Goal: Task Accomplishment & Management: Use online tool/utility

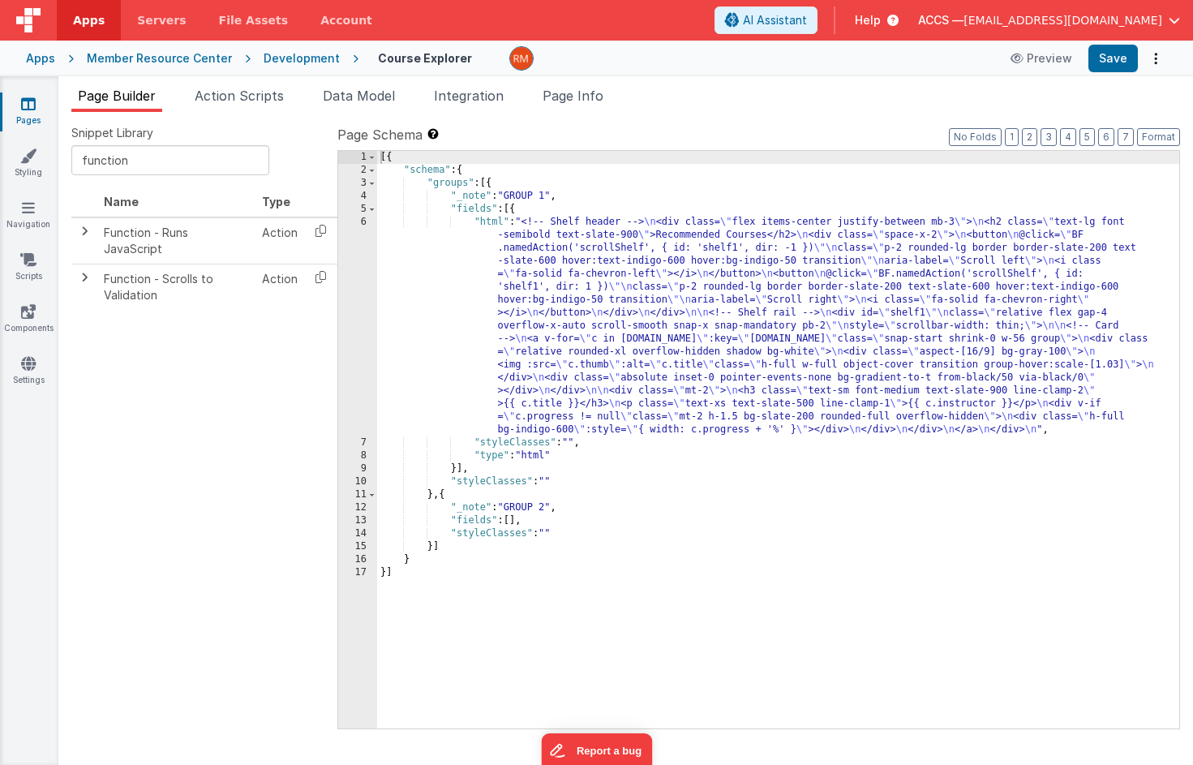
click at [393, 101] on span "Data Model" at bounding box center [359, 96] width 72 height 16
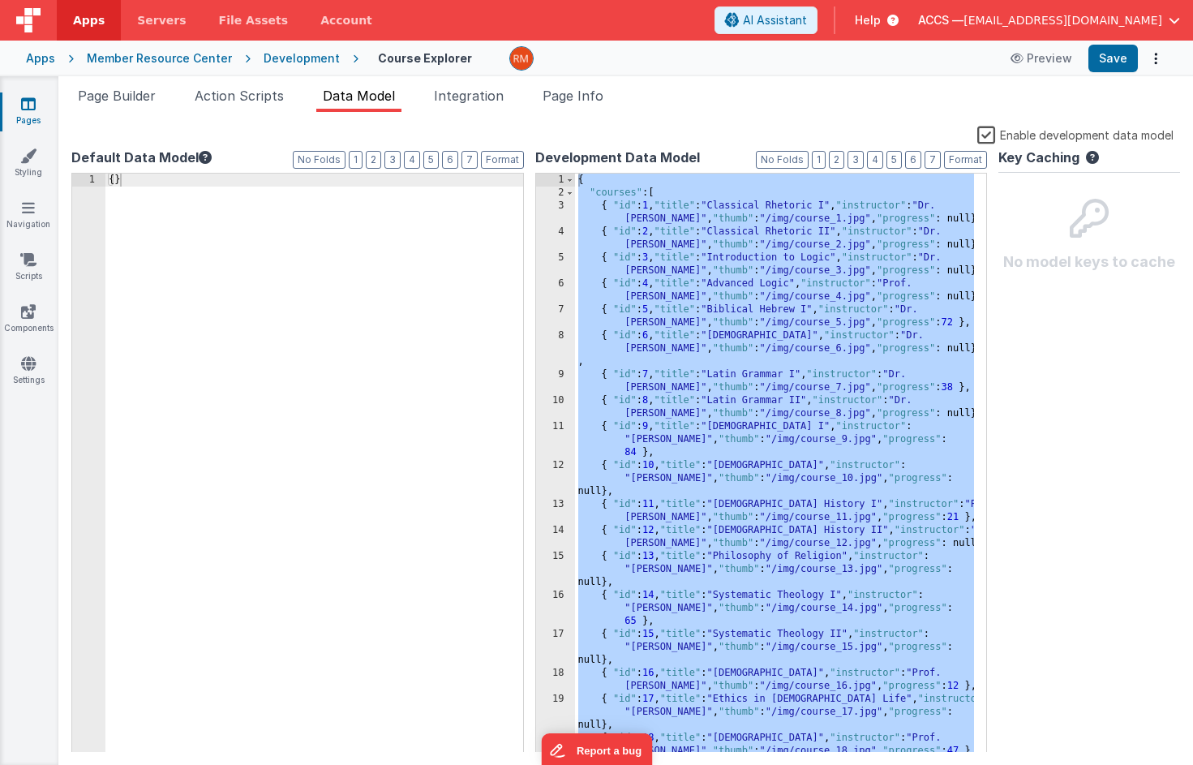
click at [733, 246] on div "{ "courses" : [ { "id" : 1 , "title" : "Classical Rhetoric I" , "instructor" : …" at bounding box center [775, 483] width 400 height 618
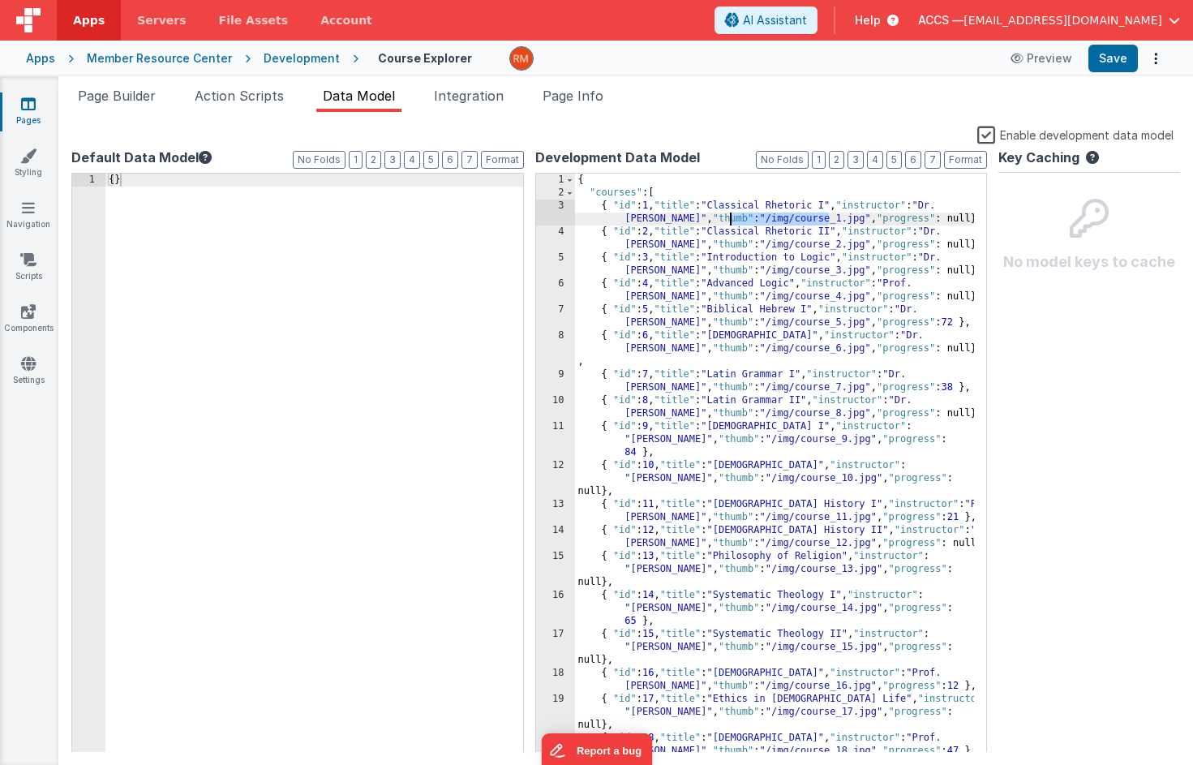
drag, startPoint x: 828, startPoint y: 222, endPoint x: 729, endPoint y: 220, distance: 99.8
click at [729, 220] on div "{ "courses" : [ { "id" : 1 , "title" : "Classical Rhetoric I" , "instructor" : …" at bounding box center [775, 483] width 400 height 618
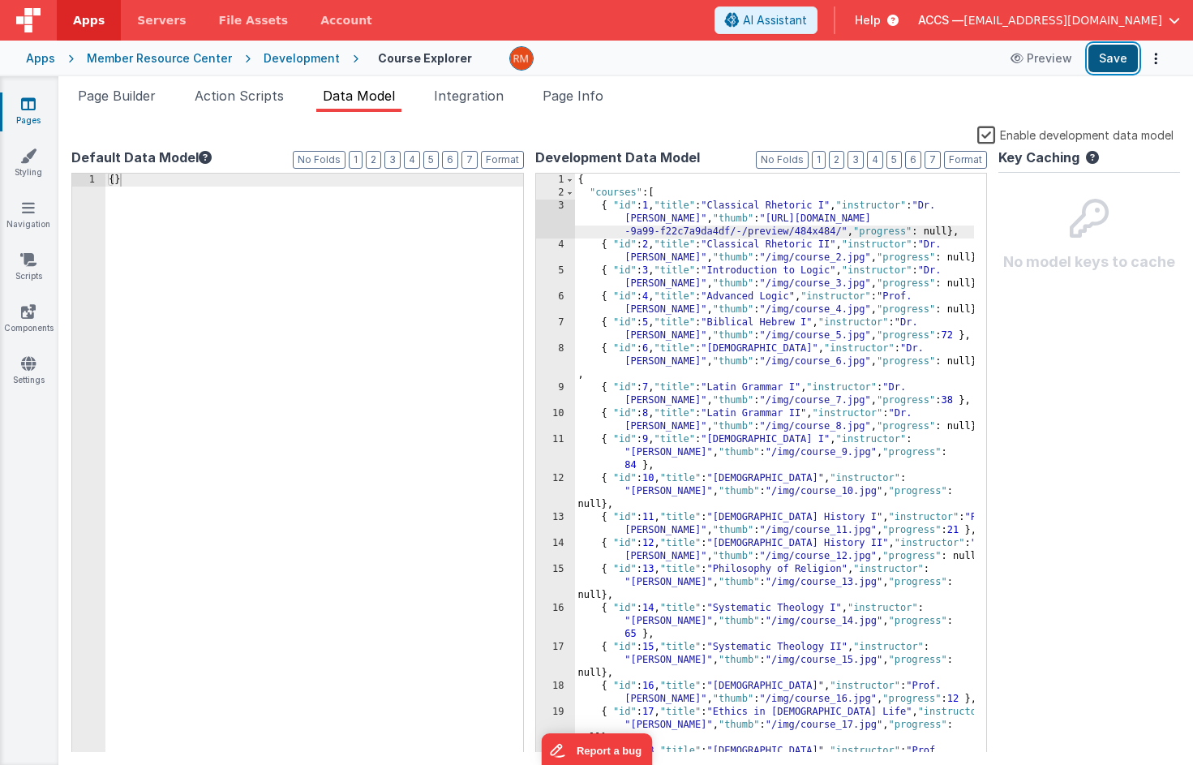
click at [1116, 62] on button "Save" at bounding box center [1113, 59] width 49 height 28
click at [149, 83] on div "Page Builder Action Scripts Data Model Integration Page Info Snippet Library fu…" at bounding box center [625, 420] width 1135 height 689
click at [140, 100] on span "Page Builder" at bounding box center [117, 96] width 78 height 16
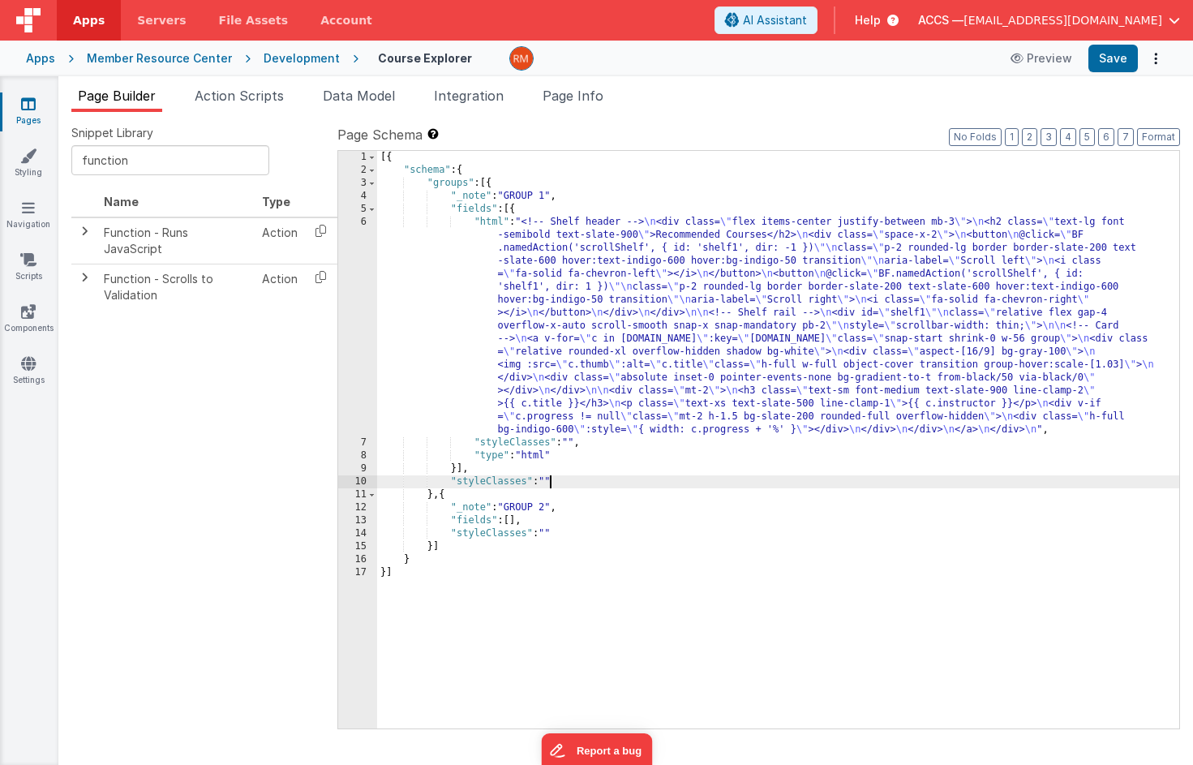
click at [551, 481] on div "[{ "schema" : { "groups" : [{ "_note" : "GROUP 1" , "fields" : [{ "html" : "<!-…" at bounding box center [778, 453] width 802 height 604
click at [1109, 69] on button "Save" at bounding box center [1113, 59] width 49 height 28
click at [573, 481] on div "[{ "schema" : { "groups" : [{ "_note" : "GROUP 1" , "fields" : [{ "html" : "<!-…" at bounding box center [778, 453] width 802 height 604
click at [601, 479] on div "[{ "schema" : { "groups" : [{ "_note" : "GROUP 1" , "fields" : [{ "html" : "<!-…" at bounding box center [778, 453] width 802 height 604
click at [1117, 59] on button "Save" at bounding box center [1113, 59] width 49 height 28
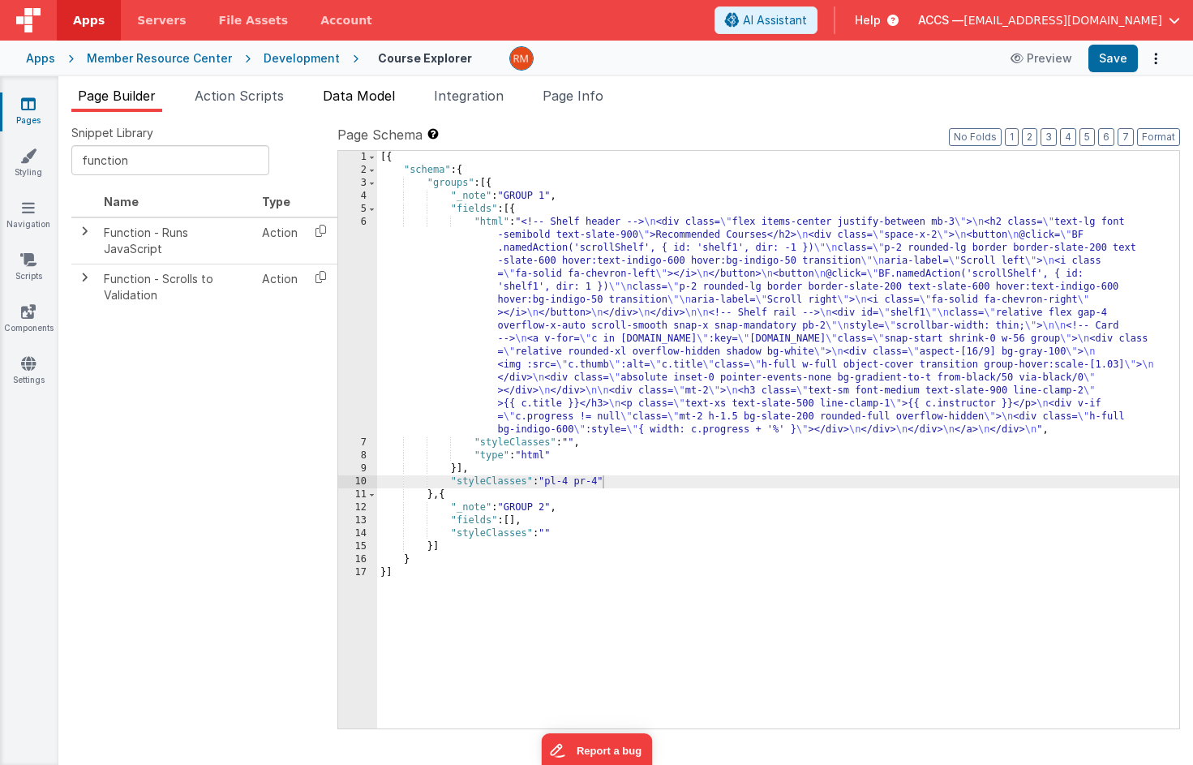
click at [363, 102] on span "Data Model" at bounding box center [359, 96] width 72 height 16
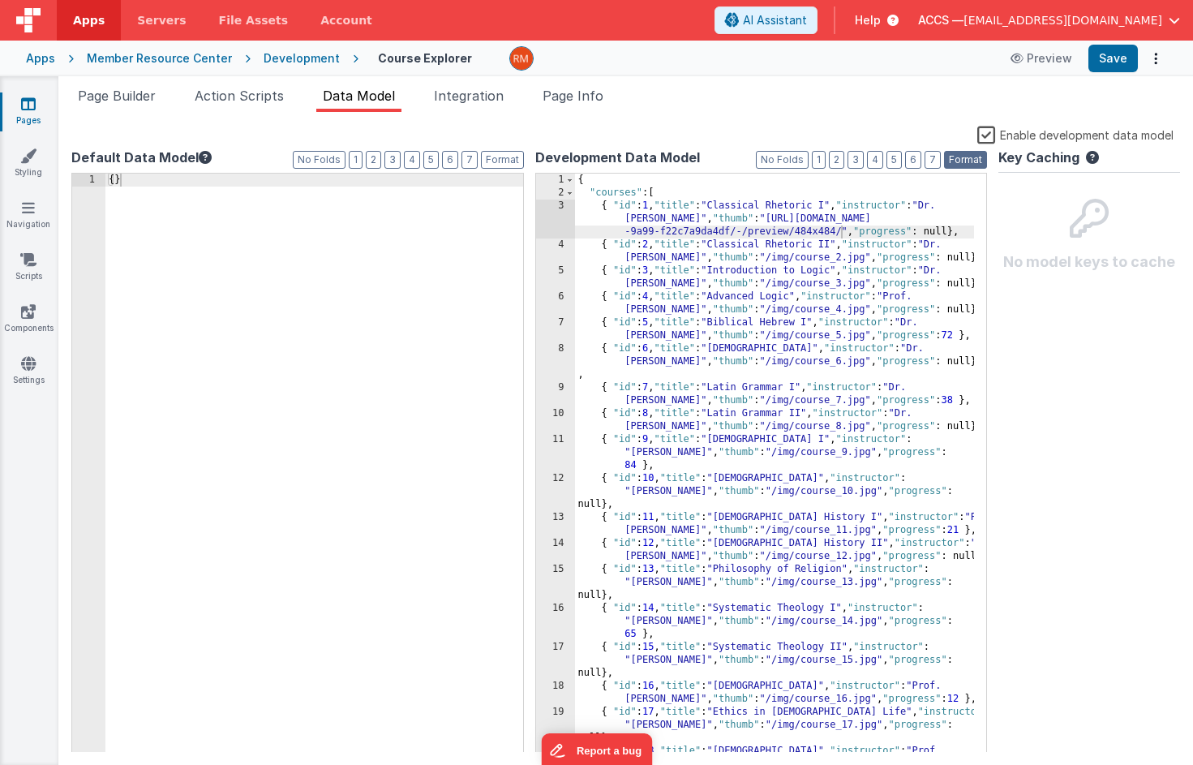
click at [964, 161] on button "Format" at bounding box center [965, 160] width 43 height 18
click at [661, 211] on div "{ "courses" : [ { "id" : 1 , "title" : "Classical Rhetoric I" , "instructor" : …" at bounding box center [775, 483] width 400 height 618
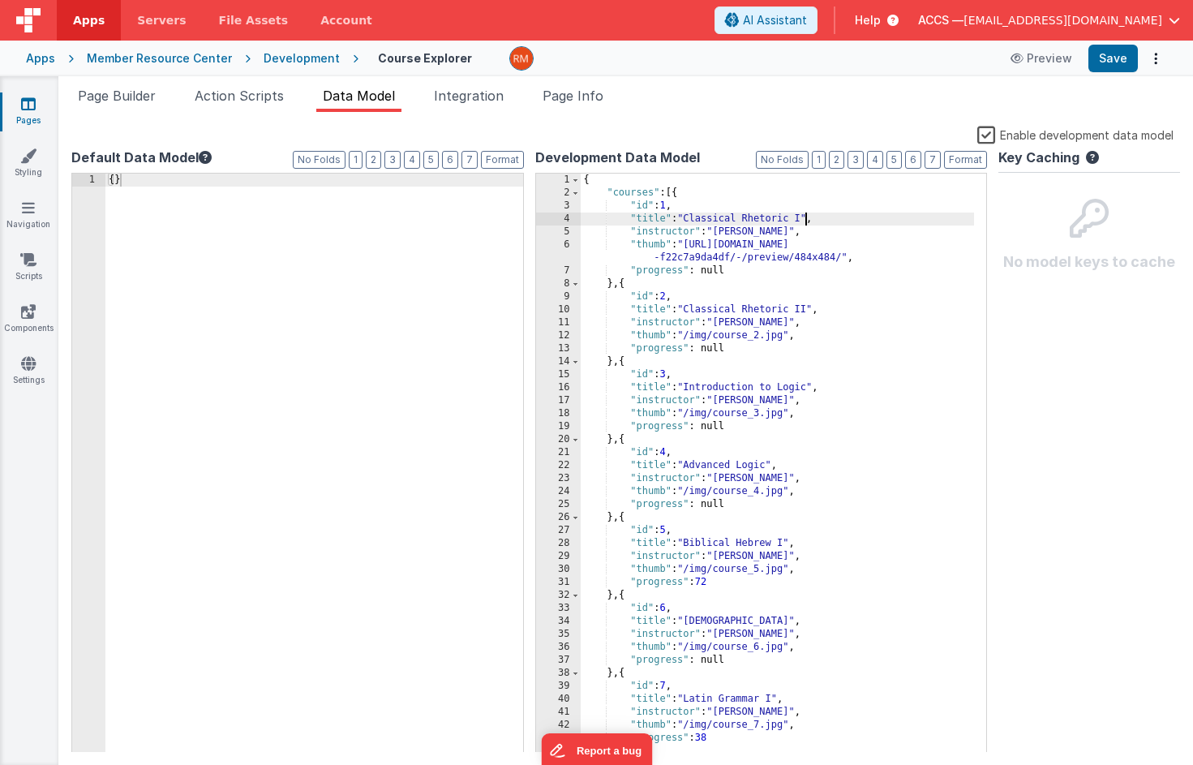
click at [807, 220] on div "{ "courses" : [{ "id" : 1 , "title" : "Classical Rhetoric I" , "instructor" : "…" at bounding box center [778, 476] width 394 height 605
drag, startPoint x: 812, startPoint y: 312, endPoint x: 689, endPoint y: 310, distance: 123.3
click at [689, 310] on div "{ "courses" : [{ "id" : 1 , "title" : "The Story of CCE" , "instructor" : "Dr. …" at bounding box center [778, 476] width 394 height 605
drag, startPoint x: 811, startPoint y: 390, endPoint x: 690, endPoint y: 387, distance: 121.7
click at [690, 387] on div "{ "courses" : [{ "id" : 1 , "title" : "The Story of CCE" , "instructor" : "Dr. …" at bounding box center [778, 476] width 394 height 605
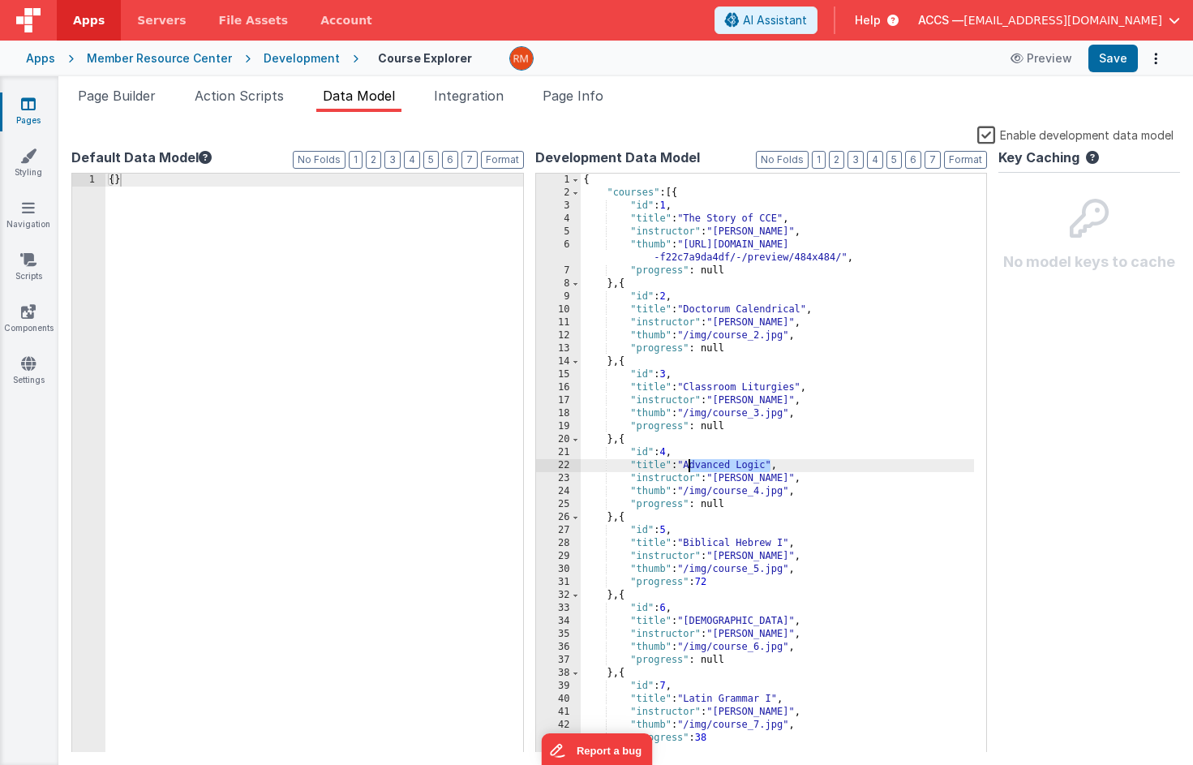
drag, startPoint x: 771, startPoint y: 469, endPoint x: 689, endPoint y: 466, distance: 82.0
click at [689, 466] on div "{ "courses" : [{ "id" : 1 , "title" : "The Story of CCE" , "instructor" : "Dr. …" at bounding box center [778, 476] width 394 height 605
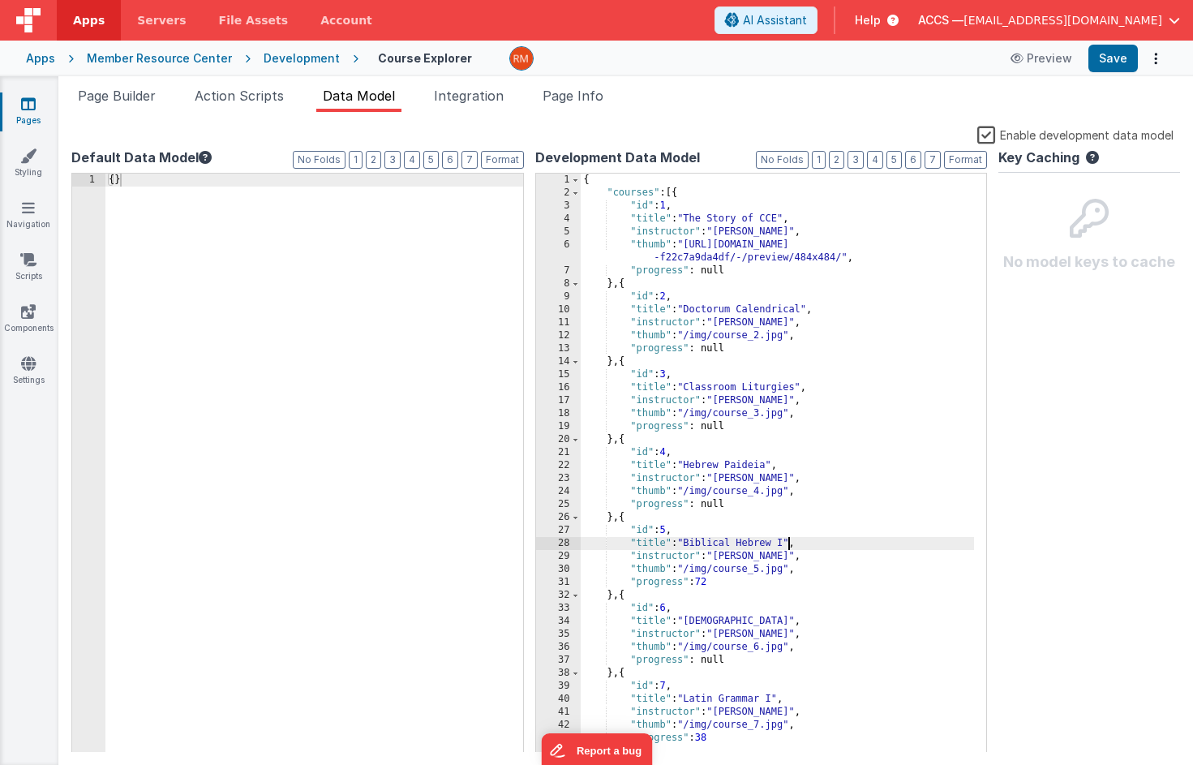
click at [788, 542] on div "{ "courses" : [{ "id" : 1 , "title" : "The Story of CCE" , "instructor" : "Dr. …" at bounding box center [778, 476] width 394 height 605
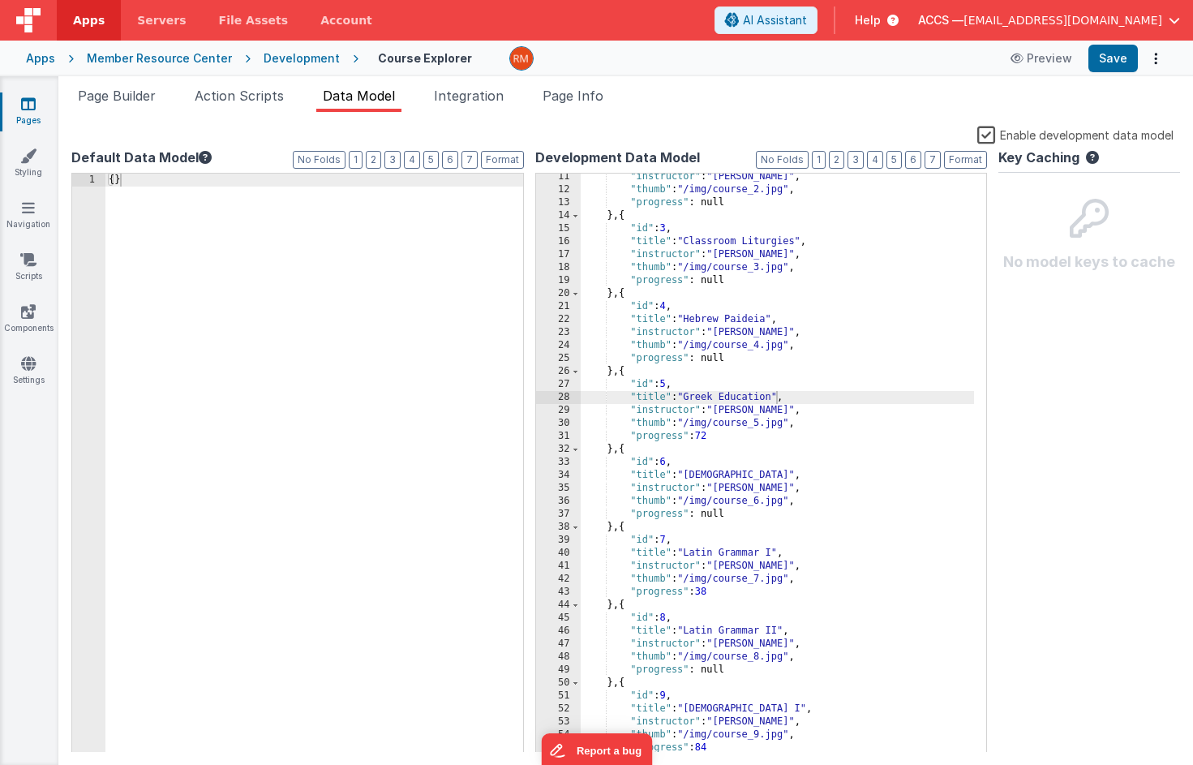
scroll to position [178, 0]
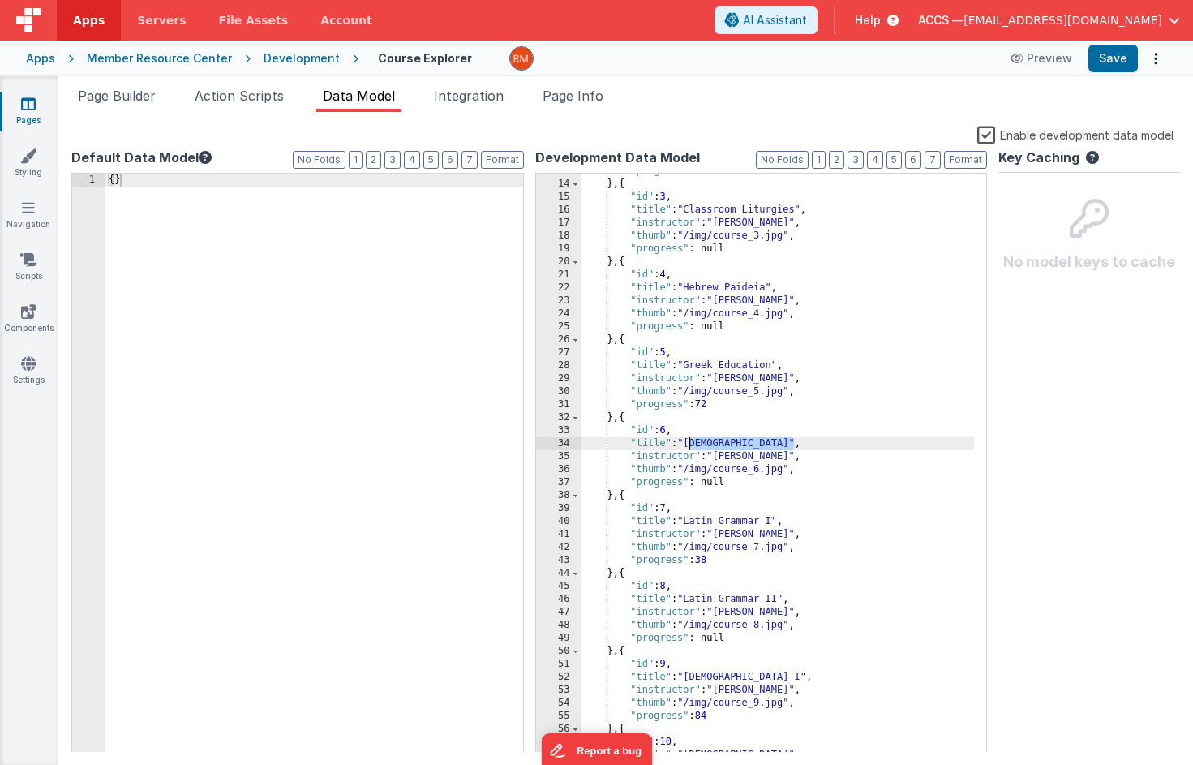
drag, startPoint x: 794, startPoint y: 444, endPoint x: 688, endPoint y: 441, distance: 106.3
click at [688, 441] on div ""progress" : null } , { "id" : 3 , "title" : "Classroom Liturgies" , "instructo…" at bounding box center [778, 467] width 394 height 605
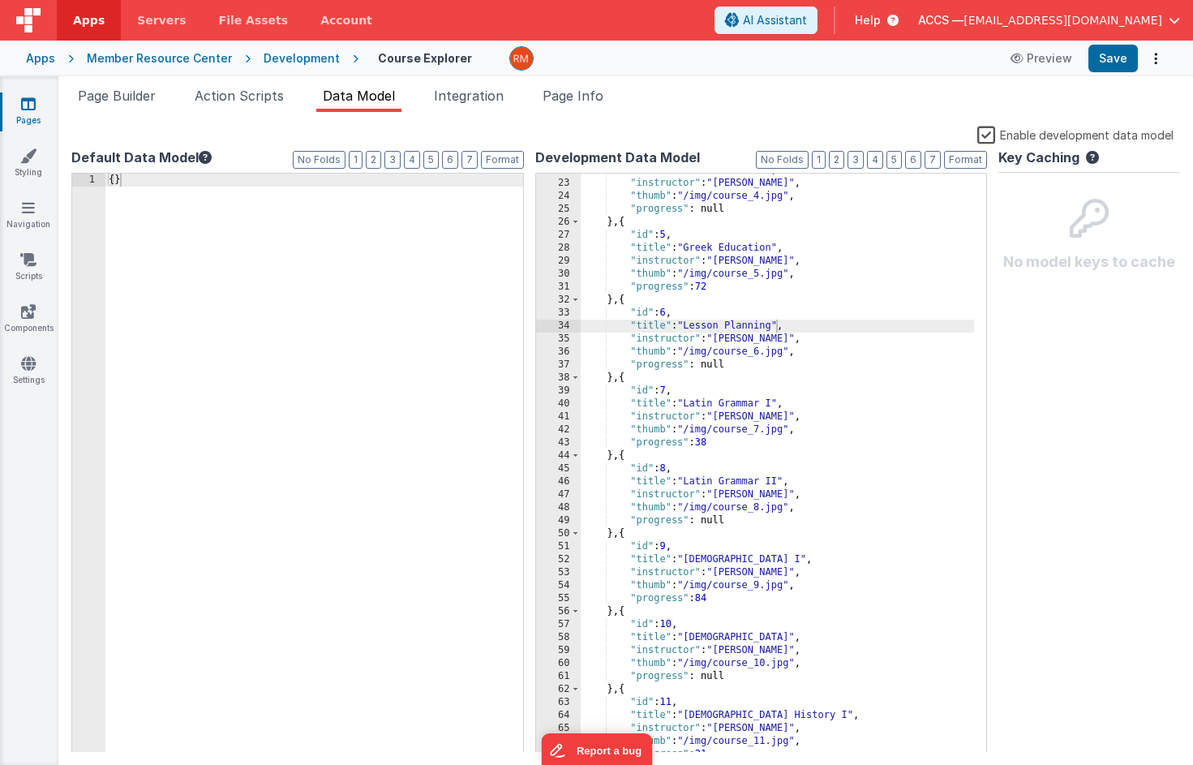
scroll to position [312, 0]
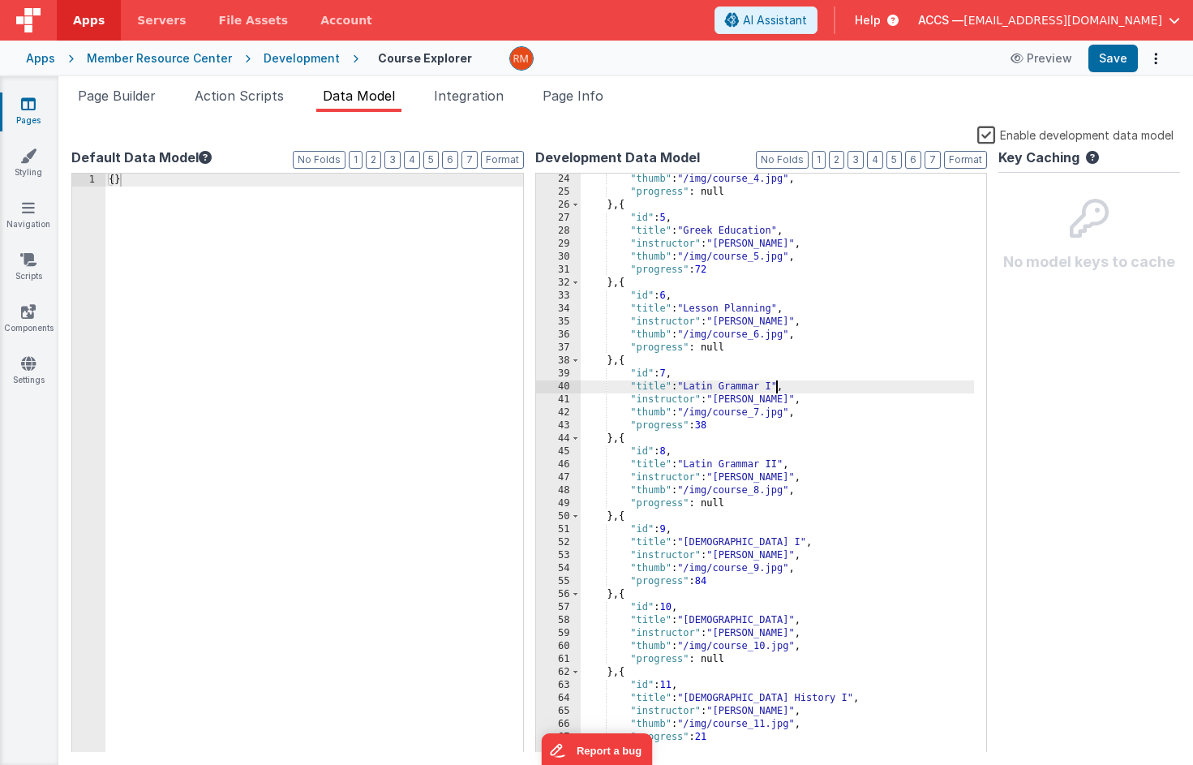
click at [777, 384] on div ""thumb" : "/img/course_4.jpg" , "progress" : null } , { "id" : 5 , "title" : "G…" at bounding box center [778, 475] width 394 height 605
drag, startPoint x: 783, startPoint y: 467, endPoint x: 691, endPoint y: 467, distance: 91.7
click at [691, 467] on div ""thumb" : "/img/course_4.jpg" , "progress" : null } , { "id" : 5 , "title" : "G…" at bounding box center [778, 475] width 394 height 605
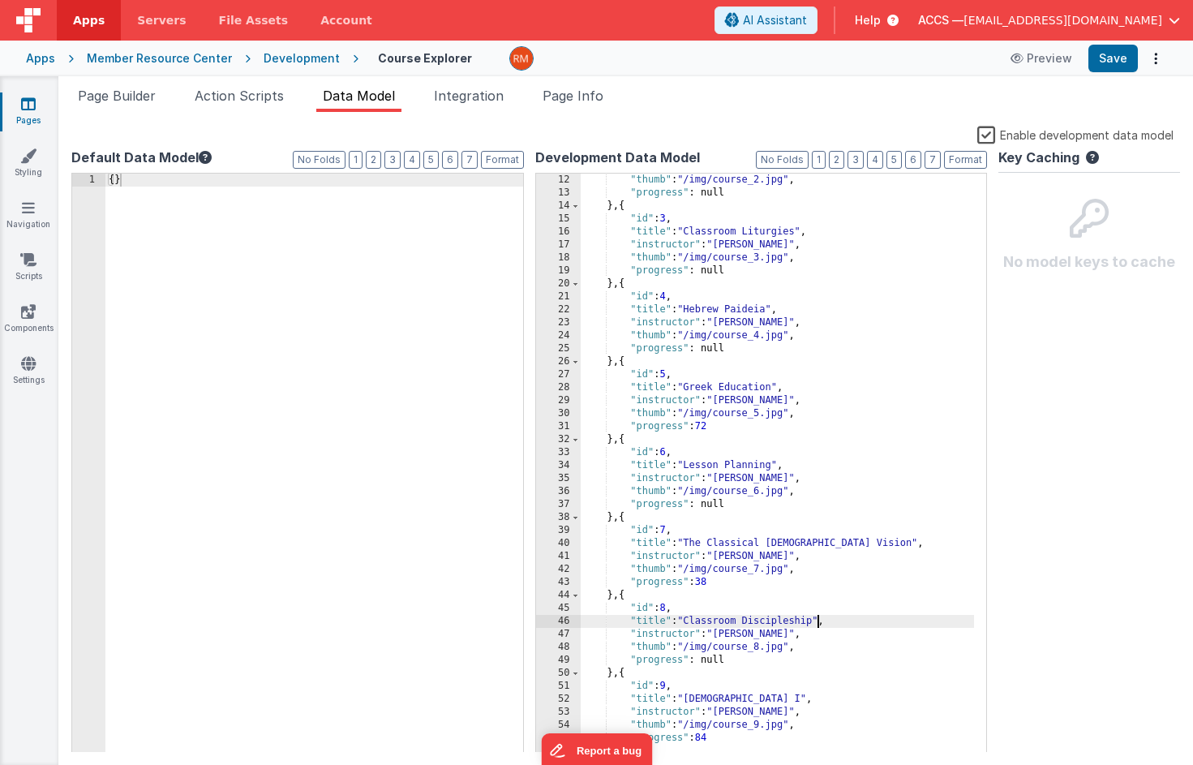
scroll to position [0, 0]
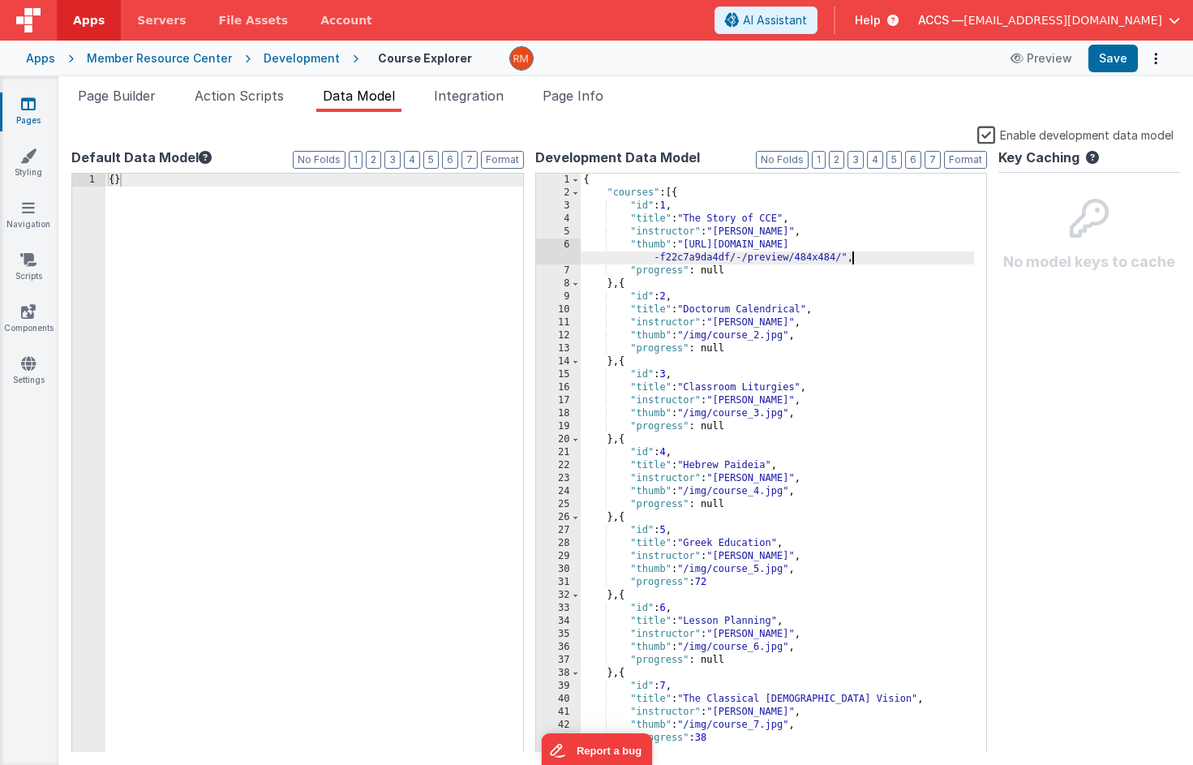
click at [859, 257] on div "{ "courses" : [{ "id" : 1 , "title" : "The Story of CCE" , "instructor" : "Dr. …" at bounding box center [778, 476] width 394 height 605
click at [781, 273] on div "{ "courses" : [{ "id" : 1 , "title" : "The Story of CCE" , "instructor" : "Dr. …" at bounding box center [778, 476] width 394 height 605
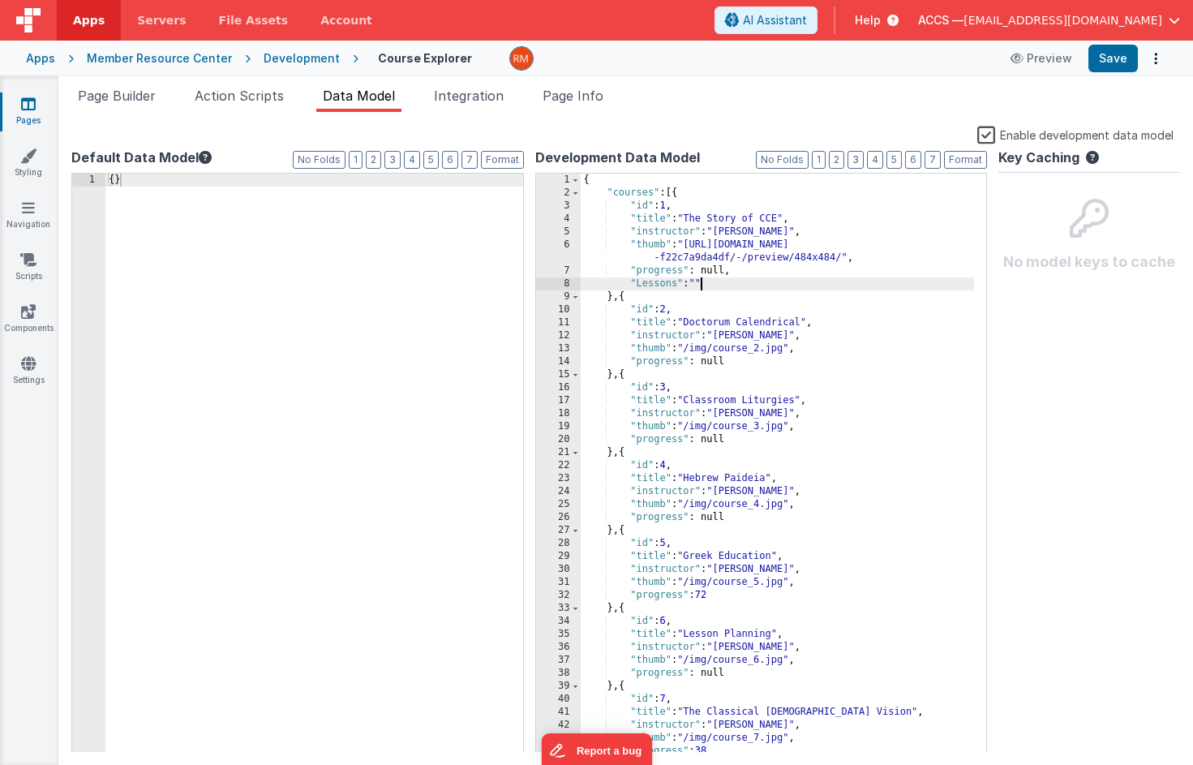
click at [701, 286] on div "{ "courses" : [{ "id" : 1 , "title" : "The Story of CCE" , "instructor" : "Dr. …" at bounding box center [778, 476] width 394 height 605
drag, startPoint x: 724, startPoint y: 283, endPoint x: 629, endPoint y: 283, distance: 94.9
click at [629, 283] on div "{ "courses" : [{ "id" : 1 , "title" : "The Story of CCE" , "instructor" : "Dr. …" at bounding box center [778, 476] width 394 height 605
click at [639, 284] on div "{ "courses" : [{ "id" : 1 , "title" : "The Story of CCE" , "instructor" : "Dr. …" at bounding box center [778, 476] width 394 height 605
drag, startPoint x: 722, startPoint y: 284, endPoint x: 634, endPoint y: 280, distance: 87.7
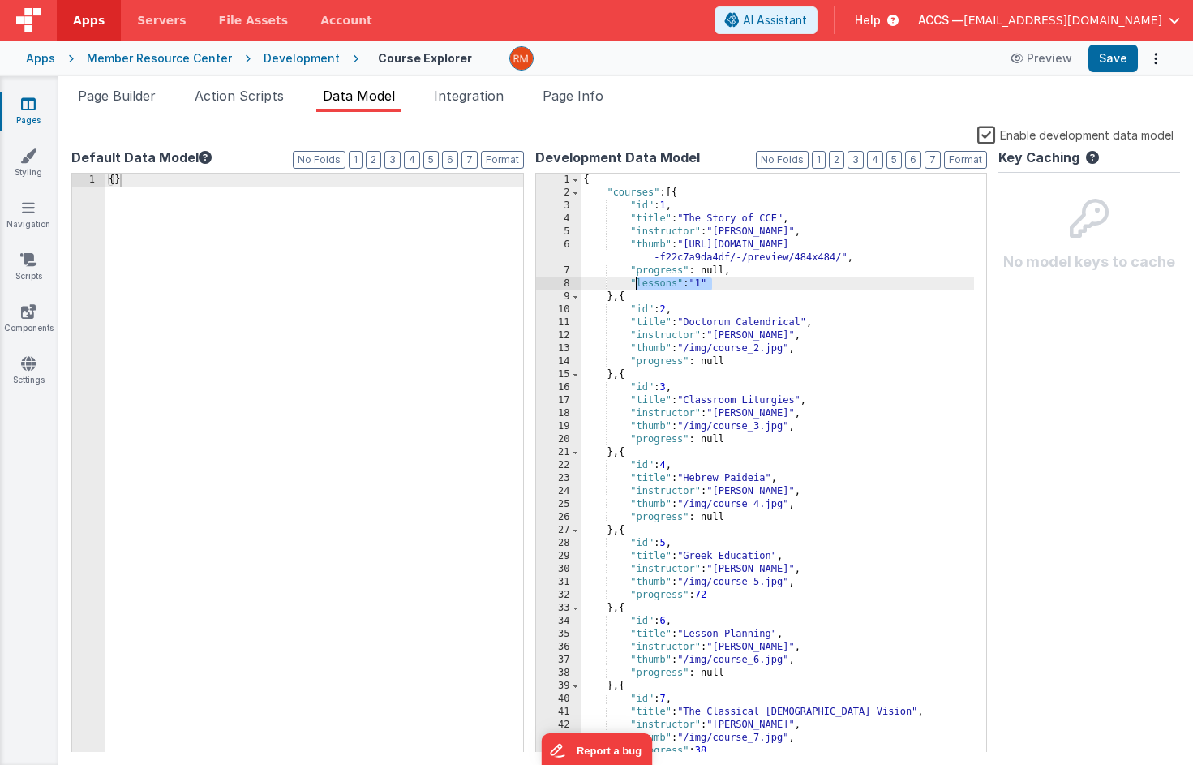
click at [634, 280] on div "{ "courses" : [{ "id" : 1 , "title" : "The Story of CCE" , "instructor" : "Dr. …" at bounding box center [778, 476] width 394 height 605
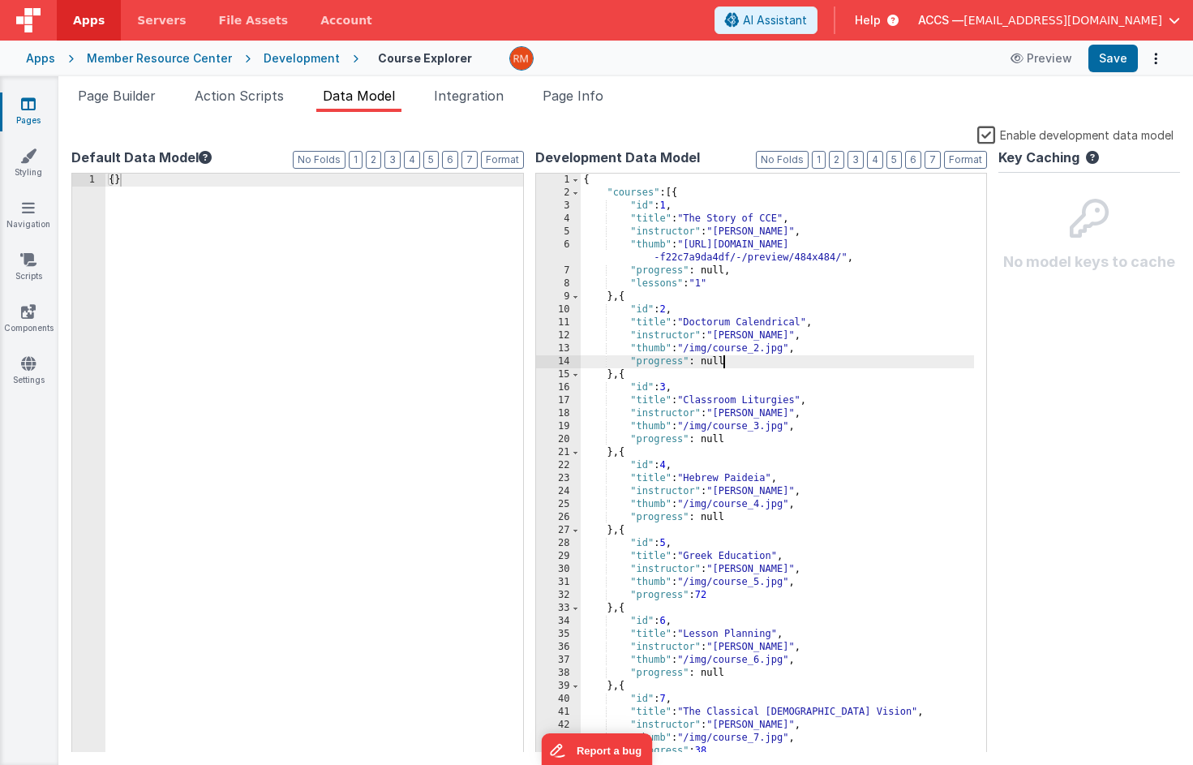
click at [737, 360] on div "{ "courses" : [{ "id" : 1 , "title" : "The Story of CCE" , "instructor" : "Dr. …" at bounding box center [778, 476] width 394 height 605
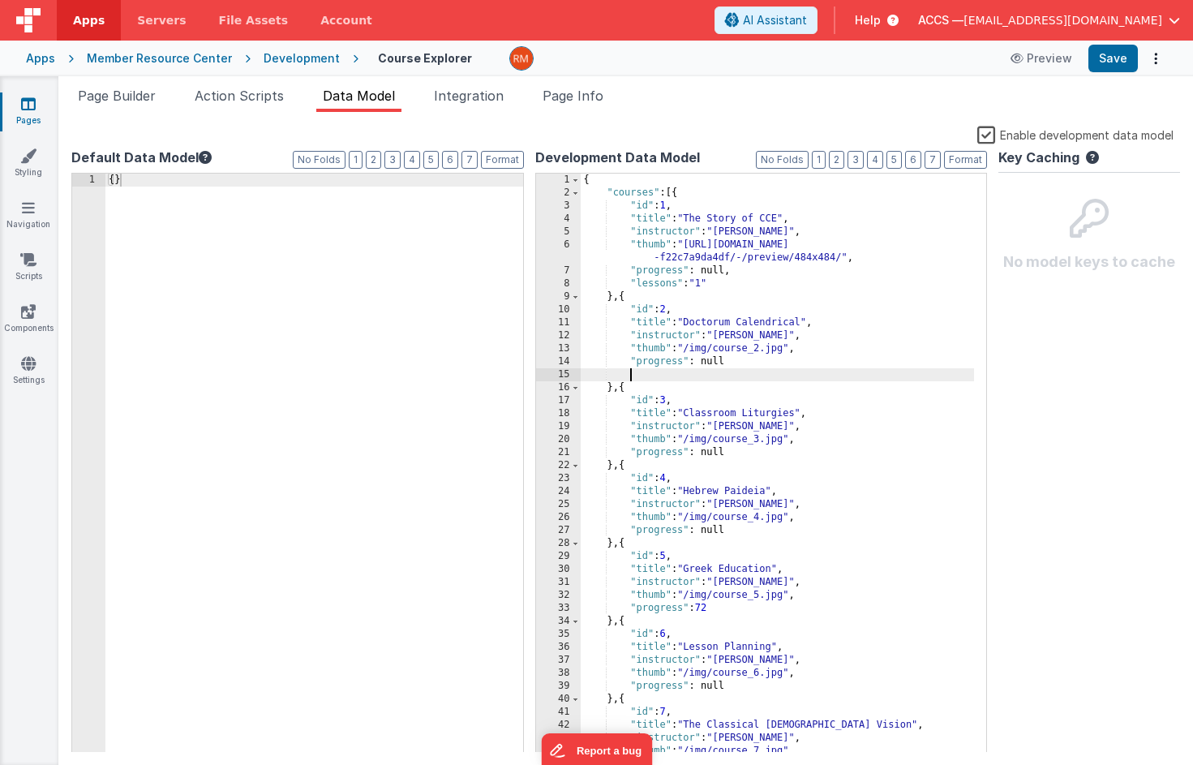
paste textarea
click at [721, 365] on div "{ "courses" : [{ "id" : 1 , "title" : "The Story of CCE" , "instructor" : "Dr. …" at bounding box center [778, 476] width 394 height 605
click at [633, 373] on div "{ "courses" : [{ "id" : 1 , "title" : "The Story of CCE" , "instructor" : "Dr. …" at bounding box center [778, 476] width 394 height 605
click at [708, 374] on div "{ "courses" : [{ "id" : 1 , "title" : "The Story of CCE" , "instructor" : "Dr. …" at bounding box center [778, 476] width 394 height 605
drag, startPoint x: 727, startPoint y: 374, endPoint x: 630, endPoint y: 372, distance: 97.4
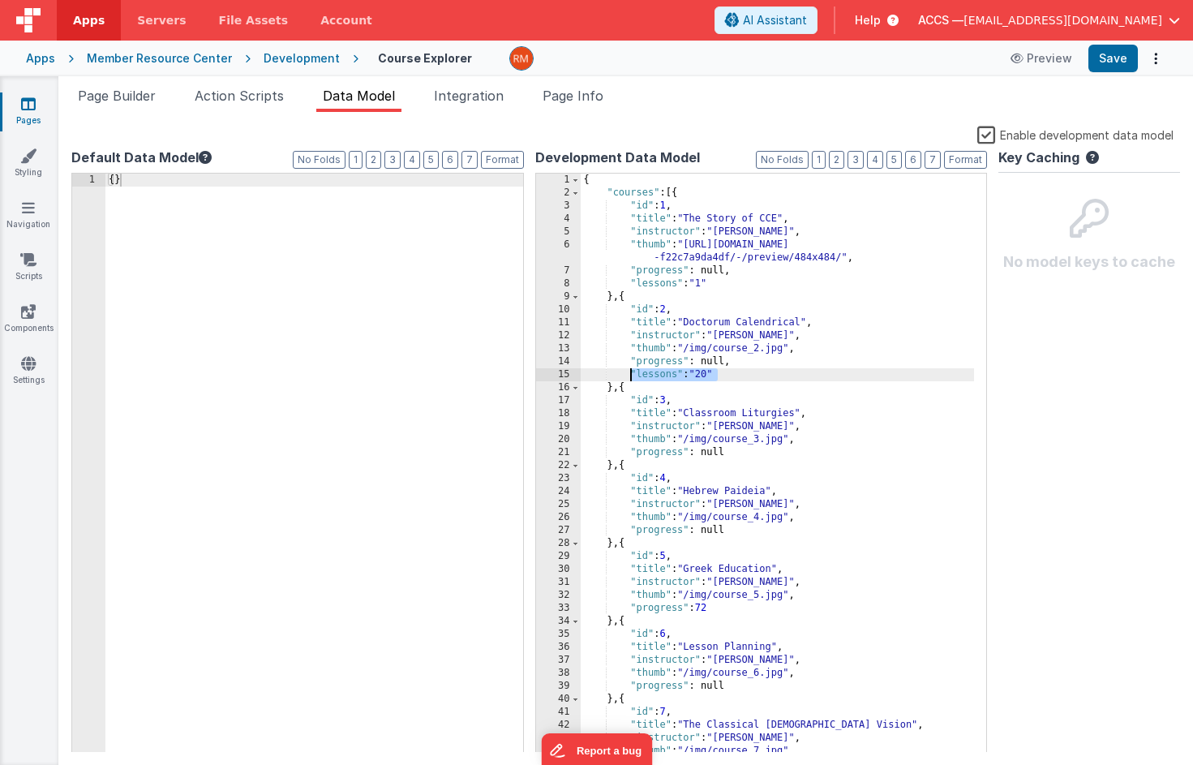
click at [630, 372] on div "{ "courses" : [{ "id" : 1 , "title" : "The Story of CCE" , "instructor" : "Dr. …" at bounding box center [778, 476] width 394 height 605
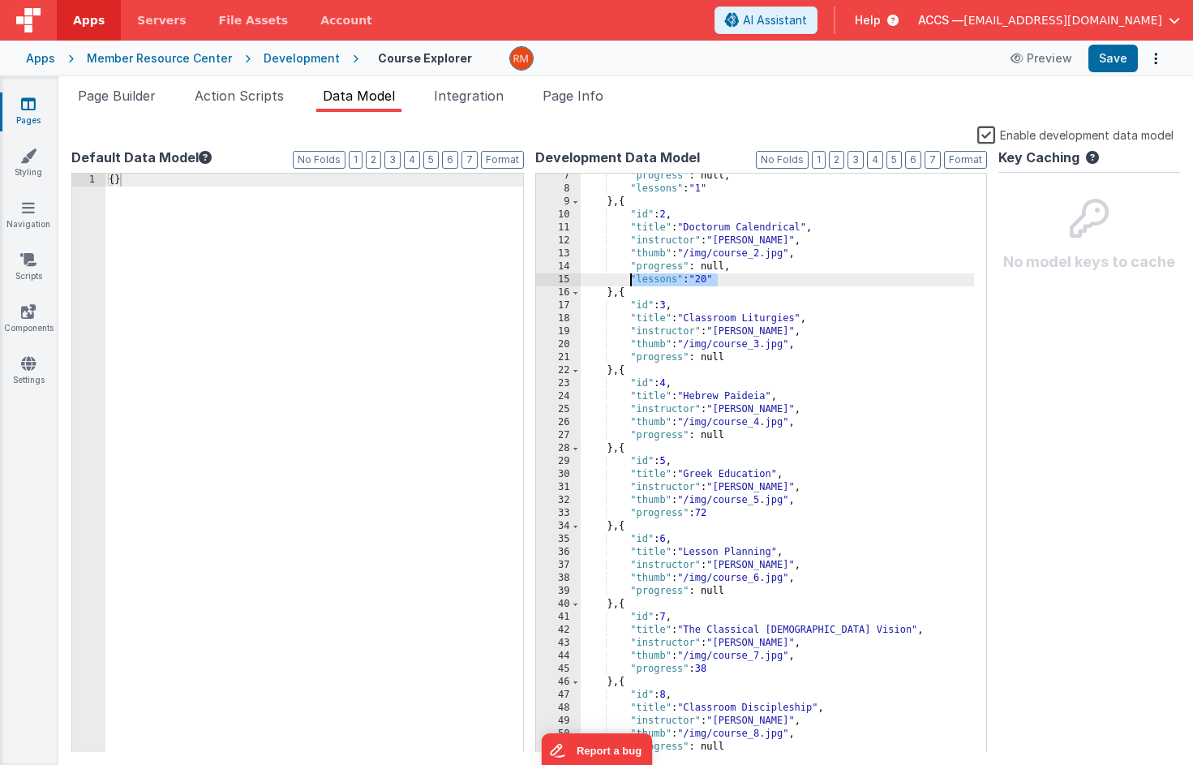
scroll to position [124, 0]
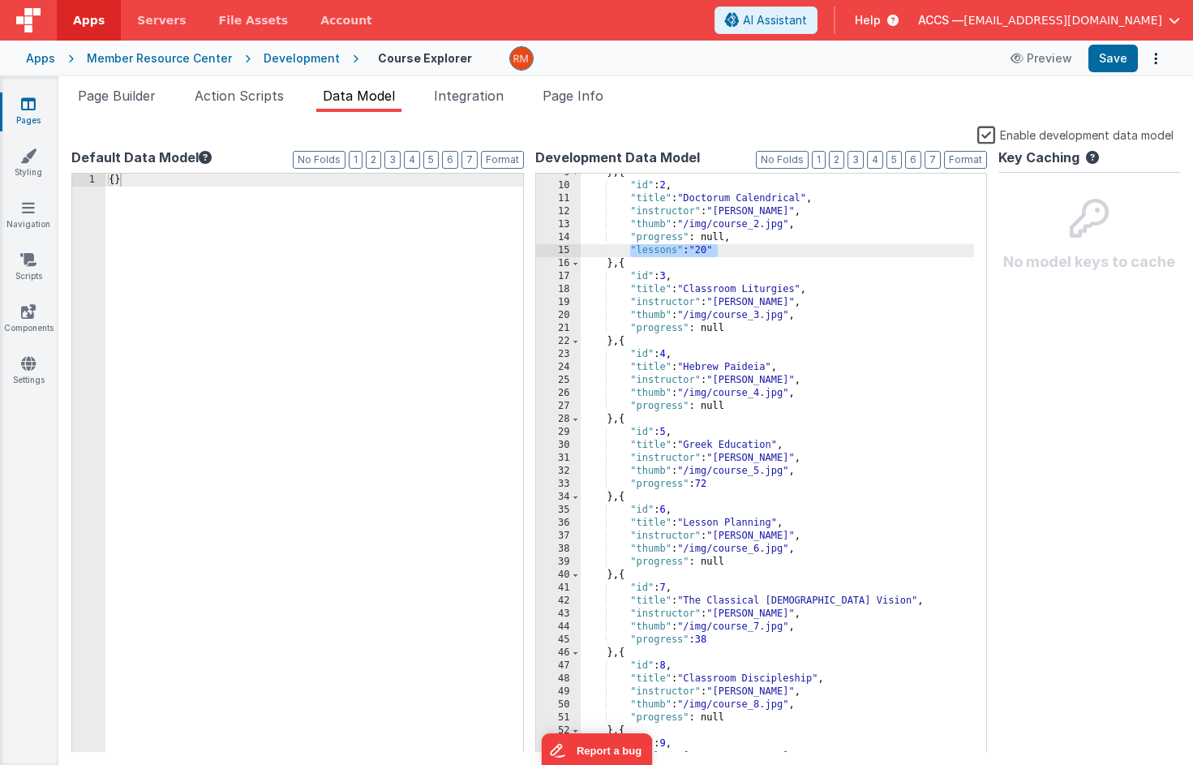
click at [729, 329] on div "} , { "id" : 2 , "title" : "Doctorum Calendrical" , "instructor" : "Dr. Smith" …" at bounding box center [778, 468] width 394 height 605
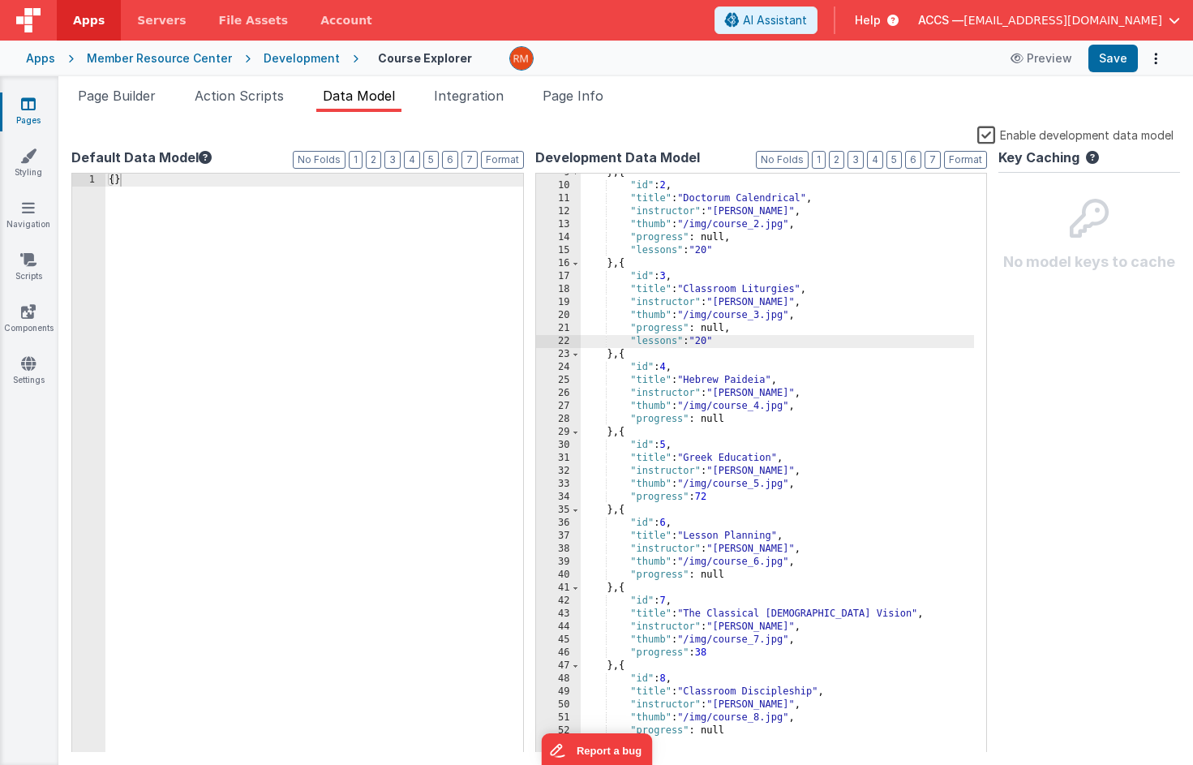
click at [713, 342] on div "} , { "id" : 2 , "title" : "Doctorum Calendrical" , "instructor" : "Dr. Smith" …" at bounding box center [778, 468] width 394 height 605
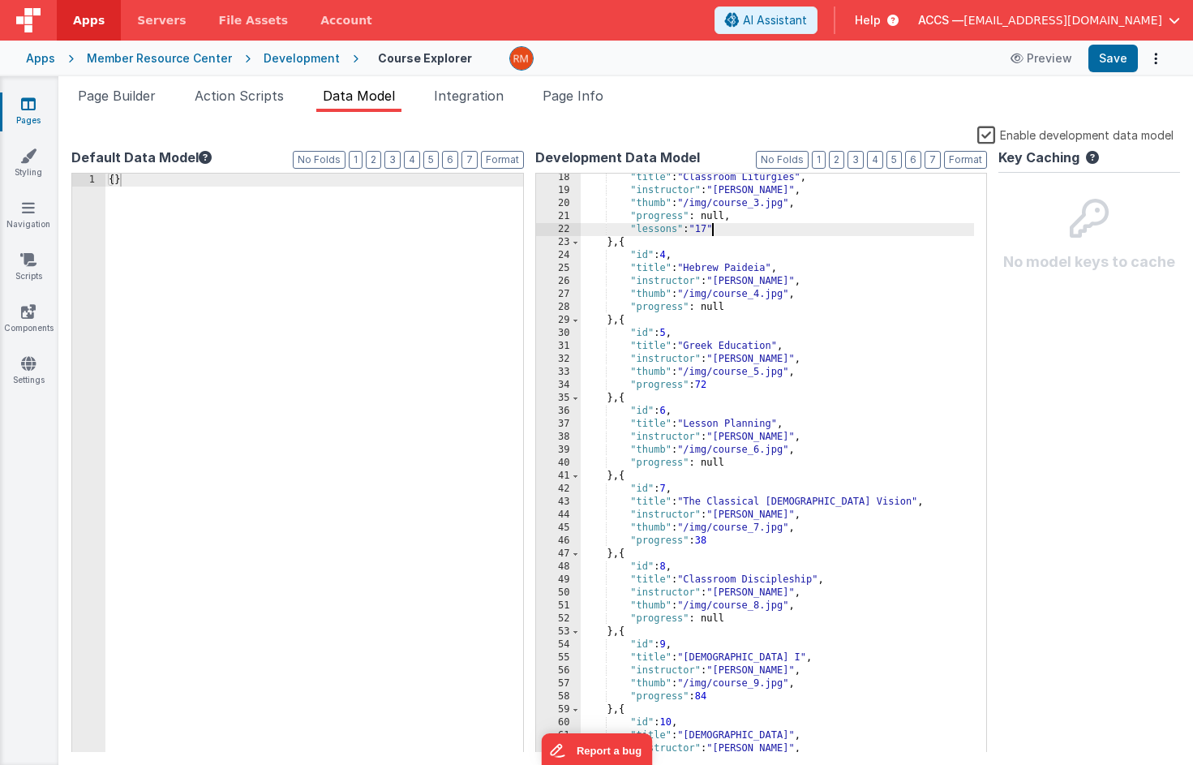
scroll to position [237, 0]
click at [730, 308] on div ""title" : "Classroom Liturgies" , "instructor" : "Dr. Smith" , "thumb" : "/img/…" at bounding box center [778, 472] width 394 height 605
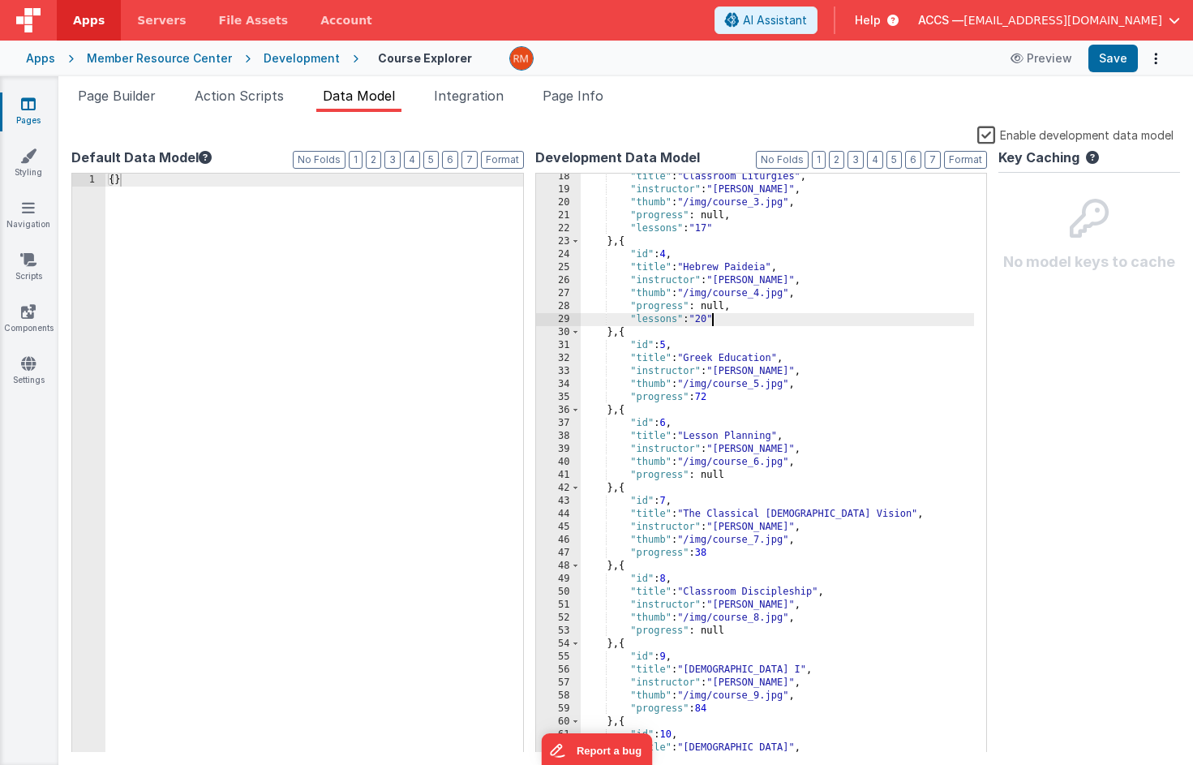
click at [712, 322] on div ""title" : "Classroom Liturgies" , "instructor" : "Dr. Smith" , "thumb" : "/img/…" at bounding box center [778, 472] width 394 height 605
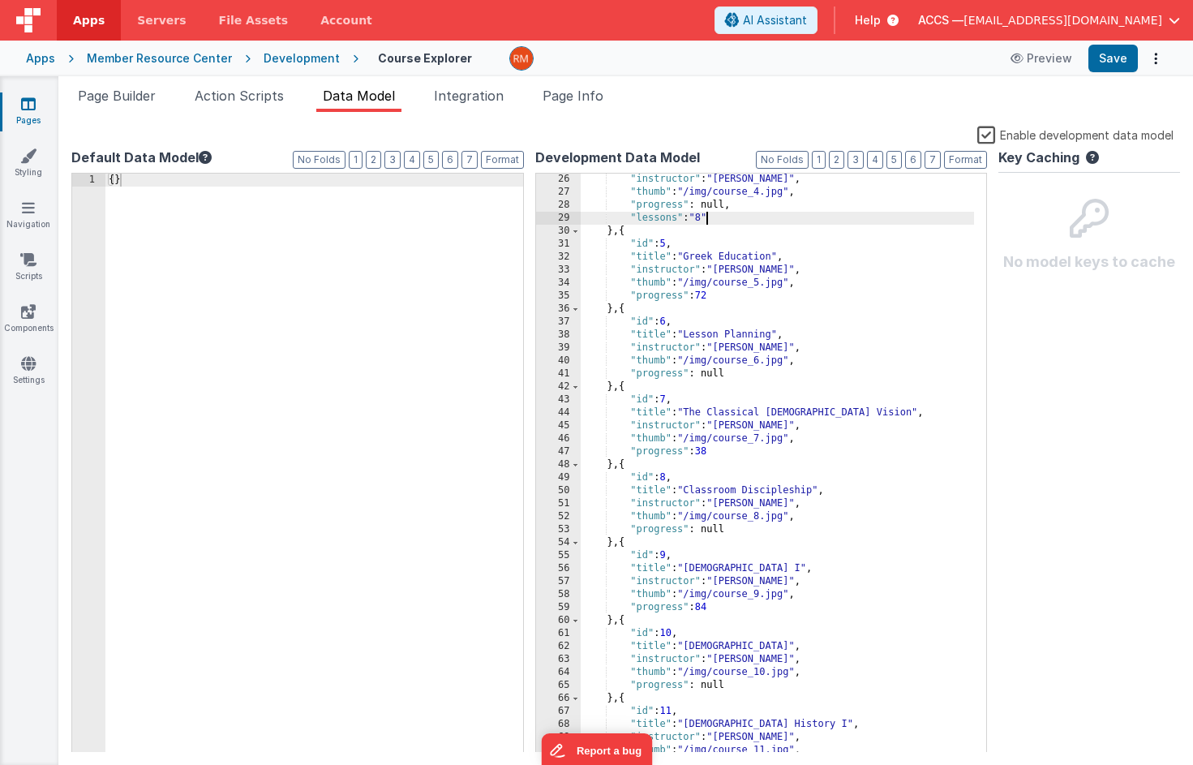
scroll to position [338, 0]
click at [727, 300] on div ""instructor" : "Prof. Thomas" , "thumb" : "/img/course_4.jpg" , "progress" : nu…" at bounding box center [778, 475] width 394 height 605
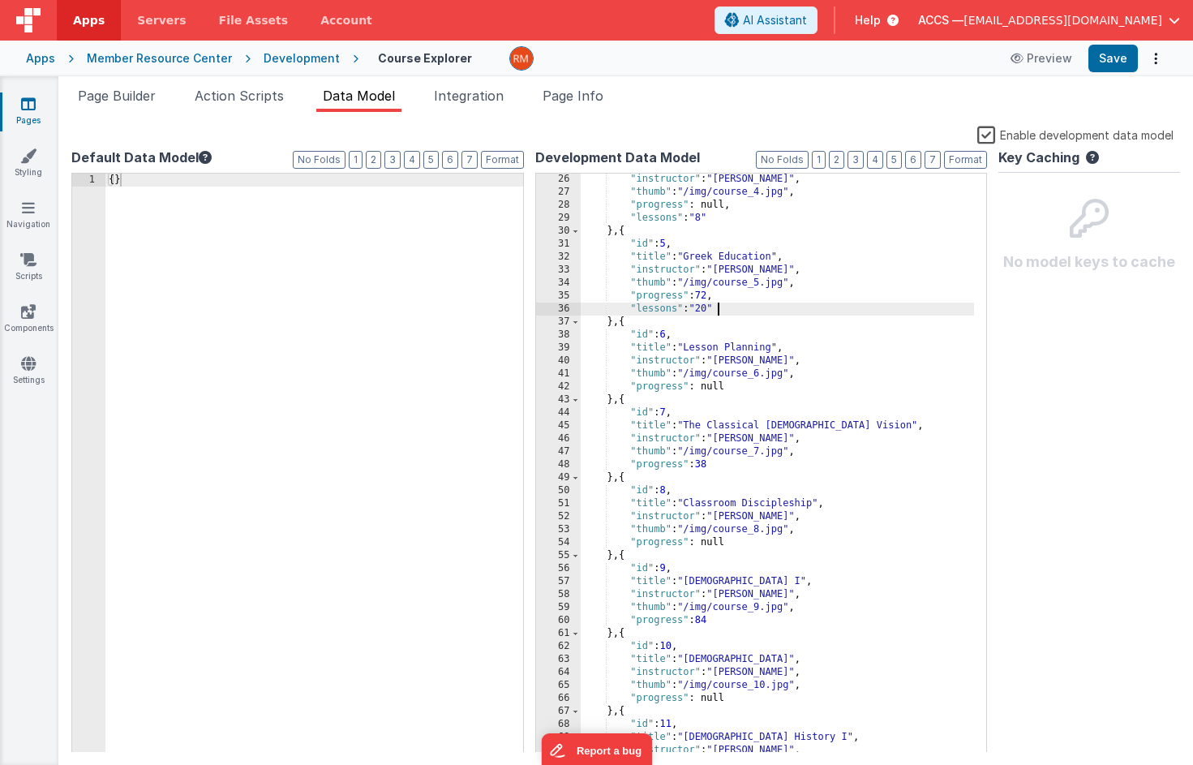
click at [715, 311] on div ""instructor" : "Prof. Thomas" , "thumb" : "/img/course_4.jpg" , "progress" : nu…" at bounding box center [778, 475] width 394 height 605
click at [710, 313] on div ""instructor" : "Prof. Thomas" , "thumb" : "/img/course_4.jpg" , "progress" : nu…" at bounding box center [778, 475] width 394 height 605
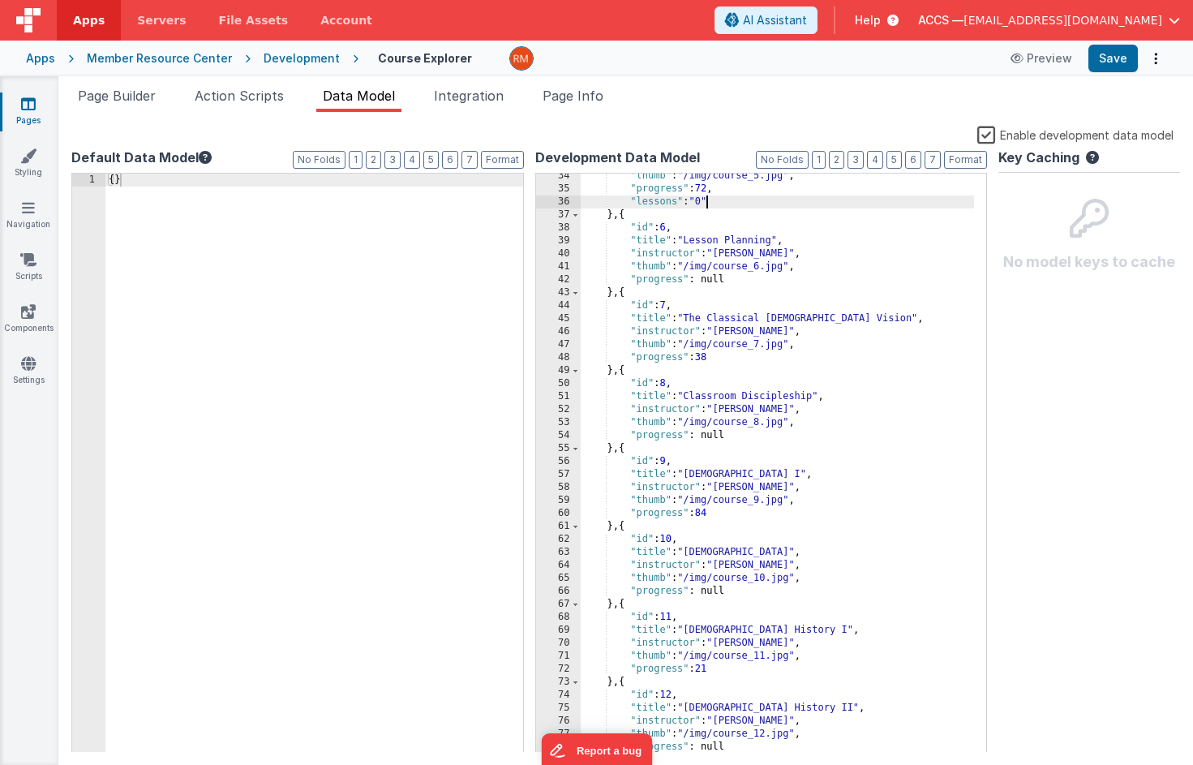
scroll to position [460, 0]
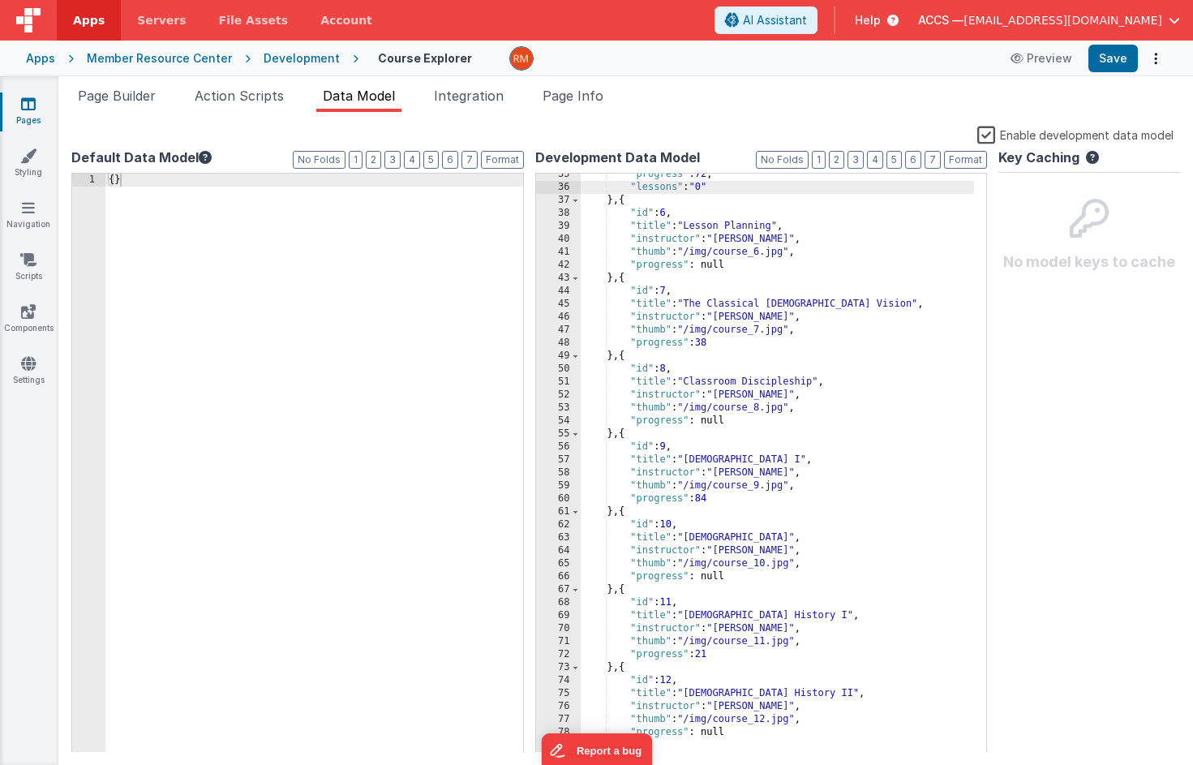
click at [739, 270] on div ""progress" : 72 , "lessons" : "0" } , { "id" : 6 , "title" : "Lesson Planning" …" at bounding box center [778, 470] width 394 height 605
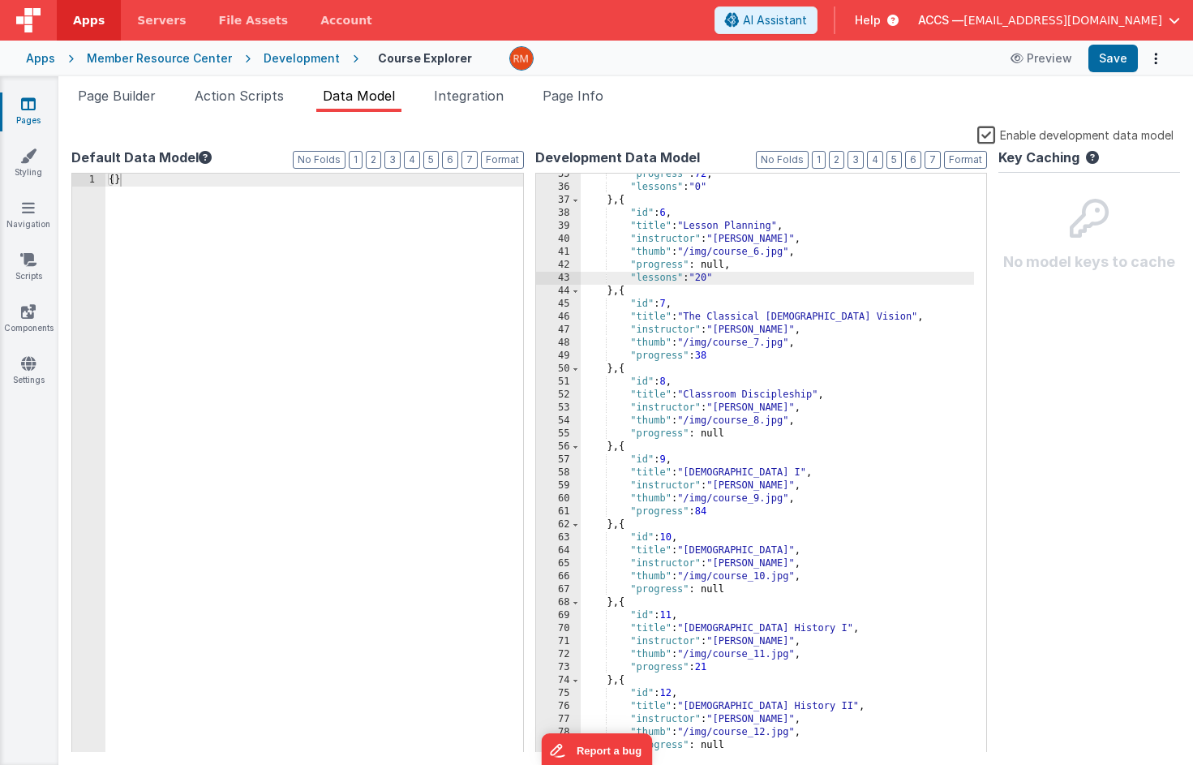
click at [712, 278] on div ""progress" : 72 , "lessons" : "0" } , { "id" : 6 , "title" : "Lesson Planning" …" at bounding box center [778, 470] width 394 height 605
click at [718, 358] on div ""progress" : 72 , "lessons" : "0" } , { "id" : 6 , "title" : "Lesson Planning" …" at bounding box center [778, 470] width 394 height 605
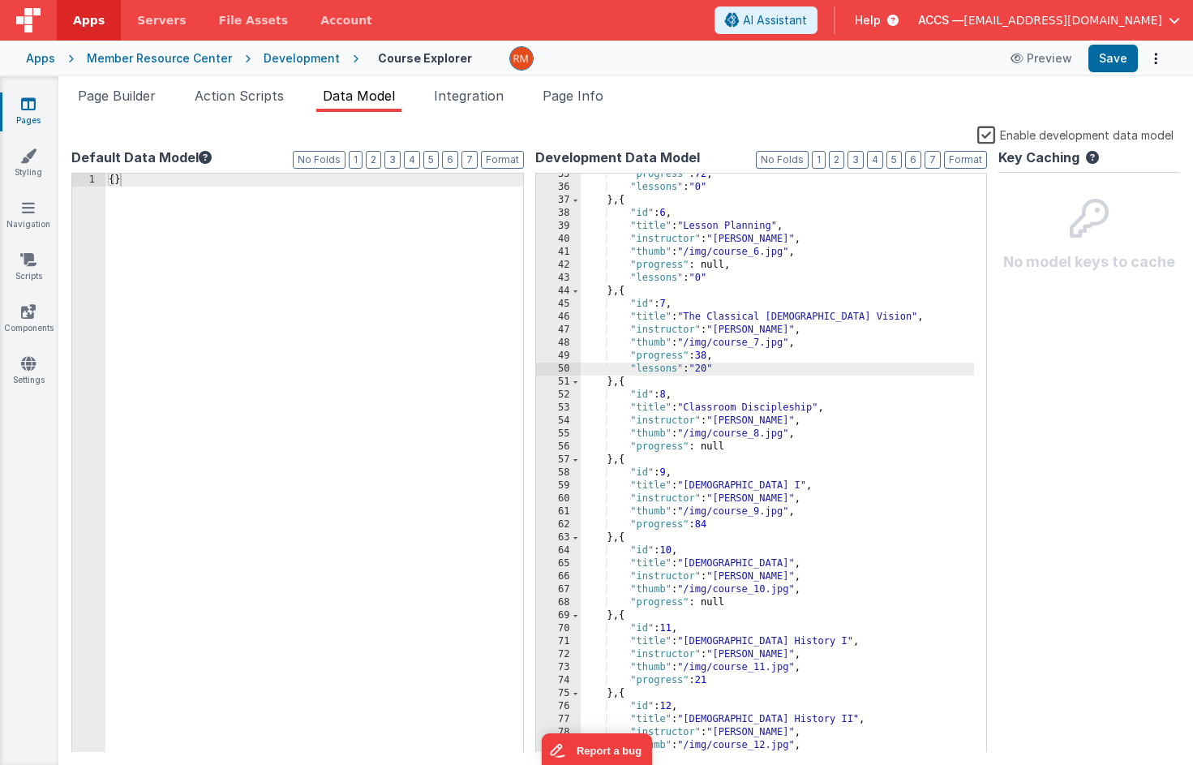
click at [712, 368] on div ""progress" : 72 , "lessons" : "0" } , { "id" : 6 , "title" : "Lesson Planning" …" at bounding box center [778, 470] width 394 height 605
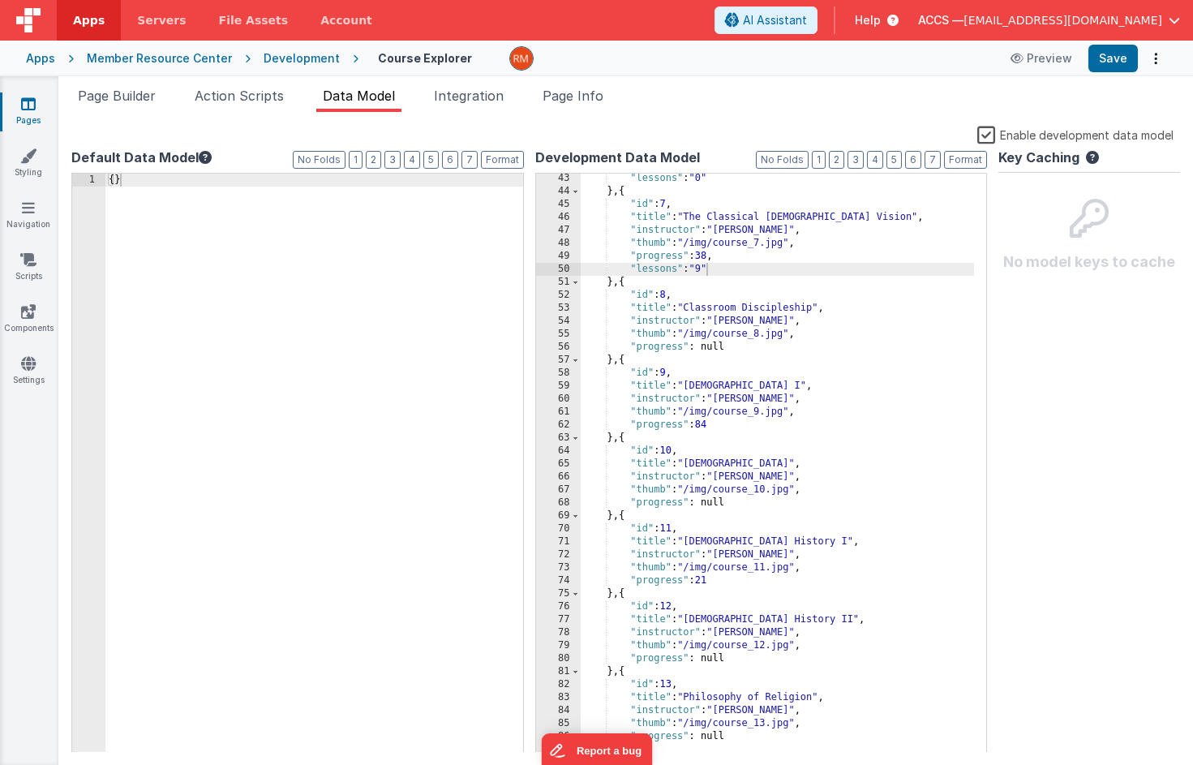
scroll to position [562, 0]
click at [740, 346] on div ""lessons" : "0" } , { "id" : 7 , "title" : "The Classical Christian Vision" , "…" at bounding box center [778, 472] width 394 height 605
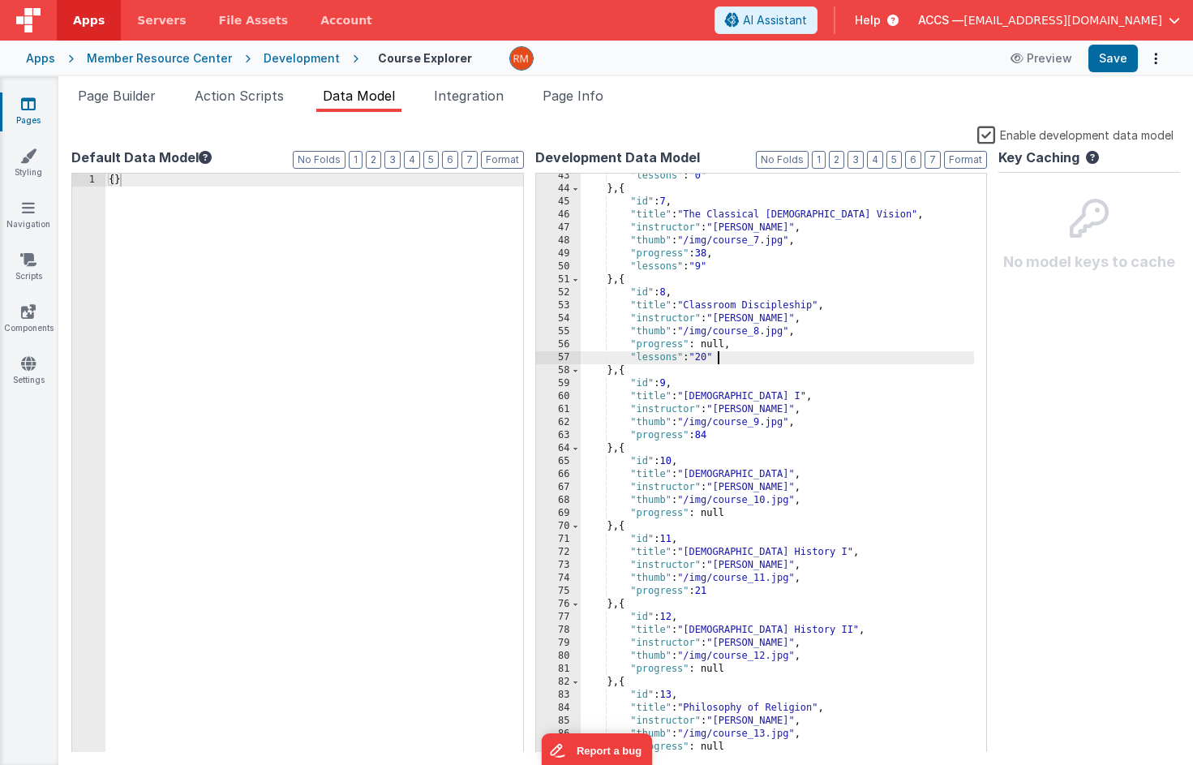
click at [711, 356] on div ""lessons" : "0" } , { "id" : 7 , "title" : "The Classical Christian Vision" , "…" at bounding box center [778, 472] width 394 height 605
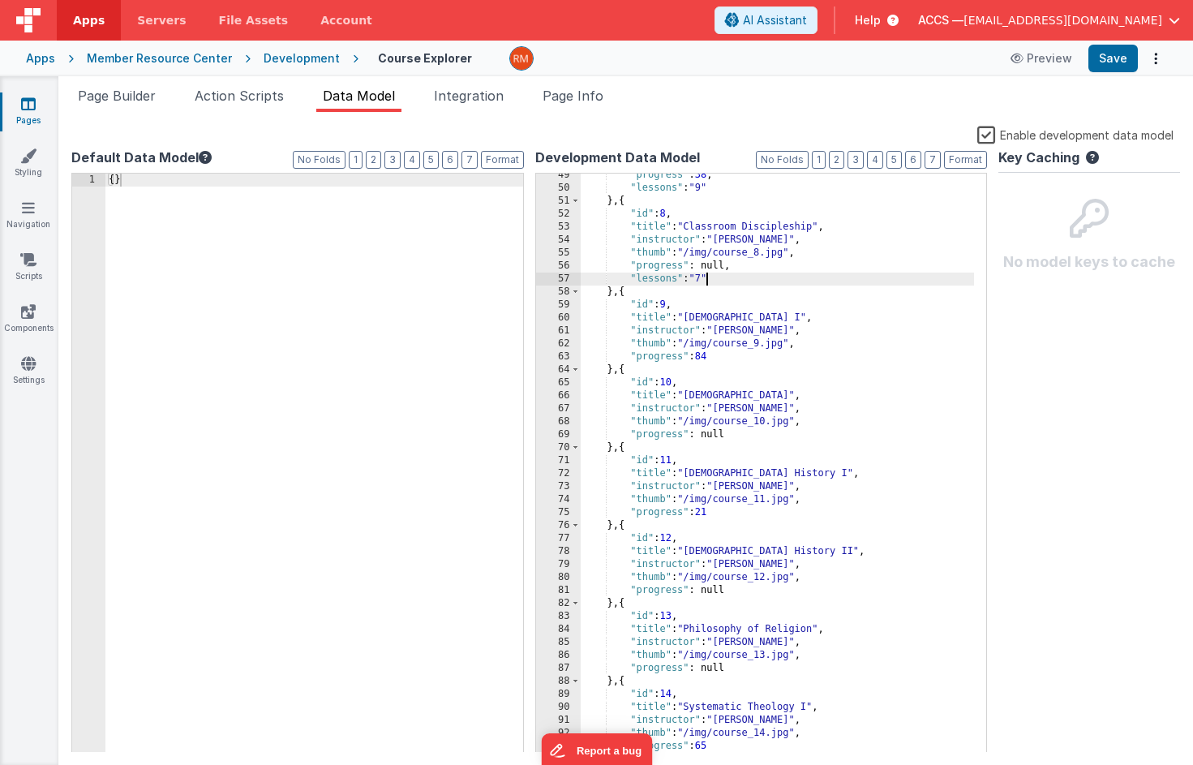
scroll to position [648, 0]
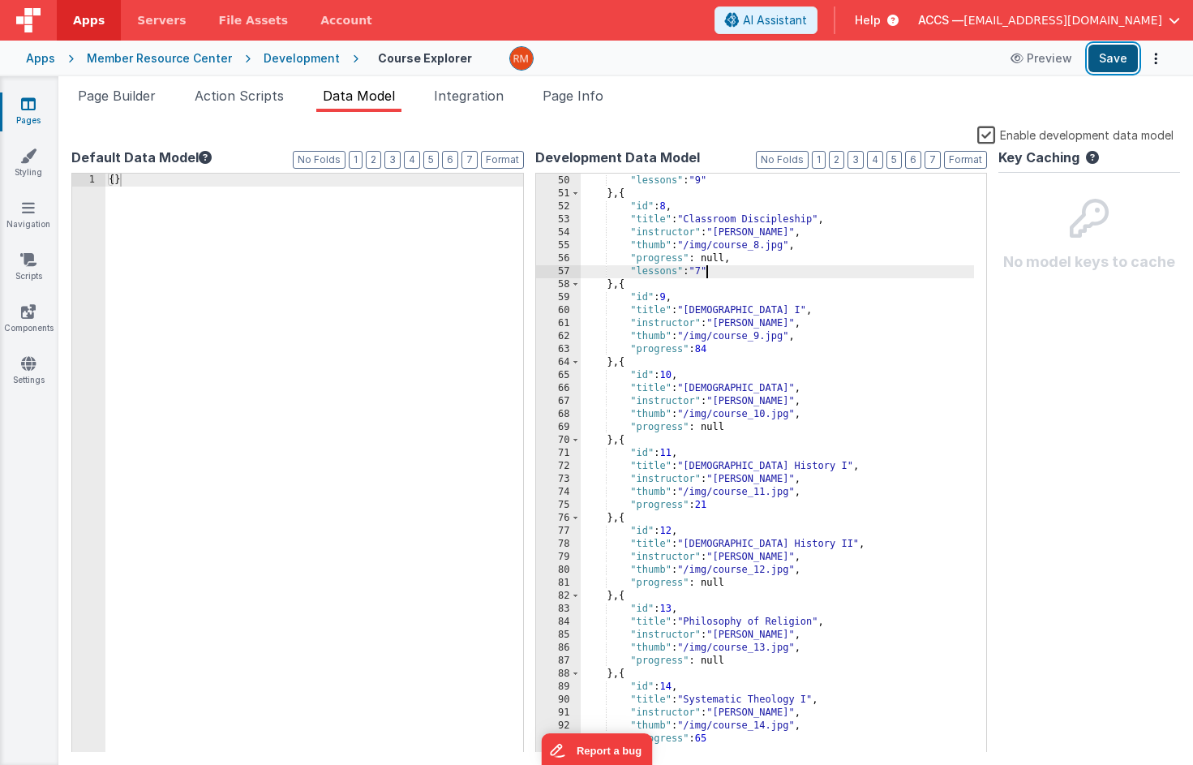
click at [1120, 49] on button "Save" at bounding box center [1113, 59] width 49 height 28
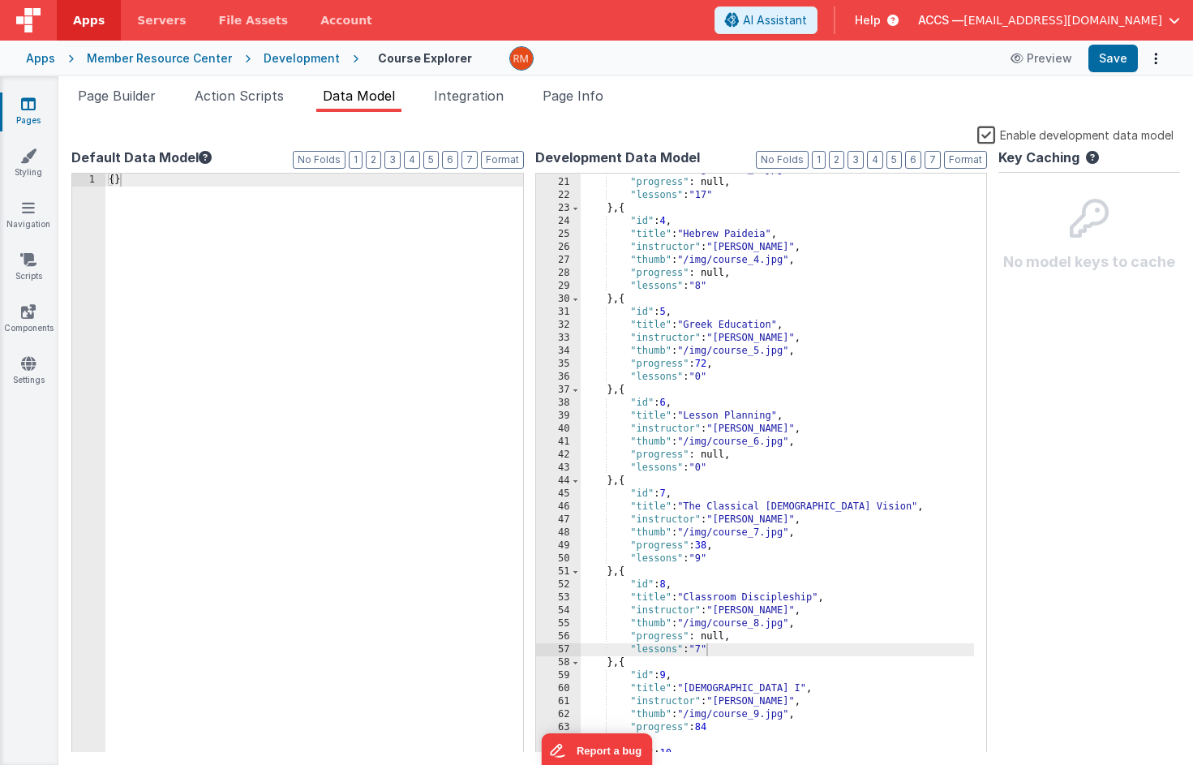
scroll to position [0, 0]
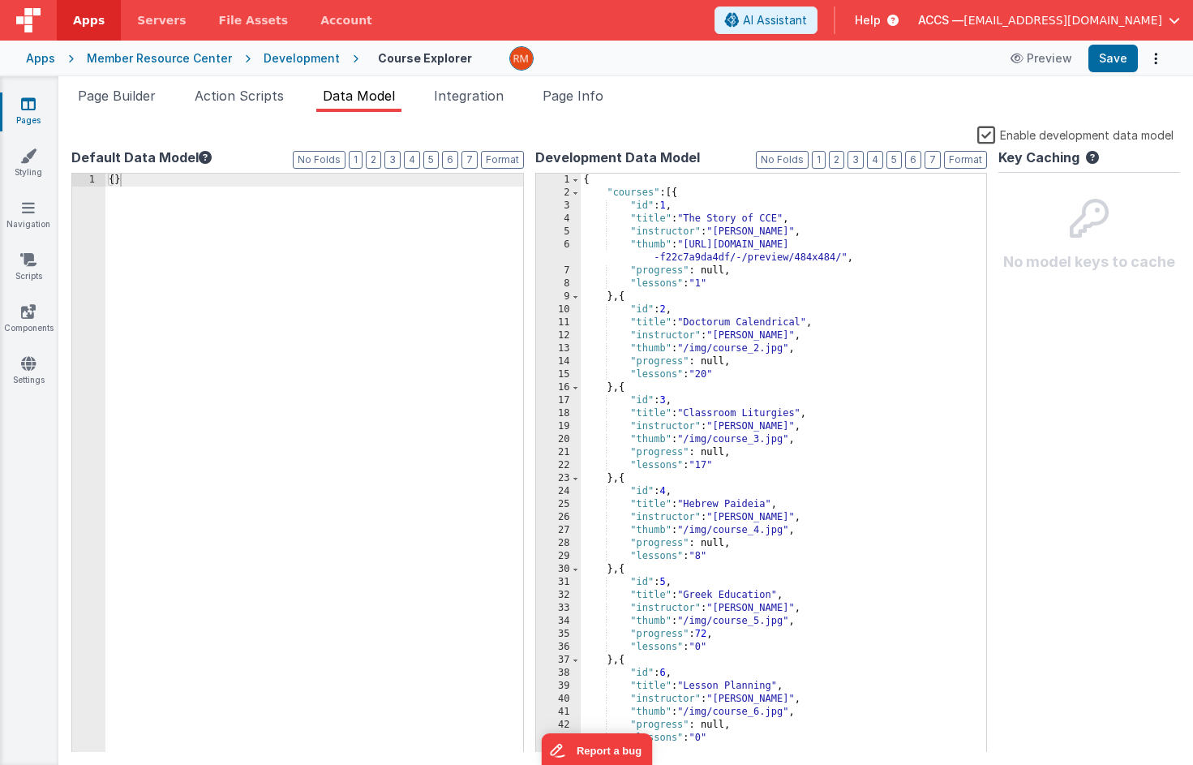
click at [752, 282] on div "{ "courses" : [{ "id" : 1 , "title" : "The Story of CCE" , "instructor" : "Dr. …" at bounding box center [778, 476] width 394 height 605
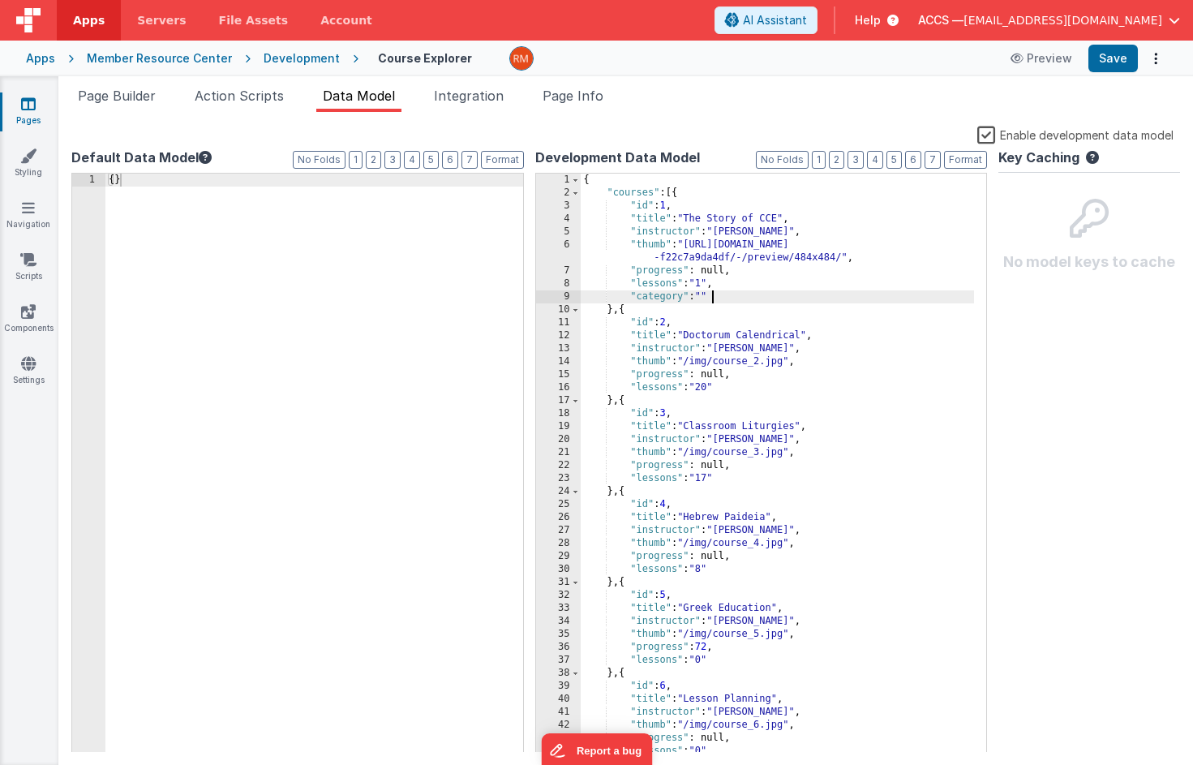
click at [707, 296] on div "{ "courses" : [{ "id" : 1 , "title" : "The Story of CCE" , "instructor" : "Dr. …" at bounding box center [778, 476] width 394 height 605
drag, startPoint x: 785, startPoint y: 300, endPoint x: 633, endPoint y: 296, distance: 152.6
click at [633, 296] on div "{ "courses" : [{ "id" : 1 , "title" : "The Story of CCE" , "instructor" : "Dr. …" at bounding box center [778, 476] width 394 height 605
click at [733, 485] on div "{ "courses" : [{ "id" : 1 , "title" : "The Story of CCE" , "instructor" : "Dr. …" at bounding box center [778, 476] width 394 height 605
click at [728, 477] on div "{ "courses" : [{ "id" : 1 , "title" : "The Story of CCE" , "instructor" : "Dr. …" at bounding box center [778, 476] width 394 height 605
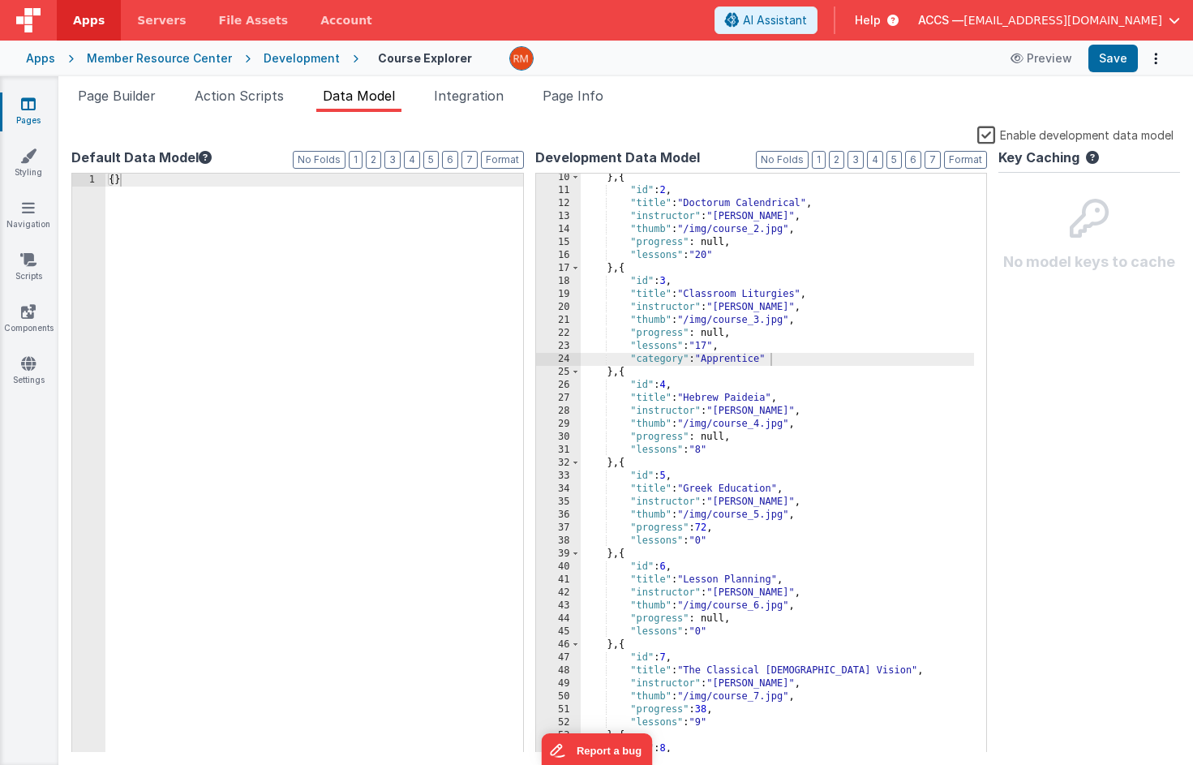
scroll to position [132, 0]
click at [724, 448] on div "} , { "id" : 2 , "title" : "Doctorum Calendrical" , "instructor" : "Dr. Smith" …" at bounding box center [778, 473] width 394 height 605
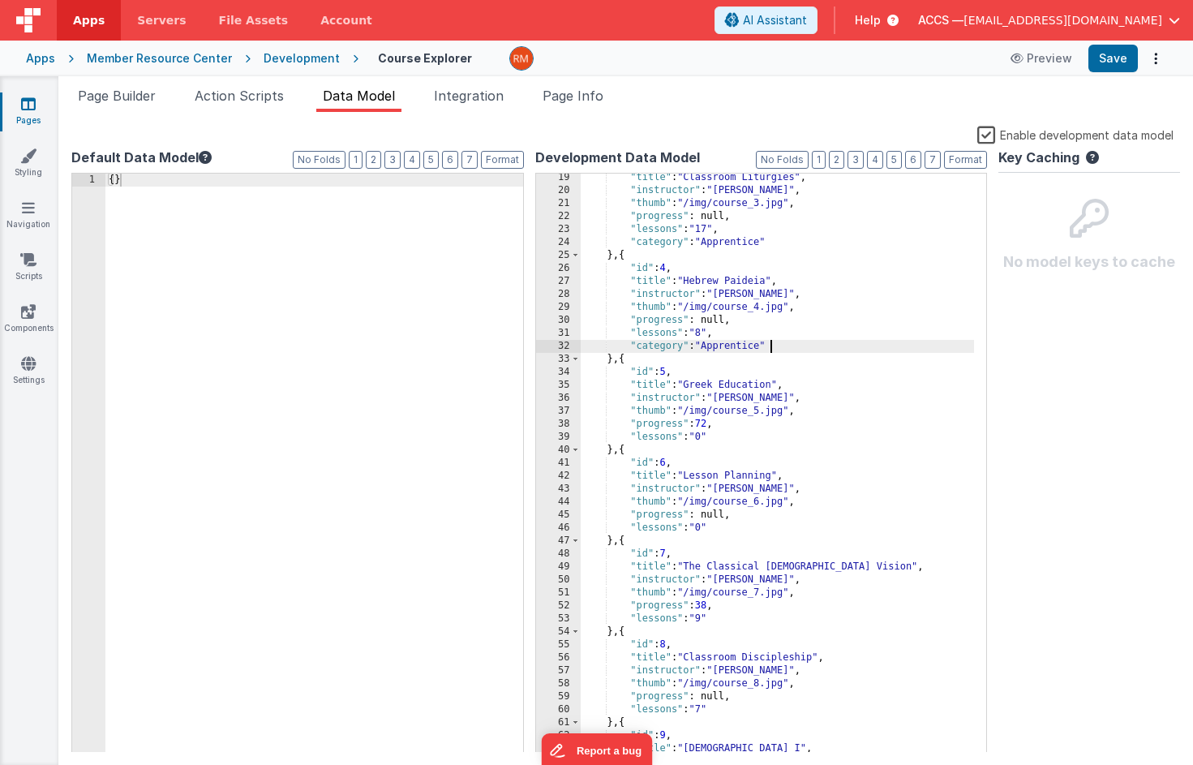
scroll to position [300, 0]
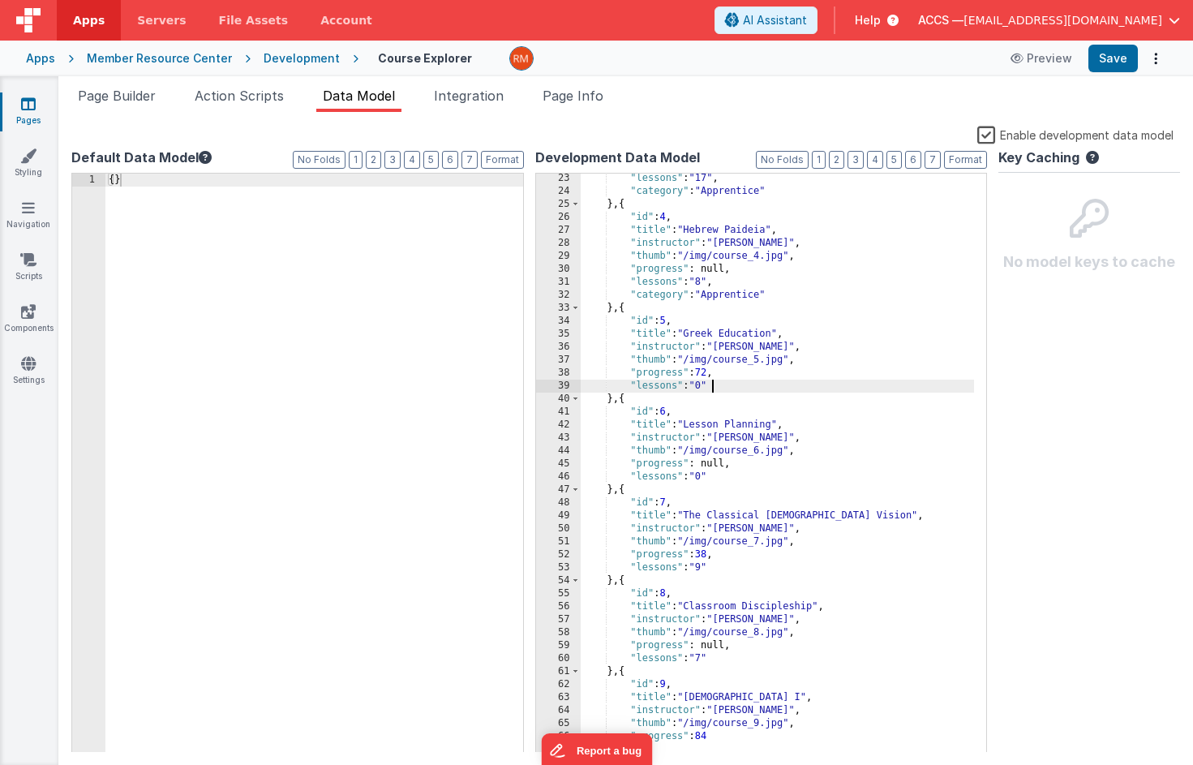
click at [728, 380] on div ""lessons" : "17" , "category" : "Apprentice" } , { "id" : 4 , "title" : "Hebrew…" at bounding box center [778, 474] width 394 height 605
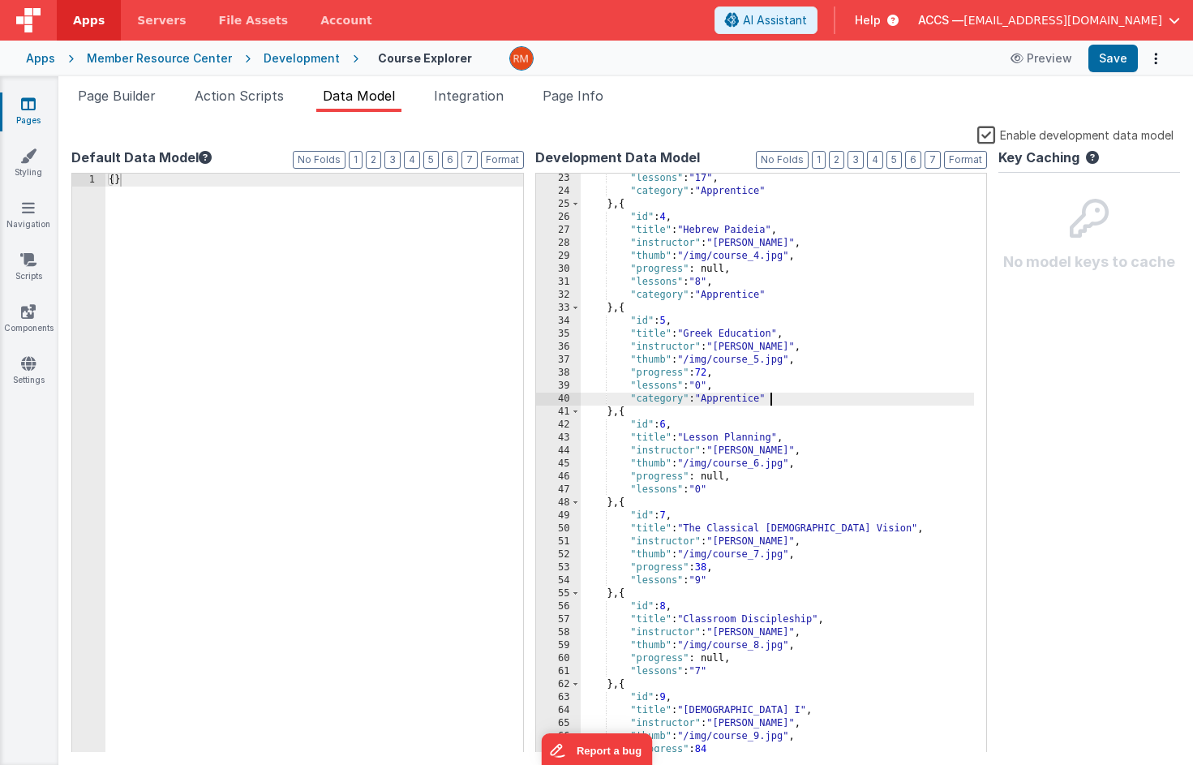
click at [729, 491] on div ""lessons" : "17" , "category" : "Apprentice" } , { "id" : 4 , "title" : "Hebrew…" at bounding box center [778, 474] width 394 height 605
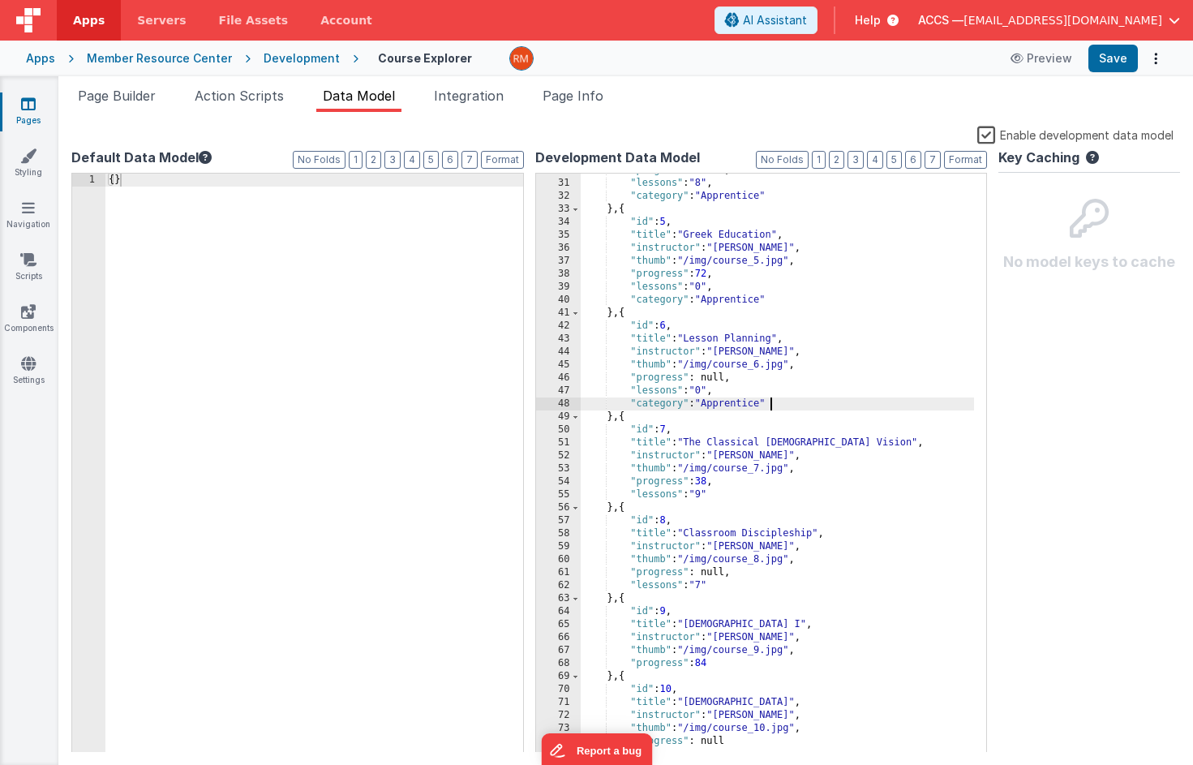
scroll to position [399, 0]
click at [736, 498] on div ""progress" : null, "lessons" : "8" , "category" : "Apprentice" } , { "id" : 5 ,…" at bounding box center [778, 466] width 394 height 605
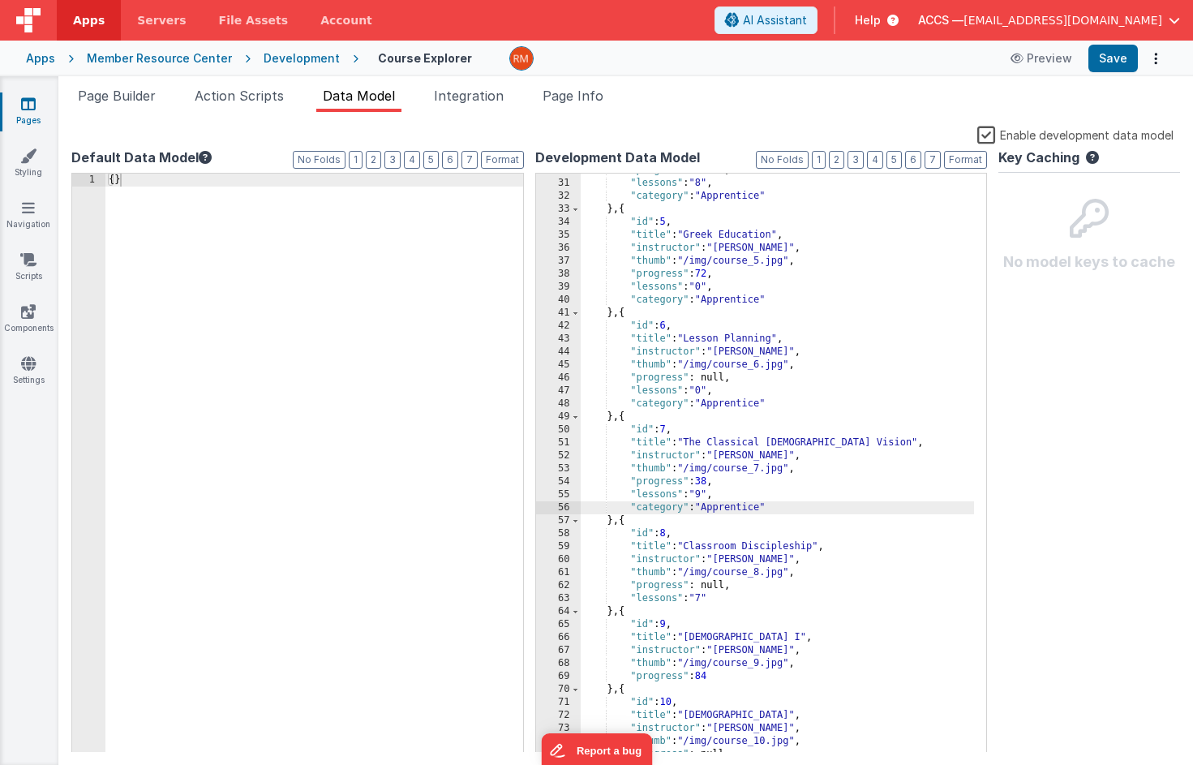
click at [744, 600] on div ""progress" : null, "lessons" : "8" , "category" : "Apprentice" } , { "id" : 5 ,…" at bounding box center [778, 466] width 394 height 605
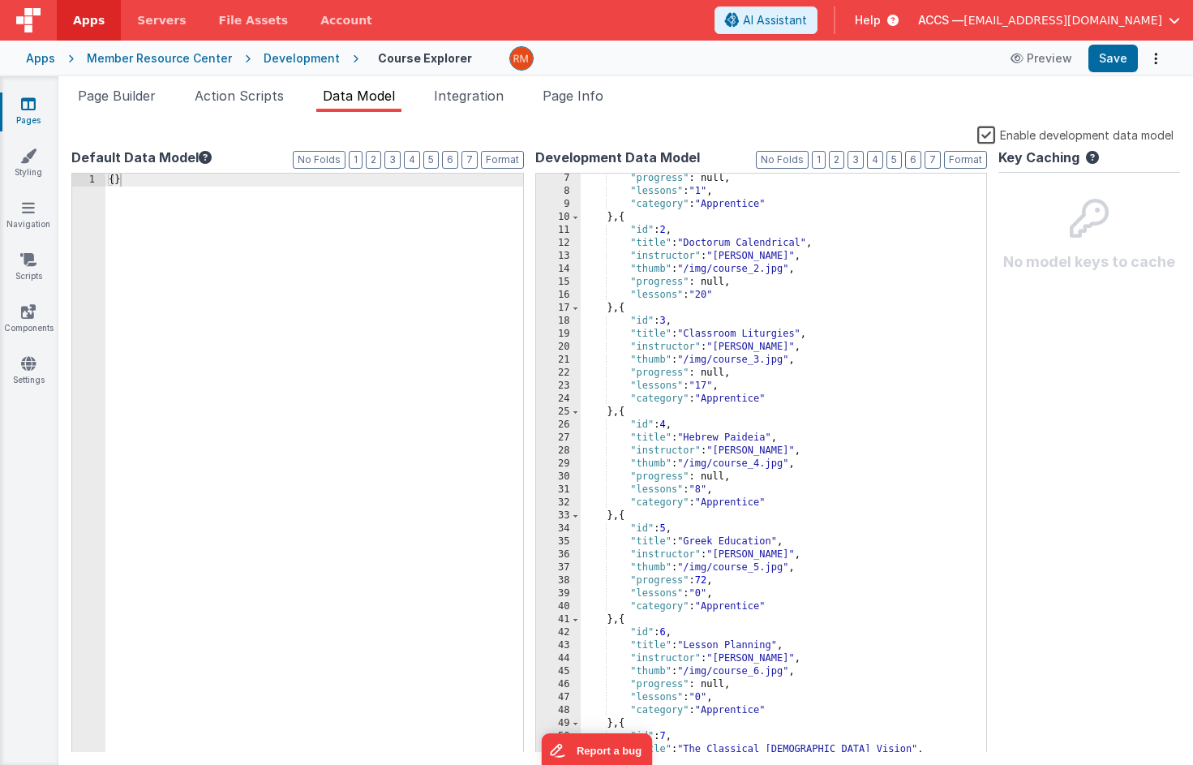
scroll to position [95, 0]
click at [739, 290] on div ""progress" : null, "lessons" : "1" , "category" : "Apprentice" } , { "id" : 2 ,…" at bounding box center [778, 472] width 394 height 605
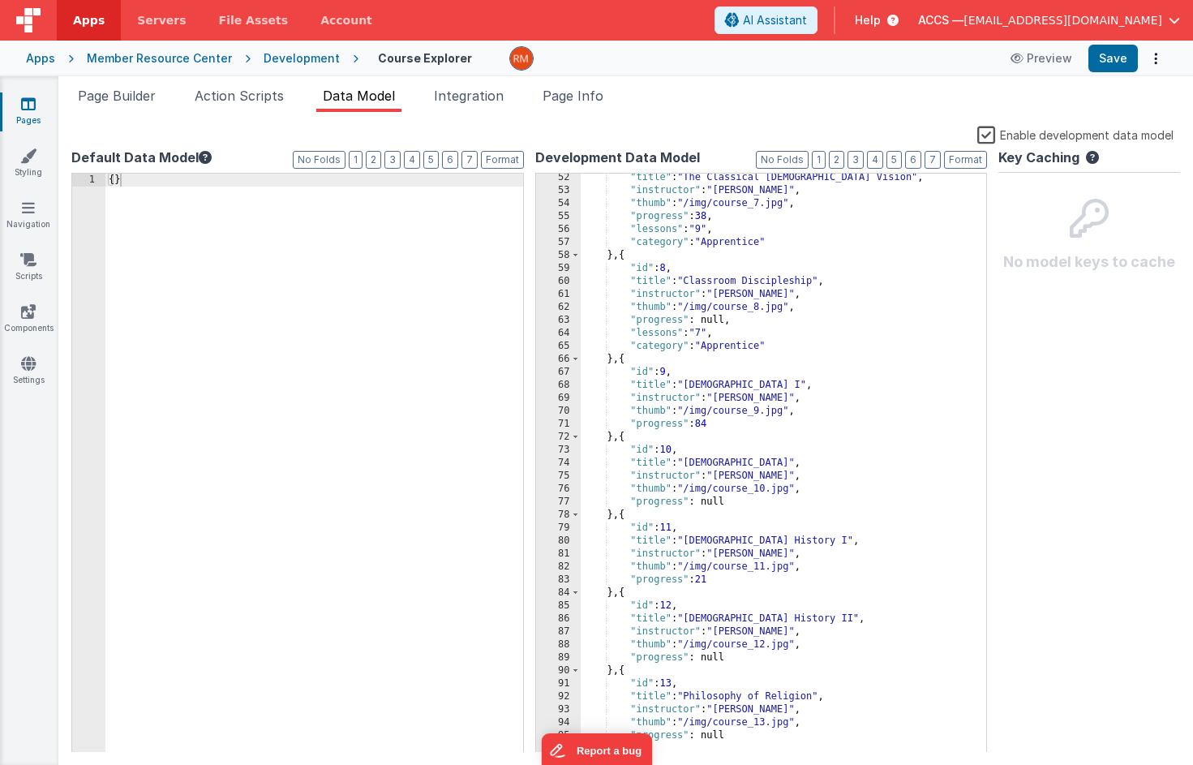
scroll to position [685, 0]
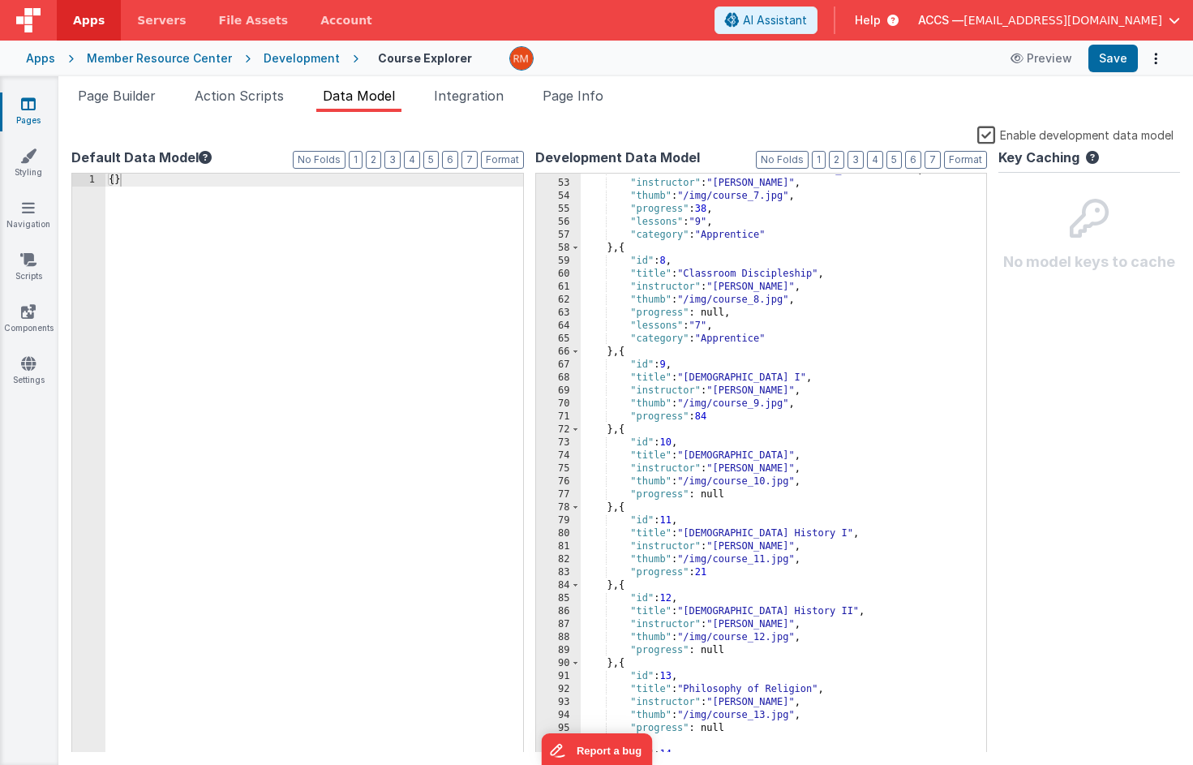
click at [724, 413] on div ""title" : "The Classical Christian Vision" , "instructor" : "Dr. Davis" , "thum…" at bounding box center [778, 466] width 394 height 605
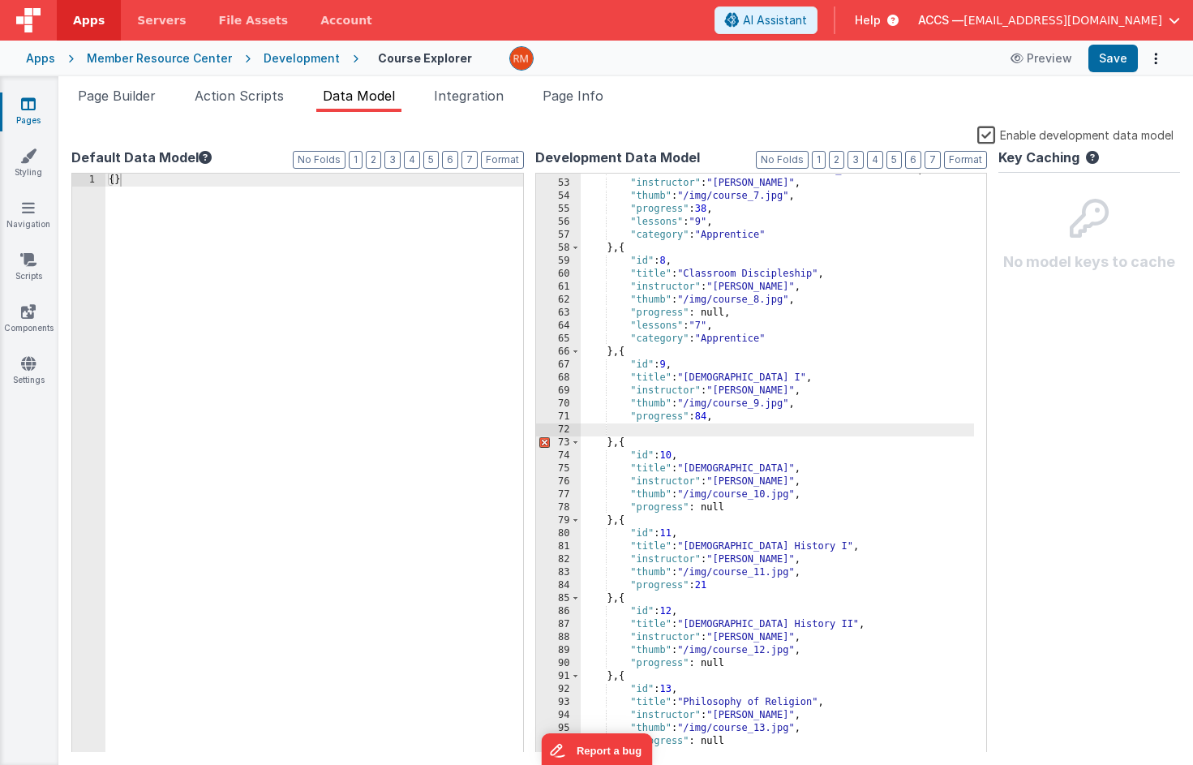
paste textarea
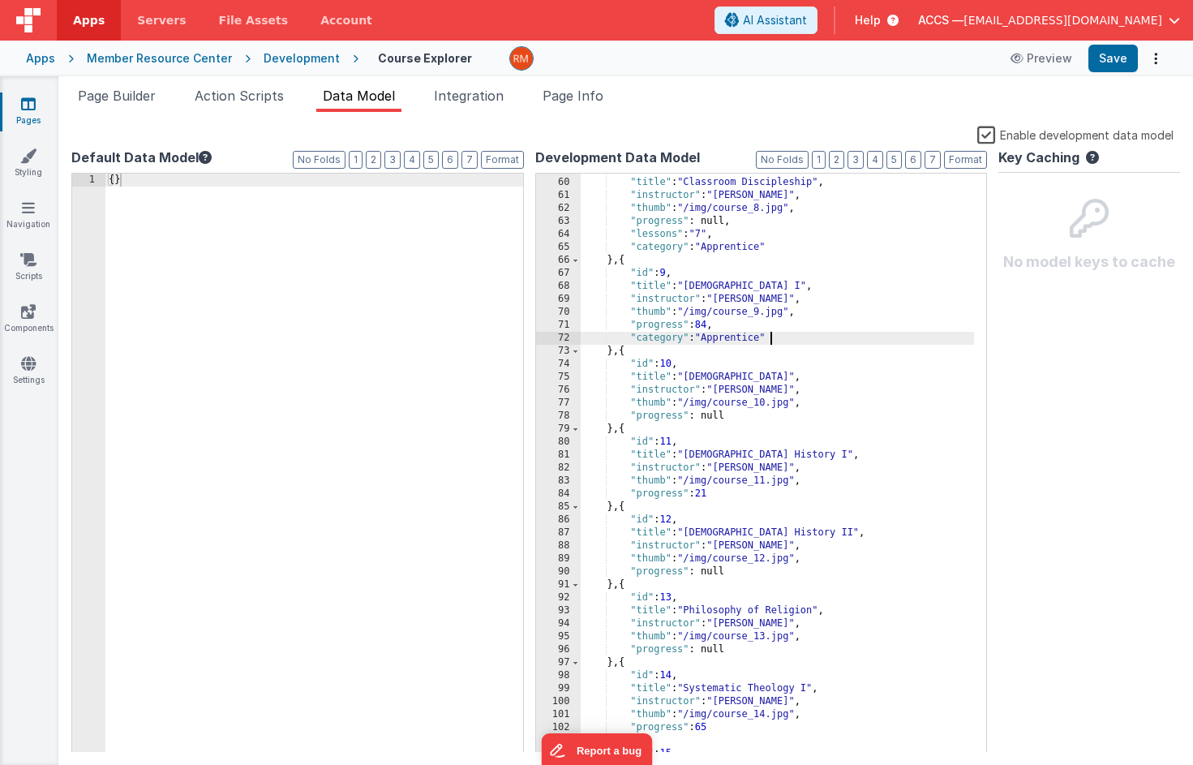
scroll to position [796, 0]
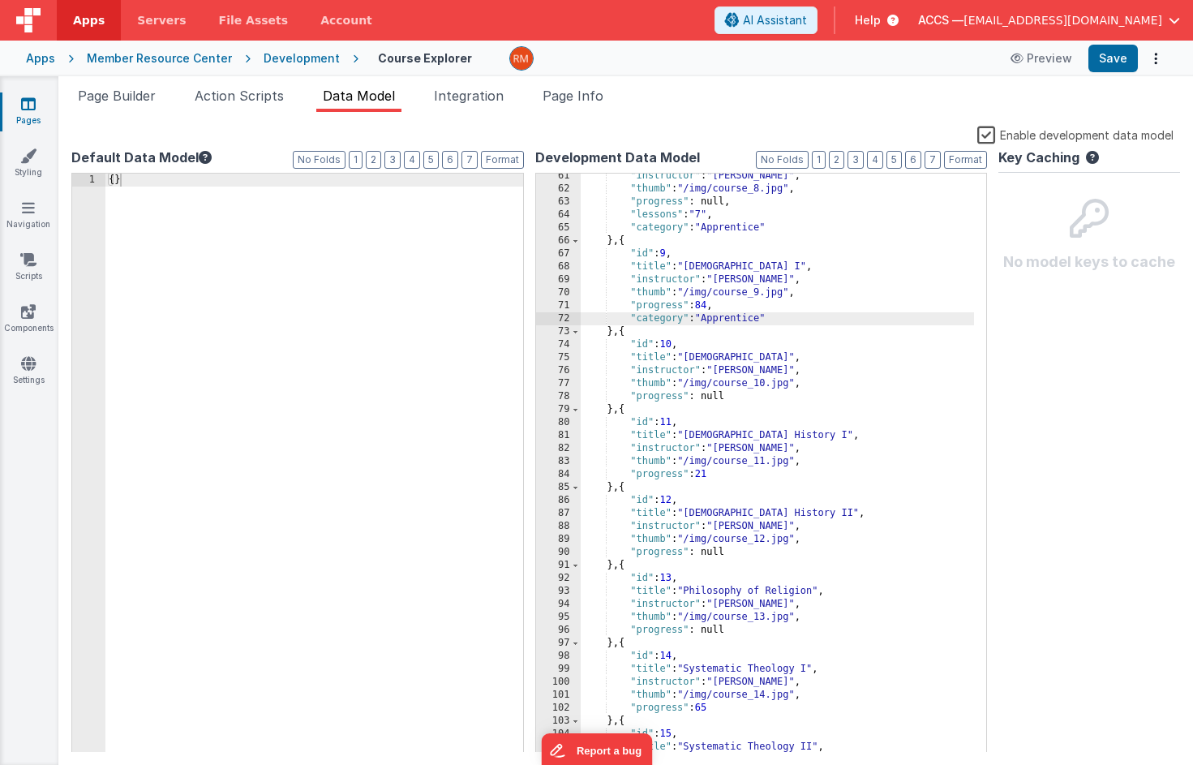
click at [737, 402] on div ""instructor" : "Dr. Miller" , "thumb" : "/img/course_8.jpg" , "progress" : null…" at bounding box center [778, 472] width 394 height 605
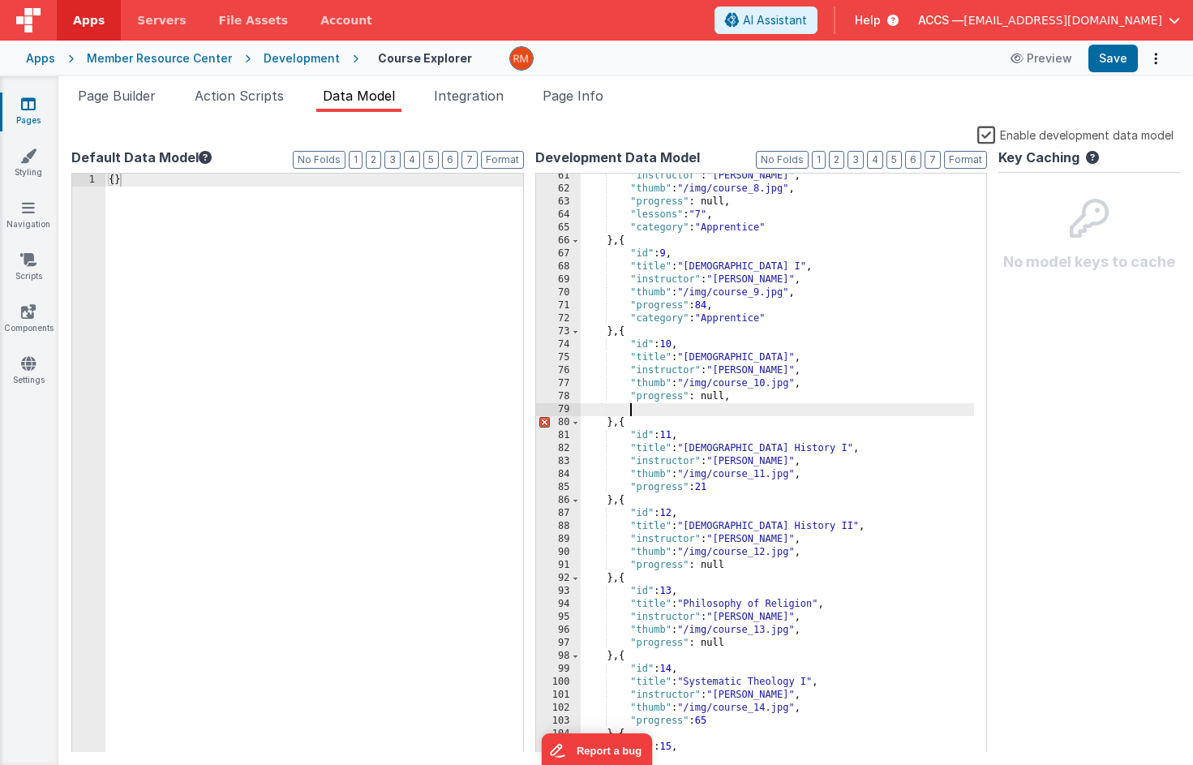
paste textarea
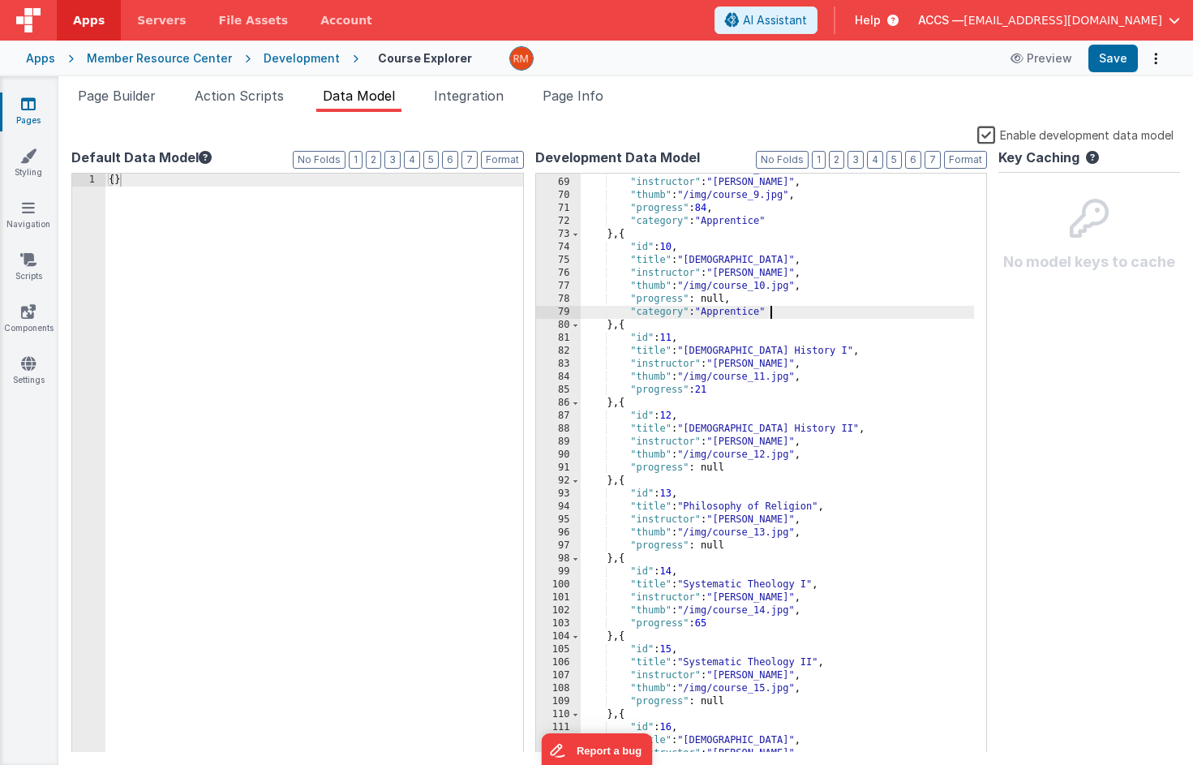
scroll to position [945, 0]
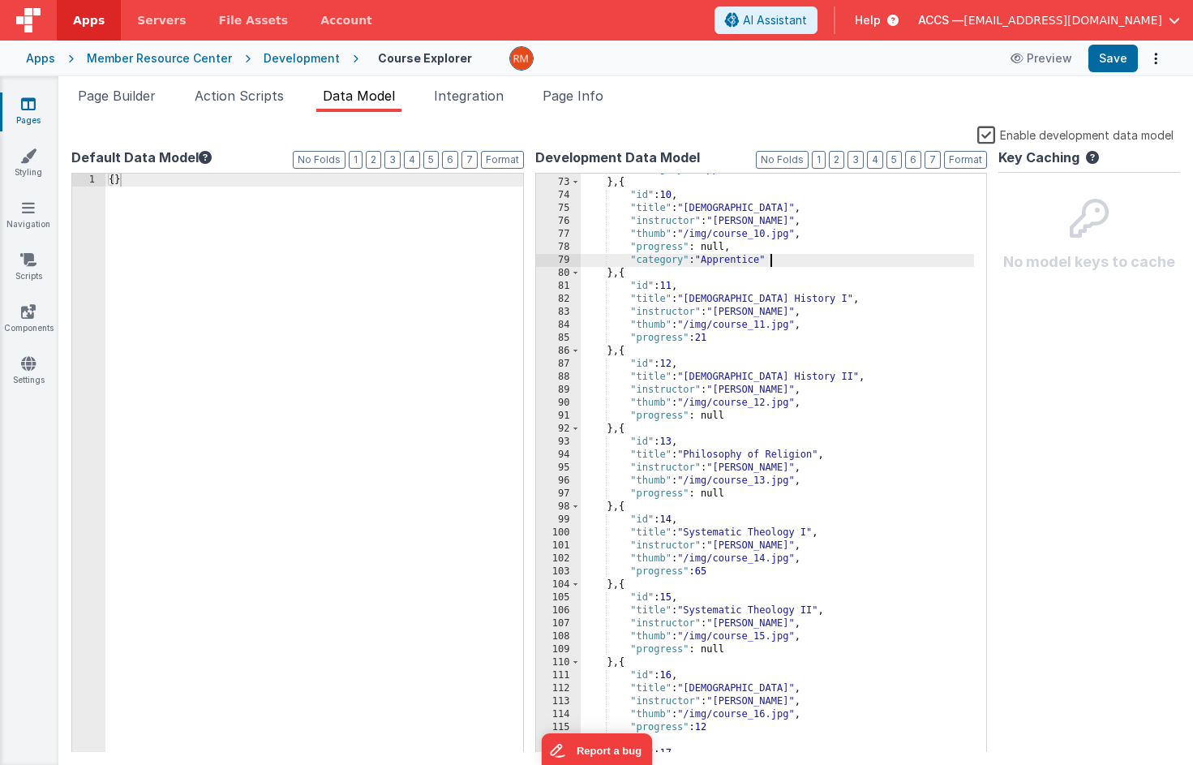
click at [725, 339] on div ""category" : "Apprentice" } , { "id" : 10 , "title" : "Greek New Testament II" …" at bounding box center [778, 465] width 394 height 605
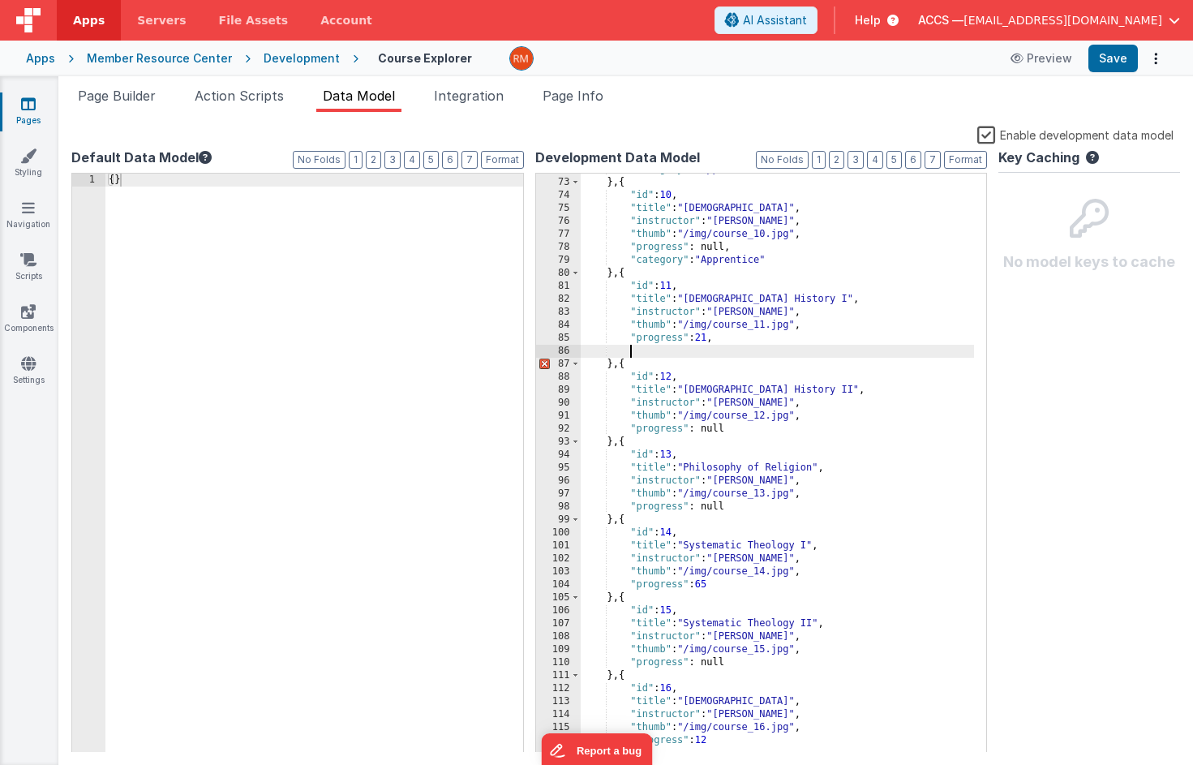
paste textarea
click at [727, 434] on div ""category" : "Apprentice" } , { "id" : 10 , "title" : "Greek New Testament II" …" at bounding box center [778, 465] width 394 height 605
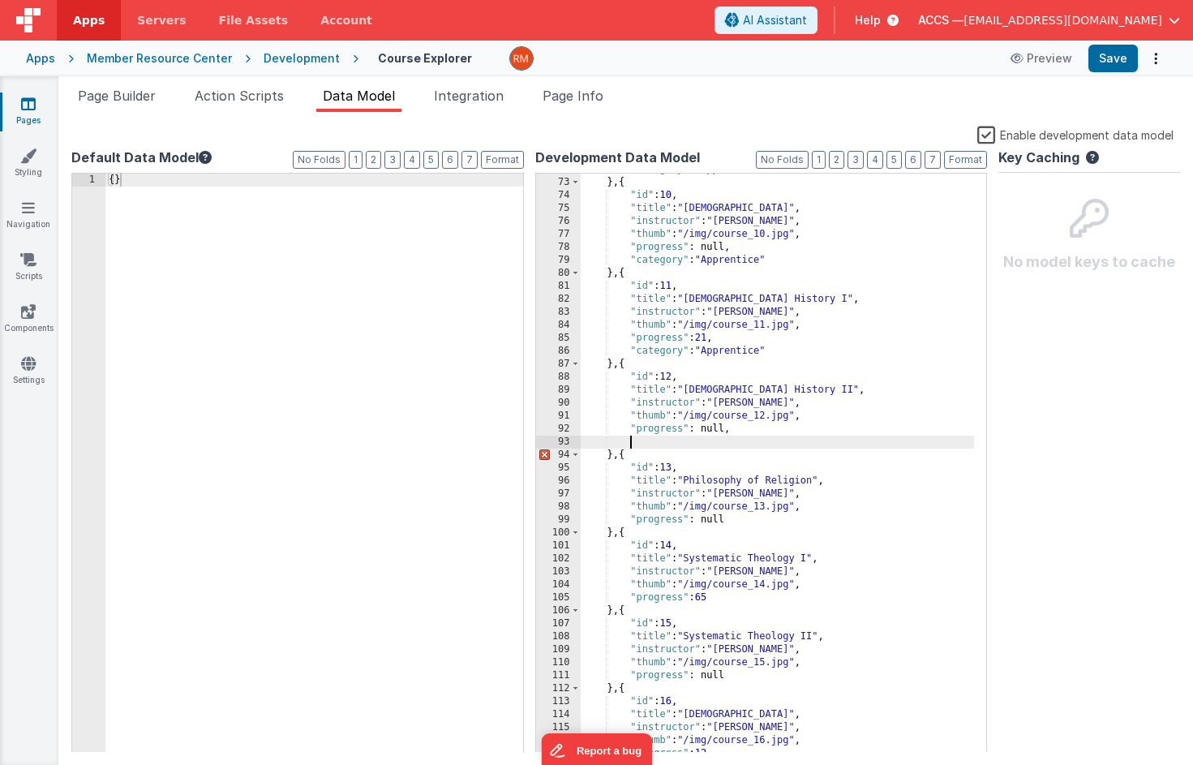
paste textarea
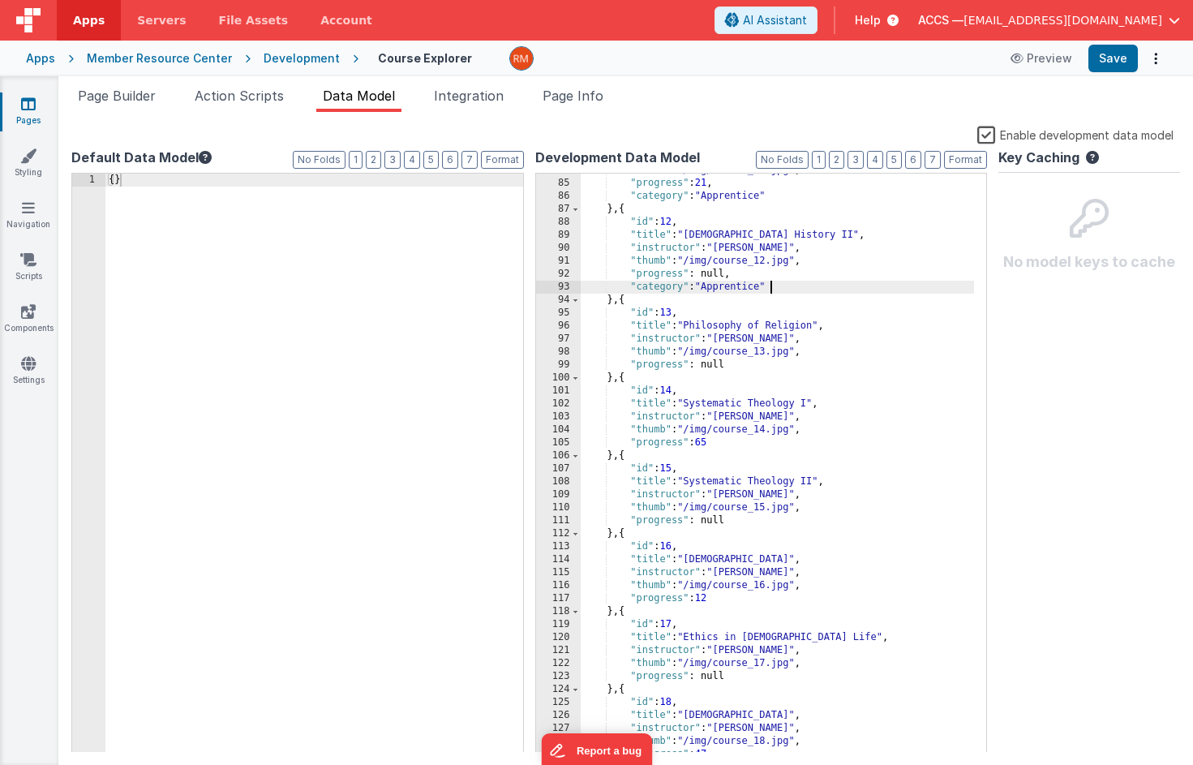
scroll to position [1100, 0]
click at [734, 369] on div ""thumb" : "/img/course_11.jpg" , "progress" : 21 , "category" : "Apprentice" } …" at bounding box center [778, 466] width 394 height 605
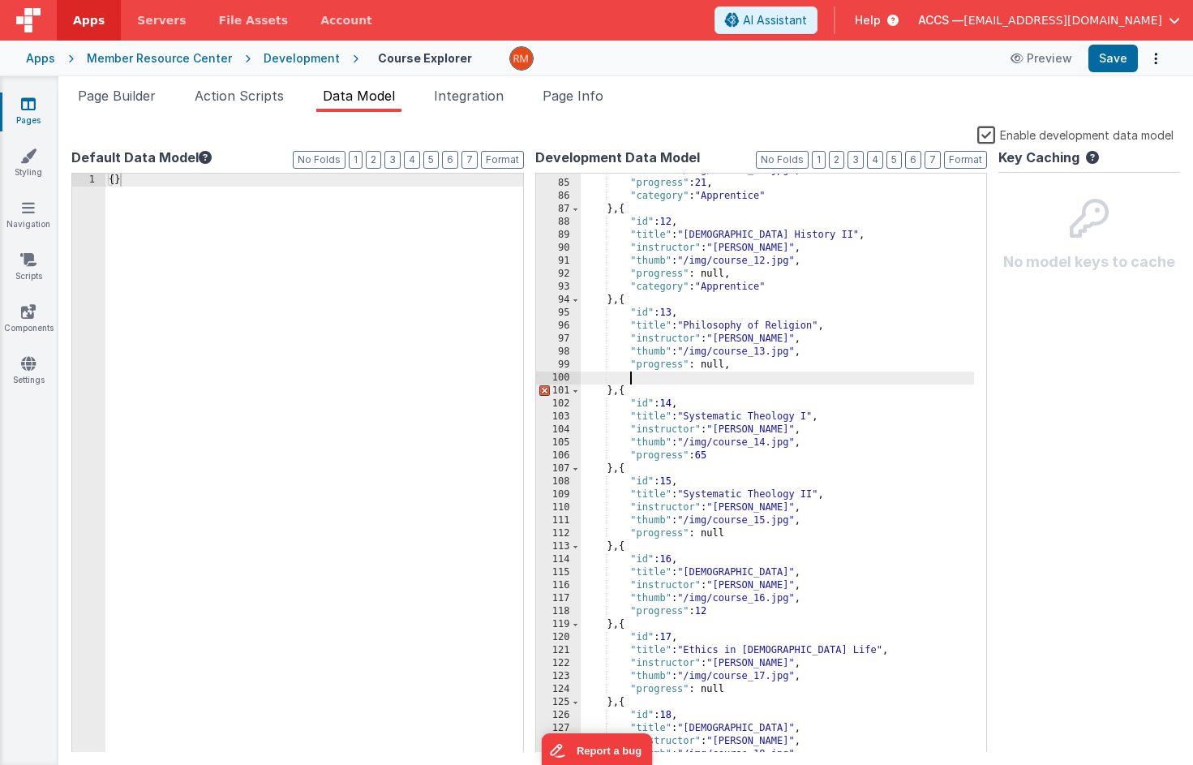
paste textarea
click at [721, 458] on div ""thumb" : "/img/course_11.jpg" , "progress" : 21 , "category" : "Apprentice" } …" at bounding box center [778, 466] width 394 height 605
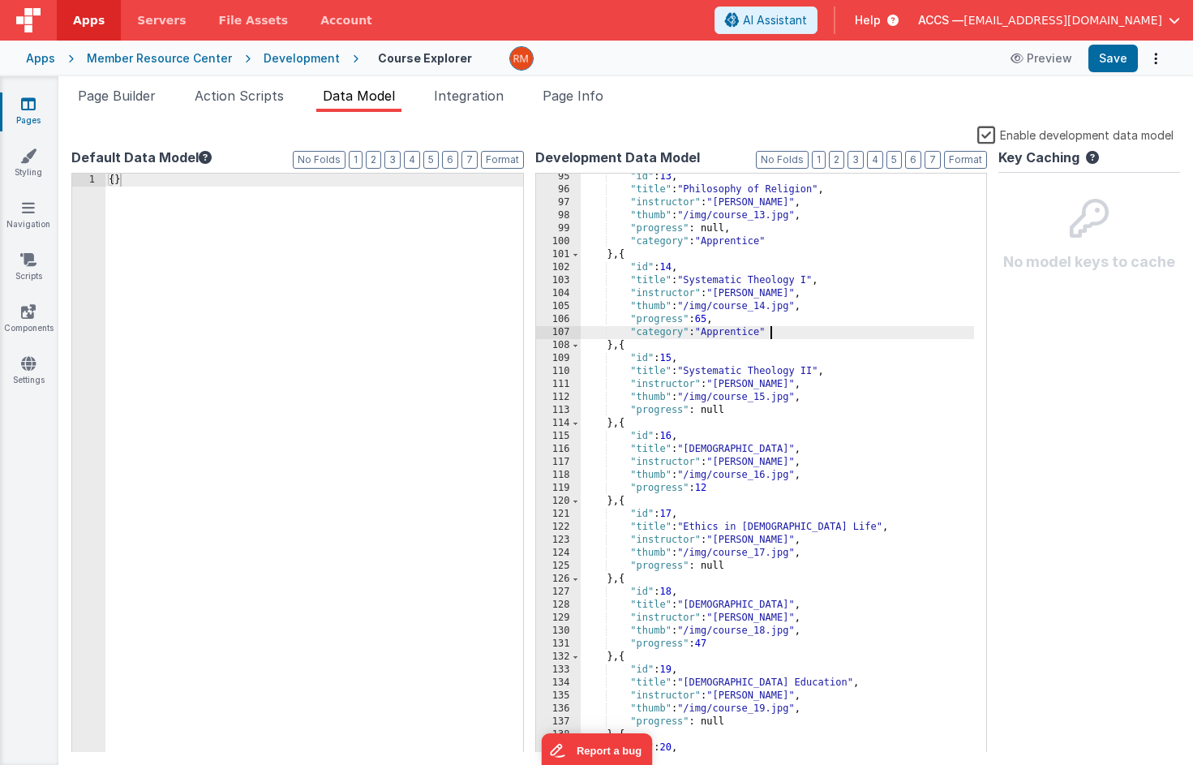
scroll to position [1236, 0]
click at [733, 411] on div ""id" : 13 , "title" : "Philosophy of Religion" , "instructor" : "Dr. Jackson" ,…" at bounding box center [778, 472] width 394 height 605
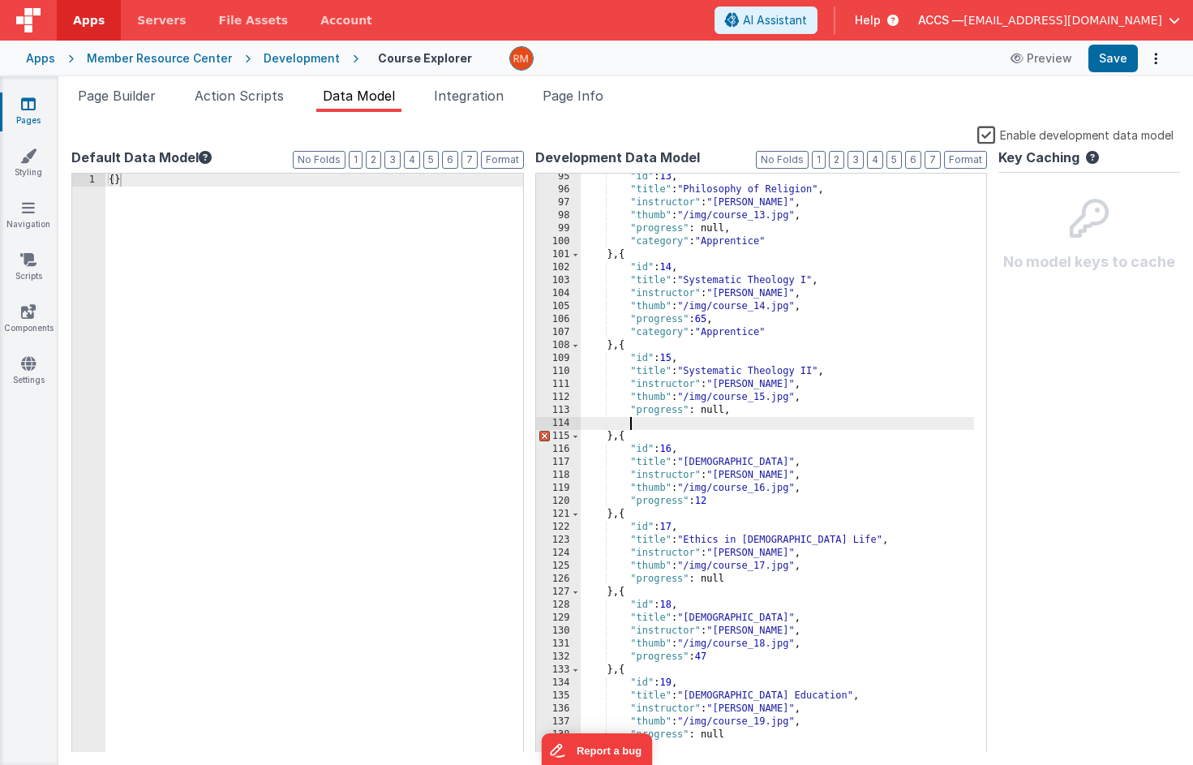
paste textarea
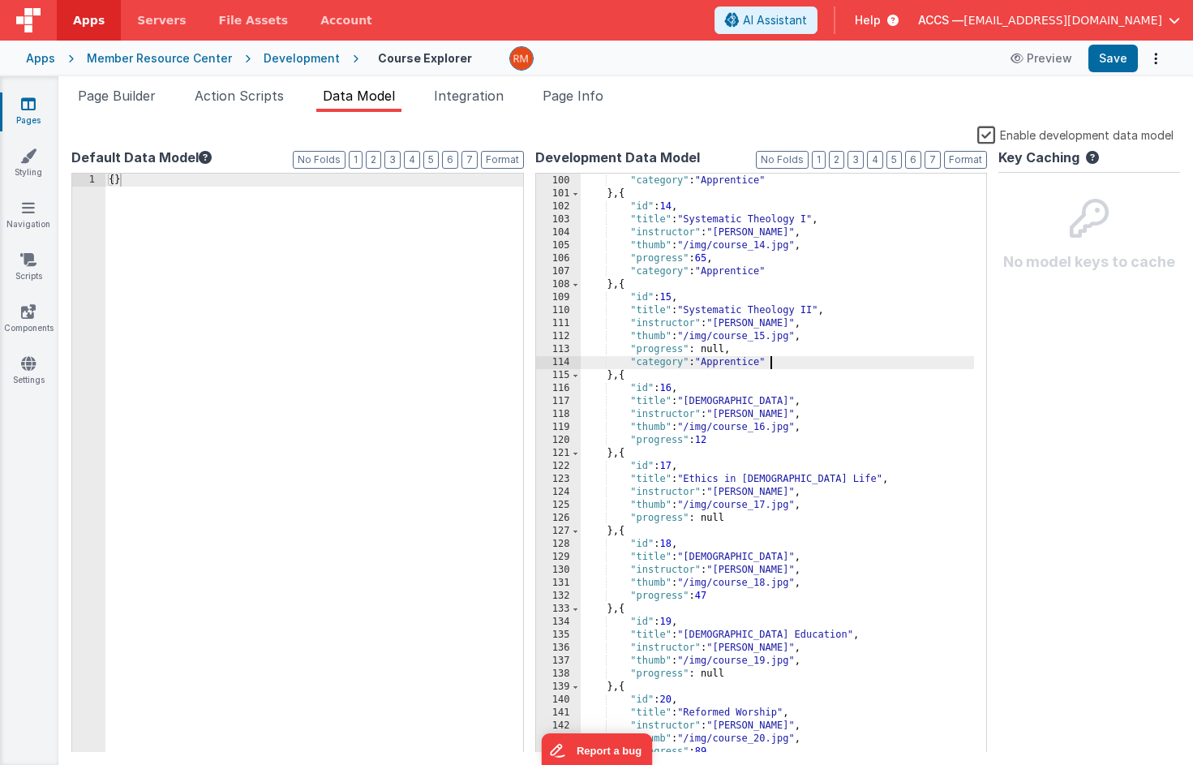
scroll to position [1329, 0]
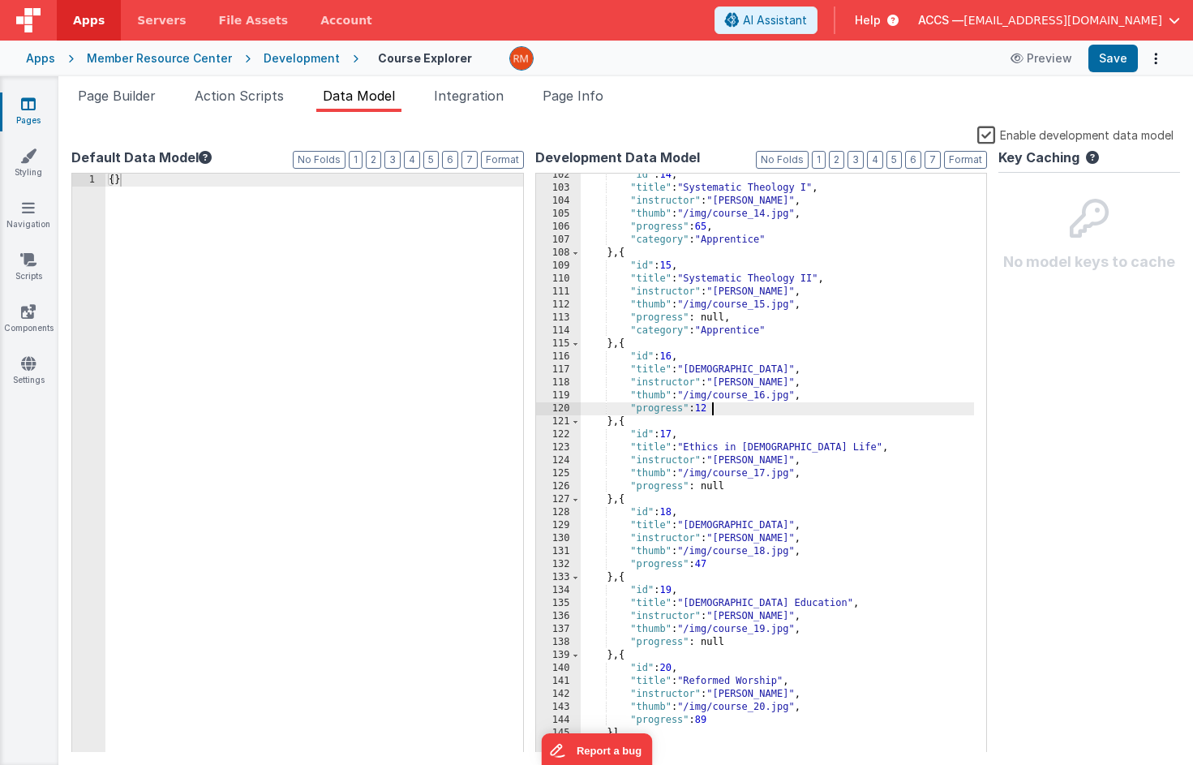
click at [728, 406] on div ""id" : 14 , "title" : "Systematic Theology I" , "instructor" : "Prof. Thomas" ,…" at bounding box center [778, 471] width 394 height 605
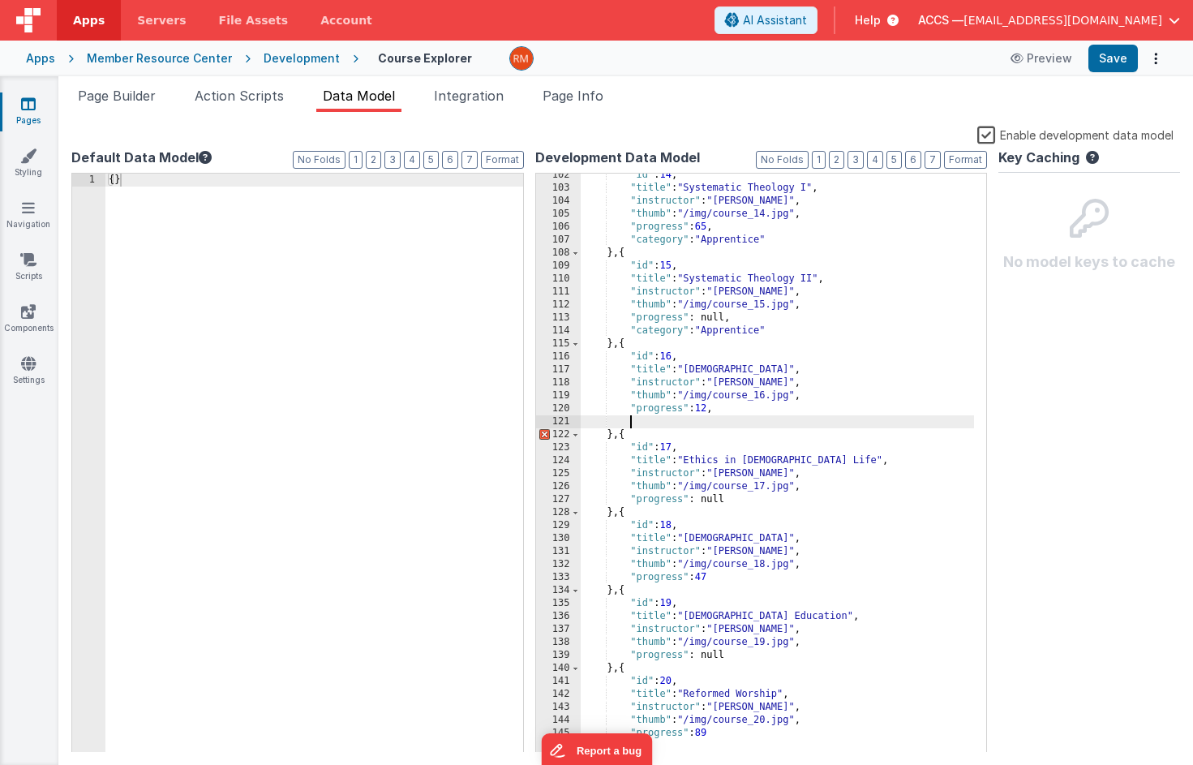
paste textarea
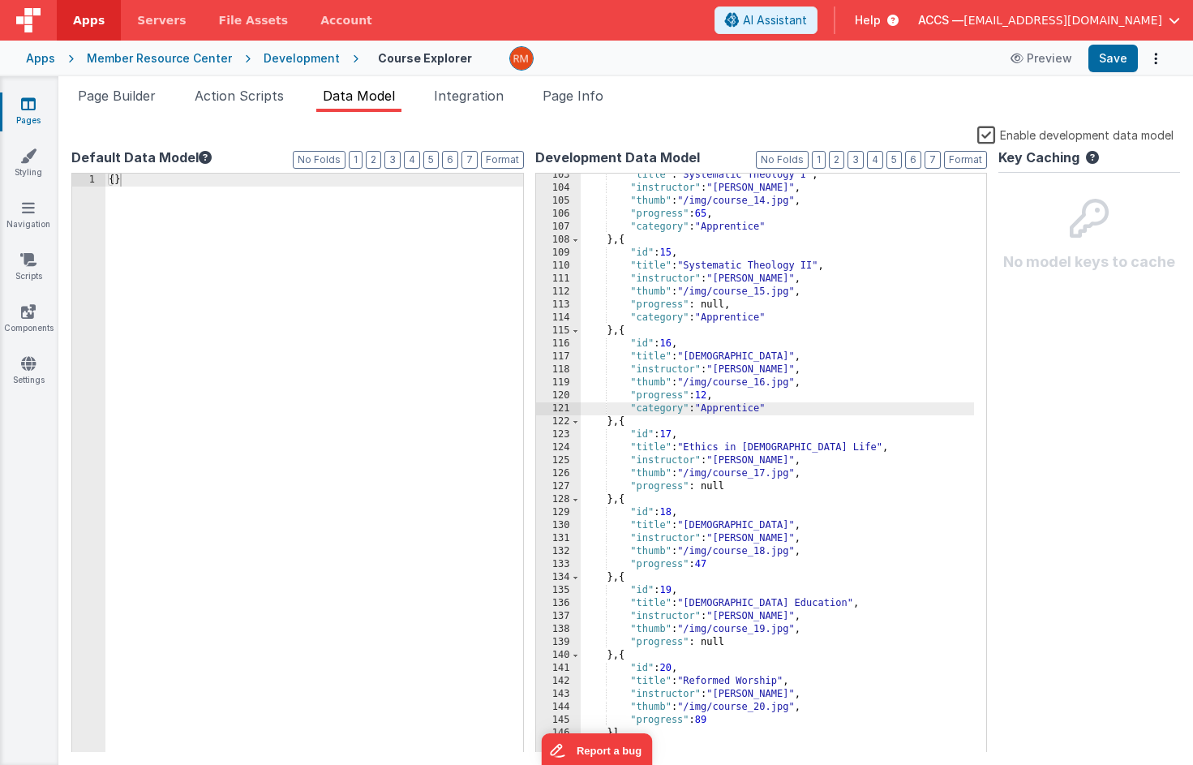
click at [732, 491] on div ""title" : "Systematic Theology I" , "instructor" : "Prof. Thomas" , "thumb" : "…" at bounding box center [778, 471] width 394 height 605
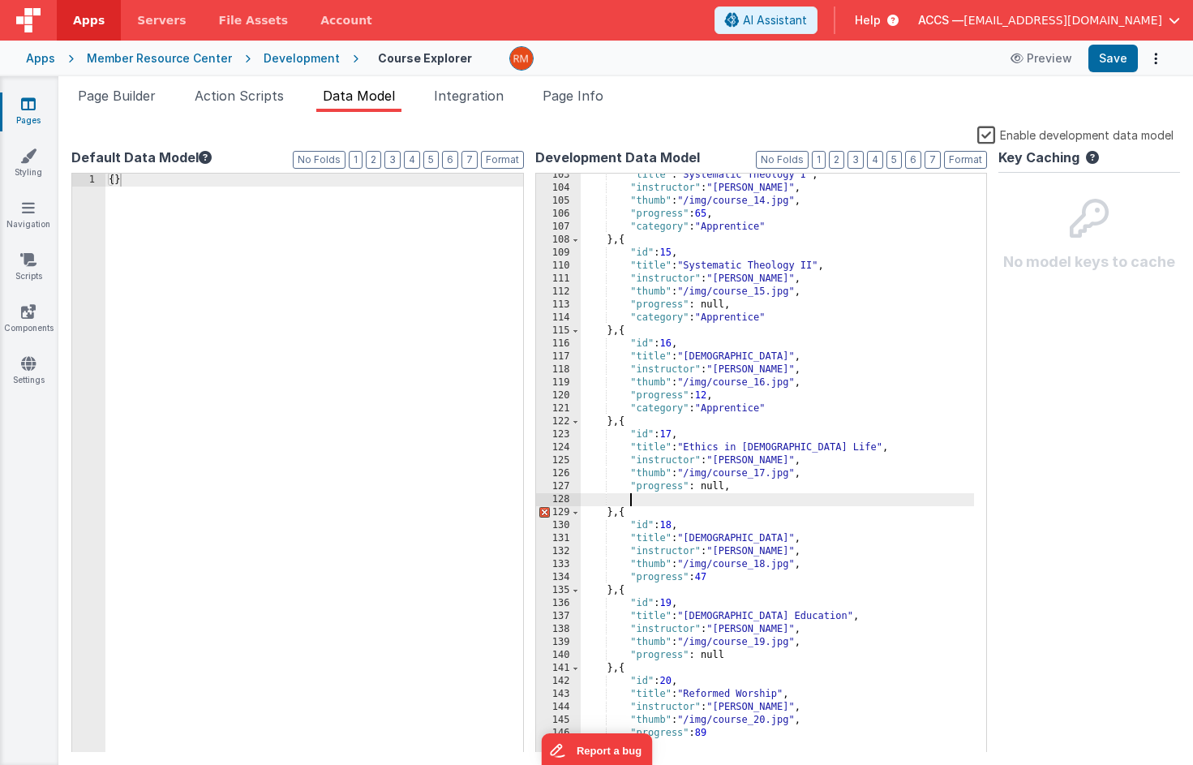
paste textarea
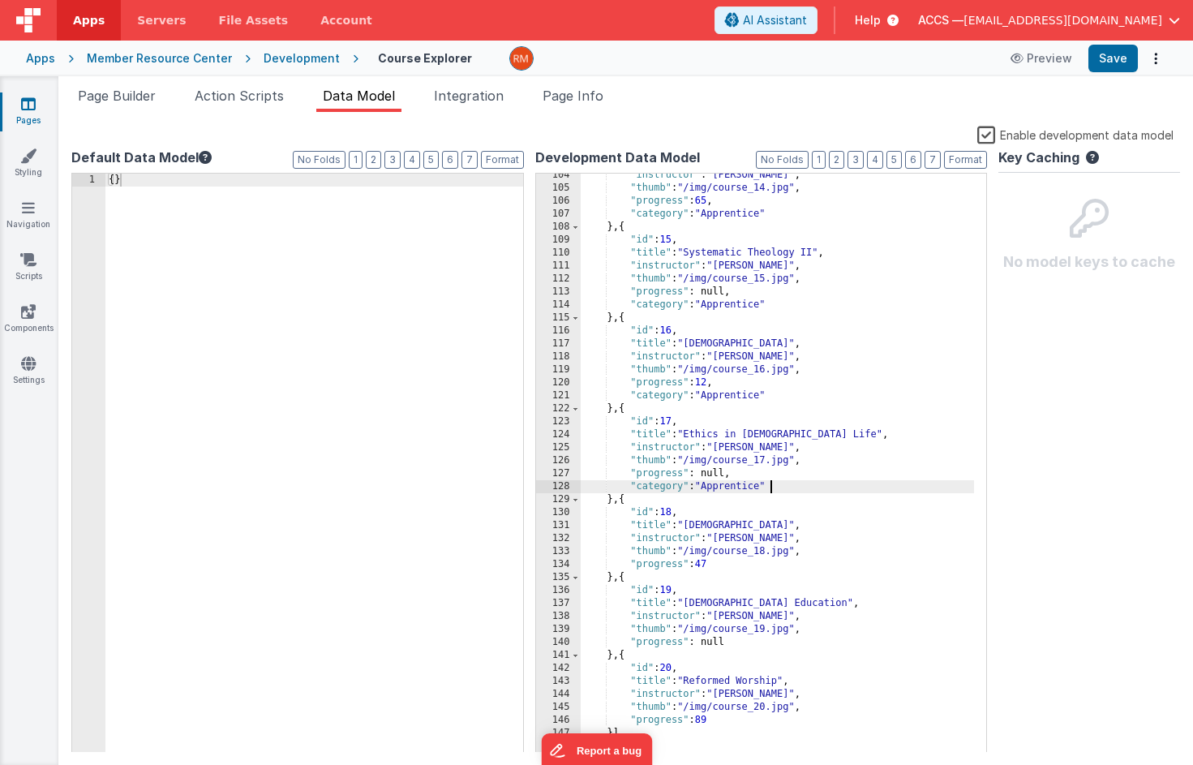
scroll to position [1355, 0]
click at [720, 563] on div ""instructor" : "Prof. Thomas" , "thumb" : "/img/course_14.jpg" , "progress" : 6…" at bounding box center [778, 471] width 394 height 605
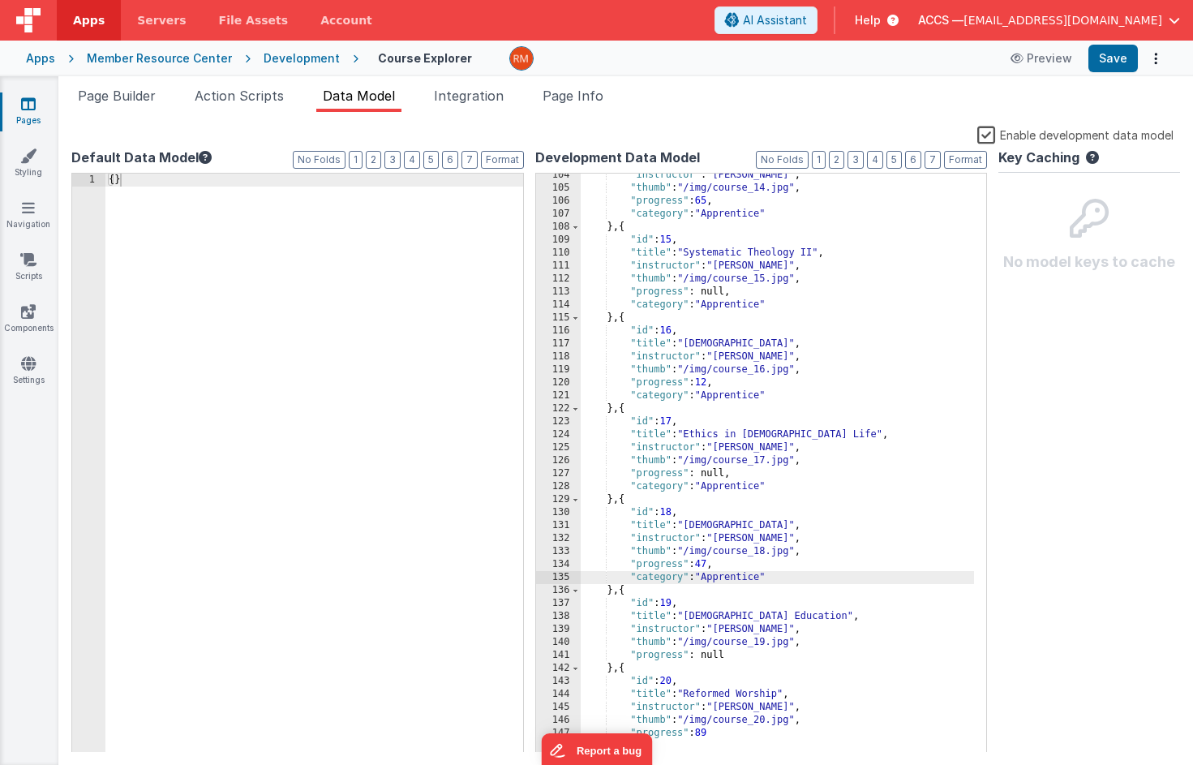
scroll to position [1368, 0]
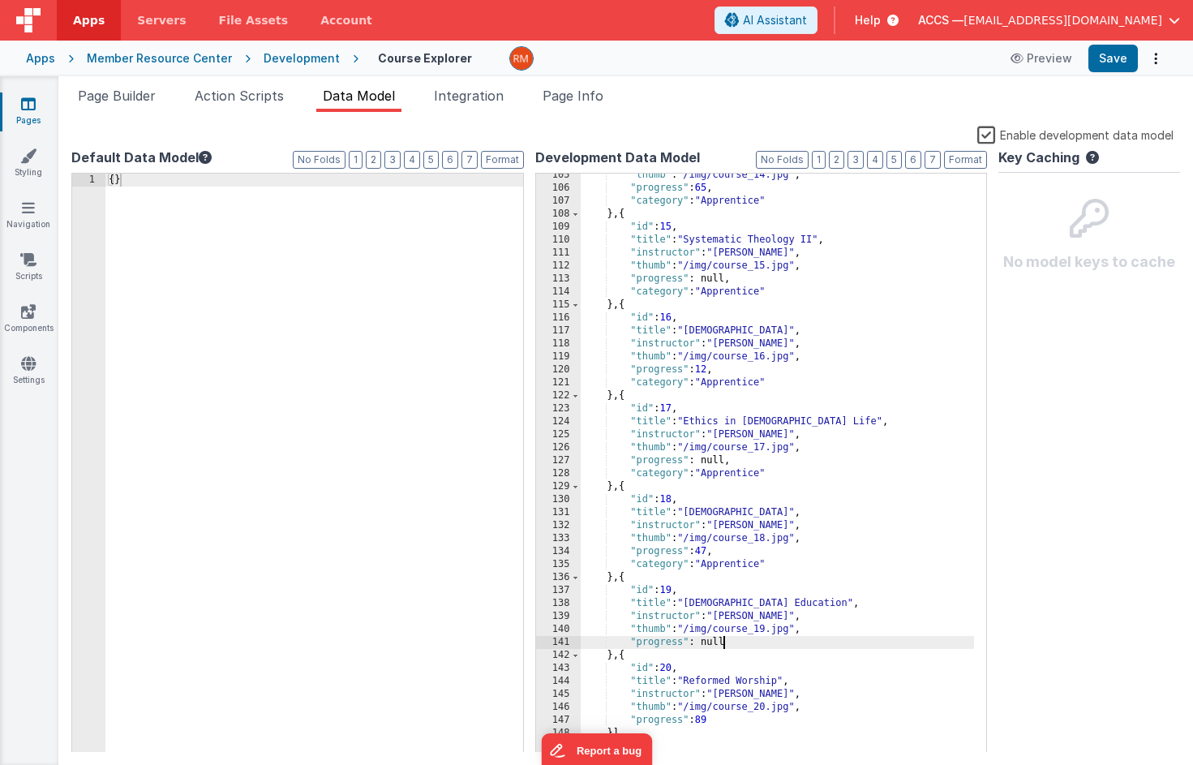
click at [733, 643] on div ""thumb" : "/img/course_14.jpg" , "progress" : 65 , "category" : "Apprentice" } …" at bounding box center [778, 471] width 394 height 605
paste textarea
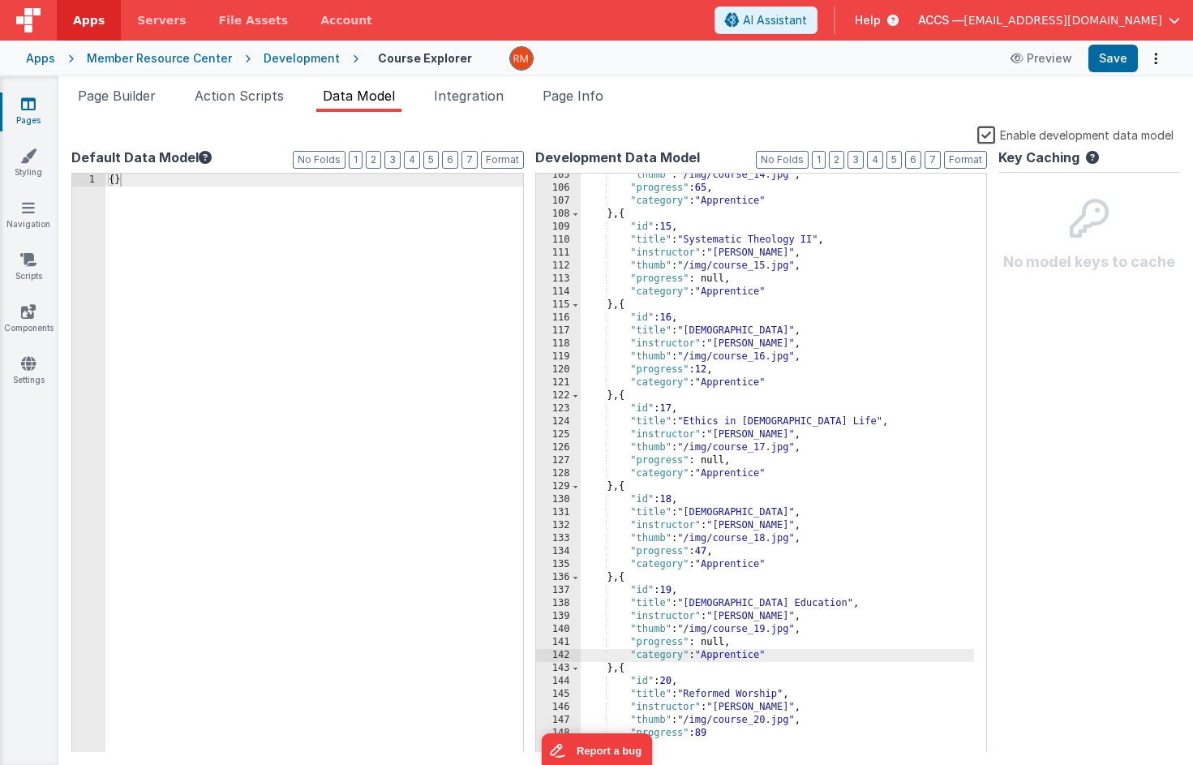
scroll to position [1381, 0]
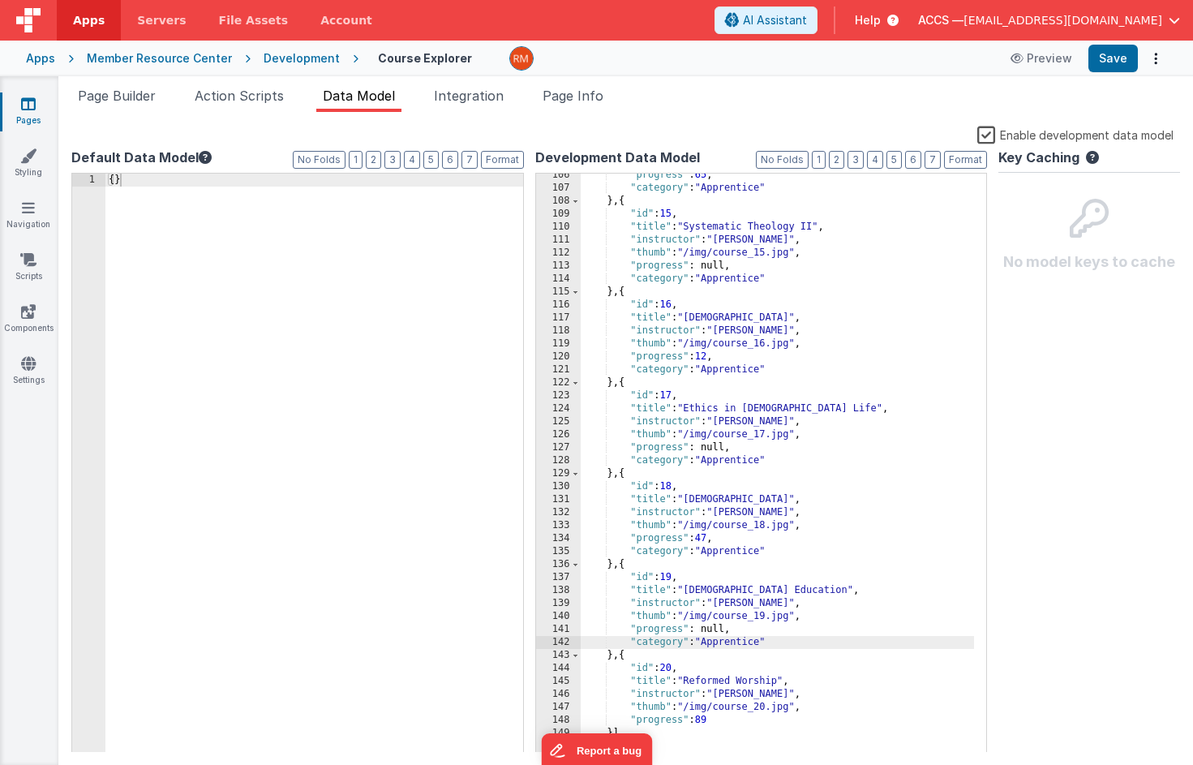
click at [727, 724] on div ""progress" : 65 , "category" : "Apprentice" } , { "id" : 15 , "title" : "System…" at bounding box center [778, 471] width 394 height 605
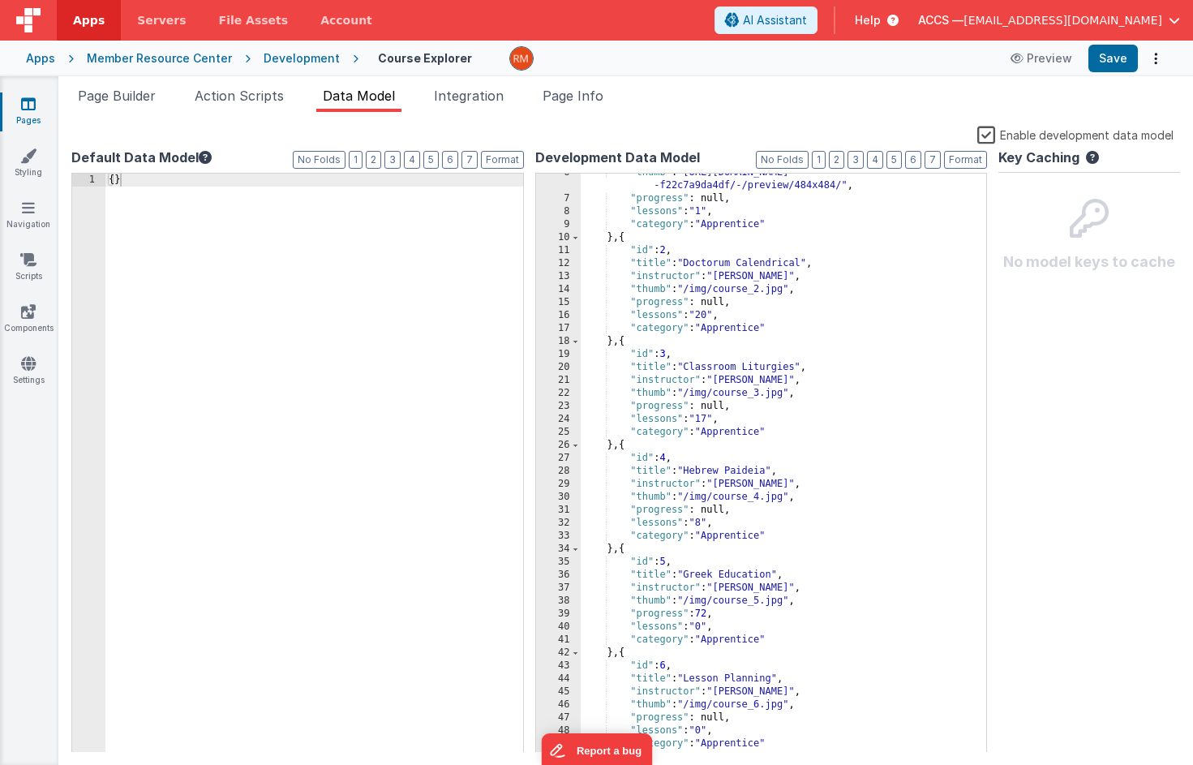
scroll to position [0, 0]
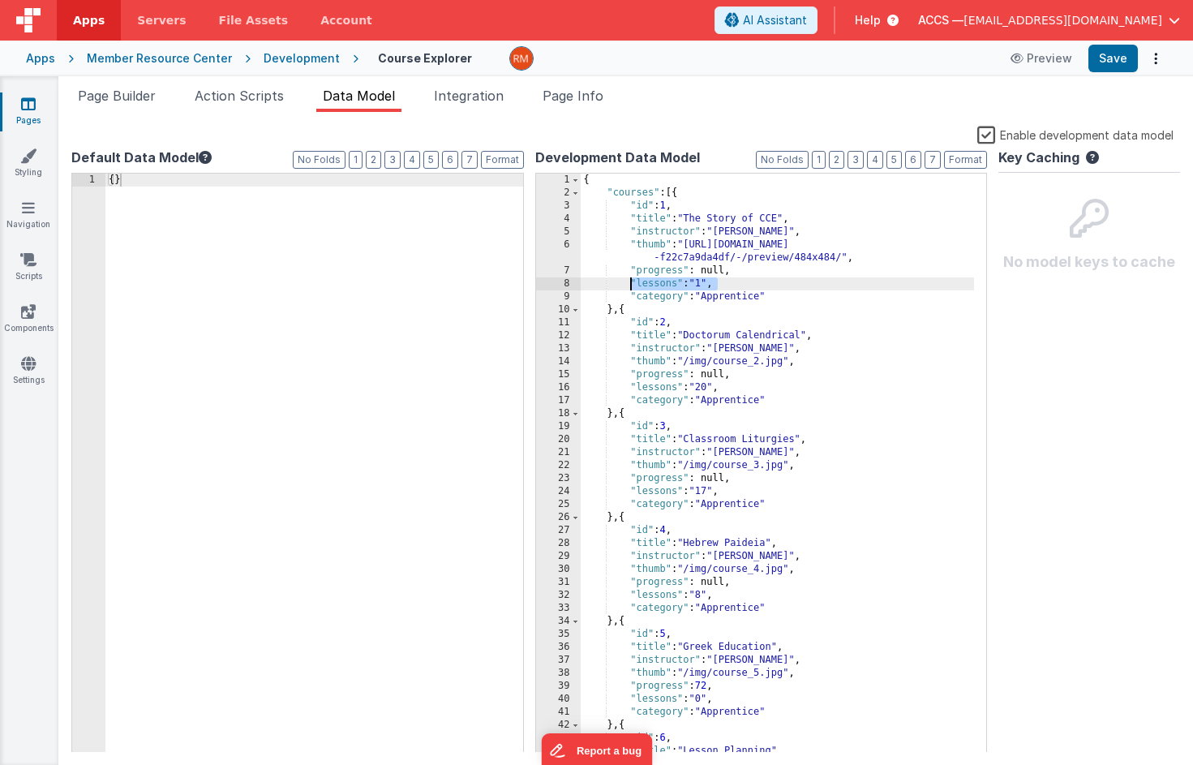
drag, startPoint x: 729, startPoint y: 283, endPoint x: 631, endPoint y: 286, distance: 98.2
click at [631, 286] on div "{ "courses" : [{ "id" : 1 , "title" : "The Story of CCE" , "instructor" : "Dr. …" at bounding box center [778, 476] width 394 height 605
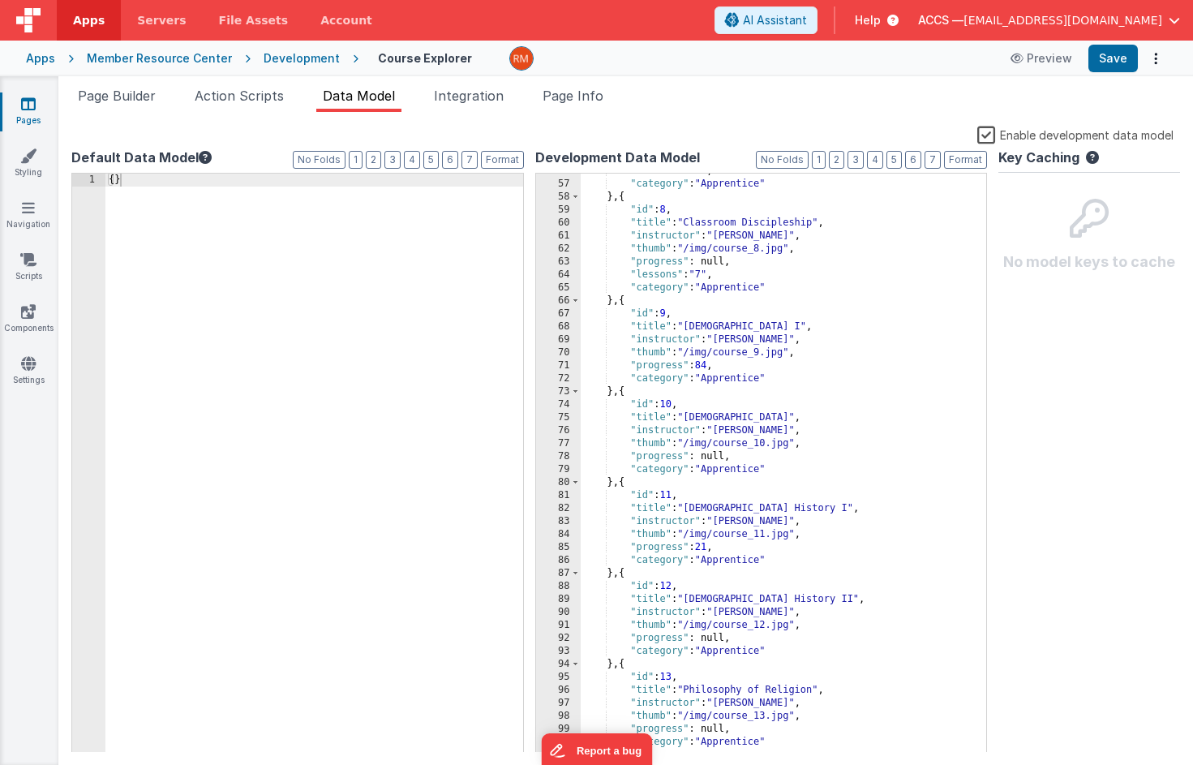
scroll to position [779, 0]
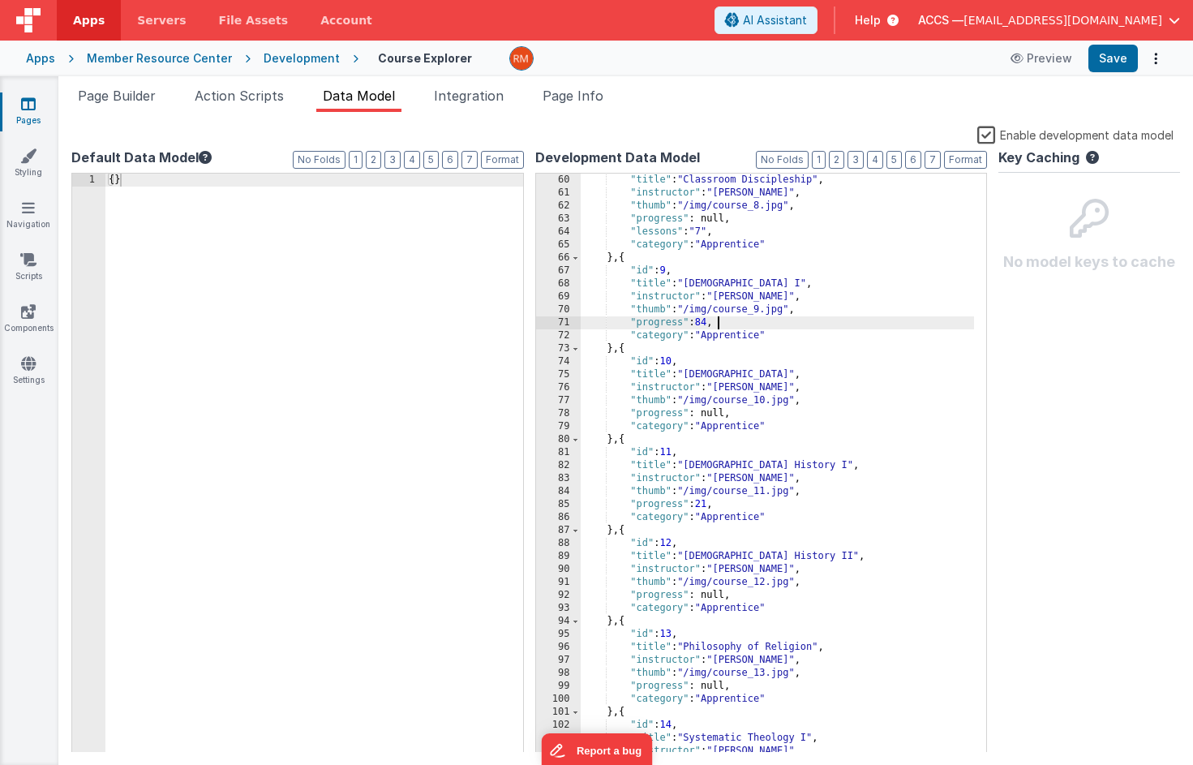
click at [739, 325] on div ""title" : "Classroom Discipleship" , "instructor" : "Dr. Miller" , "thumb" : "/…" at bounding box center [778, 476] width 394 height 605
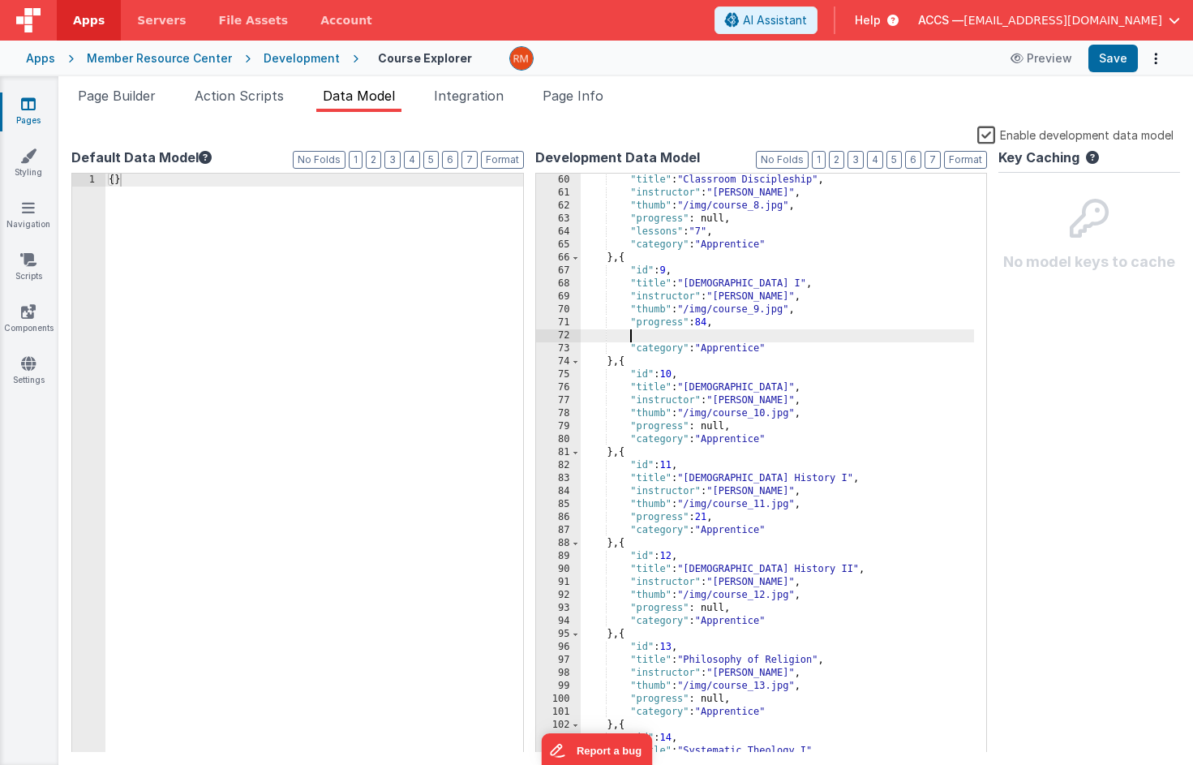
paste textarea
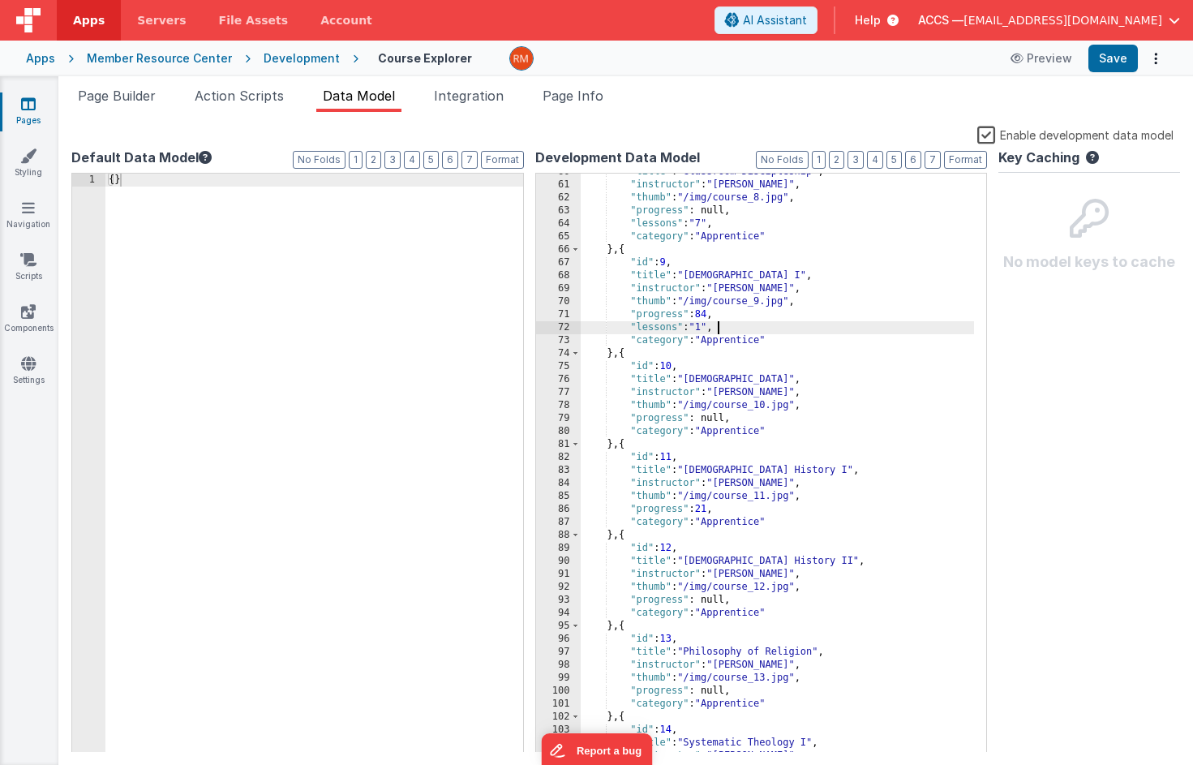
scroll to position [866, 0]
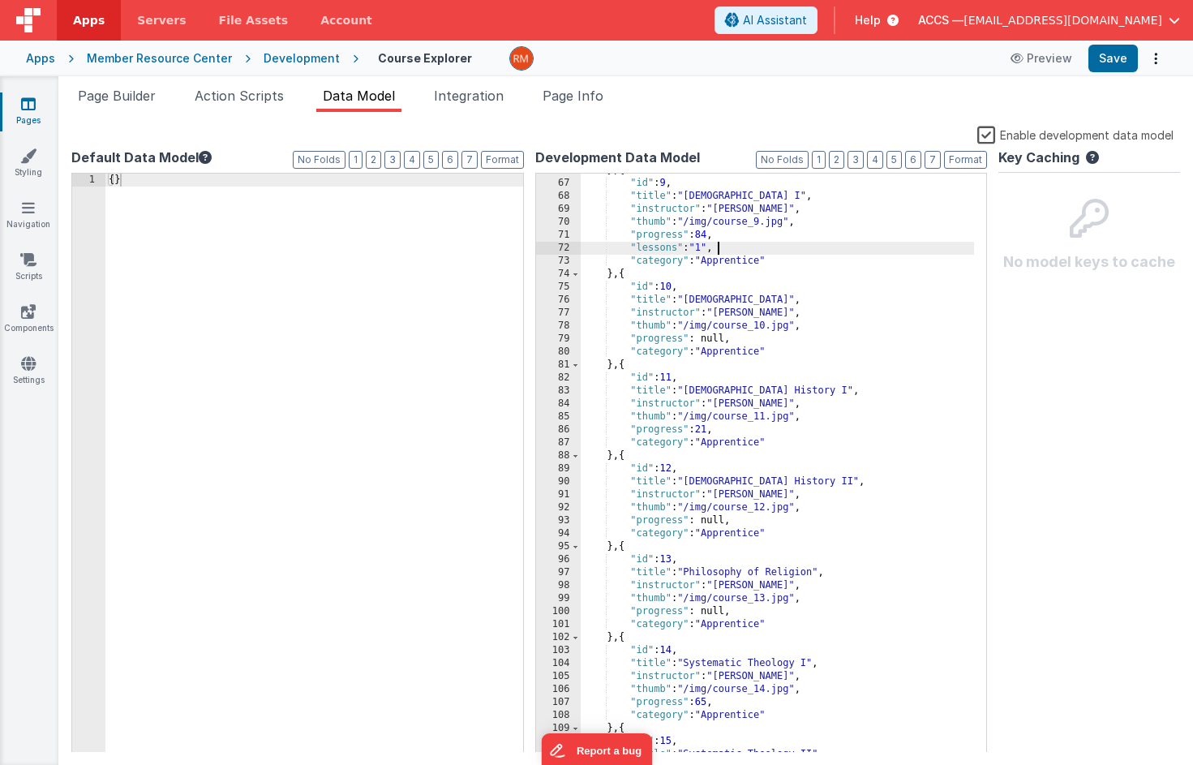
click at [742, 340] on div "} , { "id" : 9 , "title" : "Greek New Testament I" , "instructor" : "Prof. John…" at bounding box center [778, 466] width 394 height 605
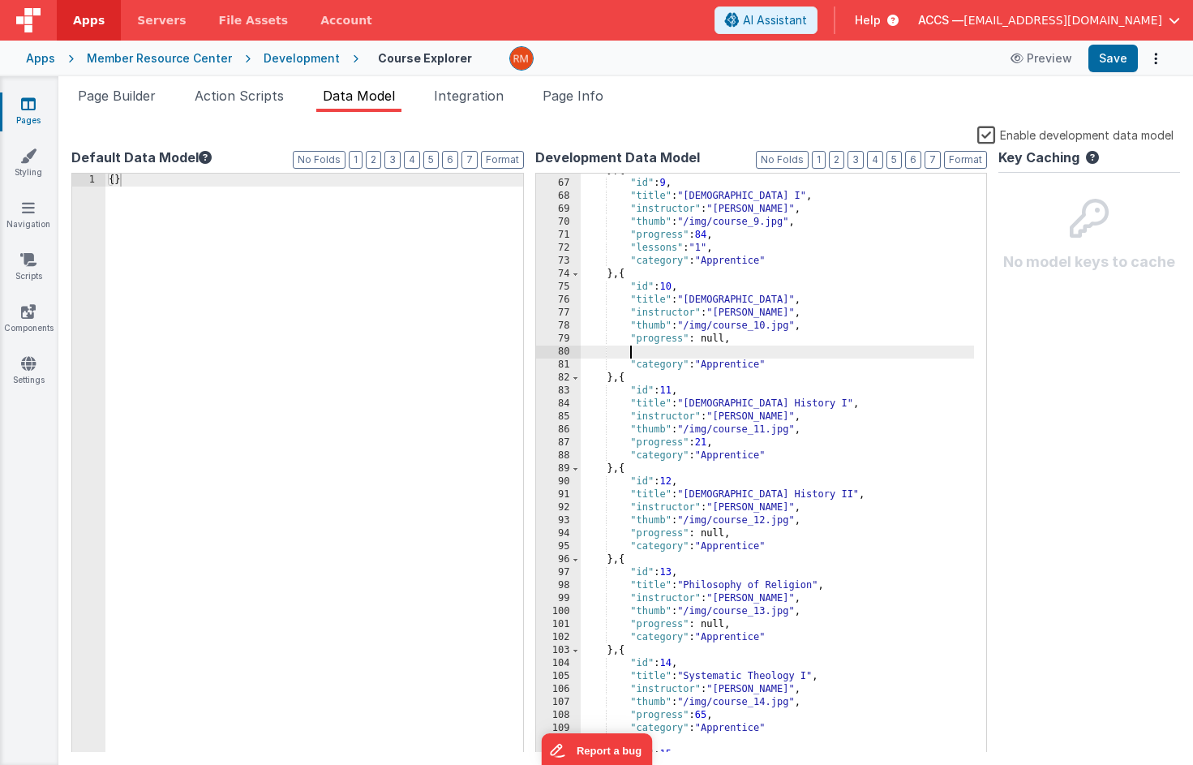
paste textarea
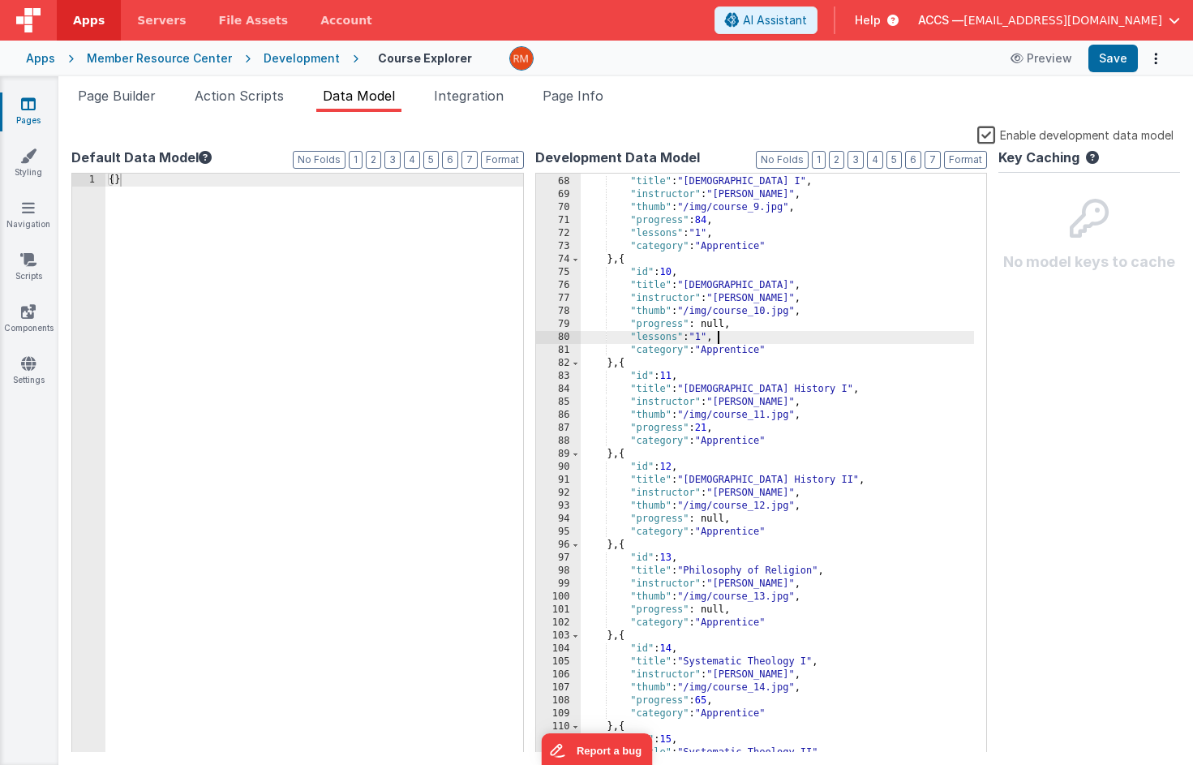
scroll to position [939, 0]
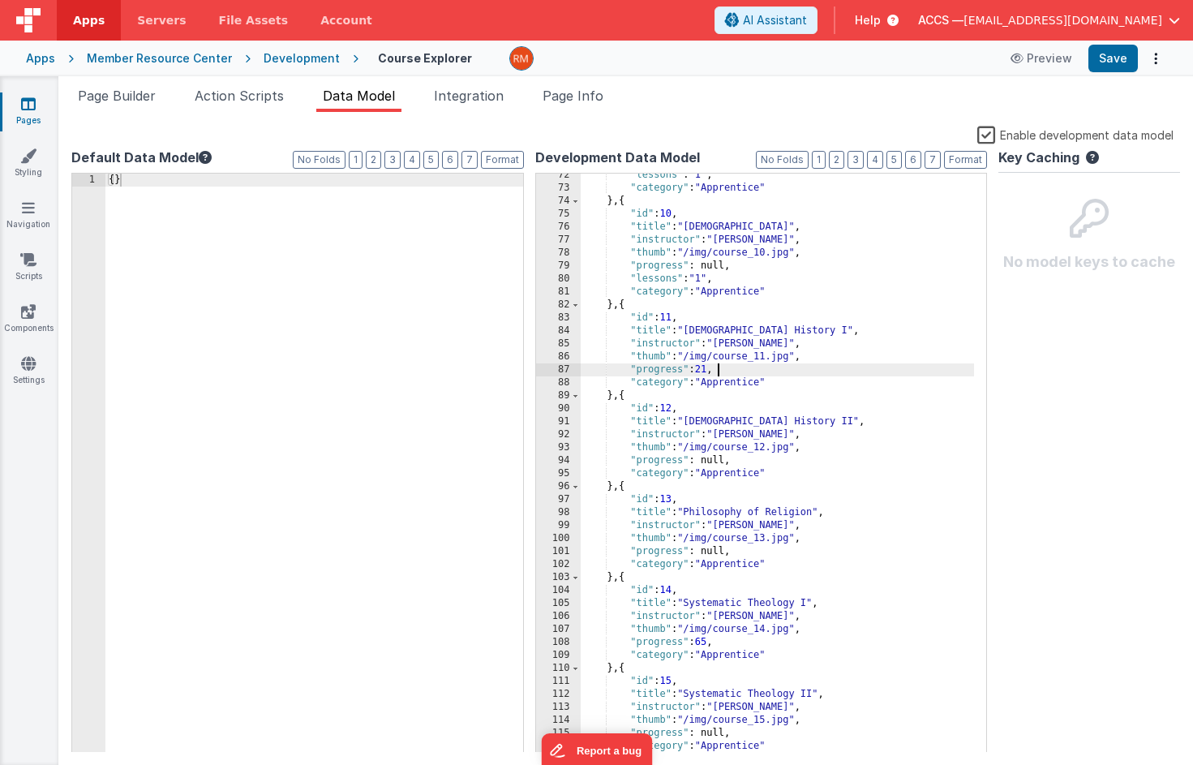
click at [722, 372] on div ""lessons" : "1" , "category" : "Apprentice" } , { "id" : 10 , "title" : "Greek …" at bounding box center [778, 471] width 394 height 605
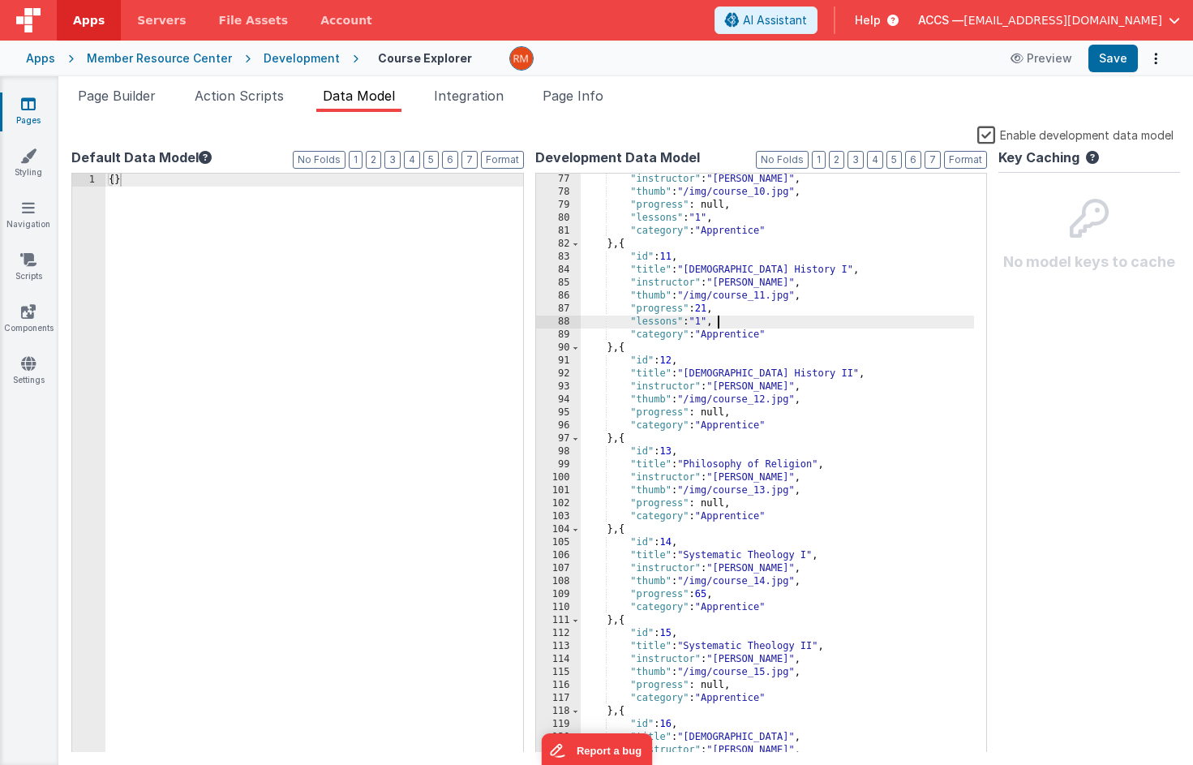
scroll to position [1000, 0]
click at [730, 415] on div ""instructor" : "Prof. Wilson" , "thumb" : "/img/course_10.jpg" , "progress" : n…" at bounding box center [778, 475] width 394 height 605
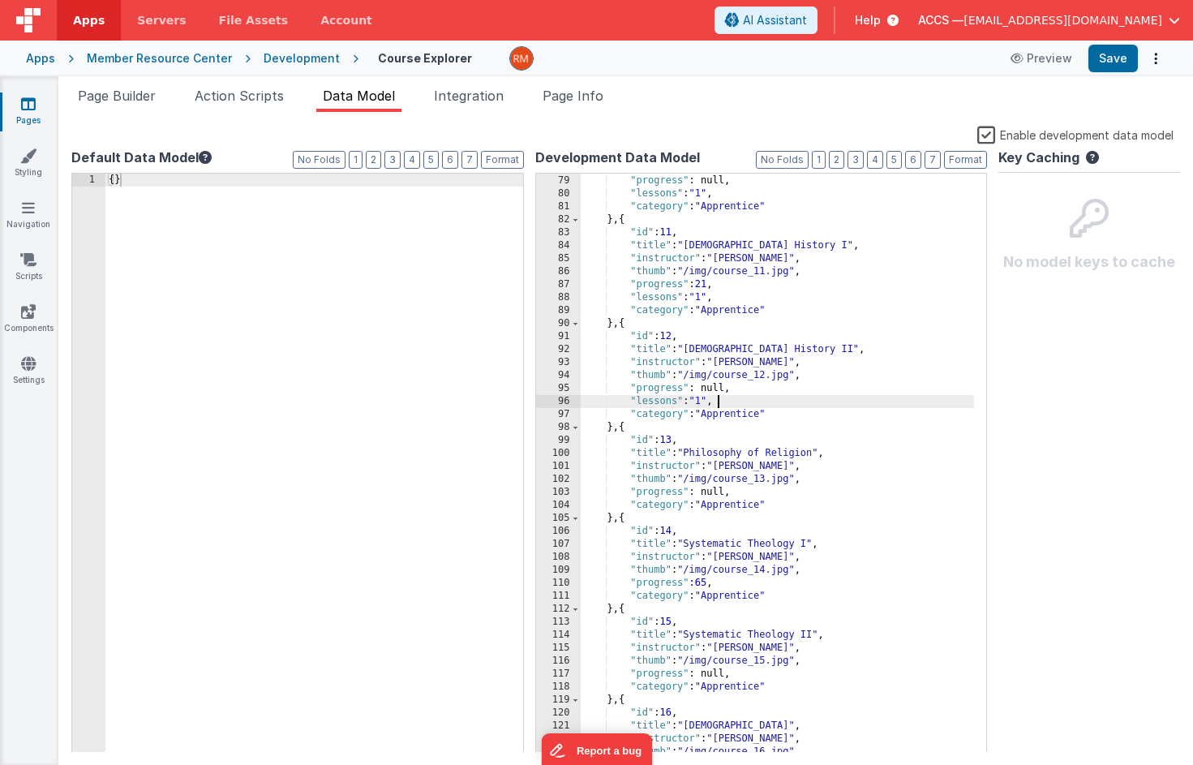
scroll to position [1093, 0]
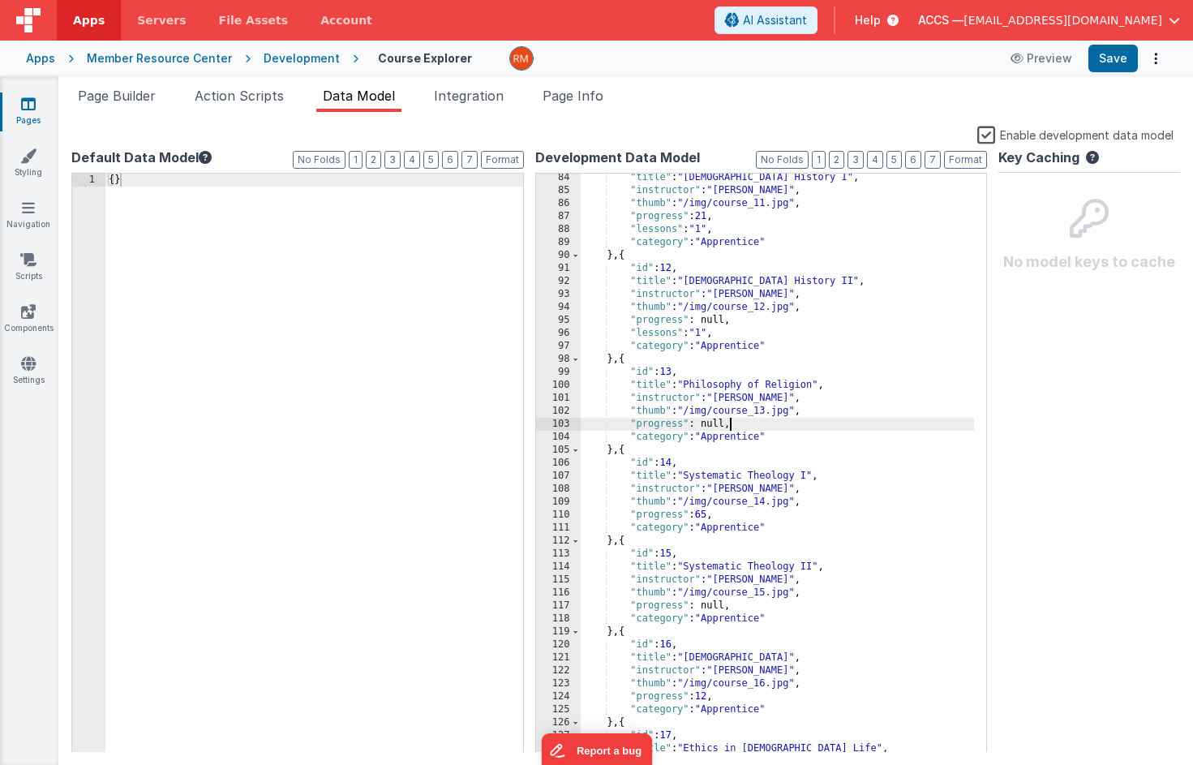
click at [733, 428] on div ""title" : "Church History I" , "instructor" : "Prof. Wilson" , "thumb" : "/img/…" at bounding box center [778, 473] width 394 height 605
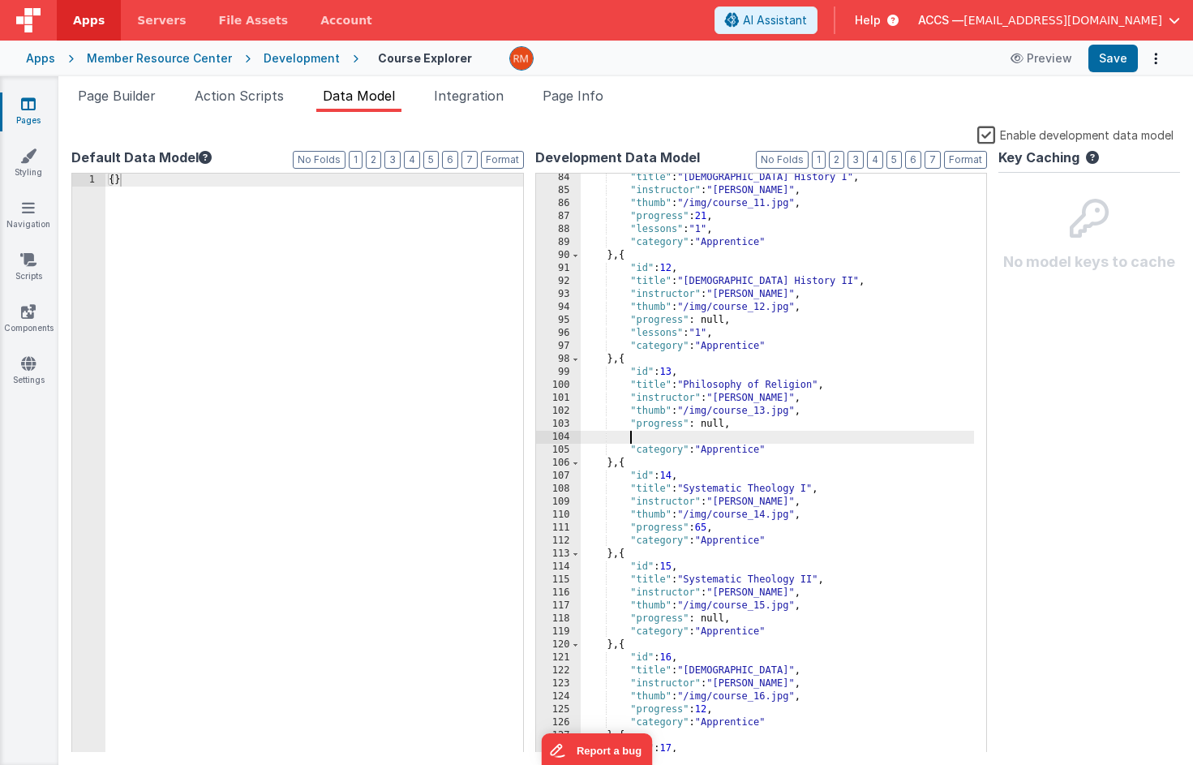
paste textarea
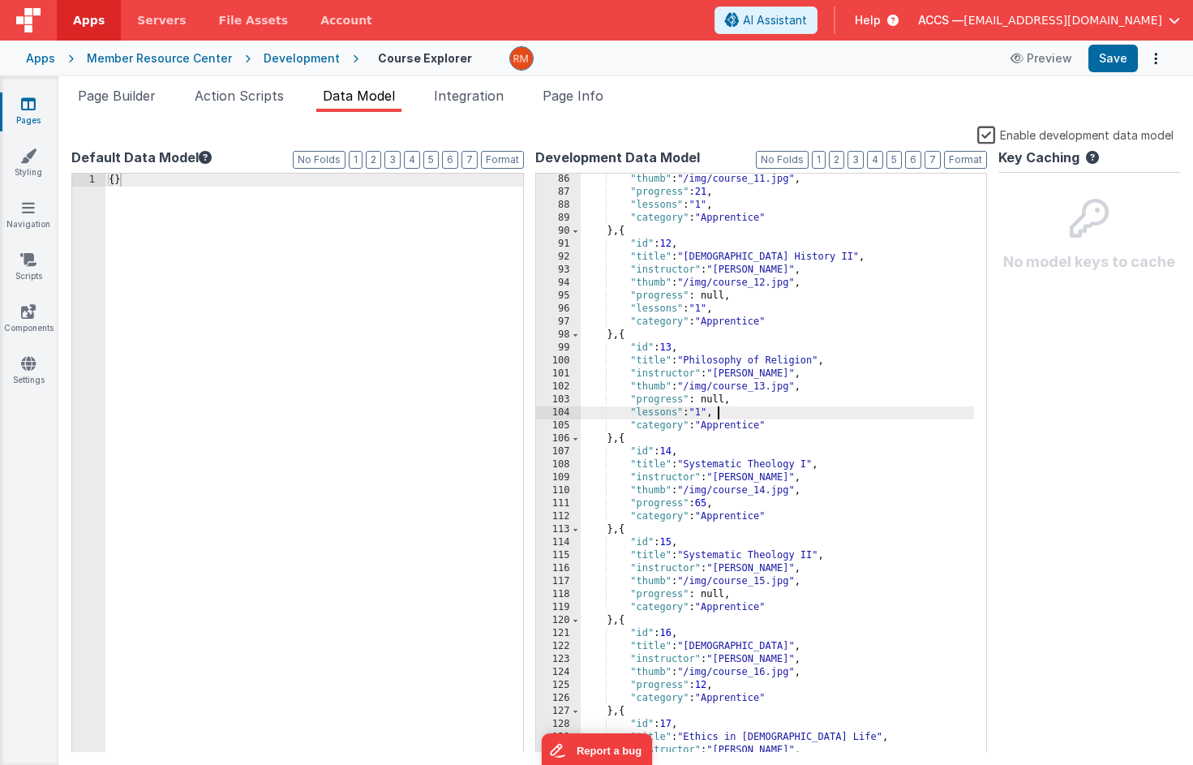
scroll to position [1172, 0]
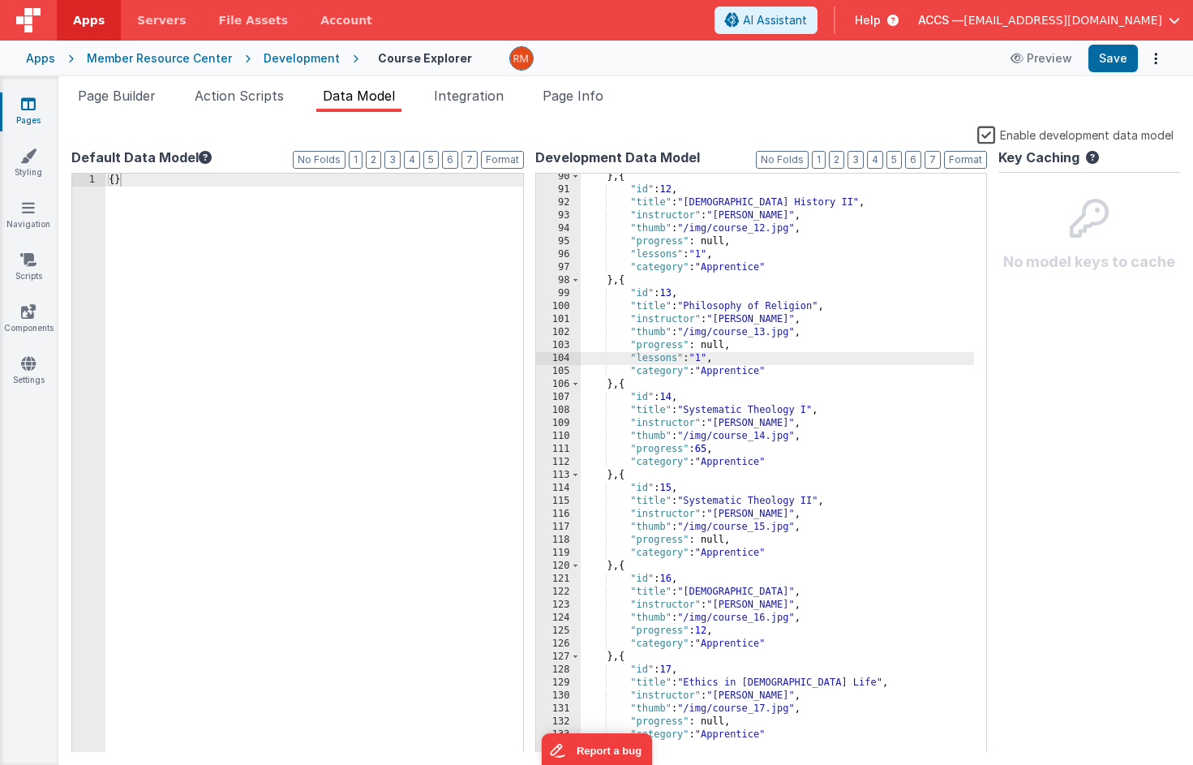
click at [723, 453] on div "} , { "id" : 12 , "title" : "Church History II" , "instructor" : "Prof. Taylor"…" at bounding box center [778, 472] width 394 height 605
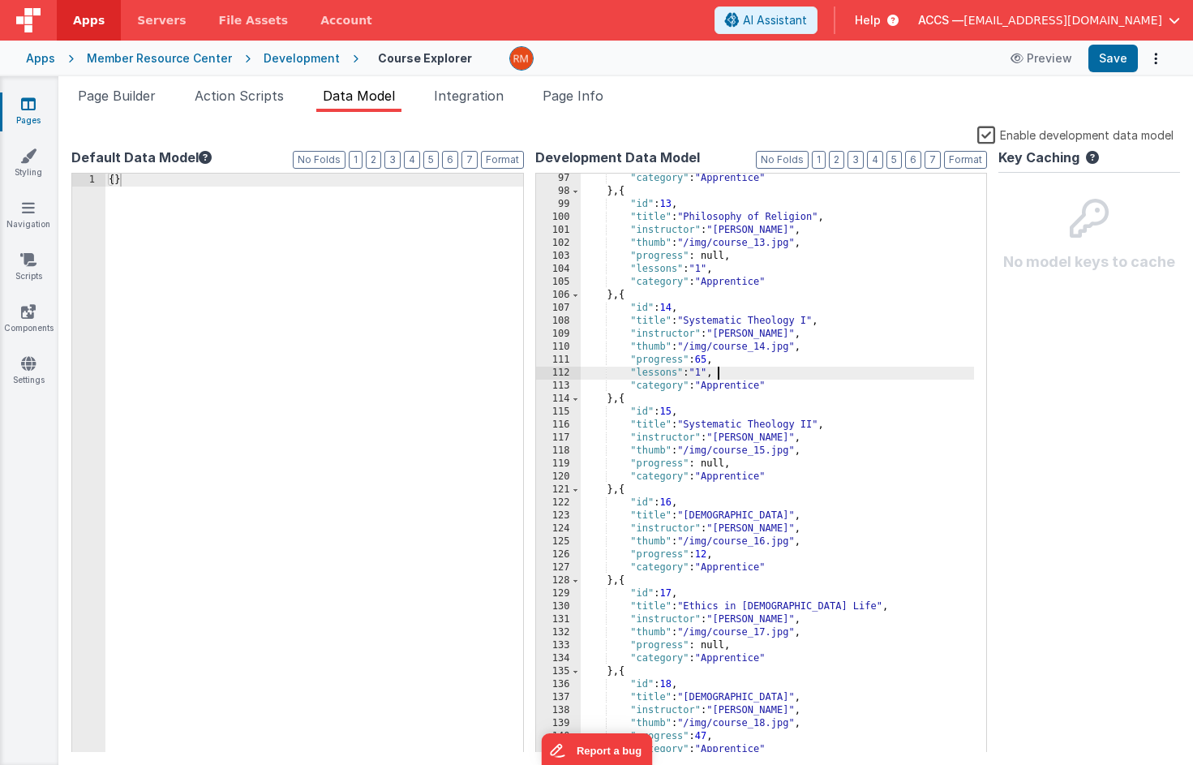
scroll to position [1273, 0]
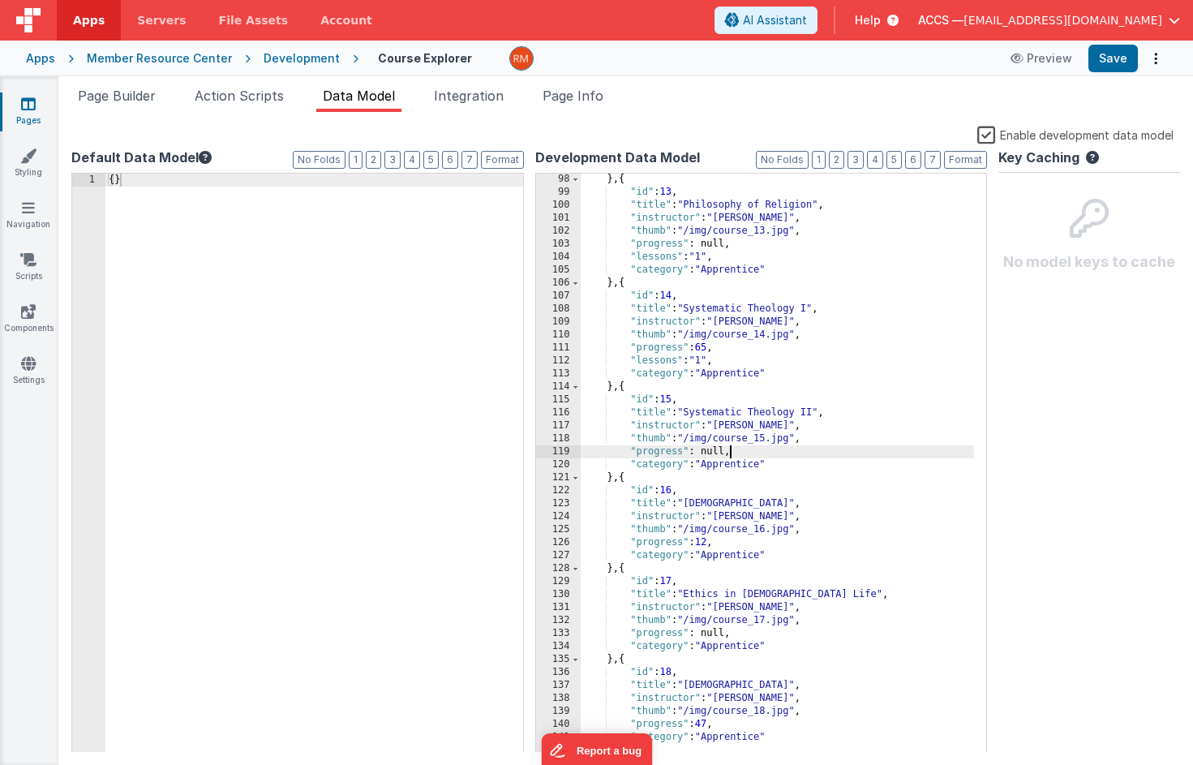
click at [733, 455] on div "} , { "id" : 13 , "title" : "Philosophy of Religion" , "instructor" : "Dr. Jack…" at bounding box center [778, 475] width 394 height 605
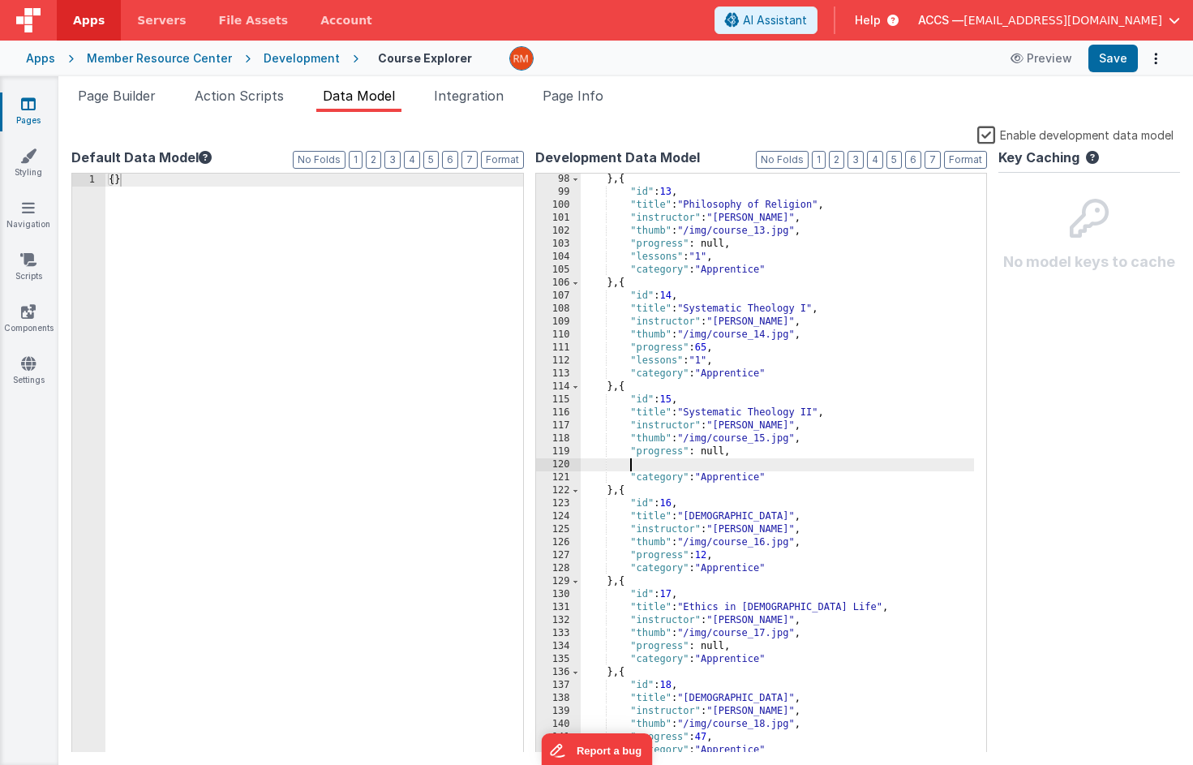
paste textarea
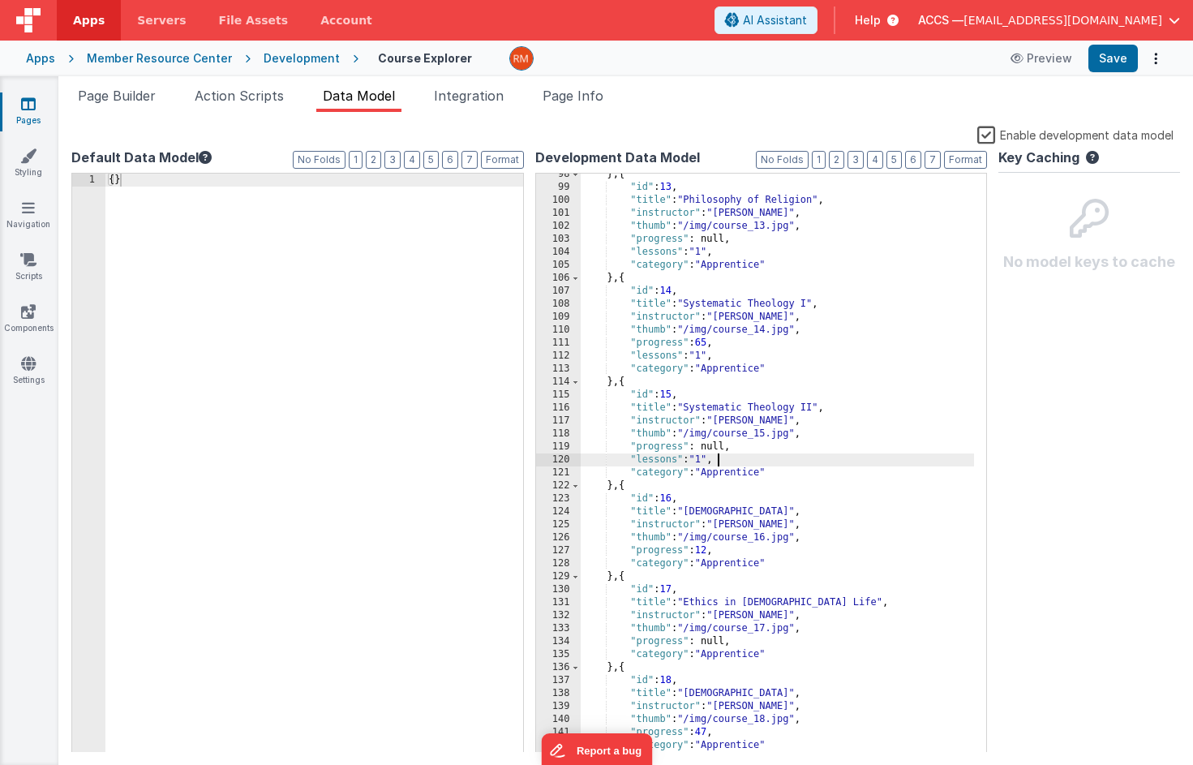
scroll to position [1358, 0]
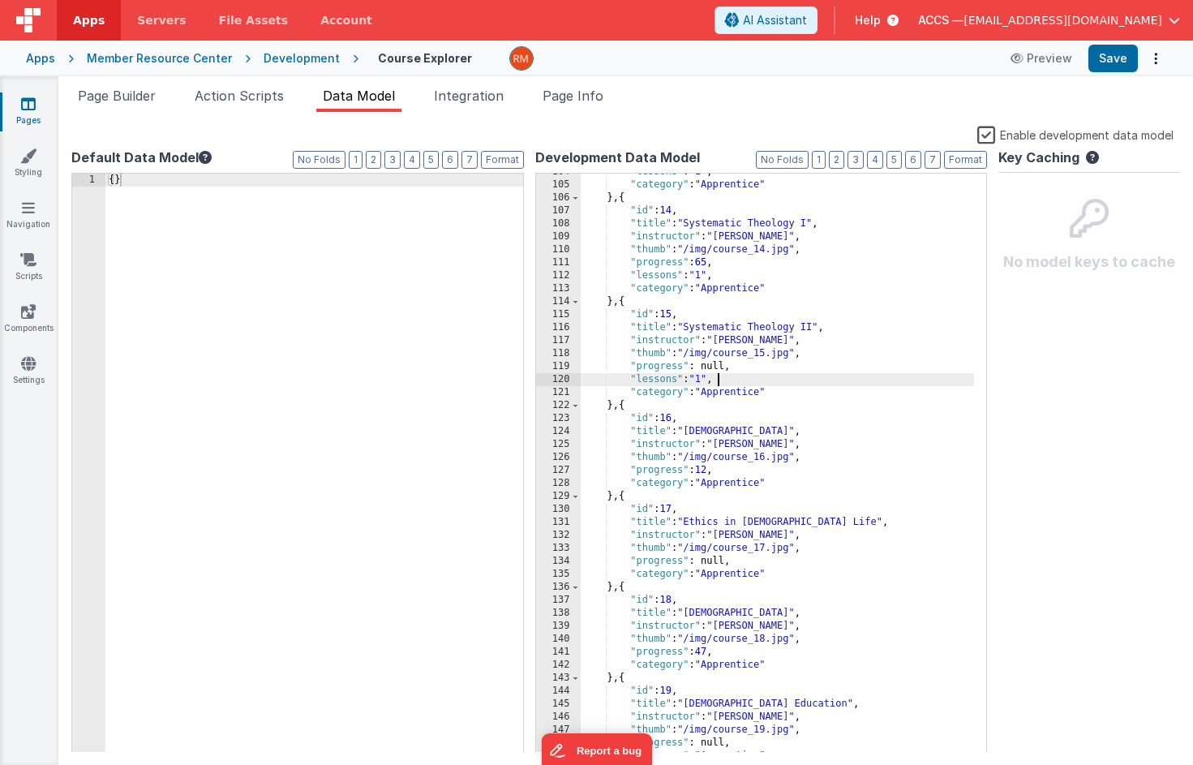
click at [731, 471] on div ""lessons" : "1" , "category" : "Apprentice" } , { "id" : 14 , "title" : "System…" at bounding box center [778, 468] width 394 height 605
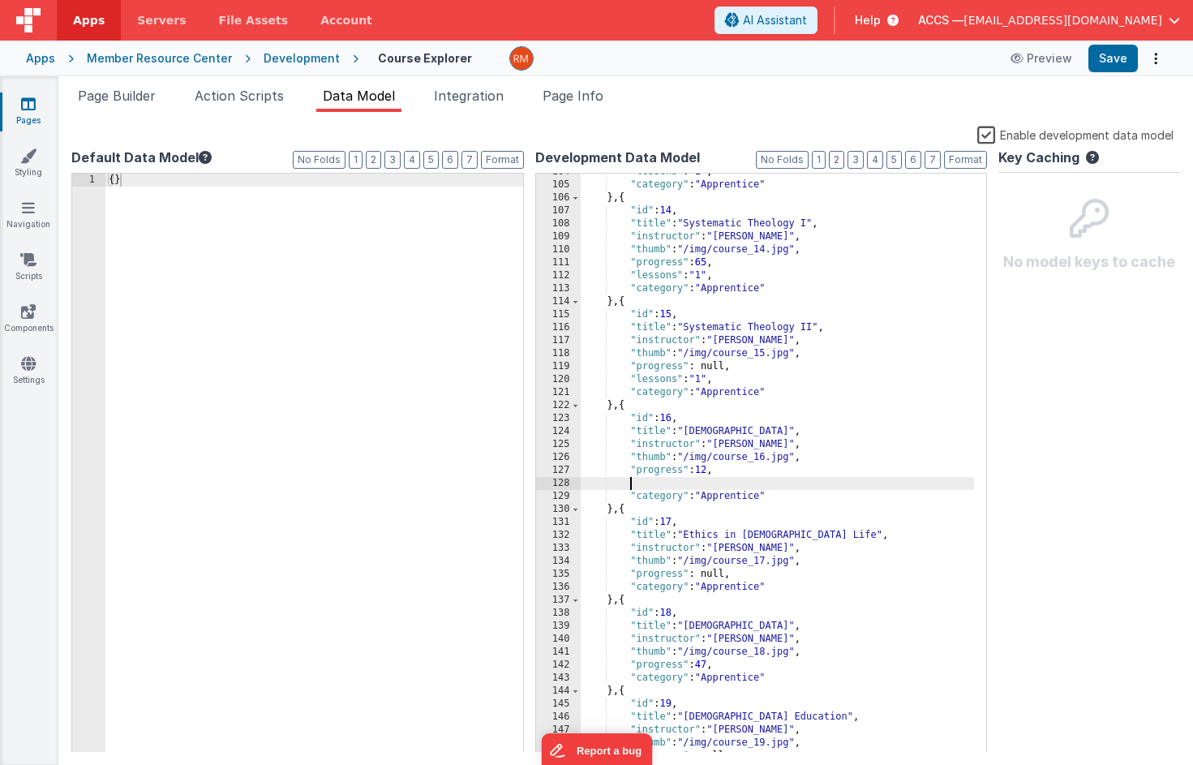
paste textarea
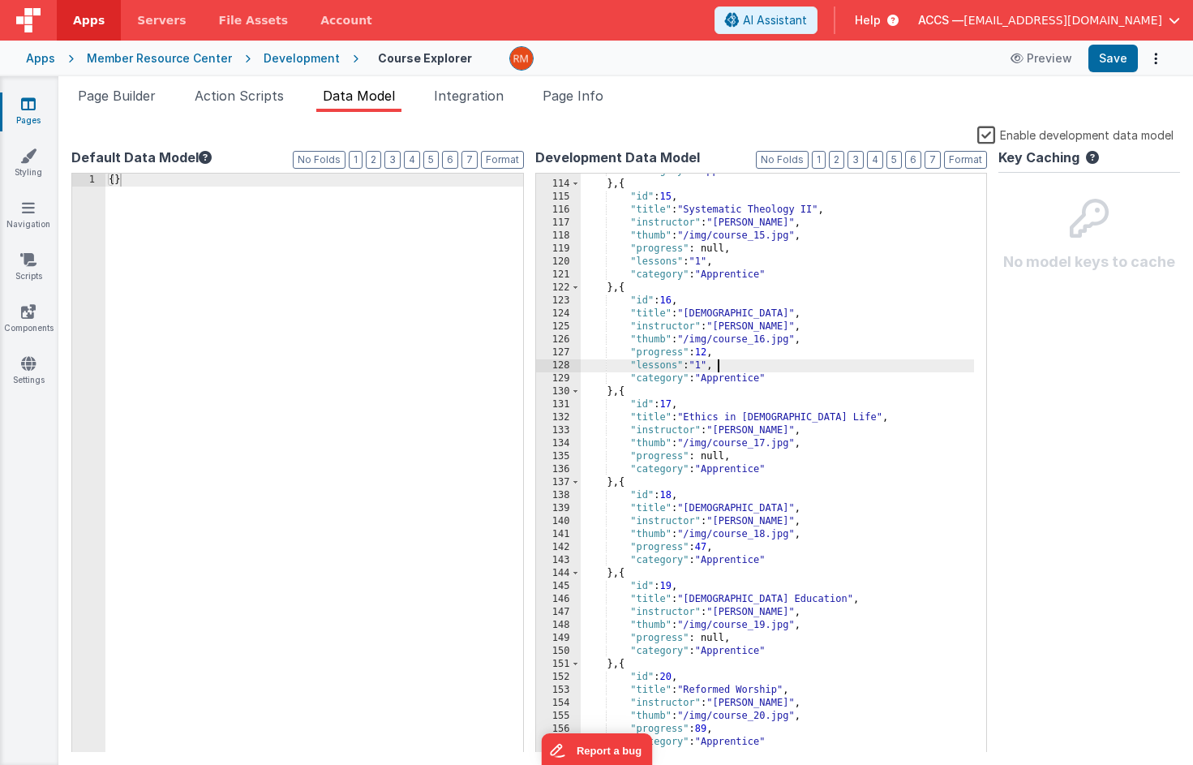
scroll to position [1476, 0]
click at [735, 453] on div ""category" : "Apprentice" } , { "id" : 15 , "title" : "Systematic Theology II" …" at bounding box center [778, 467] width 394 height 605
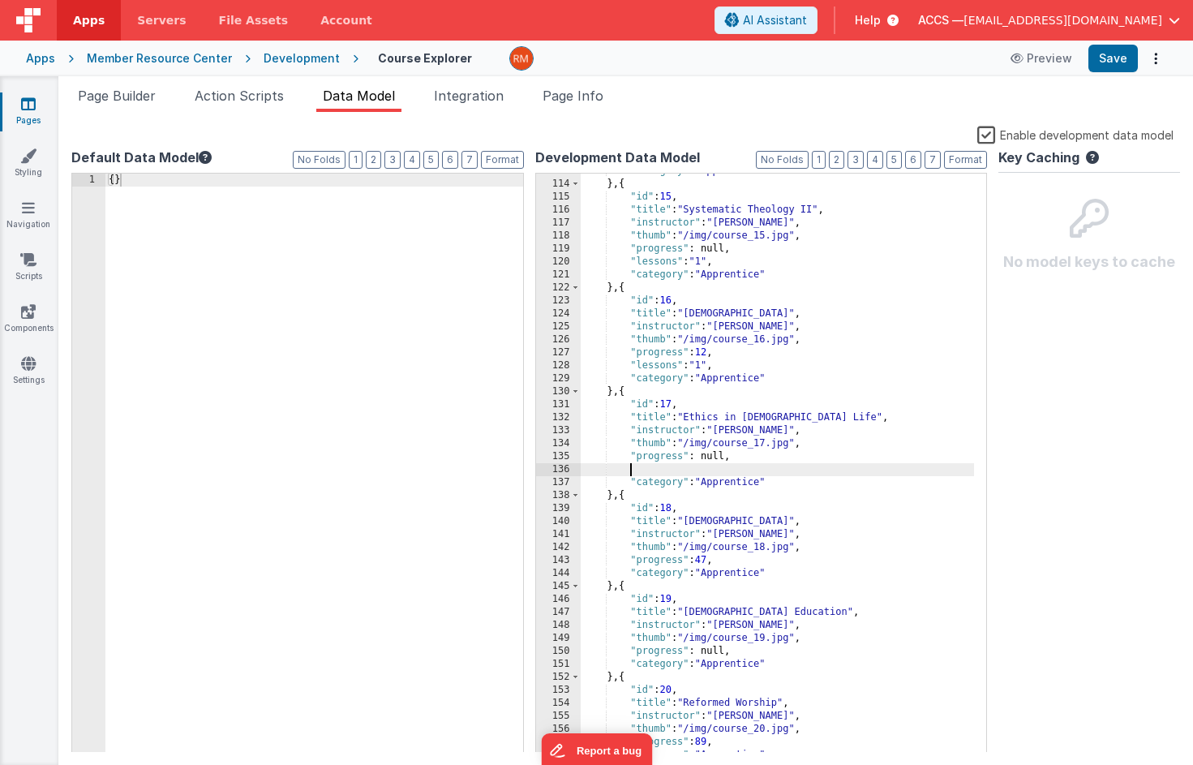
paste textarea
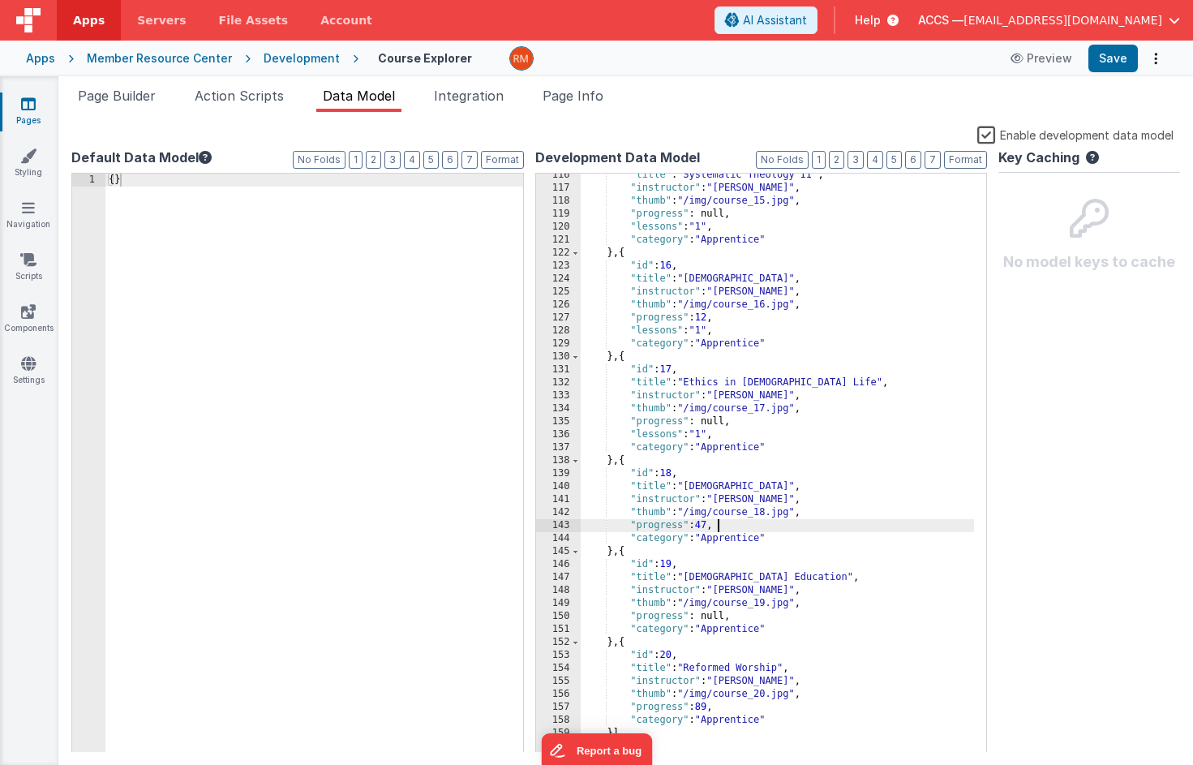
click at [720, 529] on div ""title" : "Systematic Theology II" , "instructor" : "Dr. Brown" , "thumb" : "/i…" at bounding box center [778, 471] width 394 height 605
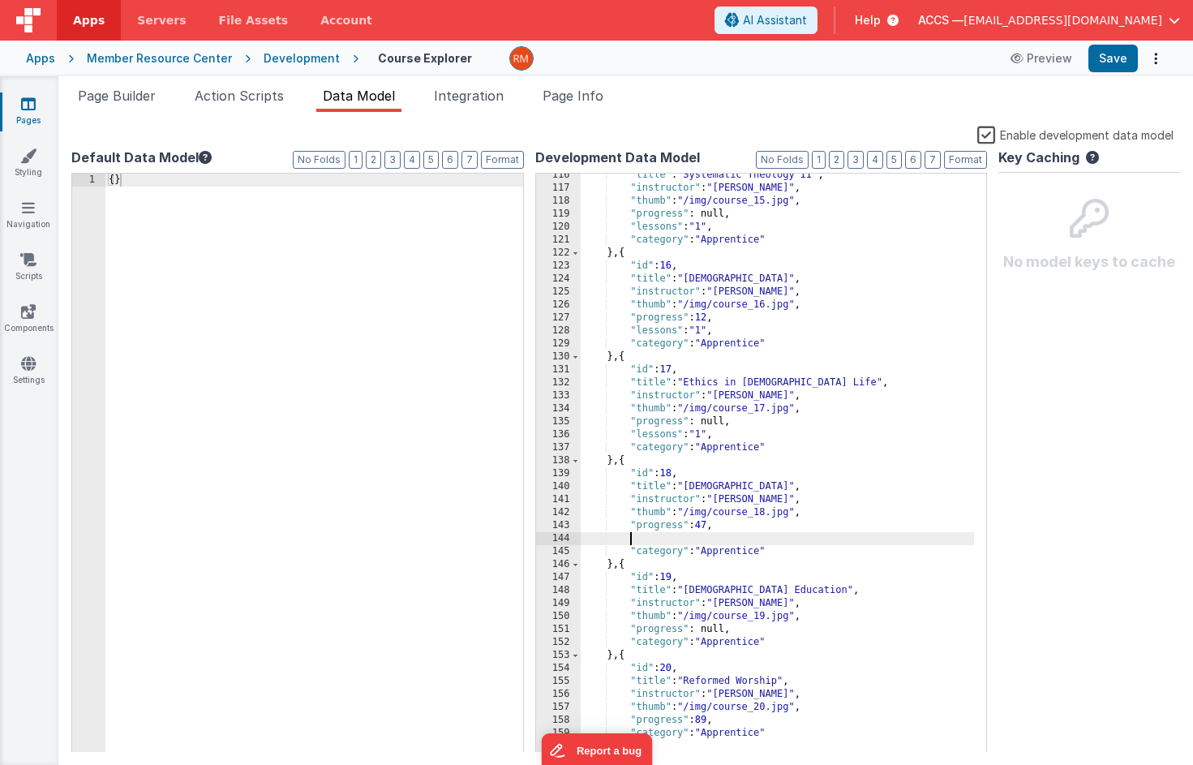
paste textarea
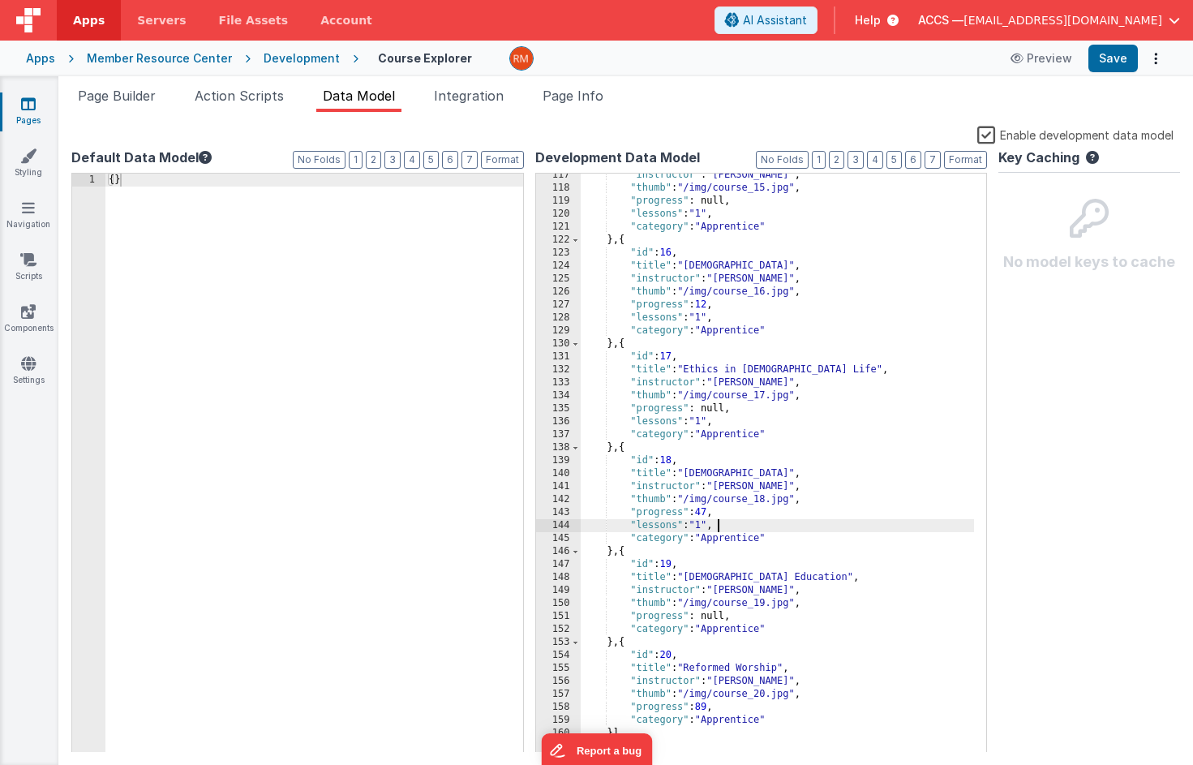
click at [733, 617] on div ""instructor" : "Dr. Brown" , "thumb" : "/img/course_15.jpg" , "progress" : null…" at bounding box center [778, 471] width 394 height 605
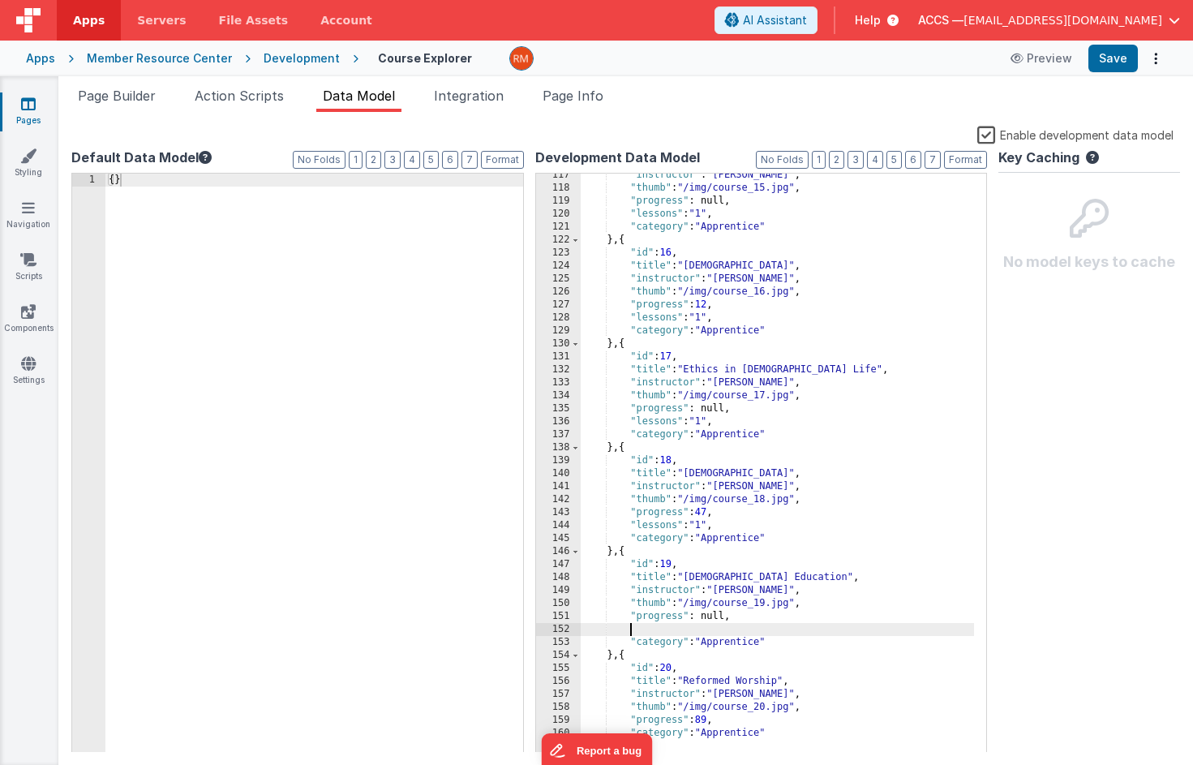
paste textarea
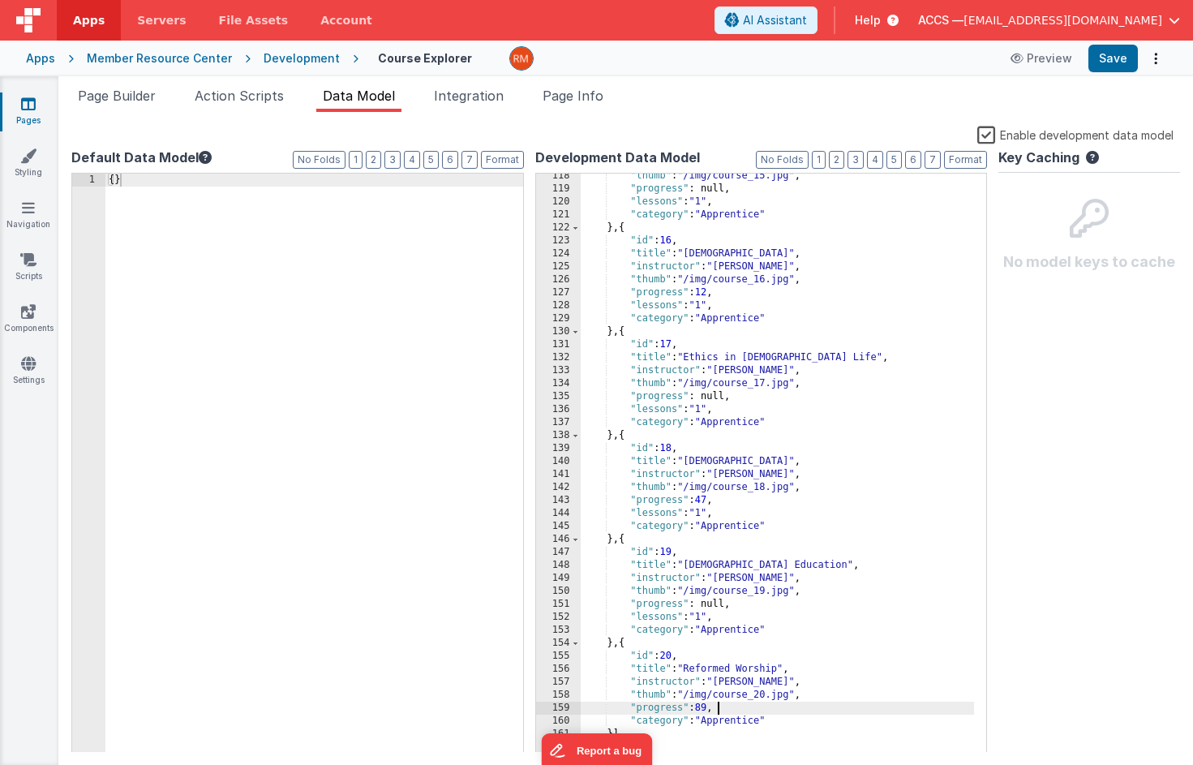
click at [724, 710] on div ""thumb" : "/img/course_15.jpg" , "progress" : null, "lessons" : "1" , "category…" at bounding box center [778, 472] width 394 height 605
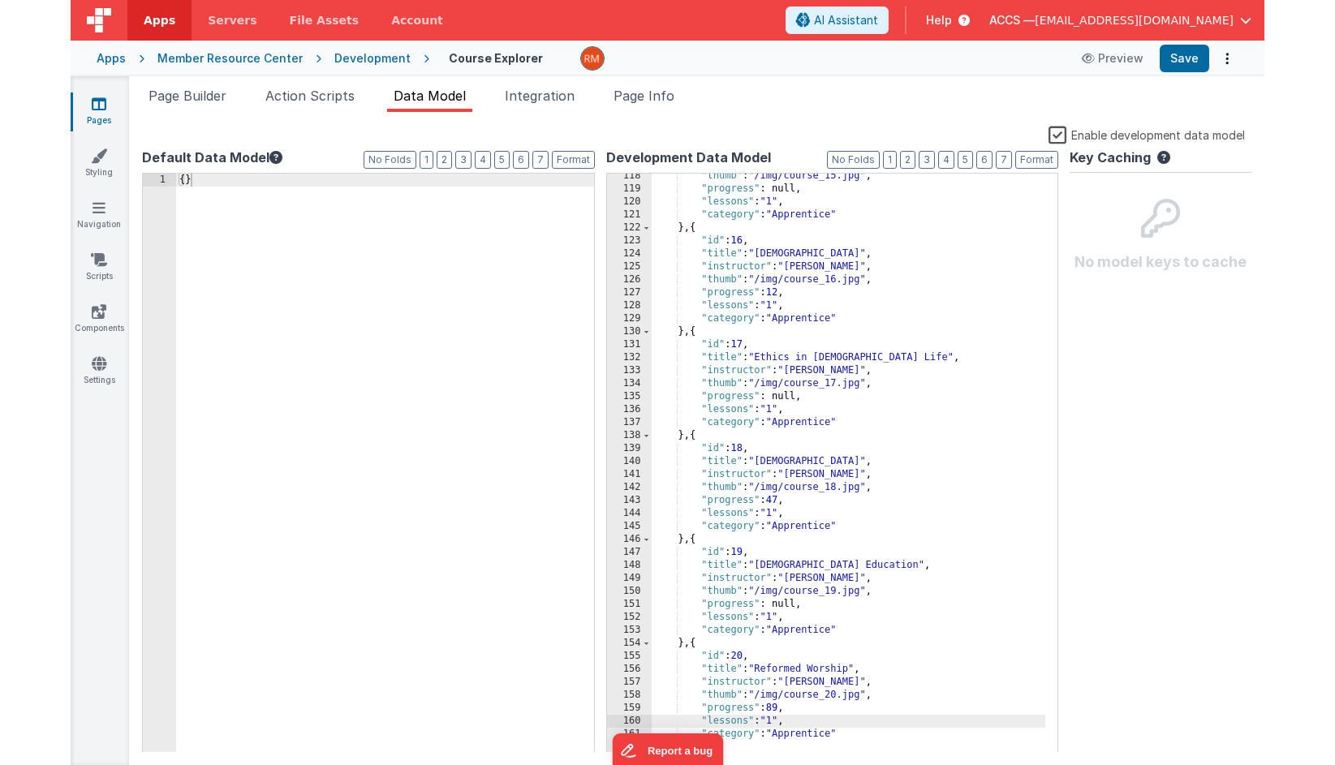
scroll to position [1550, 0]
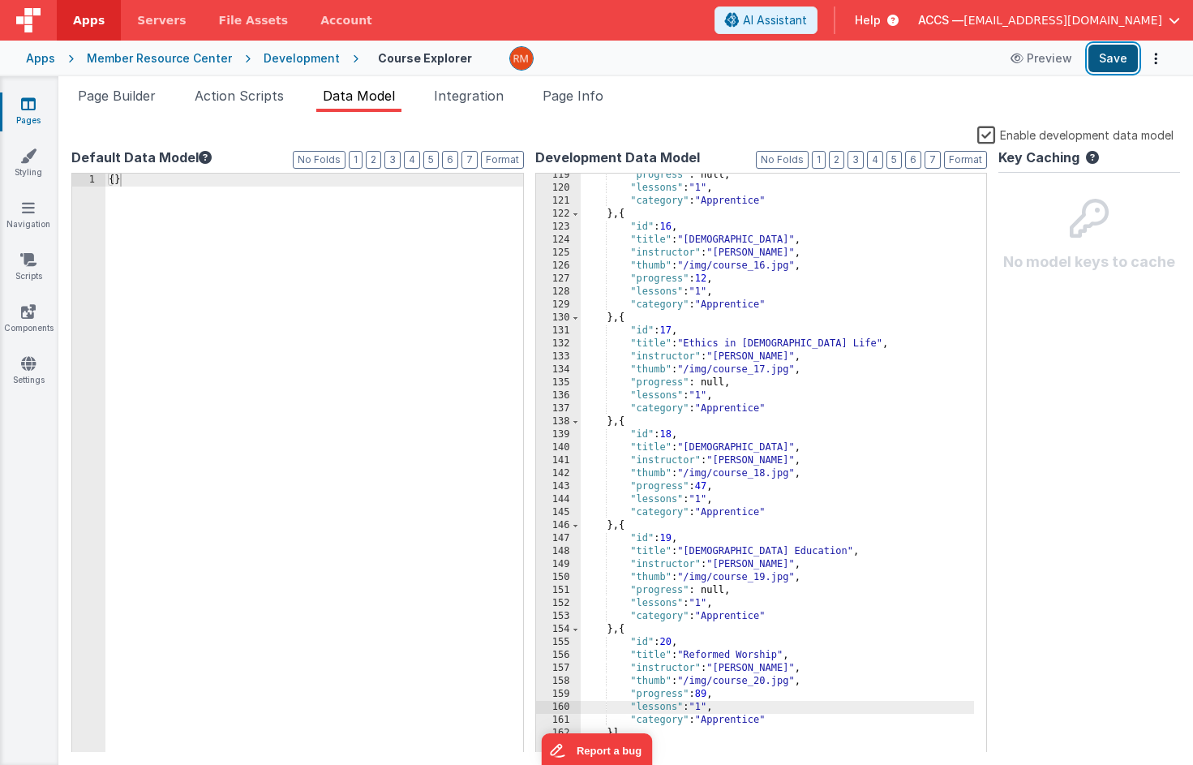
click at [1111, 62] on button "Save" at bounding box center [1113, 59] width 49 height 28
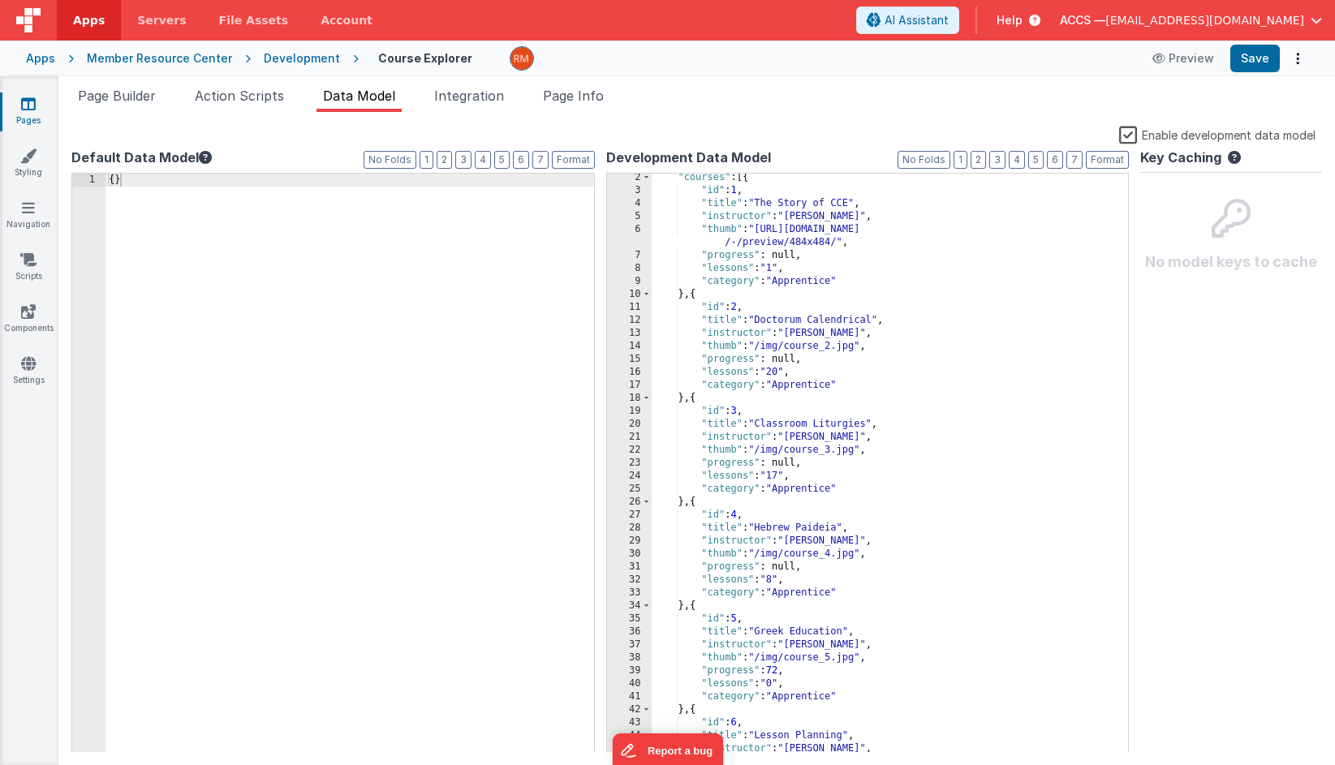
scroll to position [0, 0]
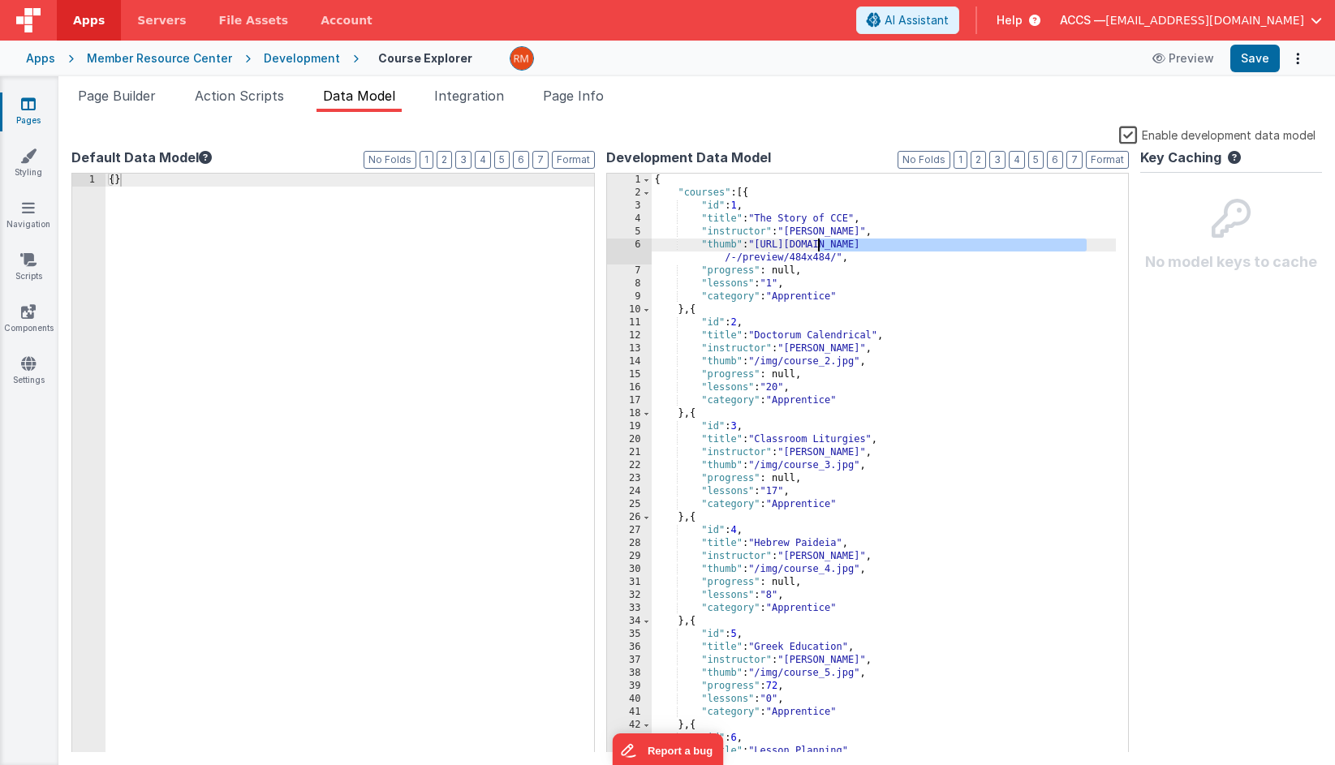
drag, startPoint x: 1092, startPoint y: 246, endPoint x: 817, endPoint y: 246, distance: 275.0
click at [817, 246] on div "{ "courses" : [{ "id" : 1 , "title" : "The Story of CCE" , "instructor" : "Dr. …" at bounding box center [883, 476] width 465 height 605
drag, startPoint x: 836, startPoint y: 261, endPoint x: 758, endPoint y: 243, distance: 79.9
click at [758, 243] on div "{ "courses" : [{ "id" : 1 , "title" : "The Story of CCE" , "instructor" : "Dr. …" at bounding box center [883, 476] width 465 height 605
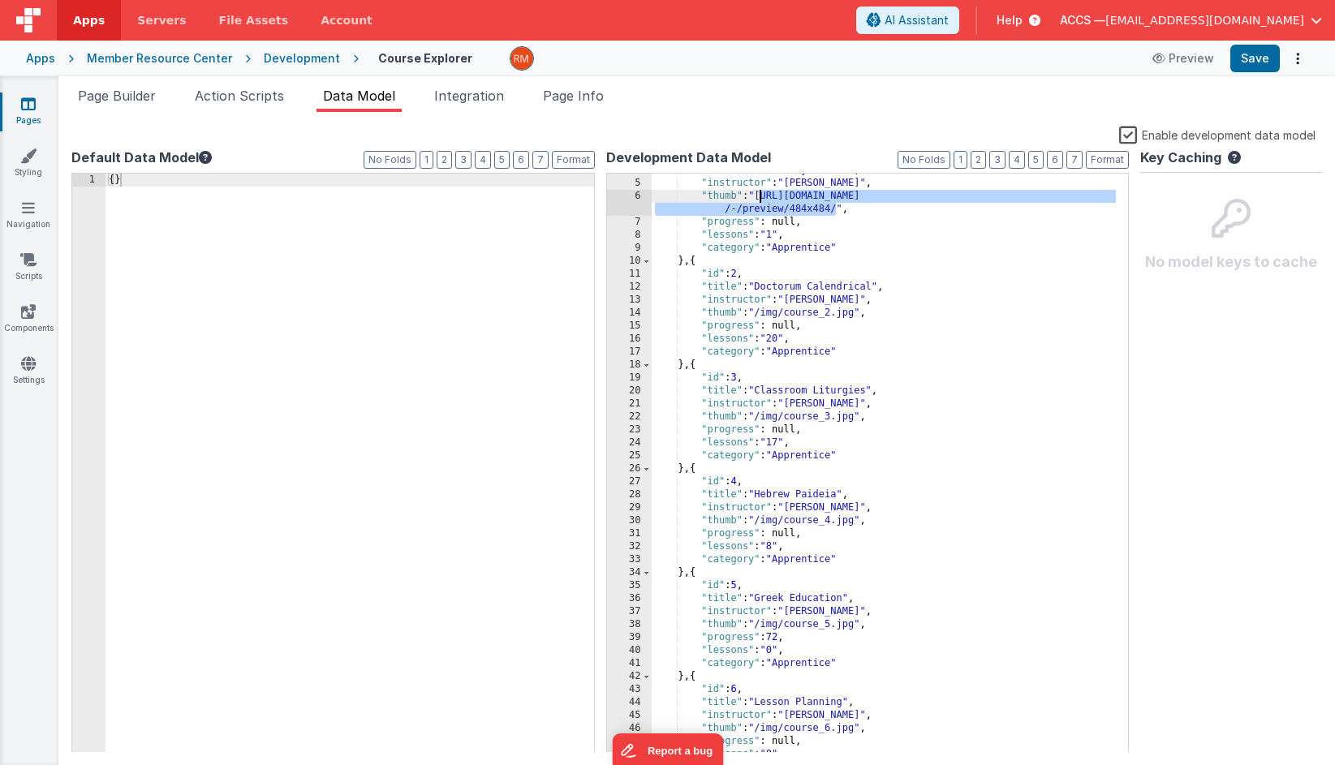
scroll to position [98, 0]
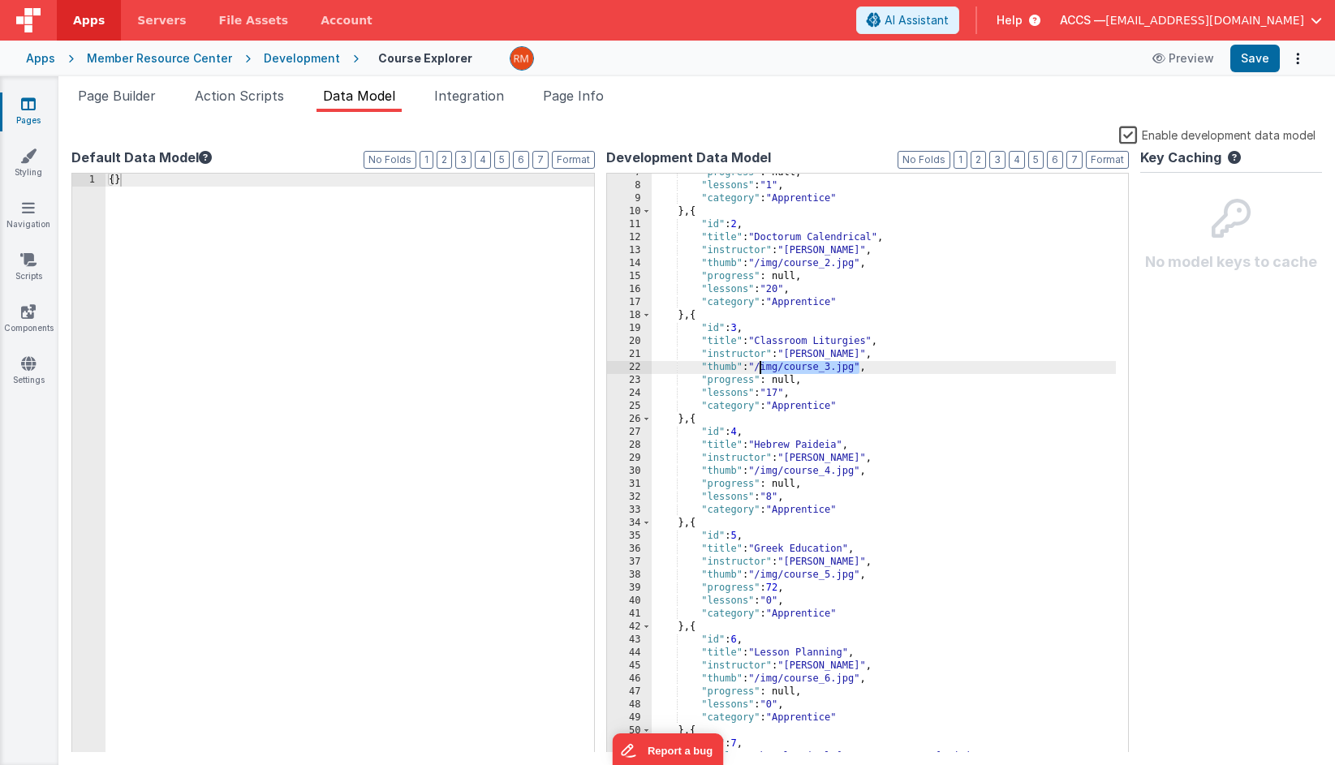
drag, startPoint x: 860, startPoint y: 368, endPoint x: 762, endPoint y: 365, distance: 98.2
click at [762, 365] on div ""progress" : null, "lessons" : "1" , "category" : "Apprentice" } , { "id" : 2 ,…" at bounding box center [883, 468] width 465 height 605
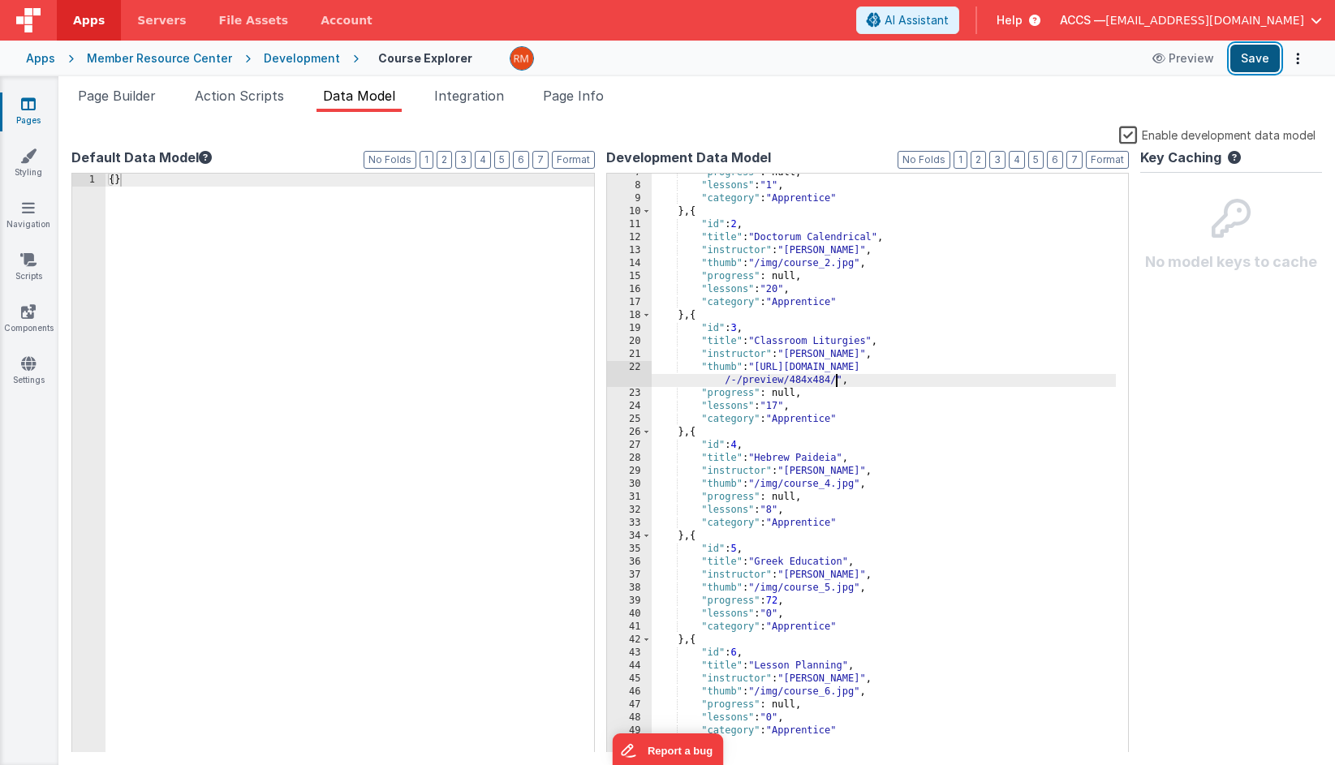
click at [1193, 68] on button "Save" at bounding box center [1254, 59] width 49 height 28
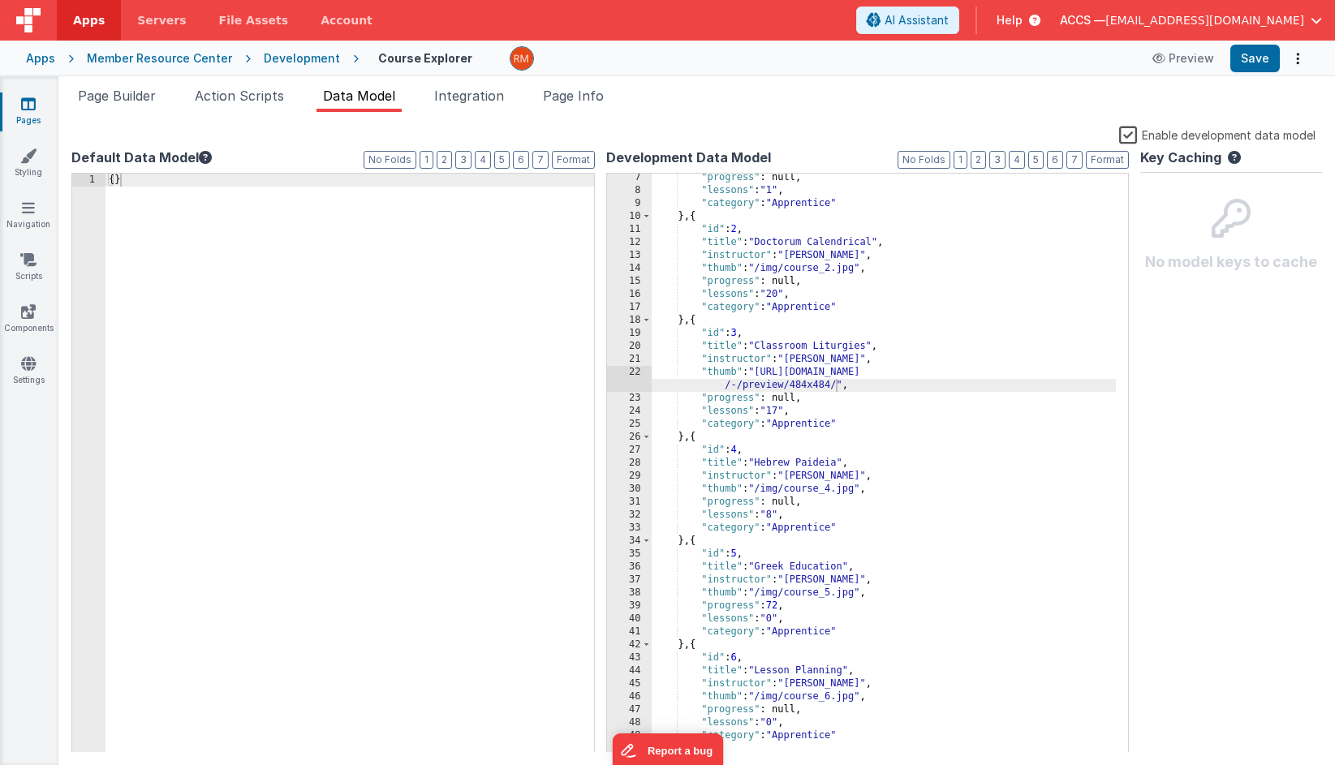
scroll to position [0, 0]
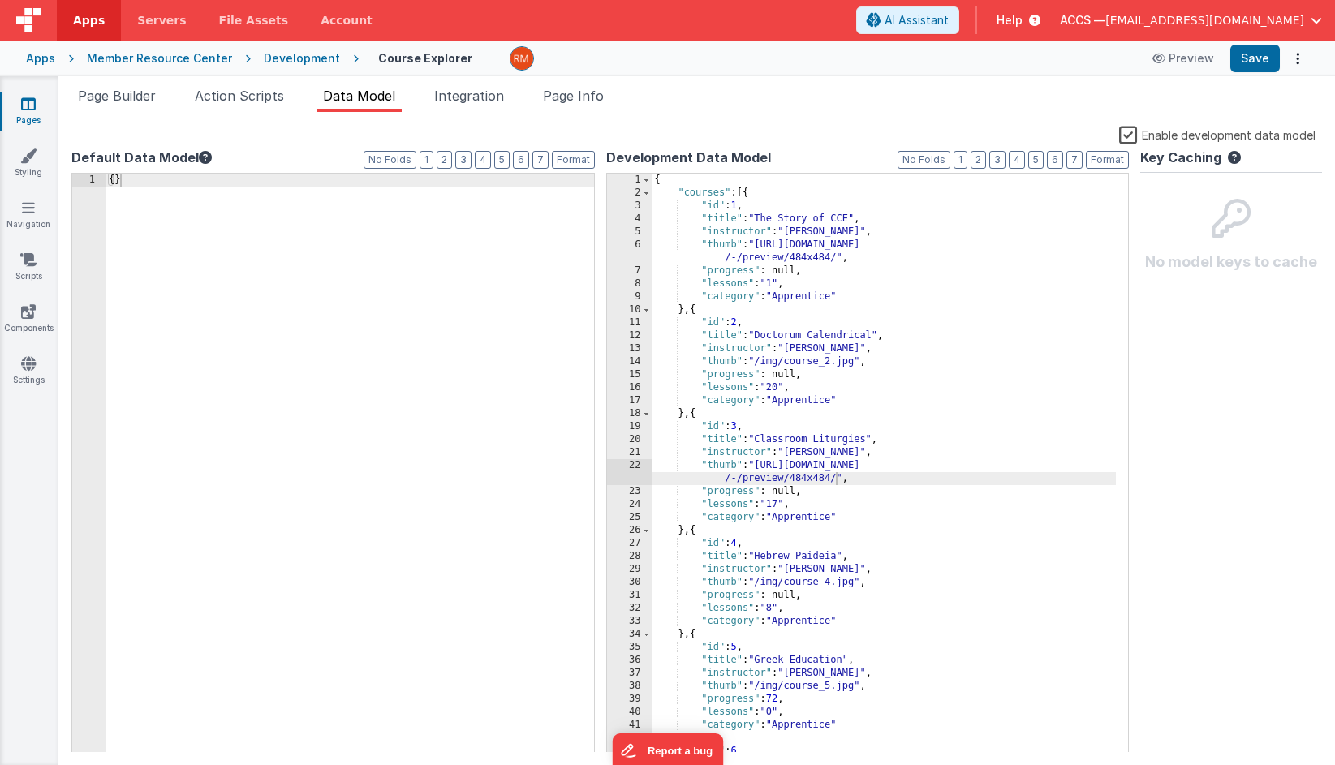
click at [834, 403] on div "{ "courses" : [{ "id" : 1 , "title" : "The Story of CCE" , "instructor" : "Dr. …" at bounding box center [883, 476] width 465 height 605
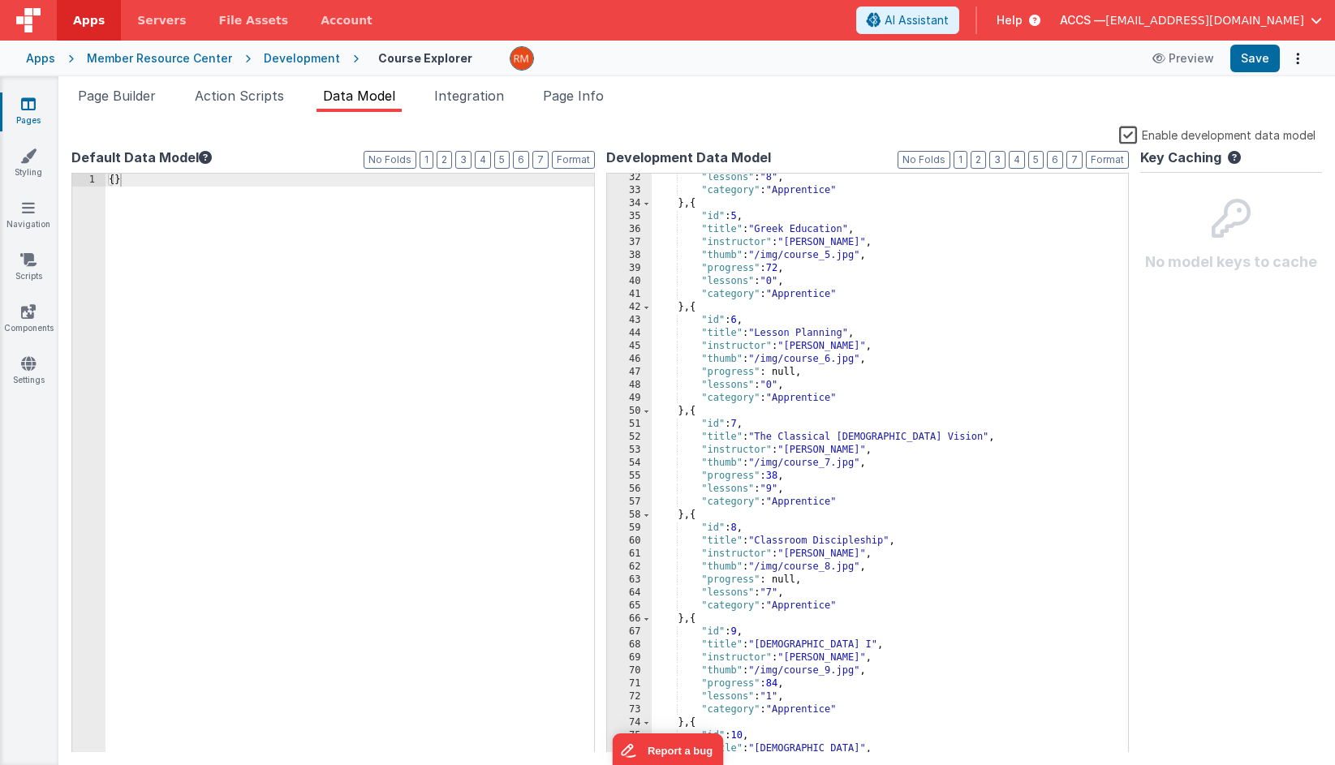
scroll to position [432, 0]
click at [832, 504] on div ""lessons" : "8" , "category" : "Apprentice" } , { "id" : 5 , "title" : "Greek E…" at bounding box center [883, 472] width 465 height 605
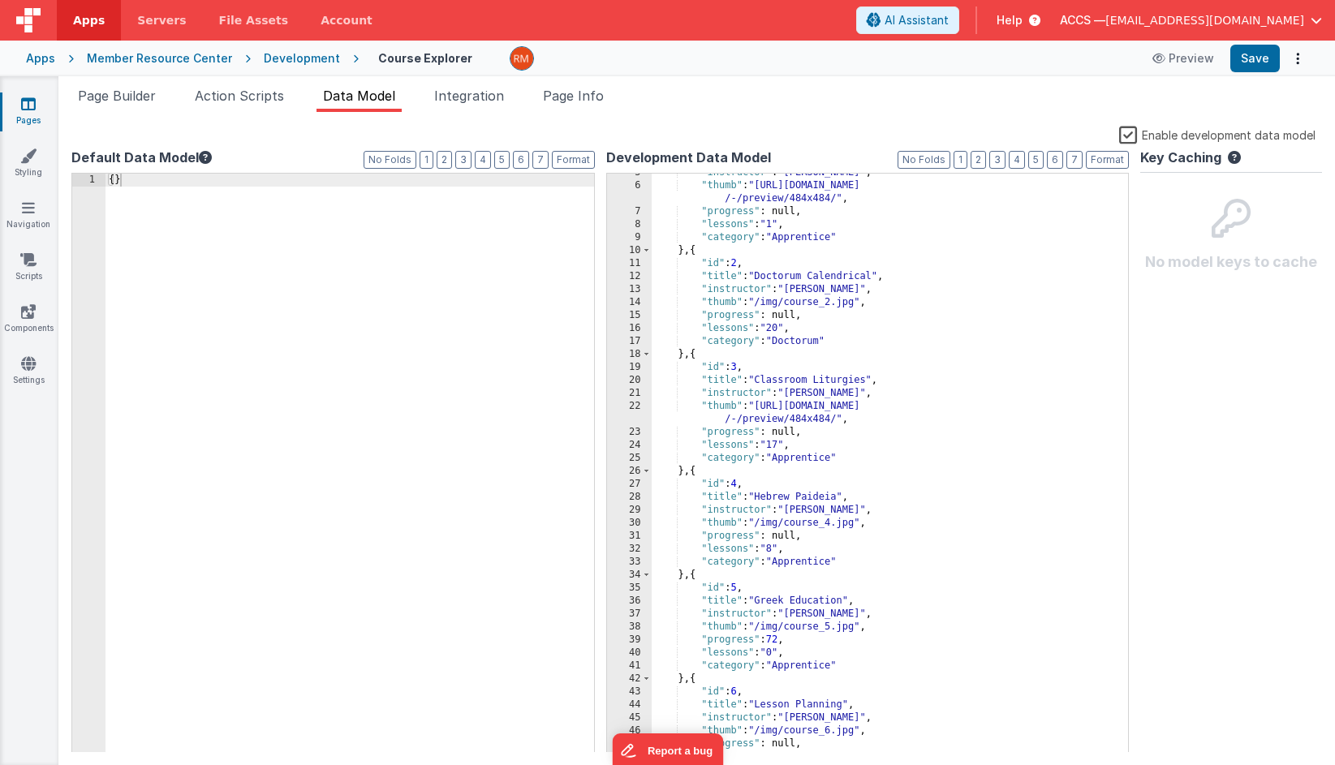
scroll to position [59, 0]
drag, startPoint x: 841, startPoint y: 393, endPoint x: 789, endPoint y: 392, distance: 51.9
click at [789, 392] on div ""instructor" : "Dr. Davis" , "thumb" : "https://ucarecdn.com/6a3b95a7-7993-44ee…" at bounding box center [883, 468] width 465 height 605
click at [1193, 61] on button "Save" at bounding box center [1254, 59] width 49 height 28
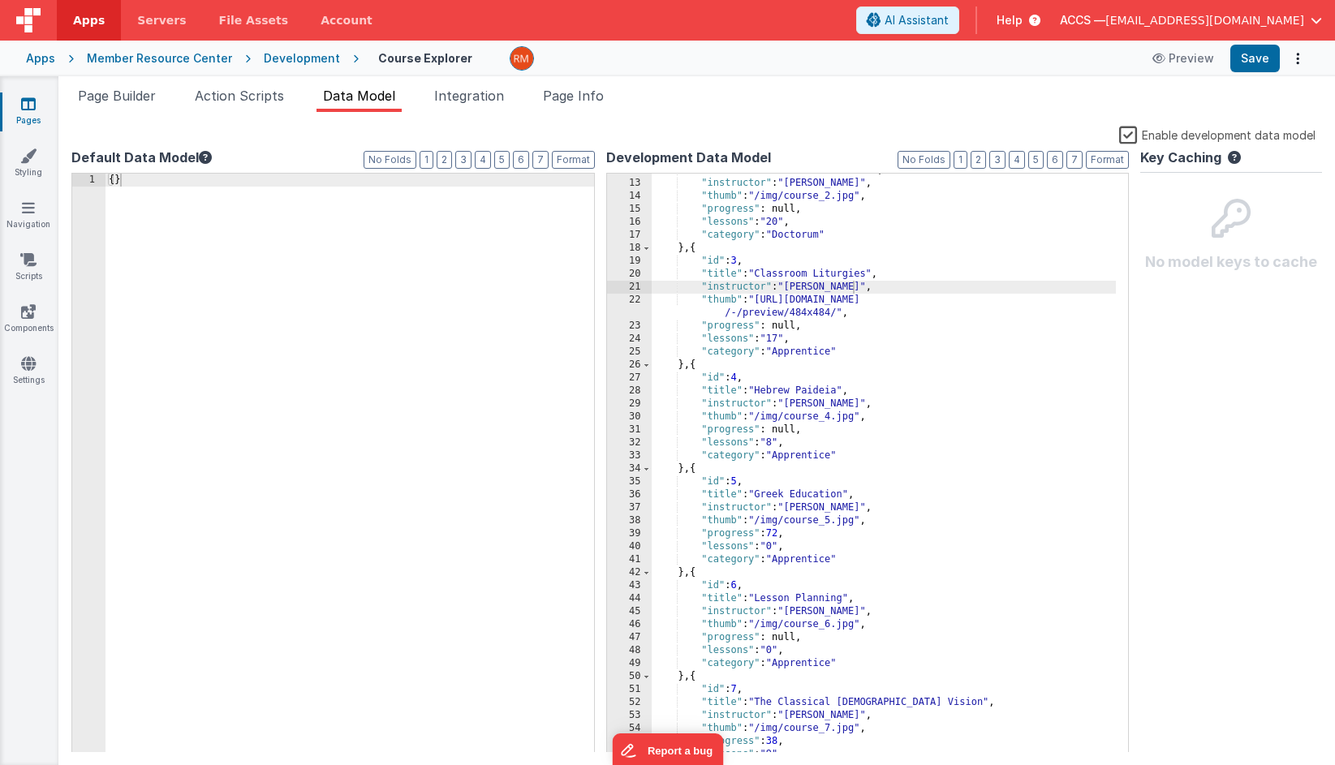
scroll to position [183, 0]
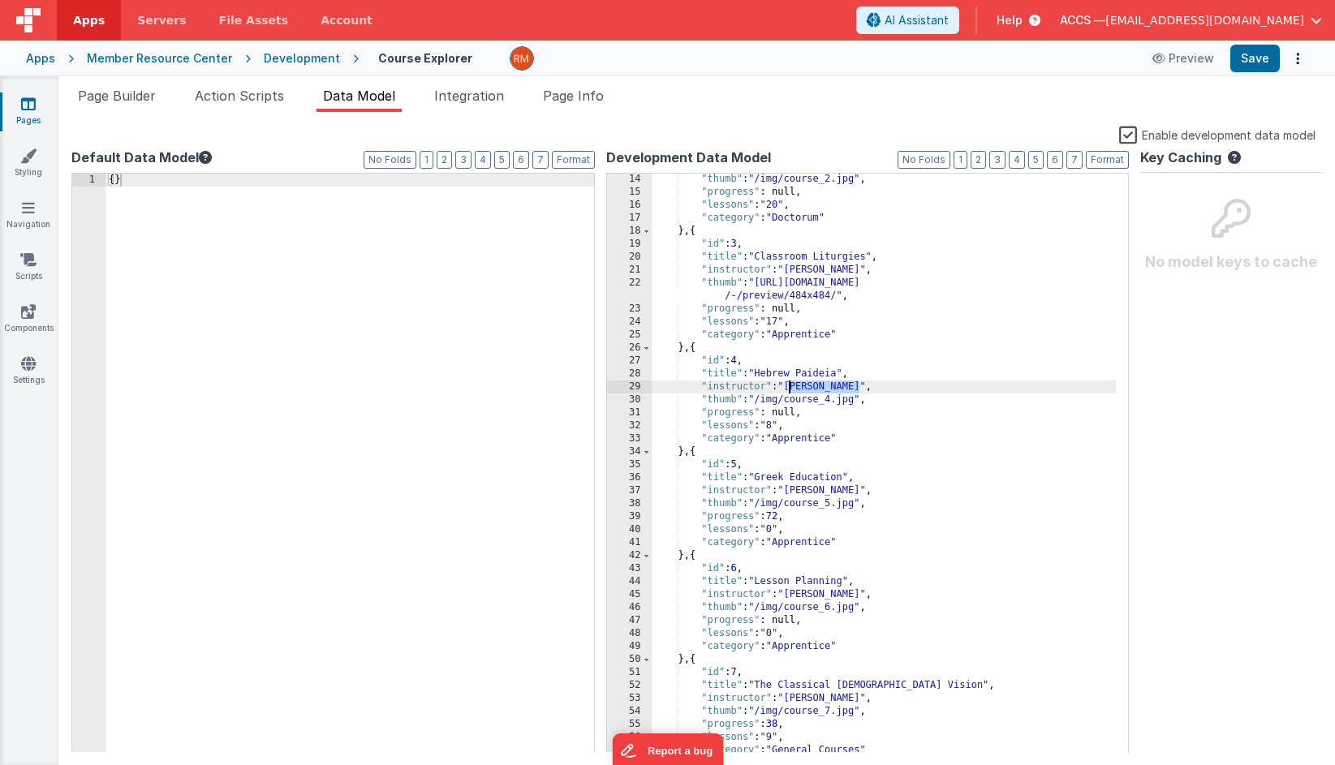
drag, startPoint x: 859, startPoint y: 389, endPoint x: 791, endPoint y: 389, distance: 68.1
click at [791, 389] on div ""thumb" : "/img/course_2.jpg" , "progress" : null, "lessons" : "20" , "category…" at bounding box center [883, 475] width 465 height 605
click at [809, 389] on div ""thumb" : "/img/course_2.jpg" , "progress" : null, "lessons" : "20" , "category…" at bounding box center [883, 475] width 465 height 605
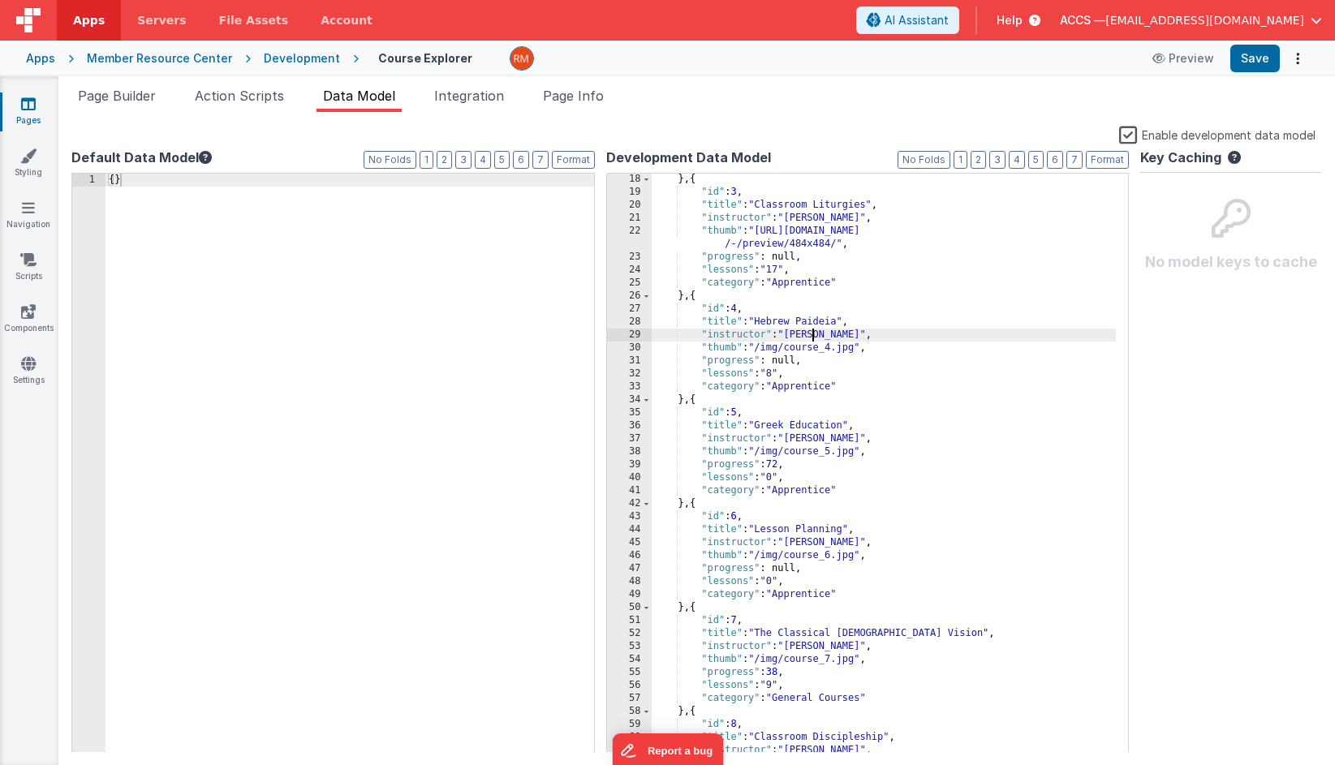
scroll to position [0, 0]
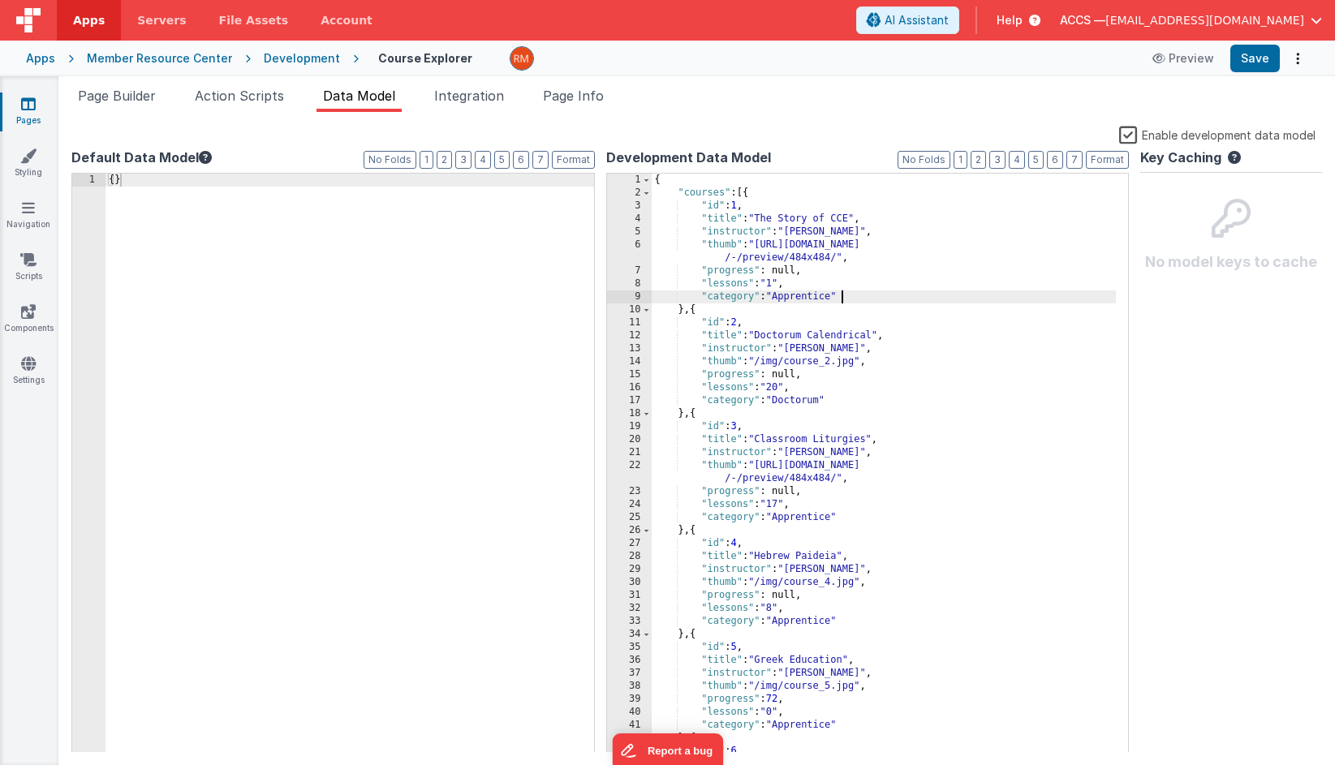
click at [863, 297] on div "{ "courses" : [{ "id" : 1 , "title" : "The Story of CCE" , "instructor" : "Dr. …" at bounding box center [883, 476] width 465 height 605
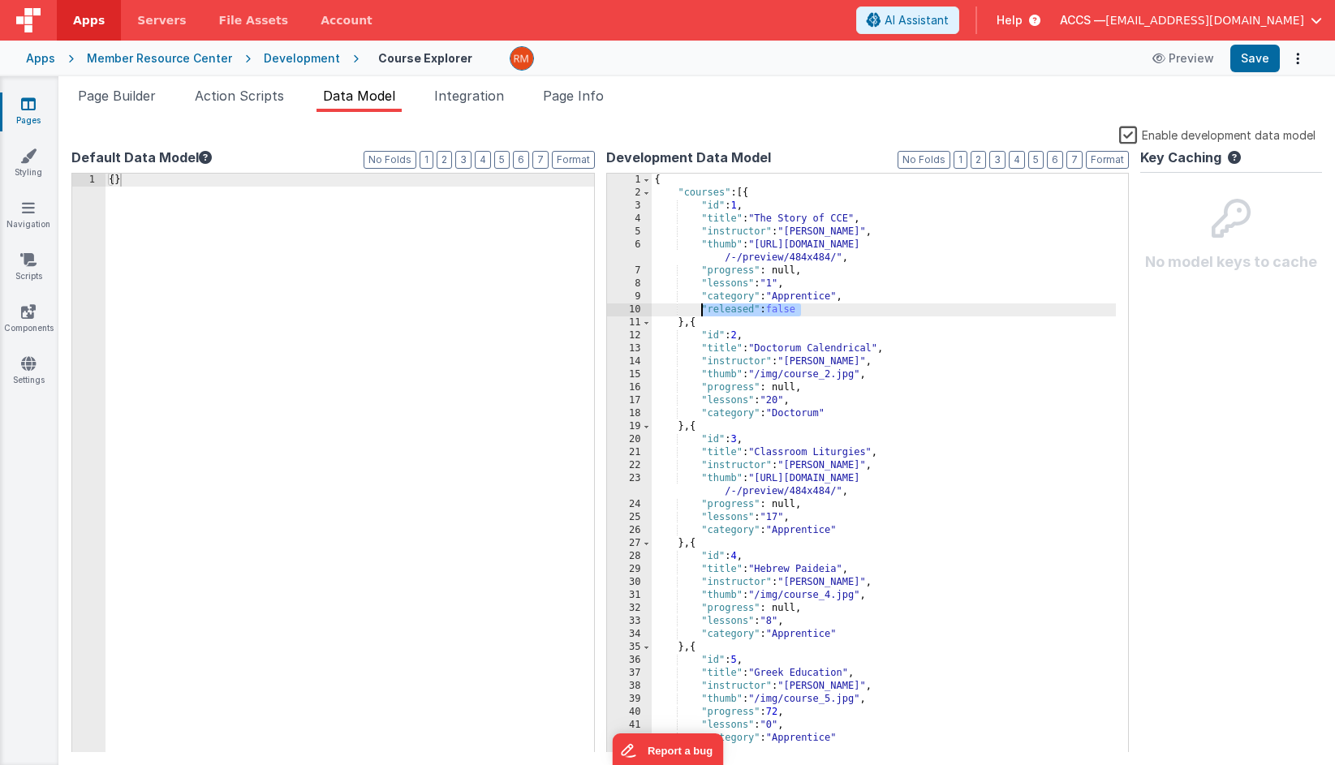
drag, startPoint x: 835, startPoint y: 309, endPoint x: 703, endPoint y: 310, distance: 132.2
click at [703, 310] on div "{ "courses" : [{ "id" : 1 , "title" : "The Story of CCE" , "instructor" : "Dr. …" at bounding box center [883, 476] width 465 height 605
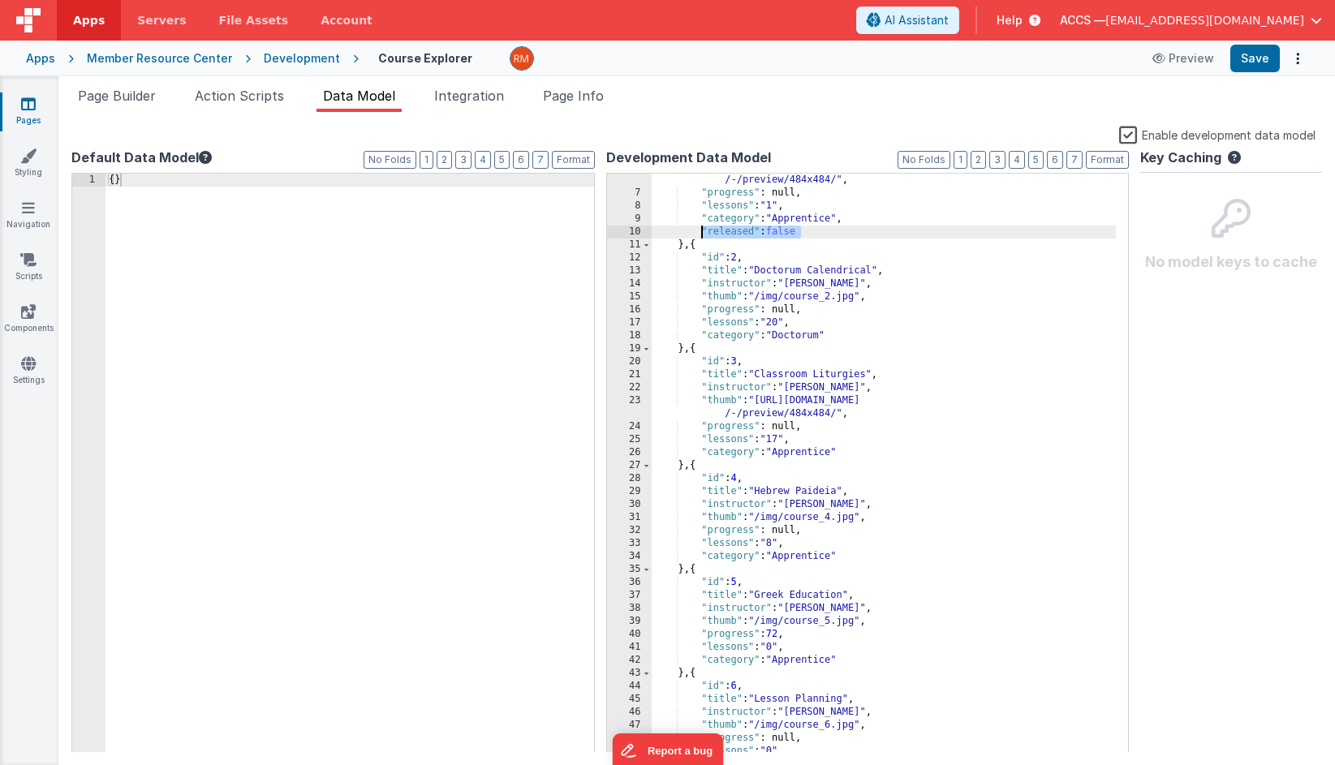
scroll to position [114, 0]
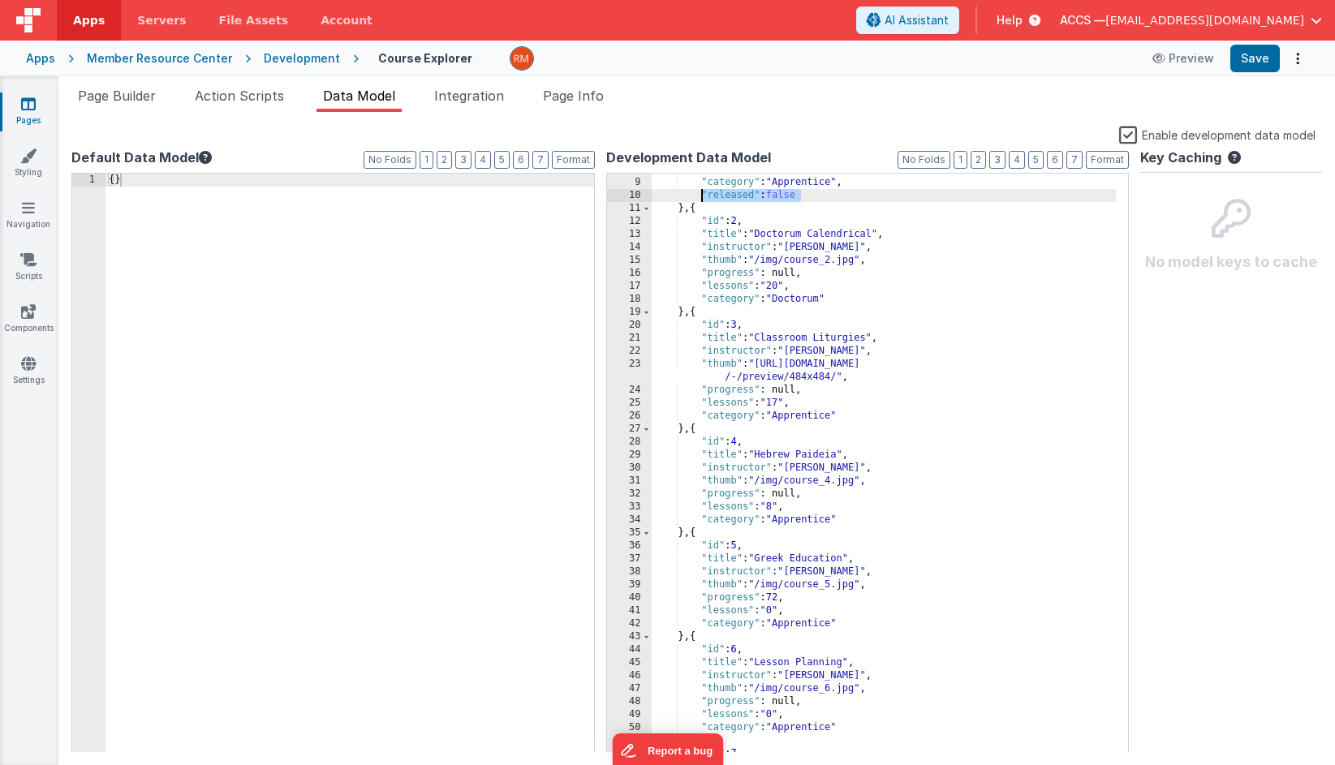
click at [837, 299] on div ""lessons" : "1" , "category" : "Apprentice" , "released" : false } , { "id" : 2…" at bounding box center [883, 465] width 465 height 605
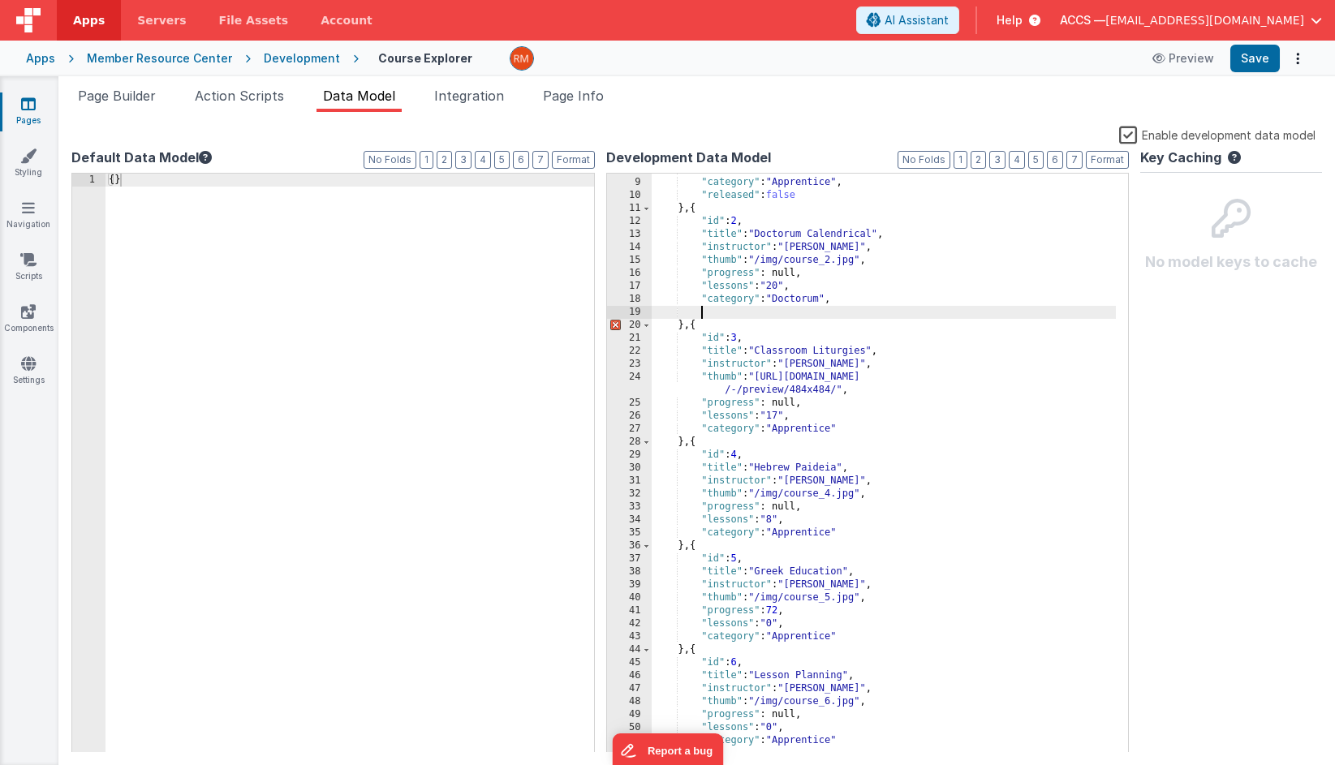
paste textarea
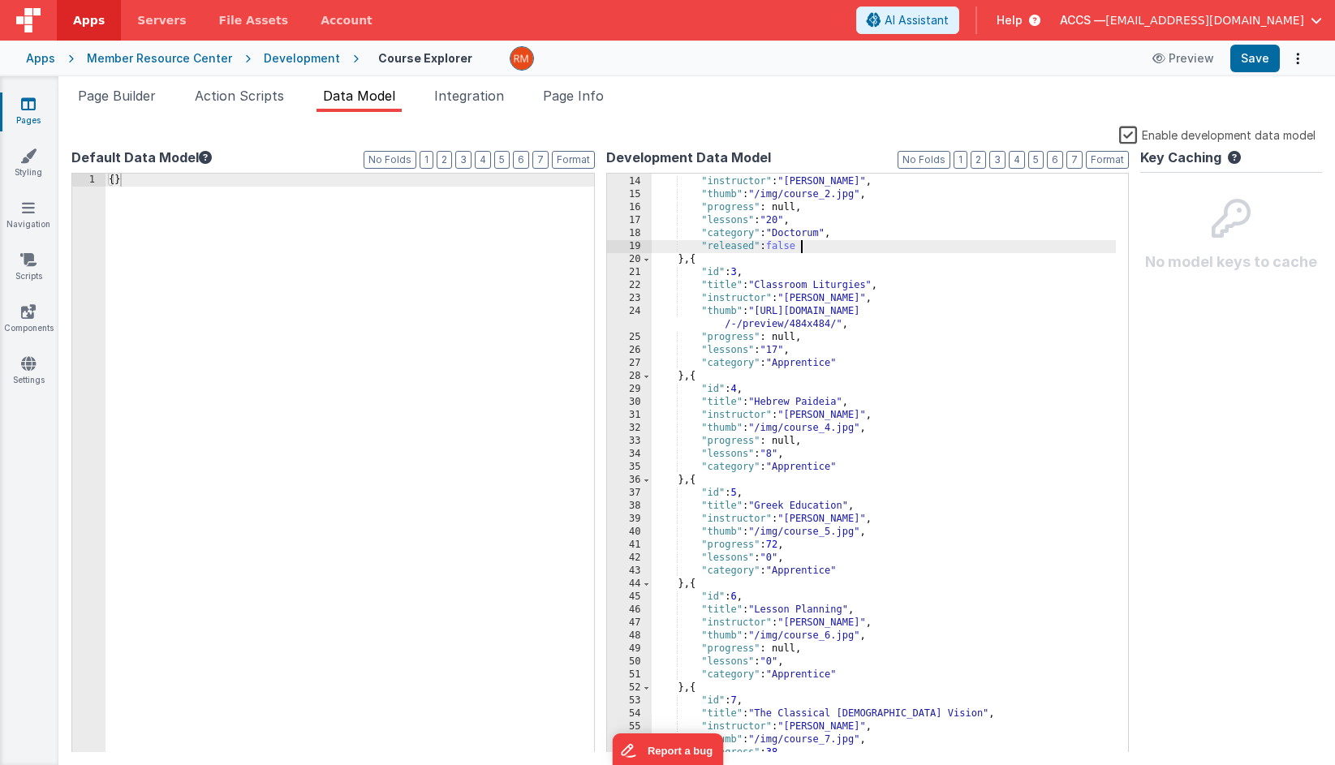
scroll to position [212, 0]
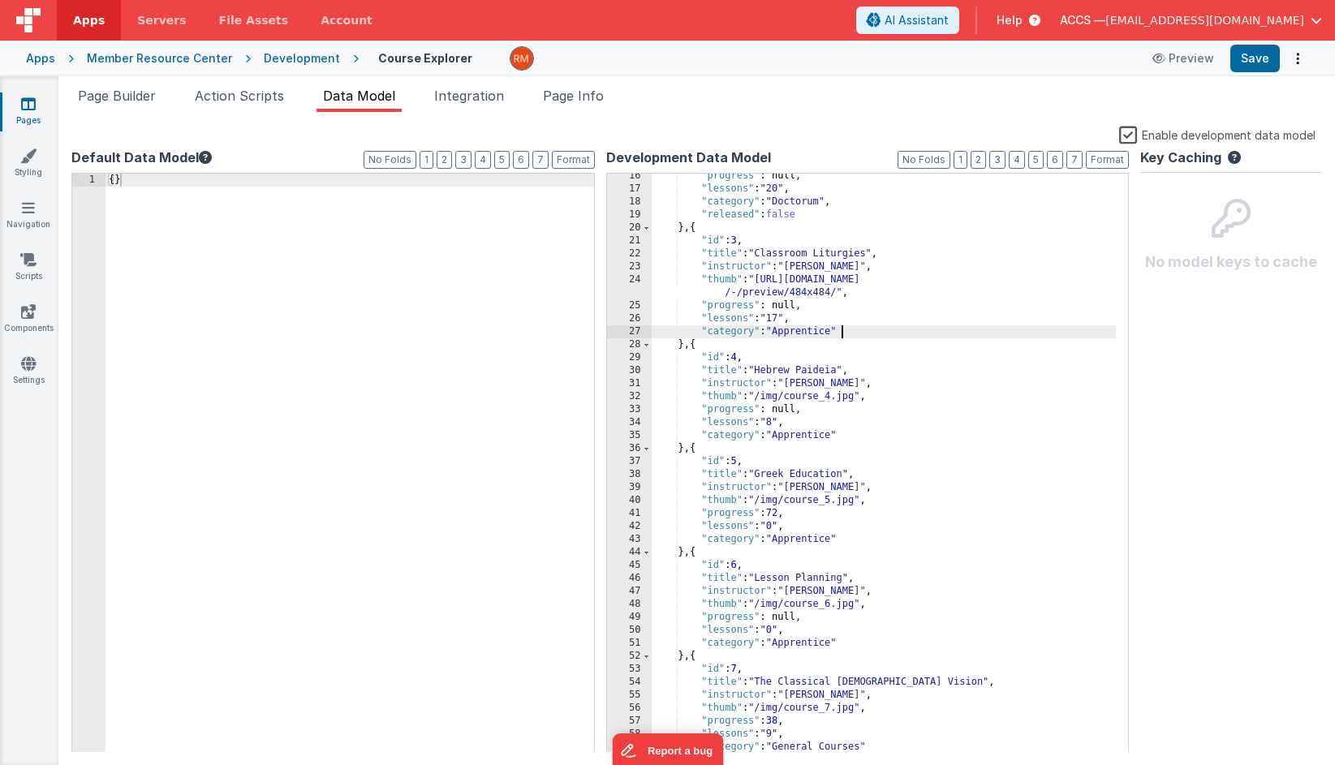
click at [846, 333] on div ""progress" : null, "lessons" : "20" , "category" : "Doctorum" , "released" : fa…" at bounding box center [883, 472] width 465 height 605
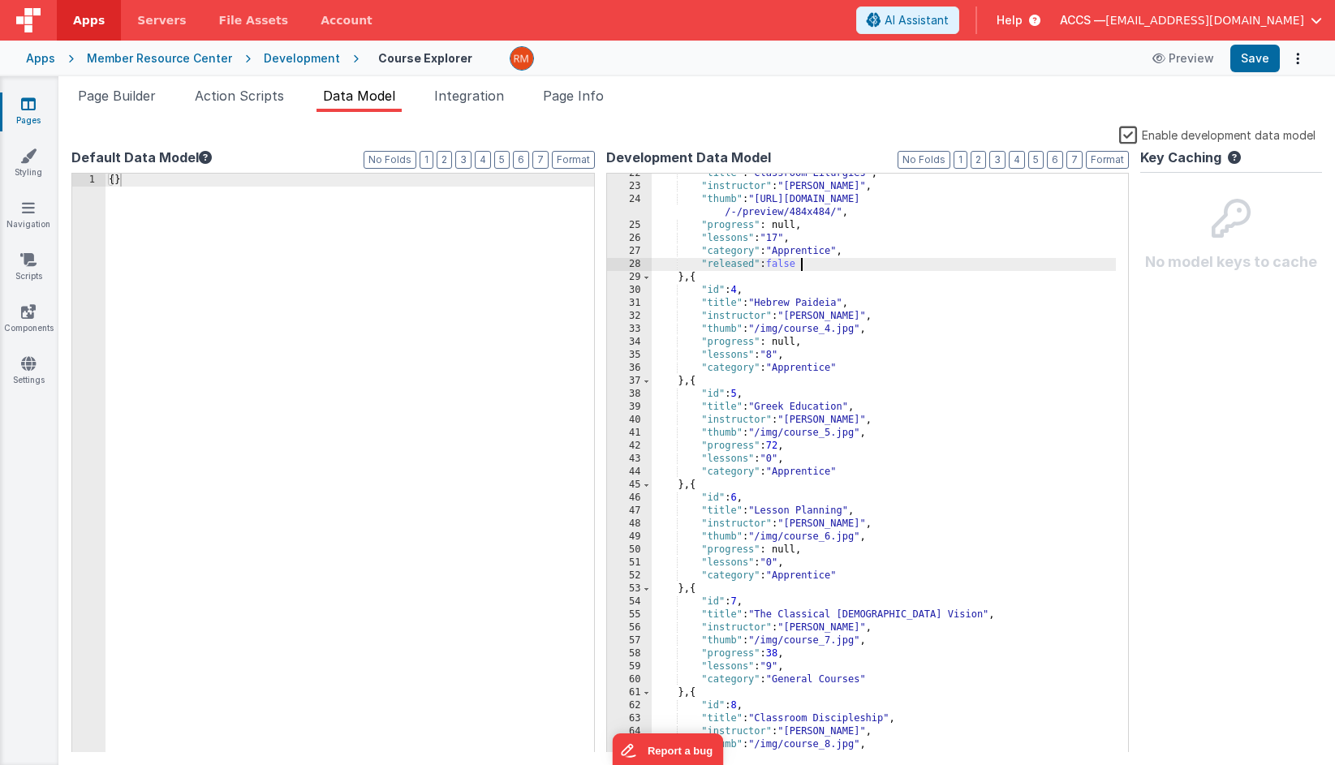
scroll to position [295, 0]
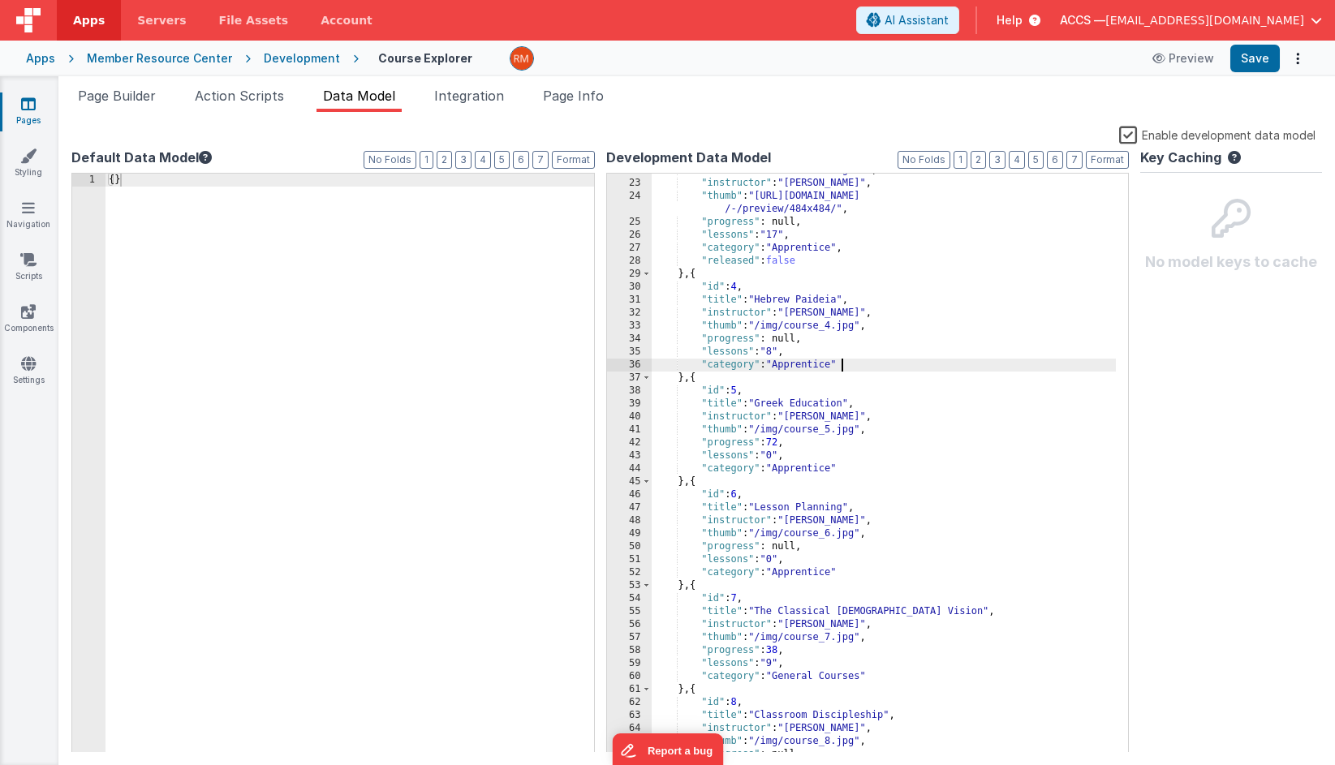
click at [850, 367] on div ""title" : "Classroom Liturgies" , "instructor" : "Mandi Gerth" , "thumb" : "htt…" at bounding box center [883, 466] width 465 height 605
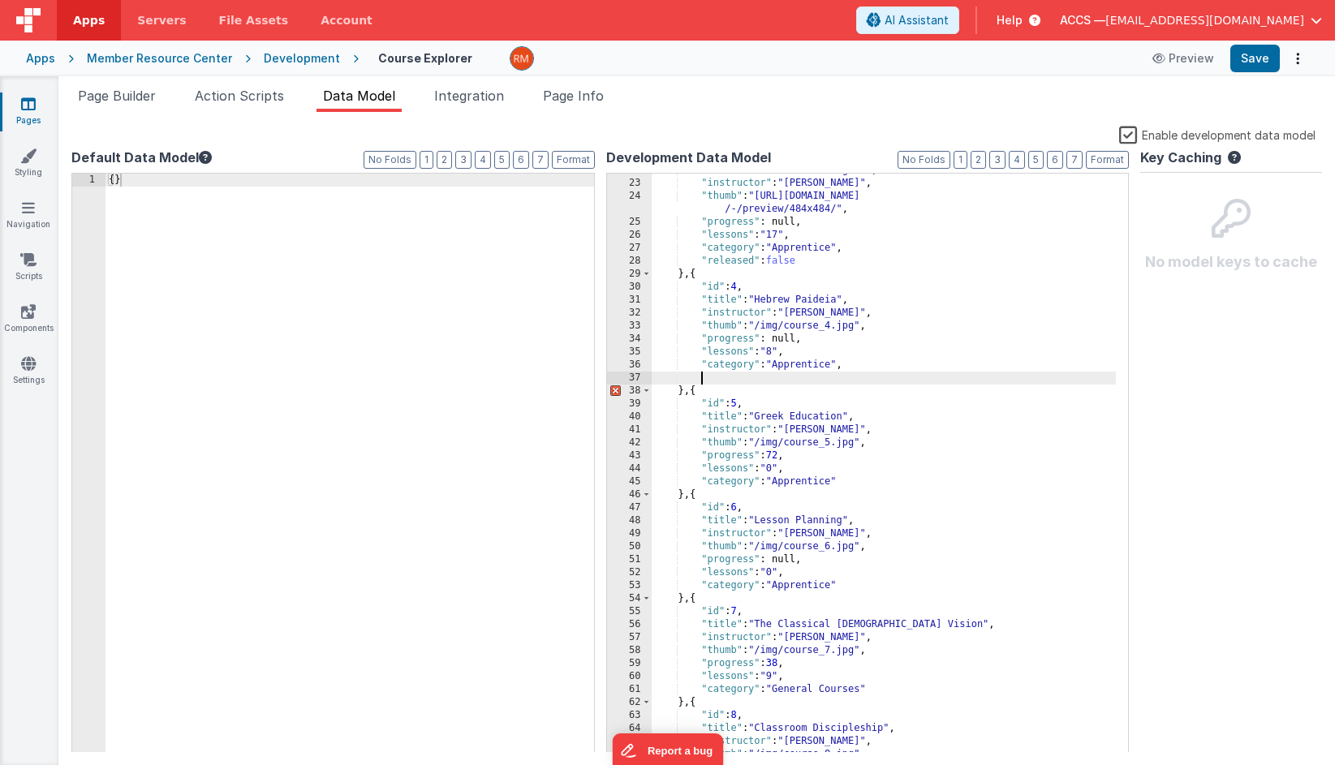
paste textarea
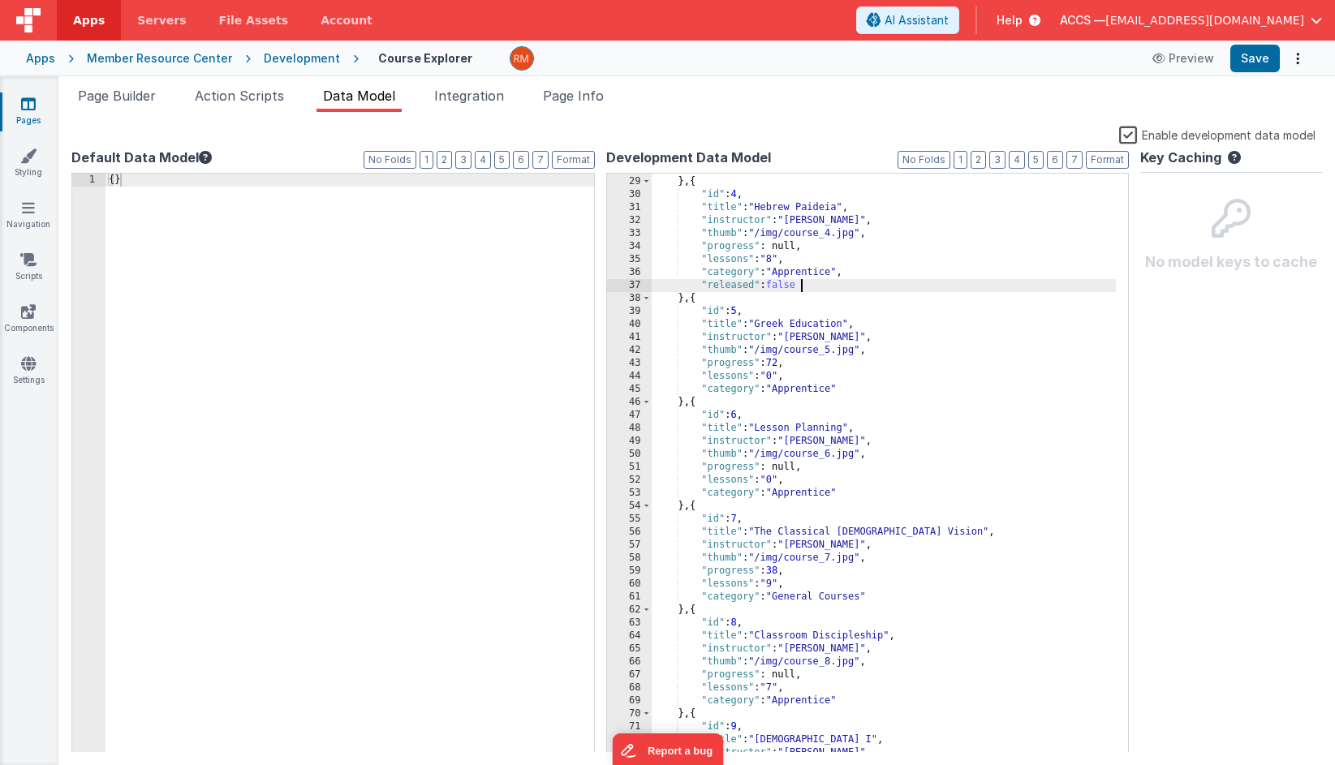
scroll to position [441, 0]
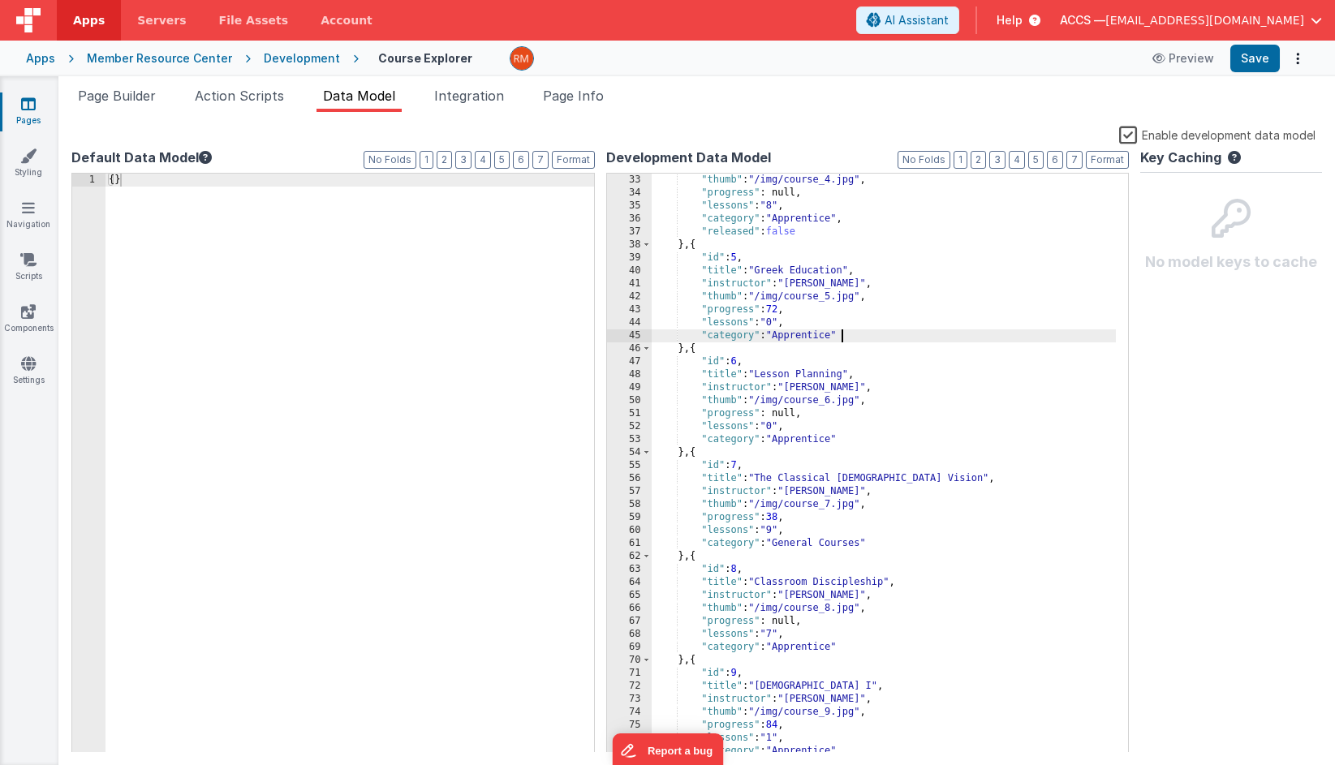
click at [848, 338] on div ""thumb" : "/img/course_4.jpg" , "progress" : null, "lessons" : "8" , "category"…" at bounding box center [883, 476] width 465 height 605
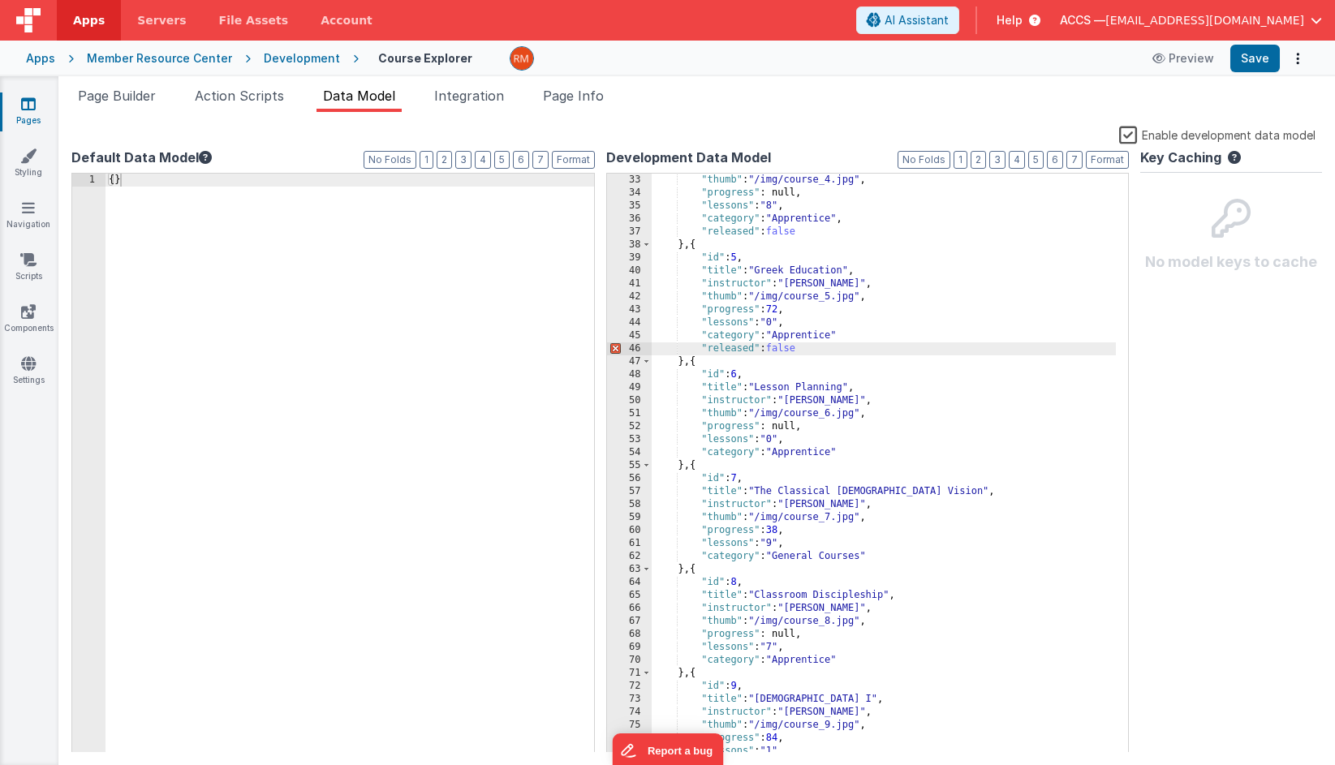
click at [848, 333] on div ""thumb" : "/img/course_4.jpg" , "progress" : null, "lessons" : "8" , "category"…" at bounding box center [883, 476] width 465 height 605
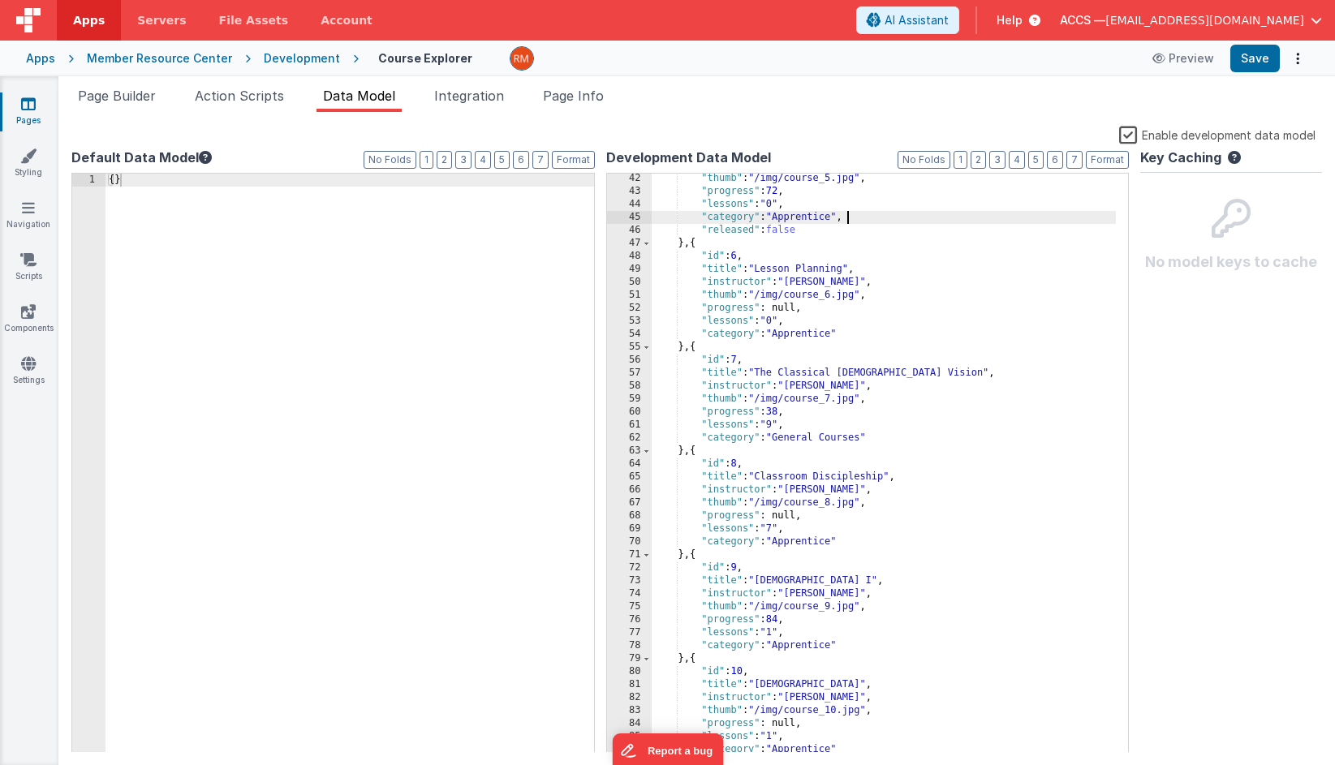
scroll to position [591, 0]
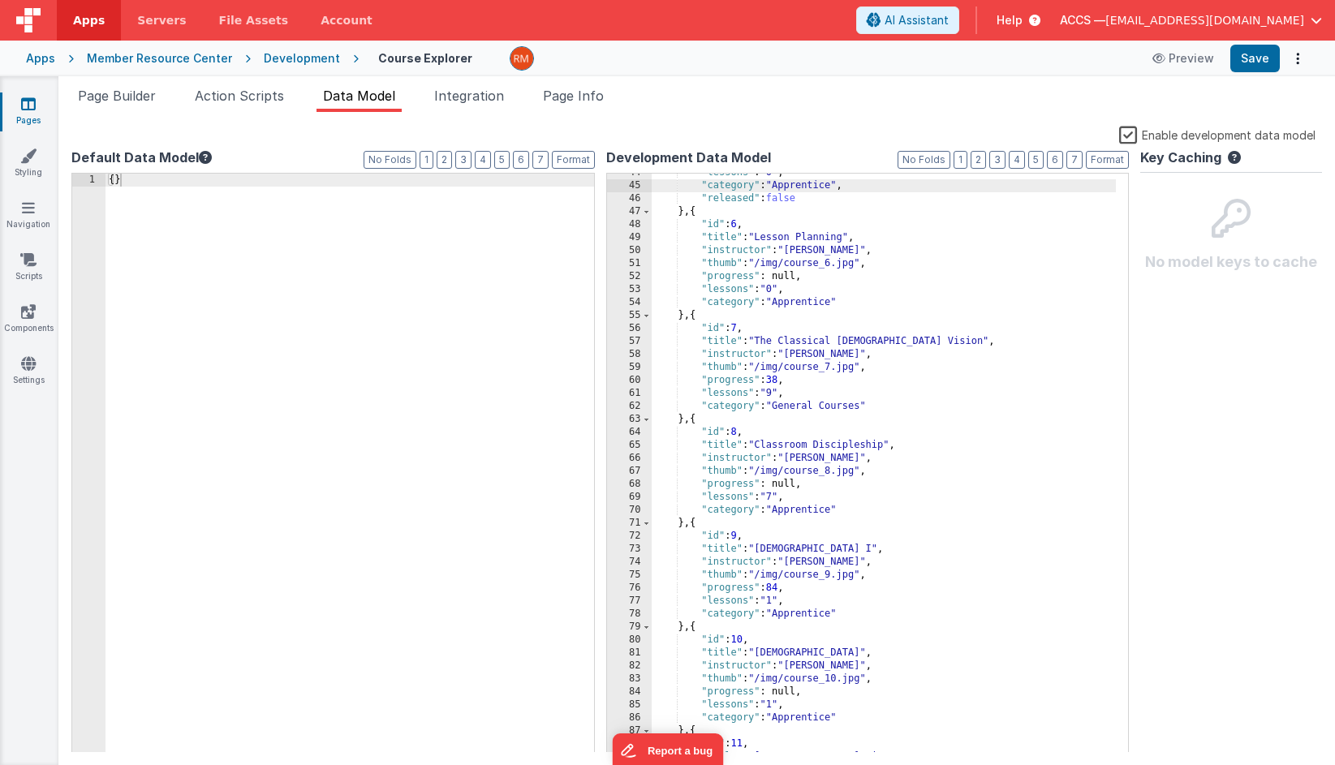
click at [855, 303] on div ""lessons" : "0" , "category" : "Apprentice" , "released" : false } , { "id" : 6…" at bounding box center [883, 468] width 465 height 605
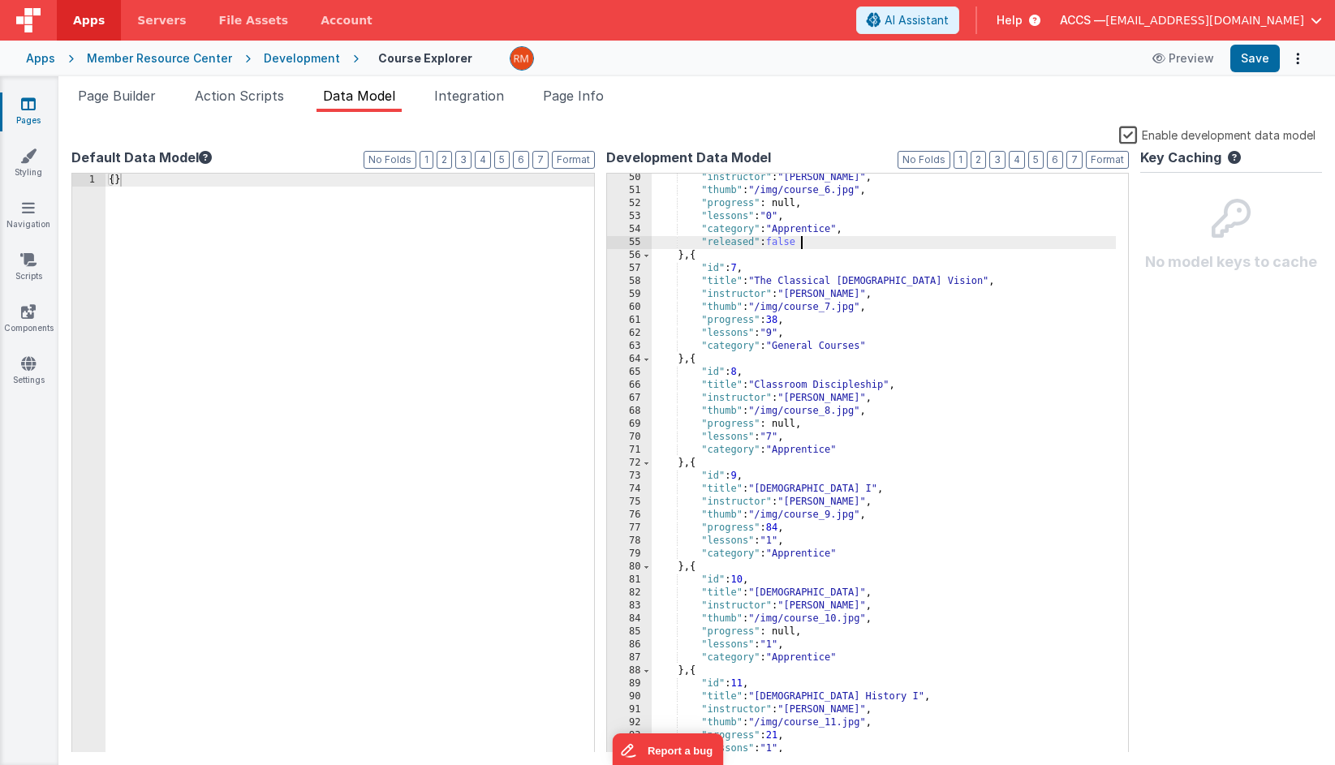
scroll to position [672, 0]
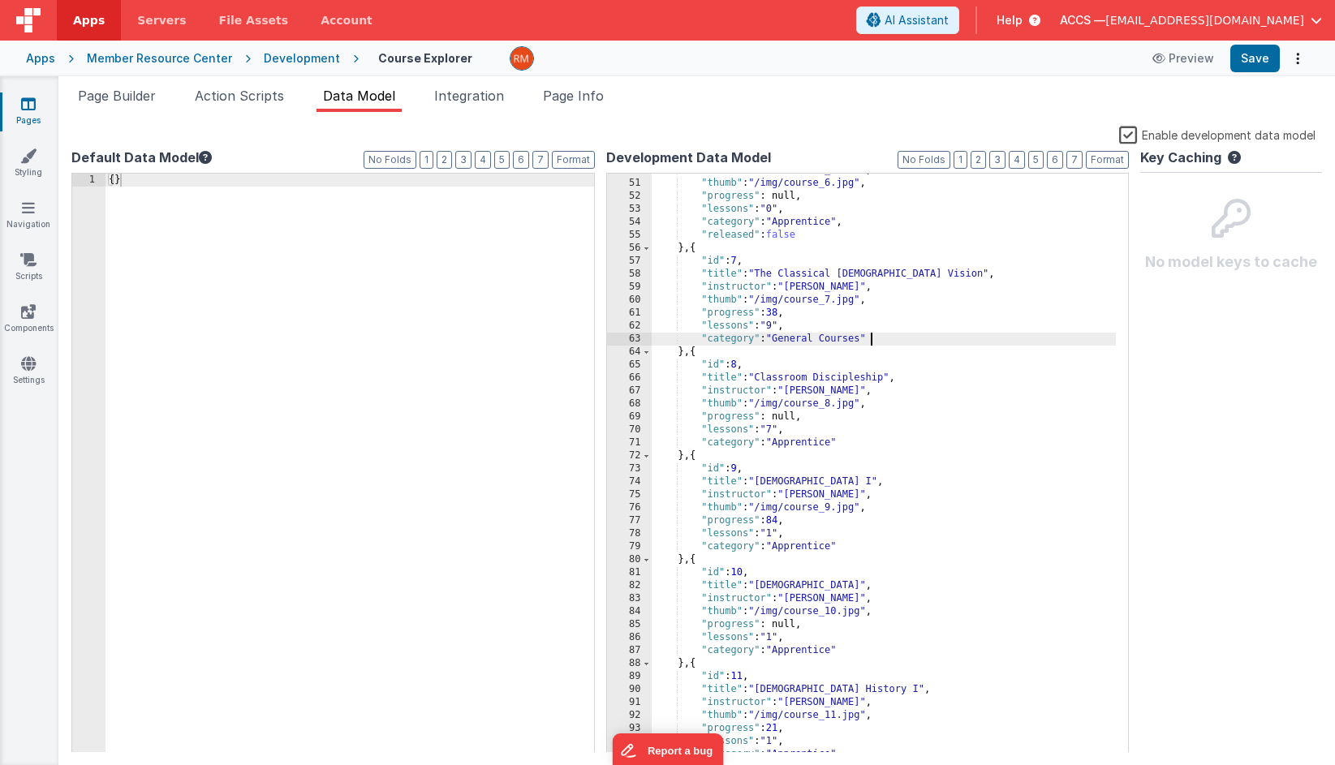
click at [873, 341] on div ""instructor" : "Dr. Anderson" , "thumb" : "/img/course_6.jpg" , "progress" : nu…" at bounding box center [883, 466] width 465 height 605
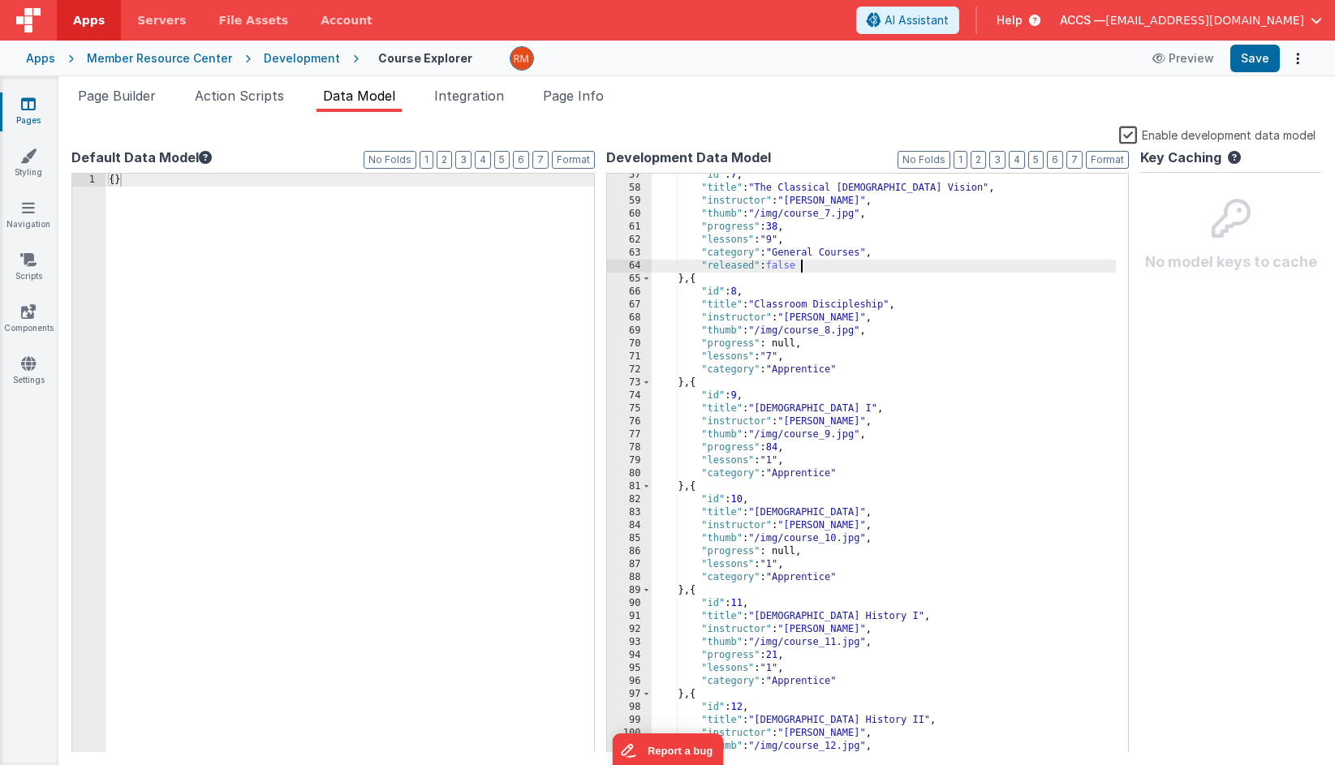
scroll to position [772, 0]
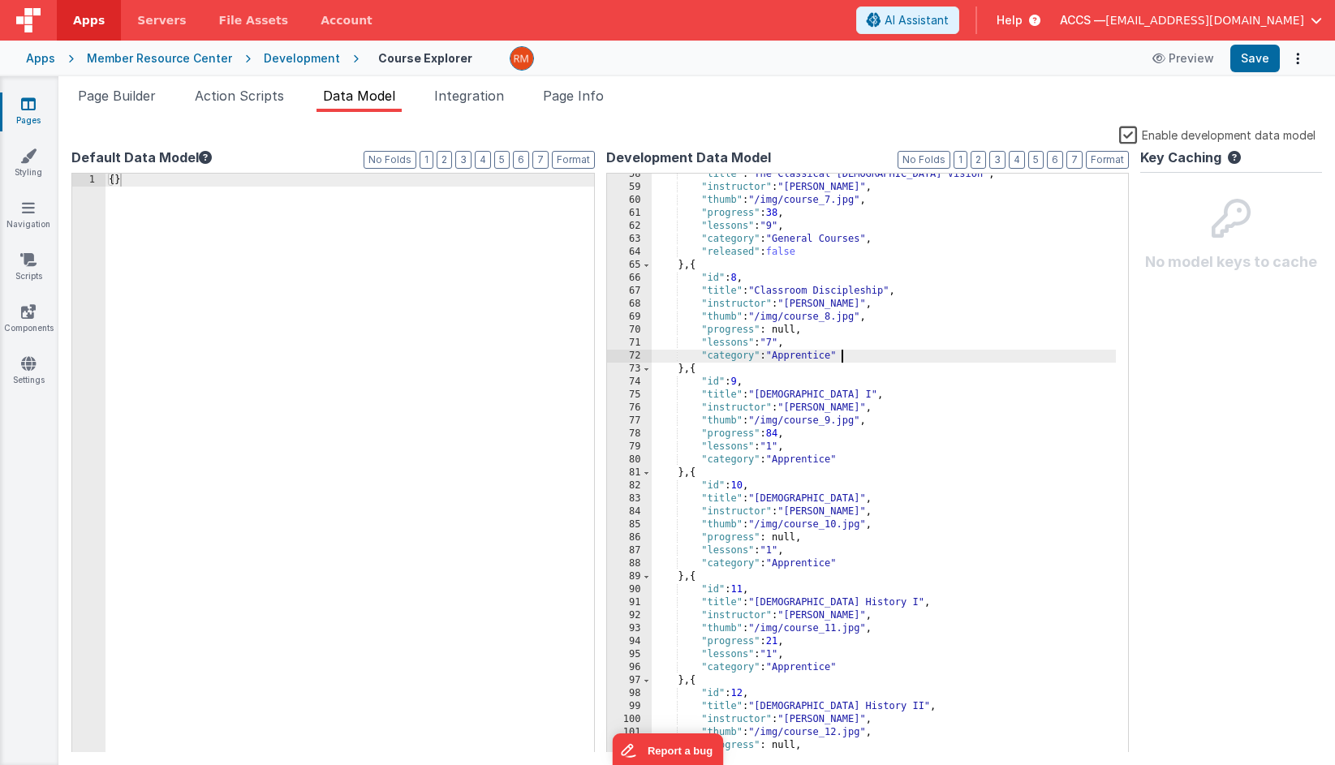
click at [855, 354] on div ""title" : "The Classical Christian Vision" , "instructor" : "Dr. Davis" , "thum…" at bounding box center [883, 470] width 465 height 605
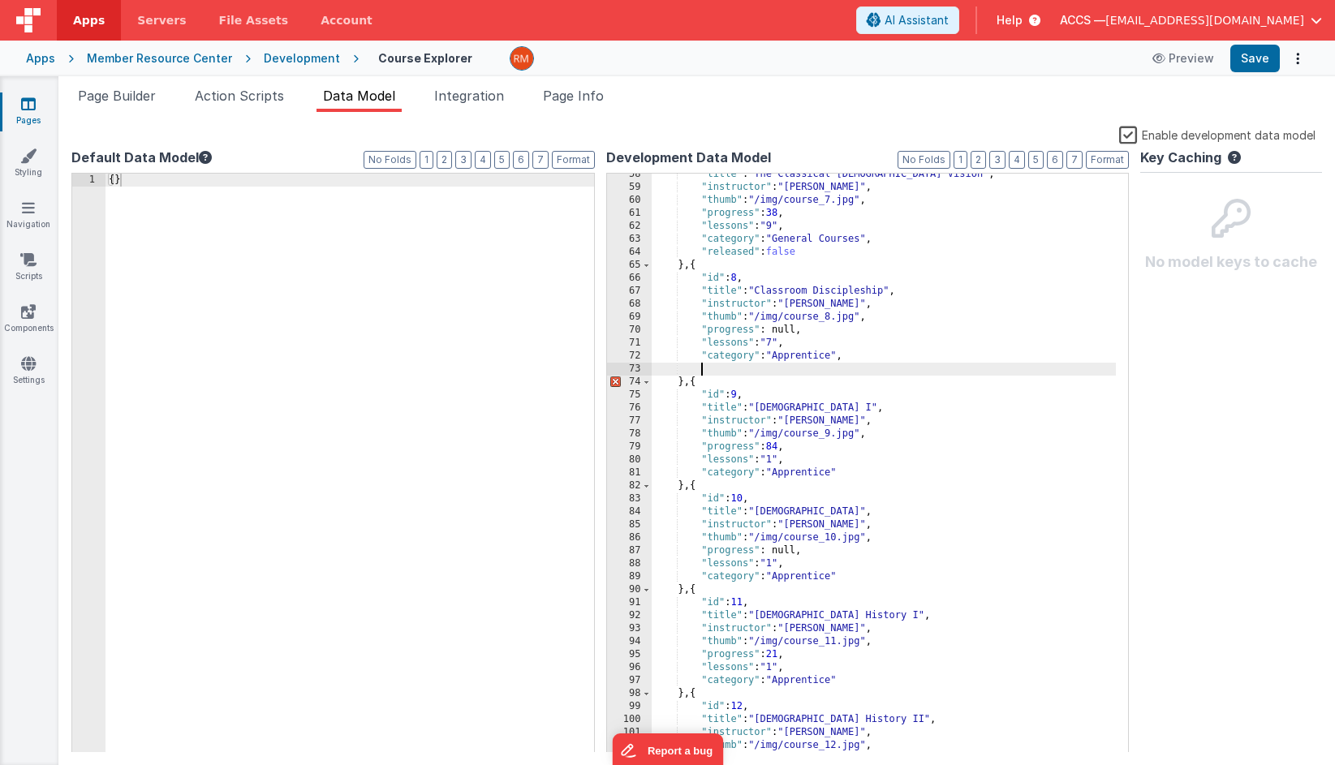
paste textarea
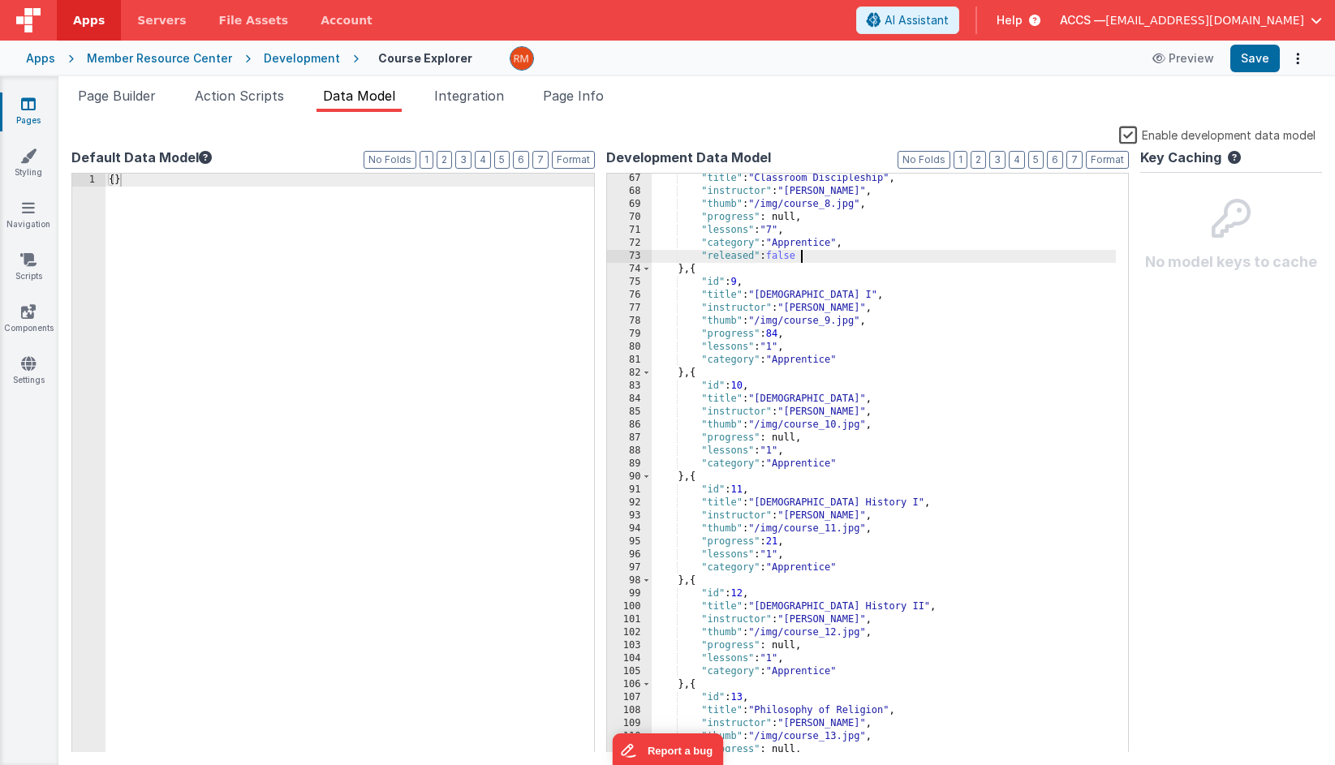
scroll to position [928, 0]
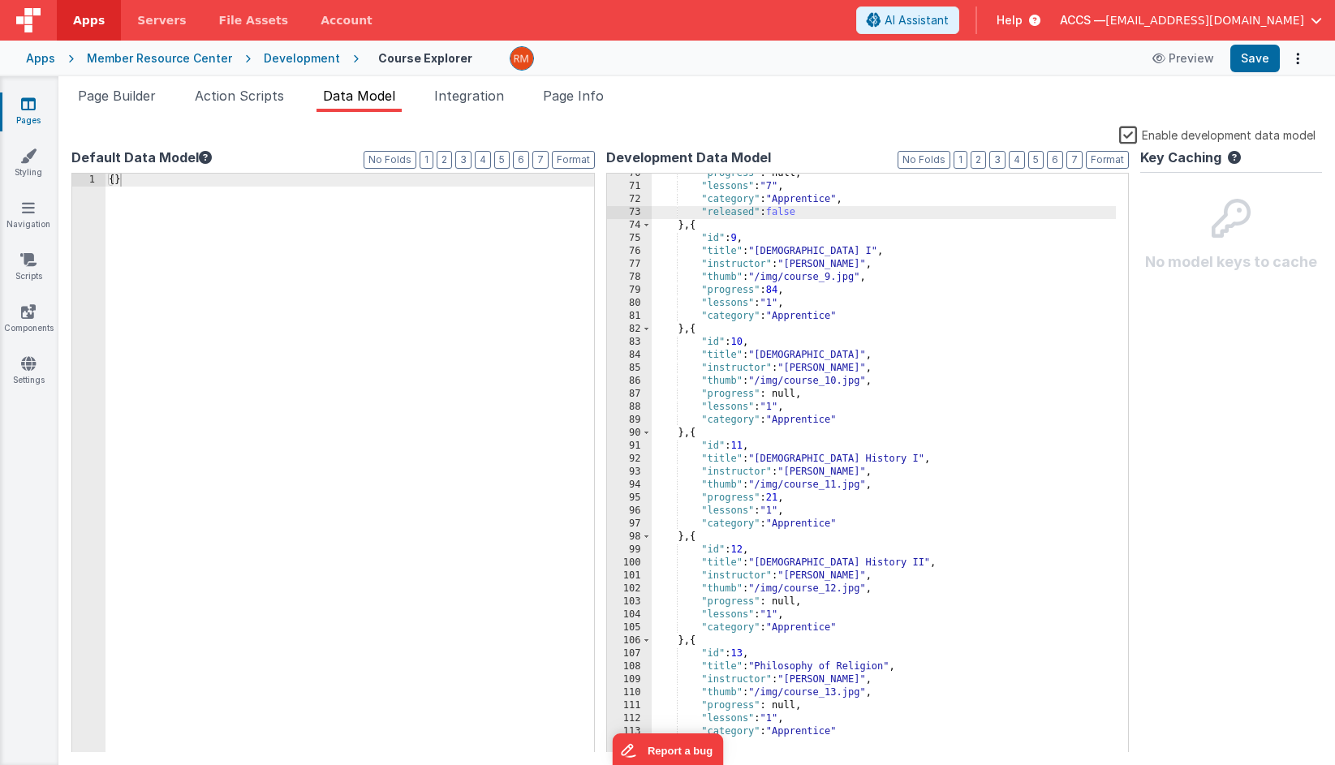
click at [851, 314] on div ""progress" : null, "lessons" : "7" , "category" : "Apprentice" , "released" : f…" at bounding box center [883, 469] width 465 height 605
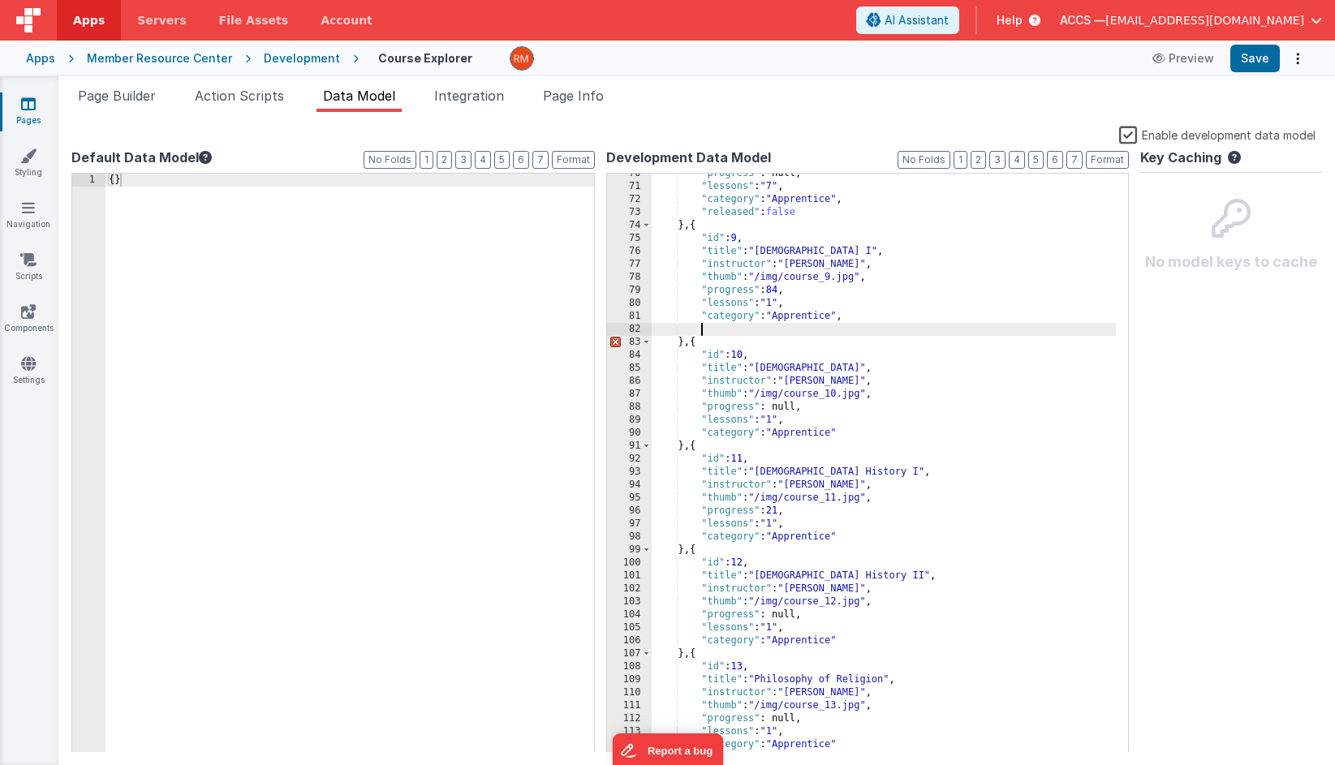
paste textarea
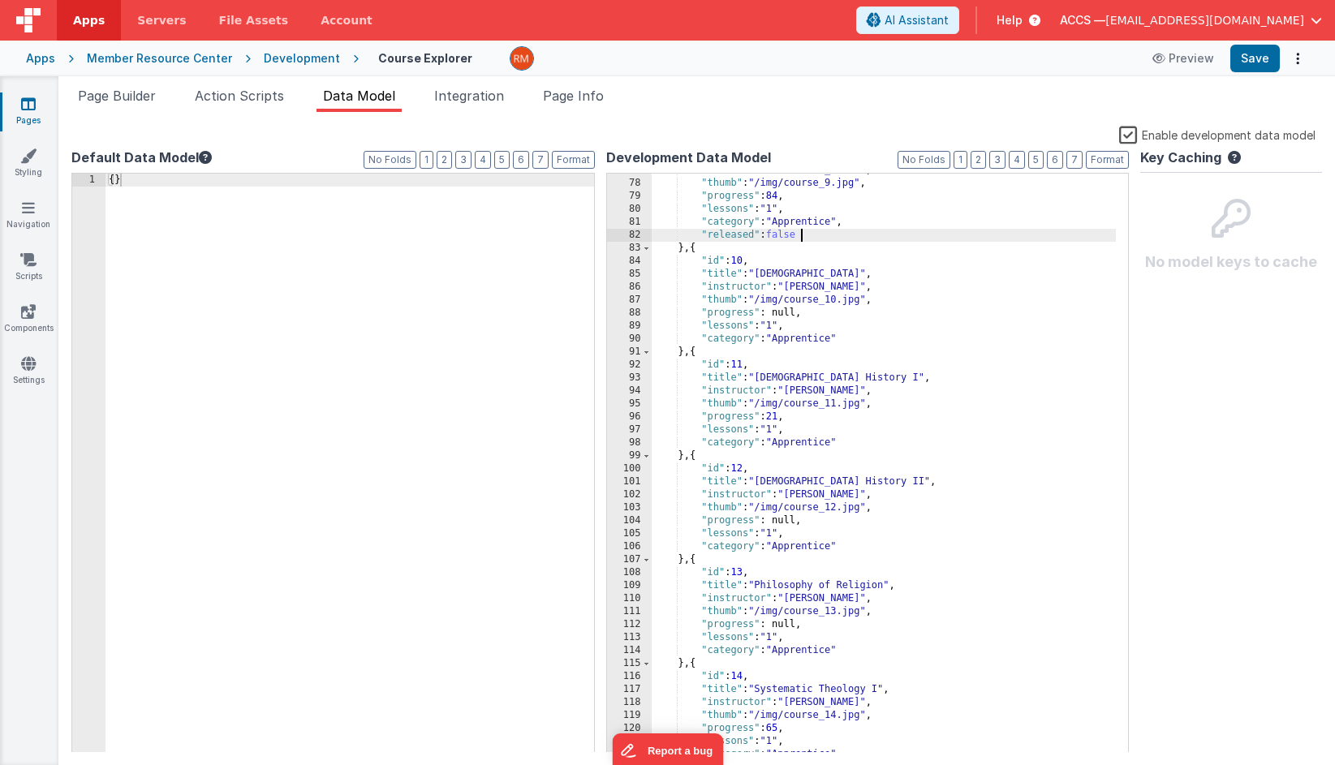
scroll to position [1022, 0]
click at [849, 338] on div ""instructor" : "Prof. Johnson" , "thumb" : "/img/course_9.jpg" , "progress" : 8…" at bounding box center [883, 466] width 465 height 605
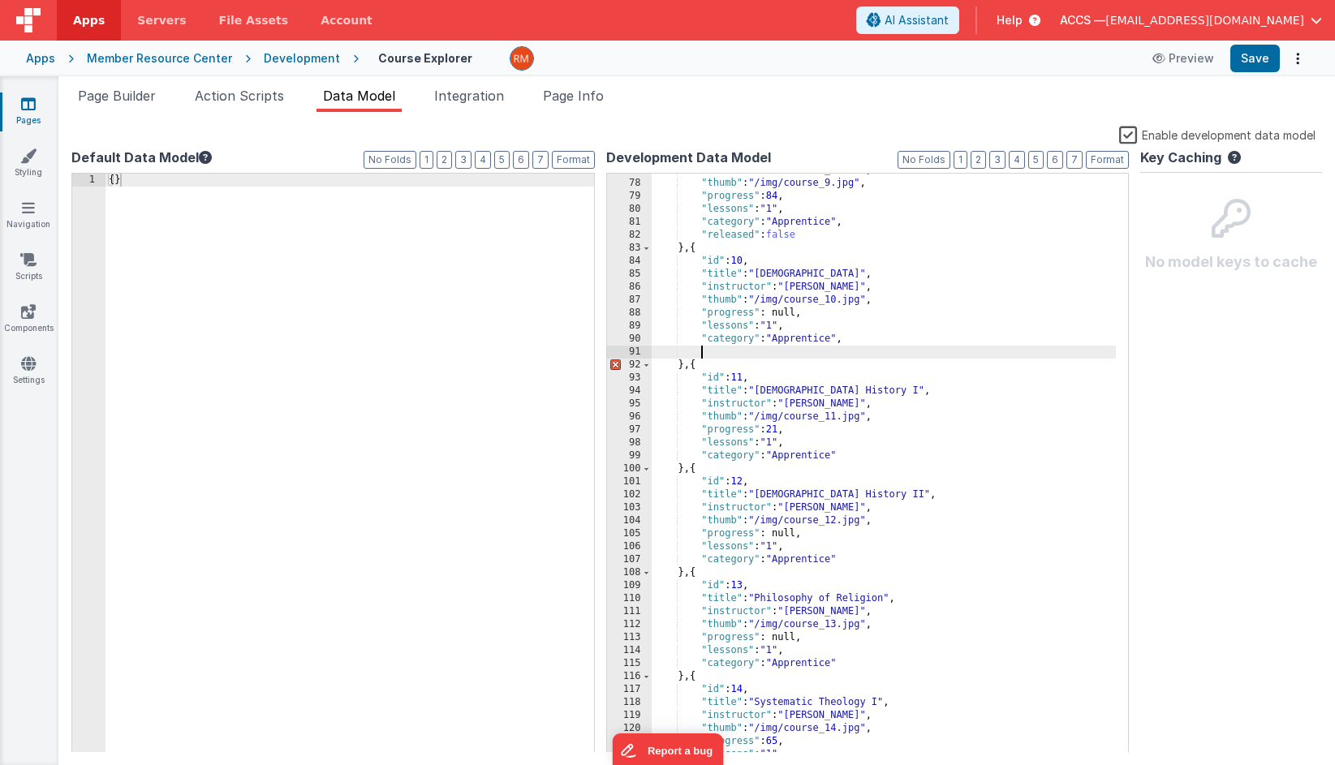
paste textarea
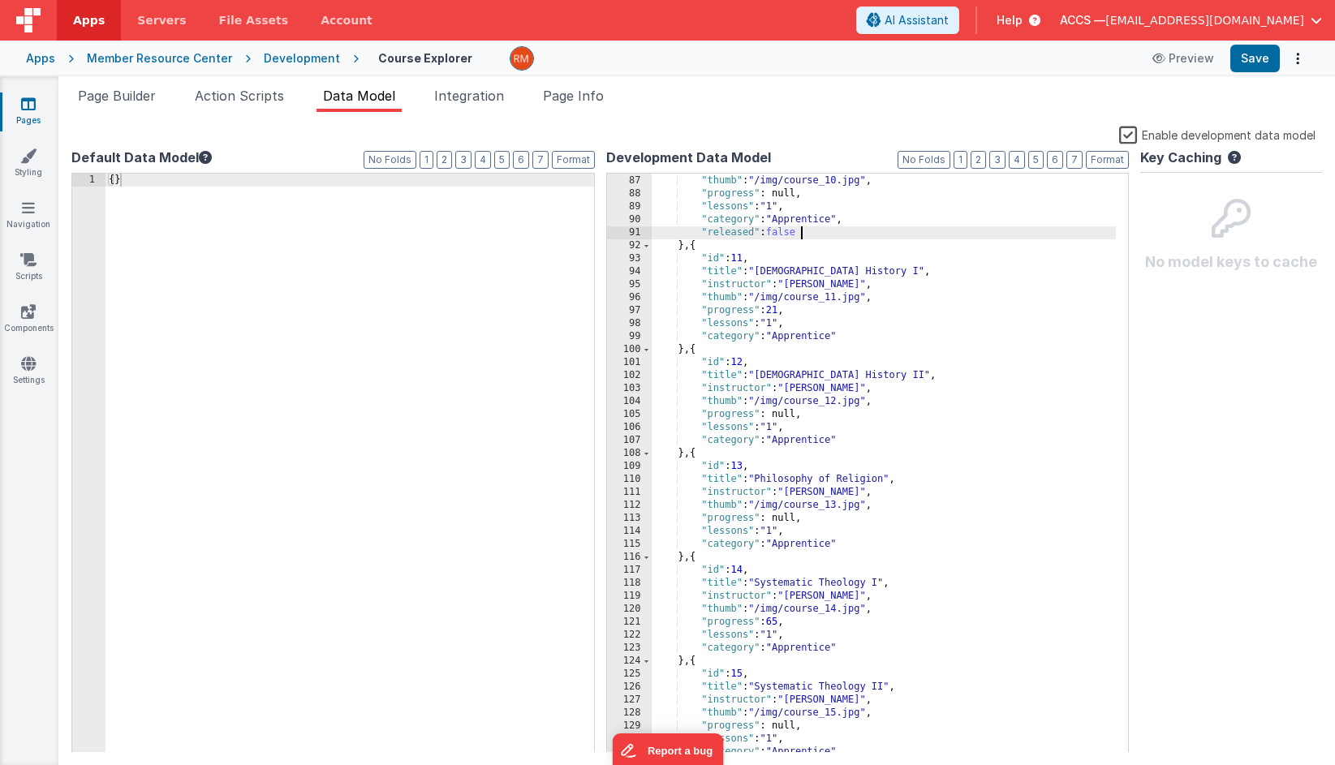
scroll to position [1174, 0]
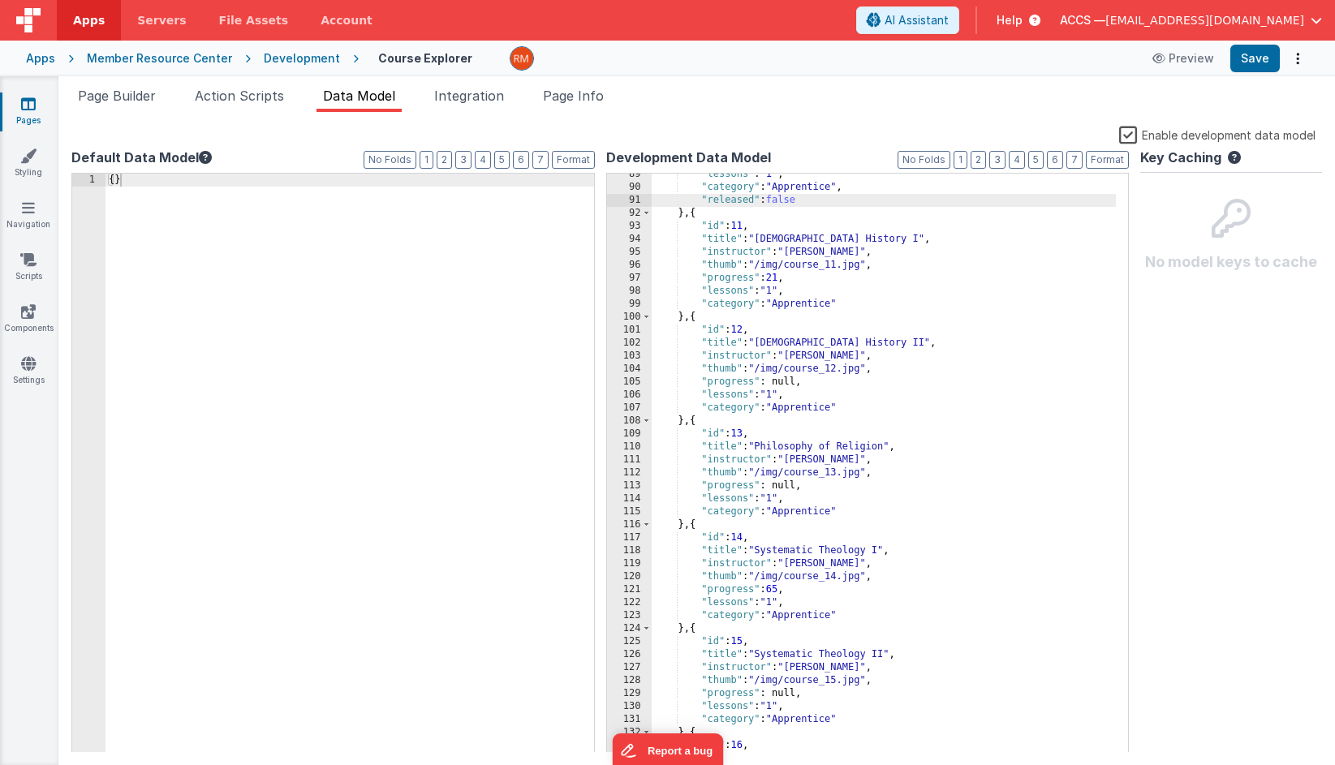
click at [845, 303] on div ""lessons" : "1" , "category" : "Apprentice" , "released" : false } , { "id" : 1…" at bounding box center [883, 470] width 465 height 605
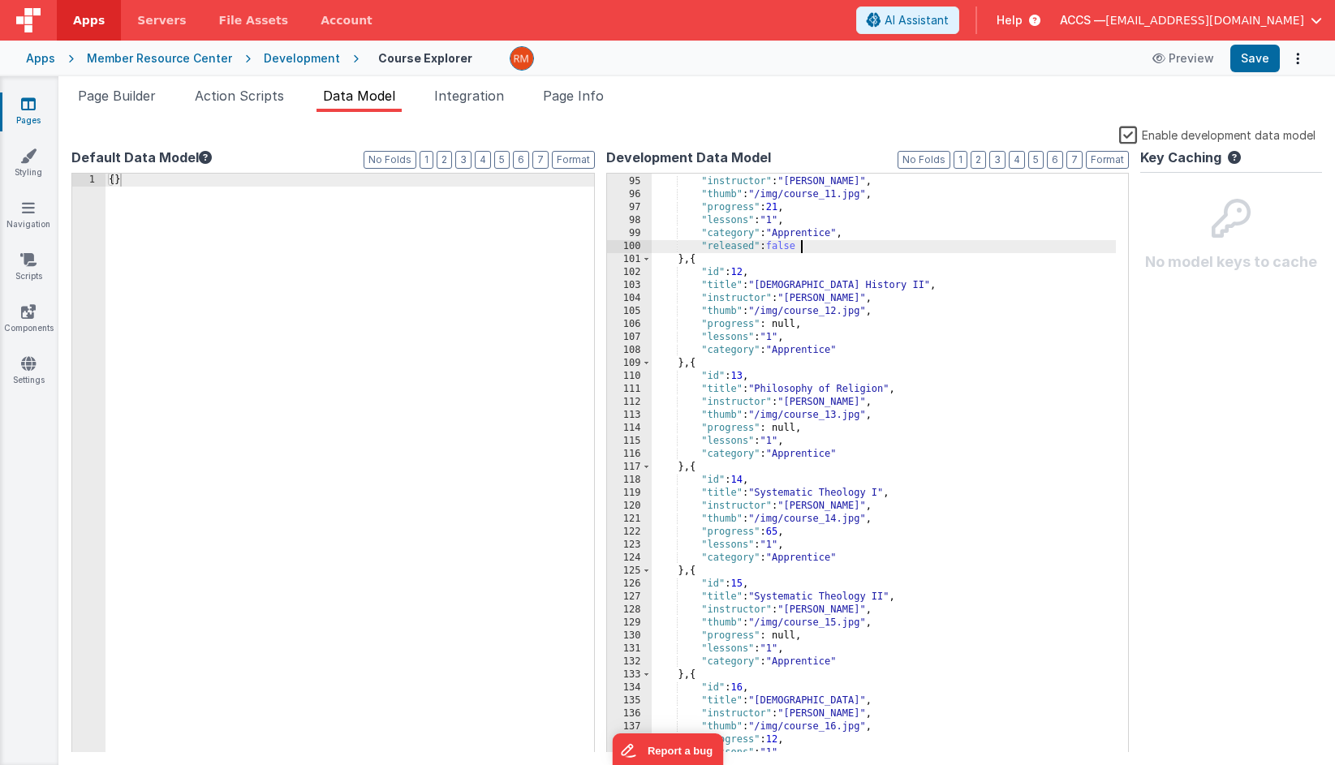
scroll to position [1317, 0]
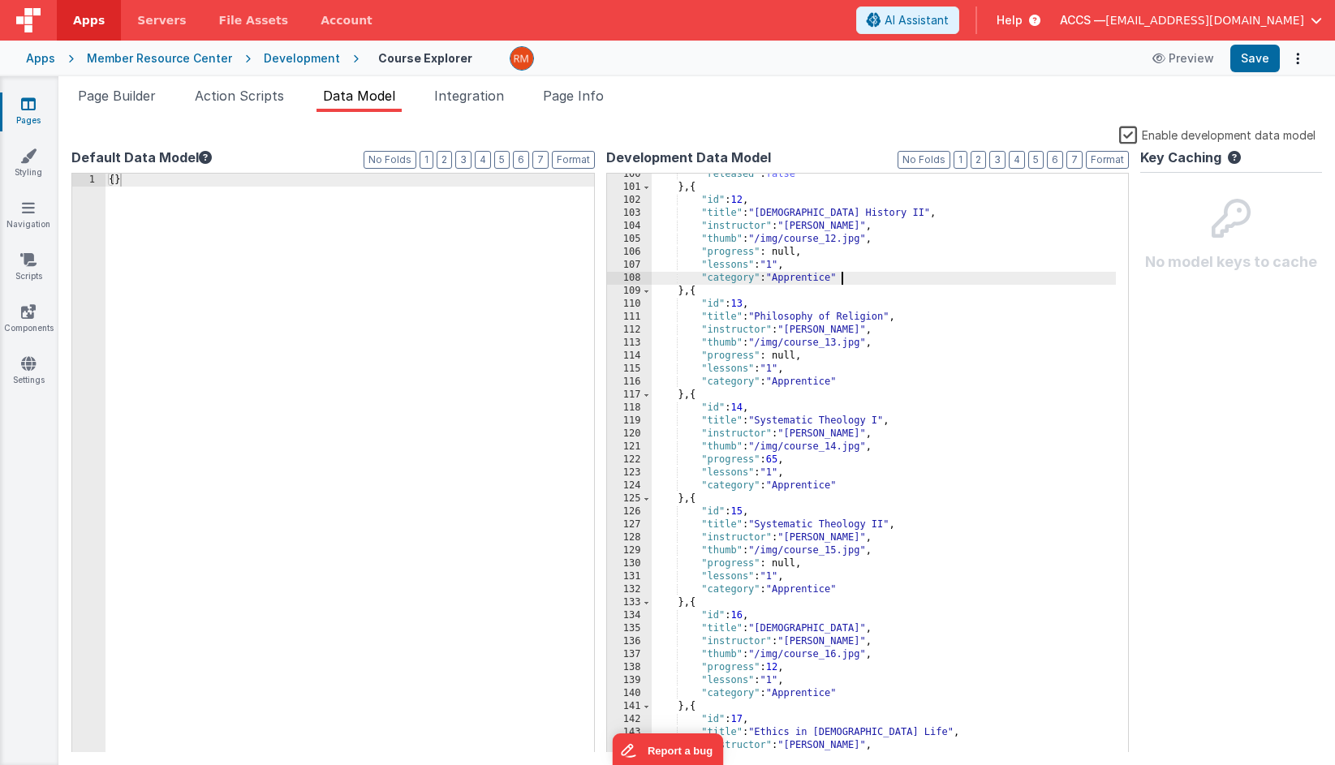
click at [849, 283] on div ""released" : false } , { "id" : 12 , "title" : "Church History II" , "instructo…" at bounding box center [883, 470] width 465 height 605
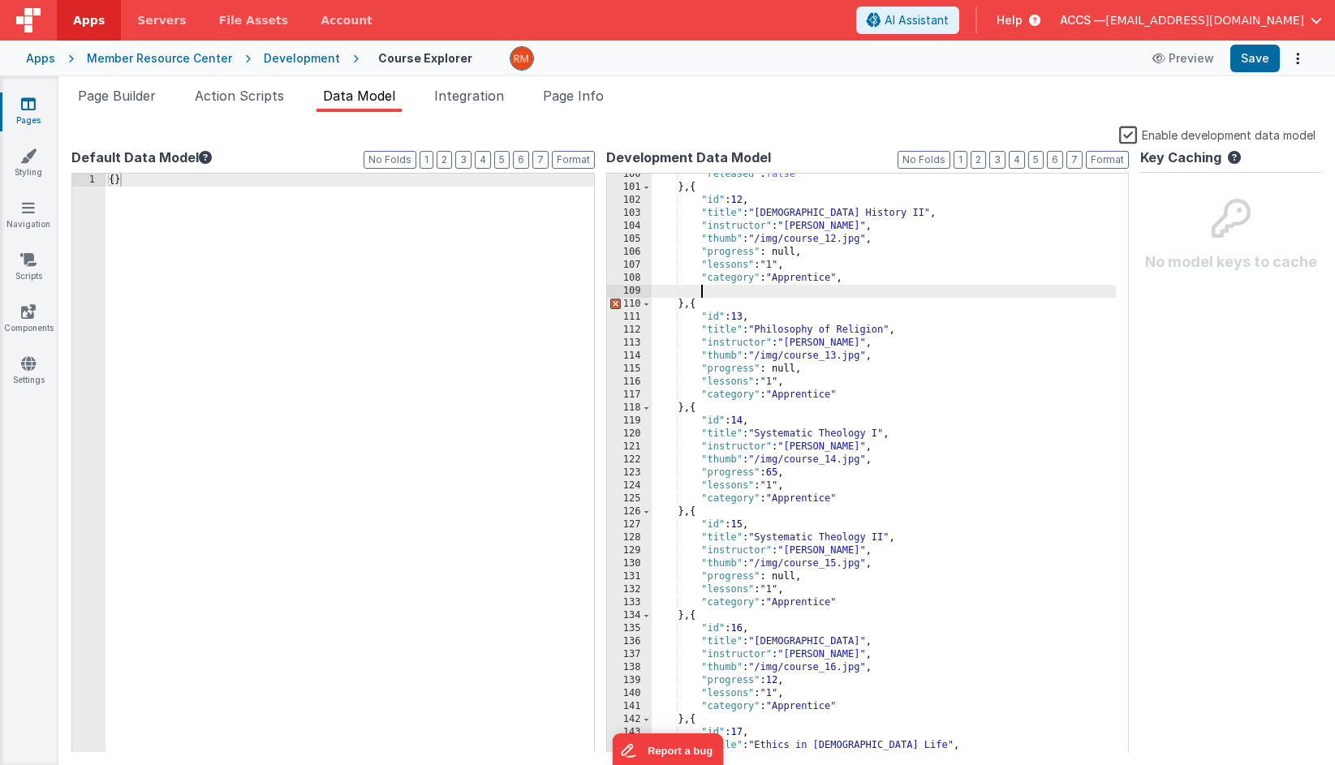
paste textarea
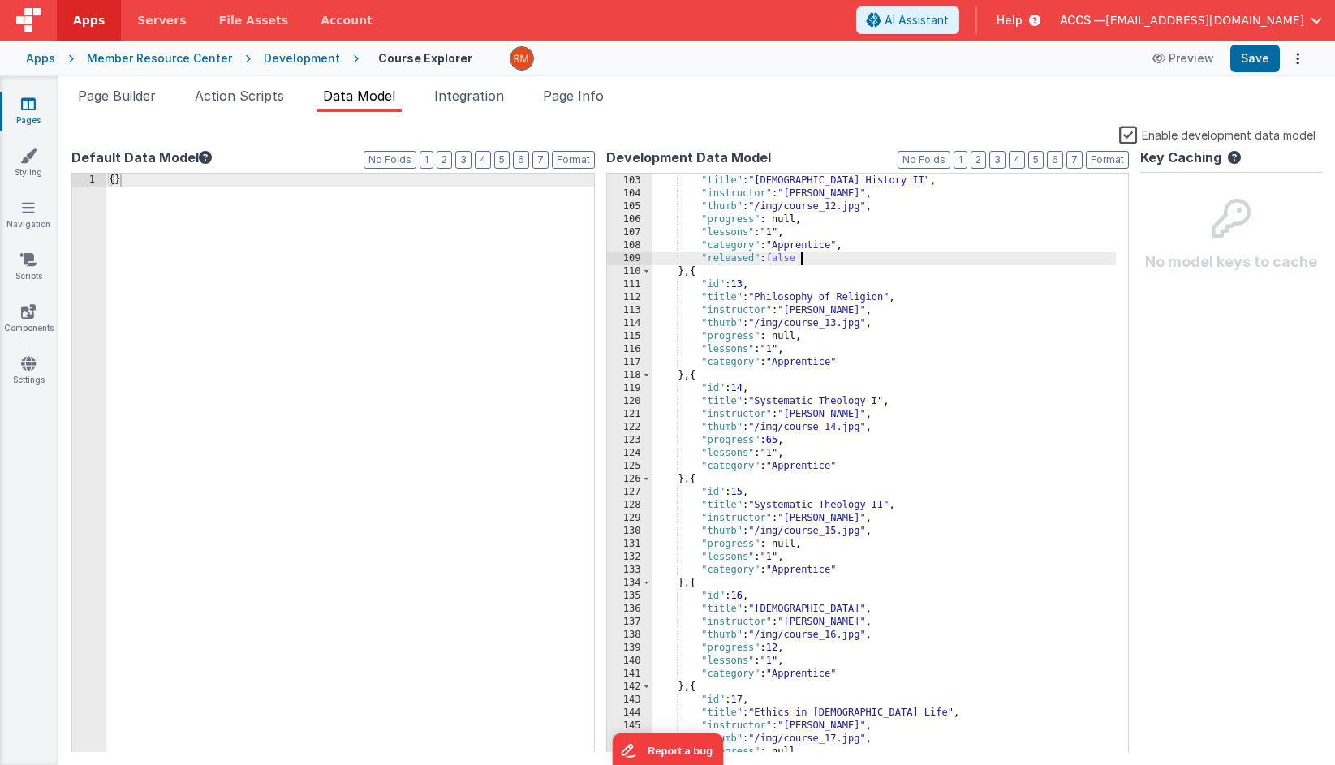
scroll to position [1395, 0]
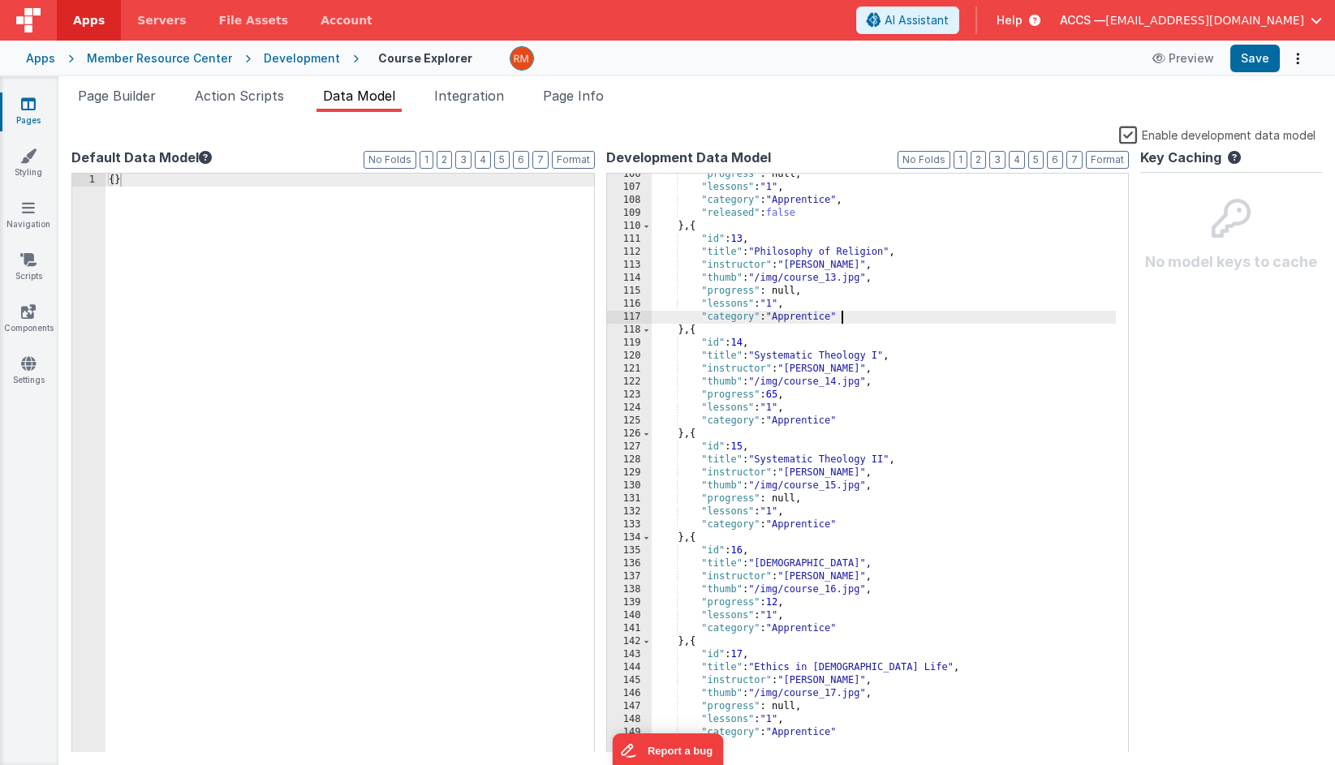
click at [849, 321] on div ""progress" : null, "lessons" : "1" , "category" : "Apprentice" , "released" : f…" at bounding box center [883, 470] width 465 height 605
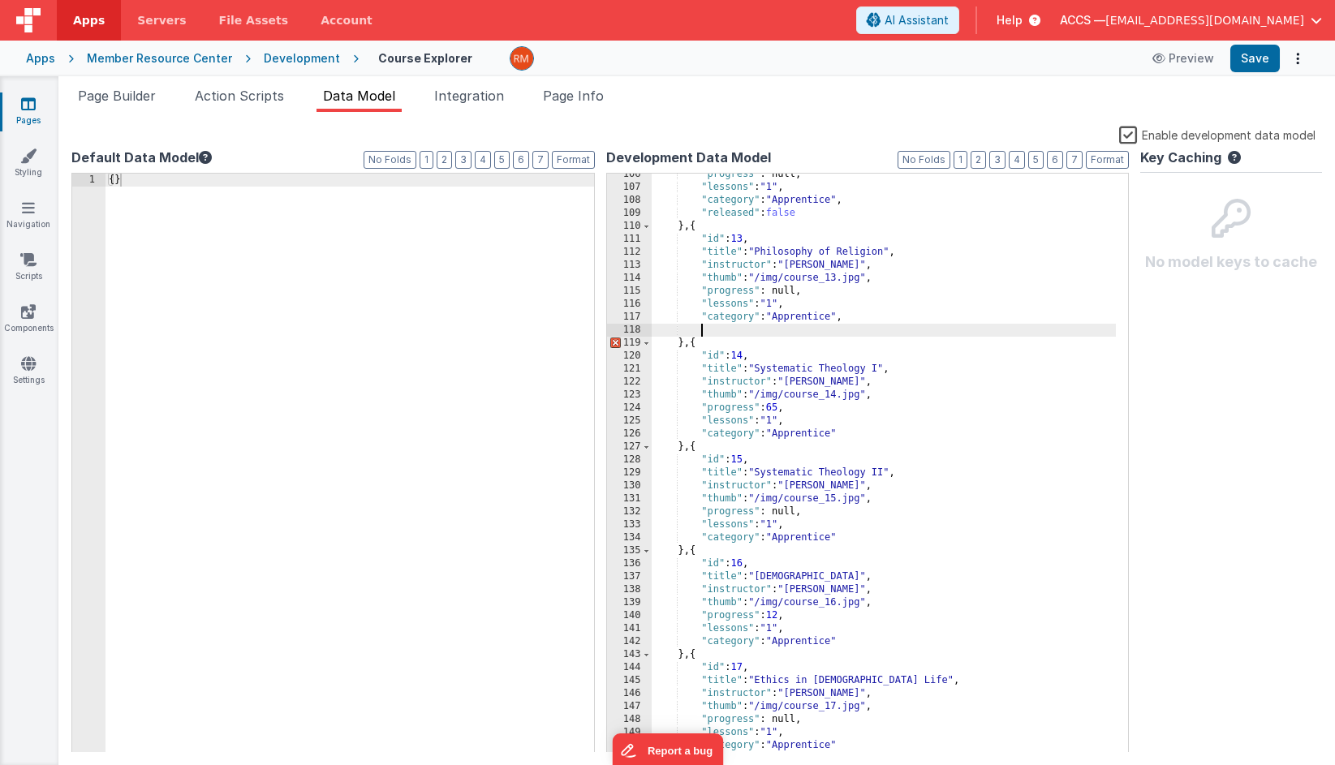
paste textarea
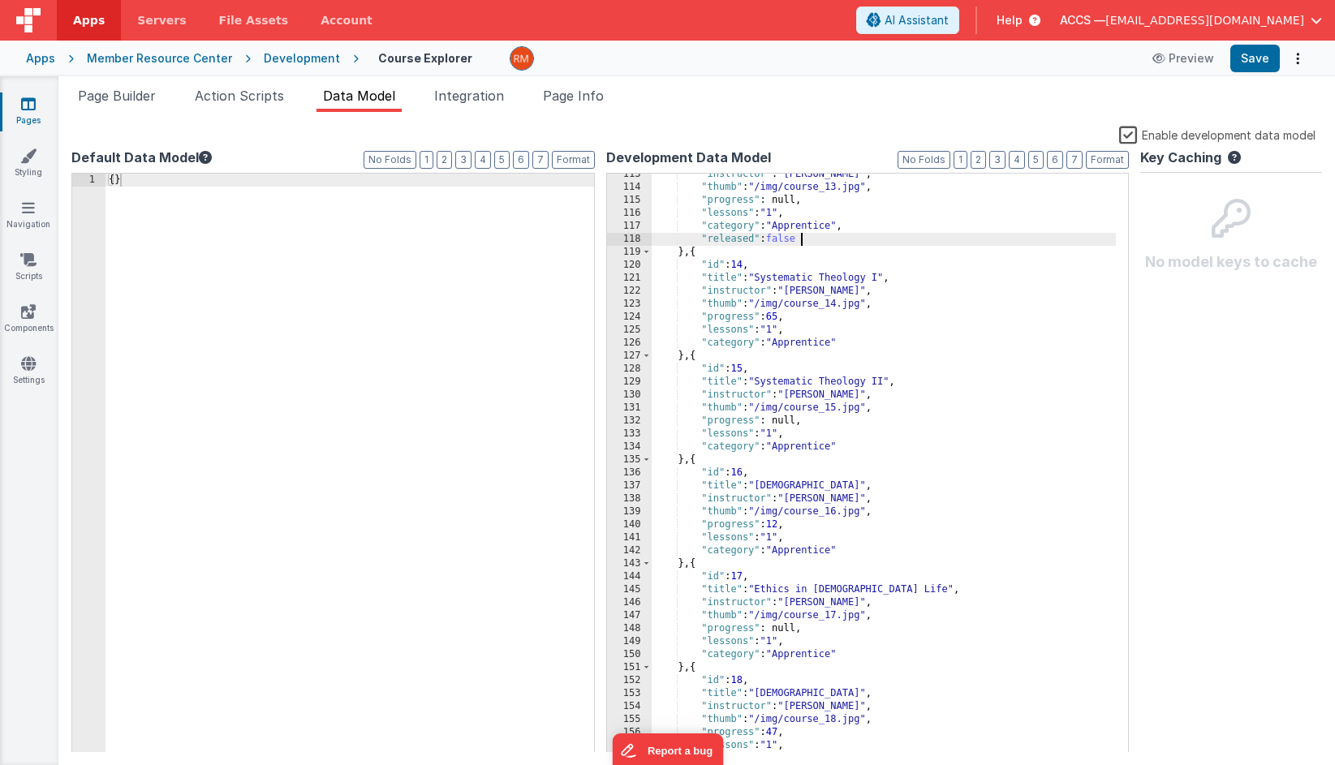
scroll to position [1495, 0]
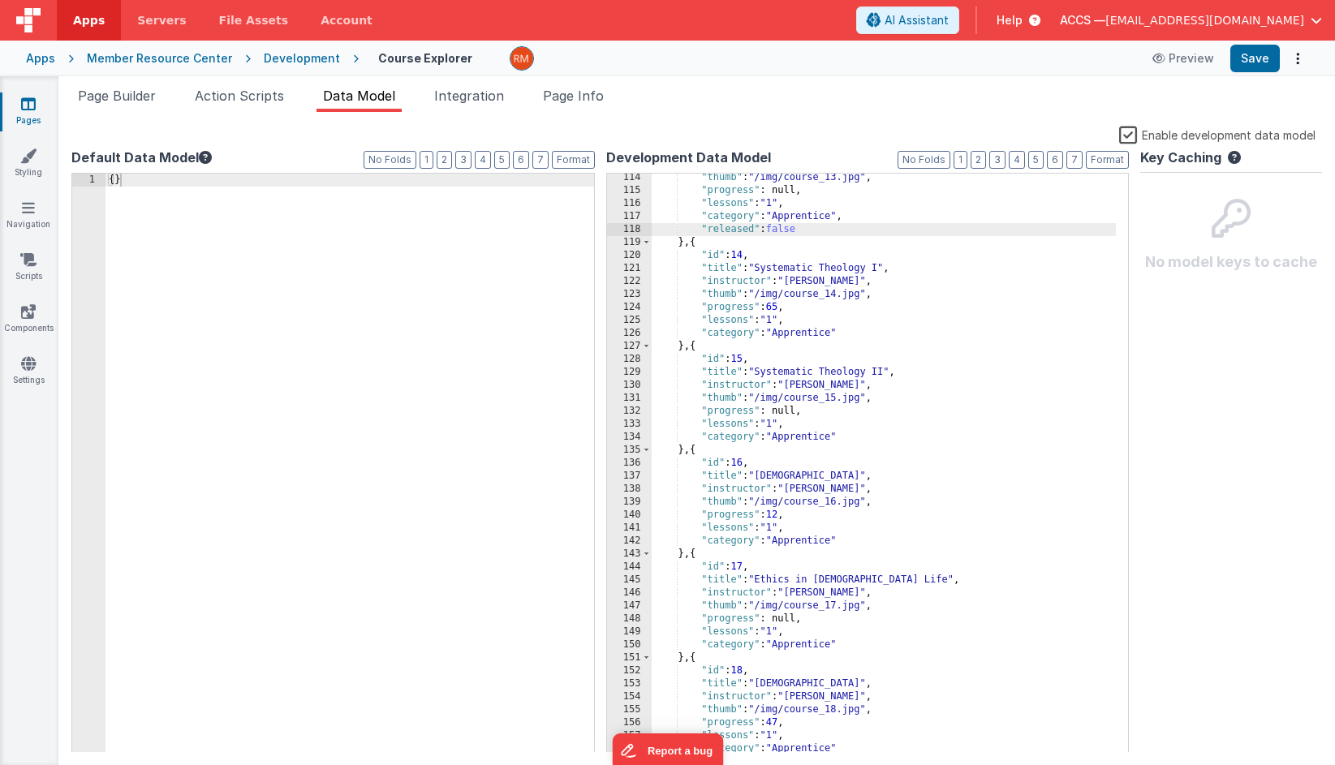
click at [848, 333] on div ""thumb" : "/img/course_13.jpg" , "progress" : null, "lessons" : "1" , "category…" at bounding box center [883, 473] width 465 height 605
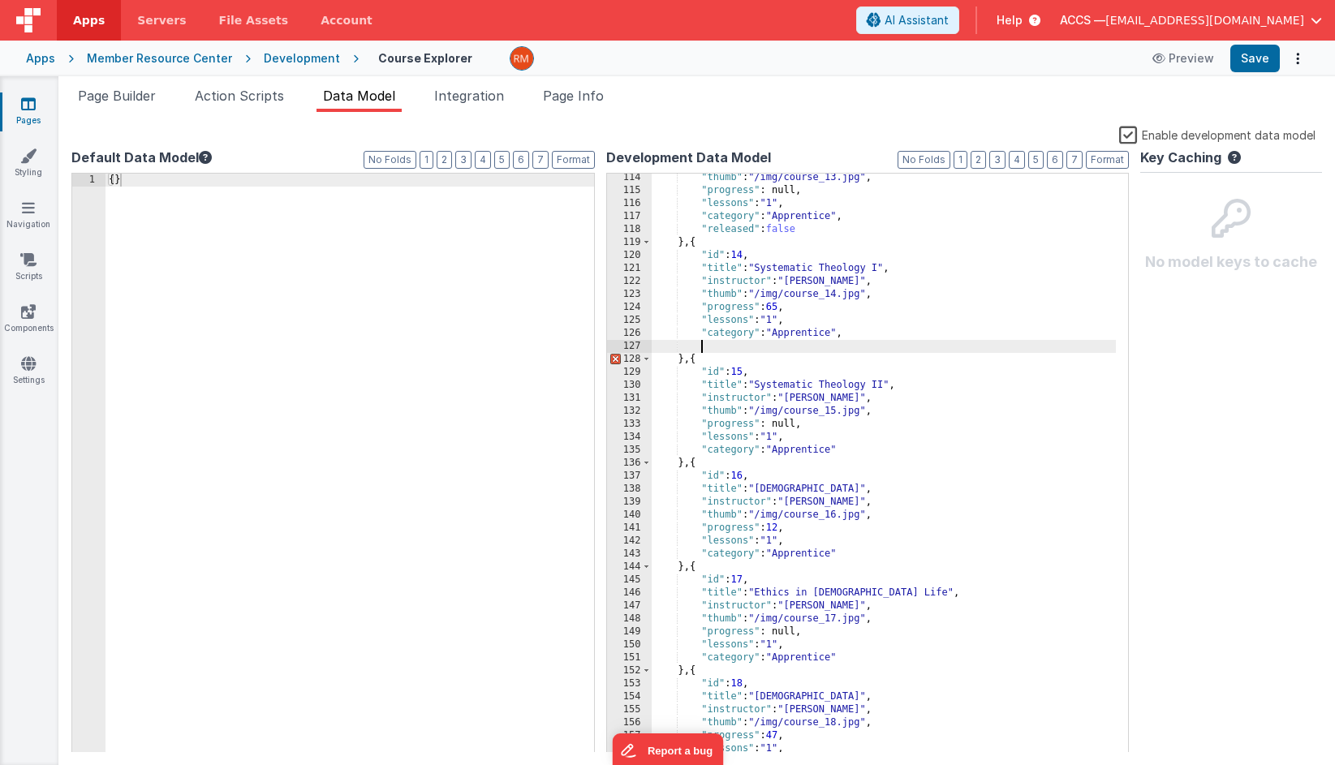
paste textarea
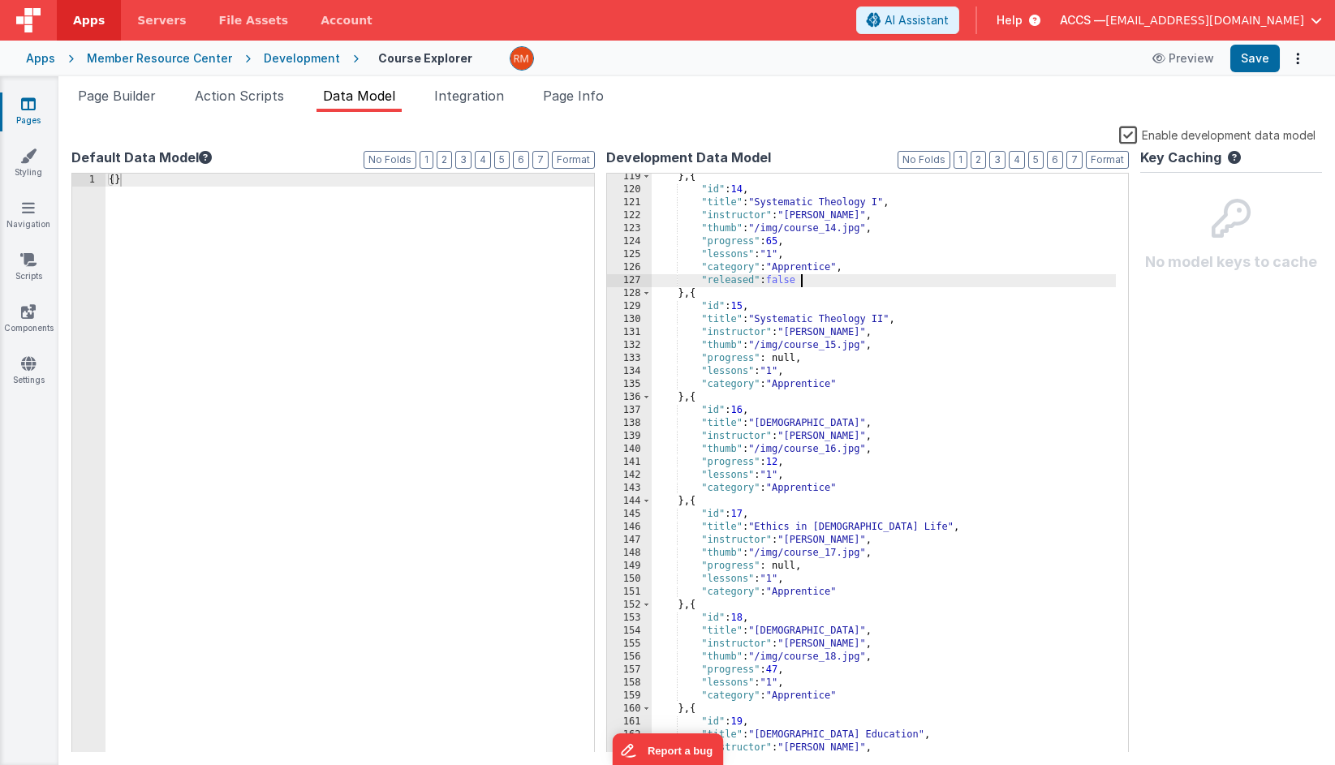
scroll to position [1592, 0]
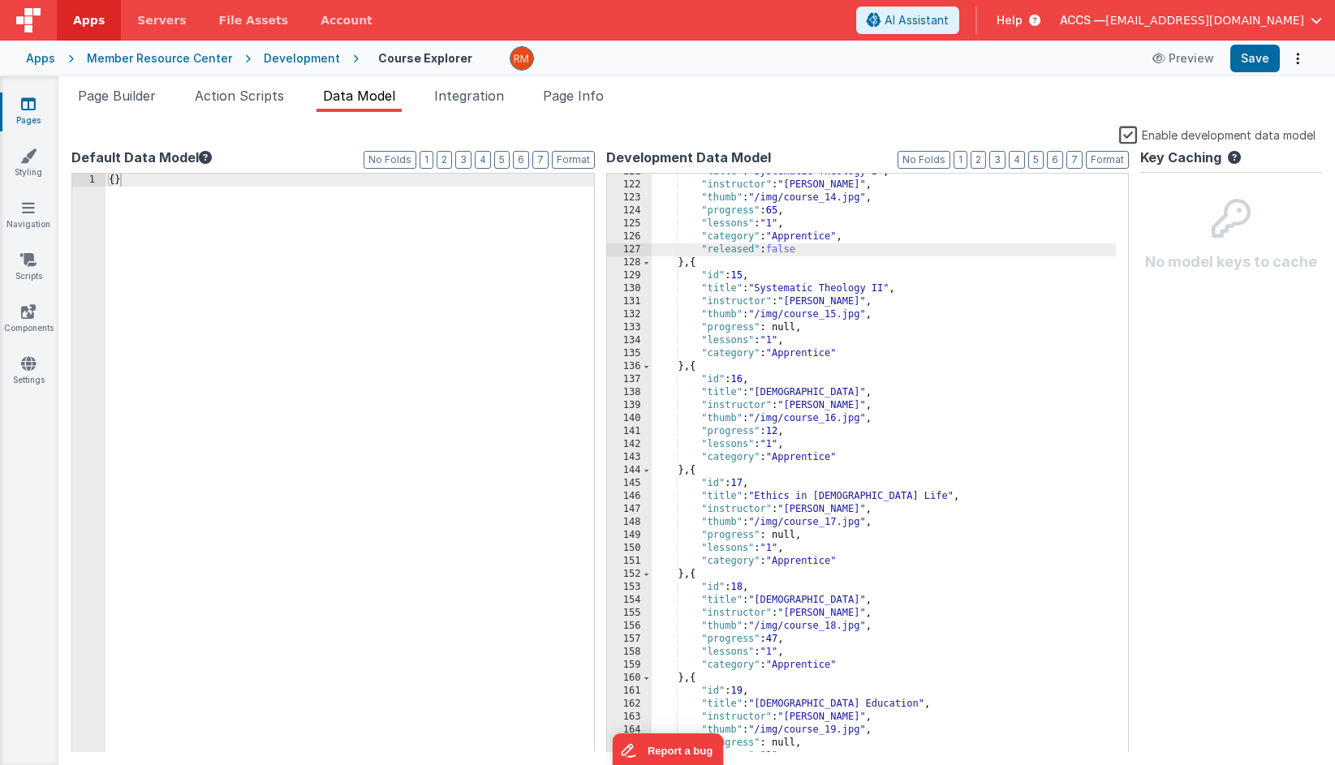
click at [850, 355] on div ""title" : "Systematic Theology I" , "instructor" : "Prof. Thomas" , "thumb" : "…" at bounding box center [883, 468] width 465 height 605
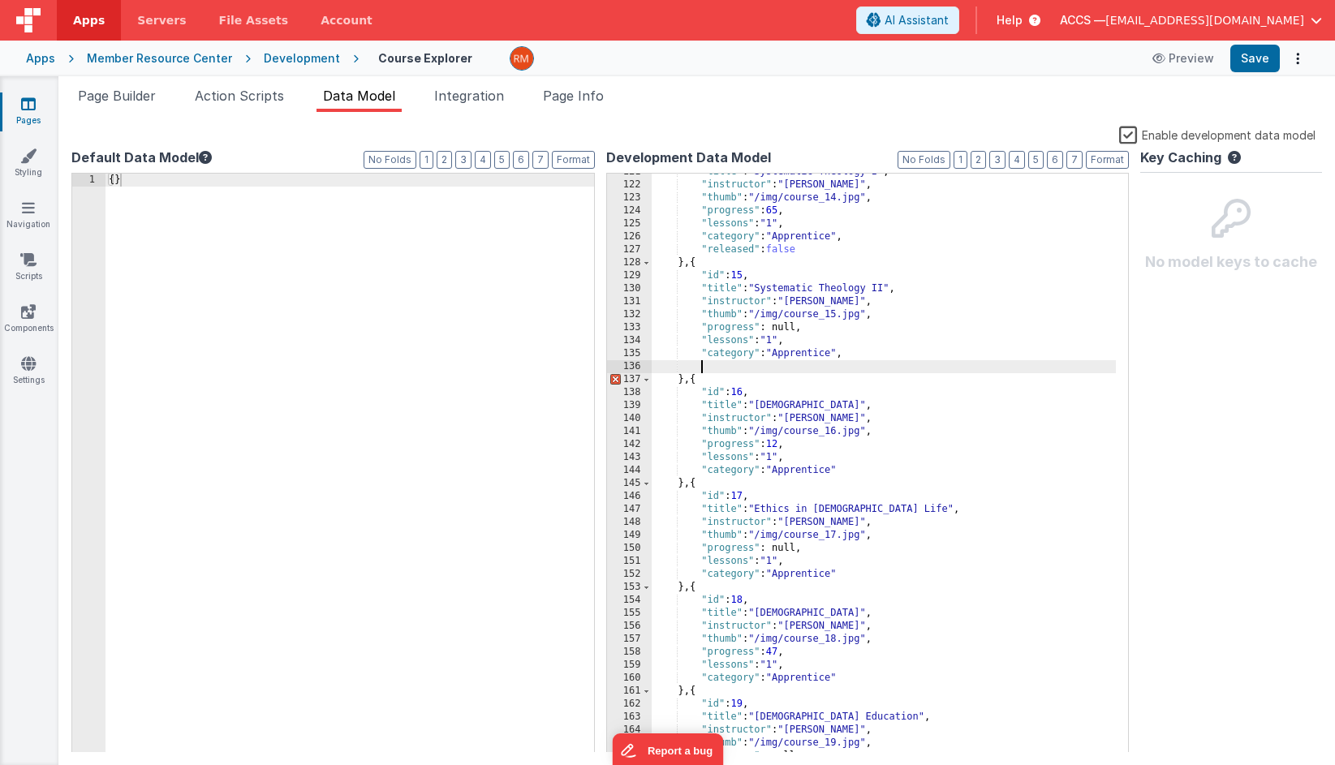
paste textarea
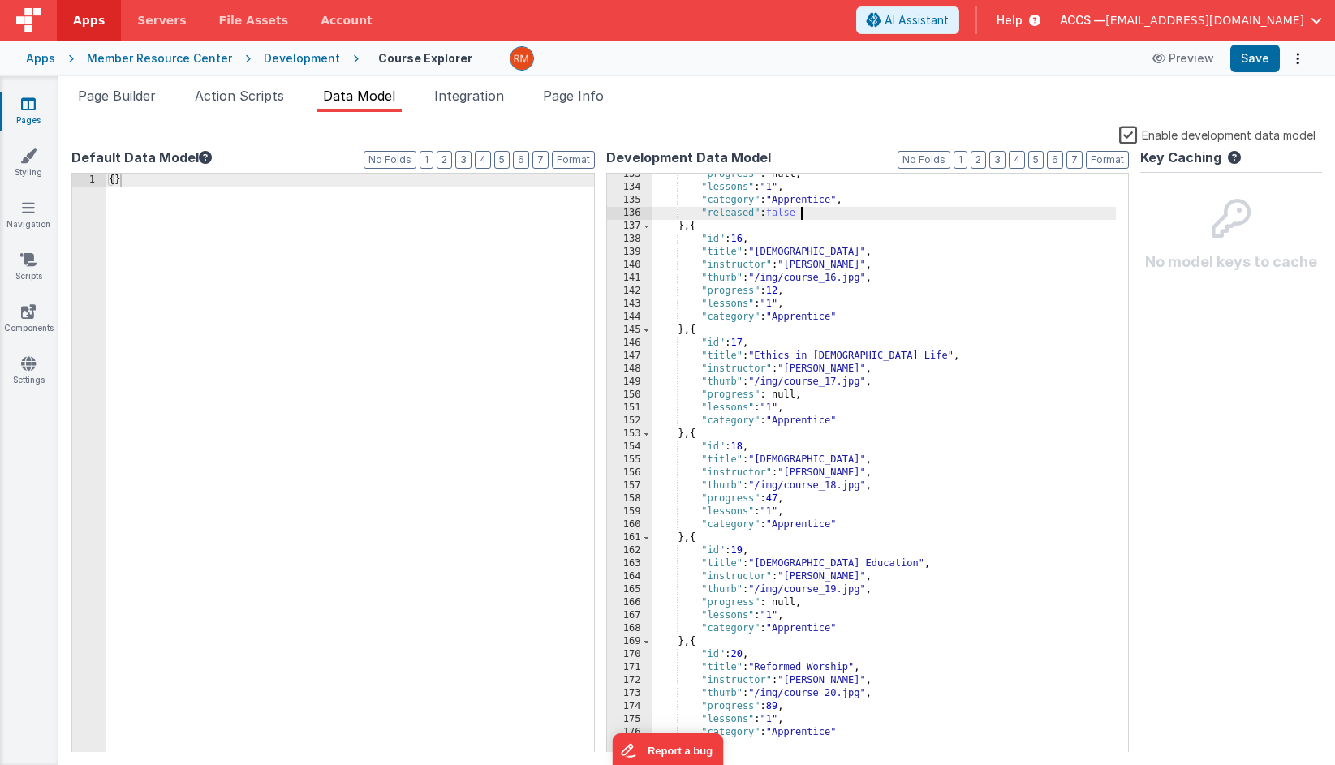
scroll to position [1745, 0]
click at [852, 318] on div ""progress" : null, "lessons" : "1" , "category" : "Apprentice" , "released" : f…" at bounding box center [883, 470] width 465 height 605
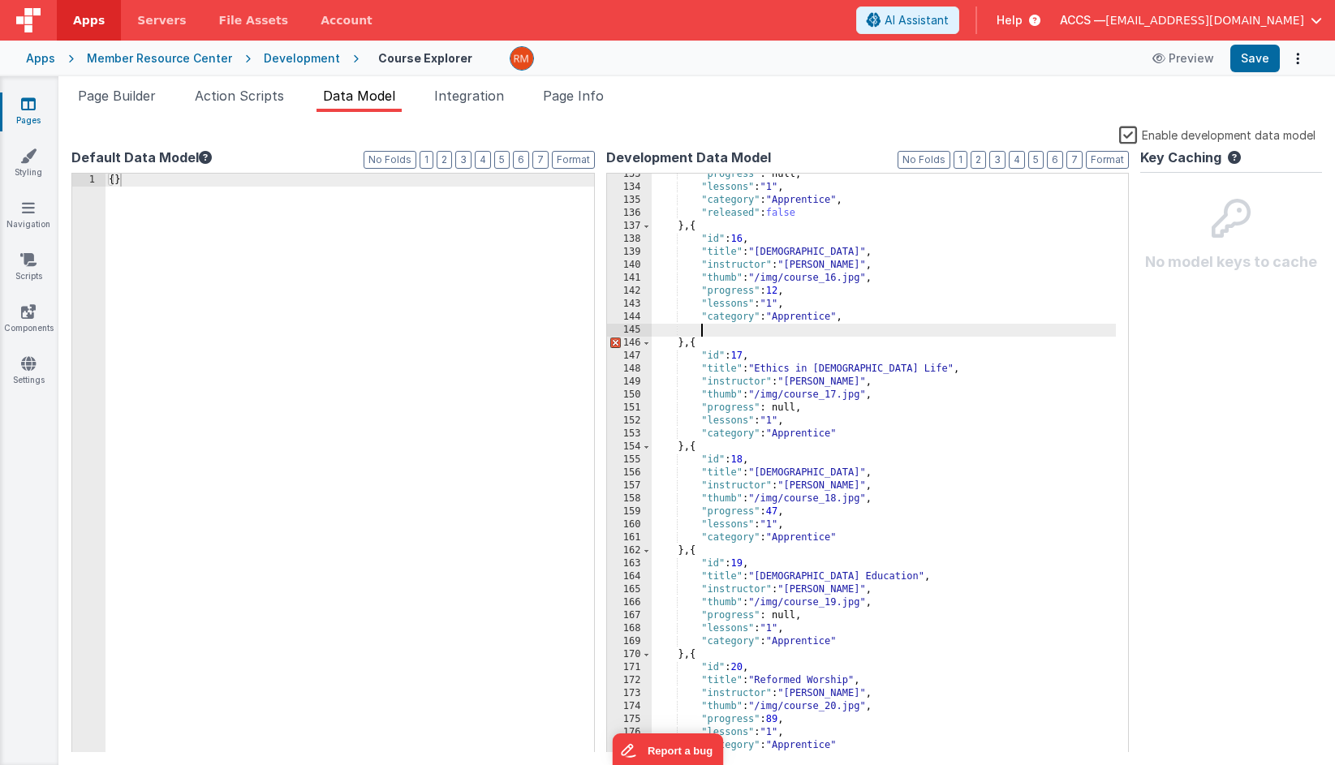
paste textarea
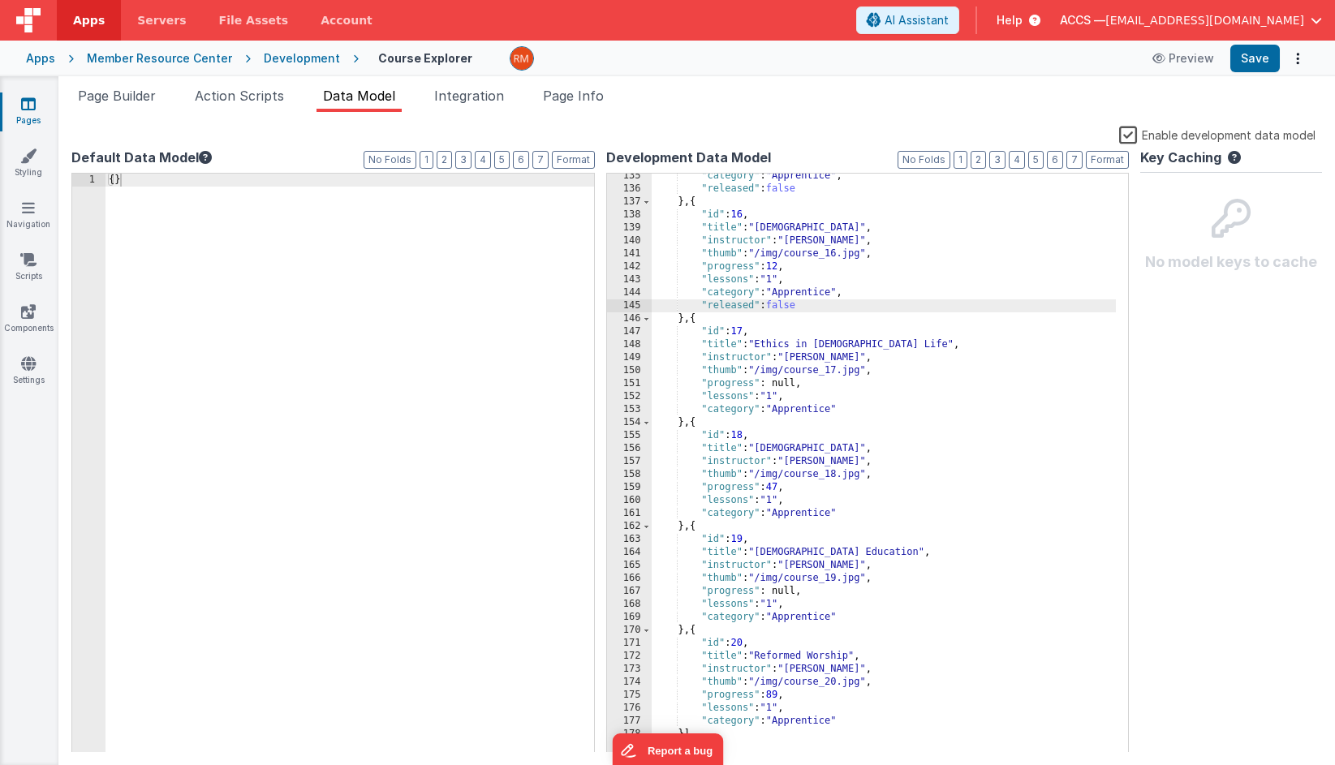
click at [853, 410] on div ""category" : "Apprentice" , "released" : false } , { "id" : 16 , "title" : "Apo…" at bounding box center [883, 472] width 465 height 605
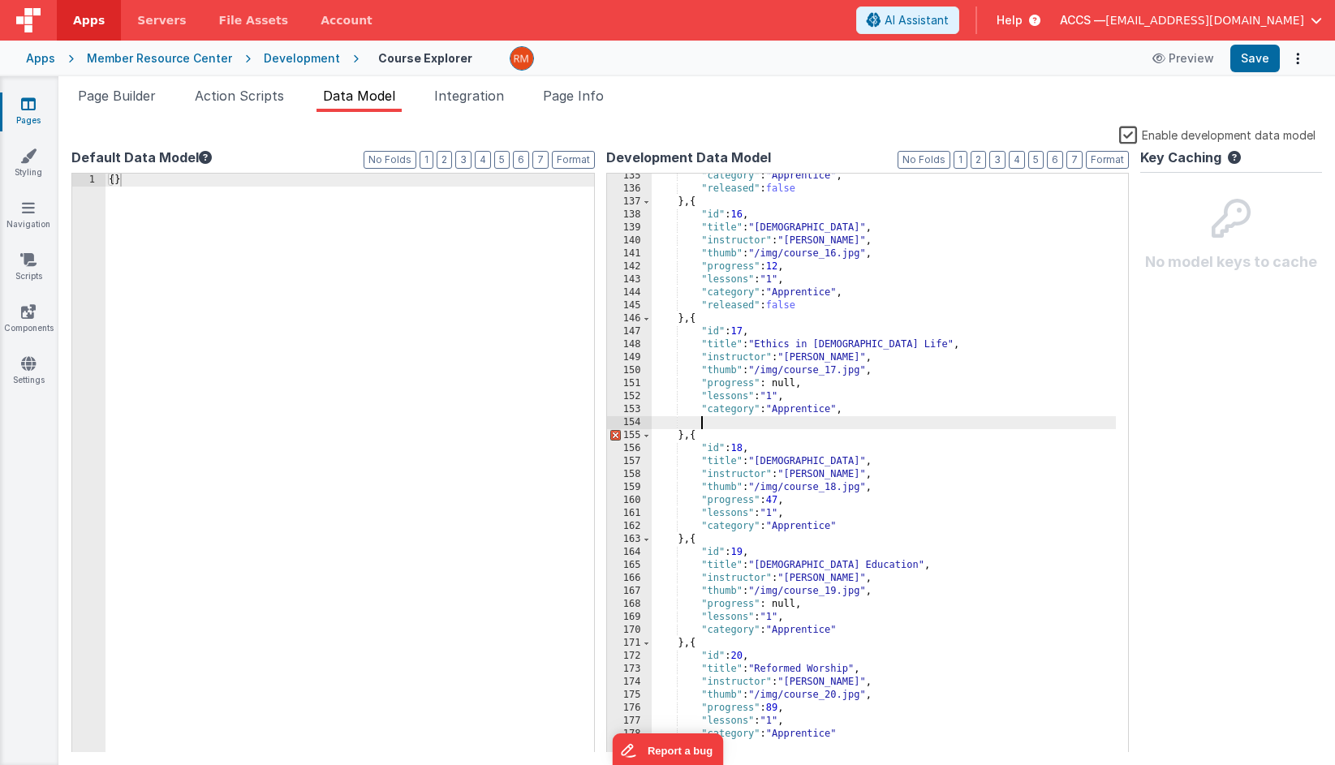
paste textarea
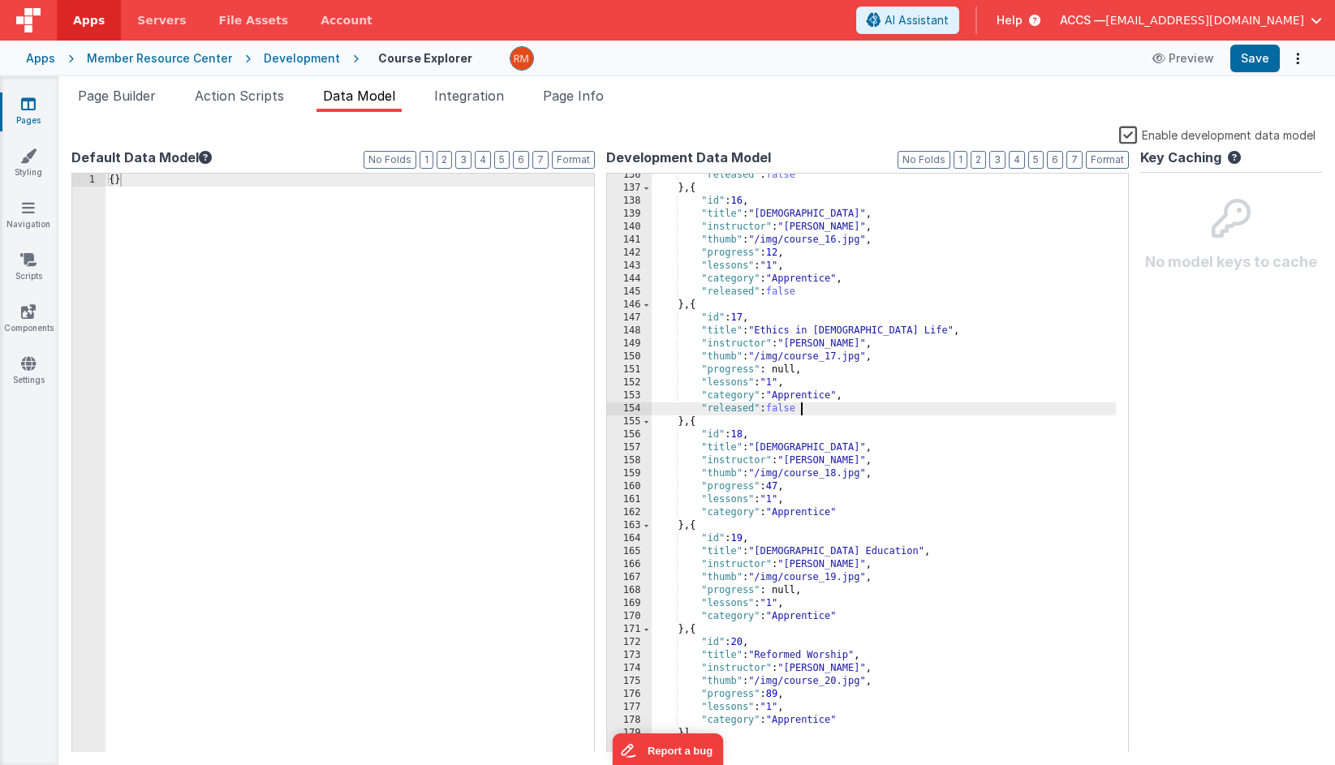
scroll to position [1783, 0]
click at [849, 516] on div ""released" : false } , { "id" : 16 , "title" : "Apologetics" , "instructor" : "…" at bounding box center [883, 471] width 465 height 605
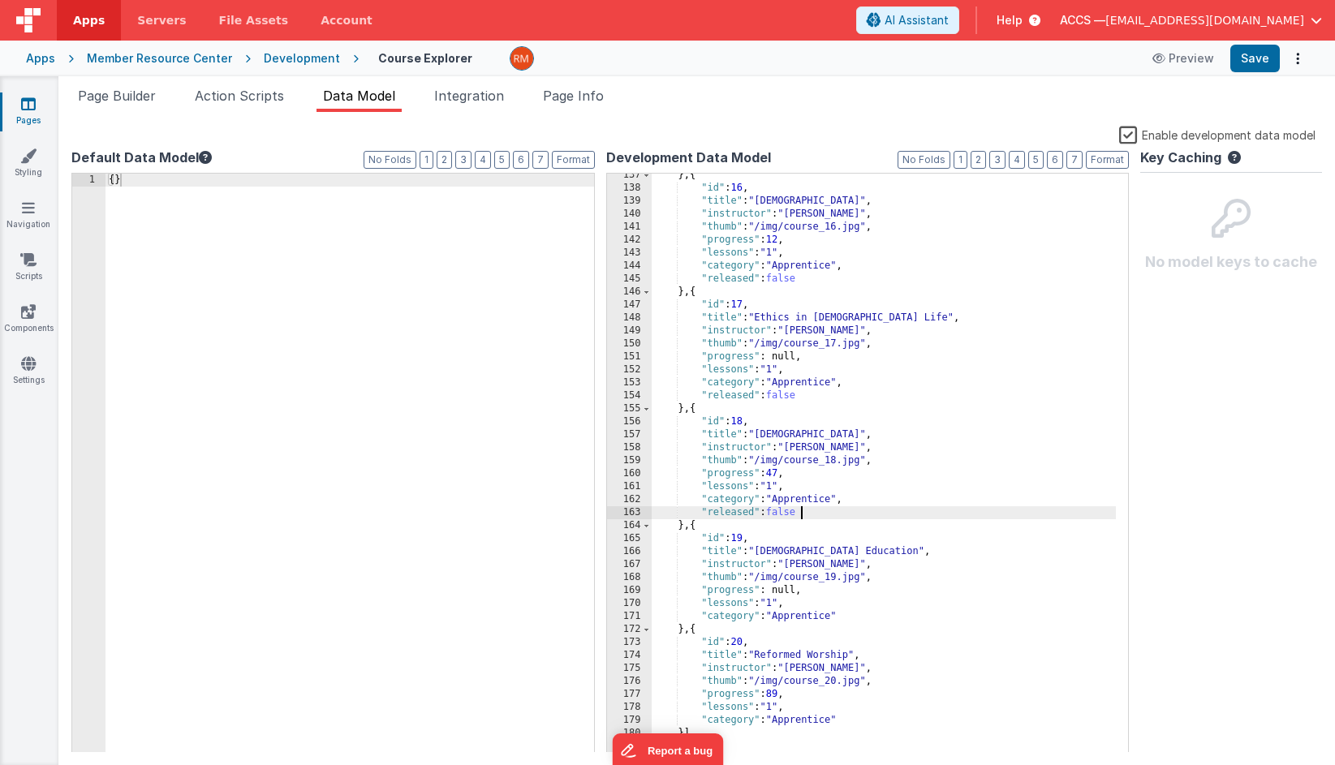
scroll to position [1796, 0]
click at [841, 617] on div "} , { "id" : 16 , "title" : "Apologetics" , "instructor" : "Prof. Taylor" , "th…" at bounding box center [883, 471] width 465 height 605
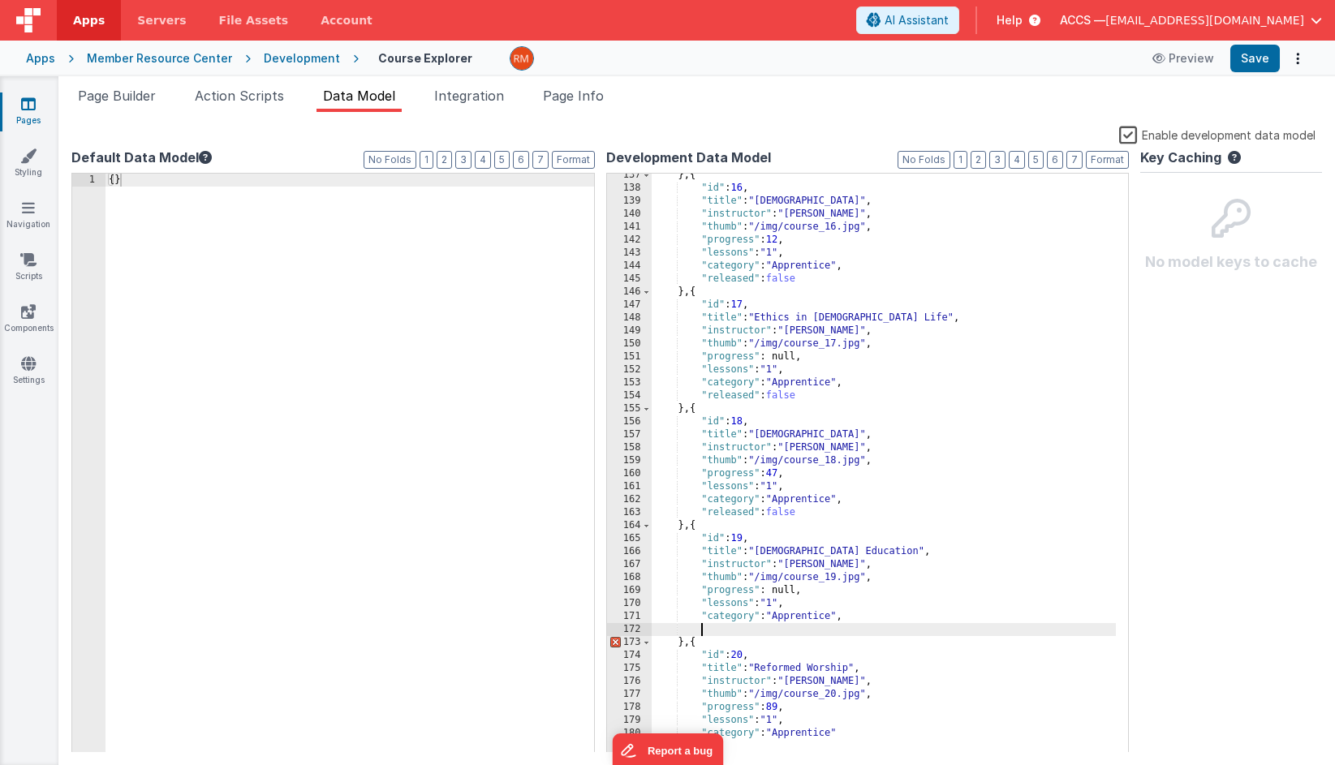
paste textarea
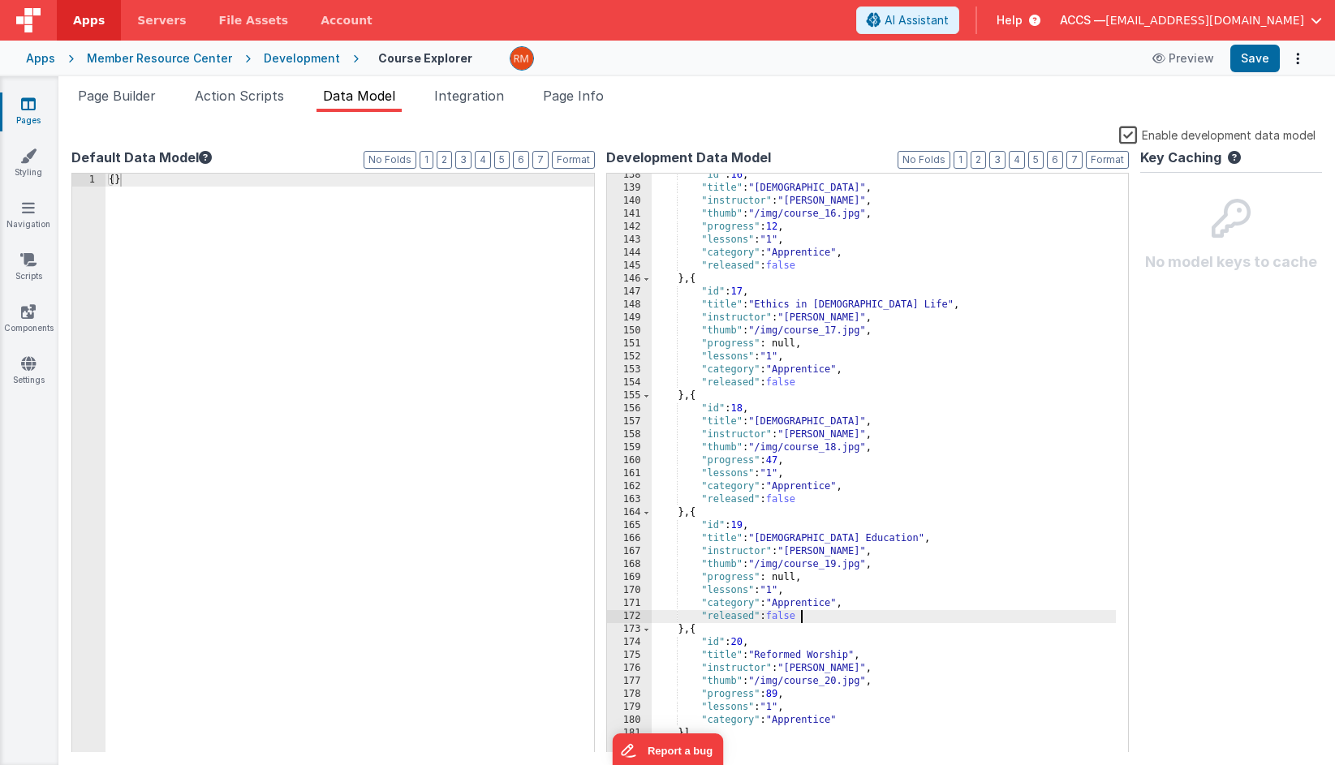
scroll to position [1809, 0]
click at [851, 722] on div ""id" : 16 , "title" : "Apologetics" , "instructor" : "Prof. Taylor" , "thumb" :…" at bounding box center [883, 471] width 465 height 605
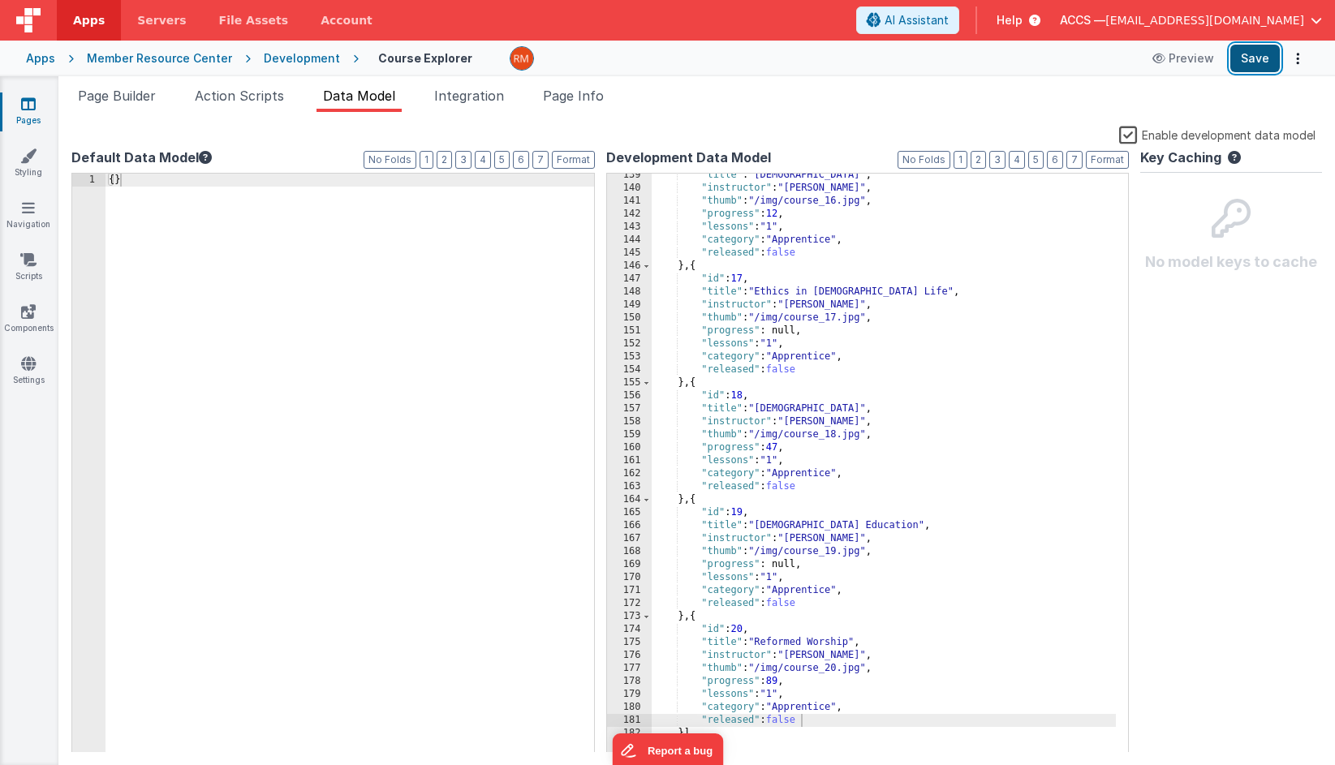
click at [1193, 54] on button "Save" at bounding box center [1254, 59] width 49 height 28
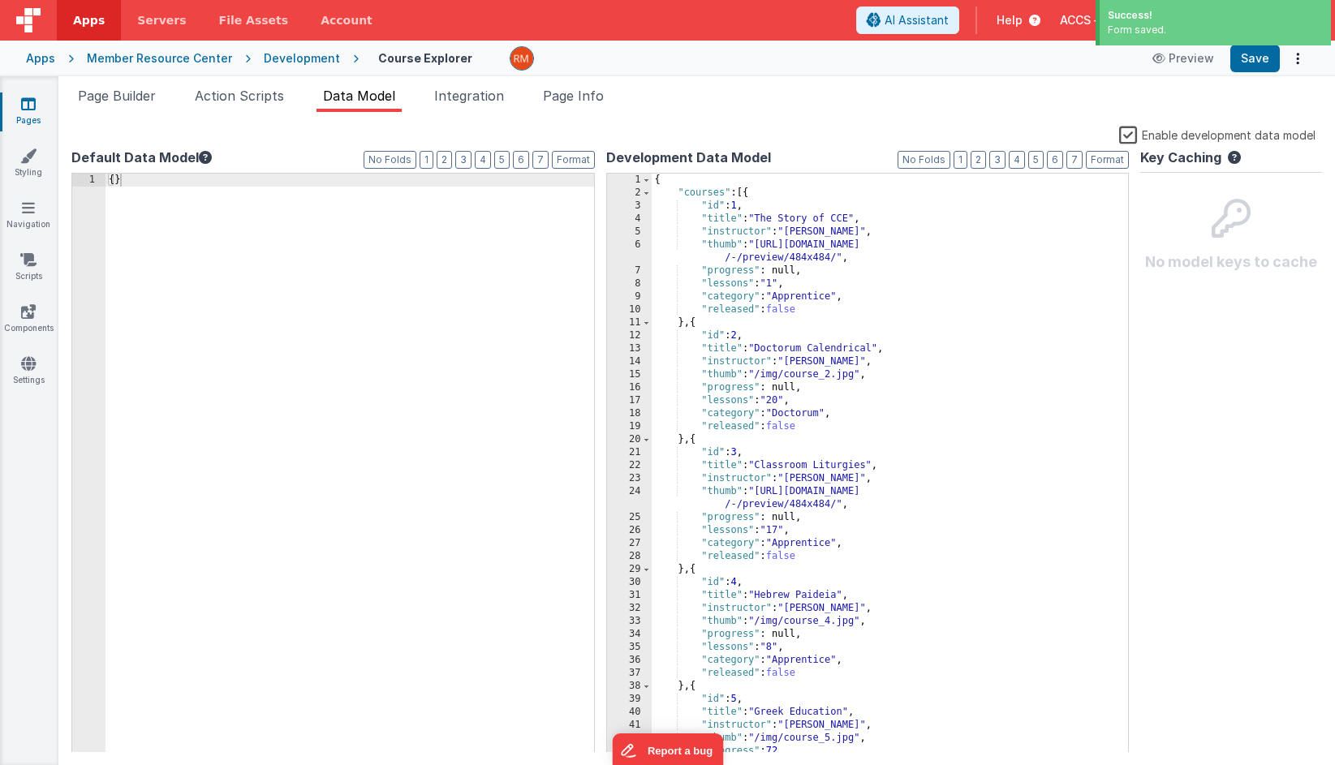
scroll to position [0, 0]
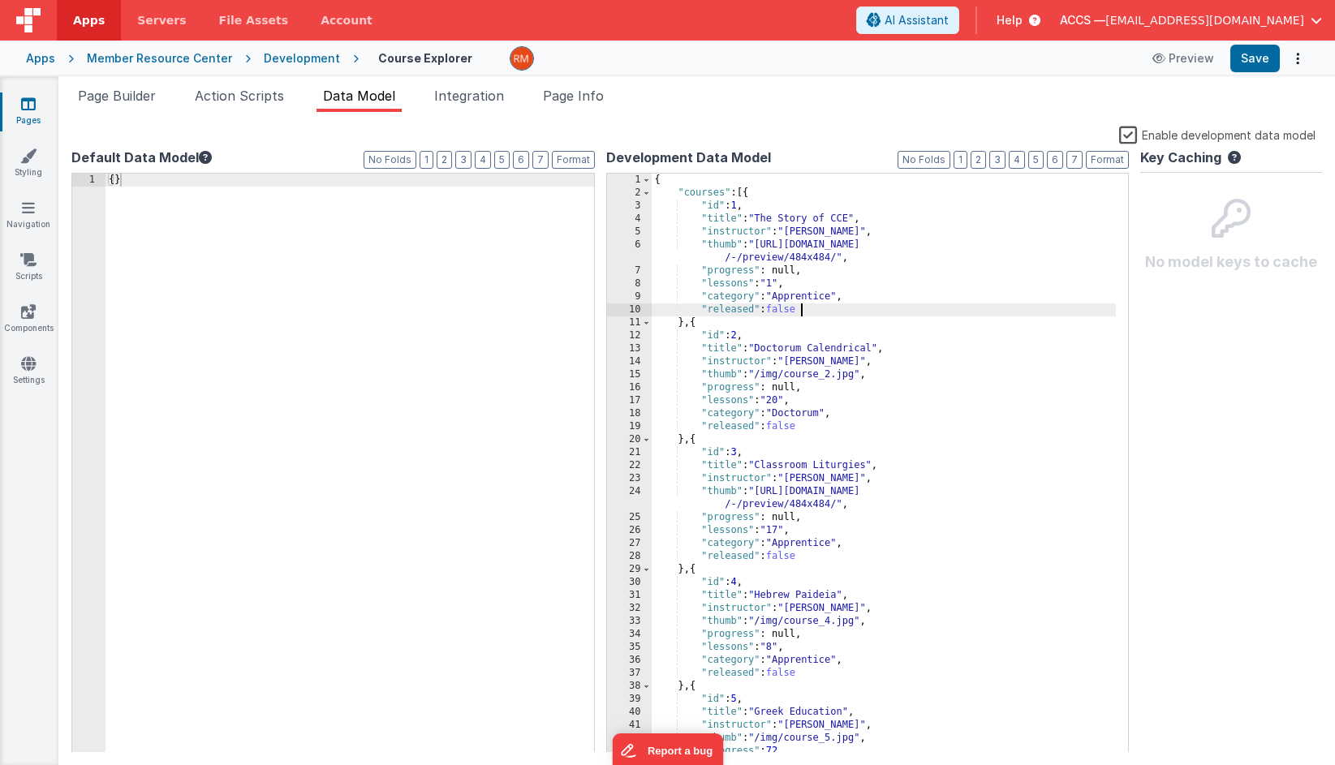
click at [801, 309] on div "{ "courses" : [{ "id" : 1 , "title" : "The Story of CCE" , "instructor" : "Dr. …" at bounding box center [883, 476] width 465 height 605
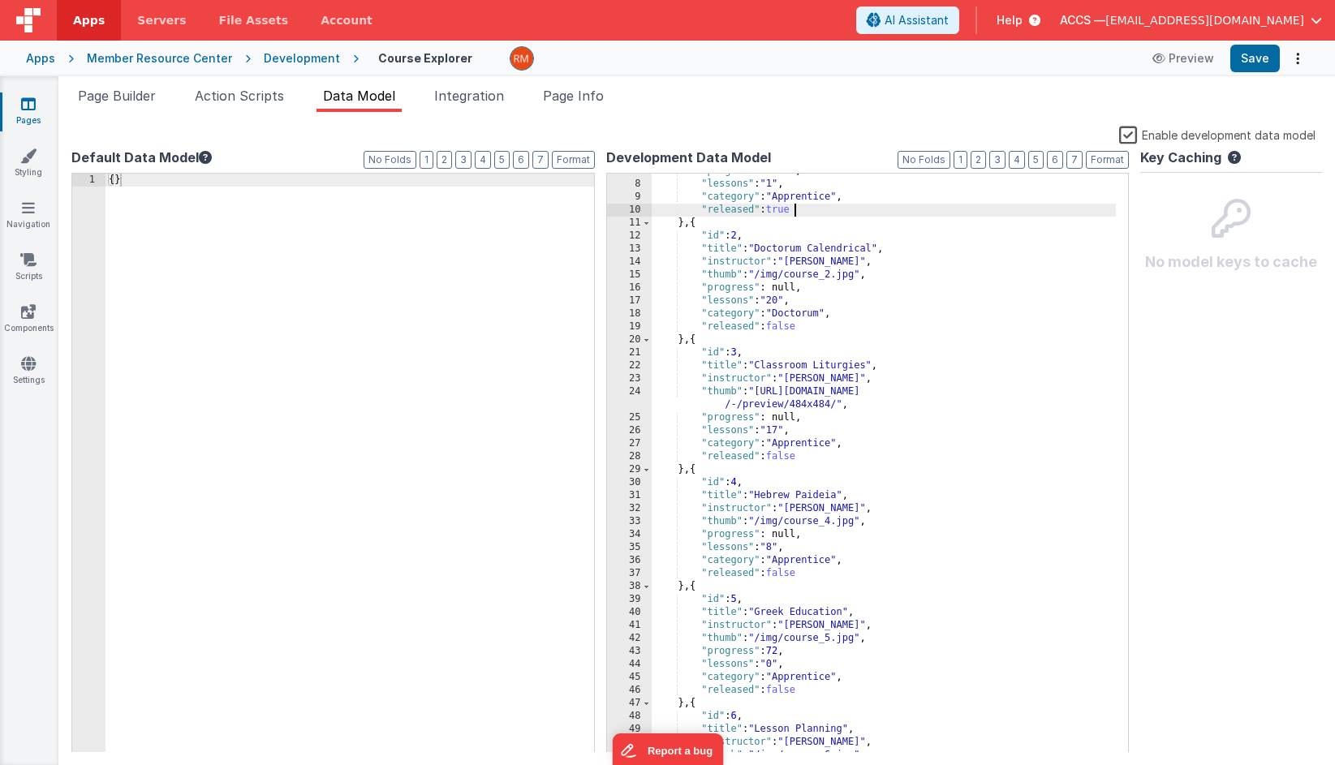
scroll to position [100, 0]
click at [802, 328] on div ""progress" : null, "lessons" : "1" , "category" : "Apprentice" , "released" : t…" at bounding box center [883, 467] width 465 height 605
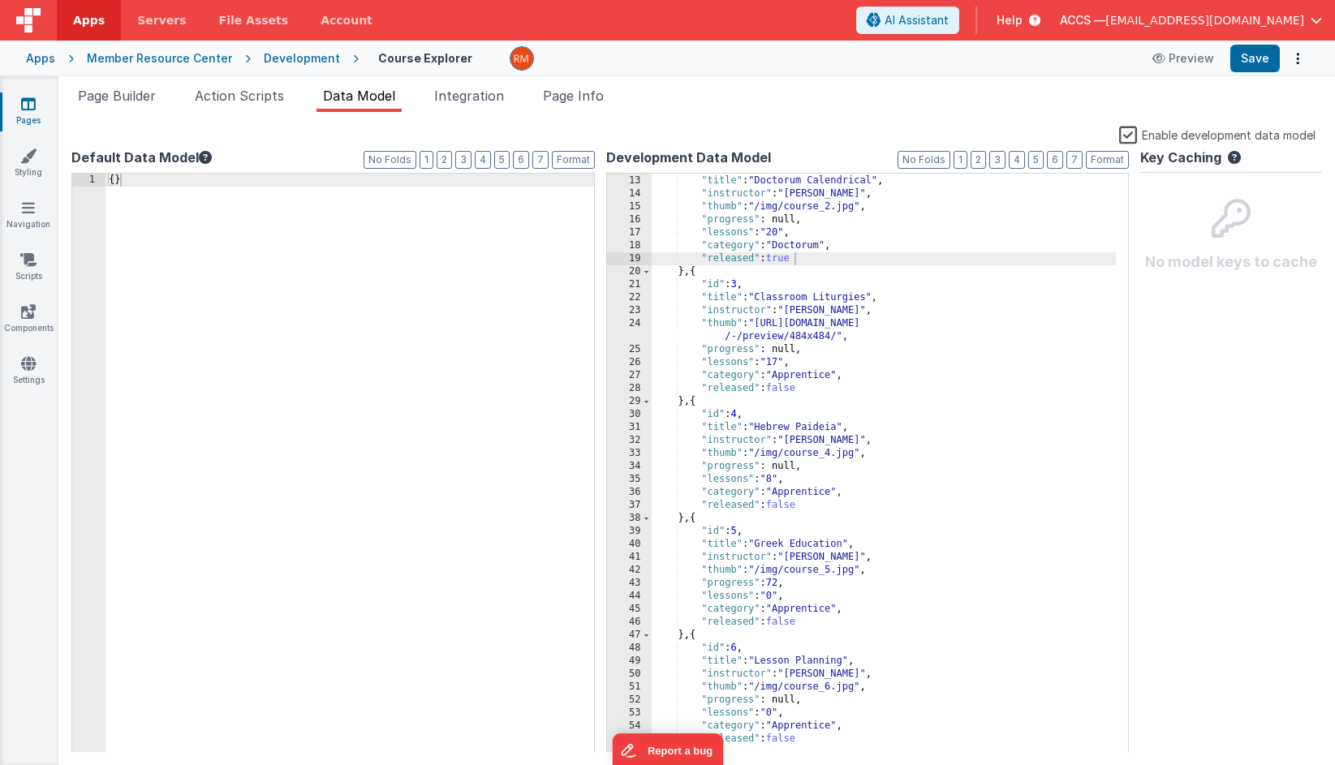
scroll to position [173, 0]
click at [802, 386] on div ""title" : "Doctorum Calendrical" , "instructor" : "Dr. Smith" , "thumb" : "/img…" at bounding box center [883, 472] width 465 height 605
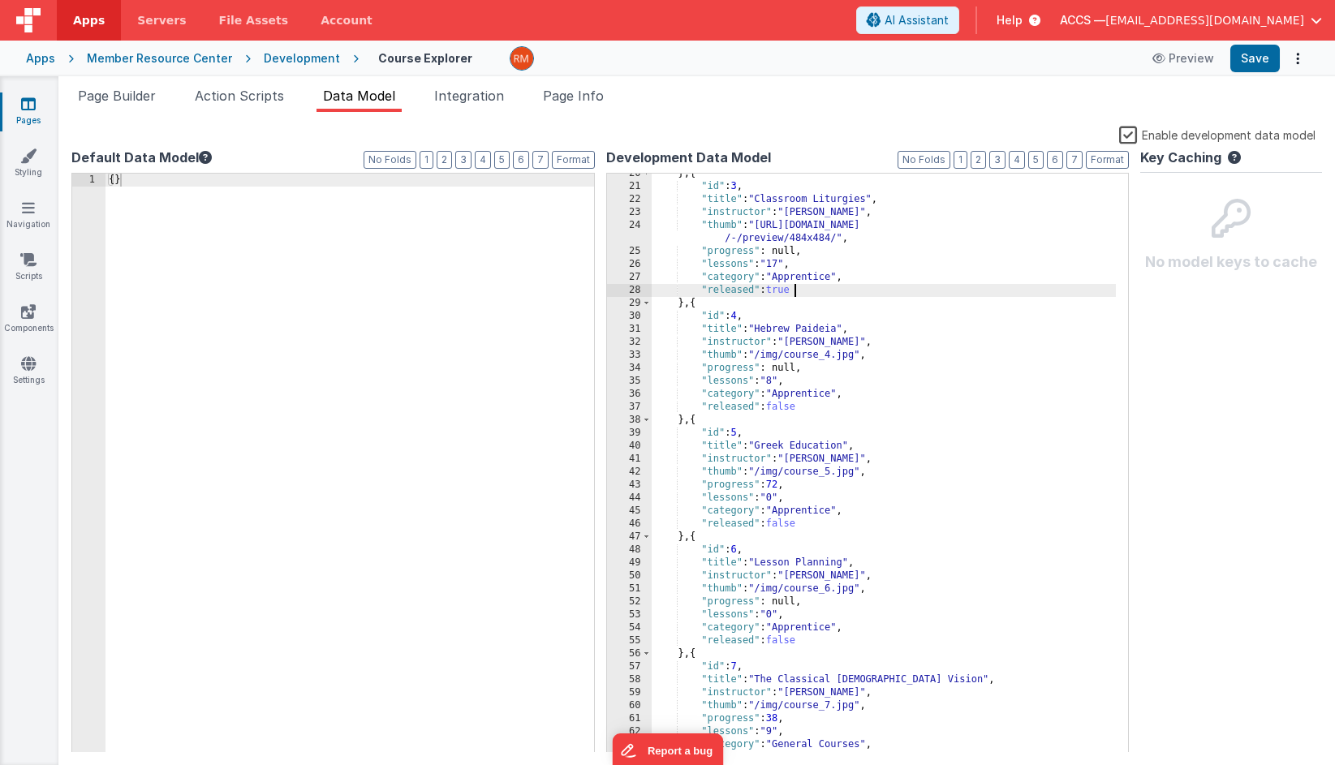
scroll to position [273, 0]
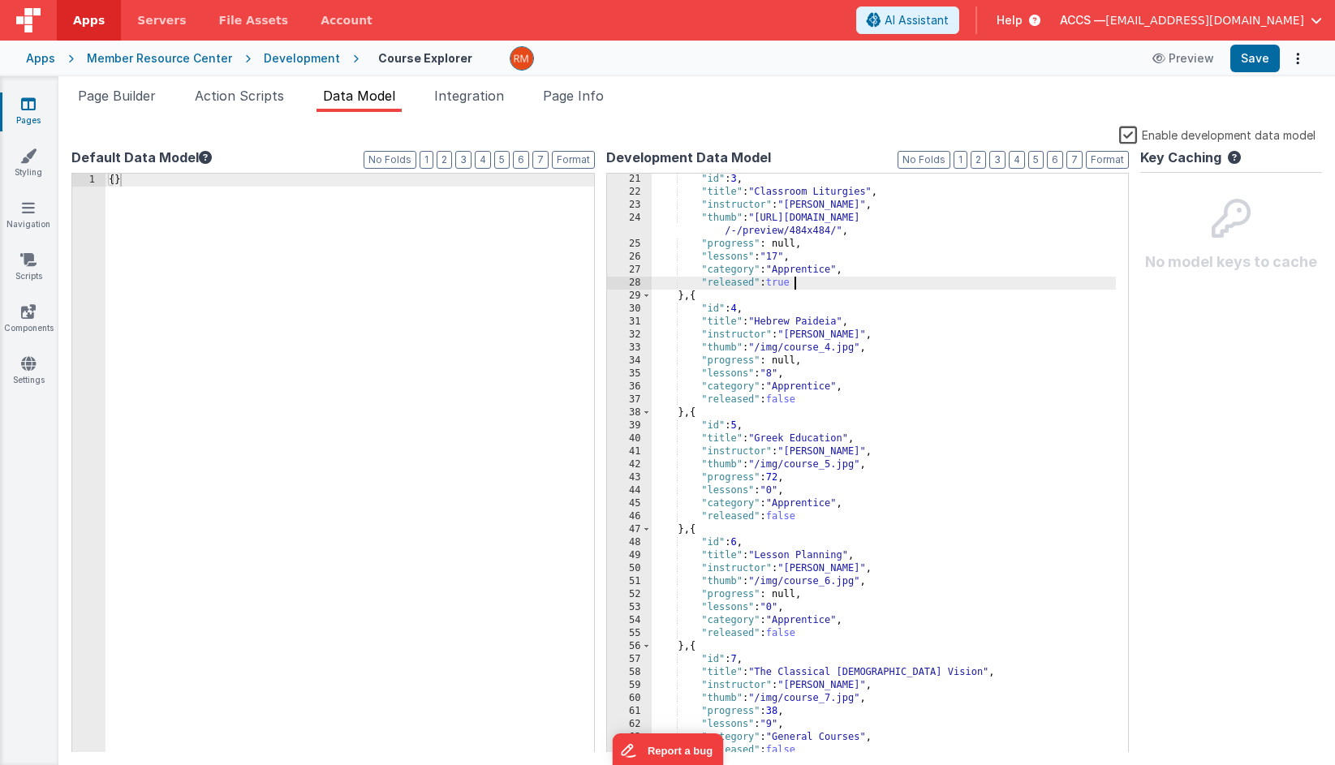
click at [802, 397] on div ""id" : 3 , "title" : "Classroom Liturgies" , "instructor" : "Mandi Gerth" , "th…" at bounding box center [883, 475] width 465 height 605
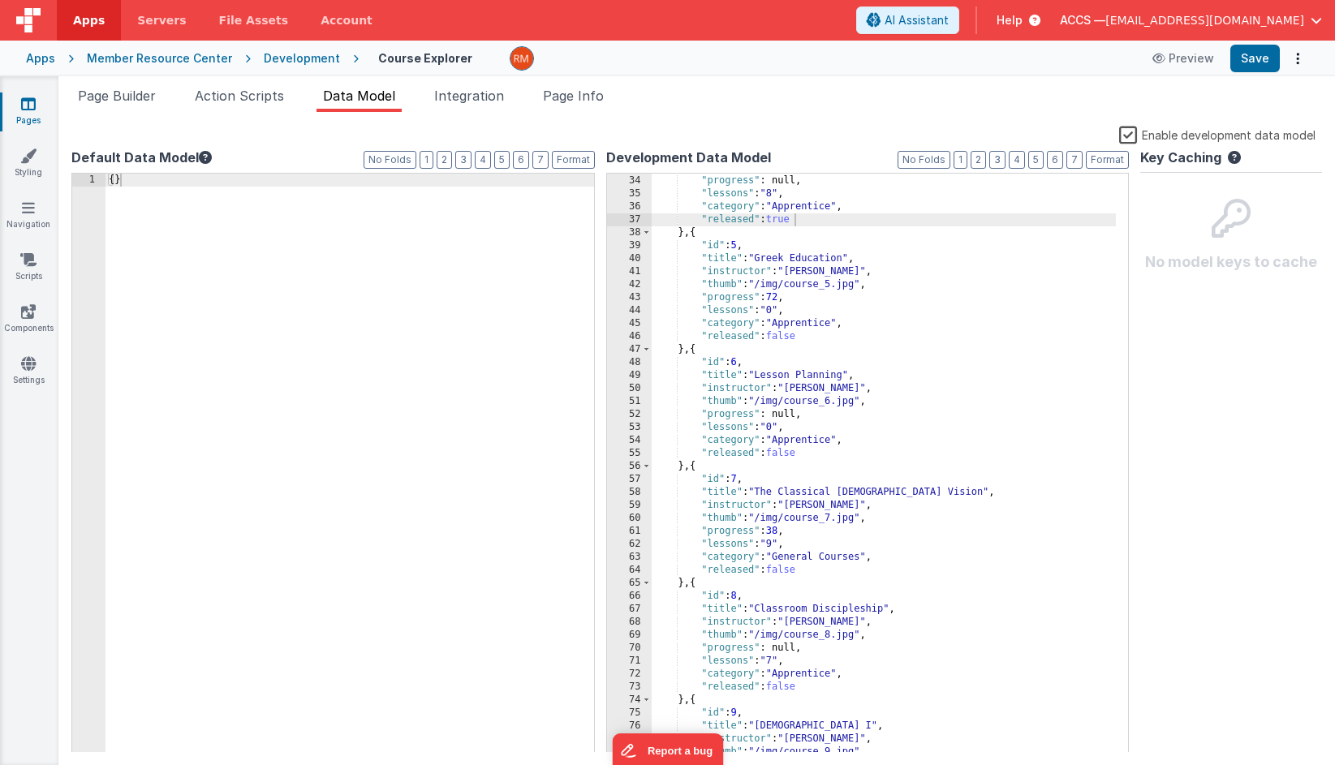
scroll to position [492, 0]
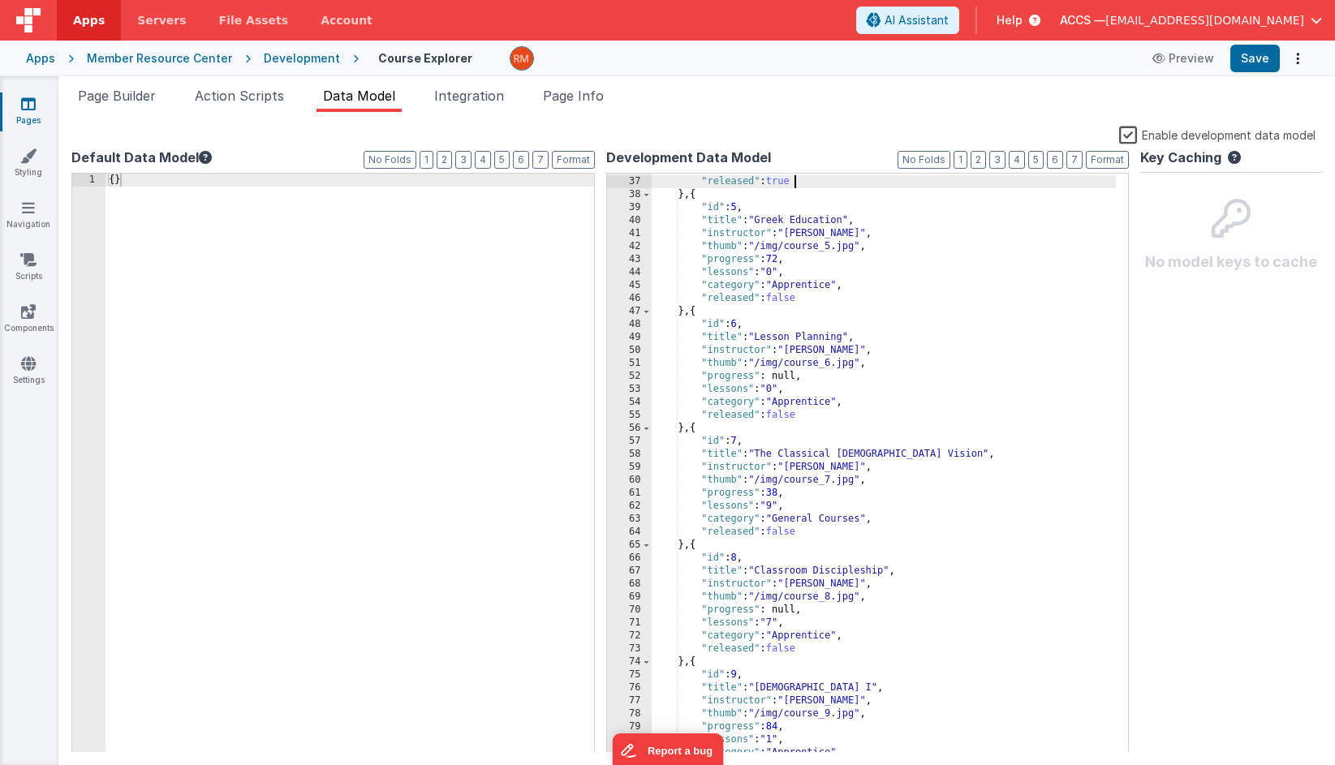
click at [801, 534] on div ""category" : "Apprentice" , "released" : true } , { "id" : 5 , "title" : "Greek…" at bounding box center [883, 464] width 465 height 605
click at [800, 647] on div ""category" : "Apprentice" , "released" : true } , { "id" : 5 , "title" : "Greek…" at bounding box center [883, 464] width 465 height 605
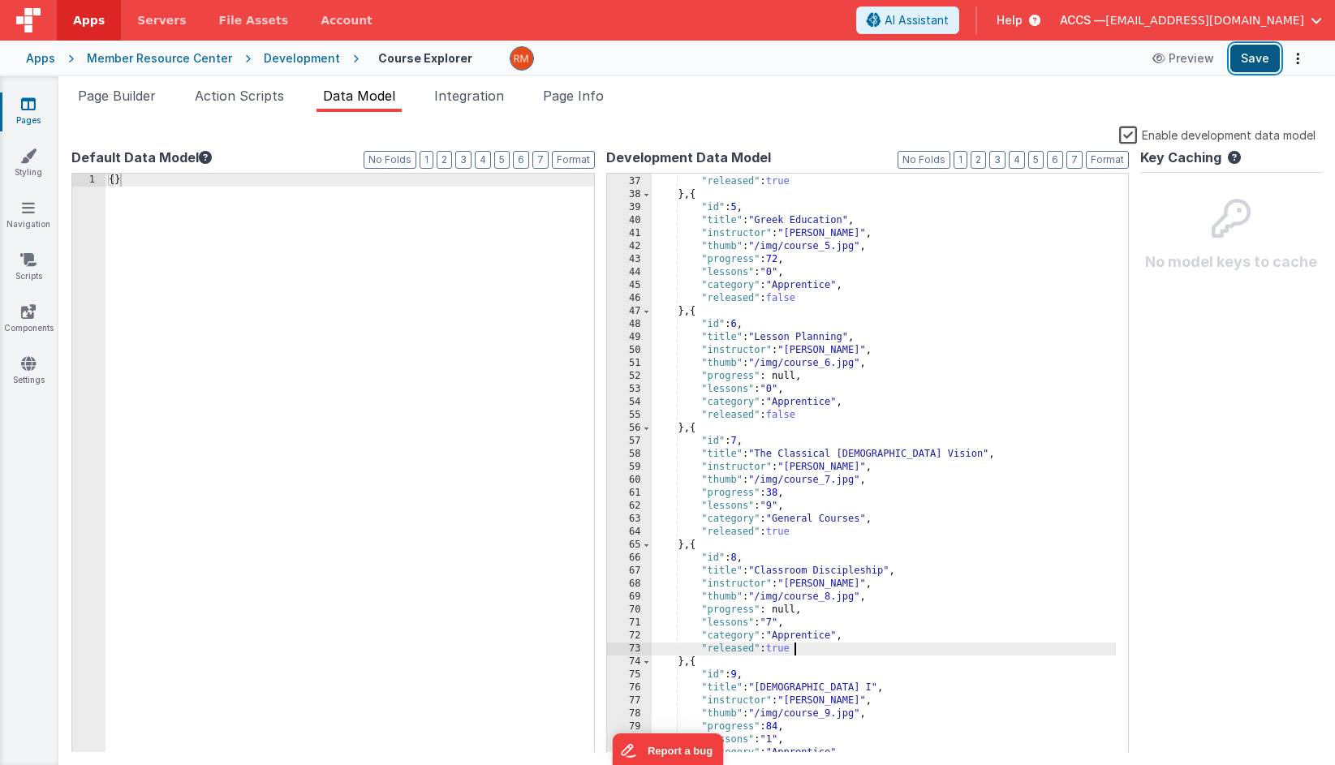
click at [1193, 60] on button "Save" at bounding box center [1254, 59] width 49 height 28
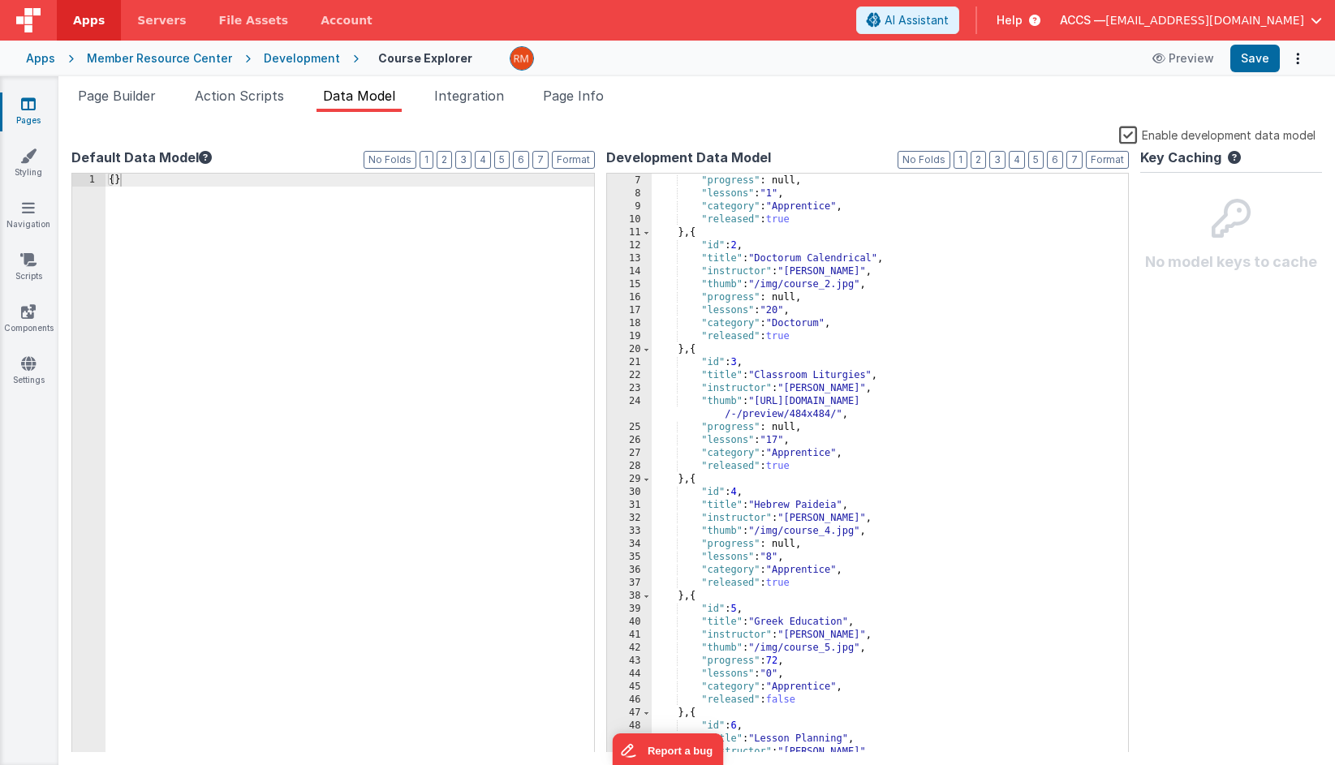
scroll to position [108, 0]
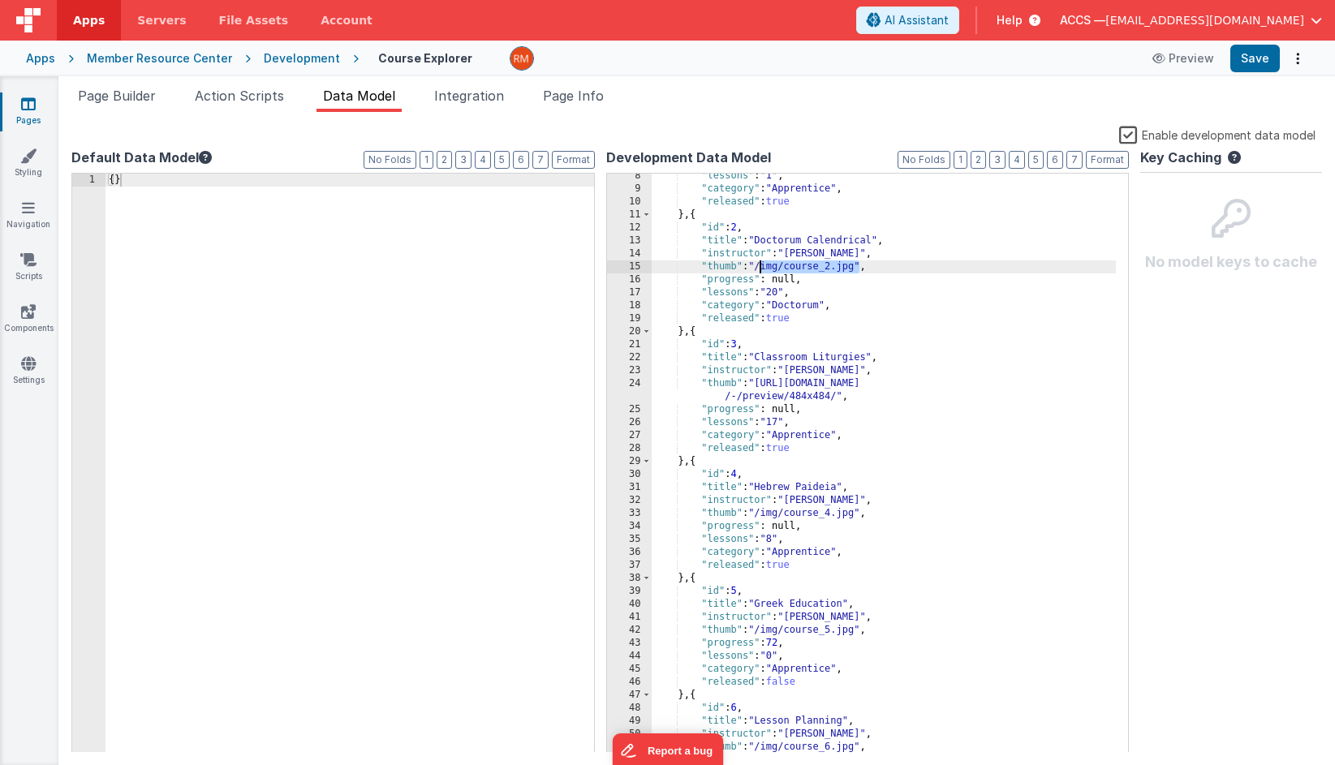
drag, startPoint x: 859, startPoint y: 267, endPoint x: 760, endPoint y: 265, distance: 99.0
click at [760, 265] on div ""lessons" : "1" , "category" : "Apprentice" , "released" : true } , { "id" : 2 …" at bounding box center [883, 472] width 465 height 605
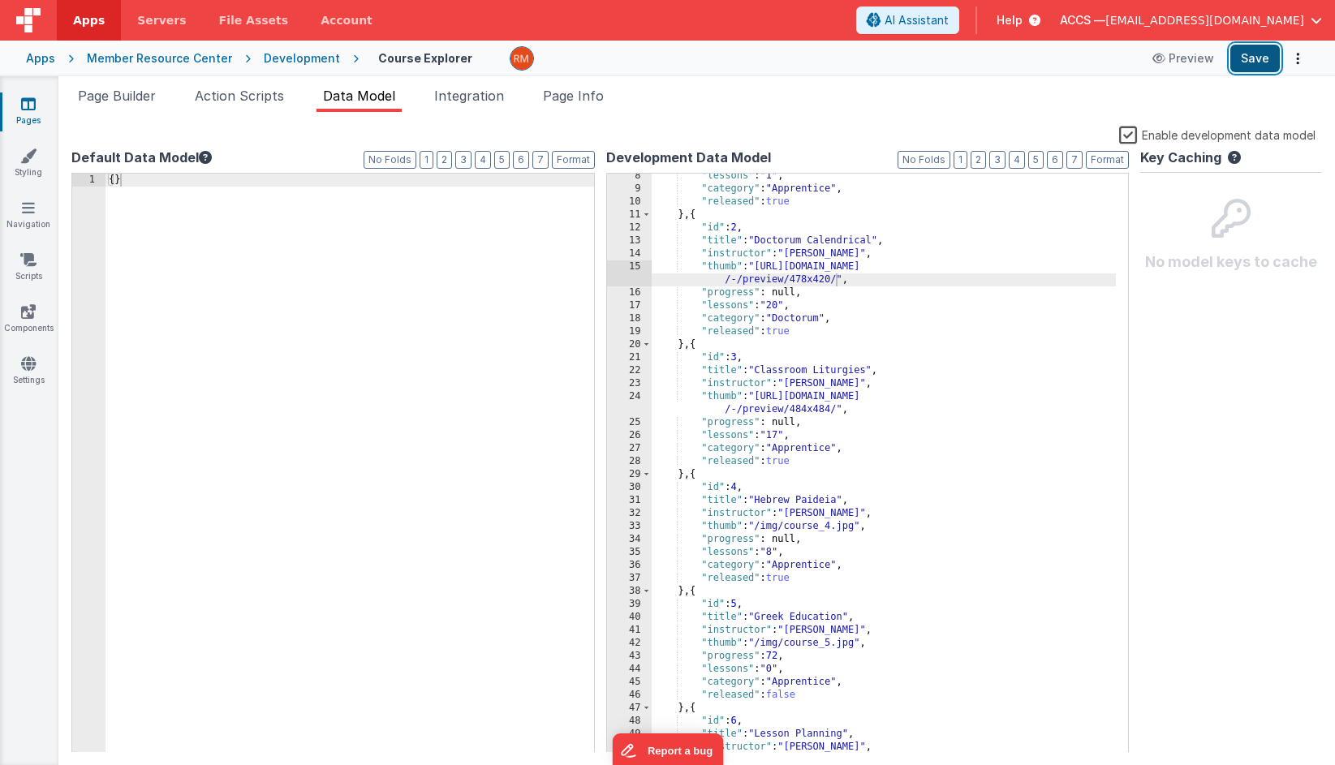
click at [1193, 59] on button "Save" at bounding box center [1254, 59] width 49 height 28
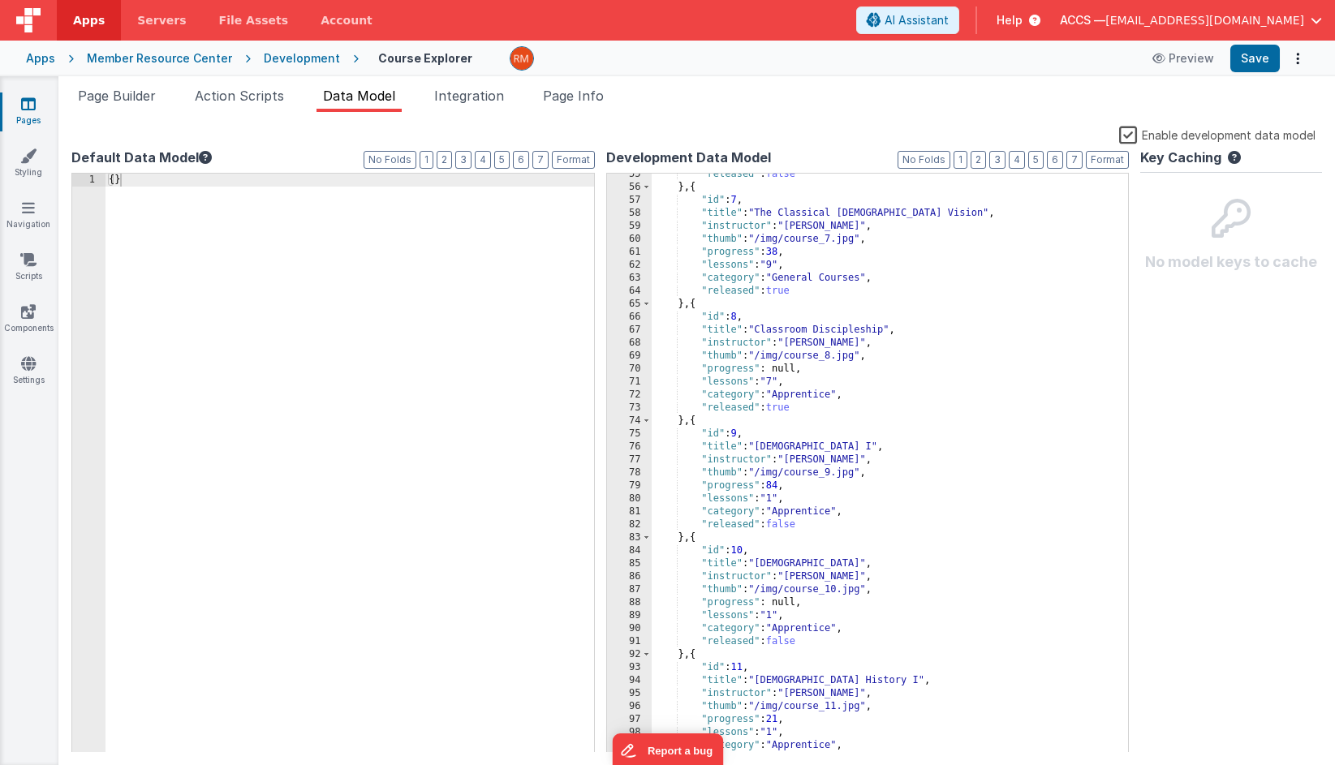
scroll to position [746, 0]
drag, startPoint x: 858, startPoint y: 241, endPoint x: 759, endPoint y: 233, distance: 99.3
click at [759, 233] on div ""released" : false } , { "id" : 7 , "title" : "The Classical Christian Vision" …" at bounding box center [883, 470] width 465 height 605
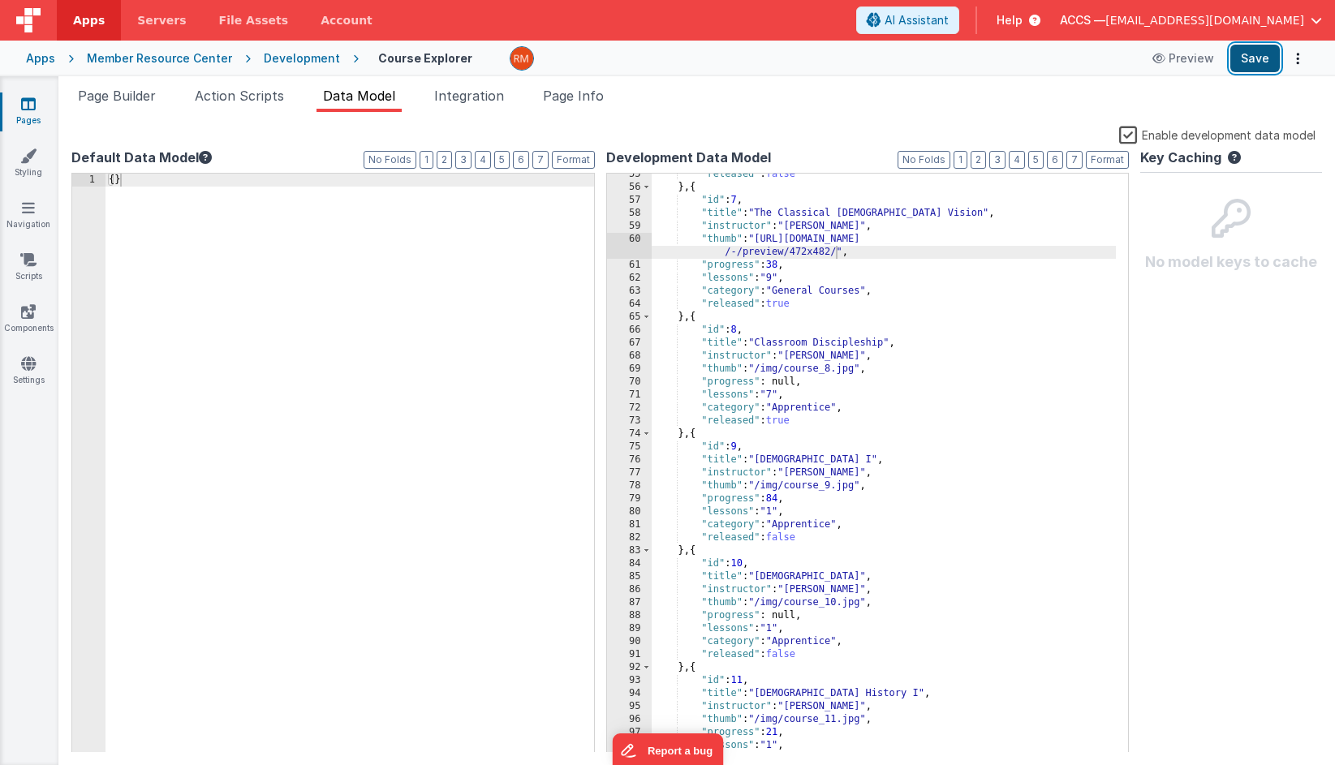
click at [1193, 54] on button "Save" at bounding box center [1254, 59] width 49 height 28
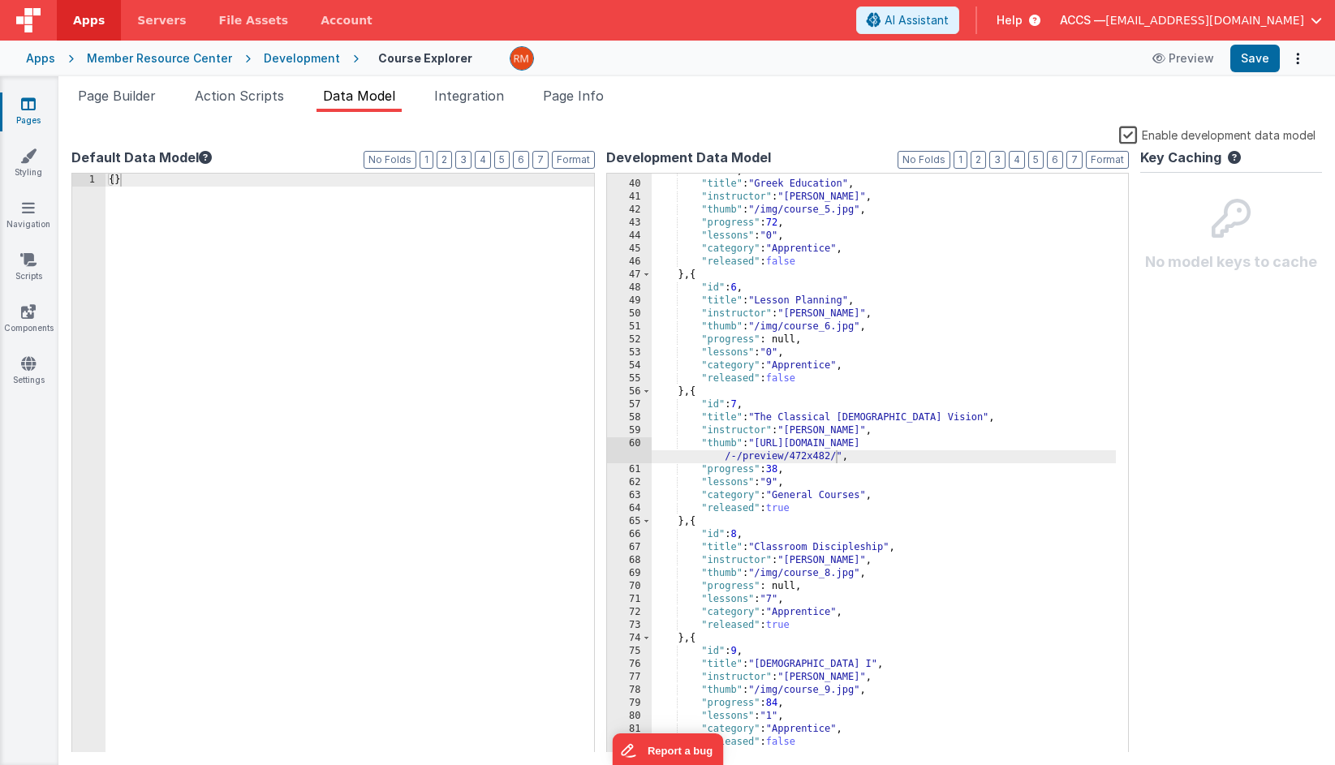
scroll to position [568, 0]
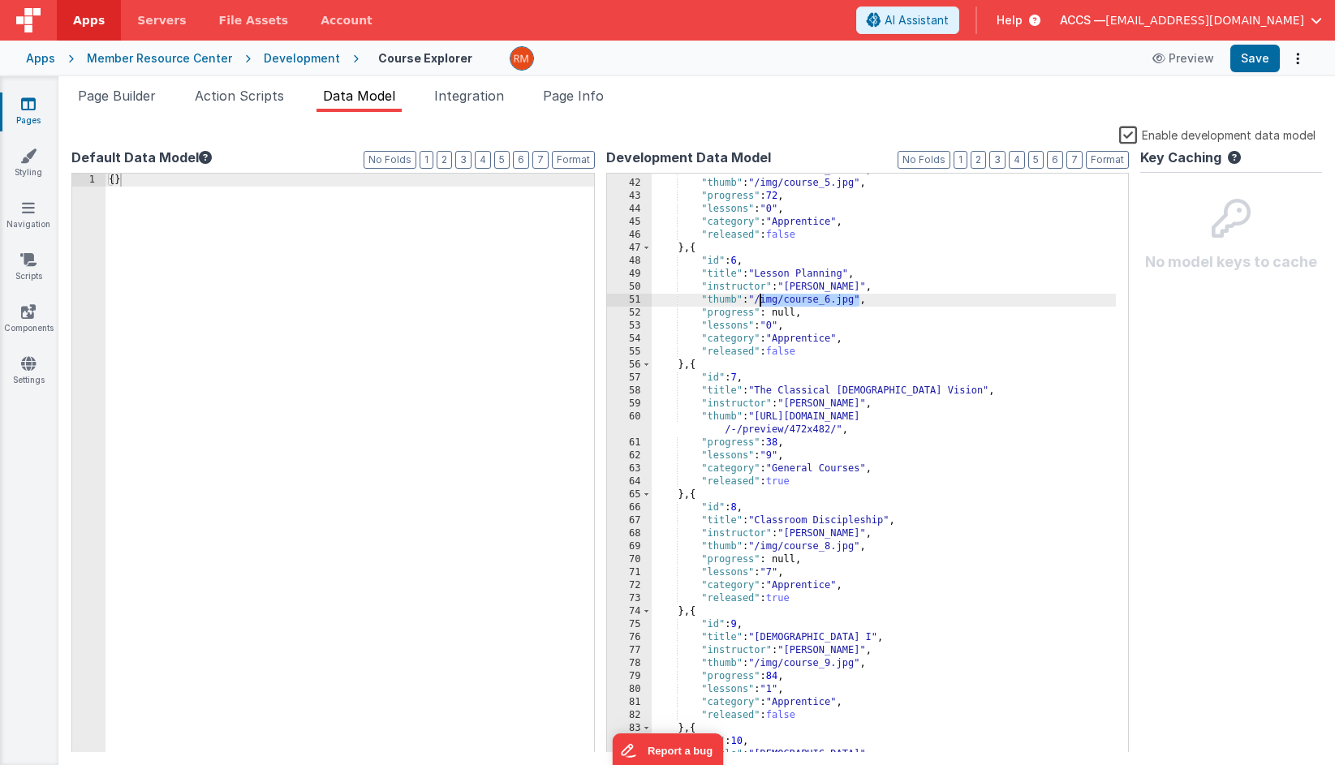
drag, startPoint x: 858, startPoint y: 301, endPoint x: 761, endPoint y: 295, distance: 96.7
click at [761, 295] on div ""instructor" : "Dr. Anderson" , "thumb" : "/img/course_5.jpg" , "progress" : 72…" at bounding box center [883, 466] width 465 height 605
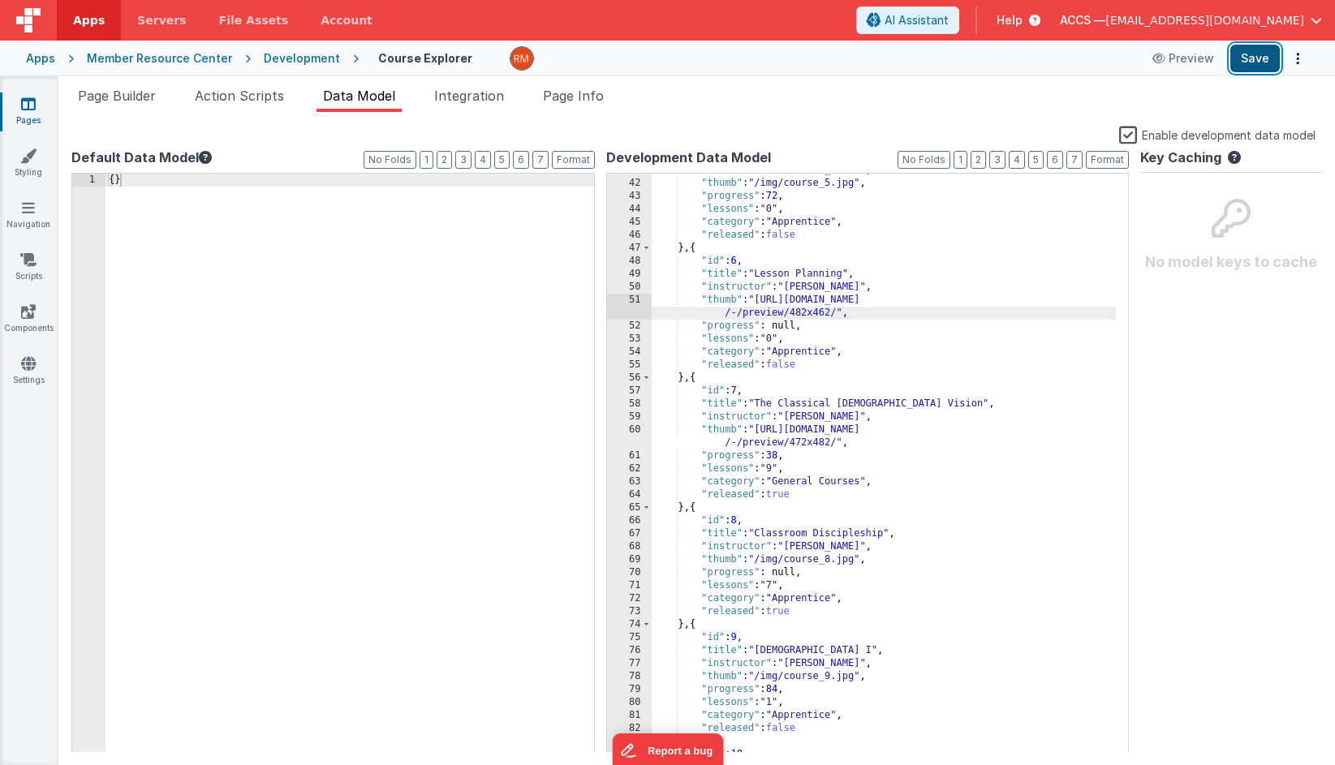
click at [1193, 59] on button "Save" at bounding box center [1254, 59] width 49 height 28
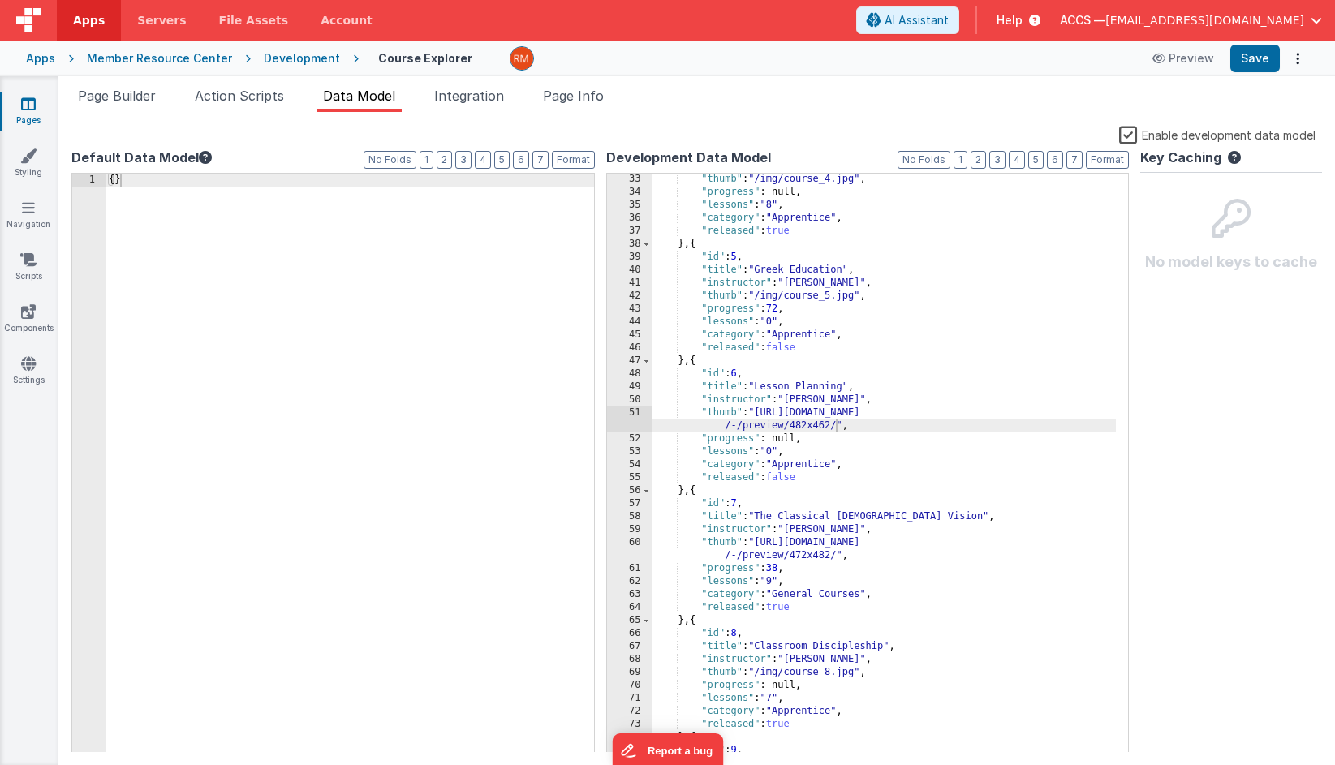
scroll to position [455, 0]
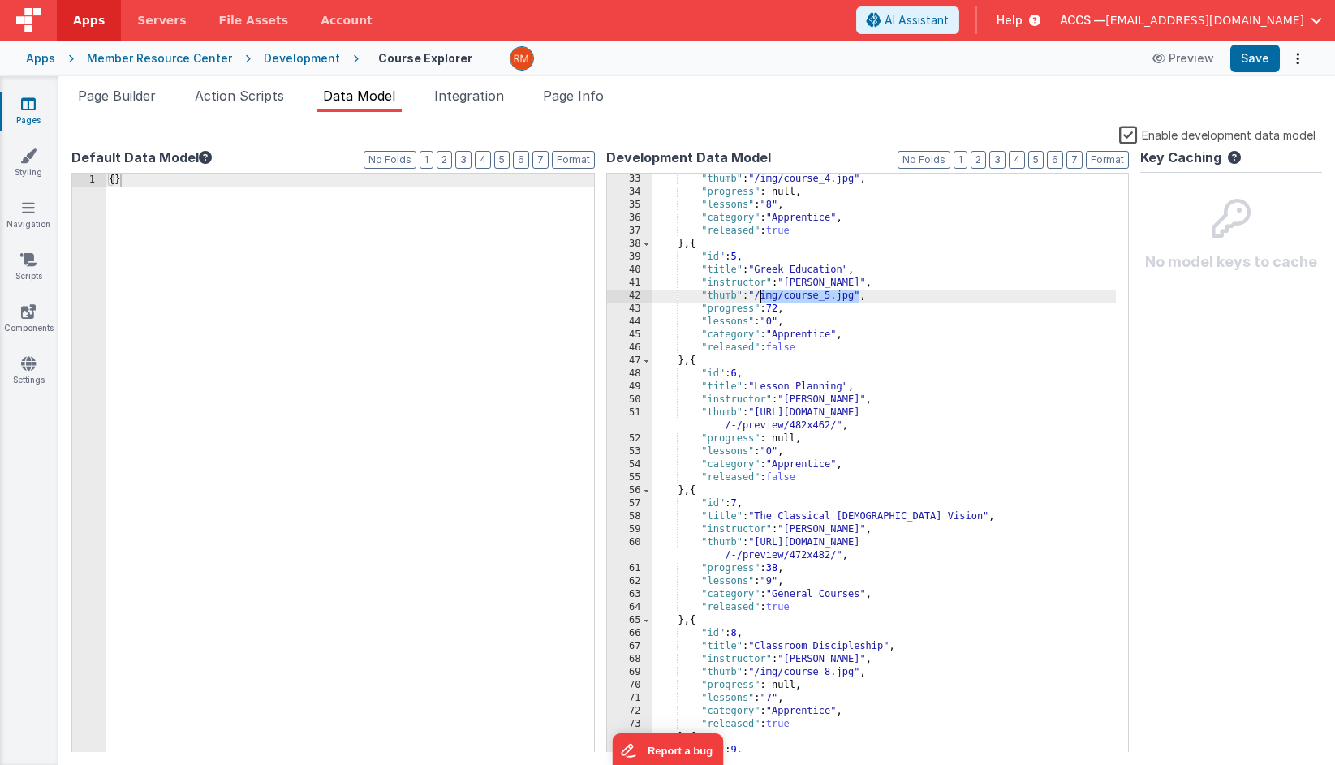
drag, startPoint x: 859, startPoint y: 295, endPoint x: 760, endPoint y: 291, distance: 99.1
click at [760, 291] on div ""thumb" : "/img/course_4.jpg" , "progress" : null, "lessons" : "8" , "category"…" at bounding box center [883, 475] width 465 height 605
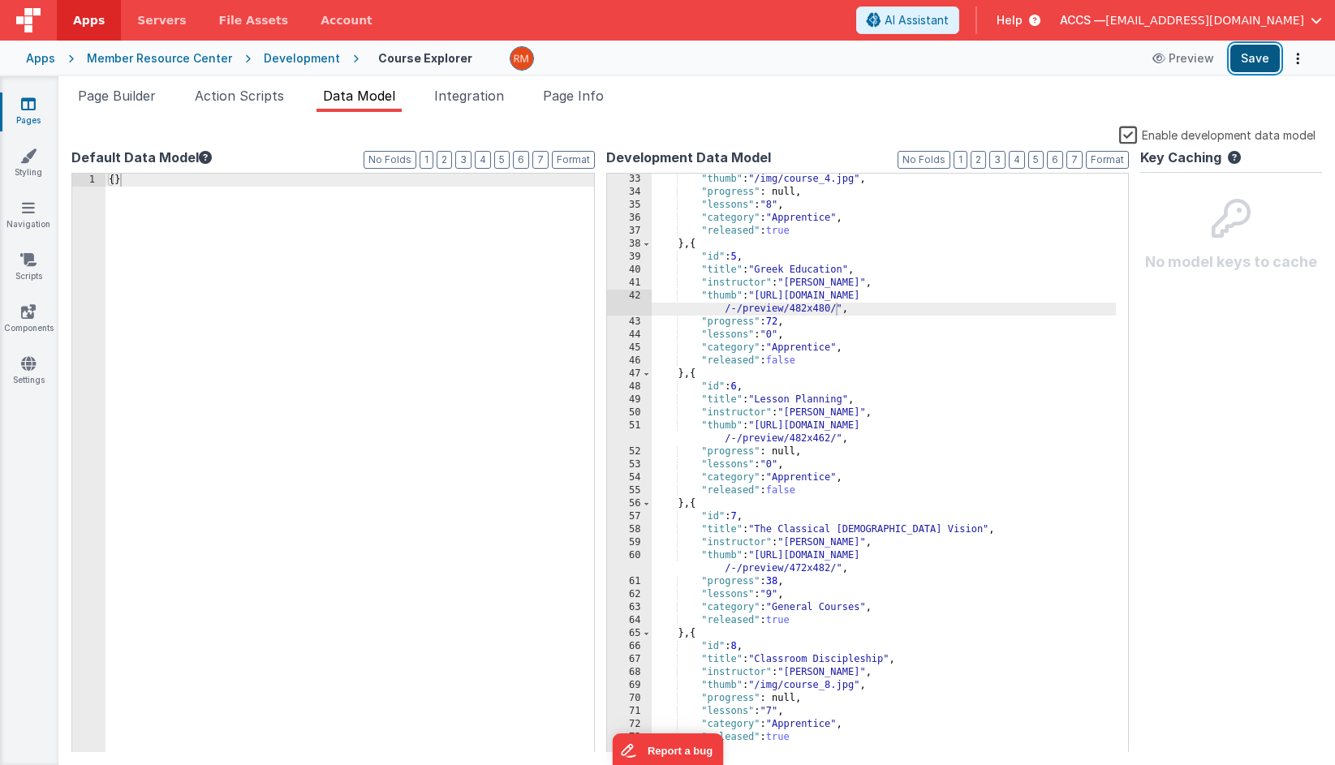
click at [1193, 67] on button "Save" at bounding box center [1254, 59] width 49 height 28
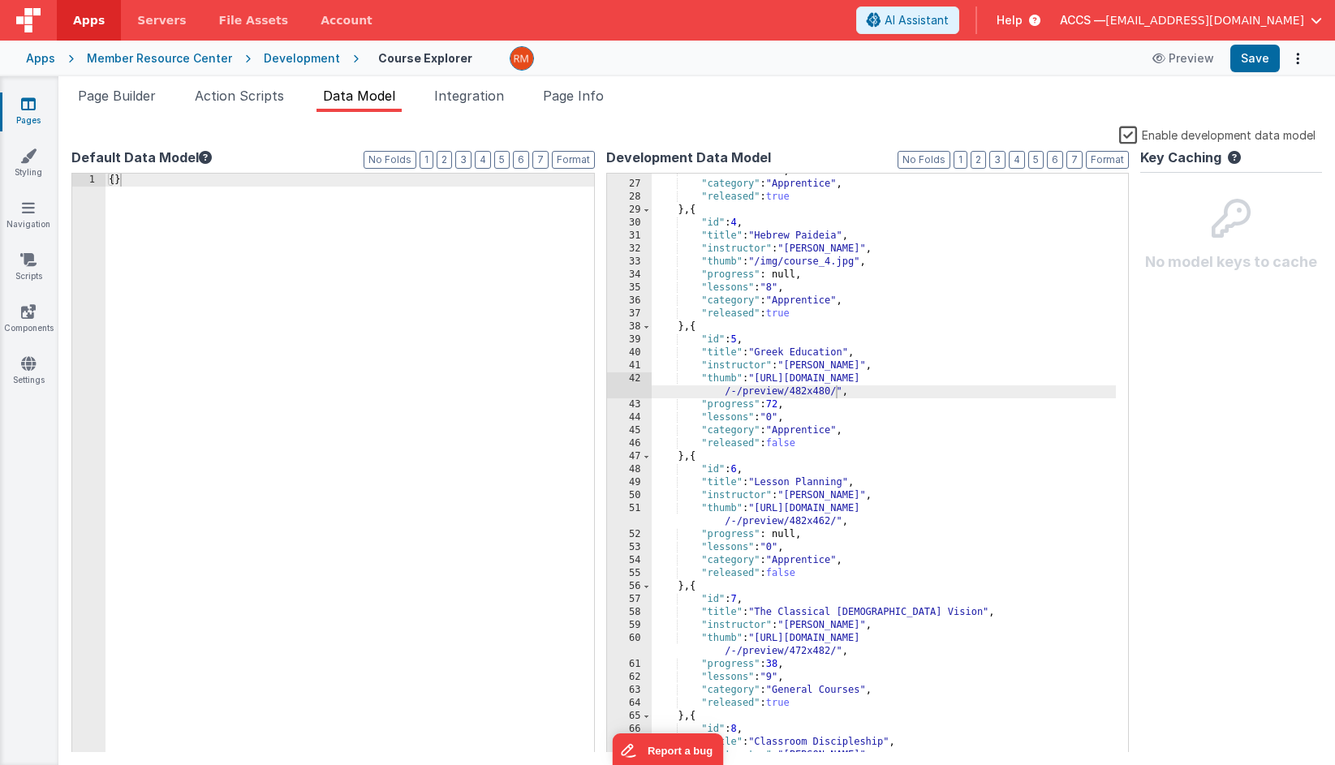
scroll to position [372, 0]
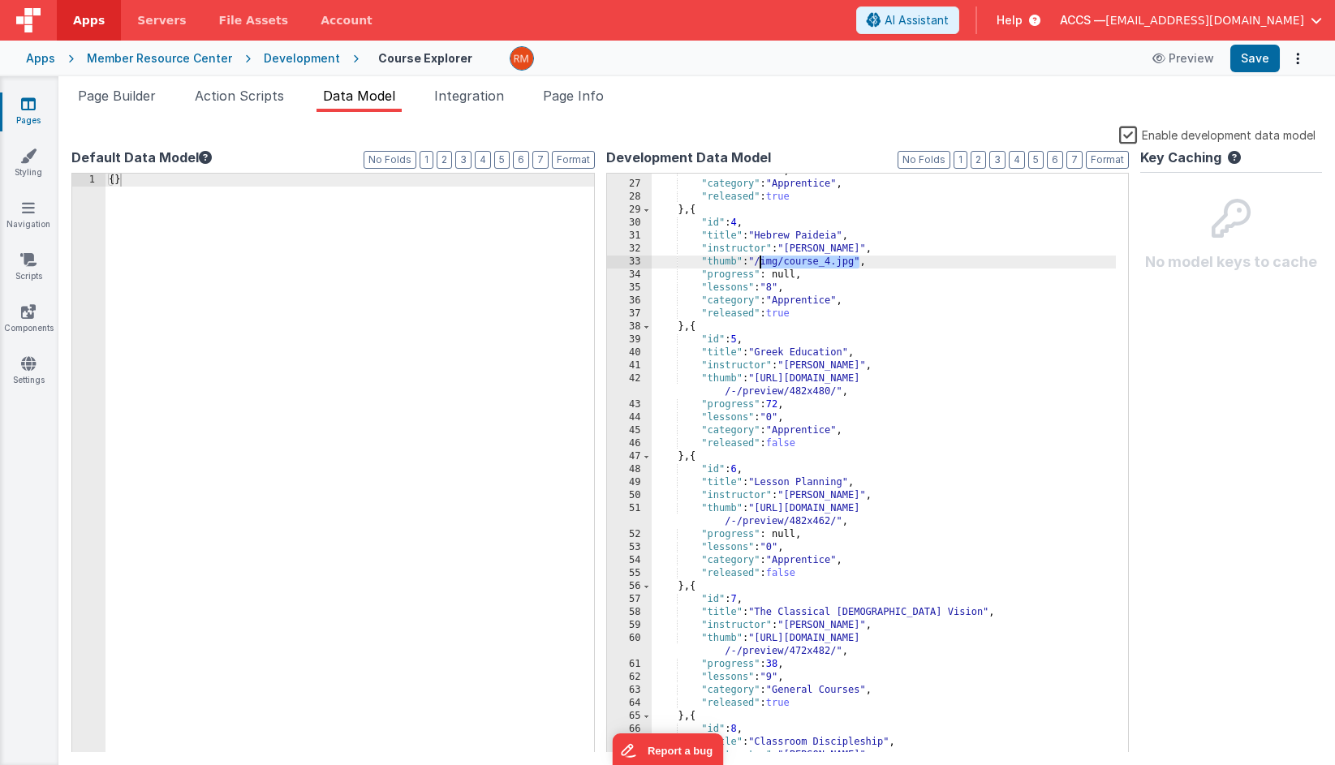
drag, startPoint x: 860, startPoint y: 264, endPoint x: 761, endPoint y: 260, distance: 99.1
click at [761, 260] on div ""lessons" : "17" , "category" : "Apprentice" , "released" : true } , { "id" : 4…" at bounding box center [883, 467] width 465 height 605
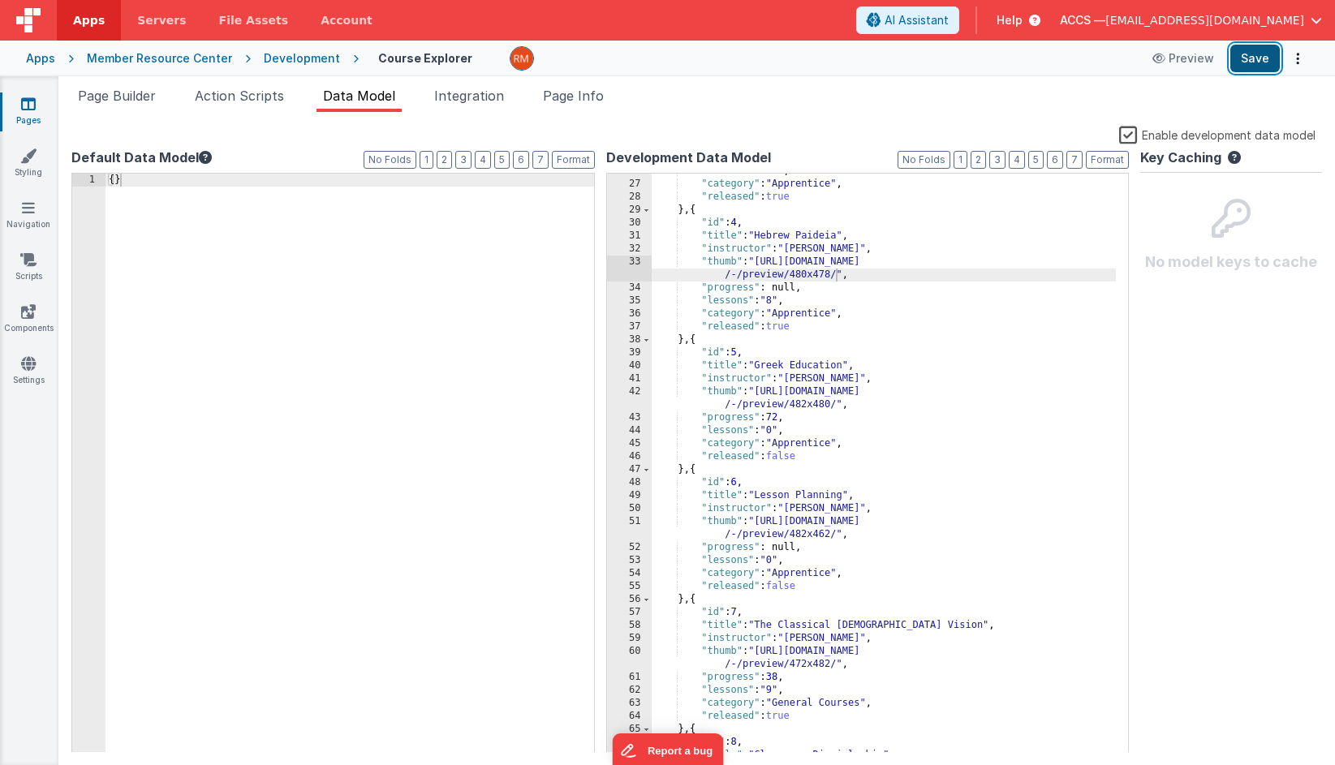
click at [1193, 51] on button "Save" at bounding box center [1254, 59] width 49 height 28
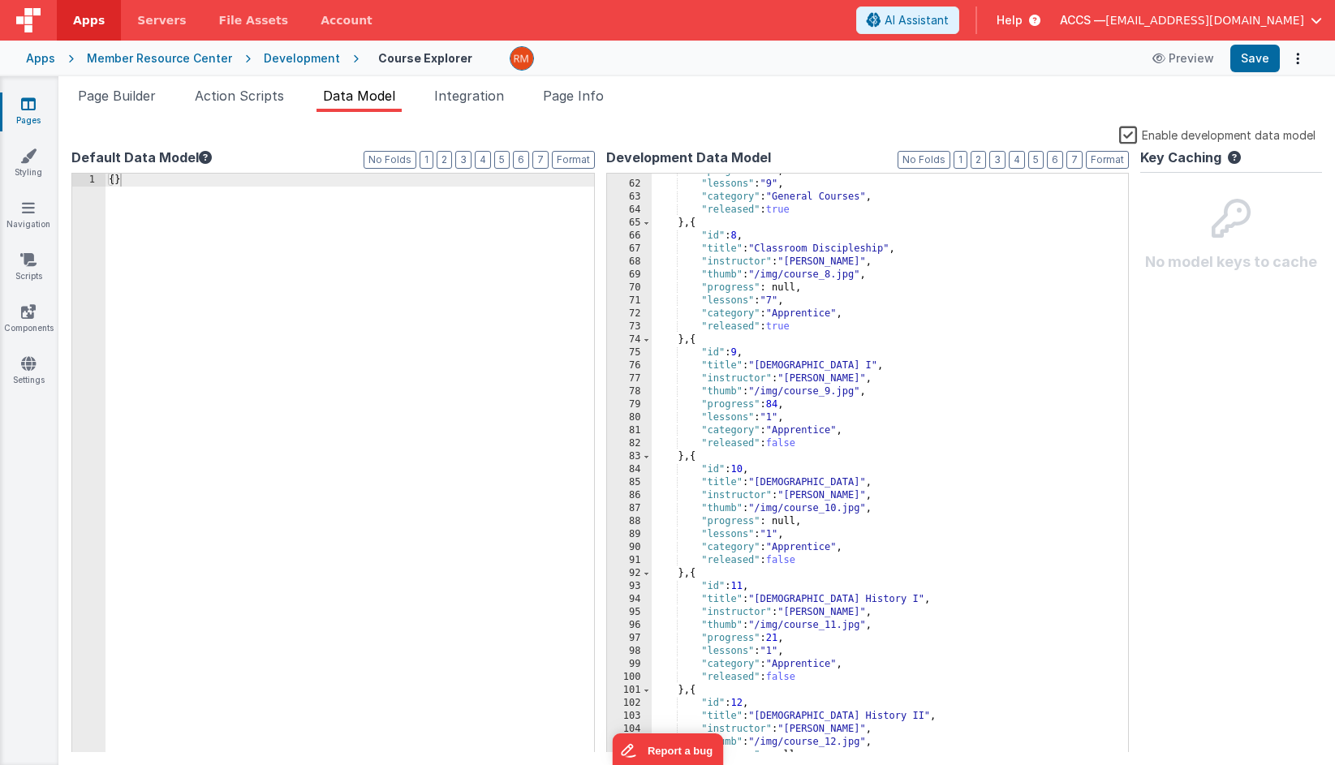
scroll to position [884, 0]
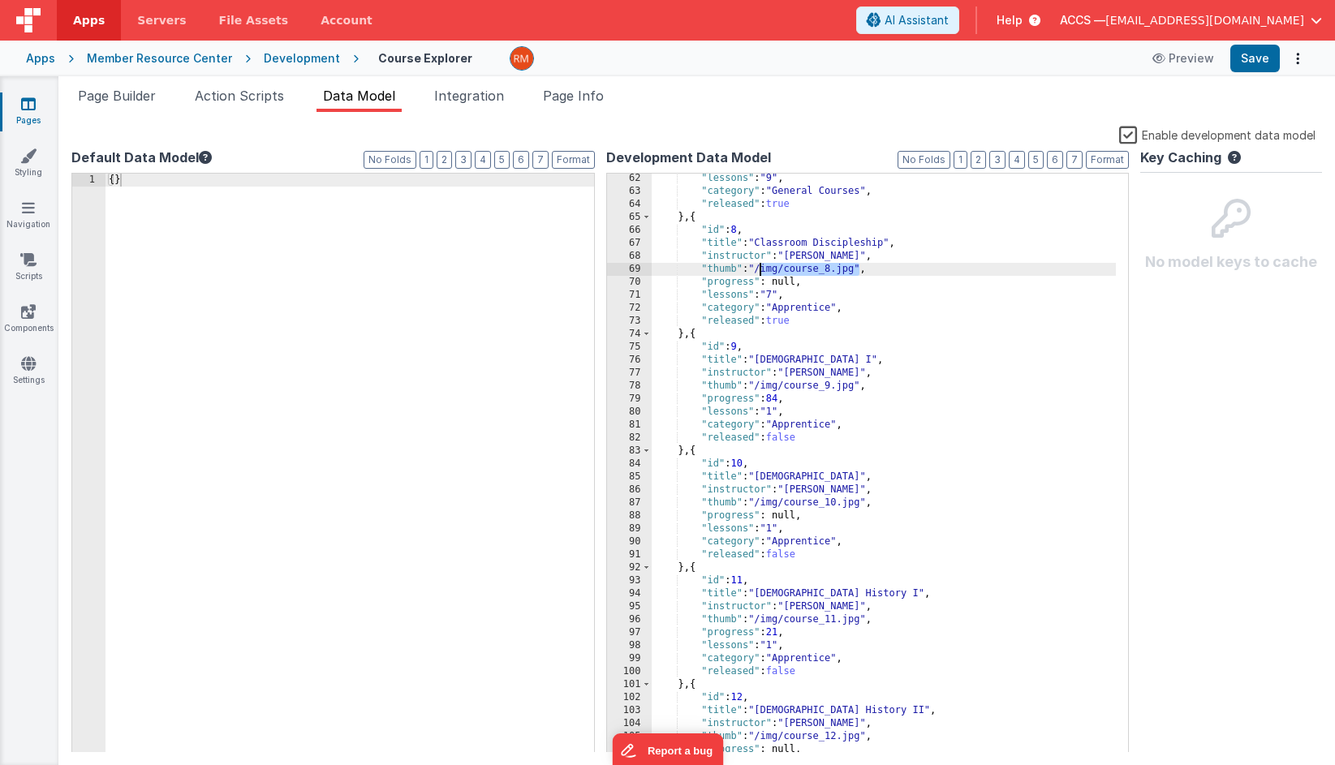
drag, startPoint x: 859, startPoint y: 273, endPoint x: 760, endPoint y: 269, distance: 99.1
click at [760, 269] on div ""lessons" : "9" , "category" : "General Courses" , "released" : true } , { "id"…" at bounding box center [883, 474] width 465 height 605
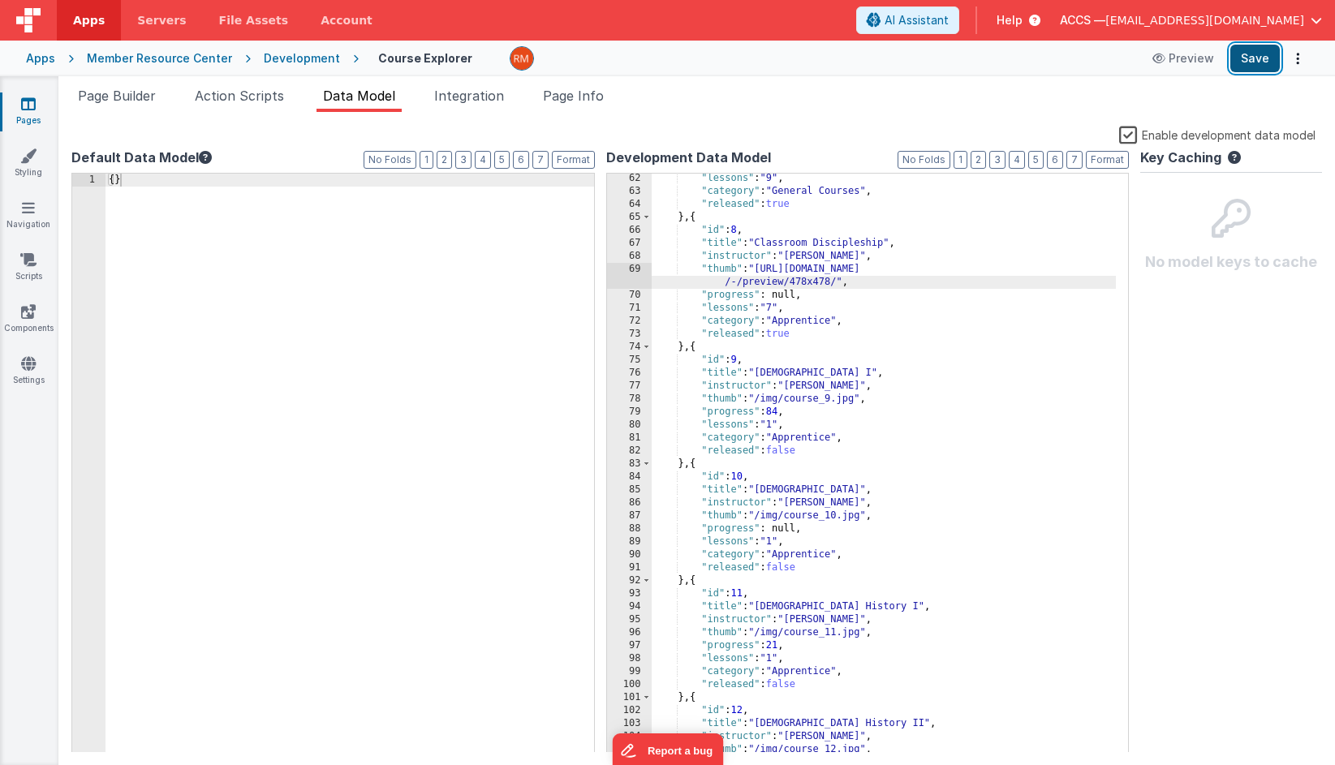
click at [1193, 62] on button "Save" at bounding box center [1254, 59] width 49 height 28
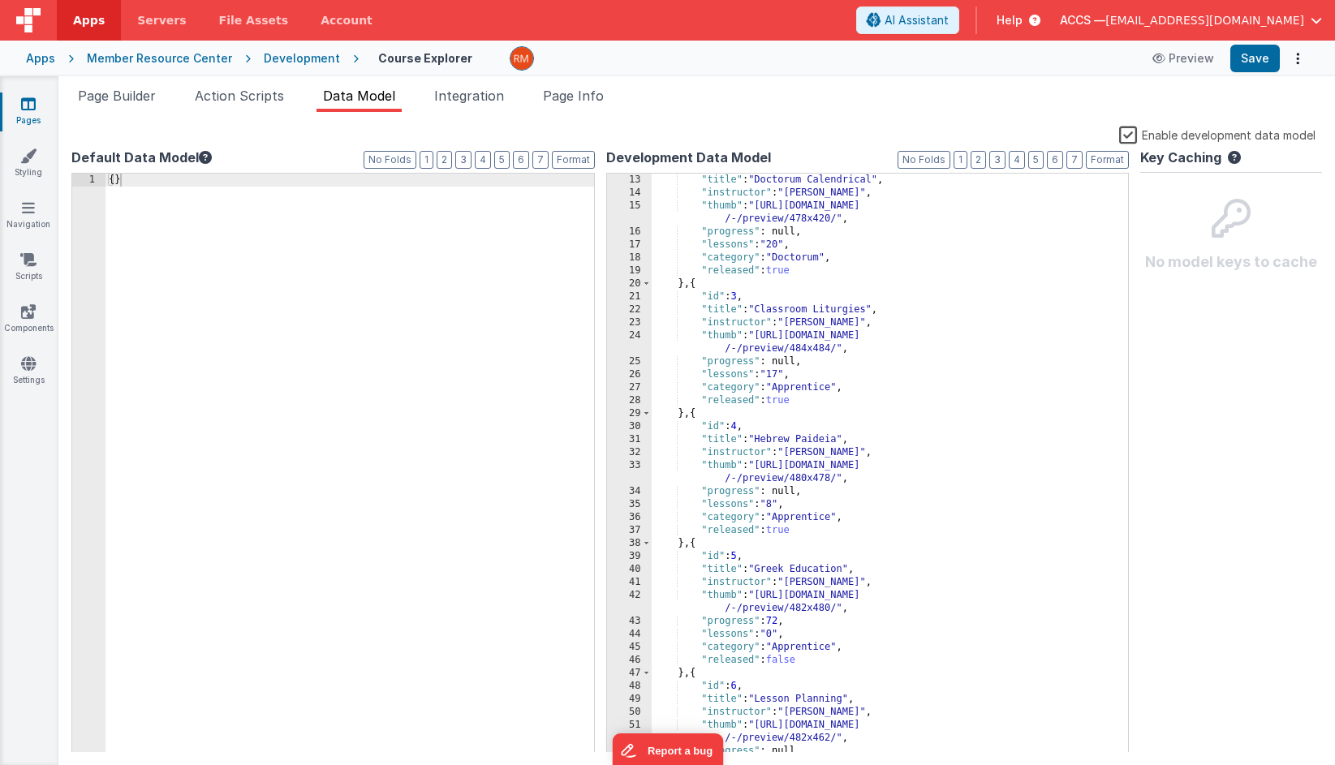
scroll to position [0, 0]
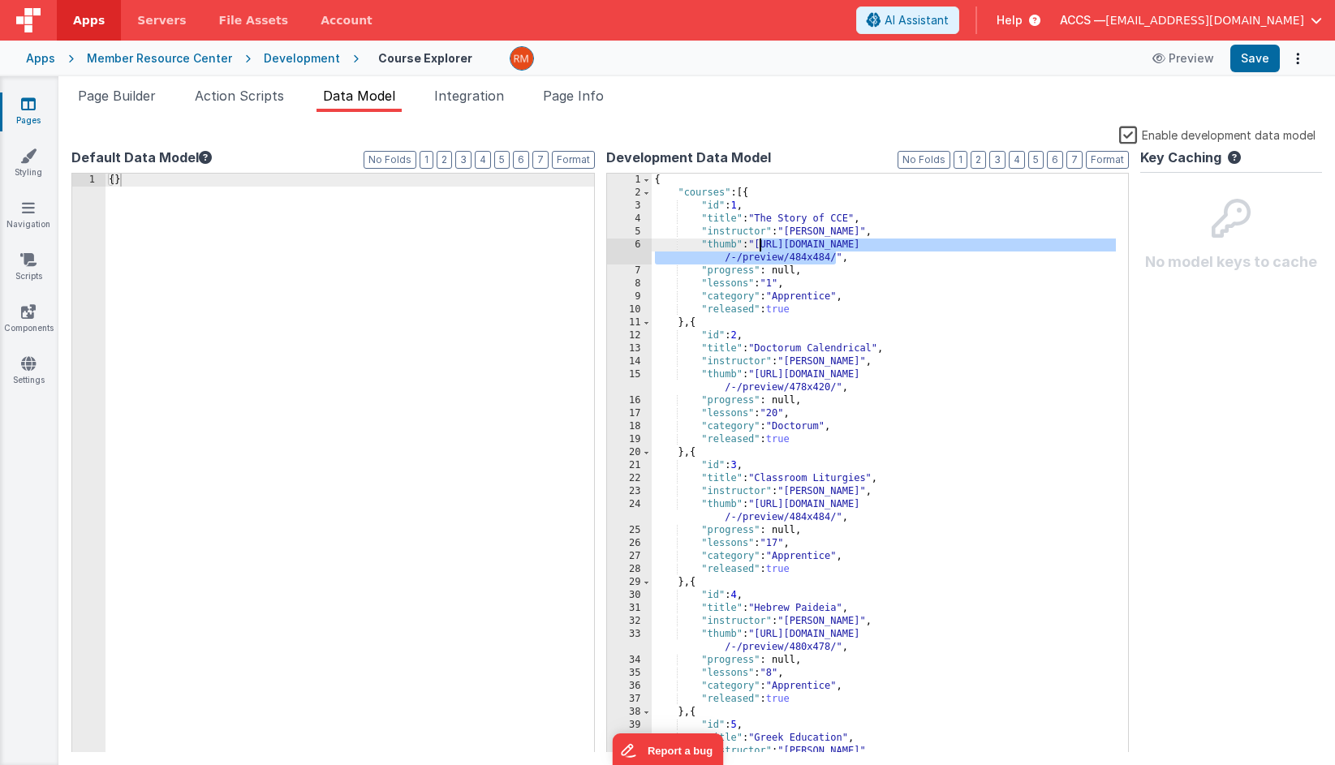
drag, startPoint x: 837, startPoint y: 260, endPoint x: 757, endPoint y: 247, distance: 81.2
click at [757, 247] on div "{ "courses" : [{ "id" : 1 , "title" : "The Story of CCE" , "instructor" : "Dr. …" at bounding box center [883, 483] width 465 height 618
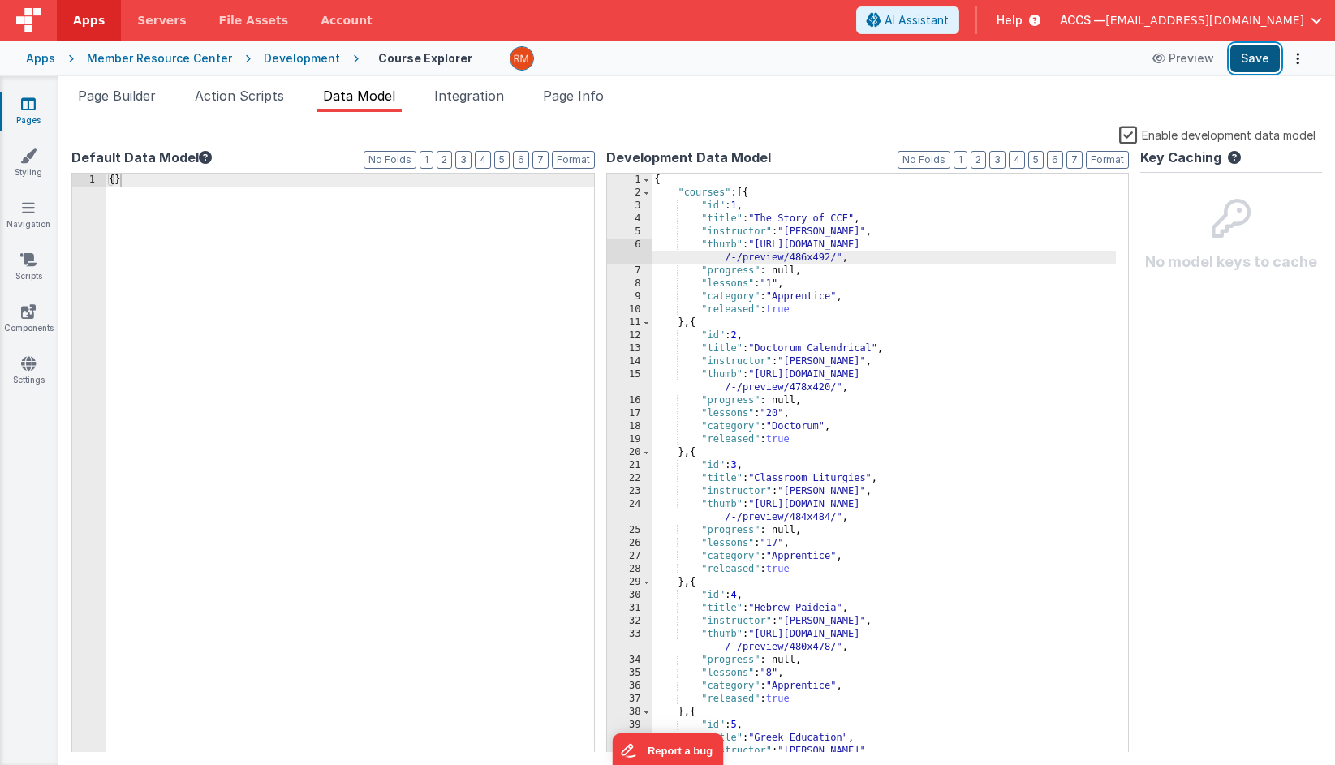
click at [1193, 60] on button "Save" at bounding box center [1254, 59] width 49 height 28
click at [795, 221] on div "{ "courses" : [{ "id" : 1 , "title" : "The Story of CCE" , "instructor" : "Dr. …" at bounding box center [883, 483] width 465 height 618
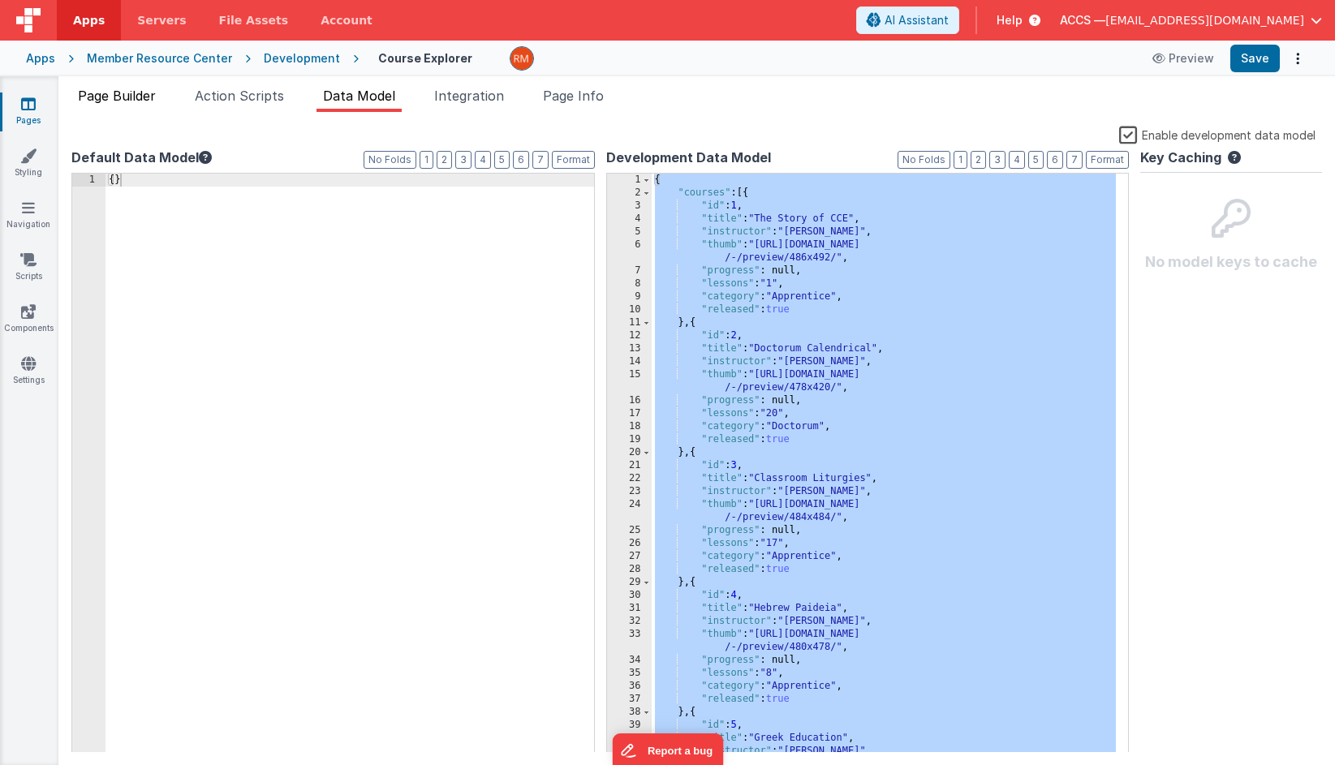
click at [143, 105] on li "Page Builder" at bounding box center [116, 99] width 91 height 26
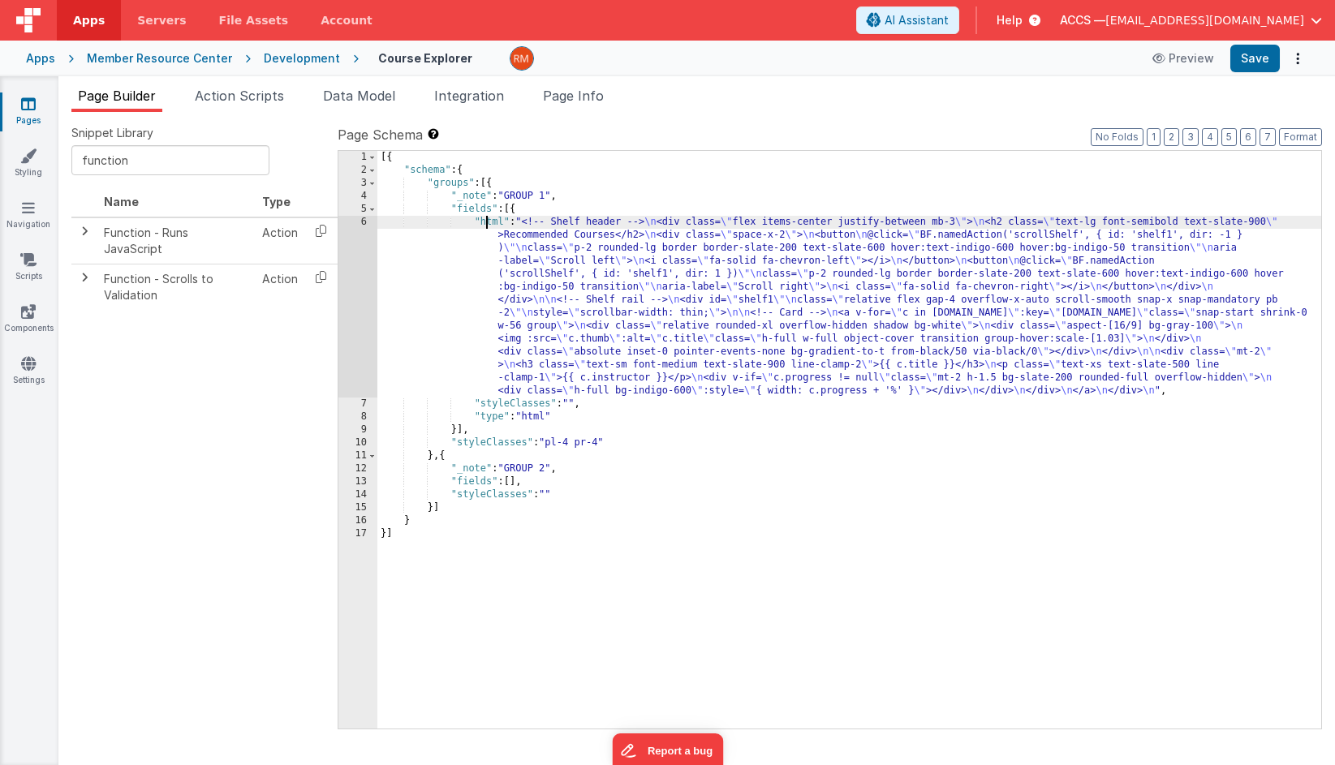
click at [488, 226] on div "[{ "schema" : { "groups" : [{ "_note" : "GROUP 1" , "fields" : [{ "html" : "<!-…" at bounding box center [849, 453] width 944 height 604
click at [364, 221] on div "6" at bounding box center [357, 307] width 39 height 182
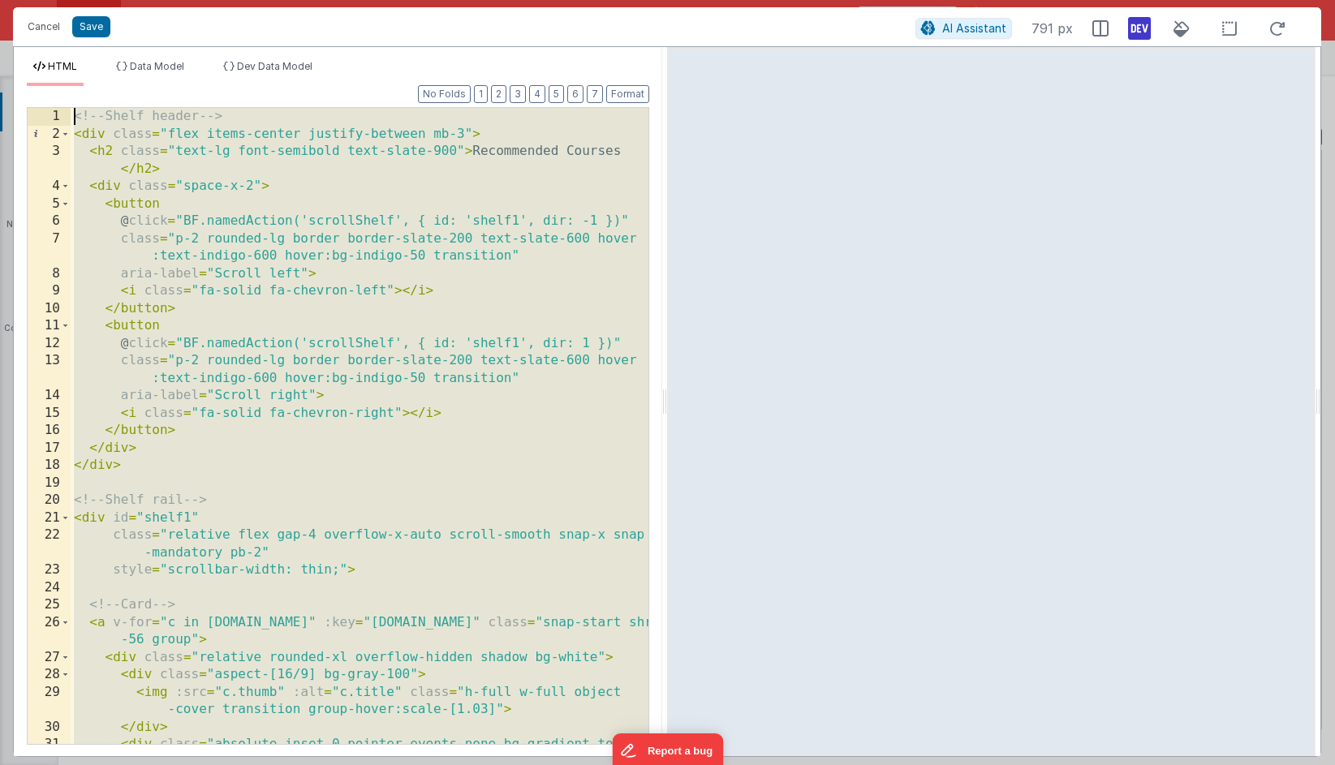
drag, startPoint x: 145, startPoint y: 725, endPoint x: 115, endPoint y: -57, distance: 782.7
click at [115, 0] on html "Cancel Save AI Assistant 791 px HTML Data Model Dev Data Model Format 7 6 5 4 3…" at bounding box center [667, 382] width 1335 height 765
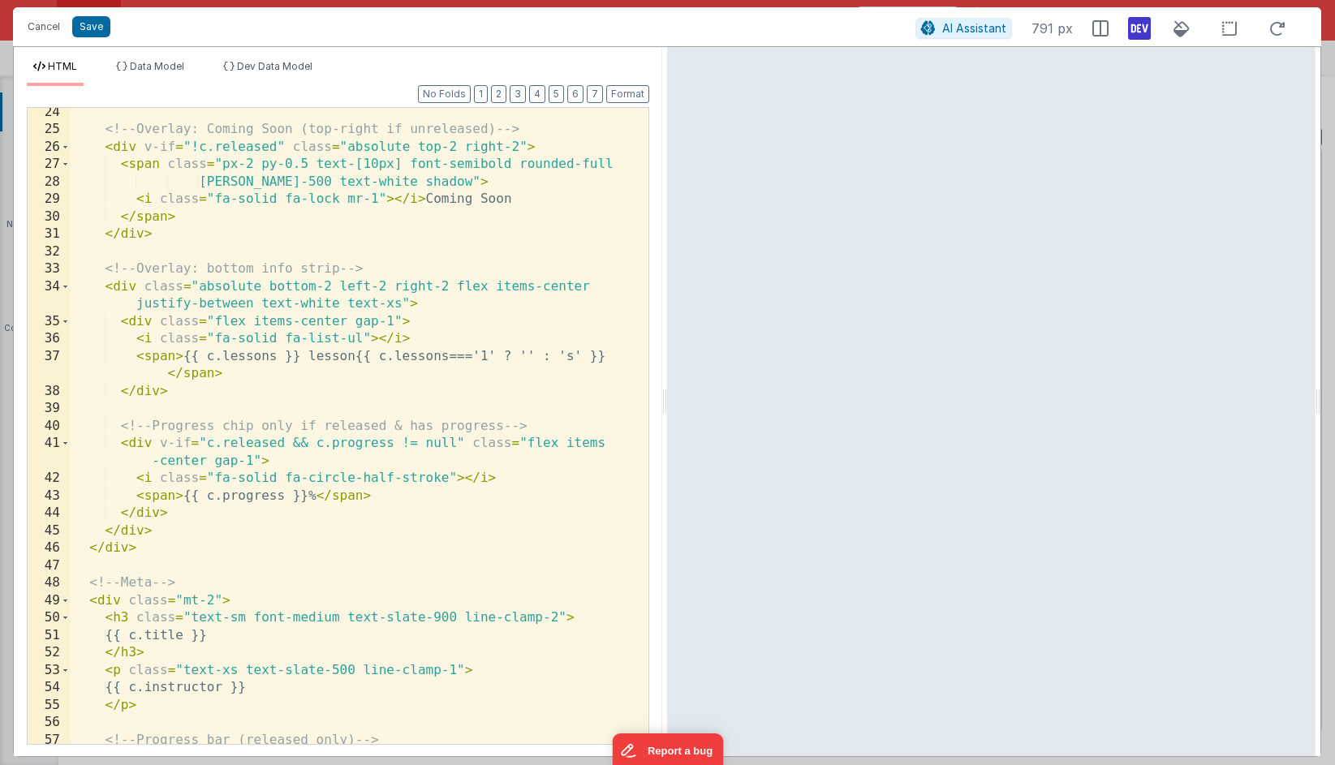
scroll to position [620, 0]
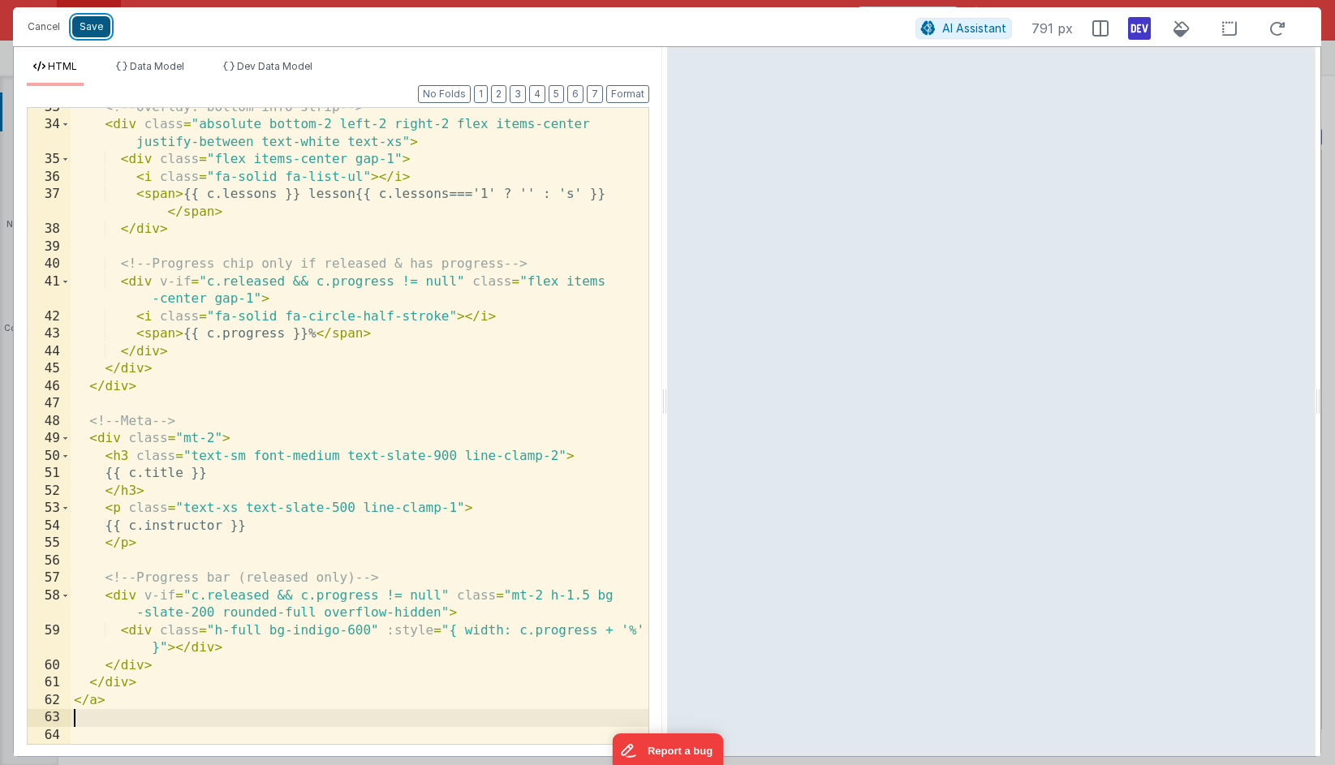
click at [104, 29] on button "Save" at bounding box center [91, 26] width 38 height 21
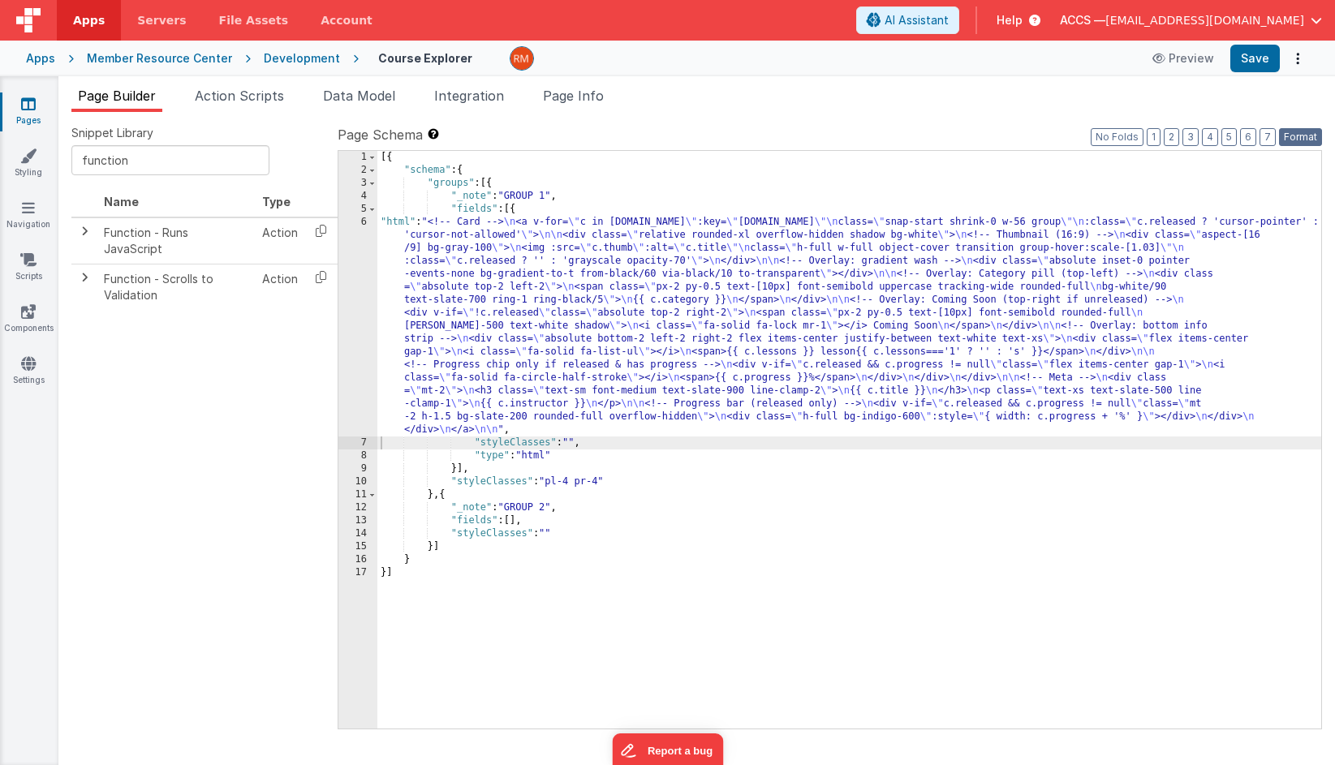
click at [1193, 134] on button "Format" at bounding box center [1300, 137] width 43 height 18
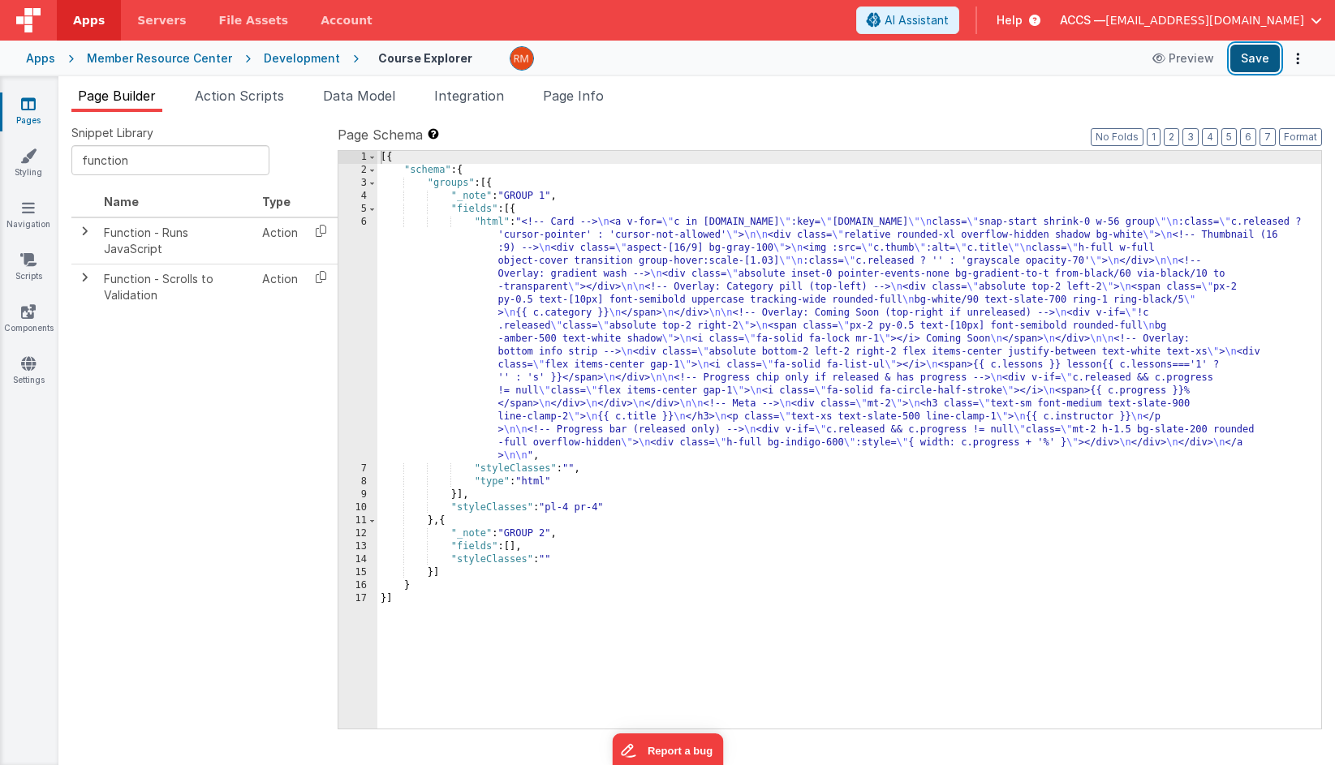
click at [1193, 58] on button "Save" at bounding box center [1254, 59] width 49 height 28
click at [493, 223] on div "[{ "schema" : { "groups" : [{ "_note" : "GROUP 1" , "fields" : [{ "html" : "<!-…" at bounding box center [849, 453] width 944 height 604
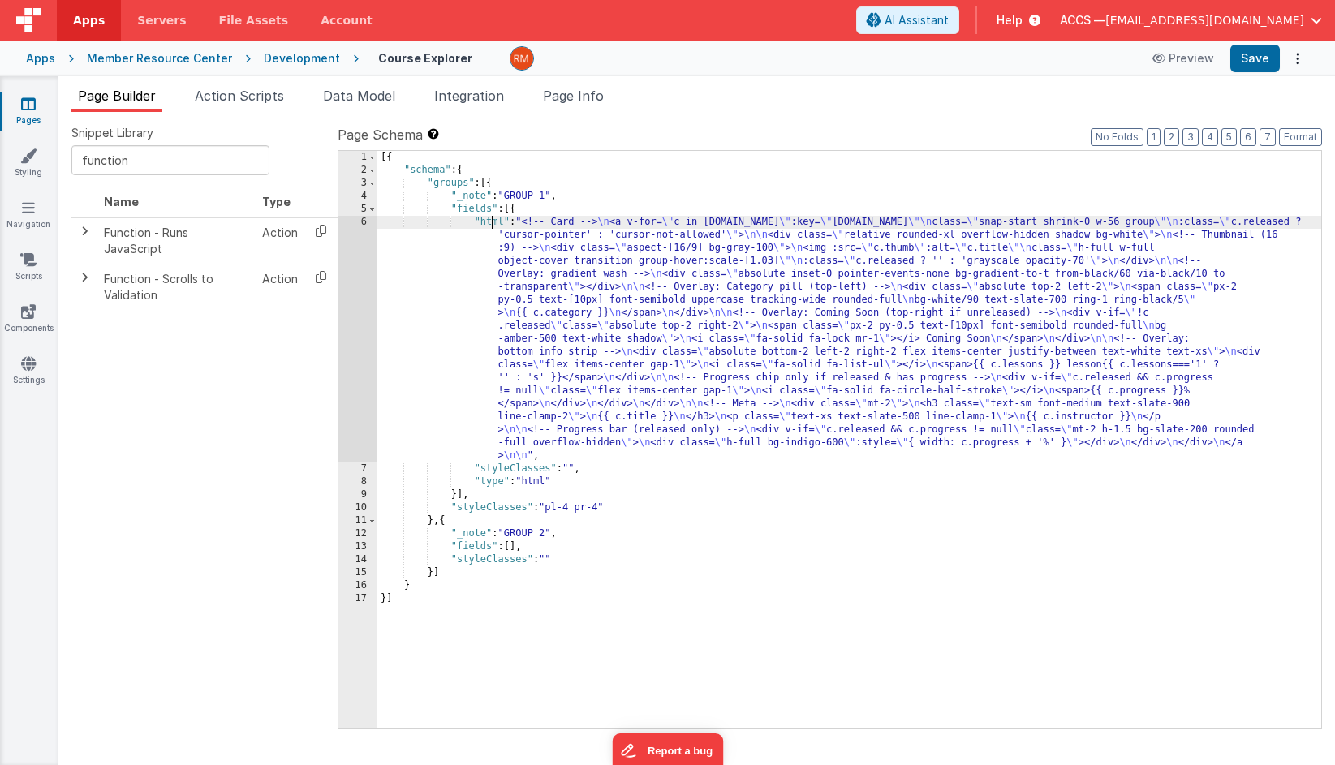
click at [367, 221] on div "6" at bounding box center [357, 339] width 39 height 247
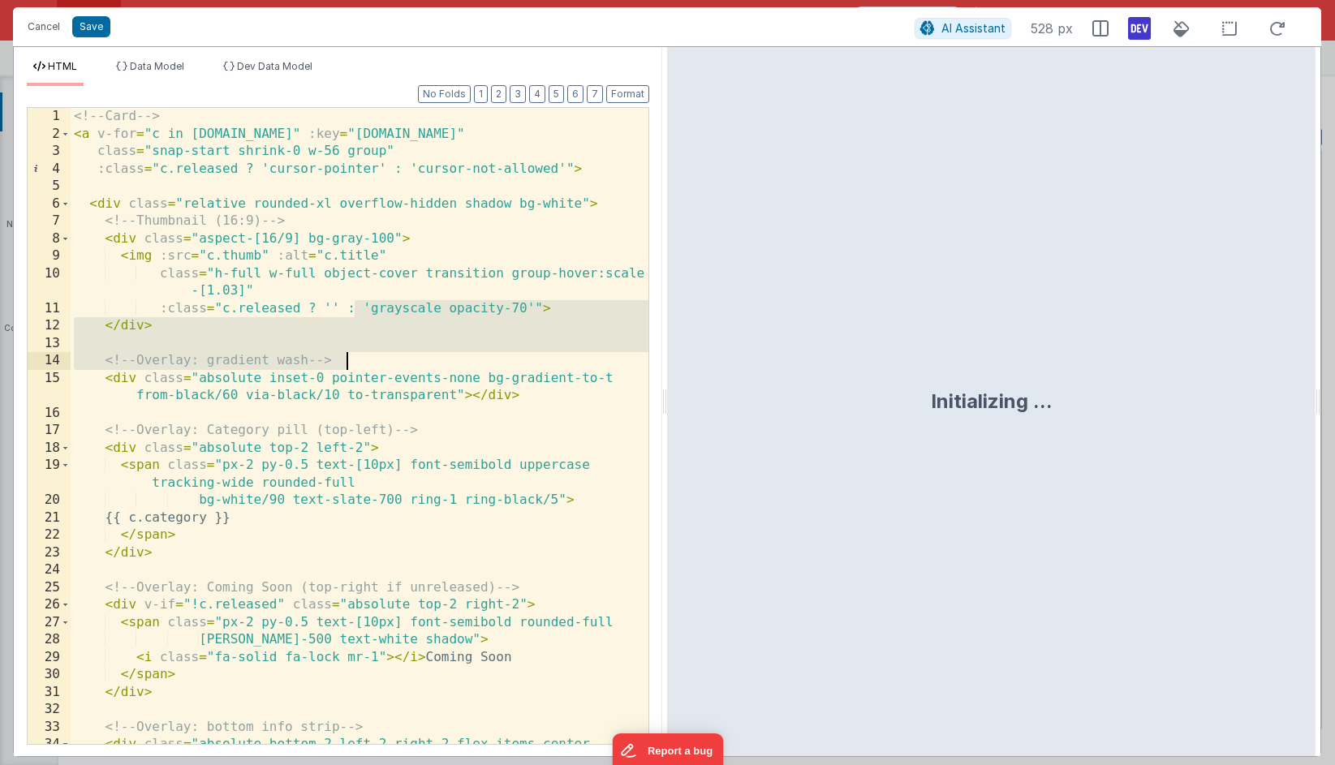
click at [413, 361] on div "<!-- Card --> < a v-for = "c in model.courses" :key = "c.id" class = "snap-star…" at bounding box center [360, 452] width 578 height 689
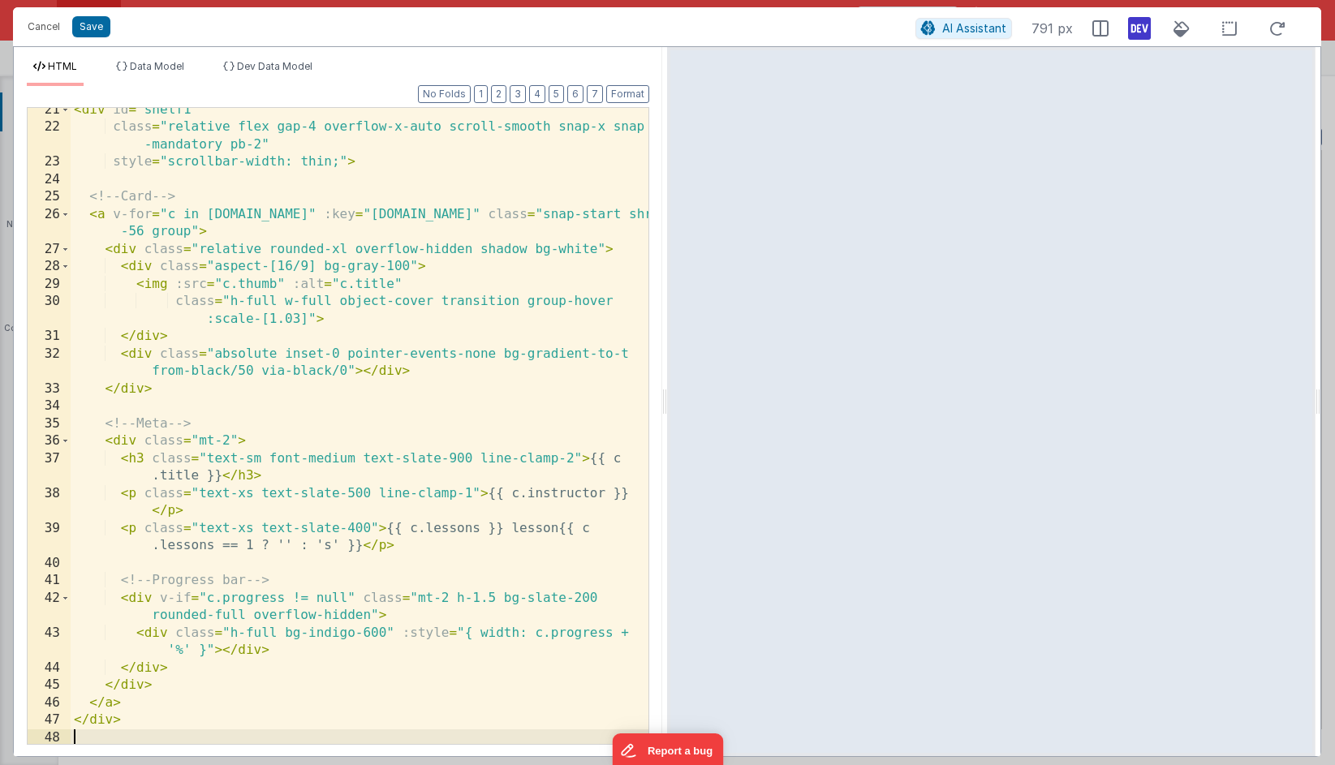
scroll to position [0, 0]
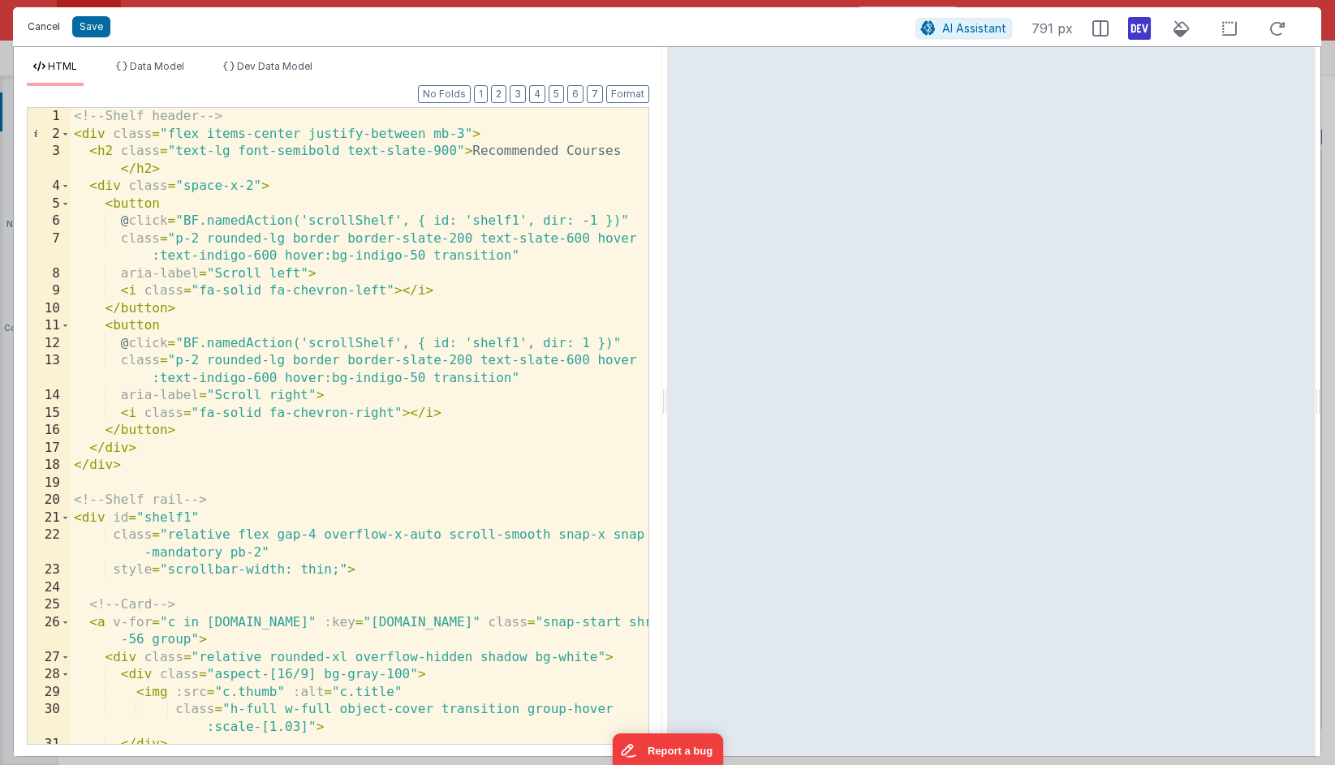
click at [45, 32] on button "Cancel" at bounding box center [43, 26] width 49 height 23
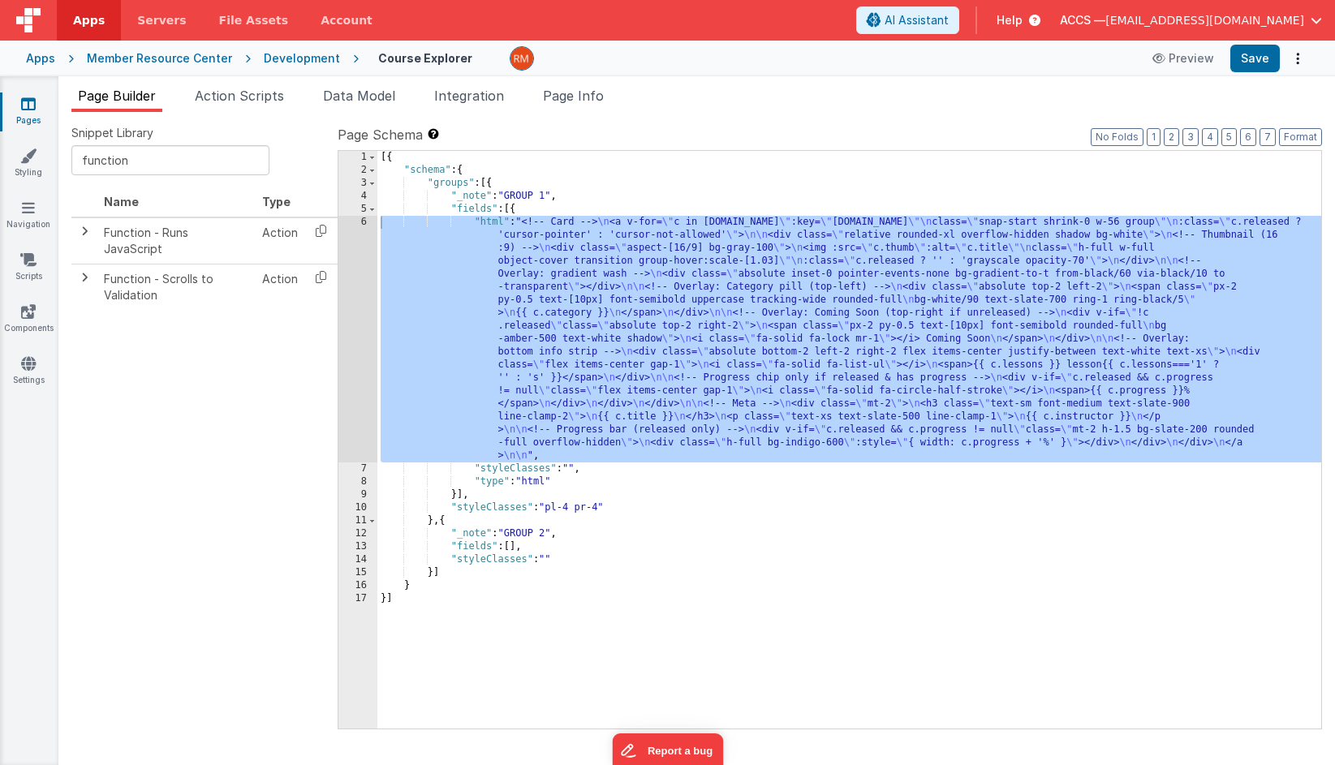
click at [484, 226] on div "[{ "schema" : { "groups" : [{ "_note" : "GROUP 1" , "fields" : [{ "html" : "<!-…" at bounding box center [849, 453] width 944 height 604
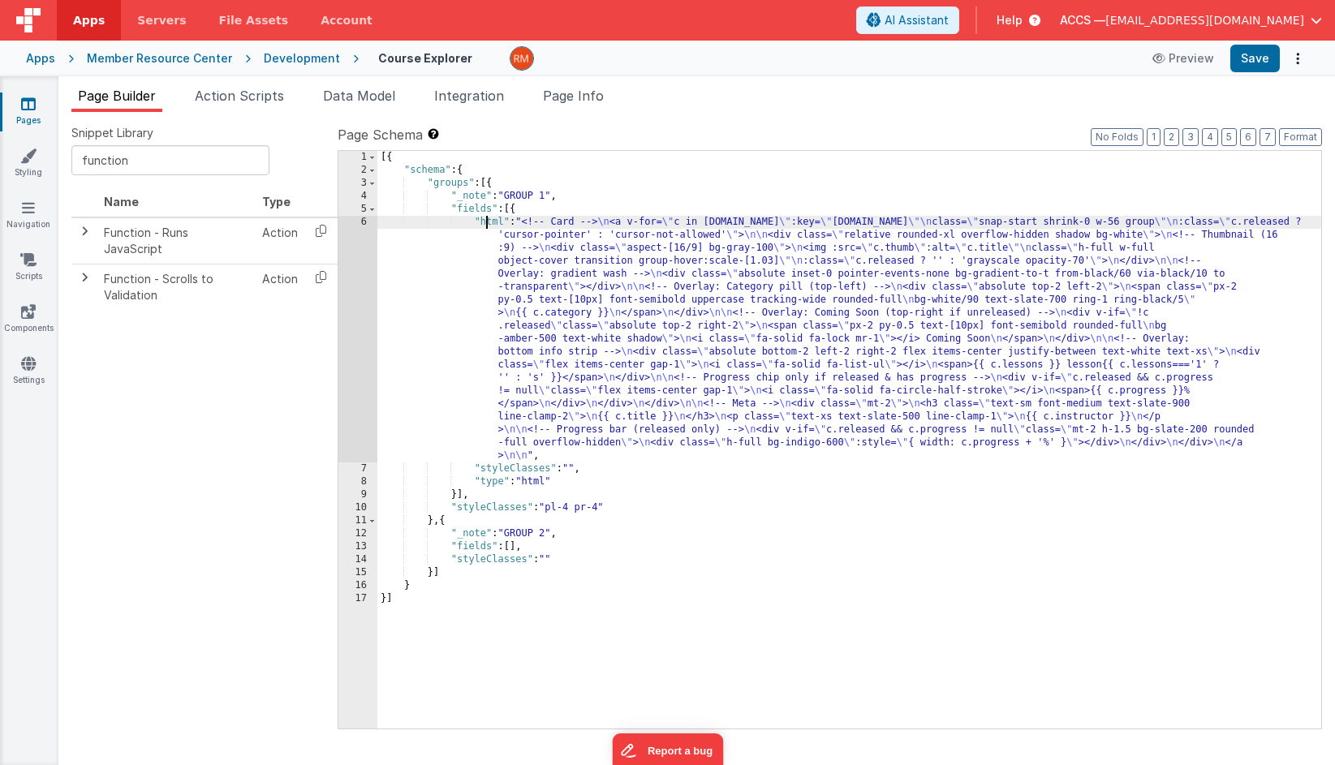
click at [364, 223] on div "6" at bounding box center [357, 339] width 39 height 247
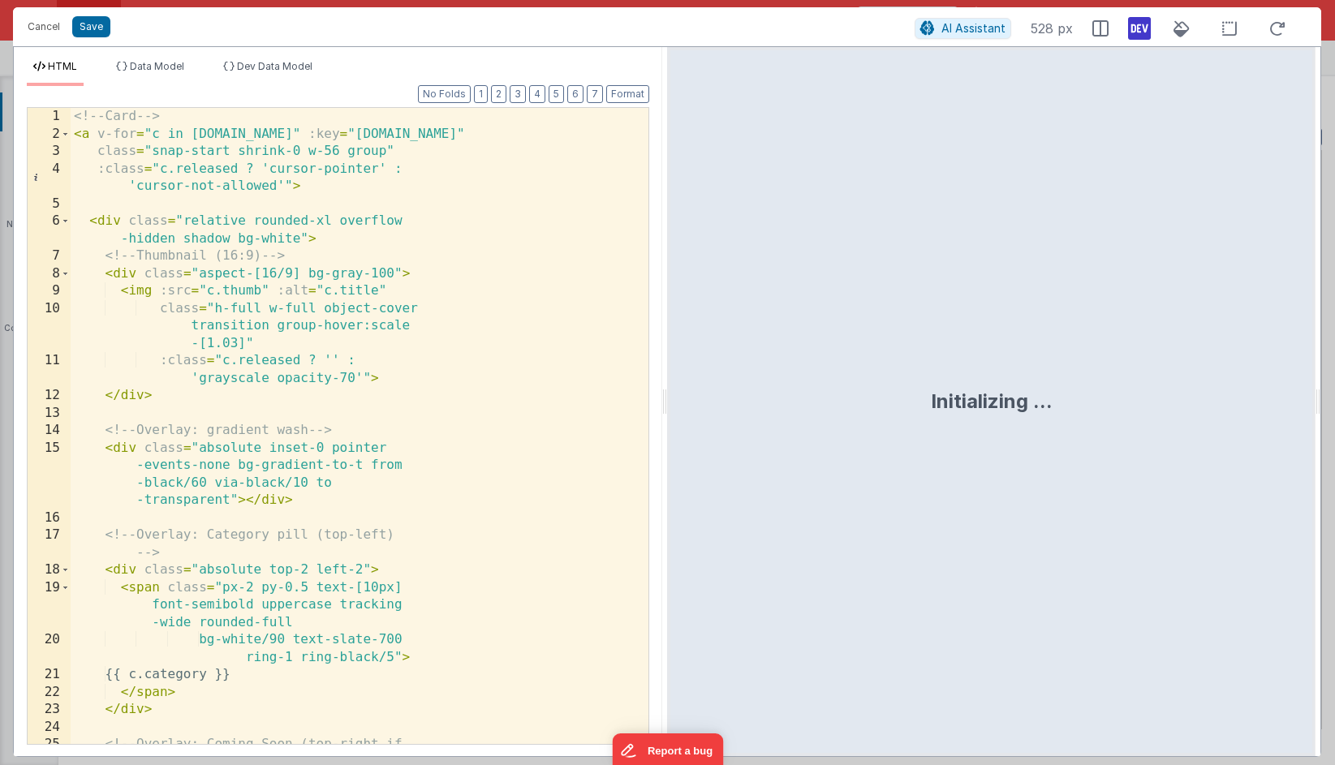
click at [419, 278] on div "<!-- Card --> < a v-for = "c in model.courses" :key = "c.id" class = "snap-star…" at bounding box center [360, 452] width 578 height 689
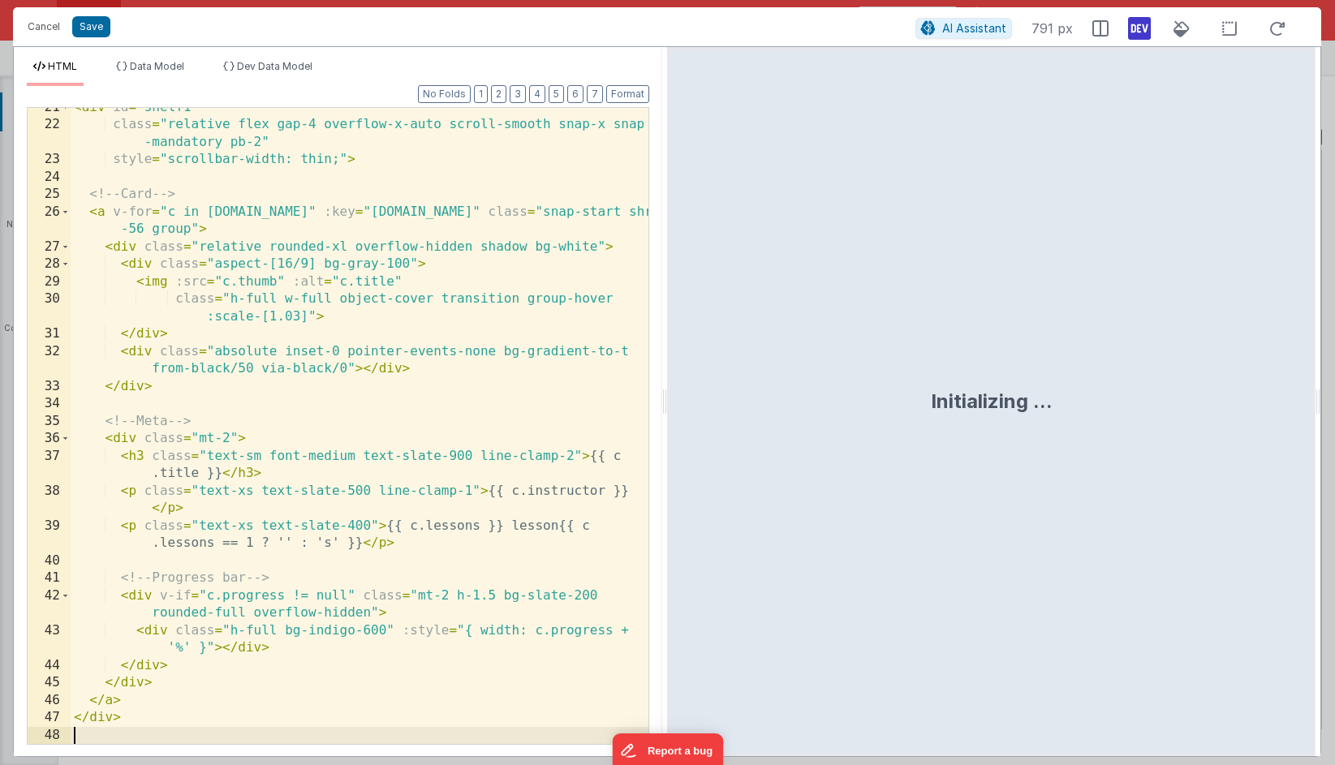
scroll to position [411, 0]
click at [95, 32] on button "Save" at bounding box center [91, 26] width 38 height 21
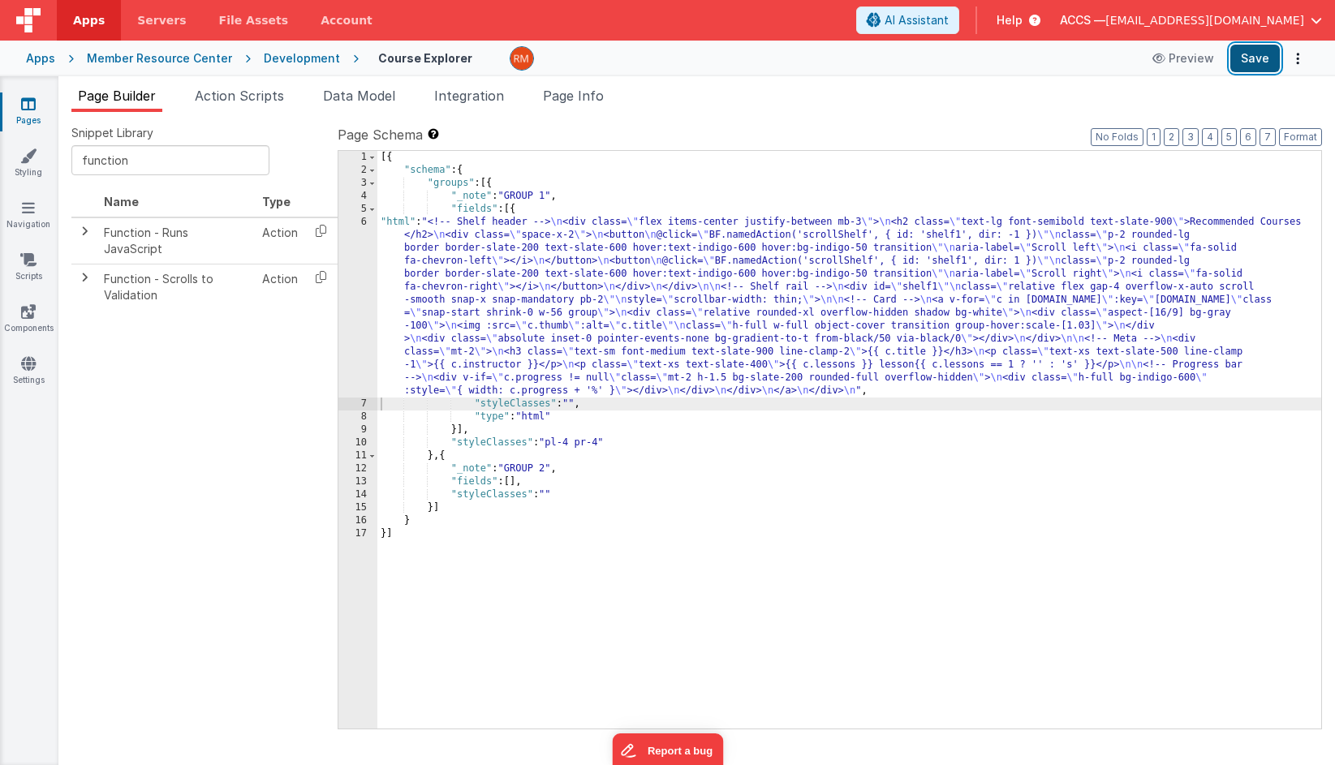
click at [1193, 64] on button "Save" at bounding box center [1254, 59] width 49 height 28
click at [394, 221] on div "[{ "schema" : { "groups" : [{ "_note" : "GROUP 1" , "fields" : [{ "html" : "<!-…" at bounding box center [849, 453] width 944 height 604
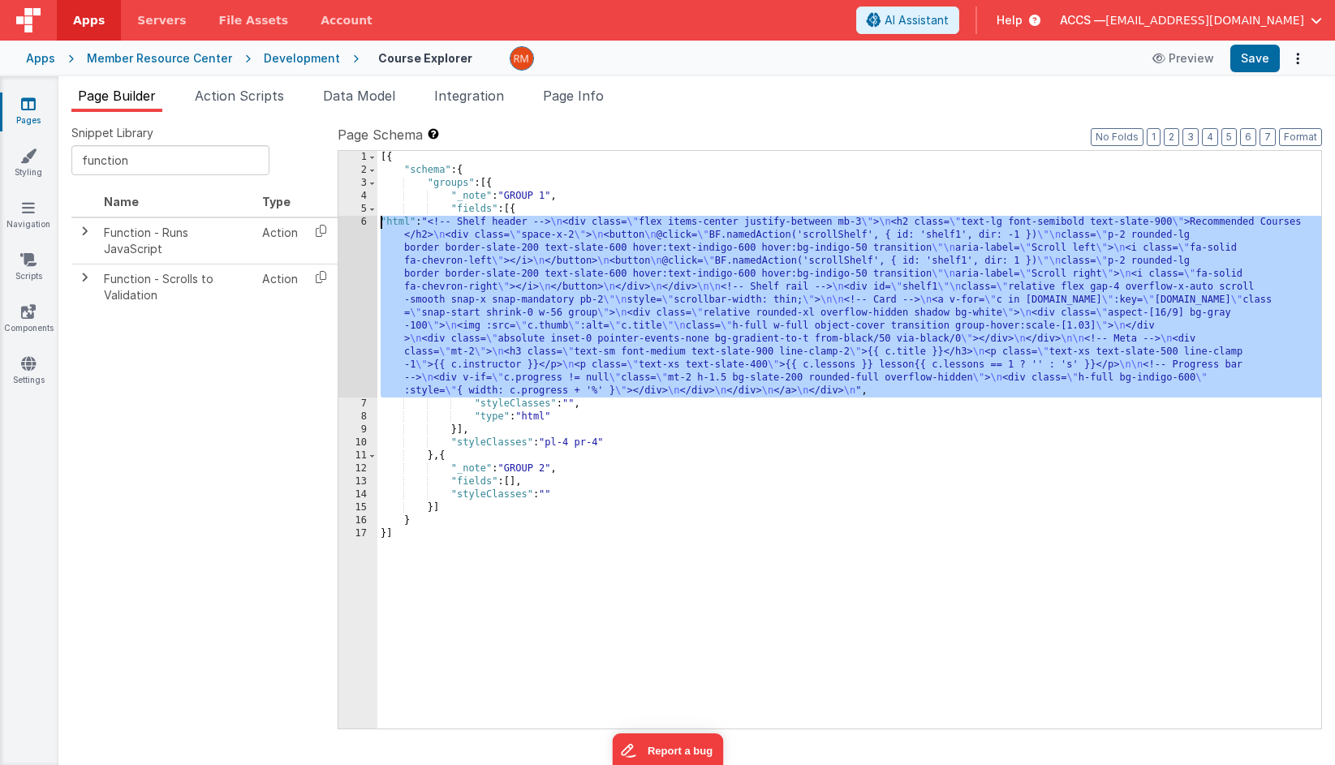
click at [359, 222] on div "6" at bounding box center [357, 307] width 39 height 182
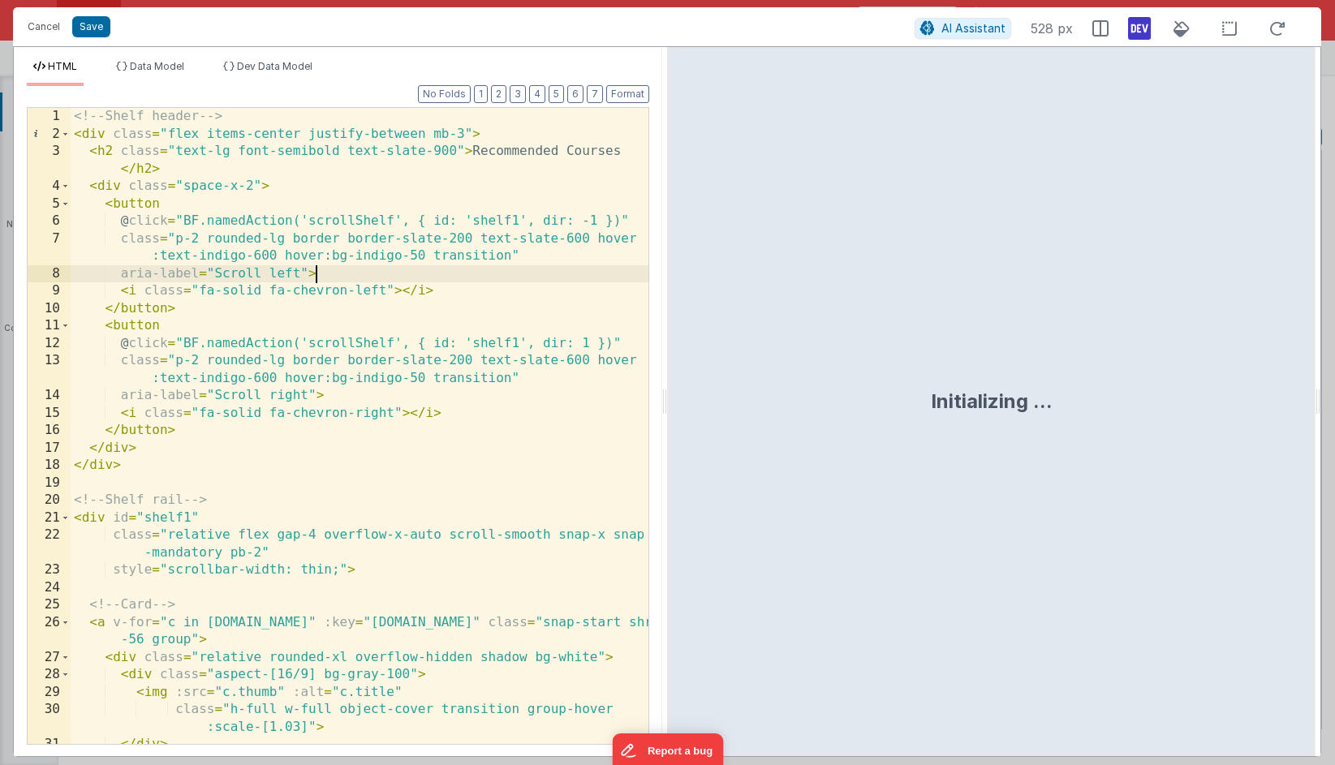
click at [346, 273] on div "<!-- Shelf header --> < div class = "flex items-center justify-between mb-3" > …" at bounding box center [360, 452] width 578 height 689
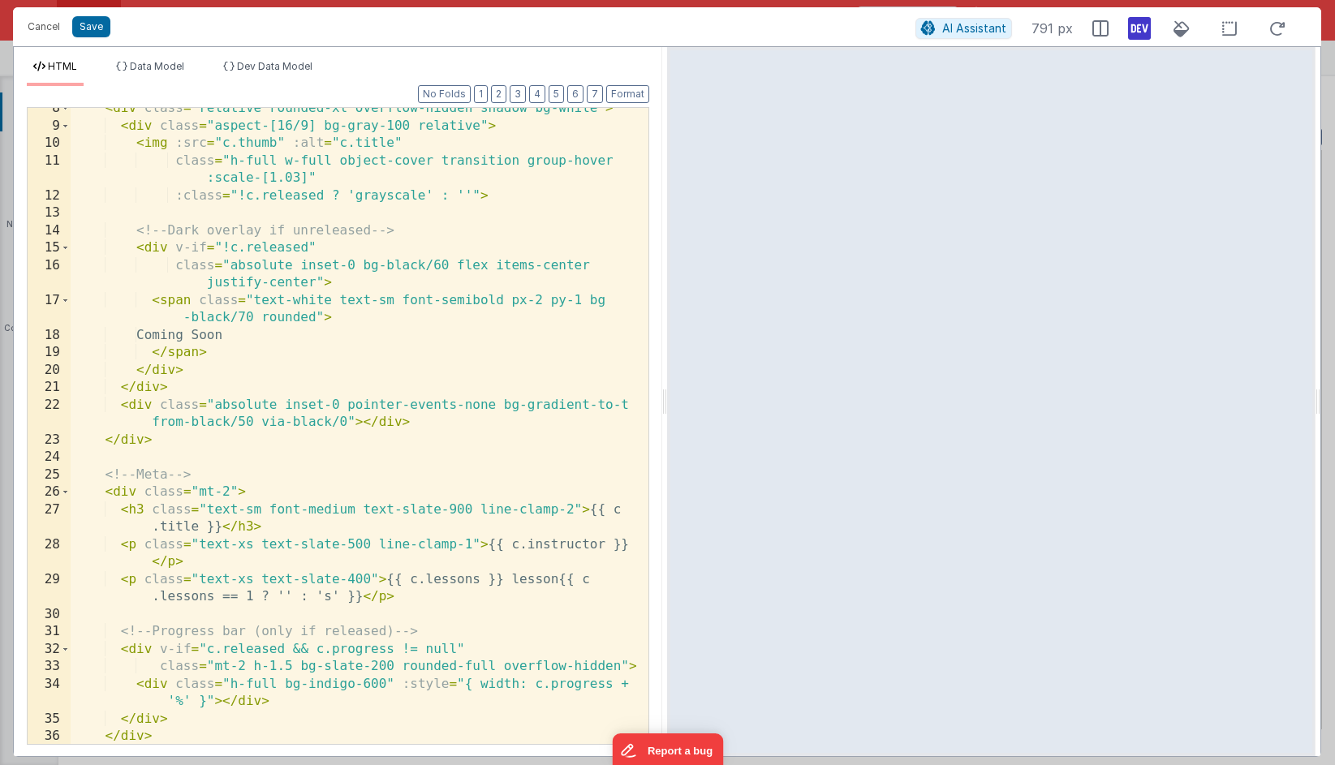
scroll to position [0, 0]
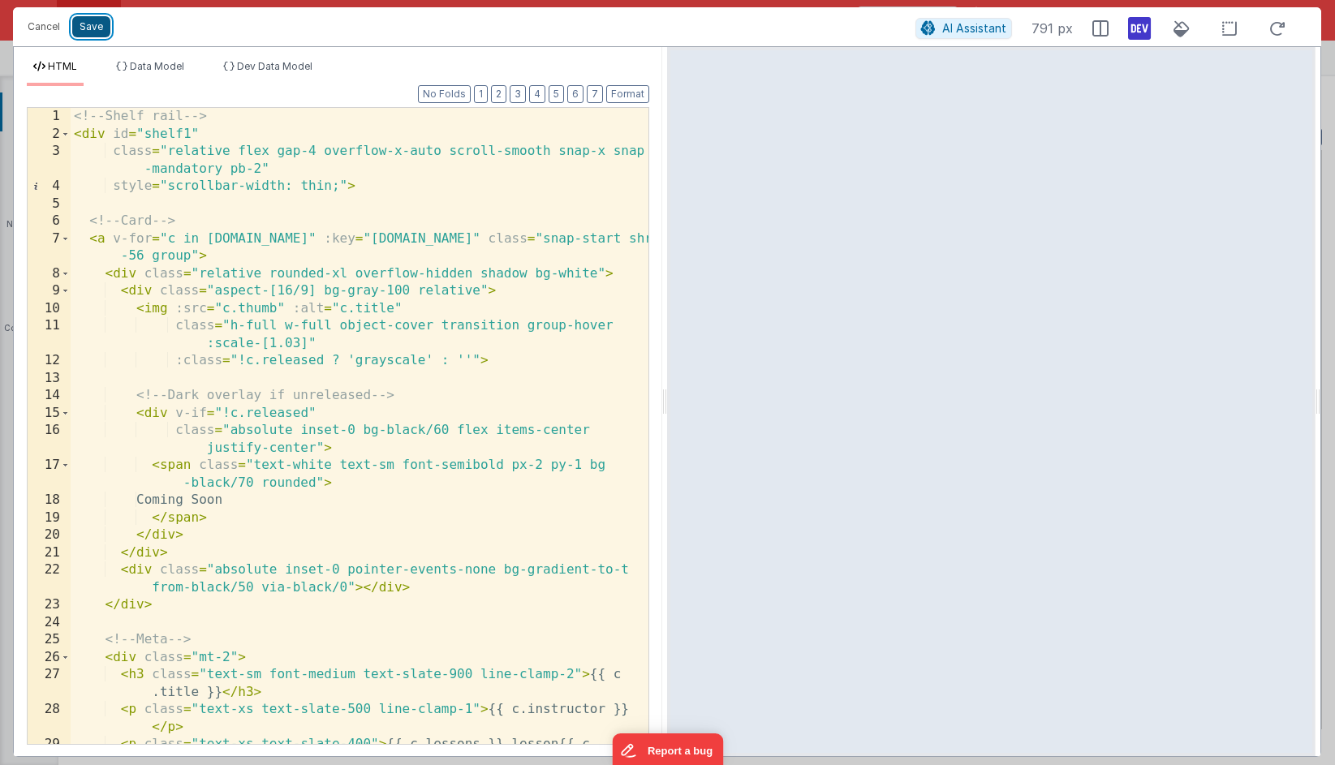
click at [99, 30] on button "Save" at bounding box center [91, 26] width 38 height 21
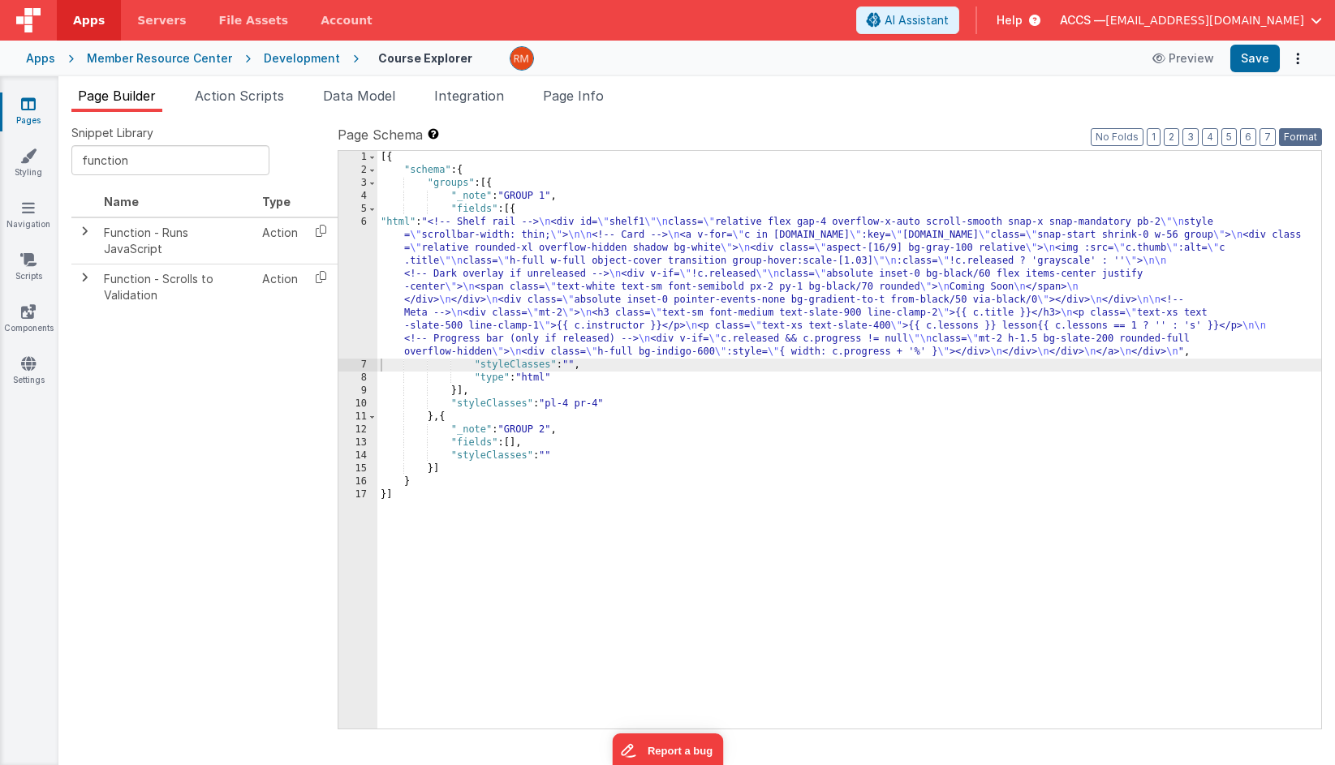
click at [1193, 133] on button "Format" at bounding box center [1300, 137] width 43 height 18
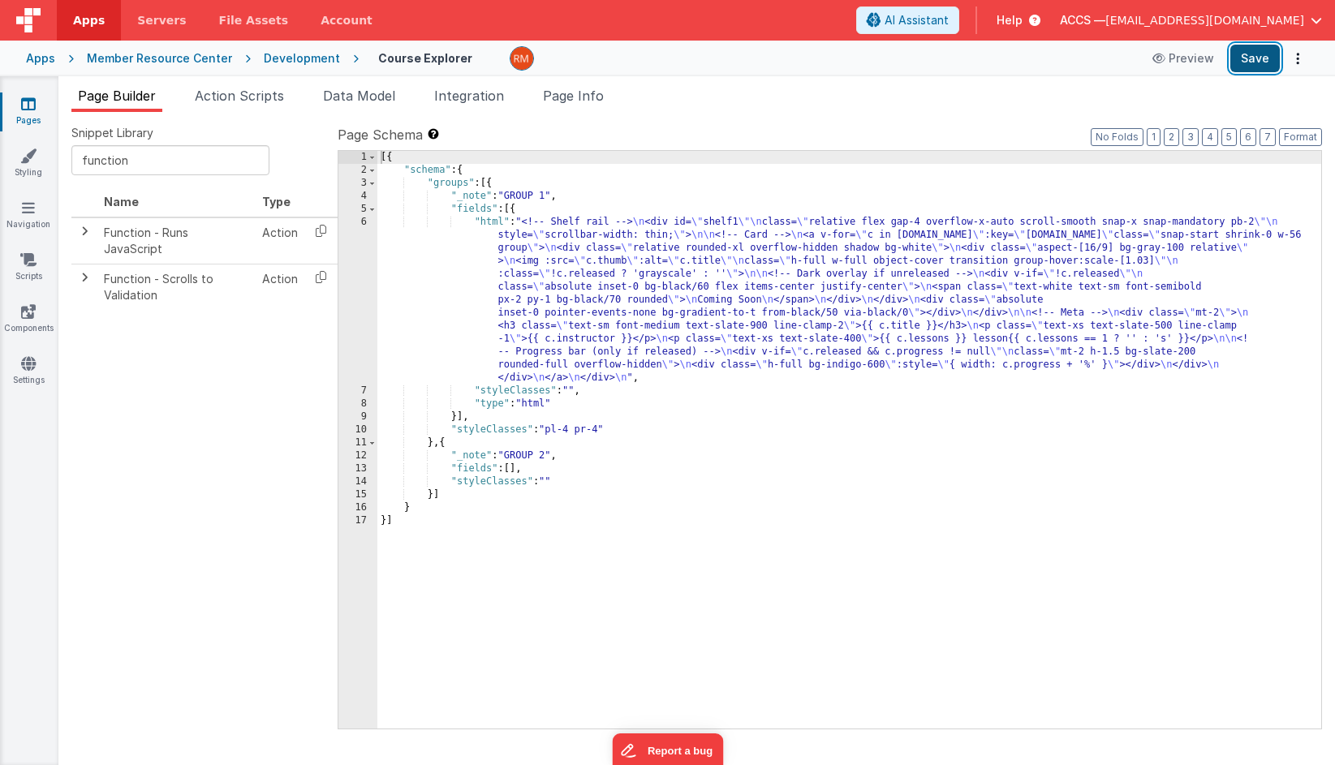
click at [1193, 62] on button "Save" at bounding box center [1254, 59] width 49 height 28
click at [490, 223] on div "[{ "schema" : { "groups" : [{ "_note" : "GROUP 1" , "fields" : [{ "html" : "<!-…" at bounding box center [849, 453] width 944 height 604
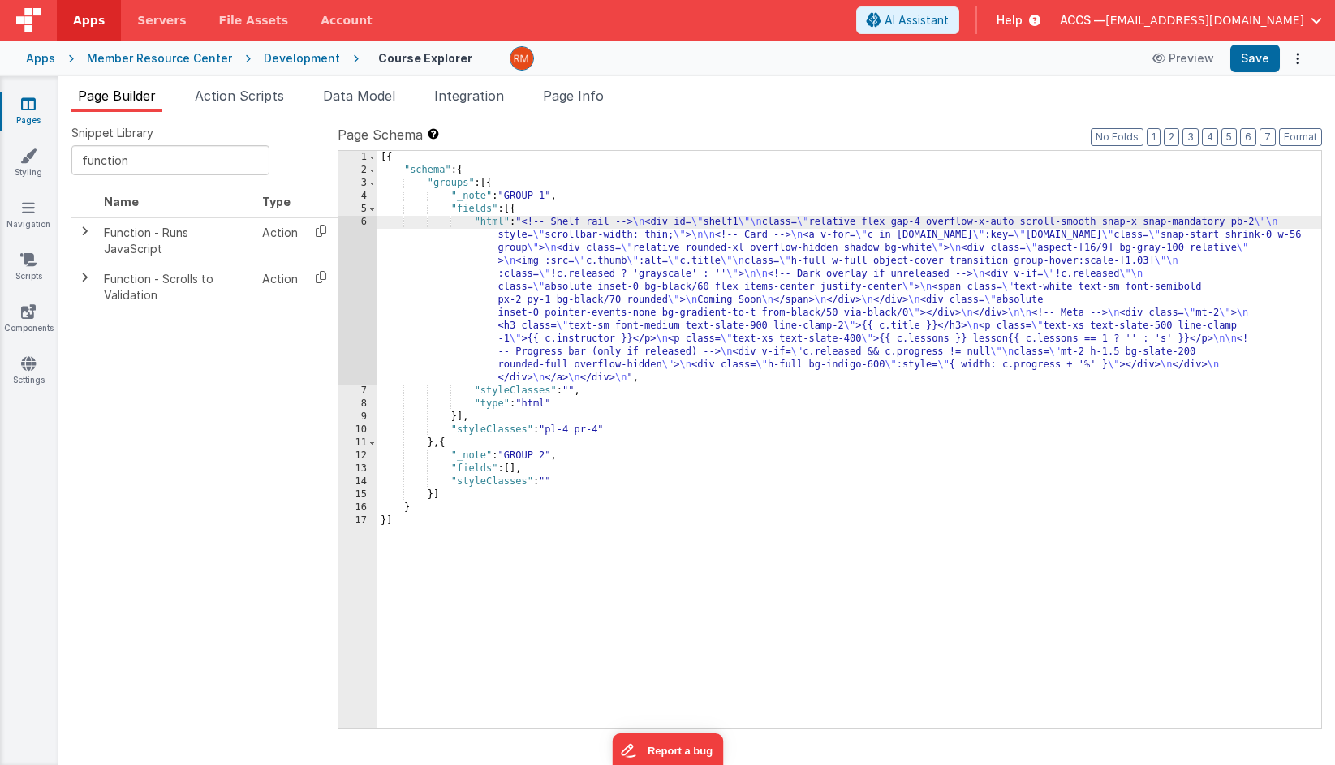
click at [362, 222] on div "6" at bounding box center [357, 300] width 39 height 169
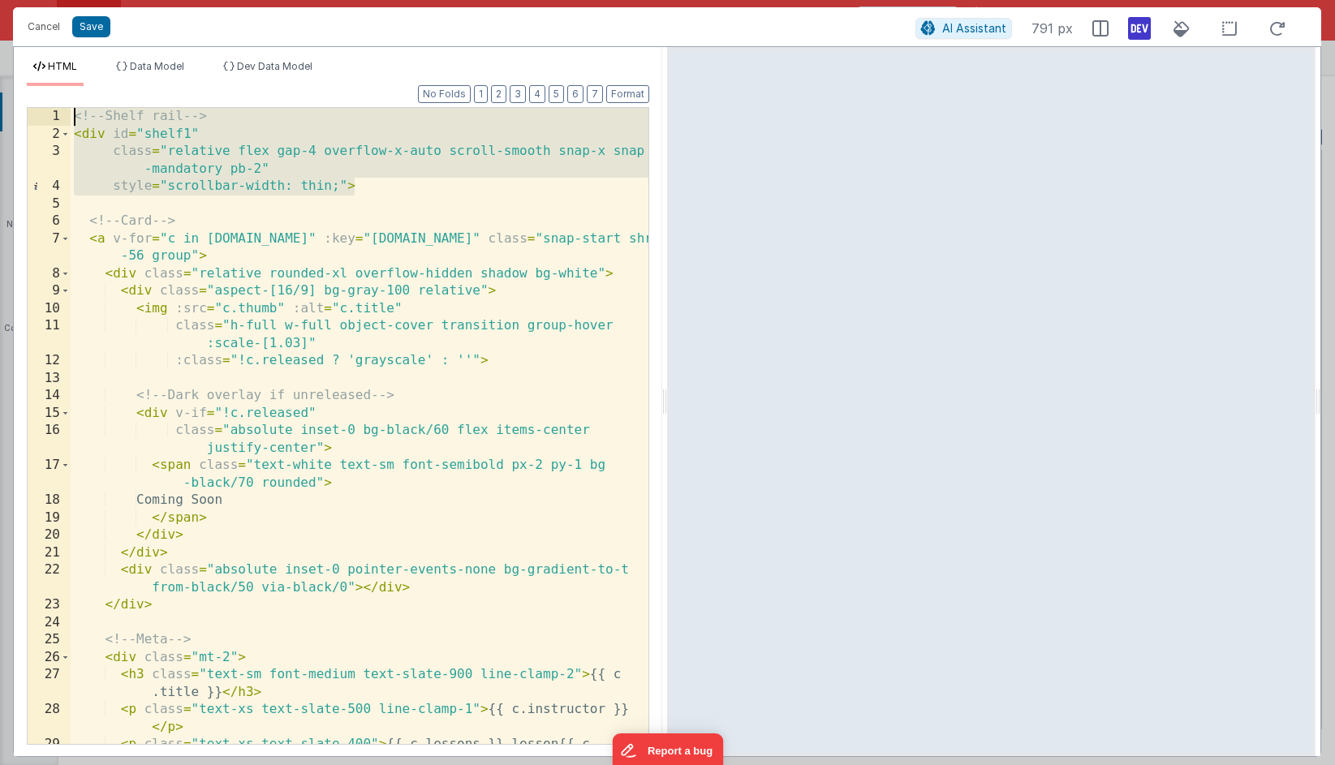
drag, startPoint x: 373, startPoint y: 186, endPoint x: 24, endPoint y: 101, distance: 359.9
click at [24, 101] on div "Format 7 6 5 4 3 2 1 No Folds 1 2 3 4 5 6 7 8 9 10 11 12 13 14 15 16 17 18 19 2…" at bounding box center [338, 421] width 648 height 670
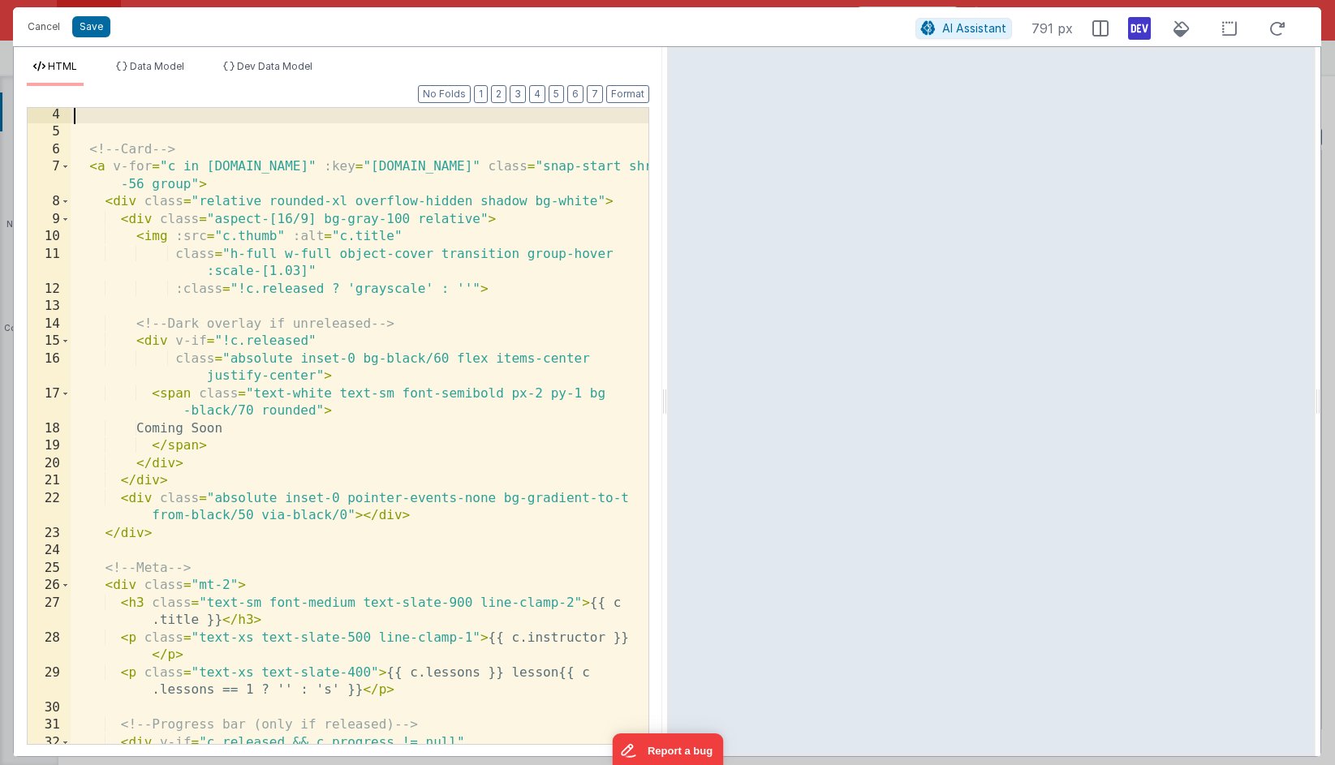
scroll to position [218, 0]
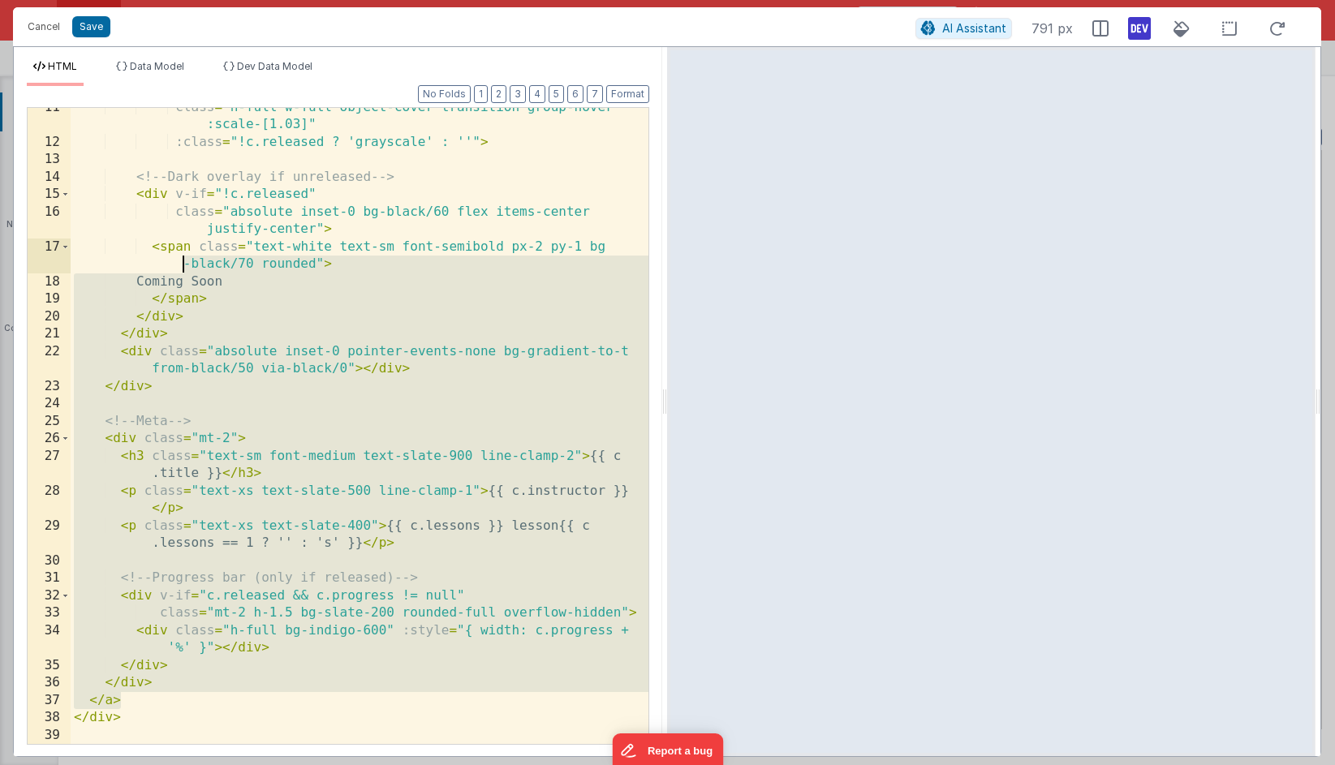
drag, startPoint x: 137, startPoint y: 699, endPoint x: 92, endPoint y: 209, distance: 491.3
click at [92, 209] on div "class = "h-full w-full object-cover transition group-hover :scale-[1.03]" :clas…" at bounding box center [360, 443] width 578 height 689
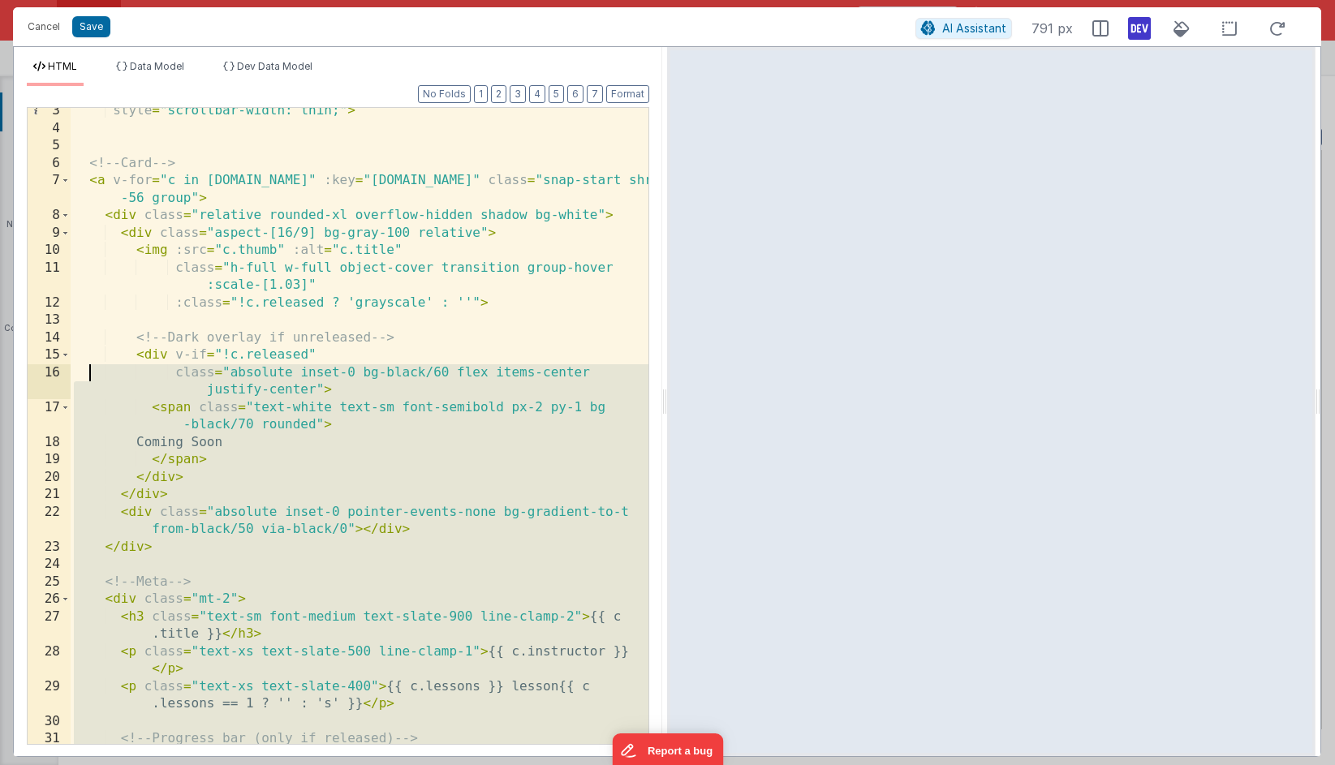
scroll to position [0, 0]
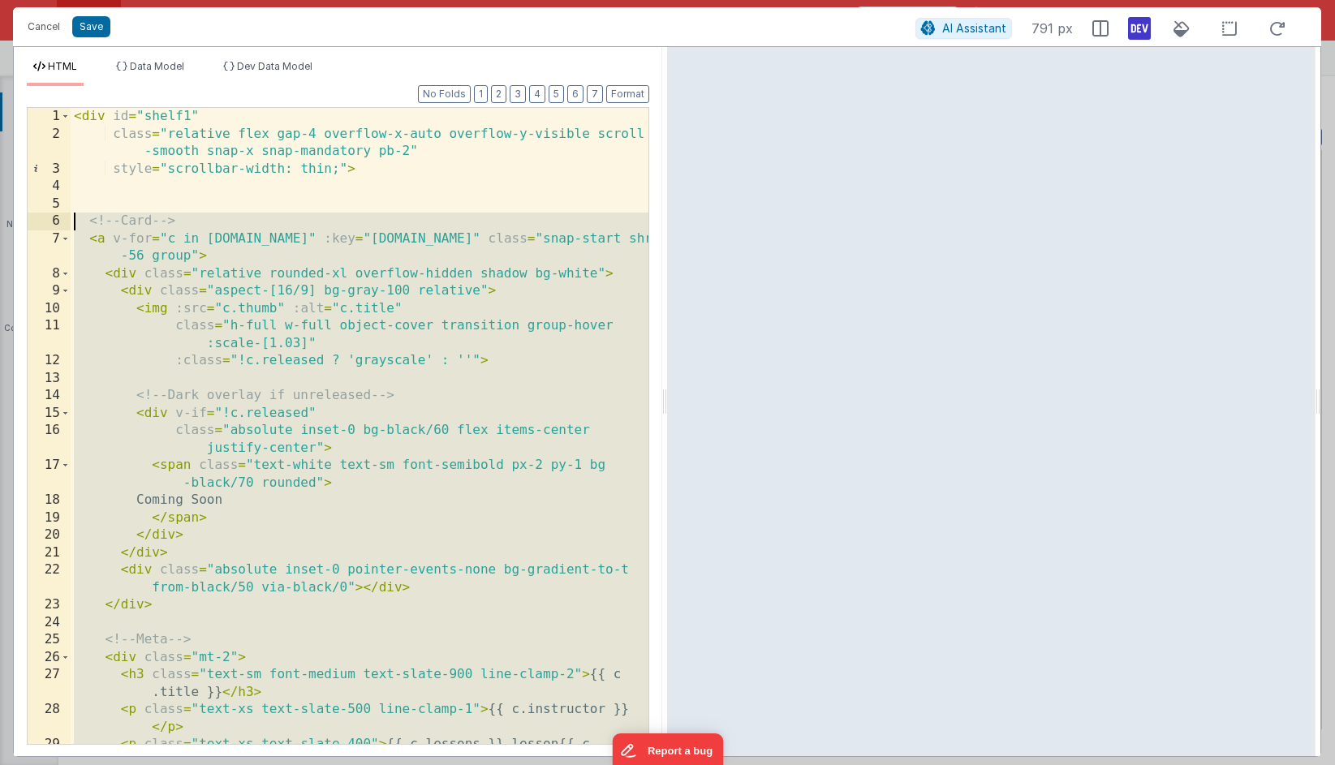
click at [77, 221] on div "< div id = "shelf1" class = "relative flex gap-4 overflow-x-auto overflow-y-vis…" at bounding box center [360, 452] width 578 height 689
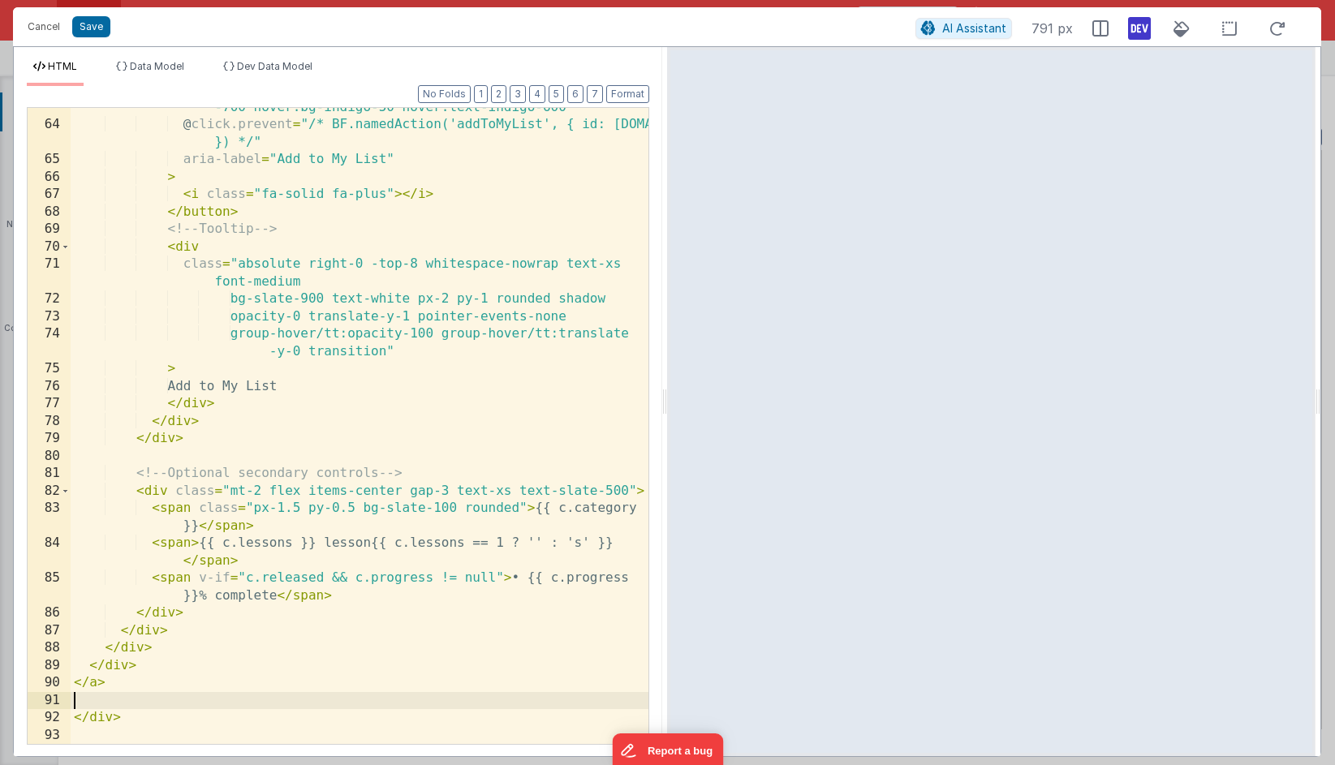
scroll to position [1387, 0]
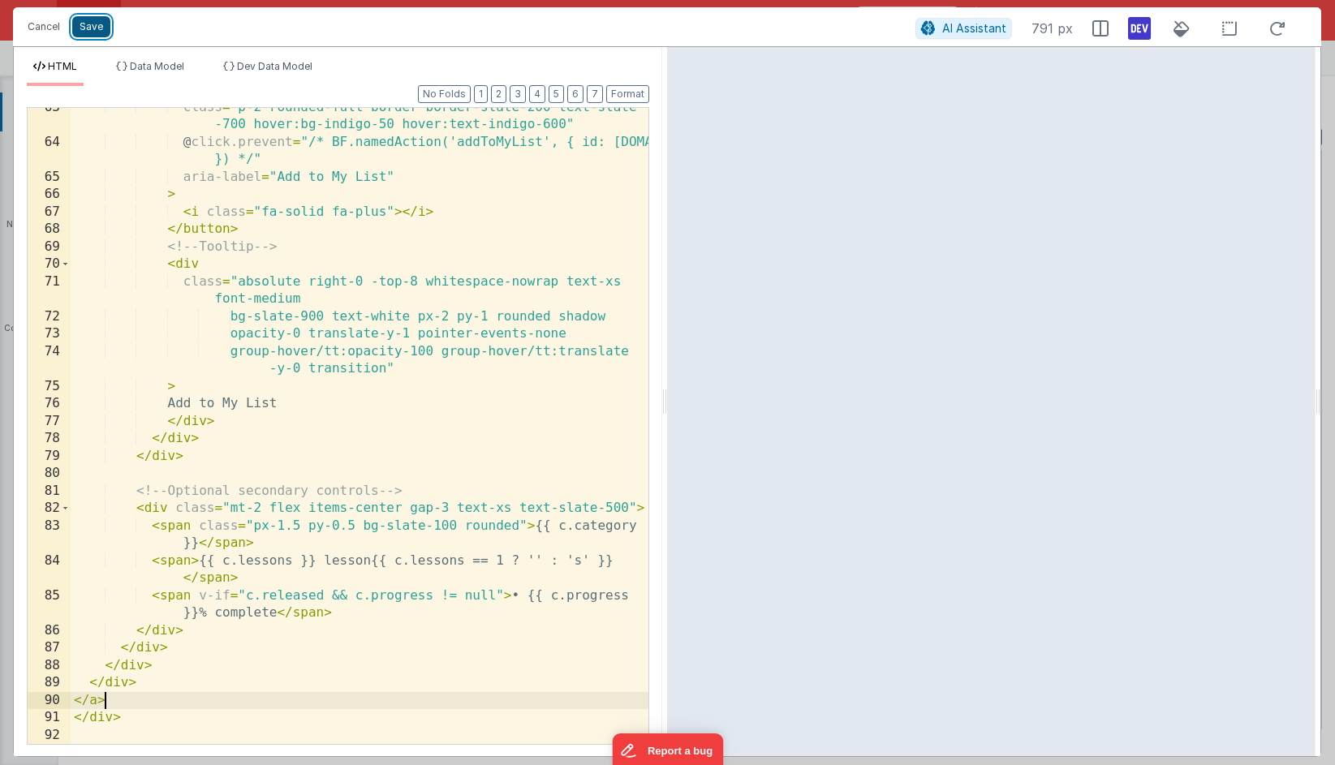
click at [97, 27] on button "Save" at bounding box center [91, 26] width 38 height 21
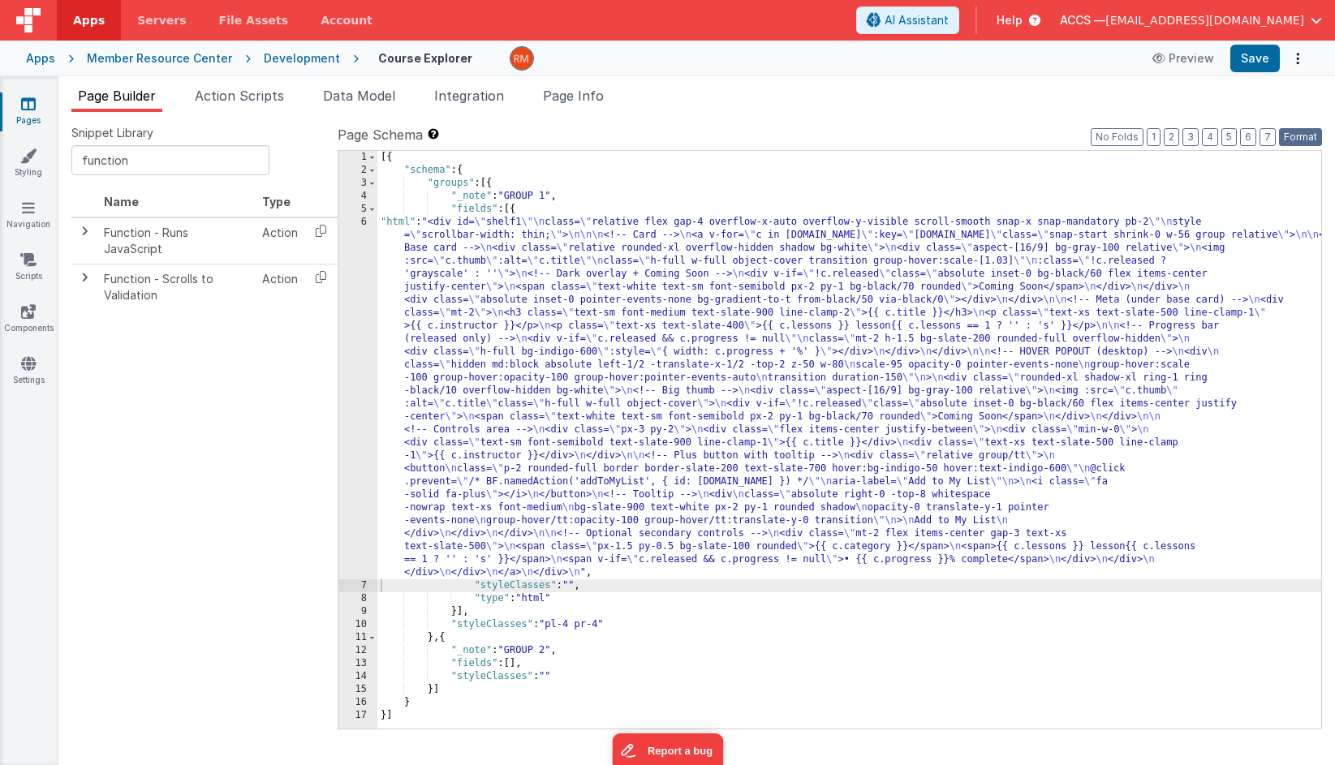
click at [1193, 138] on button "Format" at bounding box center [1300, 137] width 43 height 18
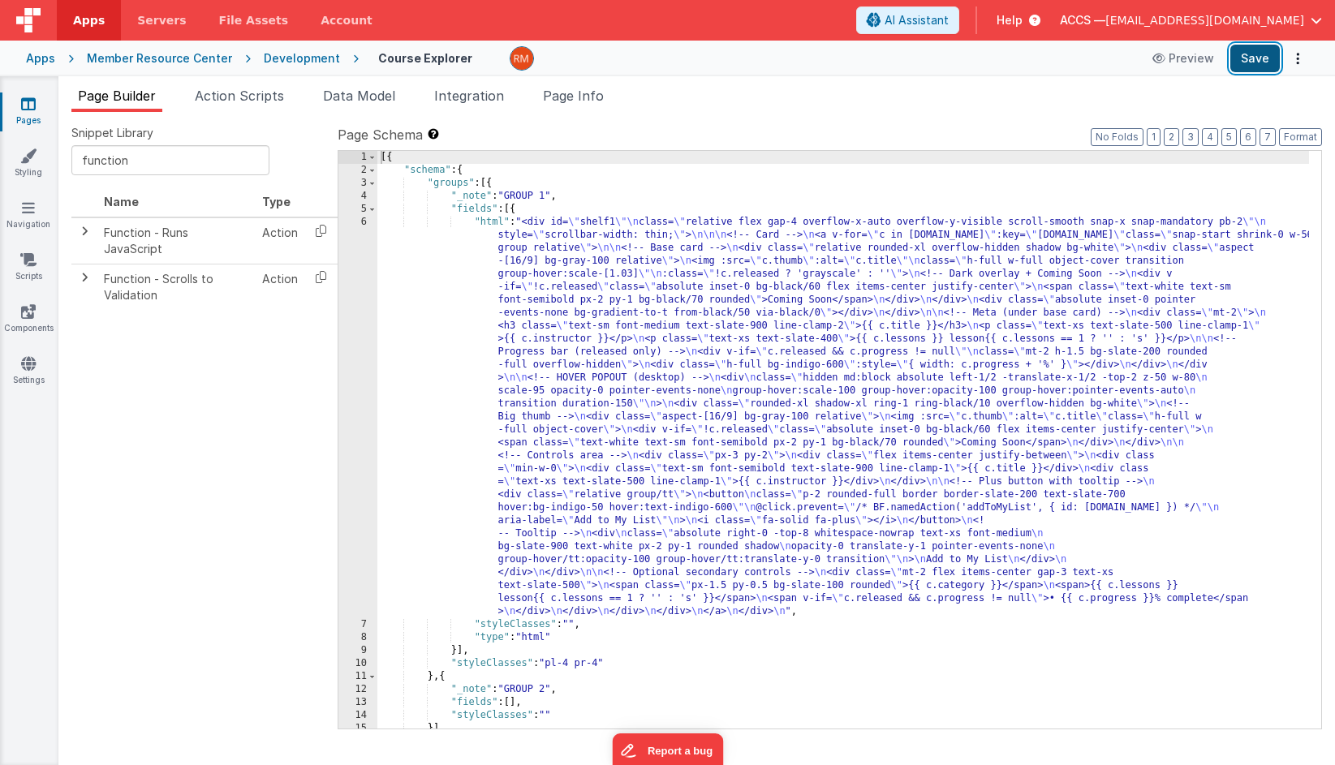
click at [1193, 54] on button "Save" at bounding box center [1254, 59] width 49 height 28
click at [492, 224] on div "[{ "schema" : { "groups" : [{ "_note" : "GROUP 1" , "fields" : [{ "html" : "<di…" at bounding box center [842, 453] width 931 height 604
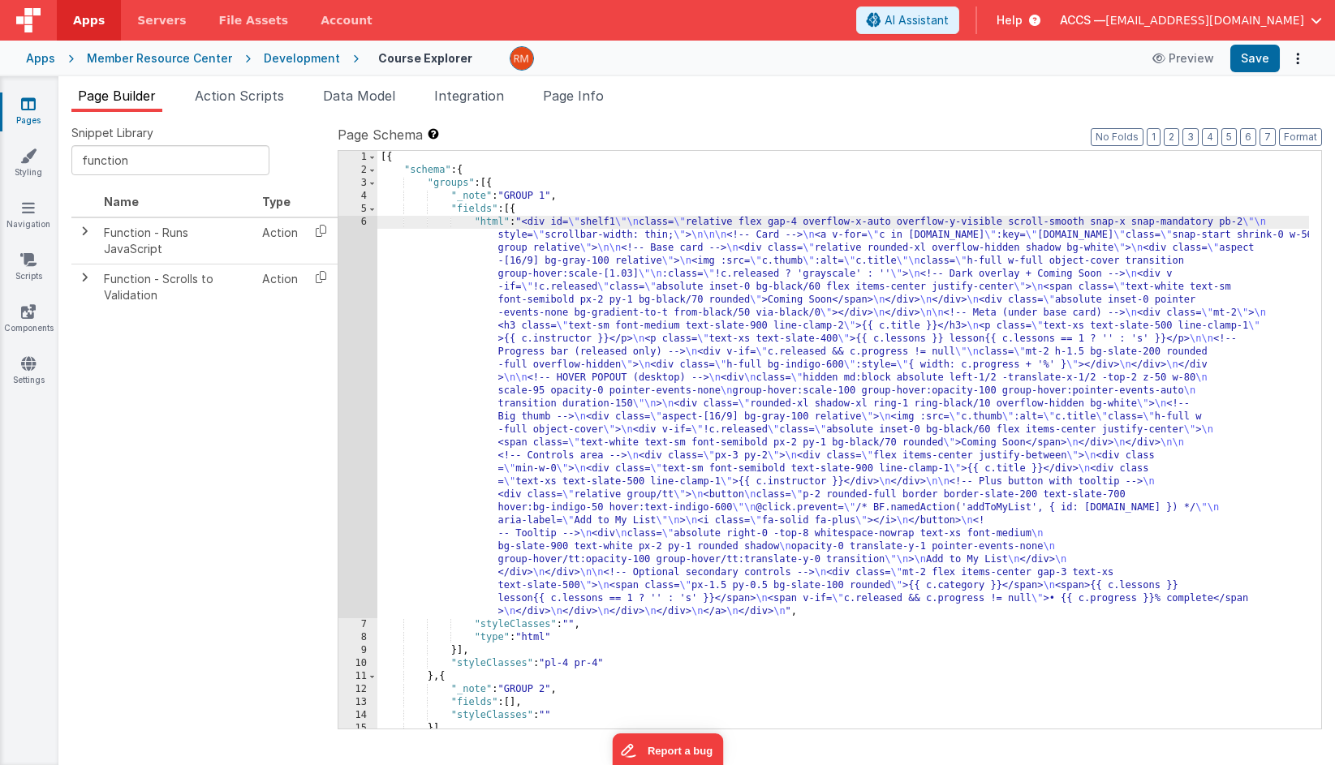
click at [366, 221] on div "6" at bounding box center [357, 417] width 39 height 402
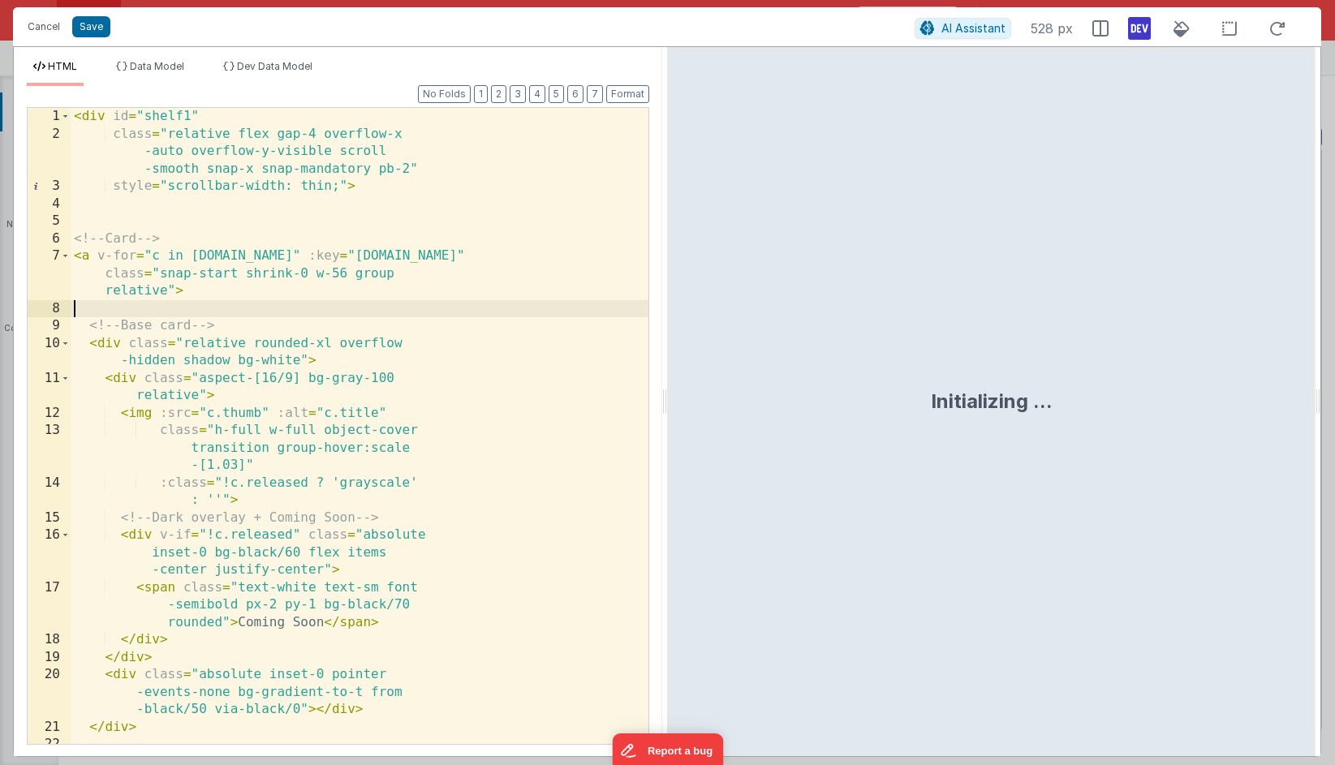
scroll to position [0, 0]
click at [432, 313] on div "< div id = "shelf1" class = "relative flex gap-4 overflow-x -auto overflow-y-vi…" at bounding box center [360, 443] width 578 height 671
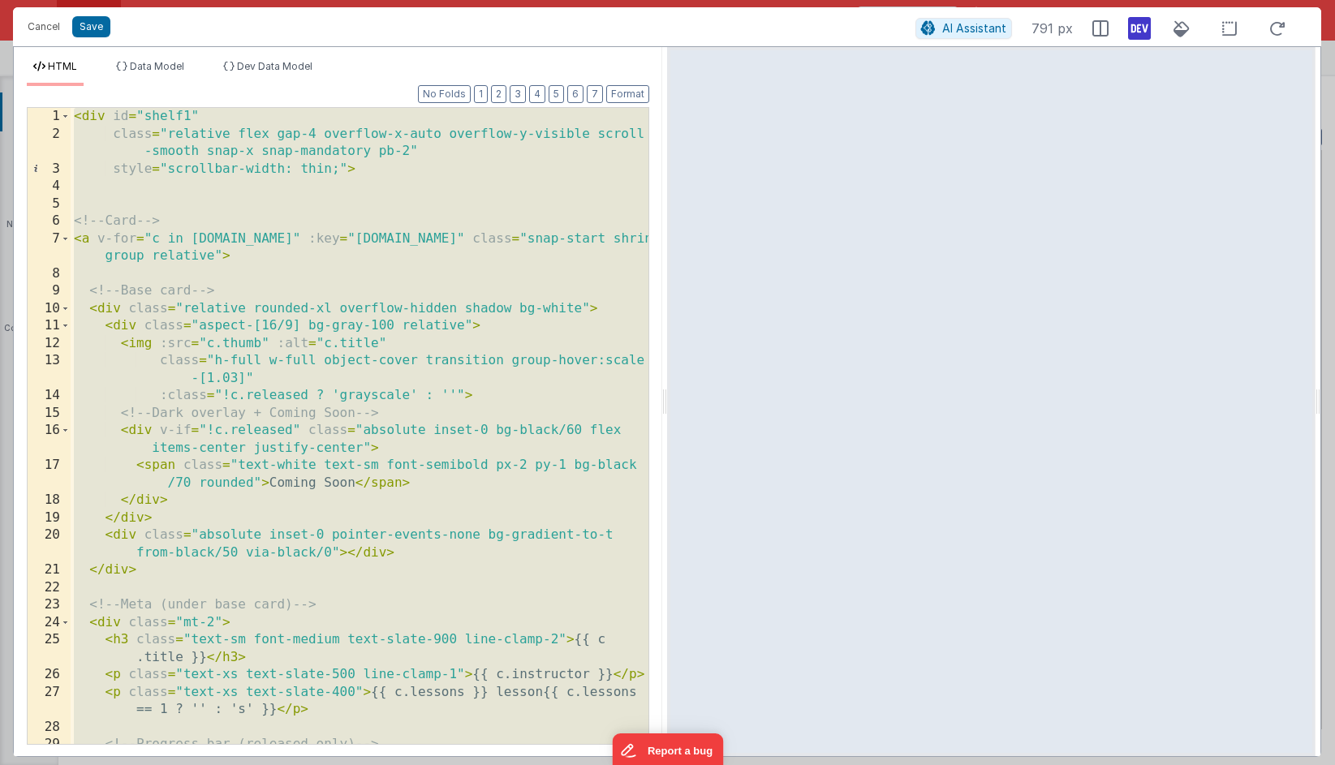
click at [238, 269] on div "< div id = "shelf1" class = "relative flex gap-4 overflow-x-auto overflow-y-vis…" at bounding box center [360, 443] width 578 height 671
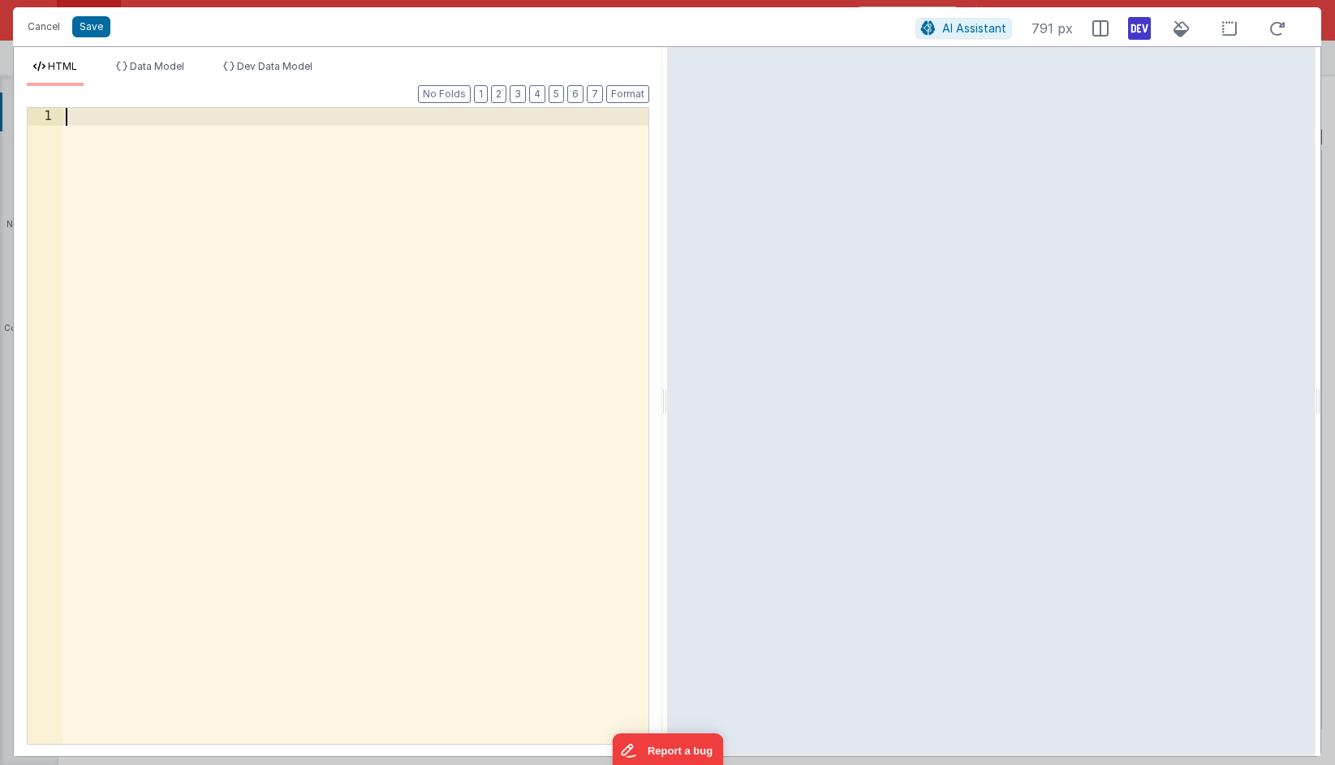
scroll to position [1736, 0]
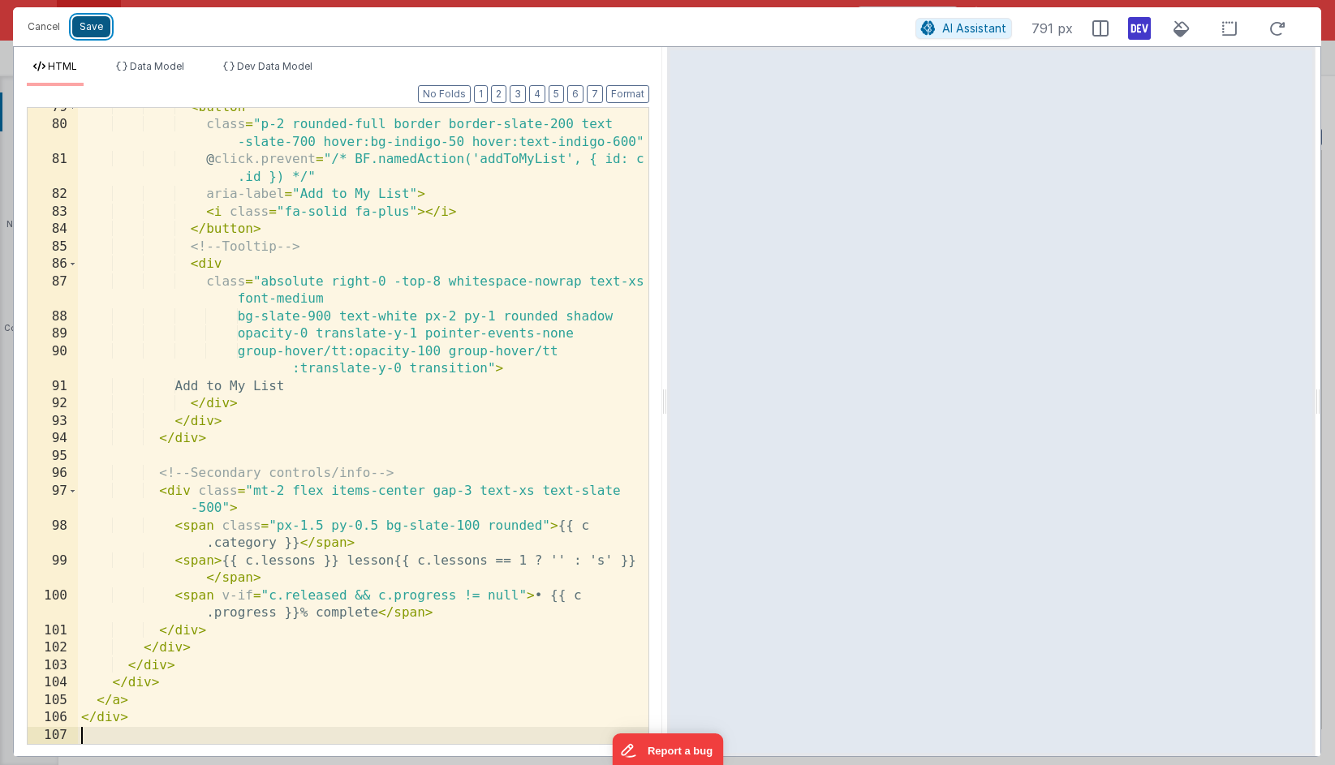
click at [97, 28] on button "Save" at bounding box center [91, 26] width 38 height 21
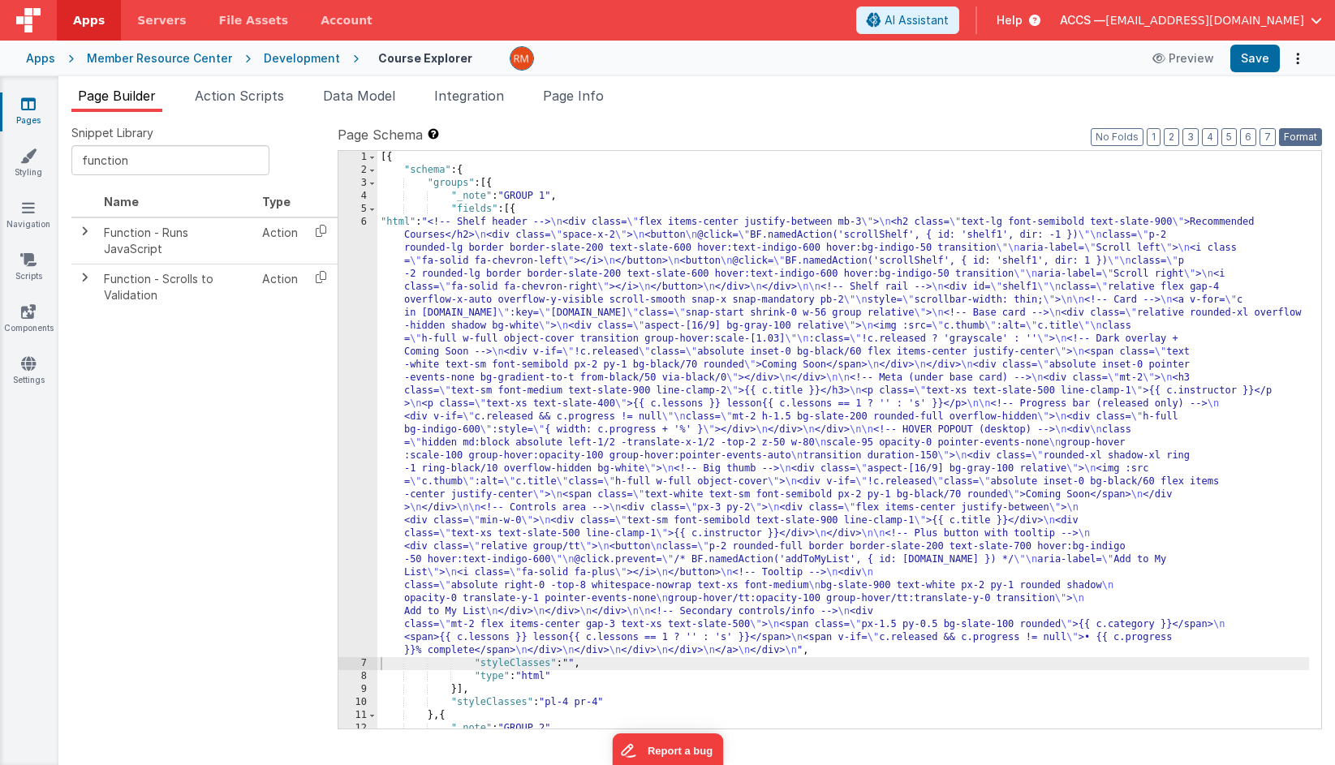
click at [1193, 138] on button "Format" at bounding box center [1300, 137] width 43 height 18
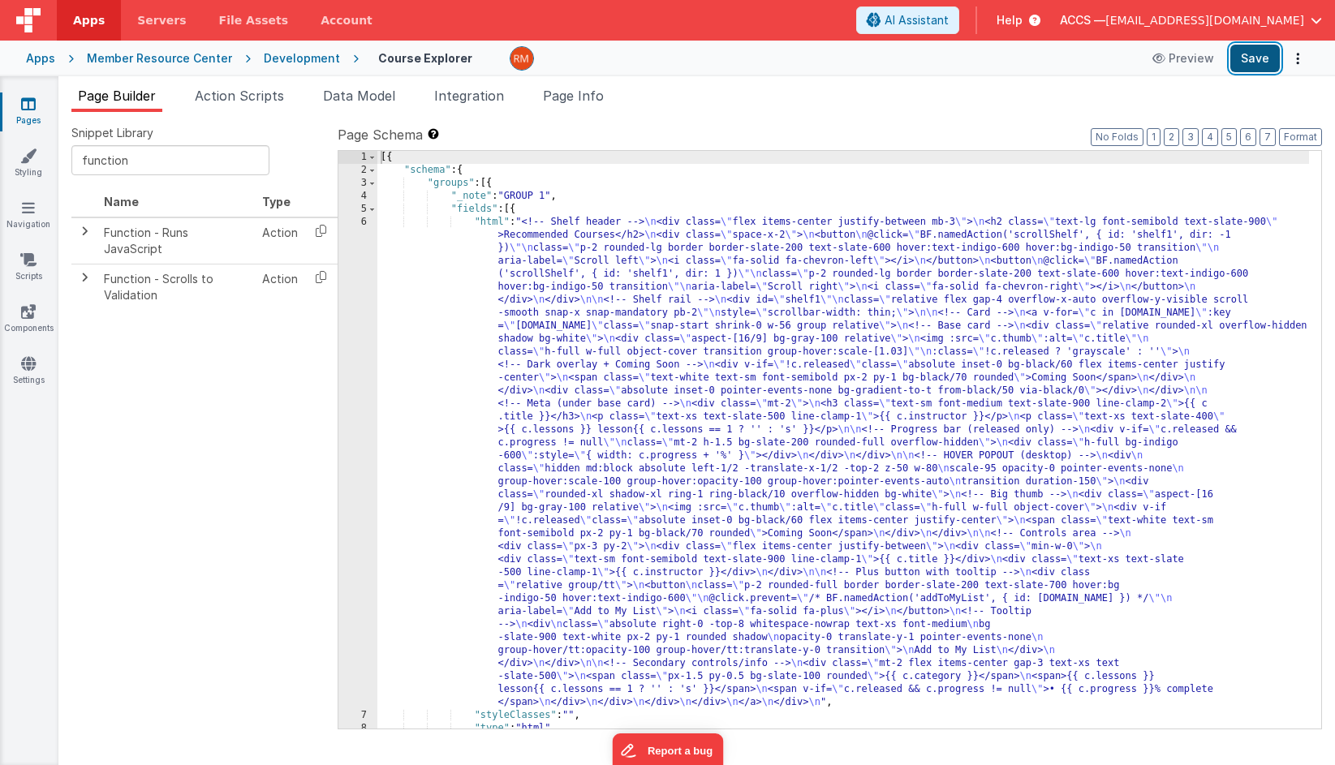
click at [1193, 61] on button "Save" at bounding box center [1254, 59] width 49 height 28
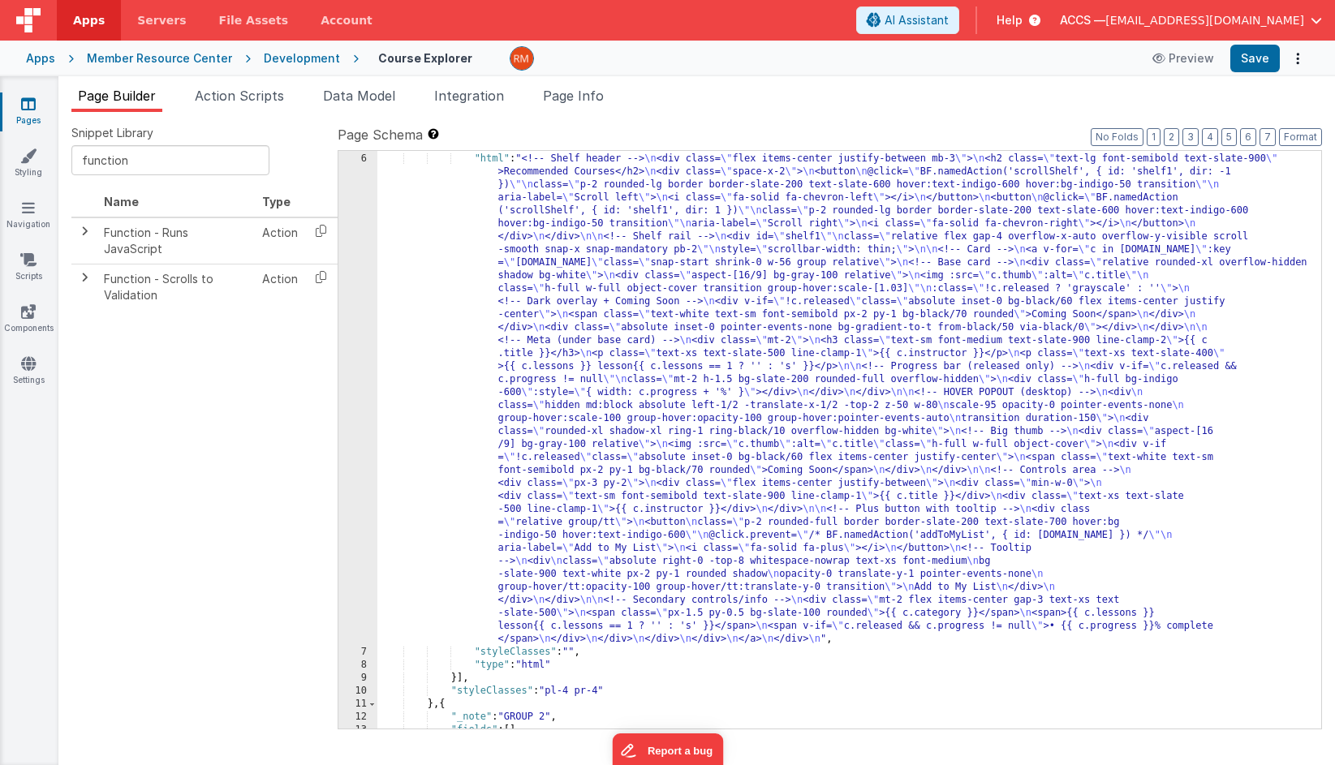
scroll to position [123, 0]
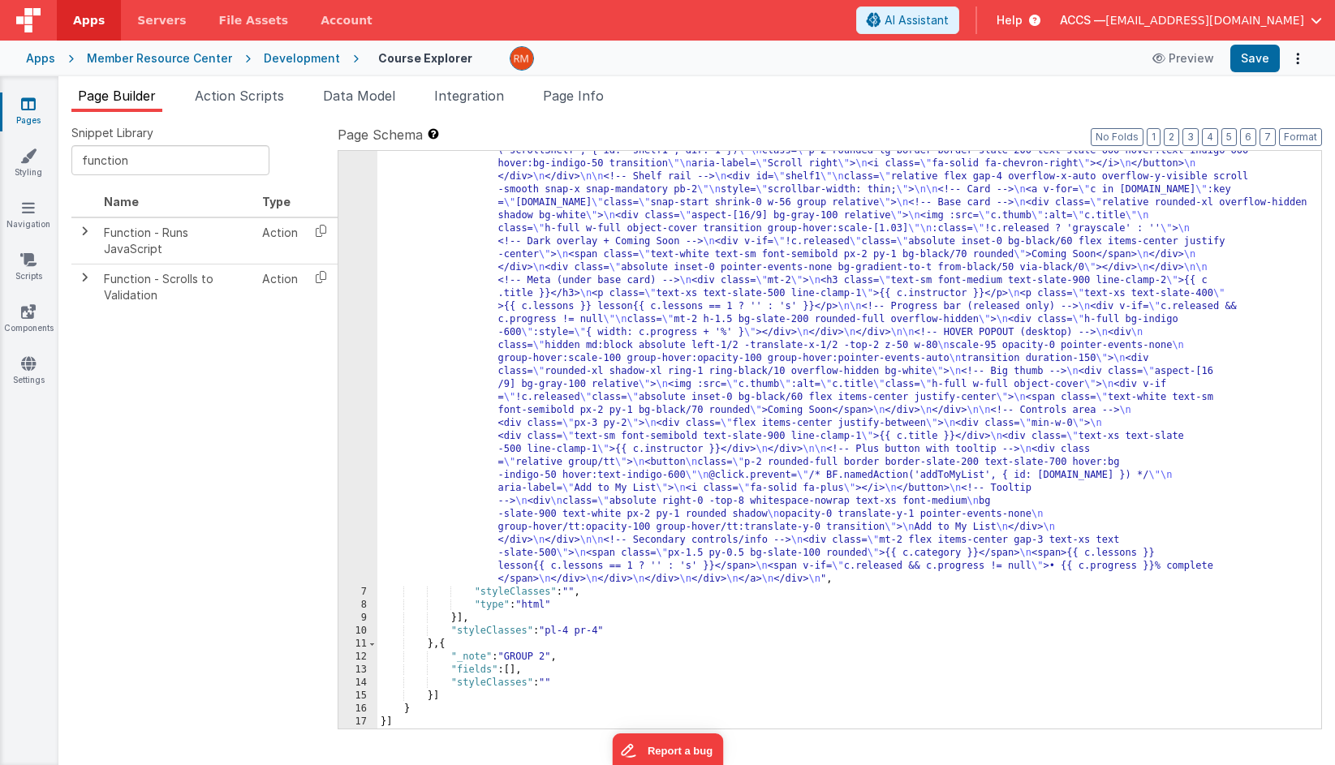
click at [602, 631] on div ""html" : "<!-- Shelf header --> \n <div class= \" flex items-center justify-bet…" at bounding box center [842, 634] width 931 height 1084
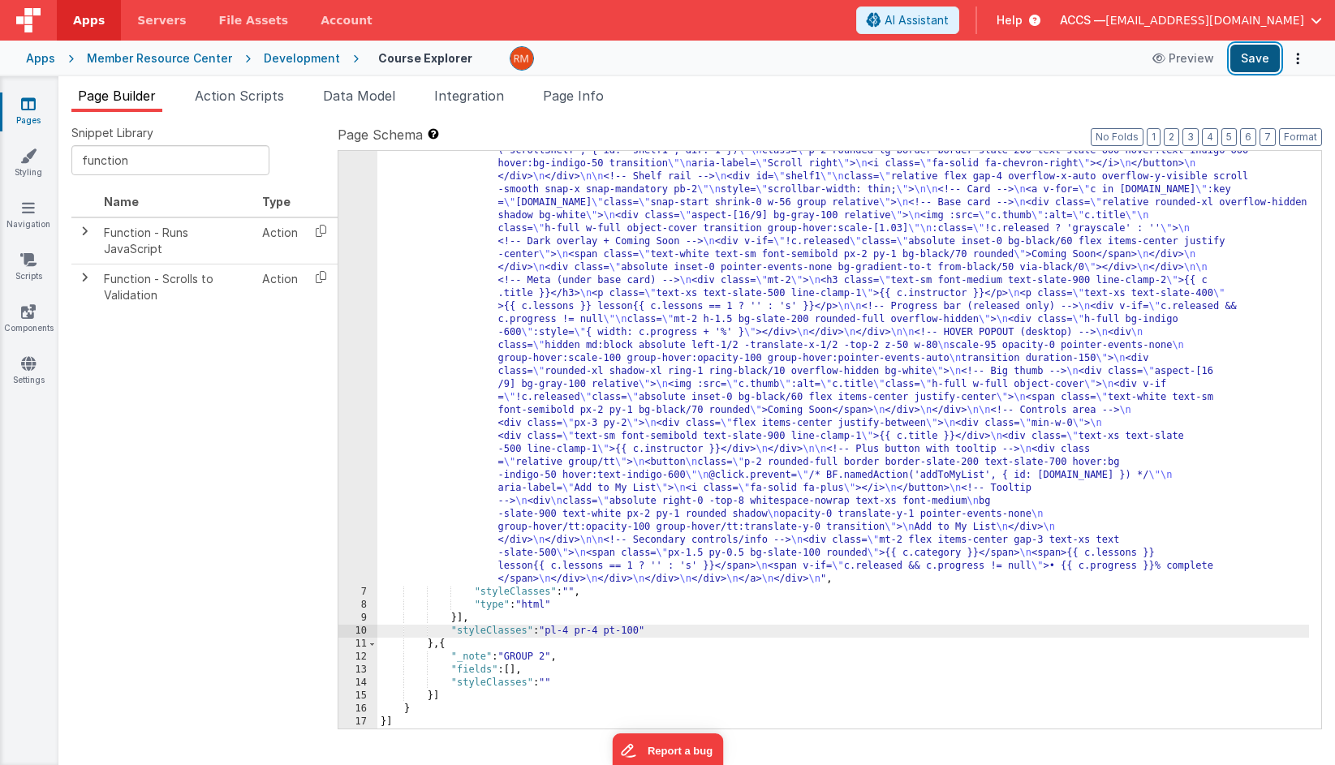
click at [1193, 67] on button "Save" at bounding box center [1254, 59] width 49 height 28
click at [643, 630] on div ""html" : "<!-- Shelf header --> \n <div class= \" flex items-center justify-bet…" at bounding box center [842, 634] width 931 height 1084
click at [1193, 58] on button "Save" at bounding box center [1254, 59] width 49 height 28
click at [636, 634] on div ""html" : "<!-- Shelf header --> \n <div class= \" flex items-center justify-bet…" at bounding box center [842, 634] width 931 height 1084
click at [1193, 62] on button "Save" at bounding box center [1254, 59] width 49 height 28
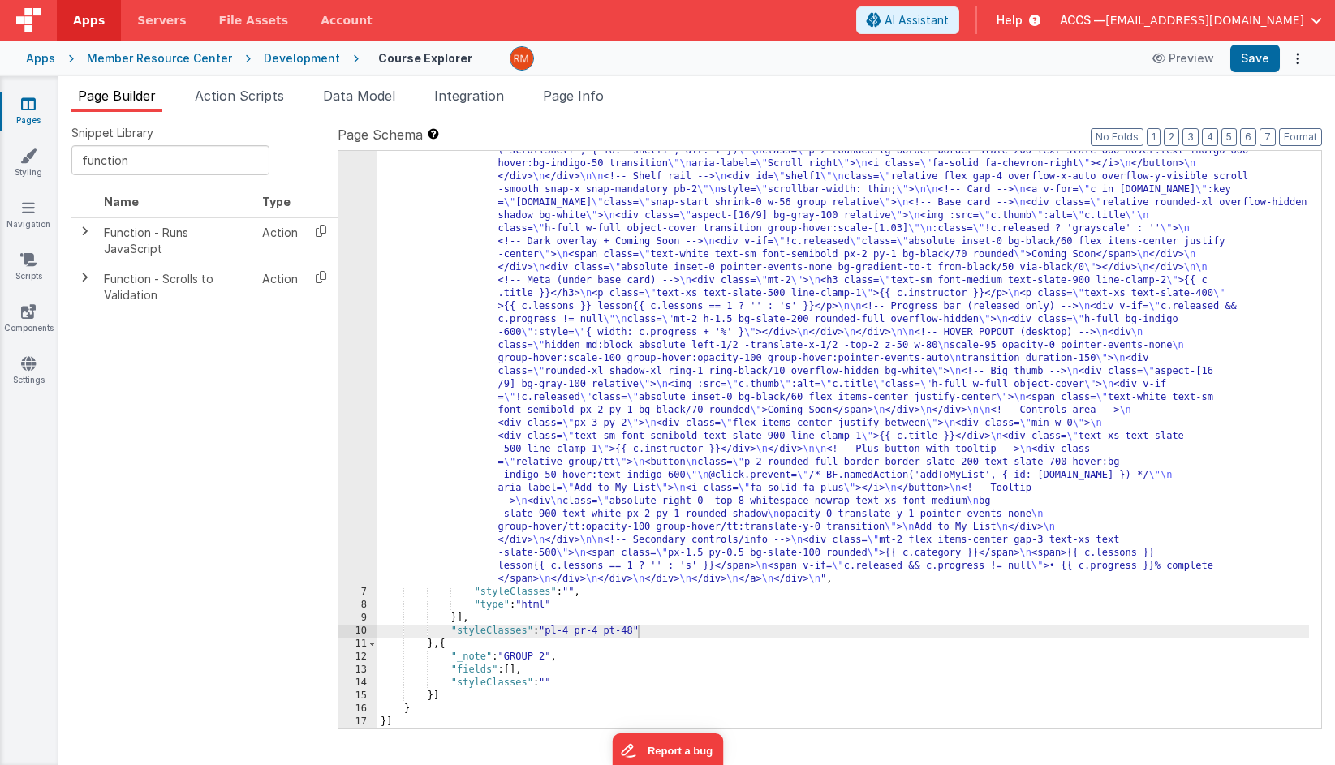
scroll to position [0, 0]
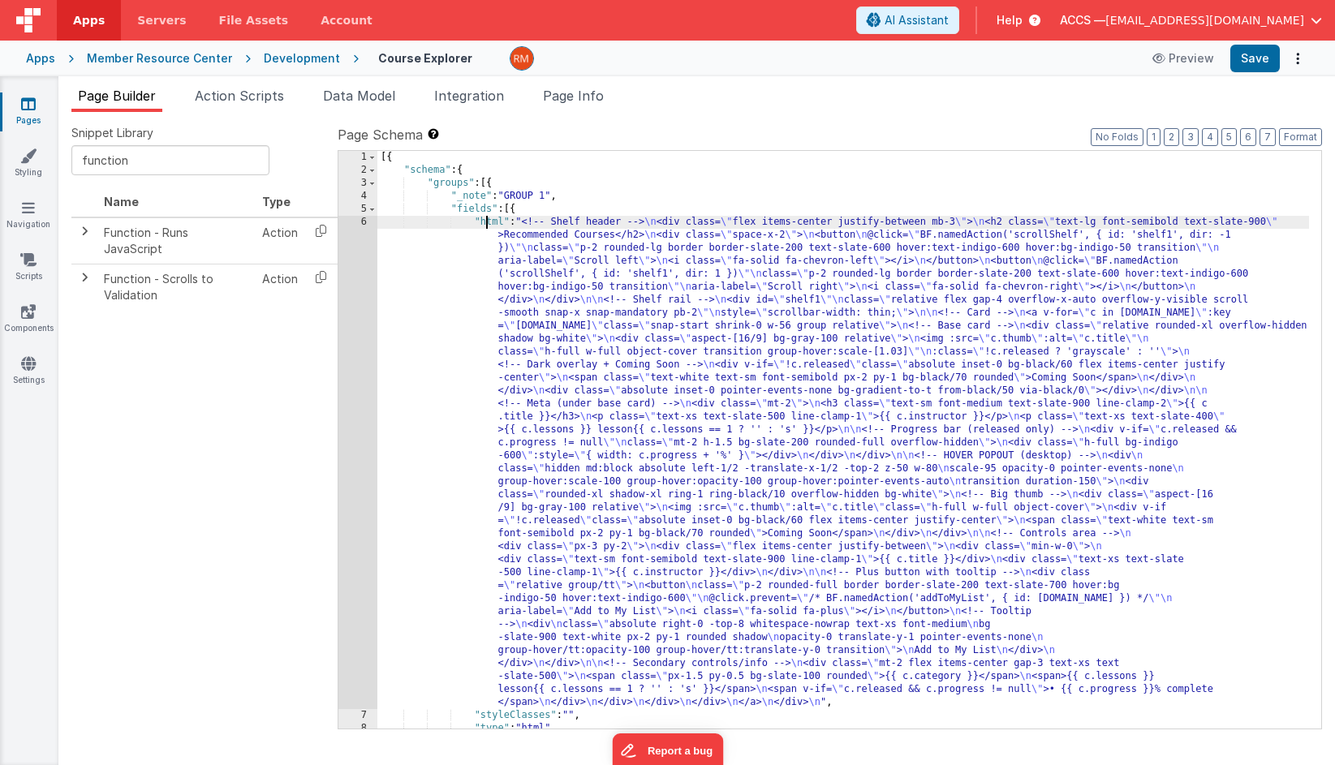
click at [486, 223] on div "[{ "schema" : { "groups" : [{ "_note" : "GROUP 1" , "fields" : [{ "html" : "<!-…" at bounding box center [842, 453] width 931 height 604
click at [360, 225] on div "6" at bounding box center [357, 462] width 39 height 493
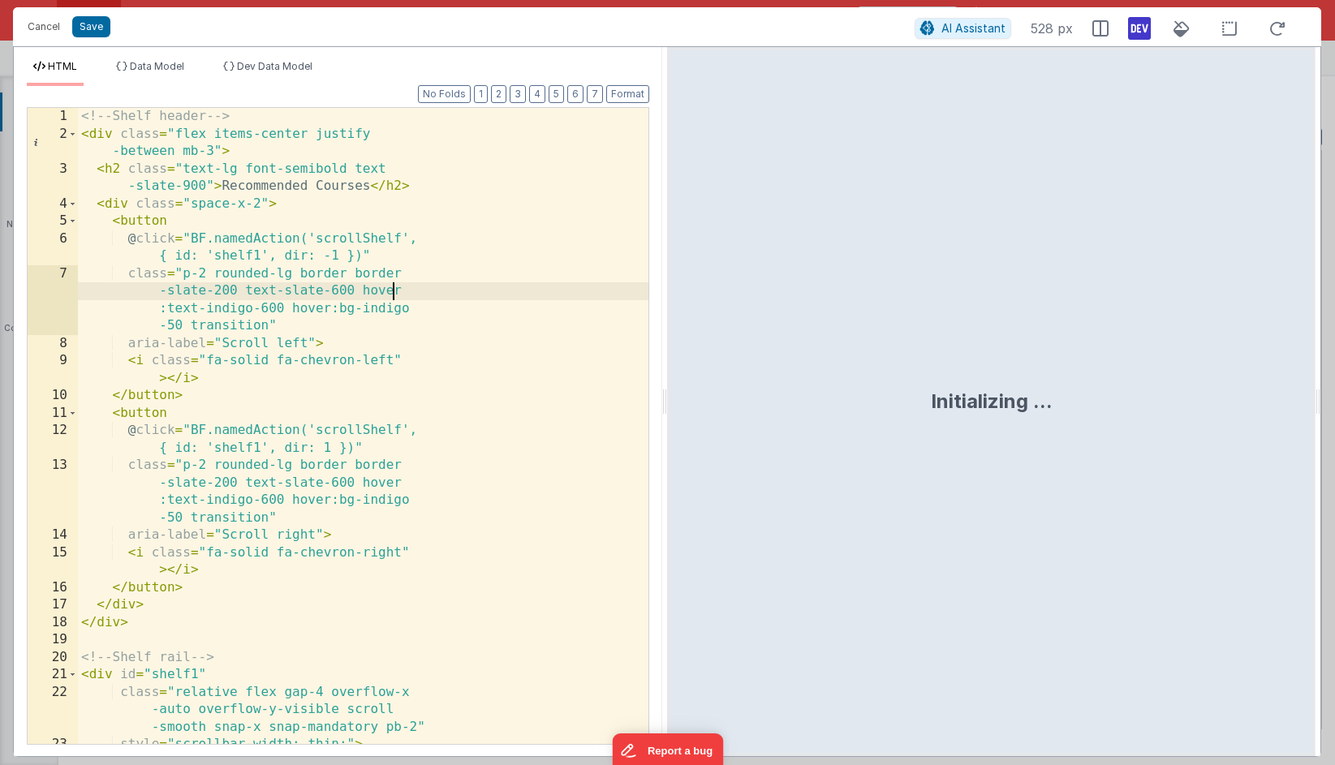
click at [453, 297] on div "<!-- Shelf header --> < div class = "flex items-center justify -between mb-3" >…" at bounding box center [363, 443] width 570 height 671
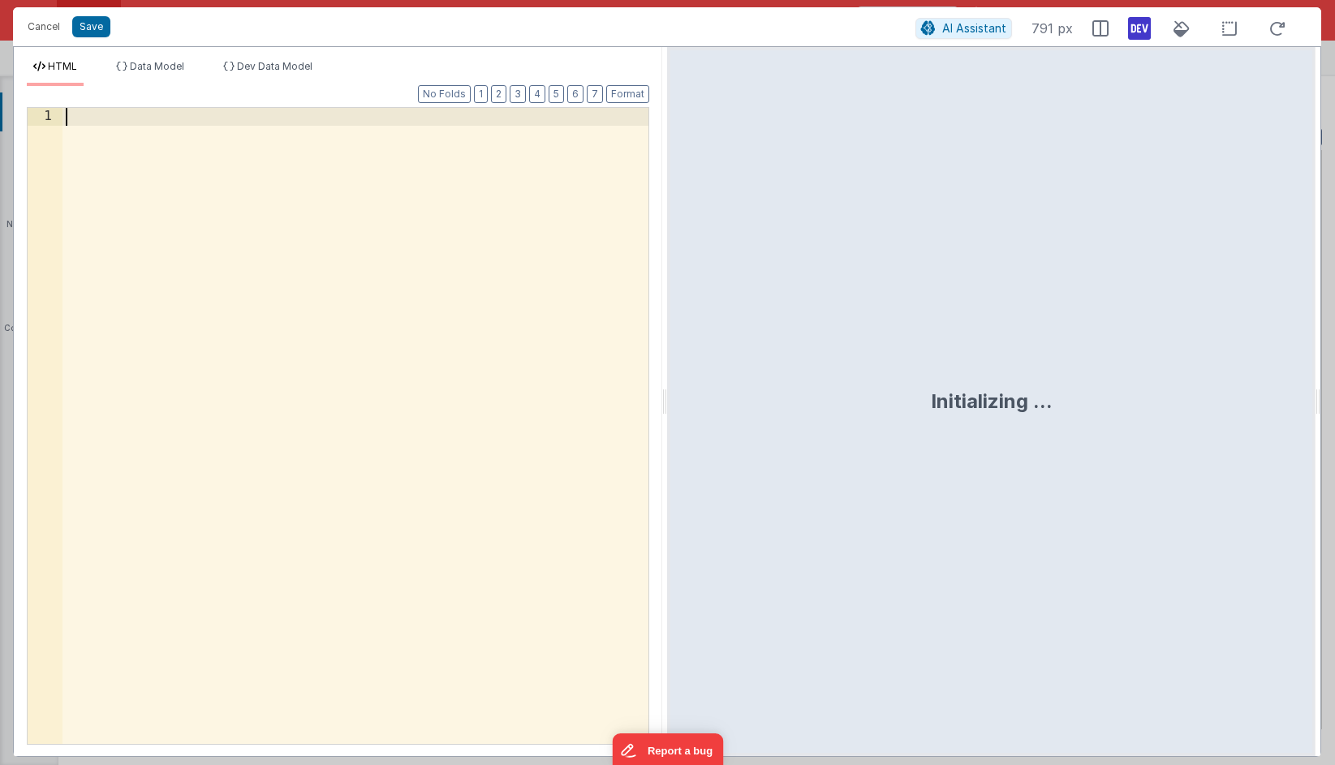
scroll to position [1701, 0]
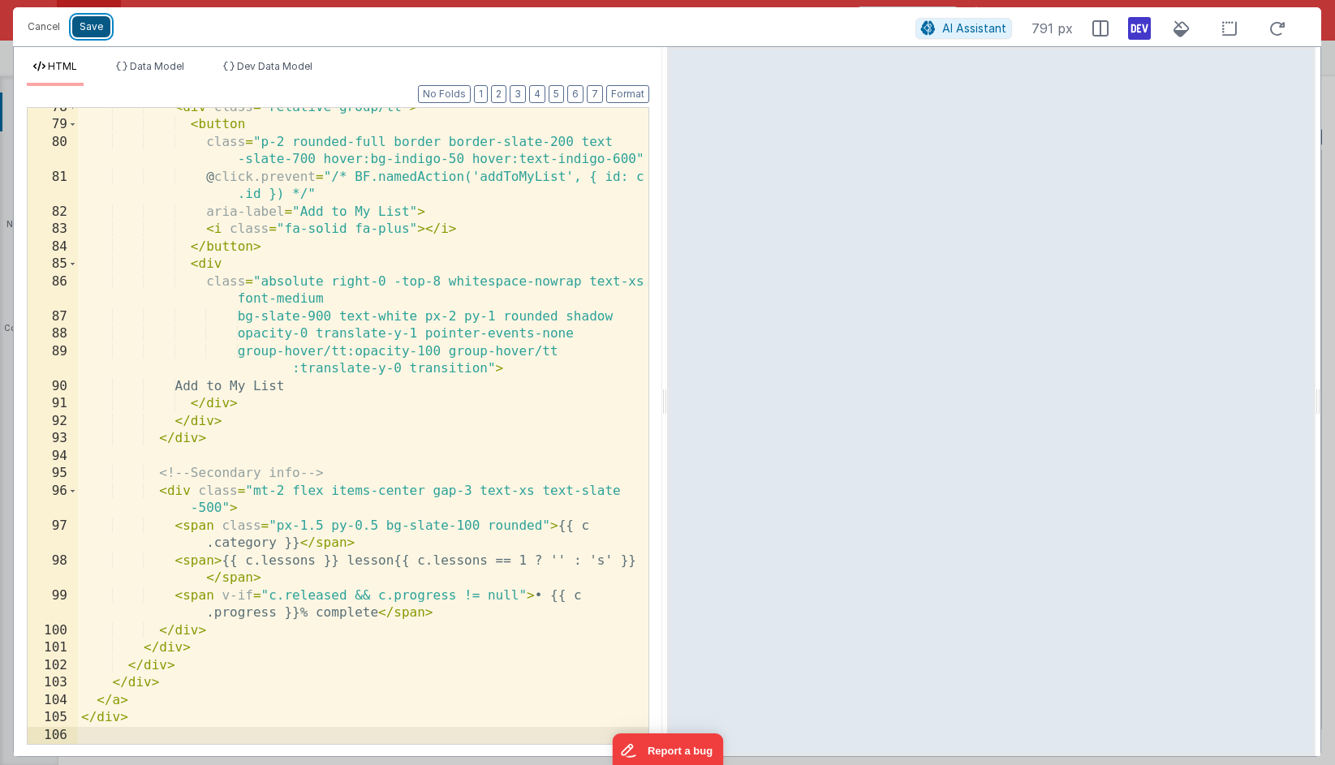
click at [94, 30] on button "Save" at bounding box center [91, 26] width 38 height 21
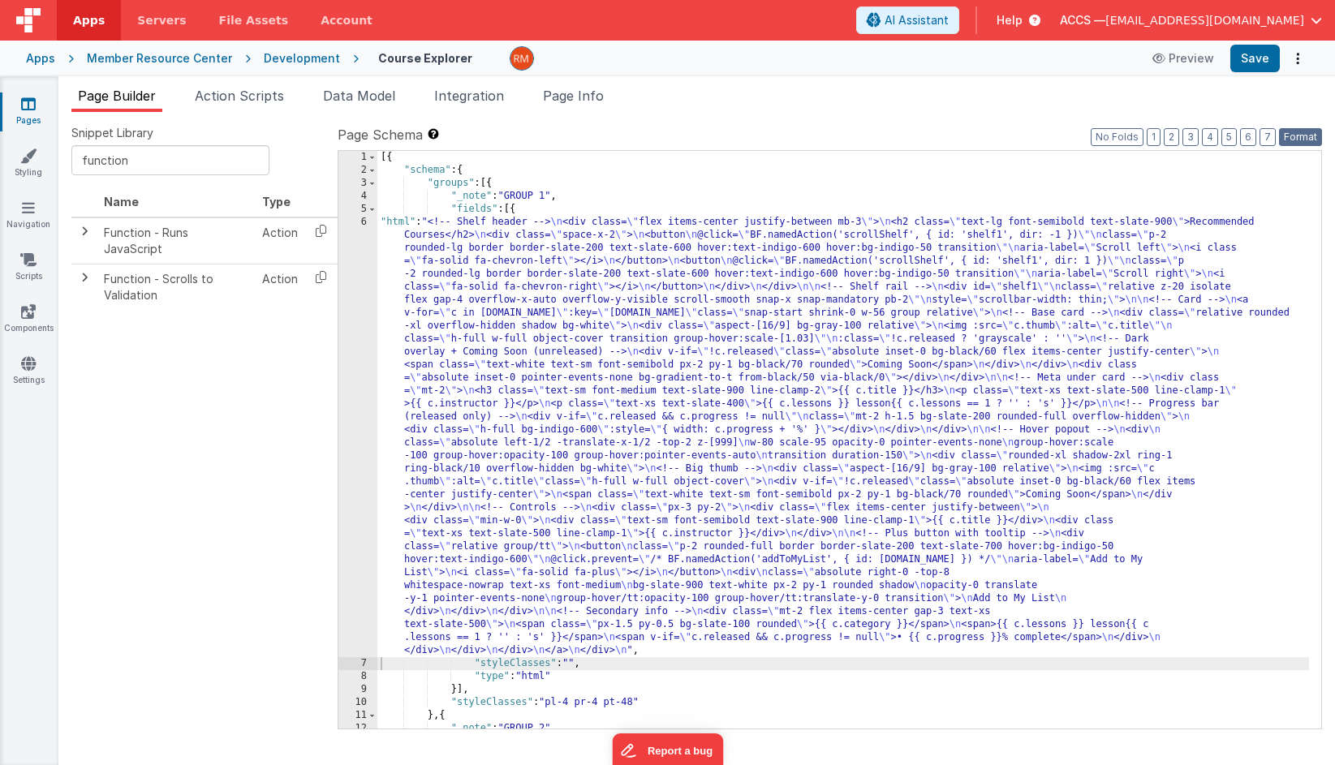
click at [1193, 138] on button "Format" at bounding box center [1300, 137] width 43 height 18
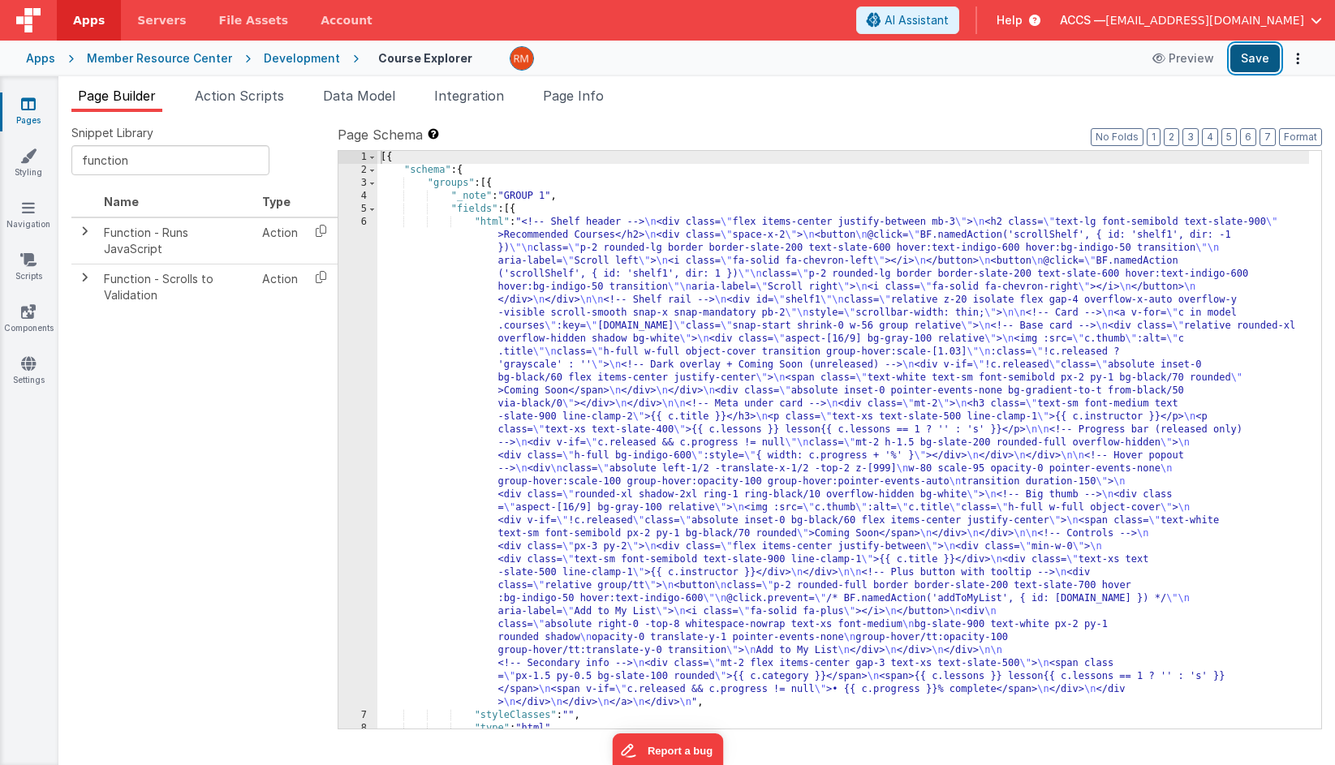
click at [1193, 58] on button "Save" at bounding box center [1254, 59] width 49 height 28
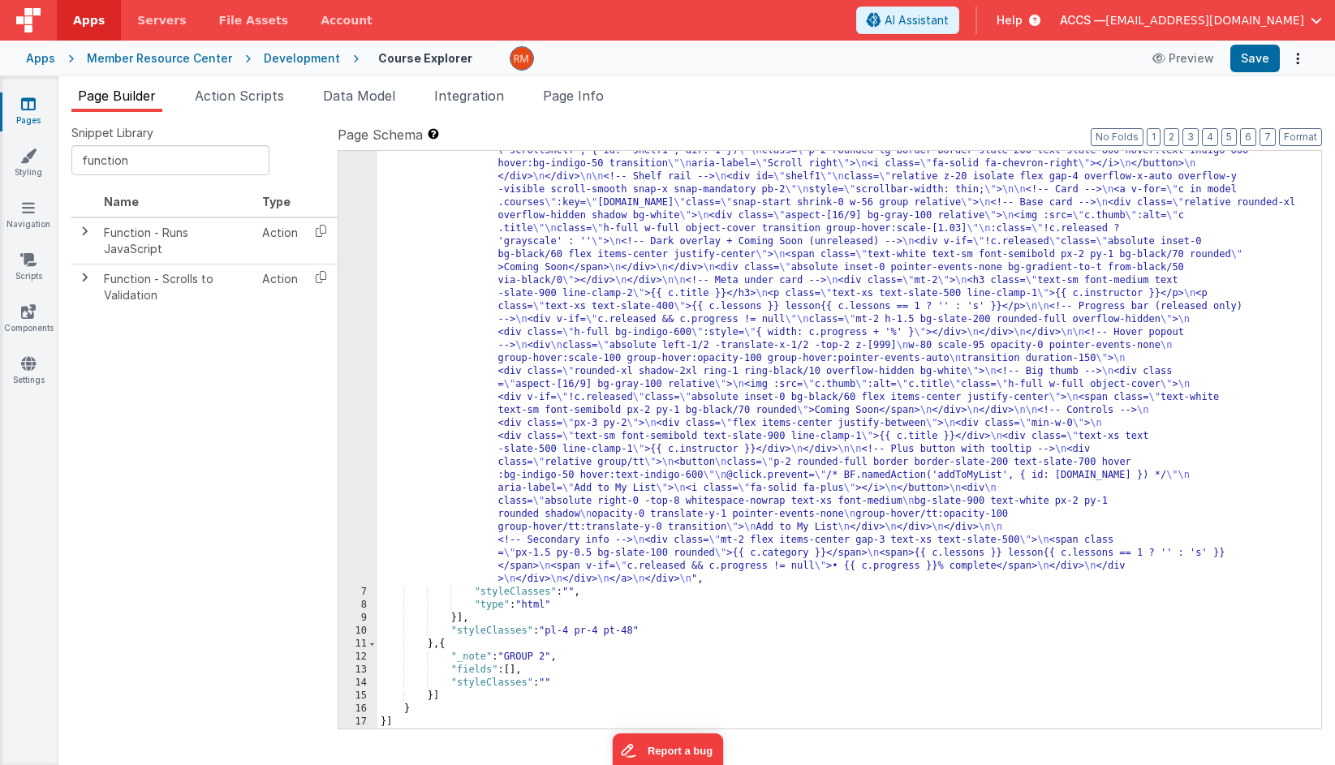
scroll to position [123, 0]
click at [637, 629] on div ""html" : "<!-- Shelf header --> \n <div class= \" flex items-center justify-bet…" at bounding box center [842, 634] width 931 height 1084
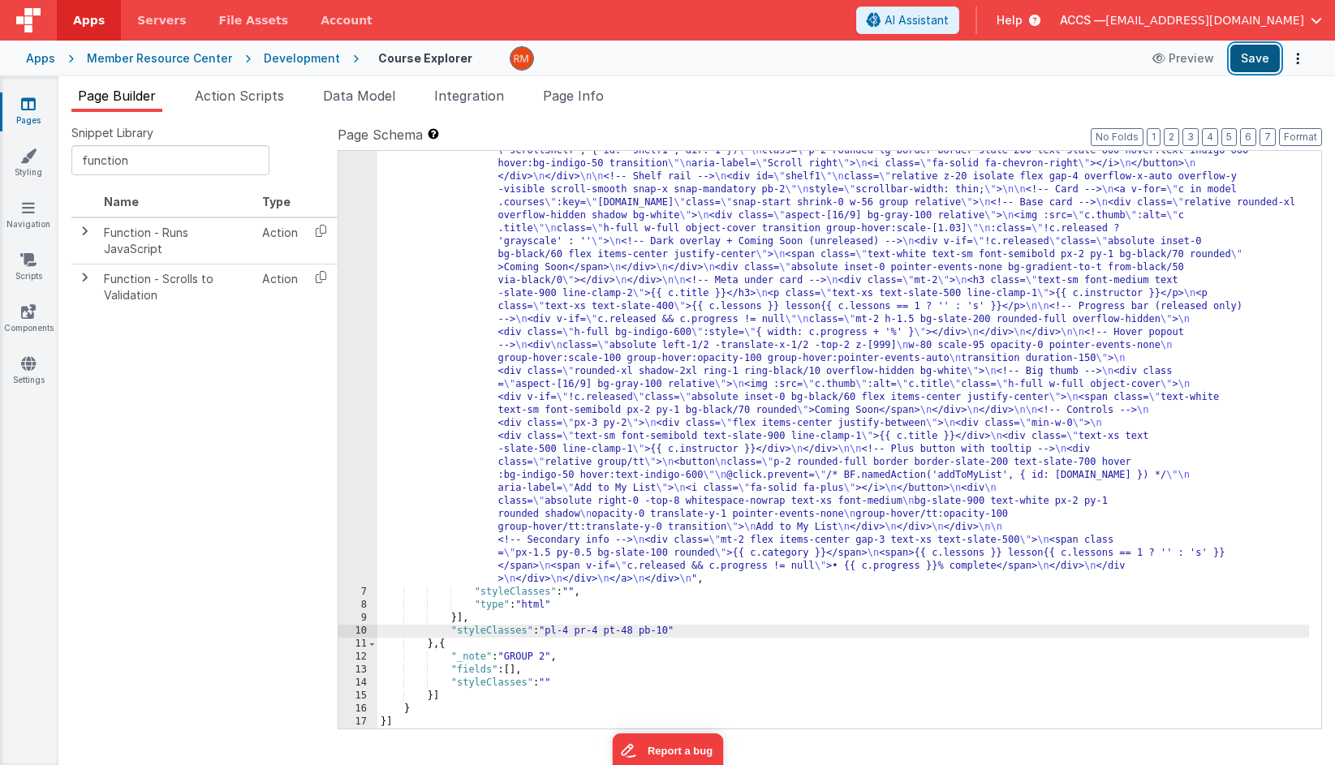
click at [1193, 67] on button "Save" at bounding box center [1254, 59] width 49 height 28
click at [575, 631] on div ""html" : "<!-- Shelf header --> \n <div class= \" flex items-center justify-bet…" at bounding box center [842, 634] width 931 height 1084
click at [601, 630] on div ""html" : "<!-- Shelf header --> \n <div class= \" flex items-center justify-bet…" at bounding box center [842, 634] width 931 height 1084
click at [672, 634] on div ""html" : "<!-- Shelf header --> \n <div class= \" flex items-center justify-bet…" at bounding box center [842, 634] width 931 height 1084
click at [1193, 65] on button "Save" at bounding box center [1254, 59] width 49 height 28
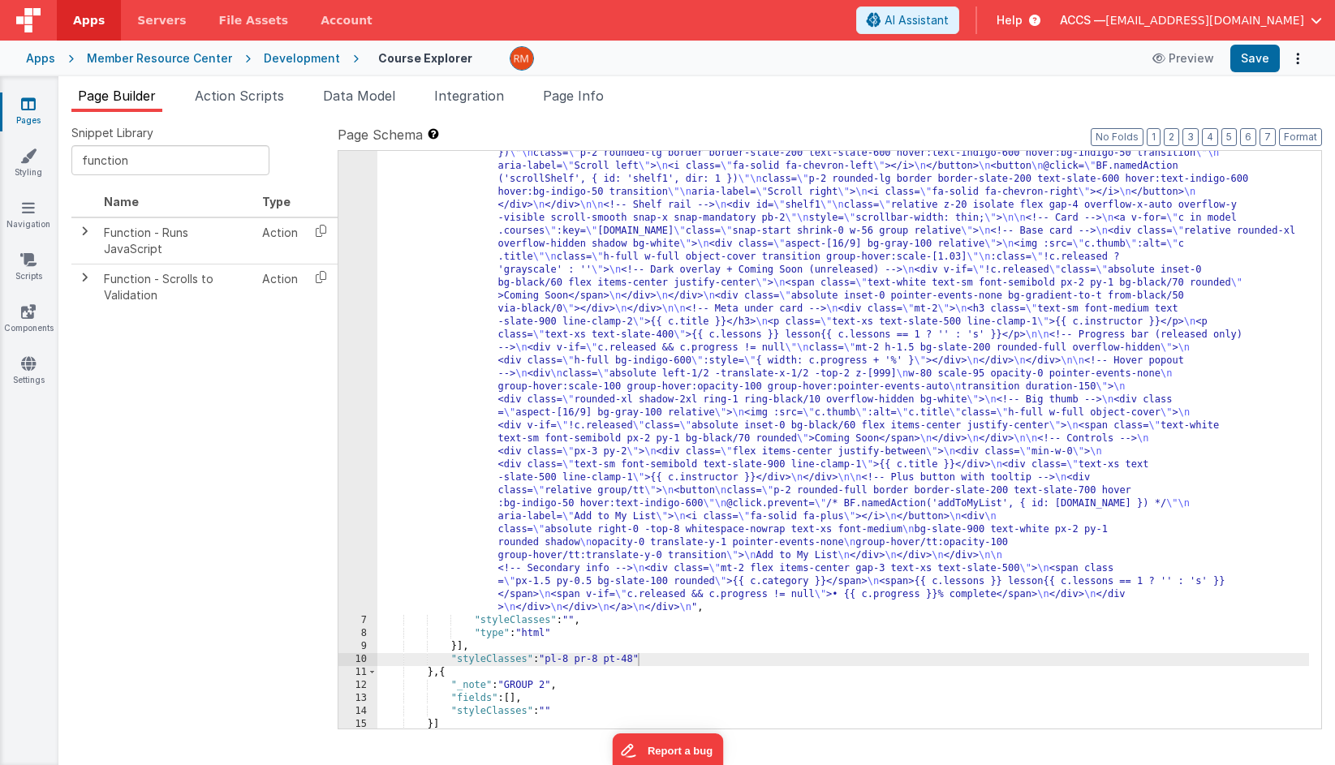
scroll to position [0, 0]
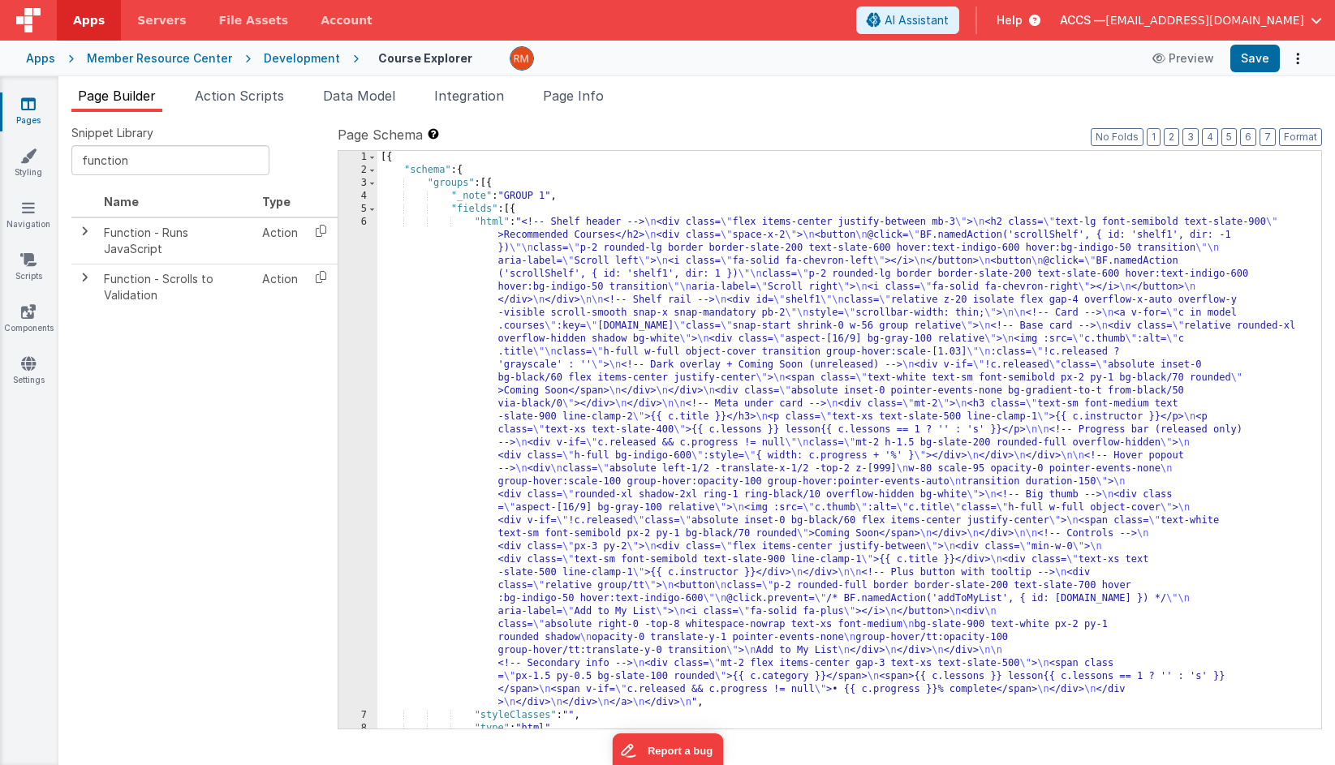
click at [496, 225] on div "[{ "schema" : { "groups" : [{ "_note" : "GROUP 1" , "fields" : [{ "html" : "<!-…" at bounding box center [842, 453] width 931 height 604
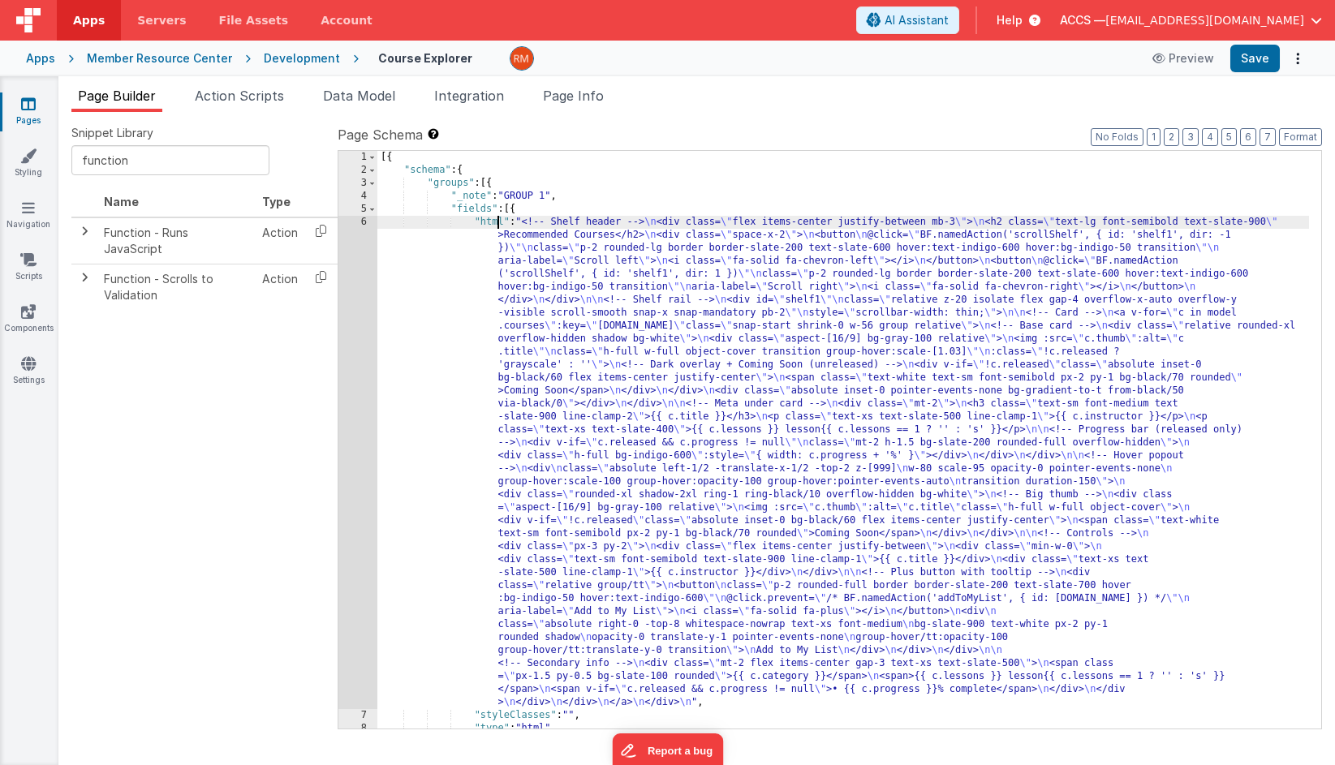
click at [365, 220] on div "6" at bounding box center [357, 462] width 39 height 493
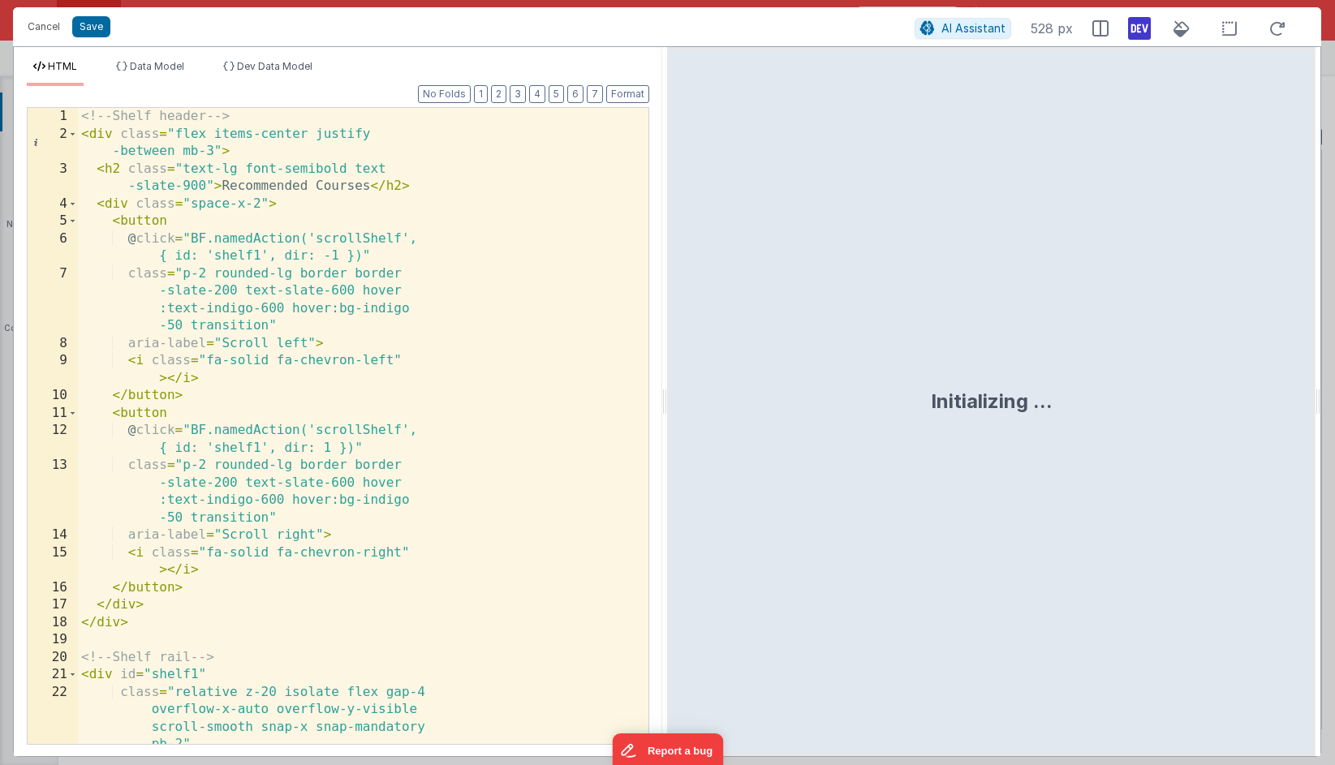
click at [506, 308] on div "<!-- Shelf header --> < div class = "flex items-center justify -between mb-3" >…" at bounding box center [363, 443] width 570 height 671
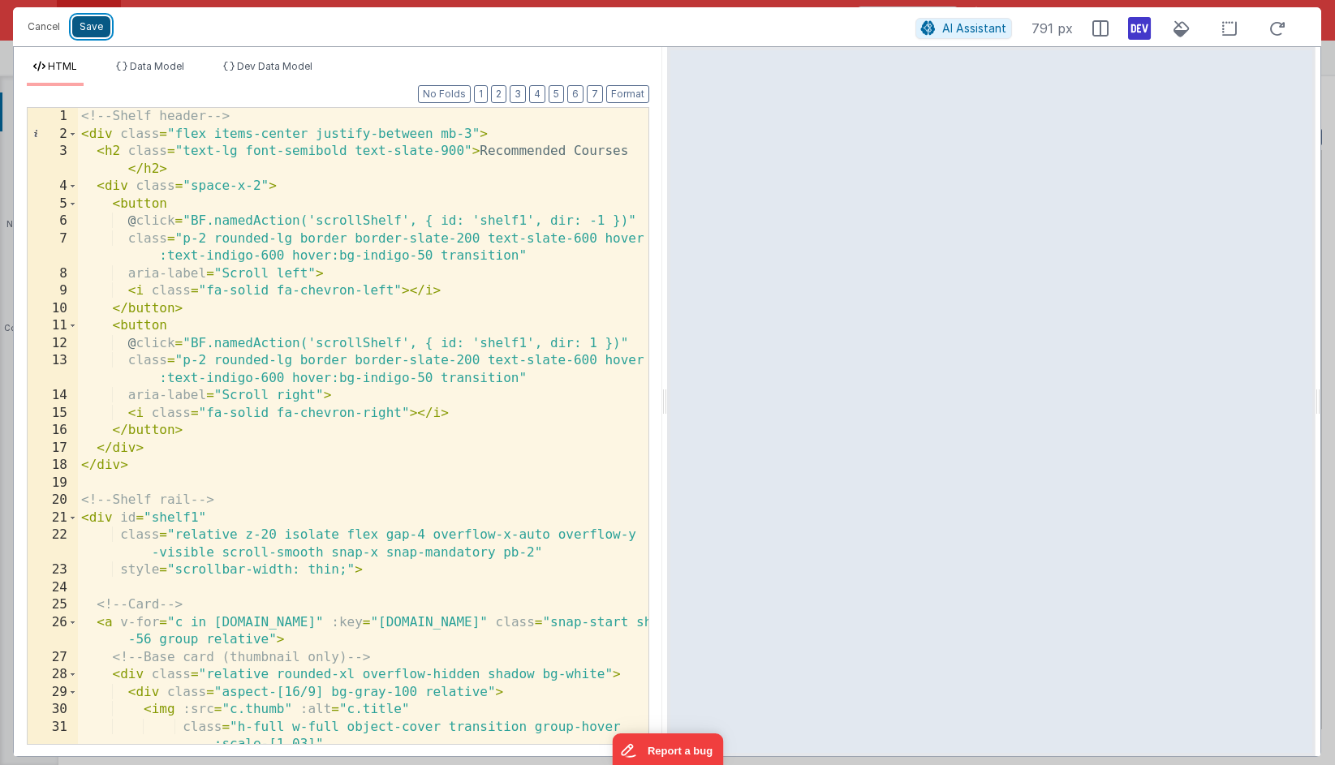
click at [95, 29] on button "Save" at bounding box center [91, 26] width 38 height 21
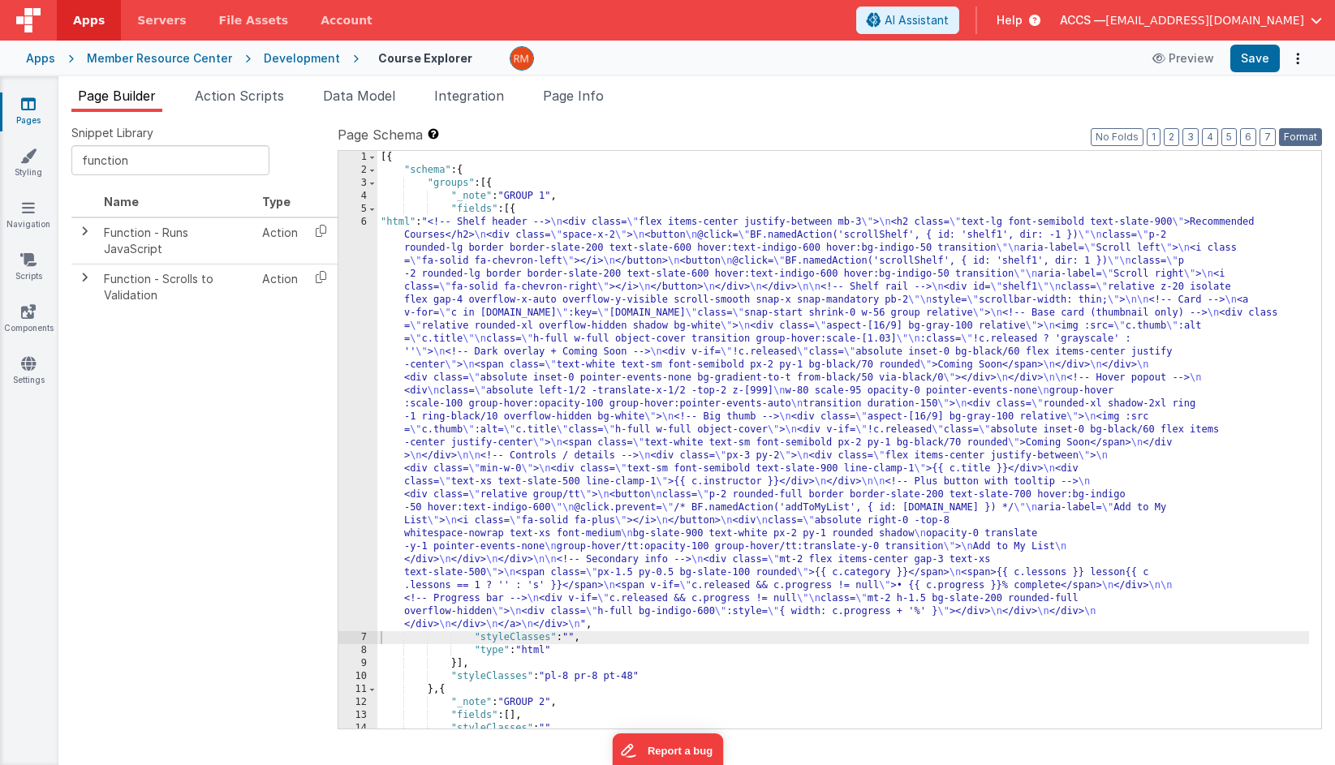
click at [1193, 135] on button "Format" at bounding box center [1300, 137] width 43 height 18
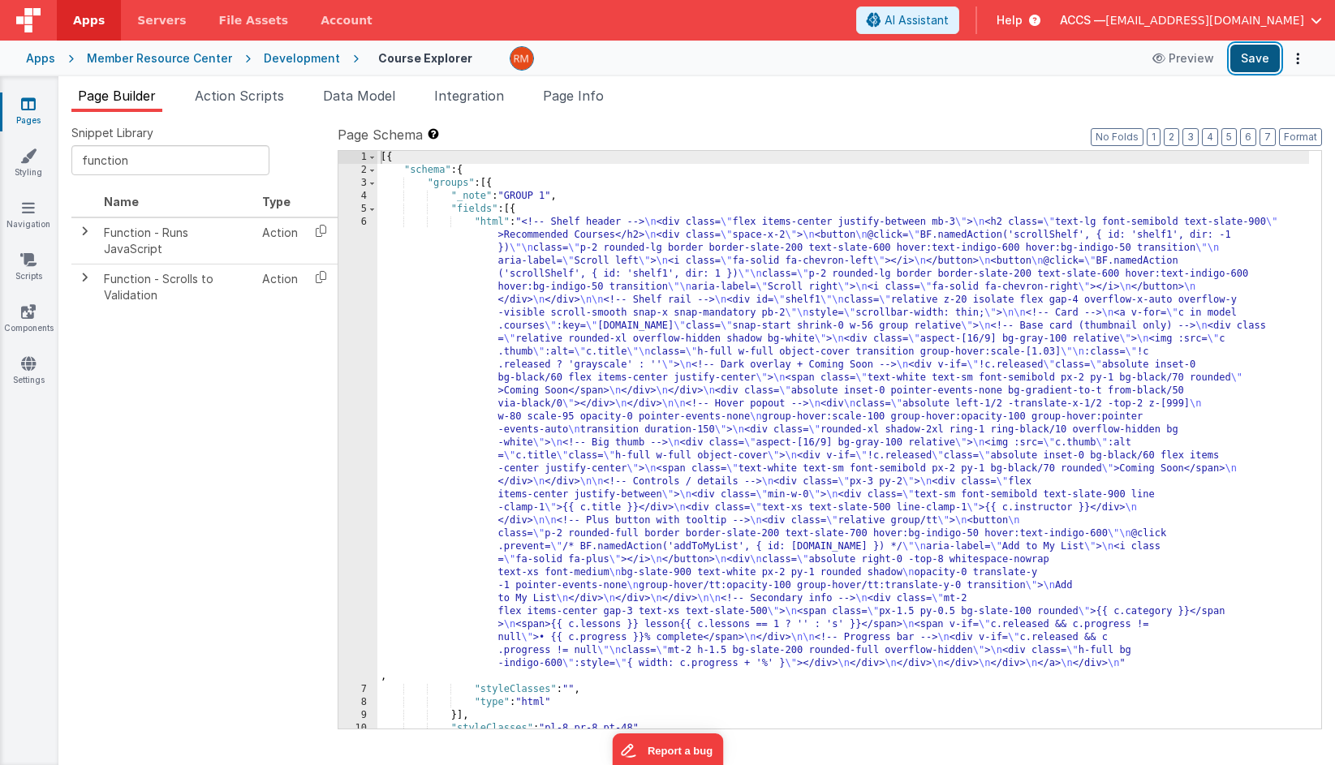
click at [1193, 63] on button "Save" at bounding box center [1254, 59] width 49 height 28
click at [42, 67] on div "Apps Member Resource Center Development Course Explorer Preview Save" at bounding box center [667, 59] width 1335 height 36
click at [41, 64] on div "Apps" at bounding box center [40, 58] width 29 height 16
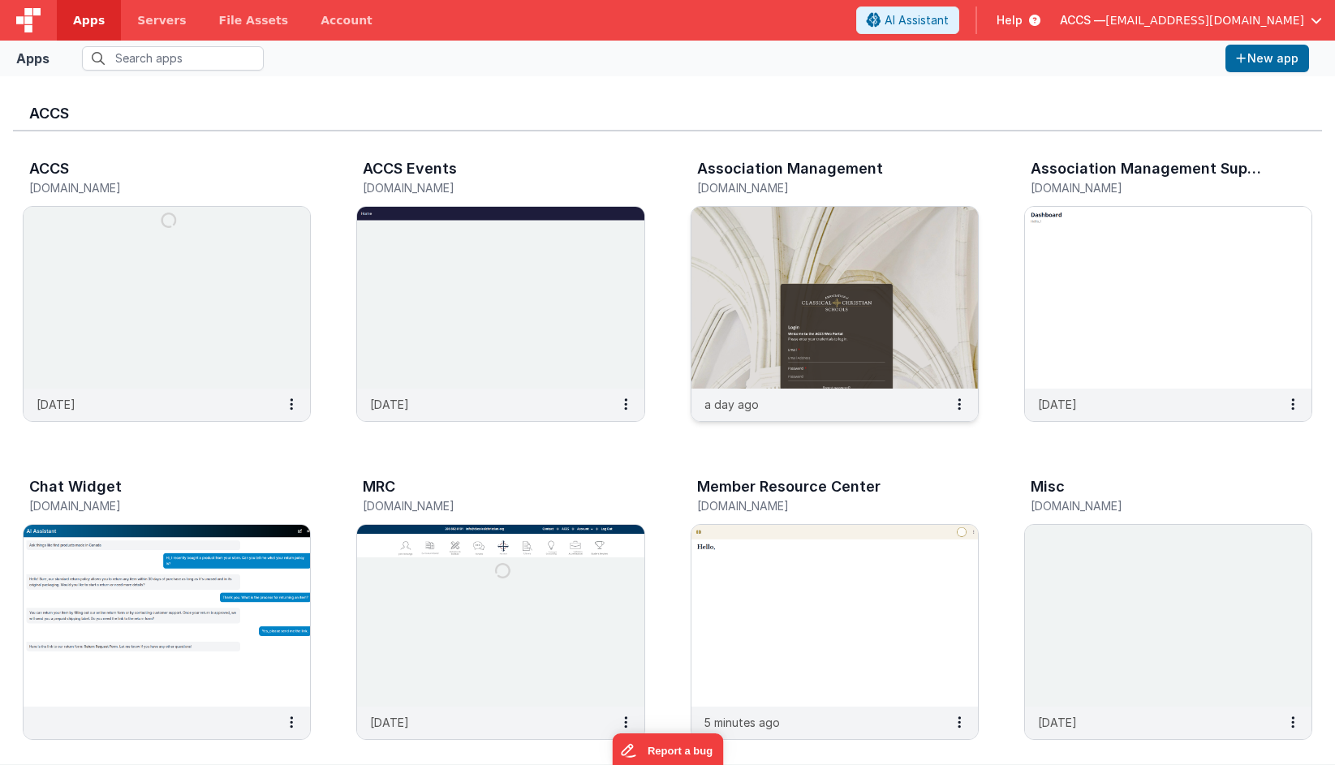
click at [771, 245] on img at bounding box center [834, 298] width 286 height 182
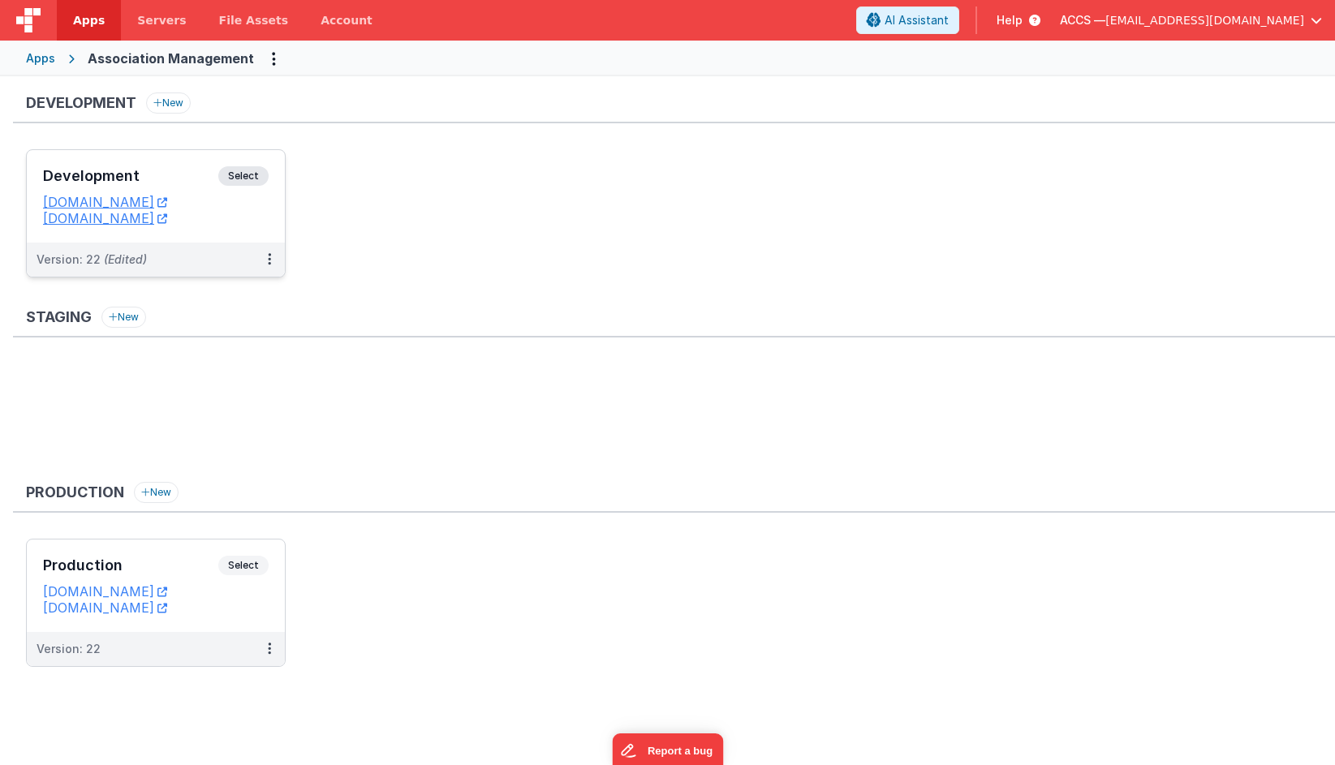
click at [193, 184] on h3 "Development" at bounding box center [130, 176] width 175 height 16
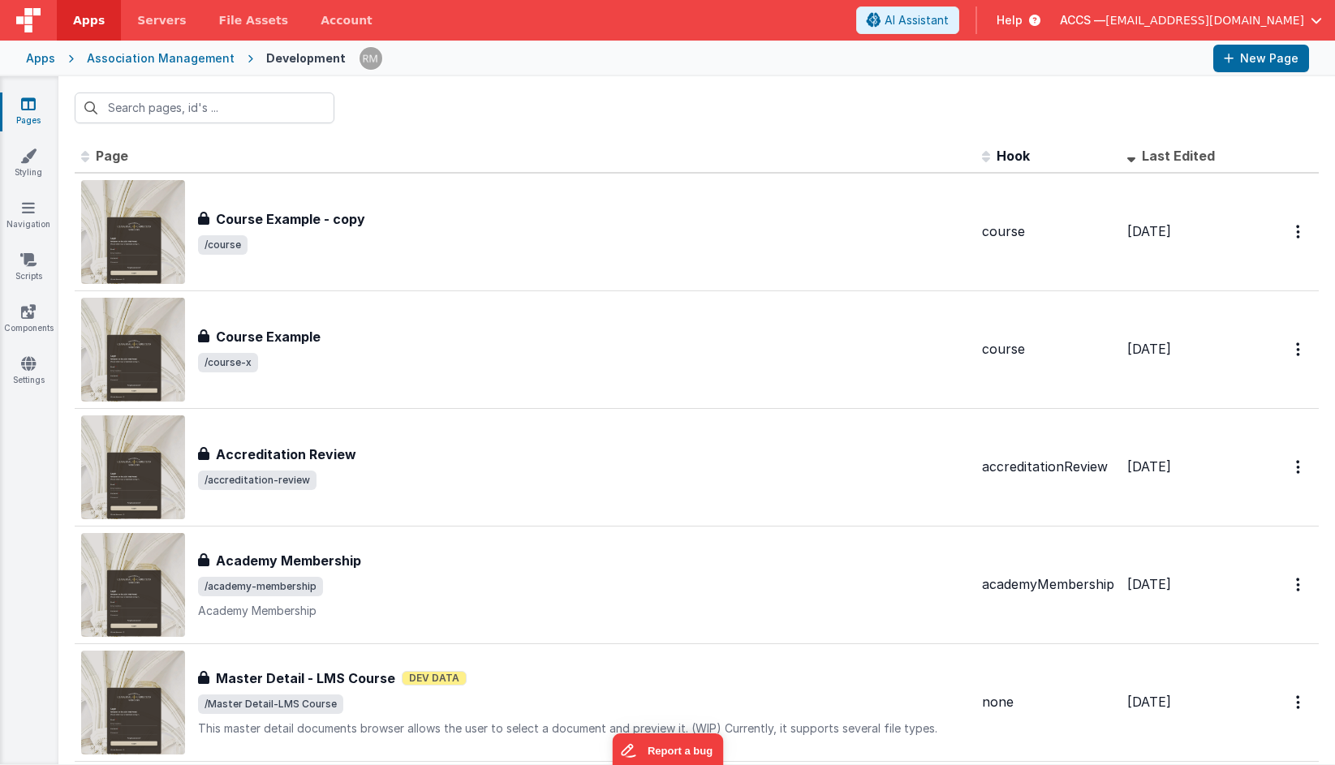
click at [1134, 152] on span at bounding box center [1134, 155] width 15 height 16
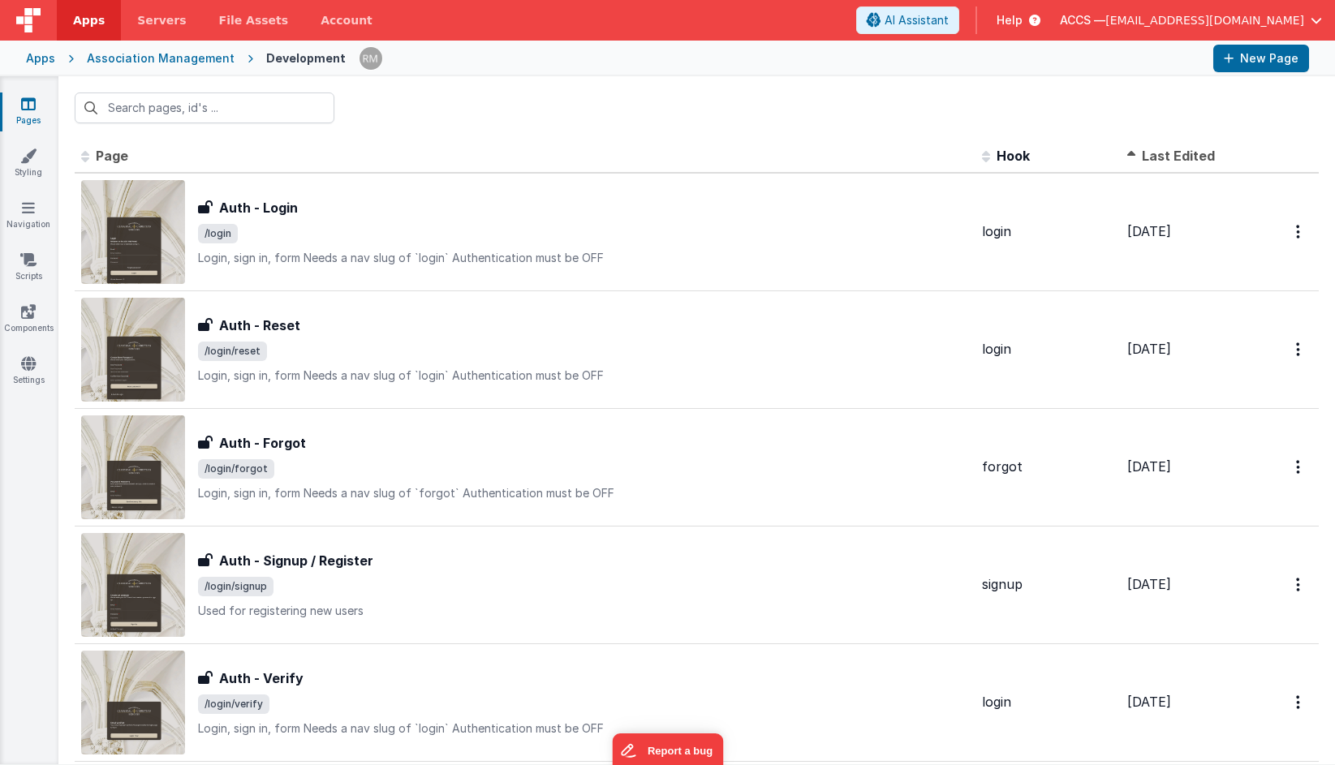
click at [1134, 153] on span at bounding box center [1134, 155] width 15 height 16
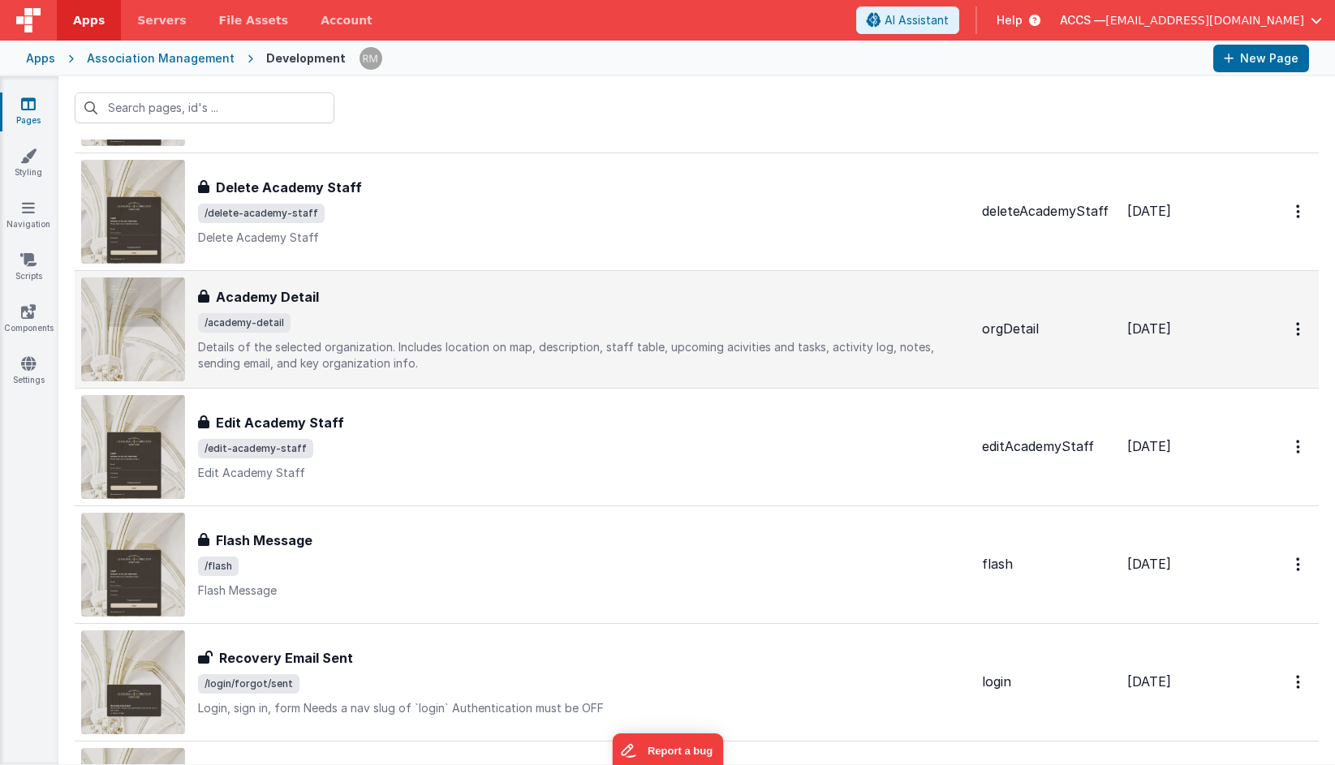
scroll to position [1920, 0]
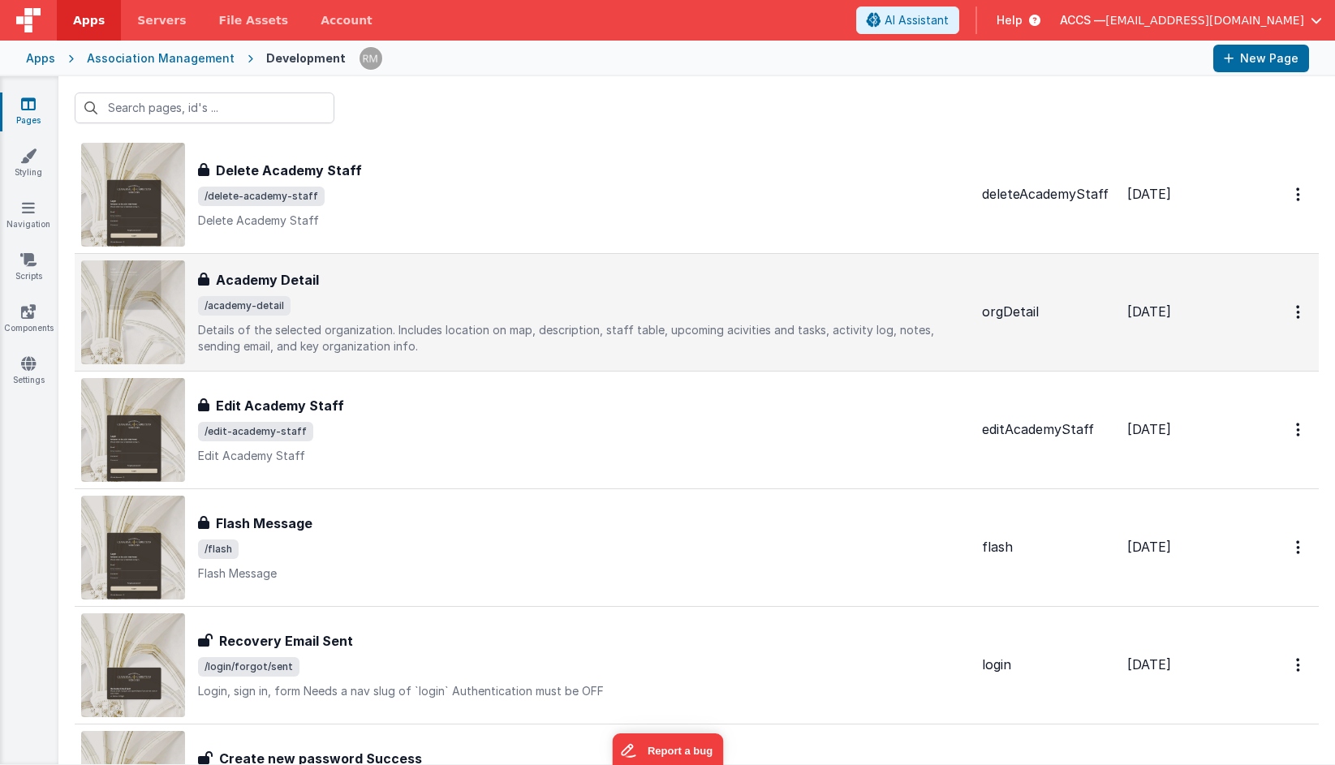
click at [646, 299] on span "/academy-detail" at bounding box center [583, 305] width 771 height 19
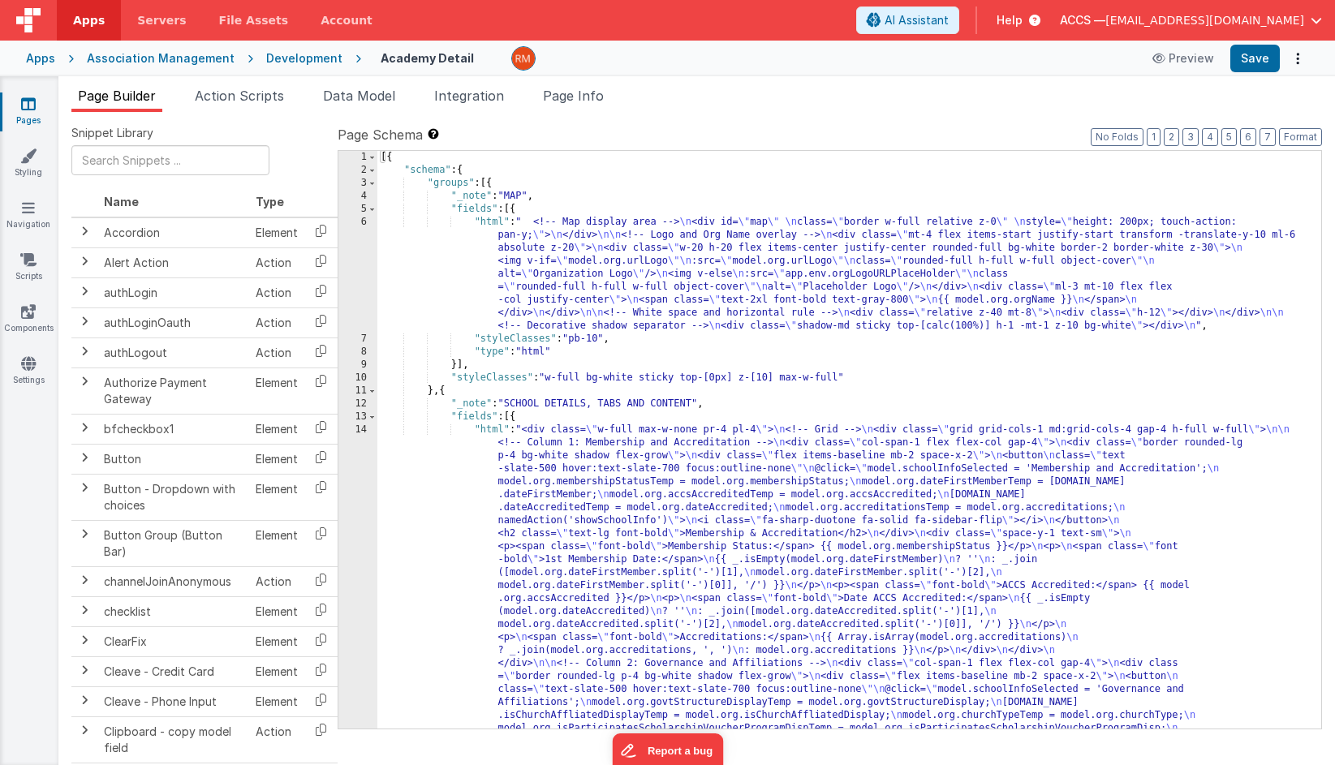
click at [573, 115] on div "Snippet Library Name Type Accordion Element Alert Action Action authLogin Actio…" at bounding box center [696, 451] width 1276 height 679
click at [570, 103] on li "Page Info" at bounding box center [573, 99] width 74 height 26
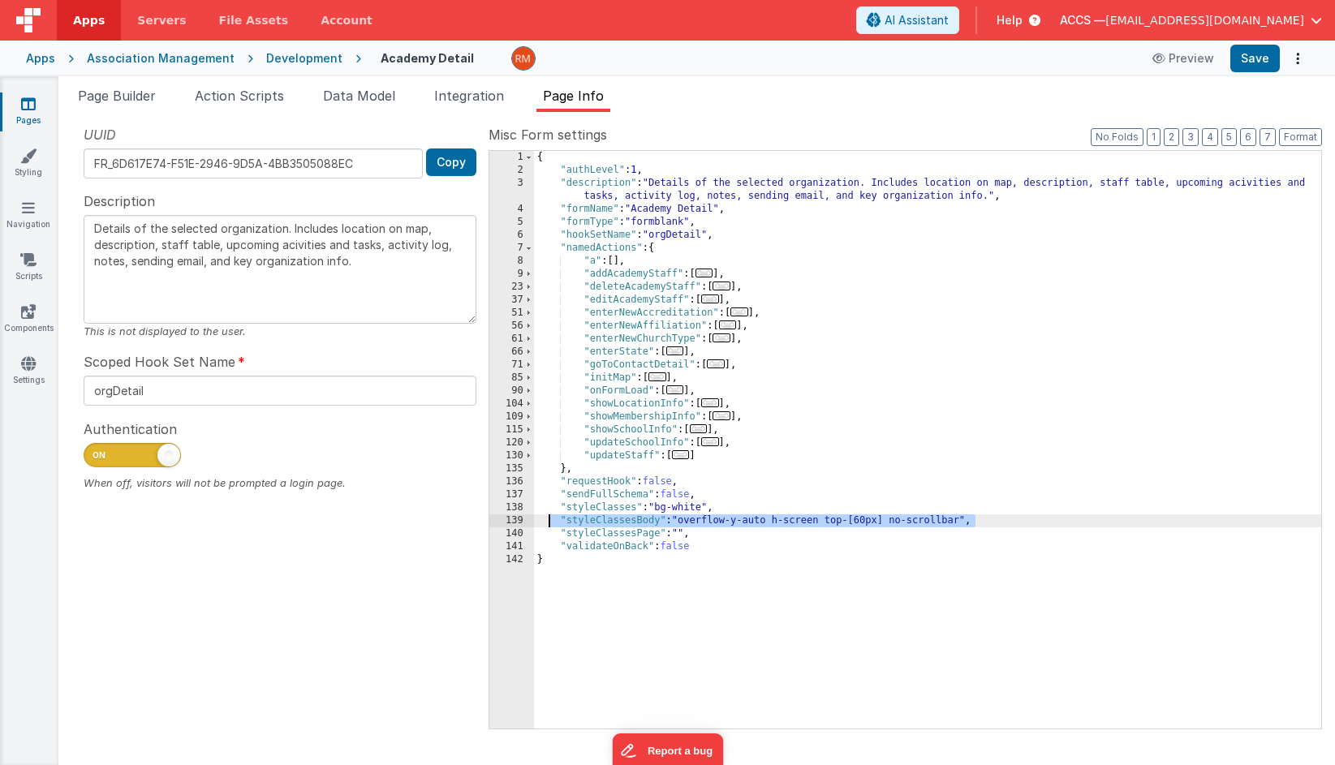
drag, startPoint x: 992, startPoint y: 518, endPoint x: 548, endPoint y: 514, distance: 443.8
click at [548, 514] on div "{ "authLevel" : 1 , "description" : "Details of the selected organization. Incl…" at bounding box center [927, 453] width 787 height 604
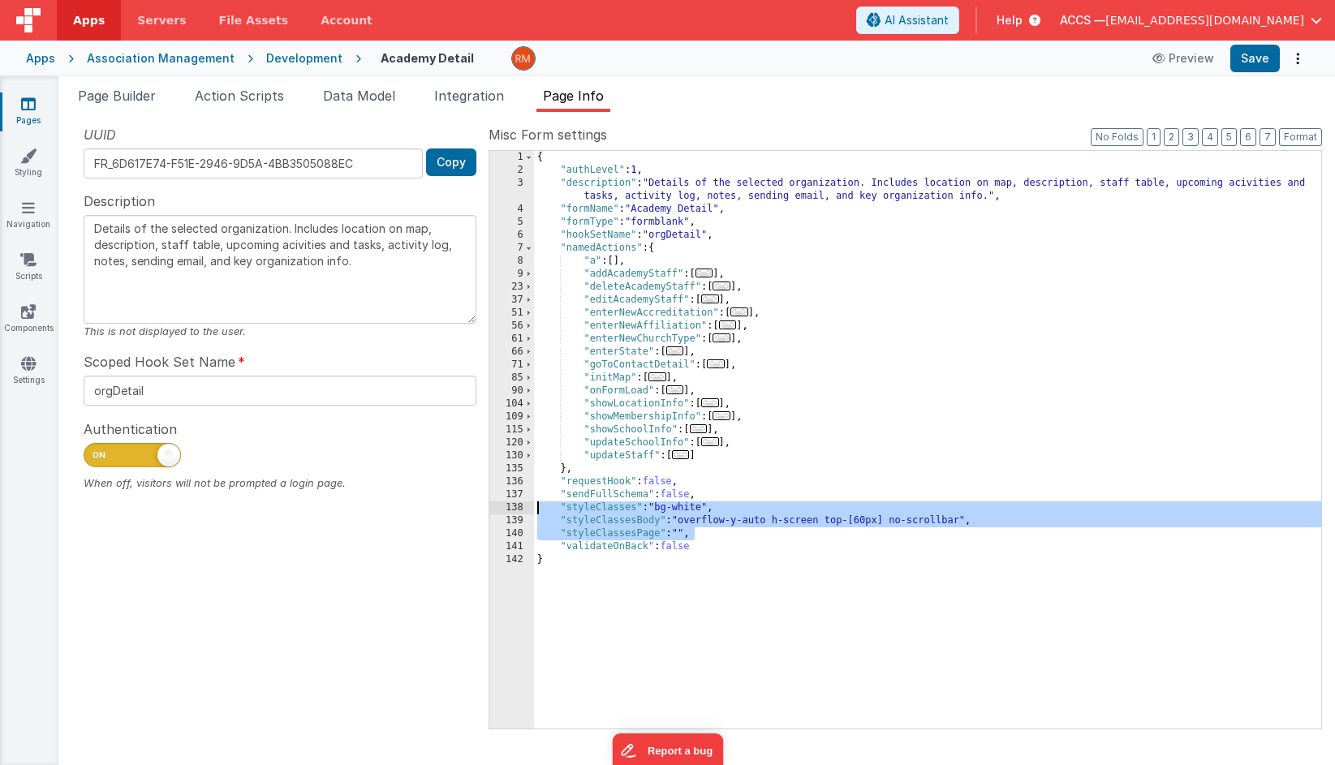
drag, startPoint x: 716, startPoint y: 534, endPoint x: 525, endPoint y: 511, distance: 192.0
click at [525, 510] on div "1 2 3 4 5 6 7 8 9 23 37 51 56 61 66 71 85 90 104 109 115 120 130 135 136 137 13…" at bounding box center [904, 439] width 833 height 579
click at [47, 65] on div "Apps" at bounding box center [40, 58] width 29 height 16
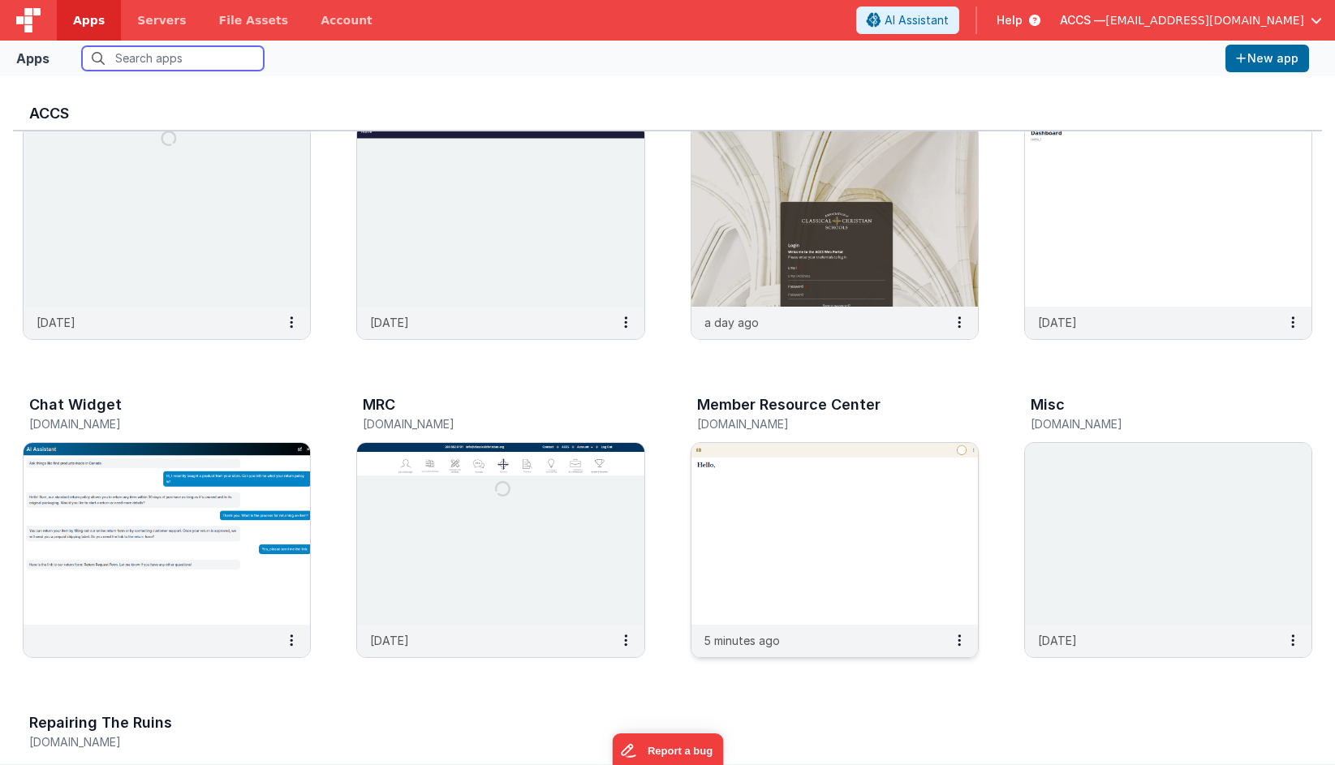
scroll to position [94, 0]
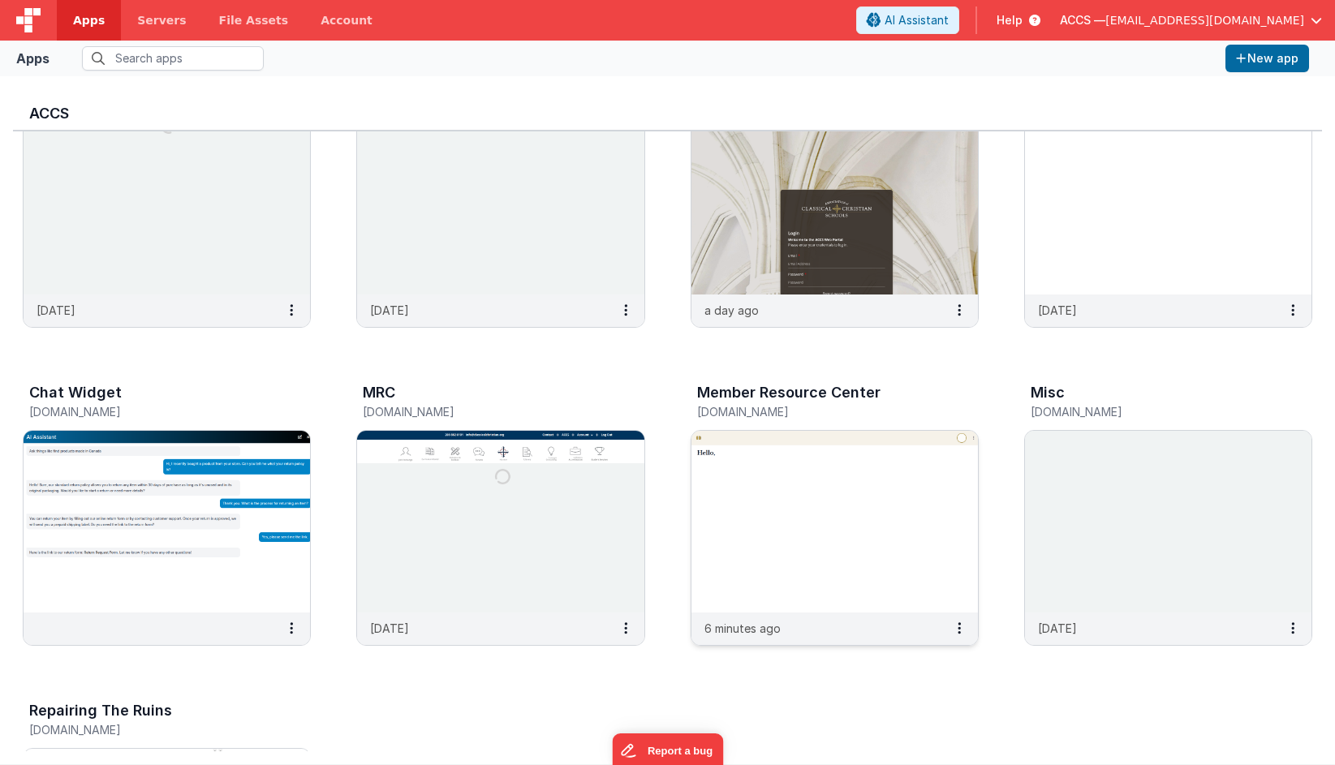
click at [811, 505] on img at bounding box center [834, 522] width 286 height 182
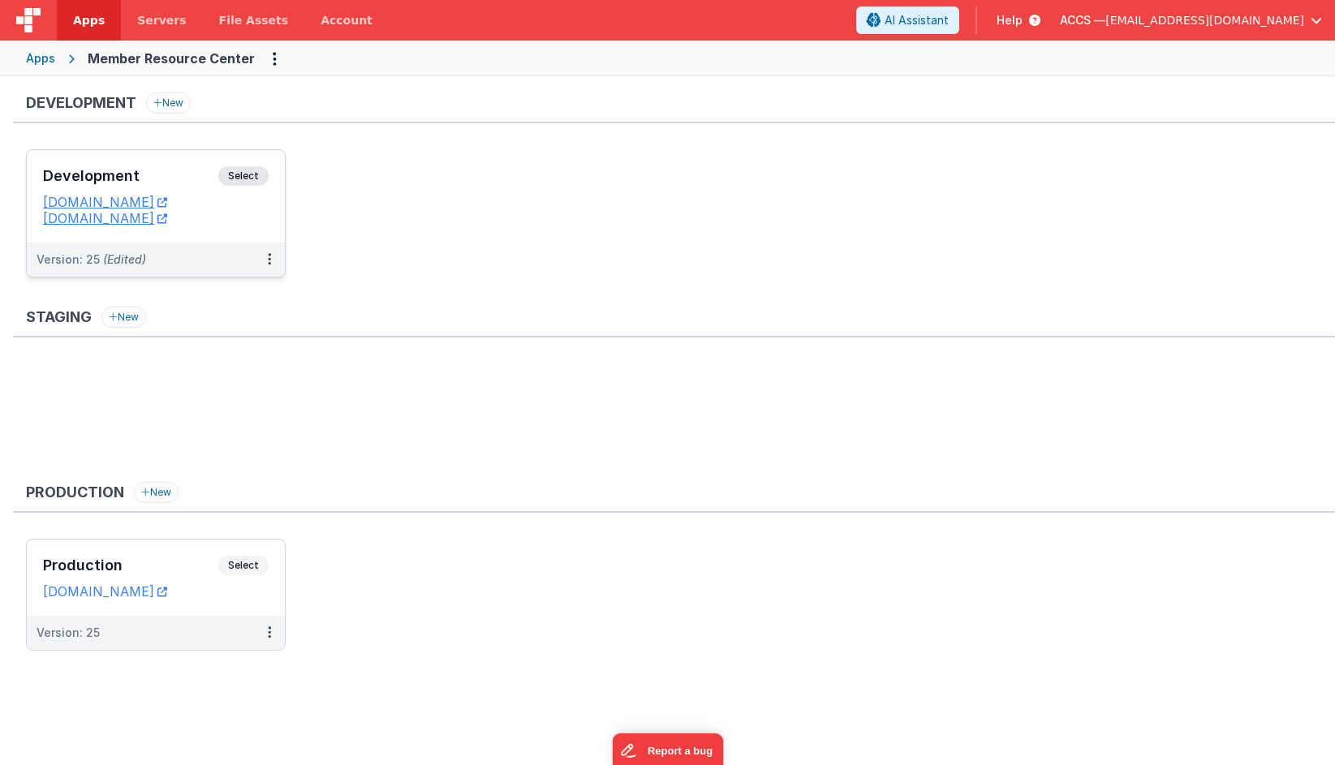
click at [182, 178] on h3 "Development" at bounding box center [130, 176] width 175 height 16
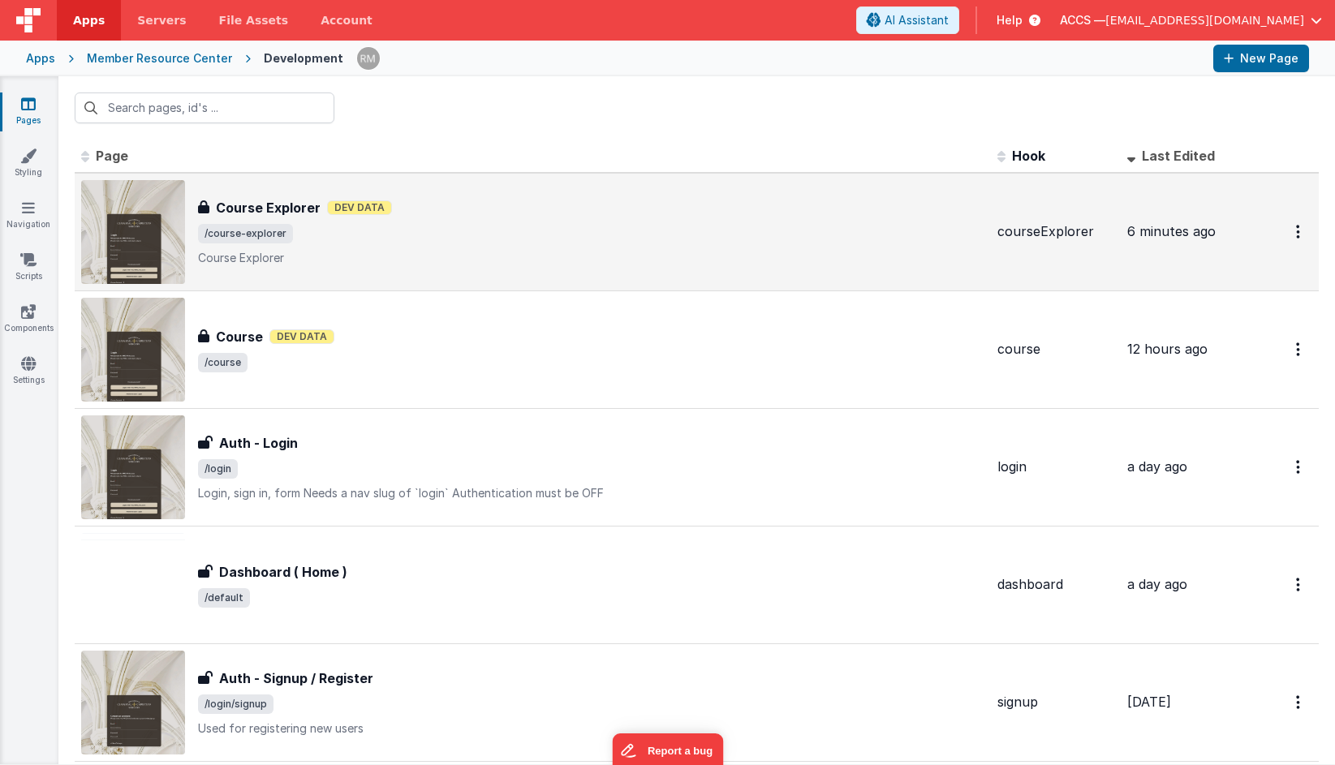
click at [290, 224] on span "/course-explorer" at bounding box center [591, 233] width 786 height 19
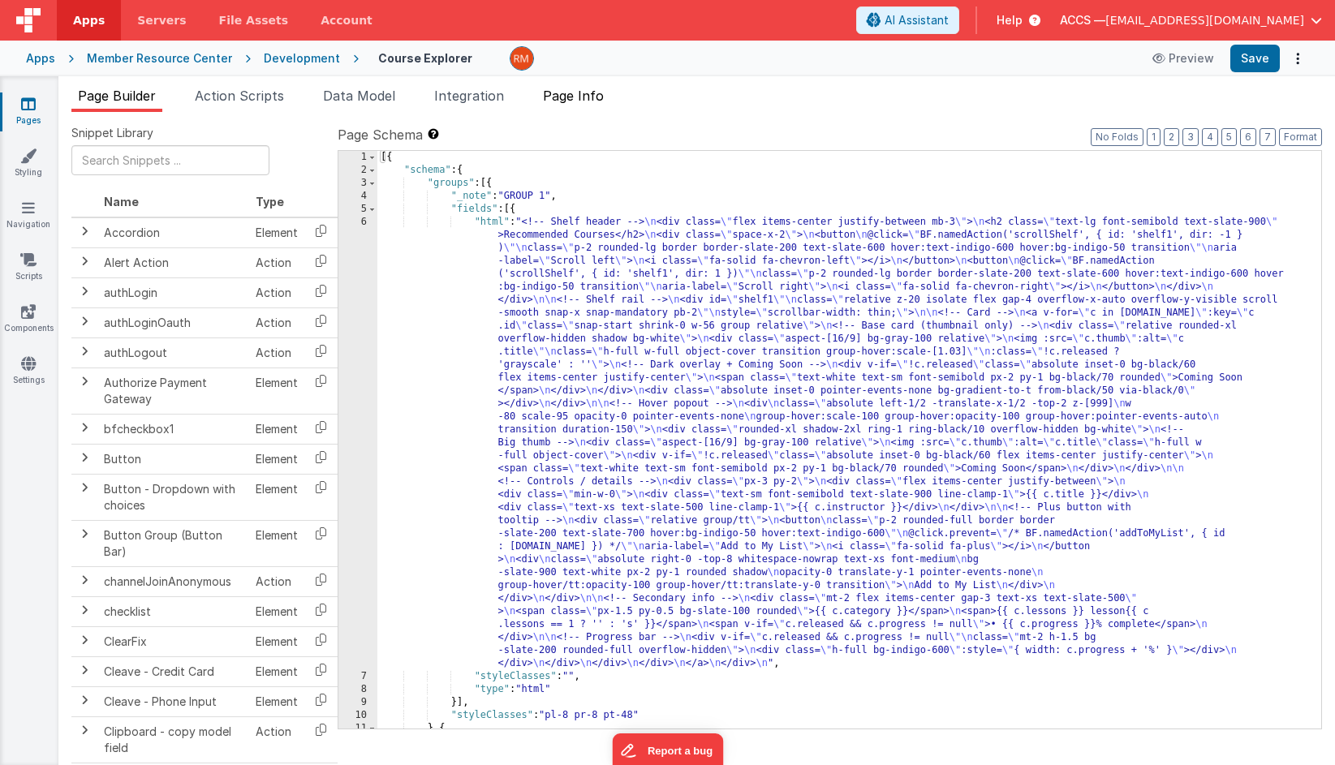
click at [587, 98] on span "Page Info" at bounding box center [573, 96] width 61 height 16
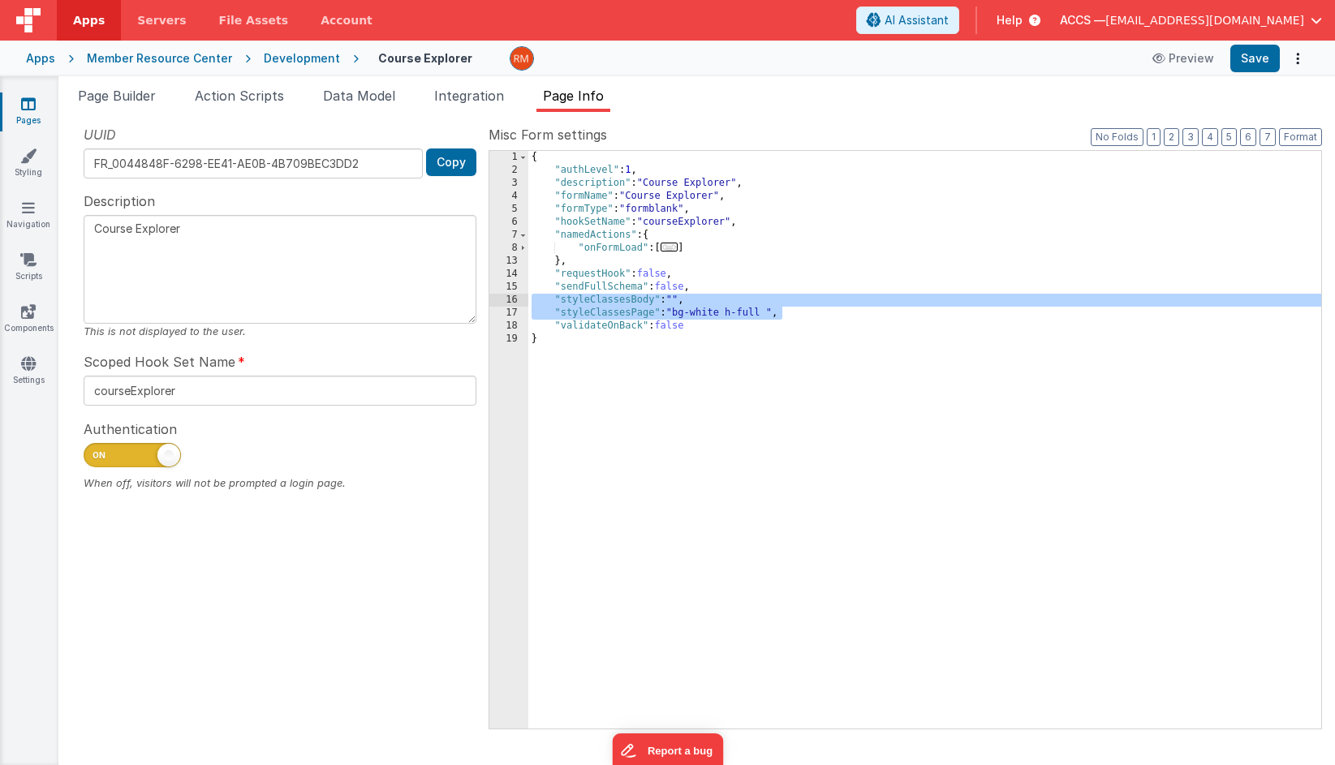
drag, startPoint x: 802, startPoint y: 314, endPoint x: 492, endPoint y: 299, distance: 309.4
click at [492, 299] on div "1 2 3 4 5 6 7 8 13 14 15 16 17 18 19 { "authLevel" : 1 , "description" : "Cours…" at bounding box center [904, 439] width 833 height 579
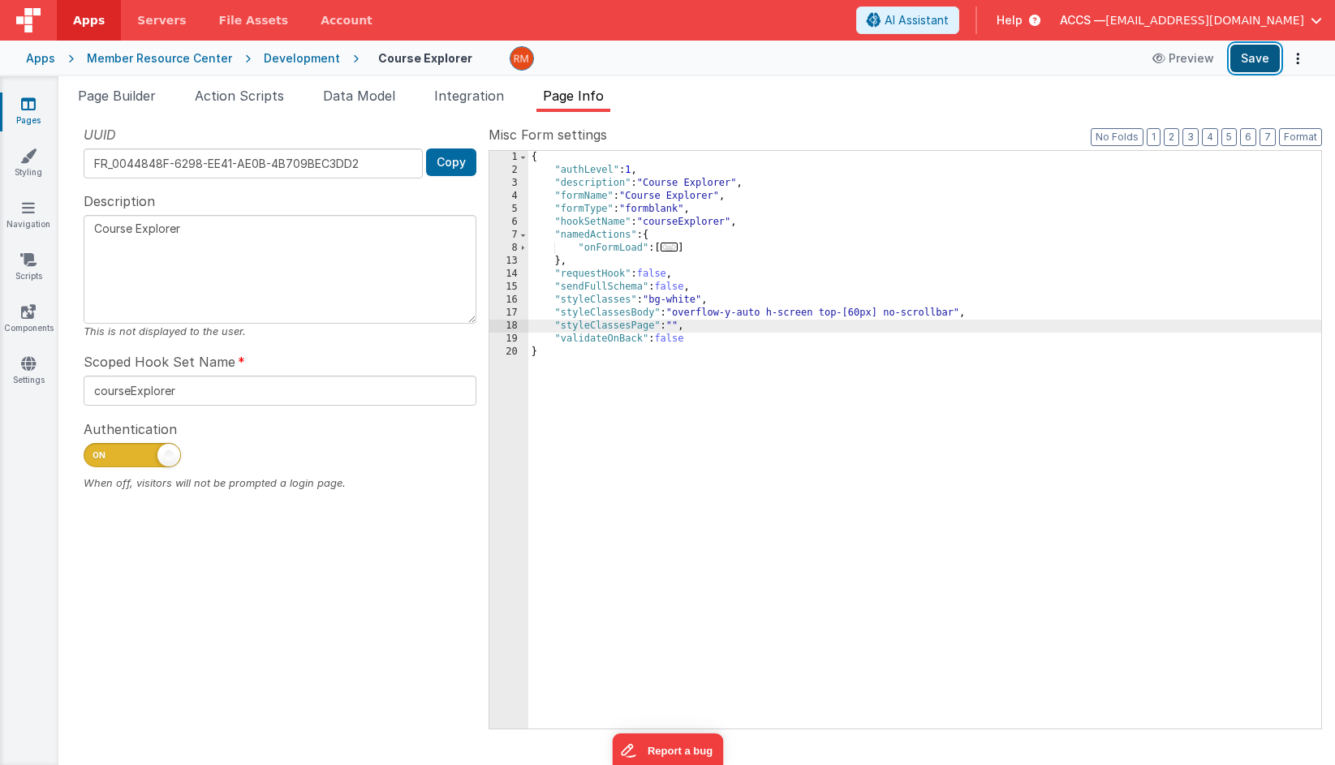
click at [1193, 58] on button "Save" at bounding box center [1254, 59] width 49 height 28
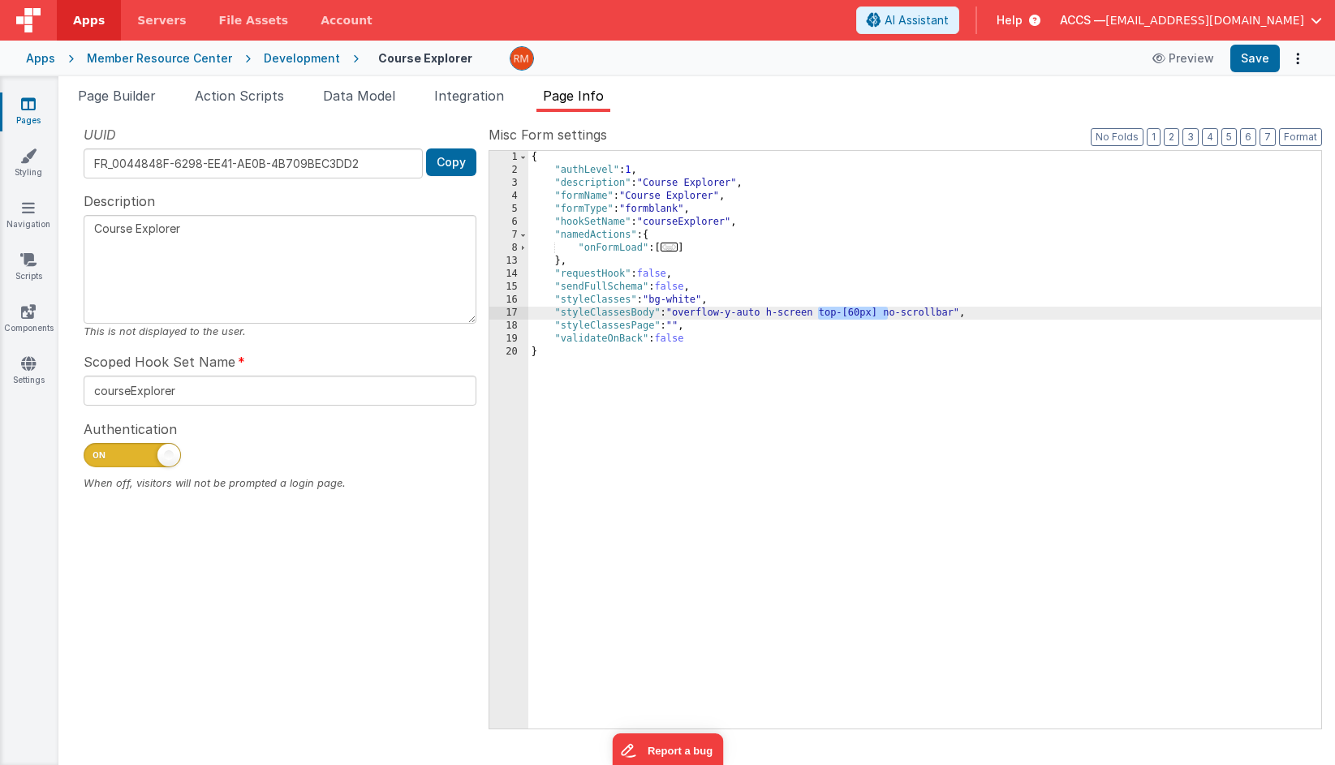
click at [887, 312] on div "{ "authLevel" : 1 , "description" : "Course Explorer" , "formName" : "Course Ex…" at bounding box center [924, 453] width 793 height 604
drag, startPoint x: 957, startPoint y: 315, endPoint x: 823, endPoint y: 312, distance: 134.7
click at [823, 312] on div "{ "authLevel" : 1 , "description" : "Course Explorer" , "formName" : "Course Ex…" at bounding box center [924, 453] width 793 height 604
click at [1193, 61] on button "Save" at bounding box center [1254, 59] width 49 height 28
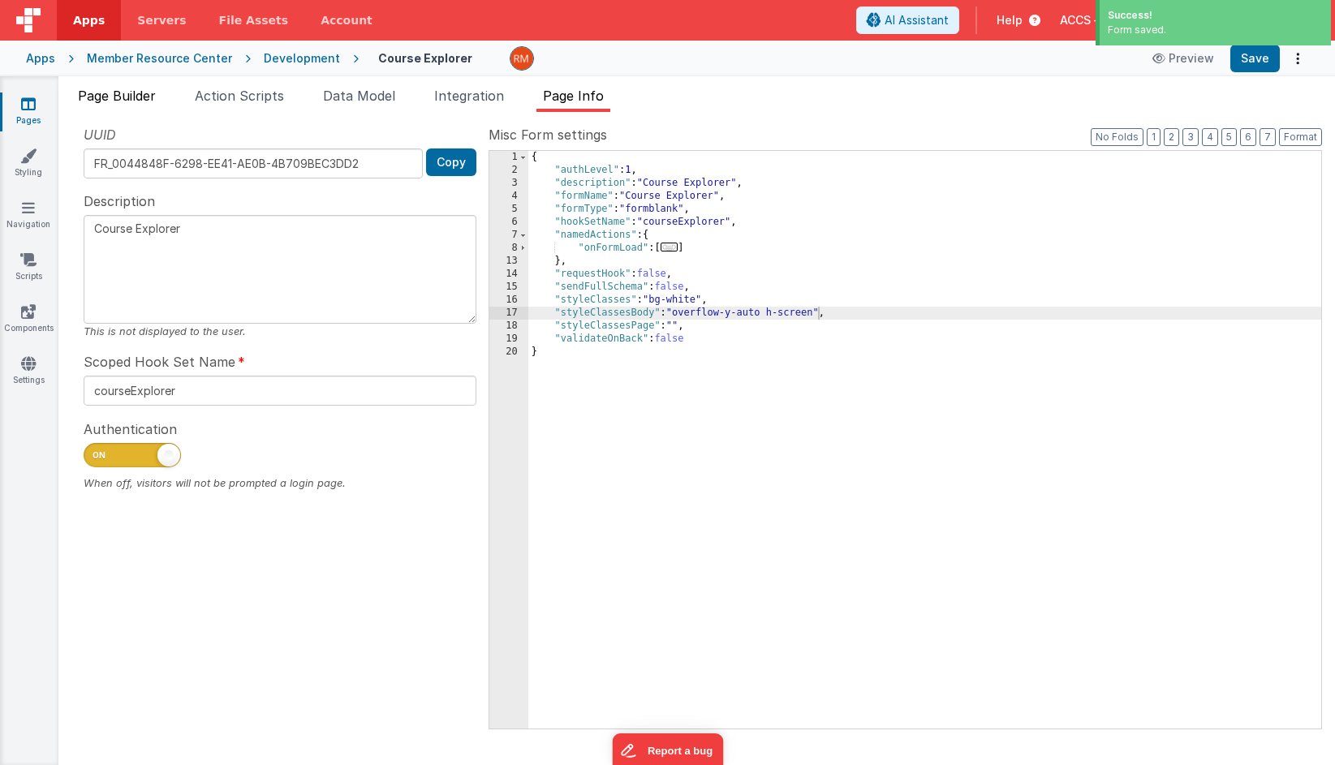
click at [144, 98] on span "Page Builder" at bounding box center [117, 96] width 78 height 16
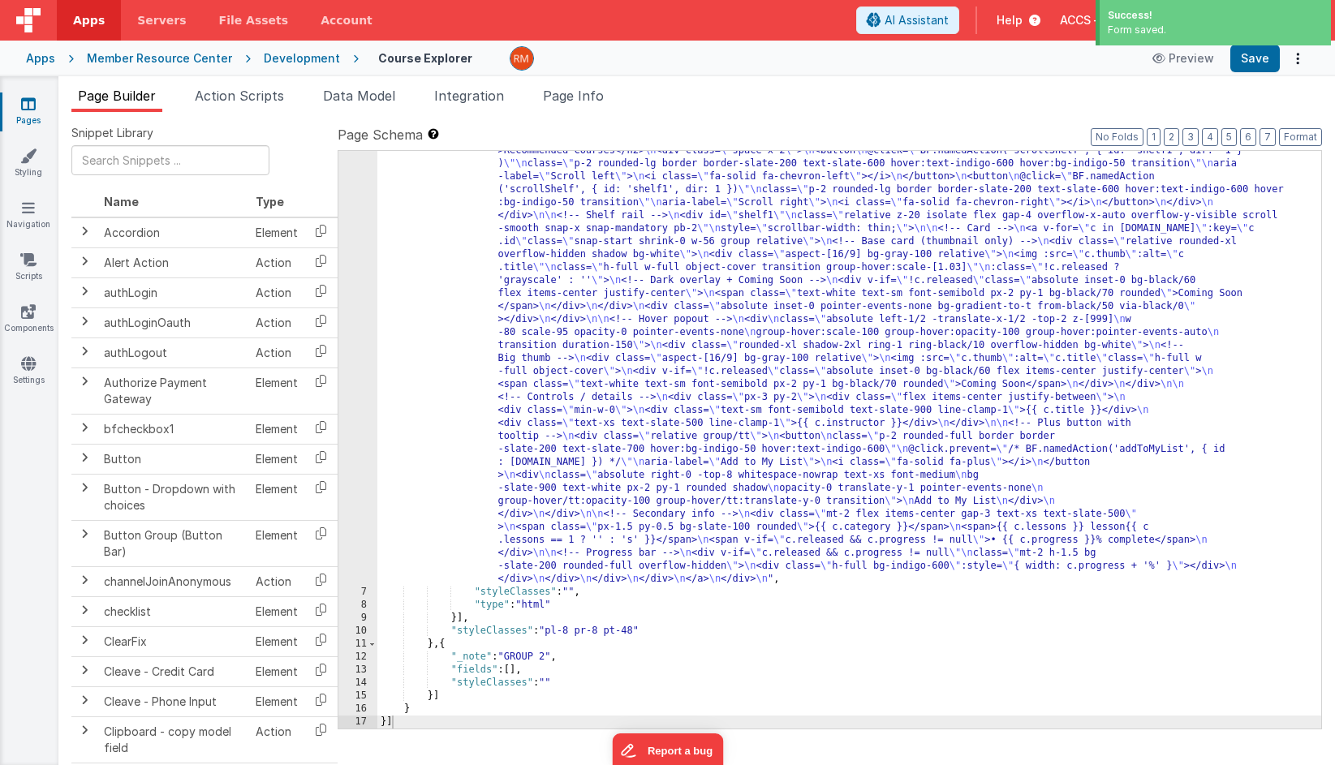
scroll to position [84, 0]
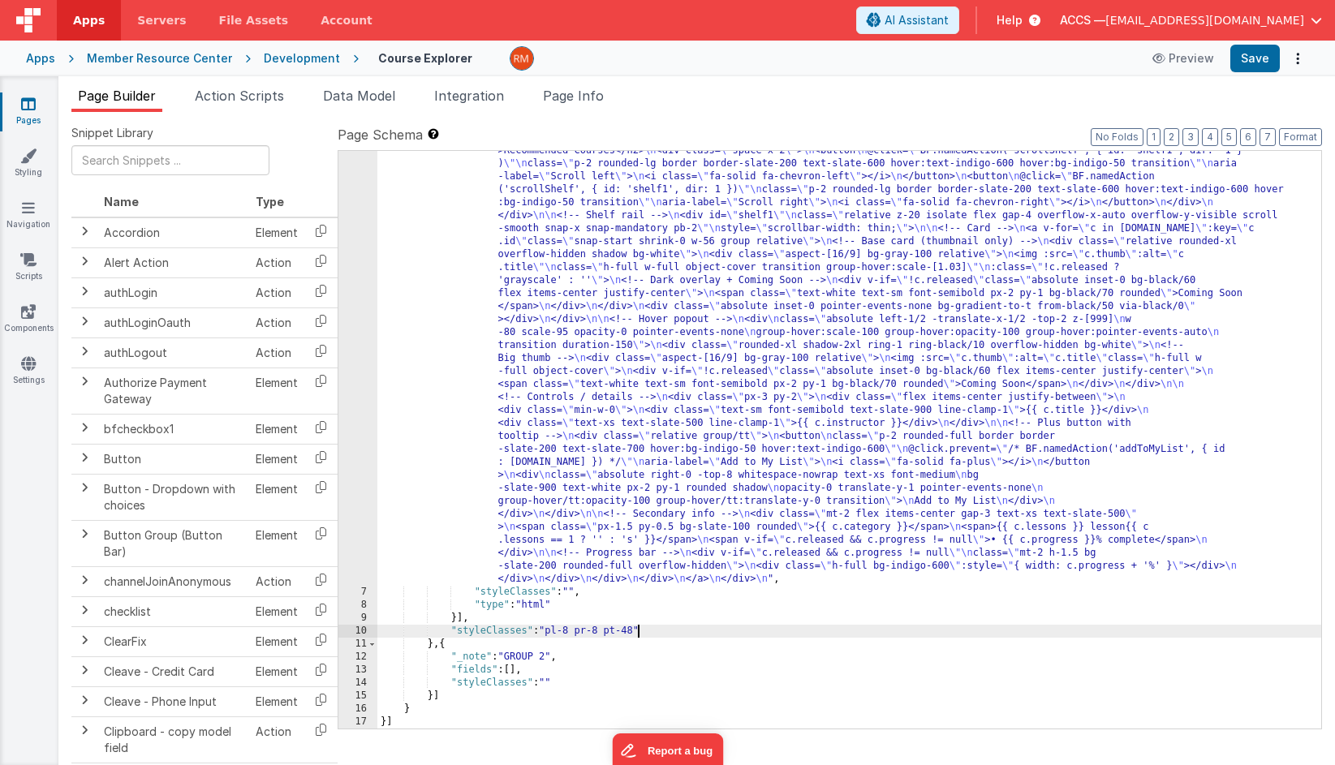
click at [638, 630] on div ""html" : "<!-- Shelf header --> \n <div class= \" flex items-center justify-bet…" at bounding box center [849, 653] width 944 height 1045
click at [1193, 61] on button "Save" at bounding box center [1254, 59] width 49 height 28
click at [607, 431] on div ""html" : "<!-- Shelf header --> \n <div class= \" flex items-center justify-bet…" at bounding box center [849, 653] width 944 height 1045
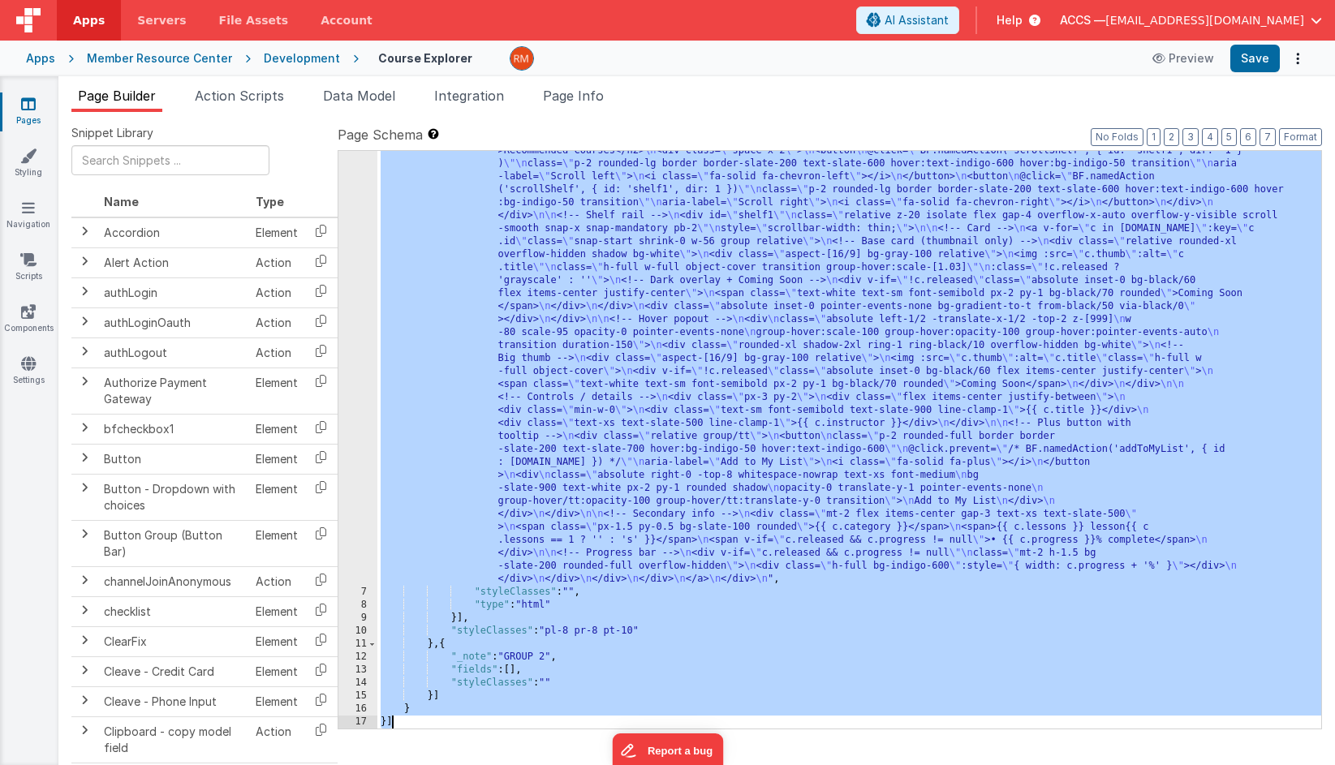
click at [639, 629] on div ""html" : "<!-- Shelf header --> \n <div class= \" flex items-center justify-bet…" at bounding box center [849, 653] width 944 height 1045
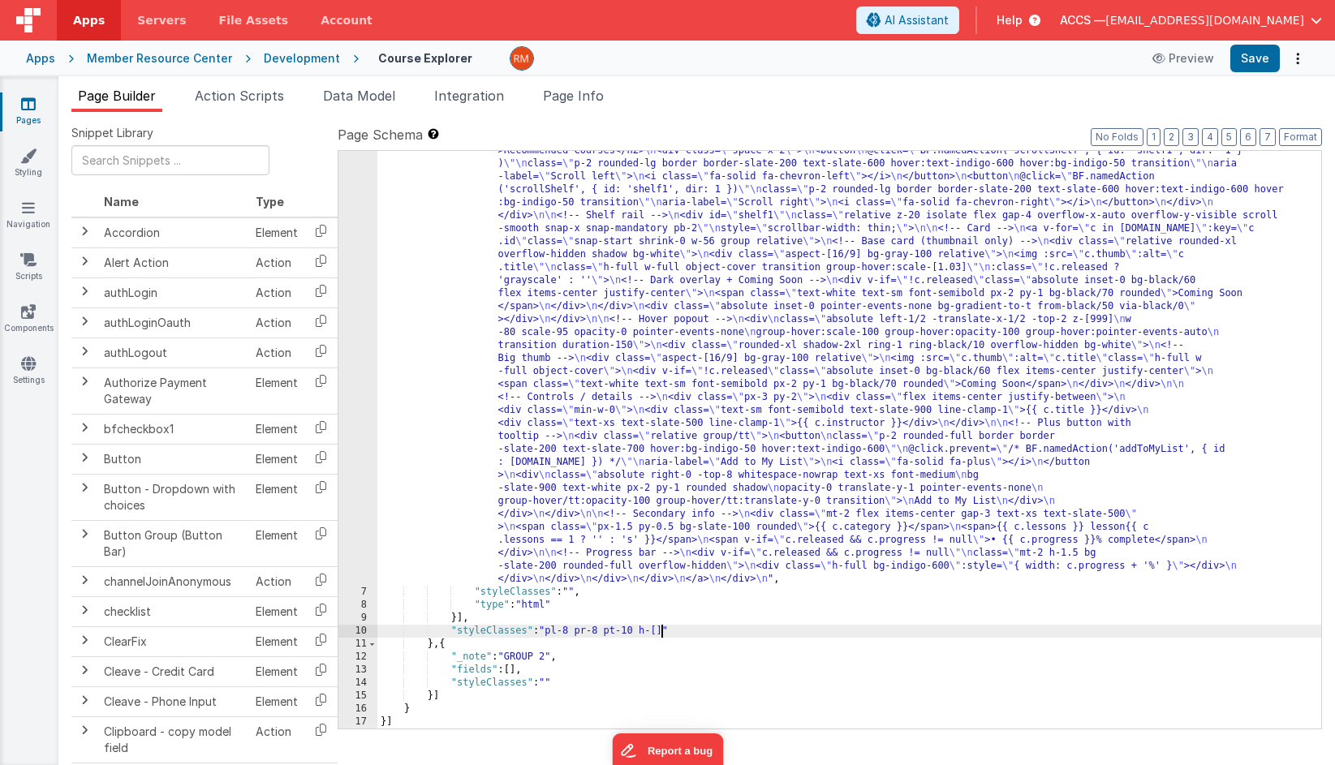
click at [663, 634] on div ""html" : "<!-- Shelf header --> \n <div class= \" flex items-center justify-bet…" at bounding box center [849, 653] width 944 height 1045
click at [1193, 62] on button "Save" at bounding box center [1254, 59] width 49 height 28
click at [695, 633] on div ""html" : "<!-- Shelf header --> \n <div class= \" flex items-center justify-bet…" at bounding box center [849, 653] width 944 height 1045
click at [1193, 63] on button "Save" at bounding box center [1254, 59] width 49 height 28
click at [651, 591] on div ""html" : "<!-- Shelf header --> \n <div class= \" flex items-center justify-bet…" at bounding box center [849, 653] width 944 height 1045
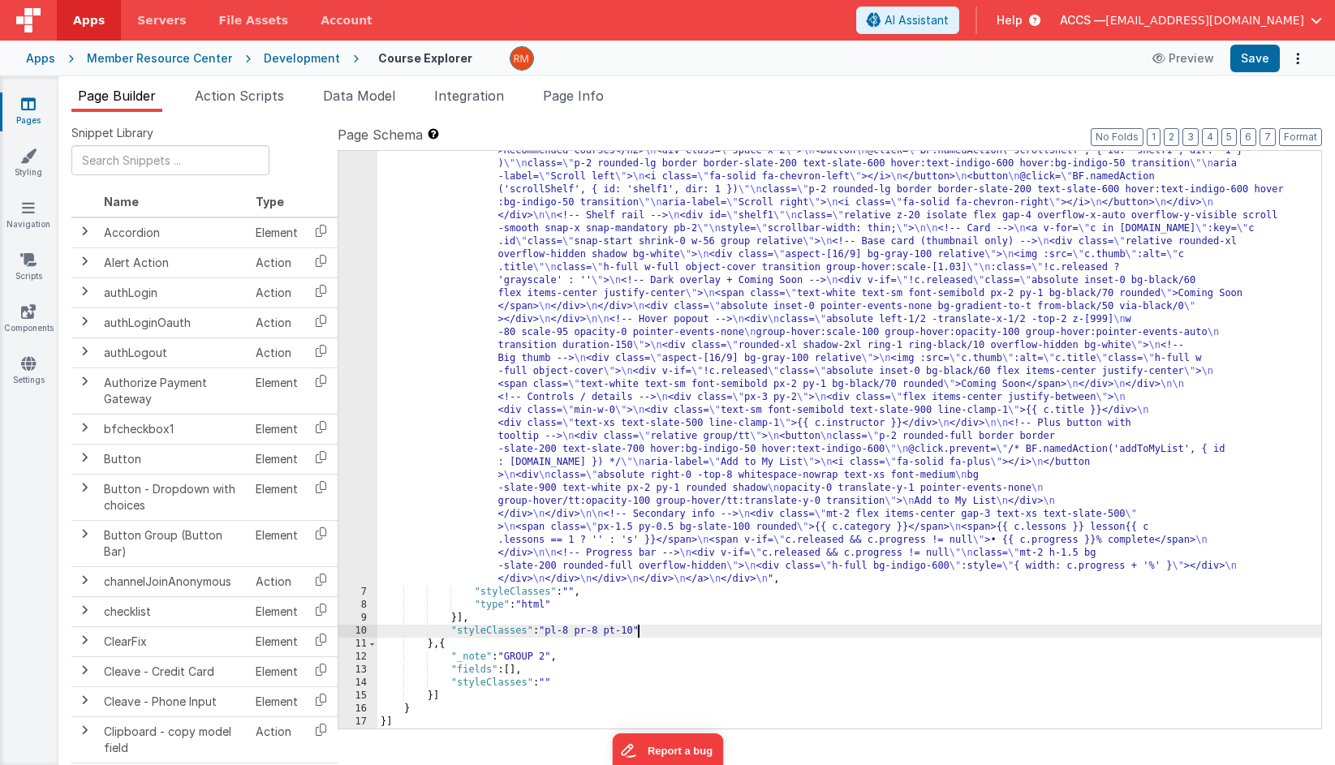
click at [636, 634] on div ""html" : "<!-- Shelf header --> \n <div class= \" flex items-center justify-bet…" at bounding box center [849, 653] width 944 height 1045
click at [1193, 62] on button "Save" at bounding box center [1254, 59] width 49 height 28
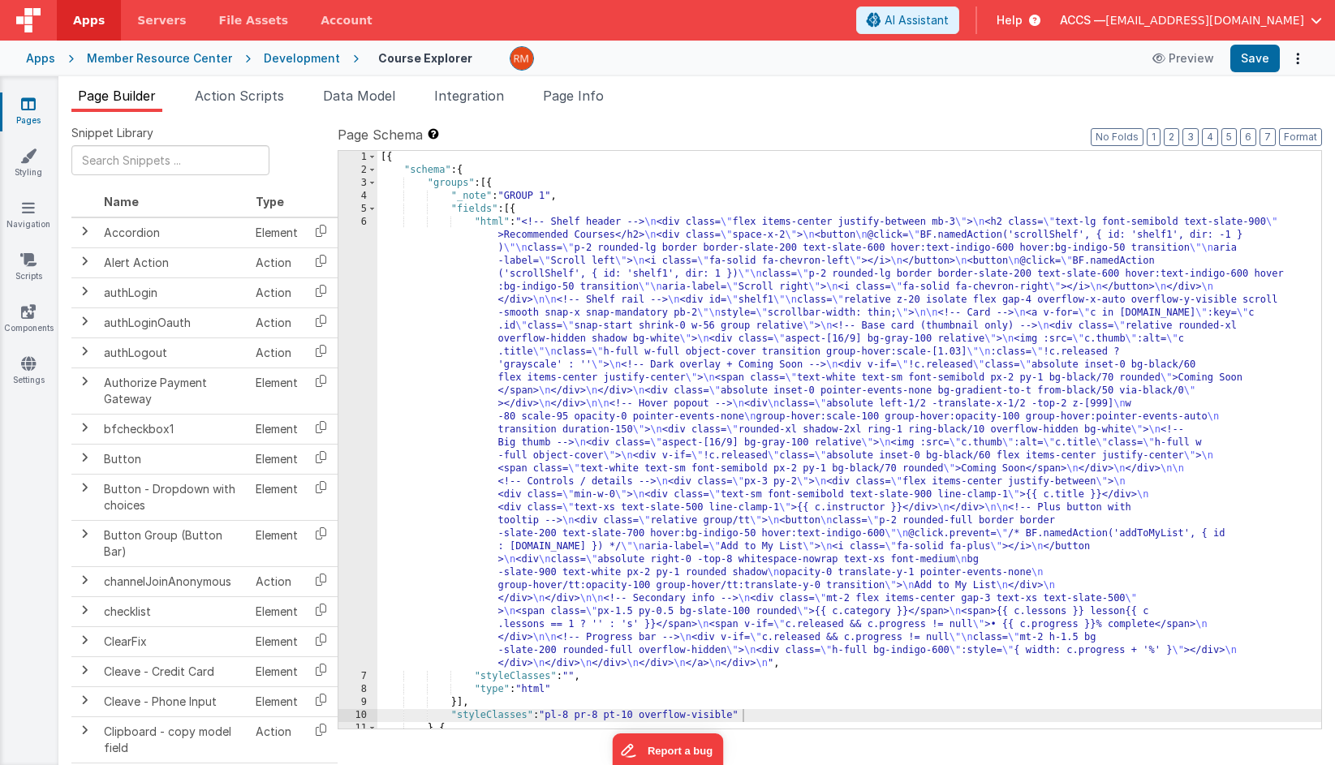
click at [493, 221] on div "[{ "schema" : { "groups" : [{ "_note" : "GROUP 1" , "fields" : [{ "html" : "<!-…" at bounding box center [849, 453] width 944 height 604
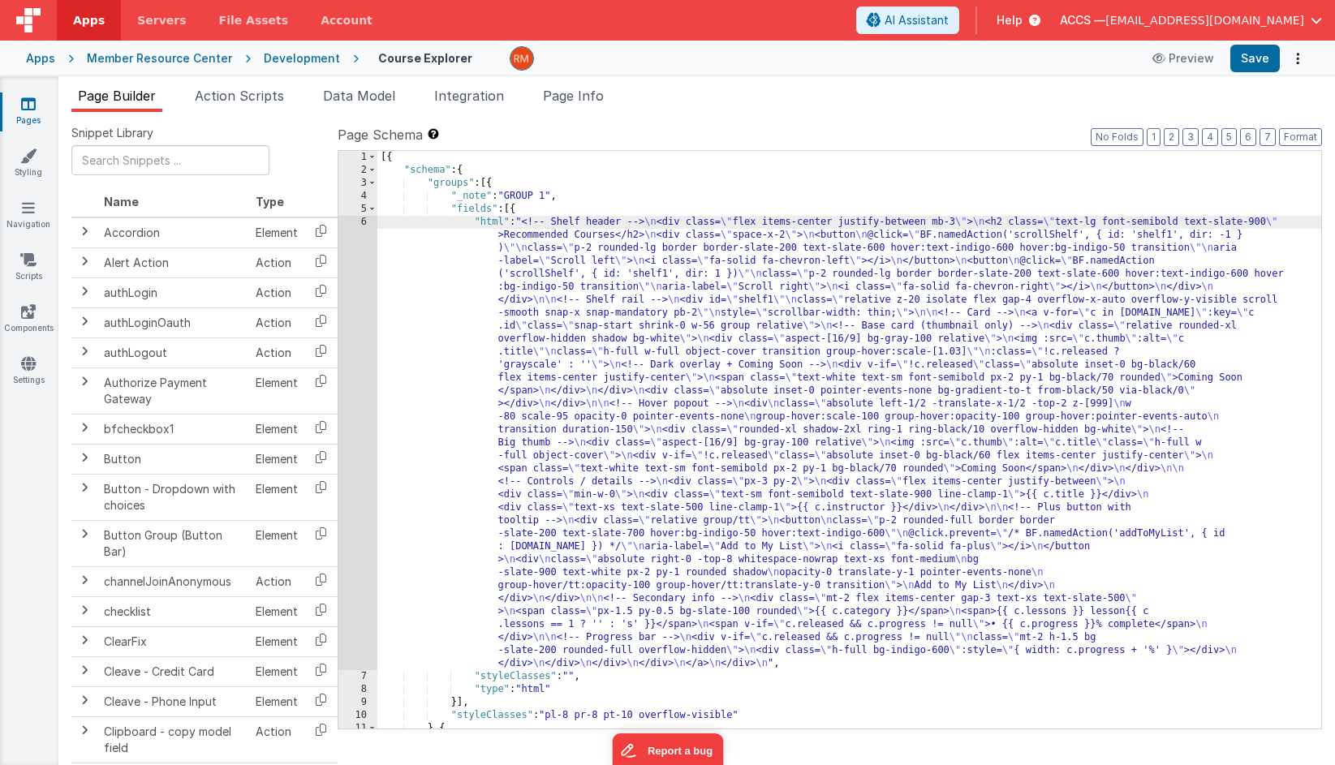
click at [361, 218] on div "6" at bounding box center [357, 443] width 39 height 454
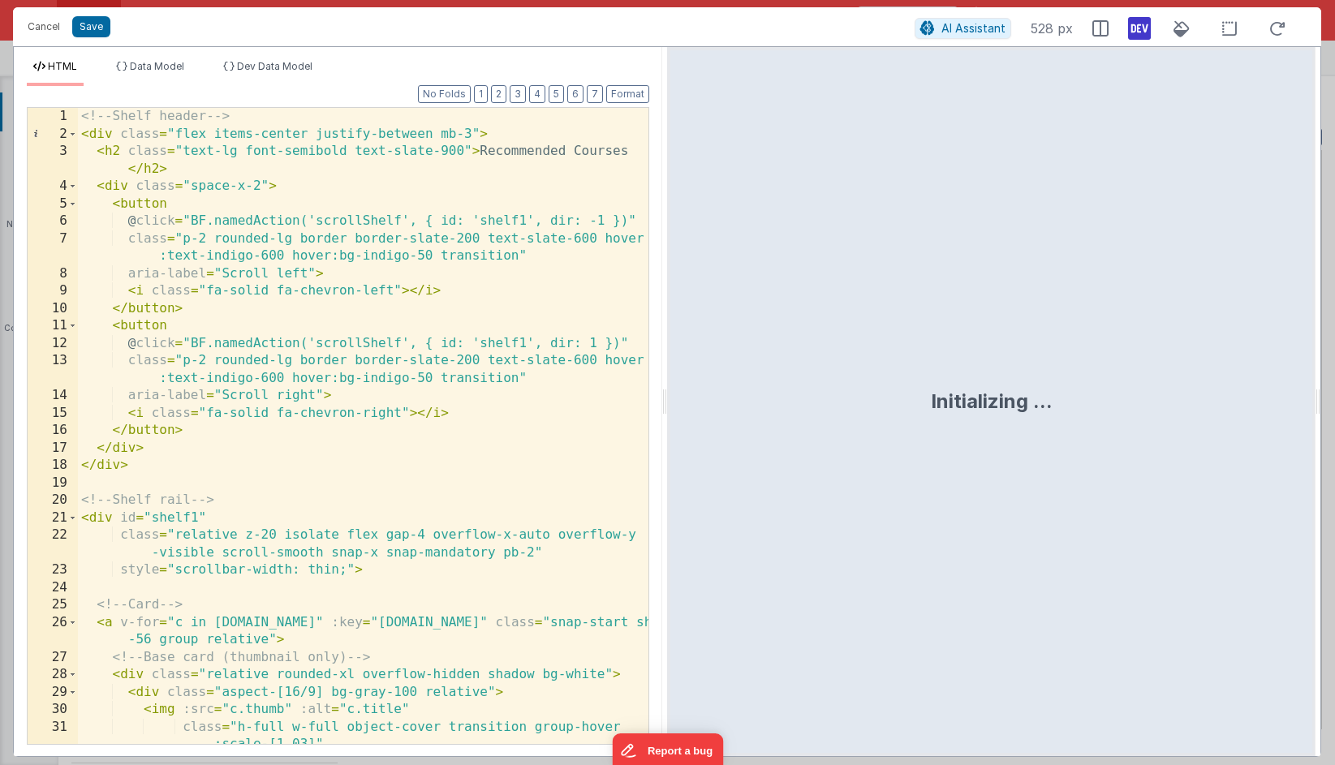
click at [435, 288] on div "<!-- Shelf header --> < div class = "flex items-center justify-between mb-3" > …" at bounding box center [363, 443] width 570 height 671
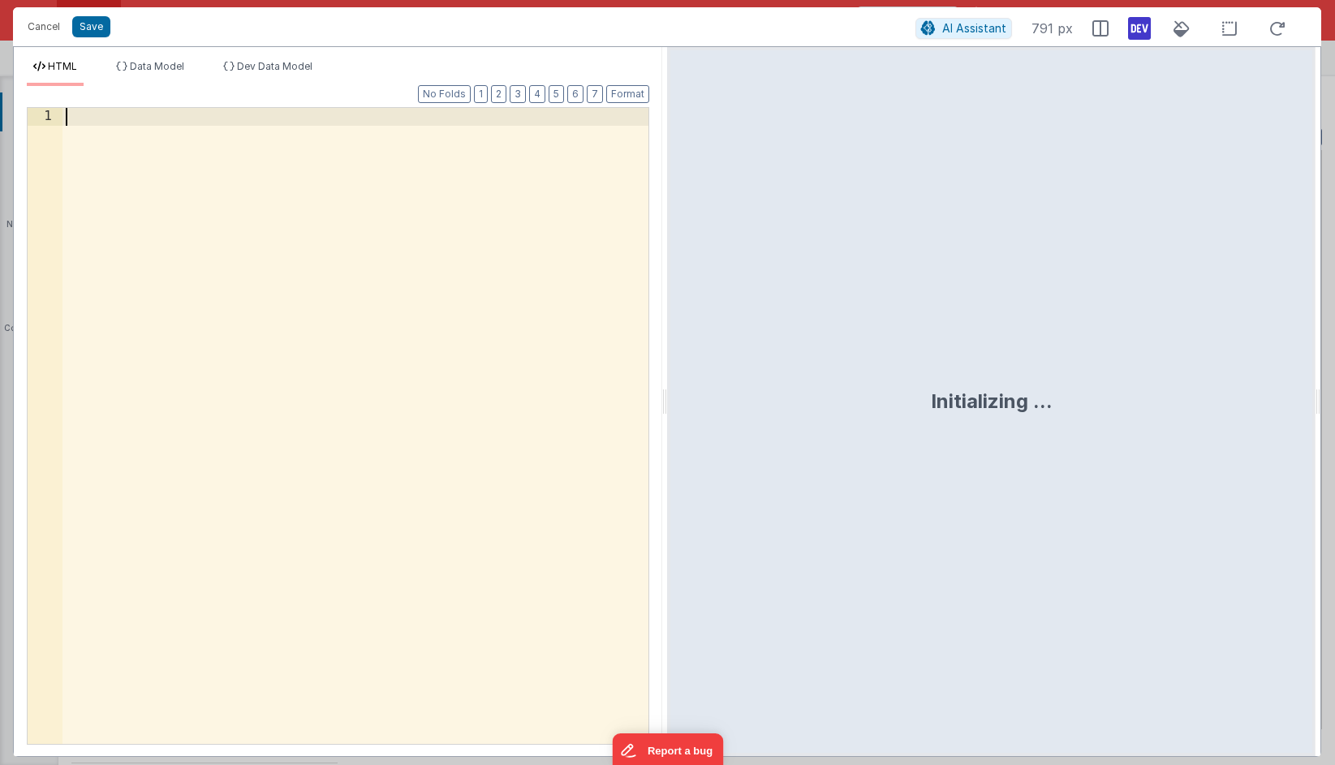
scroll to position [1632, 0]
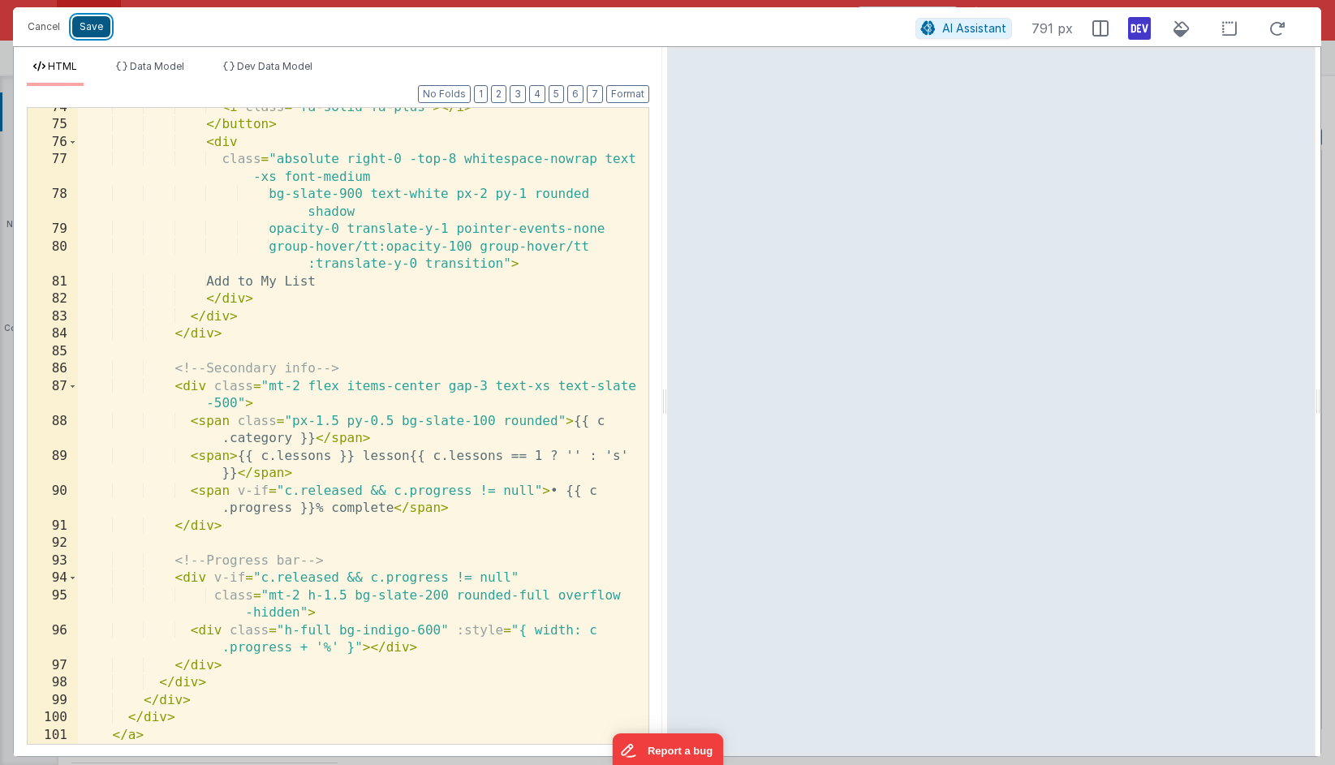
click at [96, 30] on button "Save" at bounding box center [91, 26] width 38 height 21
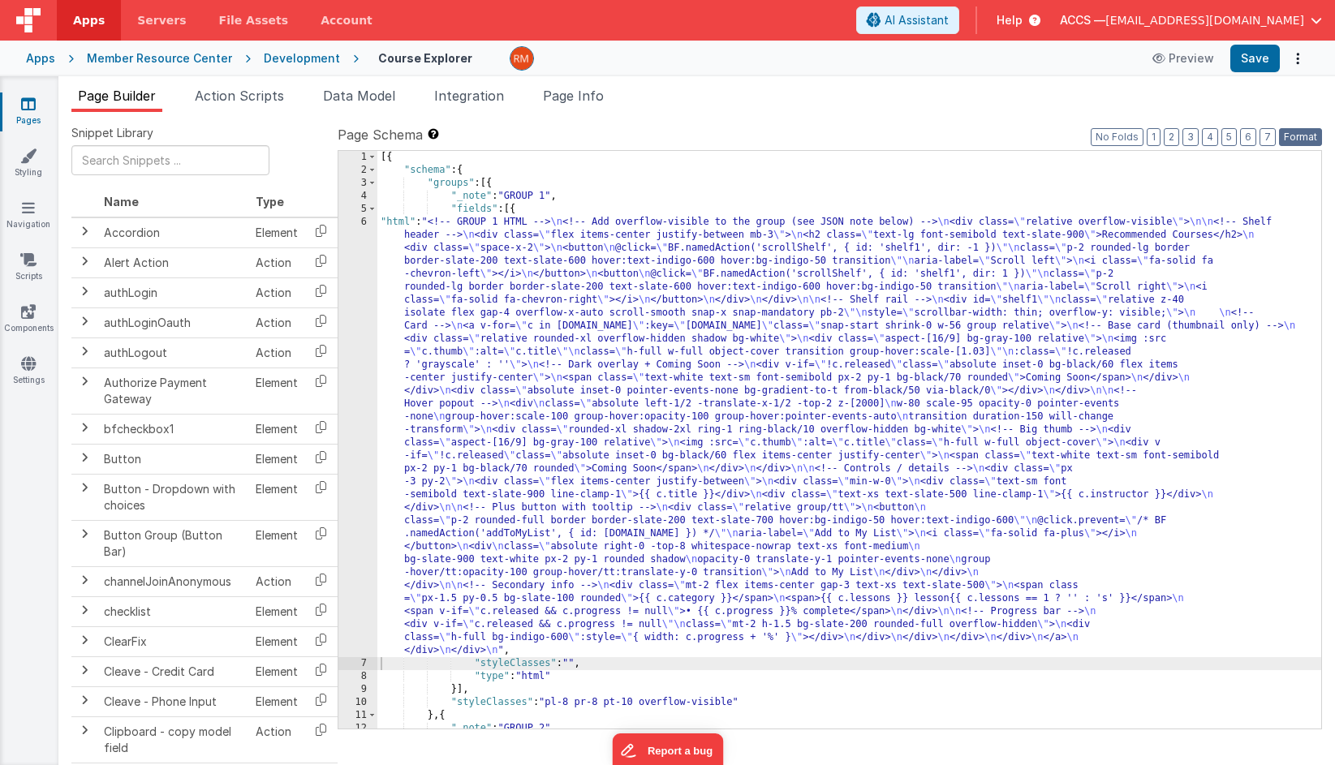
click at [1193, 138] on button "Format" at bounding box center [1300, 137] width 43 height 18
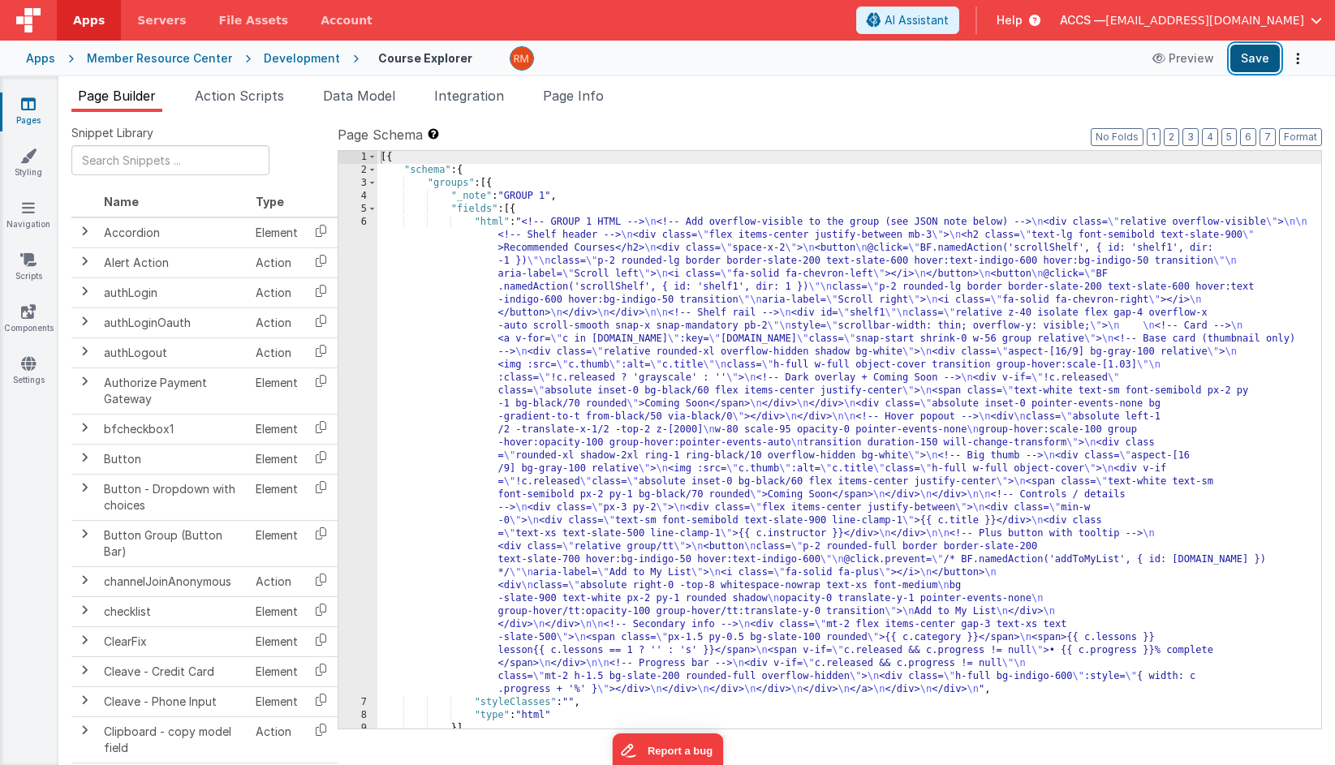
click at [1193, 56] on button "Save" at bounding box center [1254, 59] width 49 height 28
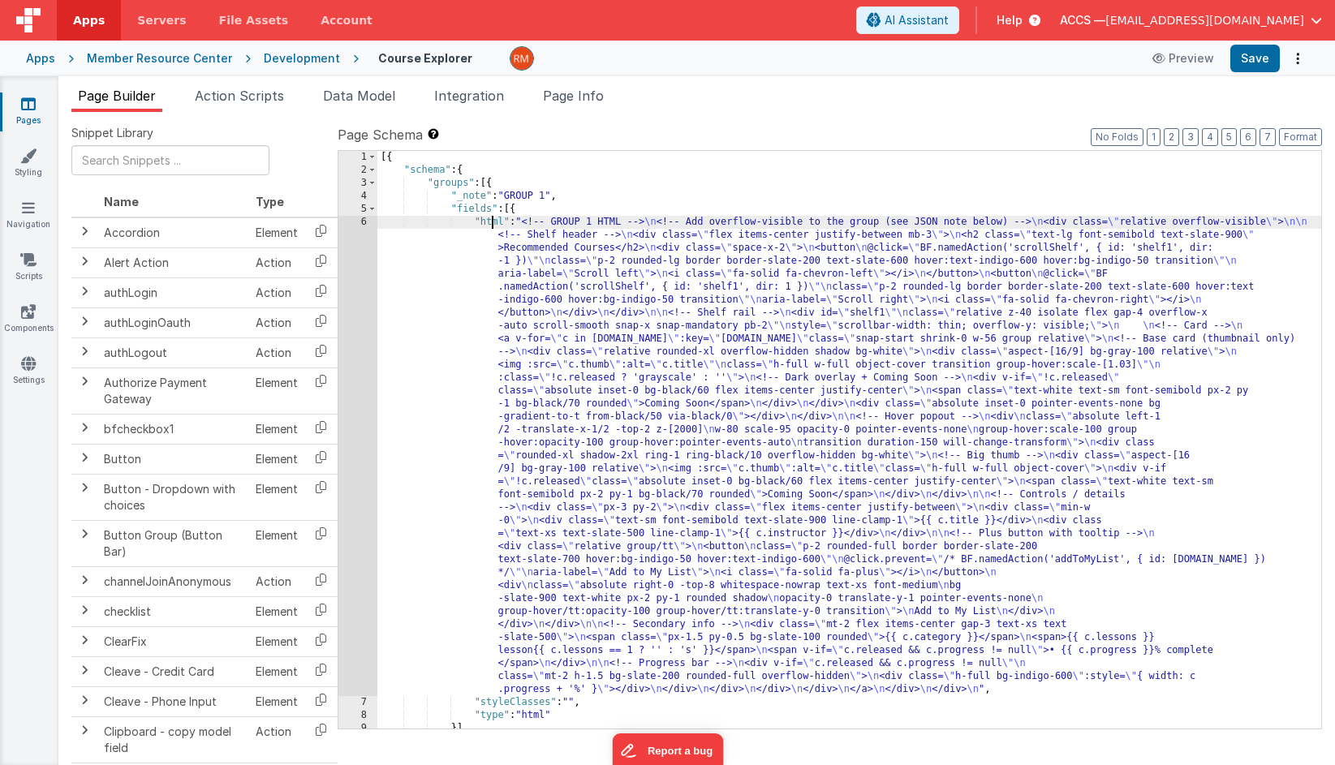
click at [492, 225] on div "[{ "schema" : { "groups" : [{ "_note" : "GROUP 1" , "fields" : [{ "html" : "<!-…" at bounding box center [849, 453] width 944 height 604
click at [363, 224] on div "6" at bounding box center [357, 456] width 39 height 480
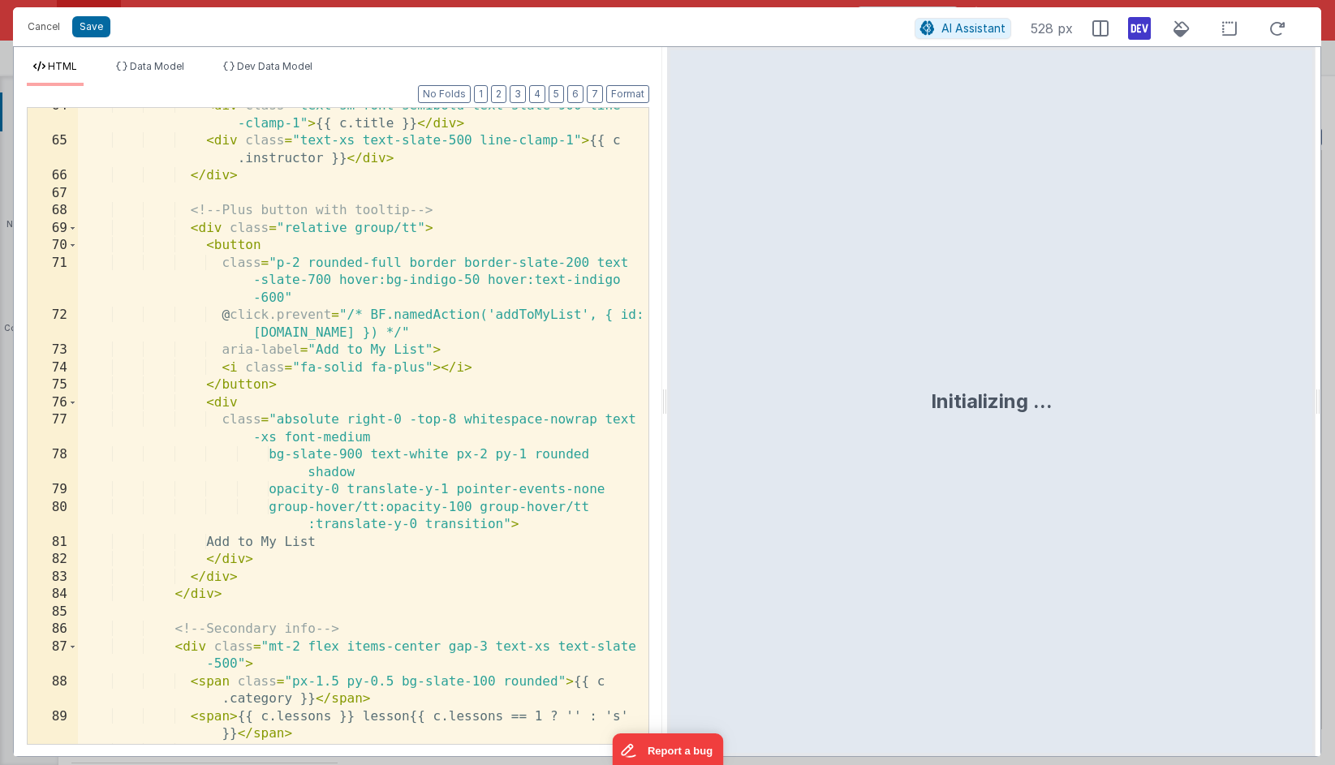
scroll to position [290, 0]
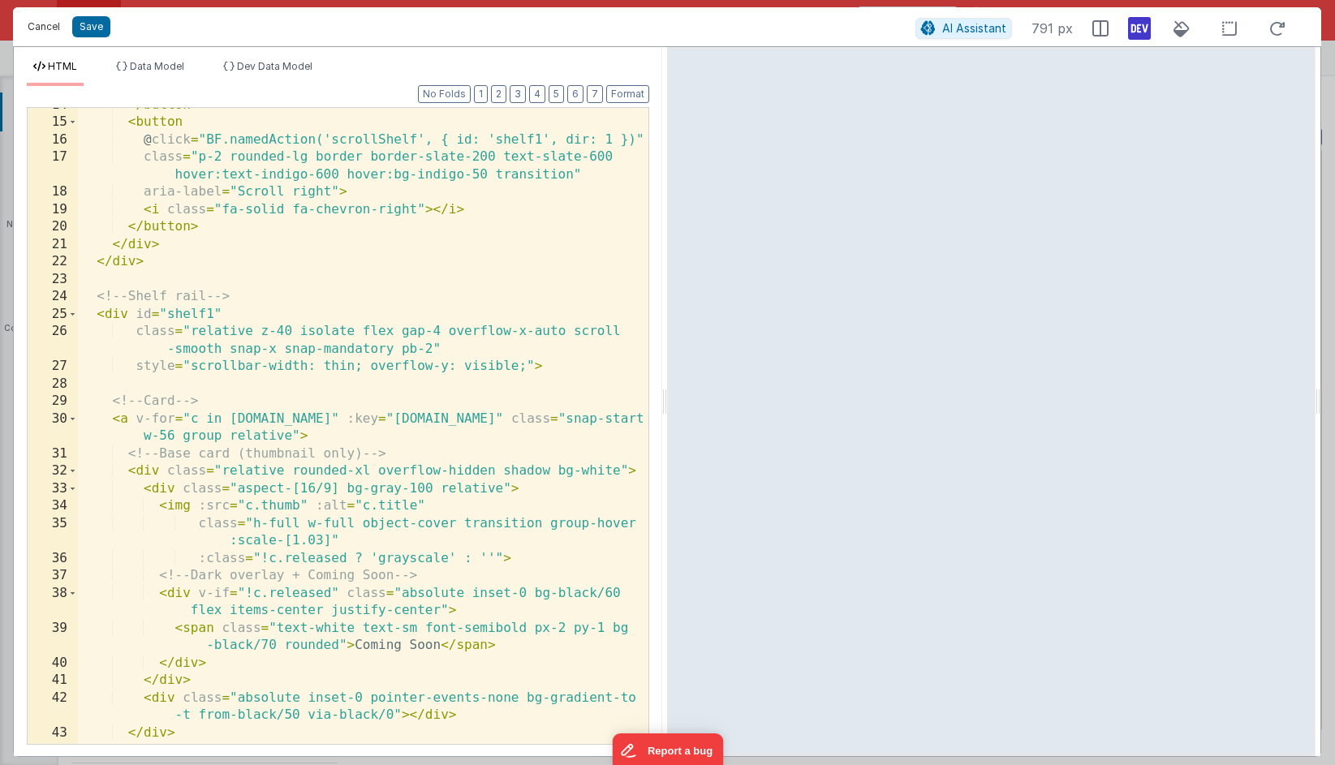
click at [58, 32] on button "Cancel" at bounding box center [43, 26] width 49 height 23
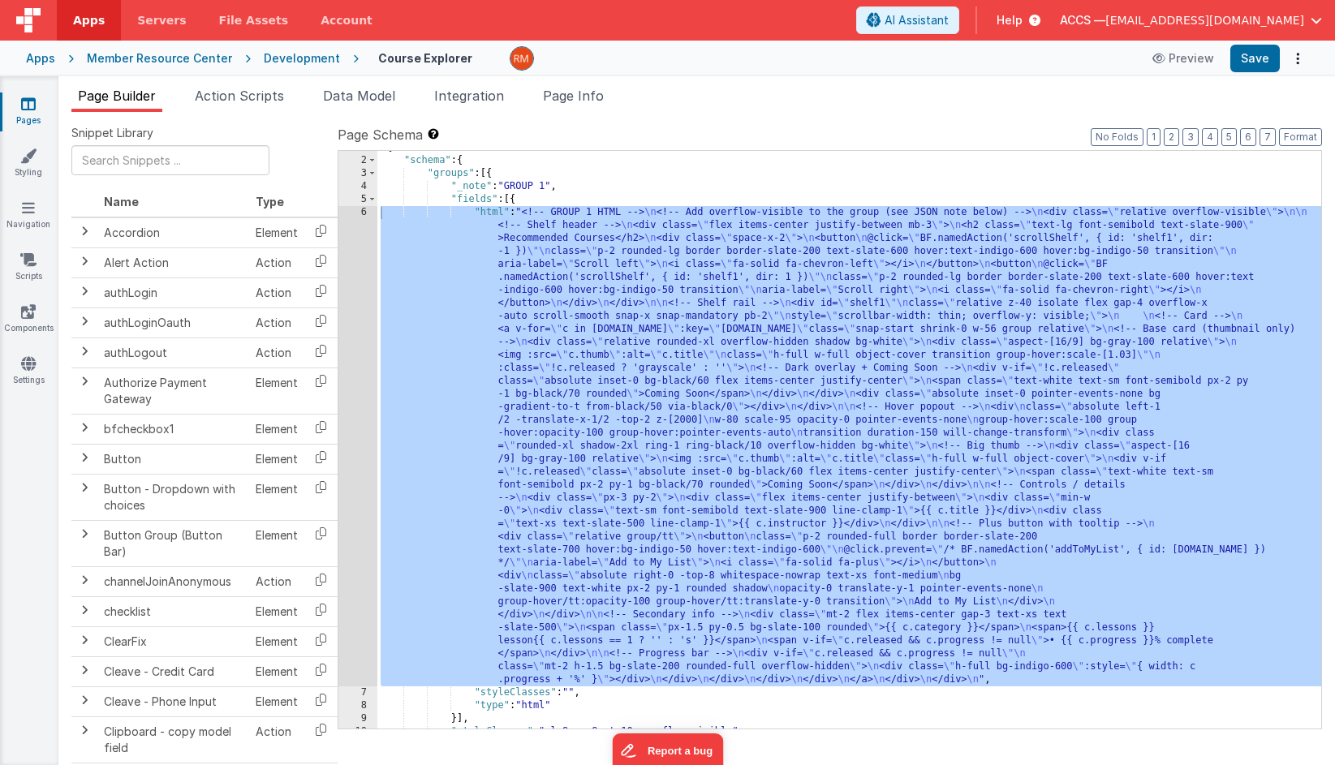
scroll to position [110, 0]
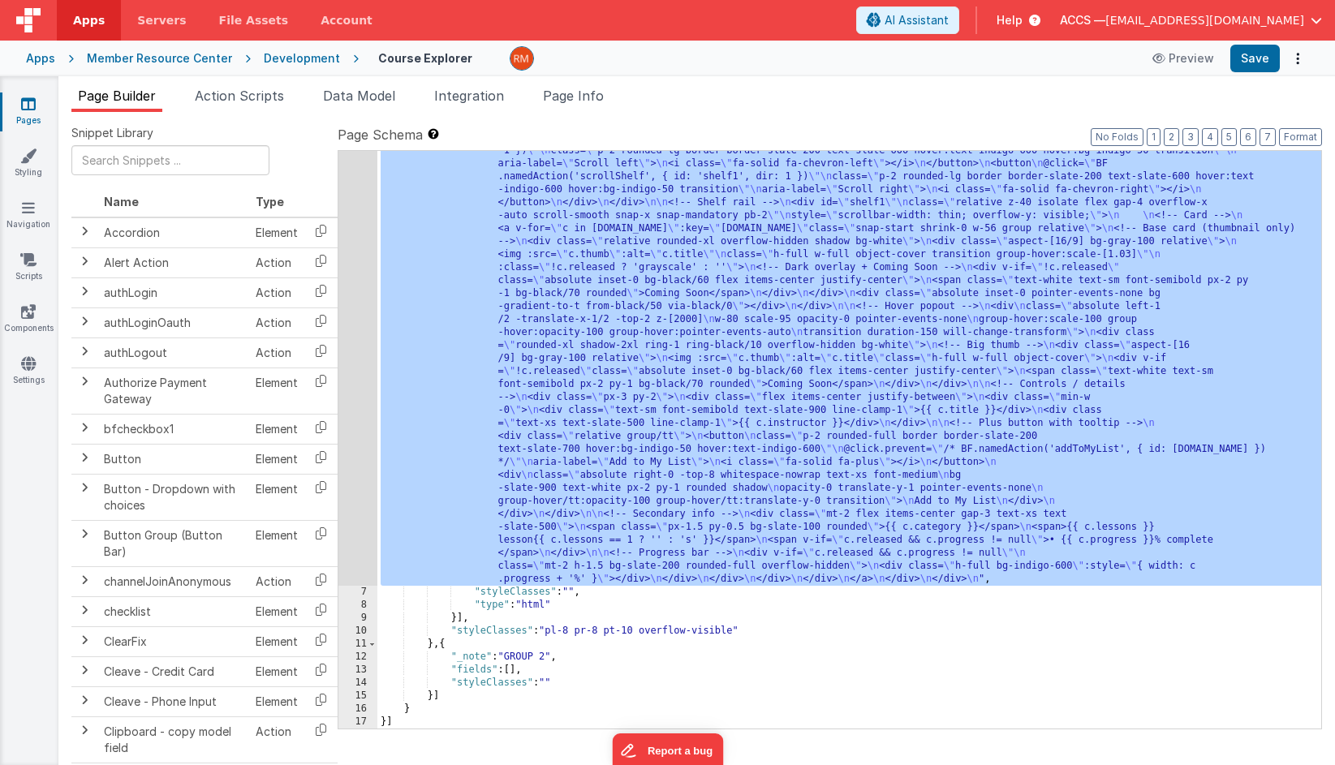
click at [706, 597] on div ""html" : "<!-- GROUP 1 HTML --> \n <!-- Add overflow-visible to the group (see …" at bounding box center [849, 640] width 944 height 1071
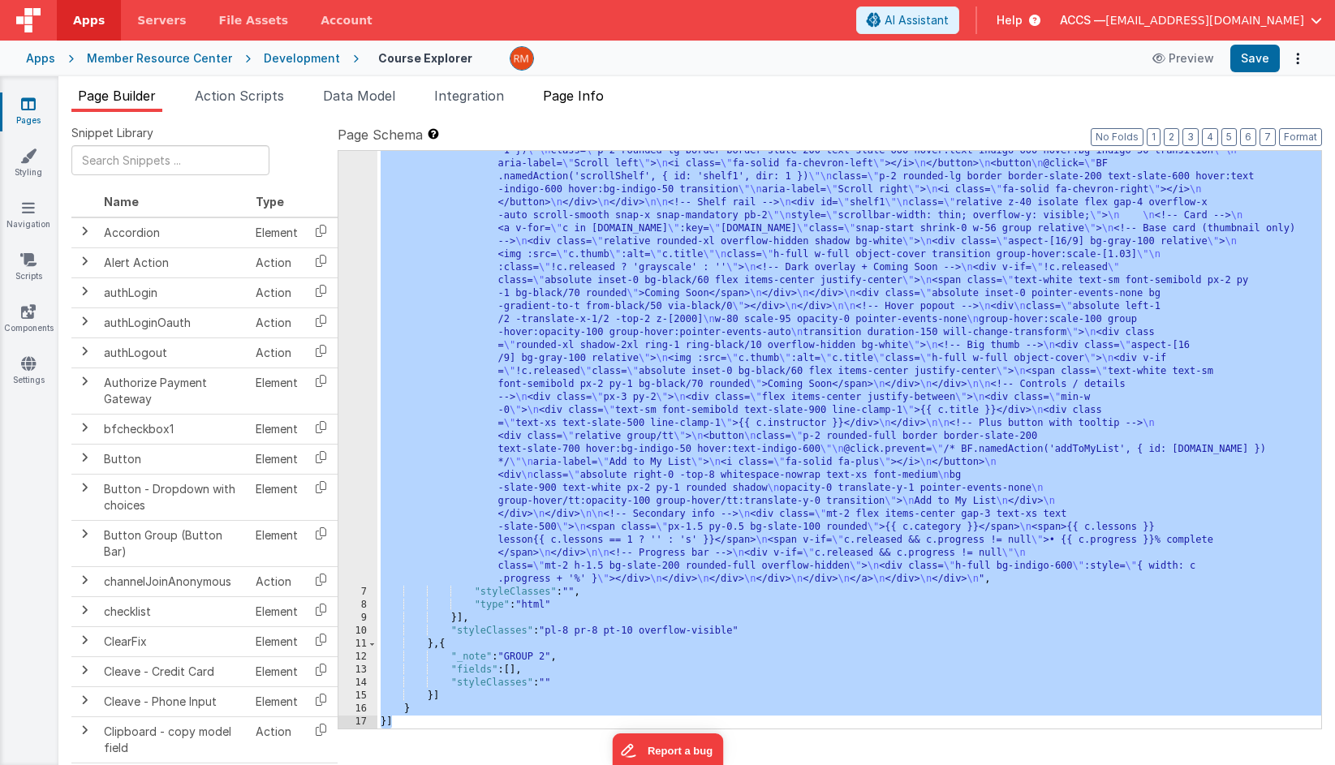
click at [591, 101] on span "Page Info" at bounding box center [573, 96] width 61 height 16
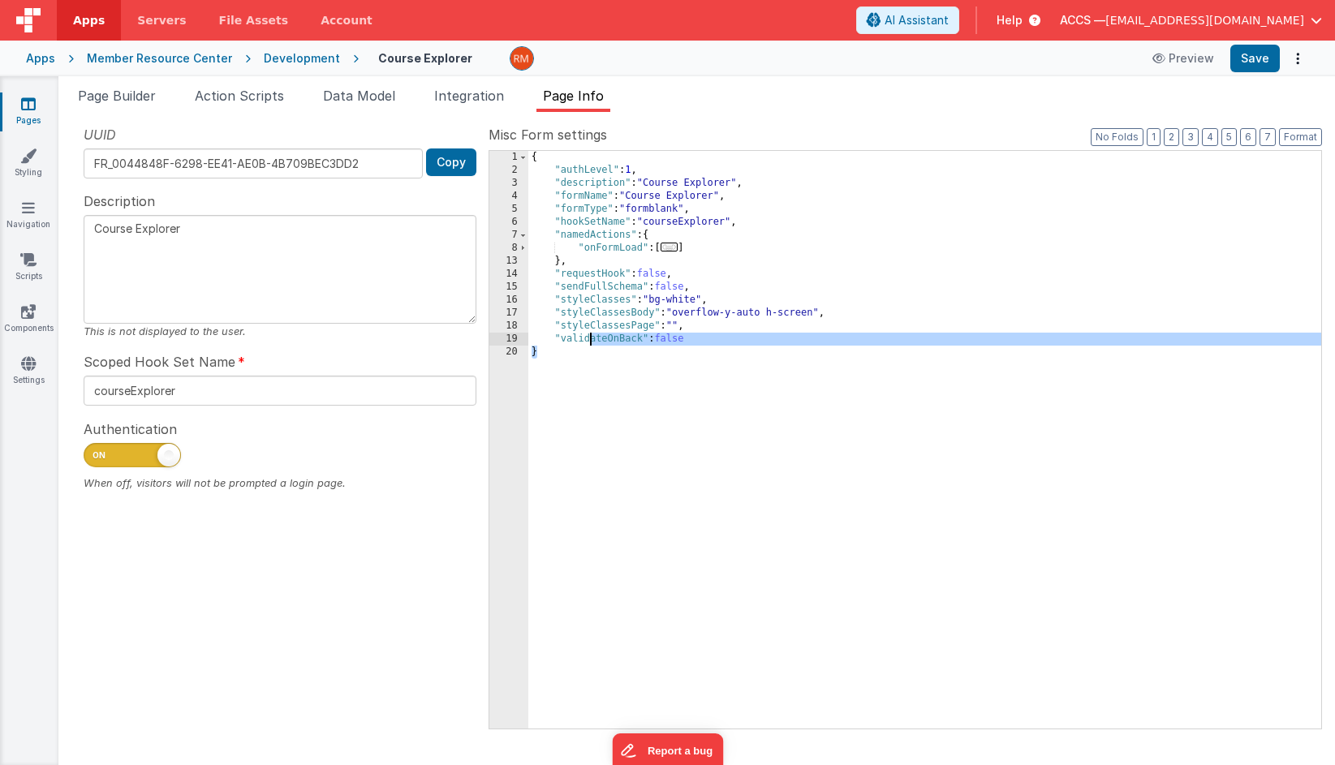
drag, startPoint x: 605, startPoint y: 388, endPoint x: 545, endPoint y: 61, distance: 332.4
click at [545, 61] on div "Apps Servers File Assets Account Some FUTURE Slot AI Assistant Help ACCS — rmer…" at bounding box center [667, 382] width 1335 height 765
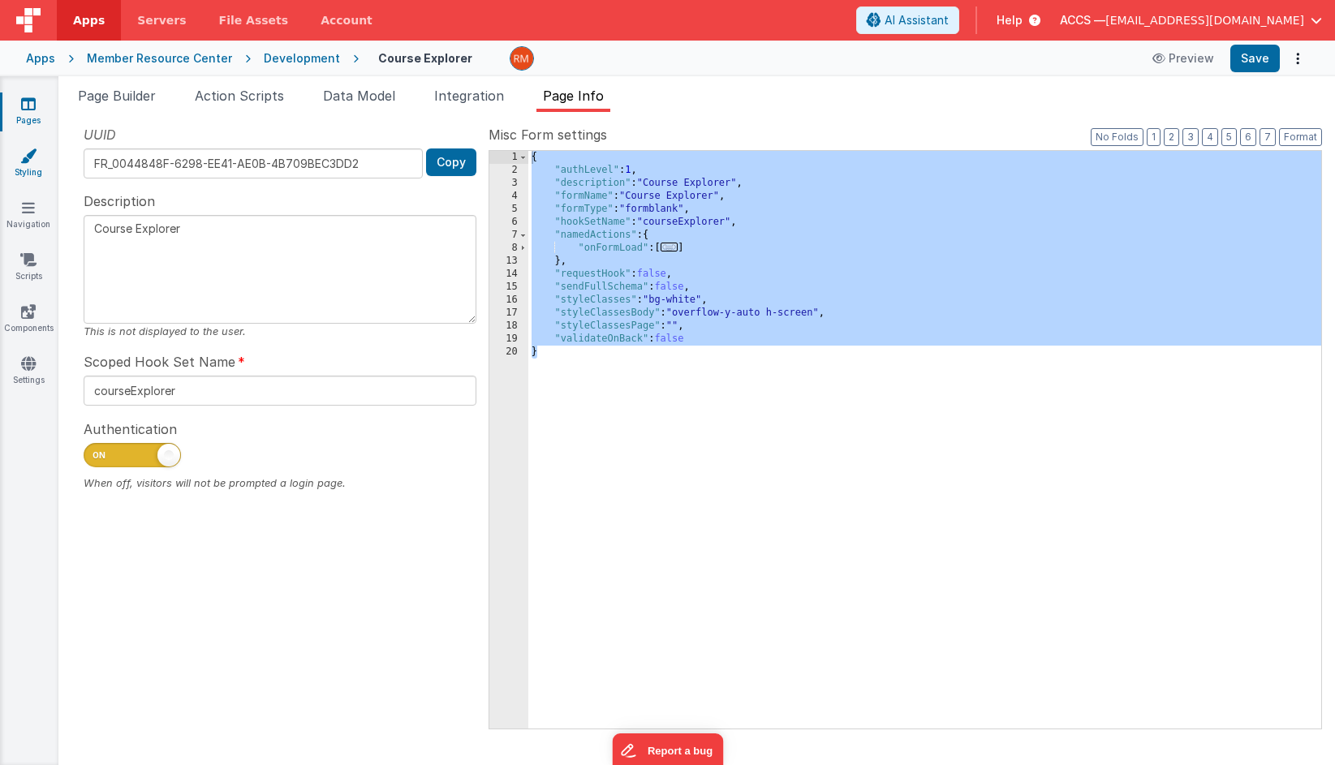
click at [36, 159] on icon at bounding box center [28, 156] width 16 height 16
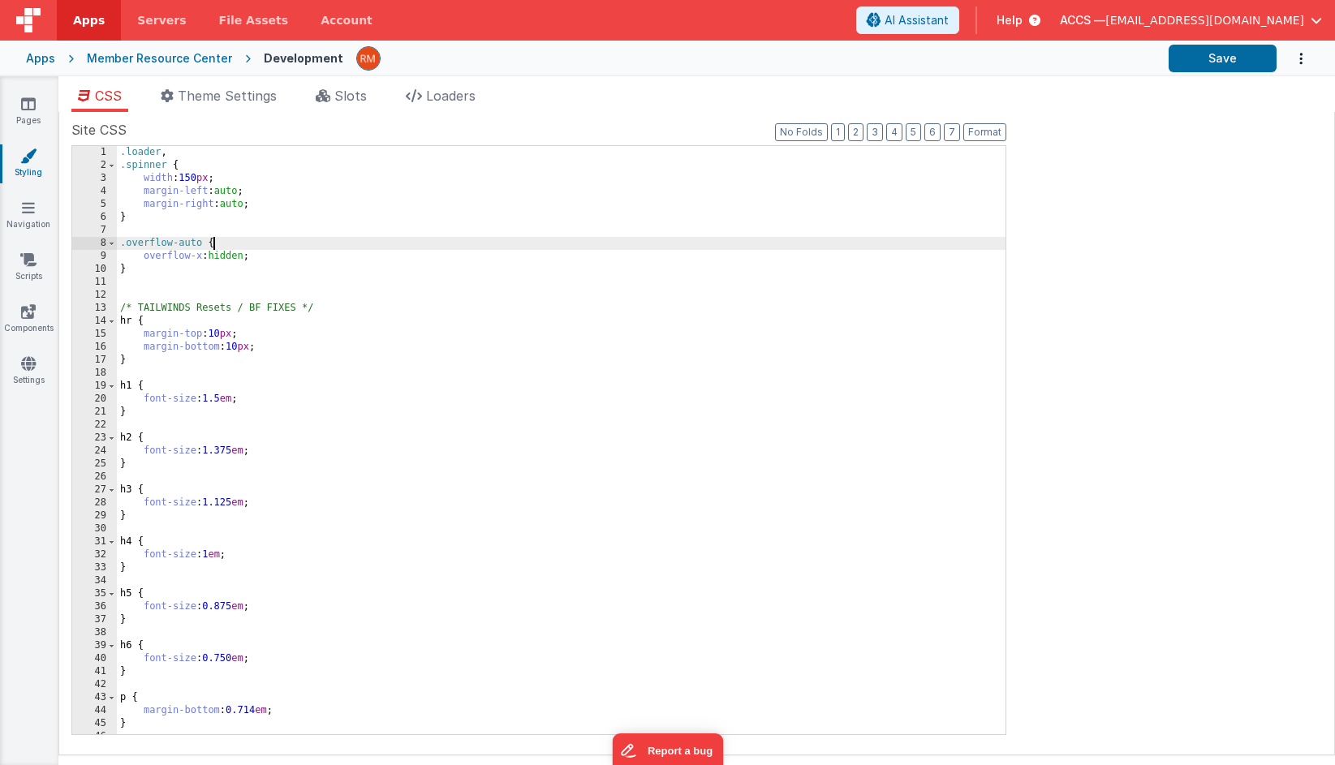
click at [290, 249] on div ".loader , .spinner { width : 150 px ; margin-left : auto ; margin-right : auto …" at bounding box center [561, 453] width 888 height 614
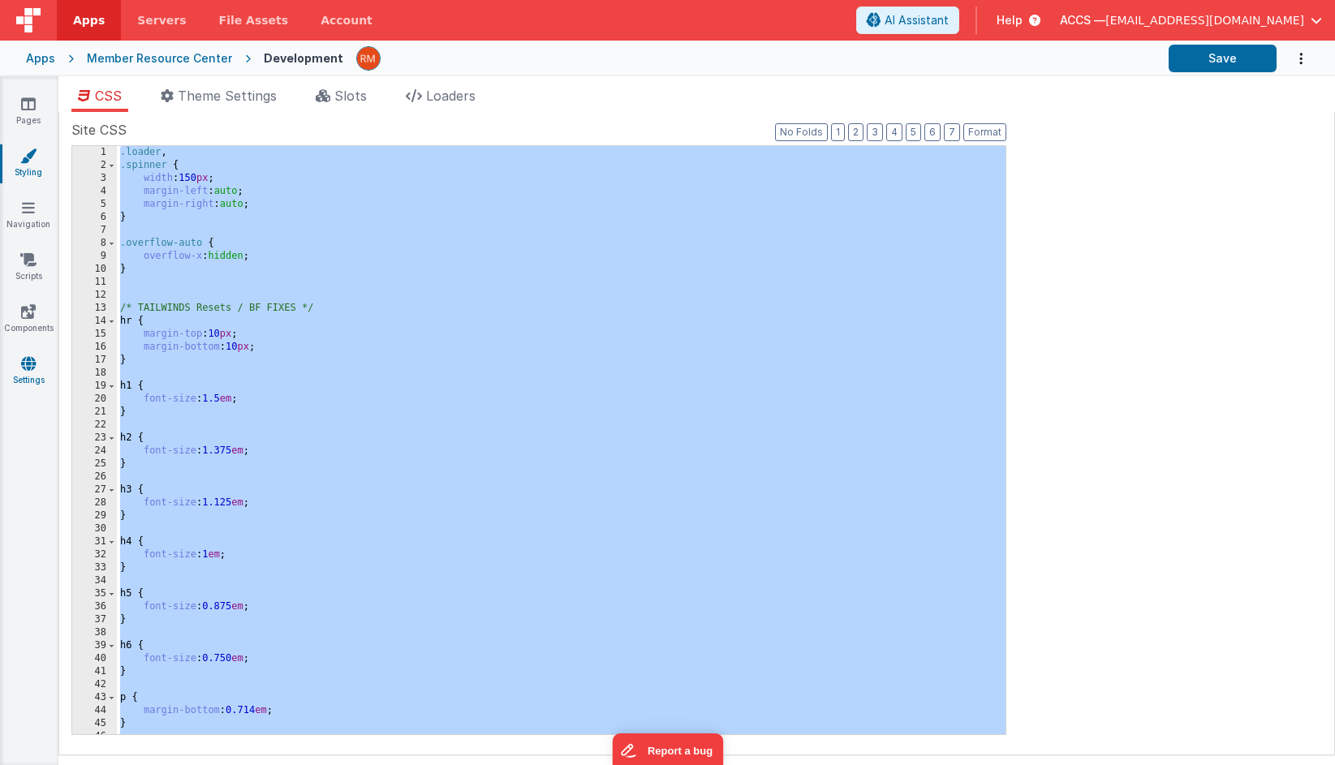
click at [34, 376] on link "Settings" at bounding box center [28, 371] width 58 height 32
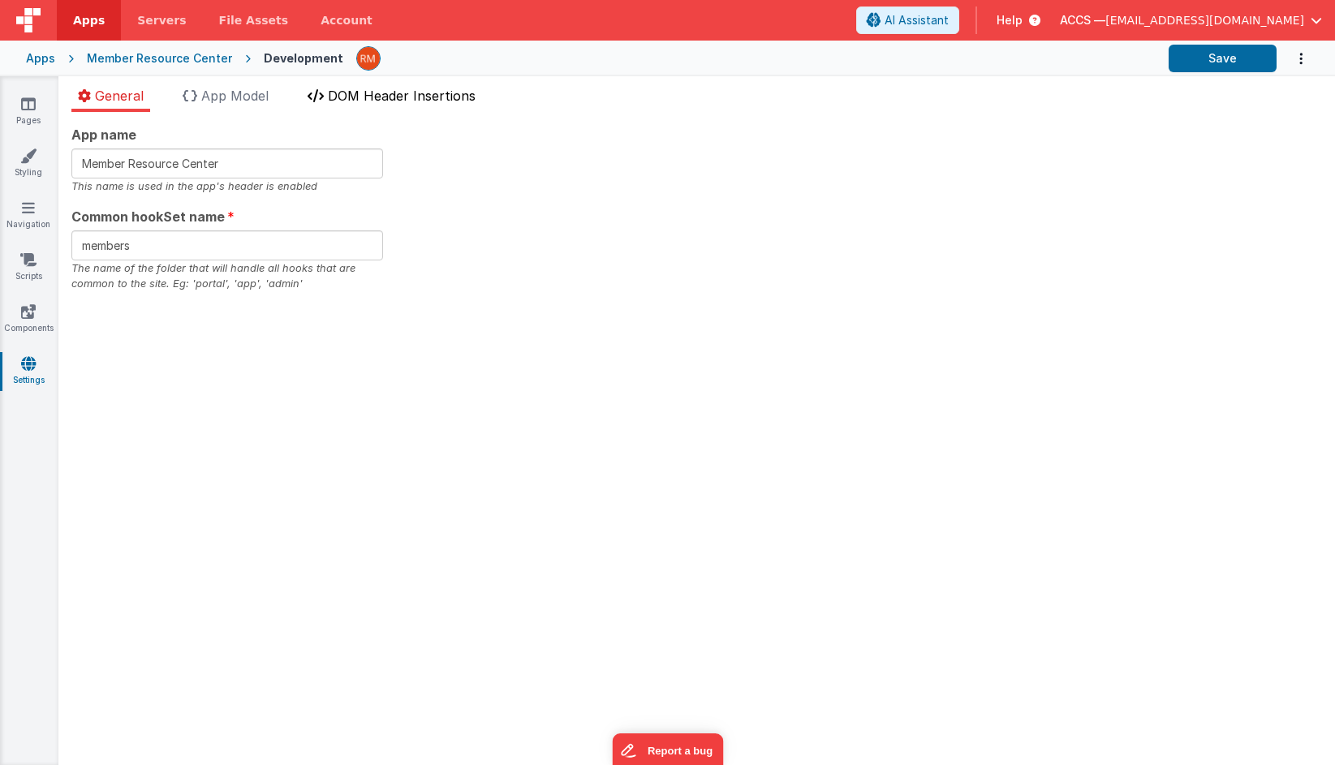
click at [401, 103] on span "DOM Header Insertions" at bounding box center [402, 96] width 148 height 16
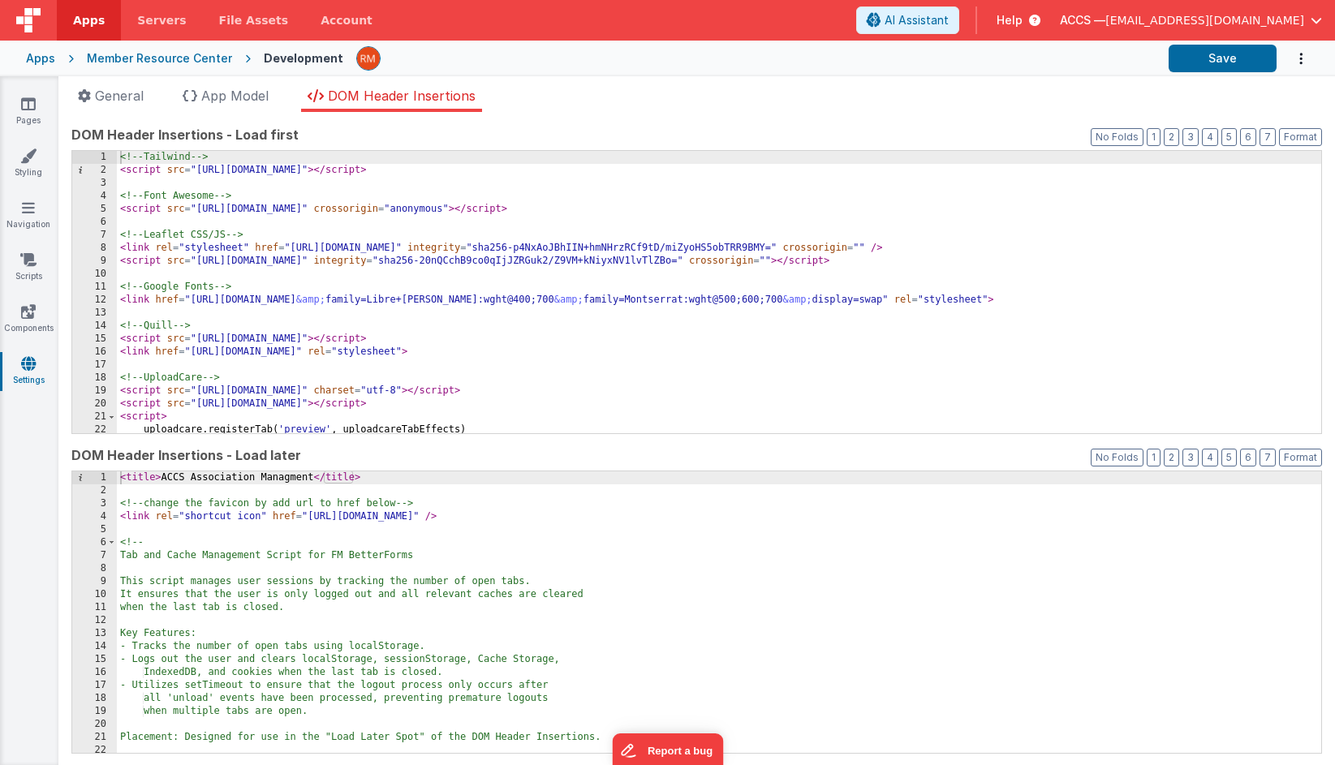
click at [389, 274] on div "<!-- Tailwind --> < script src = "https://cdn.tailwindcss.com" > </ script > <!…" at bounding box center [719, 305] width 1204 height 308
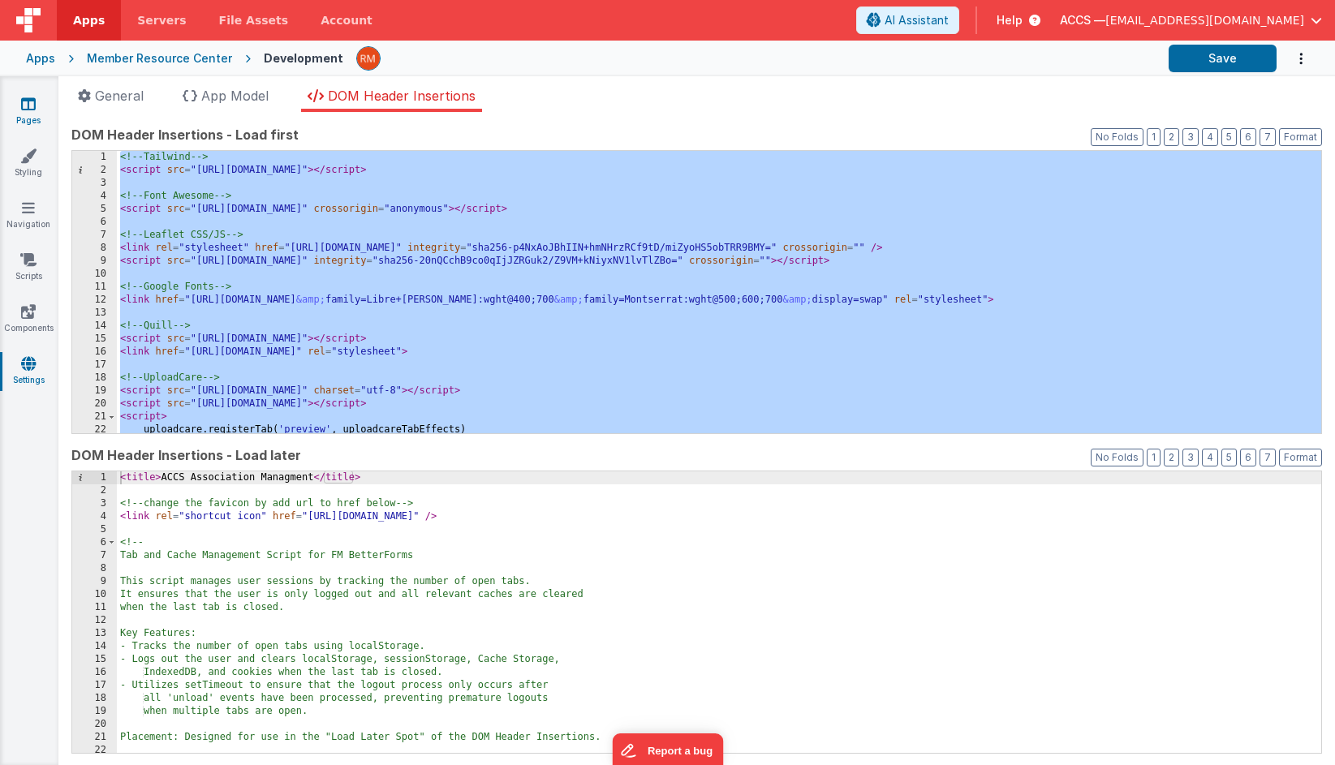
click at [32, 112] on link "Pages" at bounding box center [28, 112] width 58 height 32
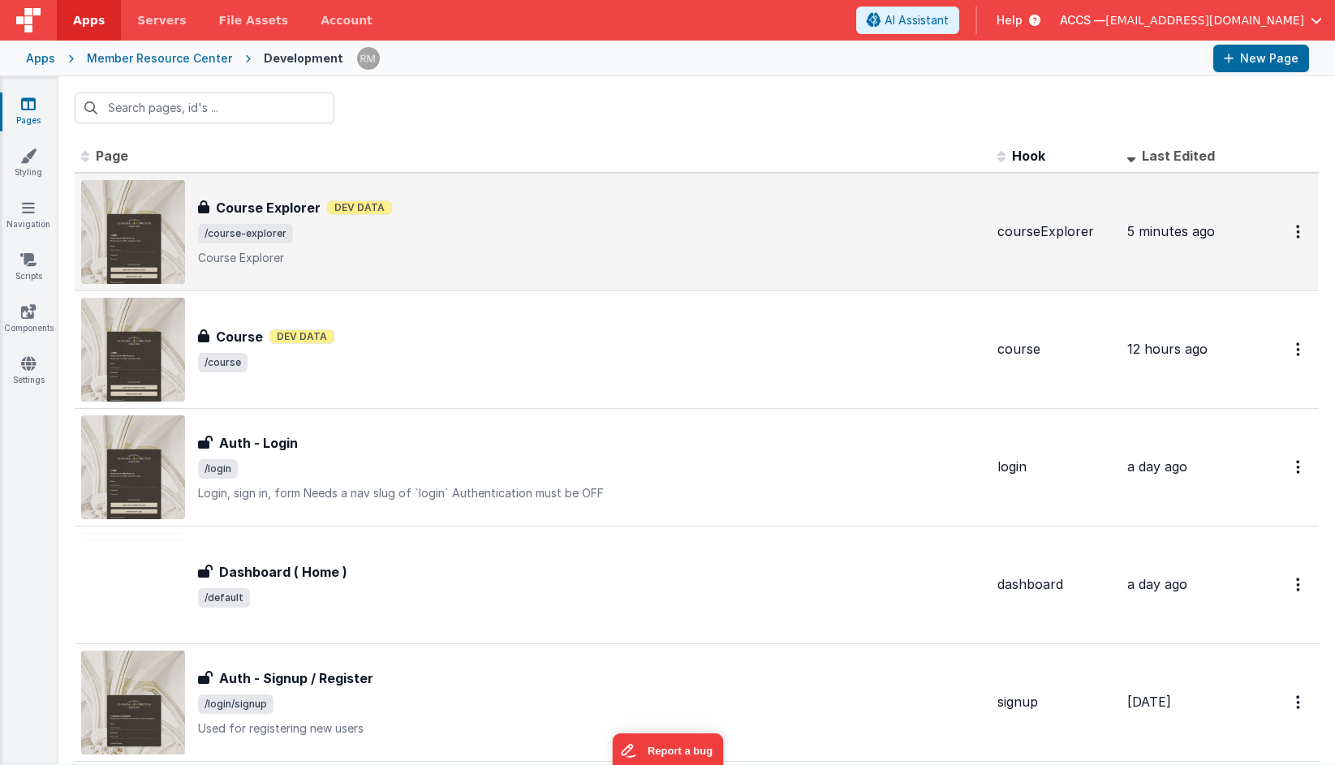
click at [308, 221] on div "Course Explorer Course Explorer Dev Data /course-explorer Course Explorer" at bounding box center [591, 232] width 786 height 68
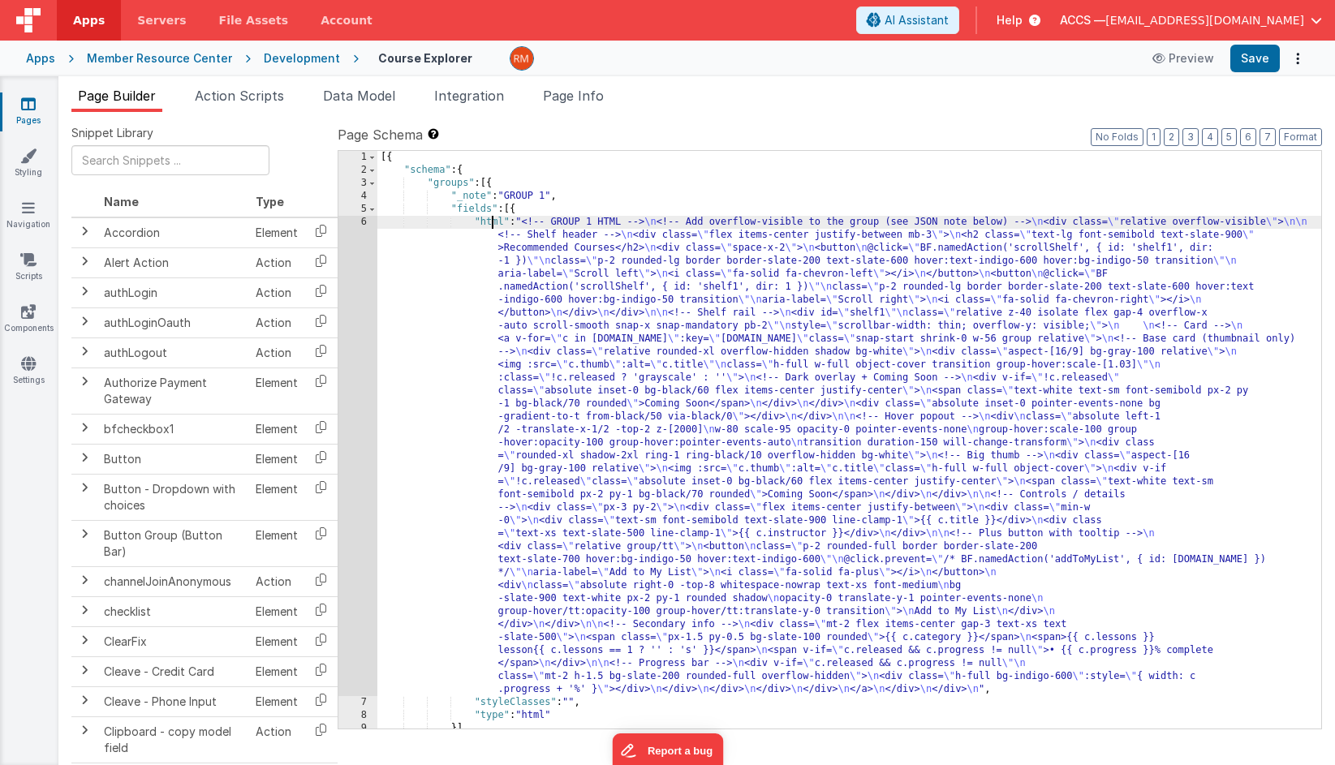
click at [490, 223] on div "[{ "schema" : { "groups" : [{ "_note" : "GROUP 1" , "fields" : [{ "html" : "<!-…" at bounding box center [849, 453] width 944 height 604
click at [368, 222] on div "6" at bounding box center [357, 456] width 39 height 480
click at [362, 221] on div "6" at bounding box center [357, 456] width 39 height 480
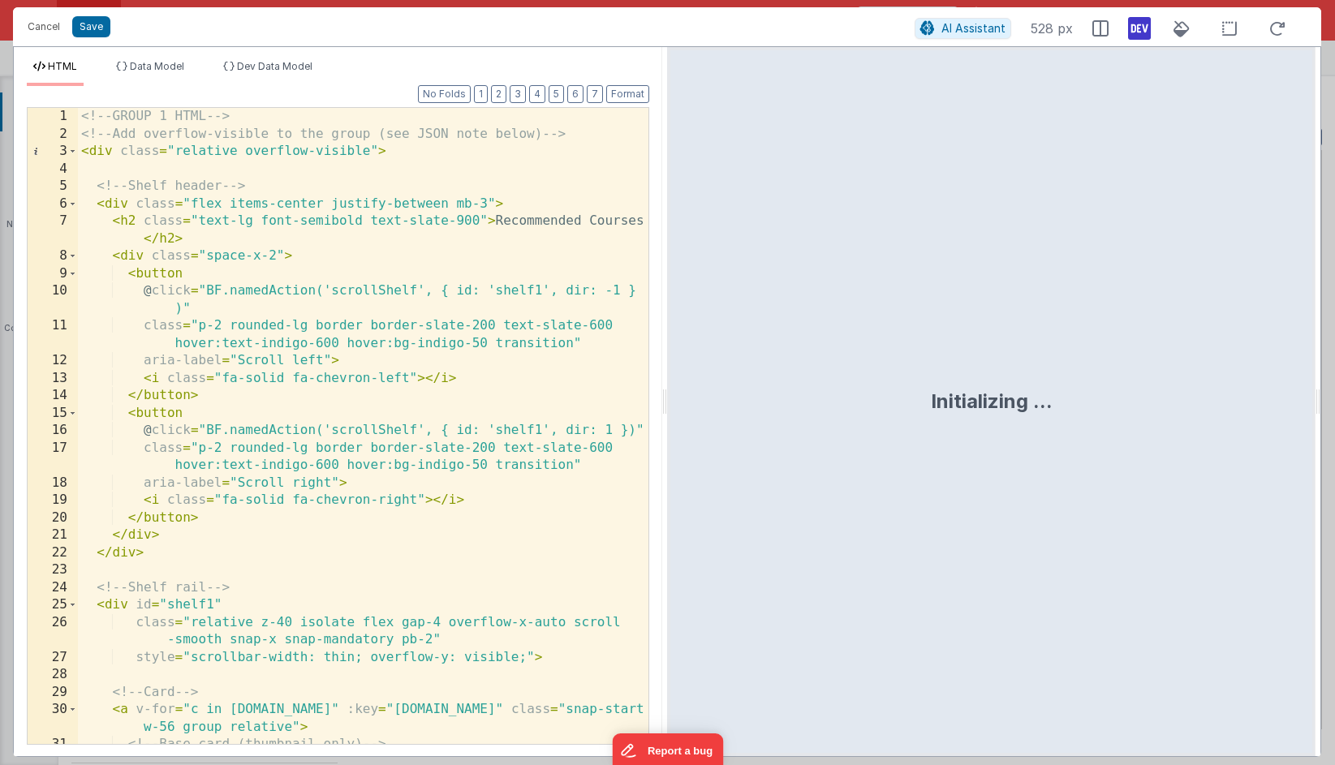
click at [482, 320] on div "<!-- GROUP 1 HTML --> <!-- Add overflow-visible to the group (see JSON note bel…" at bounding box center [363, 443] width 570 height 671
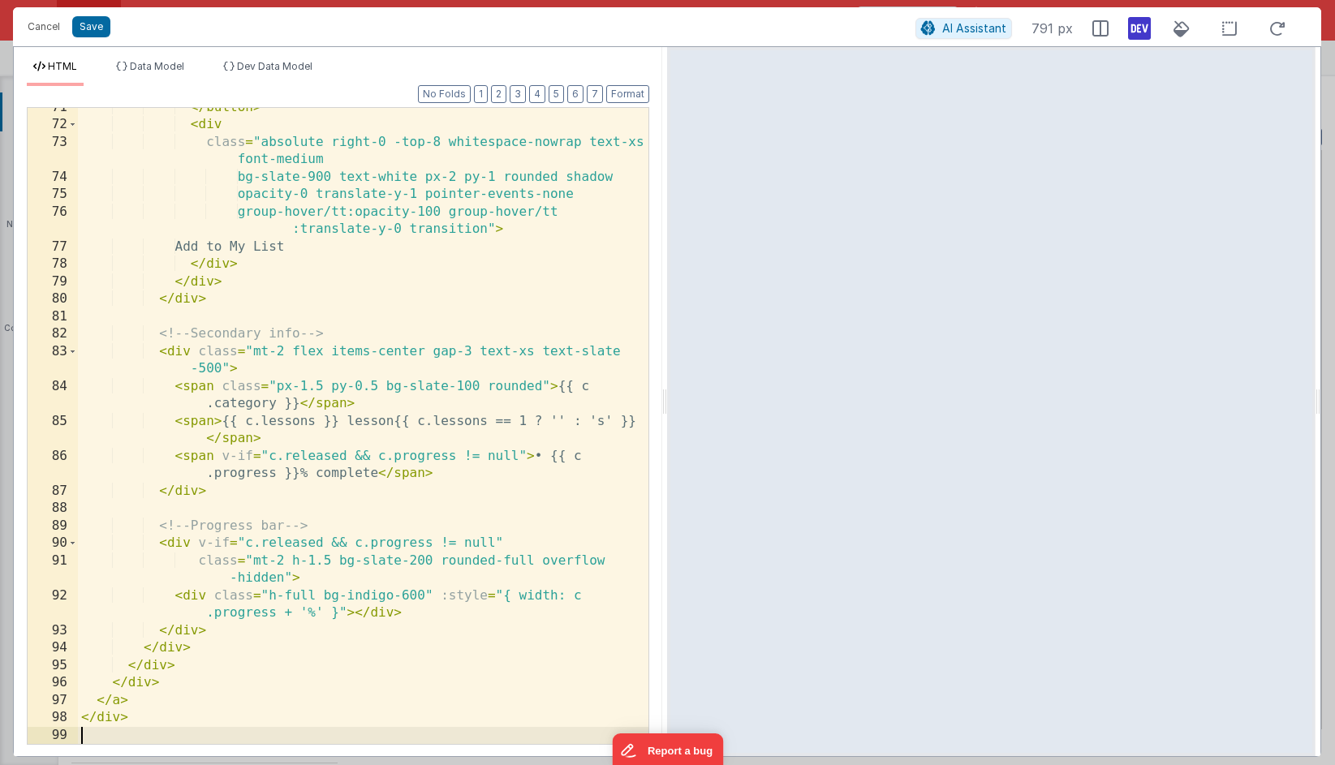
scroll to position [1544, 0]
click at [96, 32] on button "Save" at bounding box center [91, 26] width 38 height 21
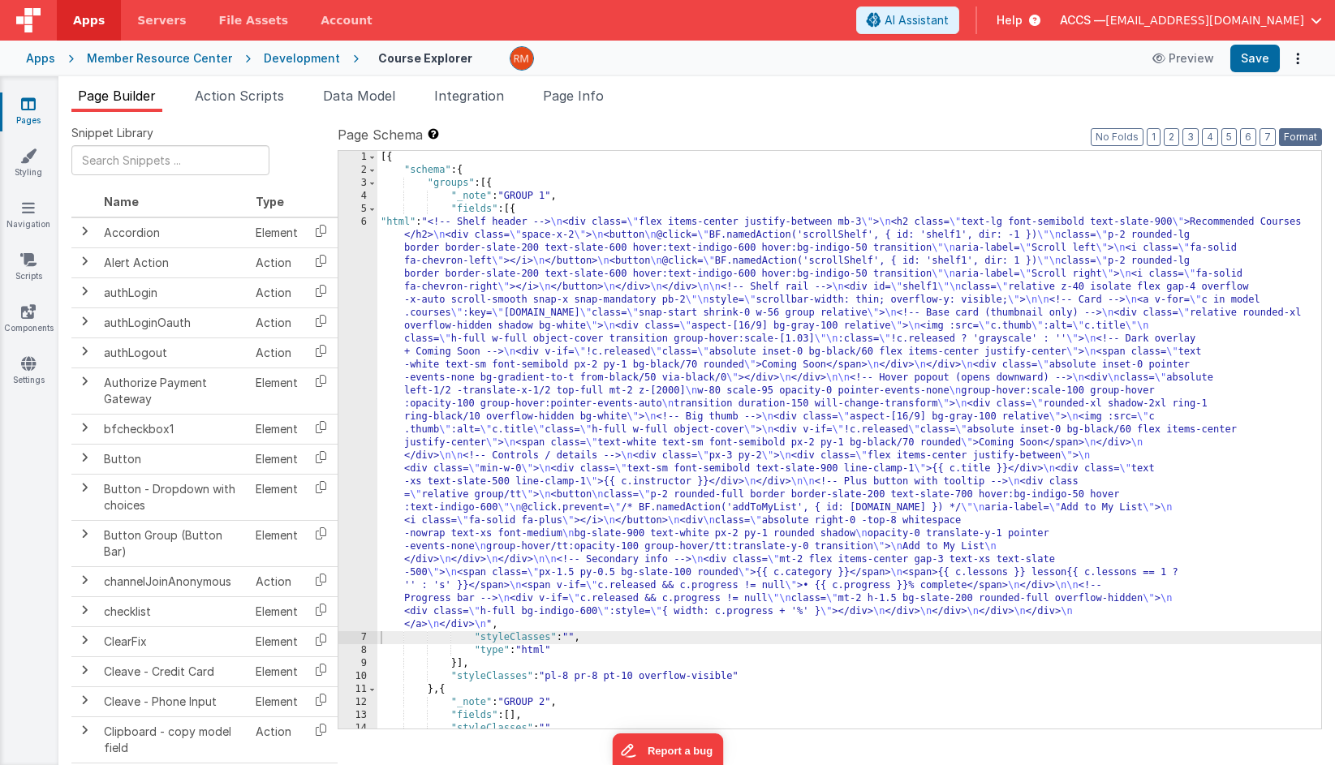
click at [1193, 134] on button "Format" at bounding box center [1300, 137] width 43 height 18
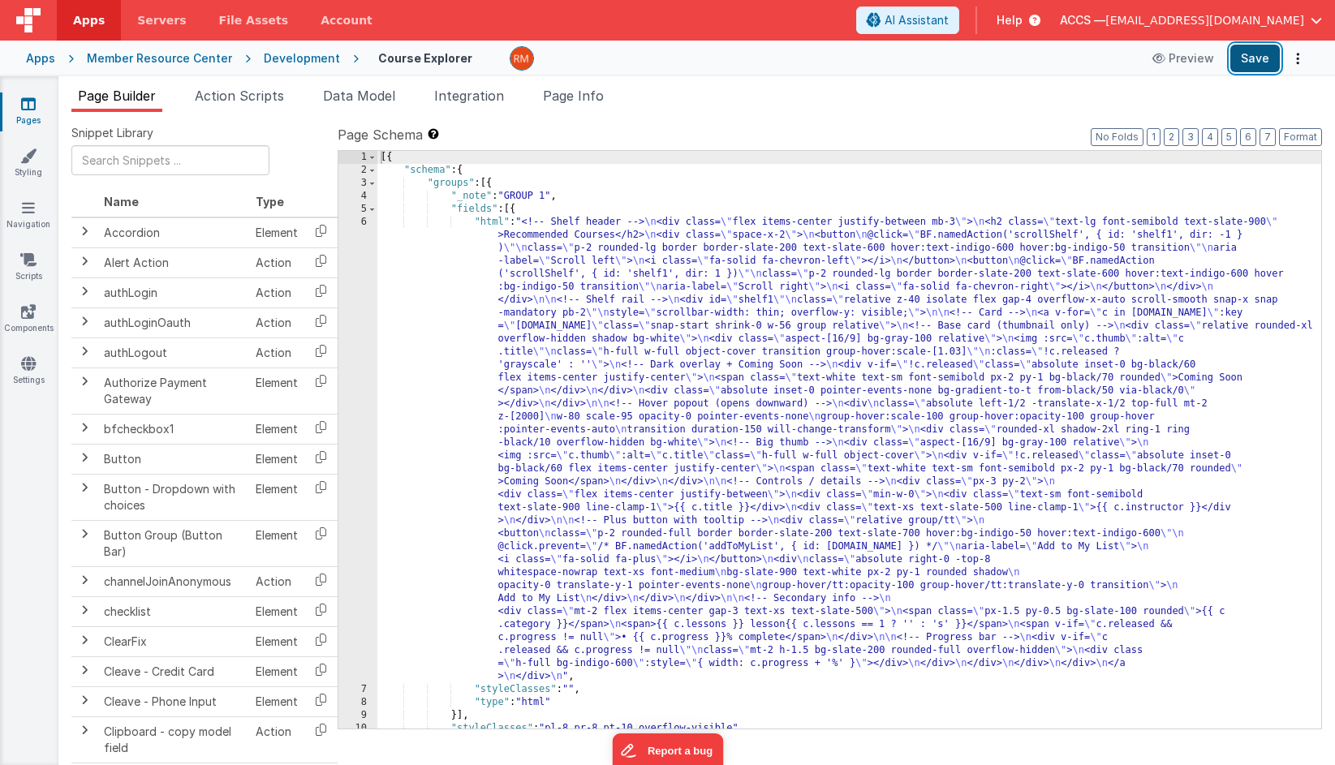
click at [1193, 58] on button "Save" at bounding box center [1254, 59] width 49 height 28
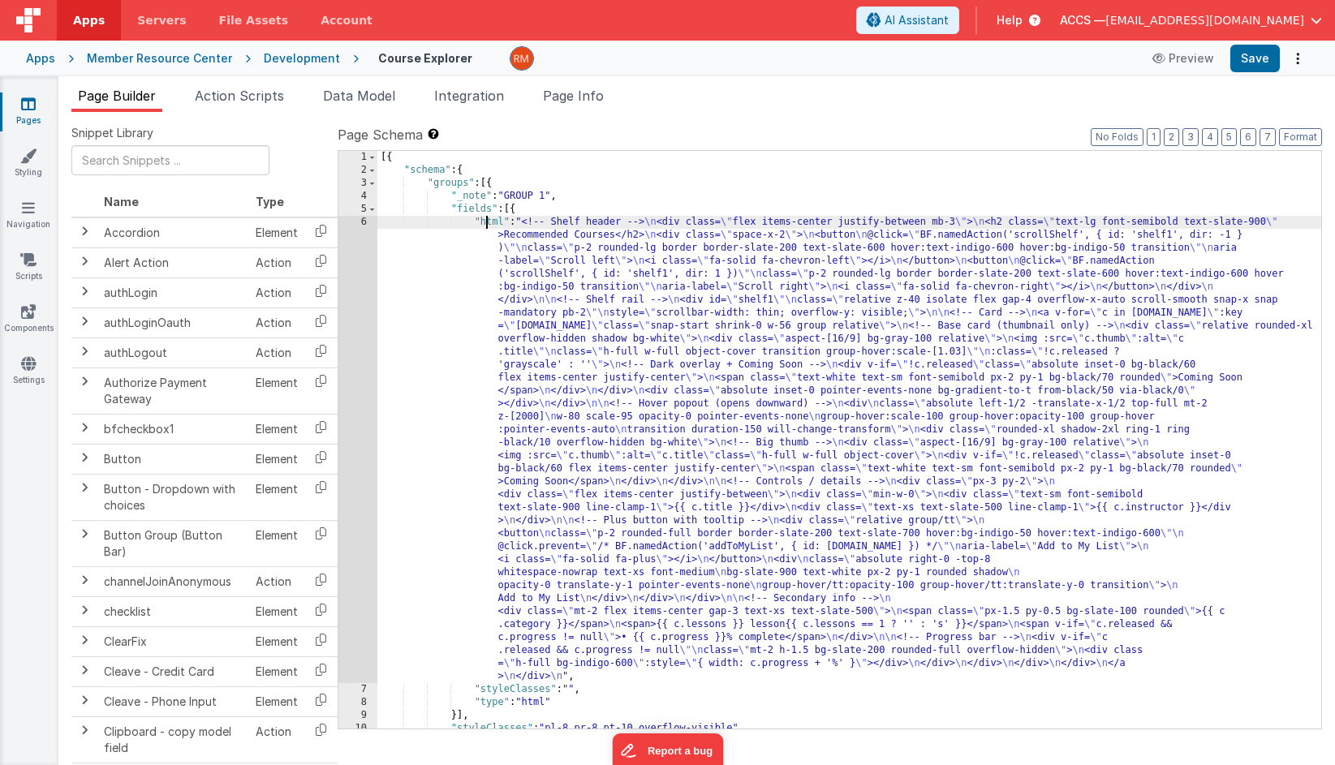
click at [487, 221] on div "[{ "schema" : { "groups" : [{ "_note" : "GROUP 1" , "fields" : [{ "html" : "<!-…" at bounding box center [849, 453] width 944 height 604
click at [362, 224] on div "6" at bounding box center [357, 449] width 39 height 467
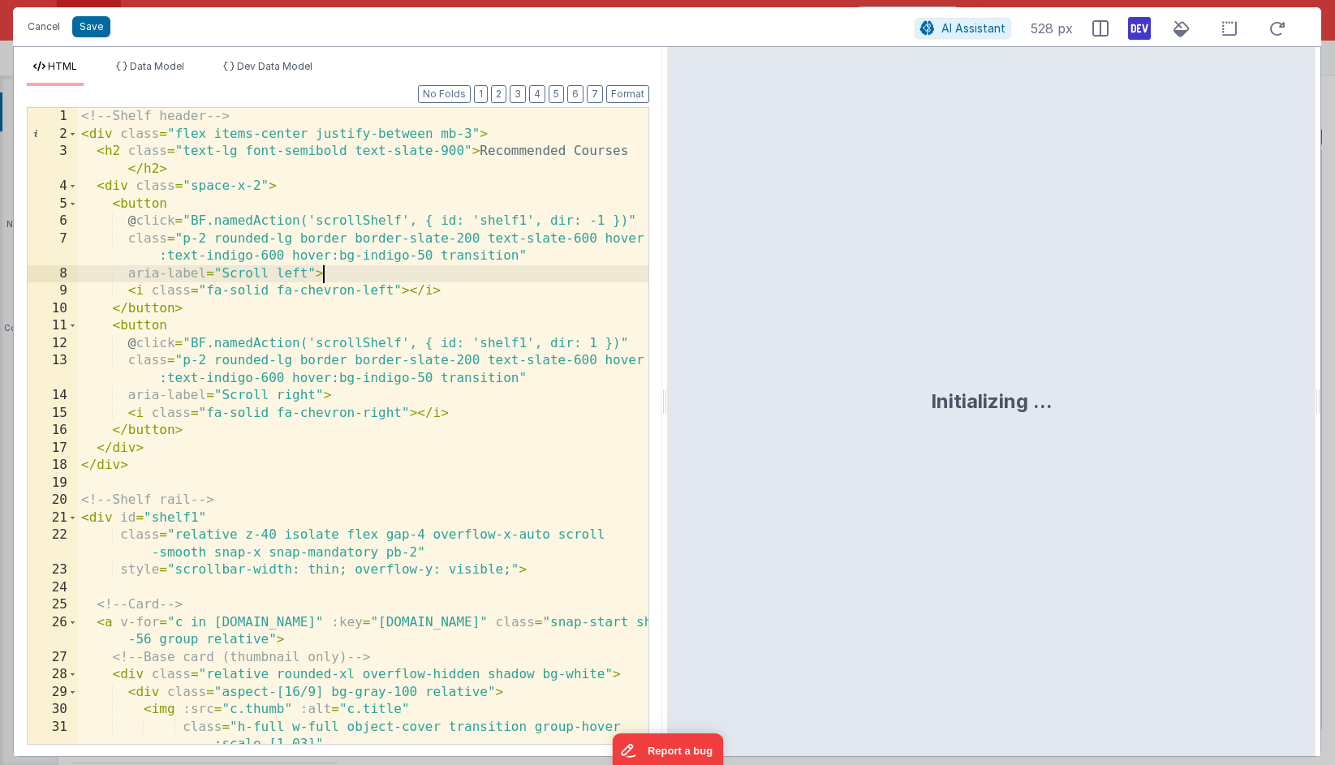
click at [461, 282] on div "<!-- Shelf header --> < div class = "flex items-center justify-between mb-3" > …" at bounding box center [363, 443] width 570 height 671
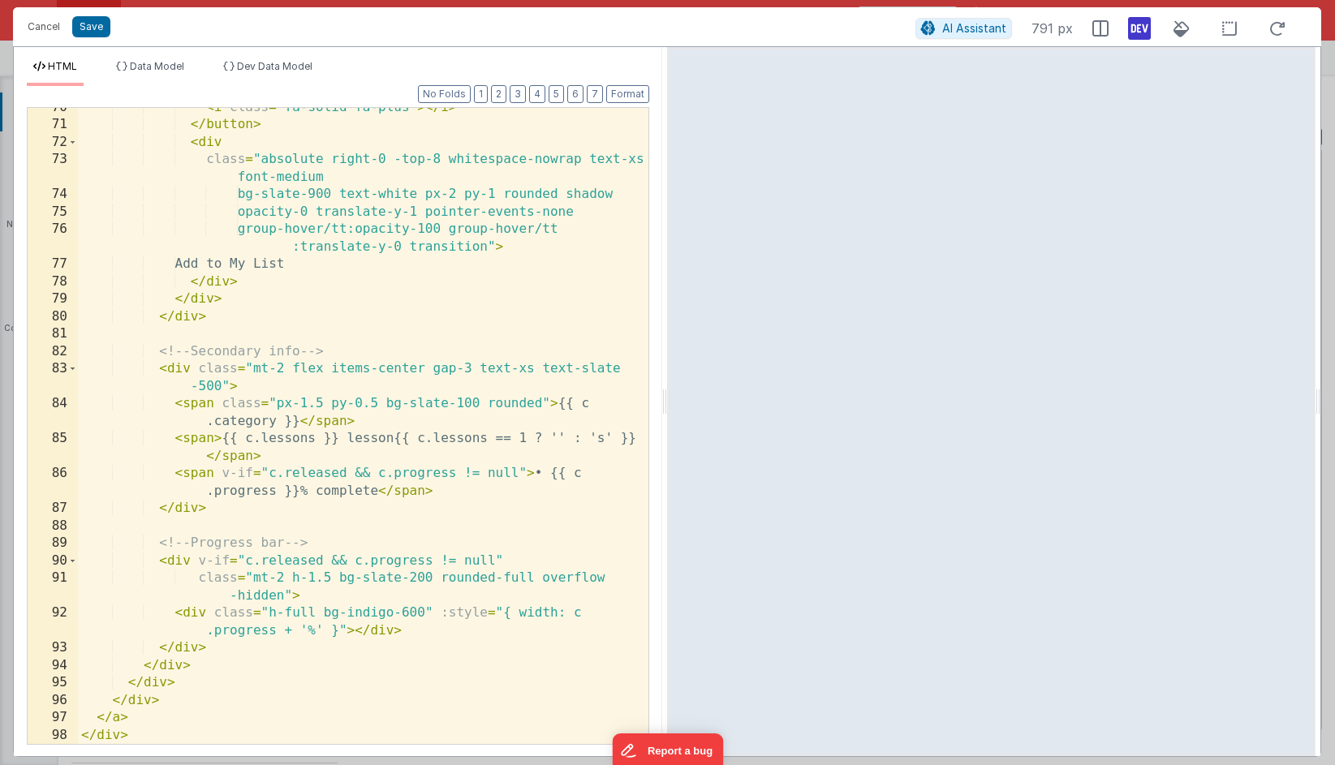
scroll to position [1562, 0]
click at [85, 28] on button "Save" at bounding box center [91, 26] width 38 height 21
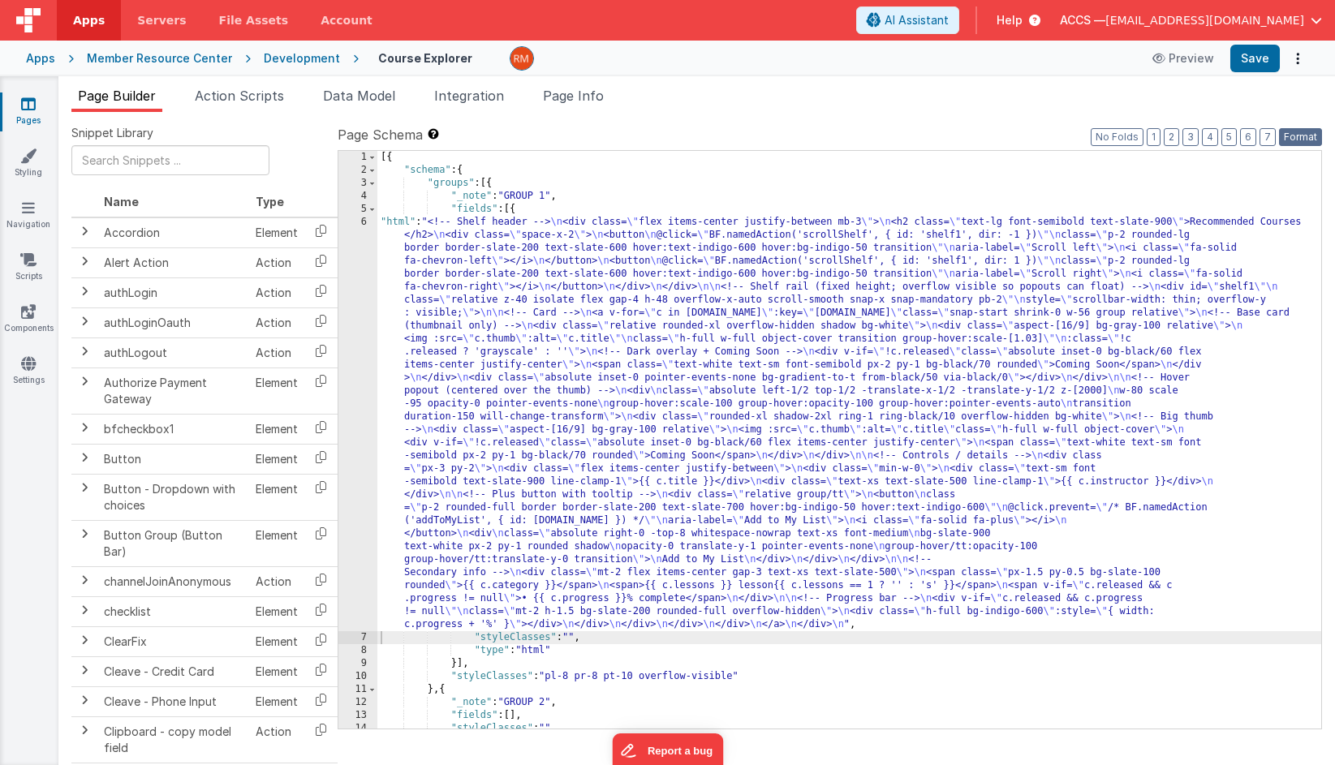
click at [1193, 133] on button "Format" at bounding box center [1300, 137] width 43 height 18
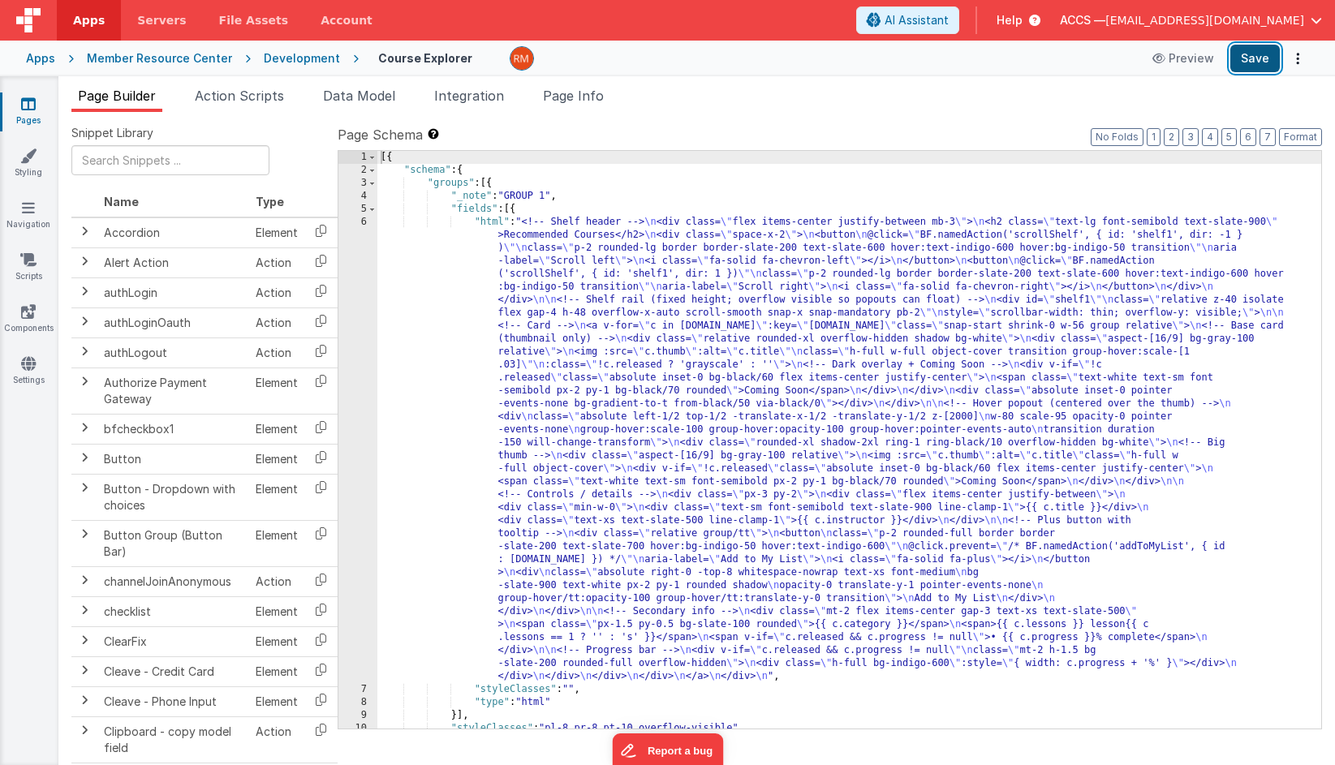
click at [1193, 58] on button "Save" at bounding box center [1254, 59] width 49 height 28
click at [495, 219] on div "[{ "schema" : { "groups" : [{ "_note" : "GROUP 1" , "fields" : [{ "html" : "<!-…" at bounding box center [849, 453] width 944 height 604
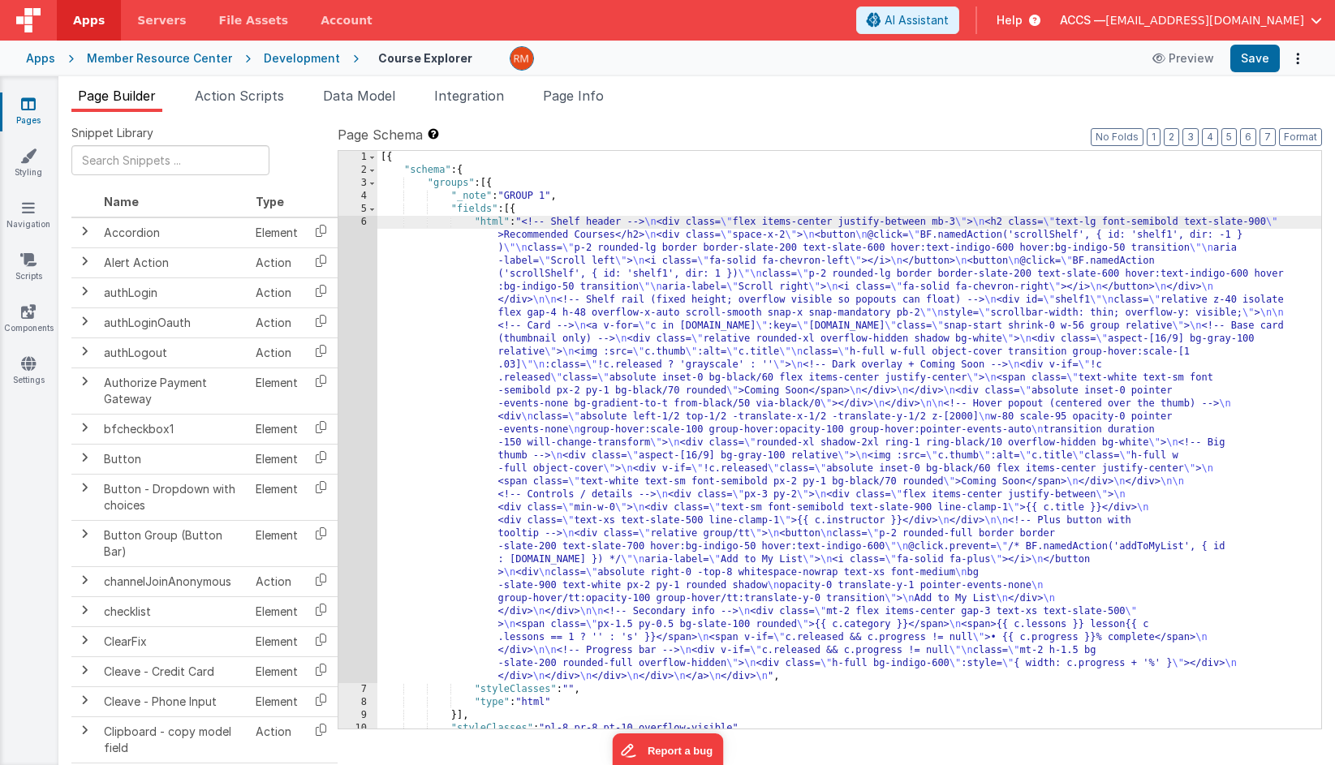
click at [366, 220] on div "6" at bounding box center [357, 449] width 39 height 467
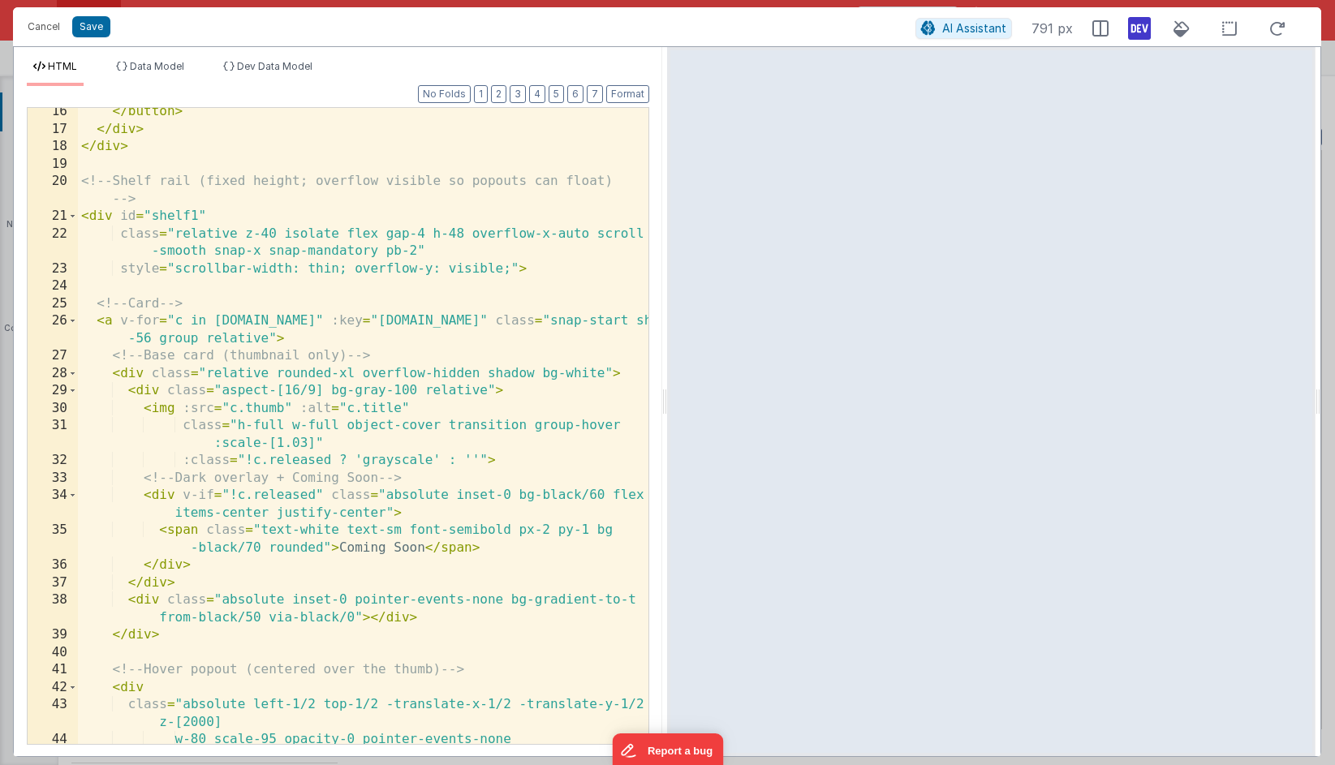
scroll to position [326, 0]
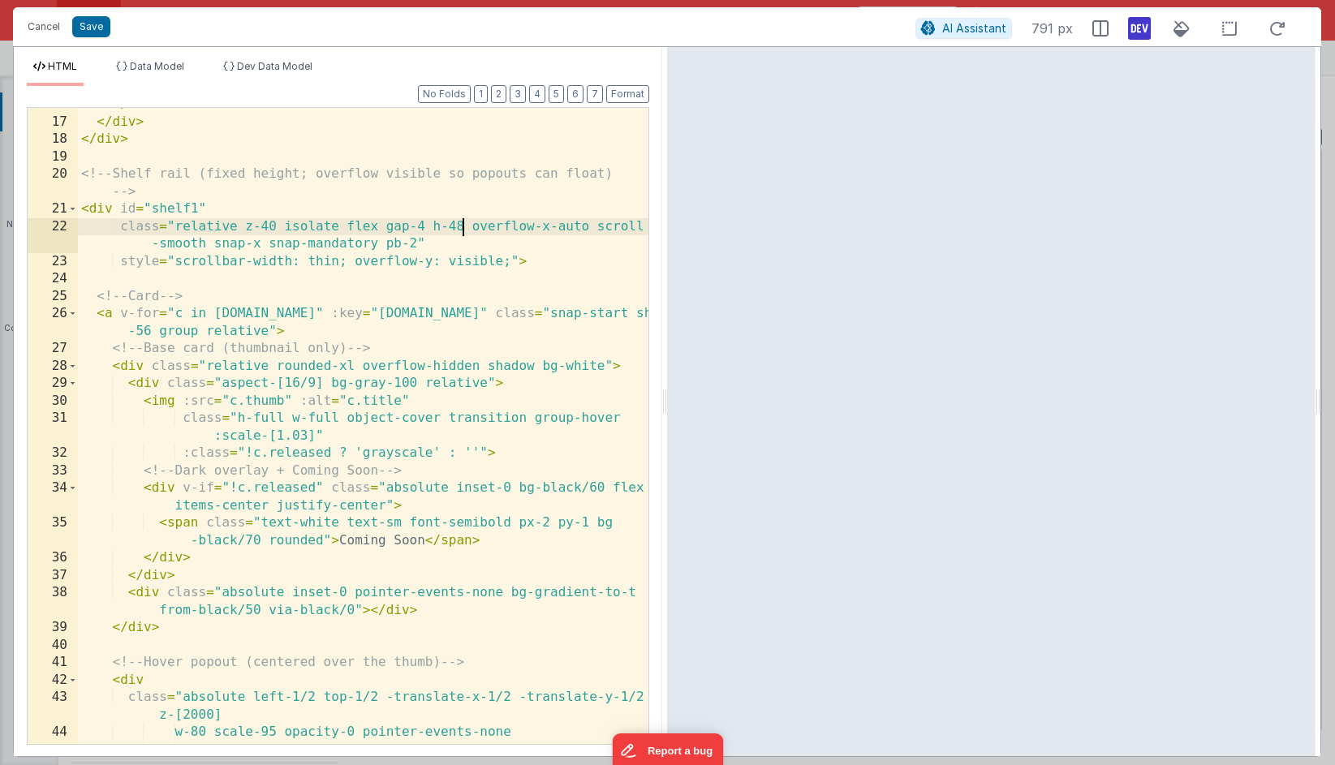
click at [461, 223] on div "</ button > </ div > </ div > <!-- Shelf rail (fixed height; overflow visible s…" at bounding box center [363, 440] width 570 height 689
click at [100, 26] on button "Save" at bounding box center [91, 26] width 38 height 21
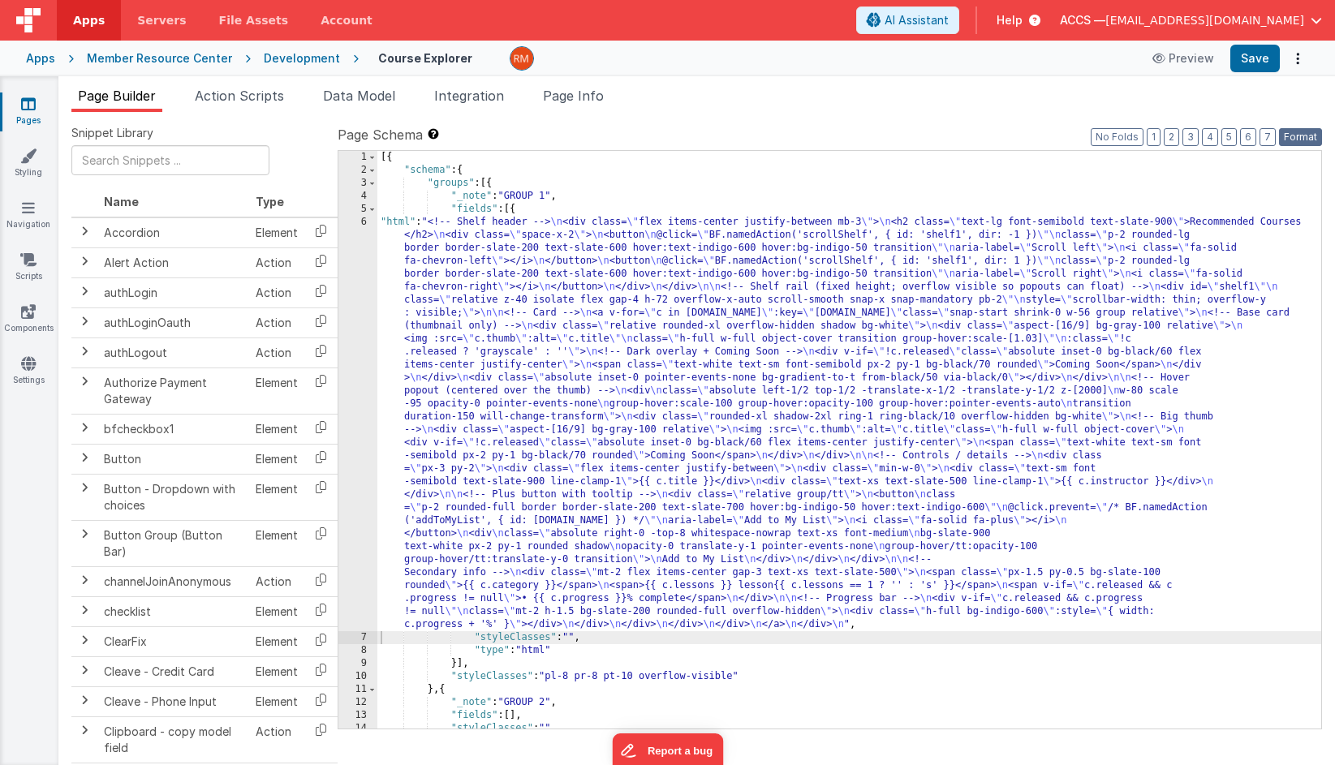
click at [1193, 131] on button "Format" at bounding box center [1300, 137] width 43 height 18
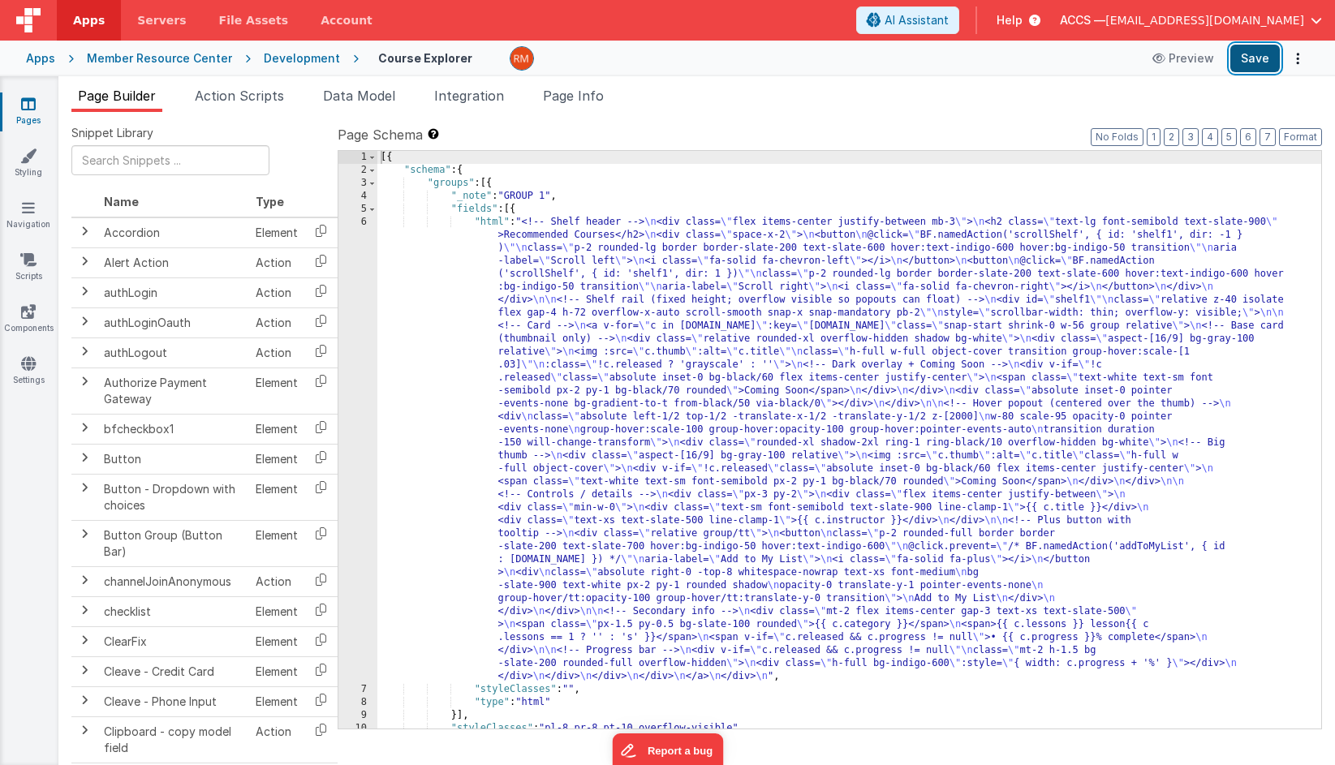
click at [1193, 58] on button "Save" at bounding box center [1254, 59] width 49 height 28
click at [479, 227] on div "[{ "schema" : { "groups" : [{ "_note" : "GROUP 1" , "fields" : [{ "html" : "<!-…" at bounding box center [849, 453] width 944 height 604
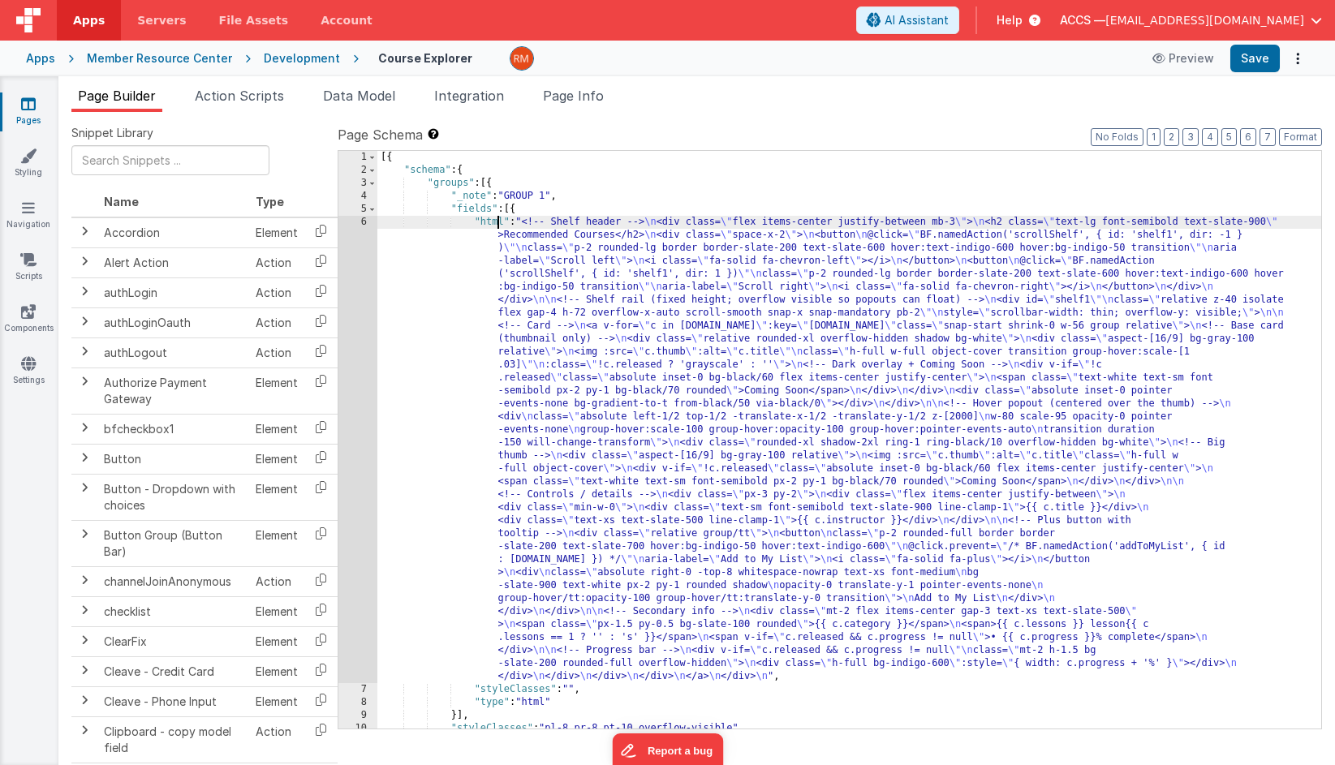
click at [497, 227] on div "[{ "schema" : { "groups" : [{ "_note" : "GROUP 1" , "fields" : [{ "html" : "<!-…" at bounding box center [849, 453] width 944 height 604
click at [365, 224] on div "6" at bounding box center [357, 449] width 39 height 467
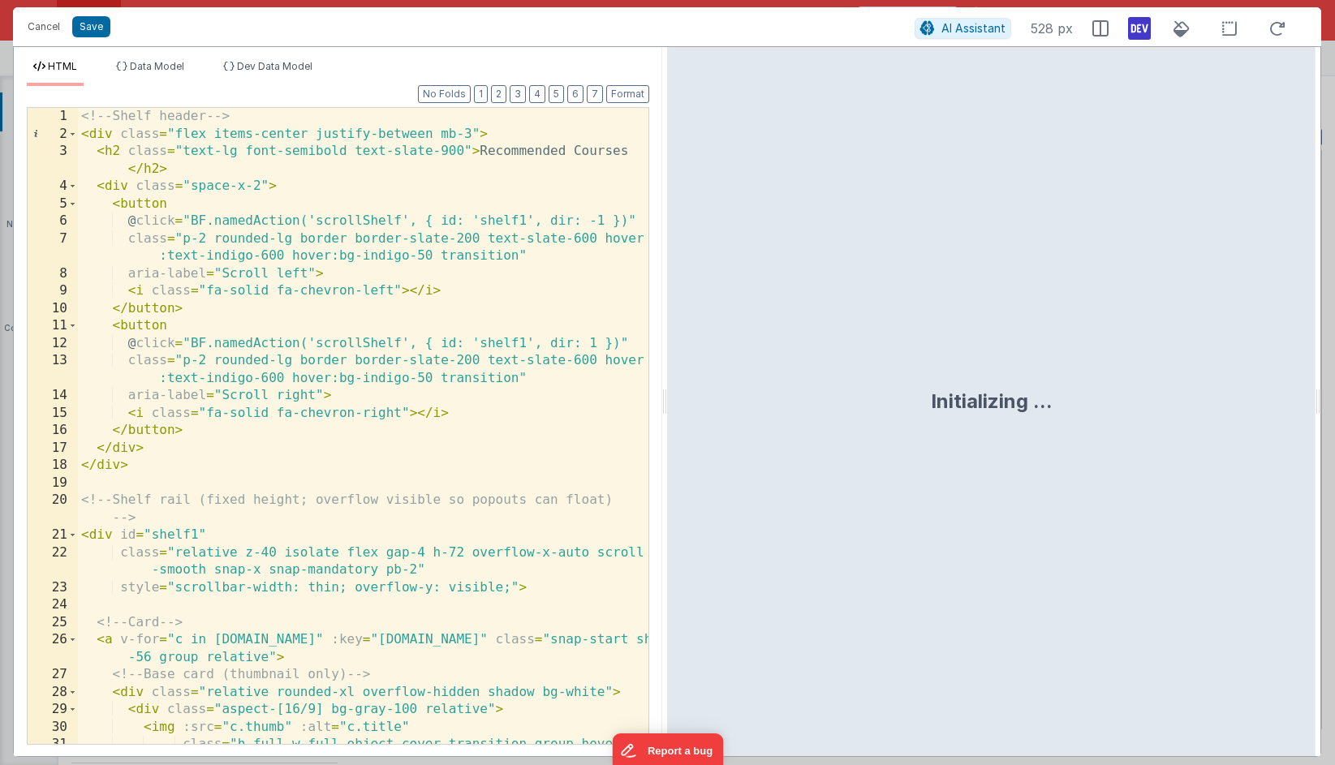
click at [421, 273] on div "<!-- Shelf header --> < div class = "flex items-center justify-between mb-3" > …" at bounding box center [363, 452] width 570 height 689
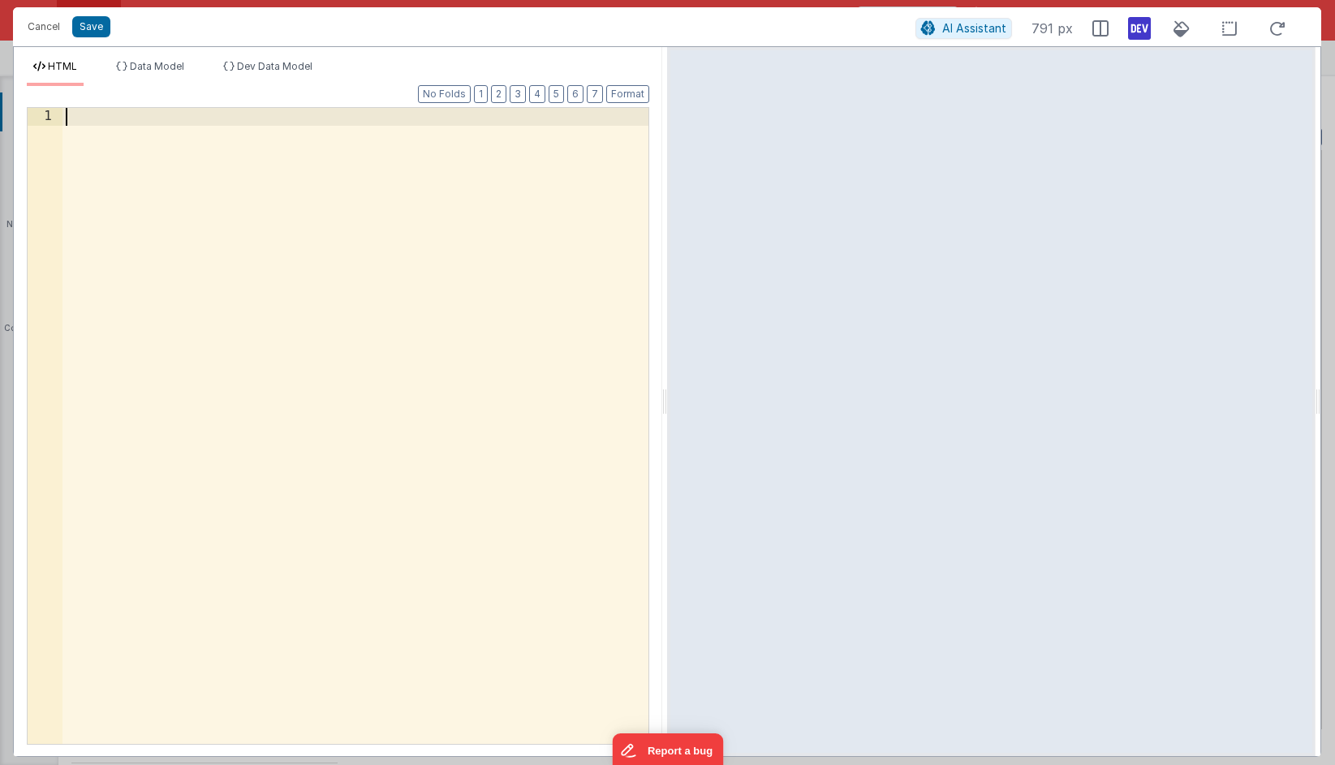
scroll to position [1562, 0]
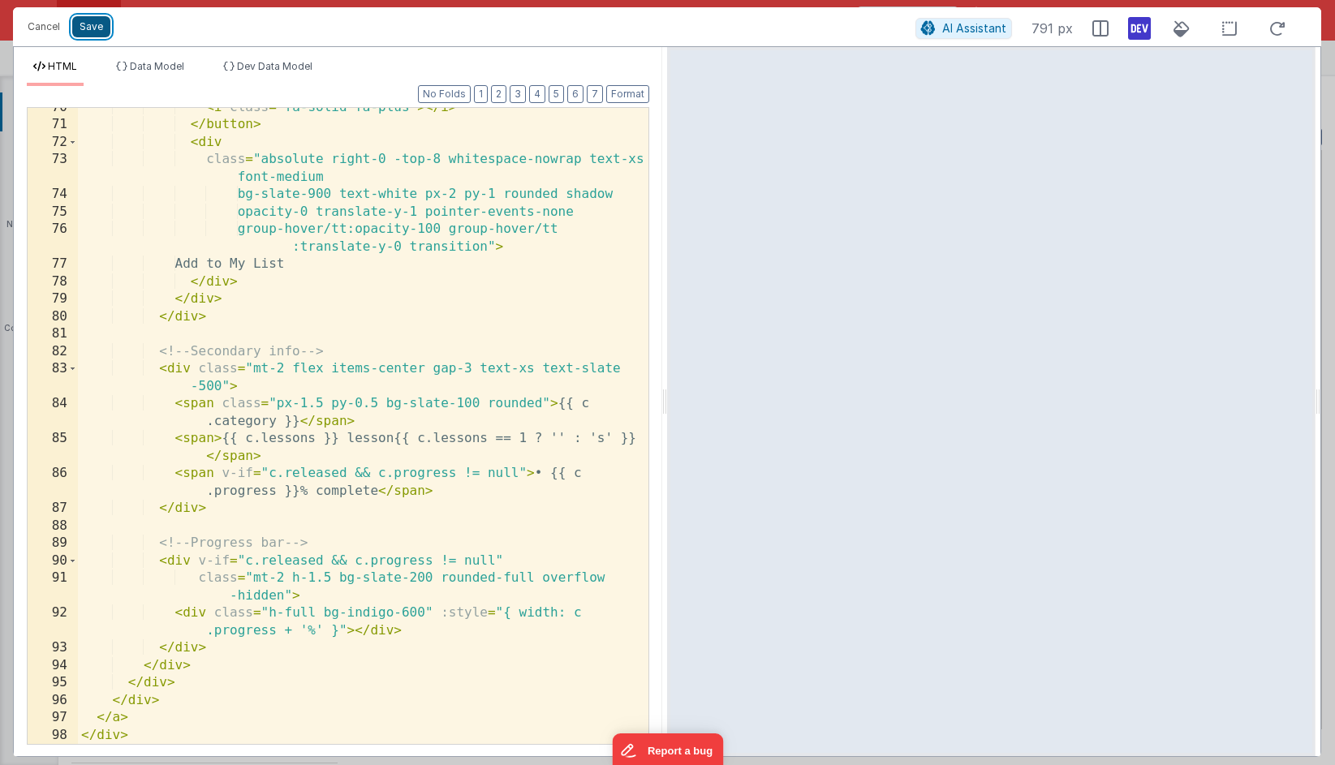
click at [98, 35] on button "Save" at bounding box center [91, 26] width 38 height 21
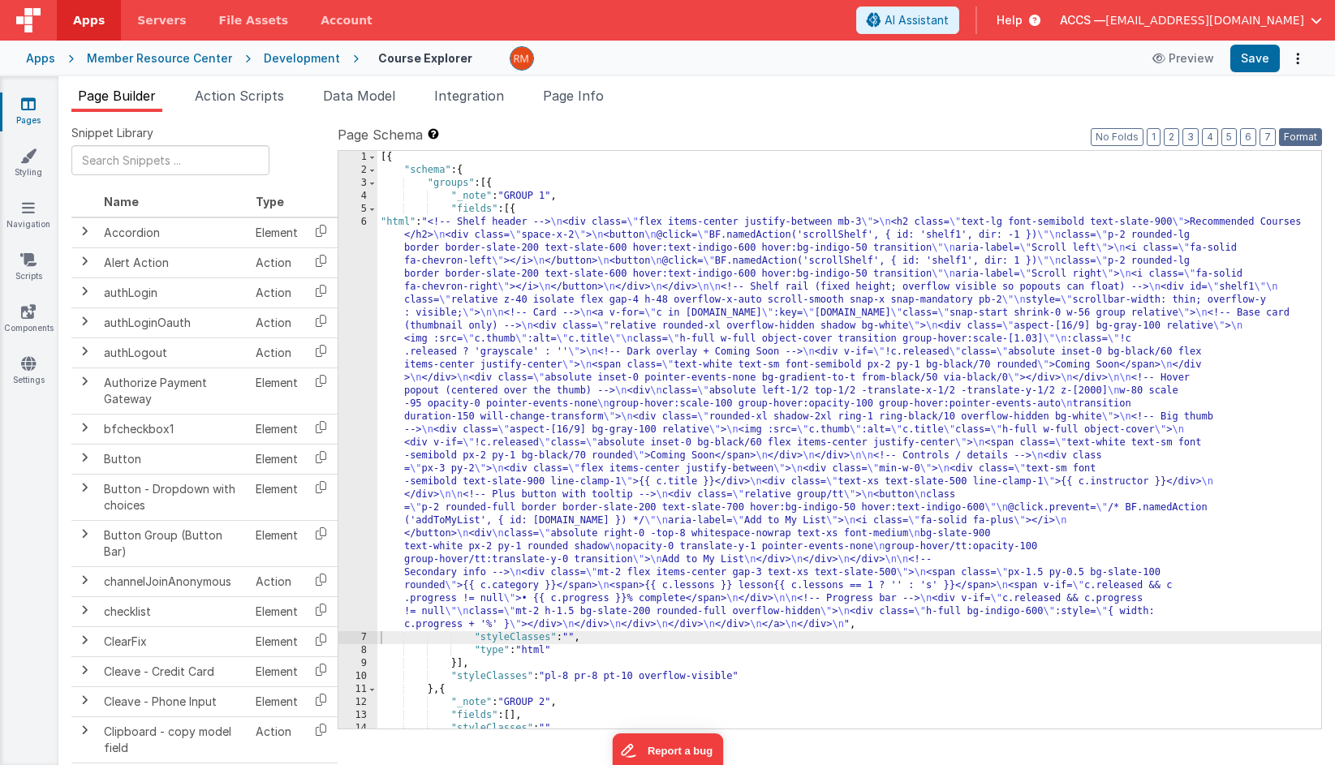
click at [1193, 140] on button "Format" at bounding box center [1300, 137] width 43 height 18
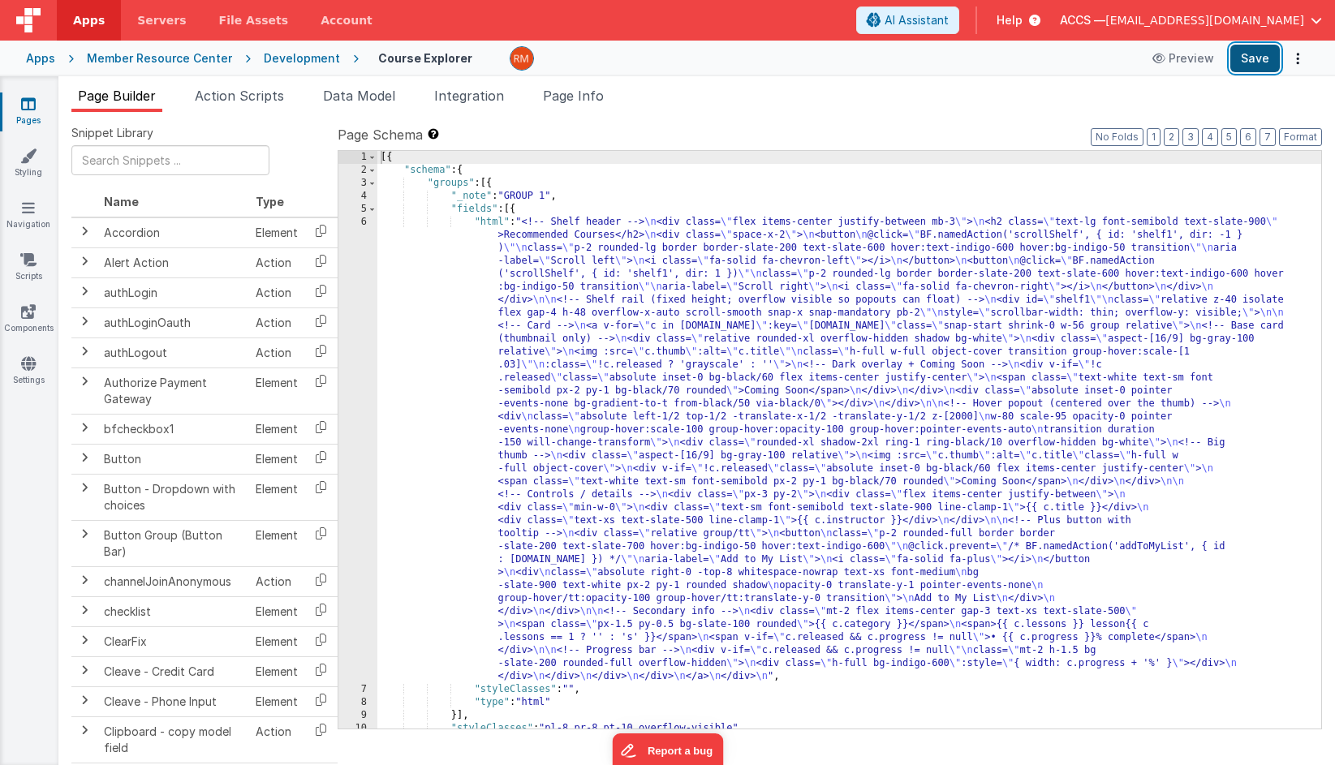
click at [1193, 58] on button "Save" at bounding box center [1254, 59] width 49 height 28
click at [492, 226] on div "[{ "schema" : { "groups" : [{ "_note" : "GROUP 1" , "fields" : [{ "html" : "<!-…" at bounding box center [849, 453] width 944 height 604
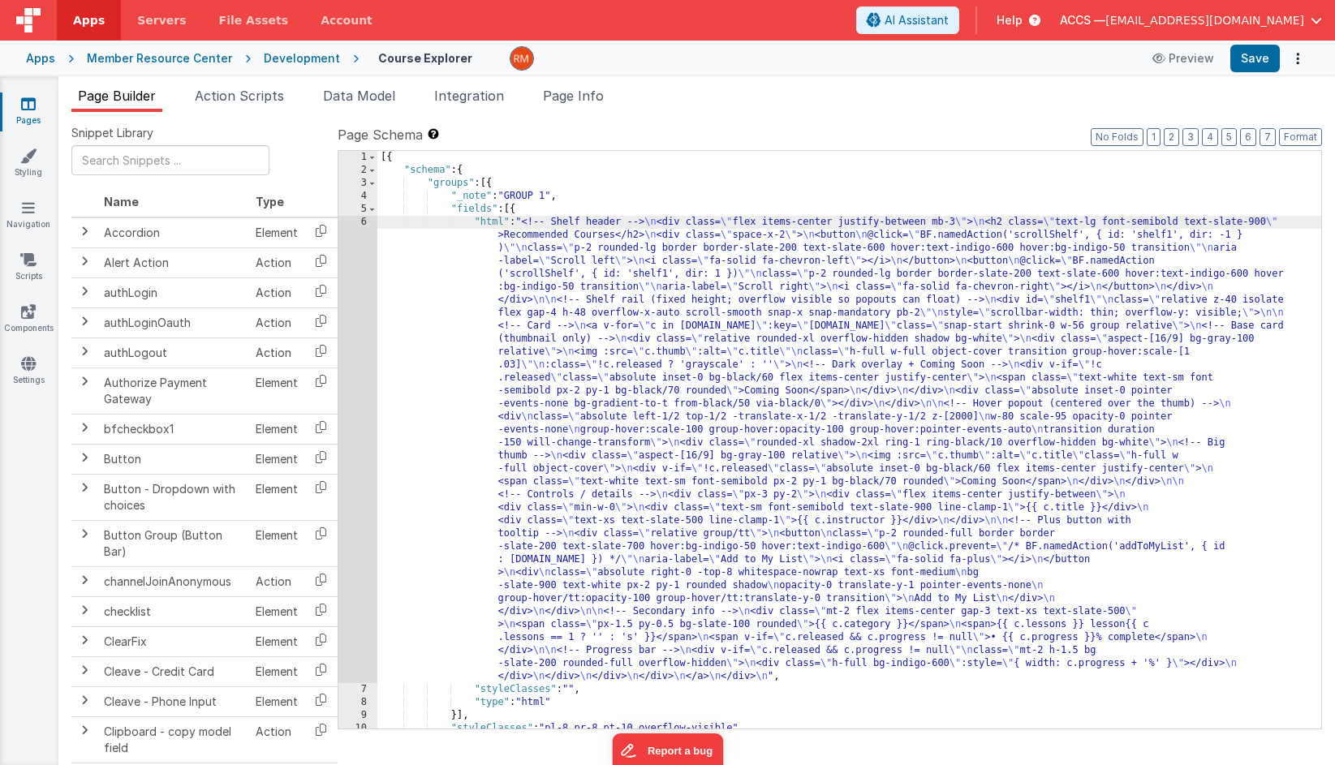
click at [364, 221] on div "6" at bounding box center [357, 449] width 39 height 467
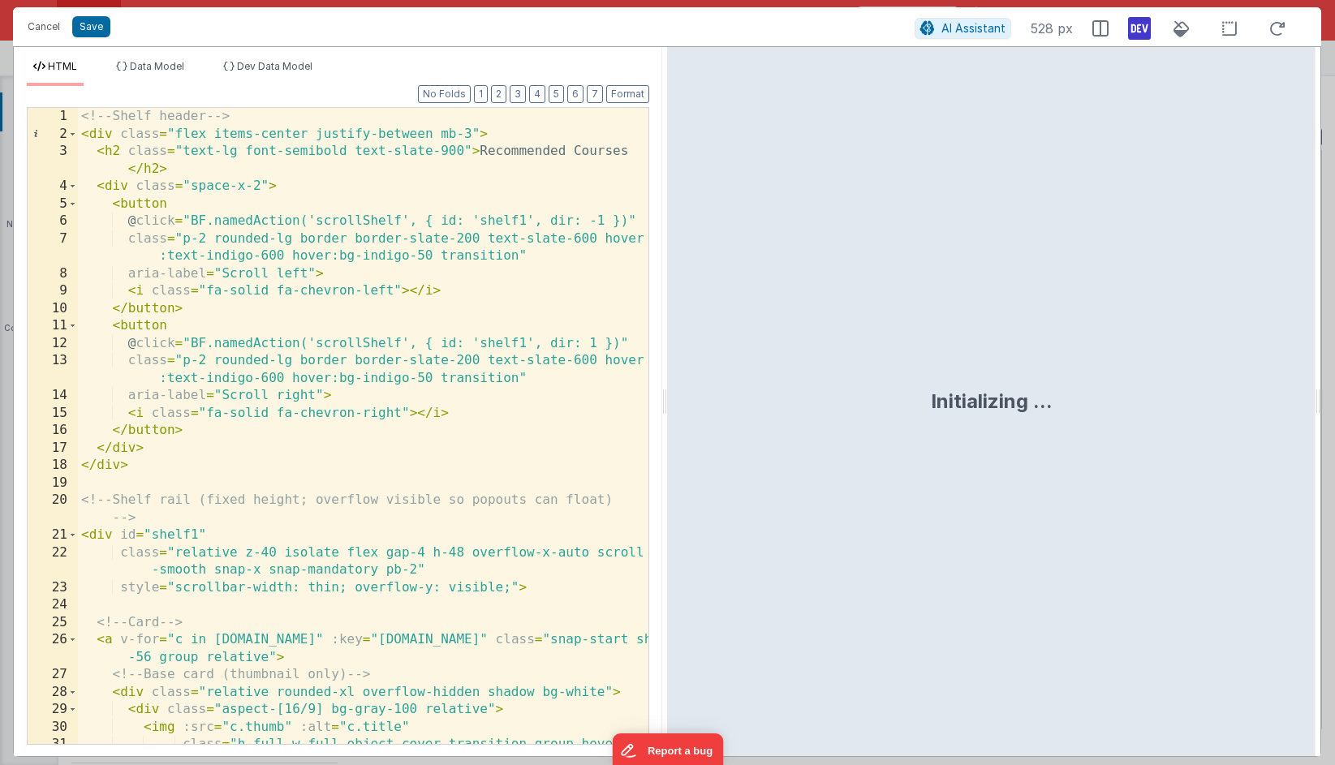
click at [434, 315] on div "<!-- Shelf header --> < div class = "flex items-center justify-between mb-3" > …" at bounding box center [363, 452] width 570 height 689
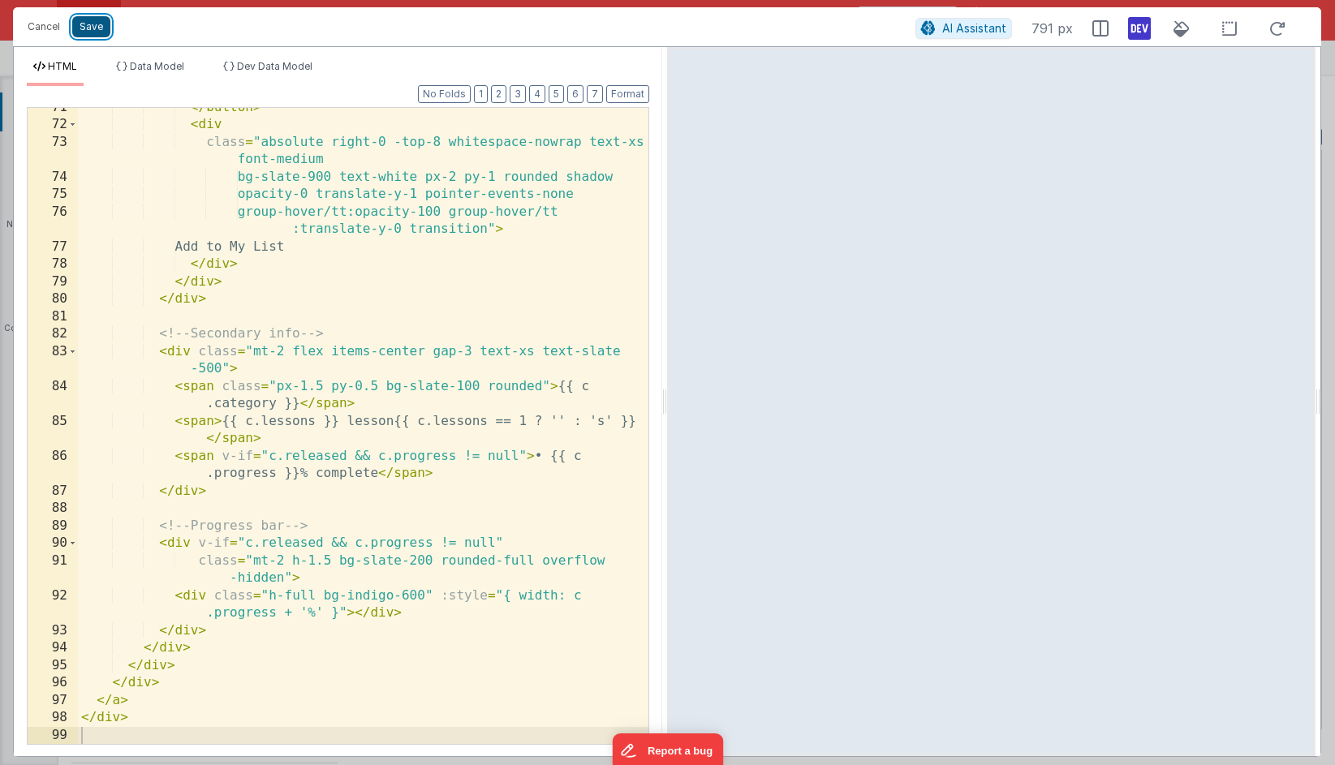
click at [91, 36] on button "Save" at bounding box center [91, 26] width 38 height 21
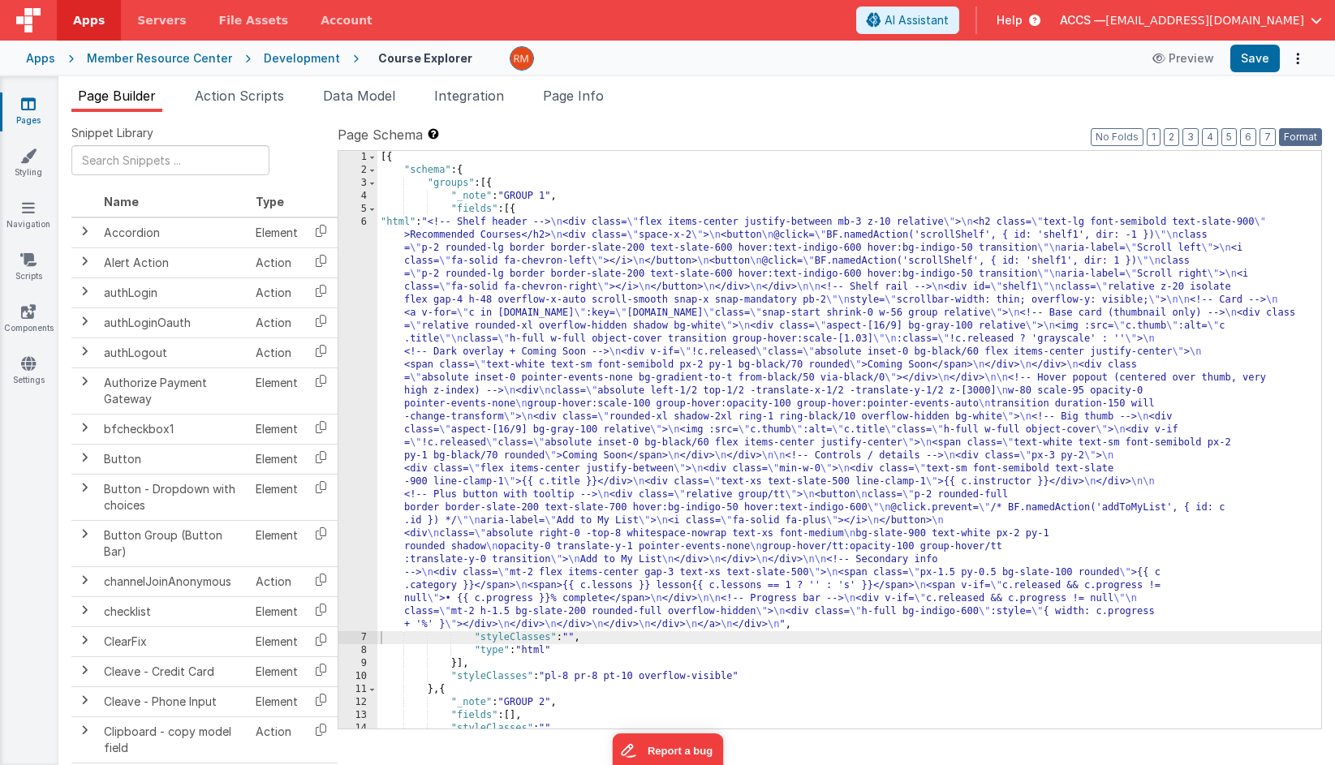
click at [1193, 137] on button "Format" at bounding box center [1300, 137] width 43 height 18
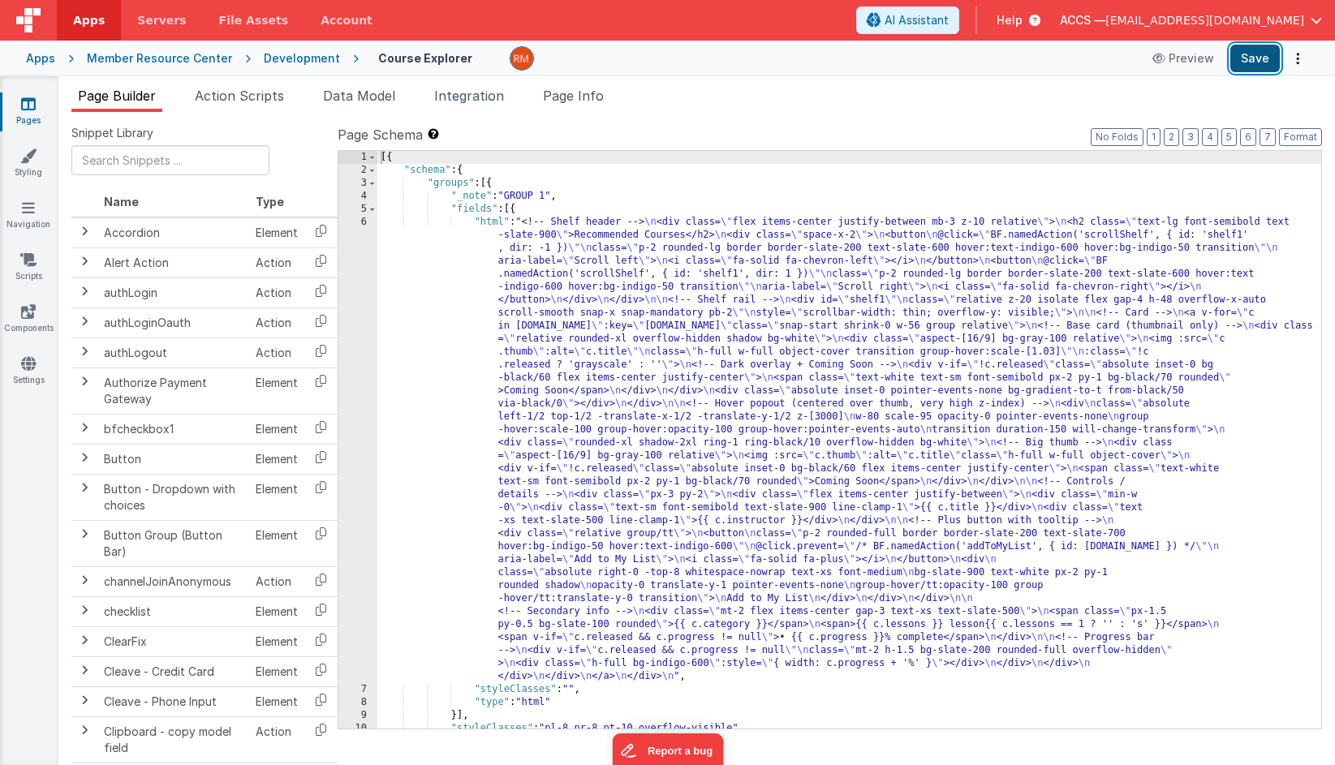
click at [1193, 59] on button "Save" at bounding box center [1254, 59] width 49 height 28
click at [601, 100] on span "Page Info" at bounding box center [573, 96] width 61 height 16
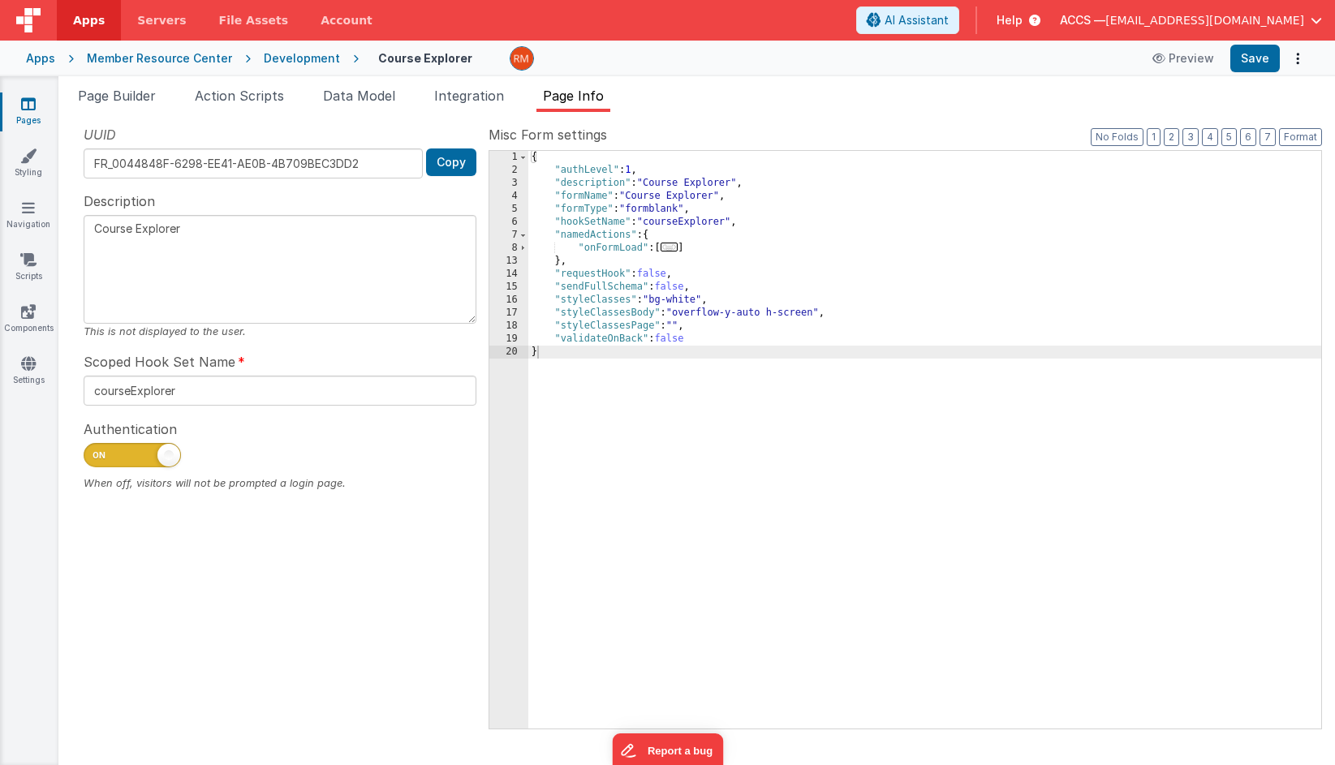
click at [818, 315] on div "{ "authLevel" : 1 , "description" : "Course Explorer" , "formName" : "Course Ex…" at bounding box center [924, 453] width 793 height 604
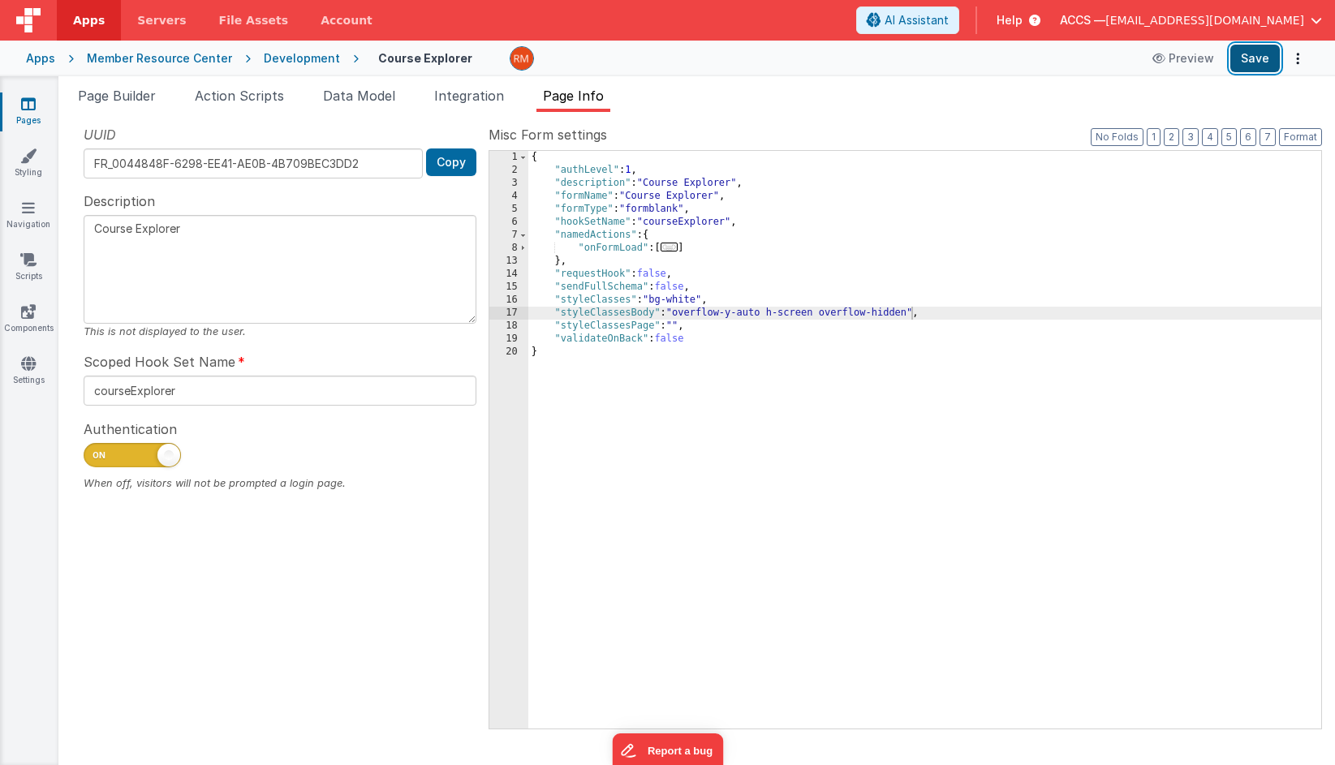
click at [1193, 48] on button "Save" at bounding box center [1254, 59] width 49 height 28
drag, startPoint x: 914, startPoint y: 316, endPoint x: 824, endPoint y: 315, distance: 89.2
click at [824, 315] on div "{ "authLevel" : 1 , "description" : "Course Explorer" , "formName" : "Course Ex…" at bounding box center [924, 453] width 793 height 604
click at [674, 325] on div "{ "authLevel" : 1 , "description" : "Course Explorer" , "formName" : "Course Ex…" at bounding box center [924, 453] width 793 height 604
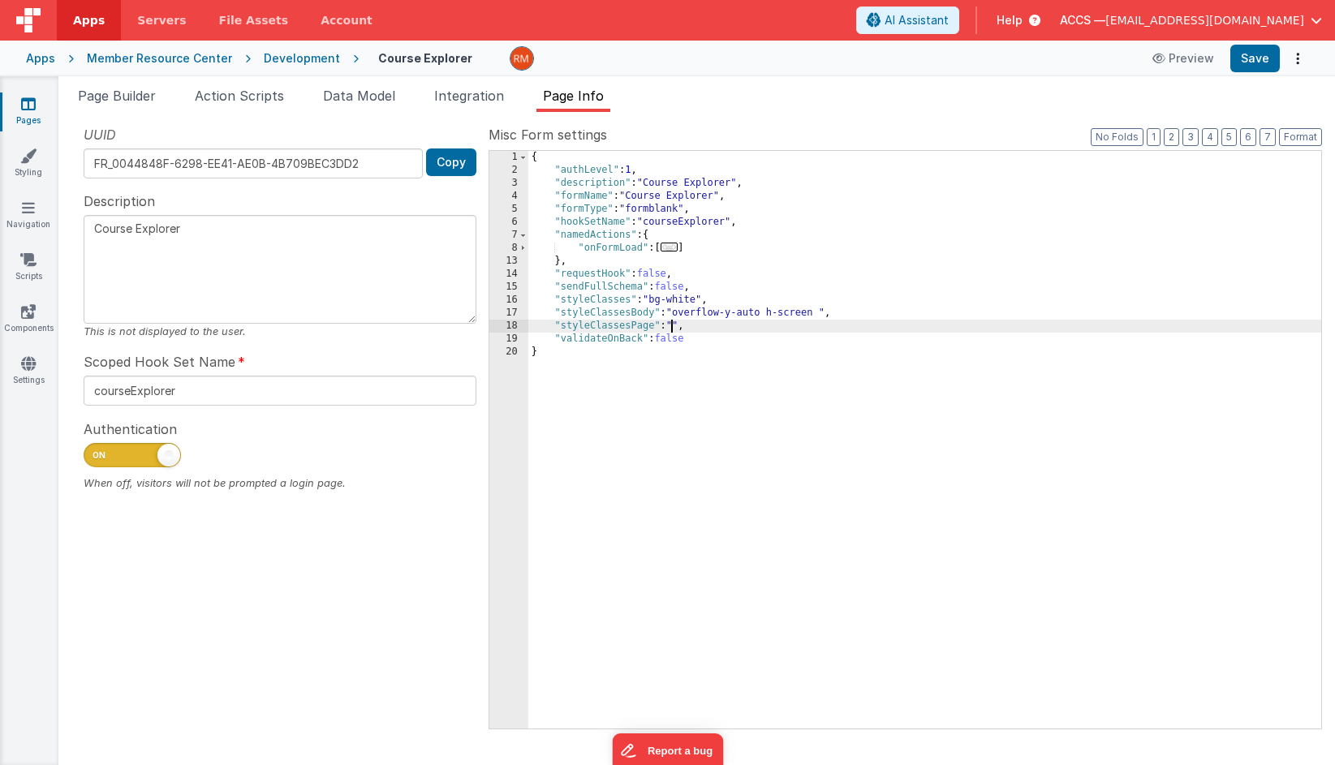
click at [673, 325] on div "{ "authLevel" : 1 , "description" : "Course Explorer" , "formName" : "Course Ex…" at bounding box center [924, 453] width 793 height 604
click at [678, 327] on div "{ "authLevel" : 1 , "description" : "Course Explorer" , "formName" : "Course Ex…" at bounding box center [924, 453] width 793 height 604
paste textarea
click at [1193, 62] on button "Save" at bounding box center [1254, 59] width 49 height 28
drag, startPoint x: 808, startPoint y: 327, endPoint x: 770, endPoint y: 327, distance: 38.1
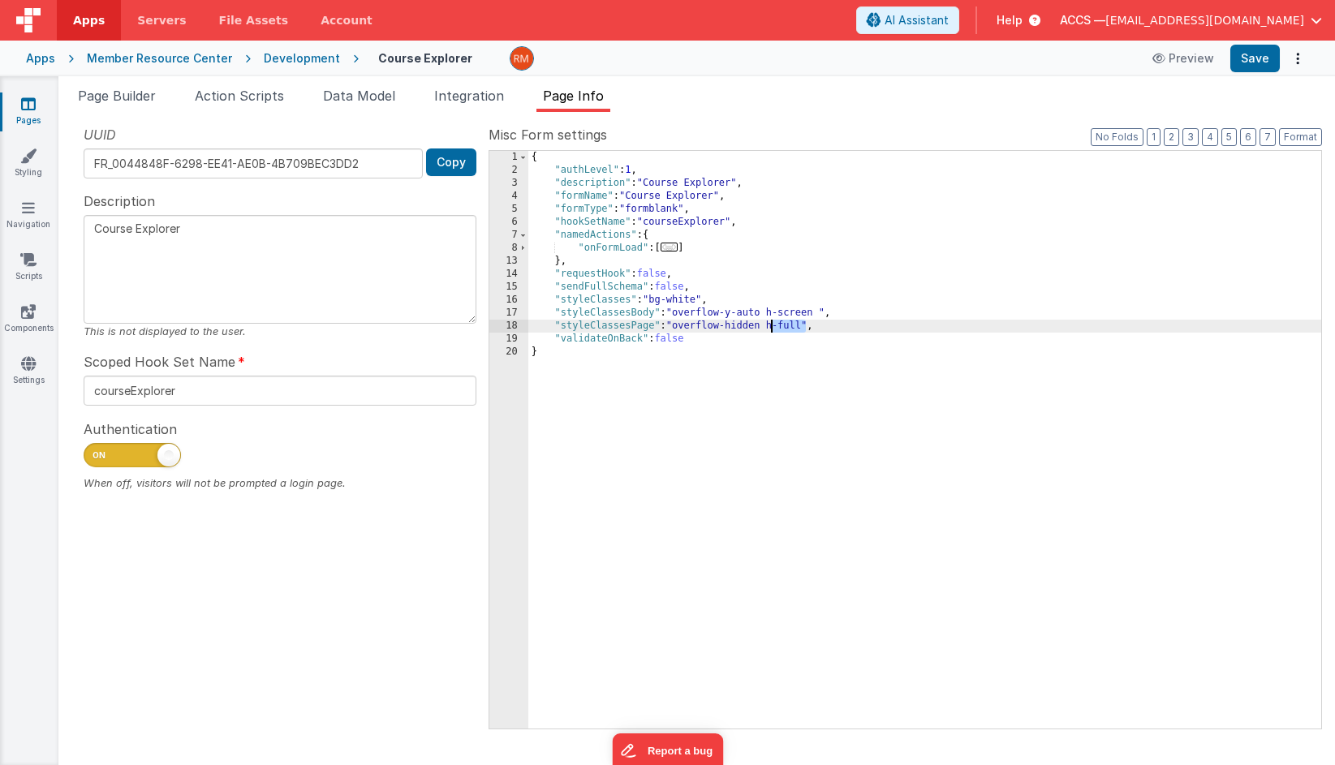
click at [770, 327] on div "{ "authLevel" : 1 , "description" : "Course Explorer" , "formName" : "Course Ex…" at bounding box center [924, 453] width 793 height 604
click at [1193, 62] on button "Save" at bounding box center [1254, 59] width 49 height 28
click at [45, 58] on div "Apps" at bounding box center [40, 58] width 29 height 16
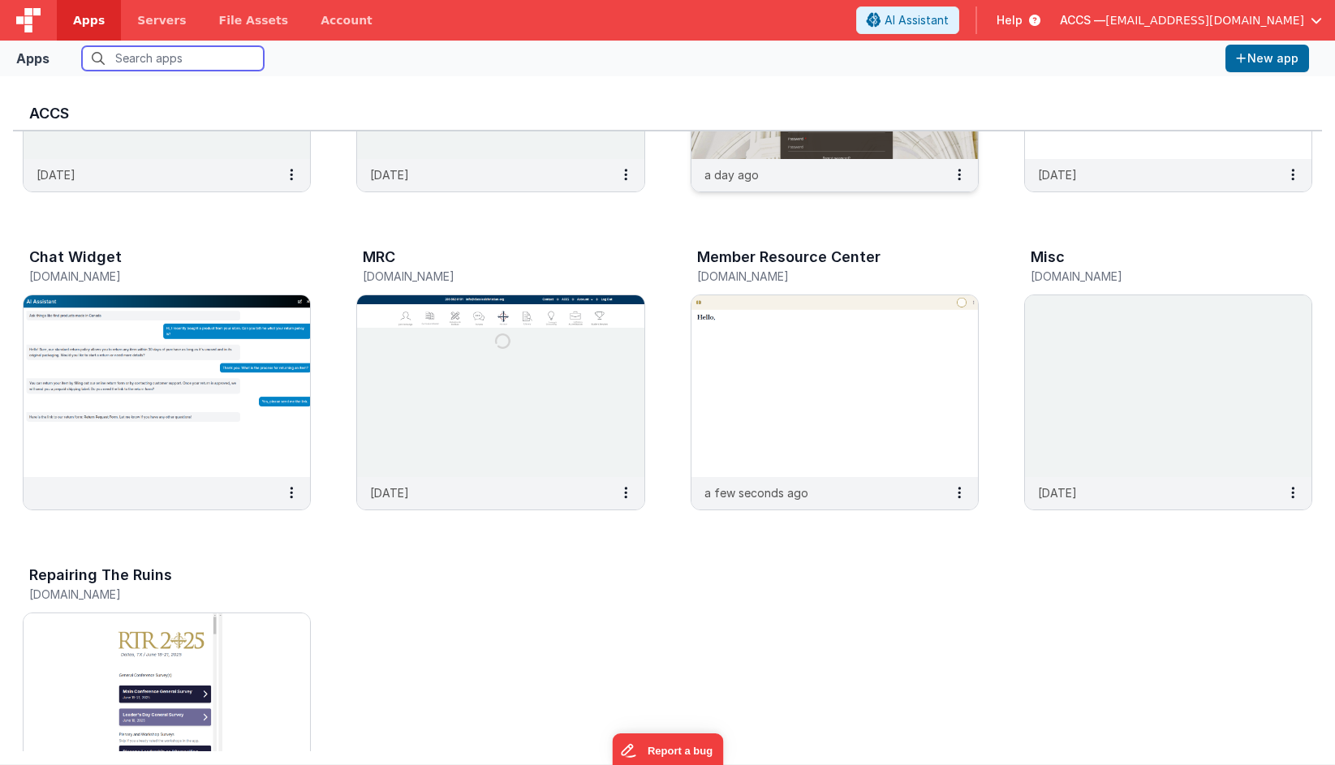
scroll to position [232, 0]
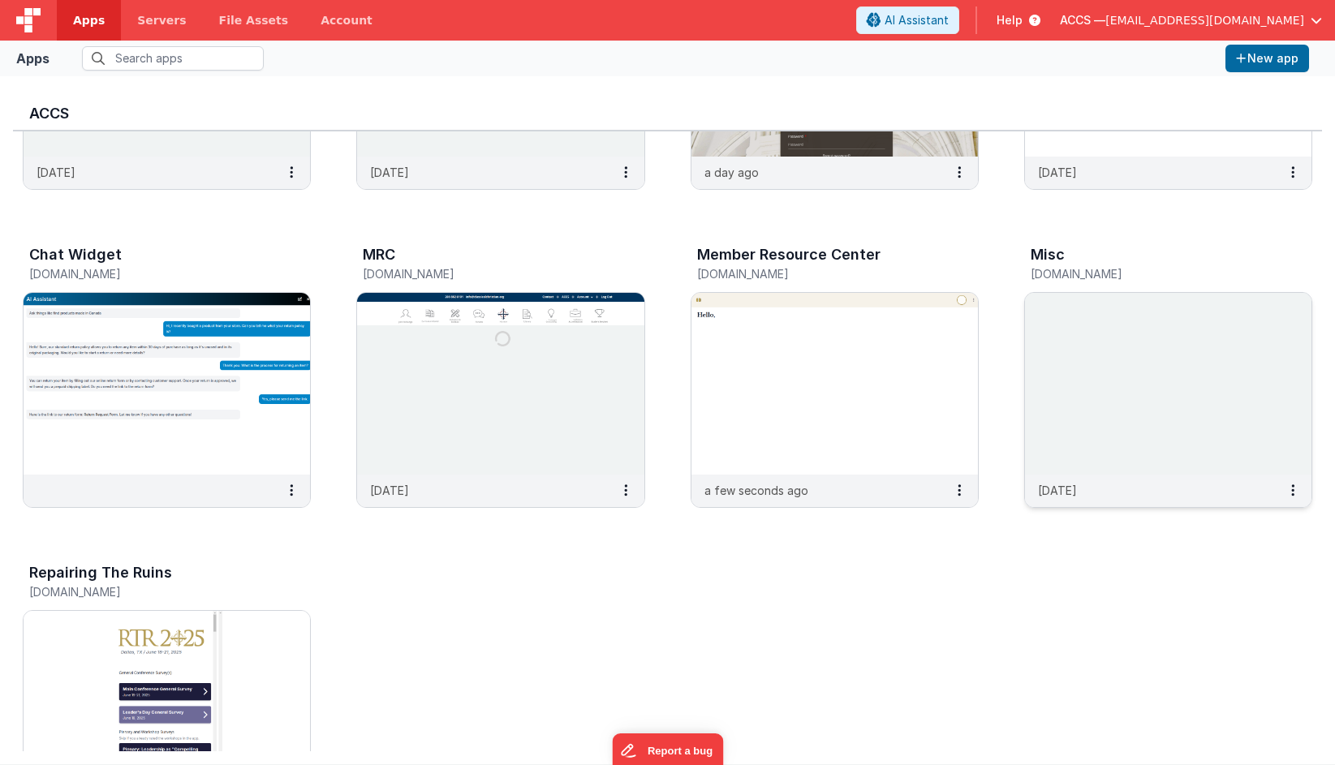
click at [1108, 332] on img at bounding box center [1168, 384] width 286 height 182
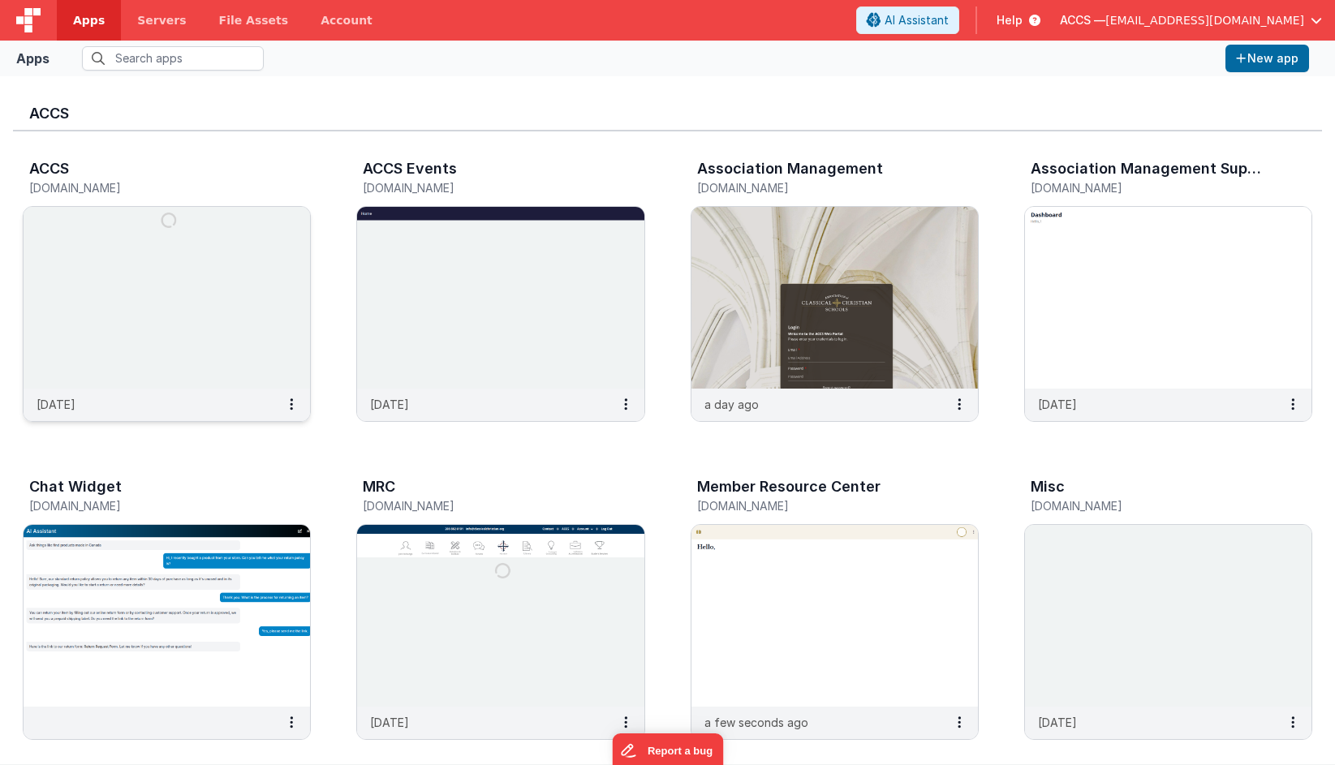
click at [217, 327] on img at bounding box center [167, 298] width 286 height 182
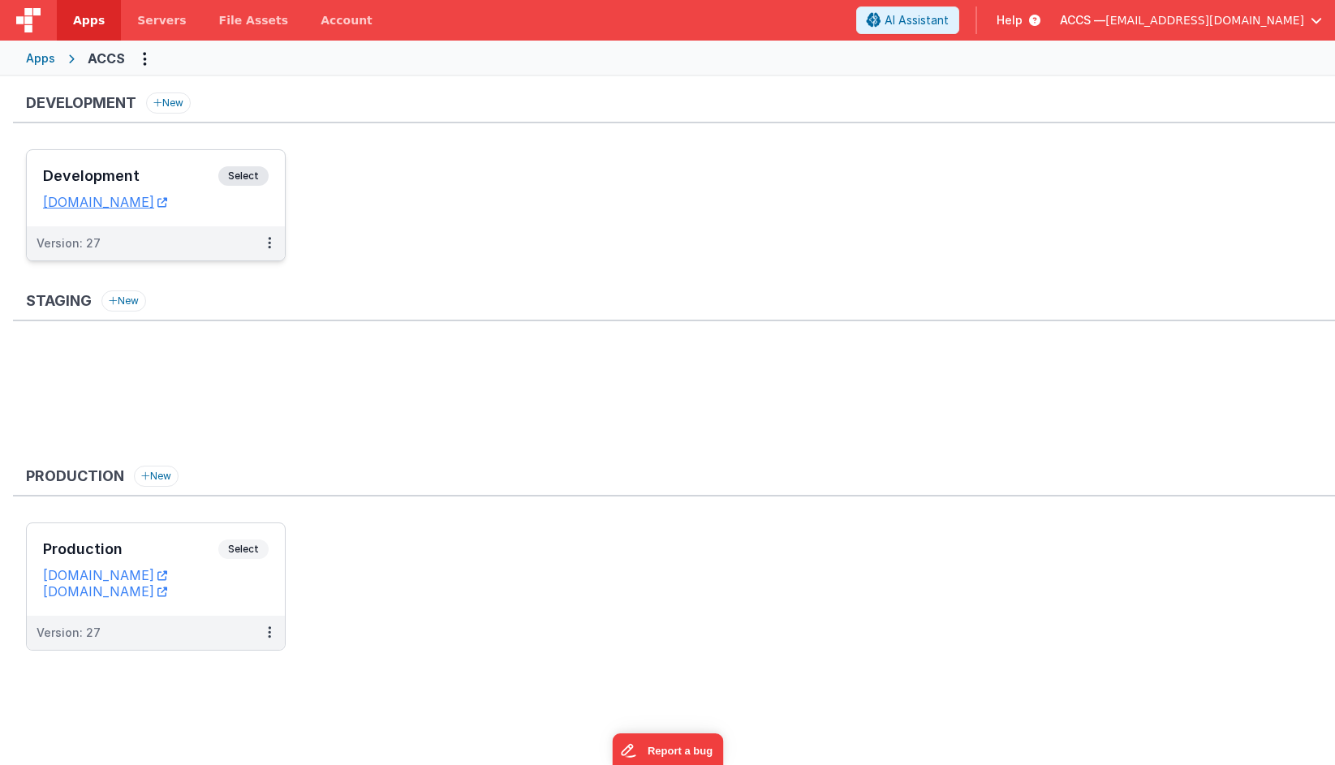
click at [204, 188] on div "Development Select" at bounding box center [156, 180] width 226 height 28
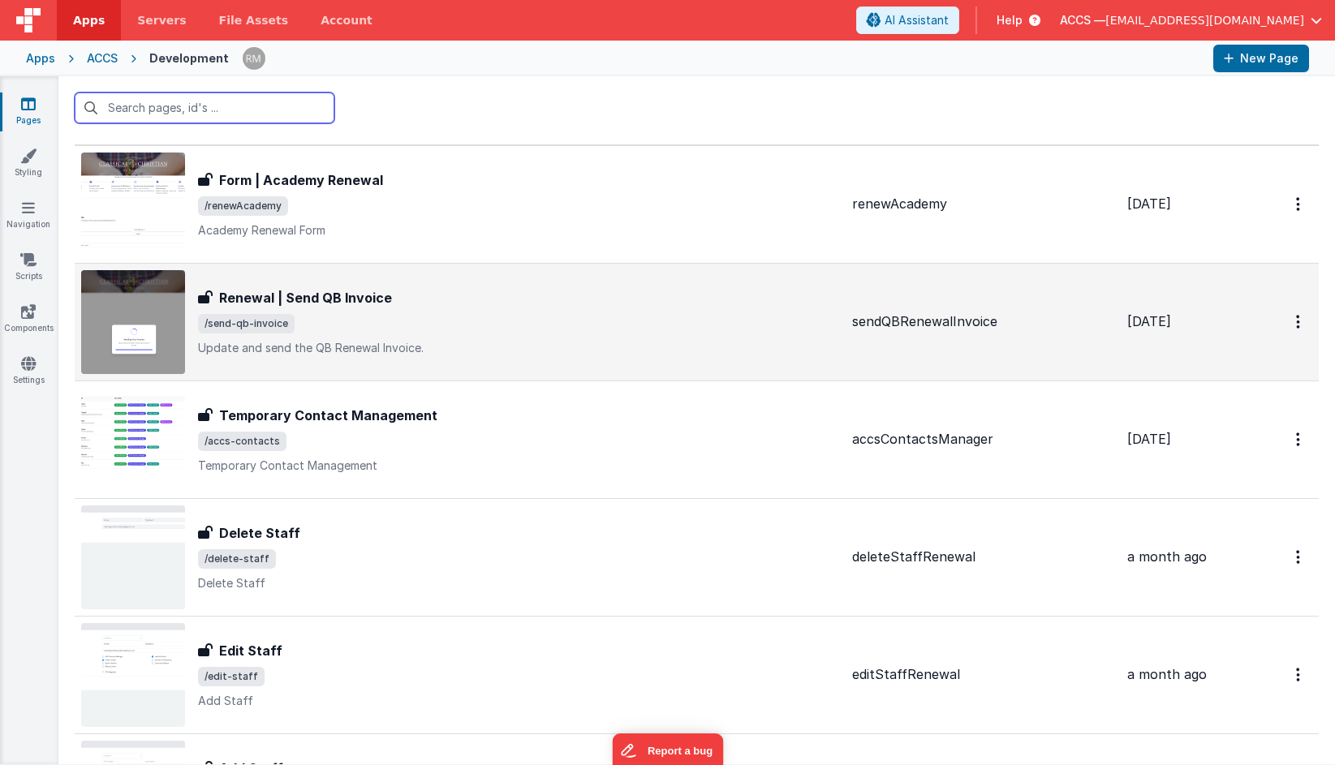
scroll to position [4, 0]
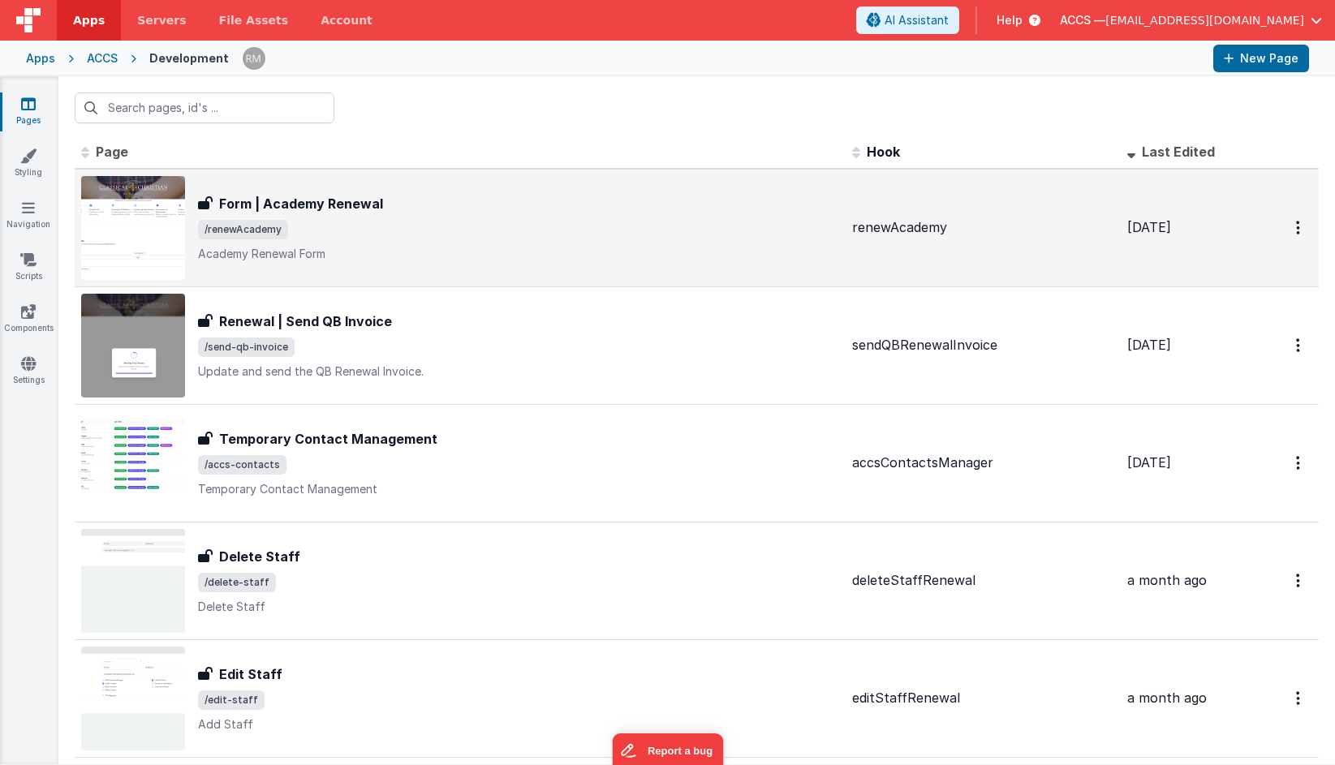
click at [456, 205] on div "Form | Academy Renewal" at bounding box center [518, 203] width 641 height 19
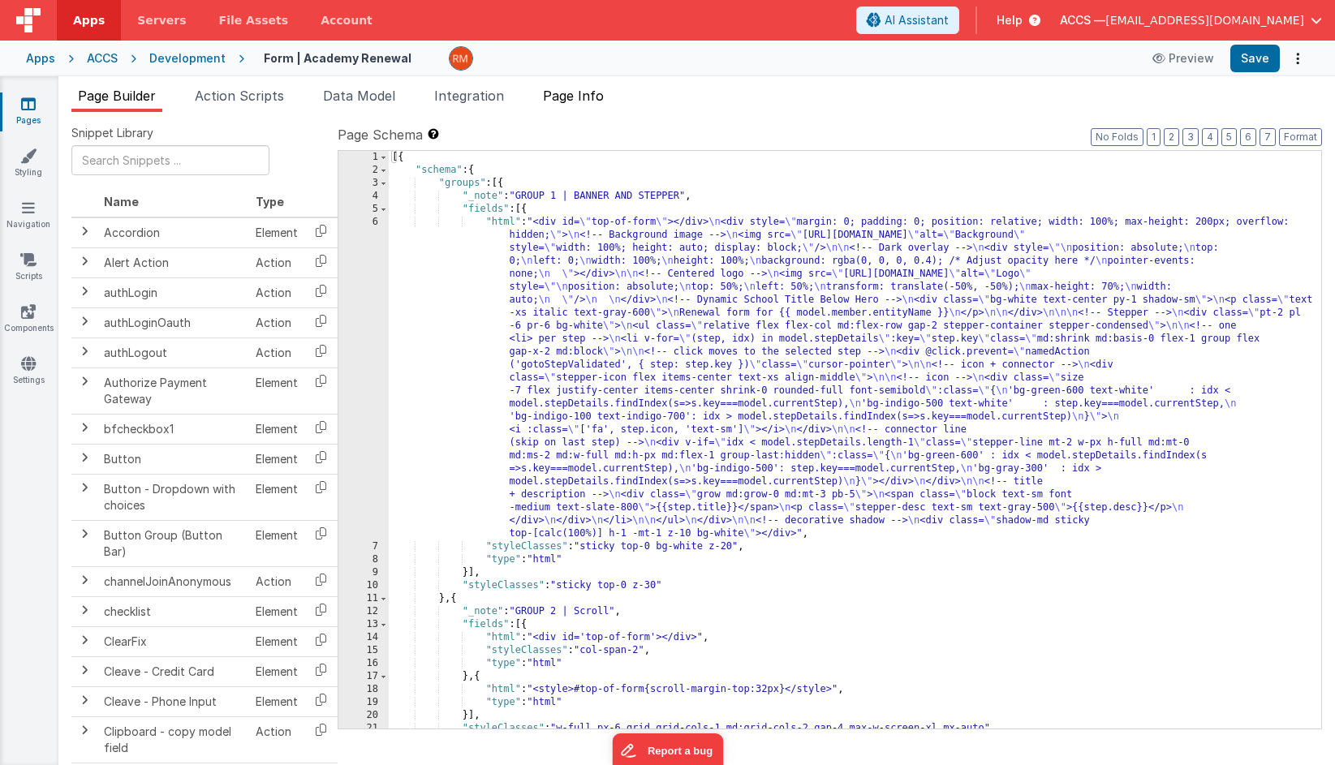
click at [574, 101] on span "Page Info" at bounding box center [573, 96] width 61 height 16
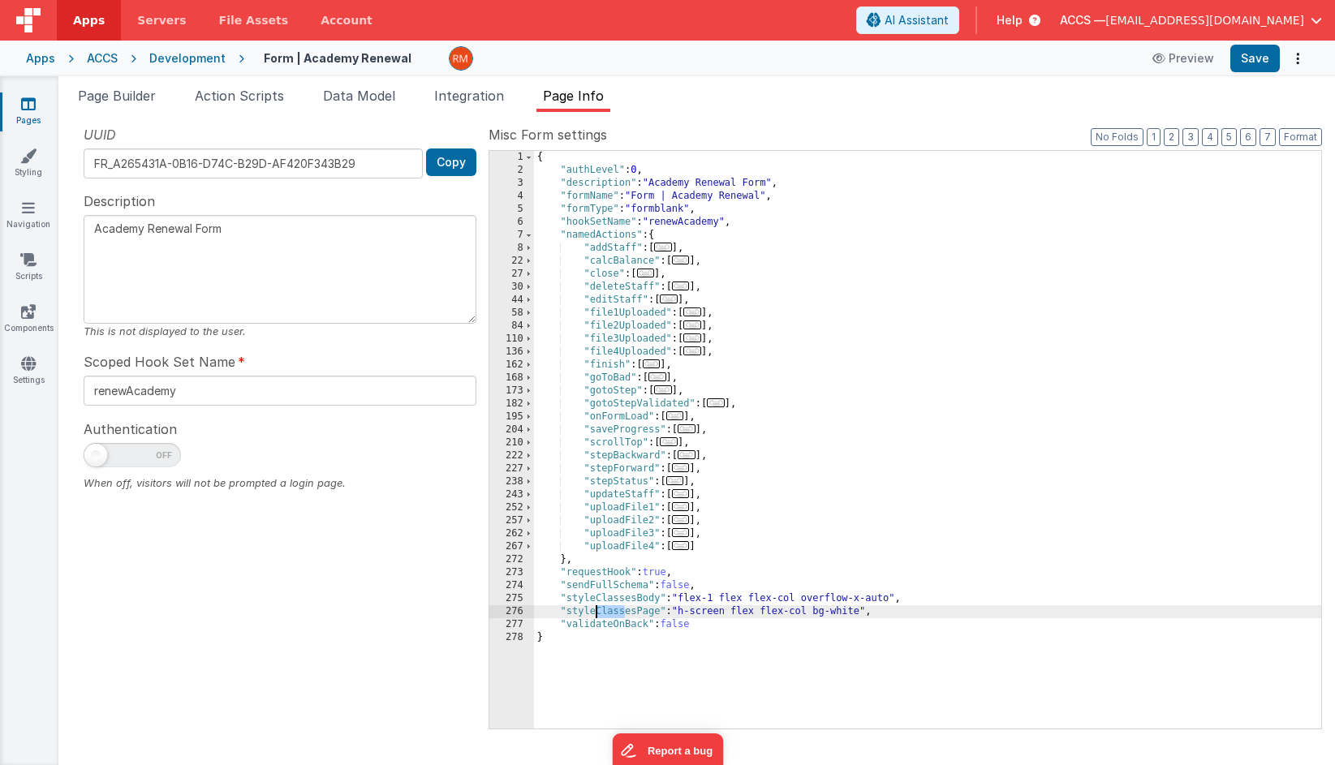
click at [595, 616] on div "{ "authLevel" : 0 , "description" : "Academy Renewal Form" , "formName" : "Form…" at bounding box center [927, 453] width 787 height 604
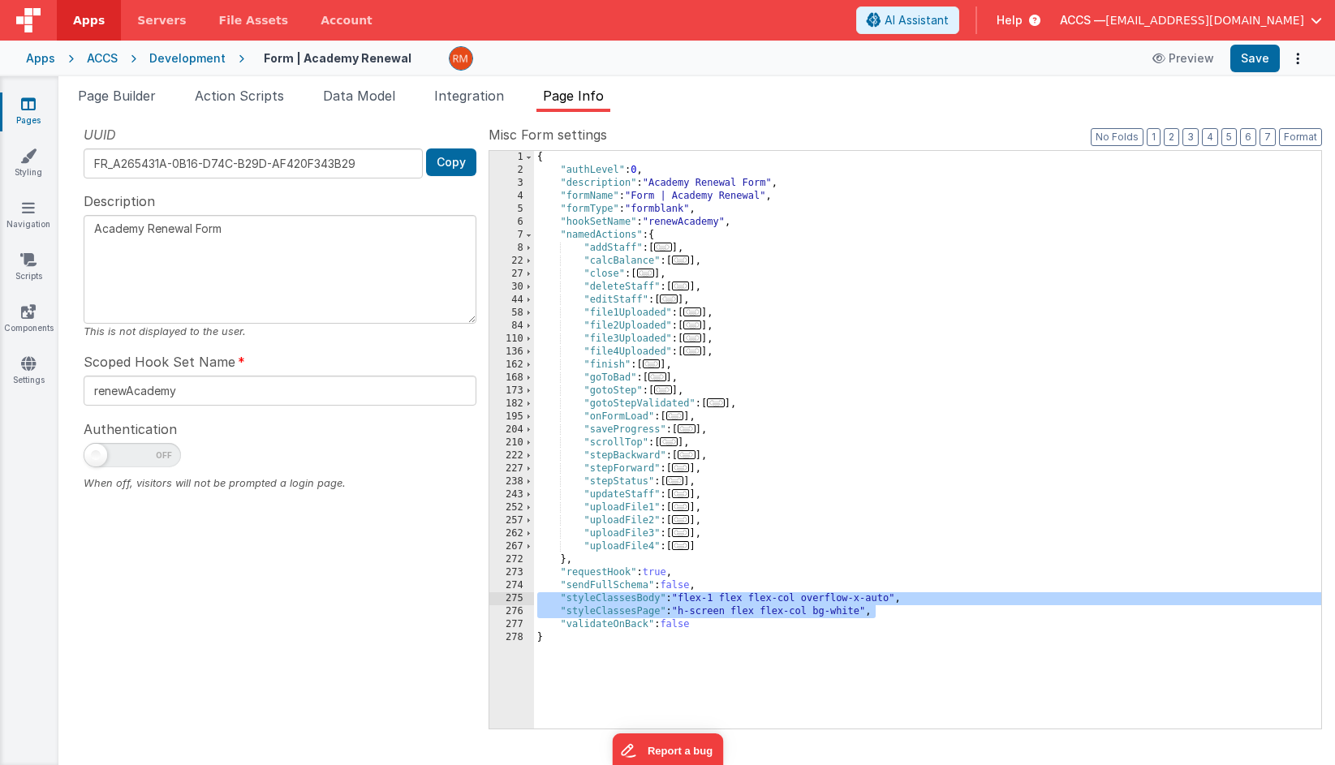
drag, startPoint x: 884, startPoint y: 612, endPoint x: 513, endPoint y: 599, distance: 371.8
click at [513, 599] on div "1 2 3 4 5 6 7 8 22 27 30 44 58 84 110 136 162 168 173 182 195 204 210 222 227 2…" at bounding box center [904, 439] width 833 height 579
click at [30, 105] on icon at bounding box center [28, 104] width 15 height 16
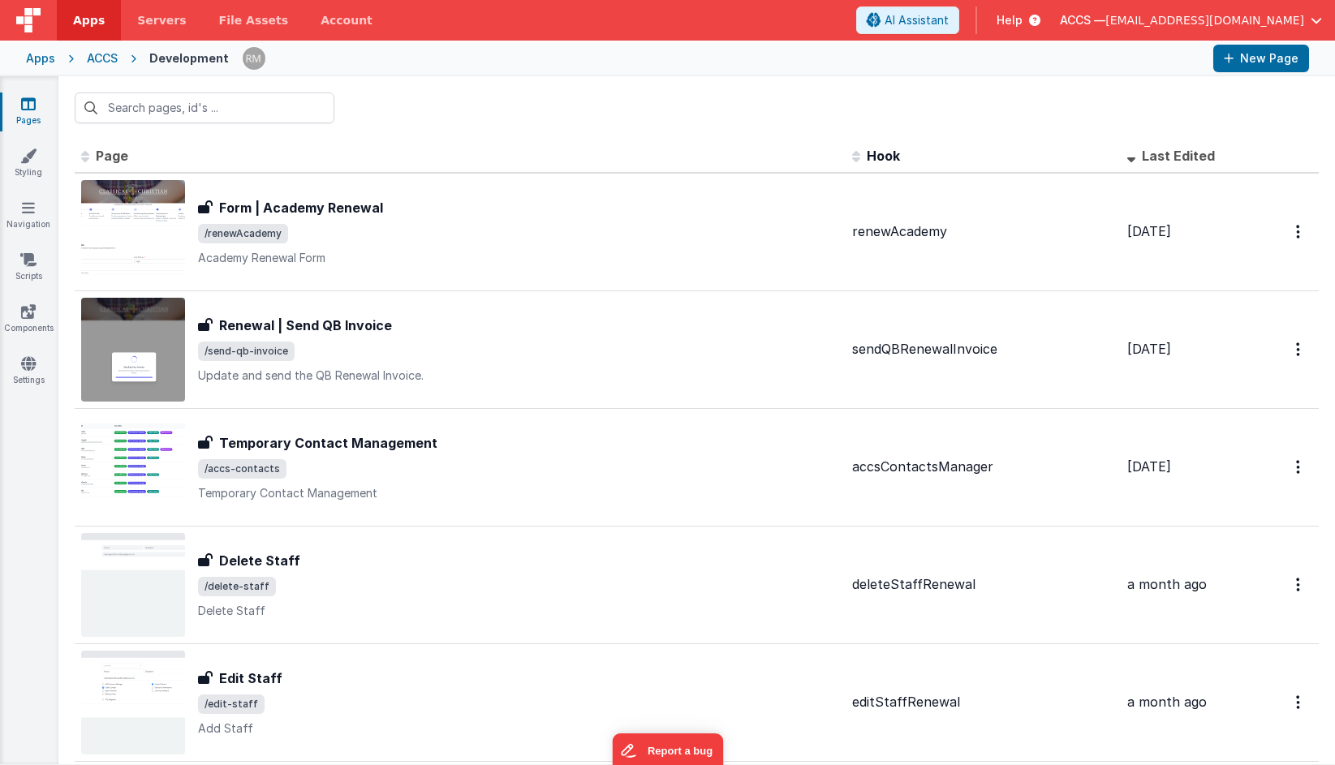
click at [42, 62] on div "Apps" at bounding box center [40, 58] width 29 height 16
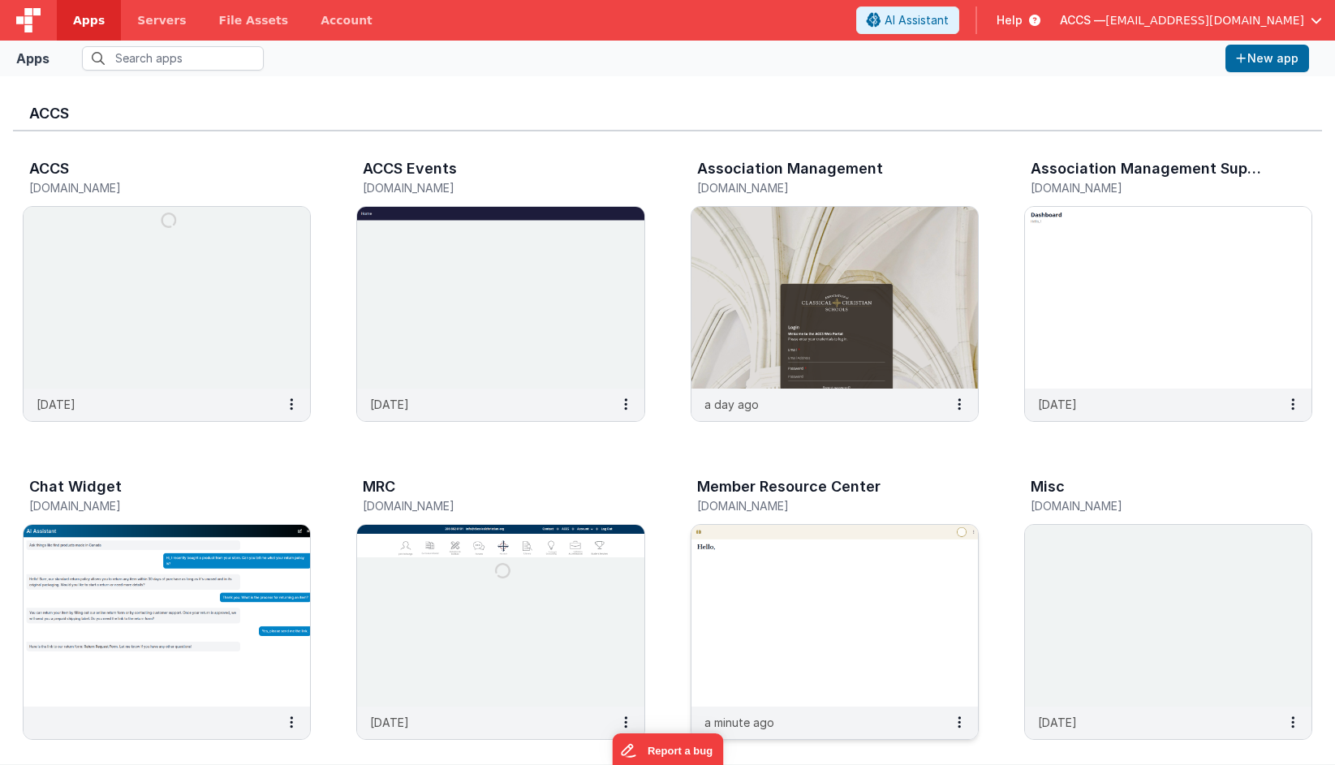
click at [775, 591] on img at bounding box center [834, 616] width 286 height 182
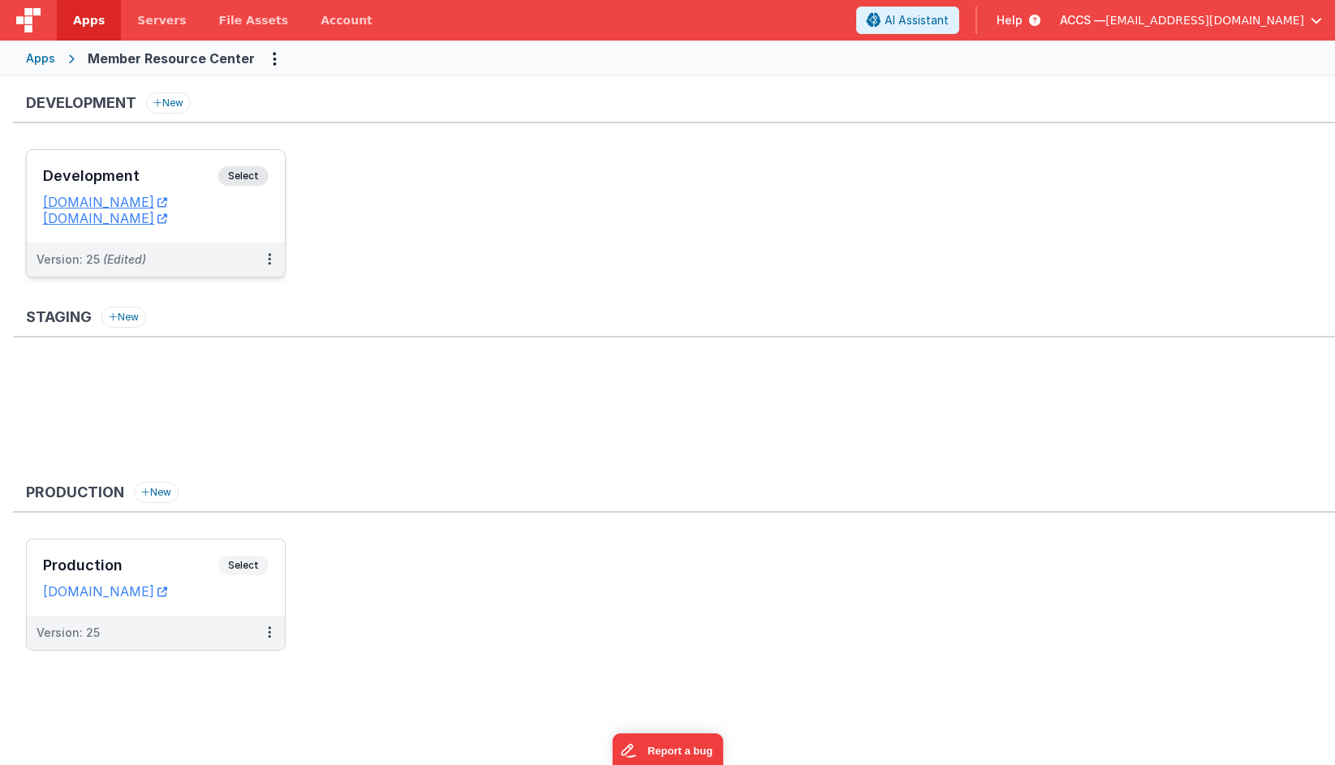
click at [175, 176] on h3 "Development" at bounding box center [130, 176] width 175 height 16
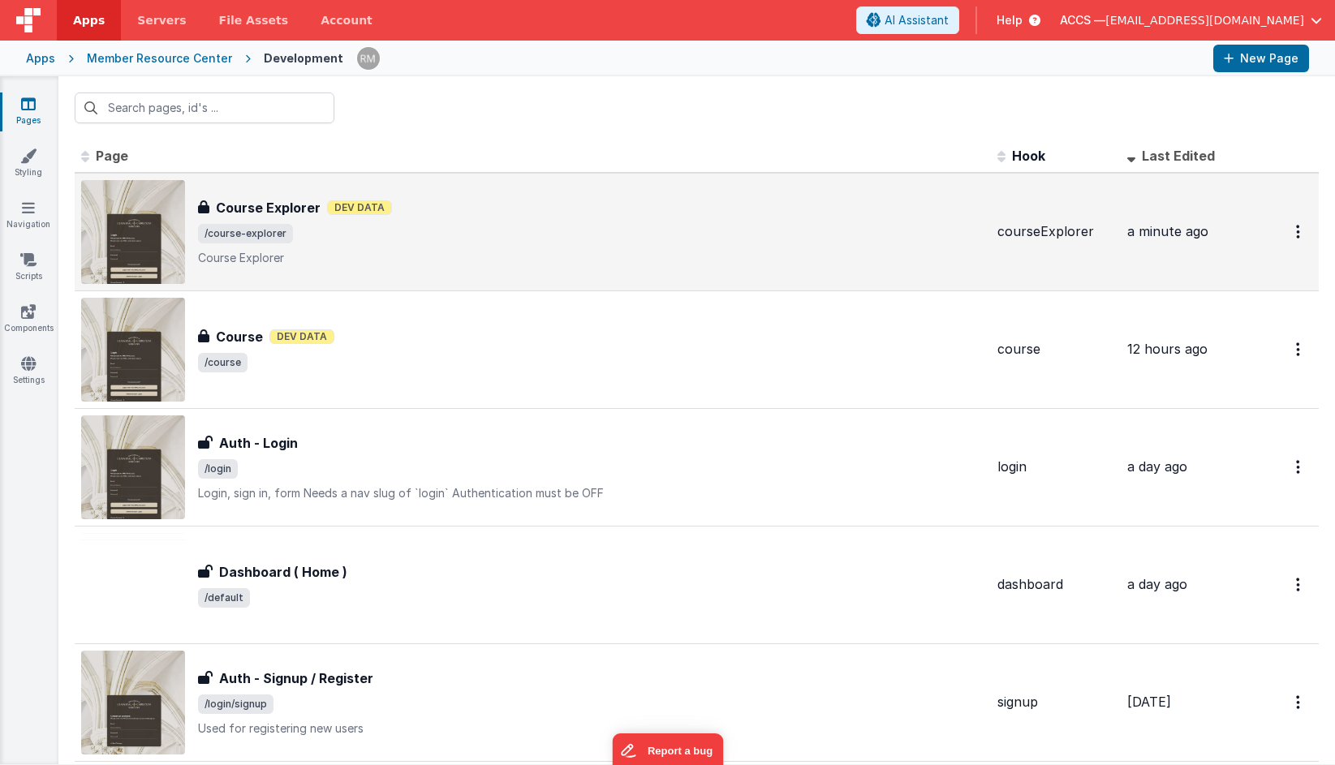
click at [496, 243] on span "/course-explorer" at bounding box center [591, 233] width 786 height 19
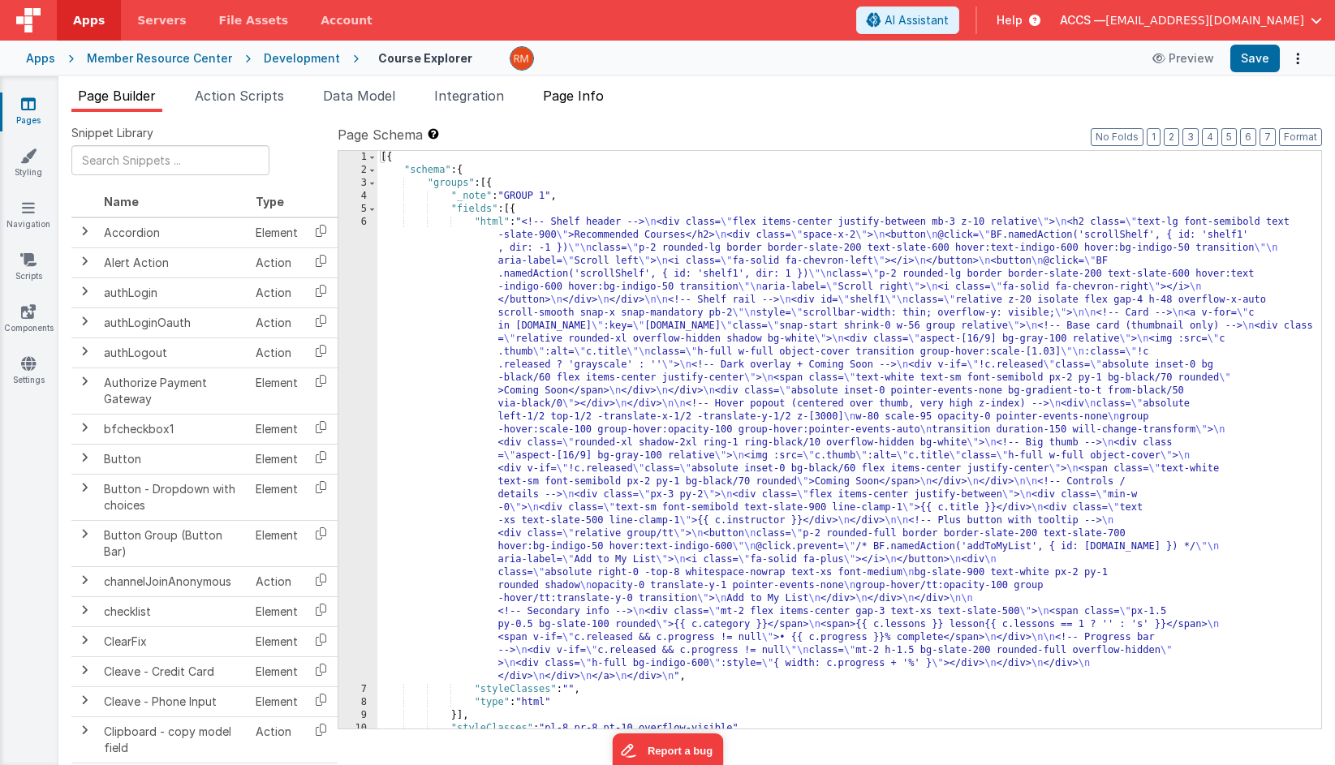
click at [562, 92] on span "Page Info" at bounding box center [573, 96] width 61 height 16
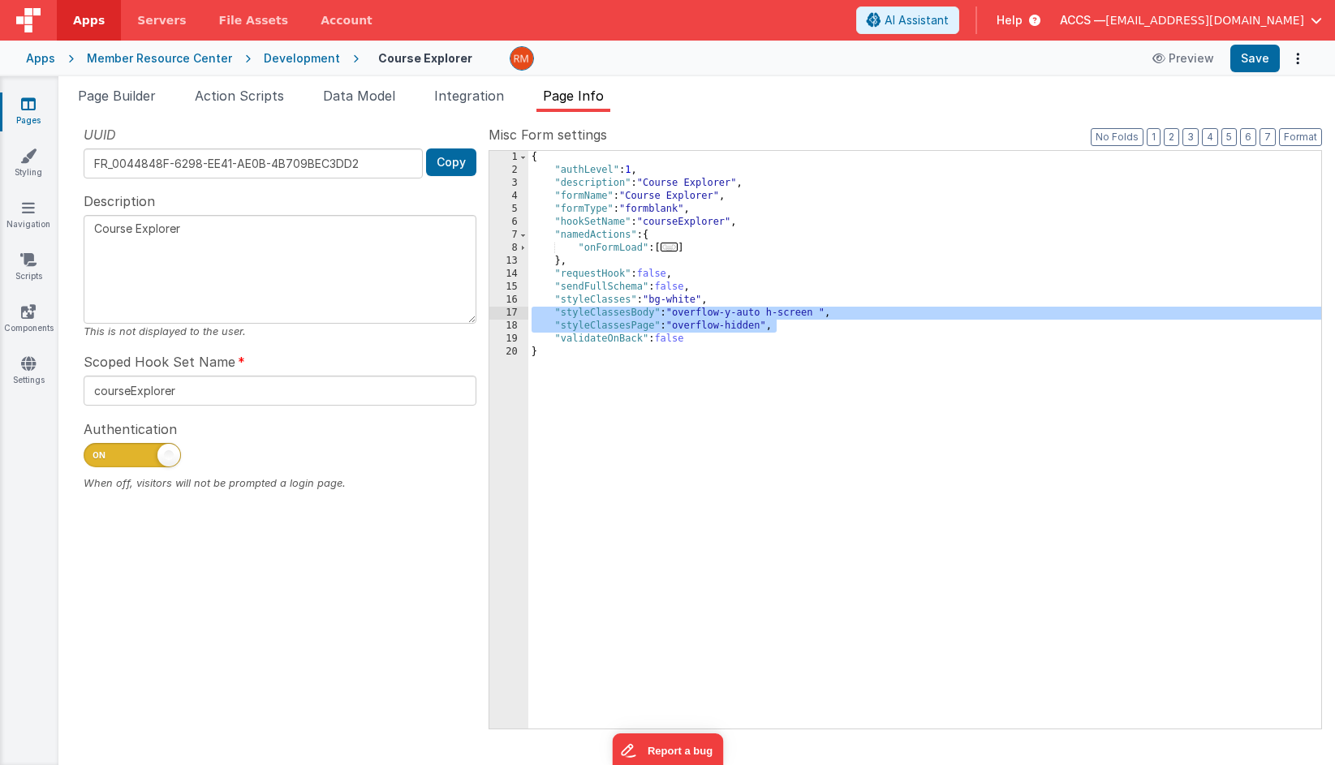
drag, startPoint x: 798, startPoint y: 329, endPoint x: 500, endPoint y: 312, distance: 298.2
click at [500, 312] on div "1 2 3 4 5 6 7 8 13 14 15 16 17 18 19 20 { "authLevel" : 1 , "description" : "Co…" at bounding box center [904, 439] width 833 height 579
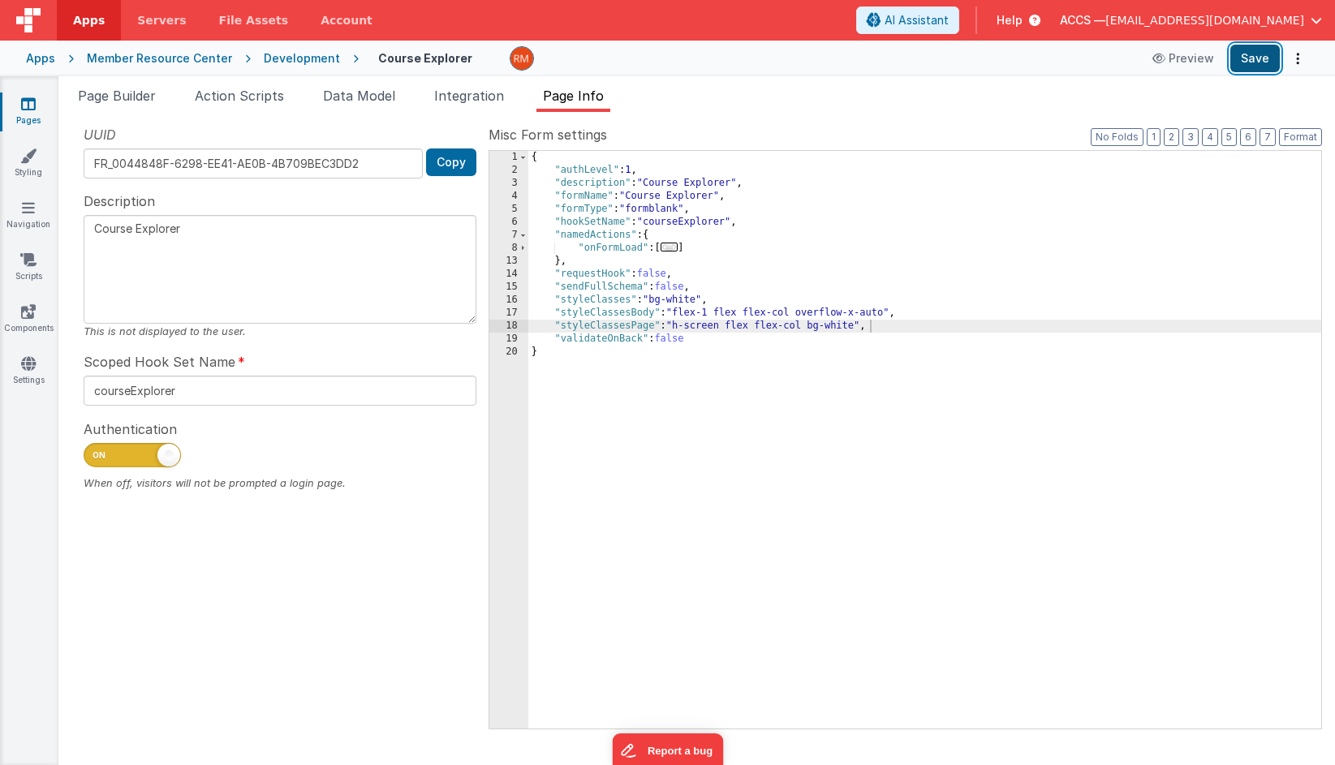
click at [1193, 65] on button "Save" at bounding box center [1254, 59] width 49 height 28
click at [122, 97] on span "Page Builder" at bounding box center [117, 96] width 78 height 16
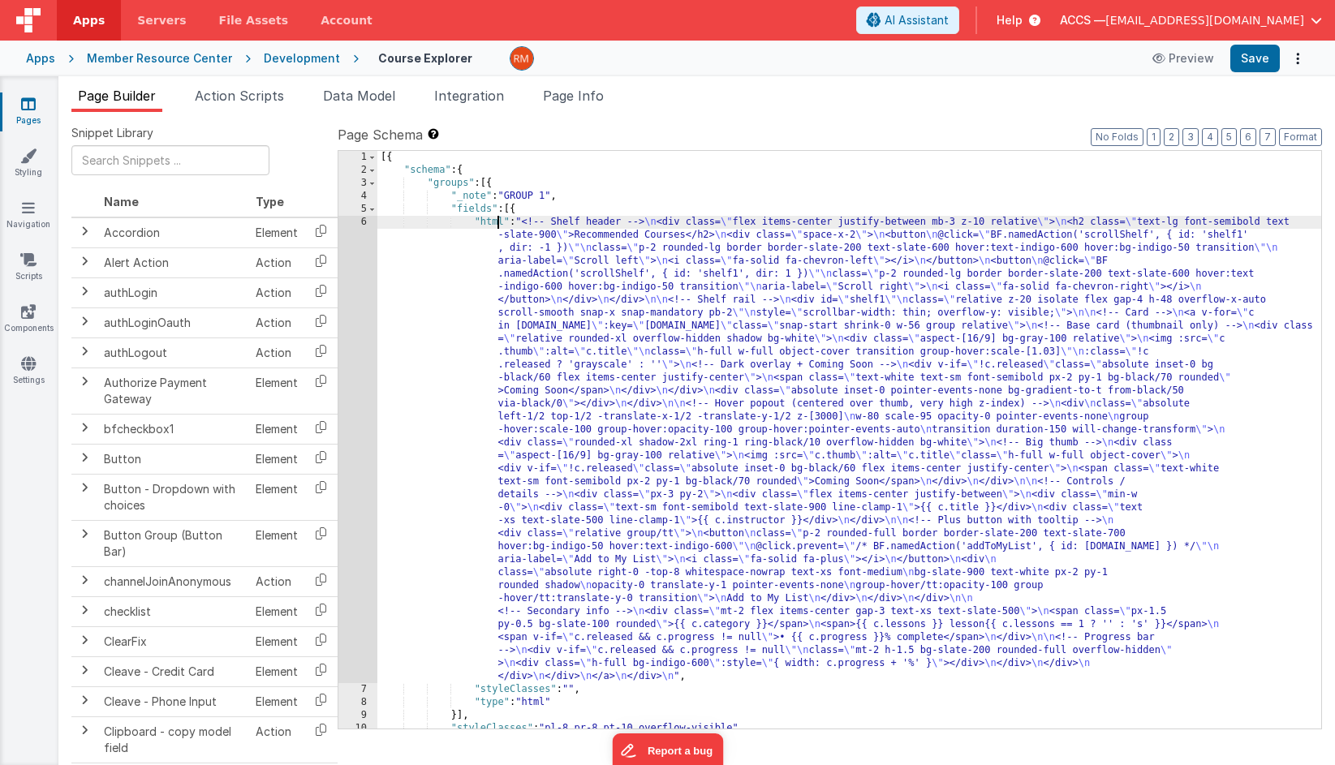
click at [495, 224] on div "[{ "schema" : { "groups" : [{ "_note" : "GROUP 1" , "fields" : [{ "html" : "<!-…" at bounding box center [849, 453] width 944 height 604
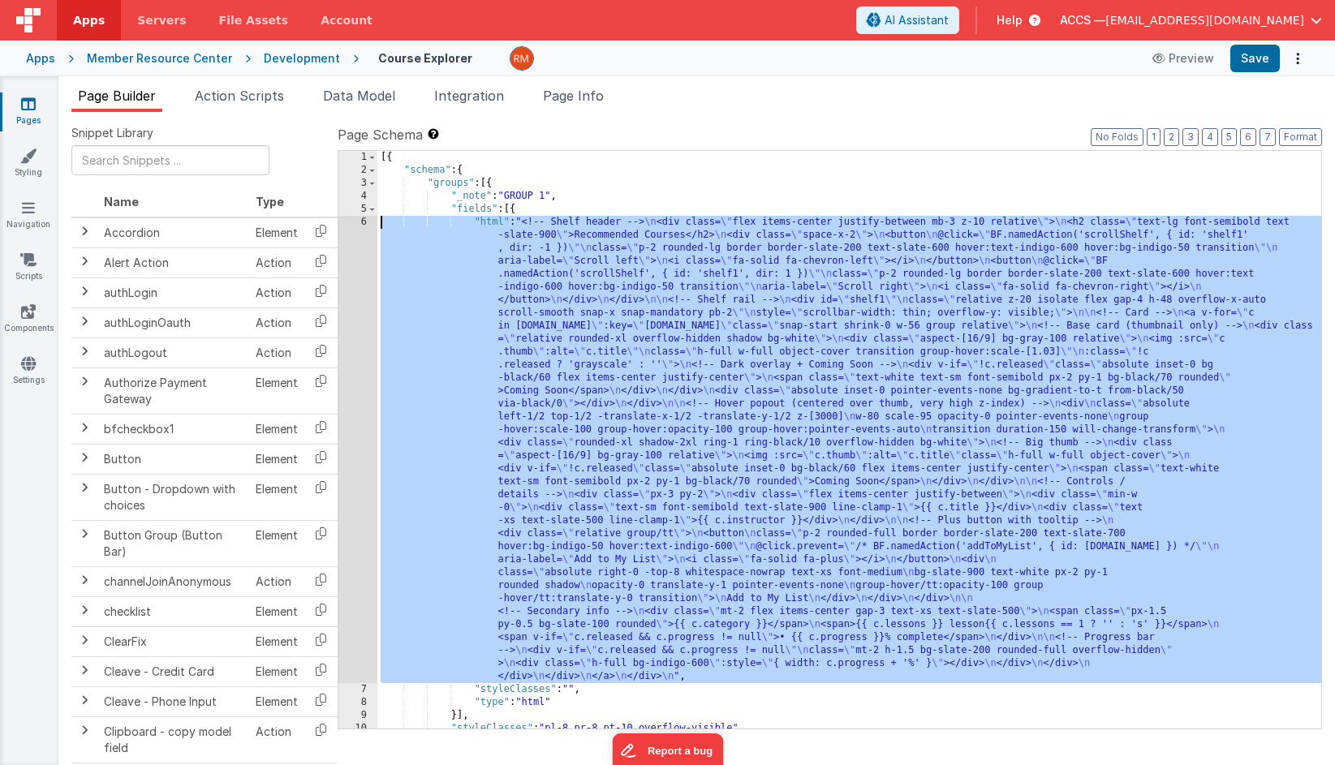
click at [364, 223] on div "6" at bounding box center [357, 449] width 39 height 467
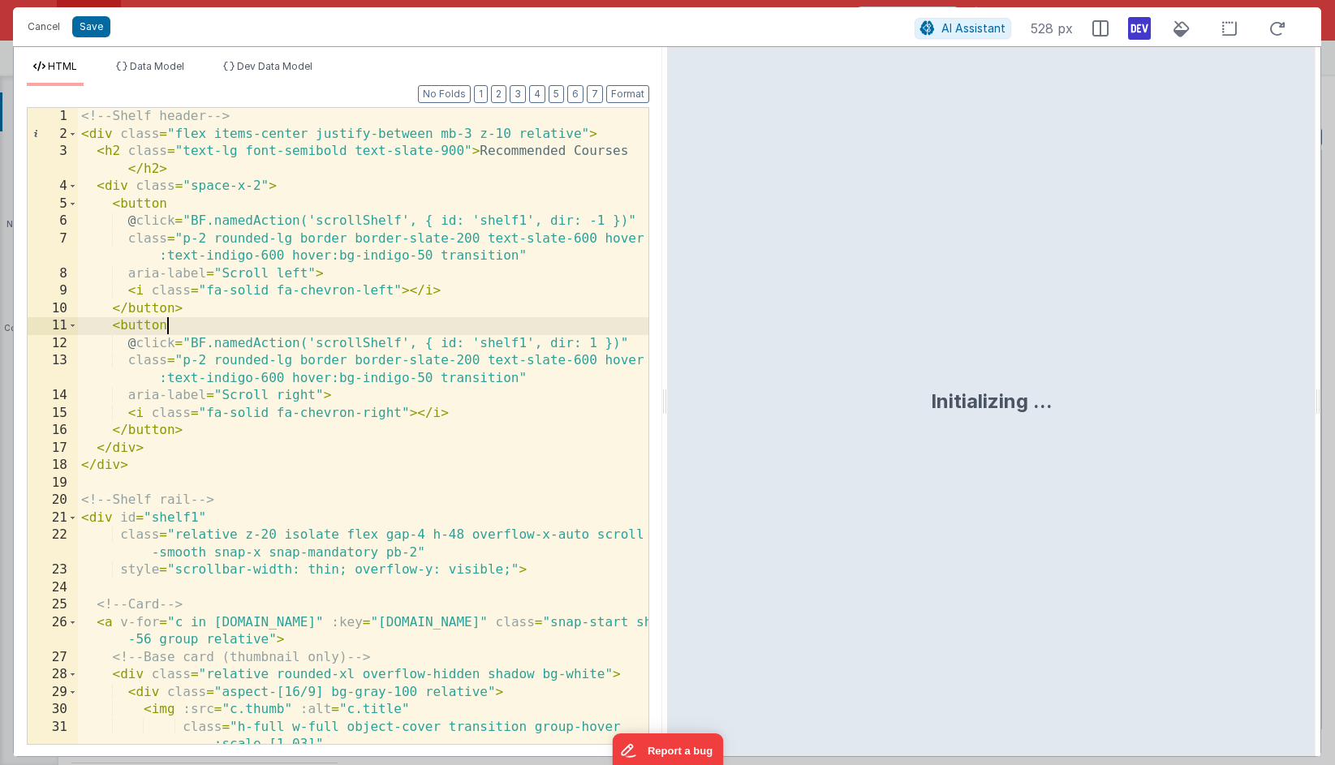
click at [447, 334] on div "<!-- Shelf header --> < div class = "flex items-center justify-between mb-3 z-1…" at bounding box center [363, 443] width 570 height 671
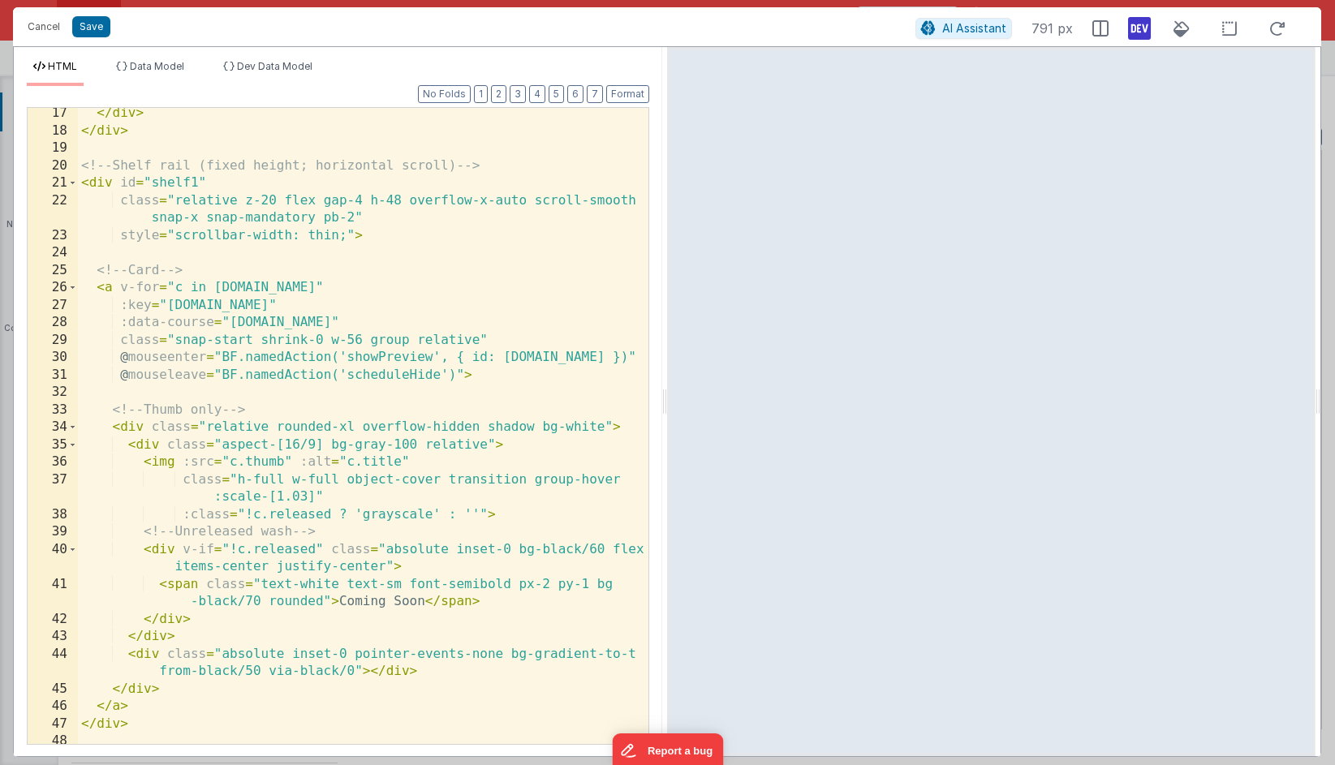
scroll to position [1683, 0]
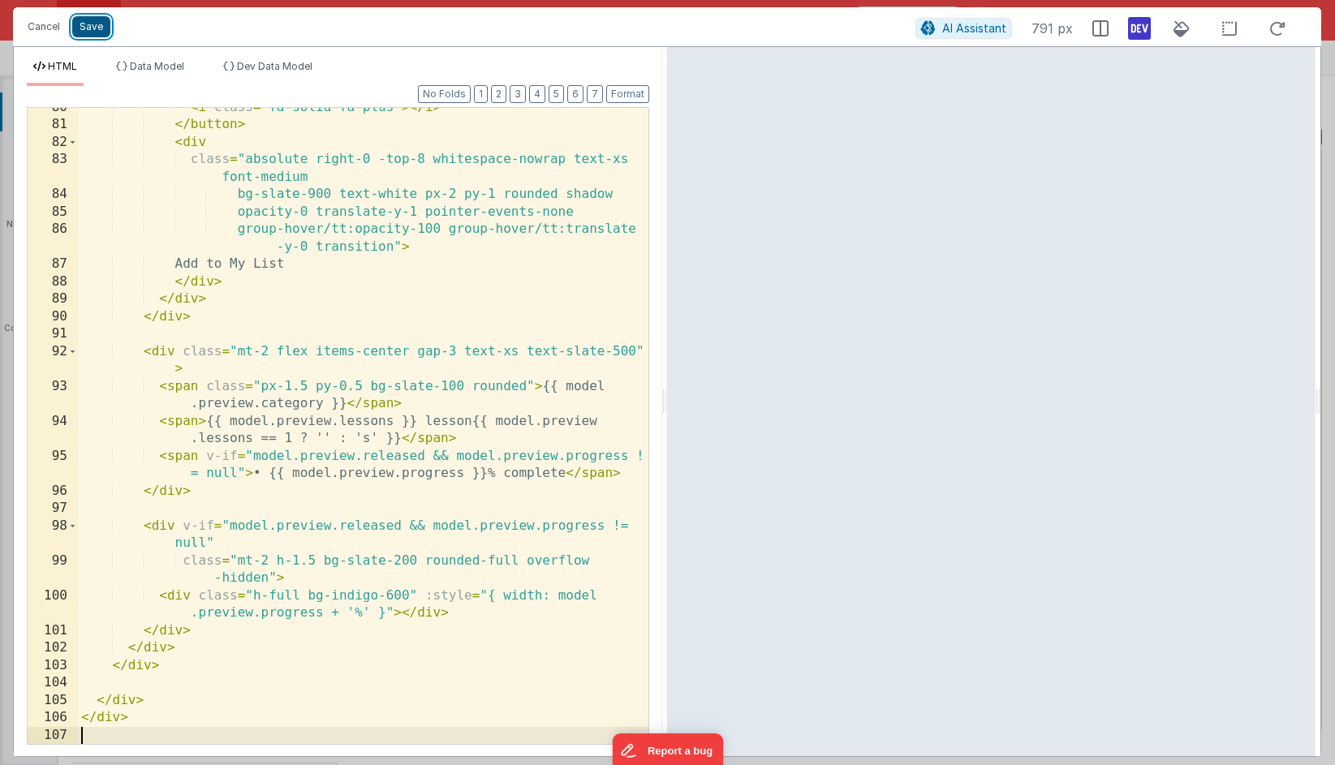
click at [92, 32] on button "Save" at bounding box center [91, 26] width 38 height 21
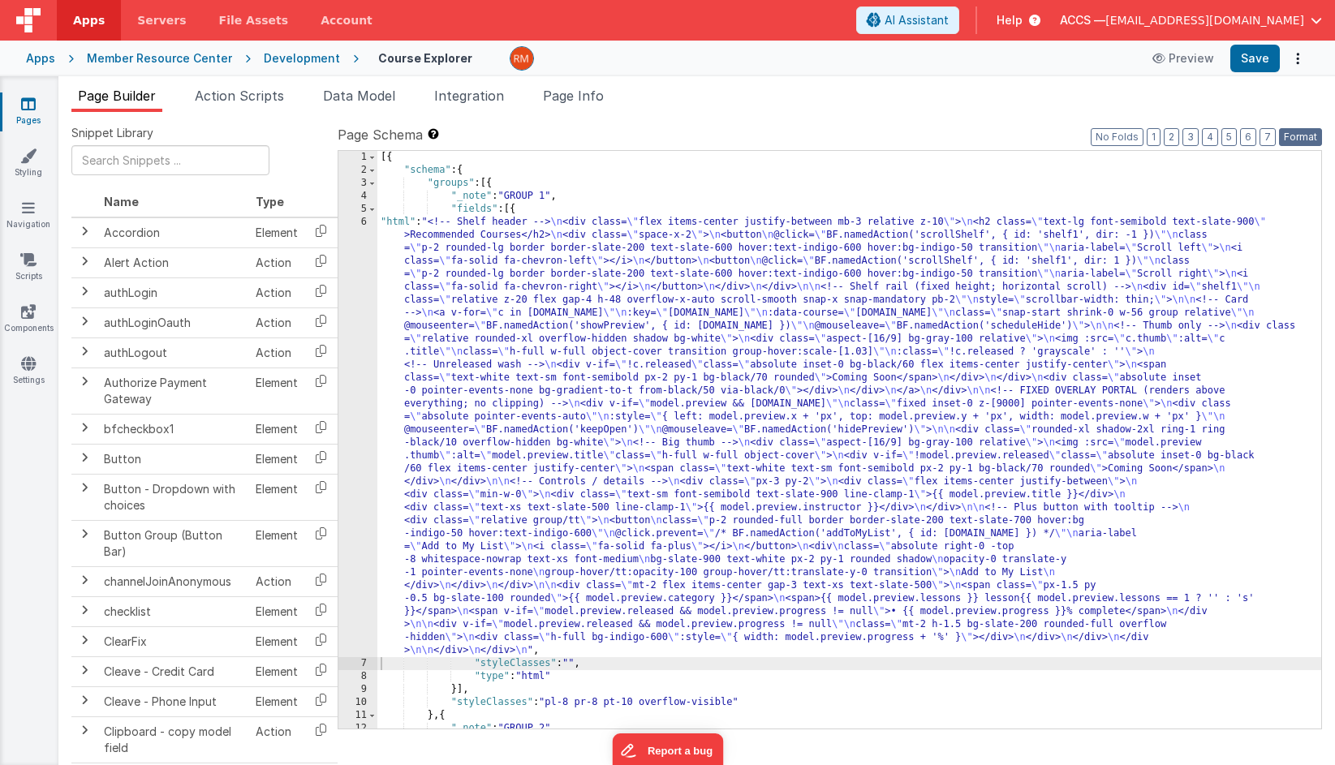
click at [1193, 136] on button "Format" at bounding box center [1300, 137] width 43 height 18
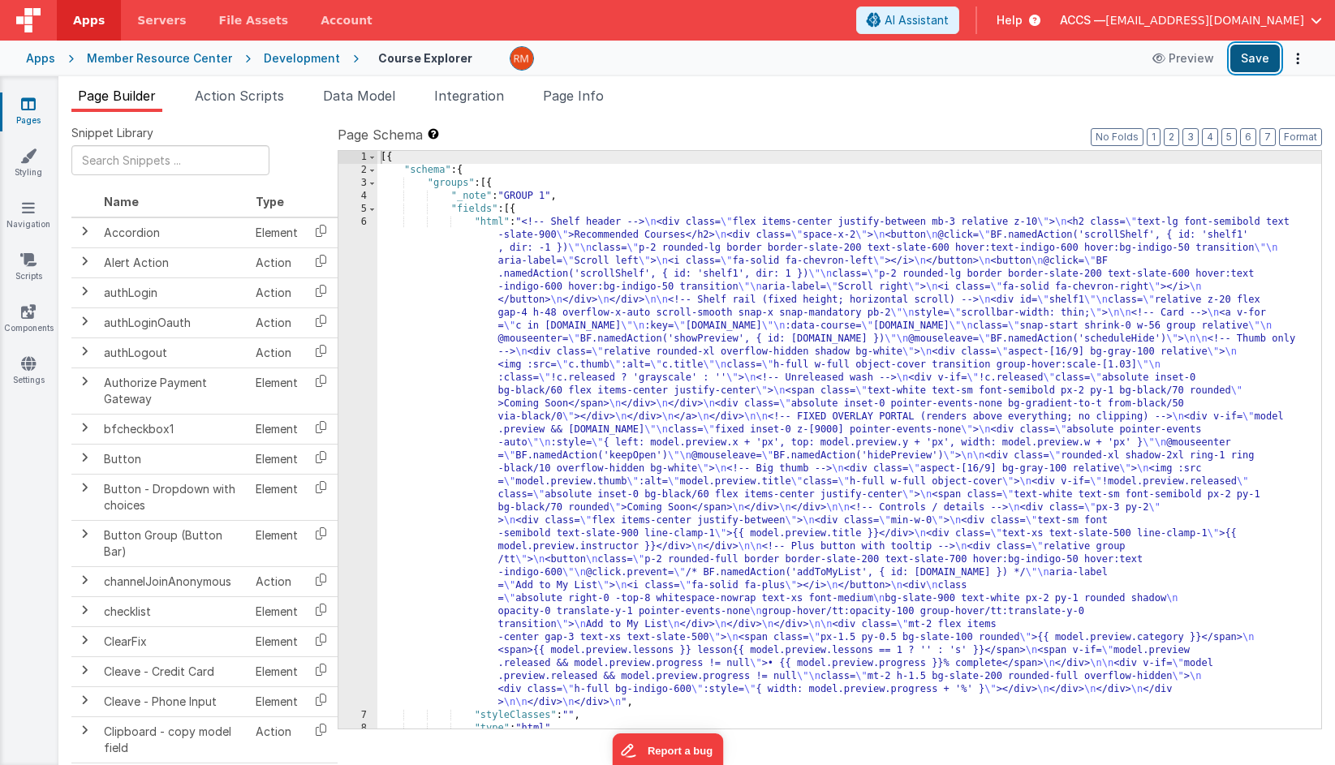
click at [1193, 63] on button "Save" at bounding box center [1254, 59] width 49 height 28
click at [574, 97] on span "Page Info" at bounding box center [573, 96] width 61 height 16
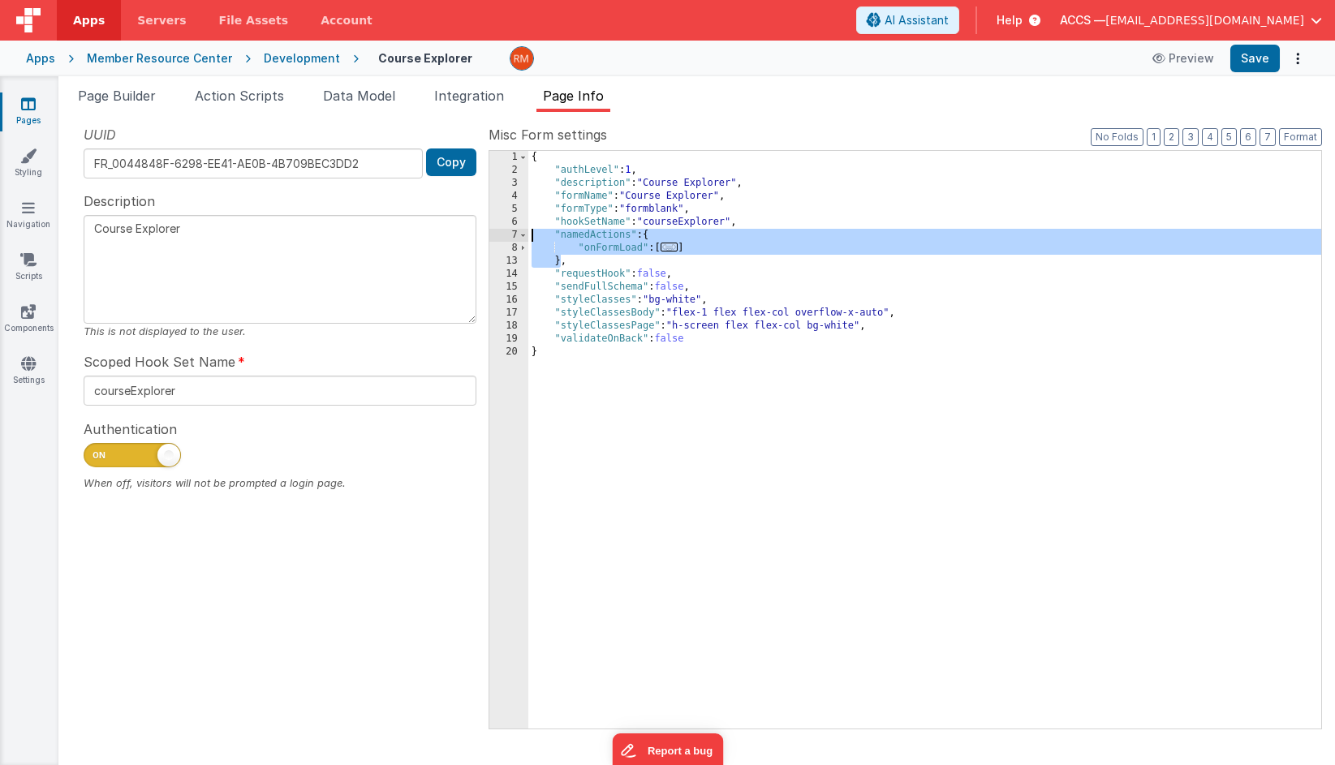
drag, startPoint x: 560, startPoint y: 267, endPoint x: 509, endPoint y: 236, distance: 59.7
click at [509, 236] on div "1 2 3 4 5 6 7 8 13 14 15 16 17 18 19 20 { "authLevel" : 1 , "description" : "Co…" at bounding box center [904, 439] width 833 height 579
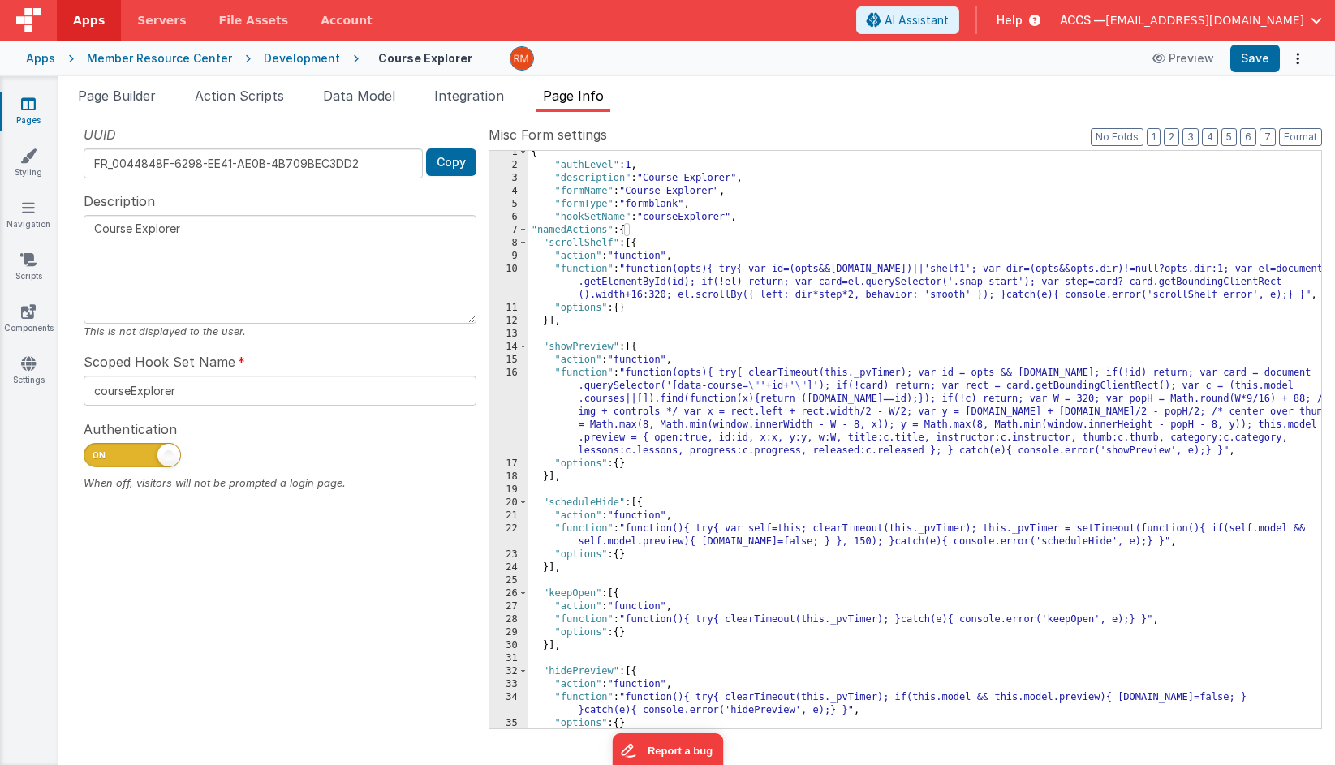
scroll to position [0, 0]
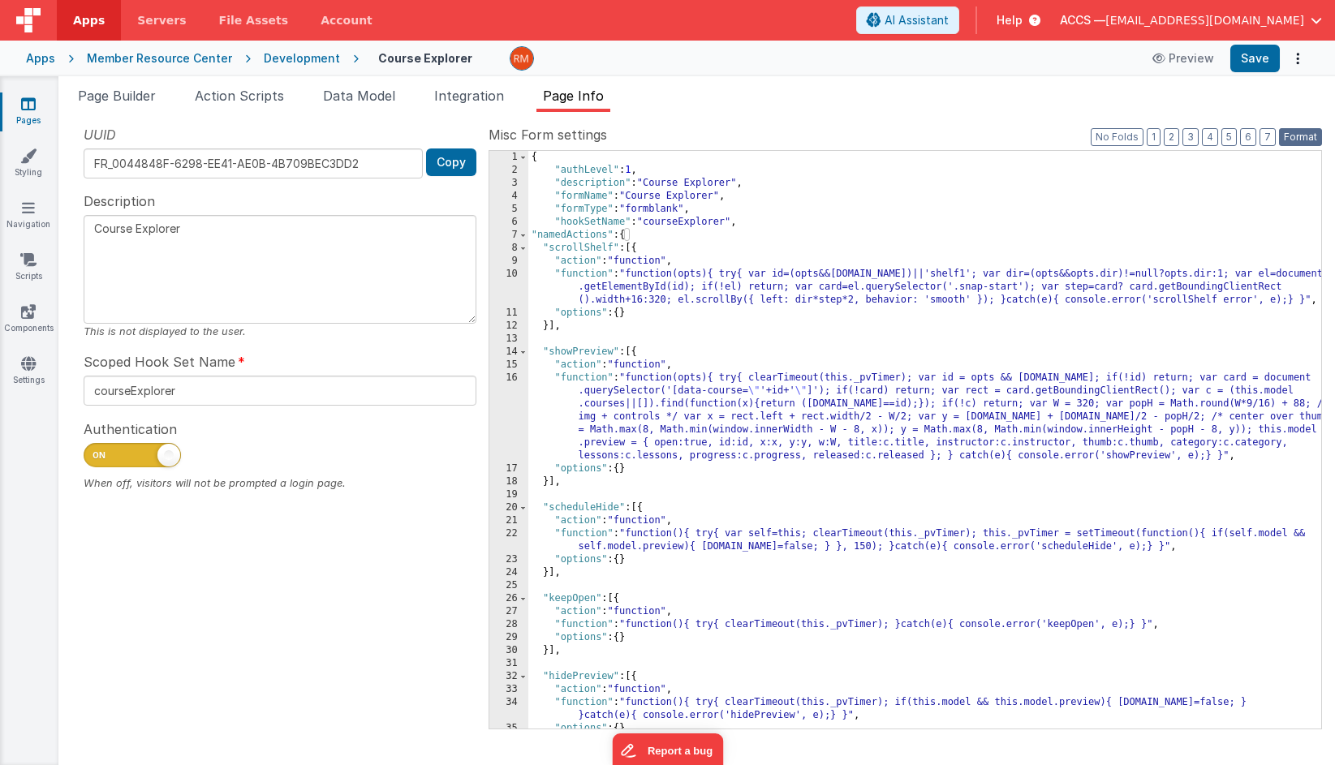
click at [1193, 137] on button "Format" at bounding box center [1300, 137] width 43 height 18
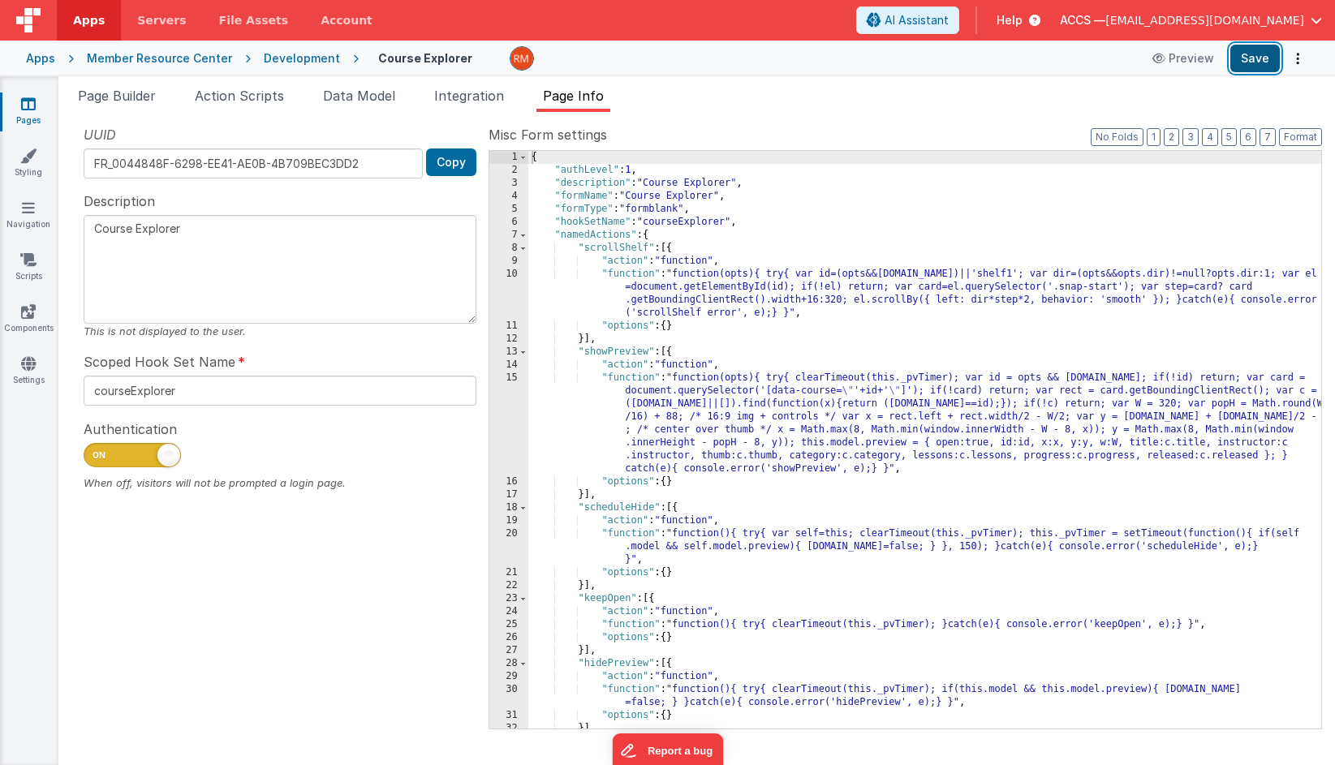
click at [1193, 69] on button "Save" at bounding box center [1254, 59] width 49 height 28
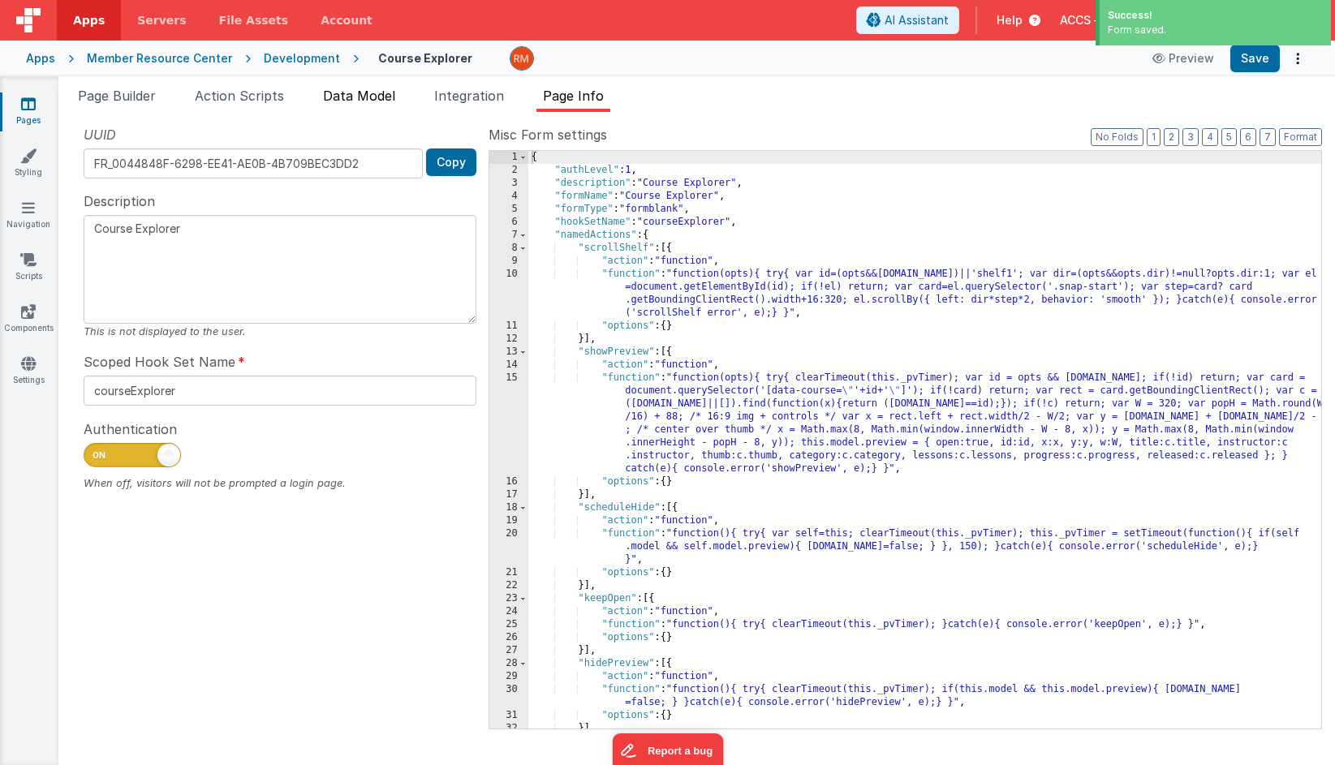
click at [385, 100] on span "Data Model" at bounding box center [359, 96] width 72 height 16
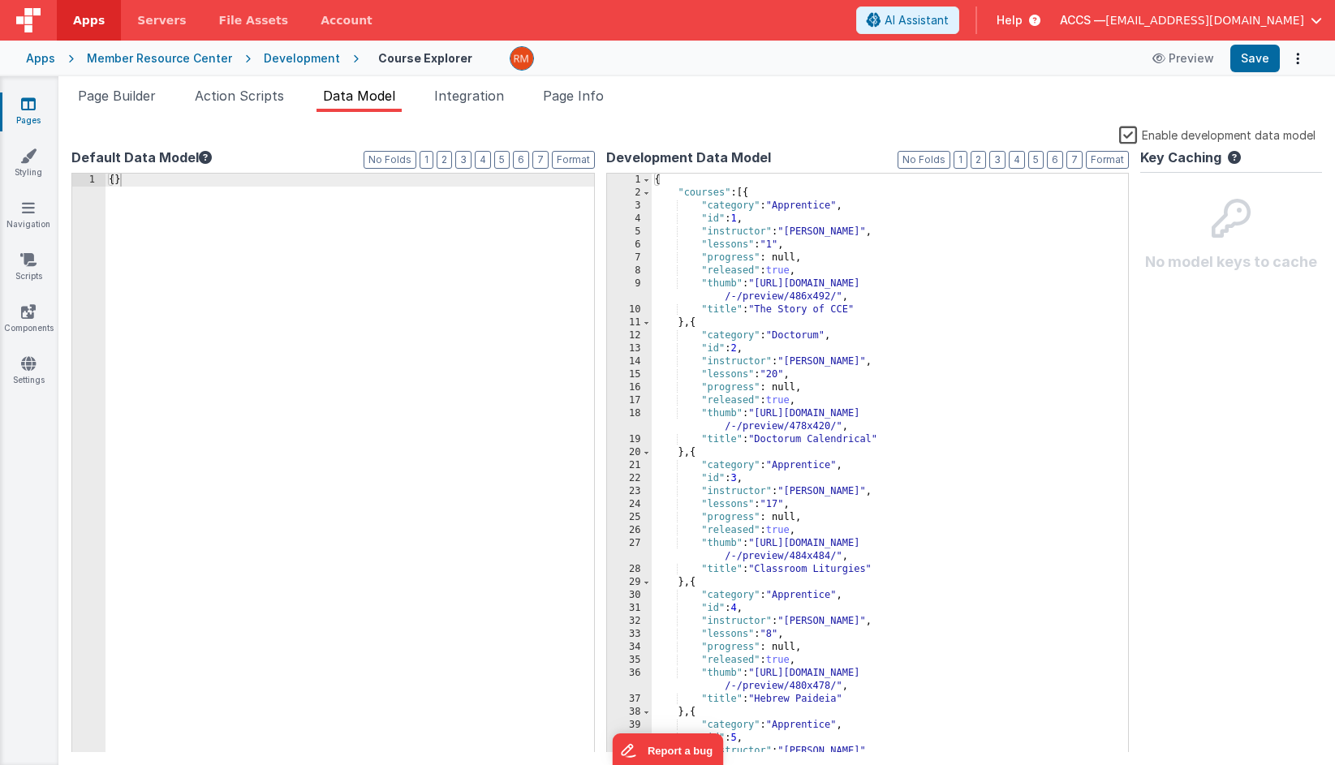
click at [694, 181] on div "{ "courses" : [{ "category" : "Apprentice" , "id" : 1 , "instructor" : "Dr. Dav…" at bounding box center [889, 476] width 477 height 605
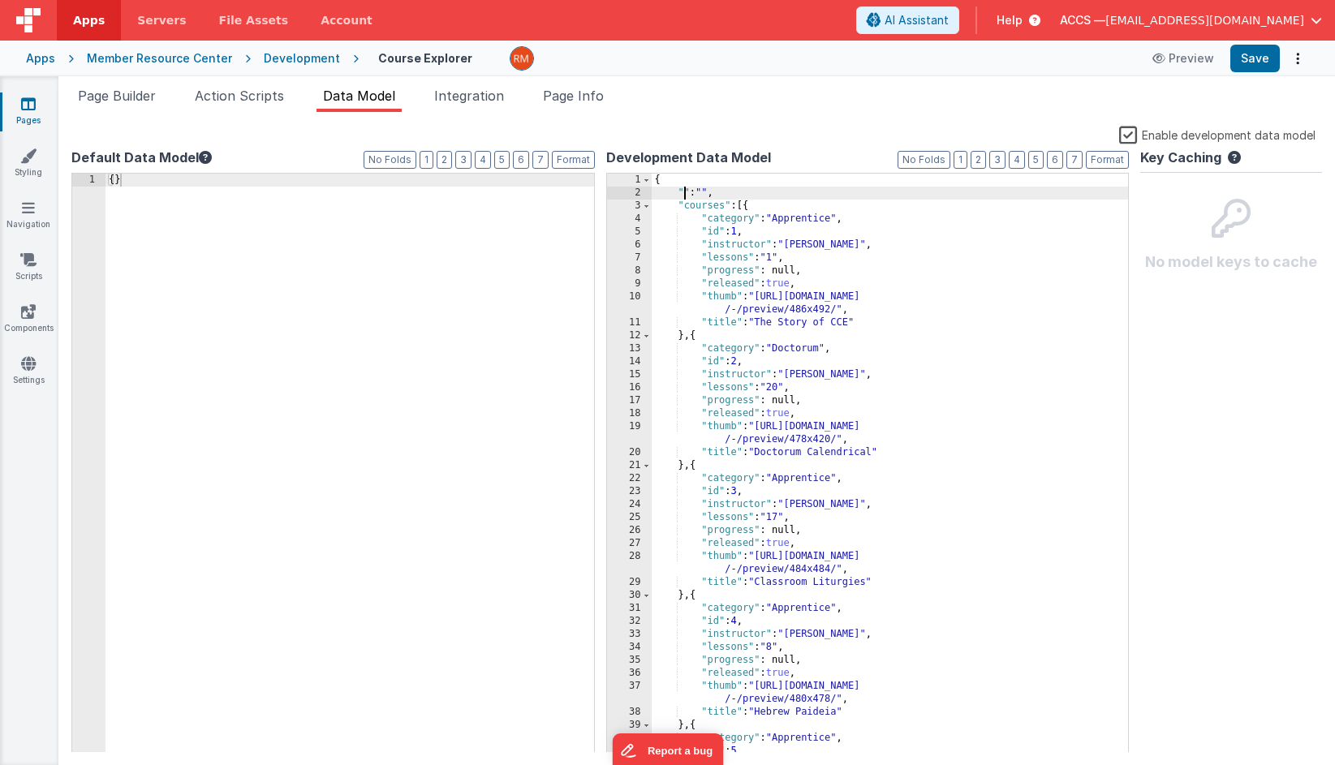
click at [686, 193] on div "{ "" : "" , "courses" : [{ "category" : "Apprentice" , "id" : 1 , "instructor" …" at bounding box center [889, 476] width 477 height 605
click at [751, 192] on div "{ "preview" : "" , "courses" : [{ "category" : "Apprentice" , "id" : 1 , "instr…" at bounding box center [889, 476] width 477 height 605
click at [746, 194] on div "{ "preview" : { } , "courses" : [{ "category" : "Apprentice" , "id" : 1 , "inst…" at bounding box center [889, 476] width 477 height 605
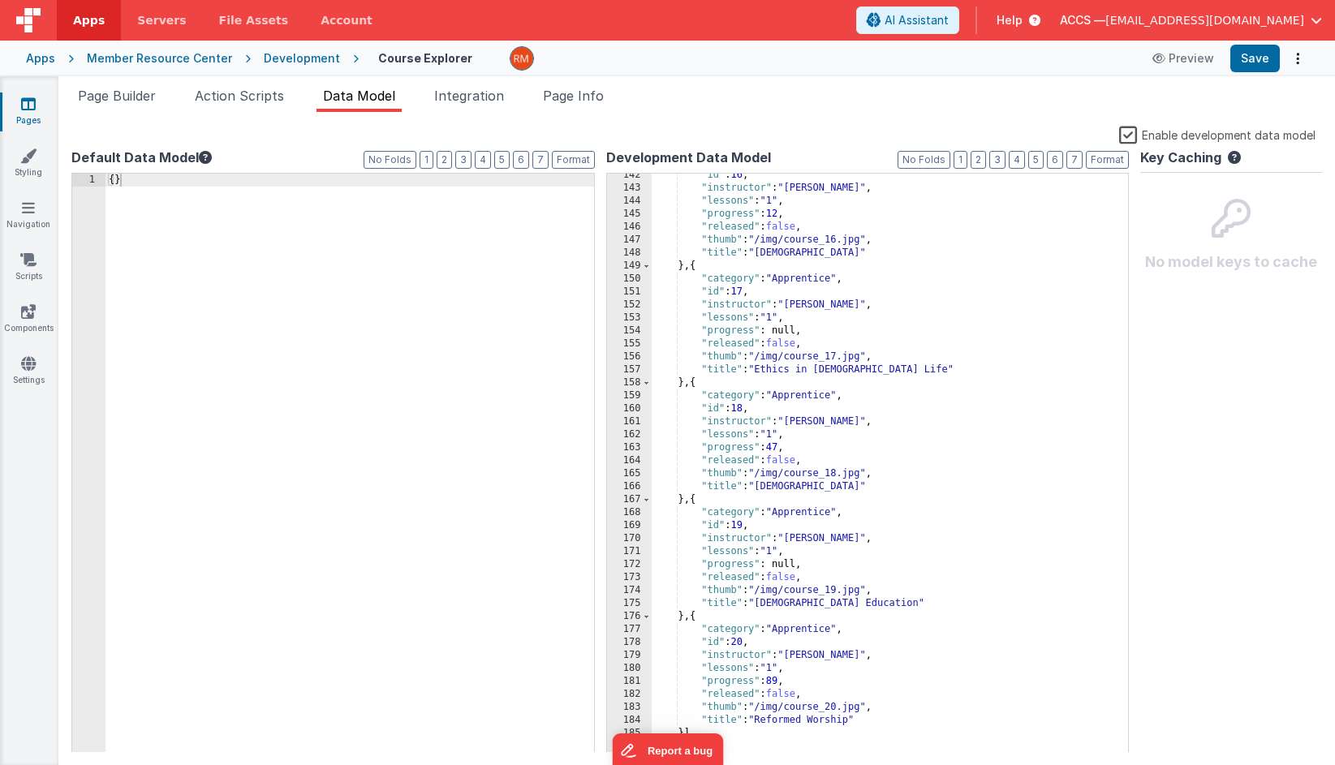
scroll to position [1939, 0]
click at [1193, 60] on button "Save" at bounding box center [1254, 59] width 49 height 28
click at [127, 98] on span "Page Builder" at bounding box center [117, 96] width 78 height 16
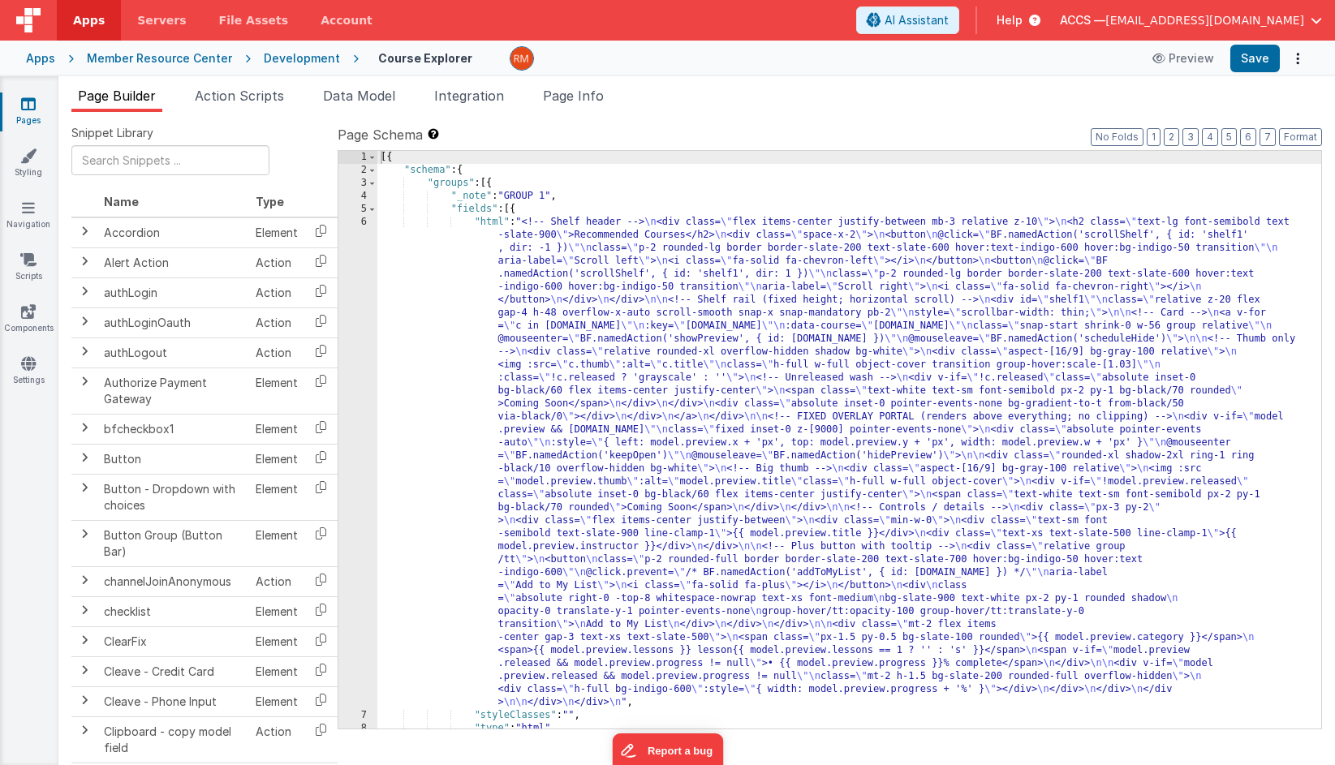
click at [541, 340] on div "[{ "schema" : { "groups" : [{ "_note" : "GROUP 1" , "fields" : [{ "html" : "<!-…" at bounding box center [849, 453] width 944 height 604
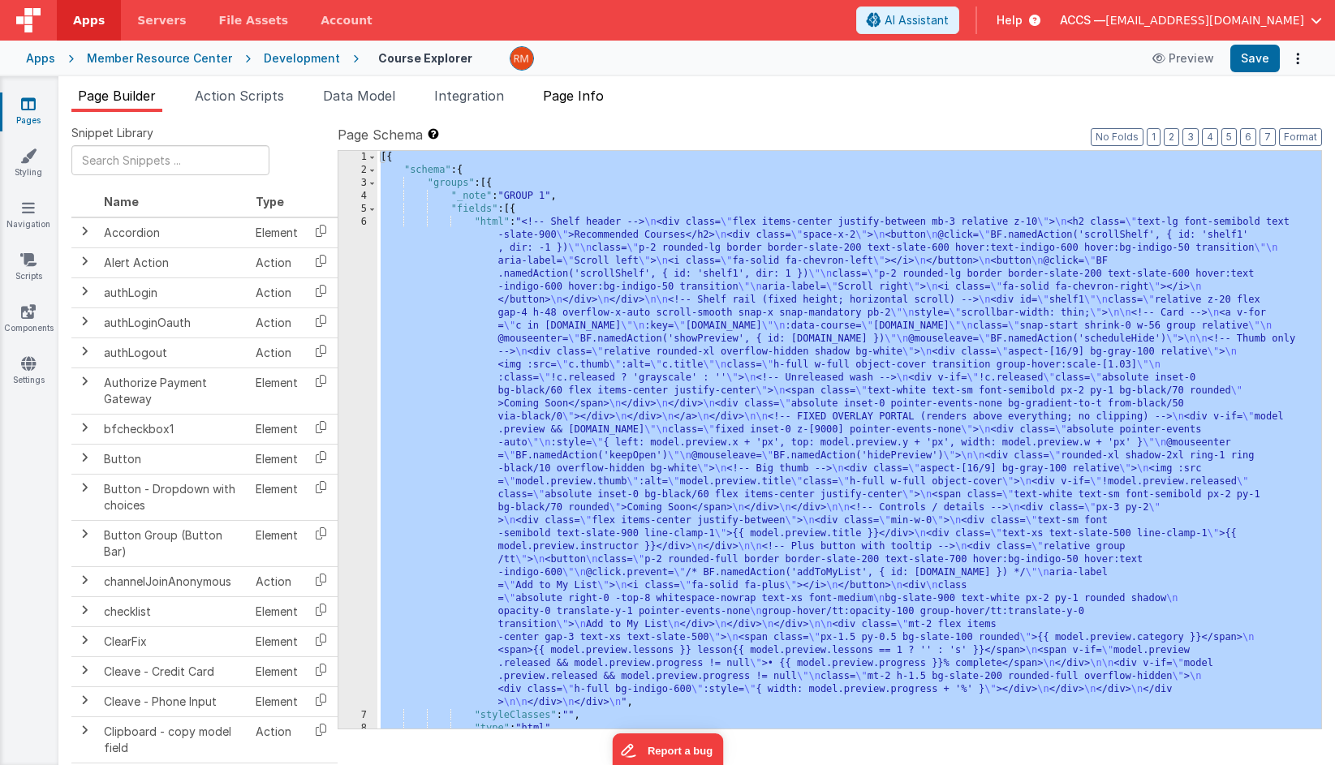
click at [581, 100] on span "Page Info" at bounding box center [573, 96] width 61 height 16
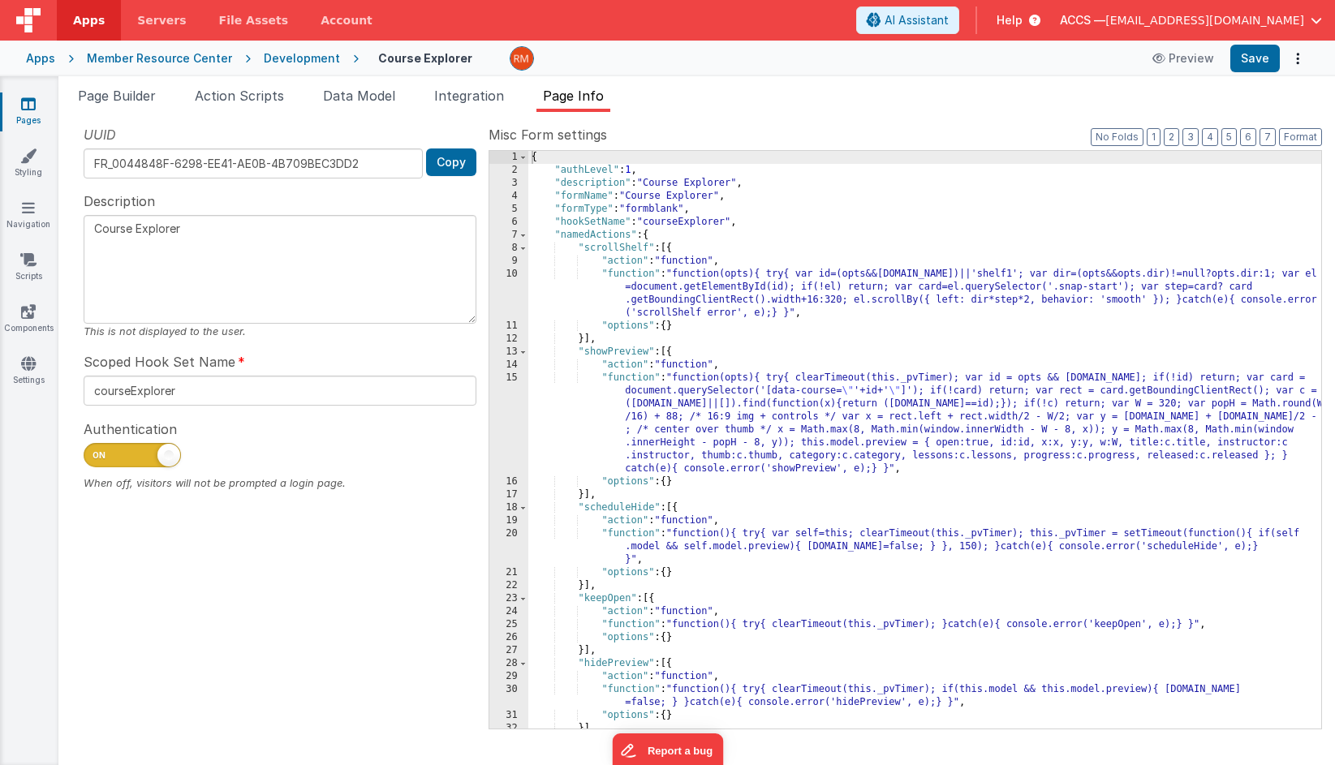
click at [686, 328] on div "{ "authLevel" : 1 , "description" : "Course Explorer" , "formName" : "Course Ex…" at bounding box center [924, 453] width 793 height 604
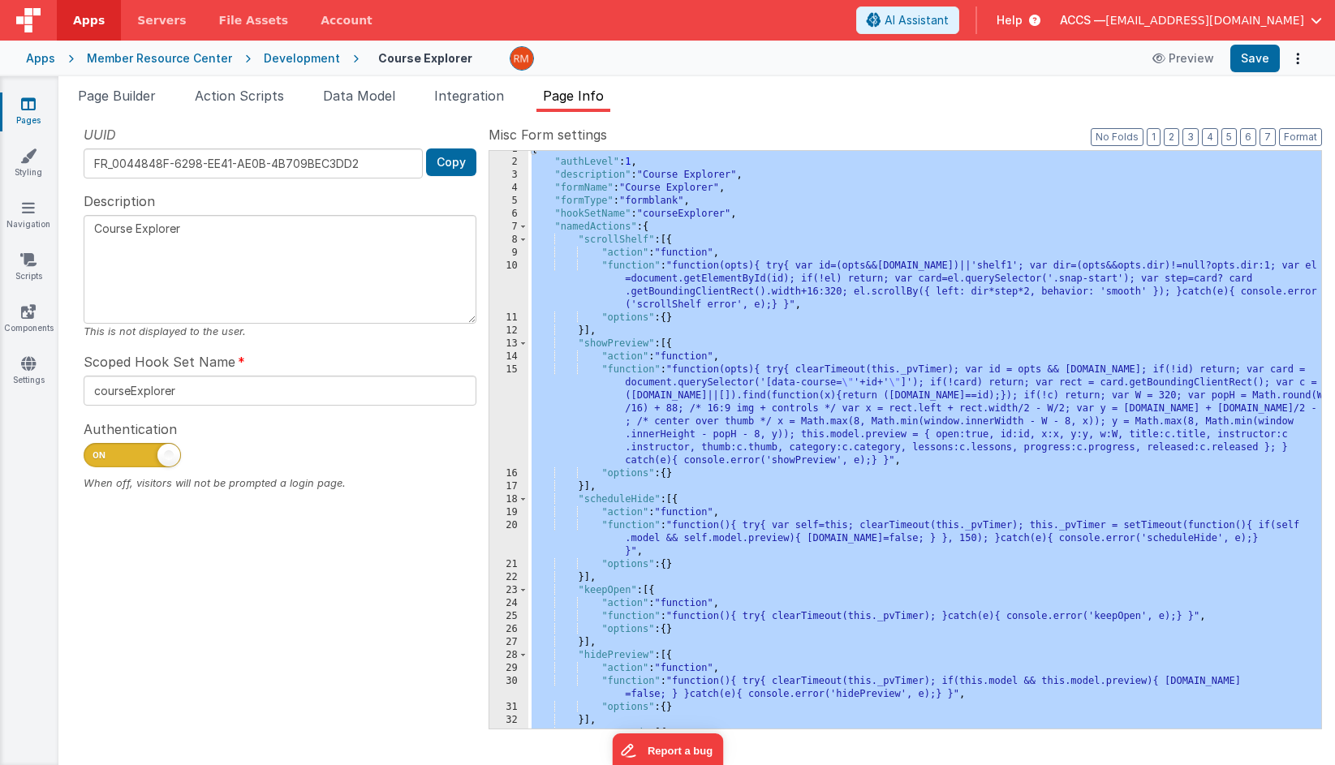
scroll to position [188, 0]
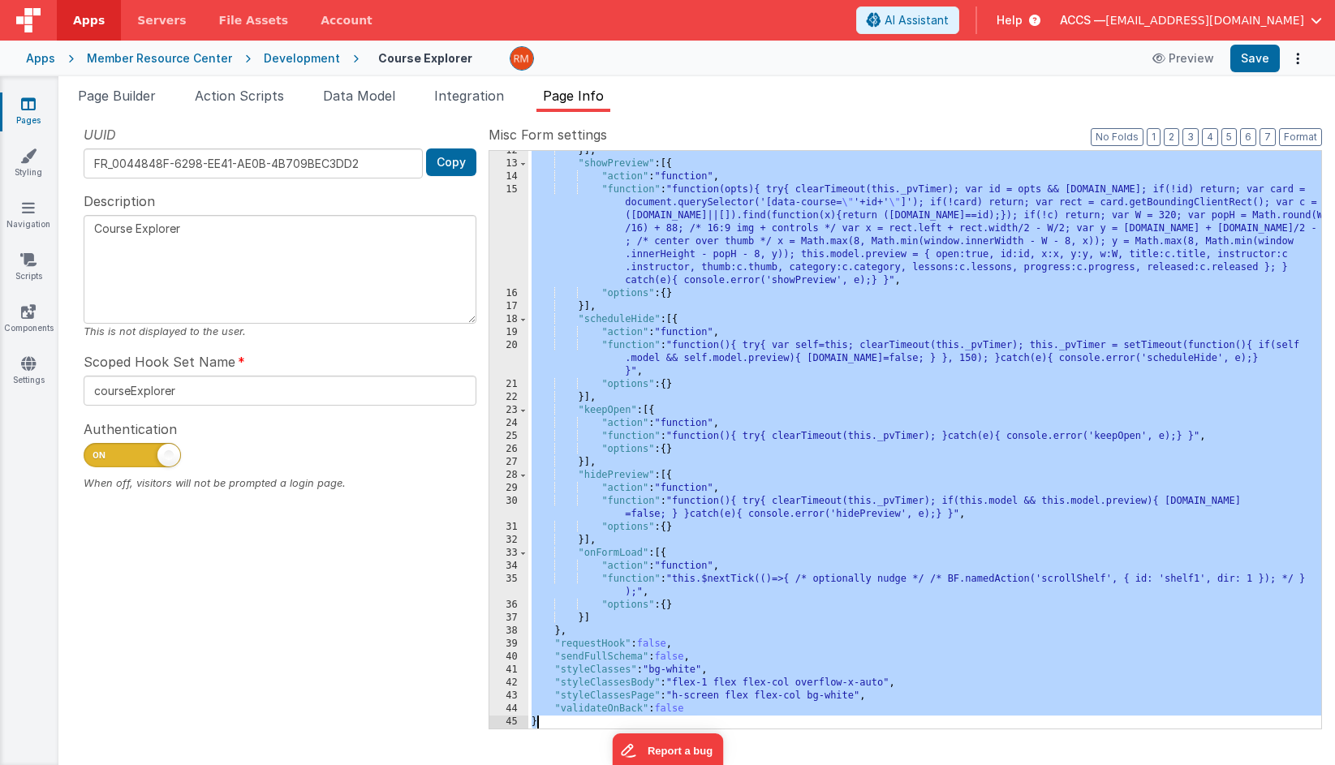
click at [640, 578] on div "}] , "showPreview" : [{ "action" : "function" , "function" : "function(opts){ t…" at bounding box center [924, 446] width 793 height 604
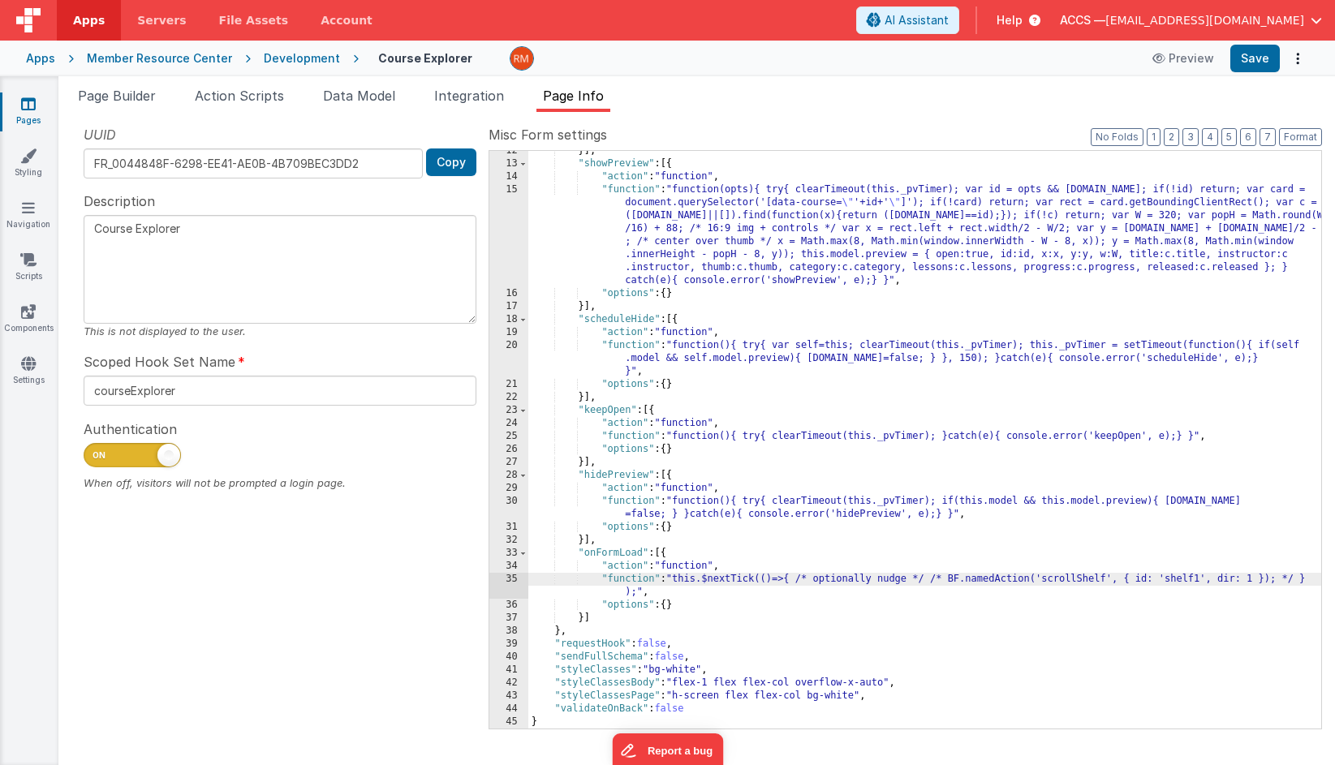
click at [516, 578] on div "35" at bounding box center [508, 586] width 39 height 26
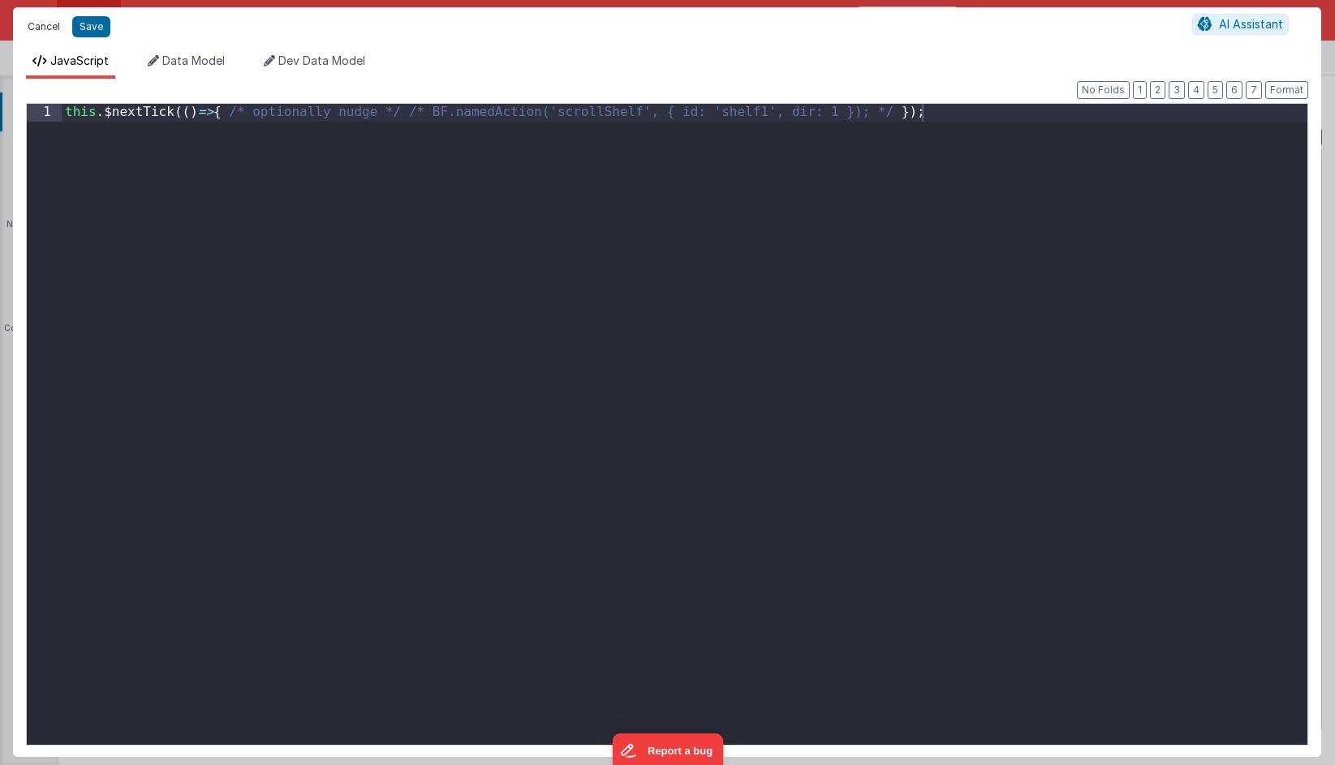
click at [48, 29] on button "Cancel" at bounding box center [43, 26] width 49 height 23
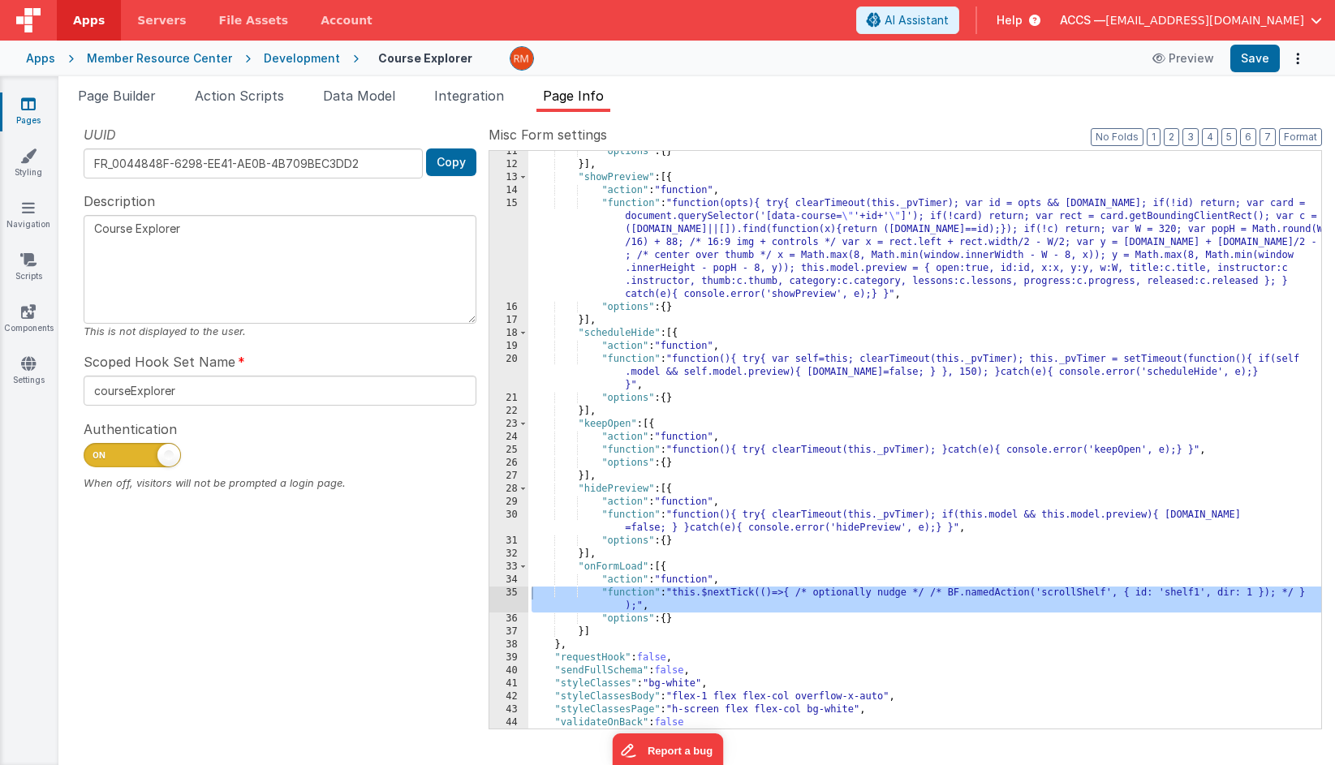
scroll to position [0, 0]
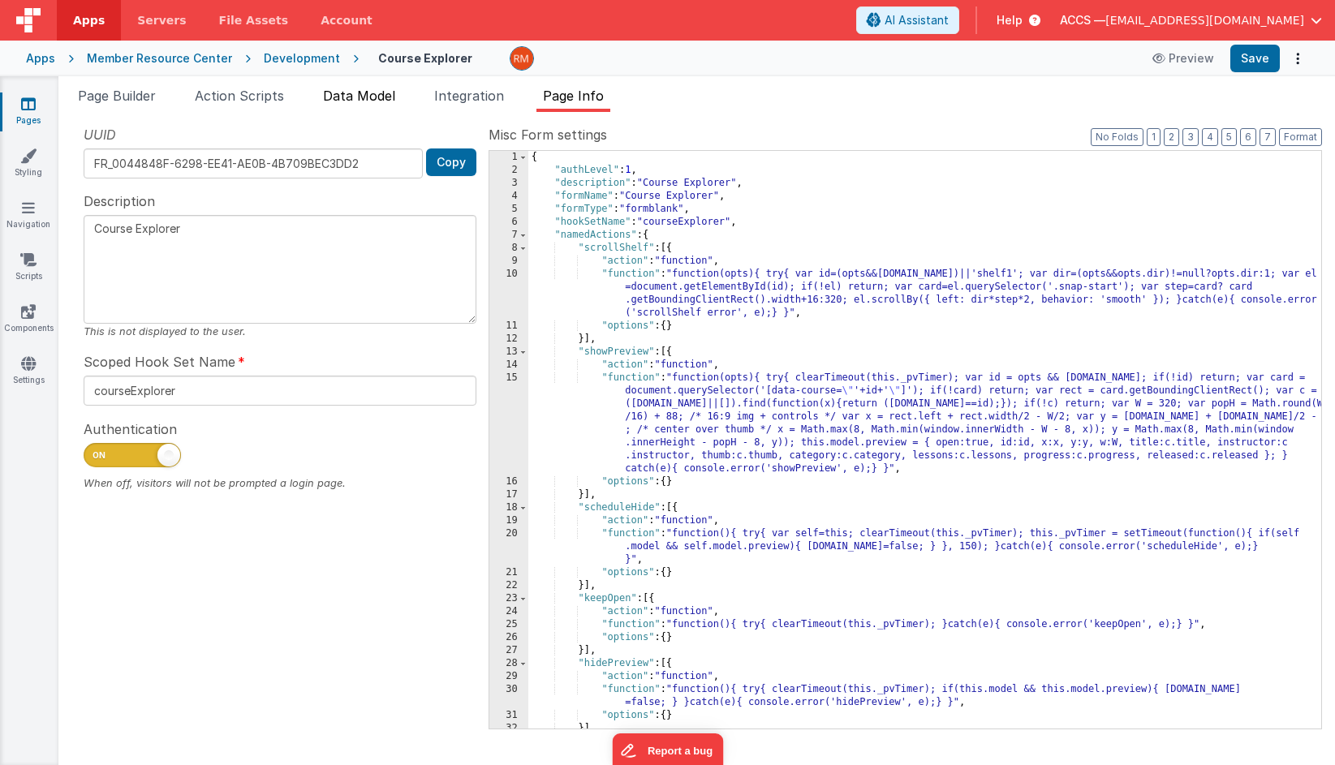
click at [333, 105] on li "Data Model" at bounding box center [358, 99] width 85 height 26
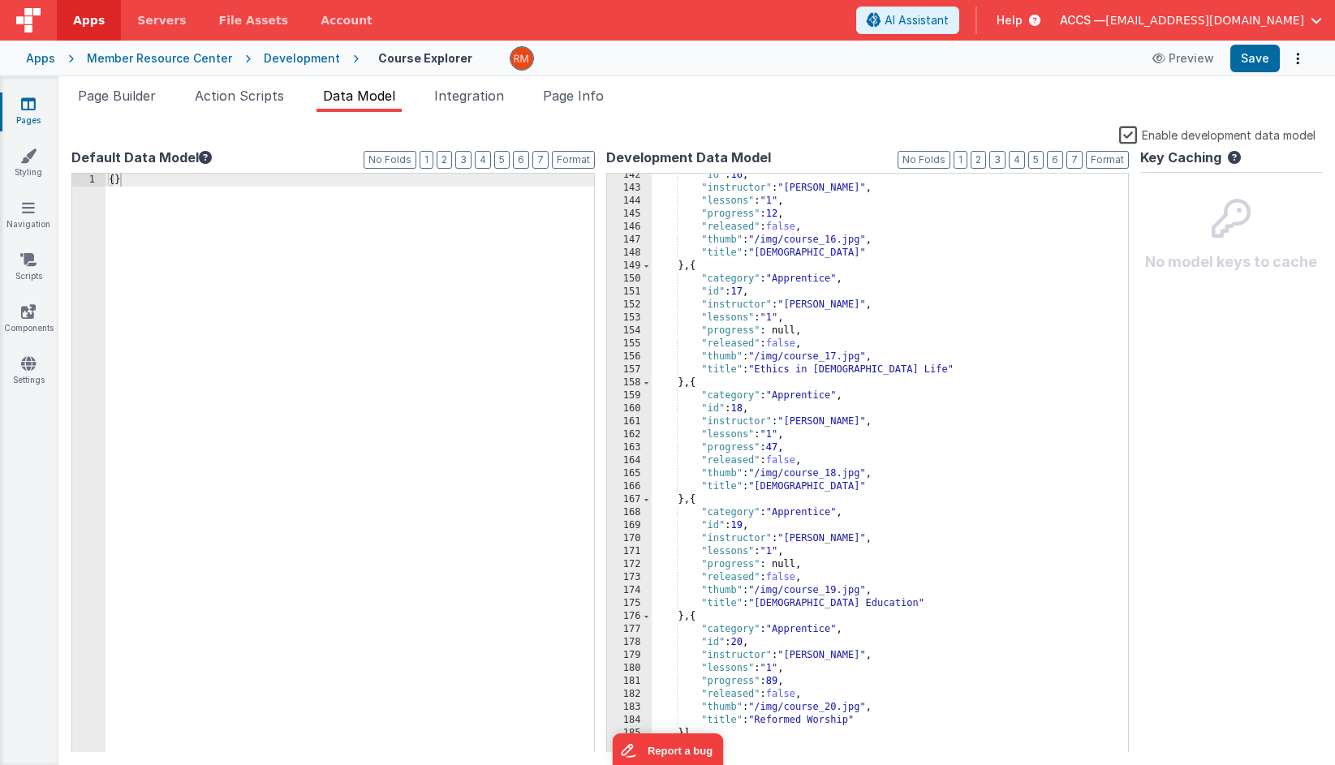
click at [228, 248] on div "{ }" at bounding box center [349, 476] width 488 height 605
drag, startPoint x: 217, startPoint y: 209, endPoint x: 78, endPoint y: 167, distance: 145.5
click at [78, 167] on div "Default Data Model Format 7 6 5 4 3 2 1 No Folds 1 { } XXXXXXXXXXXXXXXXXXXXXXXX…" at bounding box center [332, 450] width 523 height 604
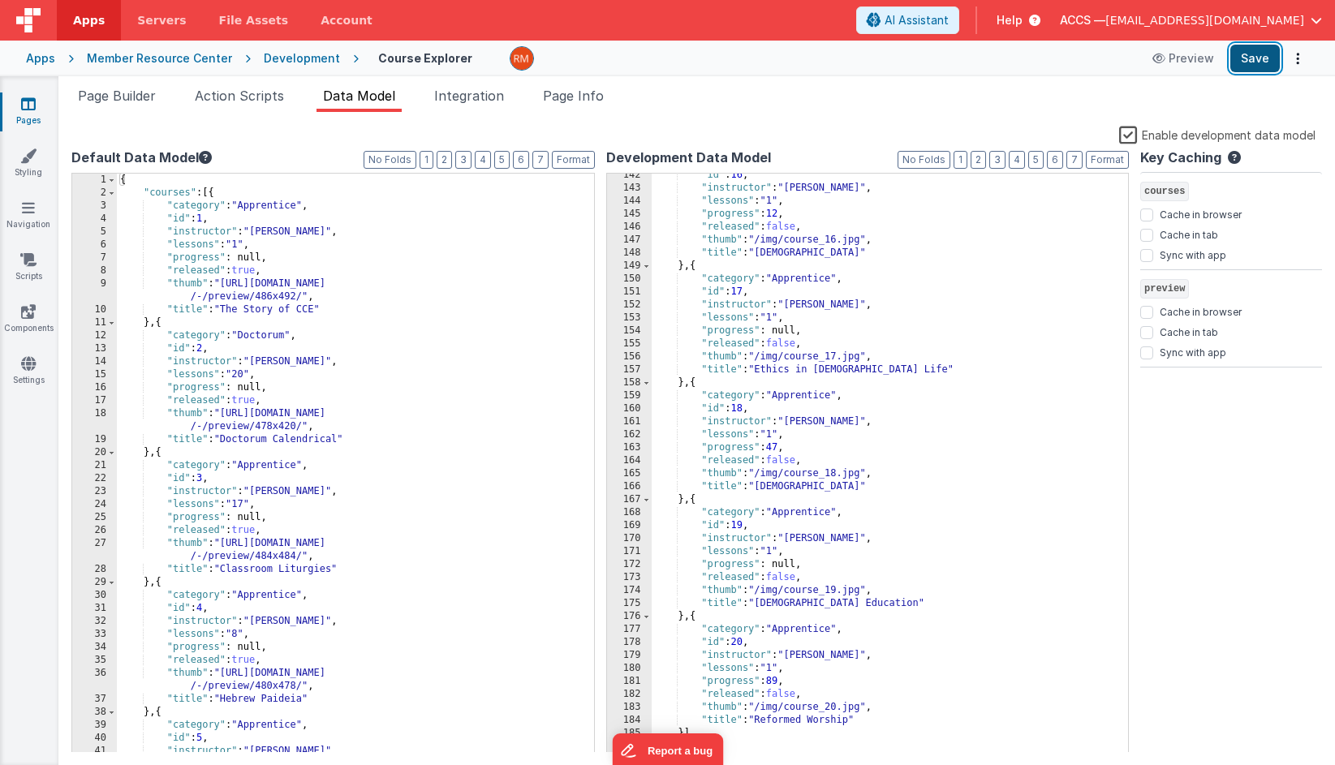
click at [1193, 64] on button "Save" at bounding box center [1254, 59] width 49 height 28
click at [135, 102] on span "Page Builder" at bounding box center [117, 96] width 78 height 16
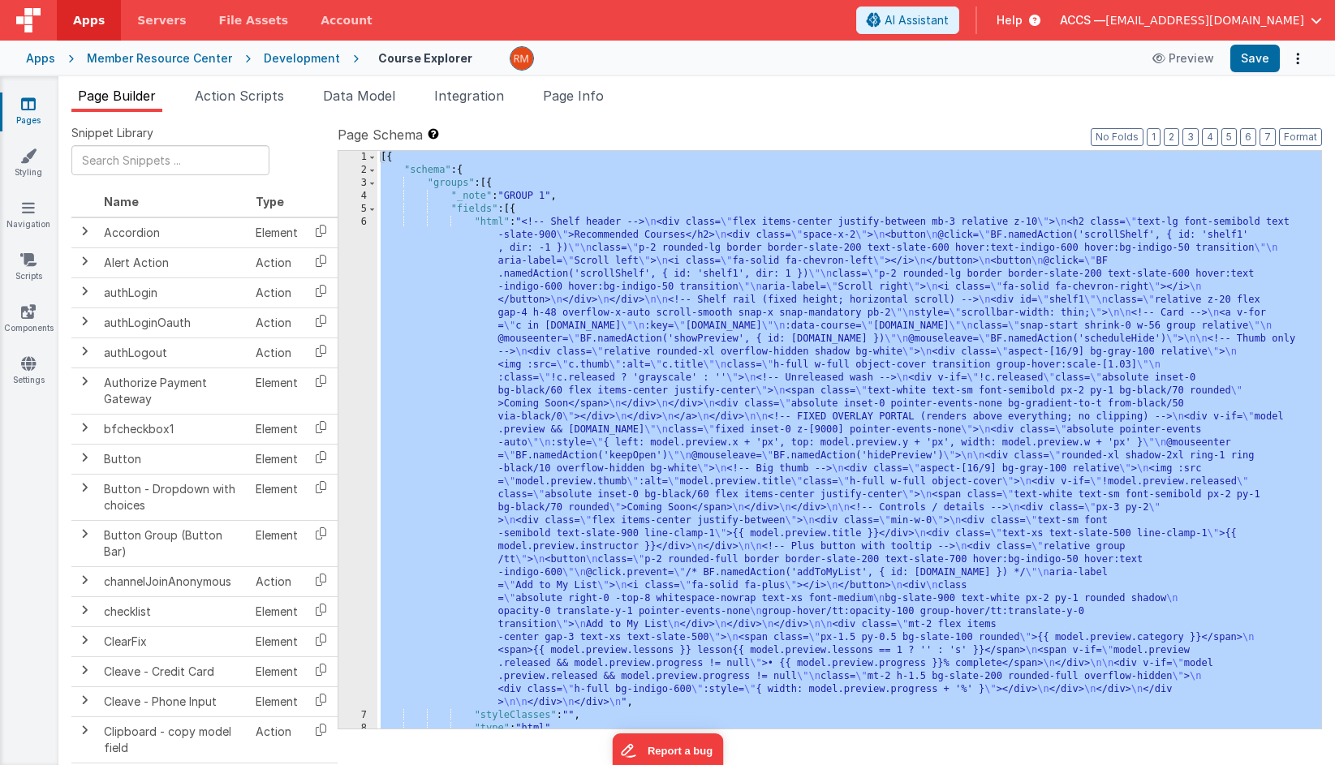
click at [518, 220] on div "[{ "schema" : { "groups" : [{ "_note" : "GROUP 1" , "fields" : [{ "html" : "<!-…" at bounding box center [849, 453] width 944 height 604
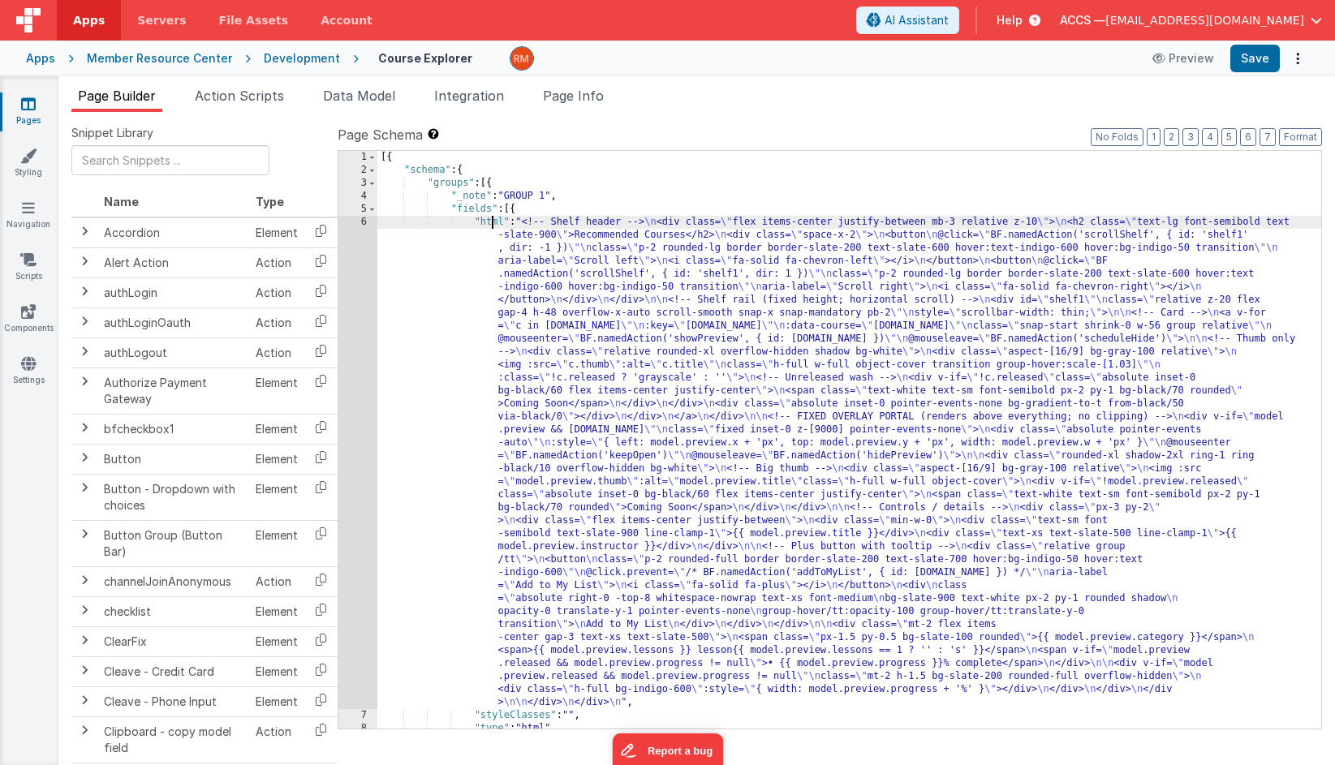
click at [490, 228] on div "[{ "schema" : { "groups" : [{ "_note" : "GROUP 1" , "fields" : [{ "html" : "<!-…" at bounding box center [849, 453] width 944 height 604
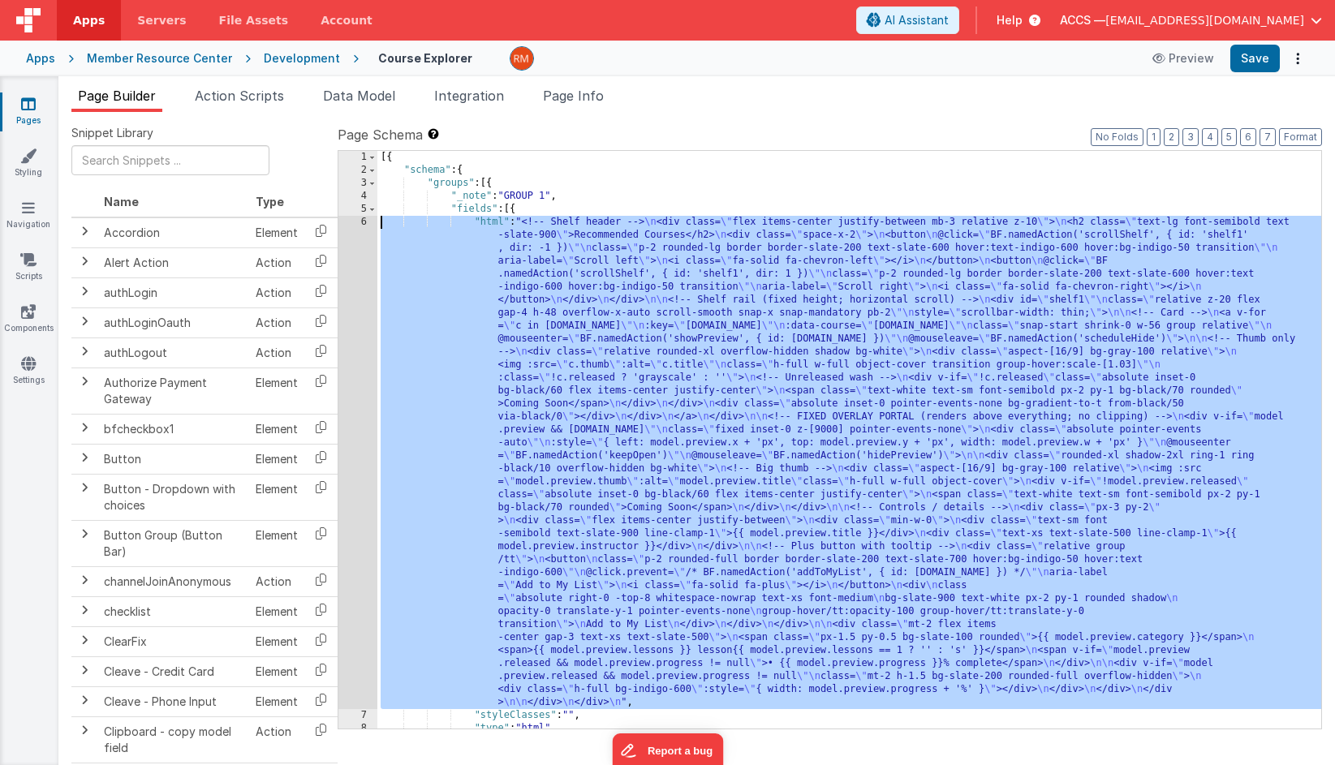
click at [365, 221] on div "6" at bounding box center [357, 462] width 39 height 493
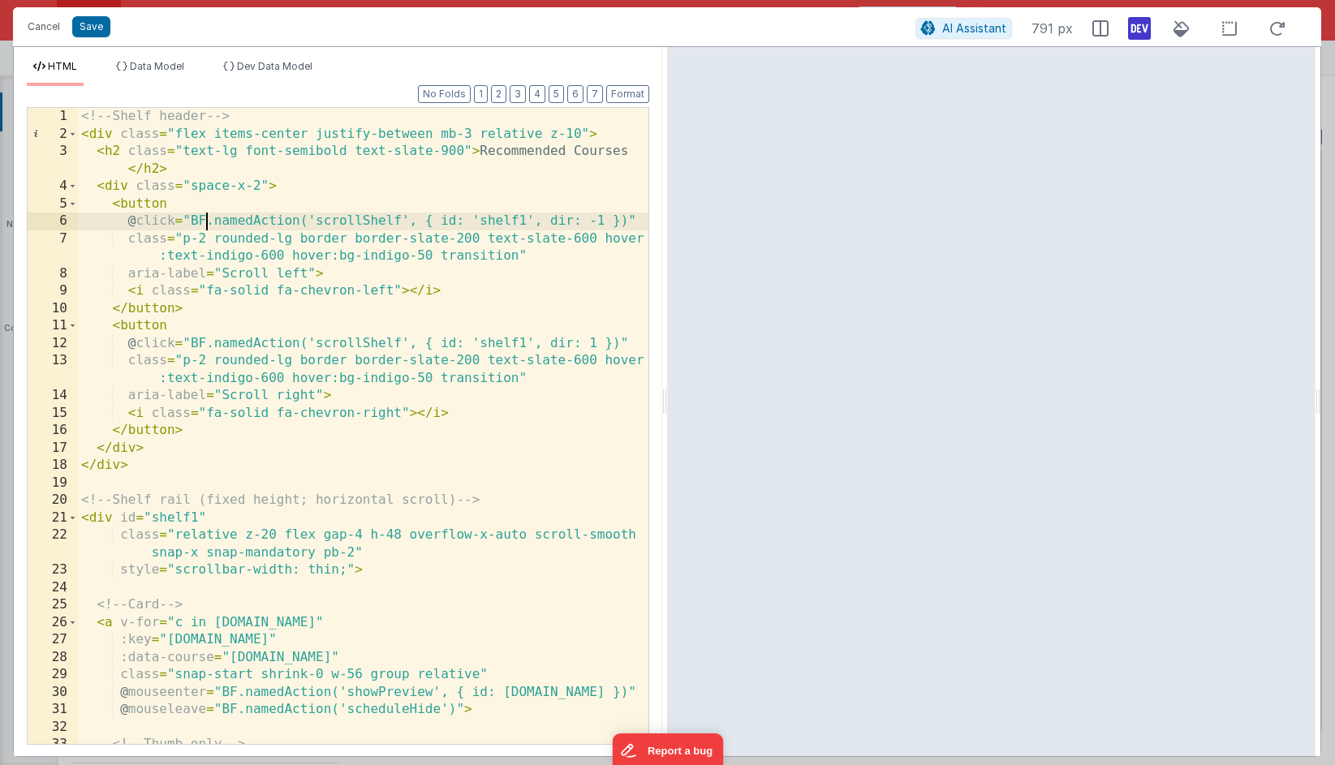
click at [209, 220] on div "<!-- Shelf header --> < div class = "flex items-center justify-between mb-3 rel…" at bounding box center [363, 443] width 570 height 671
drag, startPoint x: 299, startPoint y: 225, endPoint x: 187, endPoint y: 223, distance: 112.0
click at [187, 223] on div "<!-- Shelf header --> < div class = "flex items-center justify-between mb-3 rel…" at bounding box center [363, 443] width 570 height 671
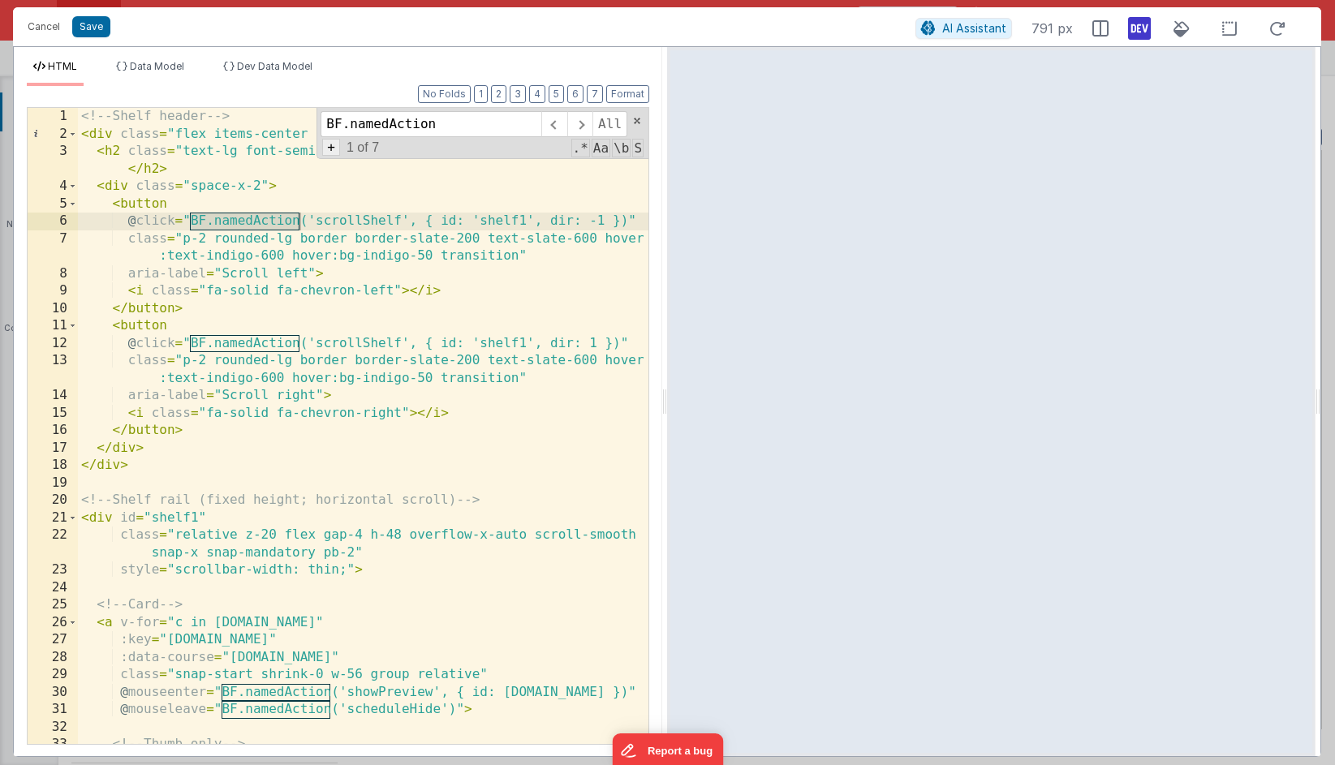
type input "BF.namedAction"
click at [333, 154] on span "+" at bounding box center [331, 147] width 18 height 17
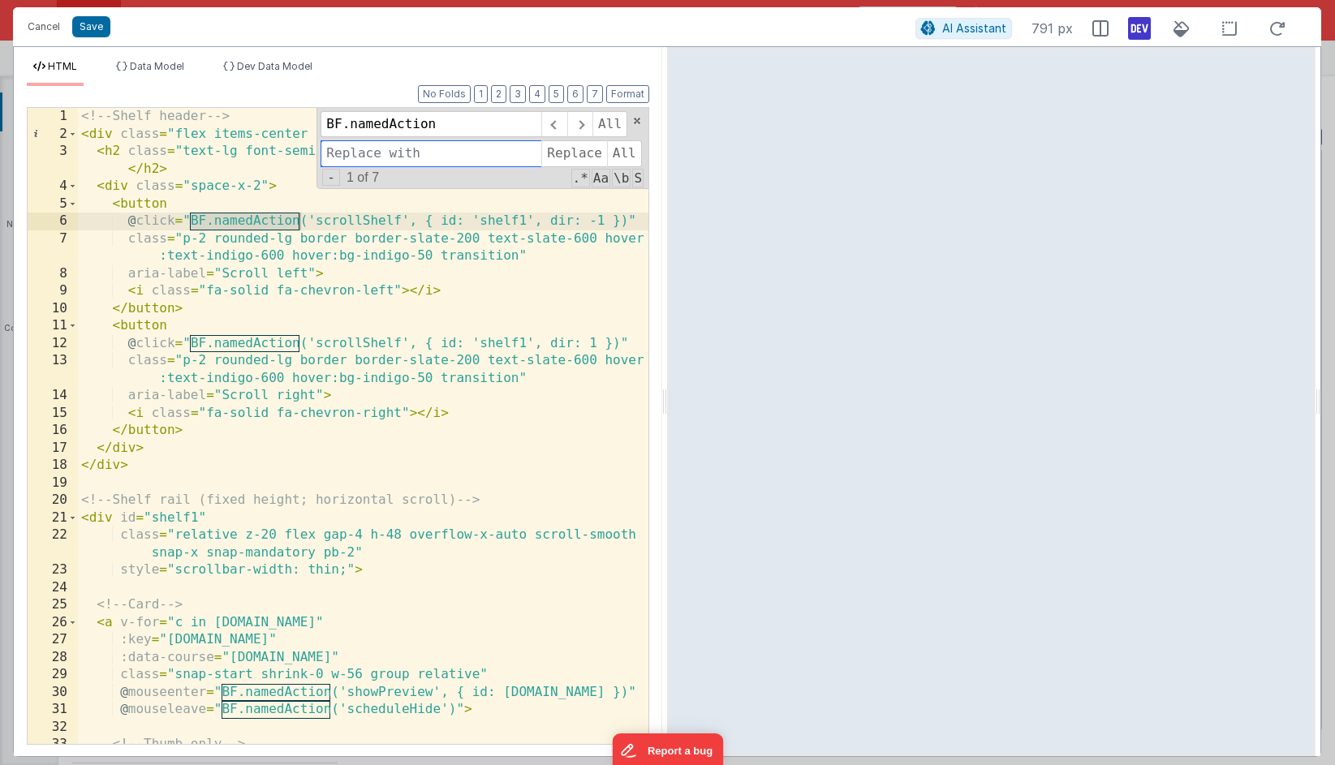
click at [359, 156] on input at bounding box center [430, 153] width 221 height 26
type input "namedAction"
click at [628, 153] on span "All" at bounding box center [624, 153] width 35 height 26
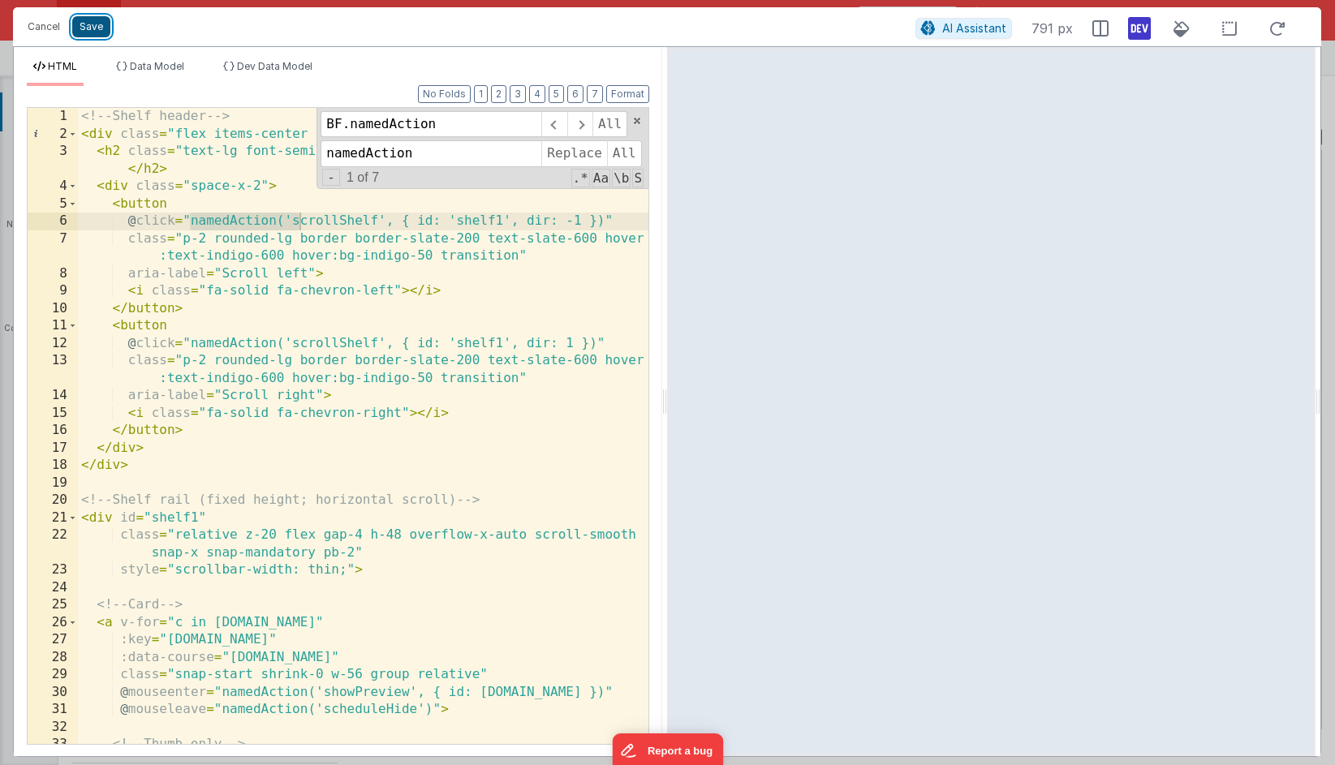
click at [95, 32] on button "Save" at bounding box center [91, 26] width 38 height 21
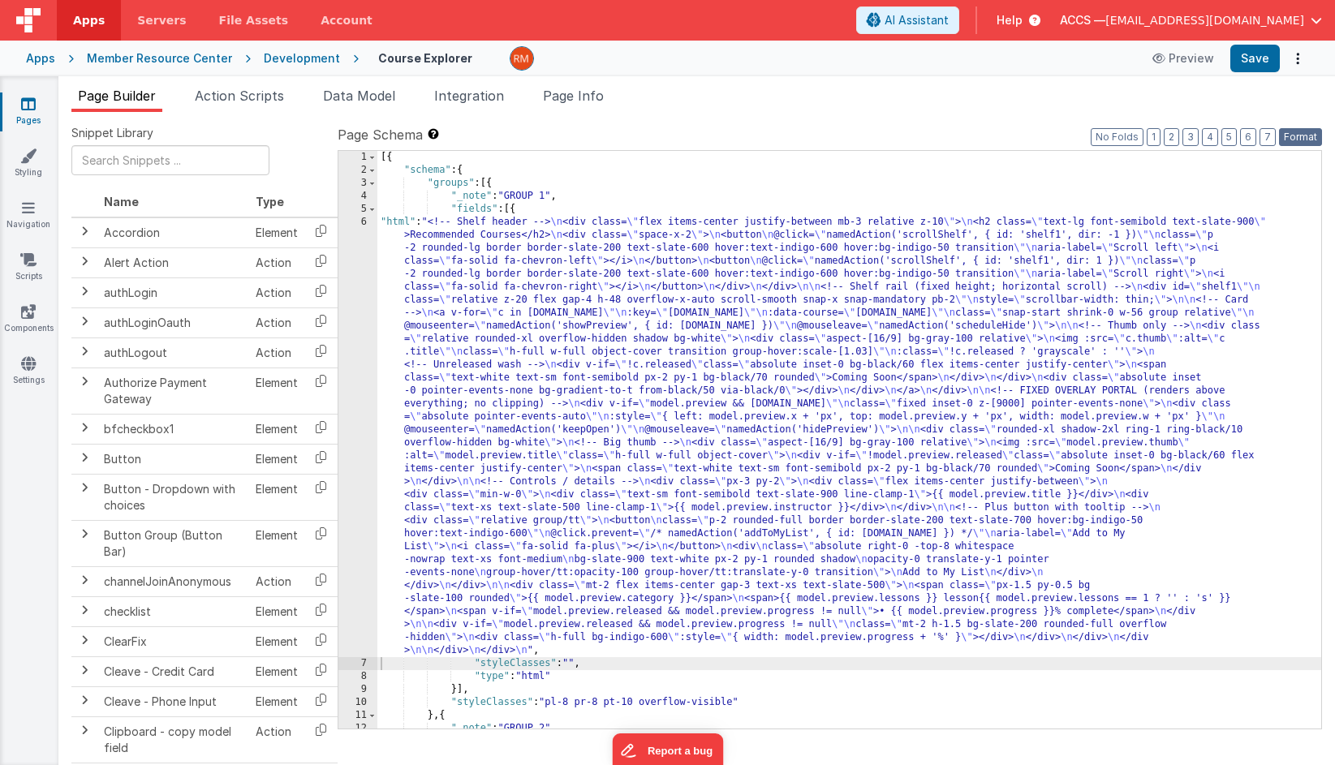
click at [1310, 138] on button "Format" at bounding box center [1300, 137] width 43 height 18
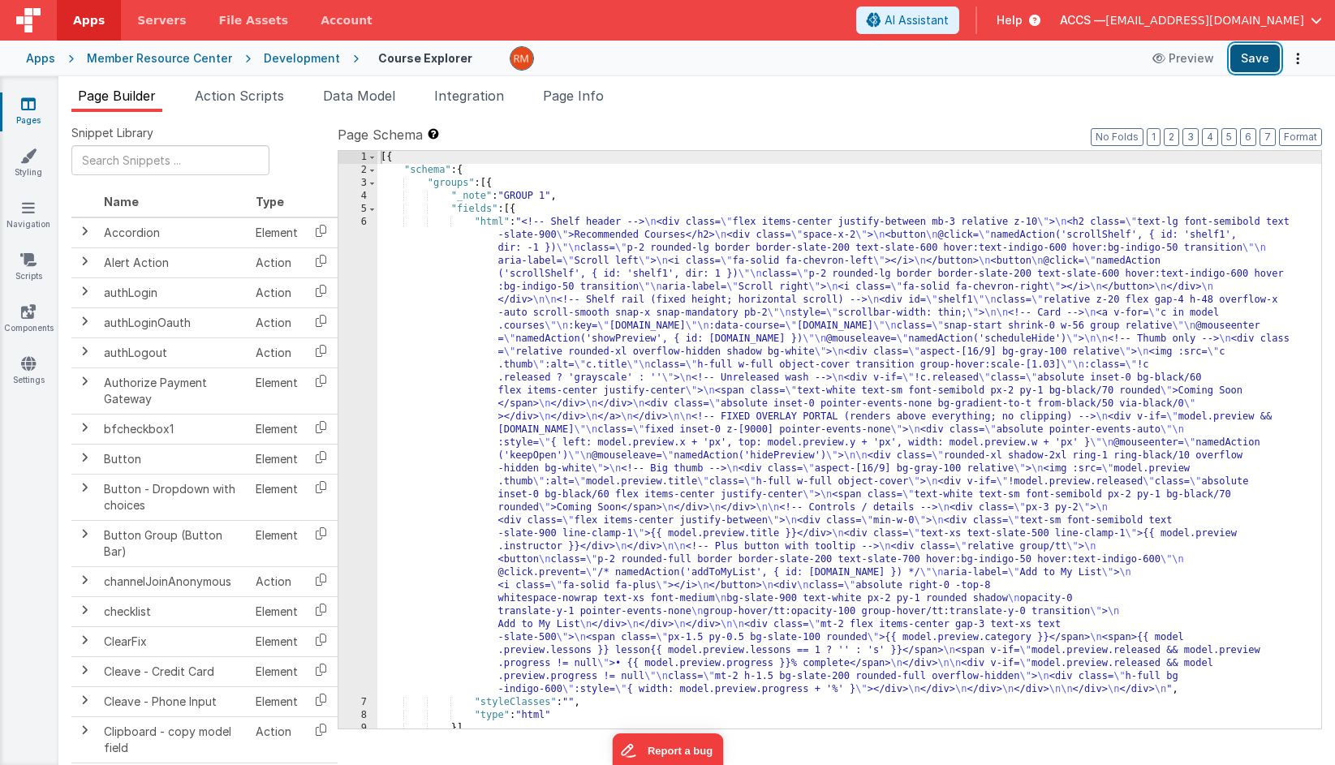
click at [1262, 60] on button "Save" at bounding box center [1254, 59] width 49 height 28
click at [484, 222] on div "[{ "schema" : { "groups" : [{ "_note" : "GROUP 1" , "fields" : [{ "html" : "<!-…" at bounding box center [849, 453] width 944 height 604
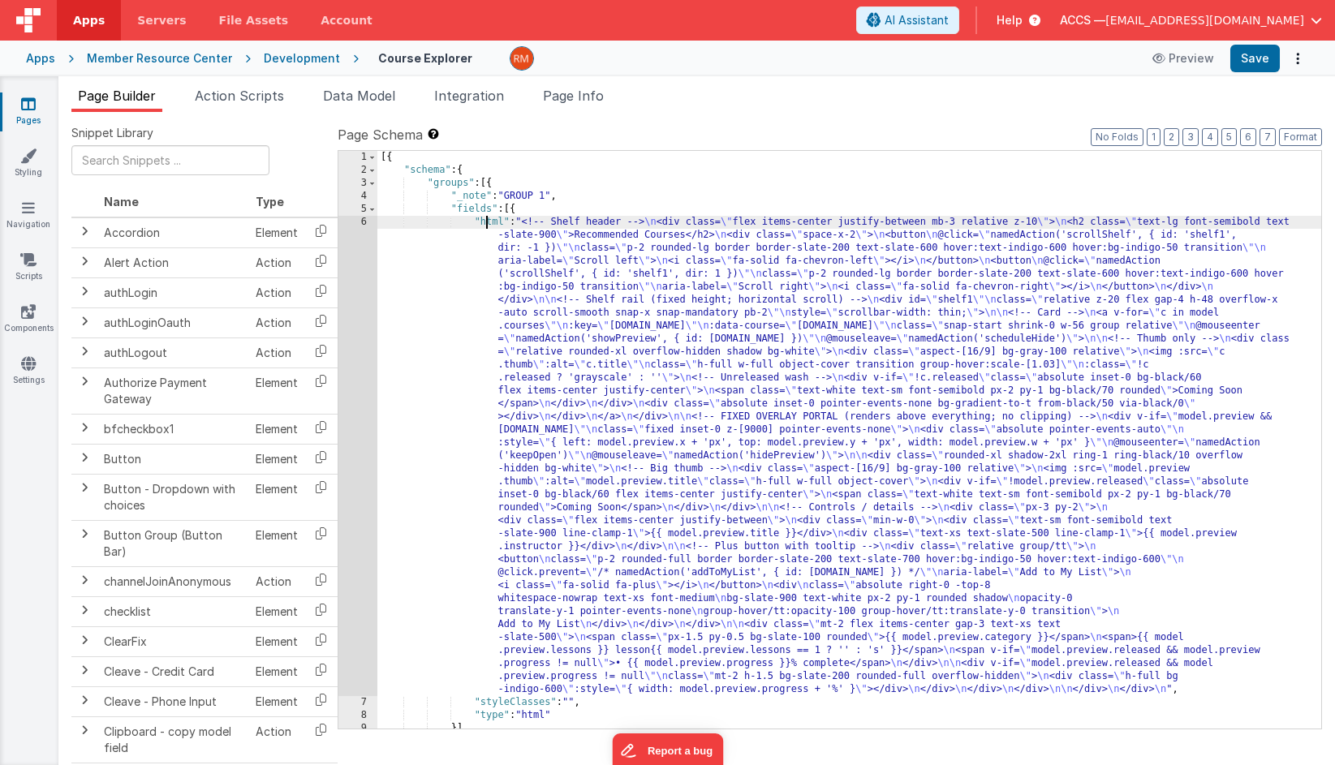
click at [369, 224] on div "6" at bounding box center [357, 456] width 39 height 480
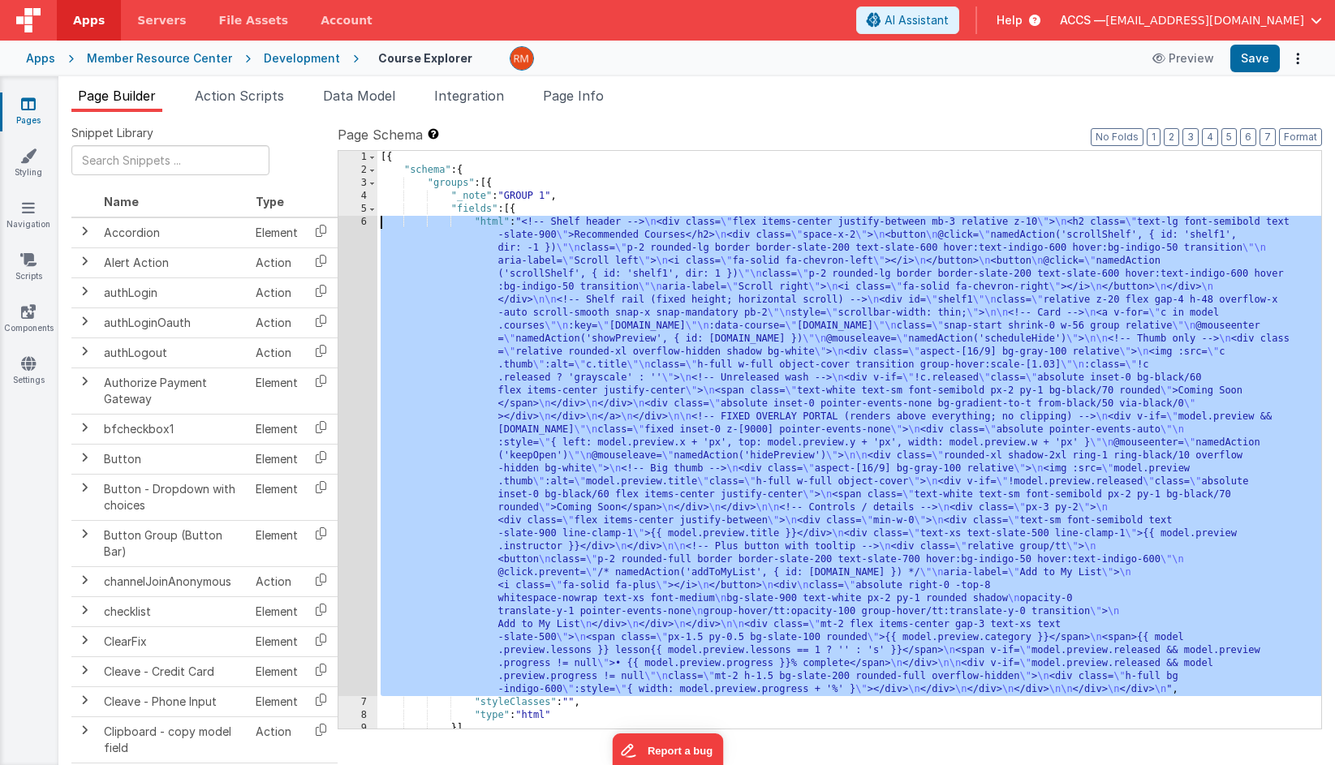
click at [355, 218] on div "6" at bounding box center [357, 456] width 39 height 480
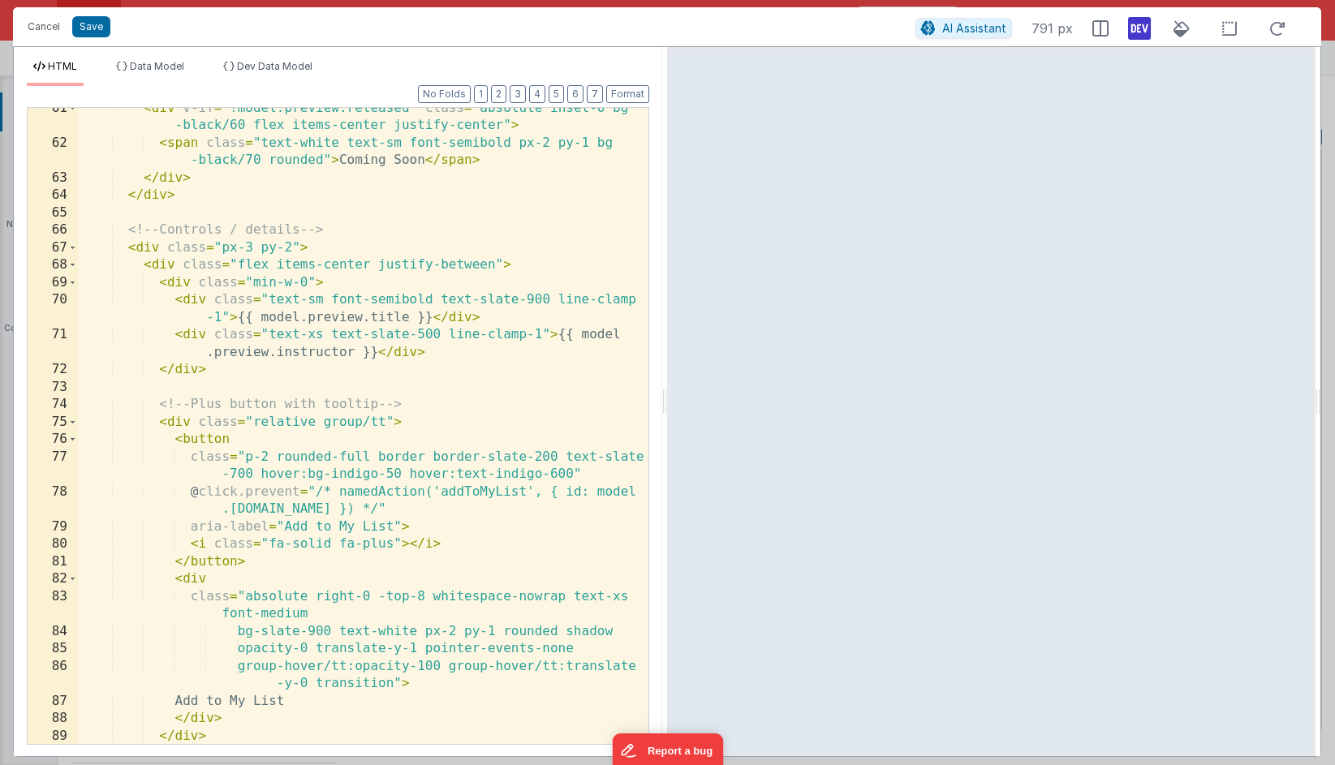
scroll to position [1279, 0]
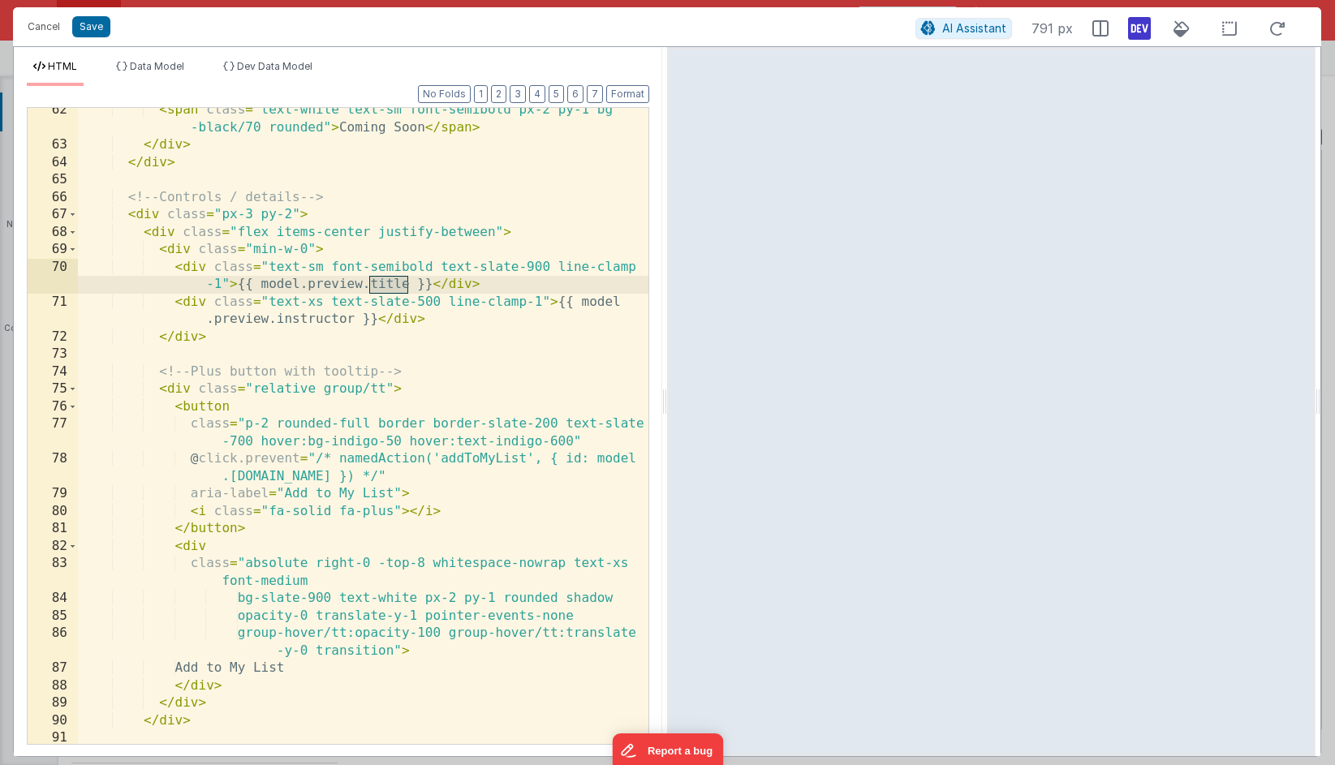
drag, startPoint x: 409, startPoint y: 289, endPoint x: 367, endPoint y: 288, distance: 42.2
click at [367, 288] on div "< span class = "text-white text-sm font-semibold px-2 py-1 bg -black/70 rounded…" at bounding box center [363, 454] width 570 height 706
click at [307, 75] on li "Dev Data Model" at bounding box center [268, 73] width 102 height 26
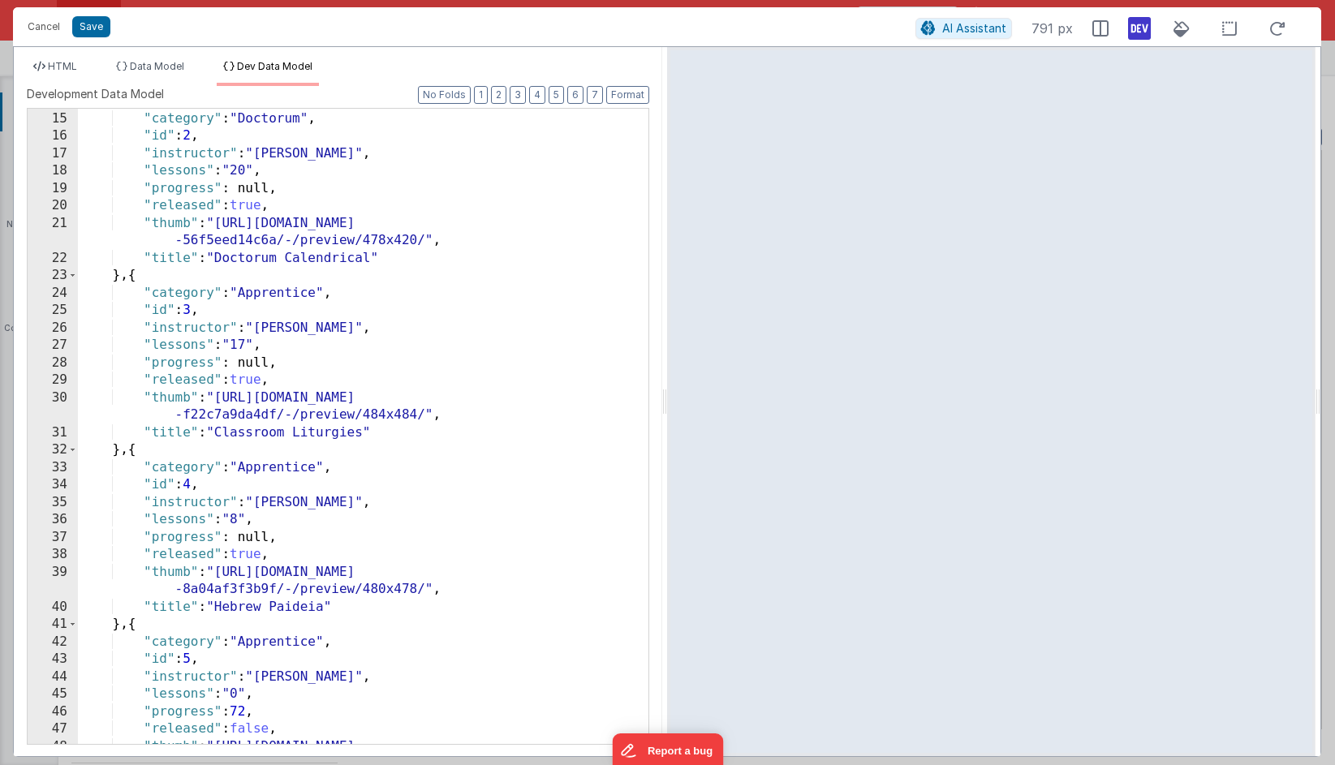
scroll to position [0, 0]
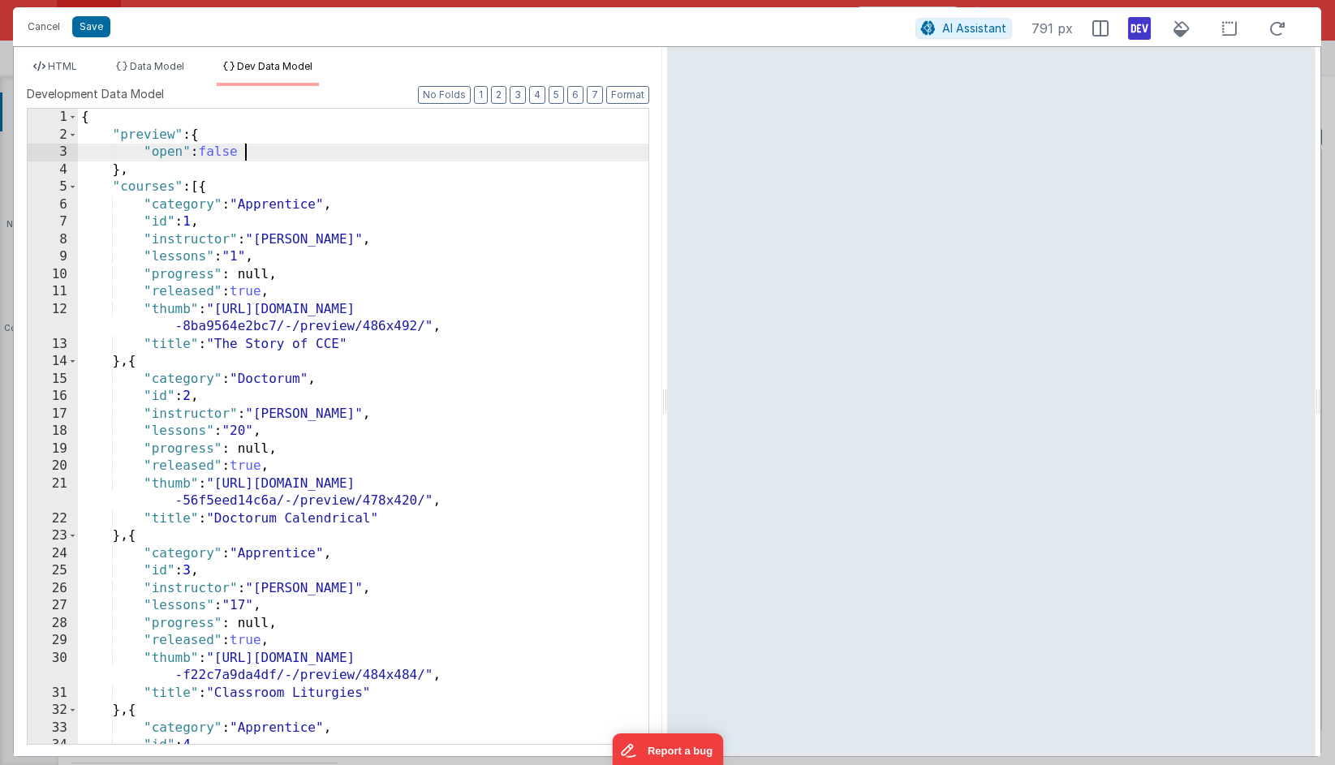
click at [277, 153] on div "{ "preview" : { "open" : false } , "courses" : [{ "category" : "Apprentice" , "…" at bounding box center [363, 444] width 570 height 670
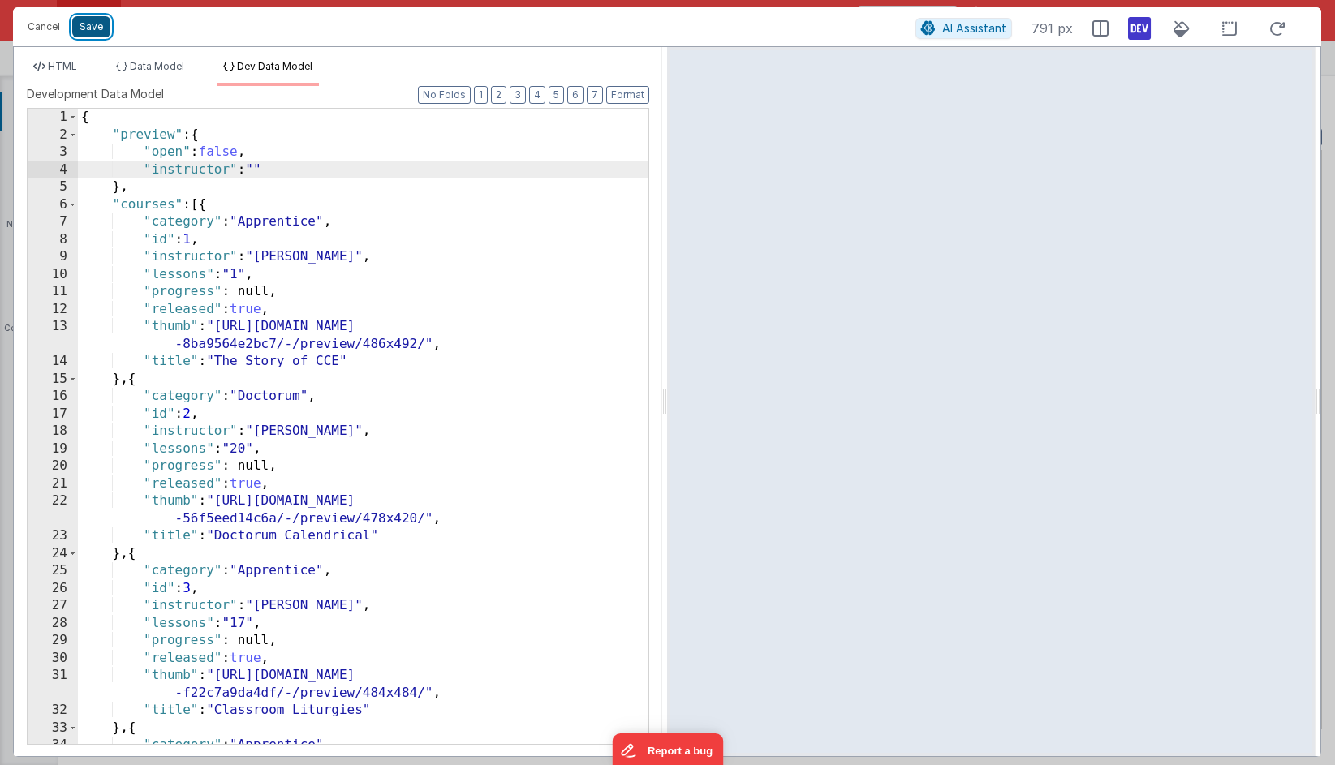
click at [101, 33] on button "Save" at bounding box center [91, 26] width 38 height 21
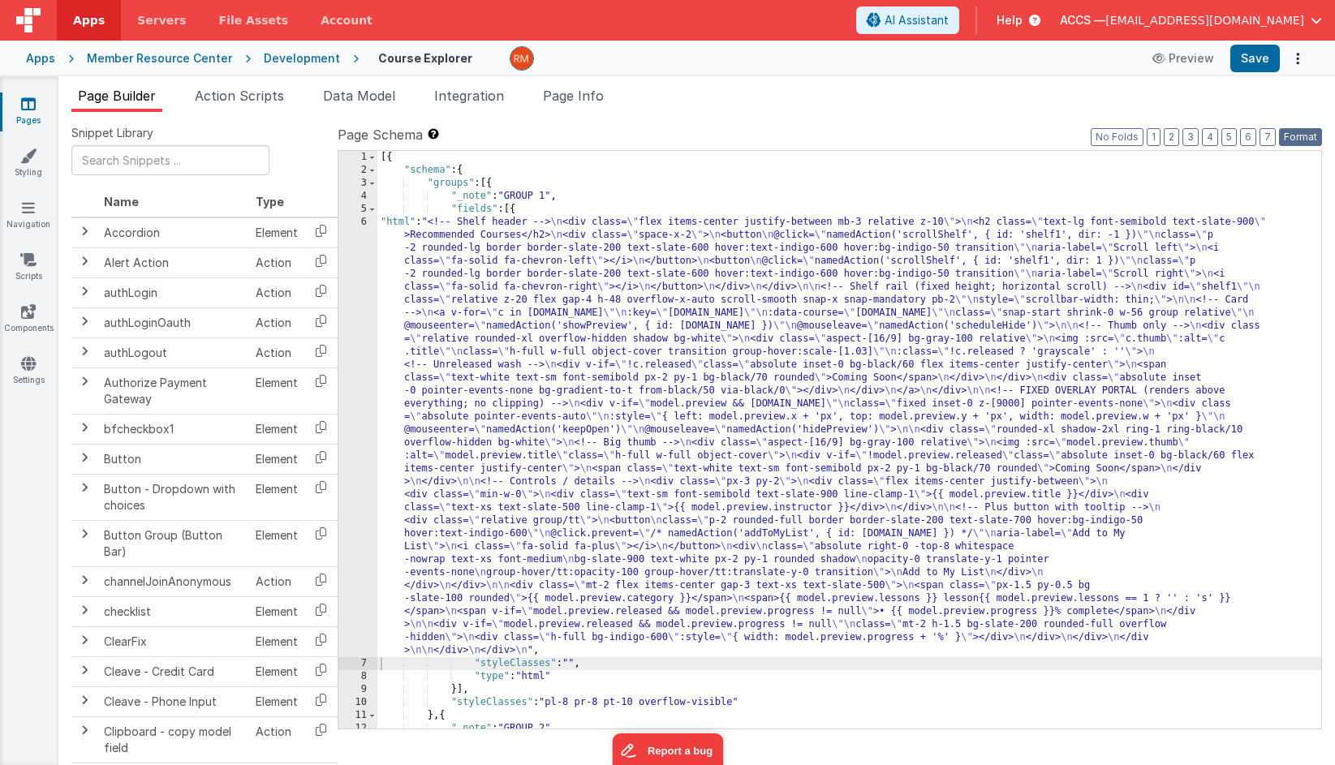
click at [1309, 137] on button "Format" at bounding box center [1300, 137] width 43 height 18
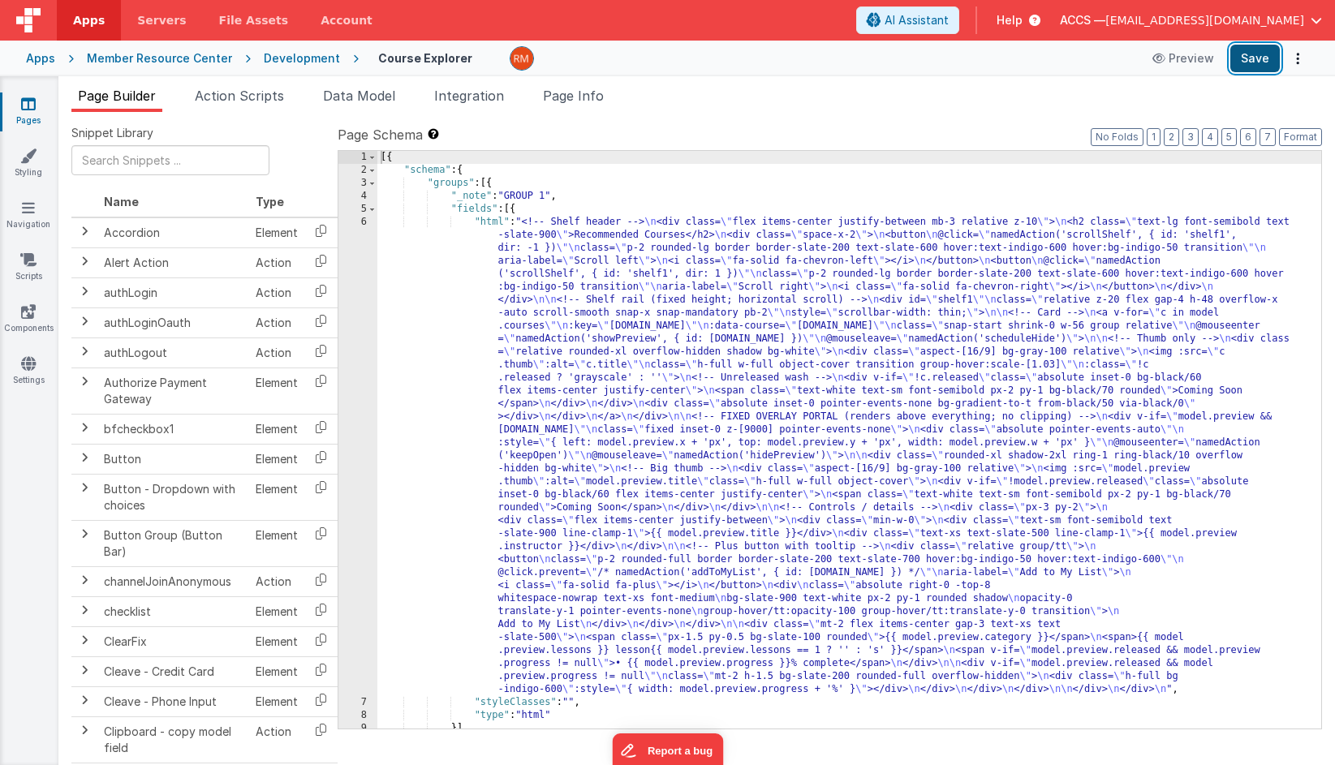
click at [1262, 62] on button "Save" at bounding box center [1254, 59] width 49 height 28
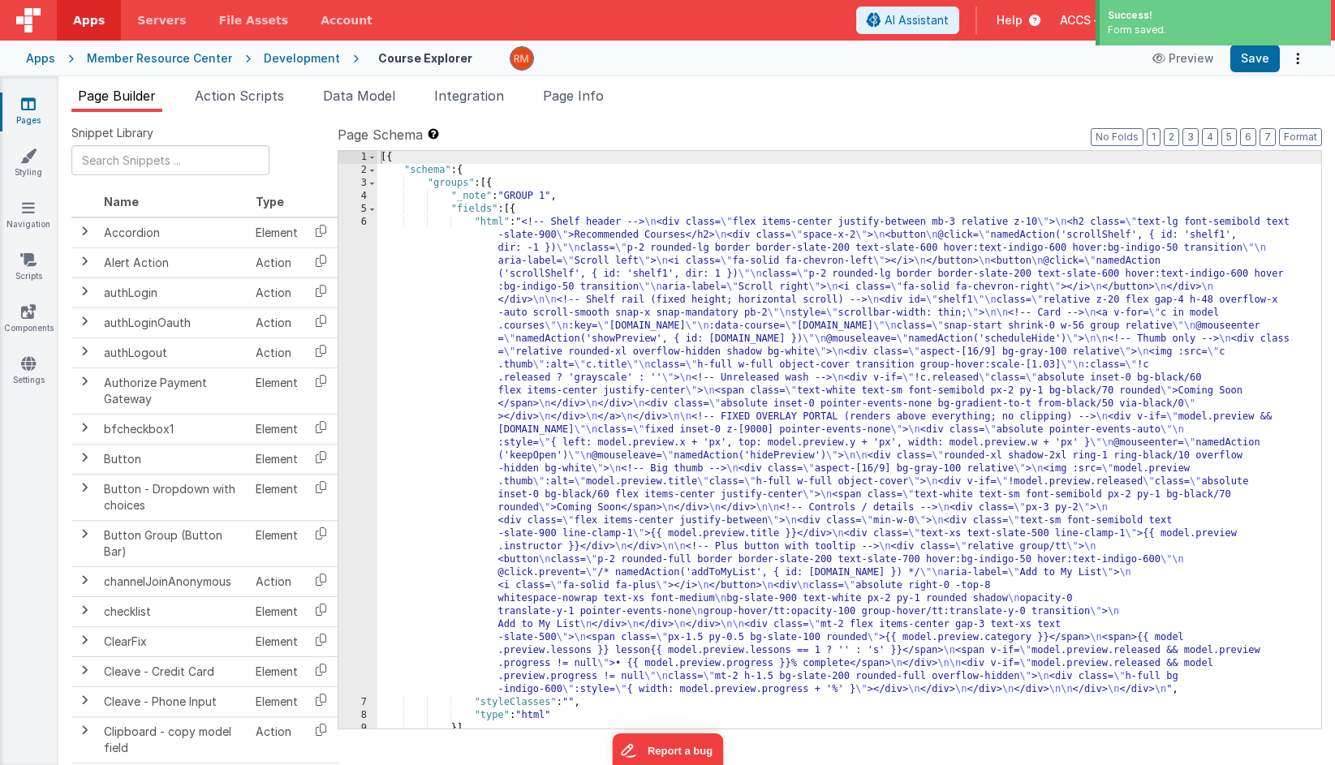
click at [492, 226] on div "[{ "schema" : { "groups" : [{ "_note" : "GROUP 1" , "fields" : [{ "html" : "<!-…" at bounding box center [849, 453] width 944 height 604
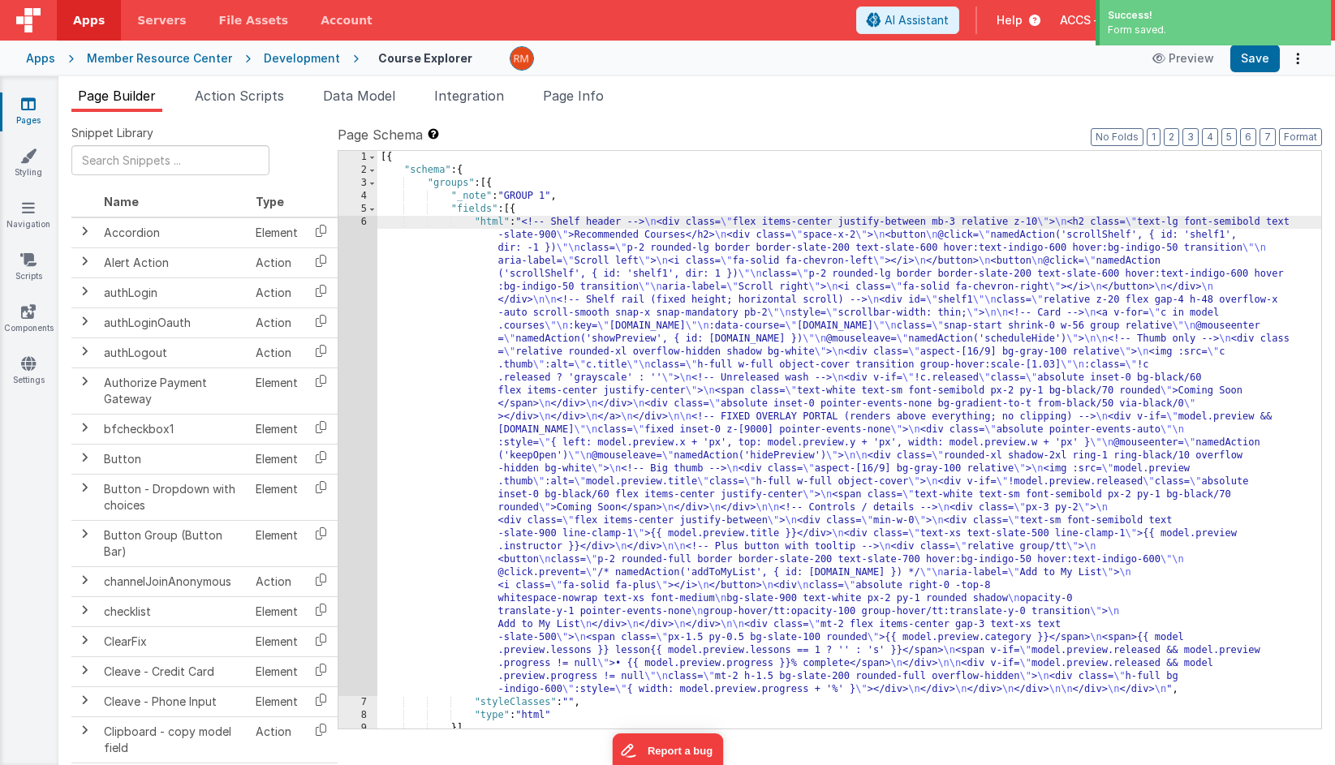
click at [362, 226] on div "6" at bounding box center [357, 456] width 39 height 480
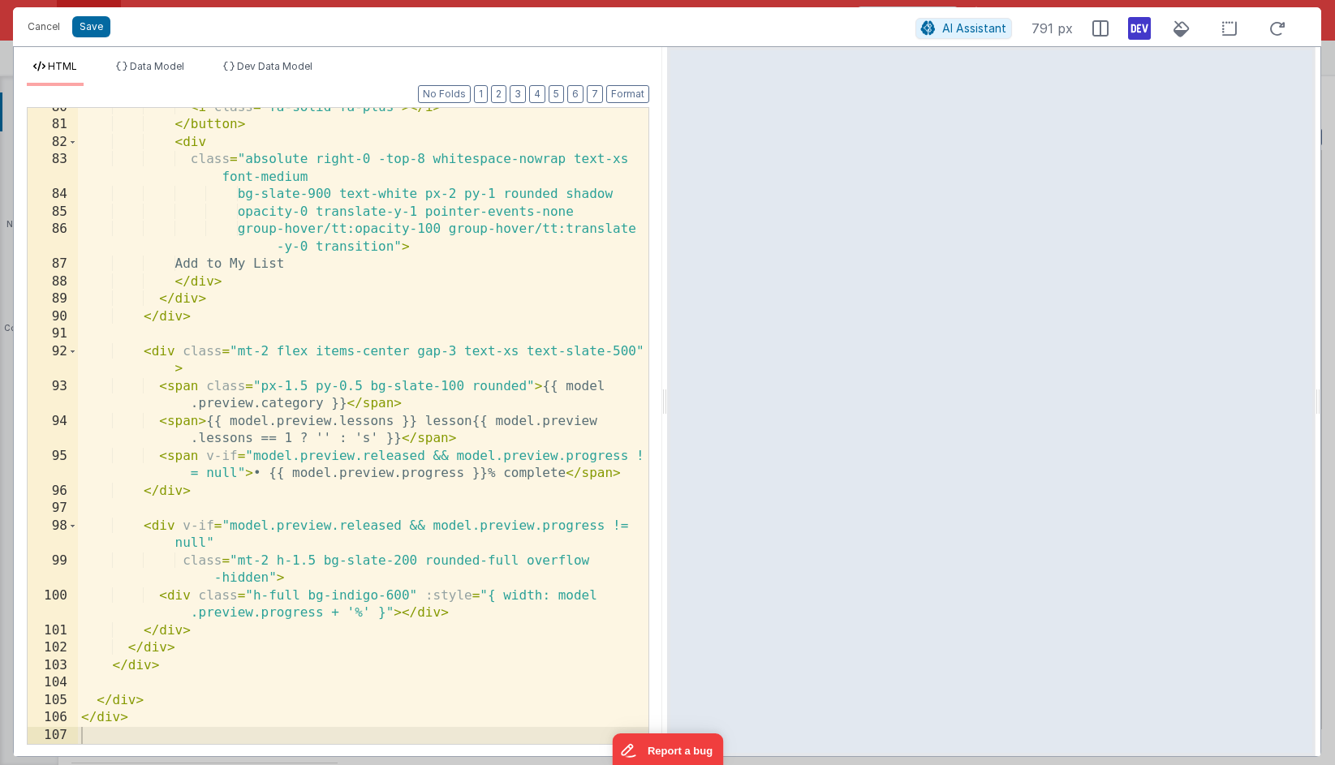
scroll to position [1683, 0]
click at [184, 66] on span "Data Model" at bounding box center [157, 66] width 54 height 12
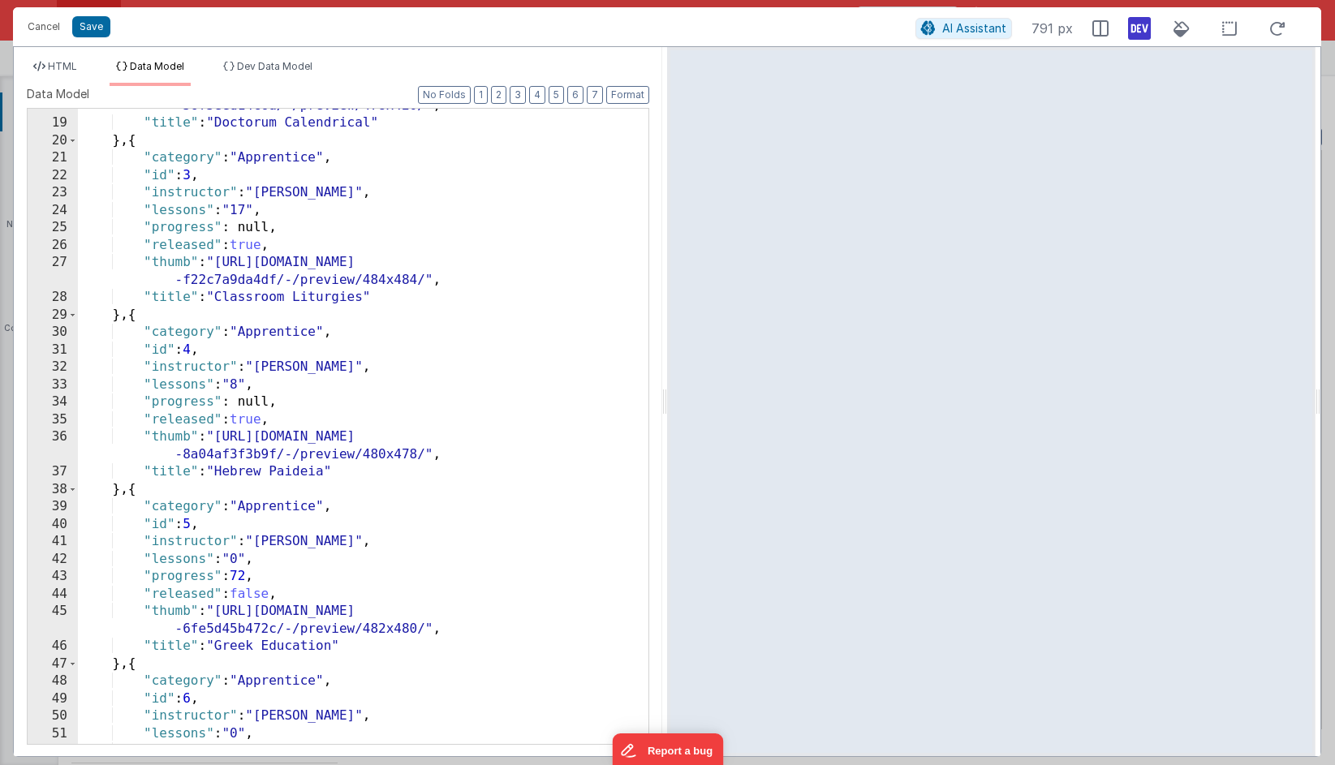
scroll to position [370, 0]
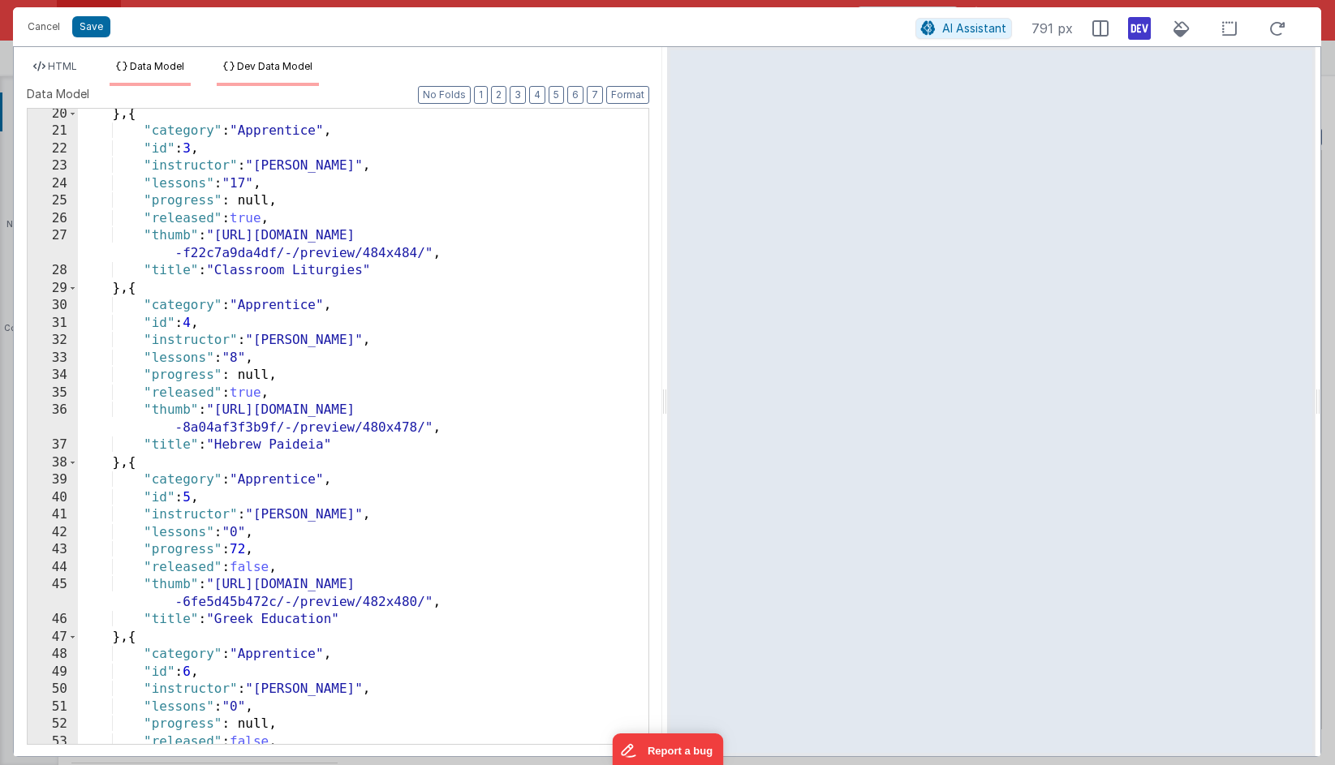
click at [298, 67] on span "Dev Data Model" at bounding box center [274, 66] width 75 height 12
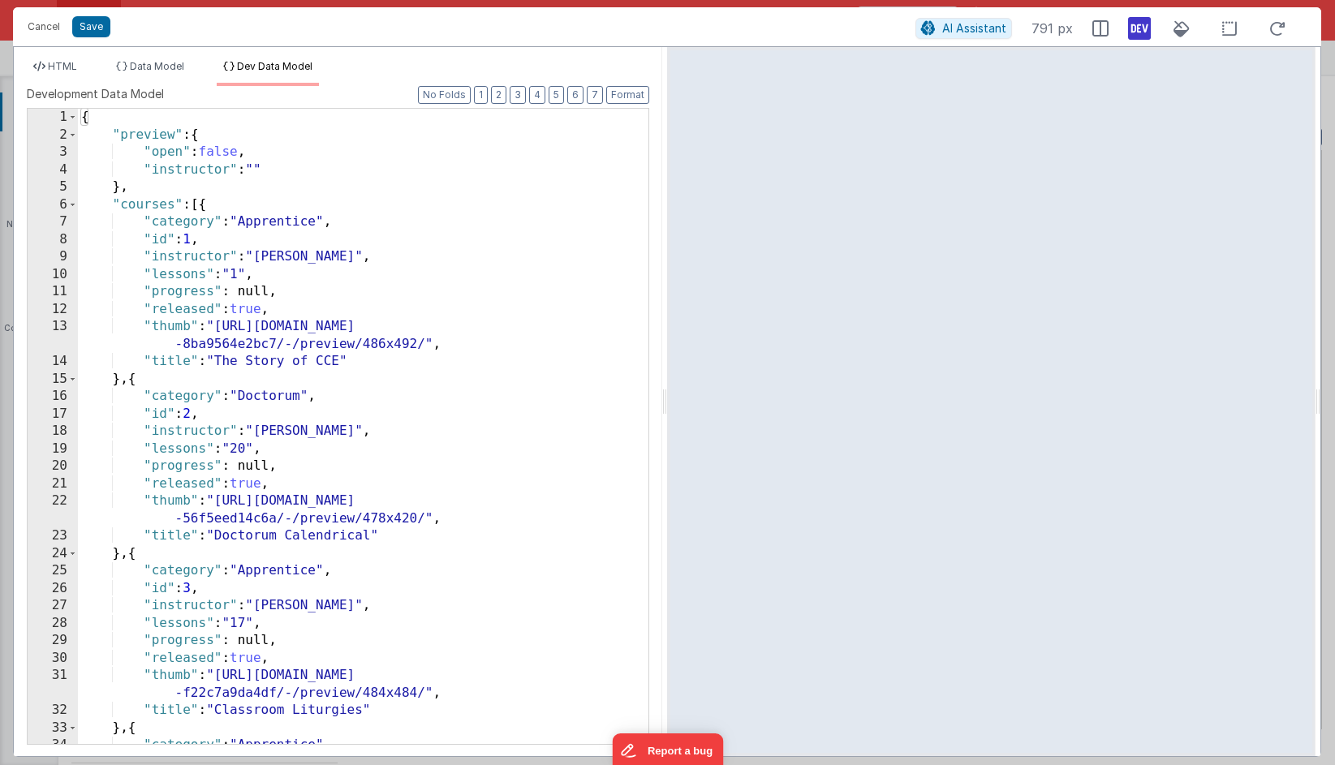
click at [299, 171] on div "{ "preview" : { "open" : false , "instructor" : "" } , "courses" : [{ "category…" at bounding box center [363, 444] width 570 height 670
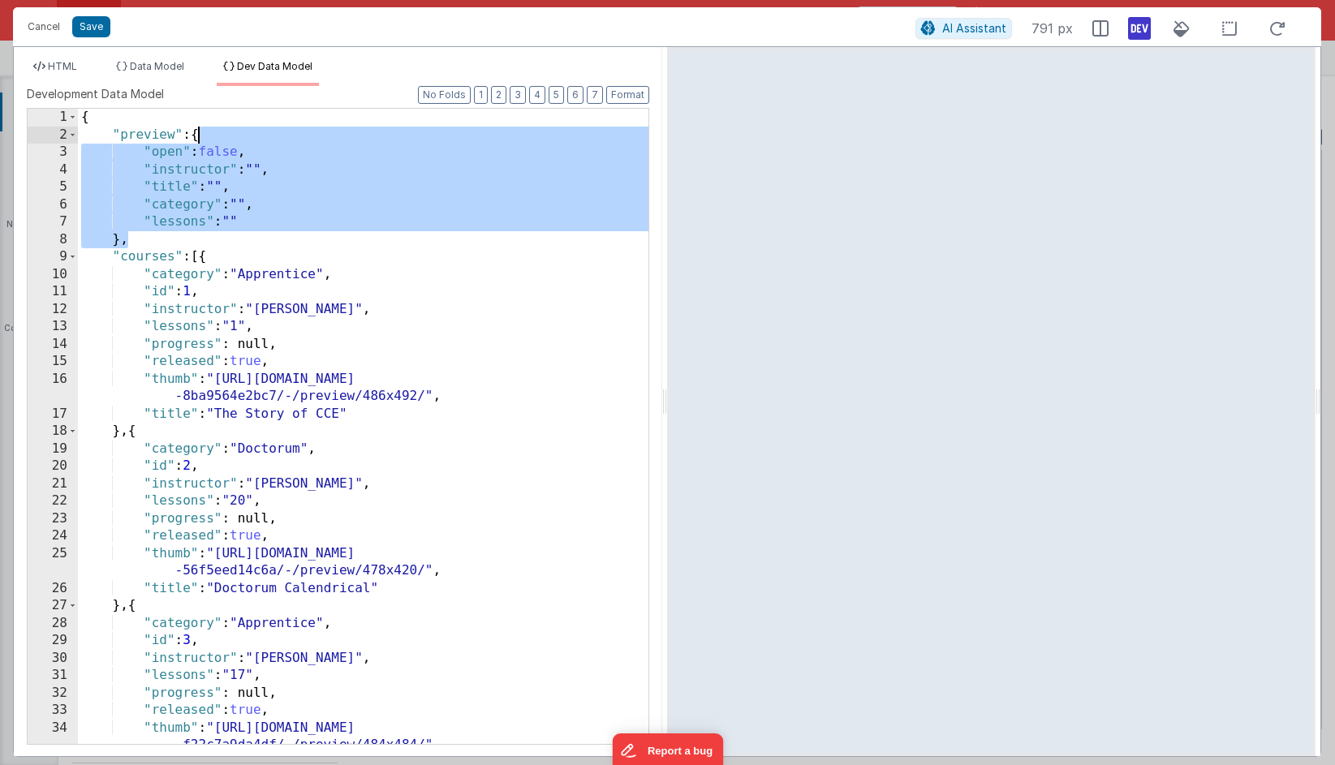
drag, startPoint x: 131, startPoint y: 243, endPoint x: 199, endPoint y: 135, distance: 126.9
click at [199, 135] on div "{ "preview" : { "open" : false , "instructor" : "" , "title" : "" , "category" …" at bounding box center [363, 444] width 570 height 670
click at [98, 28] on button "Save" at bounding box center [91, 26] width 38 height 21
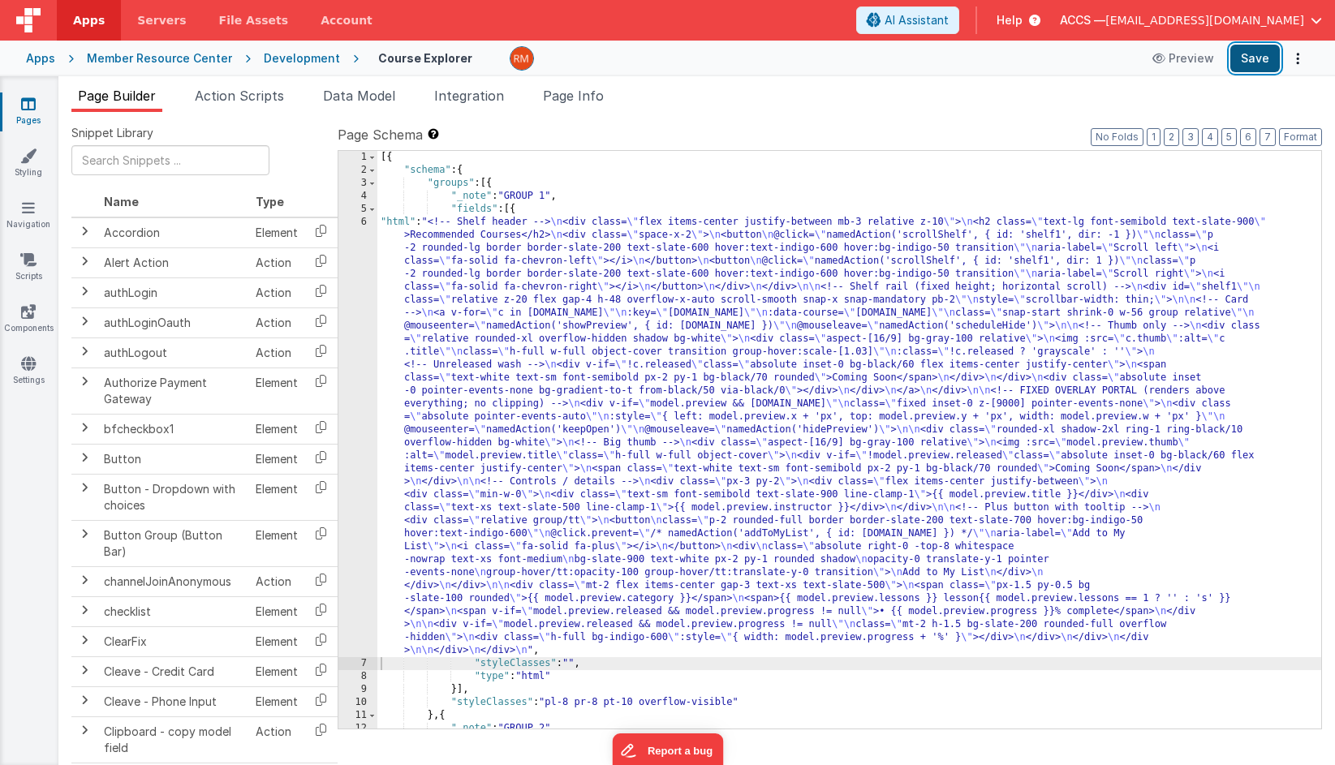
click at [1253, 68] on button "Save" at bounding box center [1254, 59] width 49 height 28
click at [381, 97] on span "Data Model" at bounding box center [359, 96] width 72 height 16
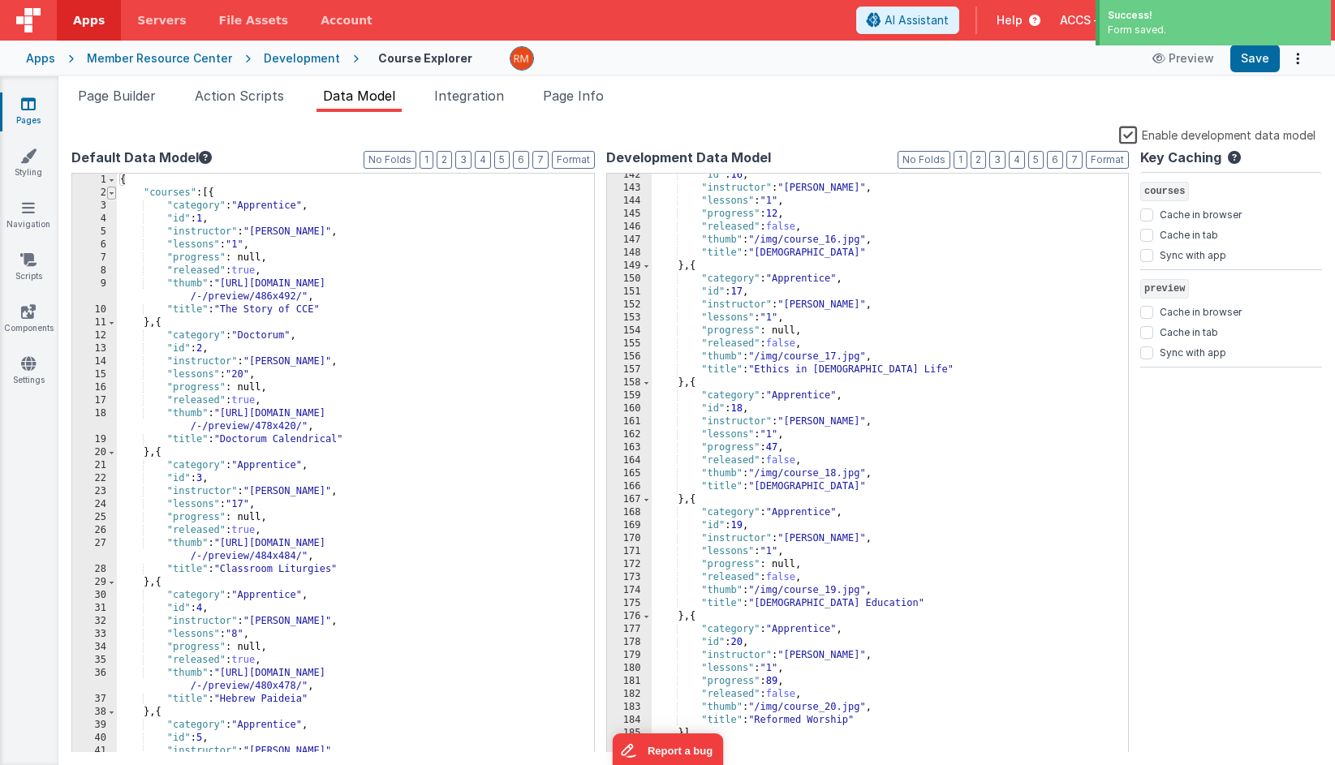
click at [112, 197] on span at bounding box center [111, 193] width 9 height 13
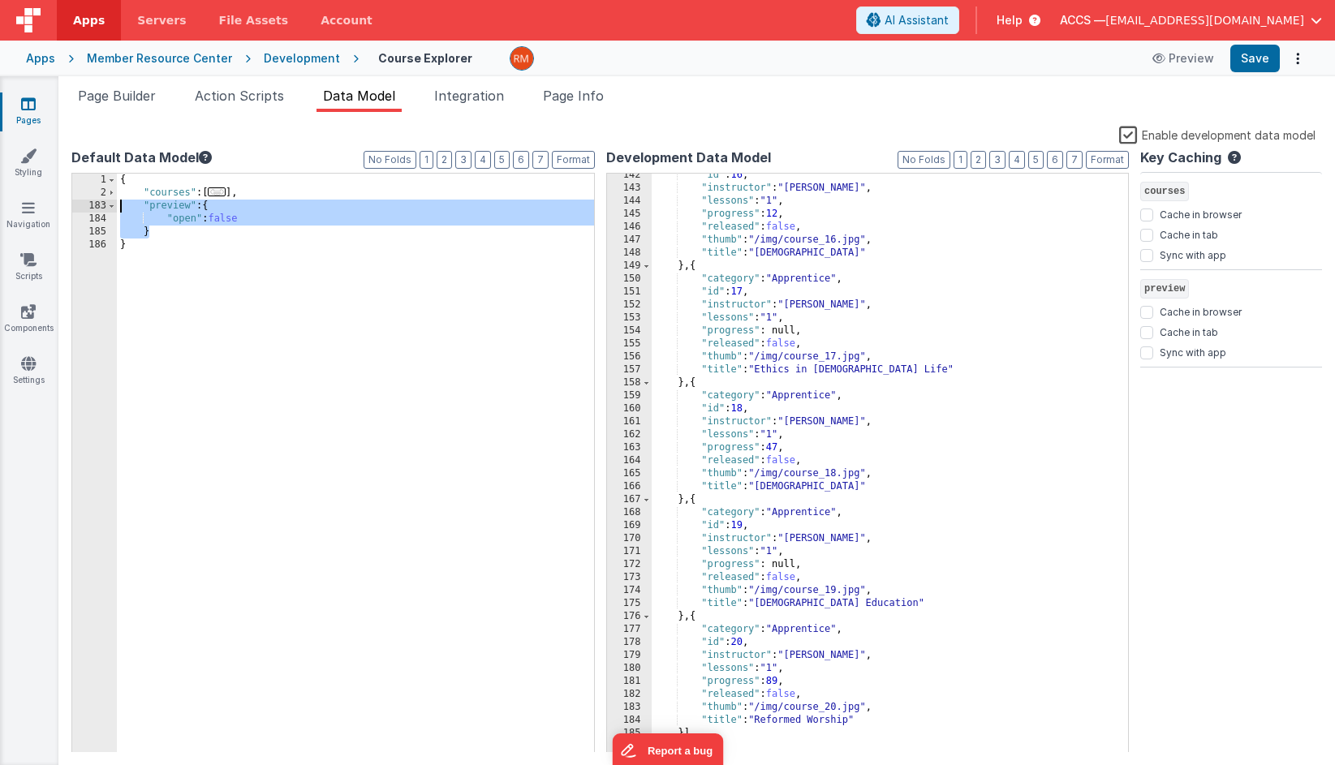
drag, startPoint x: 153, startPoint y: 234, endPoint x: 84, endPoint y: 205, distance: 74.1
click at [84, 205] on div "1 2 183 184 185 186 { "courses" : [ ... ] , "preview" : { "open" : false } } XX…" at bounding box center [332, 463] width 523 height 581
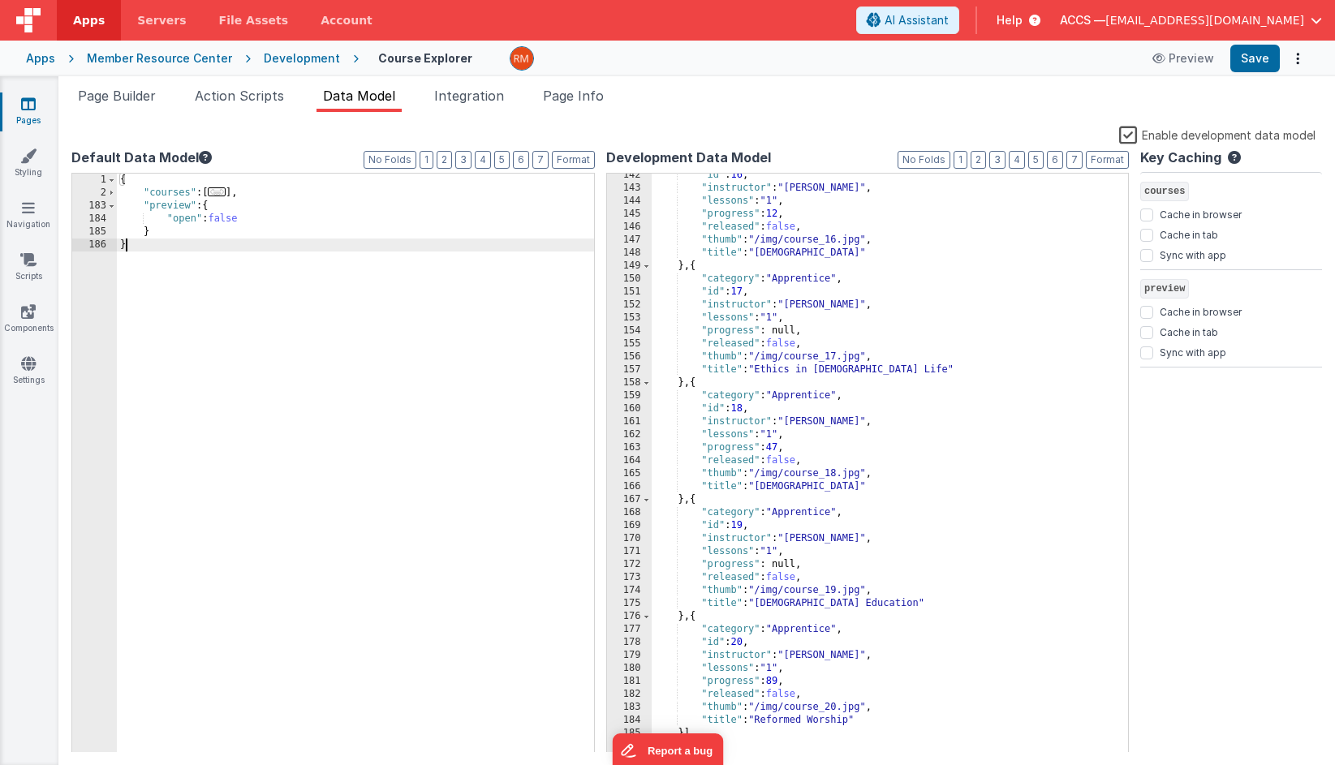
click at [209, 257] on div "{ "courses" : [ ... ] , "preview" : { "open" : false } }" at bounding box center [355, 476] width 477 height 605
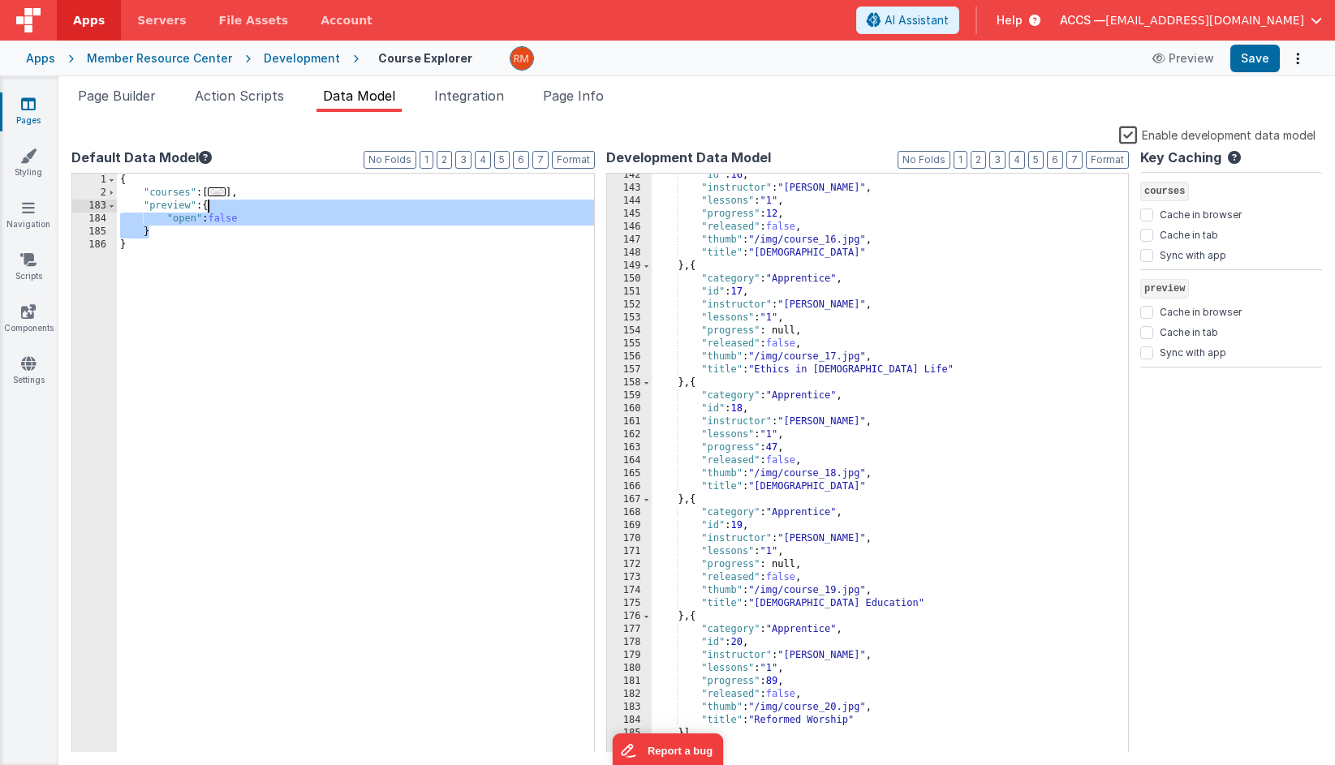
drag, startPoint x: 149, startPoint y: 235, endPoint x: 207, endPoint y: 212, distance: 62.2
click at [207, 212] on div "{ "courses" : [ ... ] , "preview" : { "open" : false } }" at bounding box center [355, 476] width 477 height 605
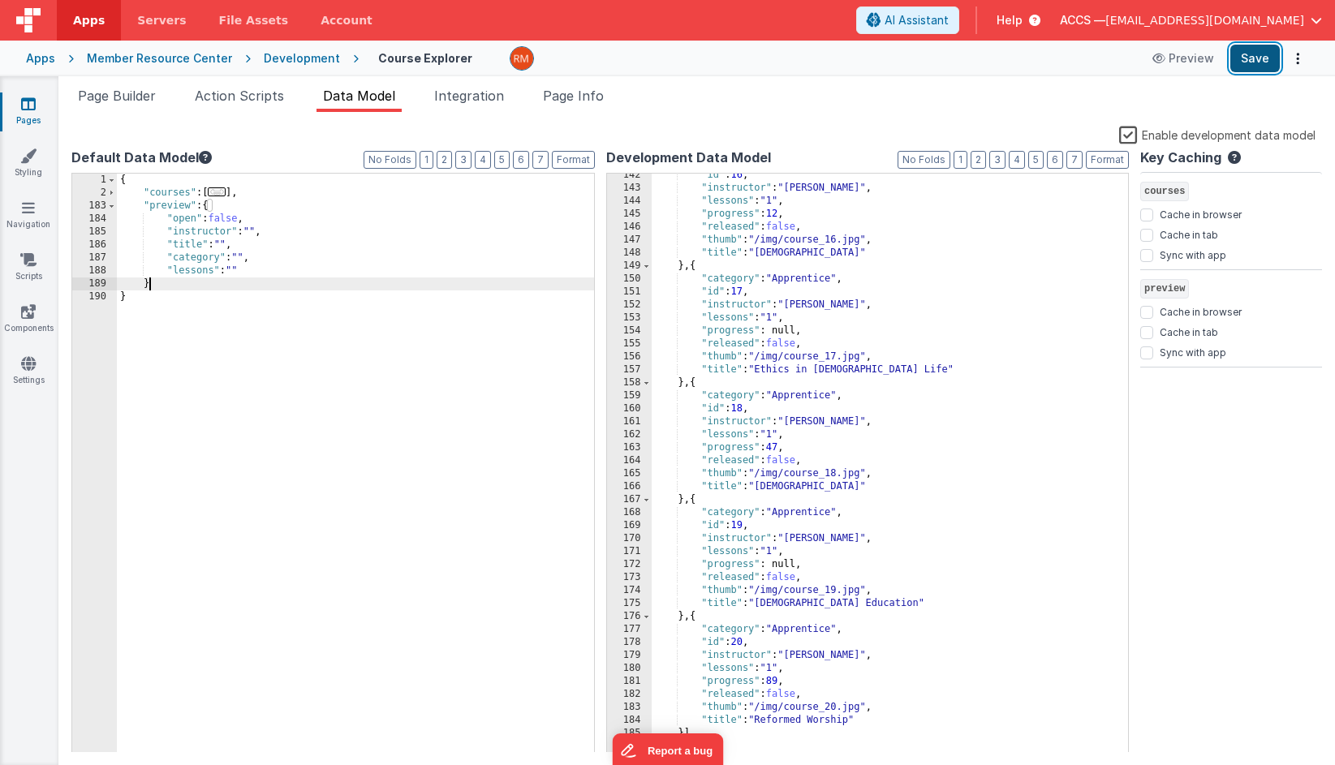
click at [1260, 59] on button "Save" at bounding box center [1254, 59] width 49 height 28
click at [107, 98] on span "Page Builder" at bounding box center [117, 96] width 78 height 16
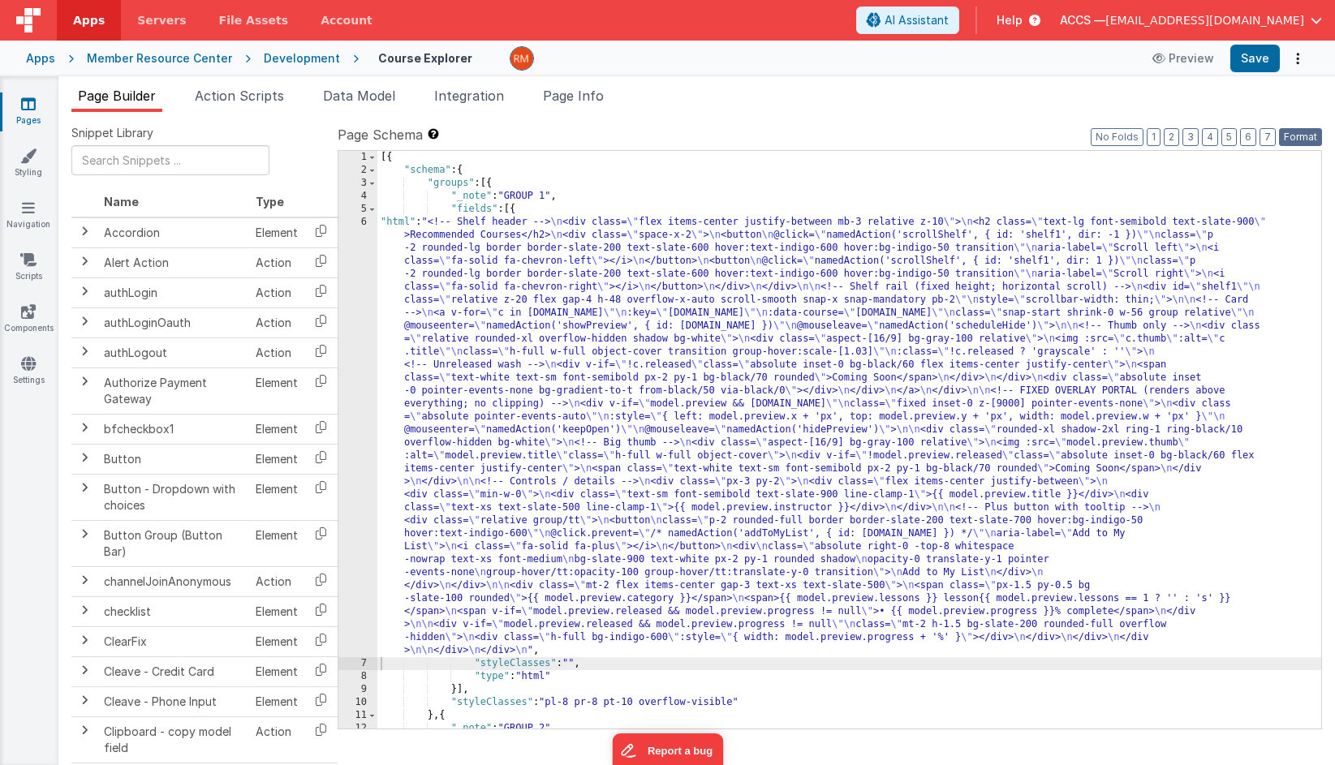
click at [1297, 143] on button "Format" at bounding box center [1300, 137] width 43 height 18
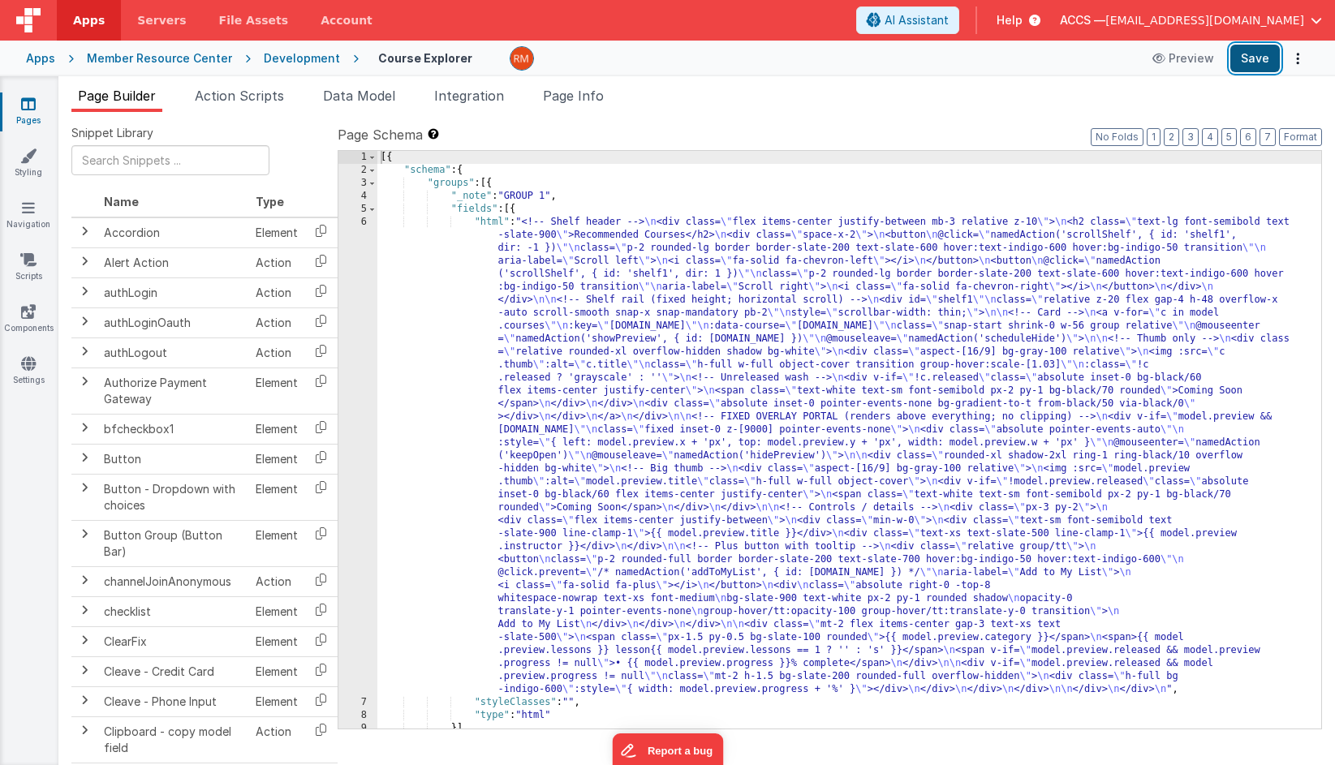
click at [1239, 55] on button "Save" at bounding box center [1254, 59] width 49 height 28
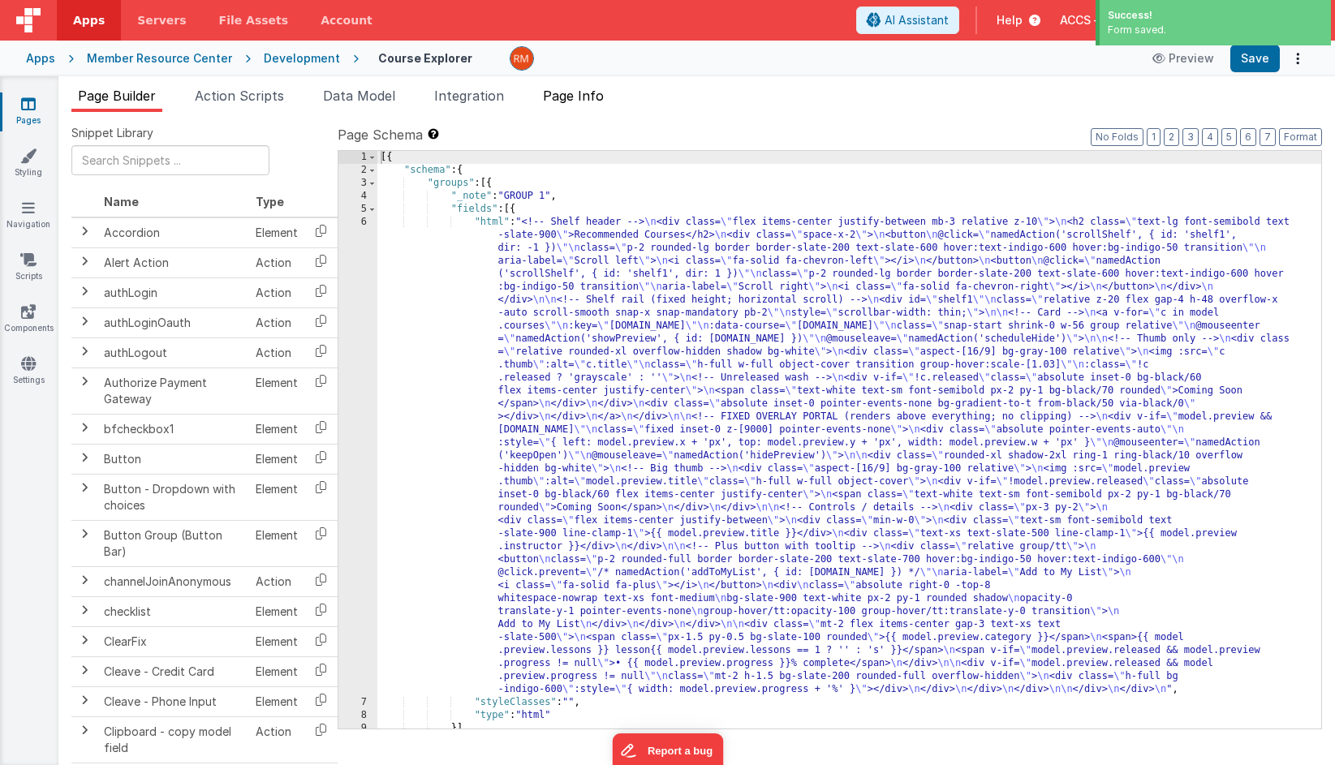
click at [598, 101] on span "Page Info" at bounding box center [573, 96] width 61 height 16
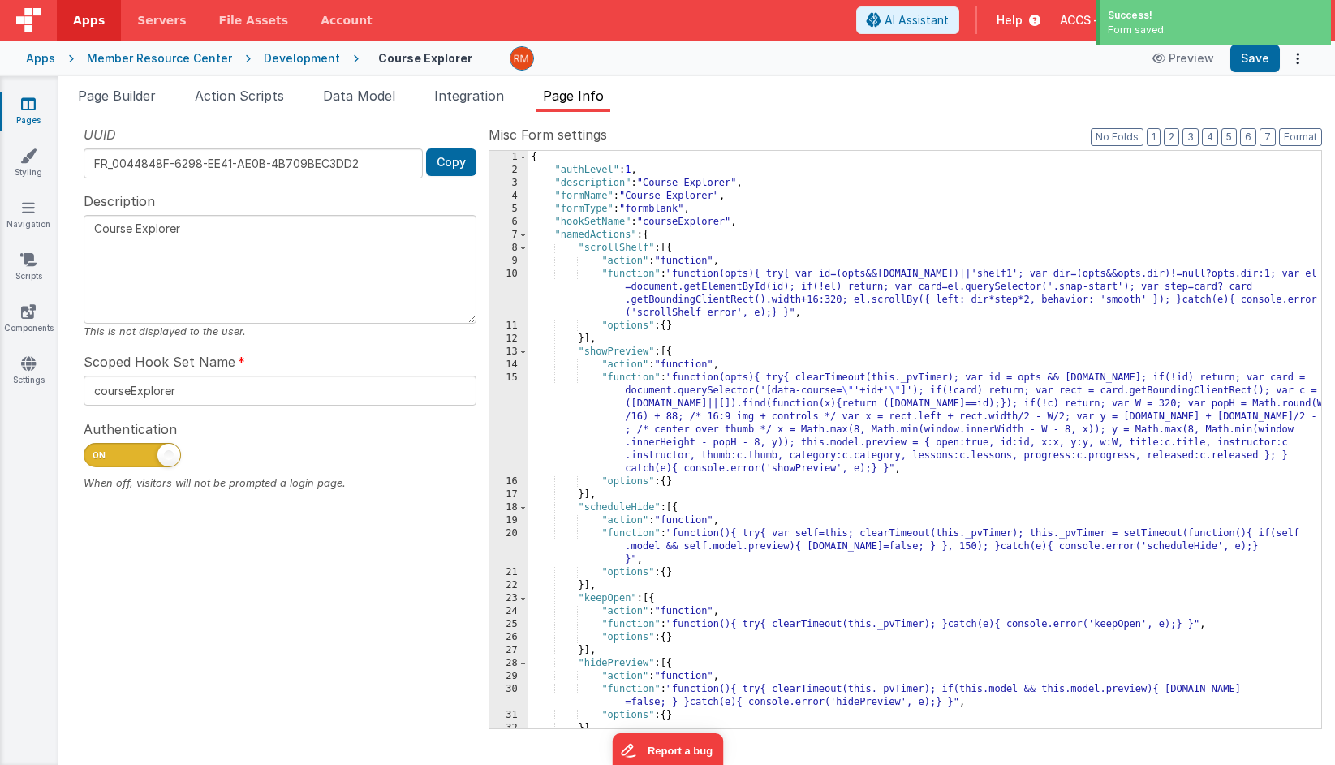
click at [630, 273] on div "{ "authLevel" : 1 , "description" : "Course Explorer" , "formName" : "Course Ex…" at bounding box center [924, 453] width 793 height 604
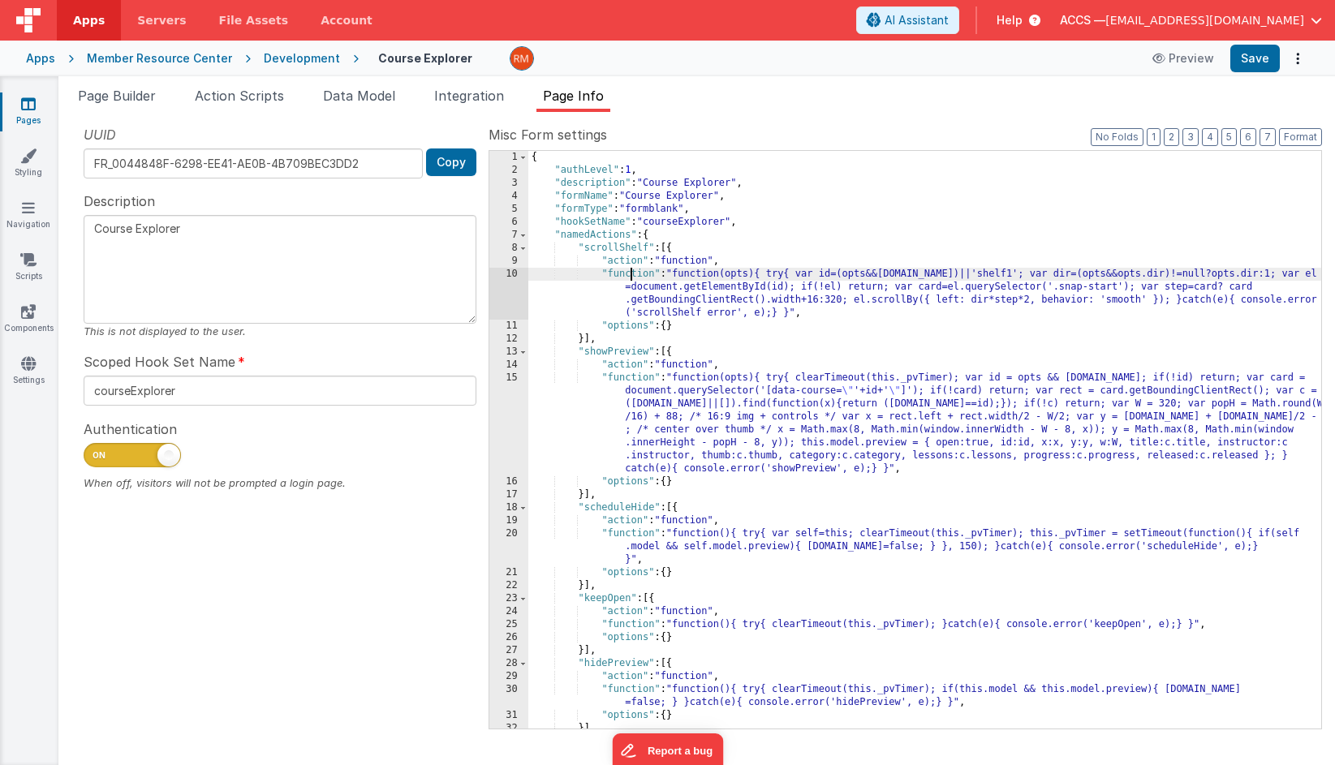
click at [512, 274] on div "10" at bounding box center [508, 294] width 39 height 52
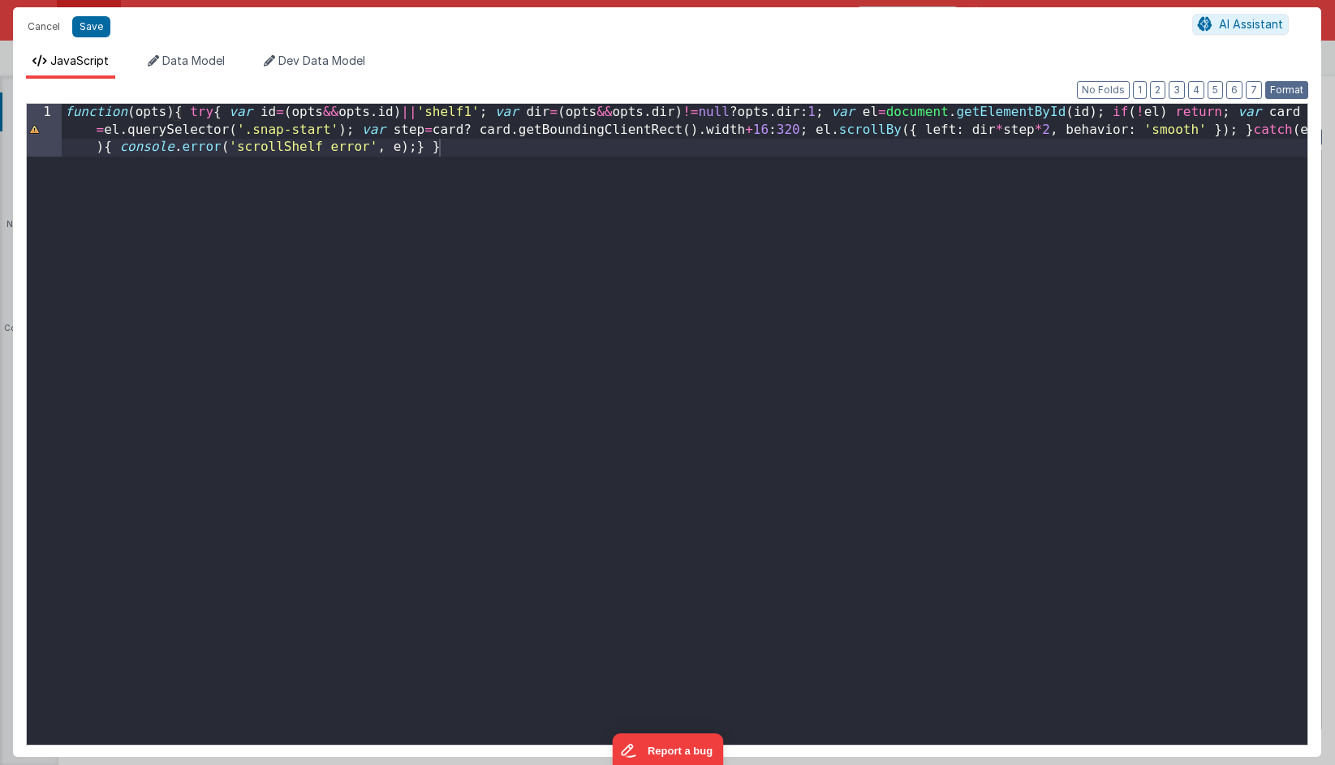
click at [1288, 93] on button "Format" at bounding box center [1286, 90] width 43 height 18
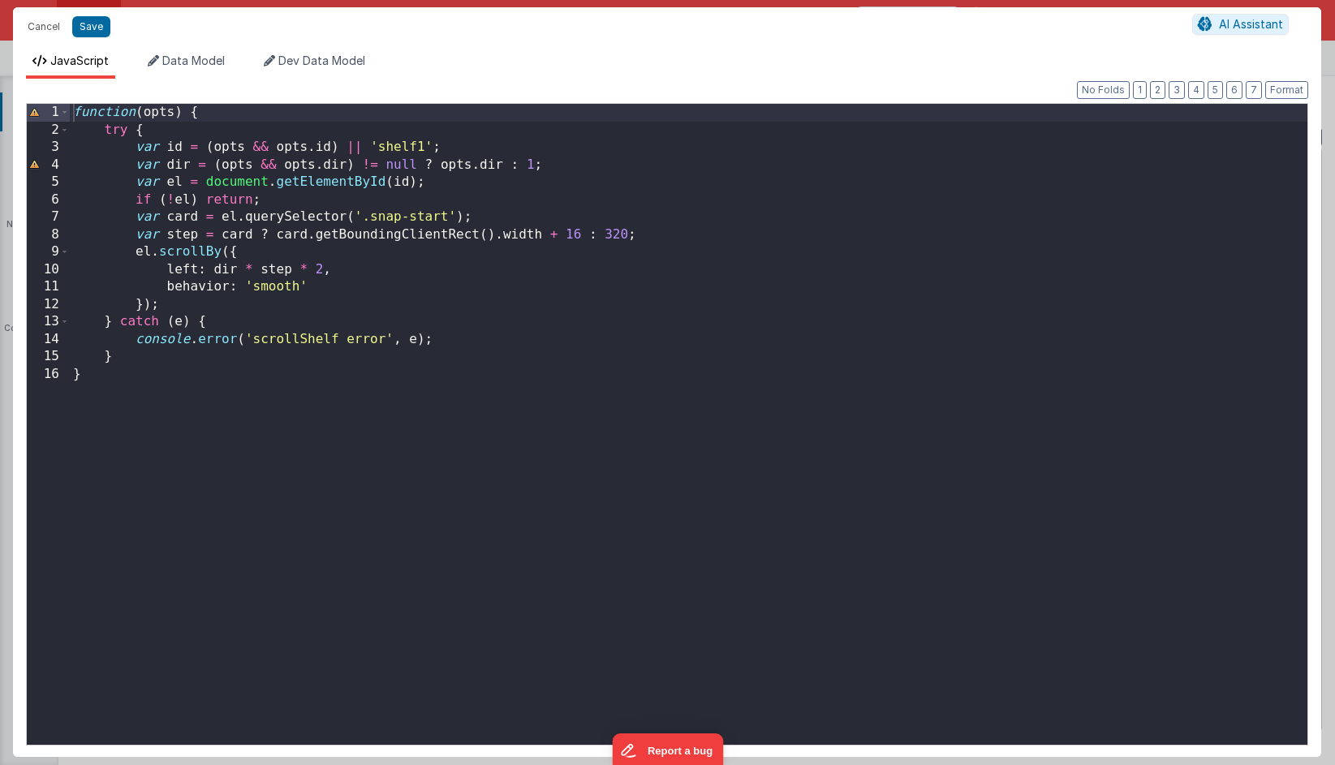
click at [37, 40] on div "Cancel Save AI Assistant" at bounding box center [667, 26] width 1308 height 39
click at [45, 29] on button "Cancel" at bounding box center [43, 26] width 49 height 23
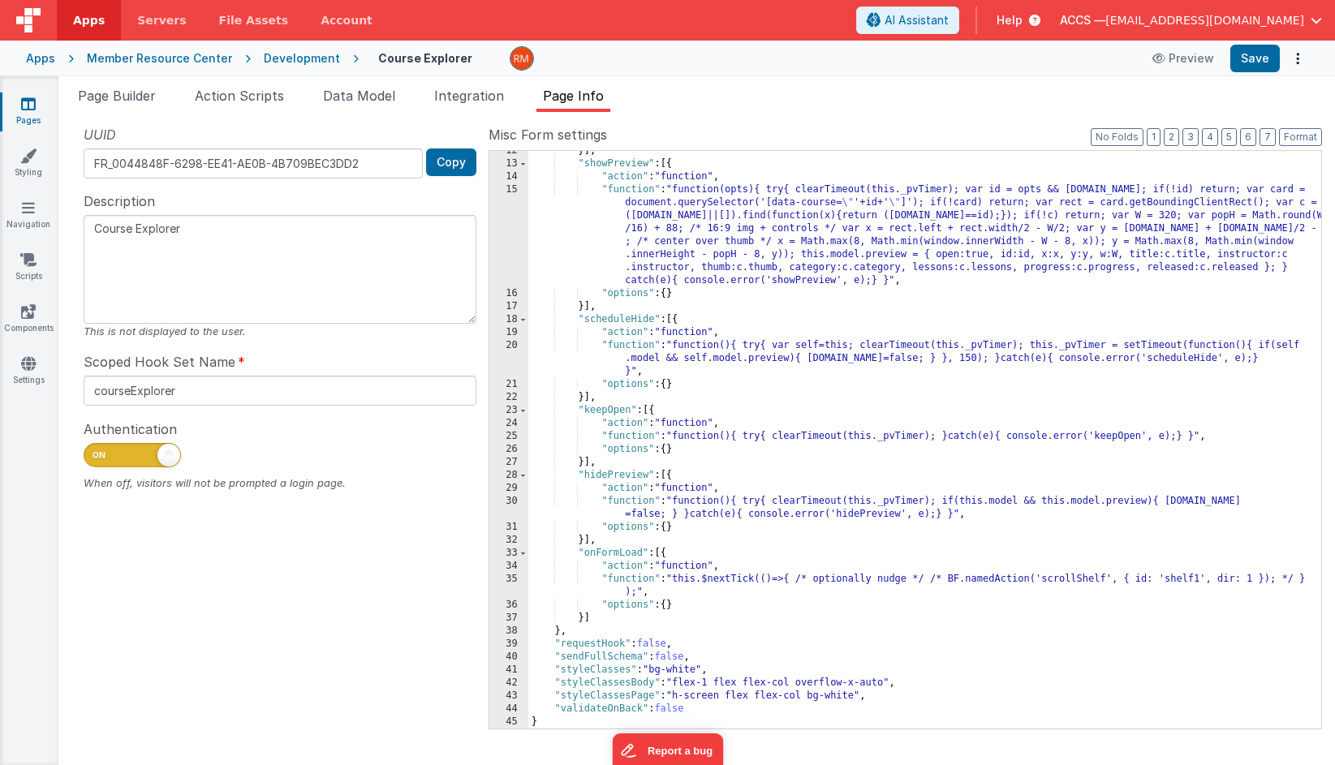
scroll to position [182, 0]
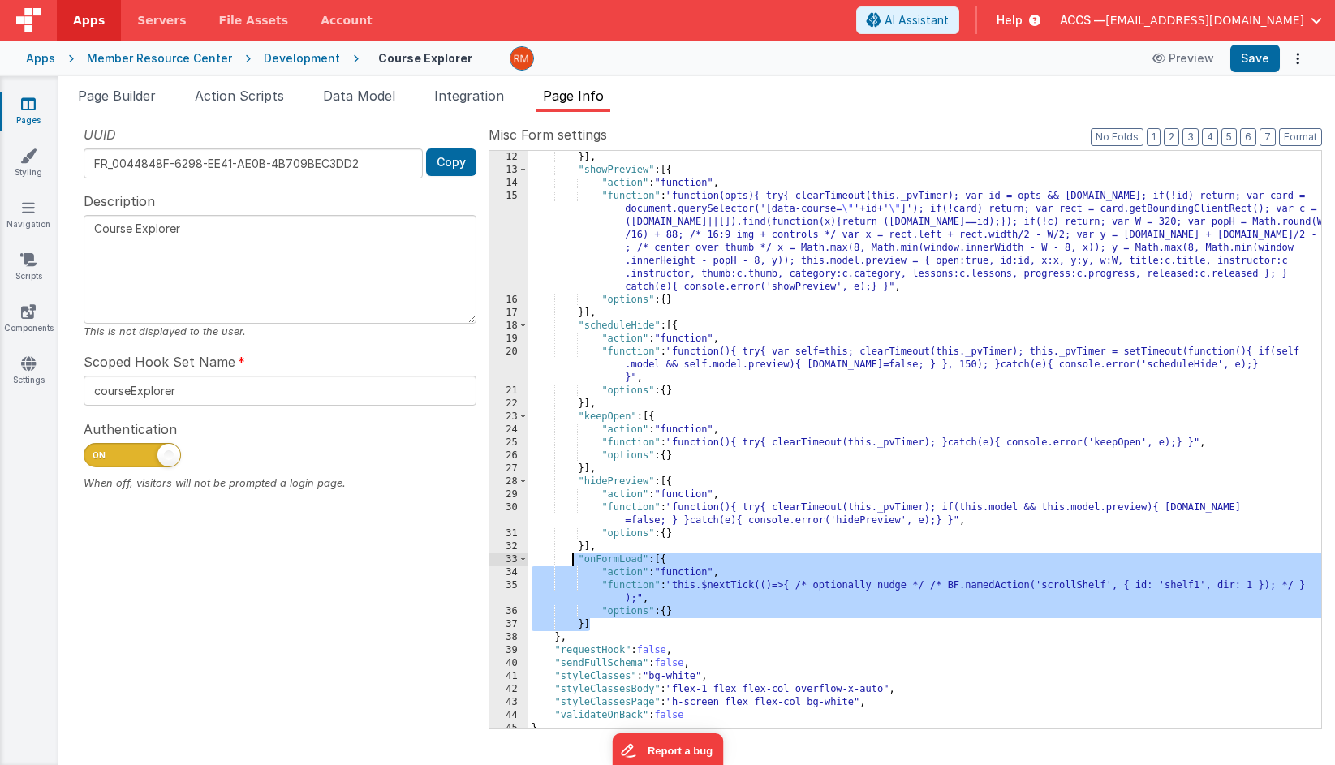
drag, startPoint x: 594, startPoint y: 624, endPoint x: 571, endPoint y: 563, distance: 64.9
click at [571, 563] on div "}] , "showPreview" : [{ "action" : "function" , "function" : "function(opts){ t…" at bounding box center [924, 453] width 793 height 604
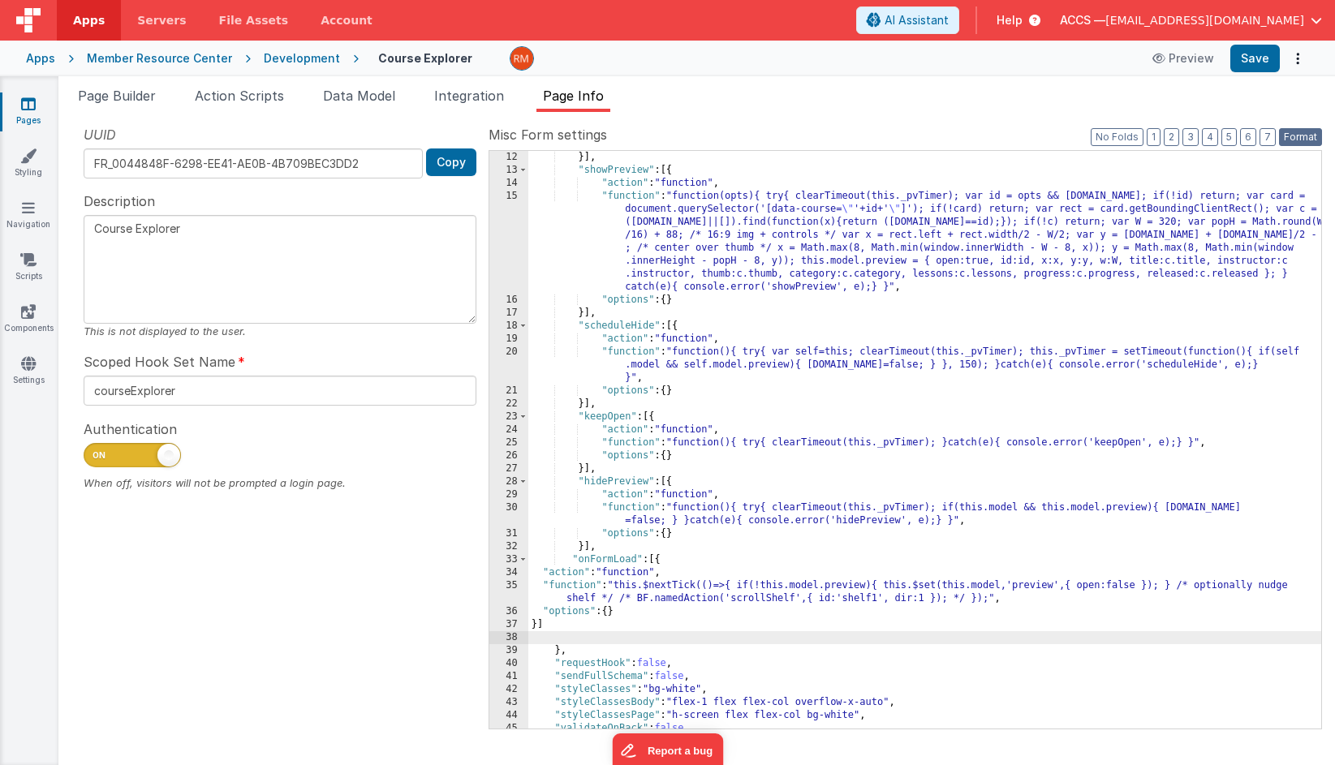
click at [1293, 140] on button "Format" at bounding box center [1300, 137] width 43 height 18
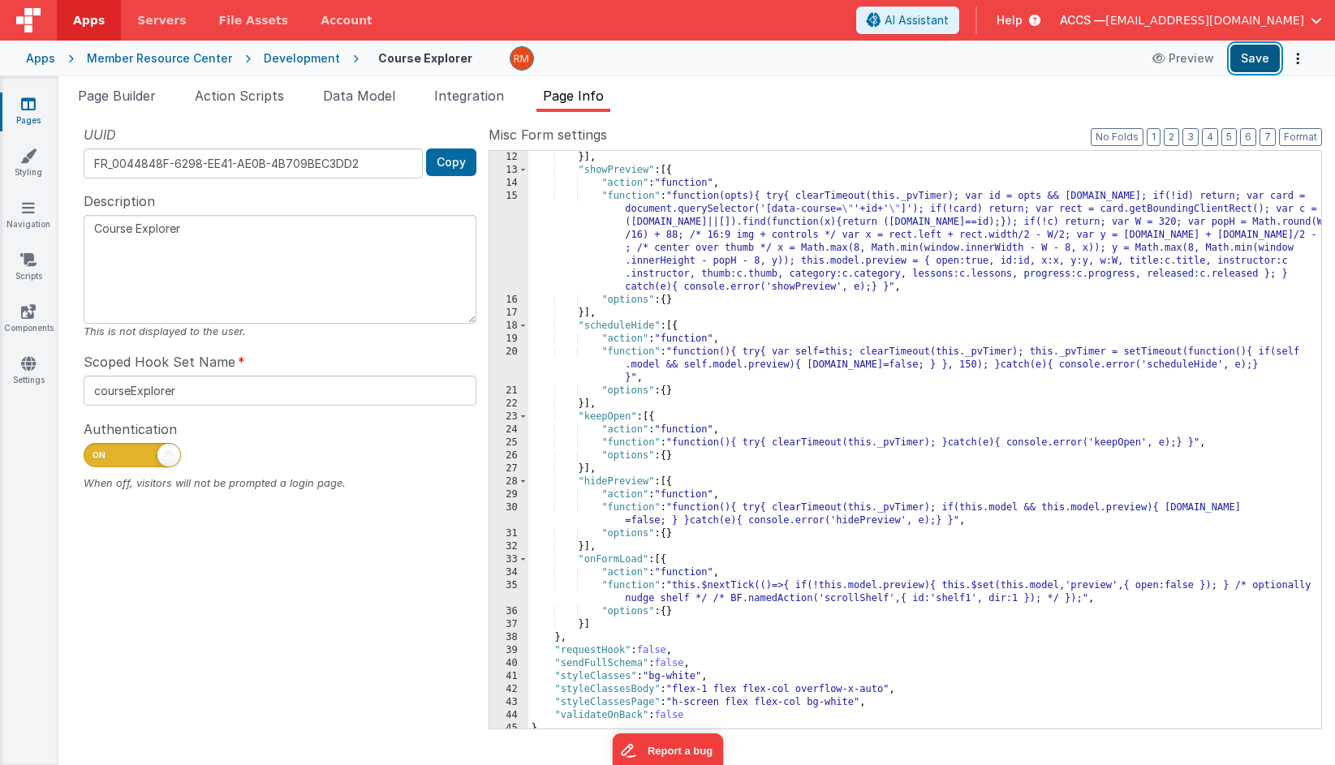
click at [1250, 64] on button "Save" at bounding box center [1254, 59] width 49 height 28
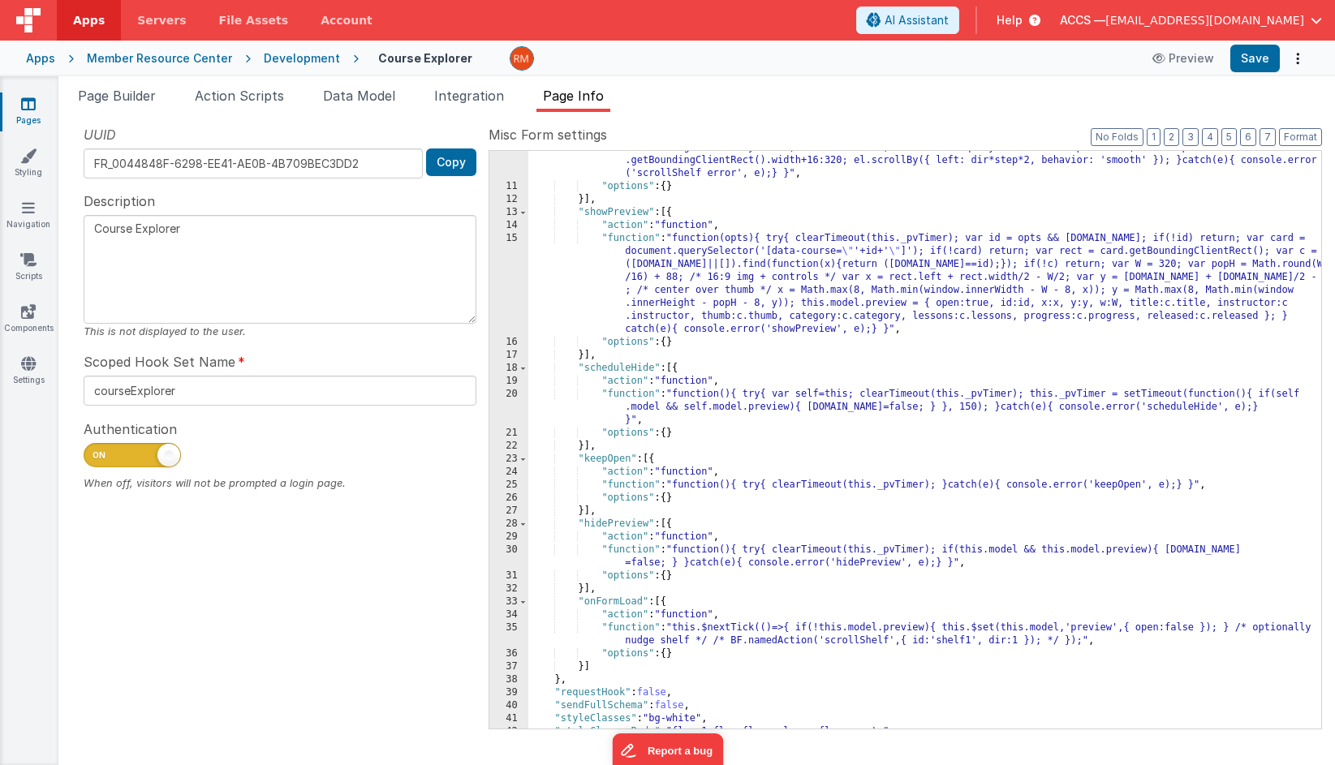
scroll to position [0, 0]
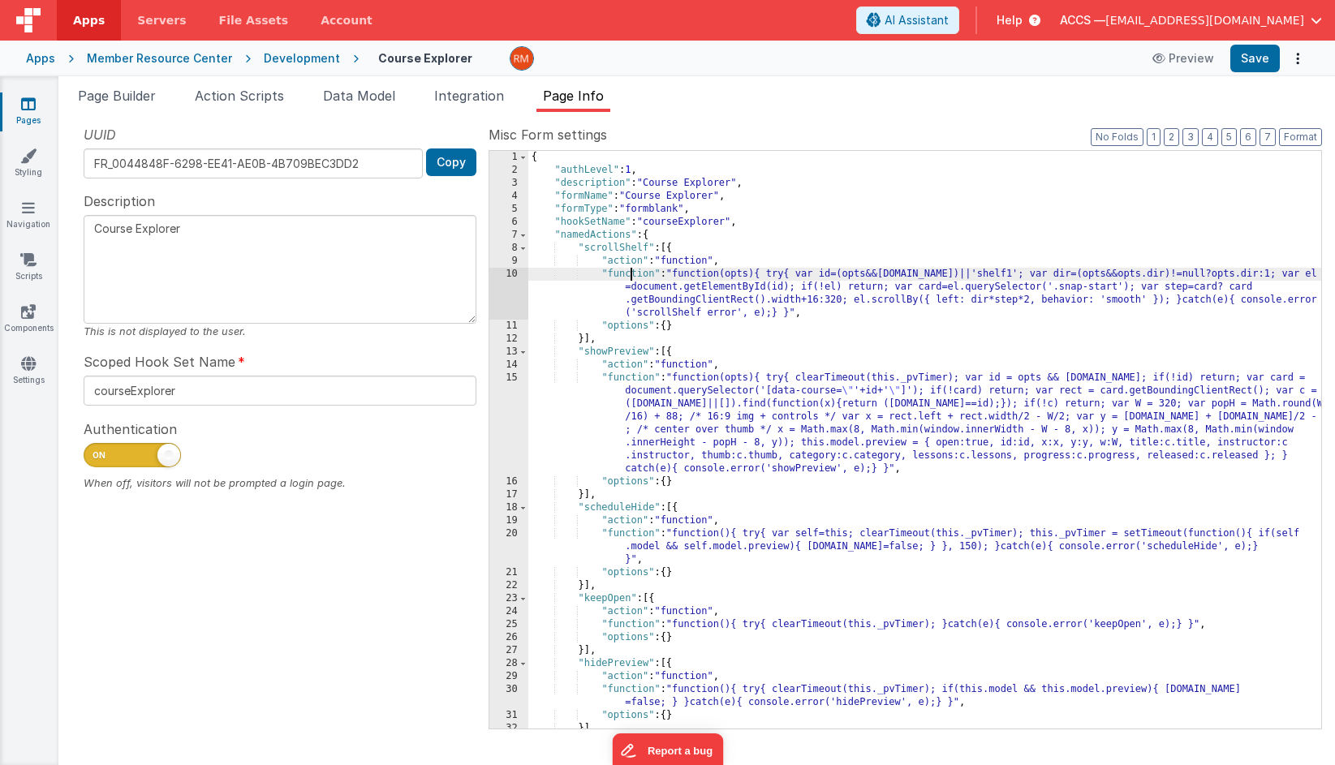
click at [630, 277] on div "{ "authLevel" : 1 , "description" : "Course Explorer" , "formName" : "Course Ex…" at bounding box center [924, 453] width 793 height 604
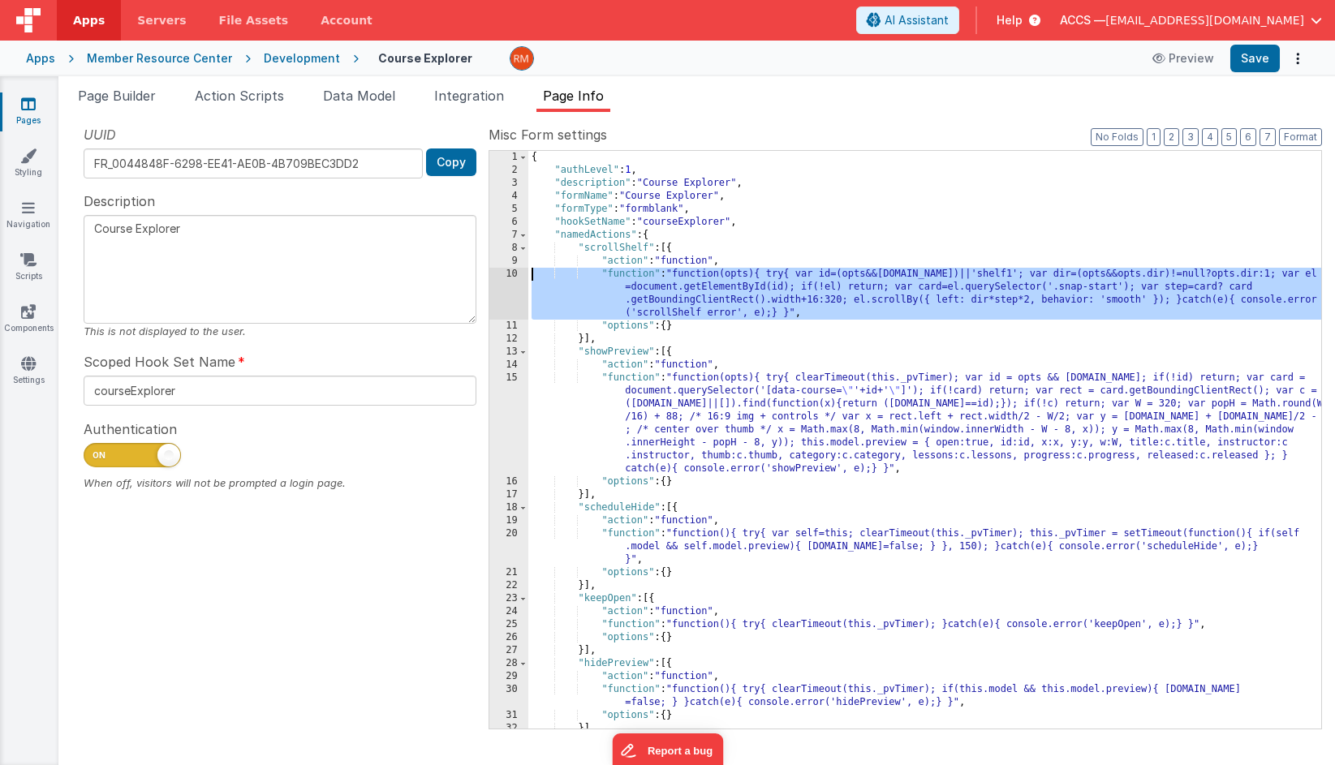
click at [510, 272] on div "10" at bounding box center [508, 294] width 39 height 52
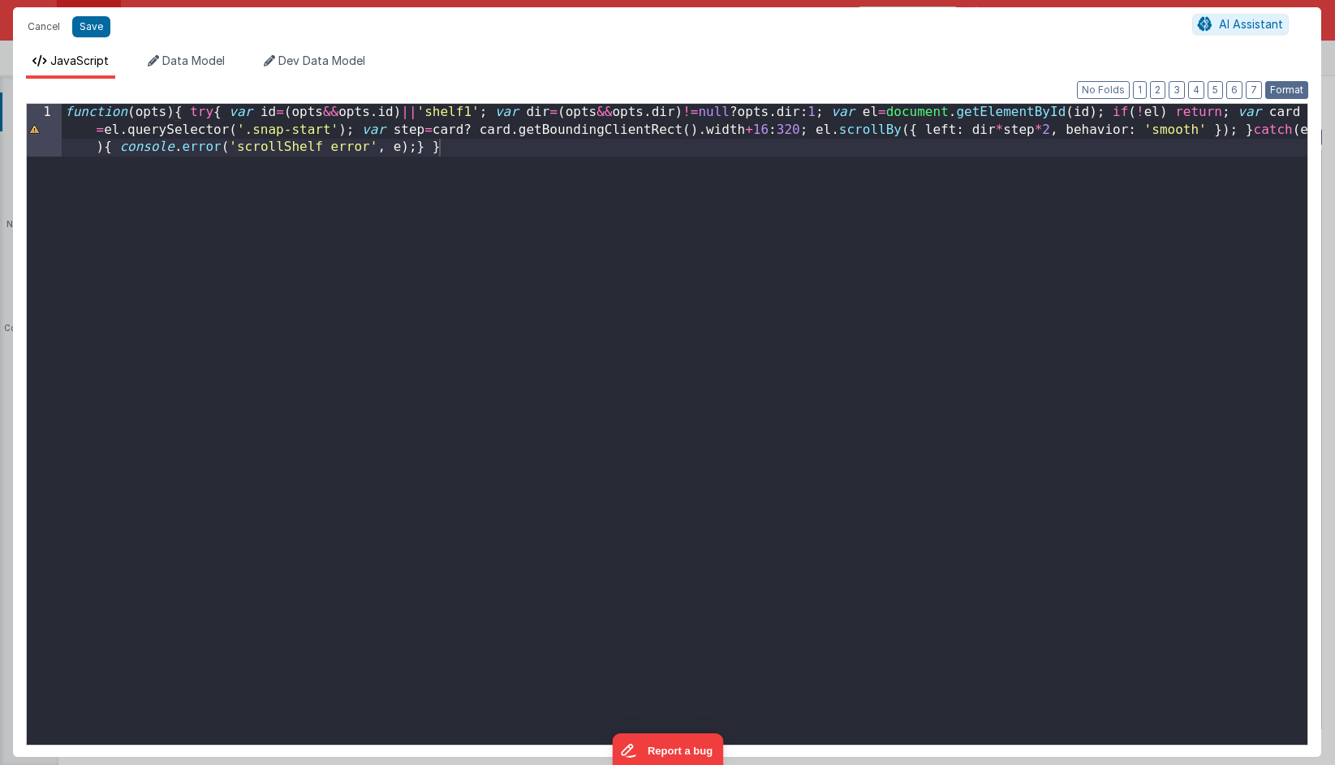
click at [1286, 92] on button "Format" at bounding box center [1286, 90] width 43 height 18
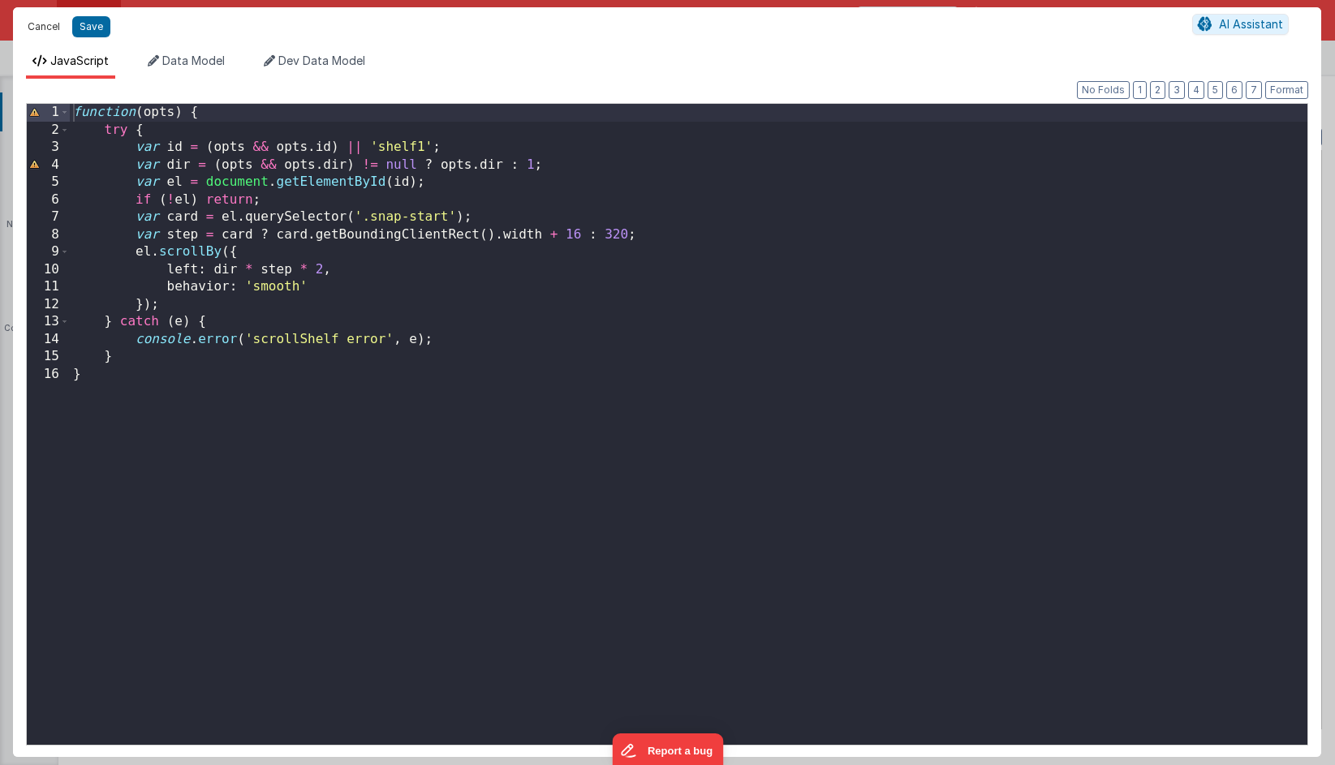
click at [55, 33] on button "Cancel" at bounding box center [43, 26] width 49 height 23
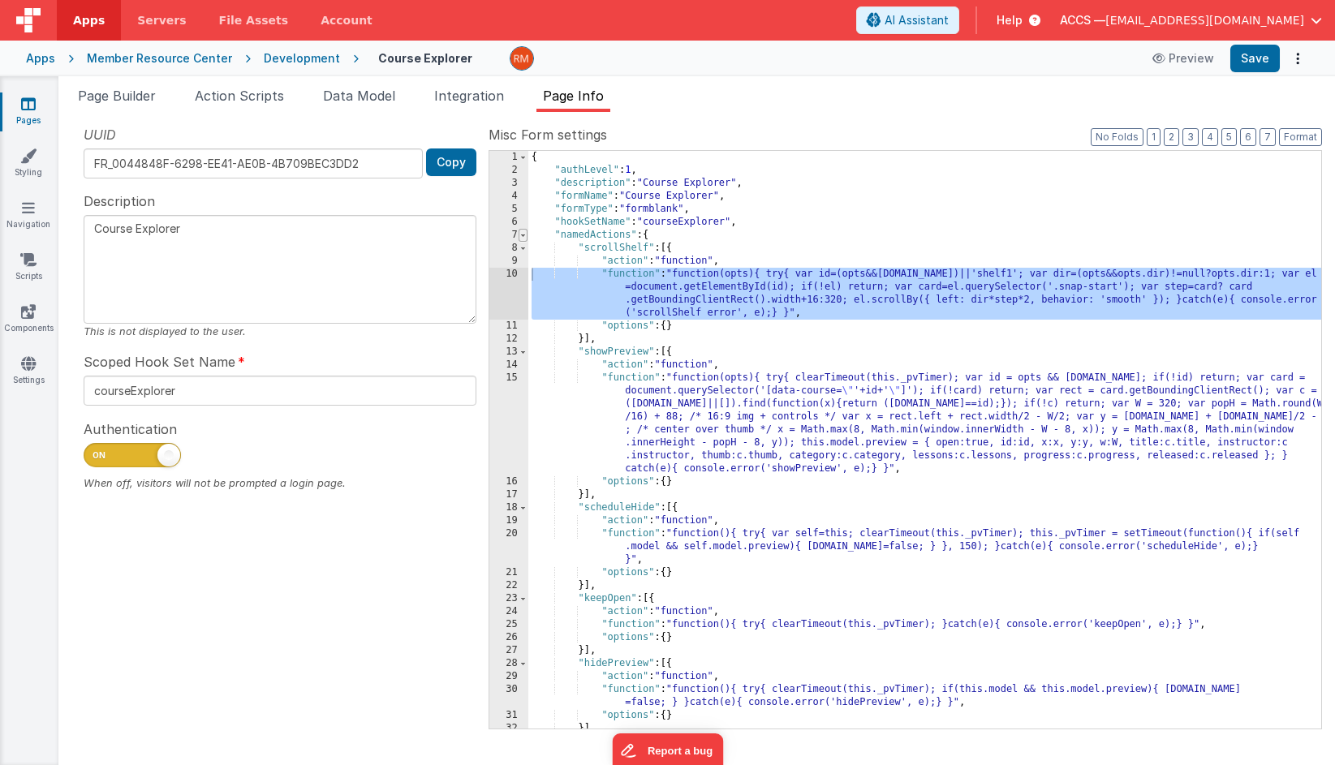
click at [522, 240] on span at bounding box center [522, 235] width 9 height 13
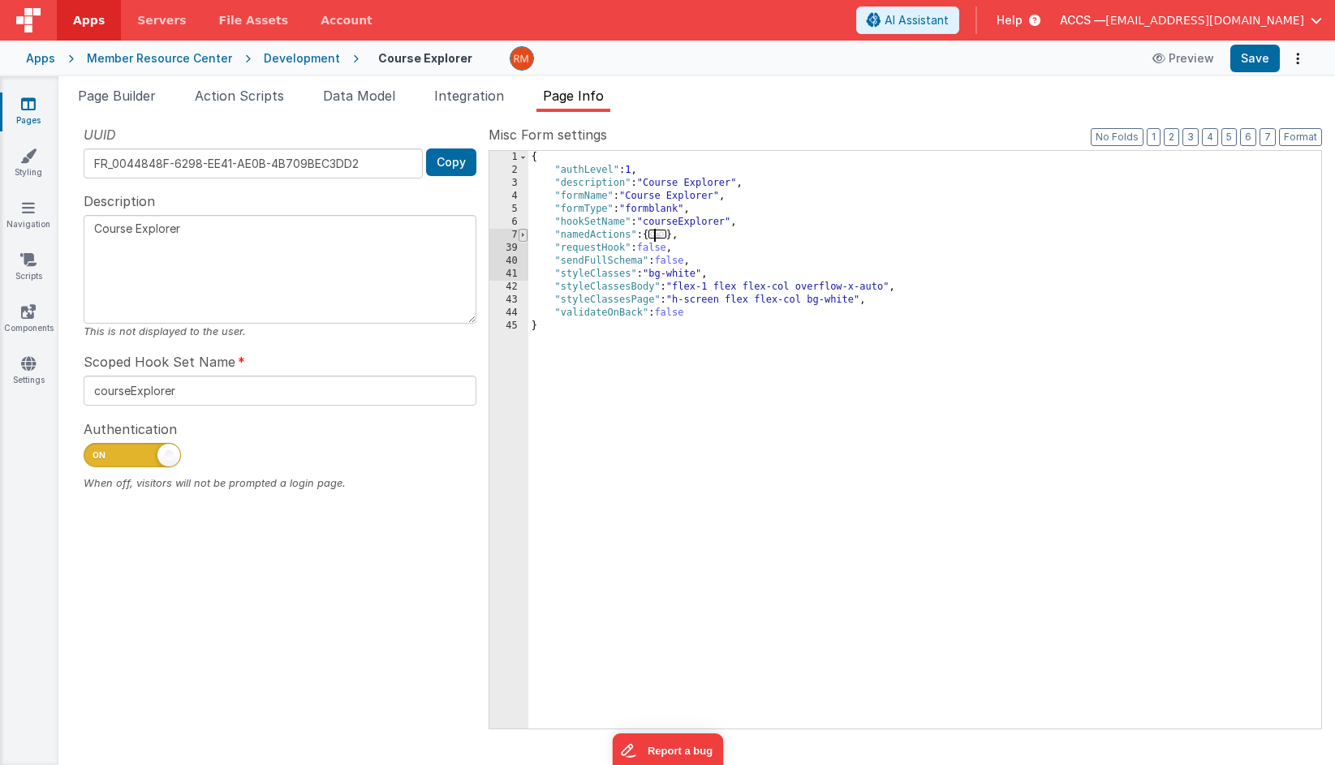
click at [522, 237] on span at bounding box center [522, 235] width 9 height 13
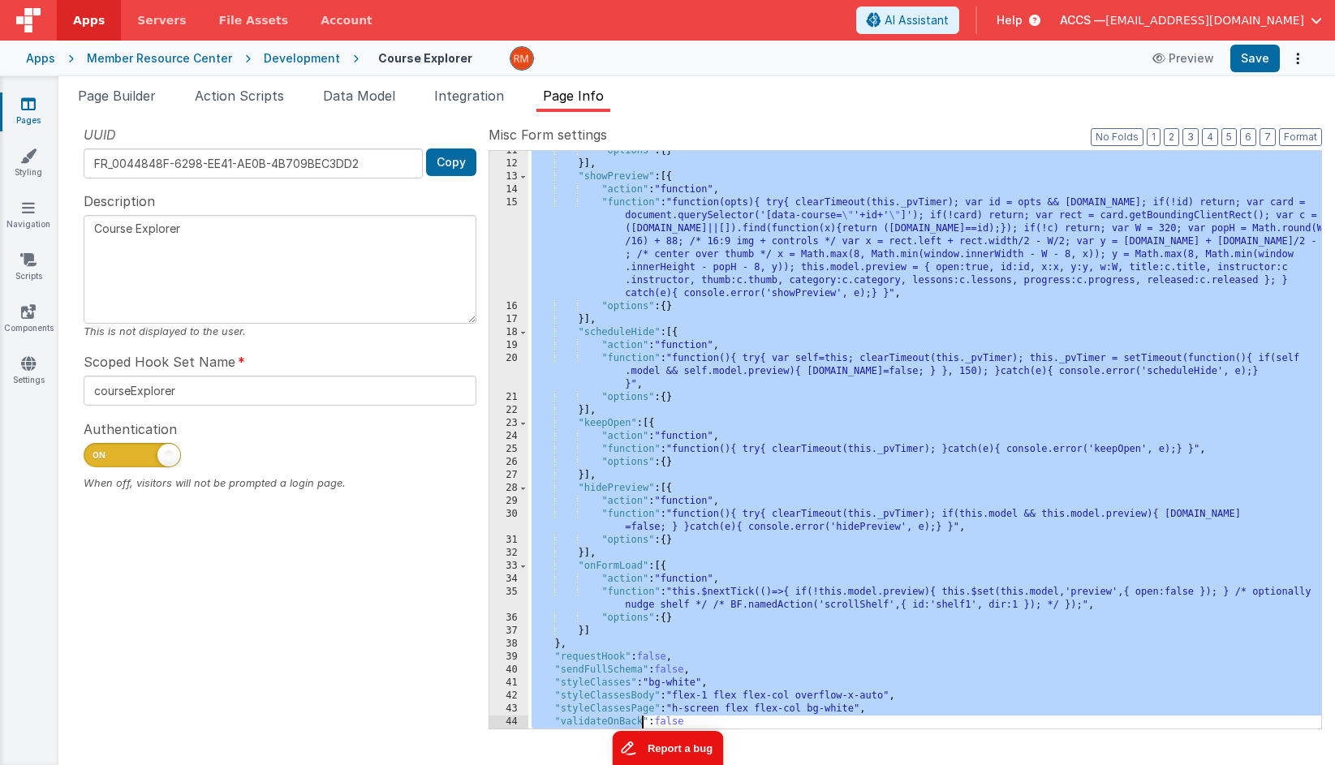
scroll to position [188, 0]
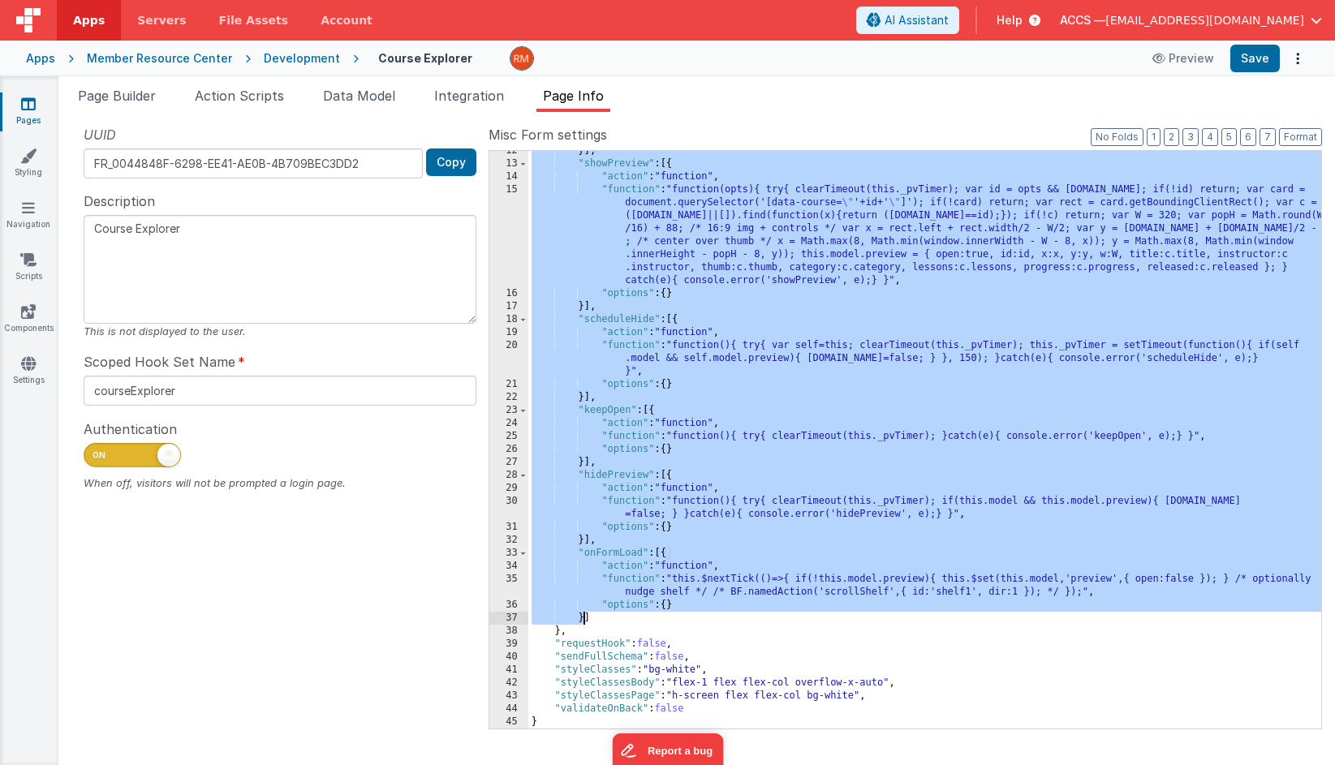
drag, startPoint x: 530, startPoint y: 234, endPoint x: 583, endPoint y: 613, distance: 382.6
click at [583, 613] on div "}] , "showPreview" : [{ "action" : "function" , "function" : "function(opts){ t…" at bounding box center [924, 446] width 793 height 604
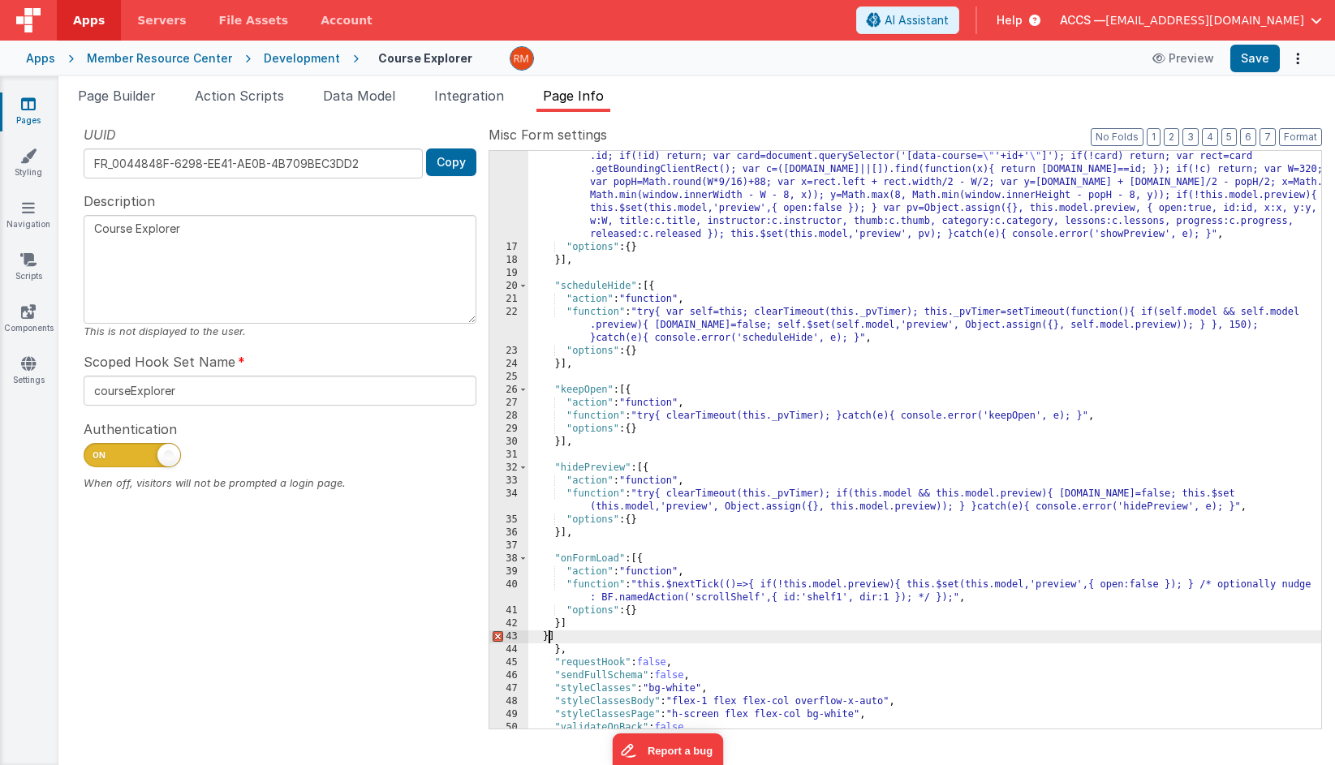
scroll to position [266, 0]
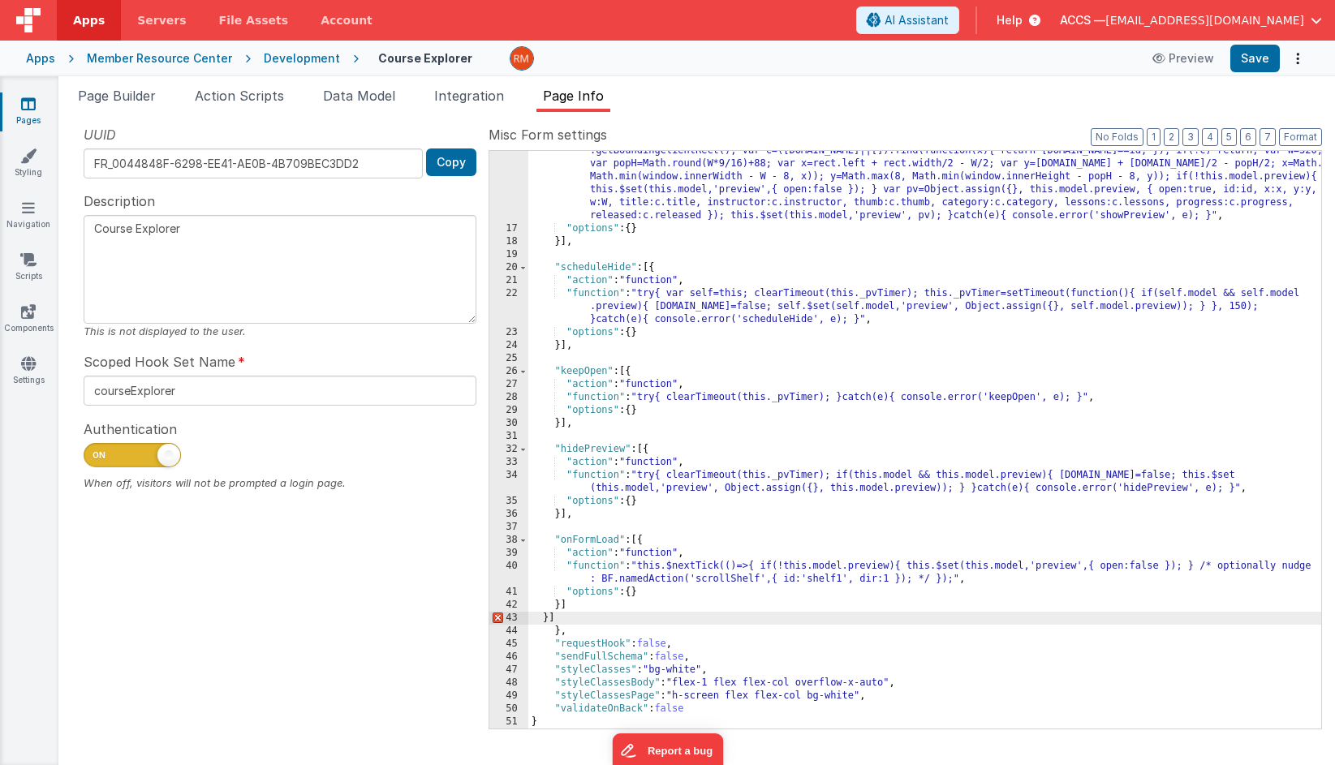
click at [567, 616] on div ""function" : "try{ clearTimeout(this._pvTimer); var o=(typeof opts!=='undefined…" at bounding box center [924, 465] width 793 height 694
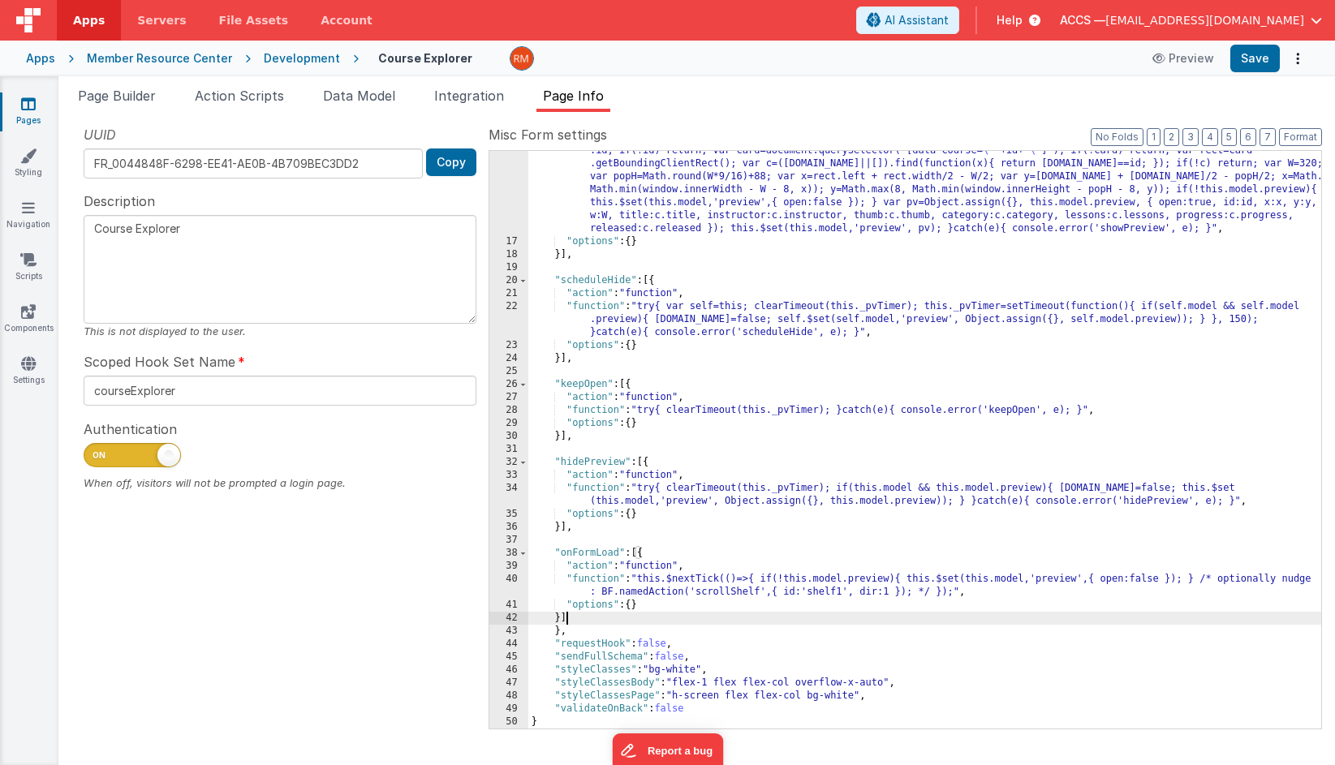
scroll to position [253, 0]
click at [1307, 134] on button "Format" at bounding box center [1300, 137] width 43 height 18
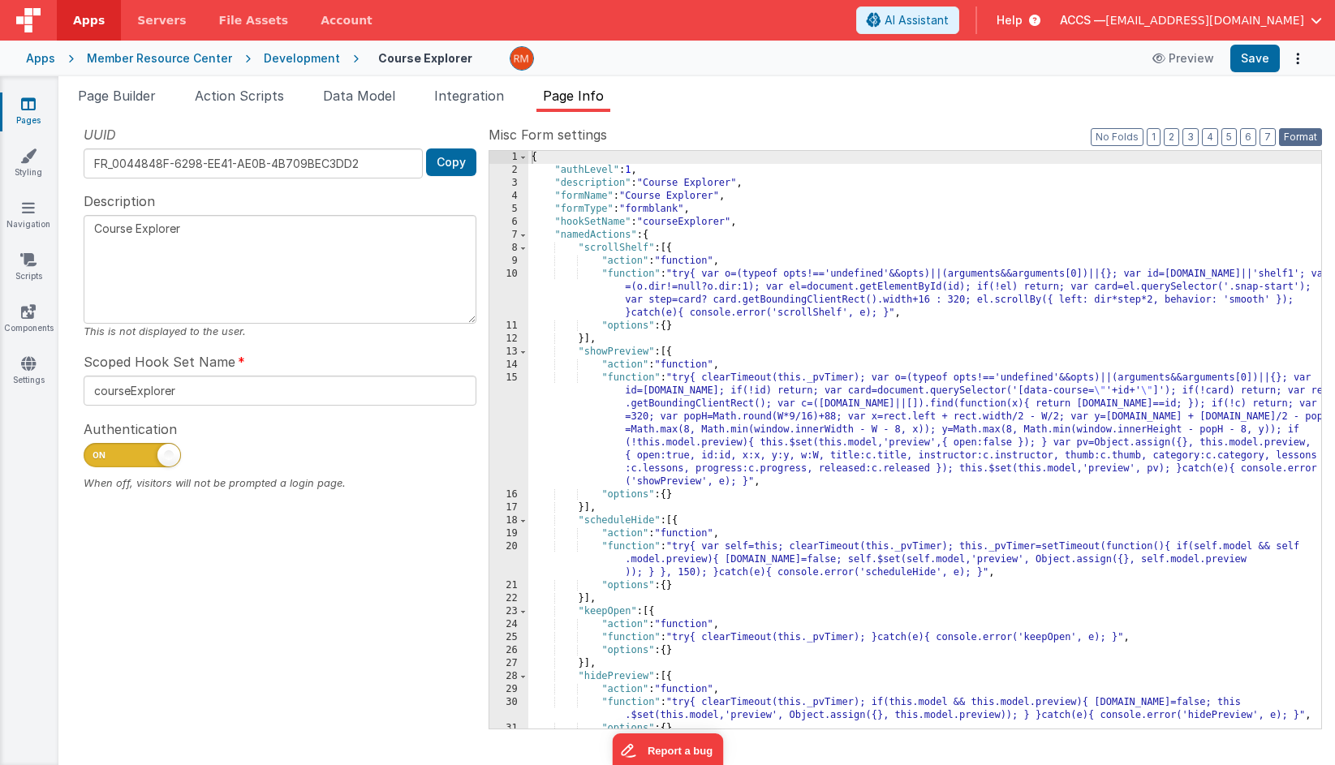
scroll to position [0, 0]
click at [1253, 67] on button "Save" at bounding box center [1254, 59] width 49 height 28
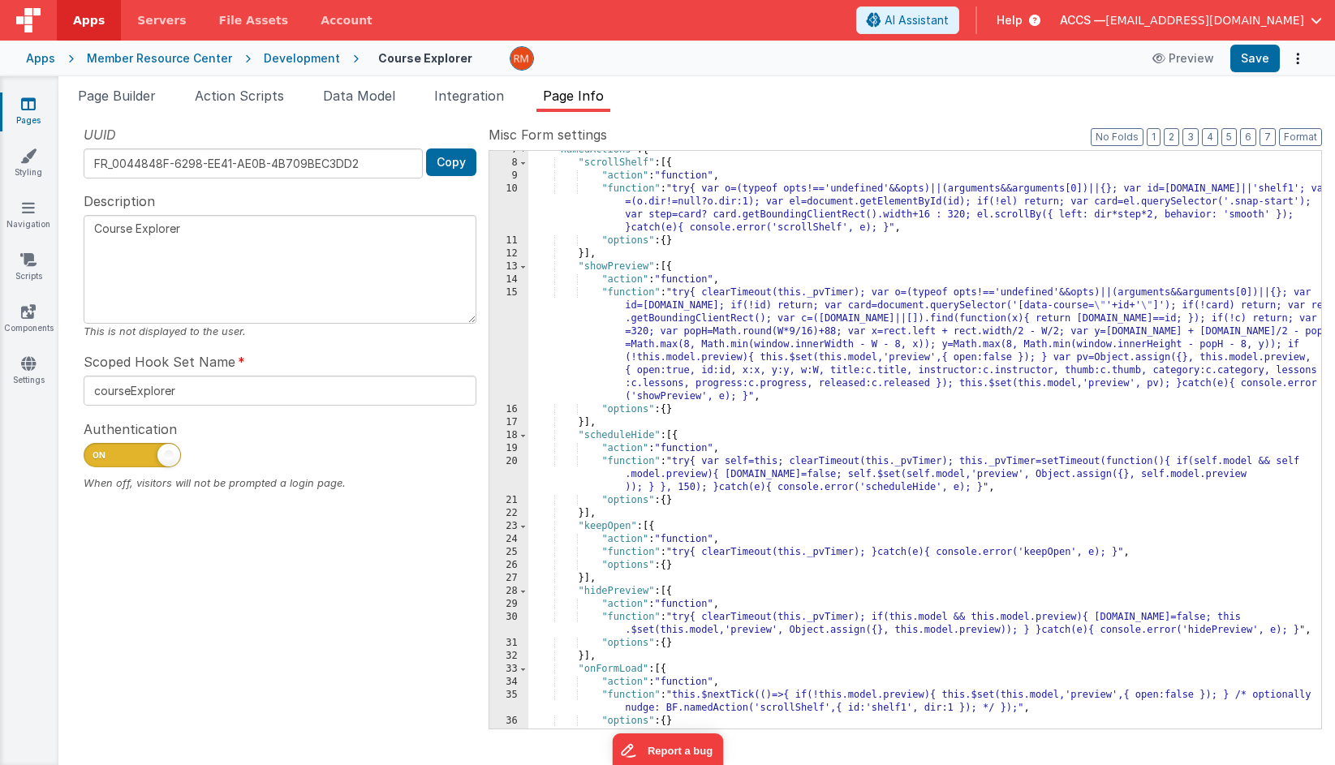
scroll to position [57, 0]
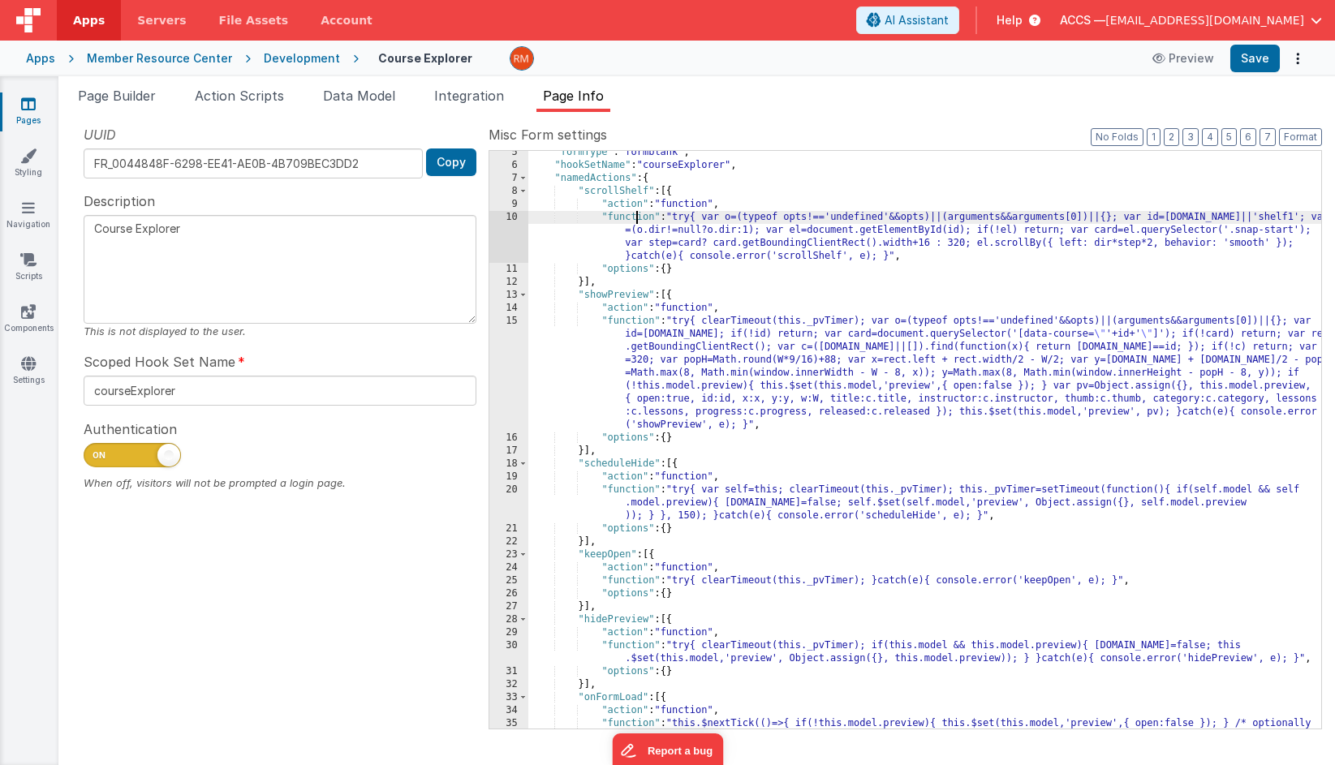
click at [638, 219] on div ""formType" : "formblank" , "hookSetName" : "courseExplorer" , "namedActions" : …" at bounding box center [924, 454] width 793 height 617
click at [512, 217] on div "10" at bounding box center [508, 237] width 39 height 52
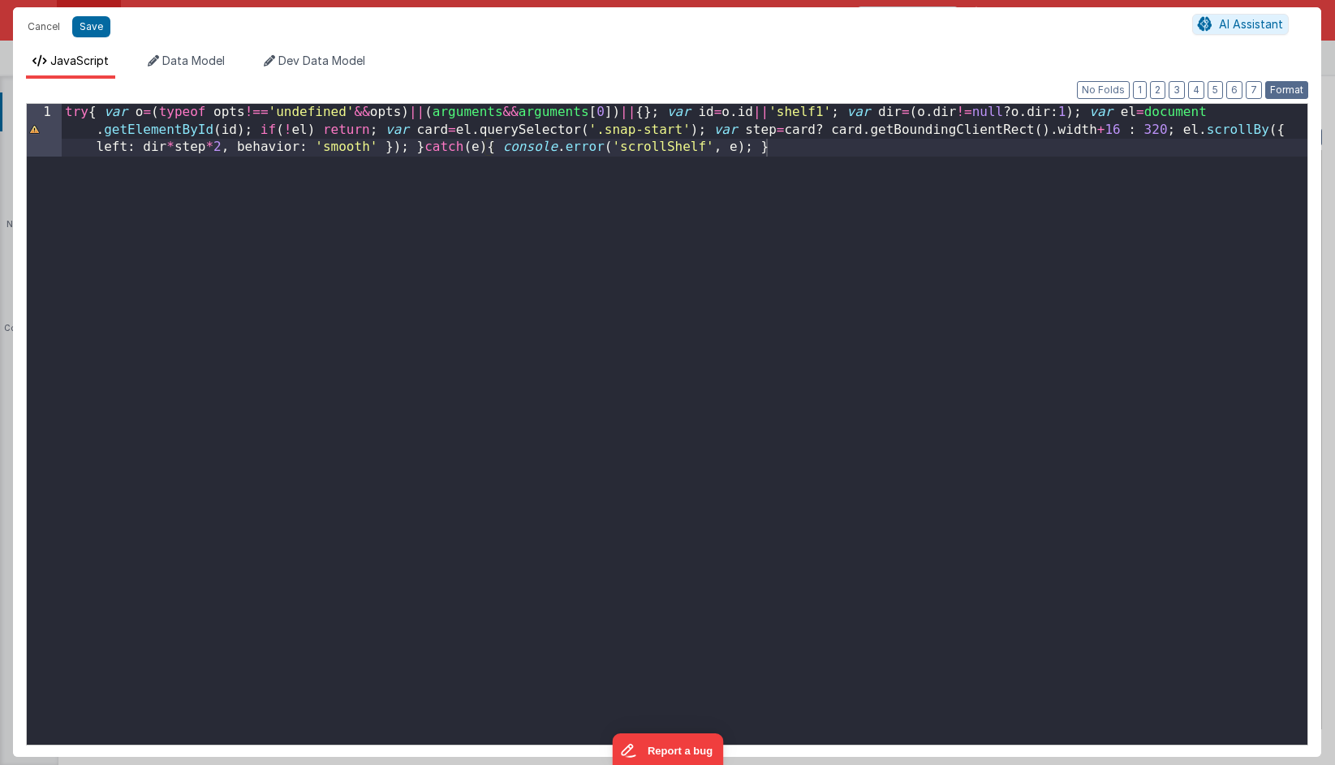
click at [1280, 91] on button "Format" at bounding box center [1286, 90] width 43 height 18
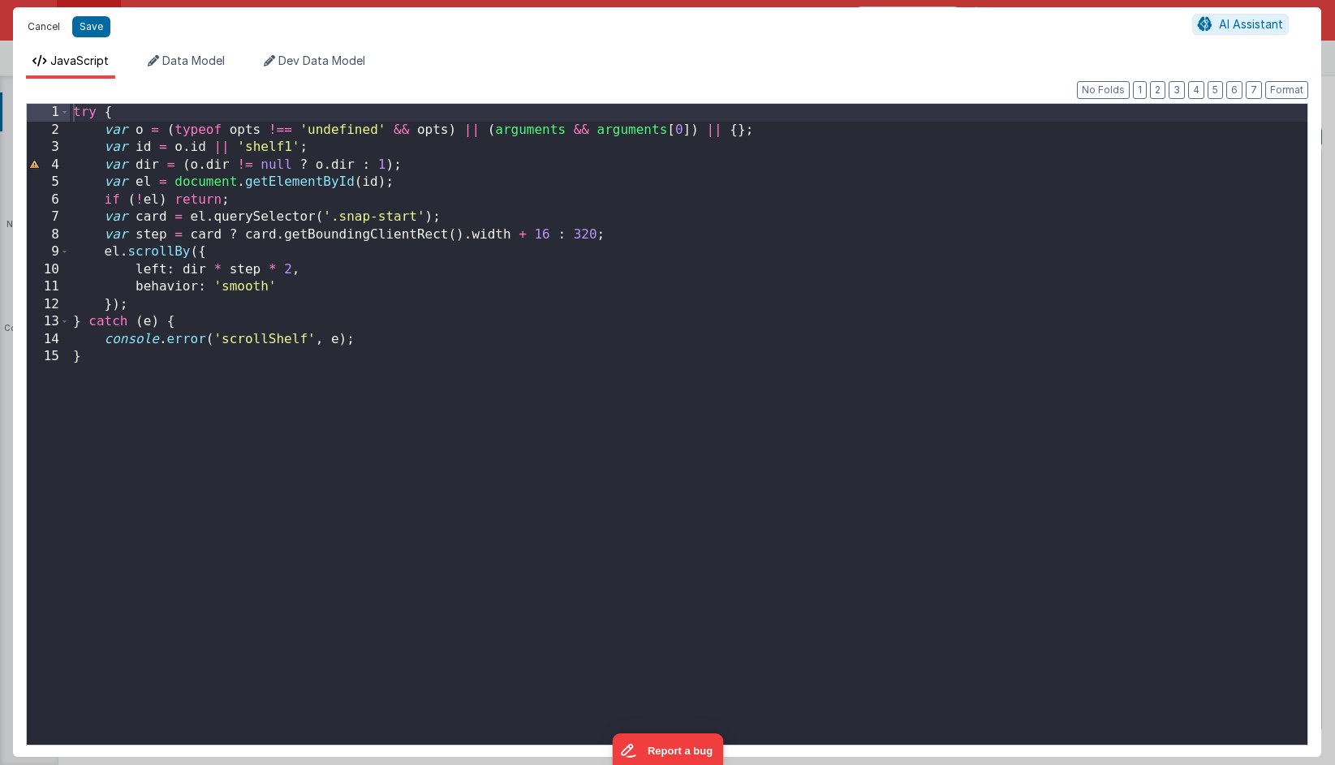
click at [53, 26] on button "Cancel" at bounding box center [43, 26] width 49 height 23
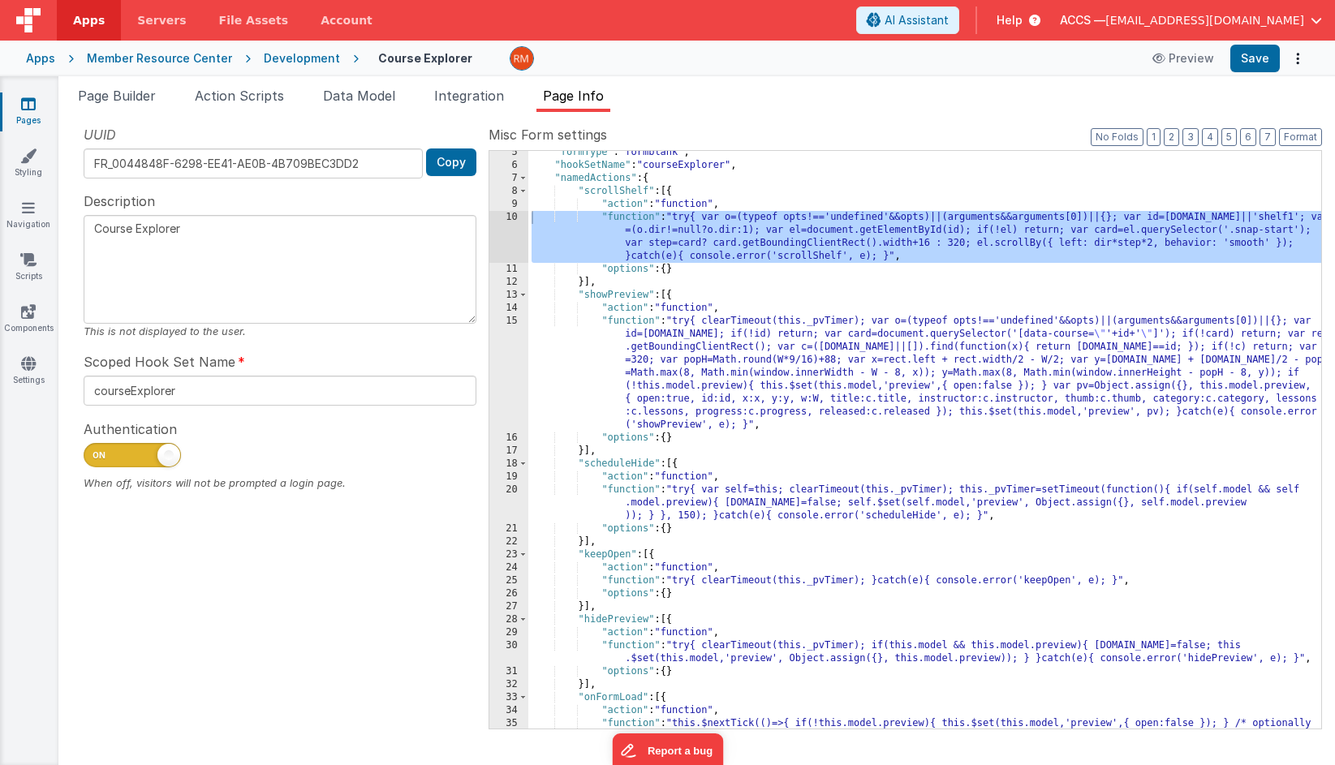
click at [27, 110] on icon at bounding box center [28, 104] width 15 height 16
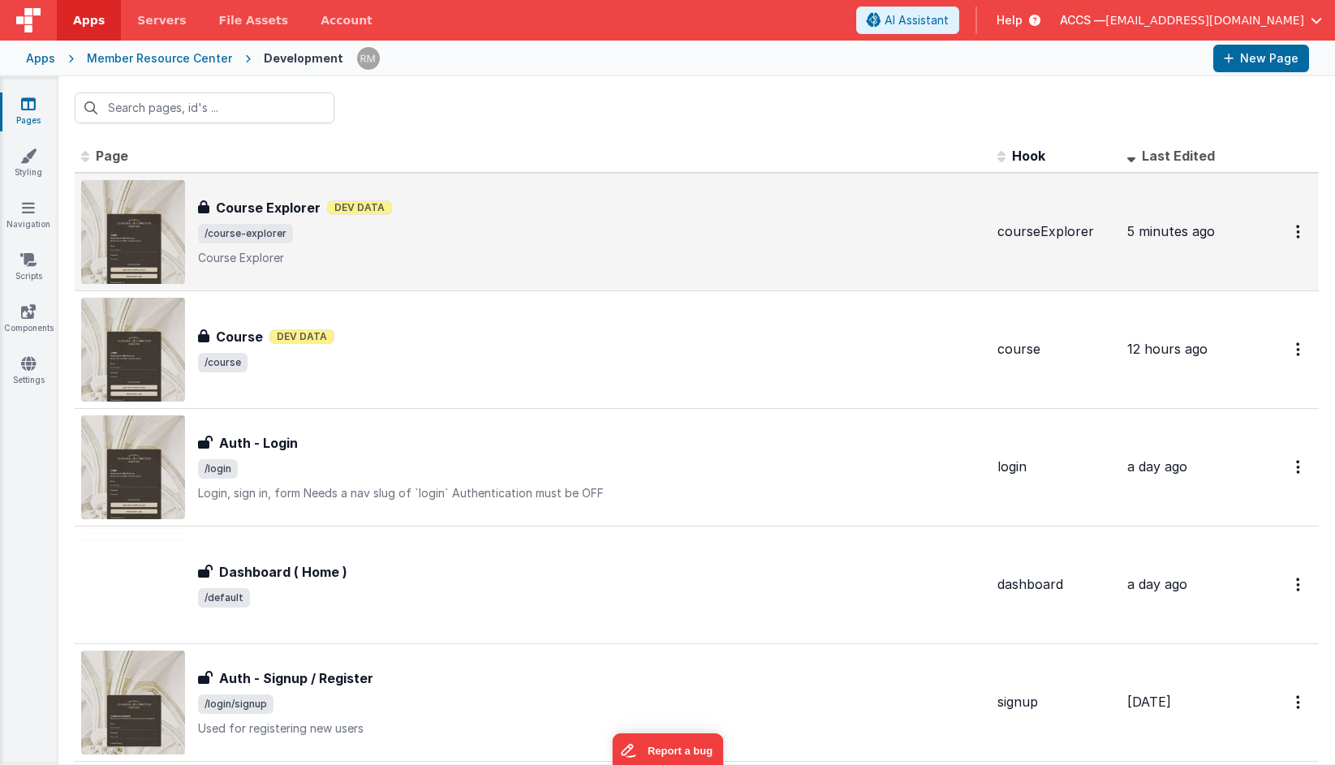
click at [390, 207] on div "Course Explorer Dev Data" at bounding box center [591, 207] width 786 height 19
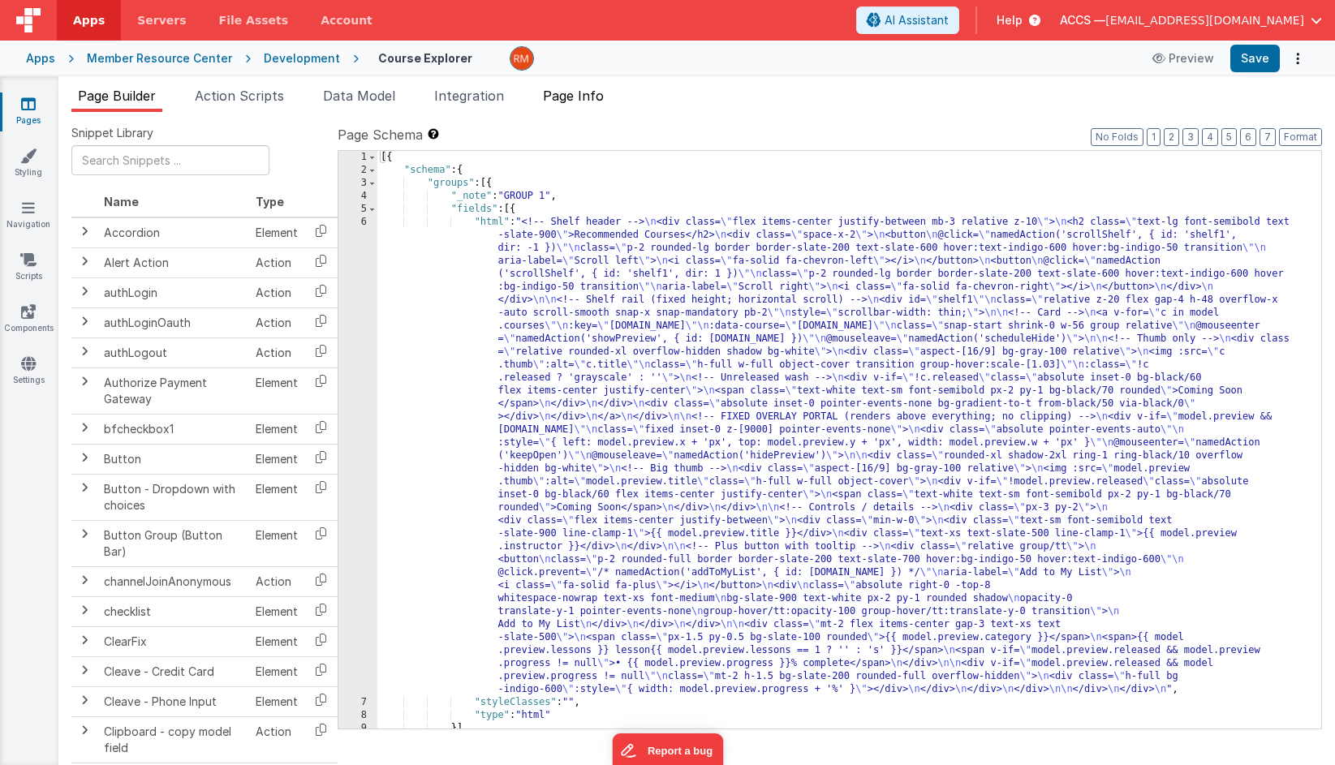
click at [579, 89] on span "Page Info" at bounding box center [573, 96] width 61 height 16
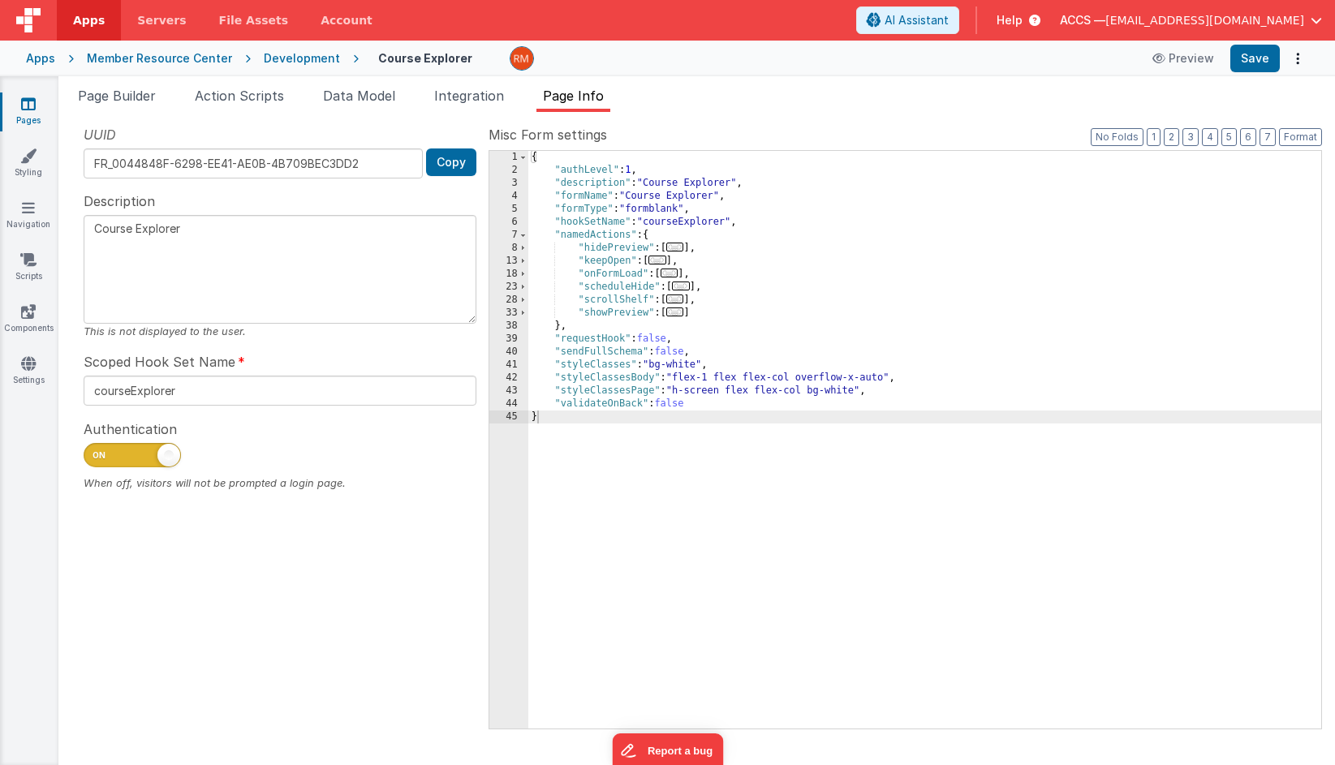
click at [678, 297] on span "..." at bounding box center [675, 299] width 18 height 9
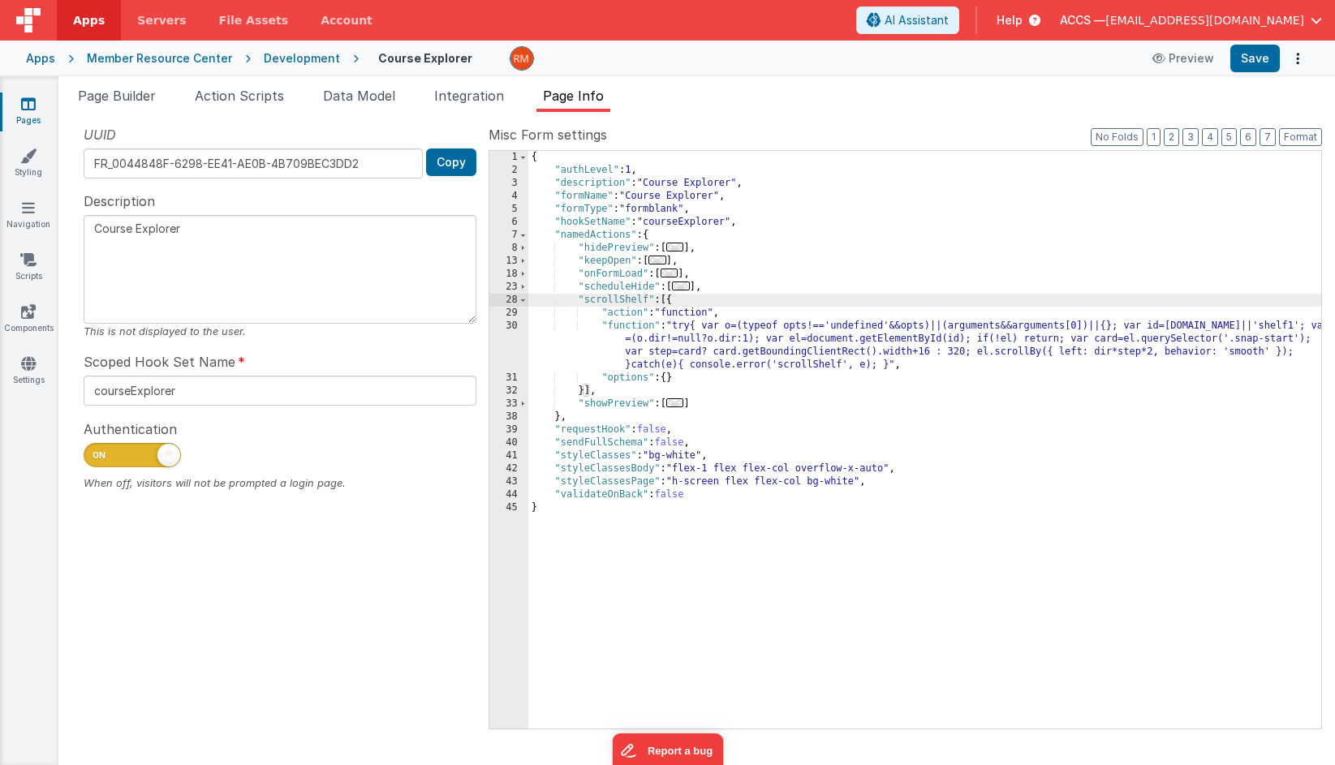
click at [633, 325] on div "{ "authLevel" : 1 , "description" : "Course Explorer" , "formName" : "Course Ex…" at bounding box center [924, 453] width 793 height 604
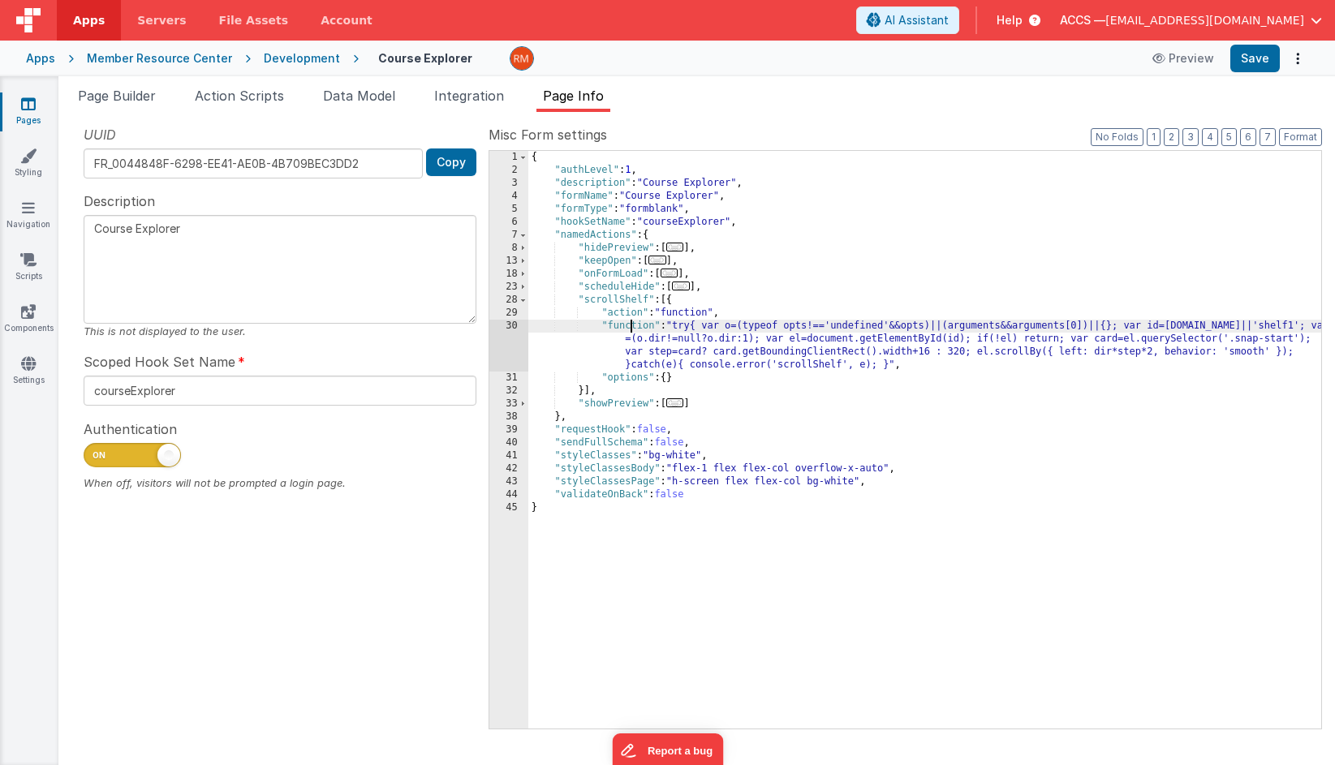
click at [627, 329] on div "{ "authLevel" : 1 , "description" : "Course Explorer" , "formName" : "Course Ex…" at bounding box center [924, 453] width 793 height 604
click at [514, 325] on div "30" at bounding box center [508, 346] width 39 height 52
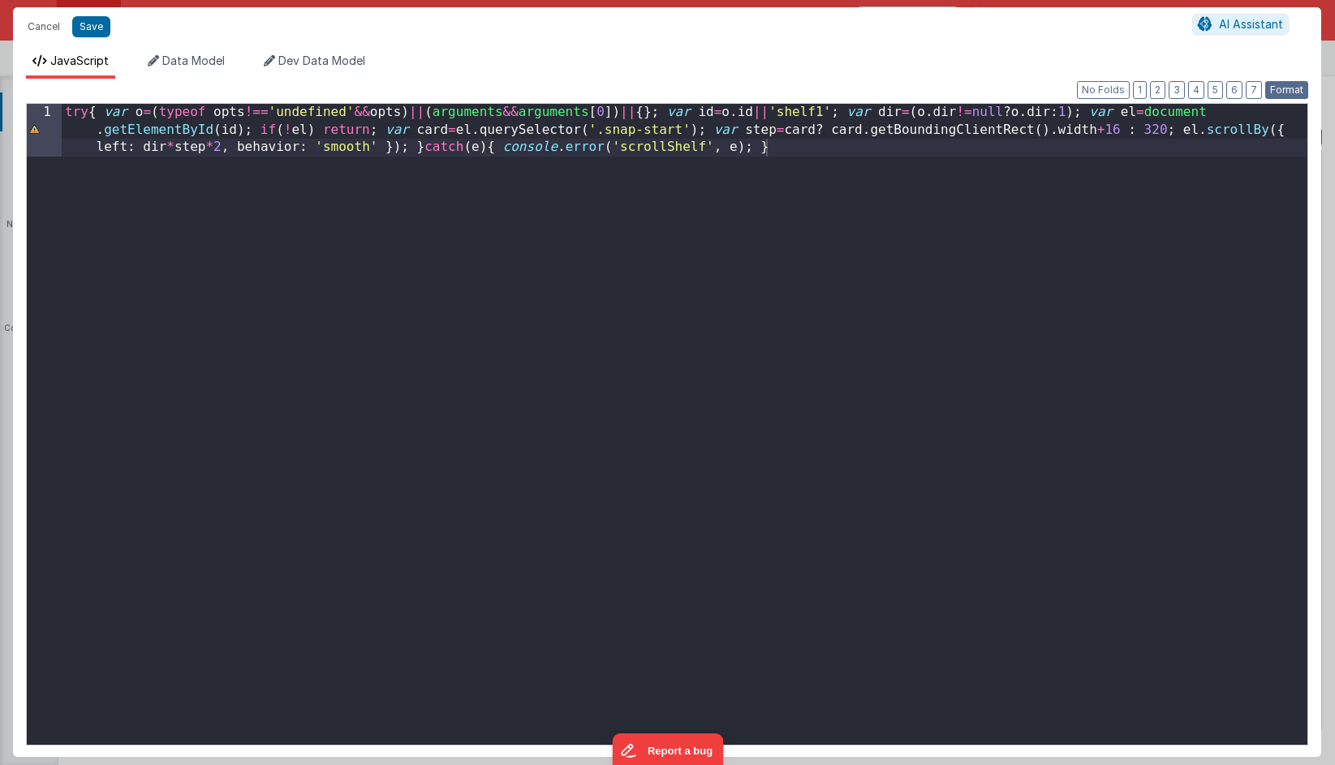
click at [1279, 98] on button "Format" at bounding box center [1286, 90] width 43 height 18
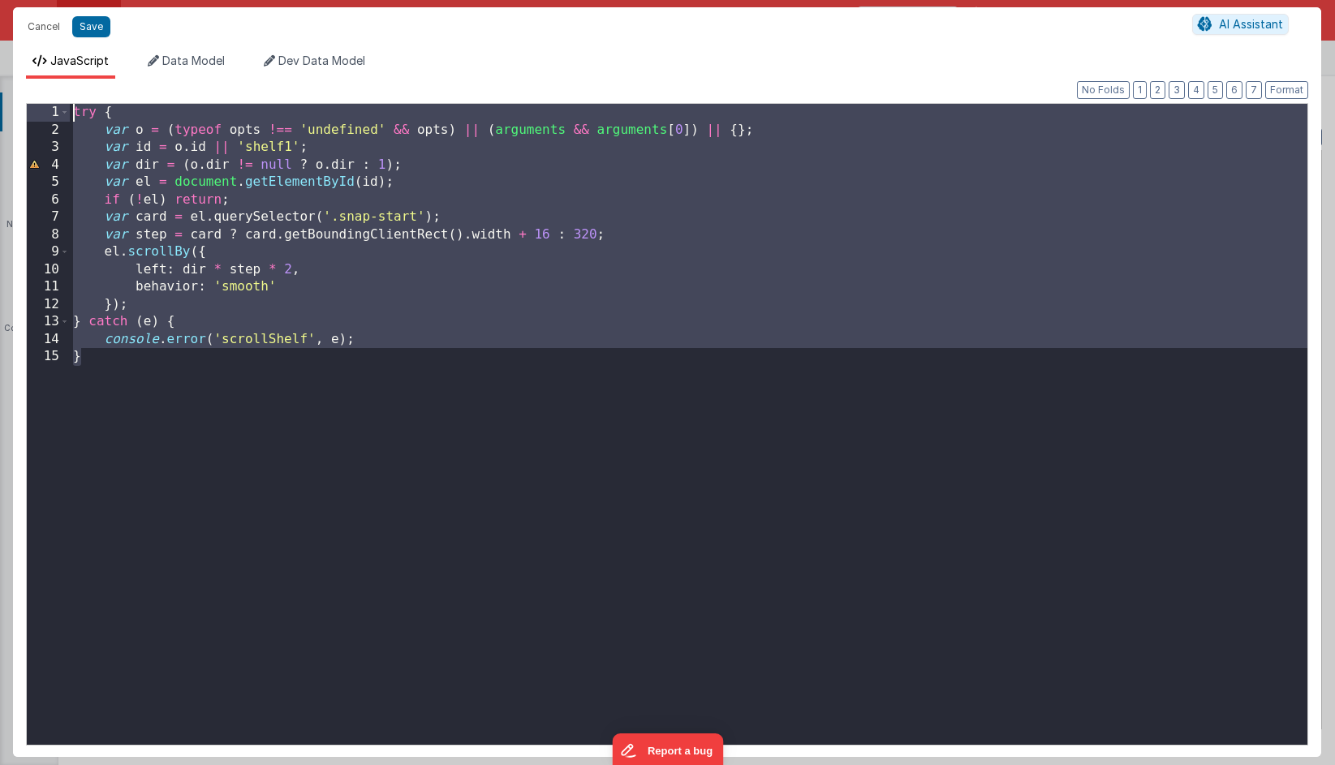
drag, startPoint x: 161, startPoint y: 413, endPoint x: -11, endPoint y: 33, distance: 416.8
click at [0, 33] on html "Cancel Save AI Assistant JavaScript Data Model Dev Data Model Format 7 6 5 4 3 …" at bounding box center [667, 382] width 1335 height 765
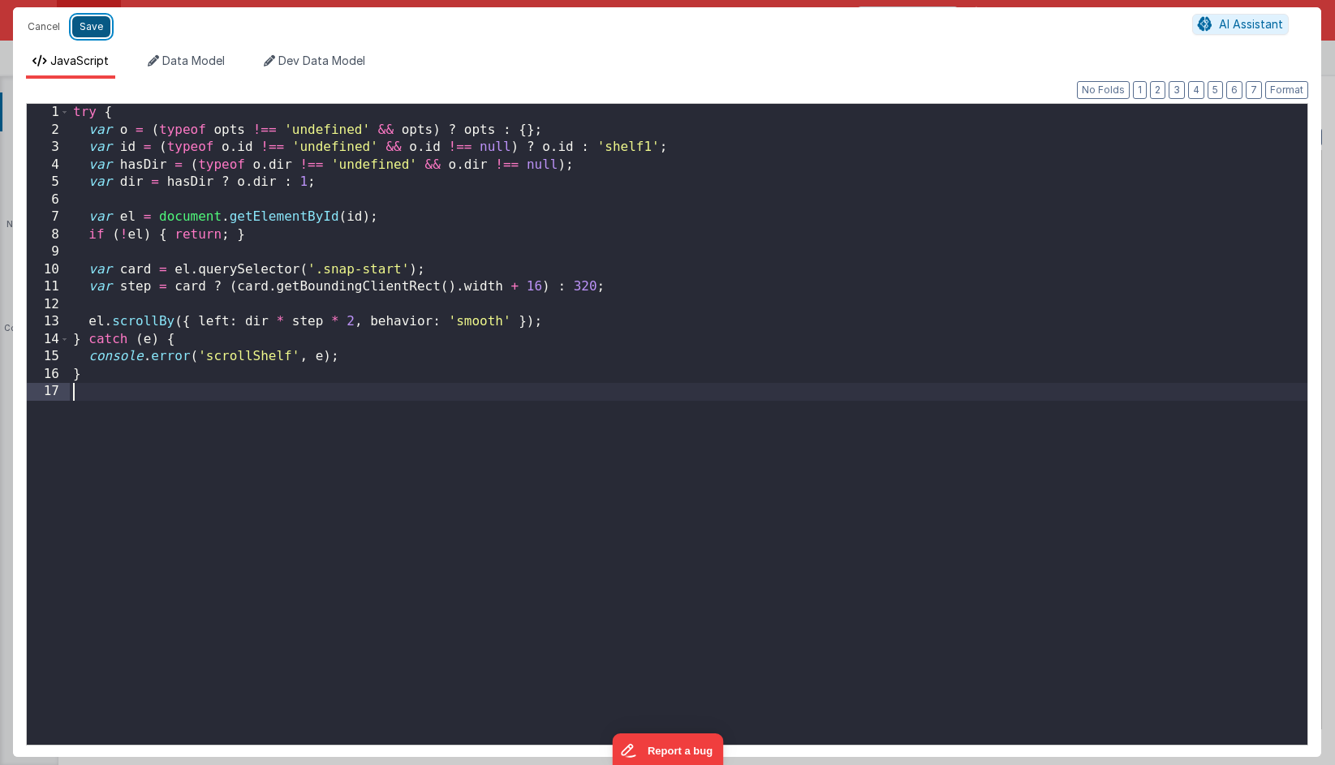
click at [92, 32] on button "Save" at bounding box center [91, 26] width 38 height 21
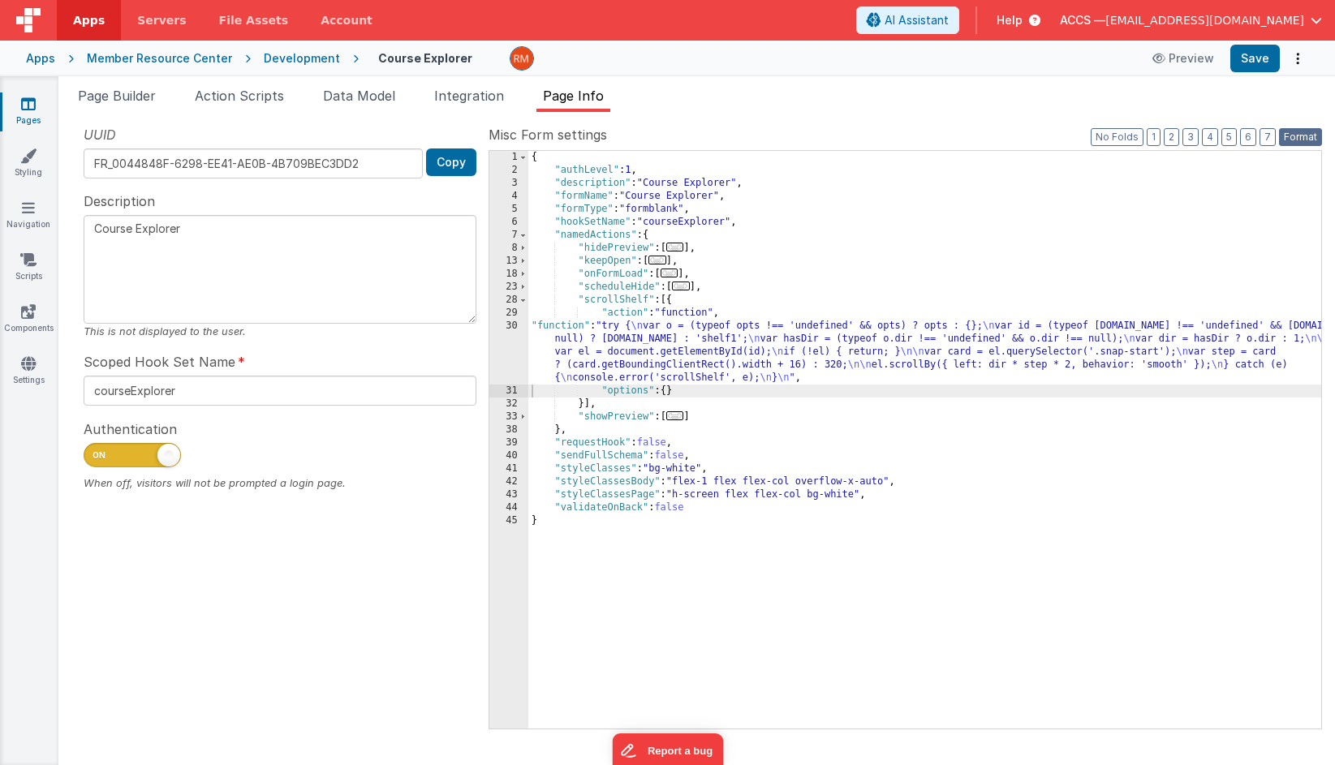
click at [1312, 136] on button "Format" at bounding box center [1300, 137] width 43 height 18
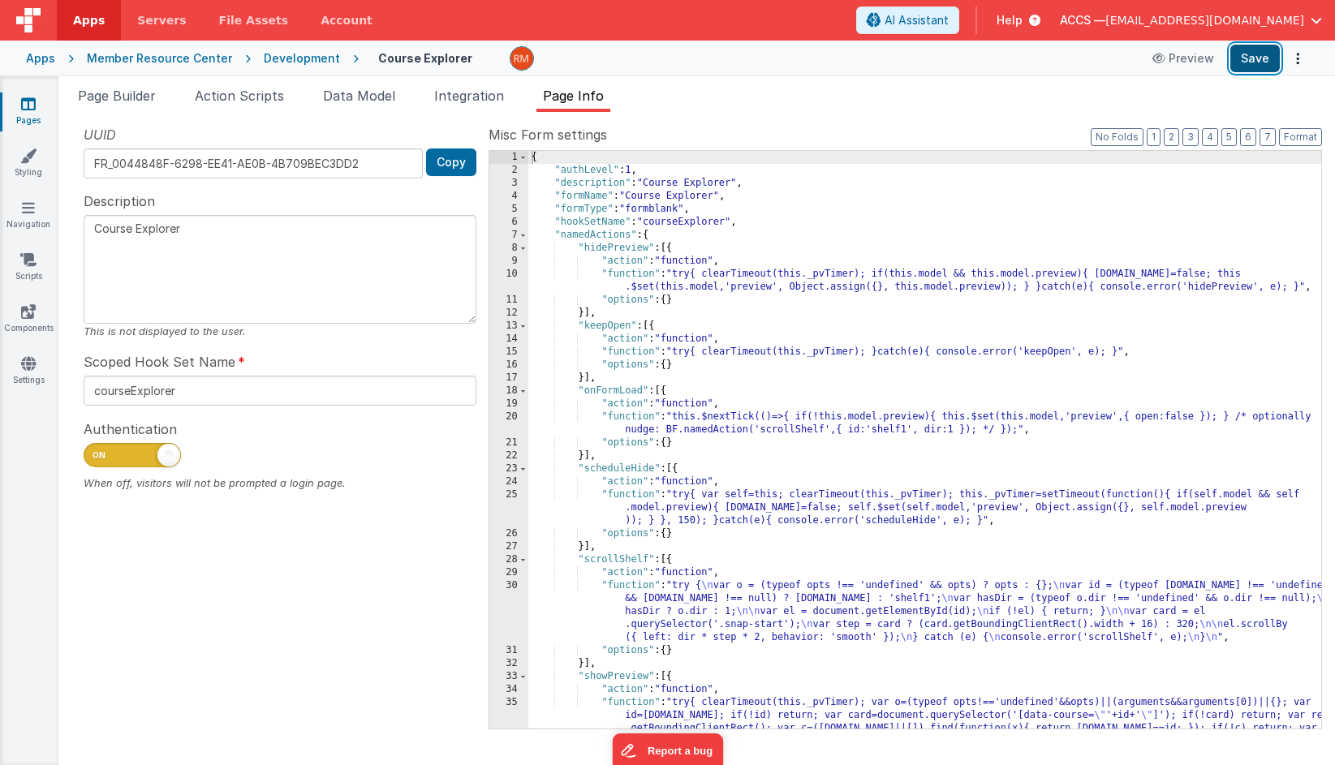
click at [1258, 65] on button "Save" at bounding box center [1254, 59] width 49 height 28
click at [630, 421] on div "{ "authLevel" : 1 , "description" : "Course Explorer" , "formName" : "Course Ex…" at bounding box center [924, 504] width 793 height 707
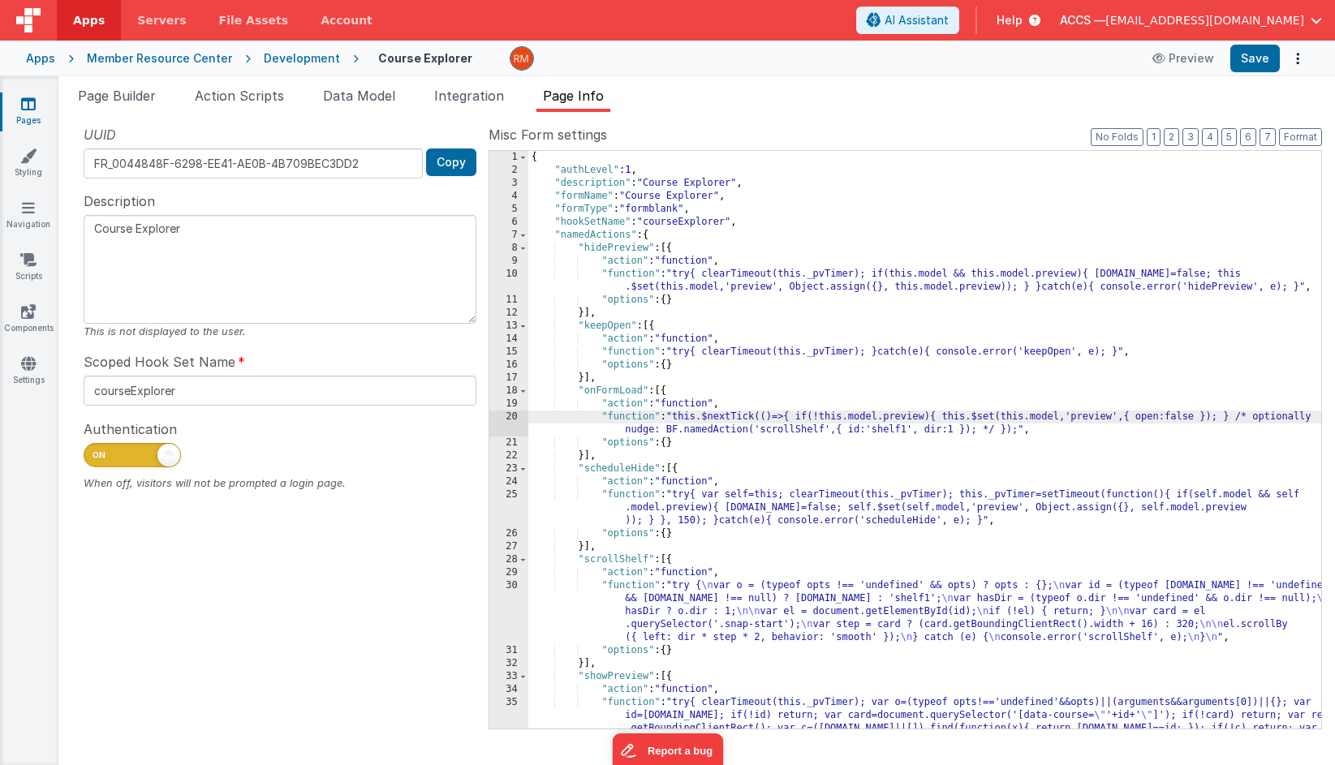
click at [511, 417] on div "20" at bounding box center [508, 424] width 39 height 26
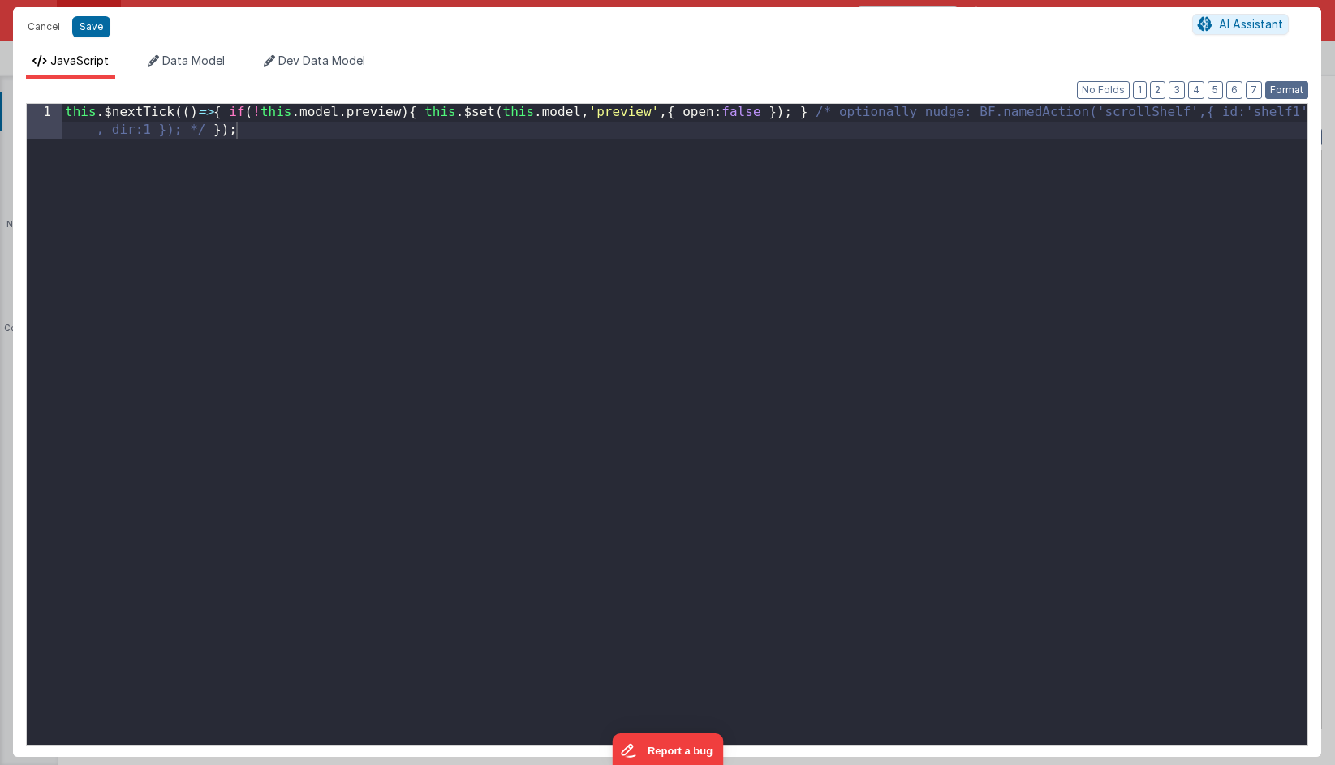
click at [1278, 87] on button "Format" at bounding box center [1286, 90] width 43 height 18
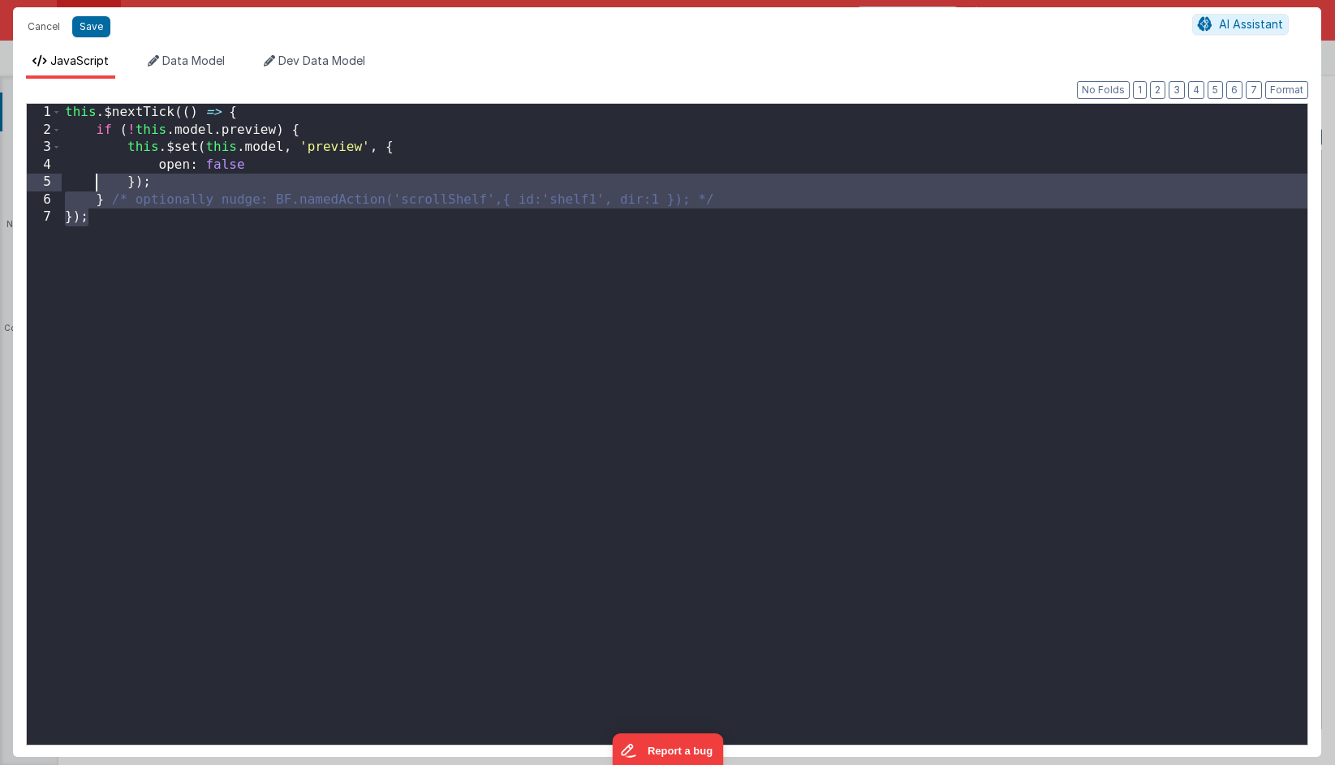
drag, startPoint x: 174, startPoint y: 350, endPoint x: 59, endPoint y: 41, distance: 330.4
click at [59, 41] on div "Cancel Save AI Assistant JavaScript Data Model Dev Data Model Format 7 6 5 4 3 …" at bounding box center [667, 382] width 1308 height 750
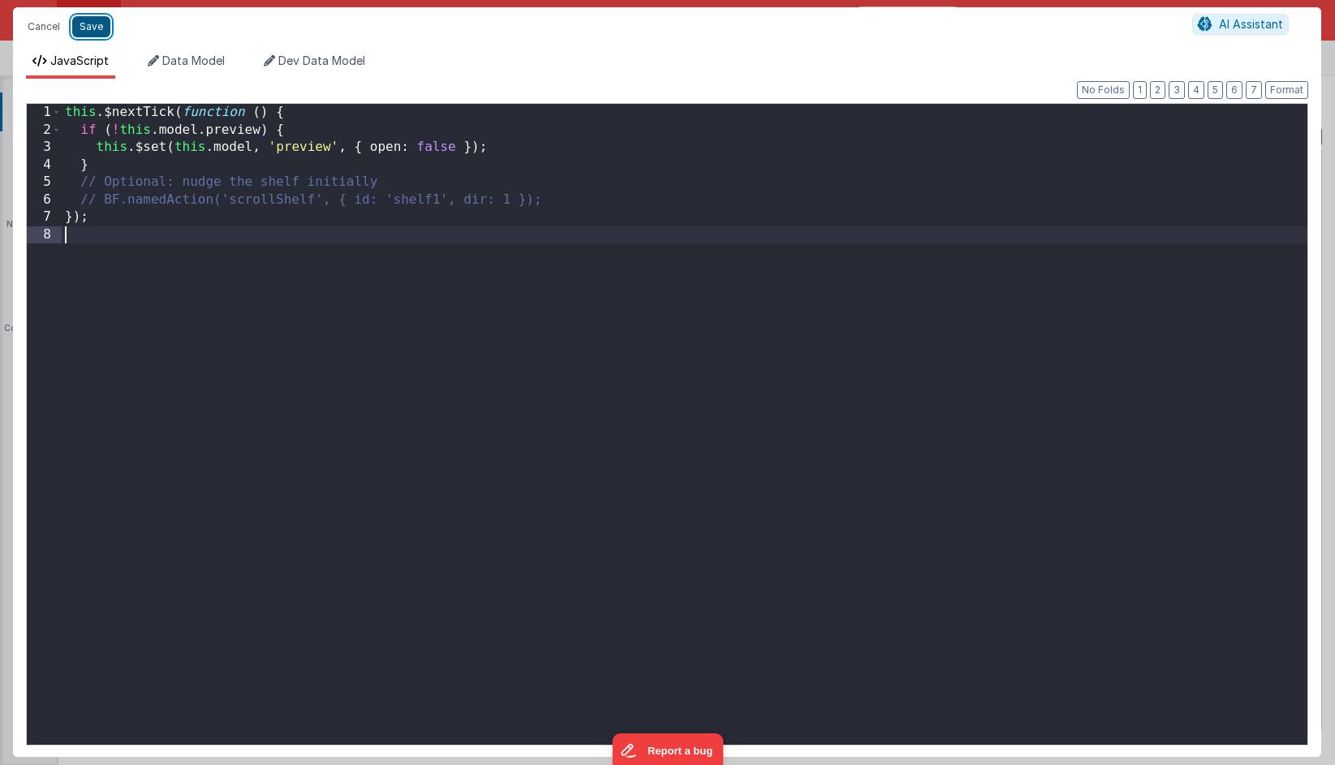
click at [91, 28] on button "Save" at bounding box center [91, 26] width 38 height 21
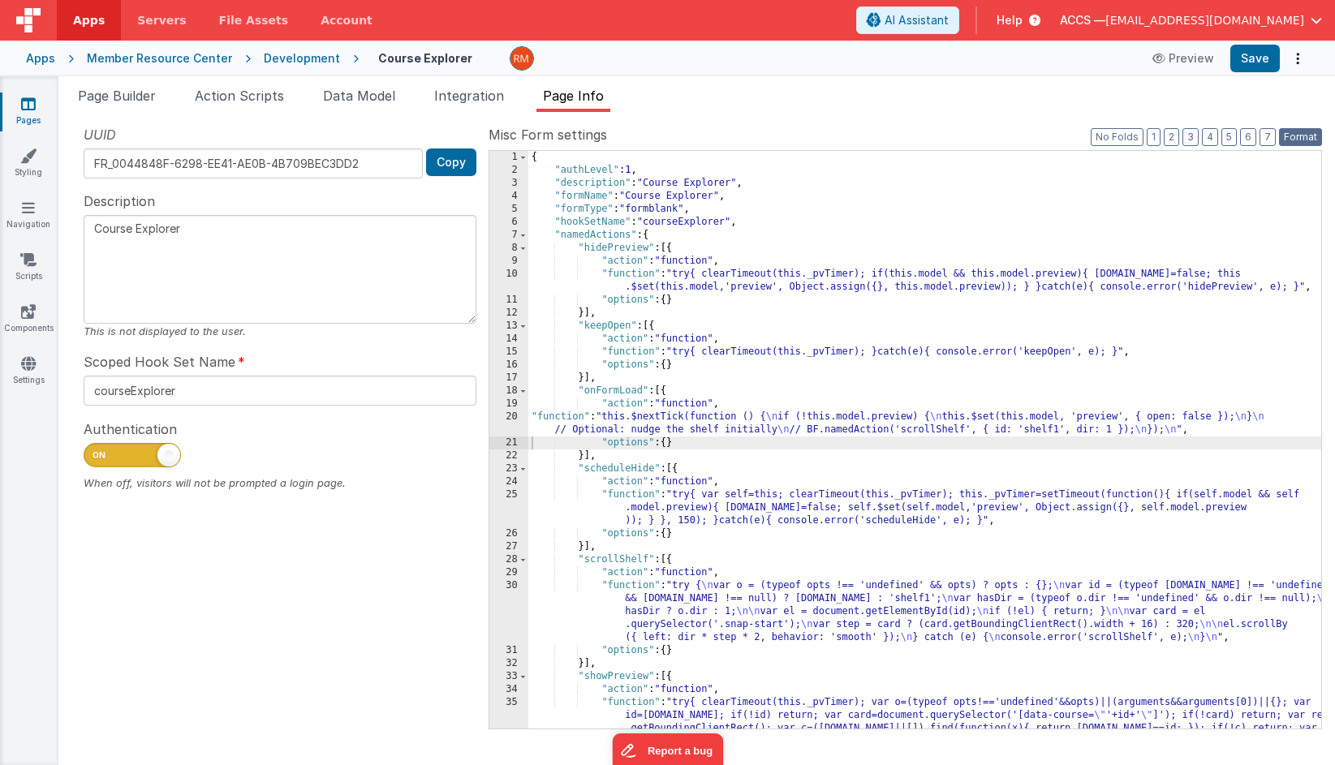
click at [1310, 140] on button "Format" at bounding box center [1300, 137] width 43 height 18
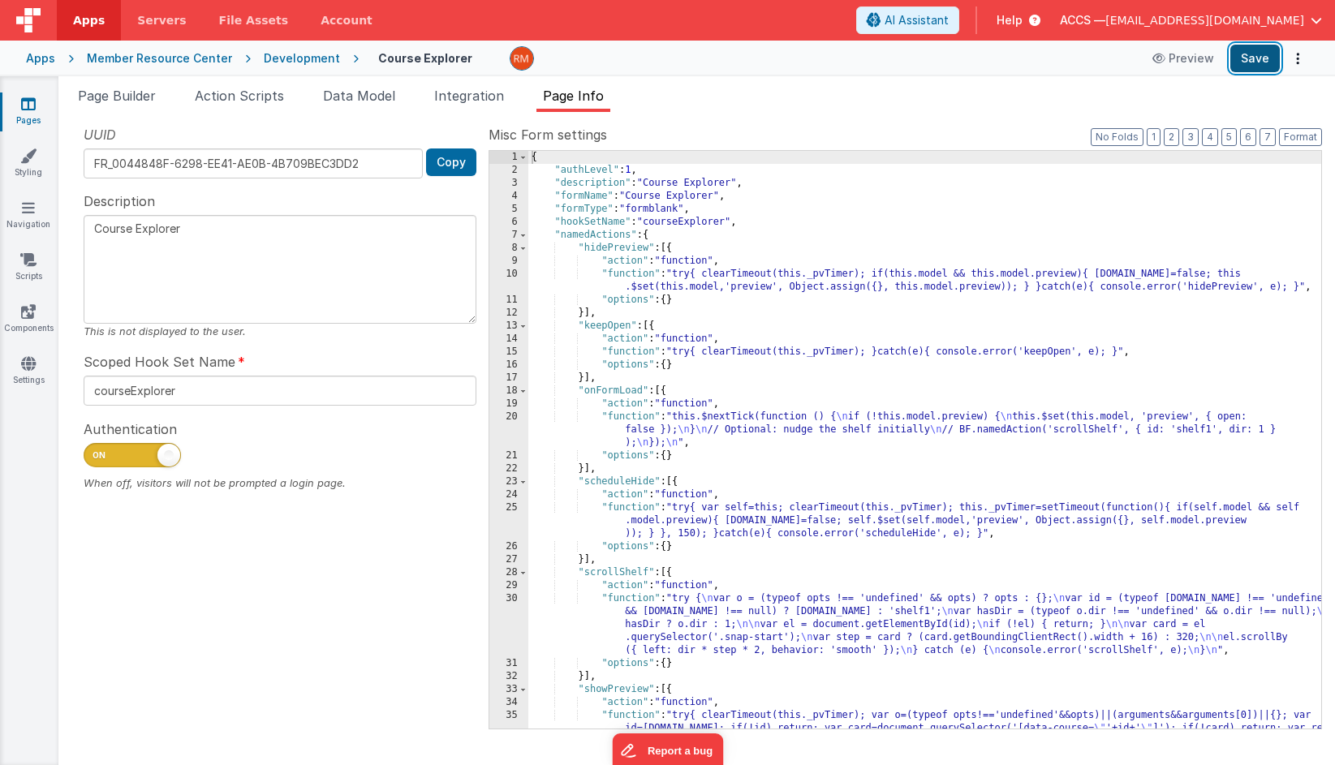
click at [1257, 62] on button "Save" at bounding box center [1254, 59] width 49 height 28
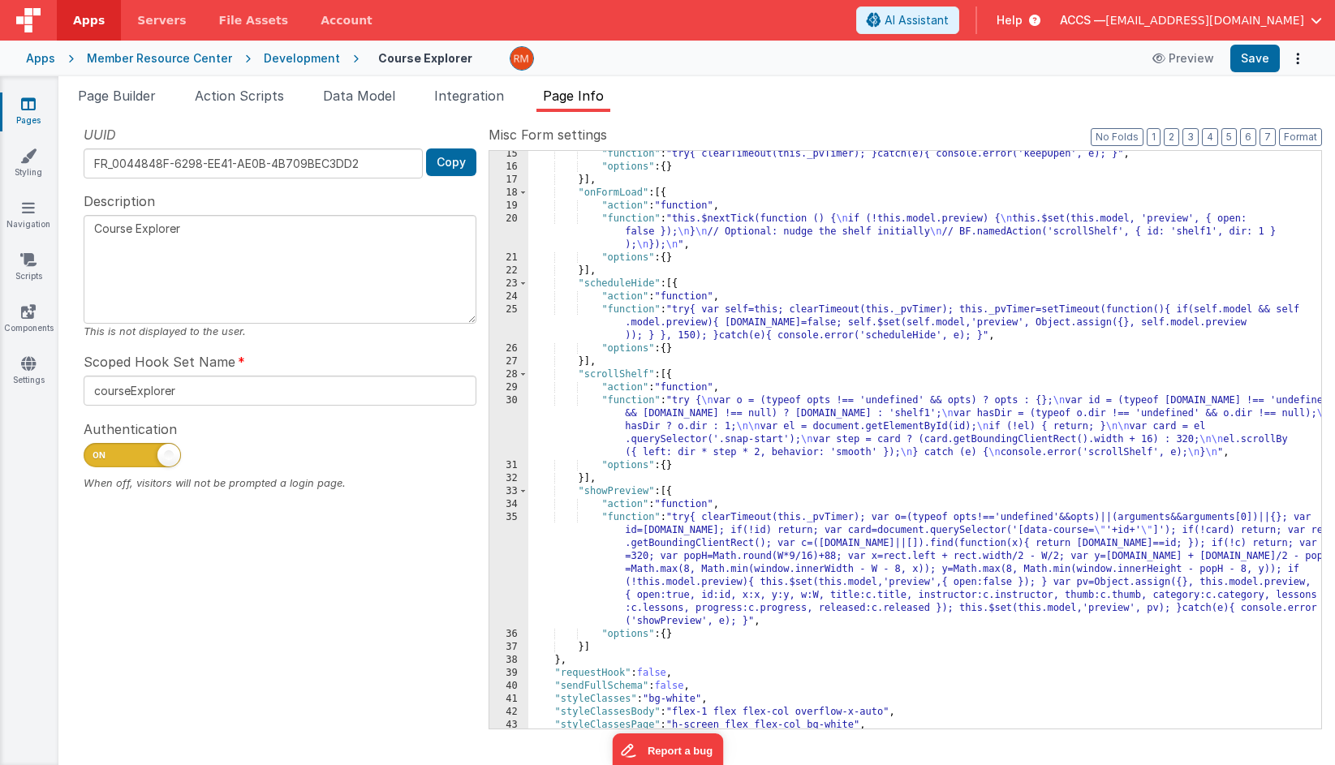
scroll to position [227, 0]
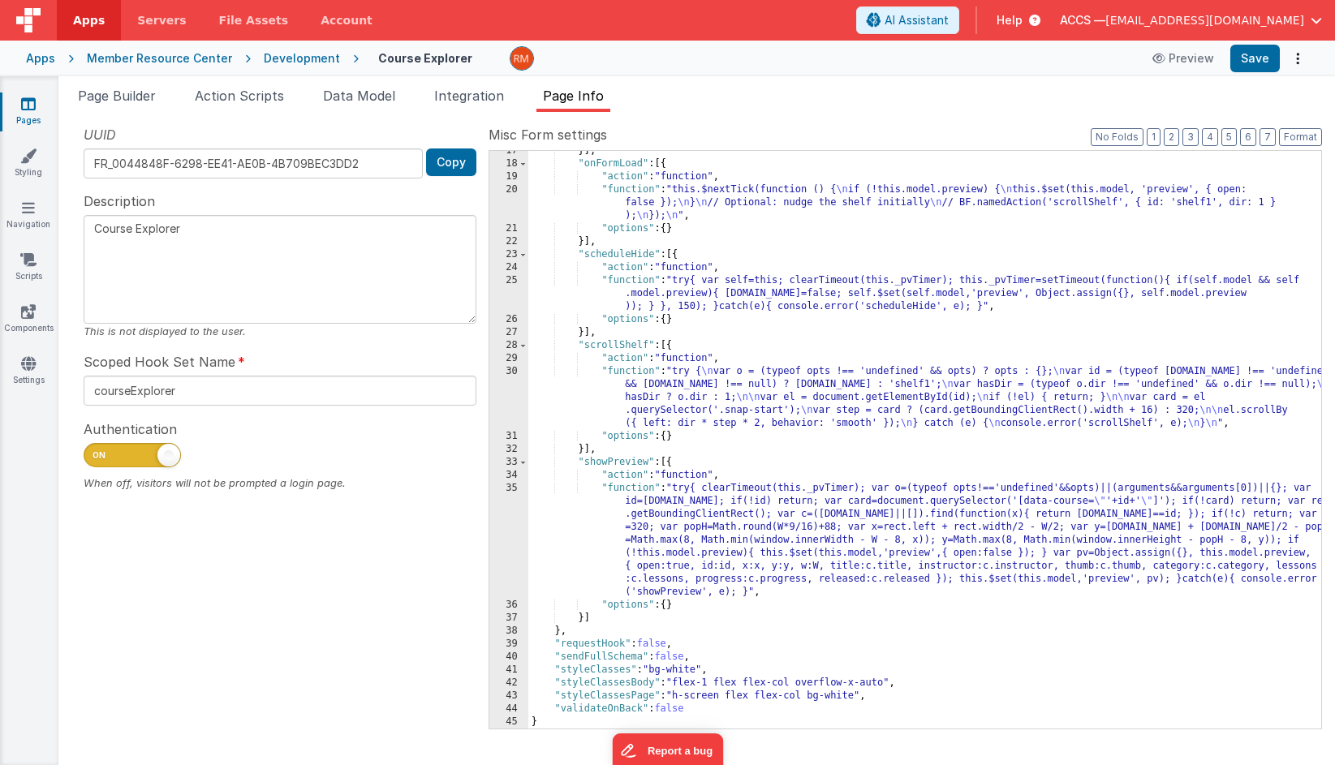
click at [624, 490] on div "}] , "onFormLoad" : [{ "action" : "function" , "function" : "this.$nextTick(fun…" at bounding box center [924, 446] width 793 height 604
click at [510, 488] on div "35" at bounding box center [508, 540] width 39 height 117
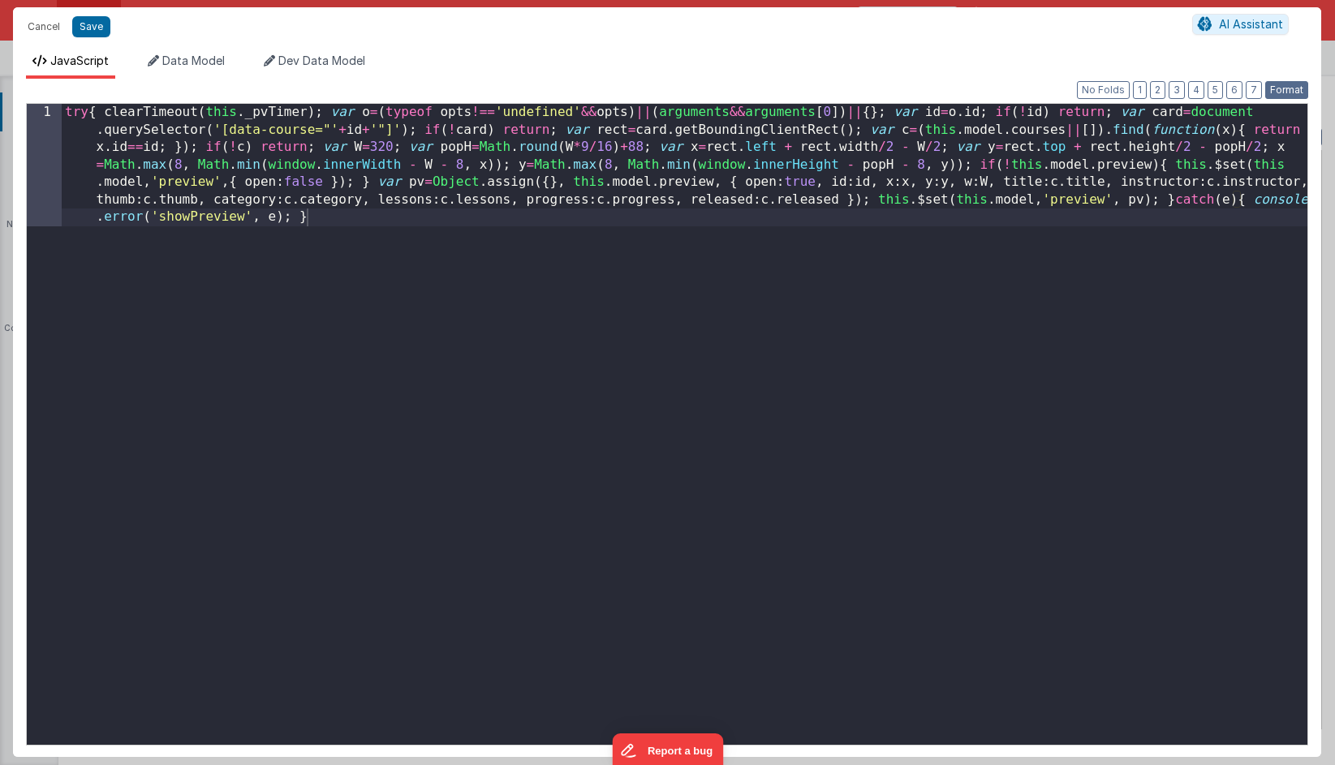
click at [1291, 86] on button "Format" at bounding box center [1286, 90] width 43 height 18
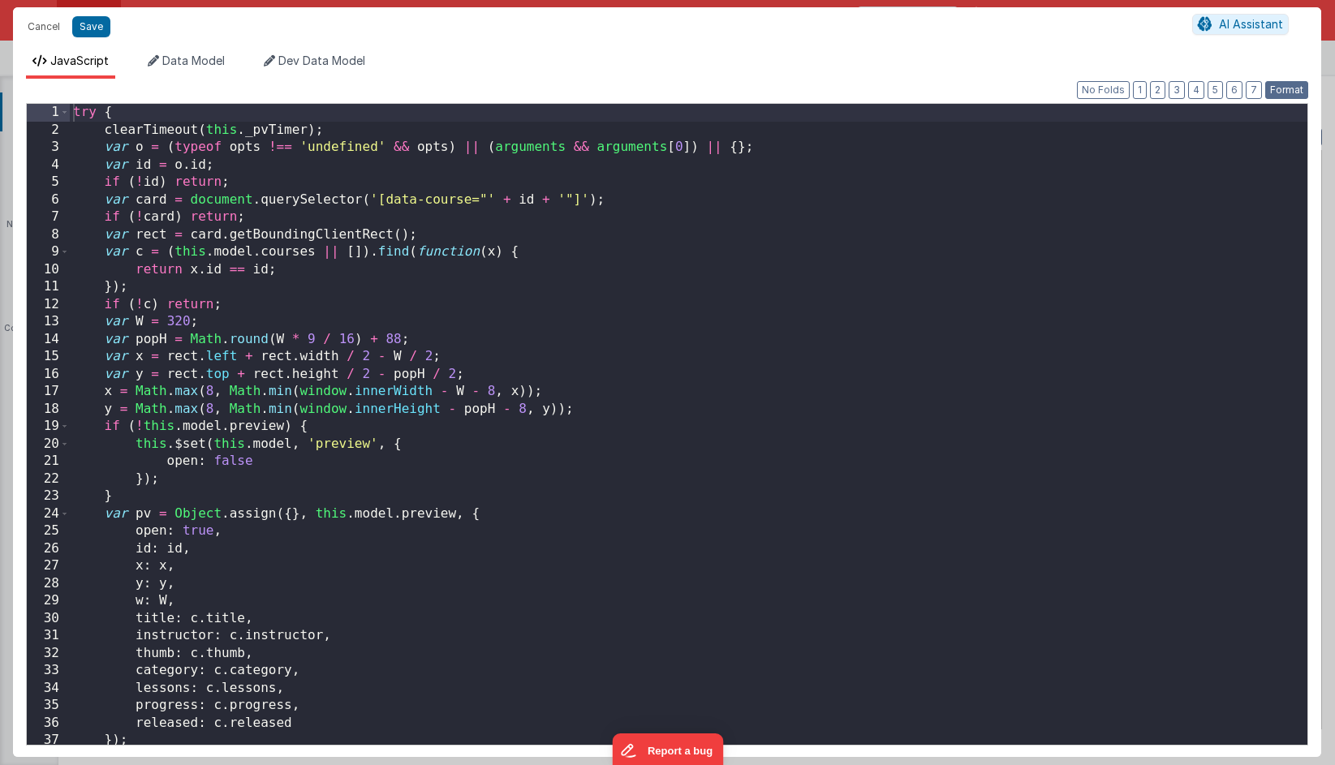
scroll to position [74, 0]
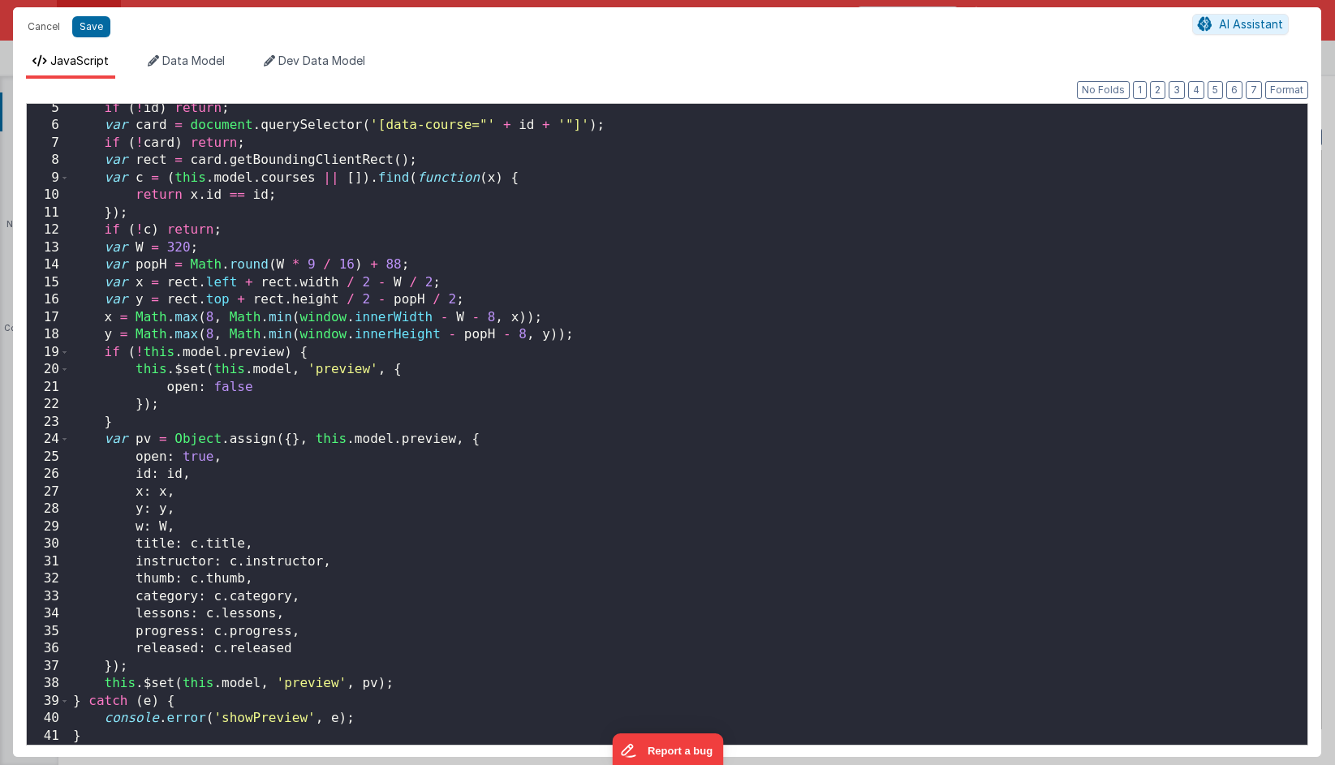
click at [436, 551] on div "if ( ! id ) return ; var card = document . querySelector ( '[data-course="' + i…" at bounding box center [688, 438] width 1237 height 676
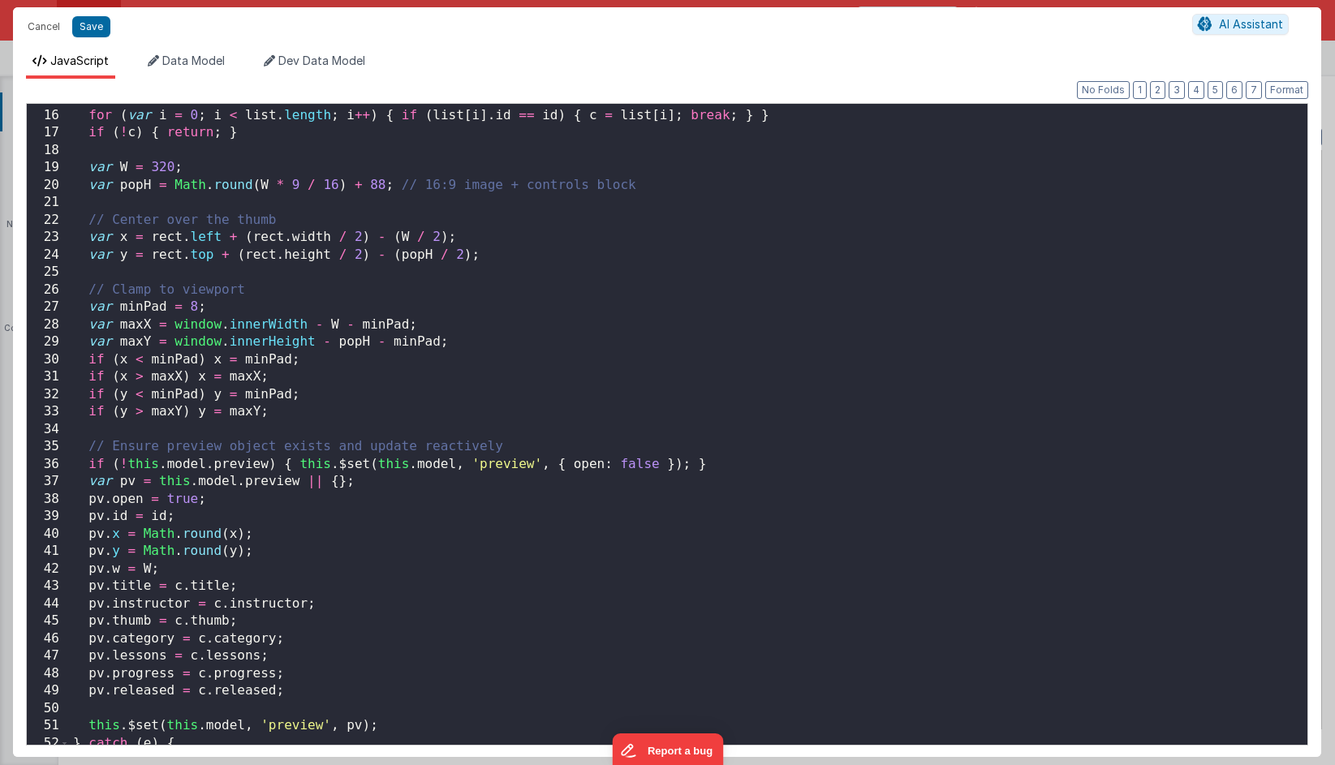
scroll to position [0, 0]
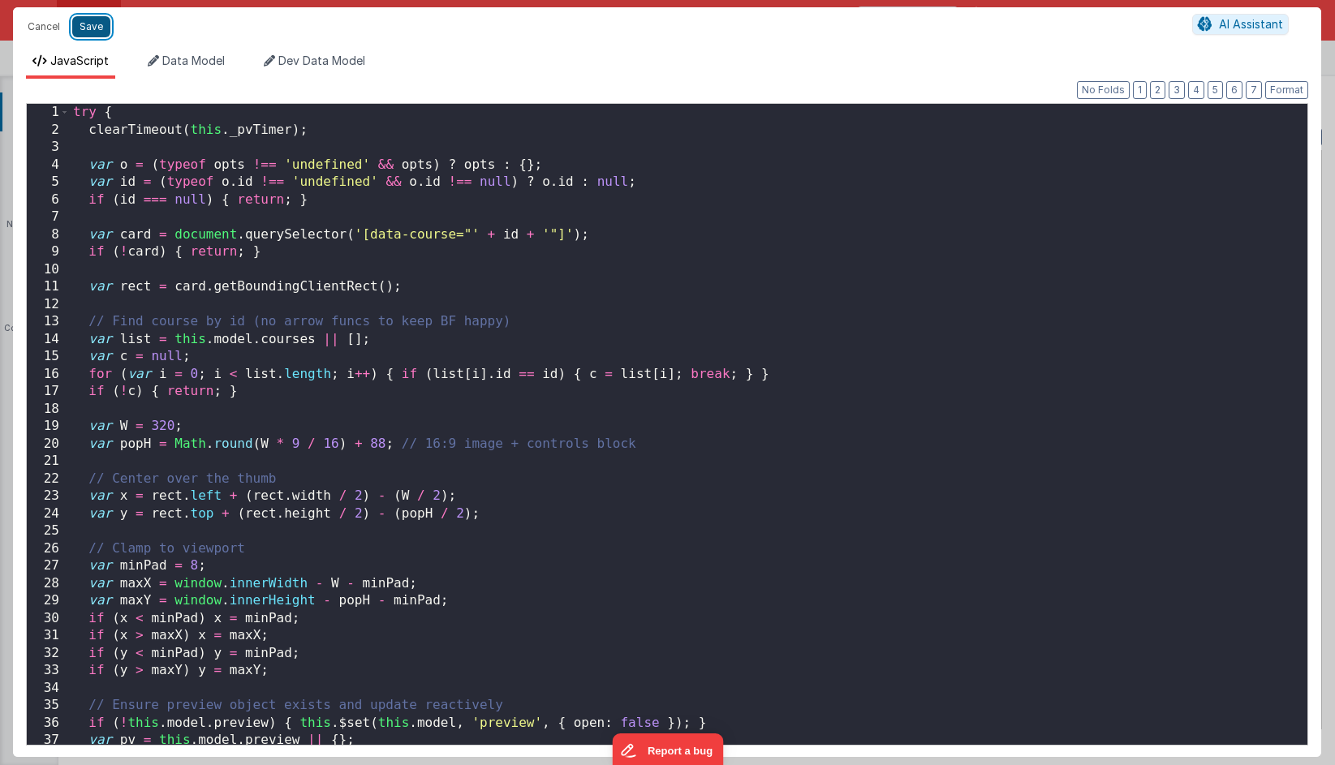
click at [92, 32] on button "Save" at bounding box center [91, 26] width 38 height 21
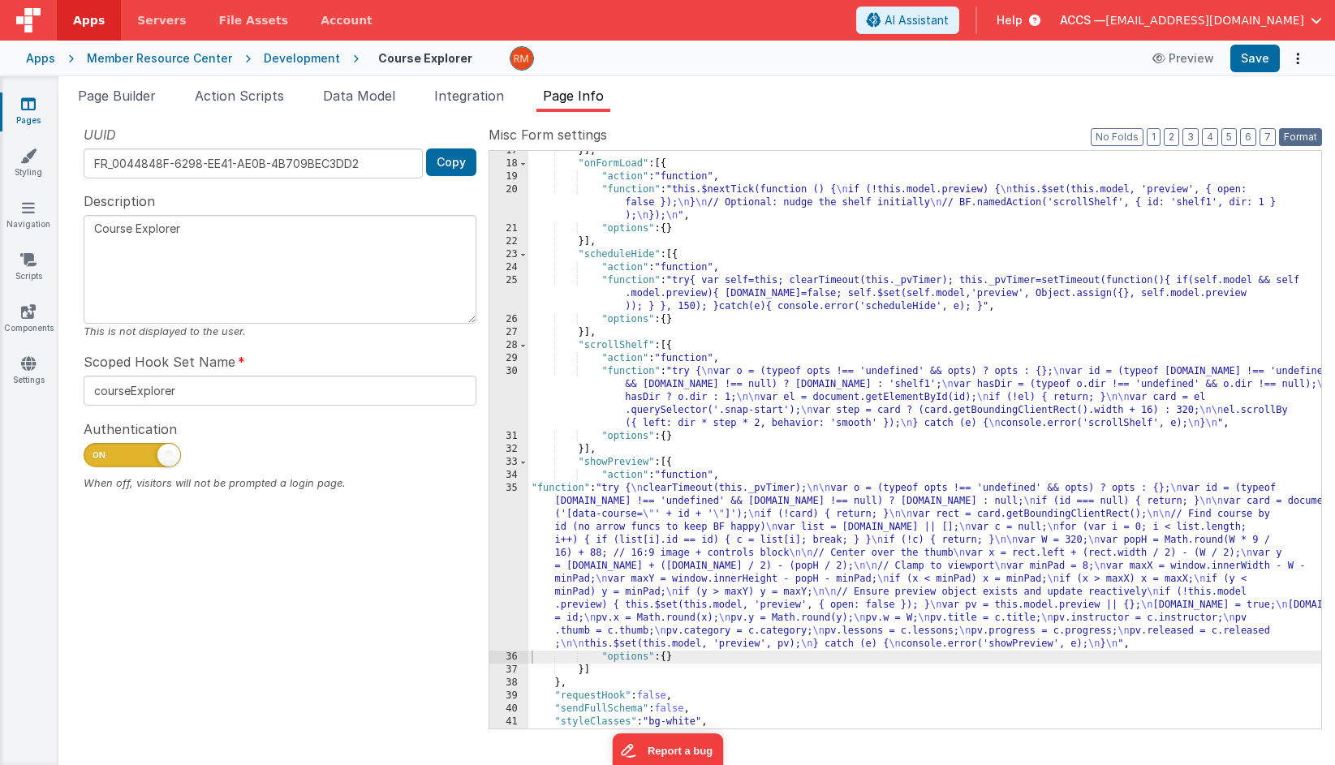
click at [1289, 138] on button "Format" at bounding box center [1300, 137] width 43 height 18
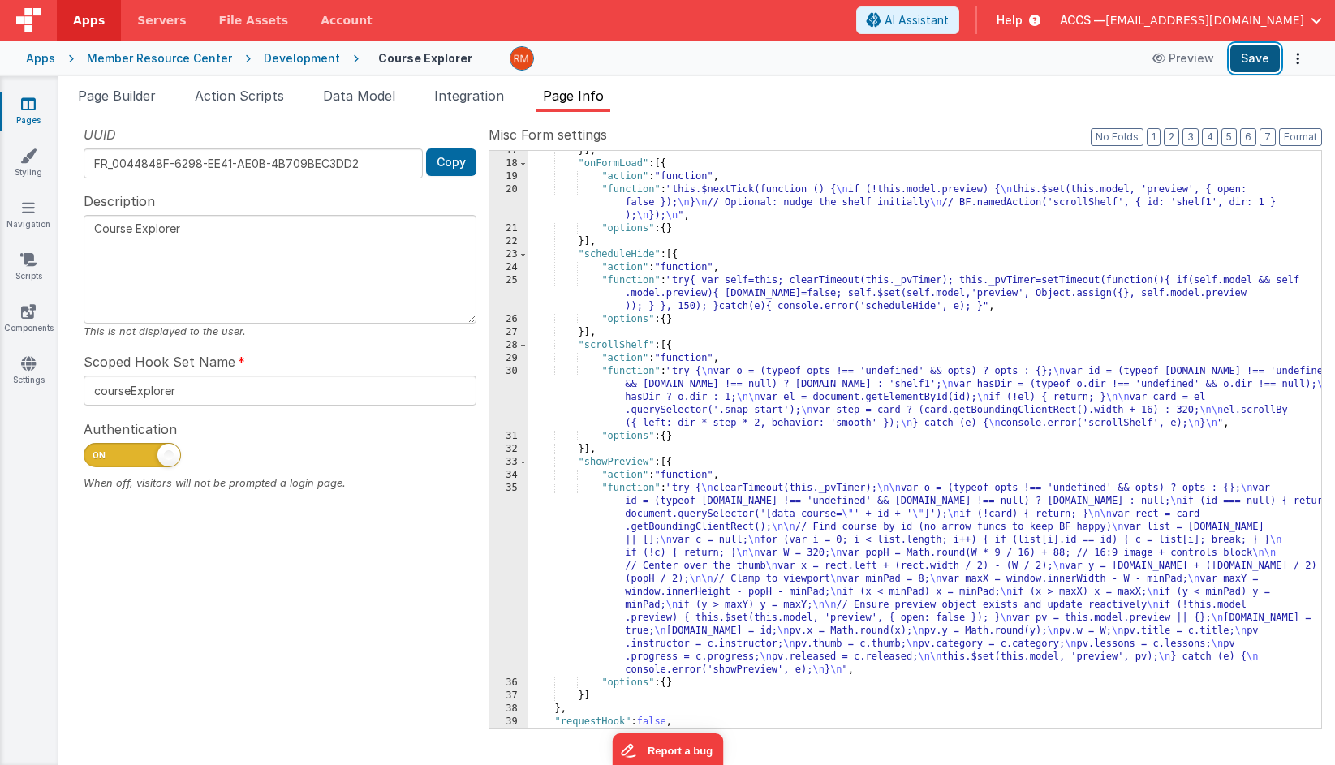
click at [1254, 59] on button "Save" at bounding box center [1254, 59] width 49 height 28
click at [630, 284] on div "}] , "onFormLoad" : [{ "action" : "function" , "function" : "this.$nextTick(fun…" at bounding box center [924, 446] width 793 height 604
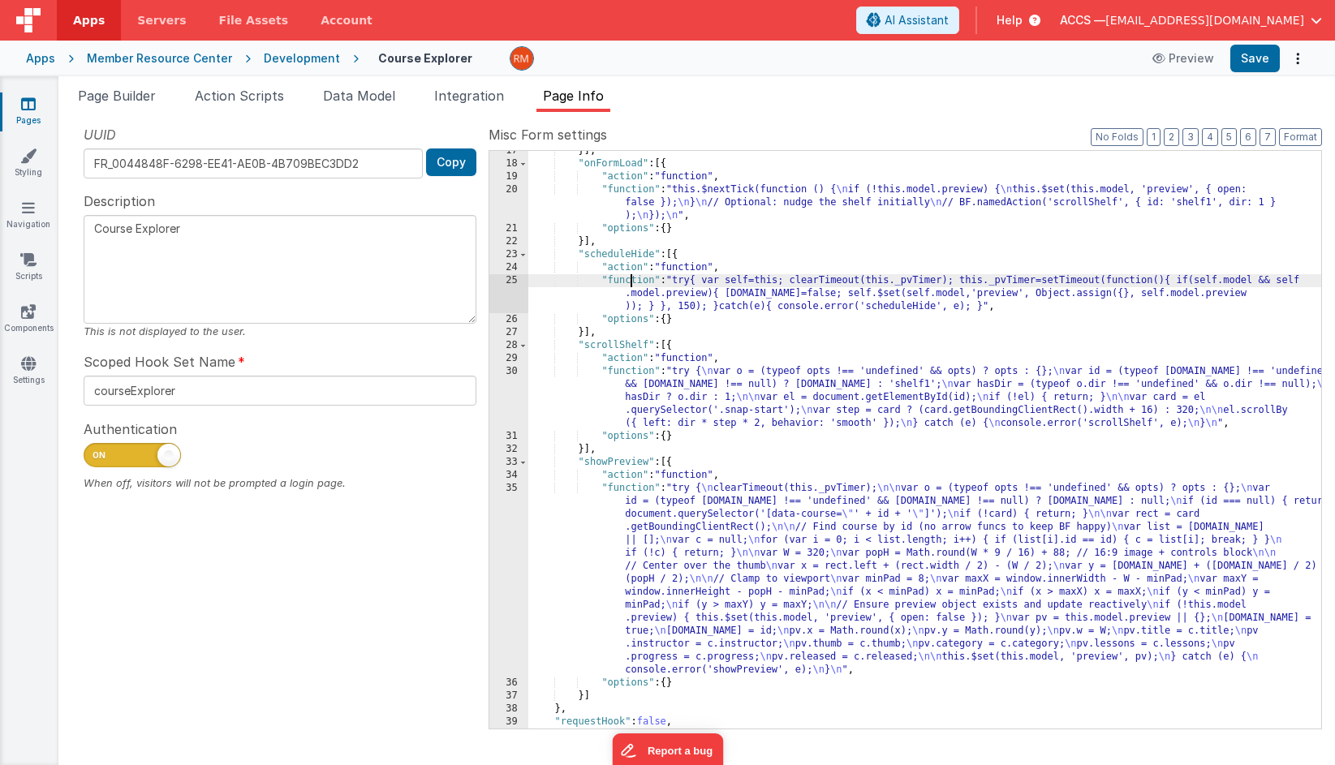
click at [515, 280] on div "25" at bounding box center [508, 293] width 39 height 39
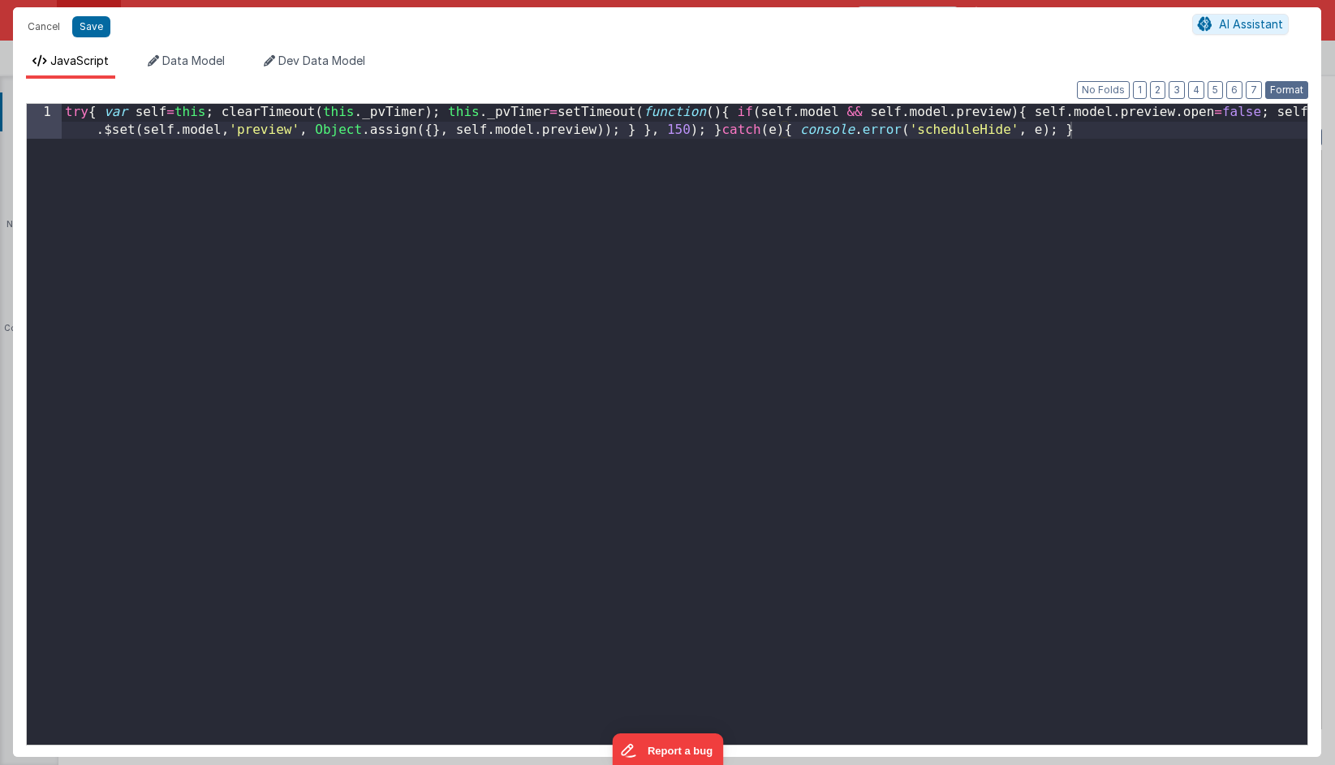
click at [1275, 87] on button "Format" at bounding box center [1286, 90] width 43 height 18
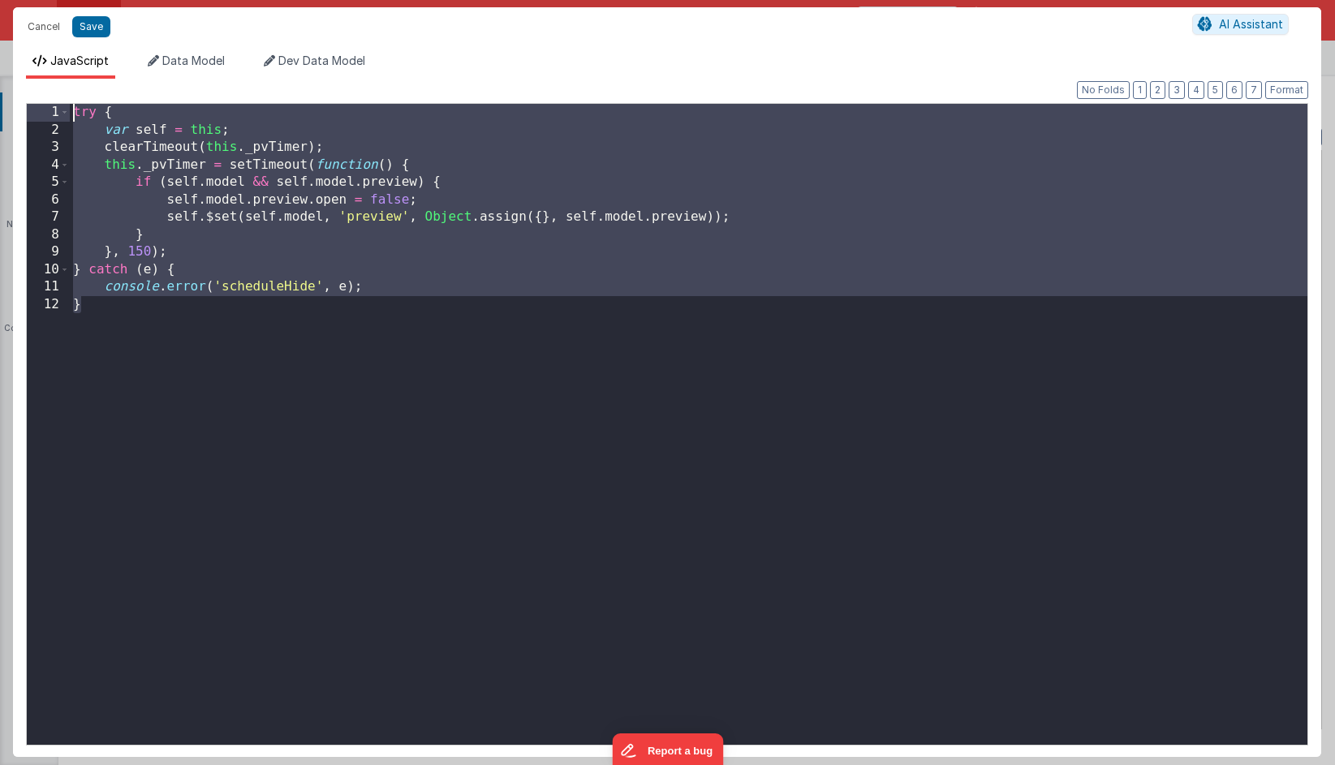
drag, startPoint x: 253, startPoint y: 428, endPoint x: 36, endPoint y: -76, distance: 548.7
click at [36, 0] on html "Cancel Save AI Assistant JavaScript Data Model Dev Data Model Format 7 6 5 4 3 …" at bounding box center [667, 382] width 1335 height 765
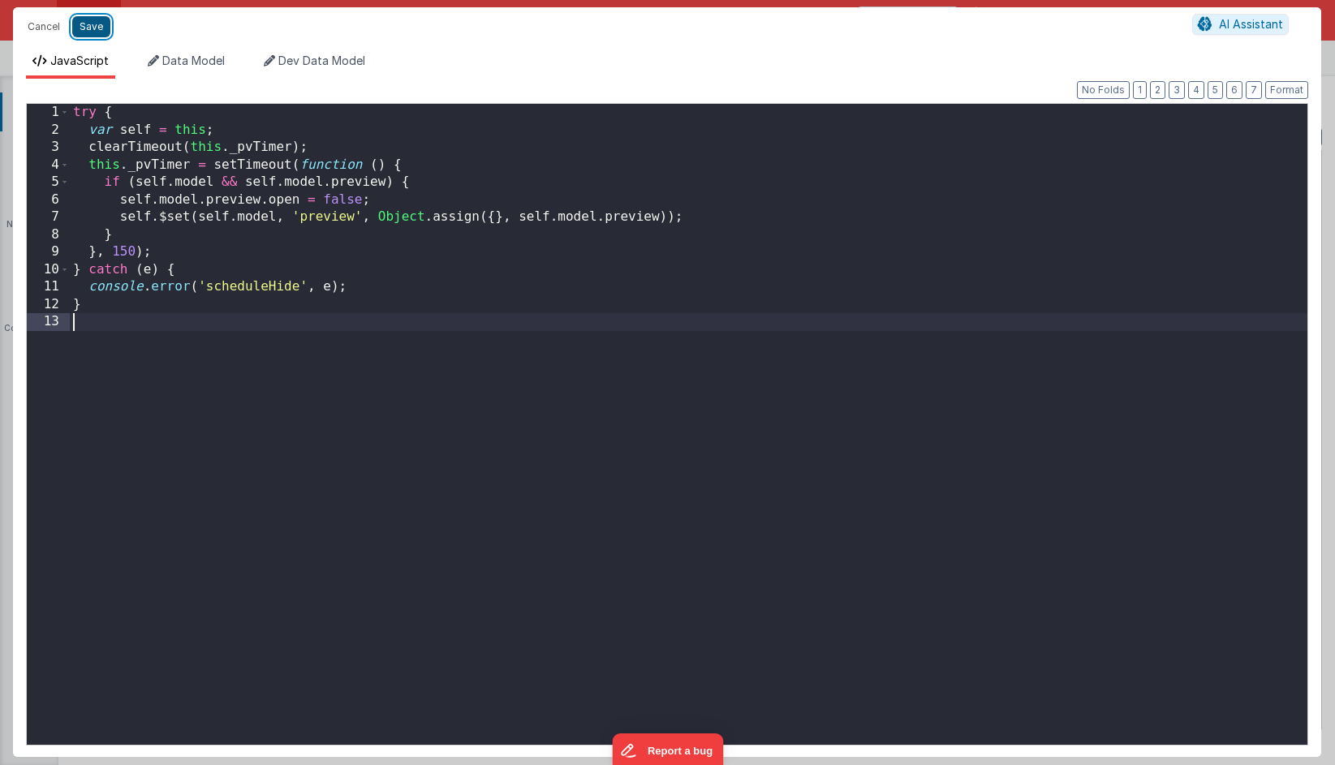
click at [97, 32] on button "Save" at bounding box center [91, 26] width 38 height 21
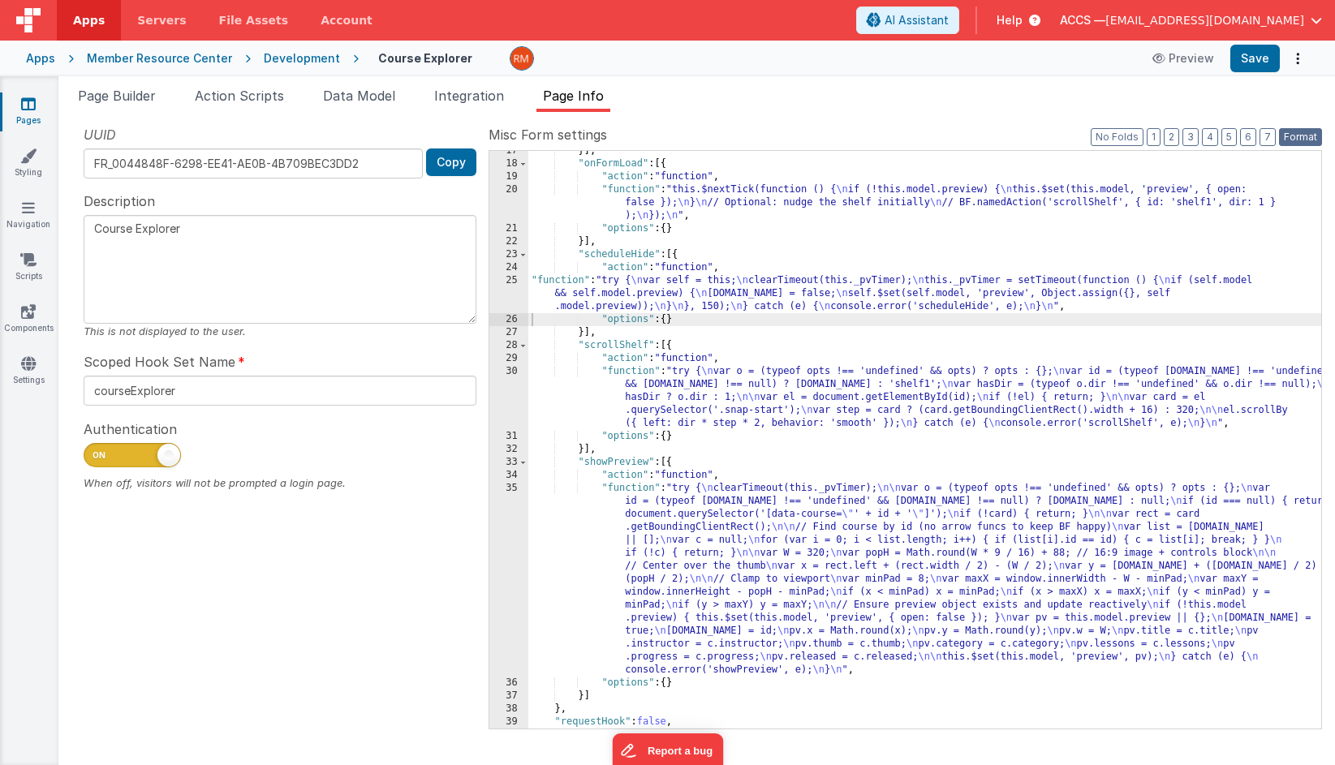
click at [1292, 134] on button "Format" at bounding box center [1300, 137] width 43 height 18
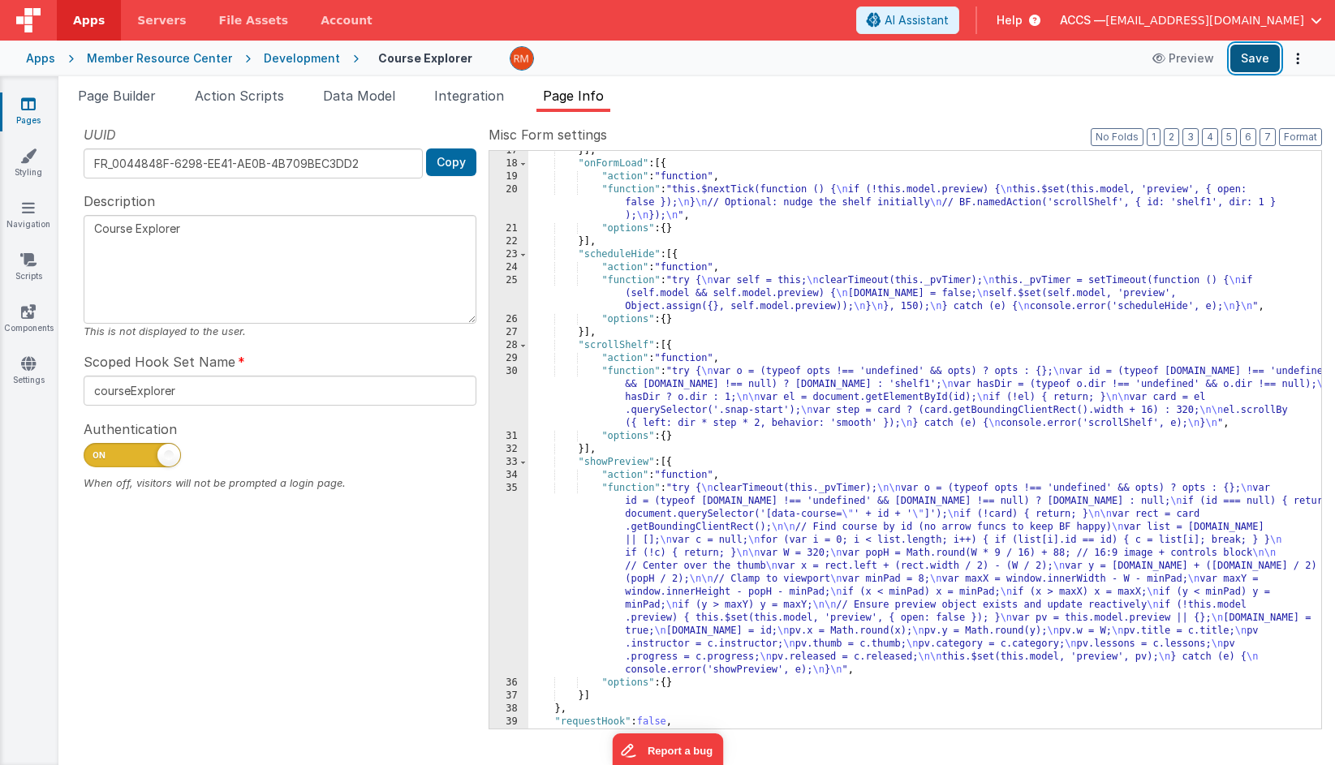
click at [1253, 62] on button "Save" at bounding box center [1254, 59] width 49 height 28
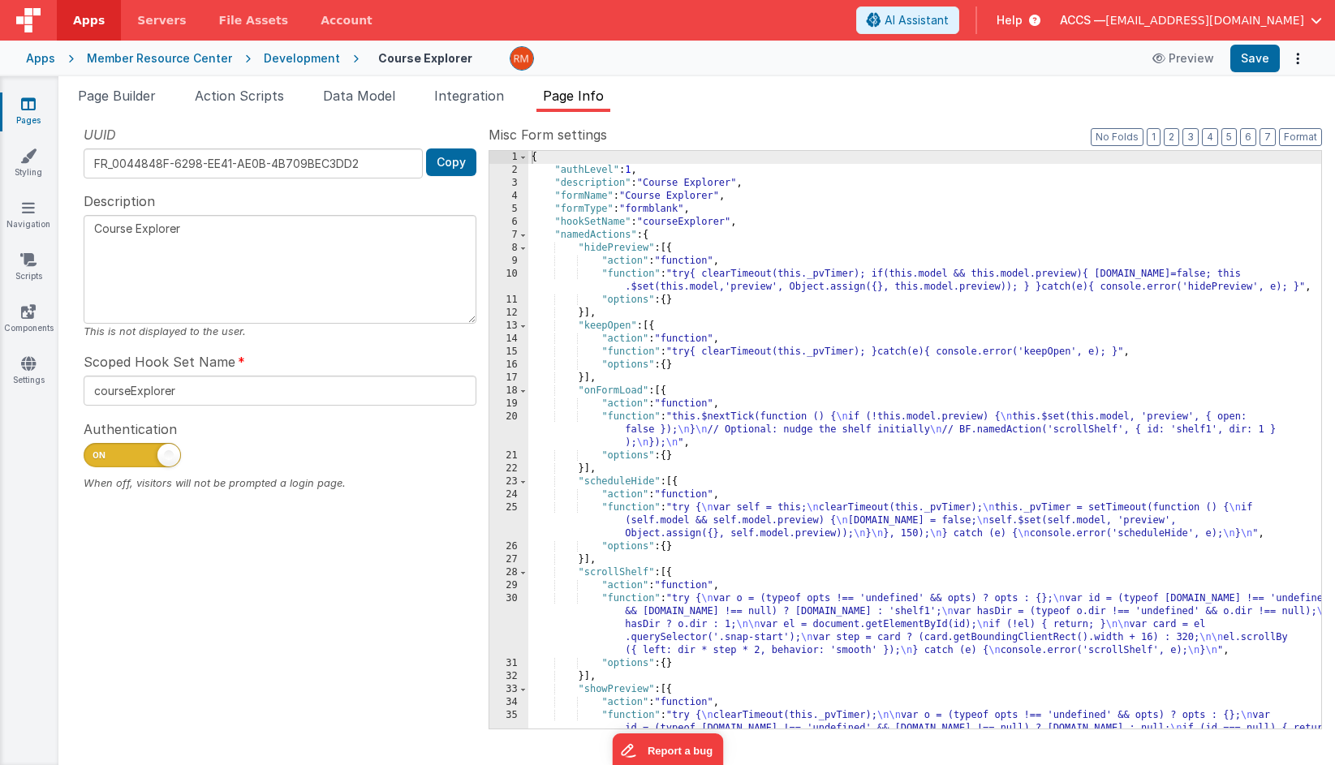
click at [626, 350] on div "{ "authLevel" : 1 , "description" : "Course Explorer" , "formName" : "Course Ex…" at bounding box center [924, 543] width 793 height 785
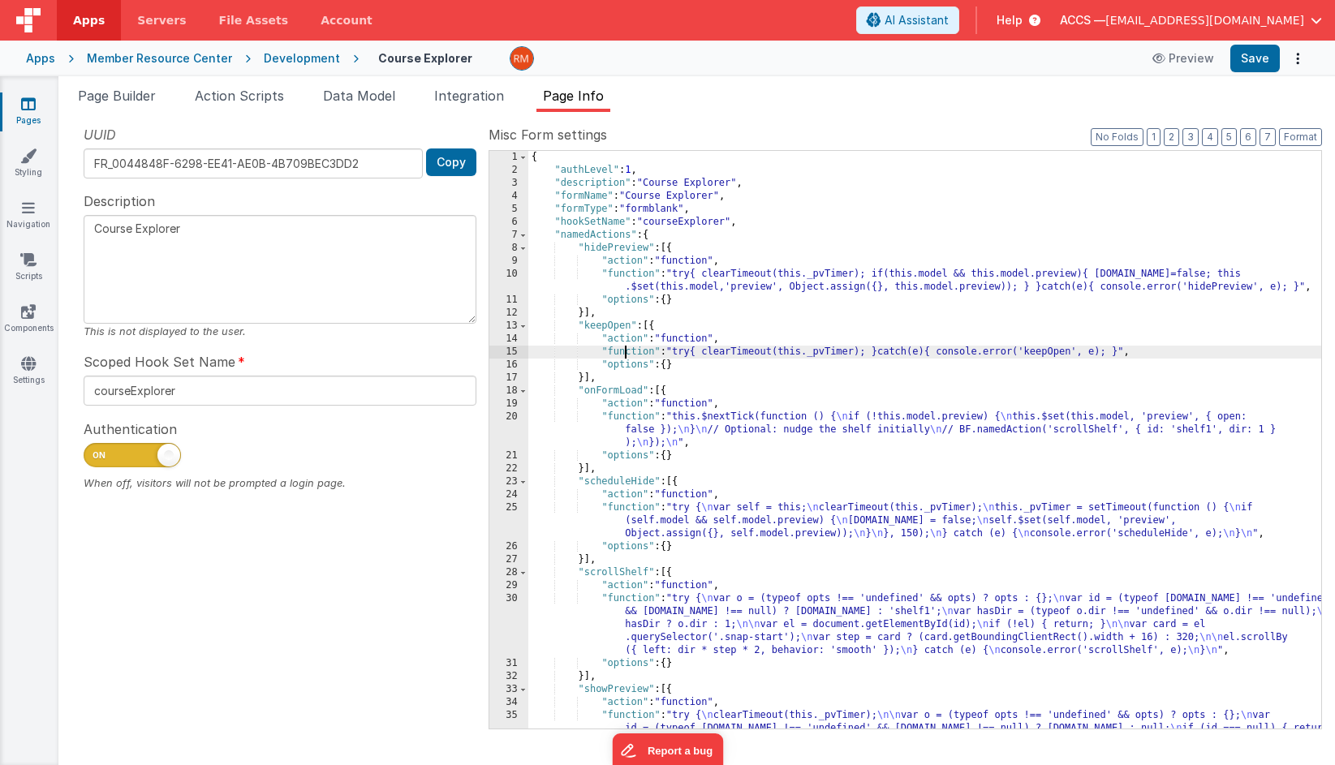
click at [517, 350] on div "15" at bounding box center [508, 352] width 39 height 13
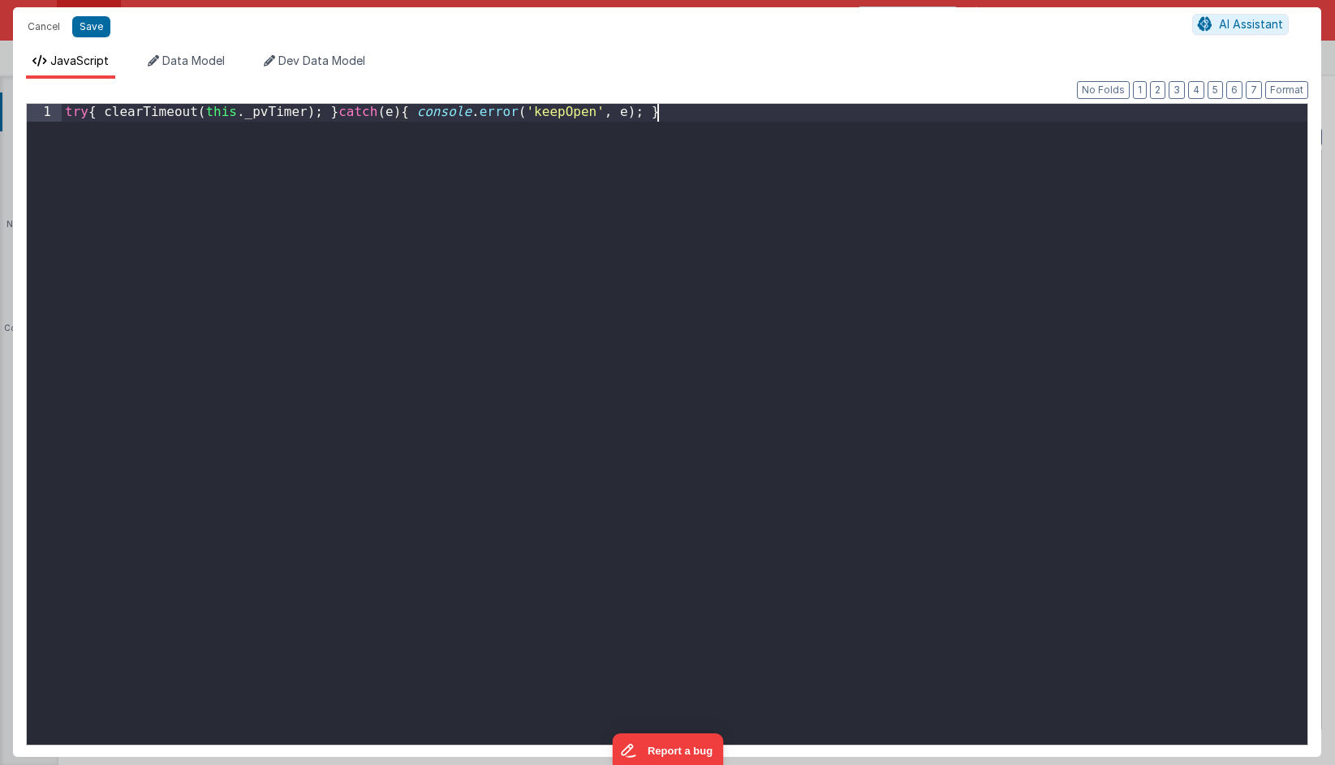
drag, startPoint x: 742, startPoint y: 129, endPoint x: -20, endPoint y: 129, distance: 761.8
click at [0, 129] on html "Cancel Save AI Assistant JavaScript Data Model Dev Data Model Format 7 6 5 4 3 …" at bounding box center [667, 382] width 1335 height 765
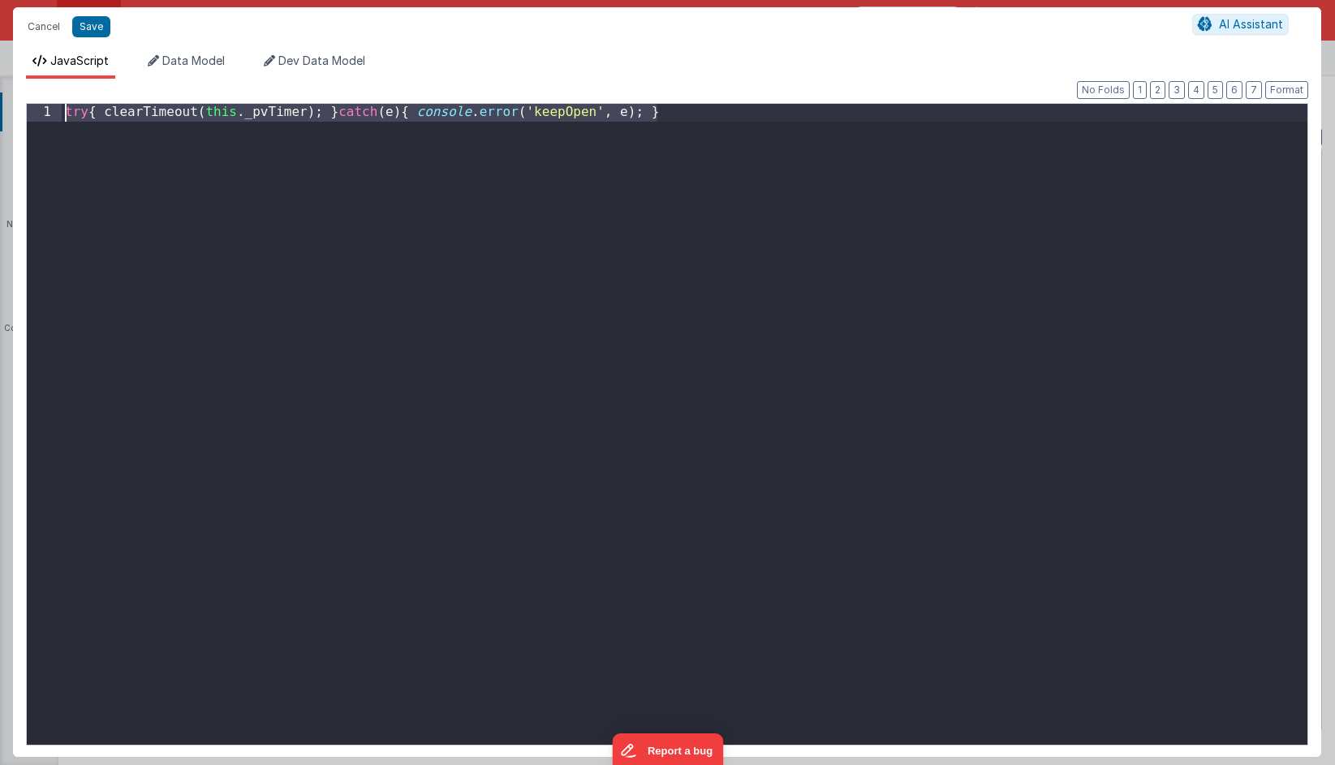
drag, startPoint x: 659, startPoint y: 114, endPoint x: 5, endPoint y: 91, distance: 654.3
click at [5, 91] on div "Cancel Save AI Assistant JavaScript Data Model Dev Data Model Format 7 6 5 4 3 …" at bounding box center [667, 382] width 1335 height 765
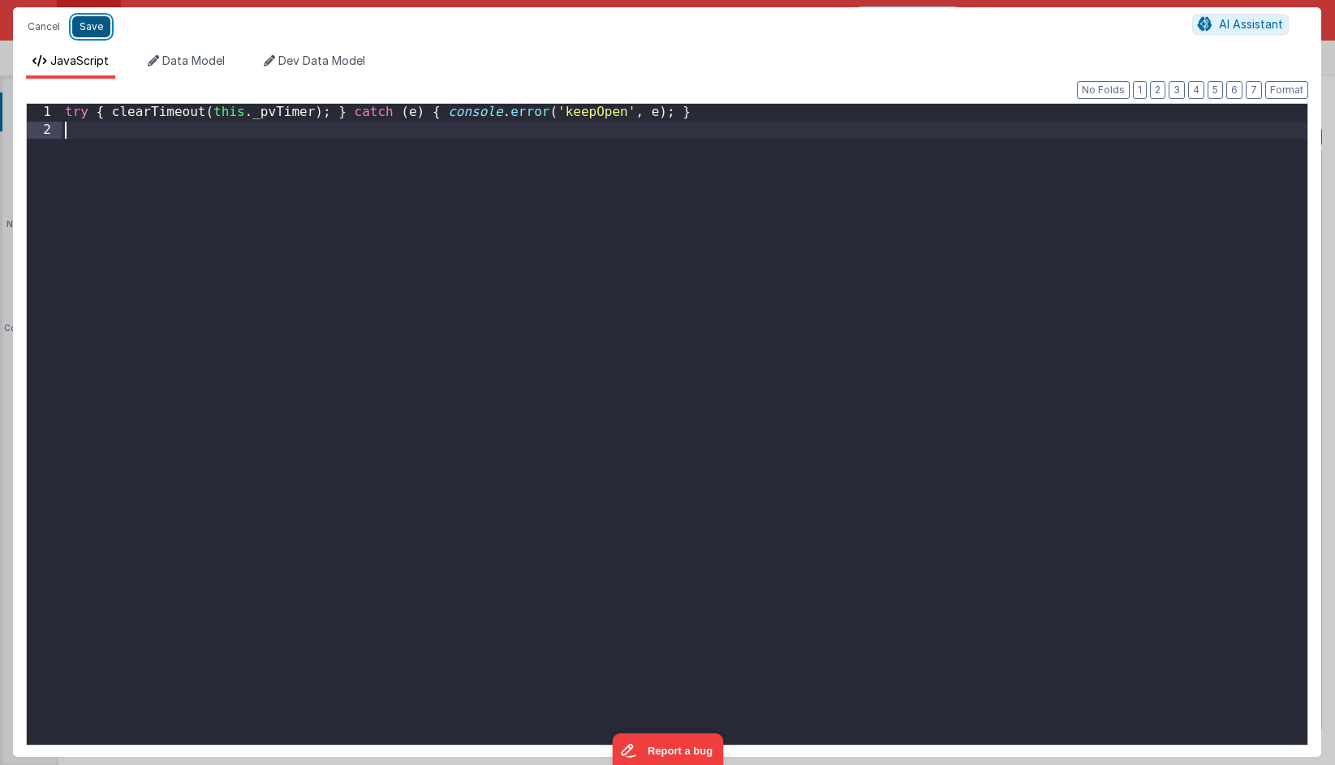
click at [97, 25] on button "Save" at bounding box center [91, 26] width 38 height 21
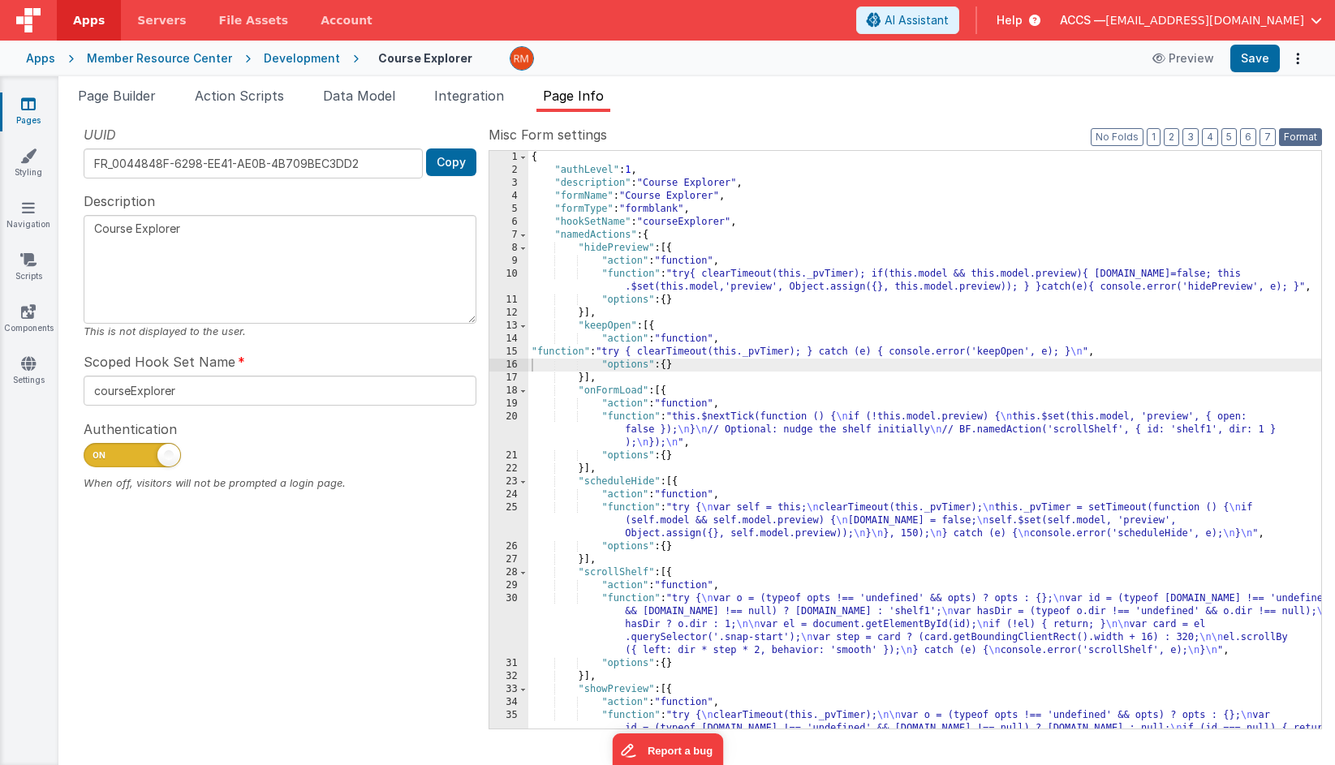
click at [1295, 140] on button "Format" at bounding box center [1300, 137] width 43 height 18
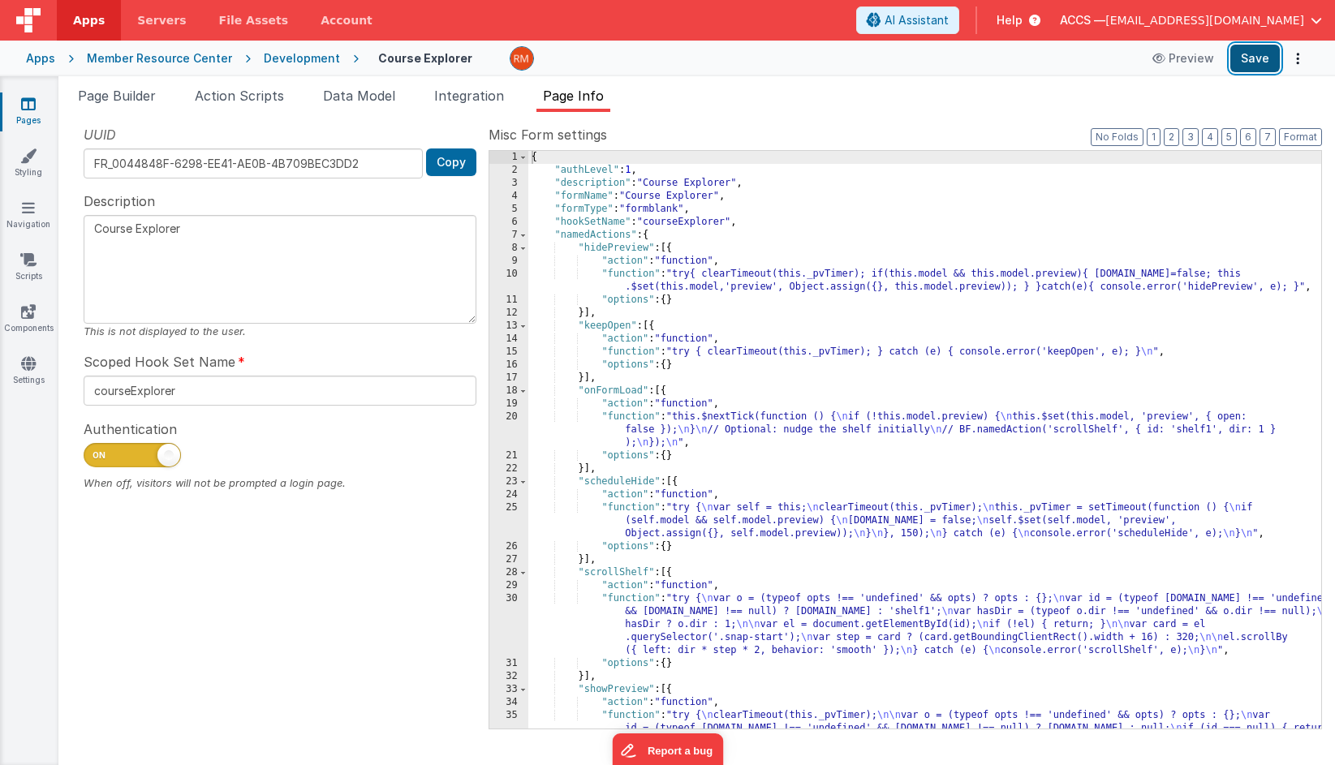
click at [1254, 53] on button "Save" at bounding box center [1254, 59] width 49 height 28
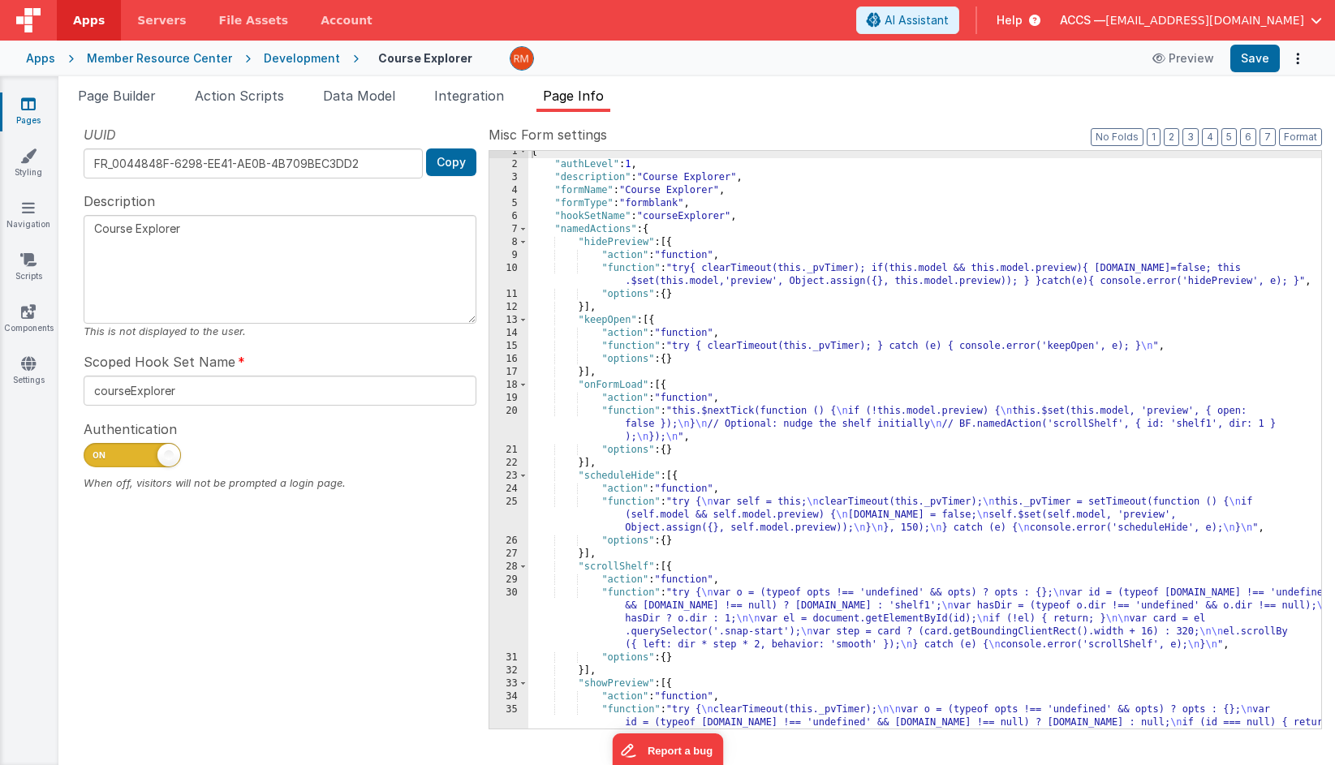
scroll to position [49, 0]
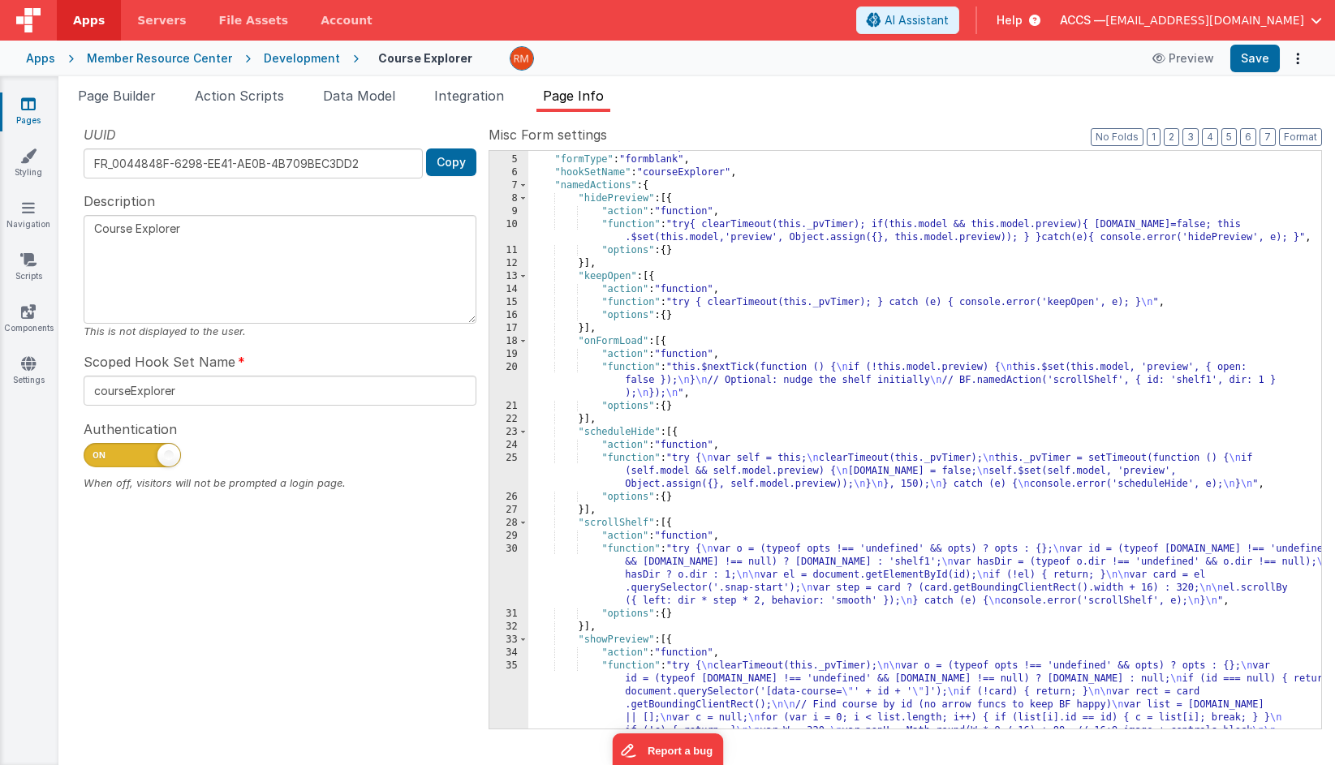
click at [630, 226] on div ""formName" : "Course Explorer" , "formType" : "formblank" , "hookSetName" : "co…" at bounding box center [924, 532] width 793 height 785
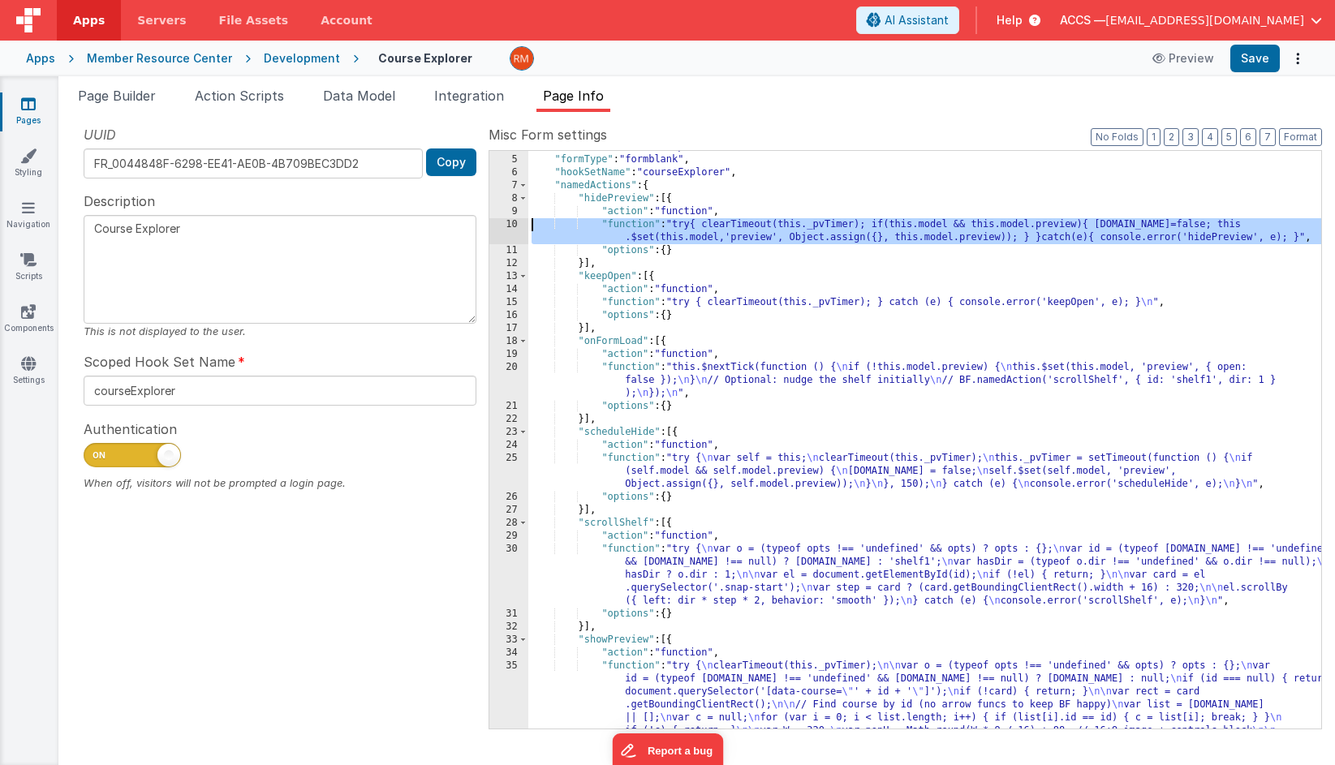
click at [514, 222] on div "10" at bounding box center [508, 231] width 39 height 26
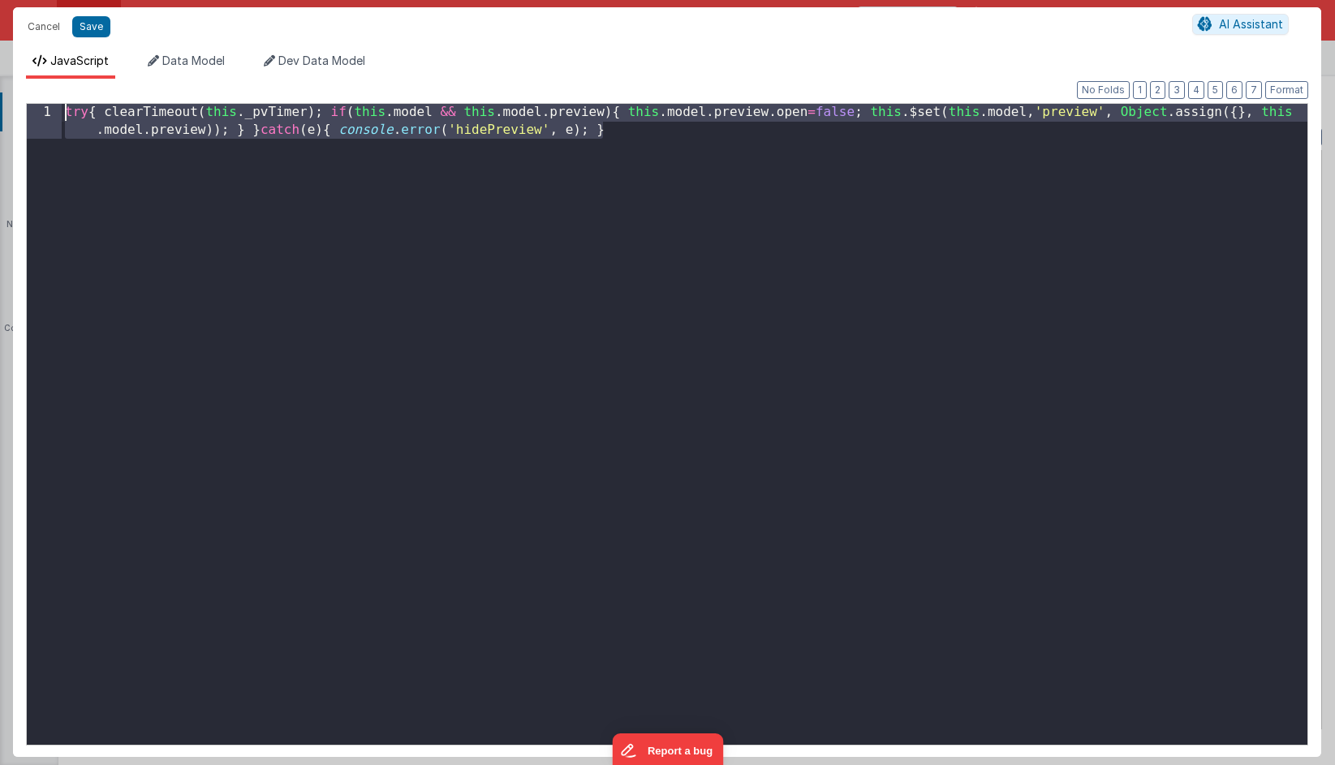
drag, startPoint x: 691, startPoint y: 138, endPoint x: -34, endPoint y: 102, distance: 726.2
click at [0, 102] on html "Cancel Save AI Assistant JavaScript Data Model Dev Data Model Format 7 6 5 4 3 …" at bounding box center [667, 382] width 1335 height 765
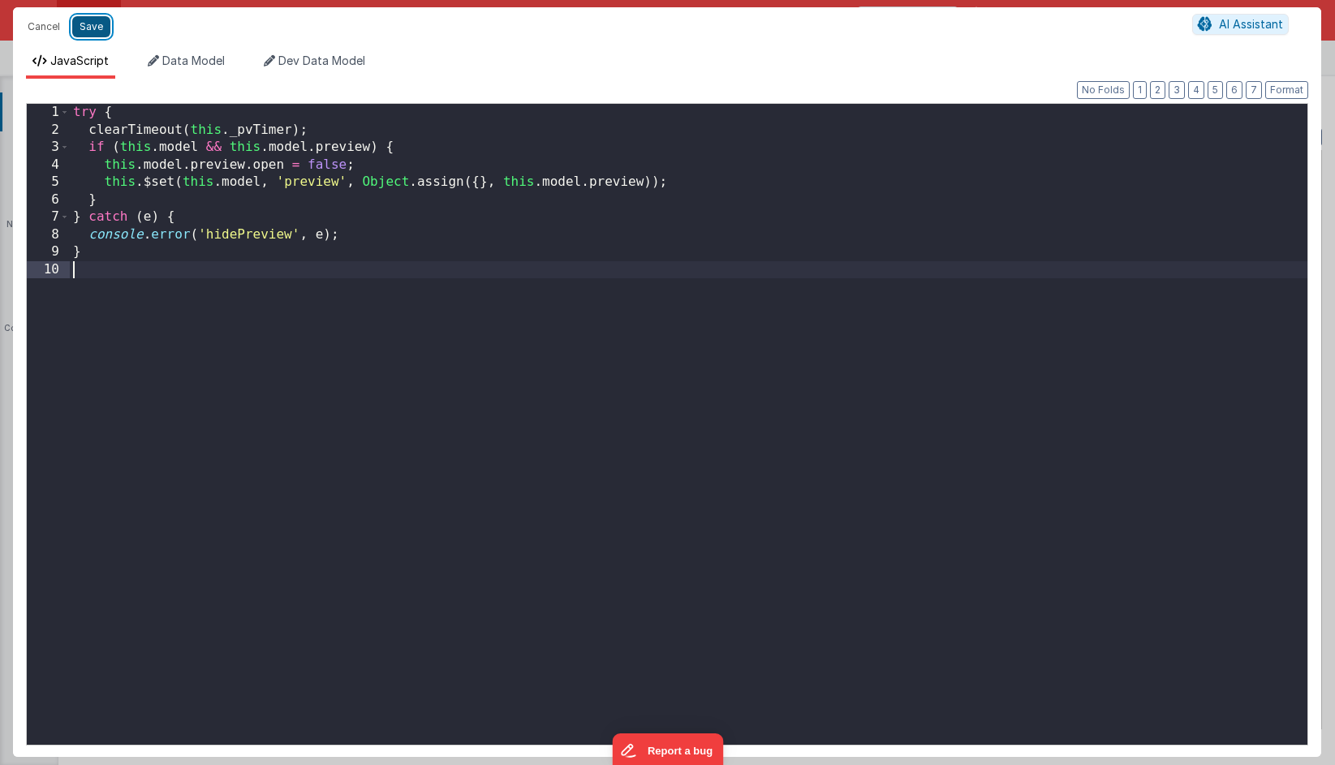
click at [92, 32] on button "Save" at bounding box center [91, 26] width 38 height 21
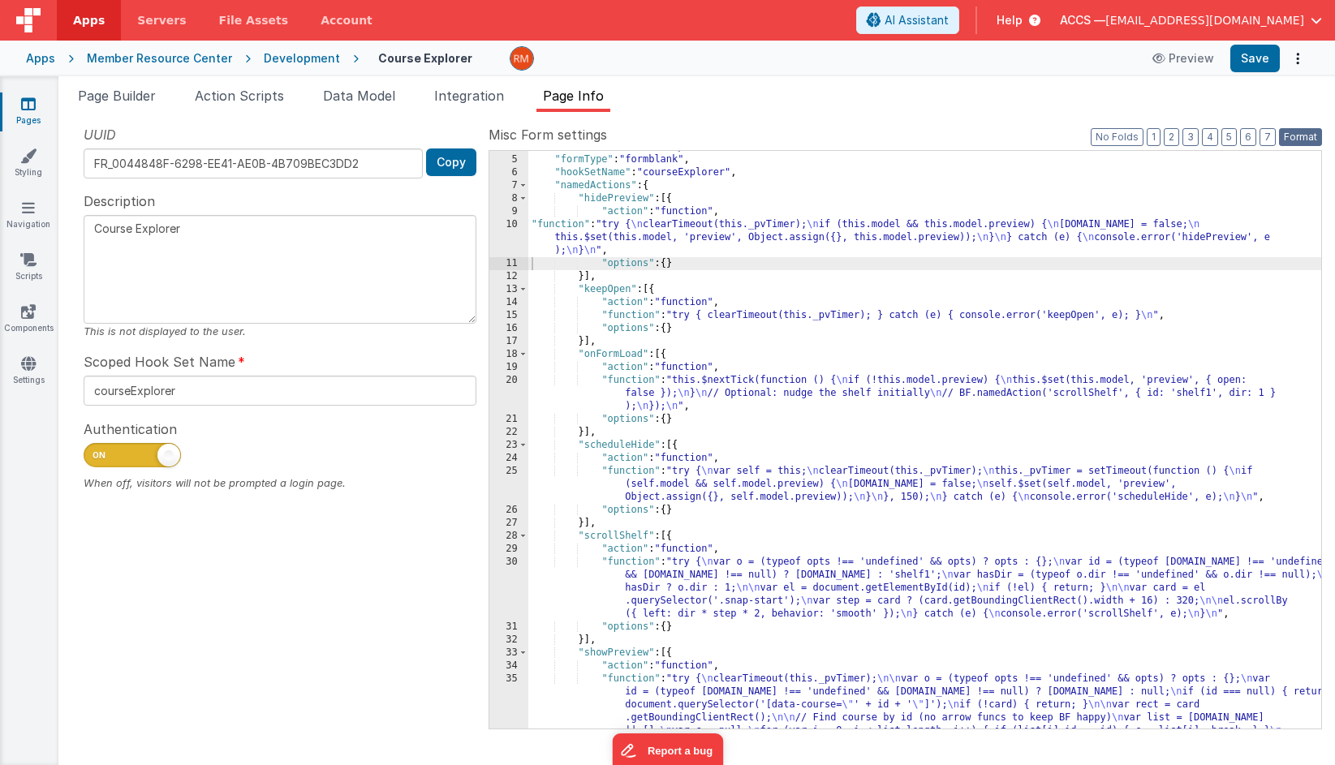
click at [1305, 135] on button "Format" at bounding box center [1300, 137] width 43 height 18
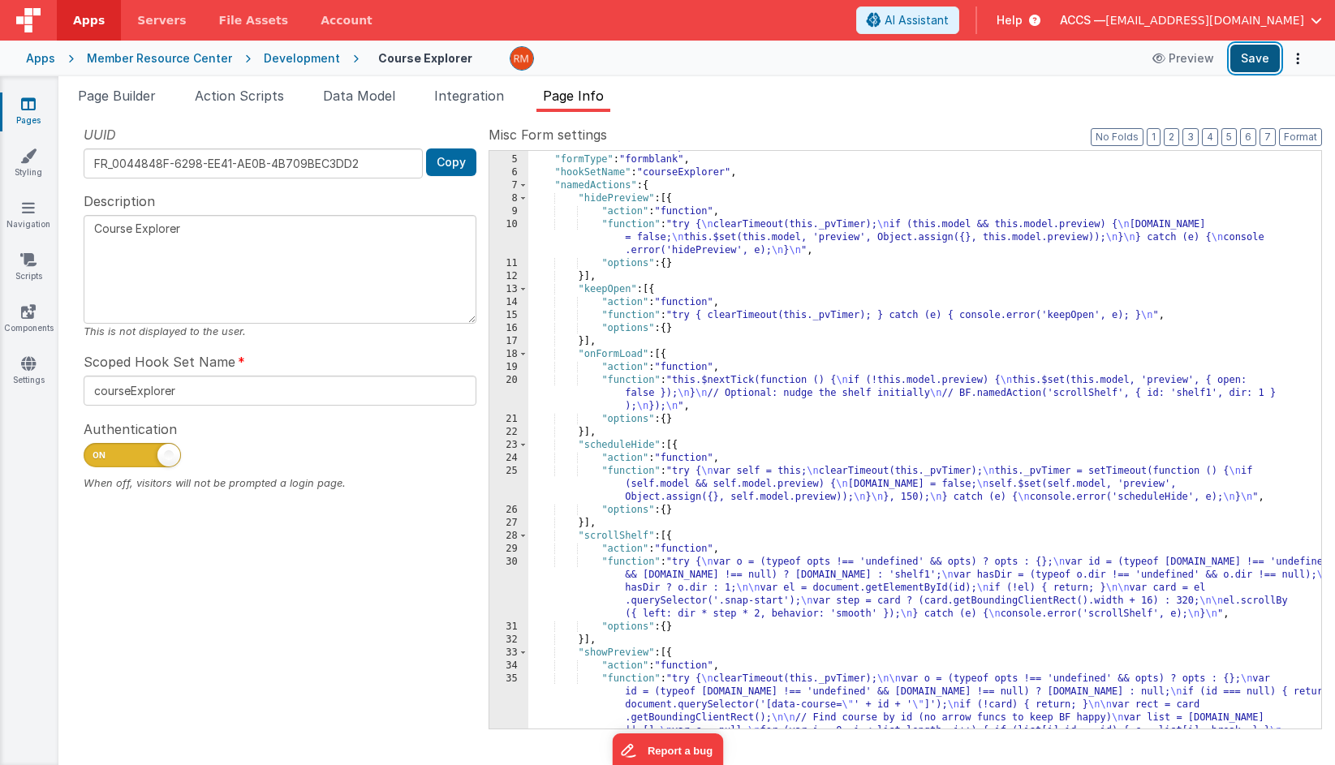
click at [1251, 60] on button "Save" at bounding box center [1254, 59] width 49 height 28
click at [142, 93] on span "Page Builder" at bounding box center [117, 96] width 78 height 16
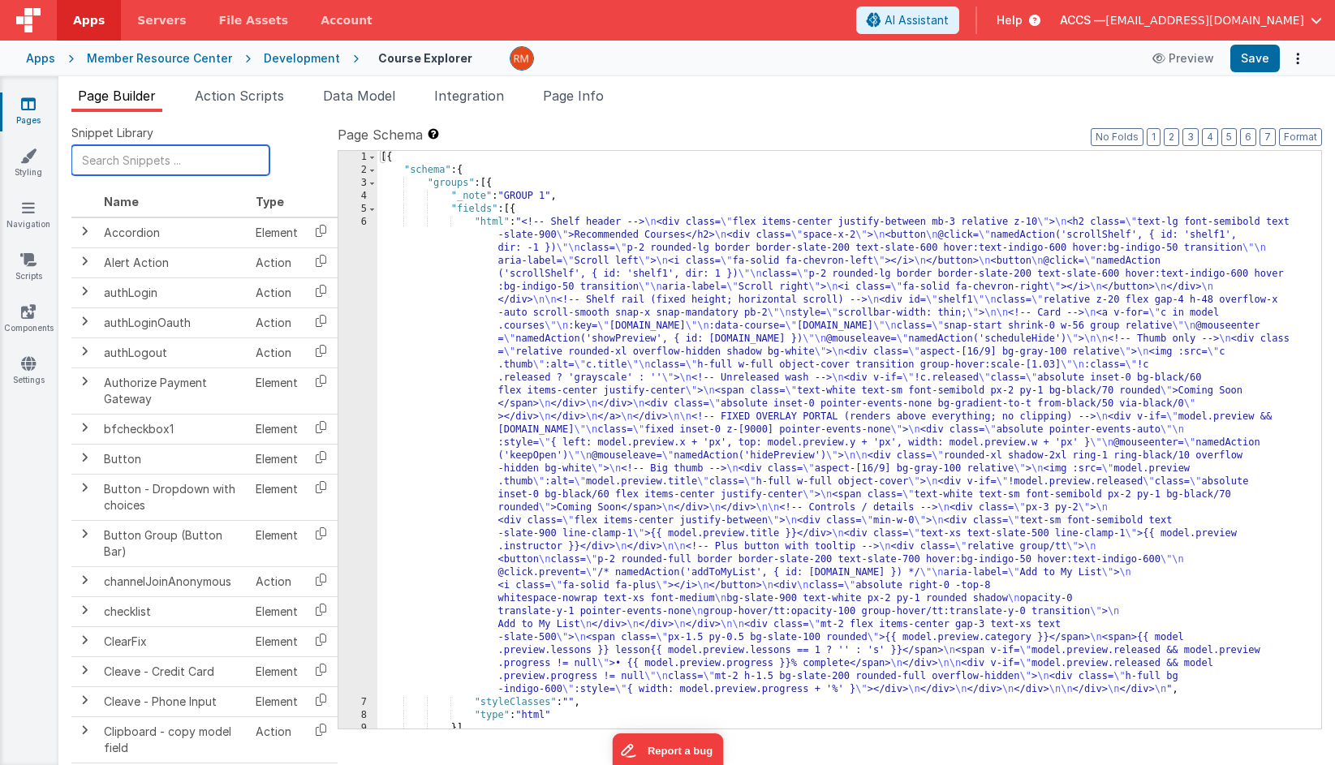
click at [131, 166] on input "text" at bounding box center [170, 160] width 198 height 30
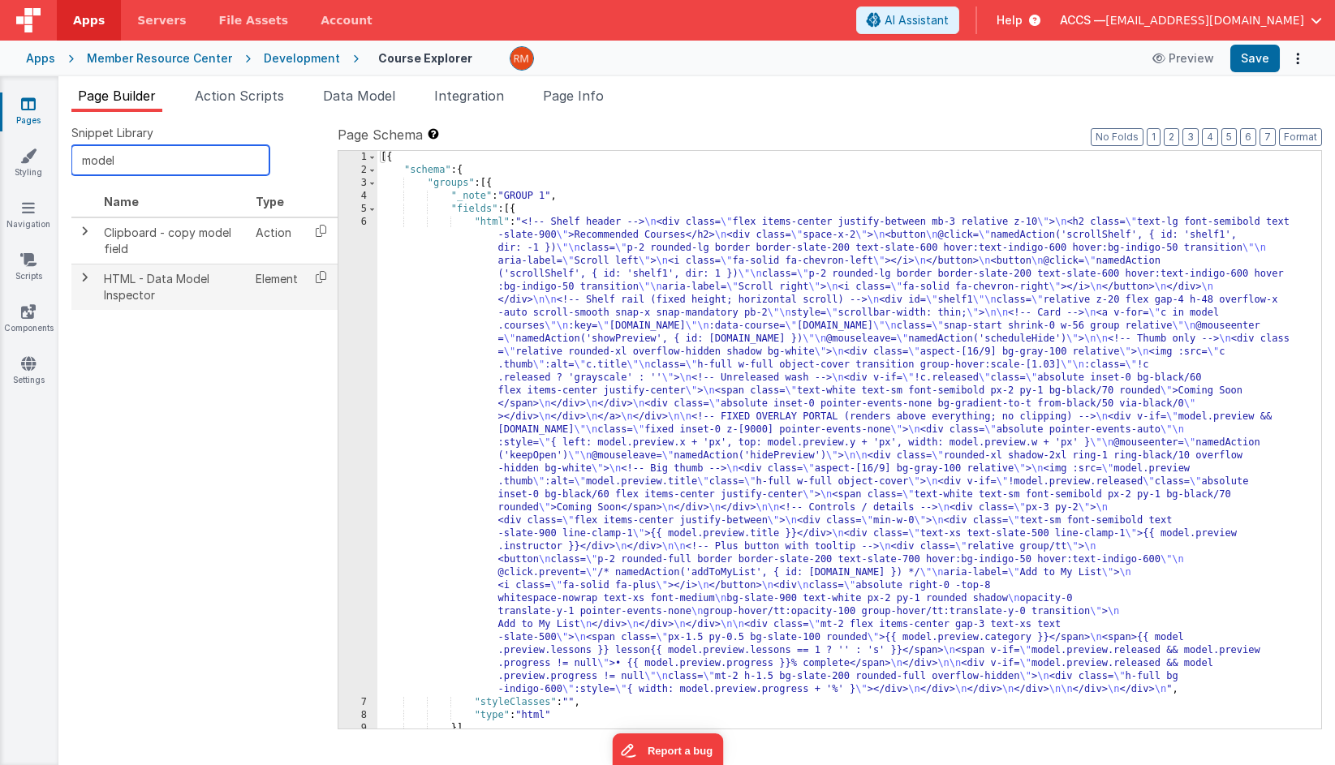
type input "model"
click at [184, 286] on td "HTML - Data Model Inspector" at bounding box center [173, 286] width 152 height 45
click at [317, 279] on icon at bounding box center [320, 276] width 33 height 25
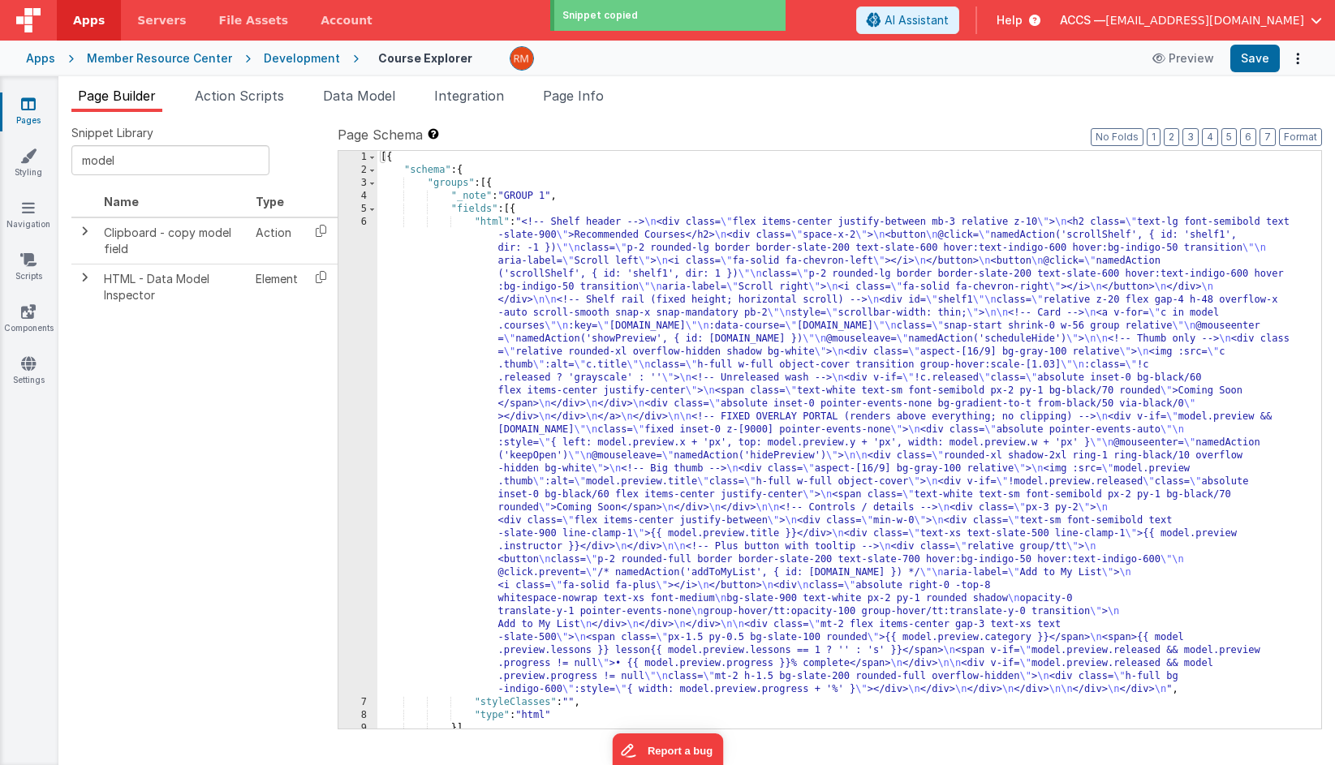
scroll to position [110, 0]
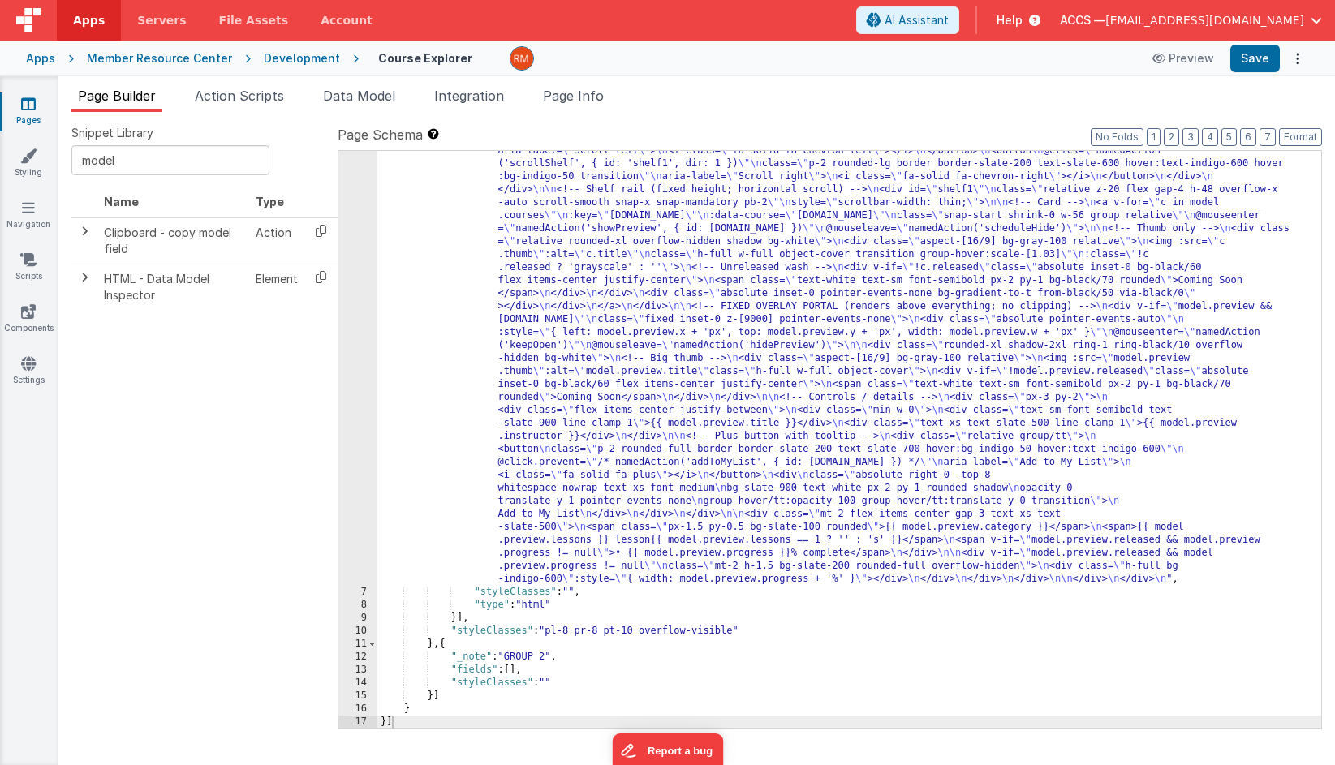
click at [445, 645] on div ""html" : "<!-- Shelf header --> \n <div class= \" flex items-center justify-bet…" at bounding box center [849, 640] width 944 height 1071
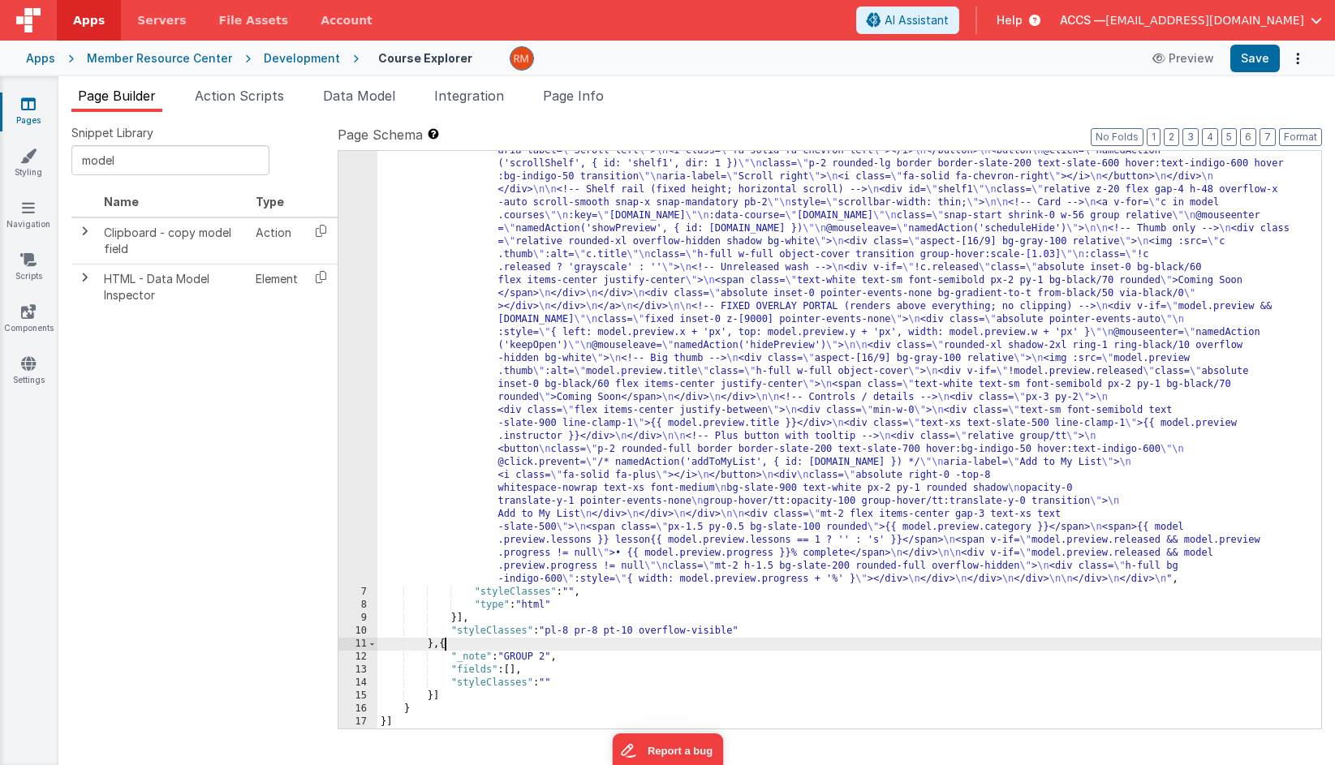
click at [513, 673] on div ""html" : "<!-- Shelf header --> \n <div class= \" flex items-center justify-bet…" at bounding box center [849, 640] width 944 height 1071
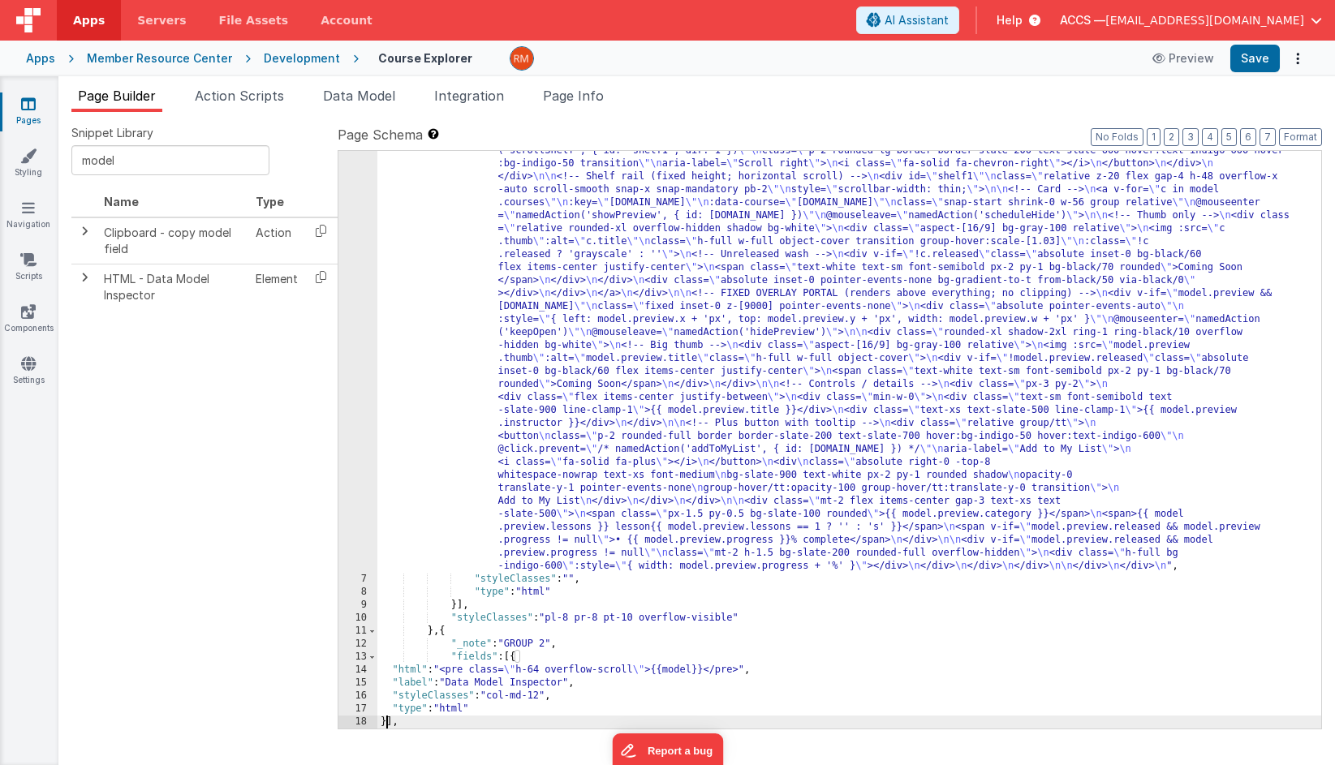
scroll to position [175, 0]
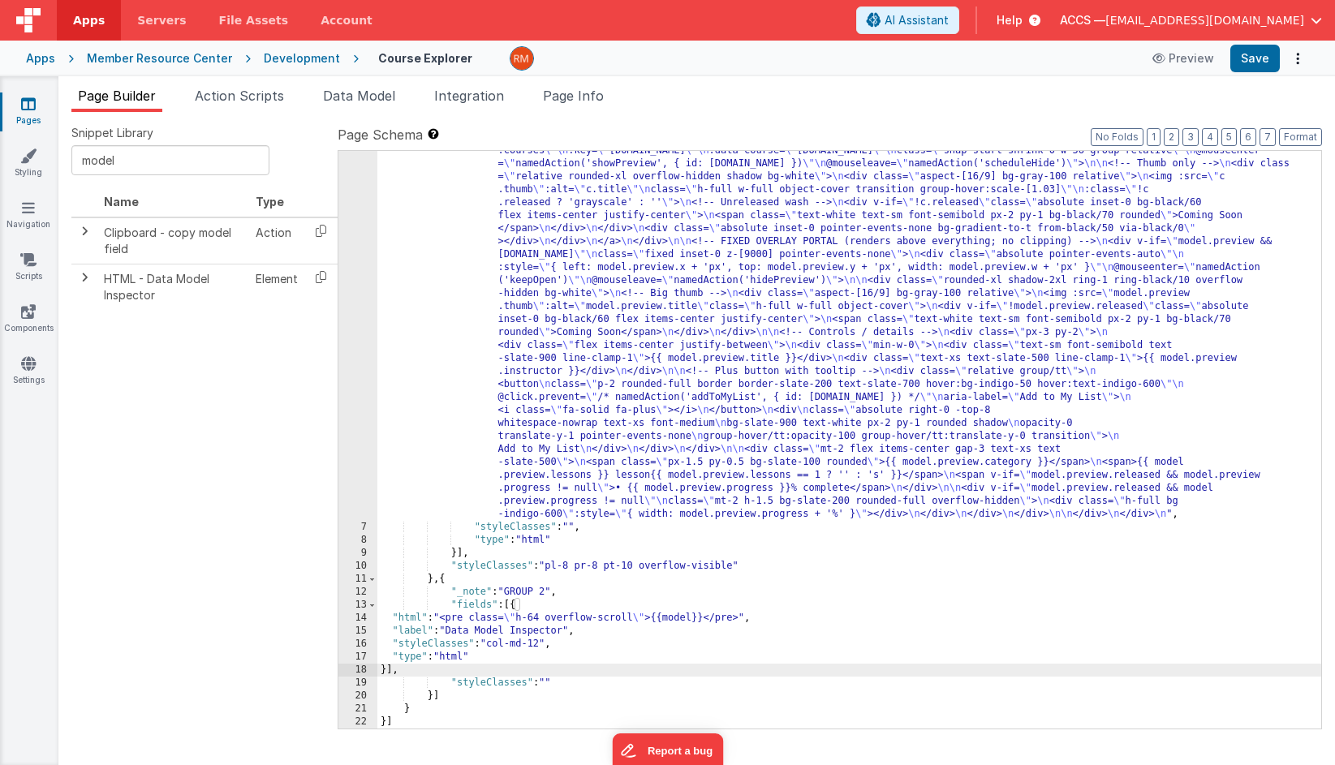
click at [543, 618] on div ""html" : "<!-- Shelf header --> \n <div class= \" flex items-center justify-bet…" at bounding box center [849, 576] width 944 height 1071
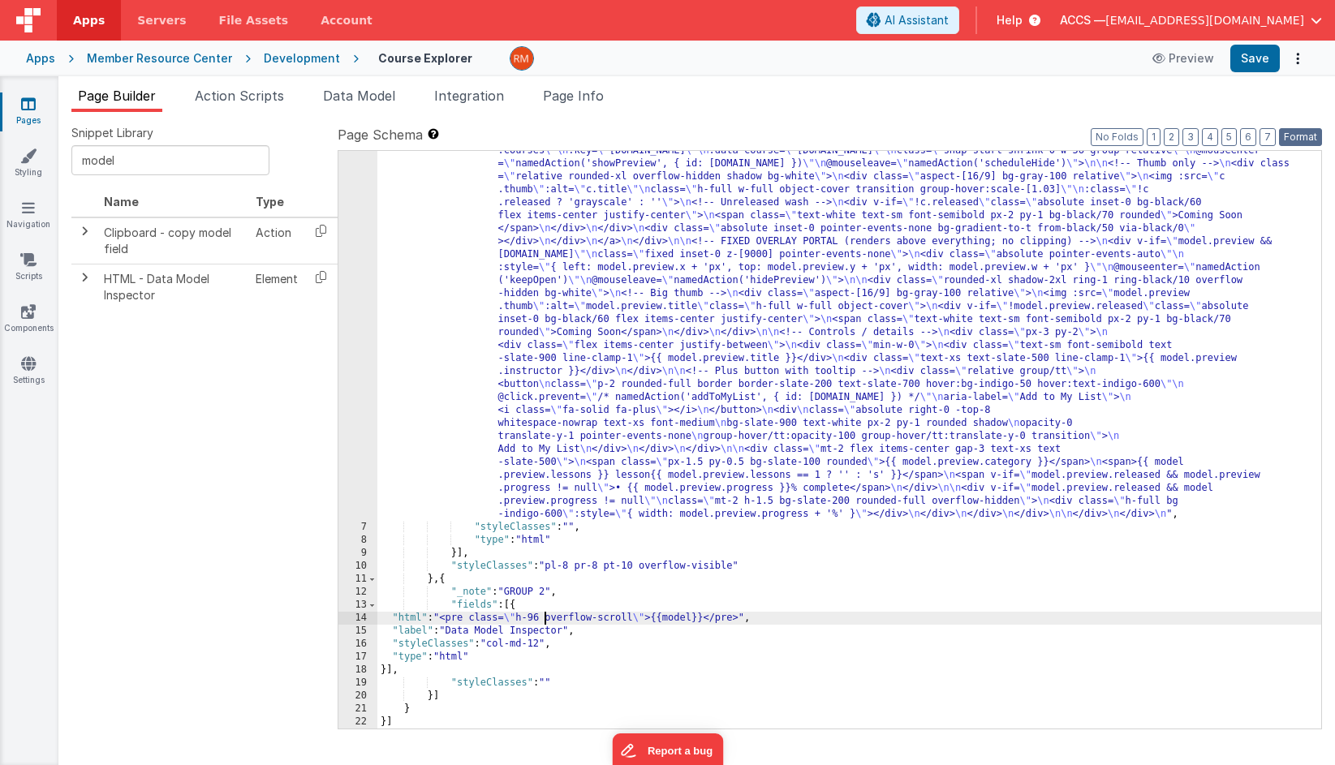
click at [1301, 135] on button "Format" at bounding box center [1300, 137] width 43 height 18
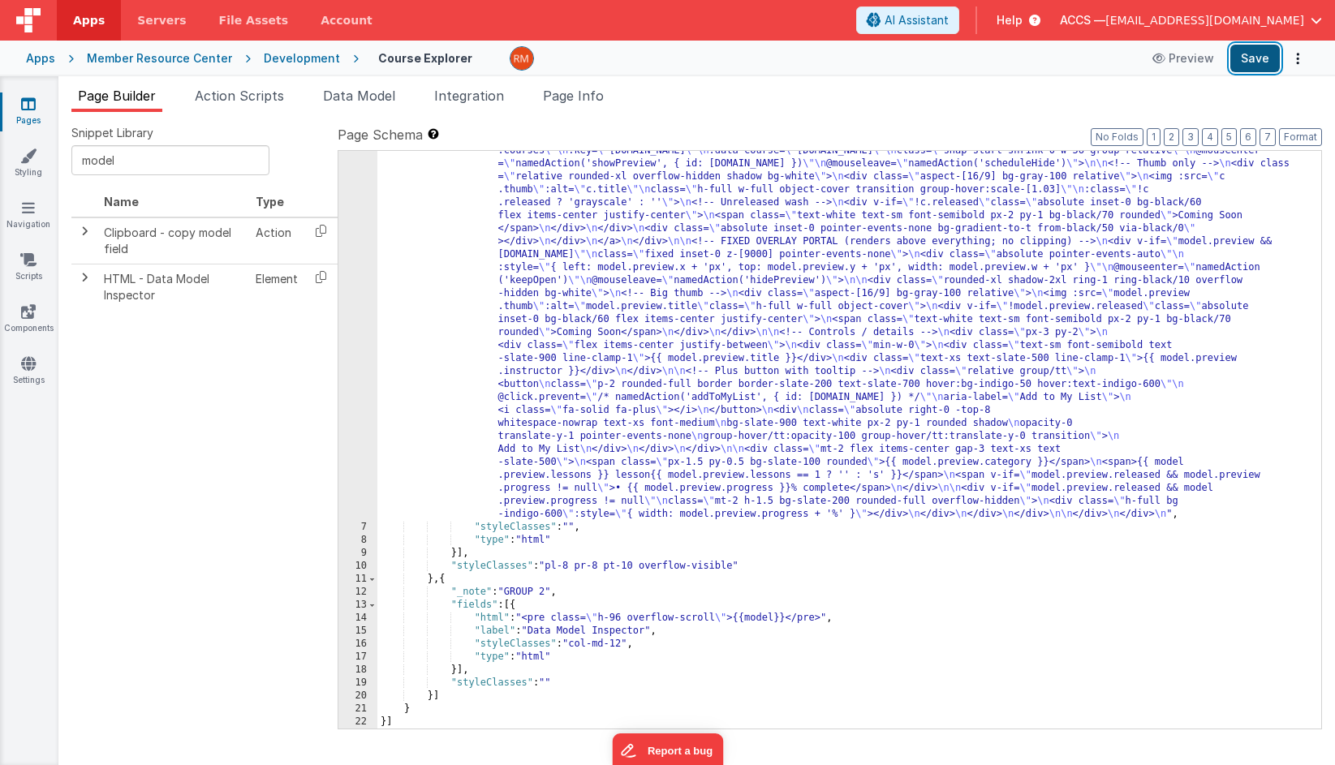
click at [1266, 45] on button "Save" at bounding box center [1254, 59] width 49 height 28
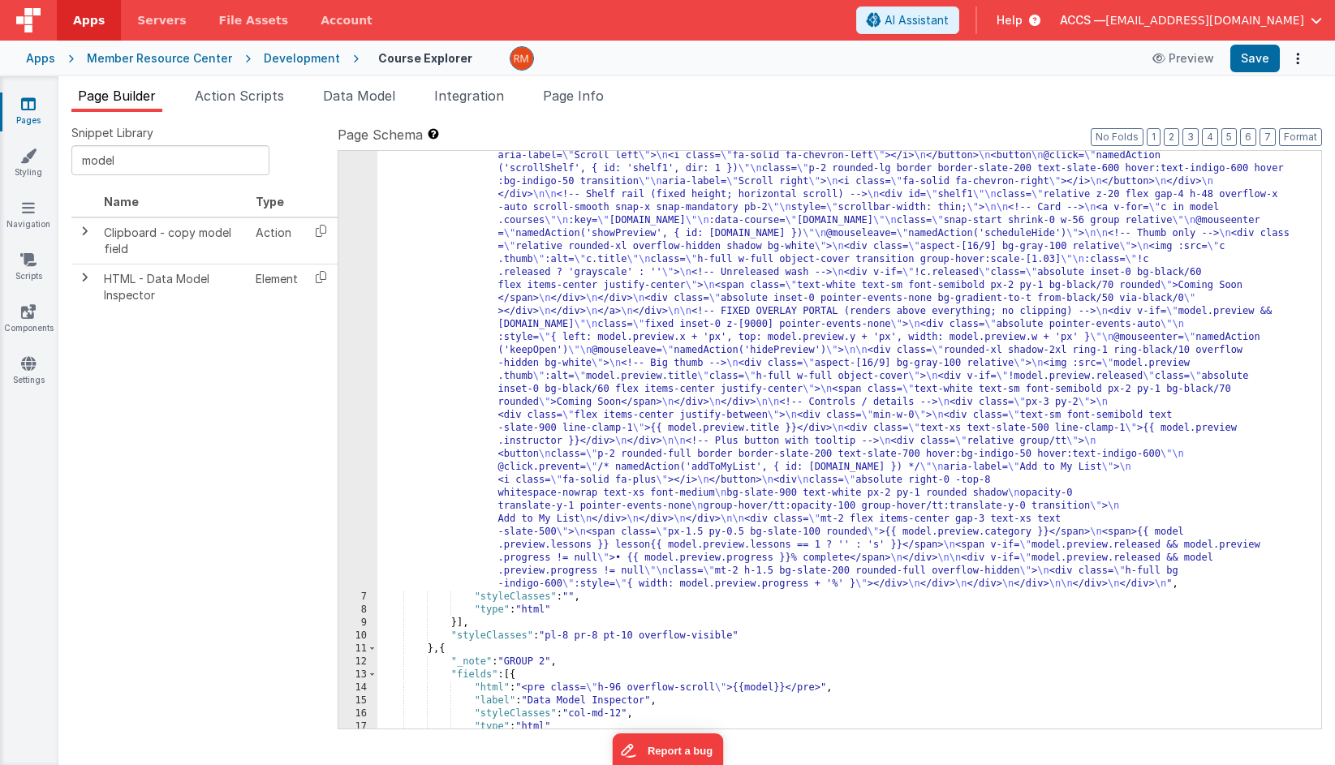
scroll to position [0, 0]
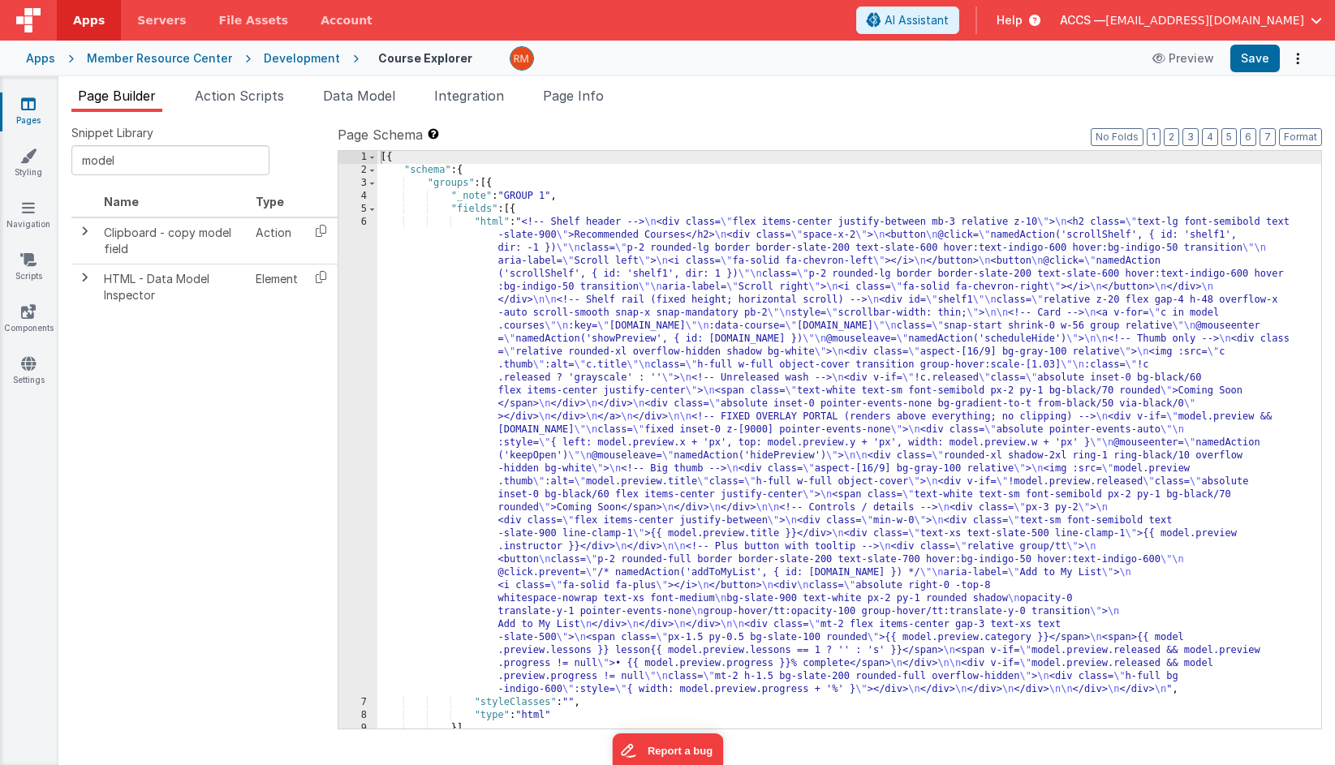
click at [492, 225] on div "[{ "schema" : { "groups" : [{ "_note" : "GROUP 1" , "fields" : [{ "html" : "<!-…" at bounding box center [849, 453] width 944 height 604
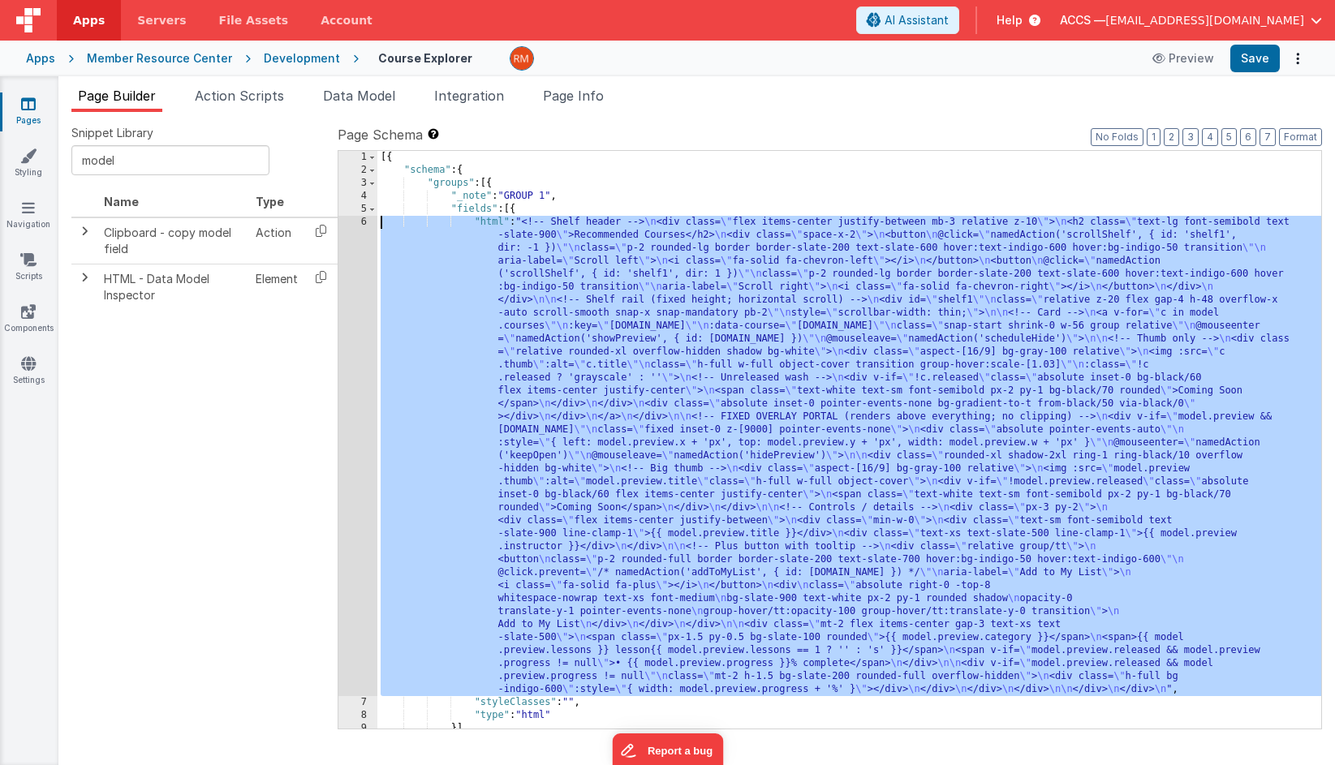
click at [361, 221] on div "6" at bounding box center [357, 456] width 39 height 480
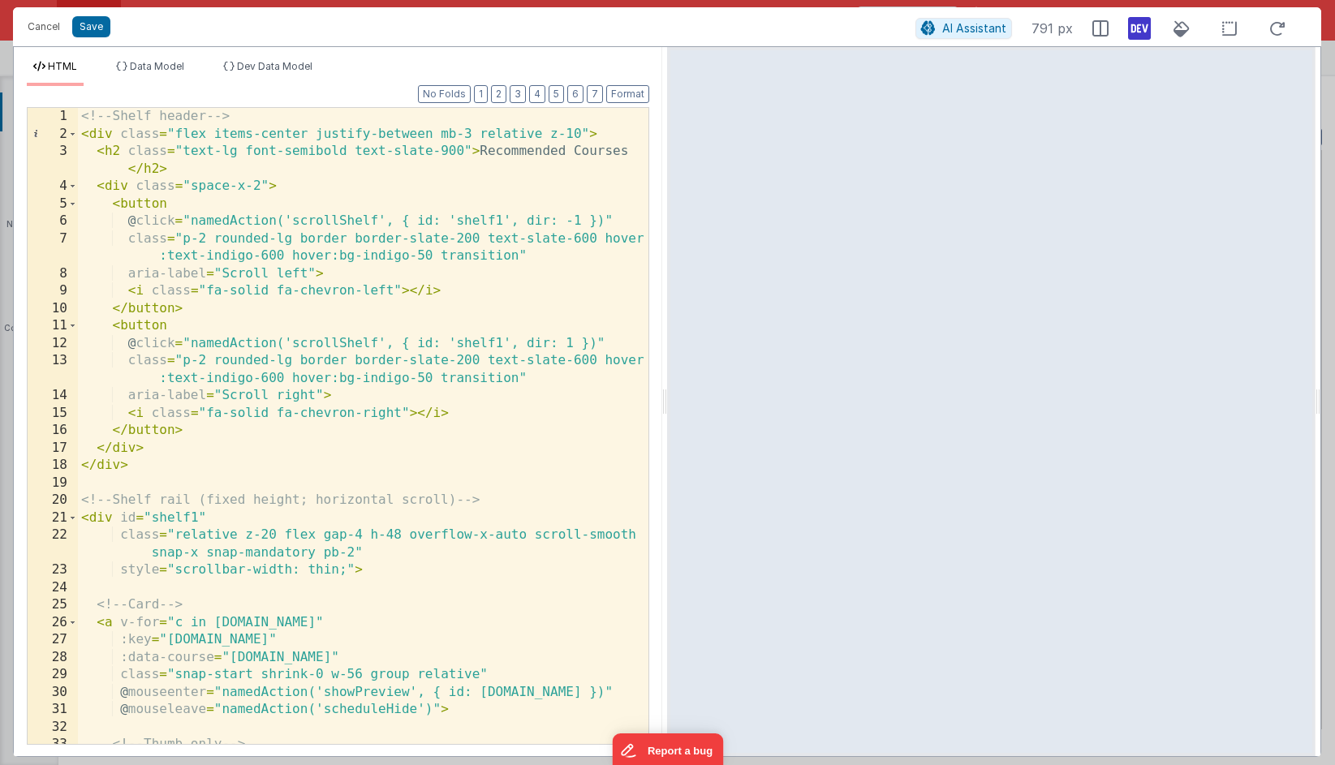
click at [415, 194] on div "<!-- Shelf header --> < div class = "flex items-center justify-between mb-3 rel…" at bounding box center [363, 443] width 570 height 671
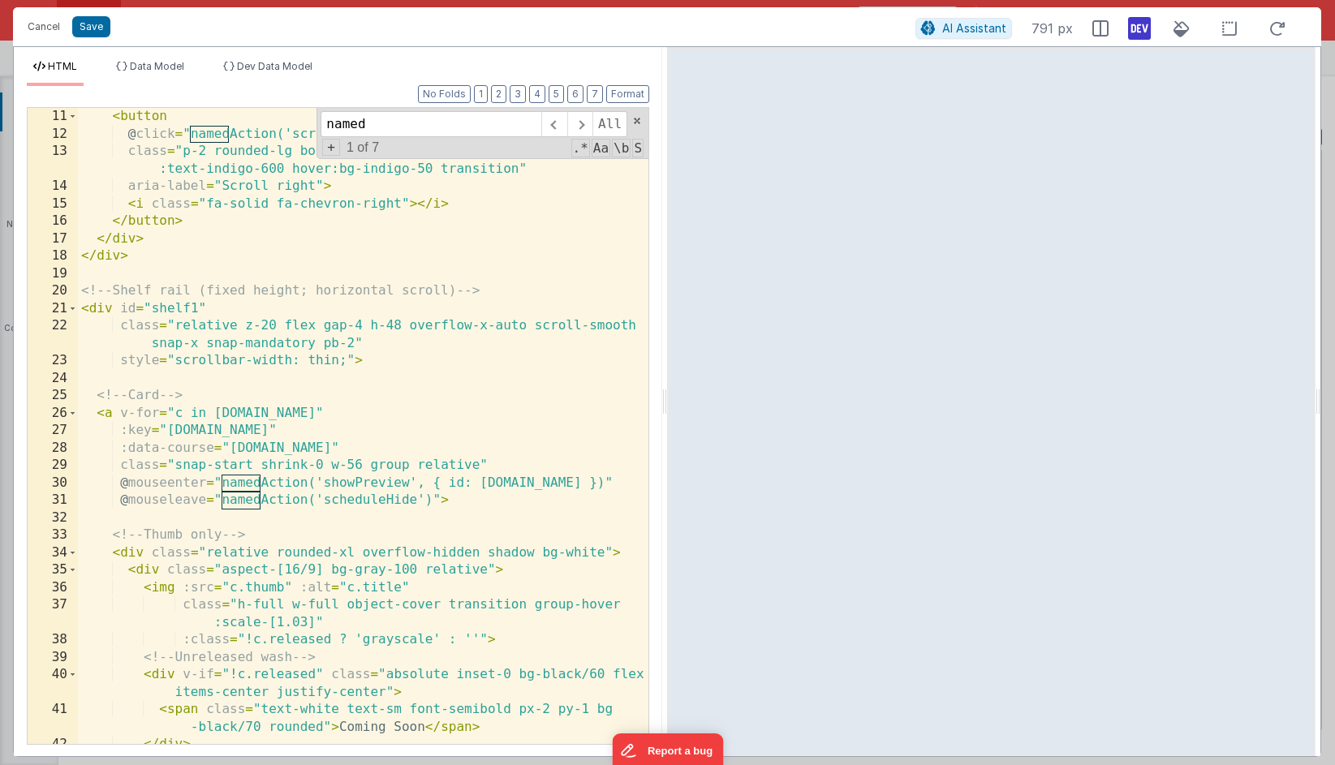
scroll to position [276, 0]
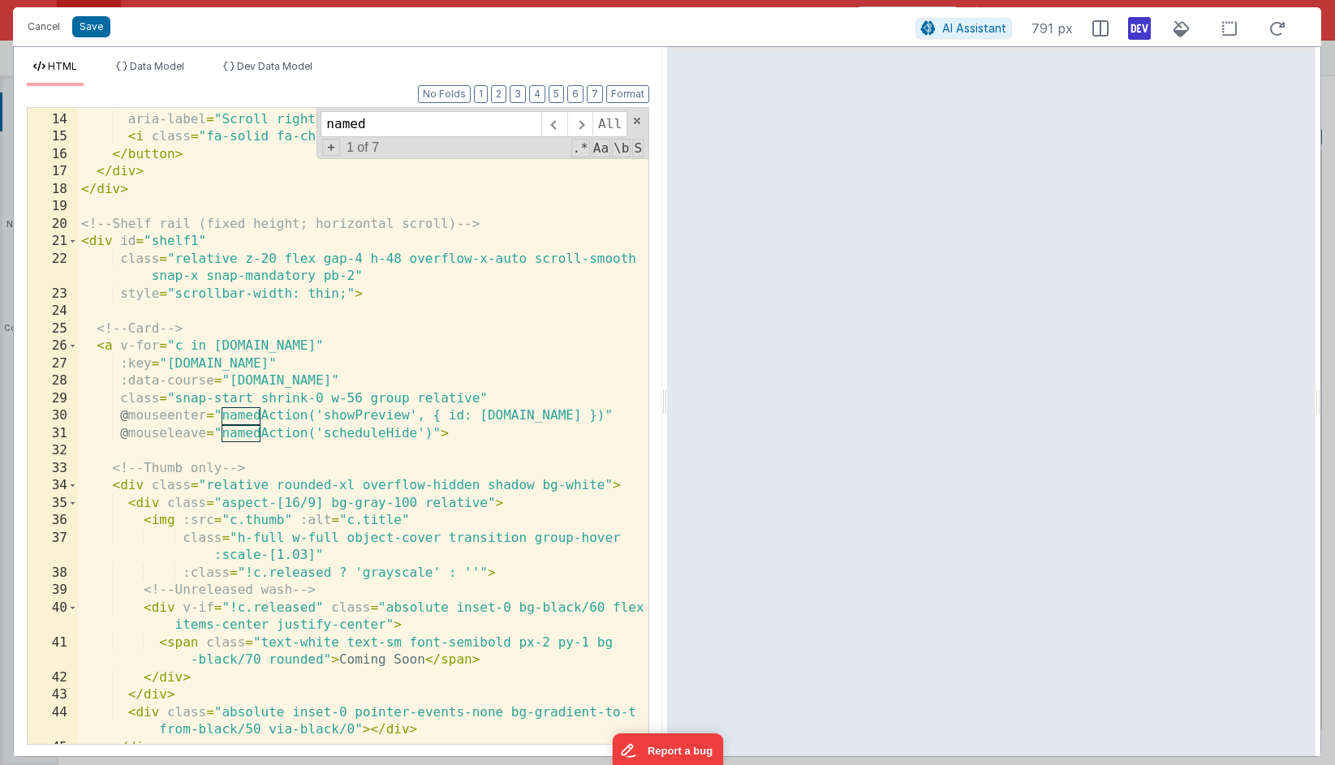
type input "named"
drag, startPoint x: 207, startPoint y: 419, endPoint x: 189, endPoint y: 415, distance: 18.5
click at [190, 415] on div "class = "p-2 rounded-lg border border-slate-200 text-slate-600 hover :text-indi…" at bounding box center [363, 420] width 570 height 689
click at [225, 474] on div "class = "p-2 rounded-lg border border-slate-200 text-slate-600 hover :text-indi…" at bounding box center [363, 420] width 570 height 689
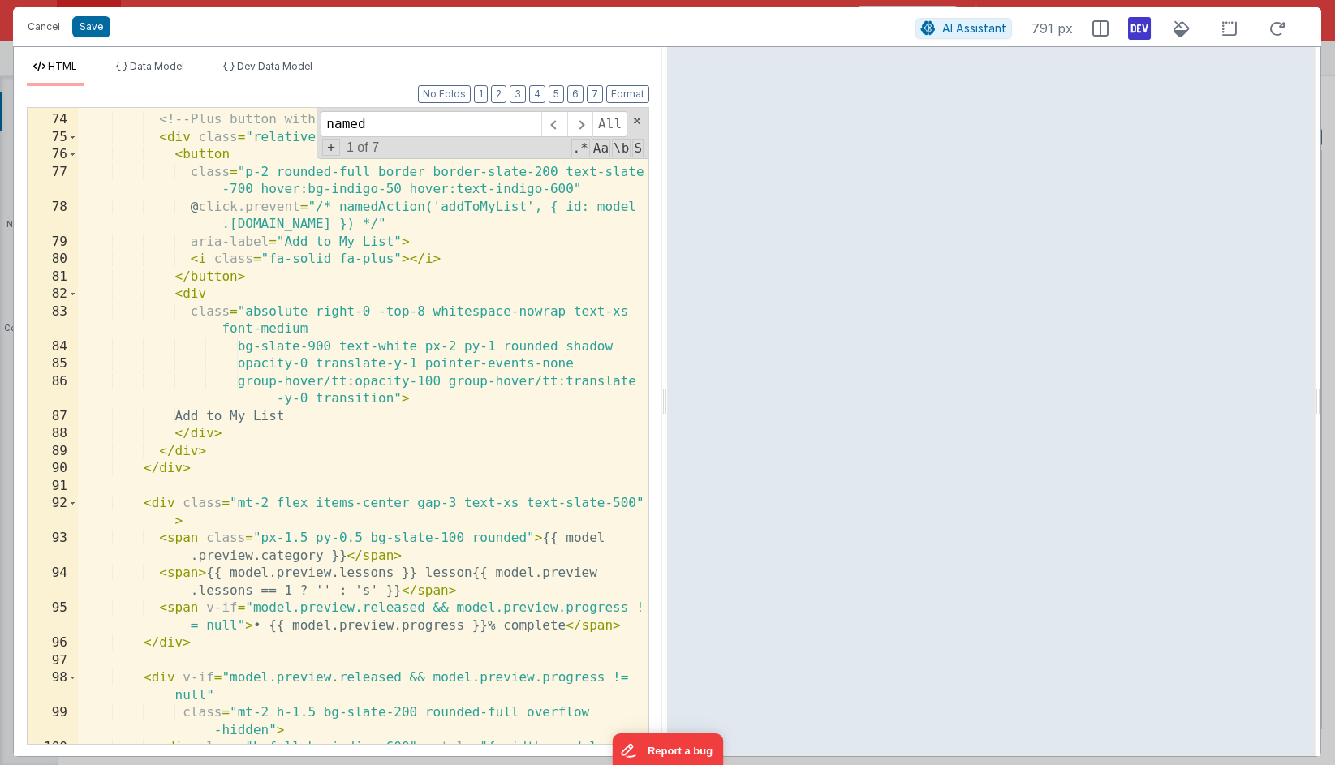
scroll to position [1382, 0]
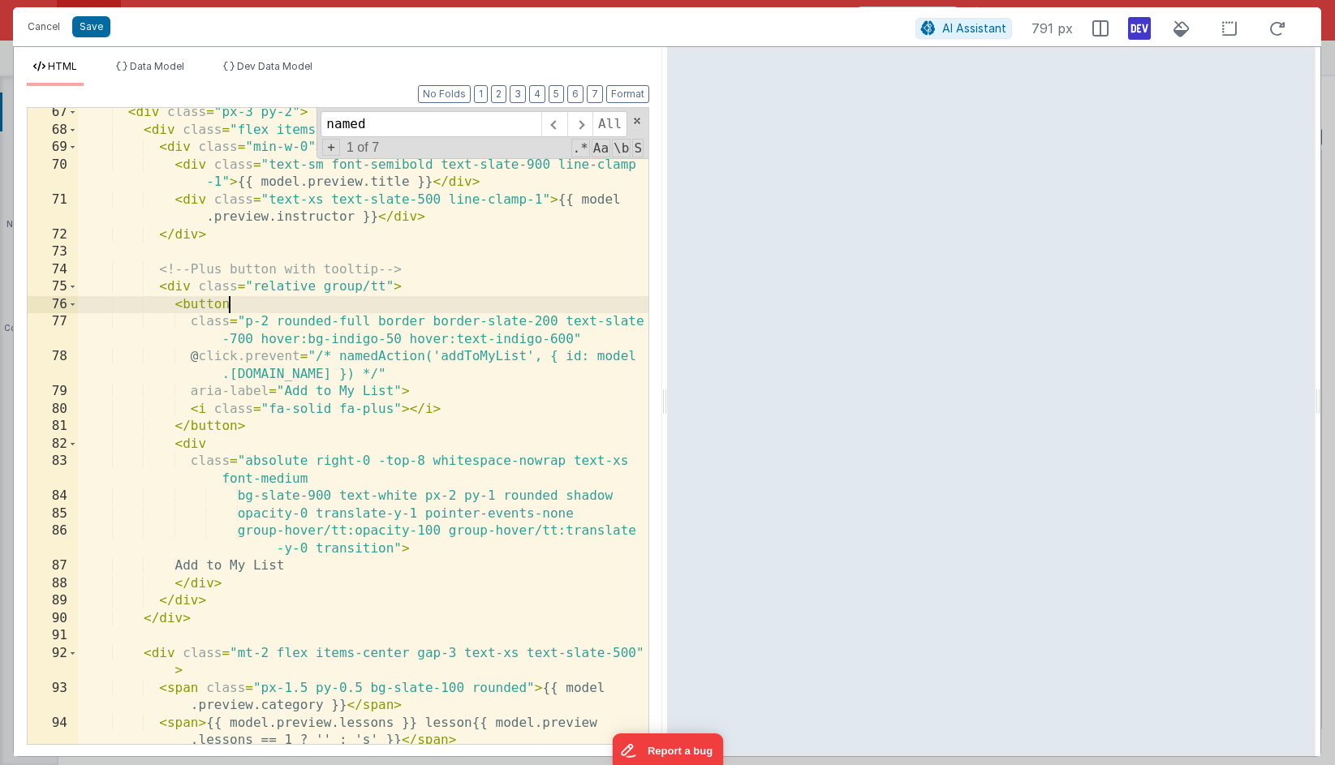
click at [424, 307] on div "< div class = "px-3 py-2" > < div class = "flex items-center justify-between" >…" at bounding box center [363, 448] width 570 height 689
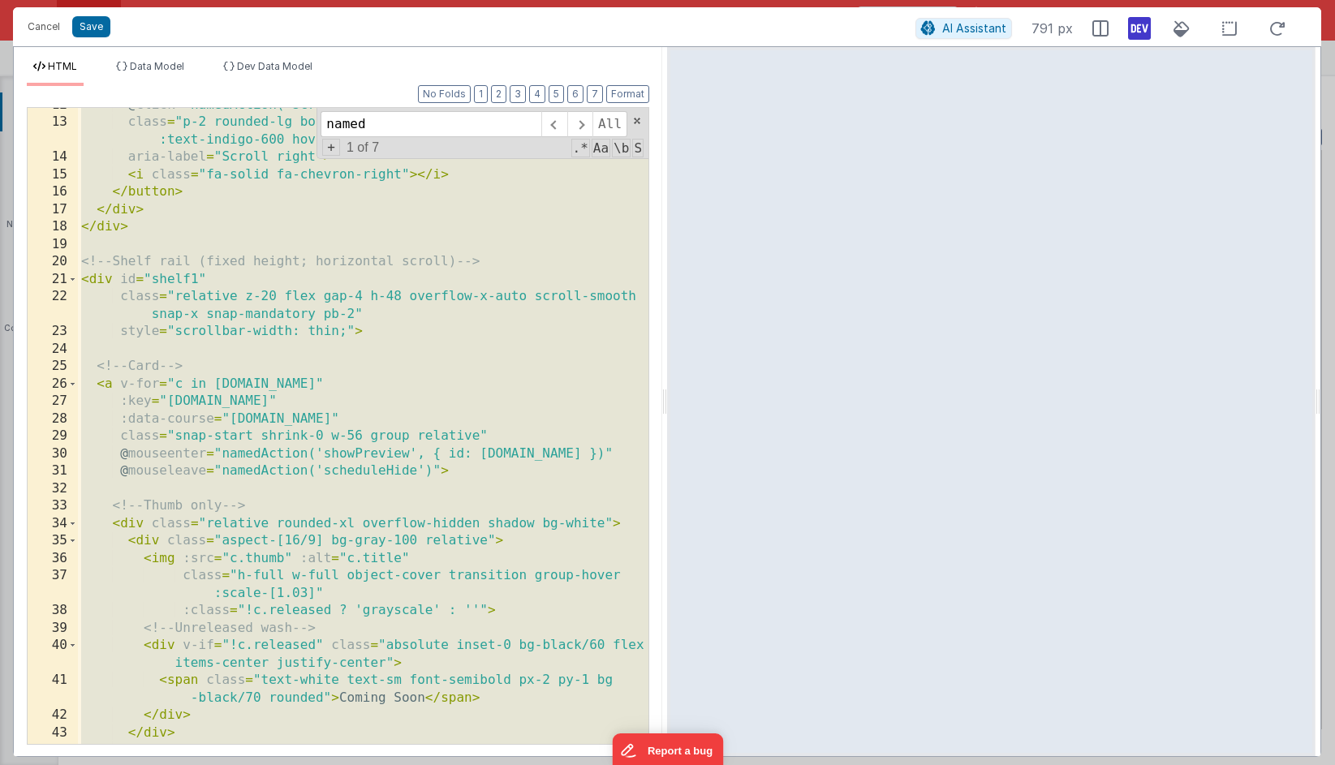
scroll to position [0, 0]
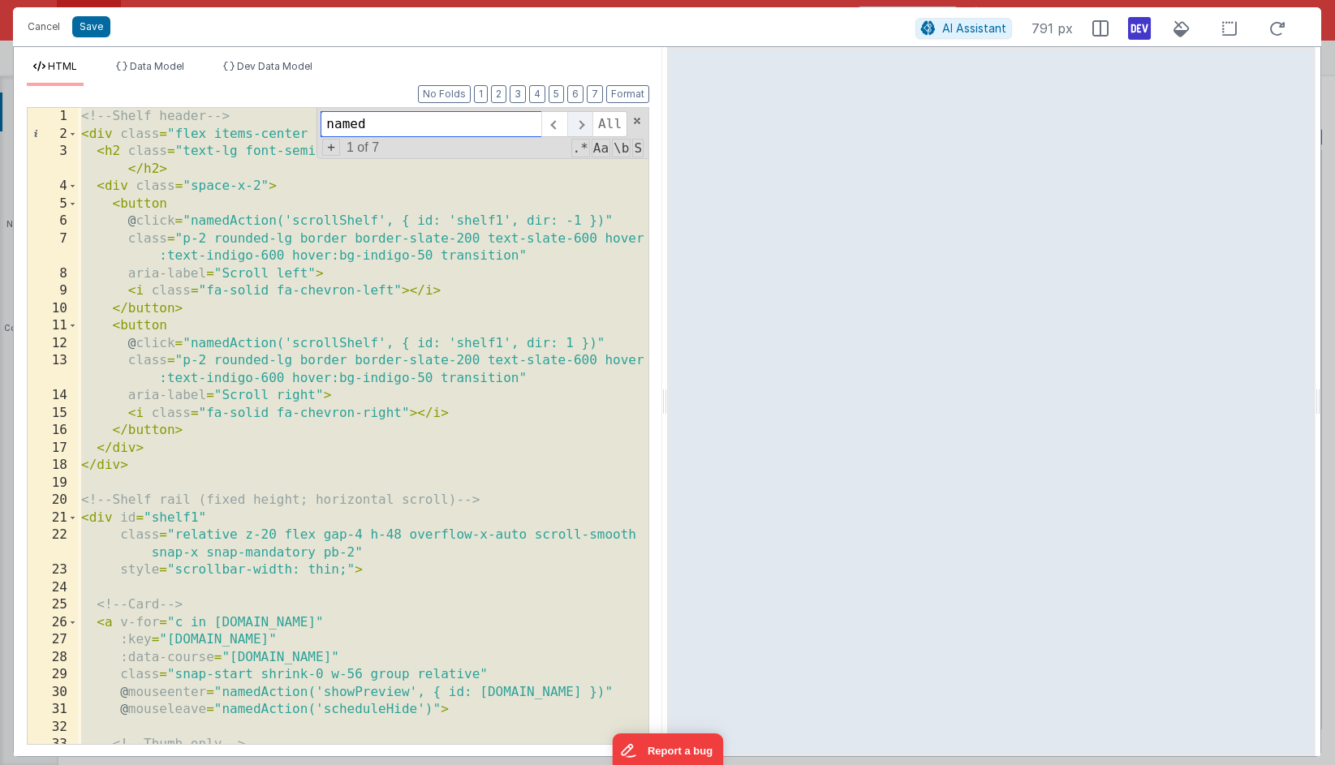
click at [583, 127] on span at bounding box center [579, 124] width 25 height 26
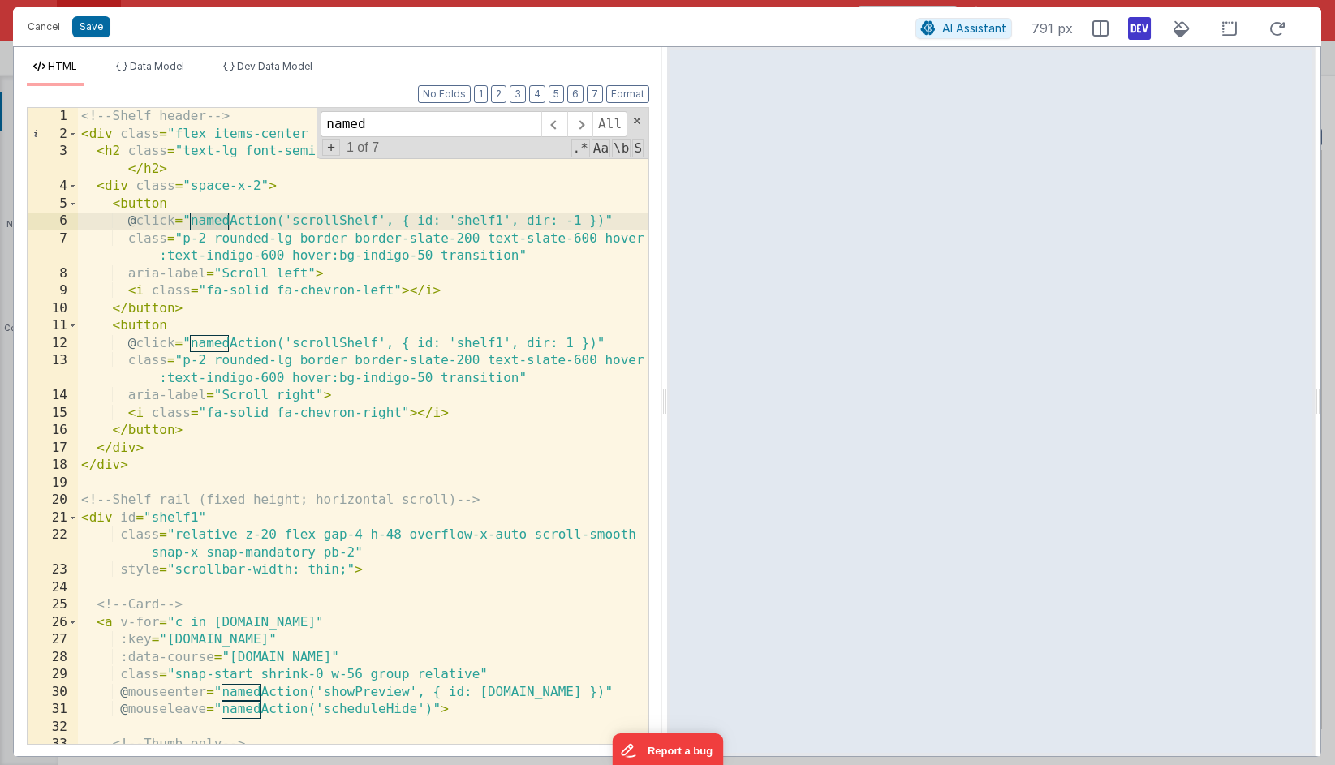
click at [412, 406] on div "<!-- Shelf header --> < div class = "flex items-center justify-between mb-3 rel…" at bounding box center [363, 443] width 570 height 671
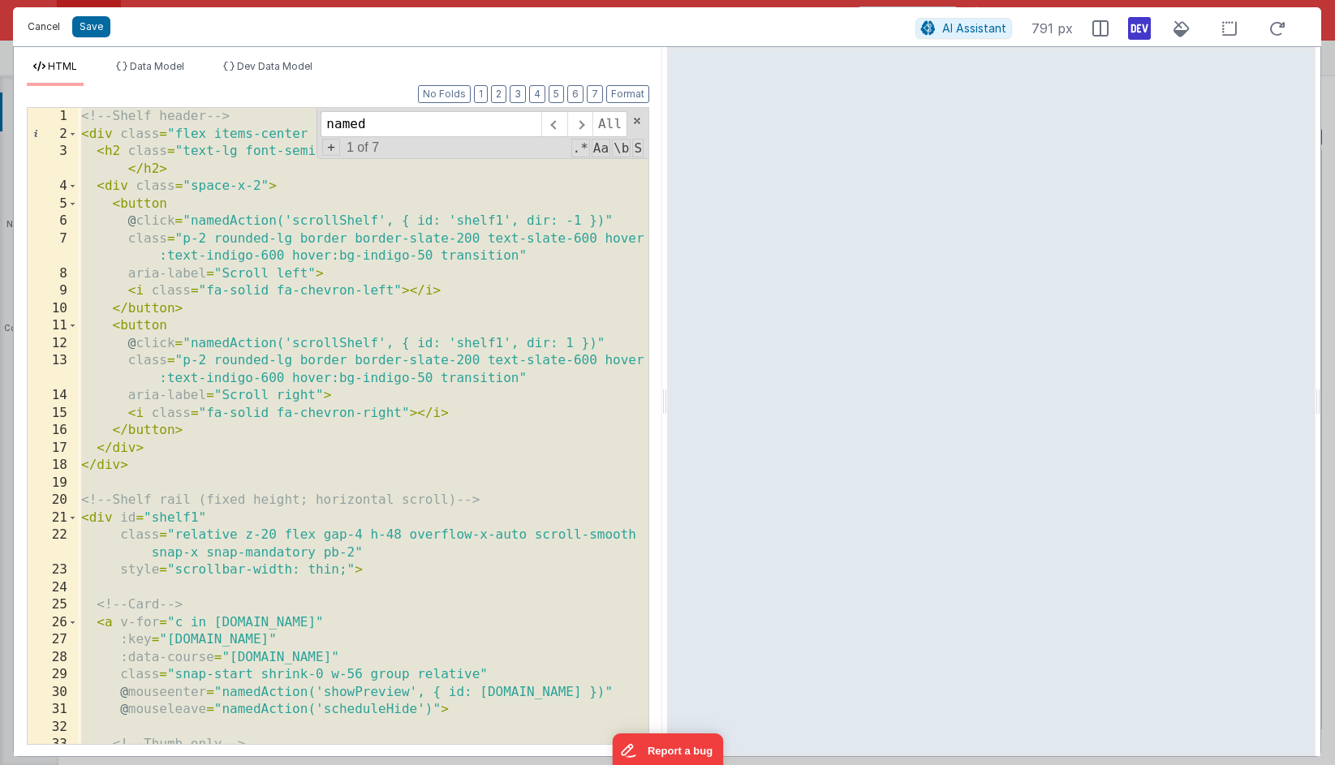
click at [57, 30] on button "Cancel" at bounding box center [43, 26] width 49 height 23
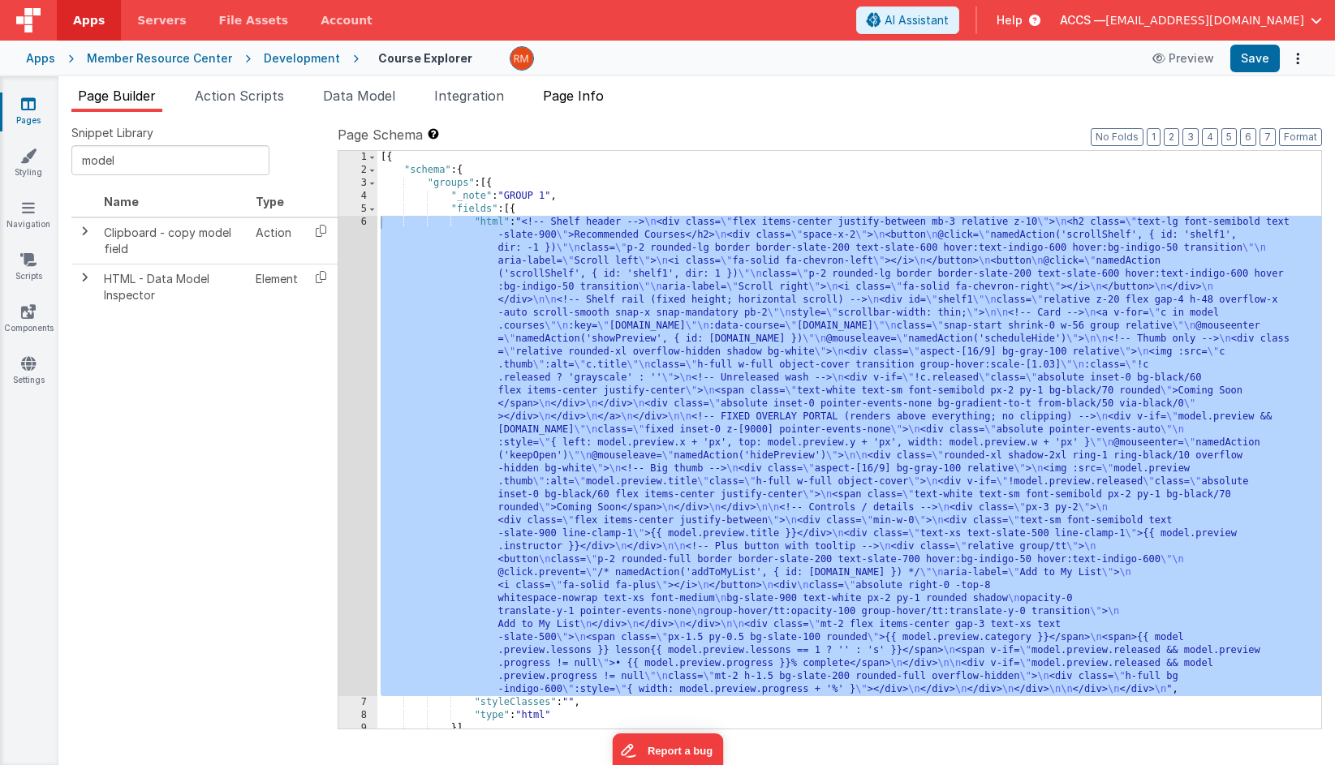
click at [583, 92] on span "Page Info" at bounding box center [573, 96] width 61 height 16
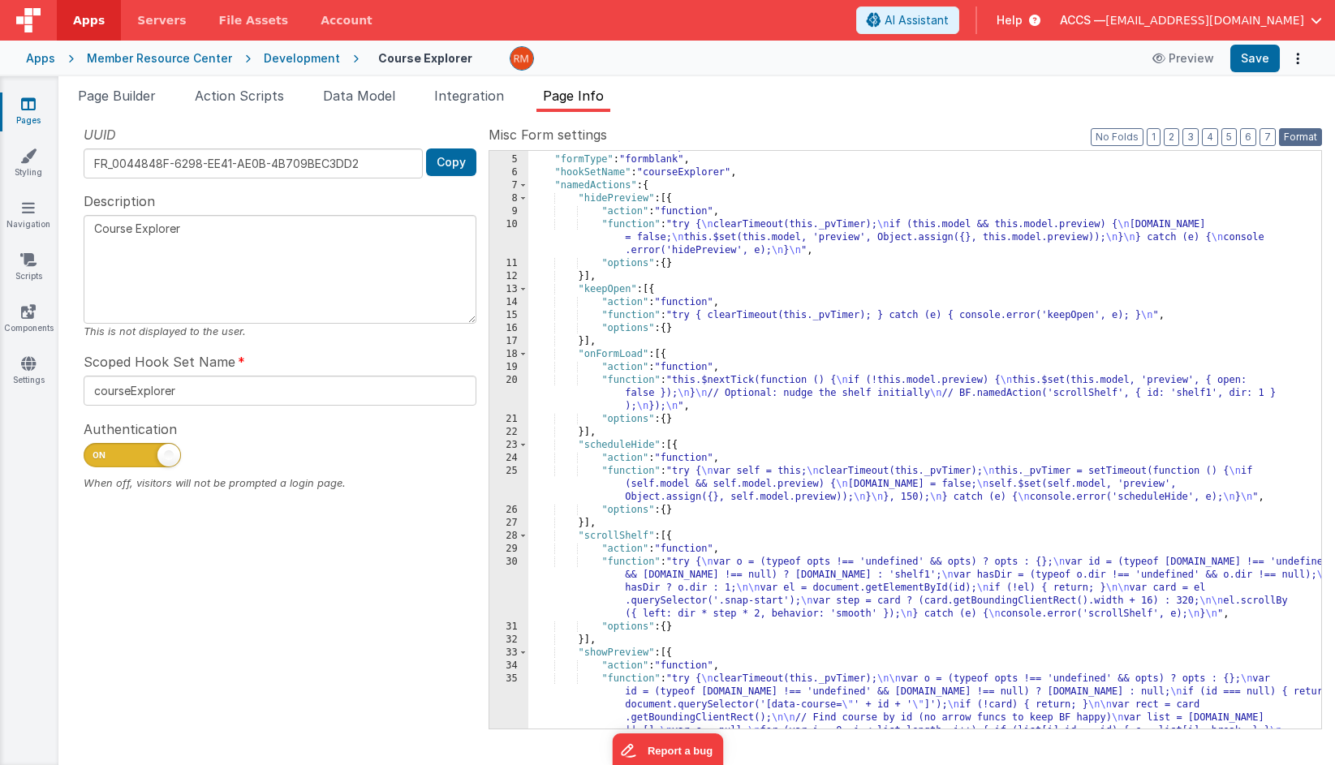
click at [1296, 141] on button "Format" at bounding box center [1300, 137] width 43 height 18
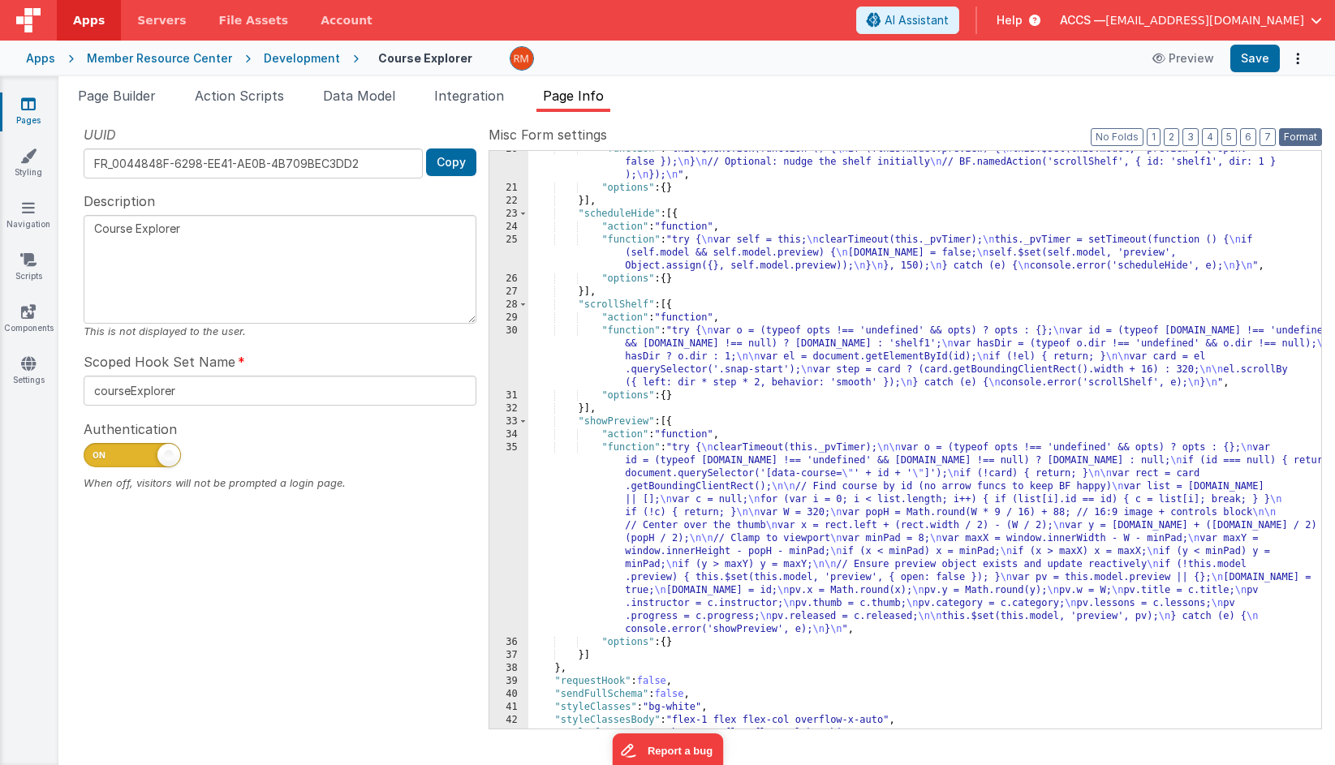
scroll to position [317, 0]
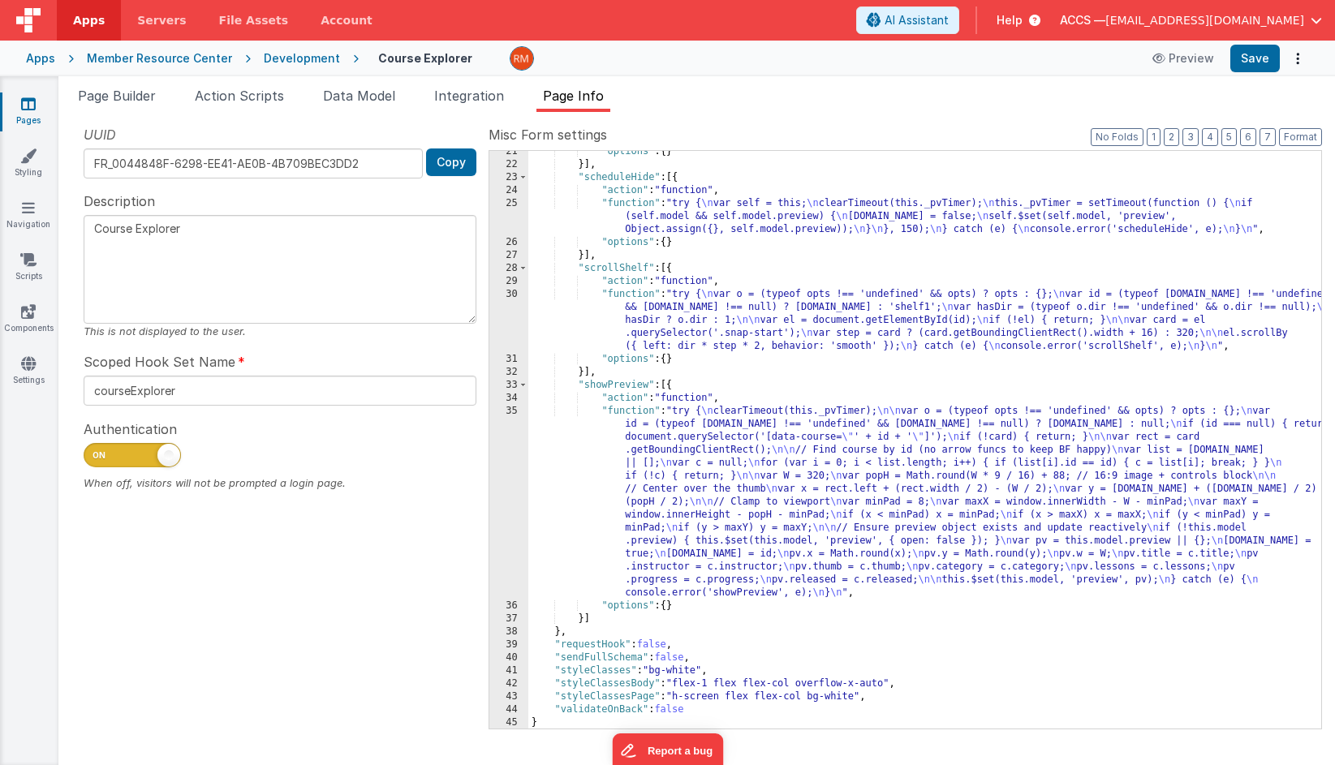
click at [634, 292] on div ""options" : { } }] , "scheduleHide" : [{ "action" : "function" , "function" : "…" at bounding box center [924, 447] width 793 height 604
click at [517, 290] on div "30" at bounding box center [508, 320] width 39 height 65
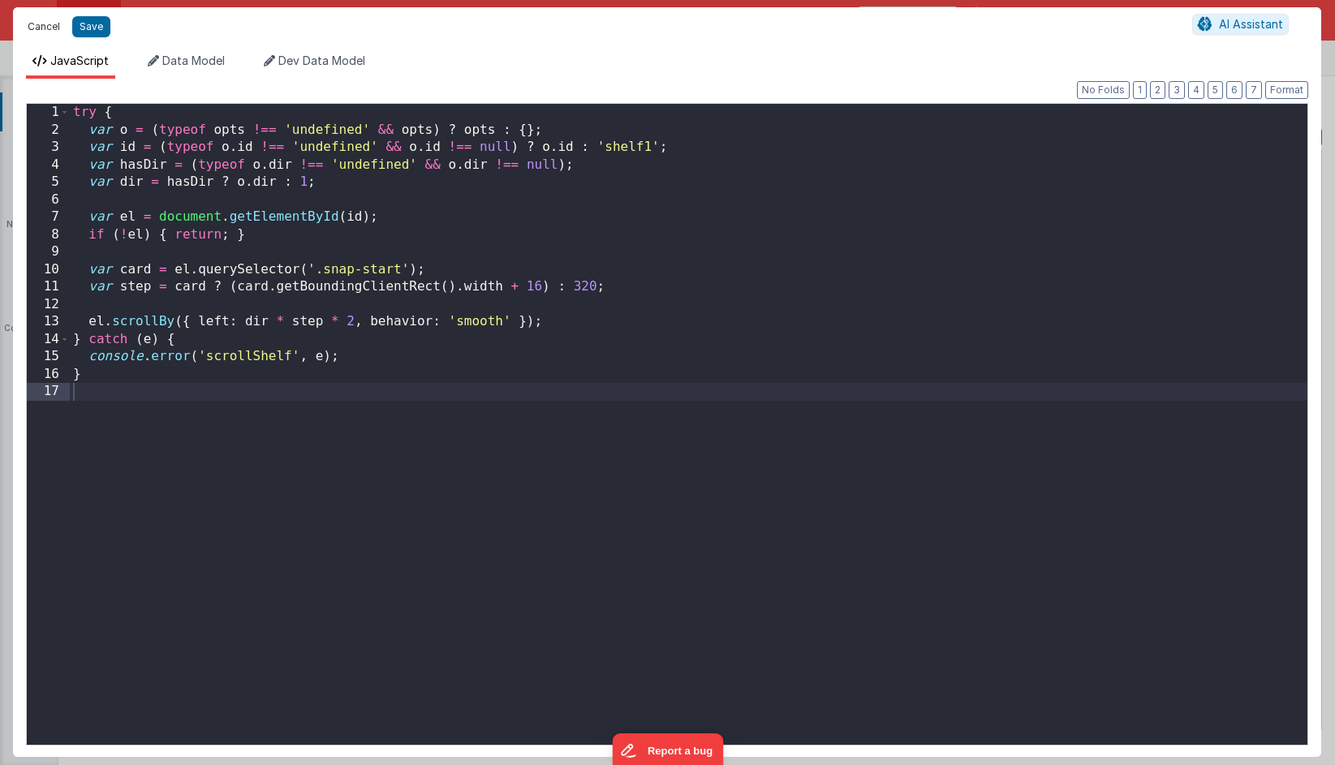
click at [57, 27] on button "Cancel" at bounding box center [43, 26] width 49 height 23
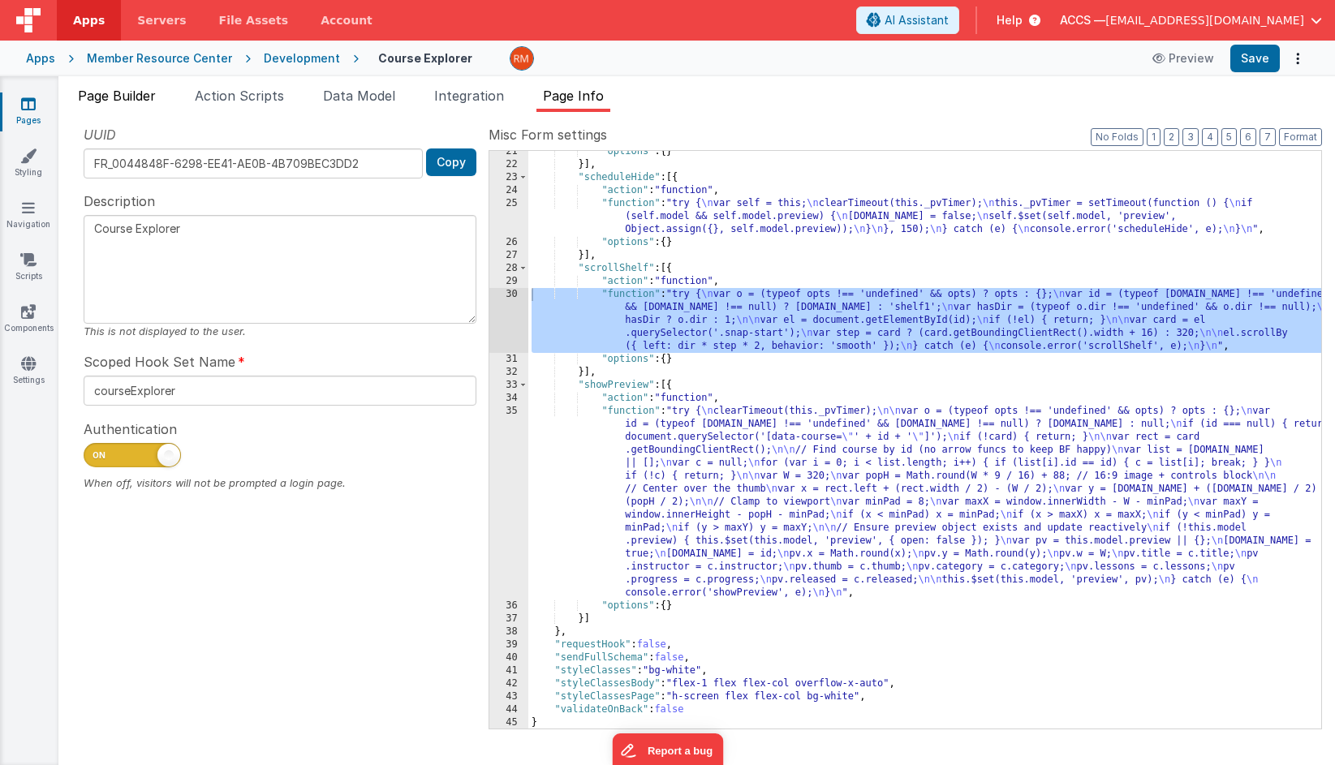
click at [110, 108] on li "Page Builder" at bounding box center [116, 99] width 91 height 26
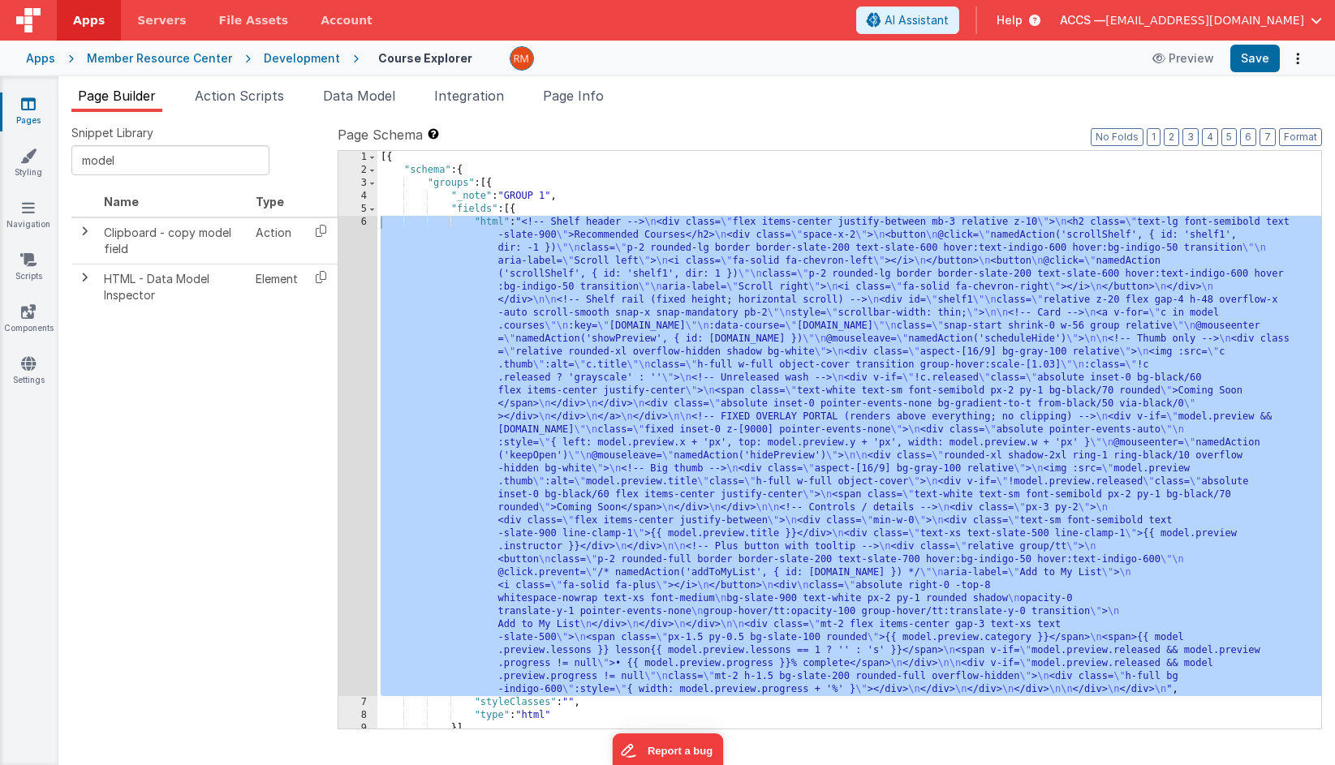
click at [490, 224] on div "[{ "schema" : { "groups" : [{ "_note" : "GROUP 1" , "fields" : [{ "html" : "<!-…" at bounding box center [849, 453] width 944 height 604
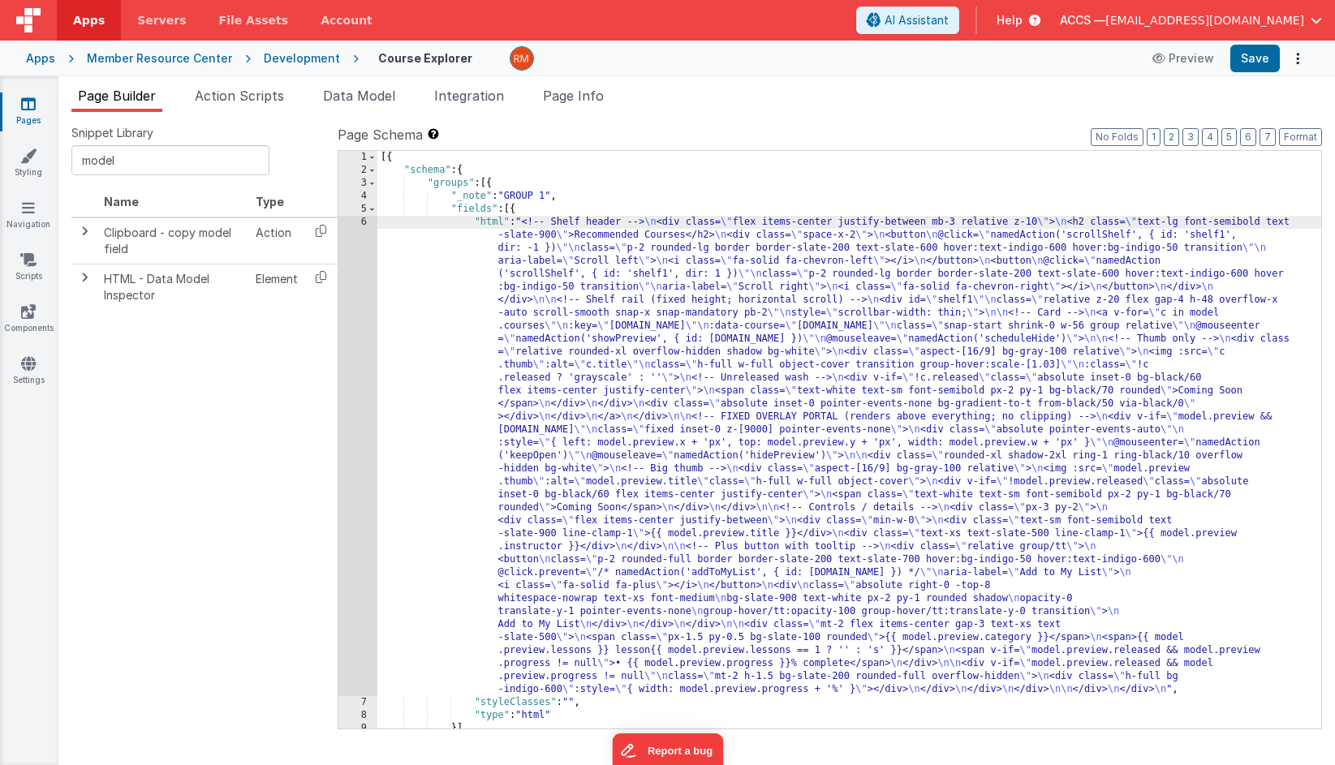
click at [360, 222] on div "6" at bounding box center [357, 456] width 39 height 480
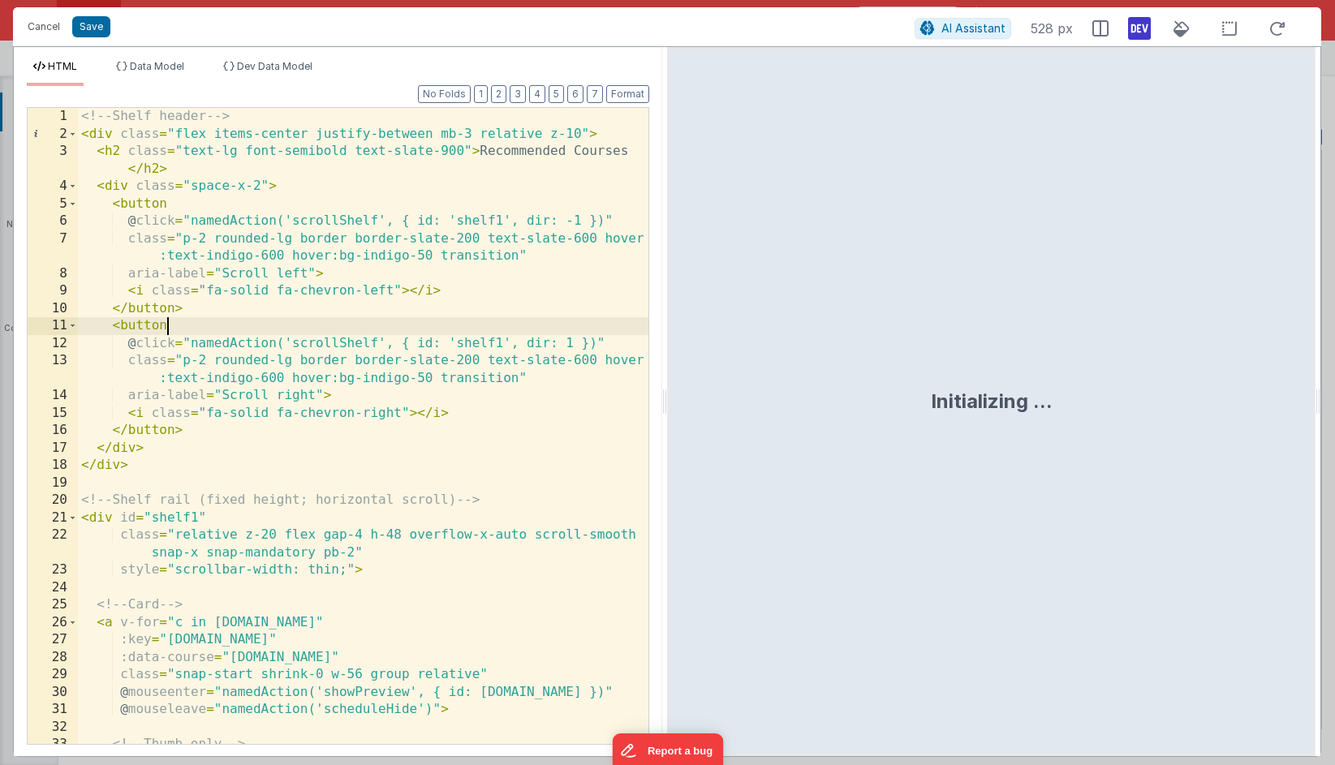
click at [432, 326] on div "<!-- Shelf header --> < div class = "flex items-center justify-between mb-3 rel…" at bounding box center [363, 443] width 570 height 671
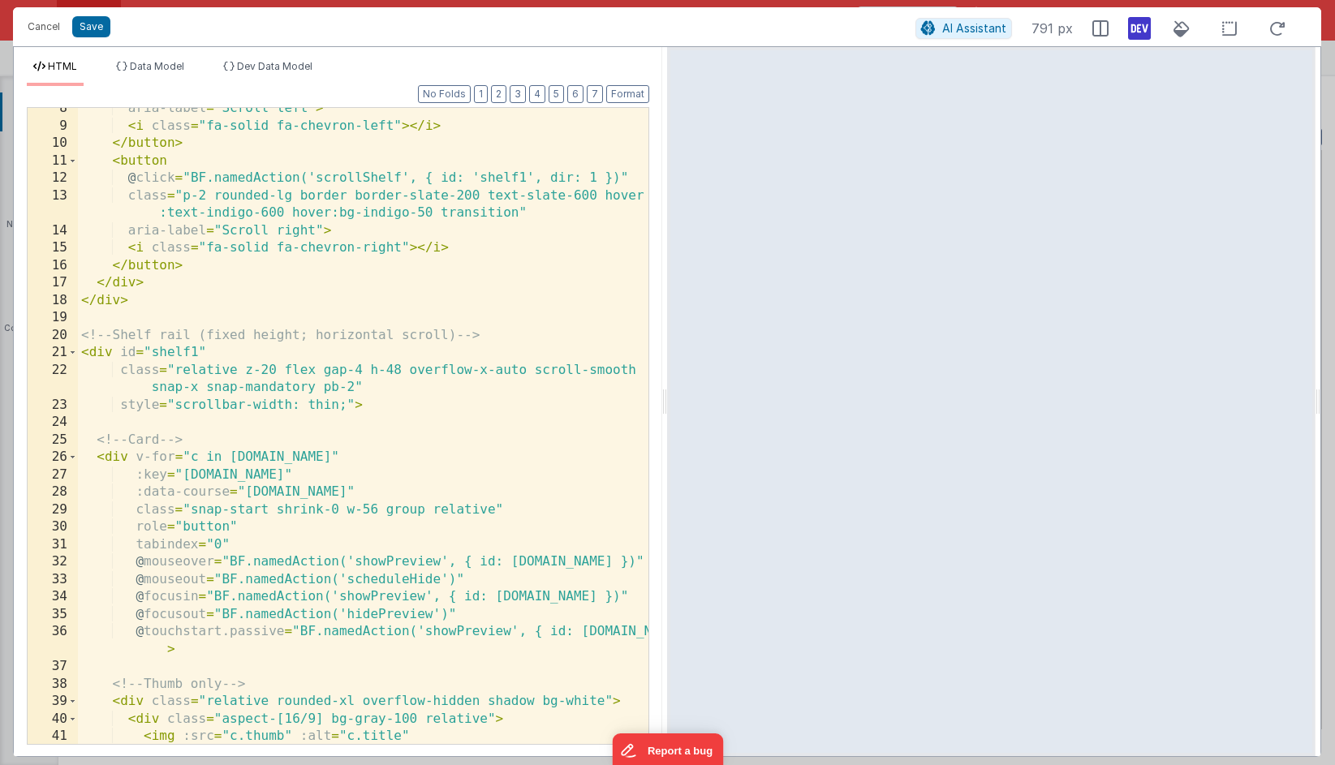
scroll to position [0, 0]
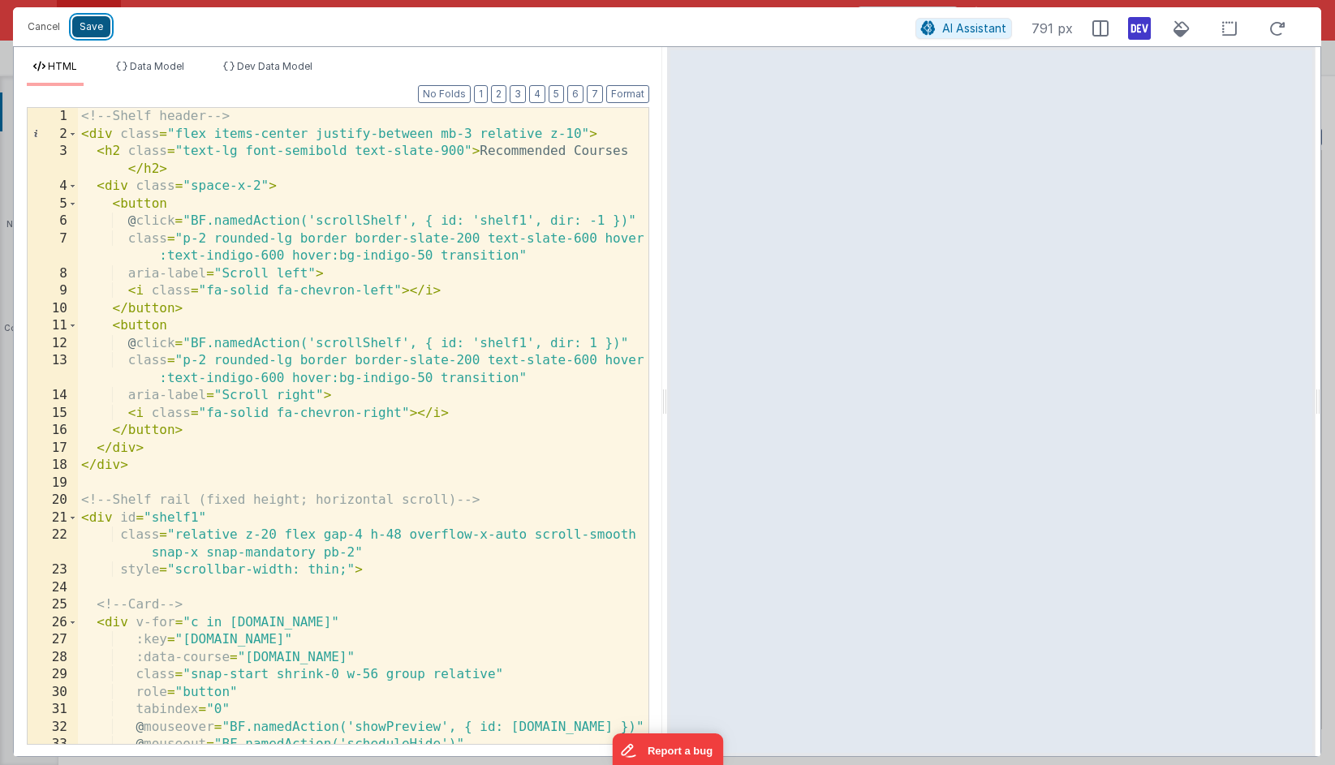
click at [97, 30] on button "Save" at bounding box center [91, 26] width 38 height 21
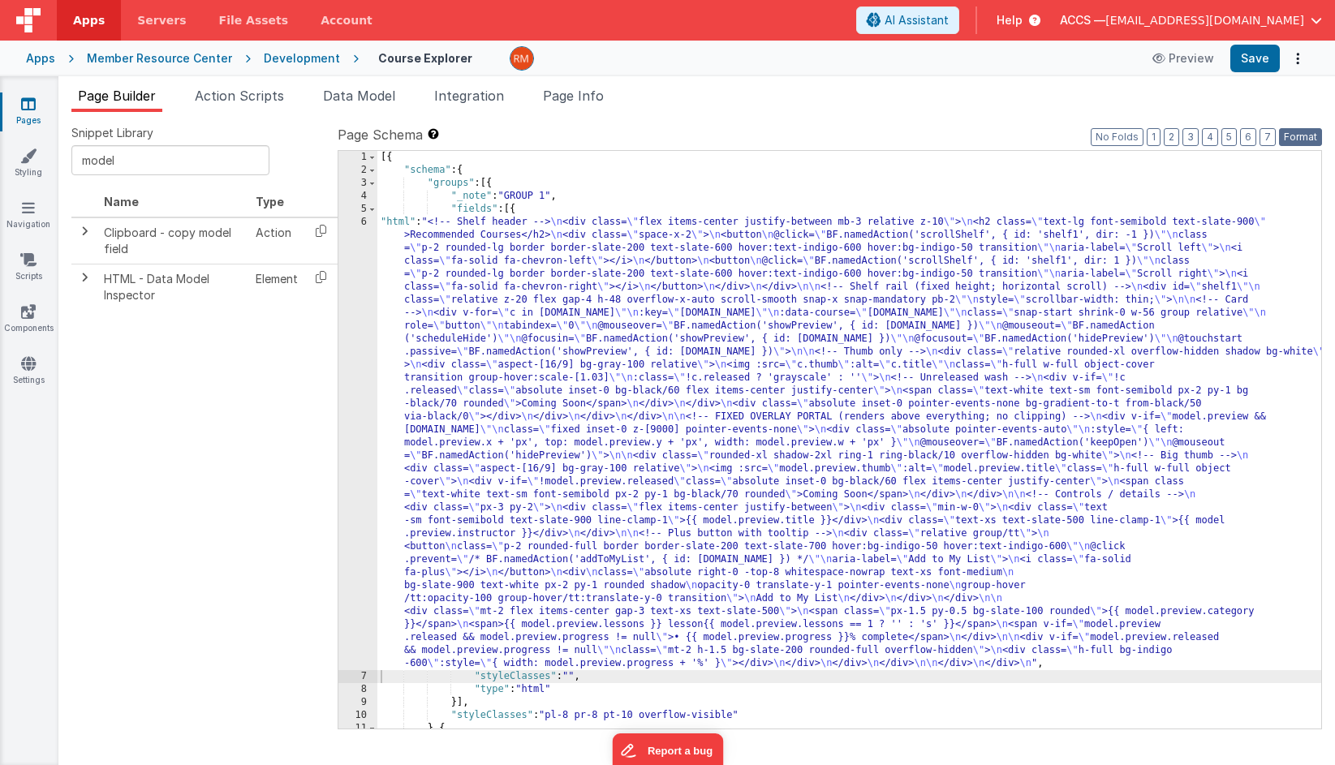
click at [1309, 136] on button "Format" at bounding box center [1300, 137] width 43 height 18
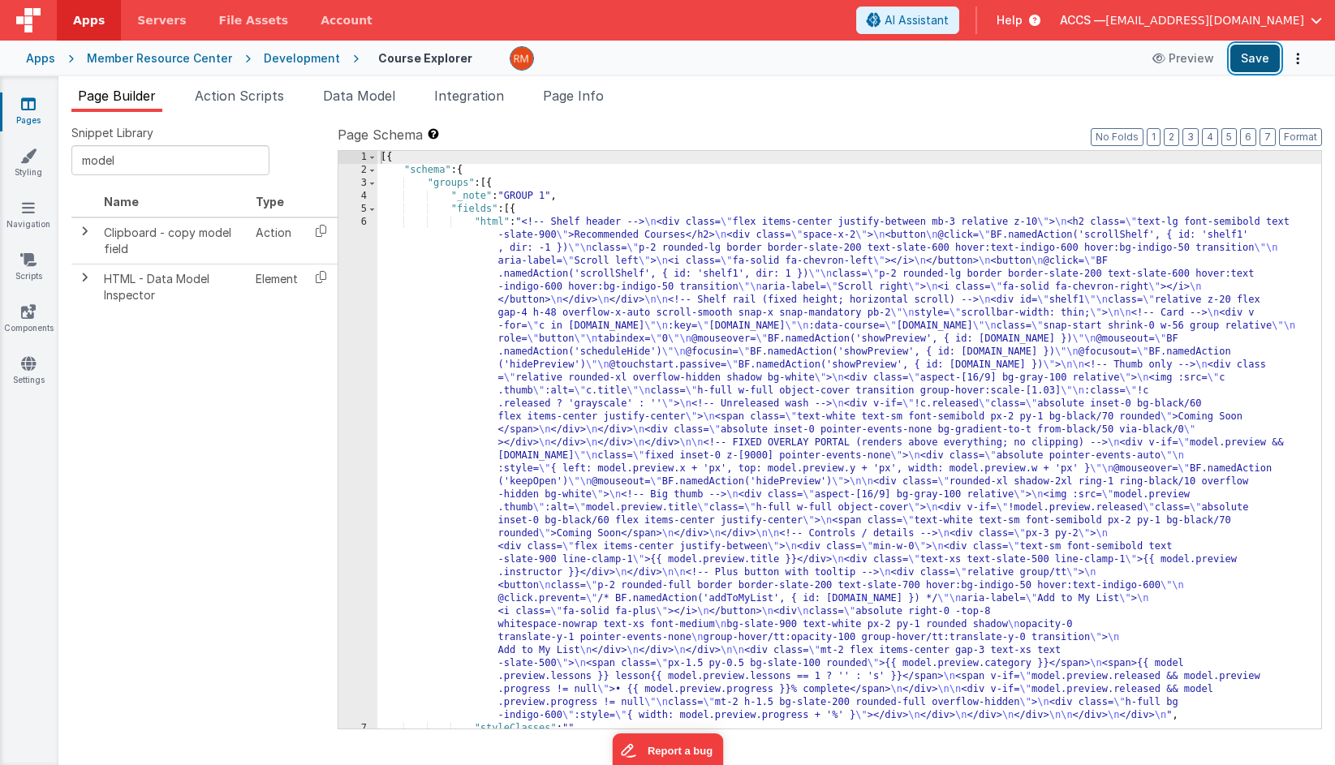
click at [1257, 58] on button "Save" at bounding box center [1254, 59] width 49 height 28
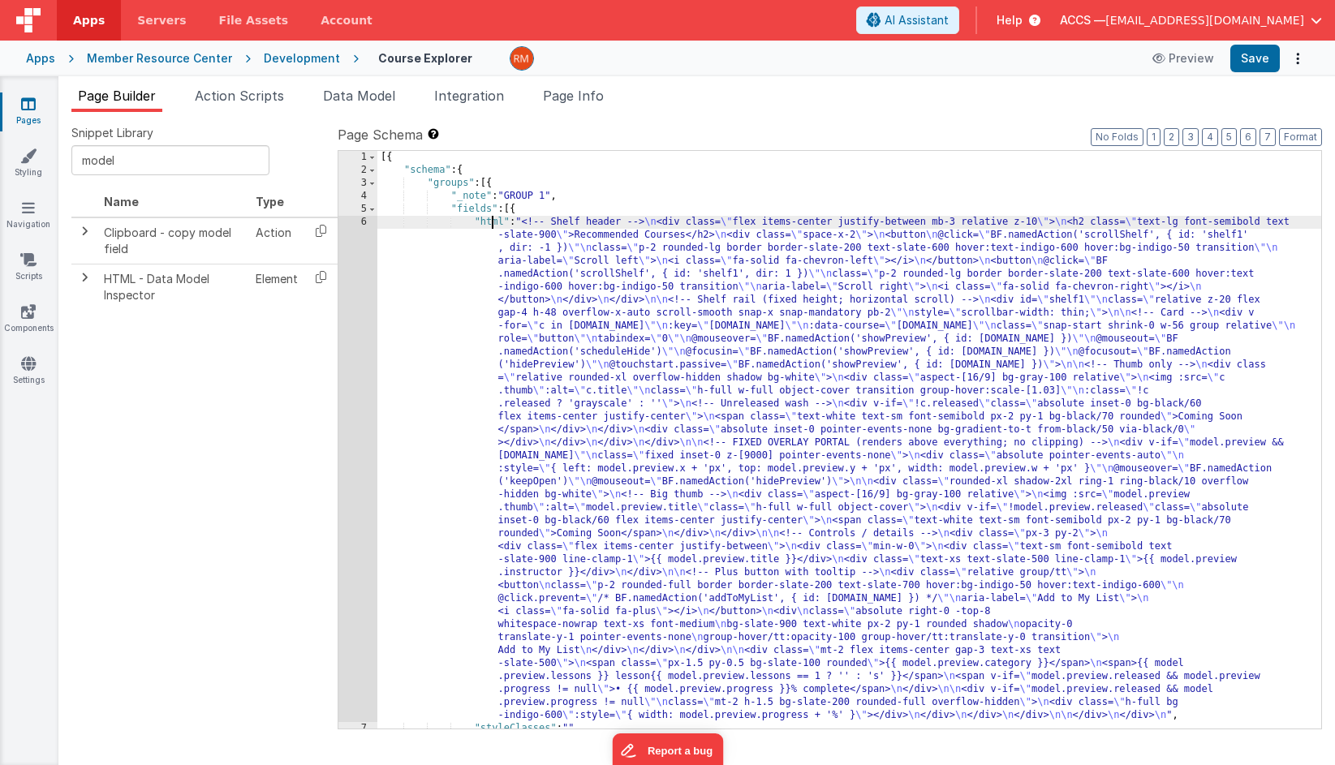
click at [491, 221] on div "[{ "schema" : { "groups" : [{ "_note" : "GROUP 1" , "fields" : [{ "html" : "<!-…" at bounding box center [849, 453] width 944 height 604
click at [358, 223] on div "6" at bounding box center [357, 469] width 39 height 506
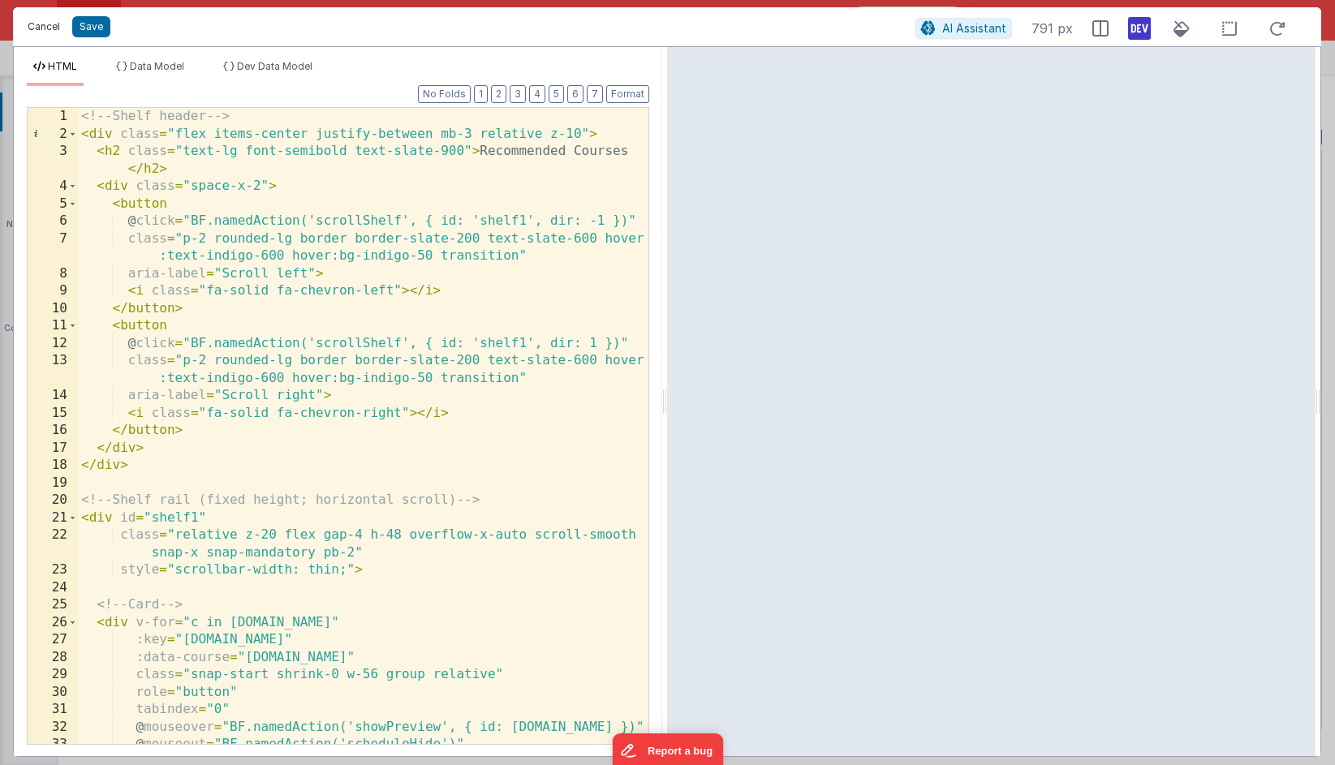
click at [47, 24] on button "Cancel" at bounding box center [43, 26] width 49 height 23
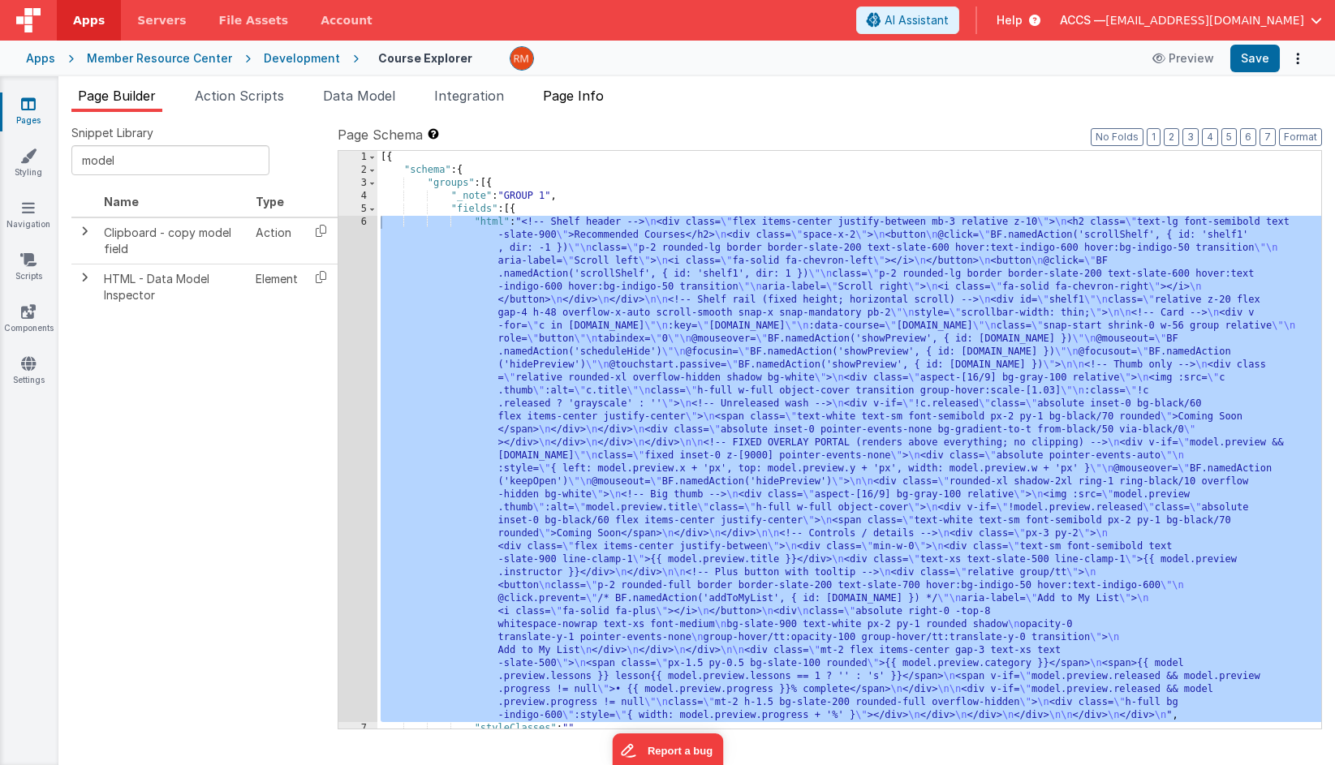
click at [595, 97] on span "Page Info" at bounding box center [573, 96] width 61 height 16
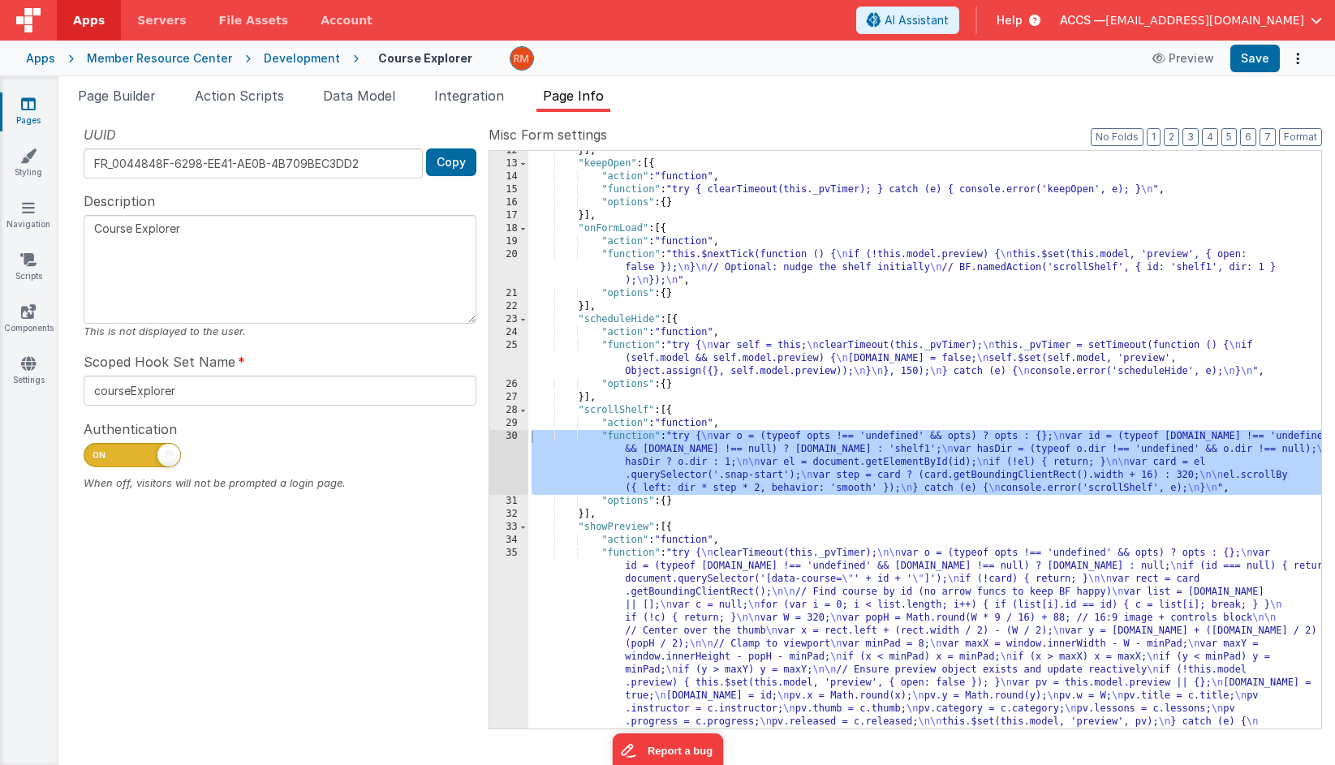
scroll to position [241, 0]
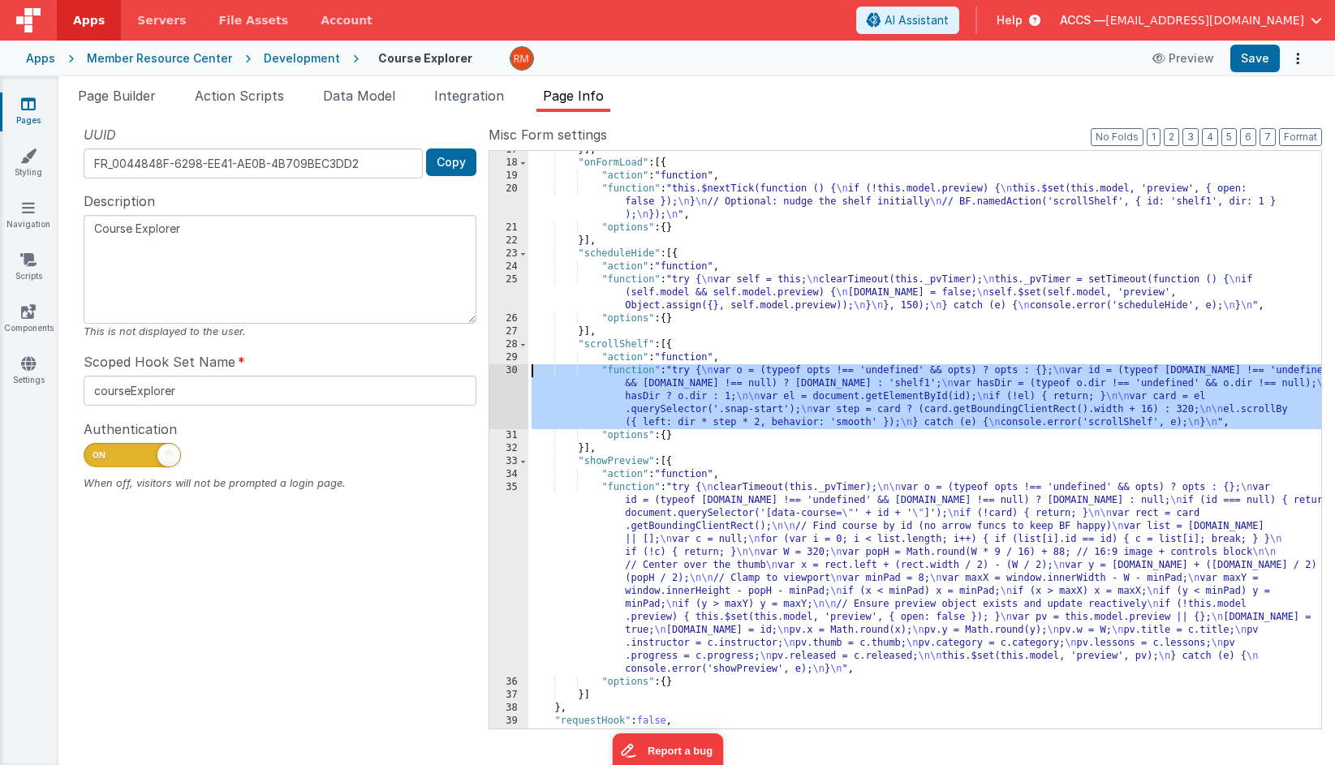
click at [628, 368] on div "}] , "onFormLoad" : [{ "action" : "function" , "function" : "this.$nextTick(fun…" at bounding box center [924, 446] width 793 height 604
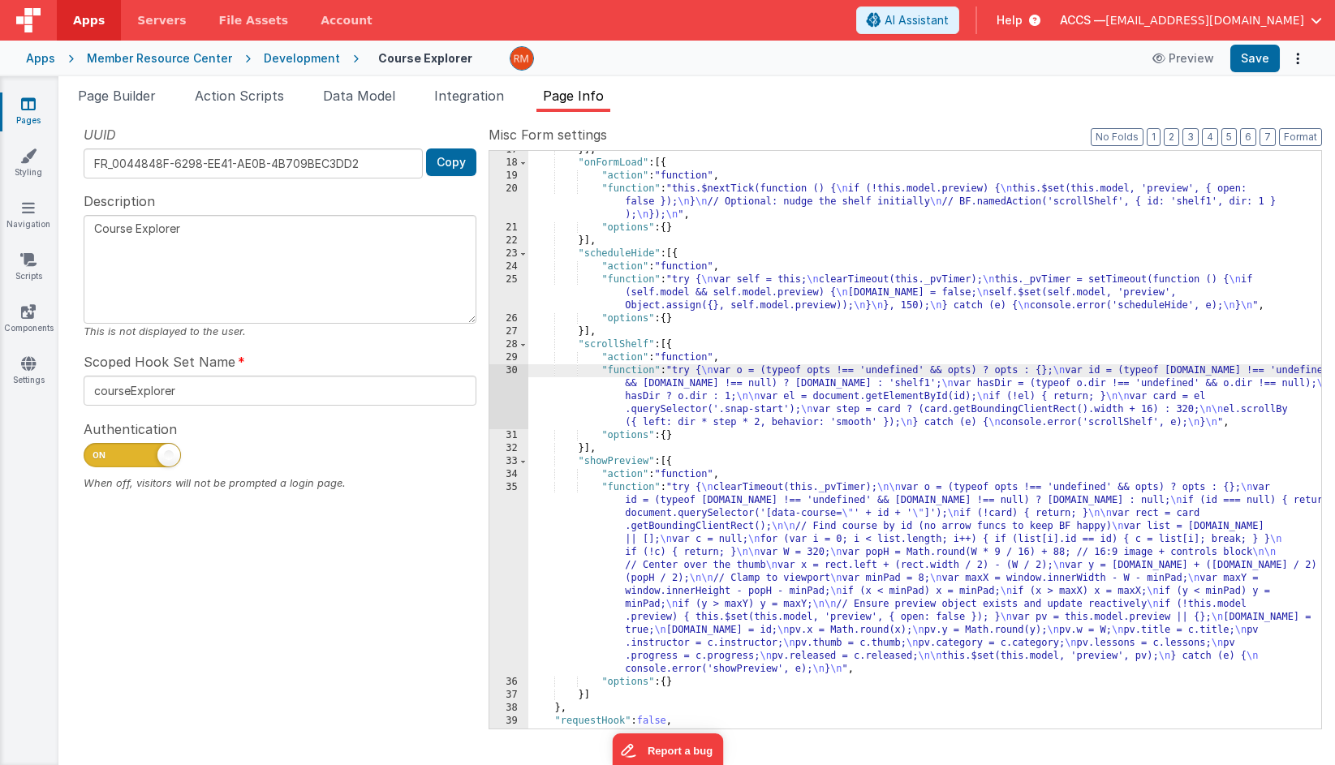
click at [516, 369] on div "30" at bounding box center [508, 396] width 39 height 65
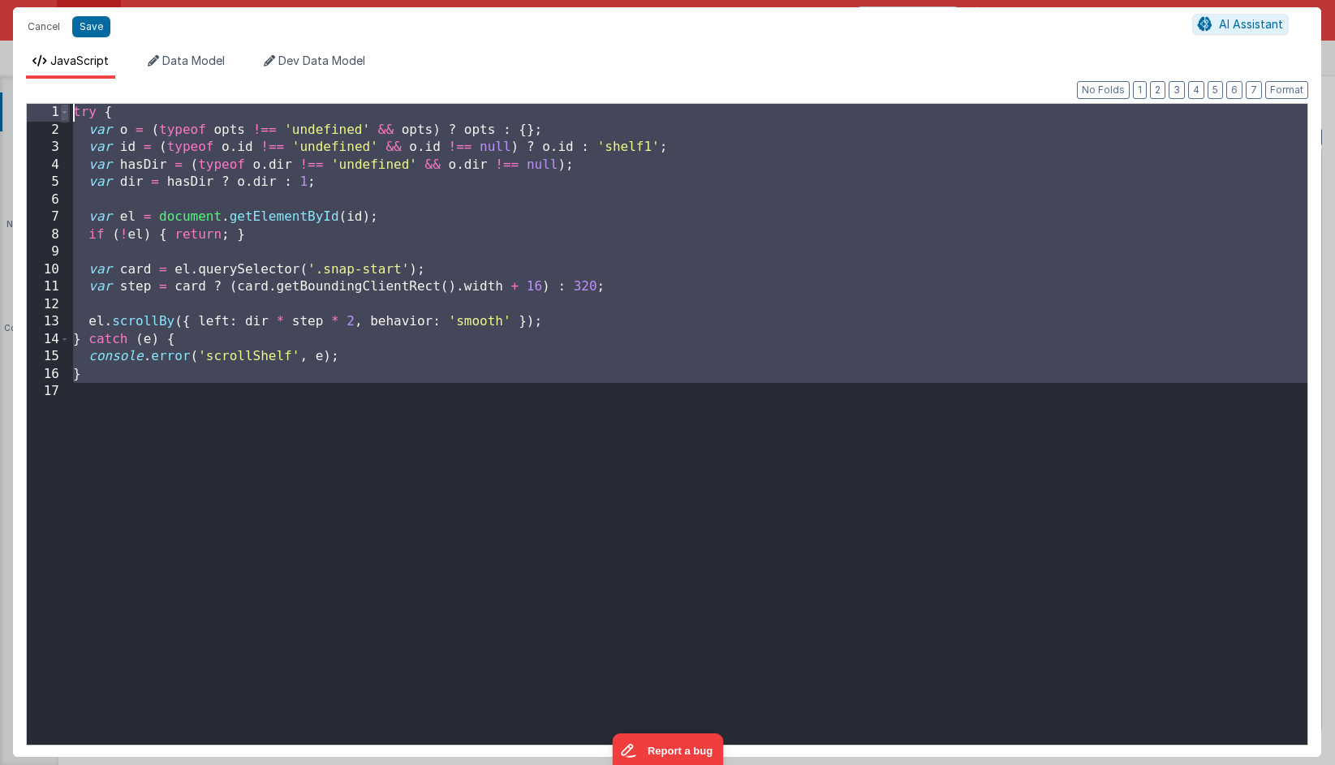
drag, startPoint x: 118, startPoint y: 428, endPoint x: 62, endPoint y: 106, distance: 326.1
click at [62, 106] on div "1 2 3 4 5 6 7 8 9 10 11 12 13 14 15 16 17 try { var o = ( typeof opts !== 'unde…" at bounding box center [667, 424] width 1282 height 643
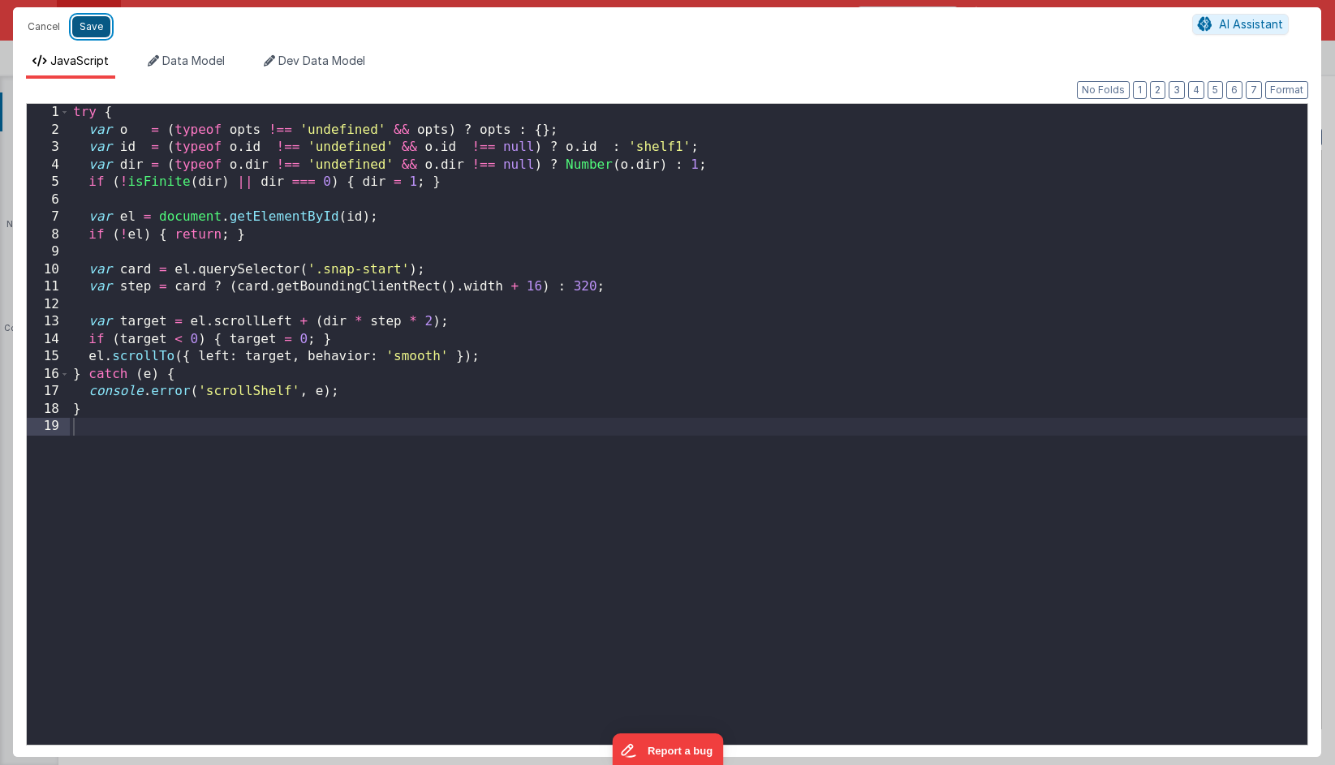
click at [88, 31] on button "Save" at bounding box center [91, 26] width 38 height 21
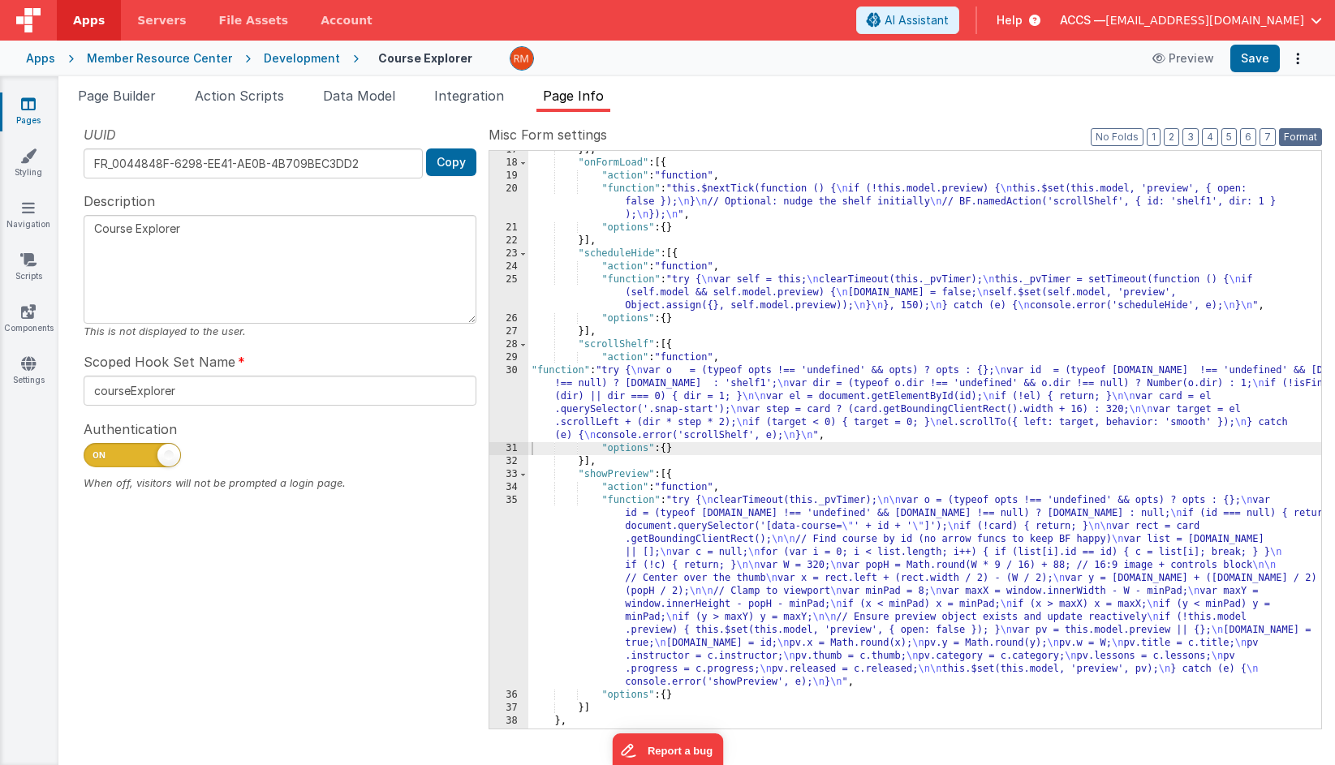
click at [1312, 139] on button "Format" at bounding box center [1300, 137] width 43 height 18
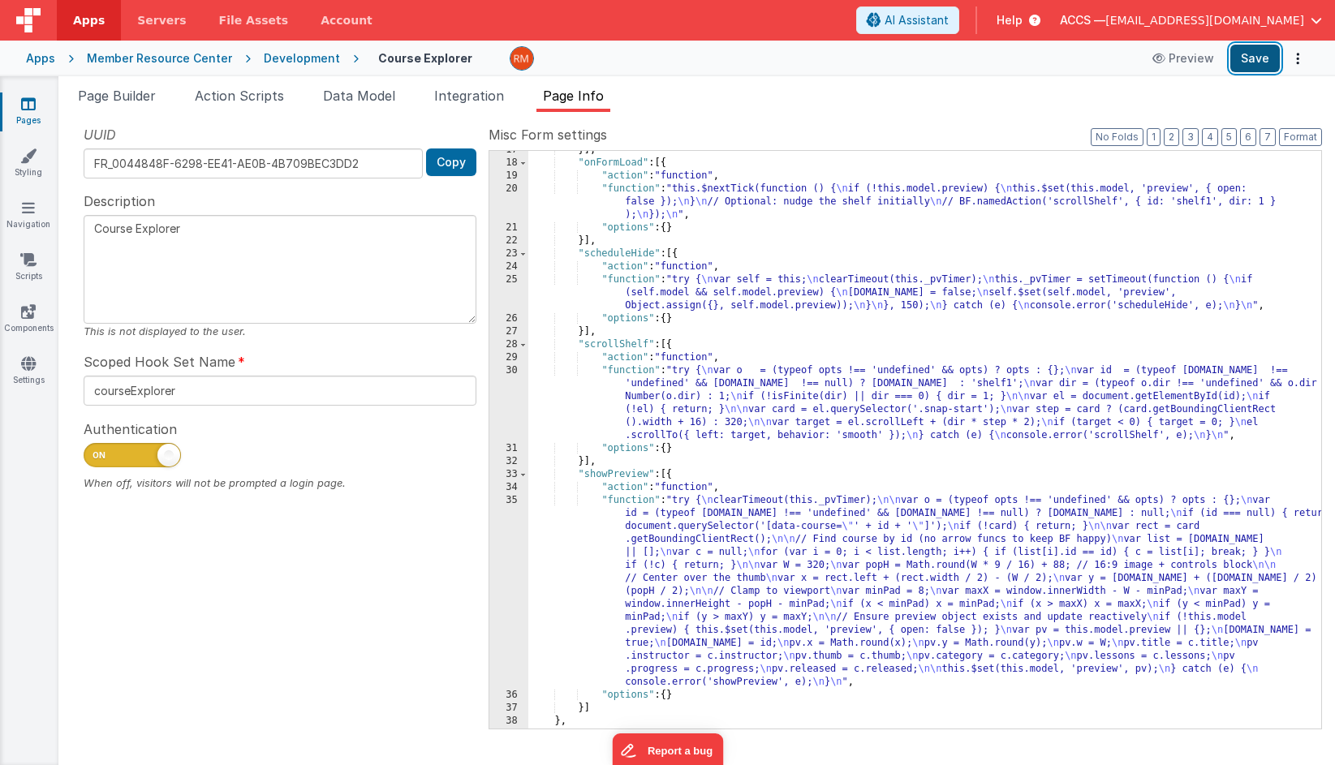
click at [1256, 61] on button "Save" at bounding box center [1254, 59] width 49 height 28
click at [144, 97] on span "Page Builder" at bounding box center [117, 96] width 78 height 16
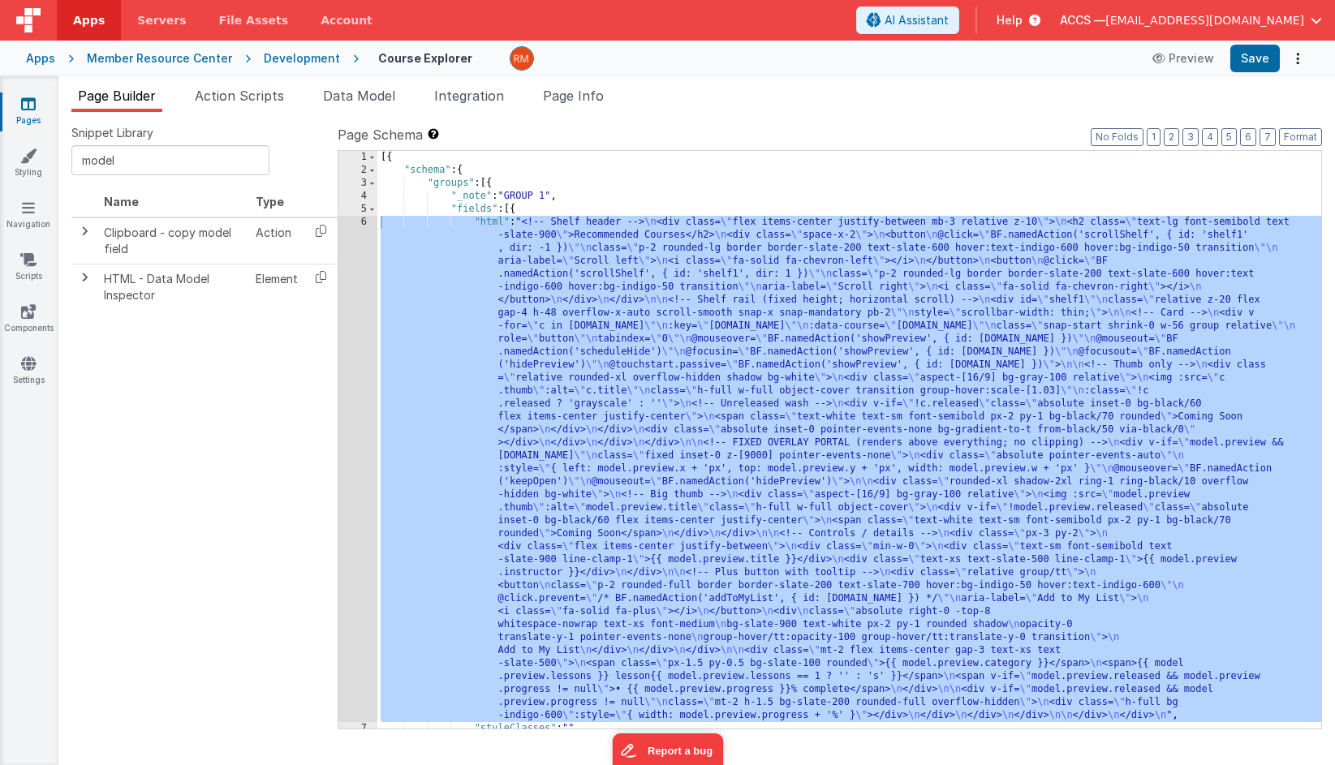
click at [489, 224] on div "[{ "schema" : { "groups" : [{ "_note" : "GROUP 1" , "fields" : [{ "html" : "<!-…" at bounding box center [849, 453] width 944 height 604
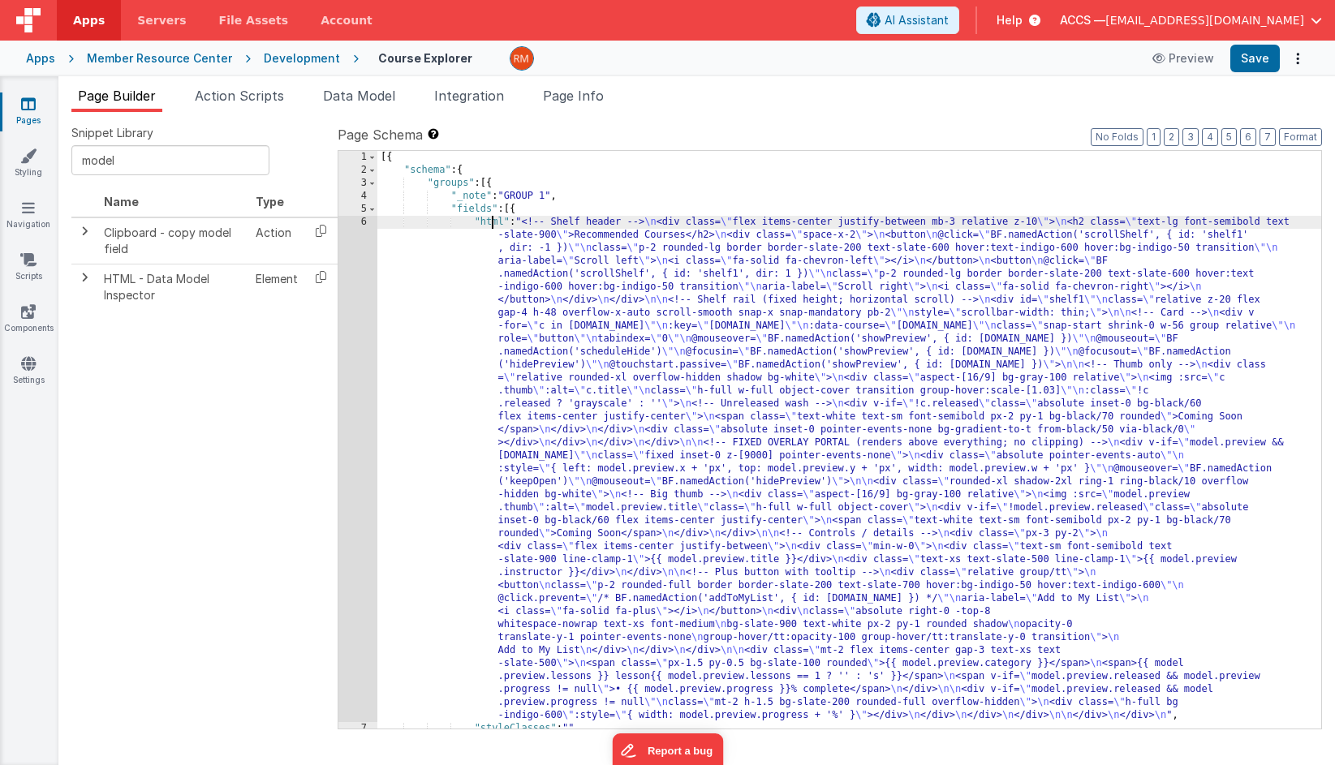
click at [363, 224] on div "6" at bounding box center [357, 469] width 39 height 506
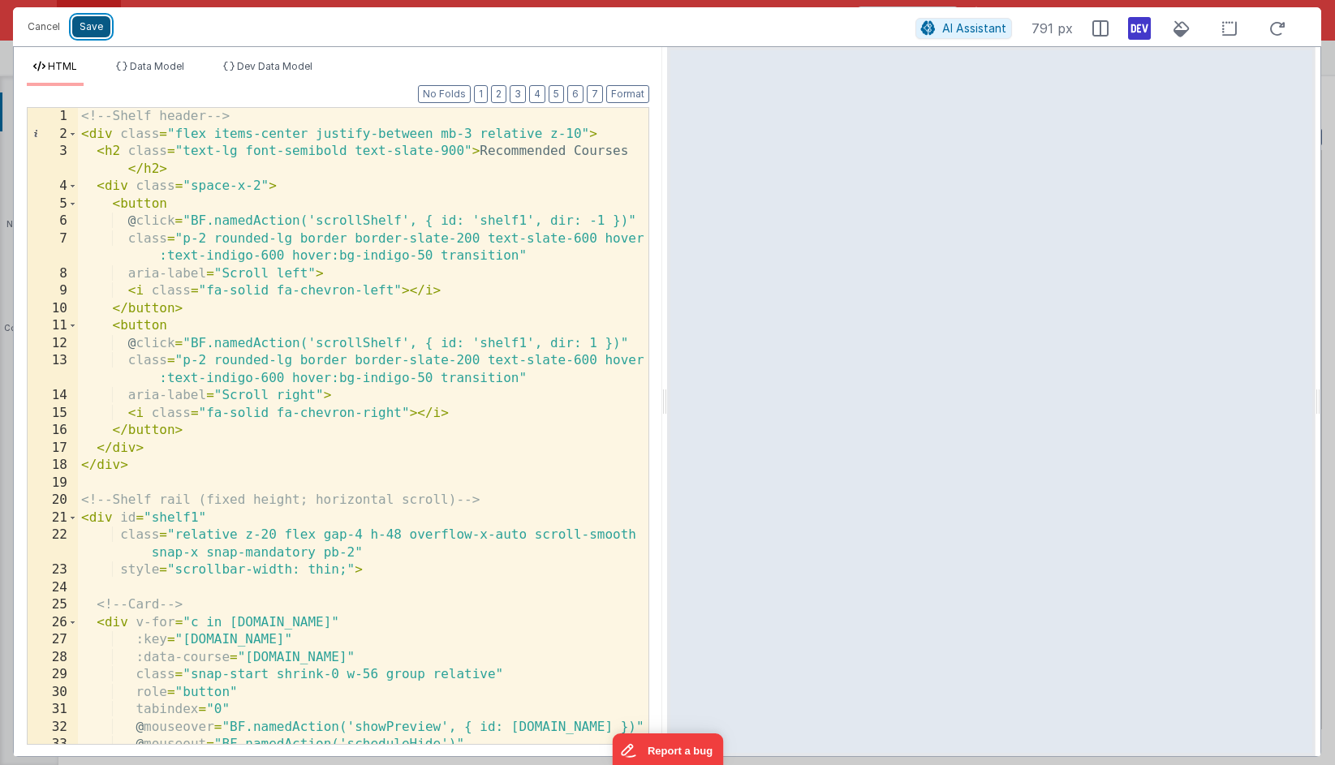
click at [103, 30] on button "Save" at bounding box center [91, 26] width 38 height 21
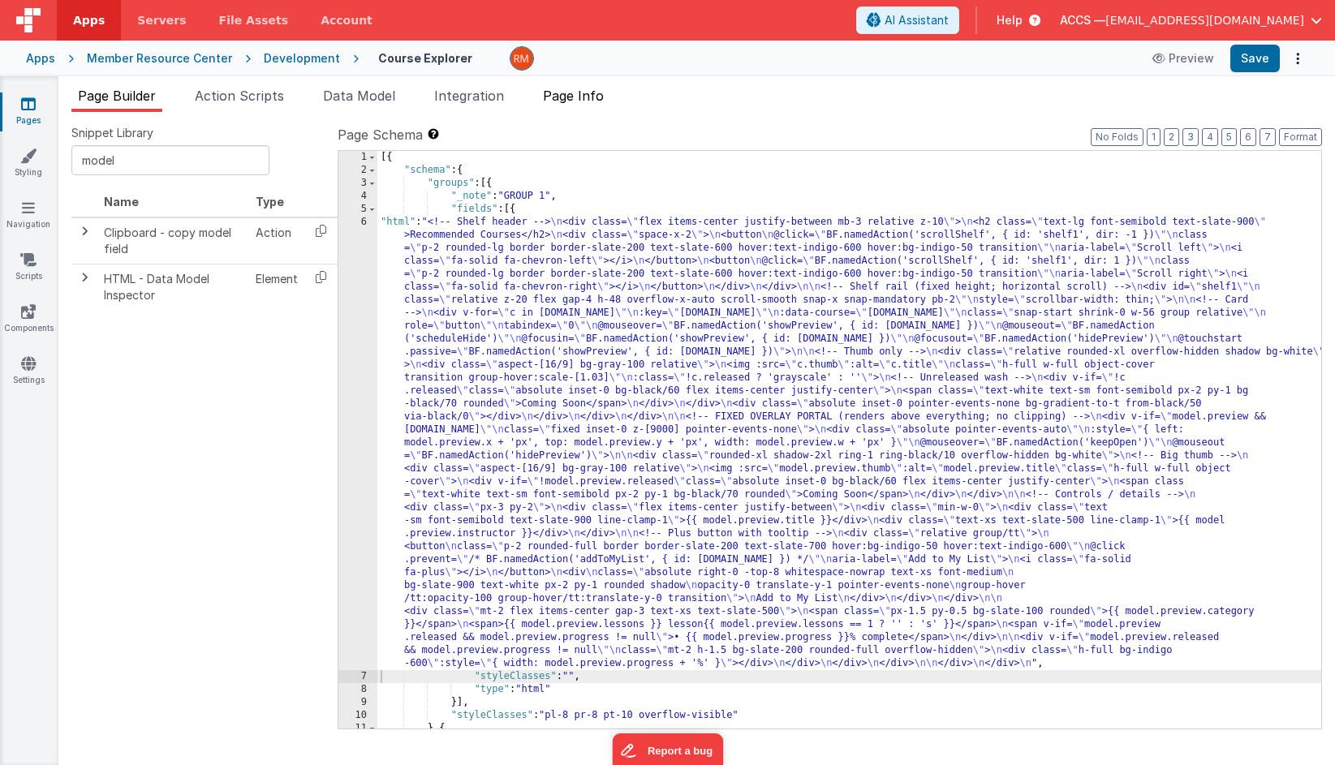
click at [583, 100] on span "Page Info" at bounding box center [573, 96] width 61 height 16
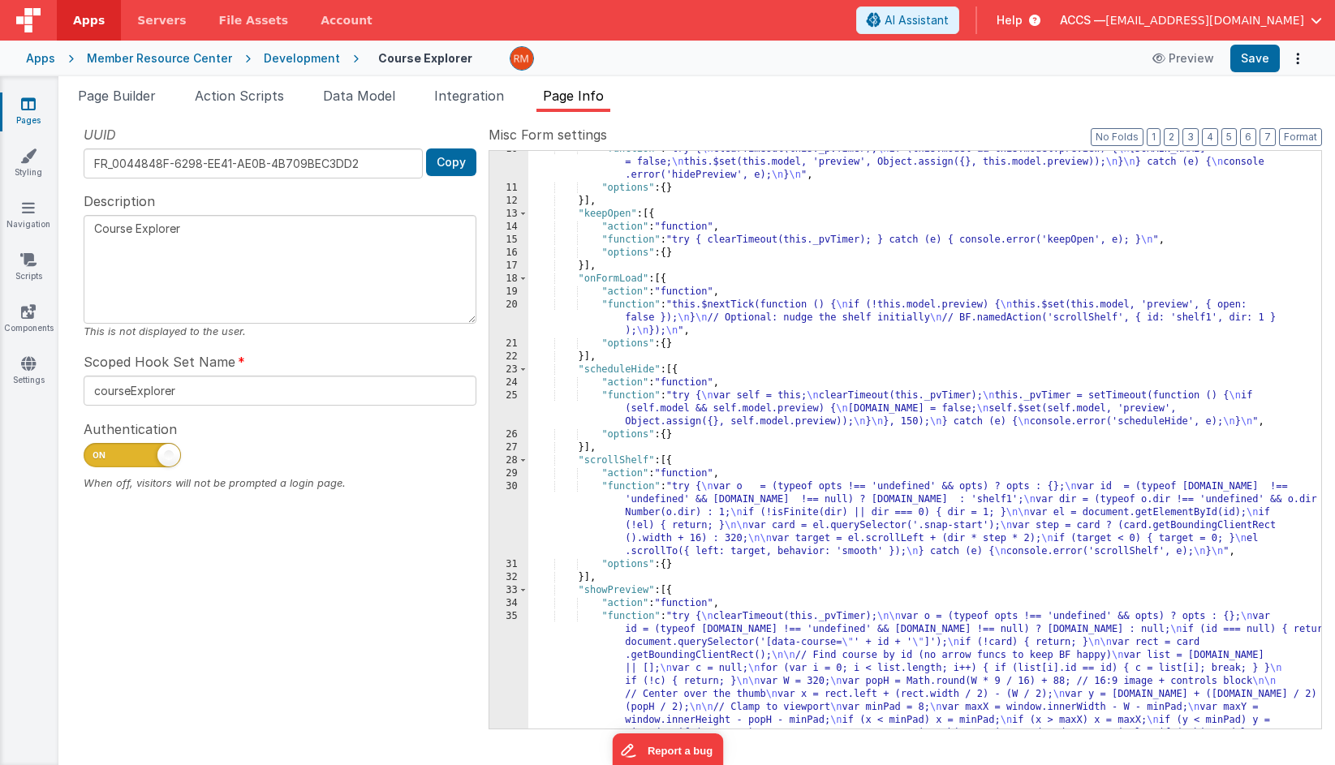
scroll to position [124, 0]
click at [639, 305] on div ""function" : "try { \n clearTimeout(this._pvTimer); \n if (this.model && this.m…" at bounding box center [924, 549] width 793 height 811
click at [508, 306] on div "20" at bounding box center [508, 318] width 39 height 39
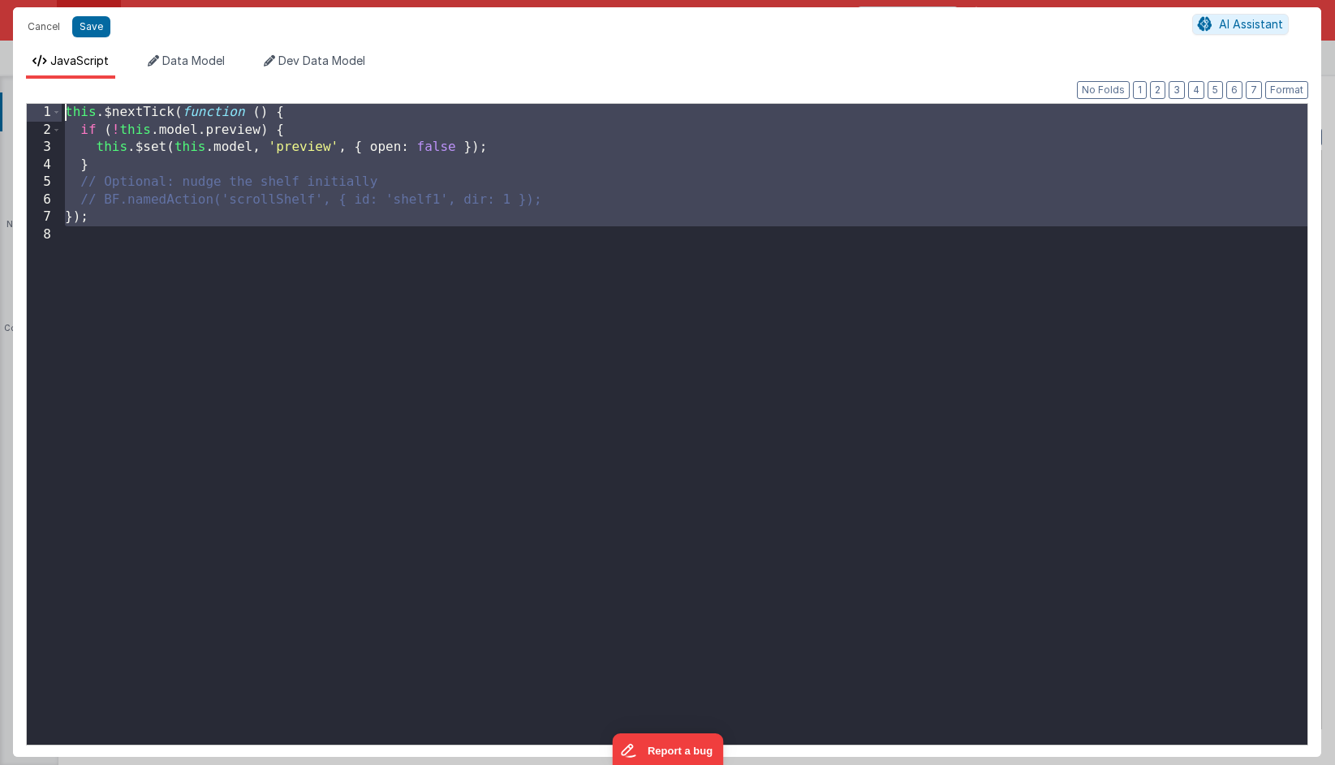
drag, startPoint x: 217, startPoint y: 355, endPoint x: 37, endPoint y: 67, distance: 339.7
click at [37, 67] on div "JavaScript Data Model Dev Data Model Format 7 6 5 4 3 2 1 No Folds 1 2 3 4 5 6 …" at bounding box center [667, 405] width 1308 height 704
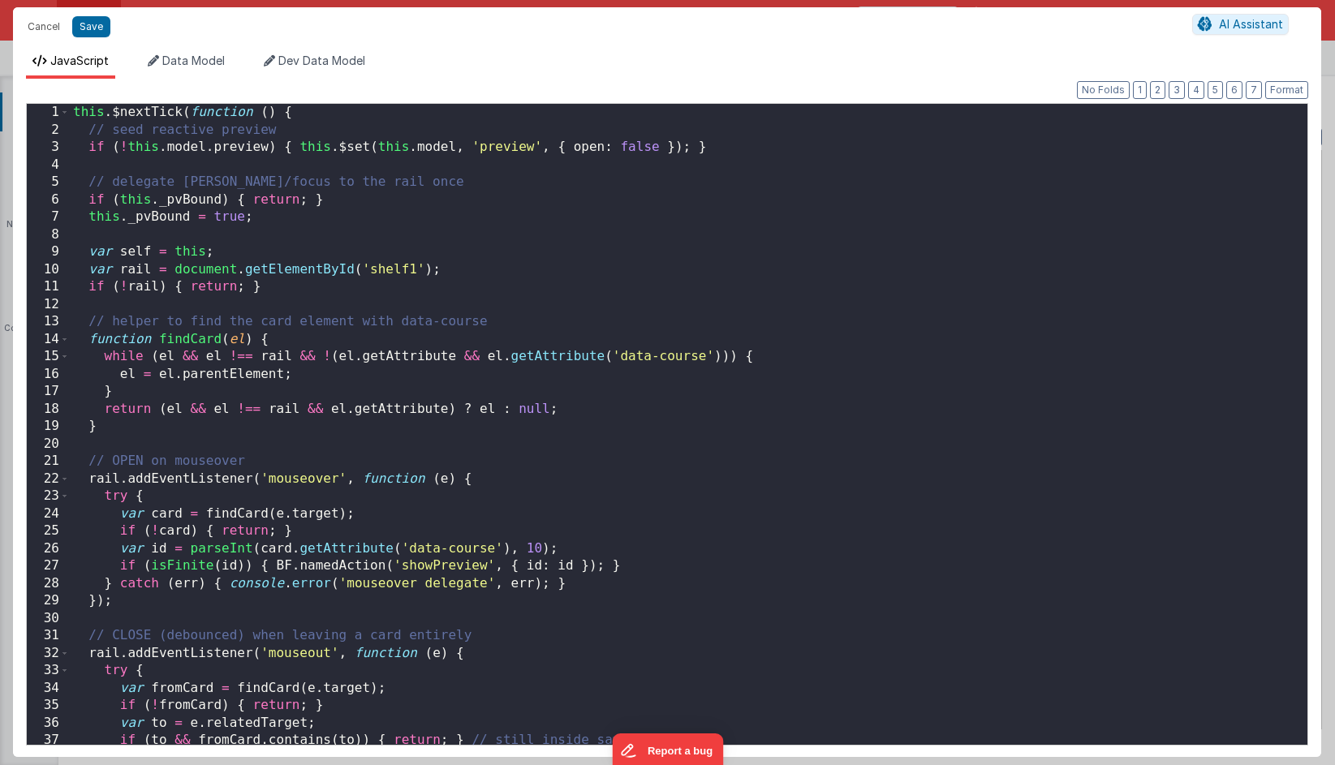
scroll to position [0, 0]
click at [99, 32] on button "Save" at bounding box center [91, 26] width 38 height 21
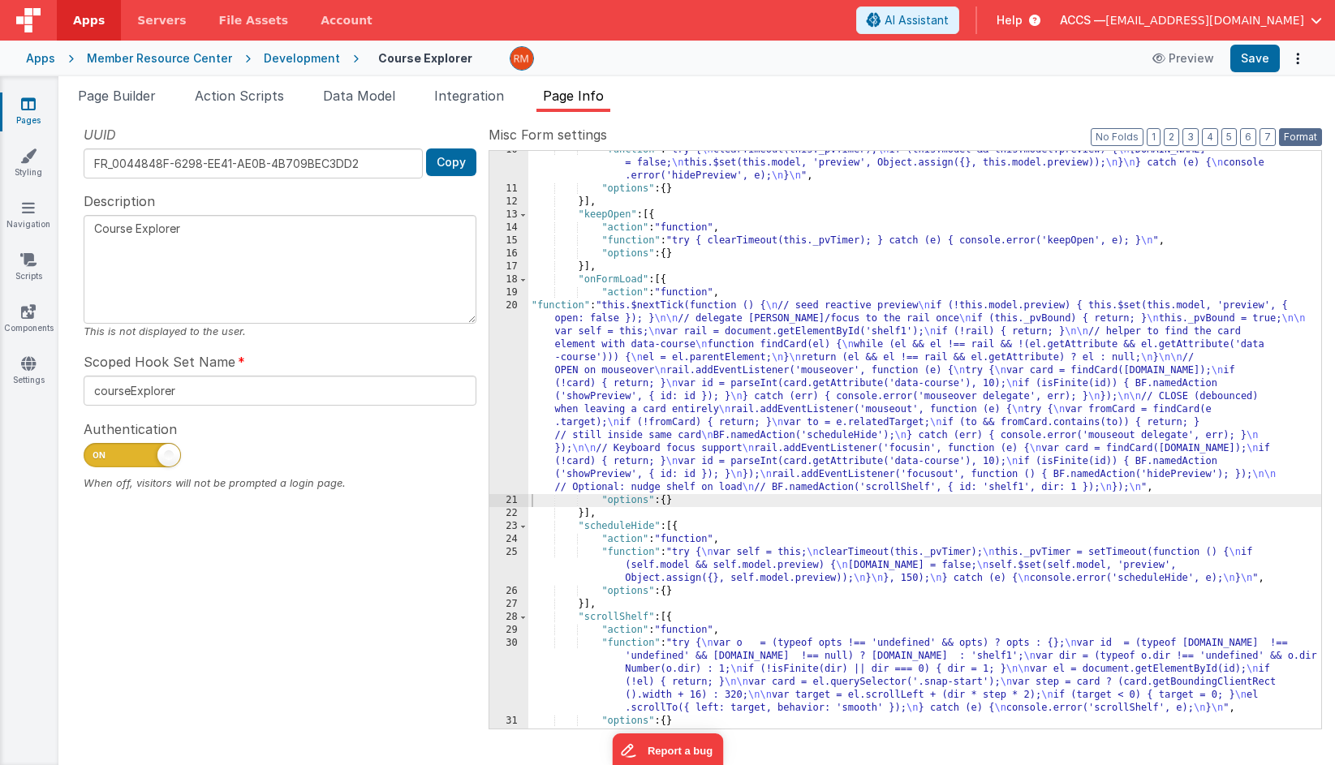
click at [1299, 136] on button "Format" at bounding box center [1300, 137] width 43 height 18
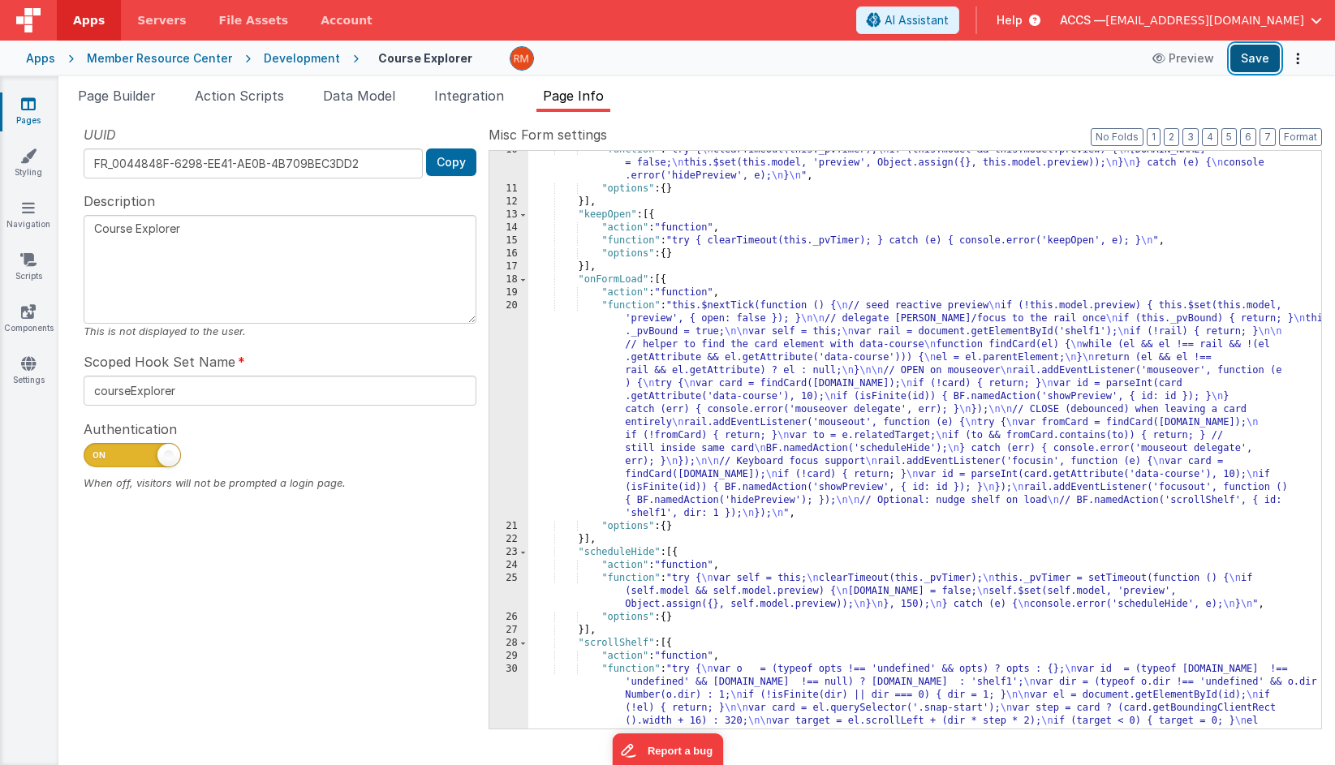
click at [1254, 60] on button "Save" at bounding box center [1254, 59] width 49 height 28
click at [118, 104] on li "Page Builder" at bounding box center [116, 99] width 91 height 26
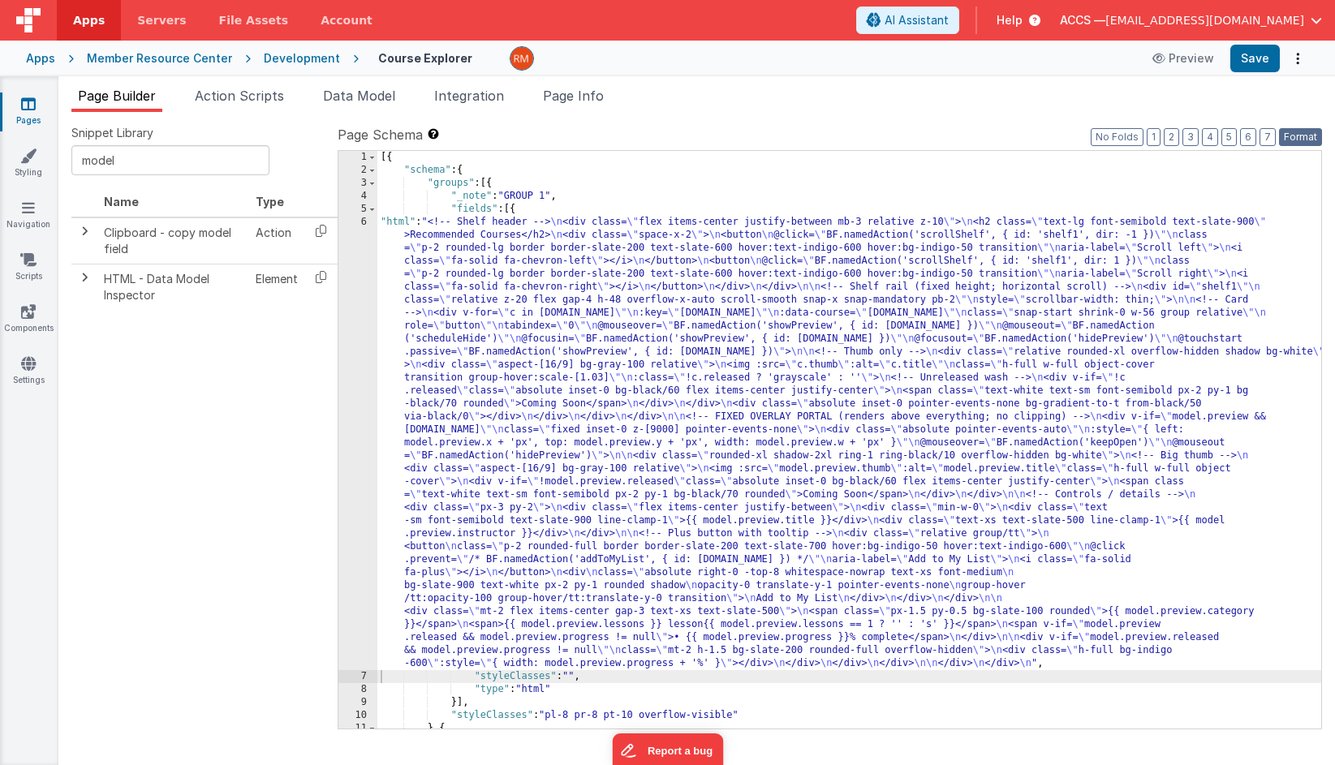
click at [1296, 139] on button "Format" at bounding box center [1300, 137] width 43 height 18
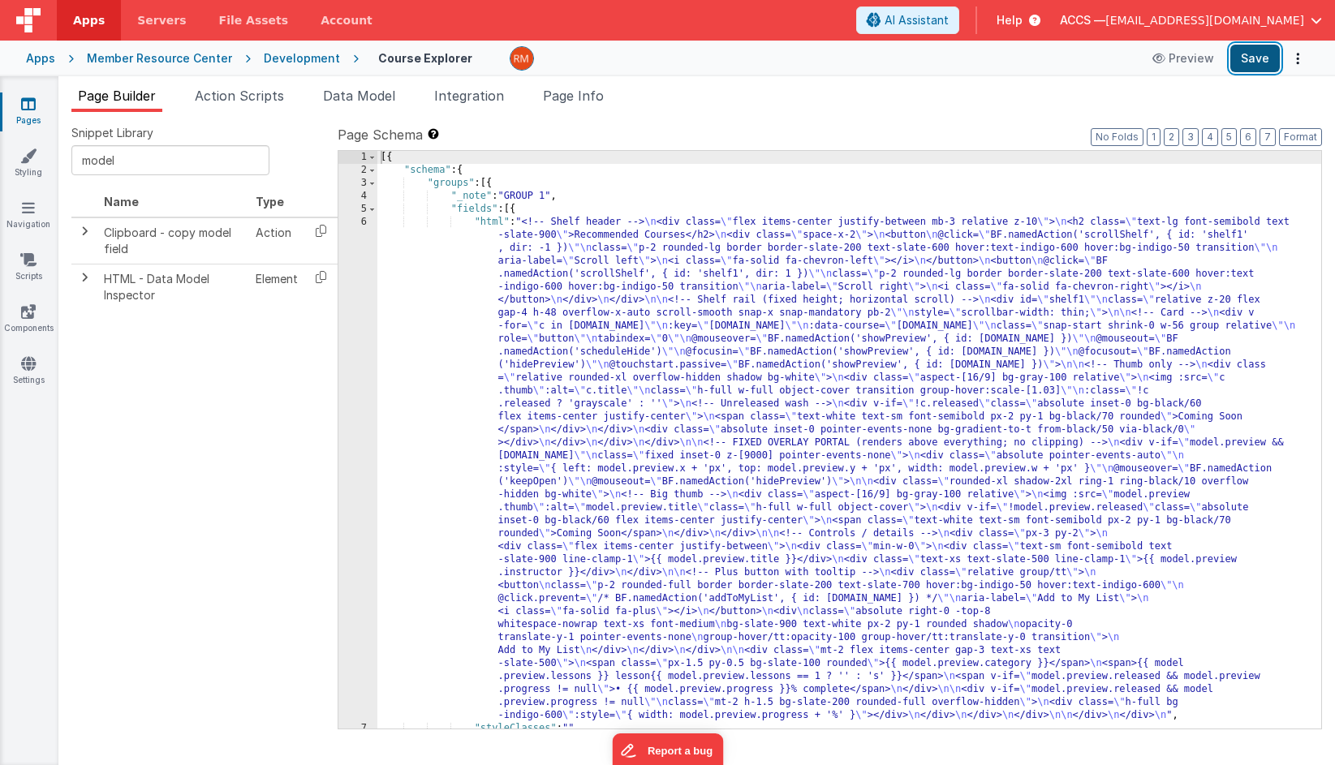
click at [1254, 59] on button "Save" at bounding box center [1254, 59] width 49 height 28
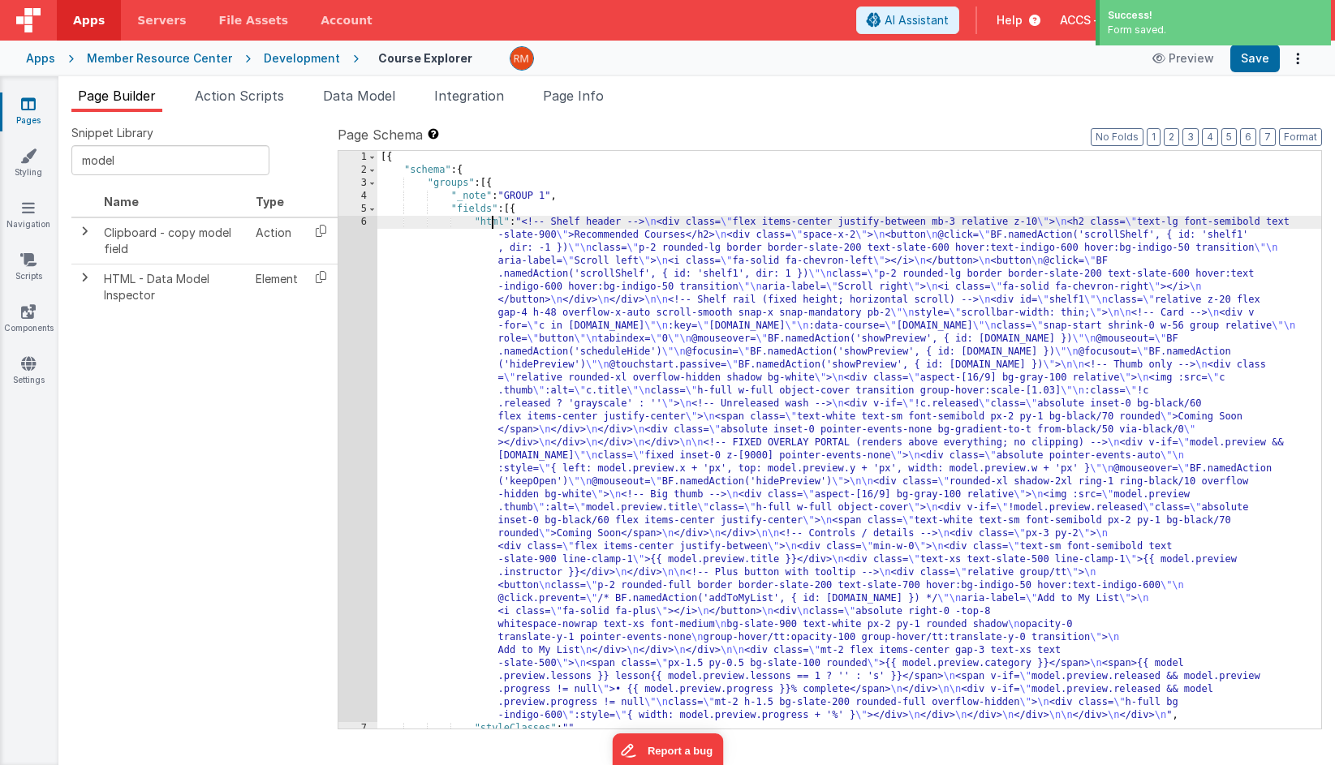
click at [492, 221] on div "[{ "schema" : { "groups" : [{ "_note" : "GROUP 1" , "fields" : [{ "html" : "<!-…" at bounding box center [849, 453] width 944 height 604
click at [364, 226] on div "6" at bounding box center [357, 469] width 39 height 506
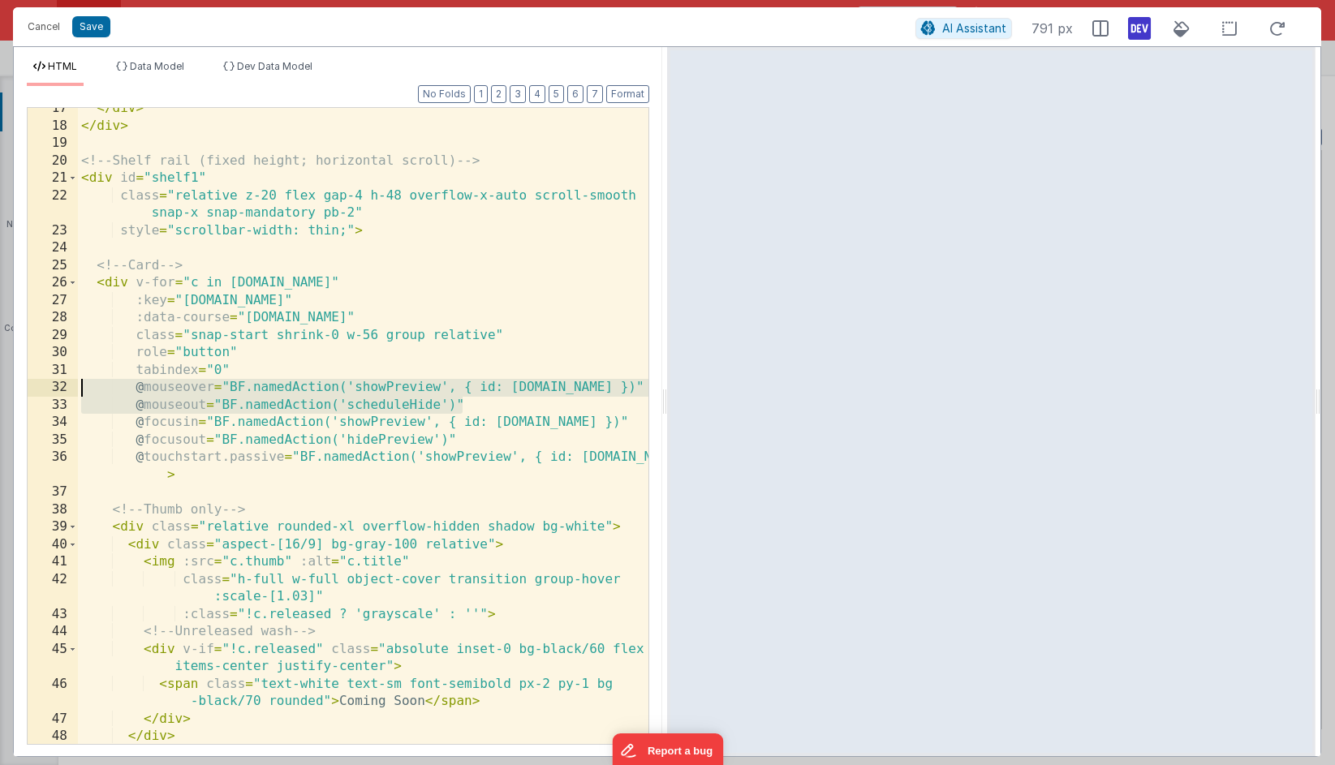
drag, startPoint x: 481, startPoint y: 404, endPoint x: 26, endPoint y: 385, distance: 455.5
click at [27, 385] on div "17 18 19 20 21 22 23 24 25 26 27 28 29 30 31 32 33 34 35 36 37 38 39 40 41 42 4…" at bounding box center [338, 426] width 622 height 638
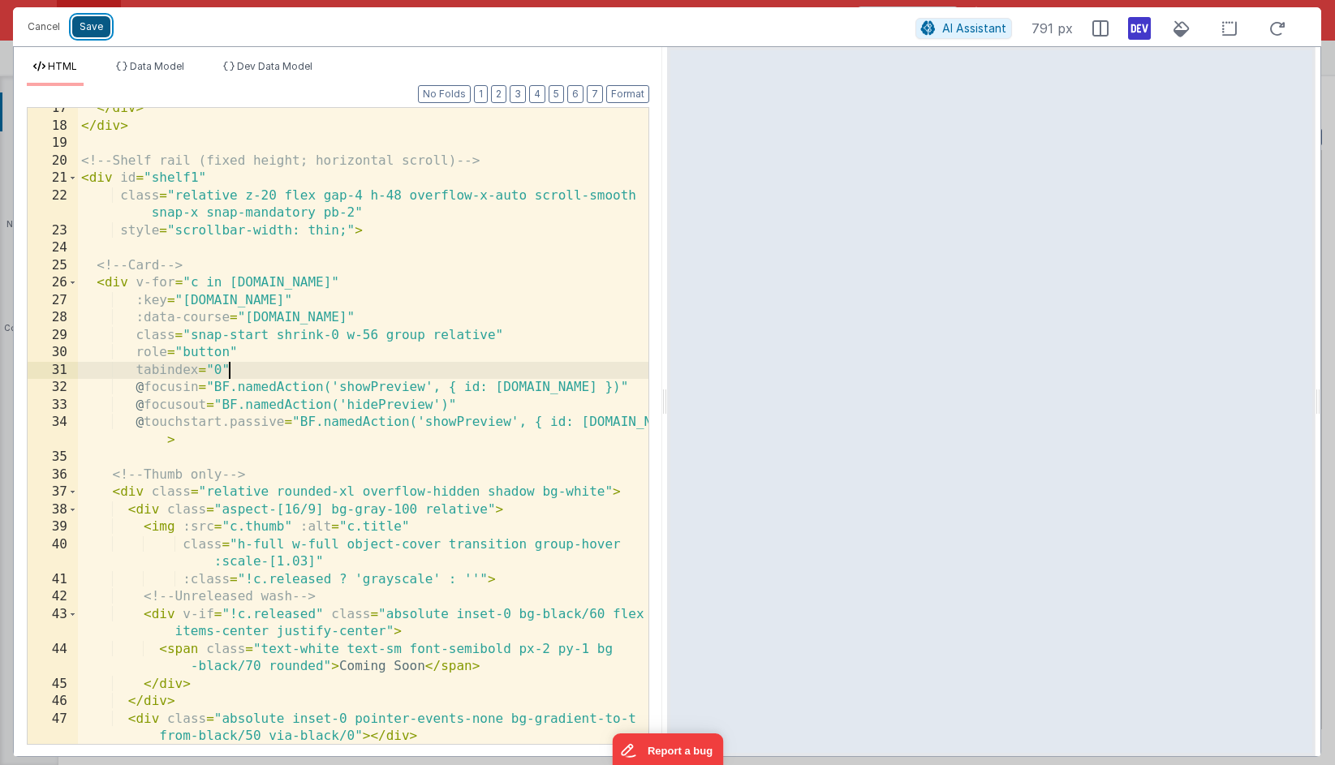
click at [93, 27] on button "Save" at bounding box center [91, 26] width 38 height 21
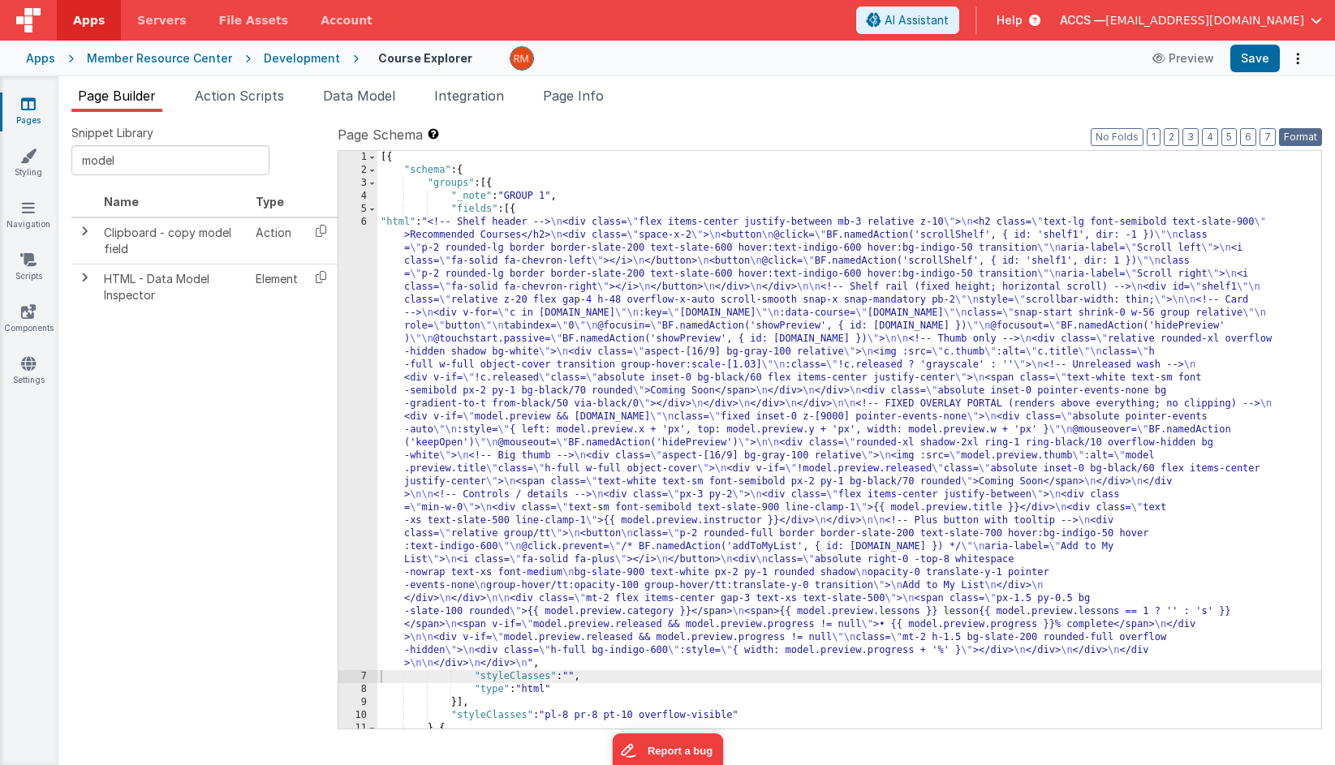
click at [1310, 140] on button "Format" at bounding box center [1300, 137] width 43 height 18
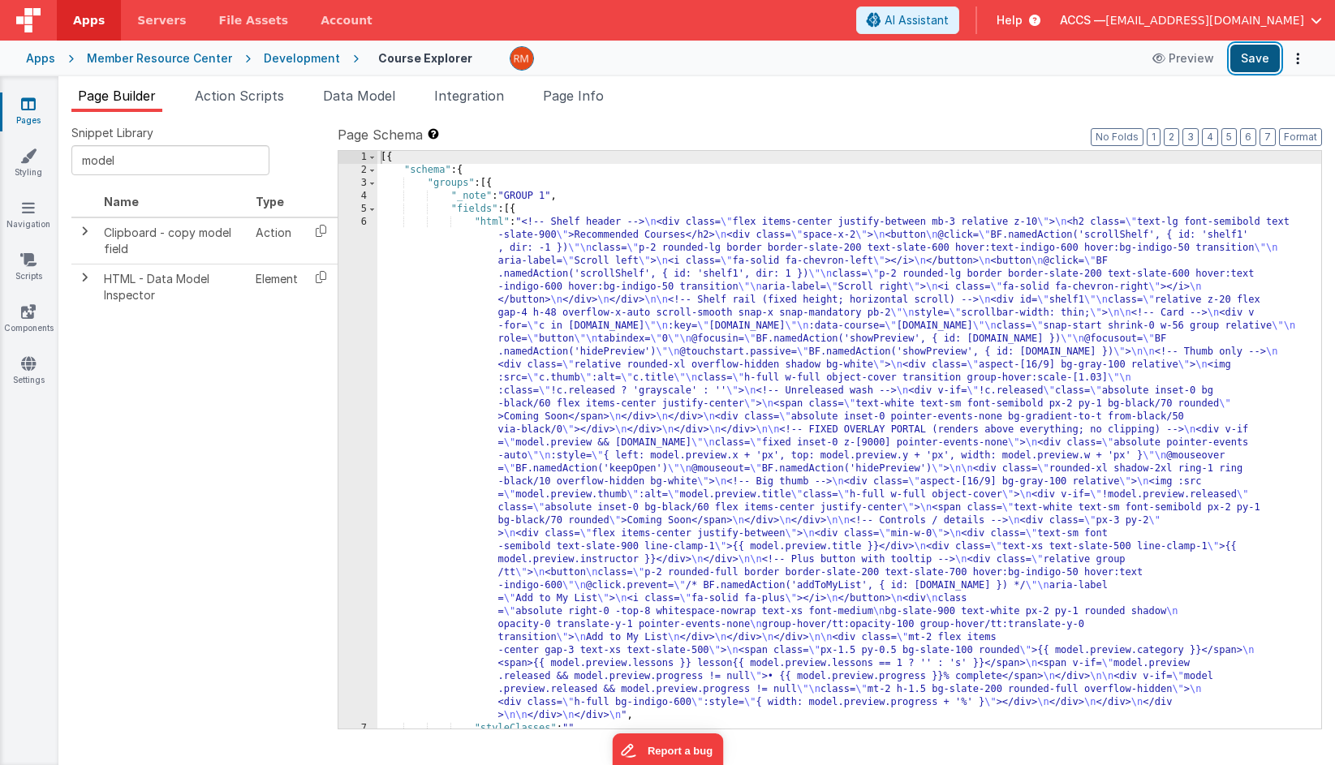
click at [1257, 62] on button "Save" at bounding box center [1254, 59] width 49 height 28
click at [489, 225] on div "[{ "schema" : { "groups" : [{ "_note" : "GROUP 1" , "fields" : [{ "html" : "<!-…" at bounding box center [849, 453] width 944 height 604
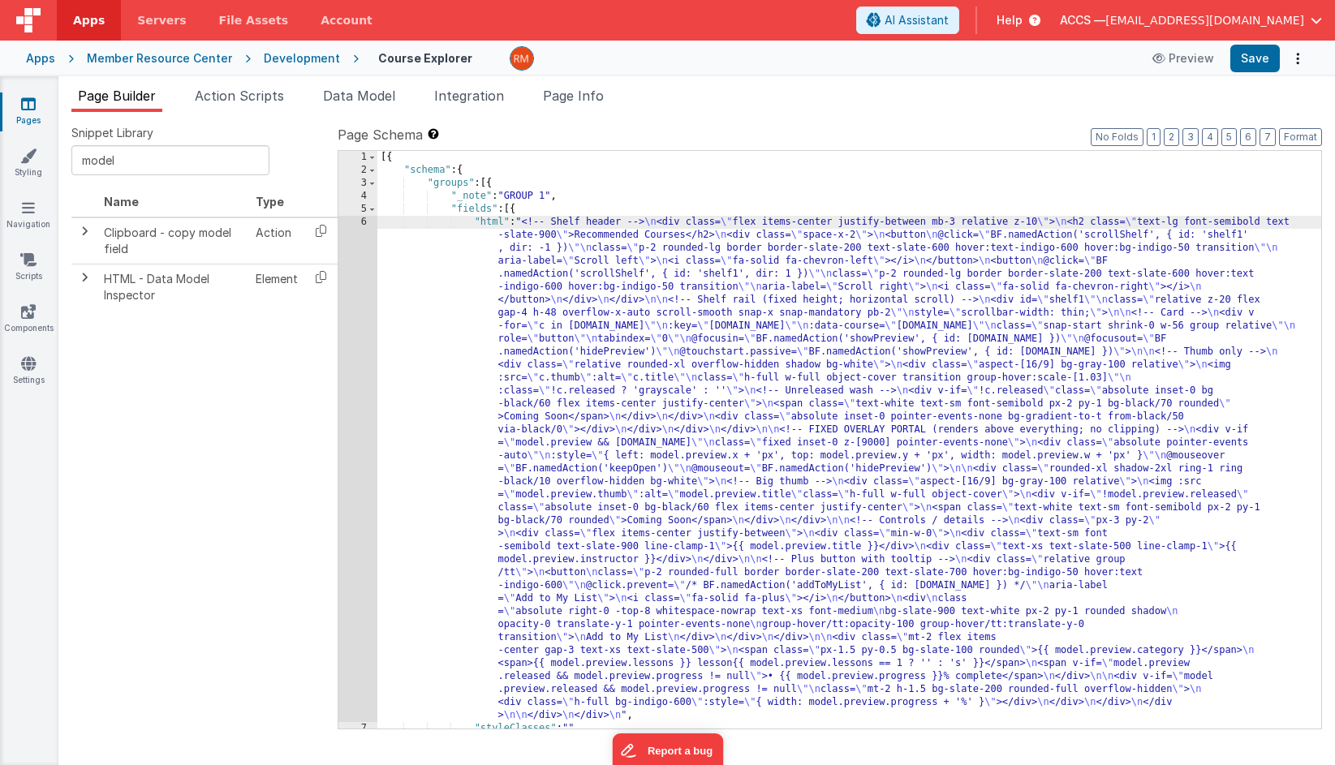
click at [368, 217] on div "6" at bounding box center [357, 469] width 39 height 506
click at [364, 224] on div "6" at bounding box center [357, 469] width 39 height 506
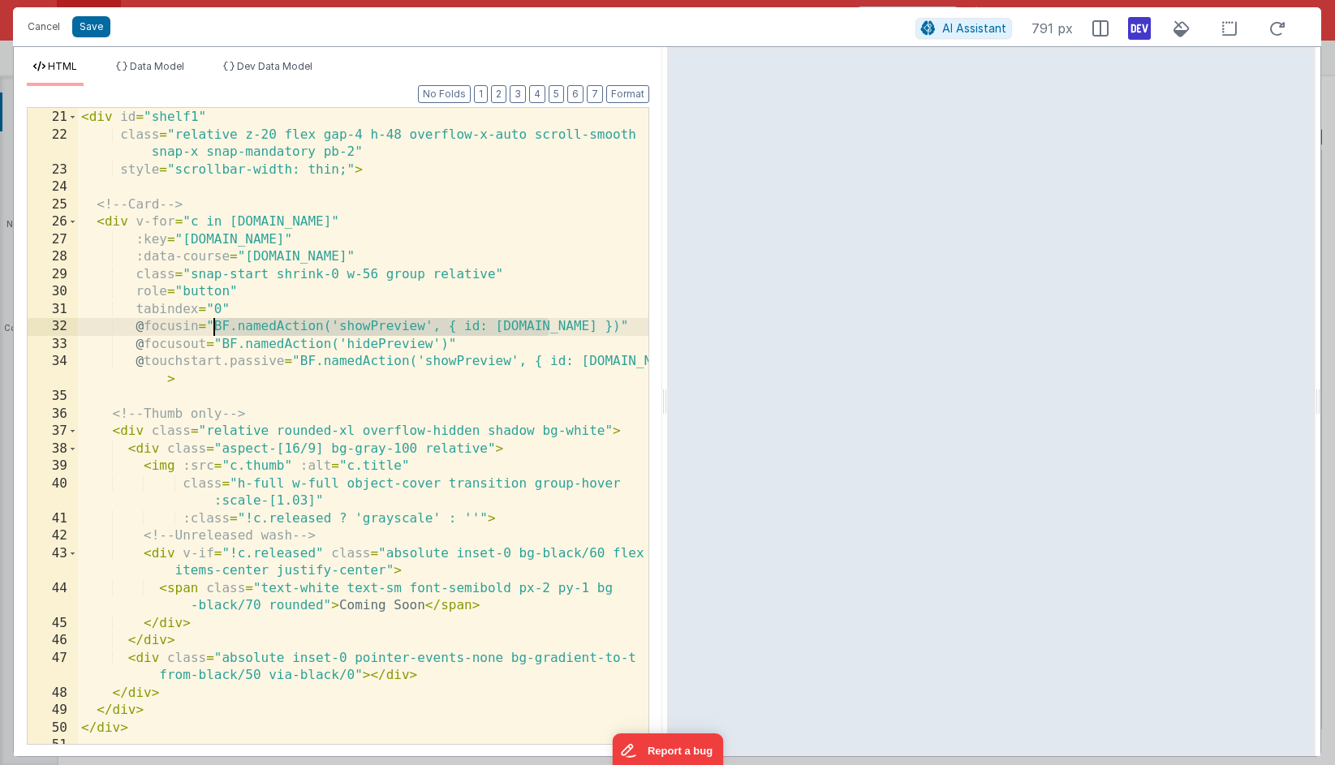
drag, startPoint x: 552, startPoint y: 328, endPoint x: 216, endPoint y: 332, distance: 335.9
click at [216, 332] on div "<!-- Shelf rail (fixed height; horizontal scroll) --> < div id = "shelf1" class…" at bounding box center [363, 427] width 570 height 671
click at [101, 31] on button "Save" at bounding box center [91, 26] width 38 height 21
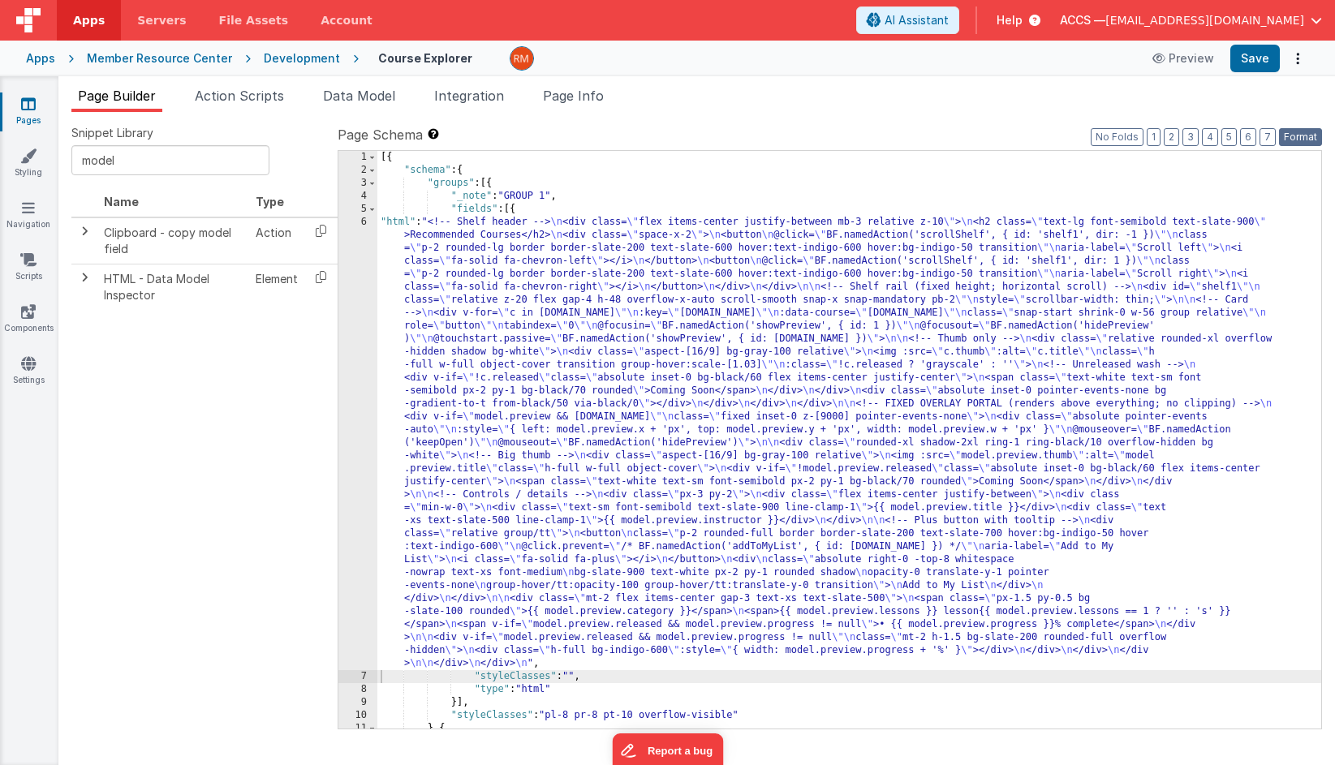
click at [1298, 134] on button "Format" at bounding box center [1300, 137] width 43 height 18
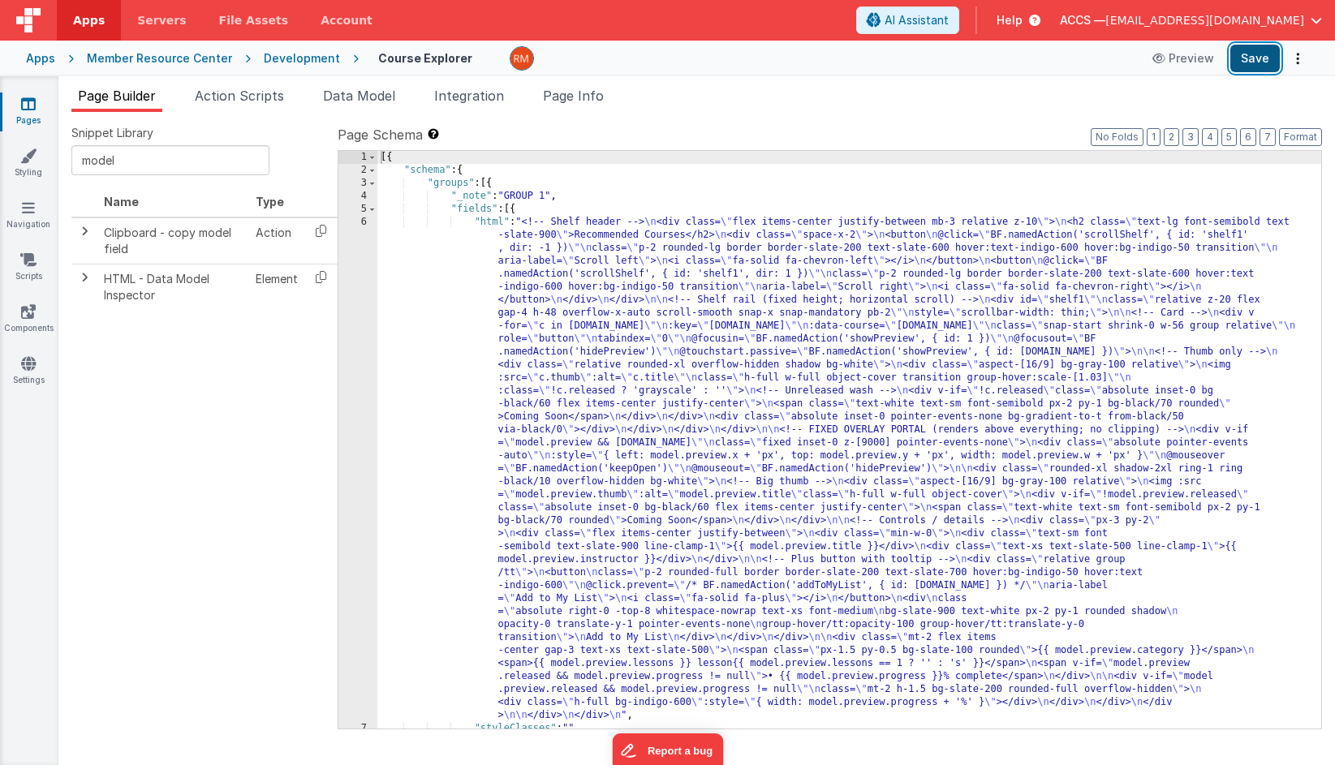
click at [1249, 68] on button "Save" at bounding box center [1254, 59] width 49 height 28
click at [588, 107] on li "Page Info" at bounding box center [573, 99] width 74 height 26
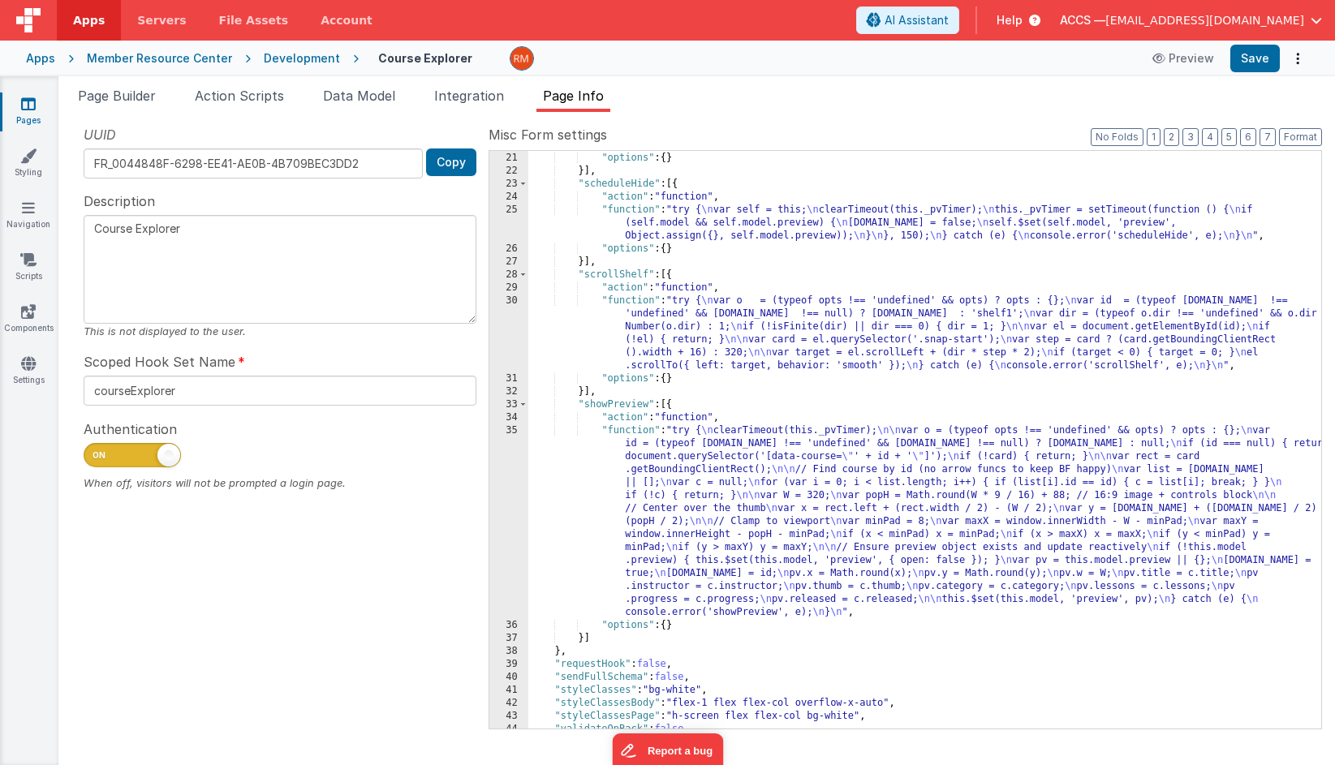
scroll to position [512, 0]
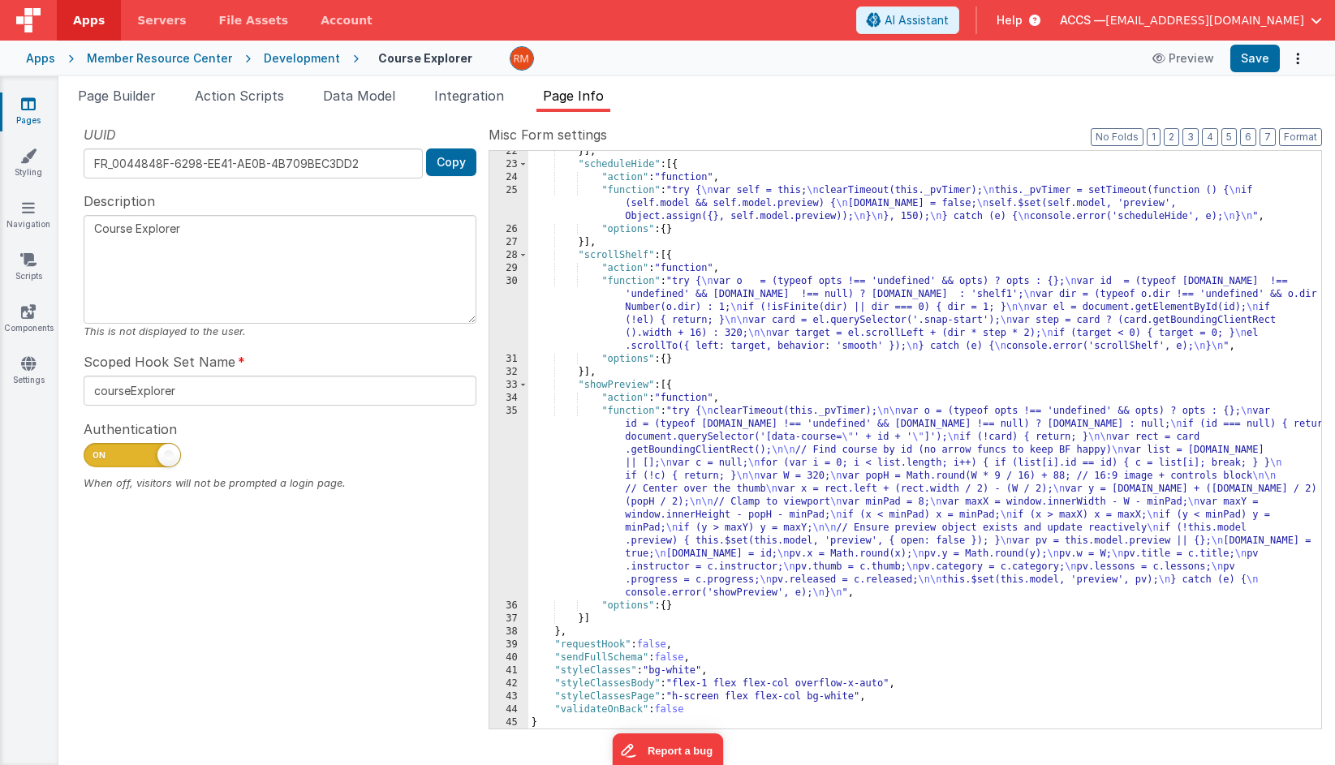
click at [623, 411] on div "}] , "scheduleHide" : [{ "action" : "function" , "function" : "try { \n var sel…" at bounding box center [924, 447] width 793 height 604
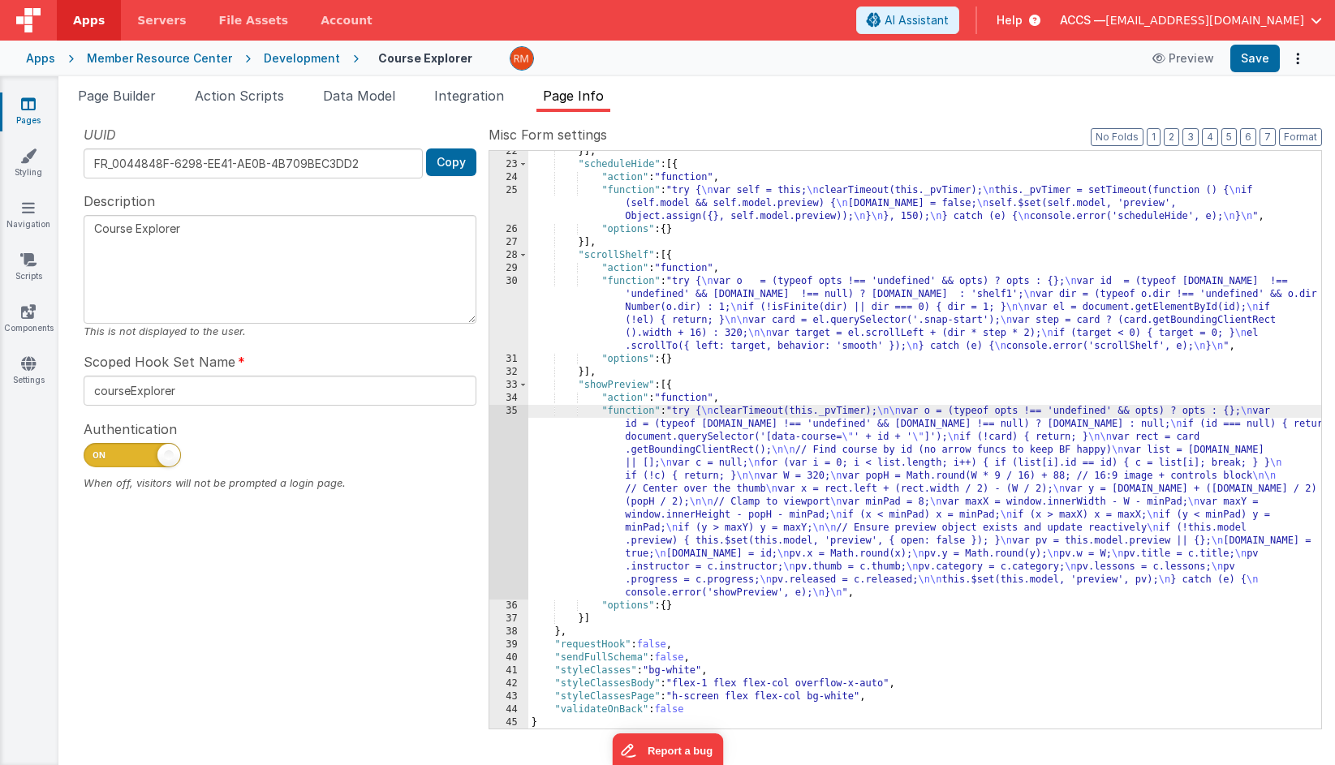
click at [512, 411] on div "35" at bounding box center [508, 502] width 39 height 195
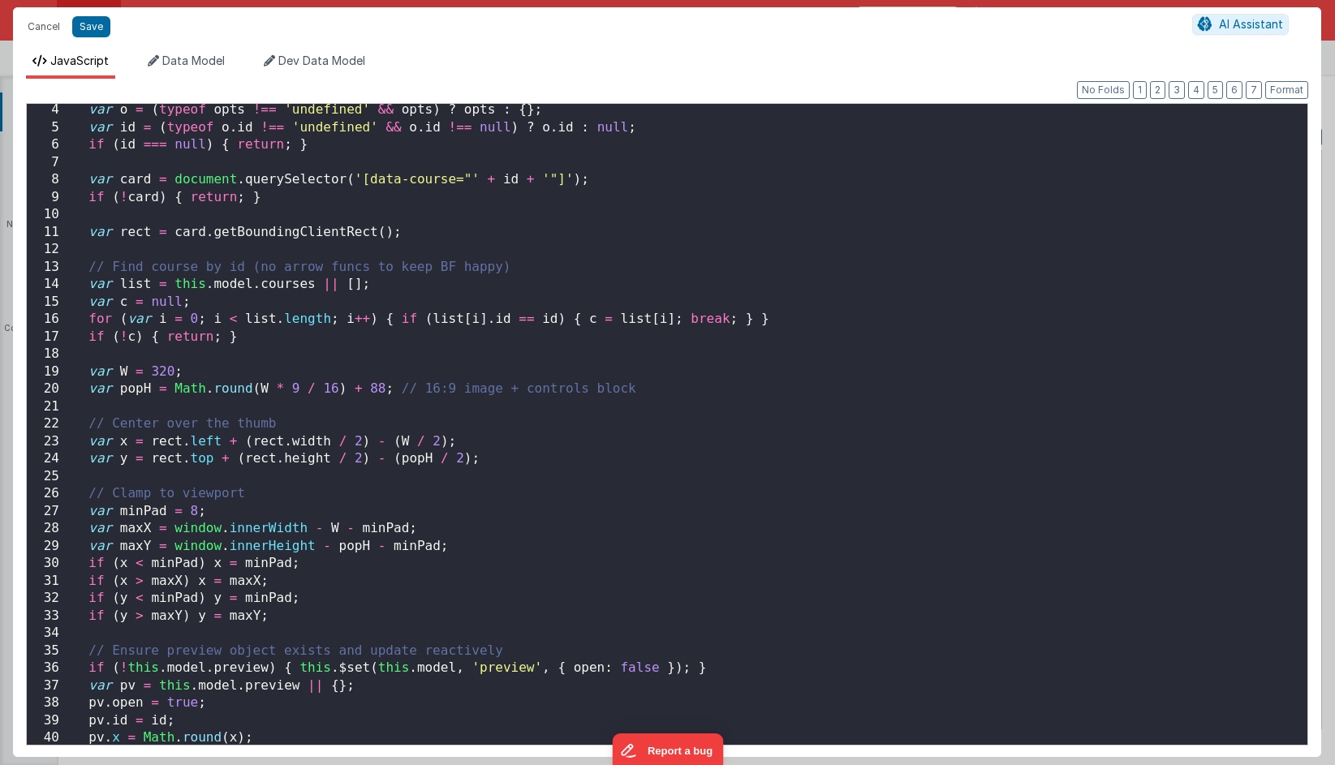
scroll to position [318, 0]
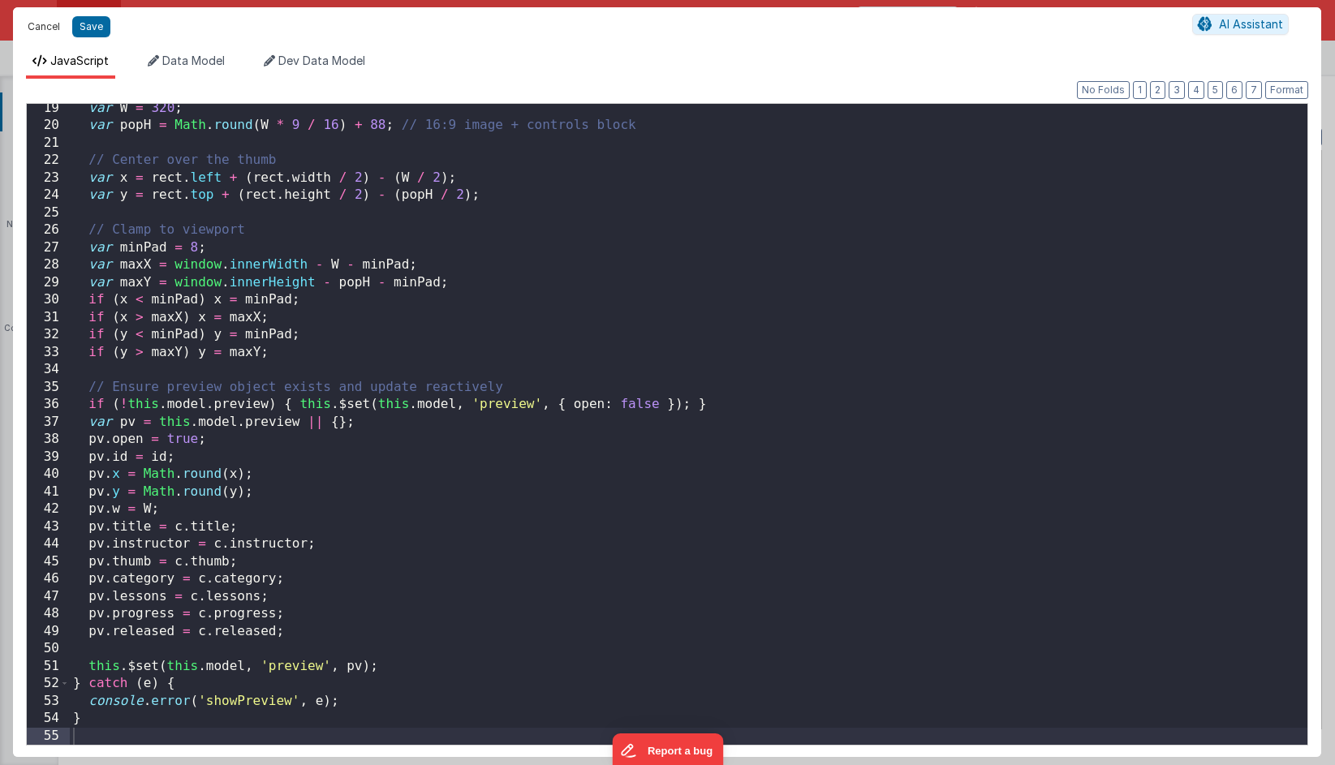
click at [57, 33] on button "Cancel" at bounding box center [43, 26] width 49 height 23
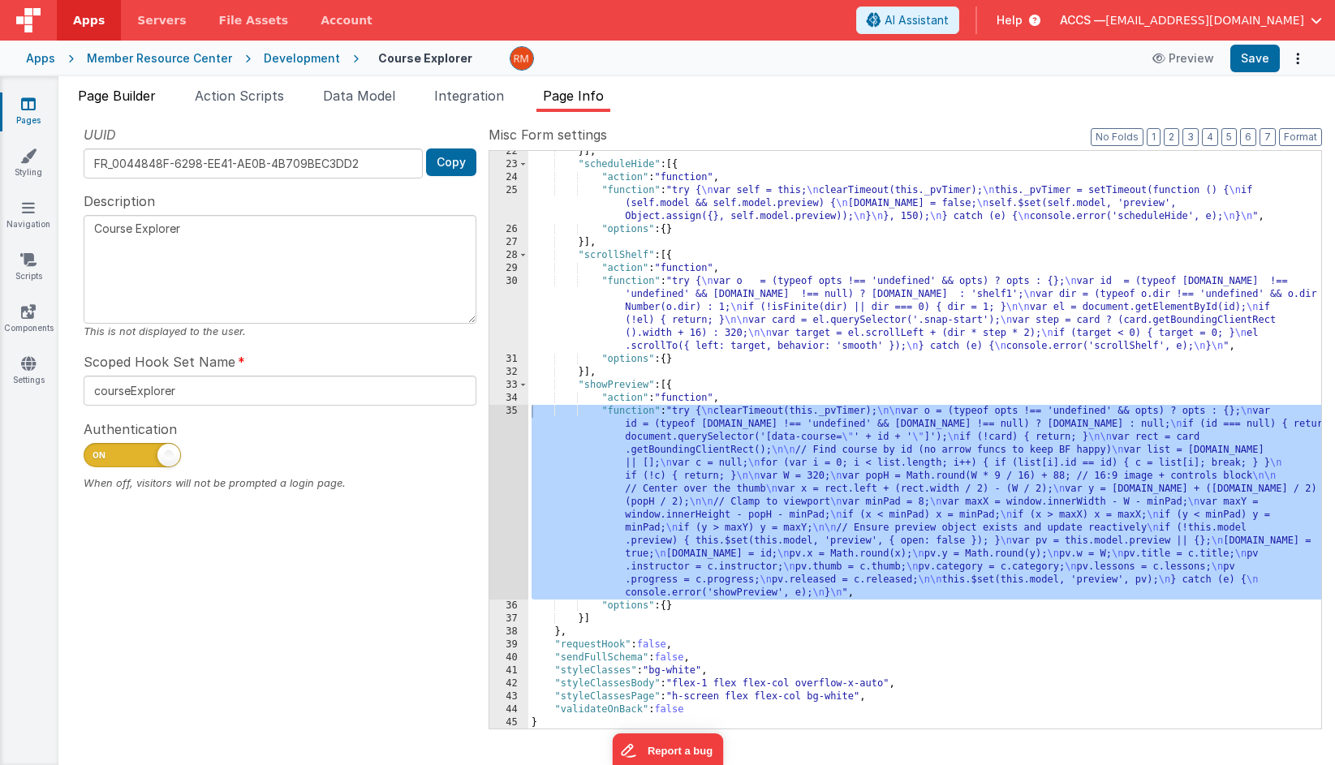
click at [129, 102] on span "Page Builder" at bounding box center [117, 96] width 78 height 16
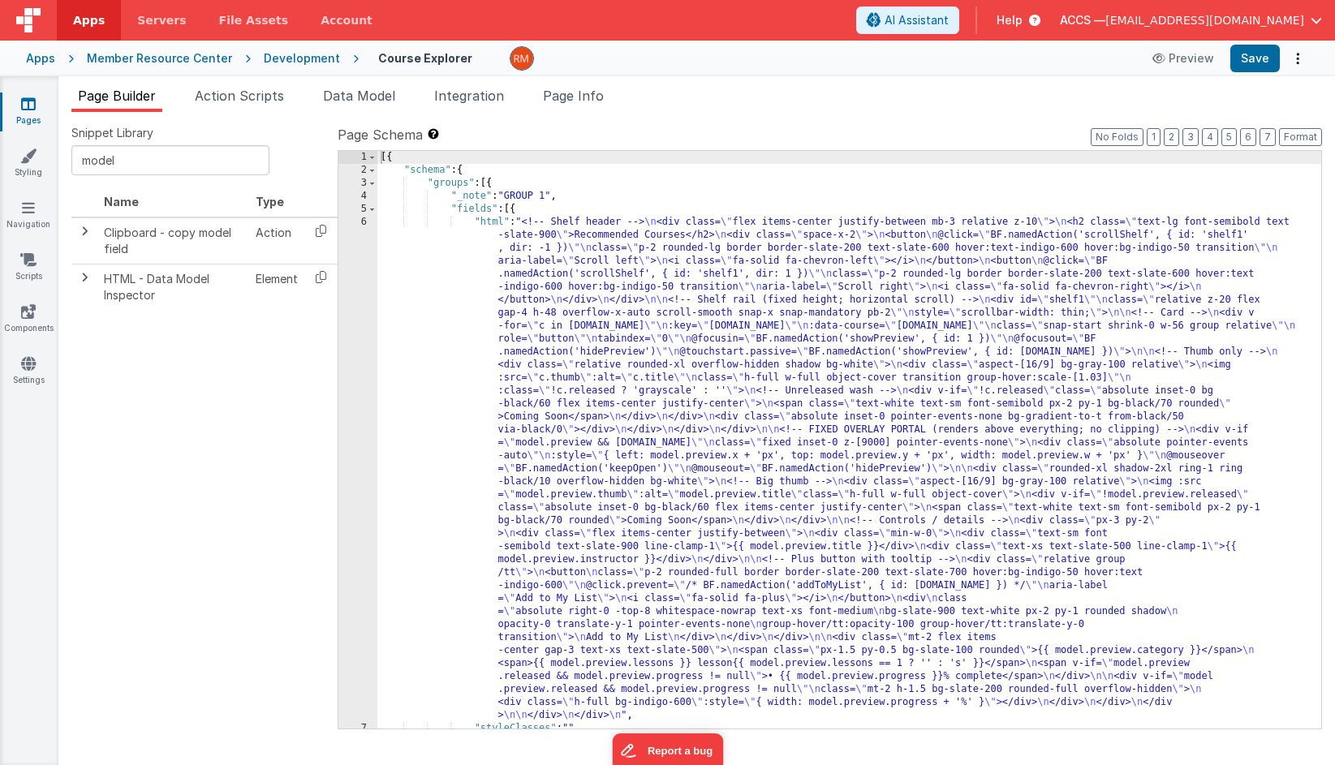
click at [492, 224] on div "[{ "schema" : { "groups" : [{ "_note" : "GROUP 1" , "fields" : [{ "html" : "<!-…" at bounding box center [849, 453] width 944 height 604
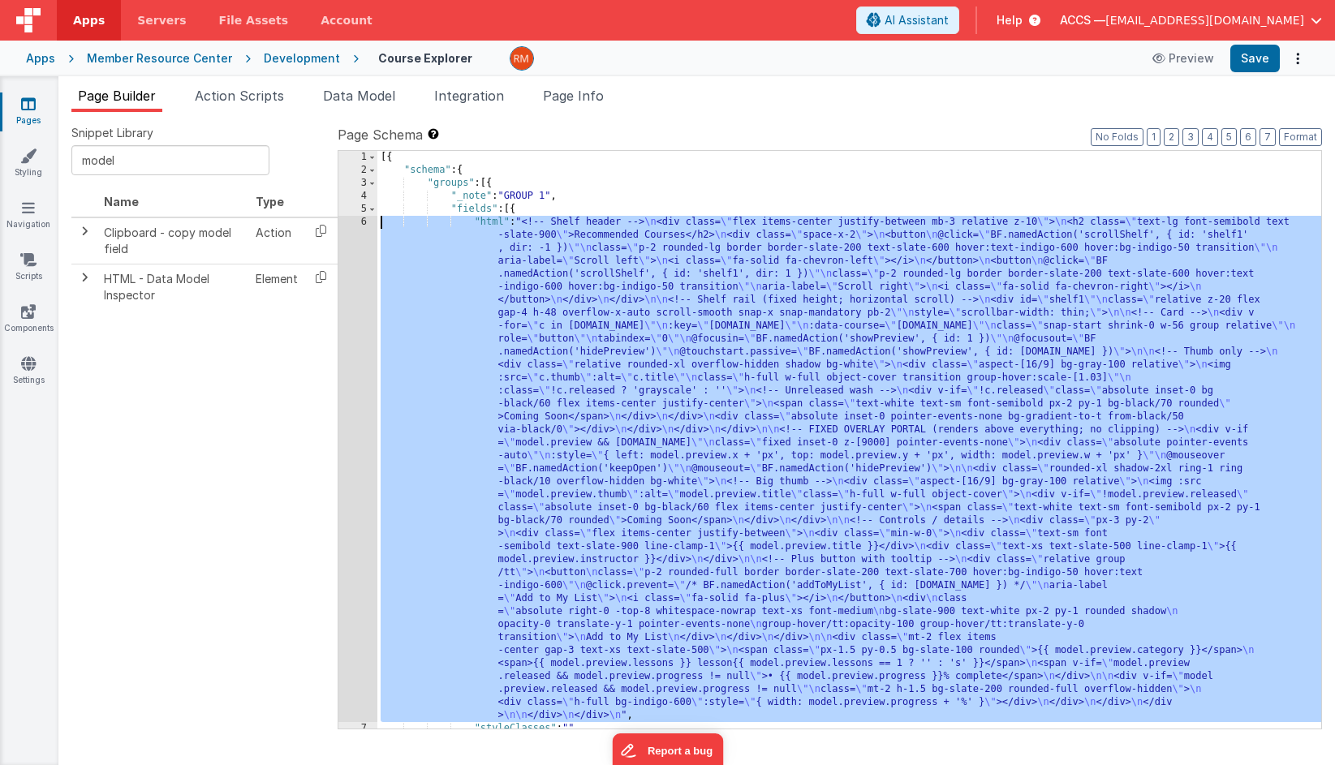
click at [355, 223] on div "6" at bounding box center [357, 469] width 39 height 506
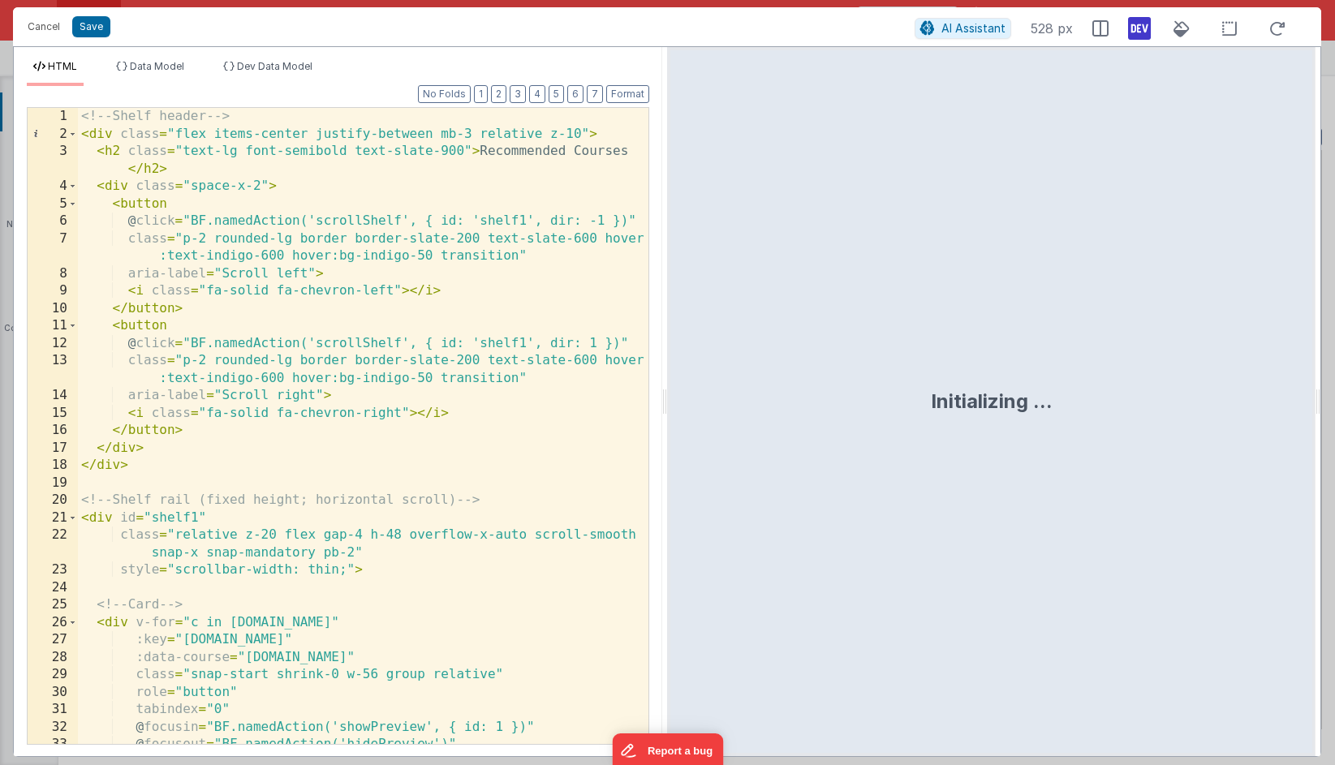
click at [446, 273] on div "<!-- Shelf header --> < div class = "flex items-center justify-between mb-3 rel…" at bounding box center [363, 452] width 570 height 689
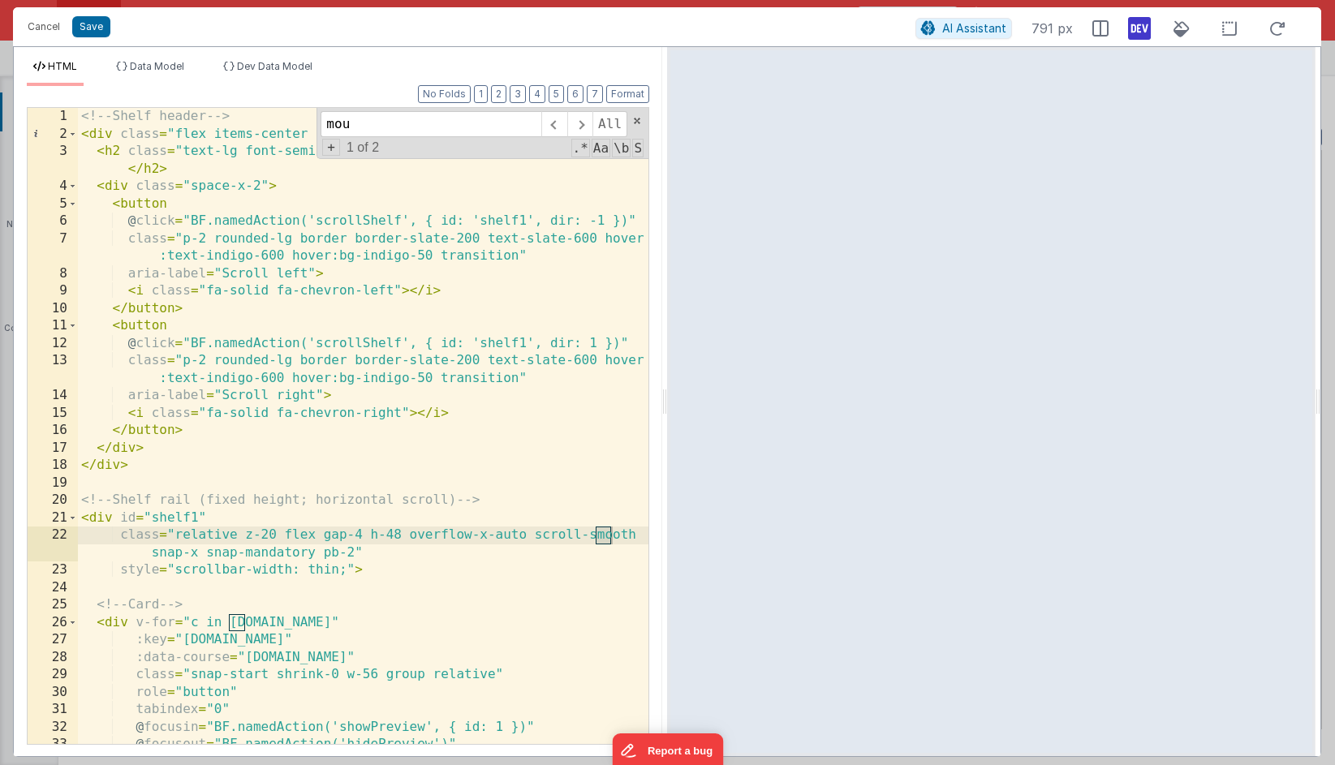
scroll to position [850, 0]
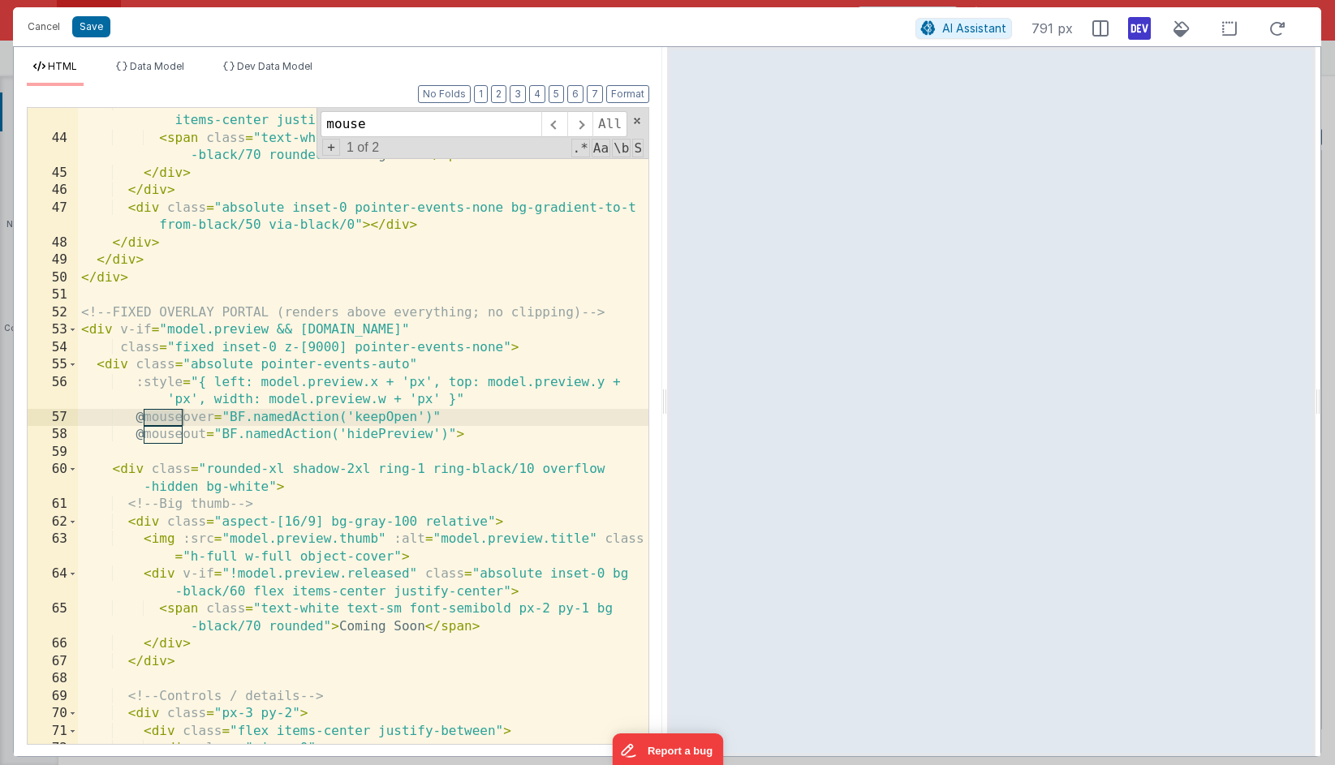
type input "mouse"
click at [49, 28] on button "Cancel" at bounding box center [43, 26] width 49 height 23
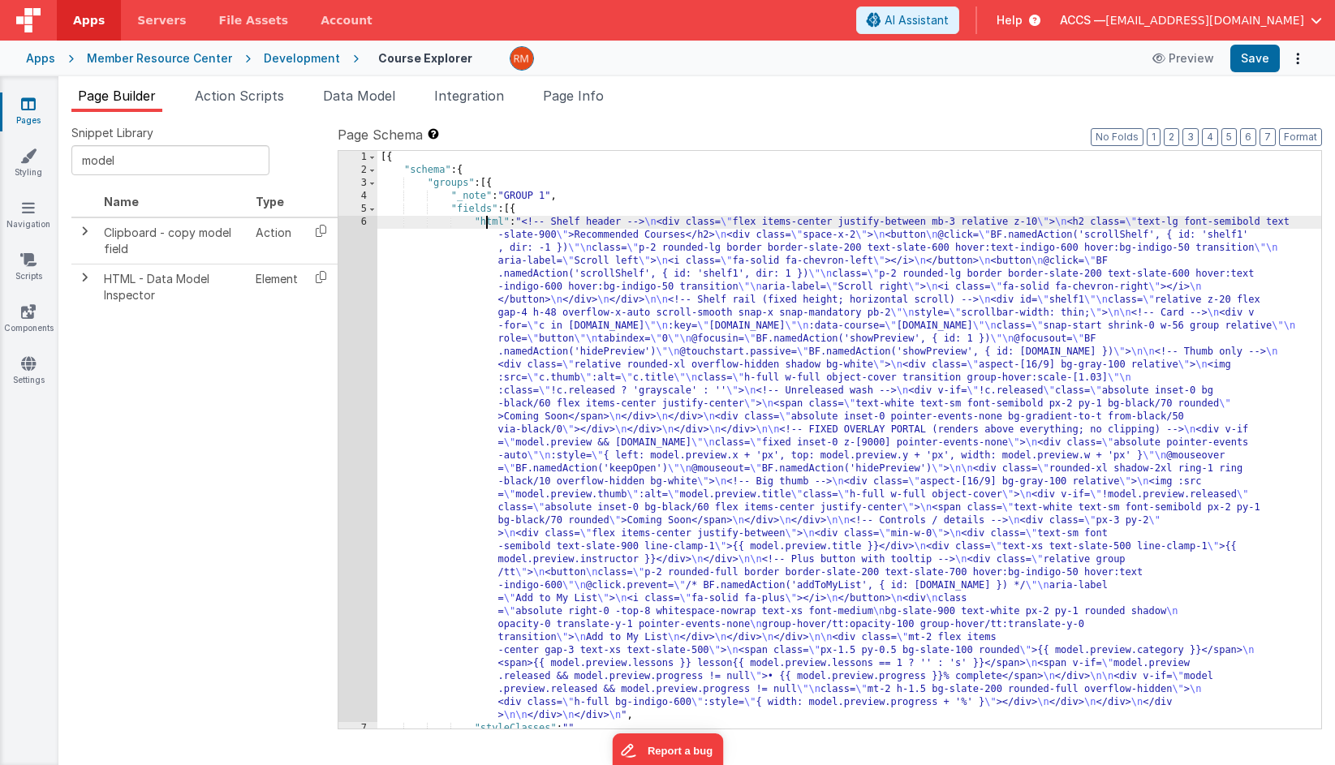
click at [488, 226] on div "[{ "schema" : { "groups" : [{ "_note" : "GROUP 1" , "fields" : [{ "html" : "<!-…" at bounding box center [849, 453] width 944 height 604
click at [367, 223] on div "6" at bounding box center [357, 469] width 39 height 506
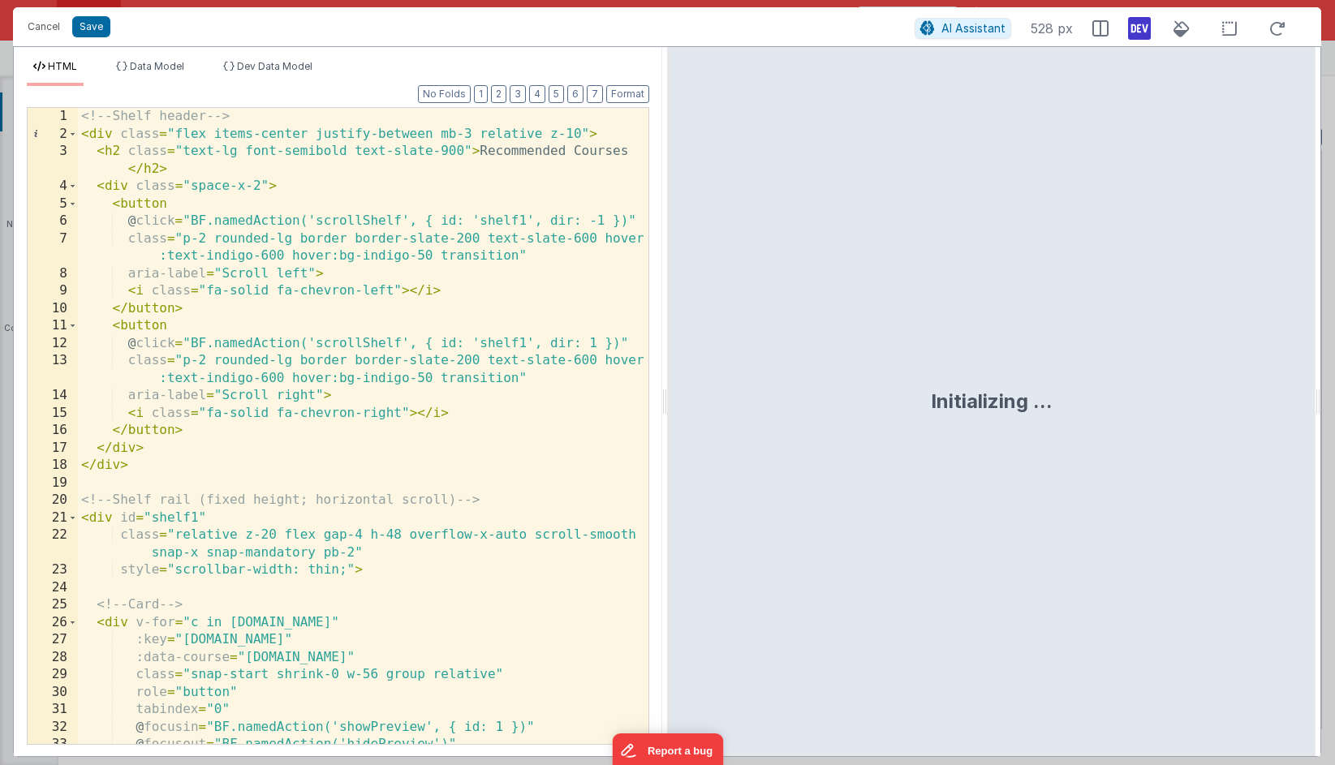
click at [382, 322] on div "<!-- Shelf header --> < div class = "flex items-center justify-between mb-3 rel…" at bounding box center [363, 452] width 570 height 689
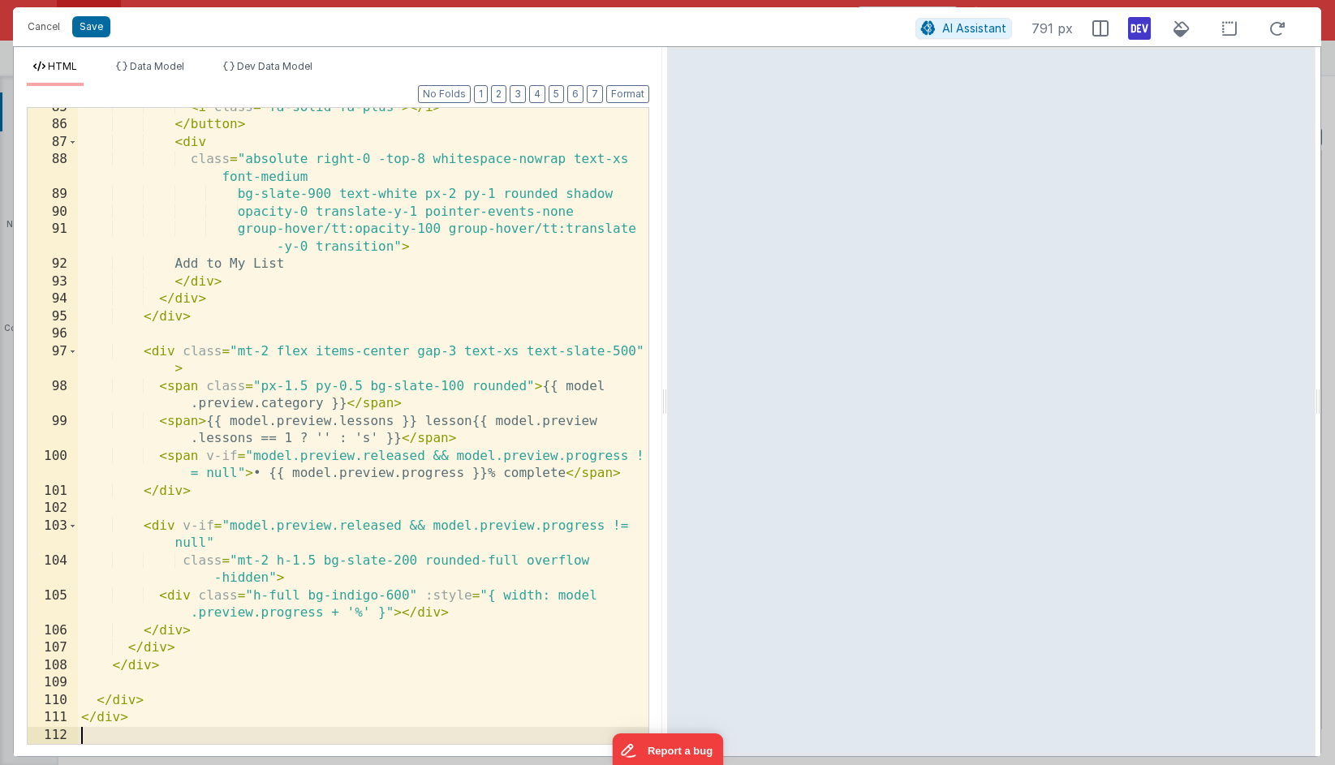
scroll to position [1788, 0]
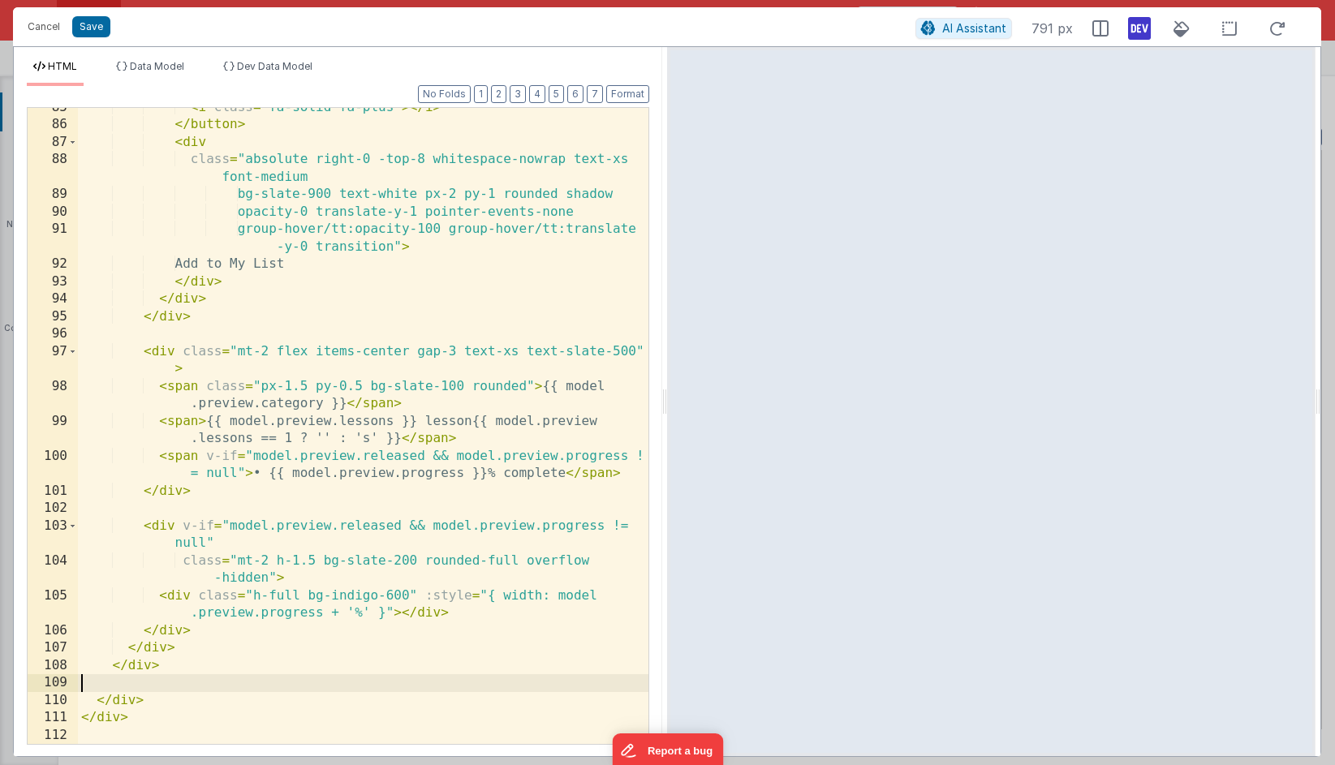
click at [216, 678] on div "< i class = "fa-solid fa-plus" > </ i > </ button > < div class = "absolute rig…" at bounding box center [363, 434] width 570 height 671
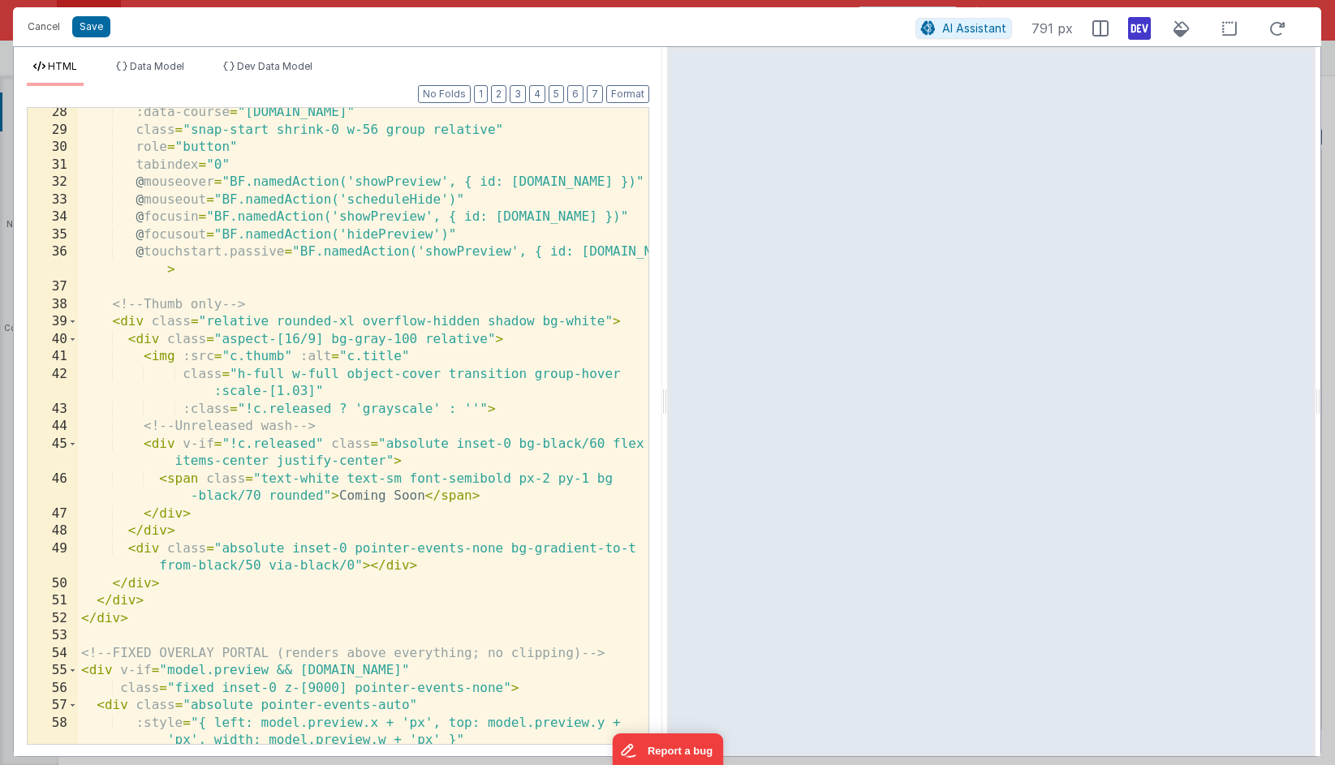
scroll to position [557, 0]
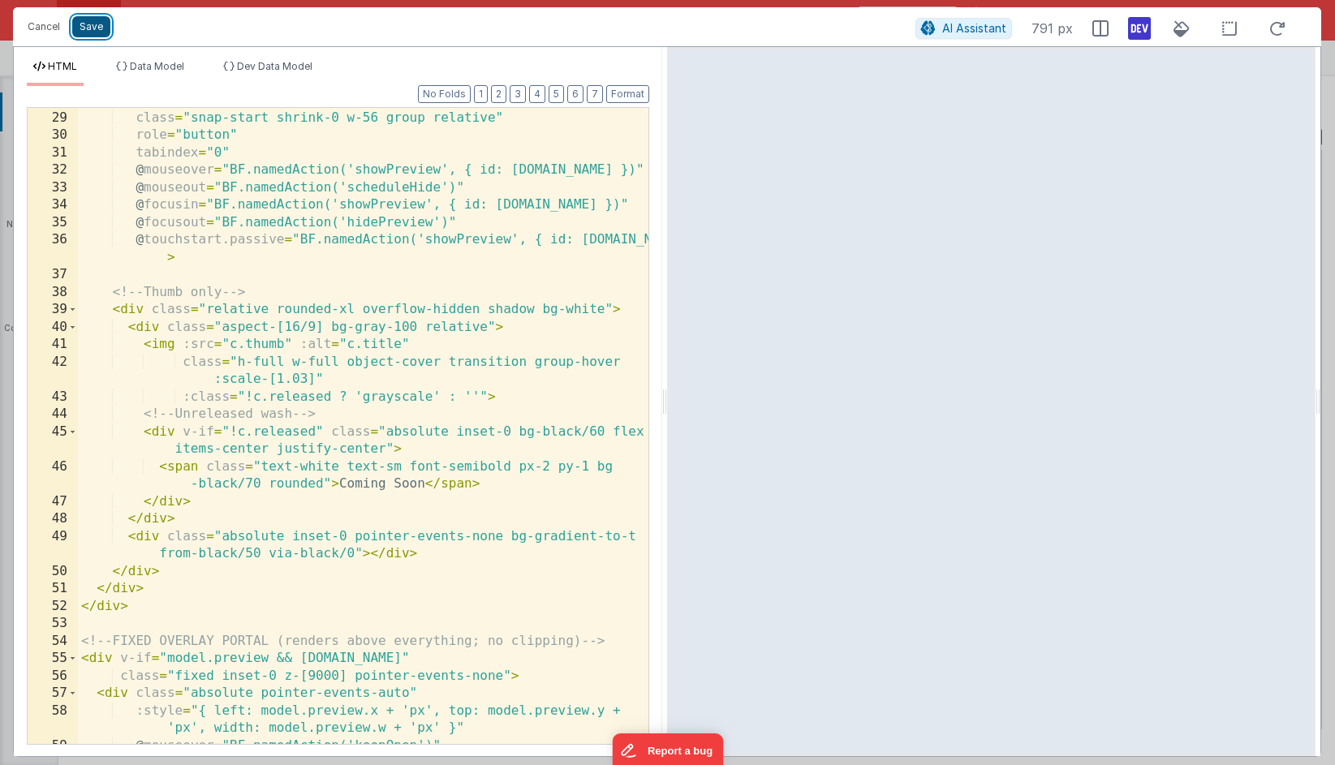
click at [99, 32] on button "Save" at bounding box center [91, 26] width 38 height 21
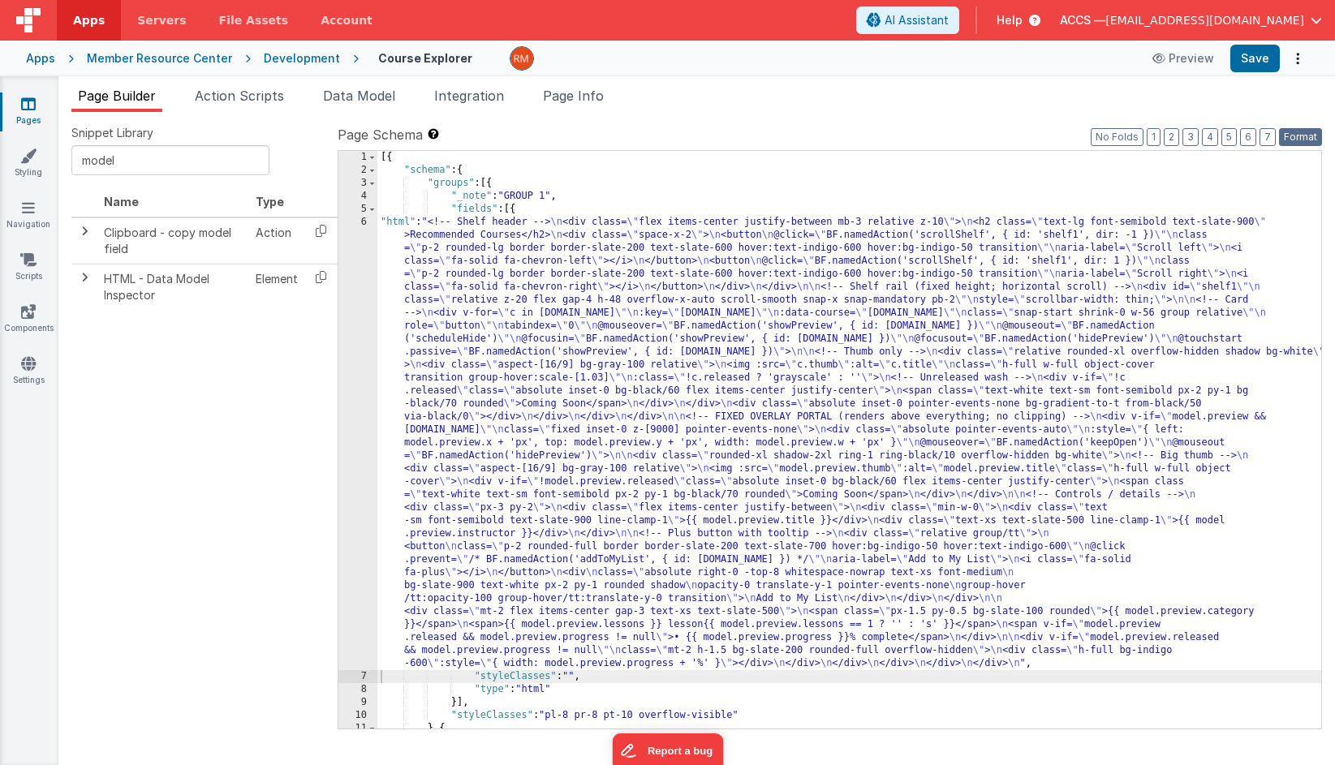
click at [1301, 134] on button "Format" at bounding box center [1300, 137] width 43 height 18
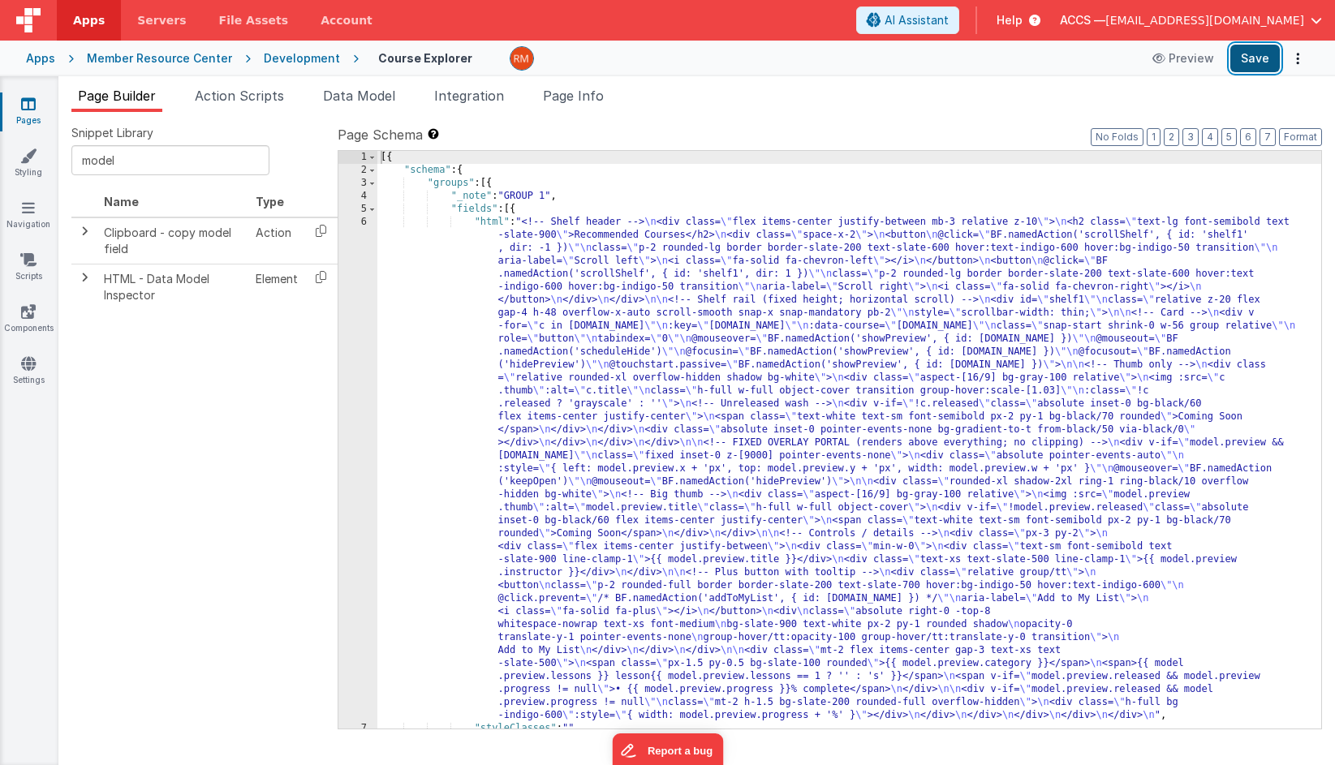
click at [1262, 58] on button "Save" at bounding box center [1254, 59] width 49 height 28
click at [488, 221] on div "[{ "schema" : { "groups" : [{ "_note" : "GROUP 1" , "fields" : [{ "html" : "<!-…" at bounding box center [849, 453] width 944 height 604
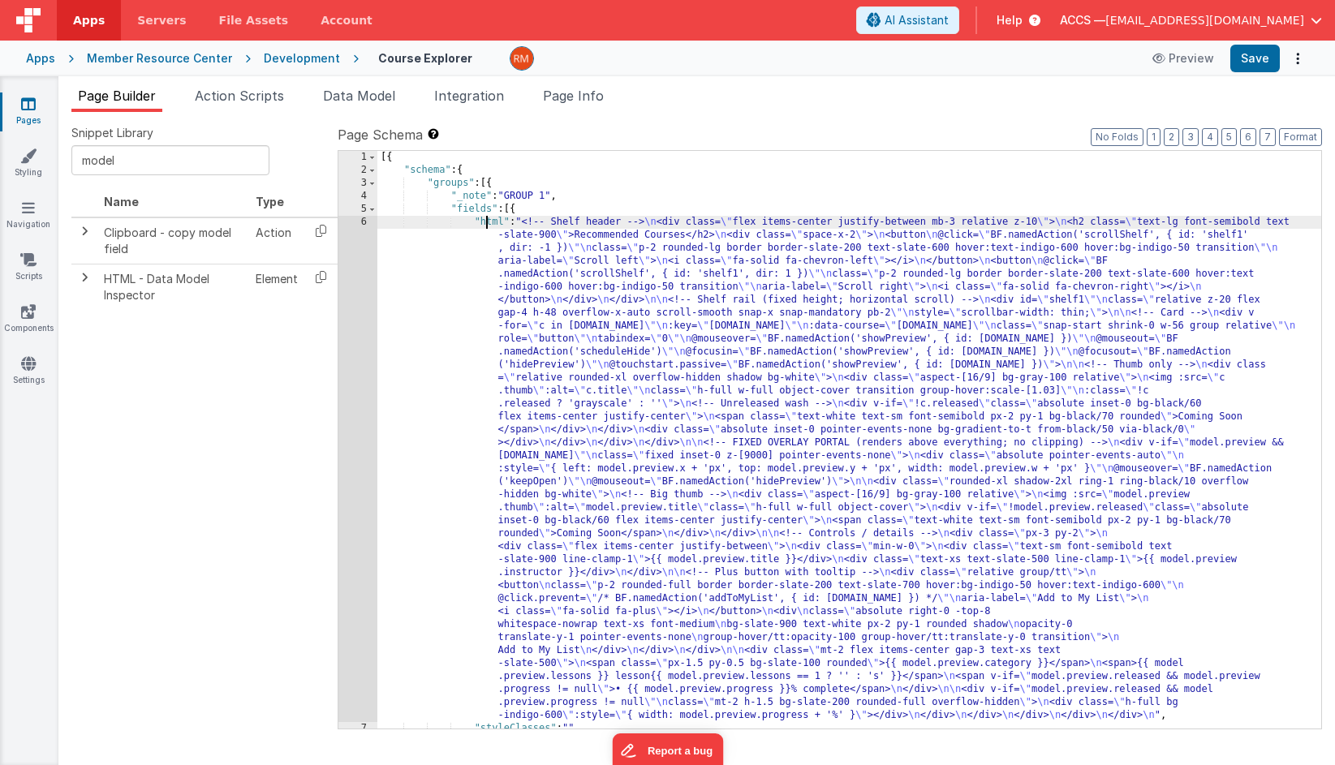
click at [365, 221] on div "6" at bounding box center [357, 469] width 39 height 506
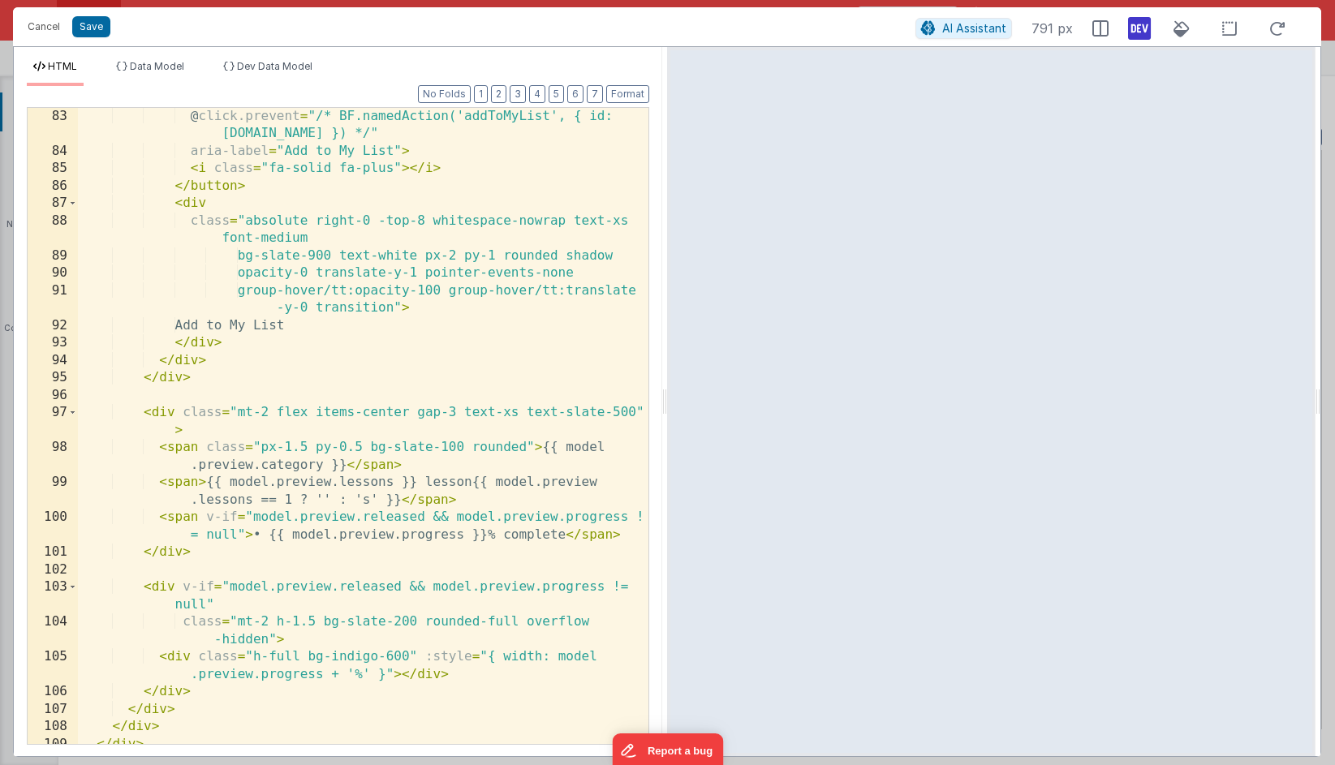
scroll to position [1771, 0]
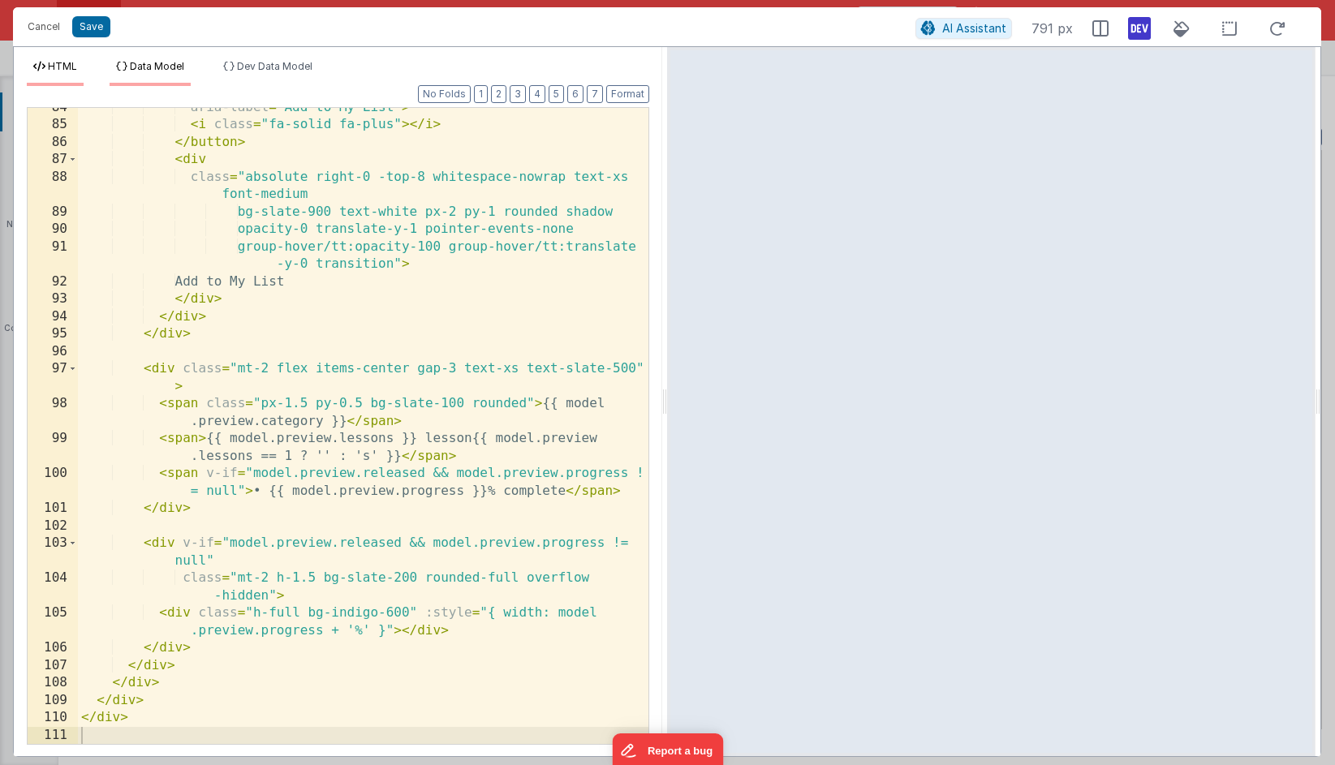
click at [170, 76] on li "Data Model" at bounding box center [150, 73] width 81 height 26
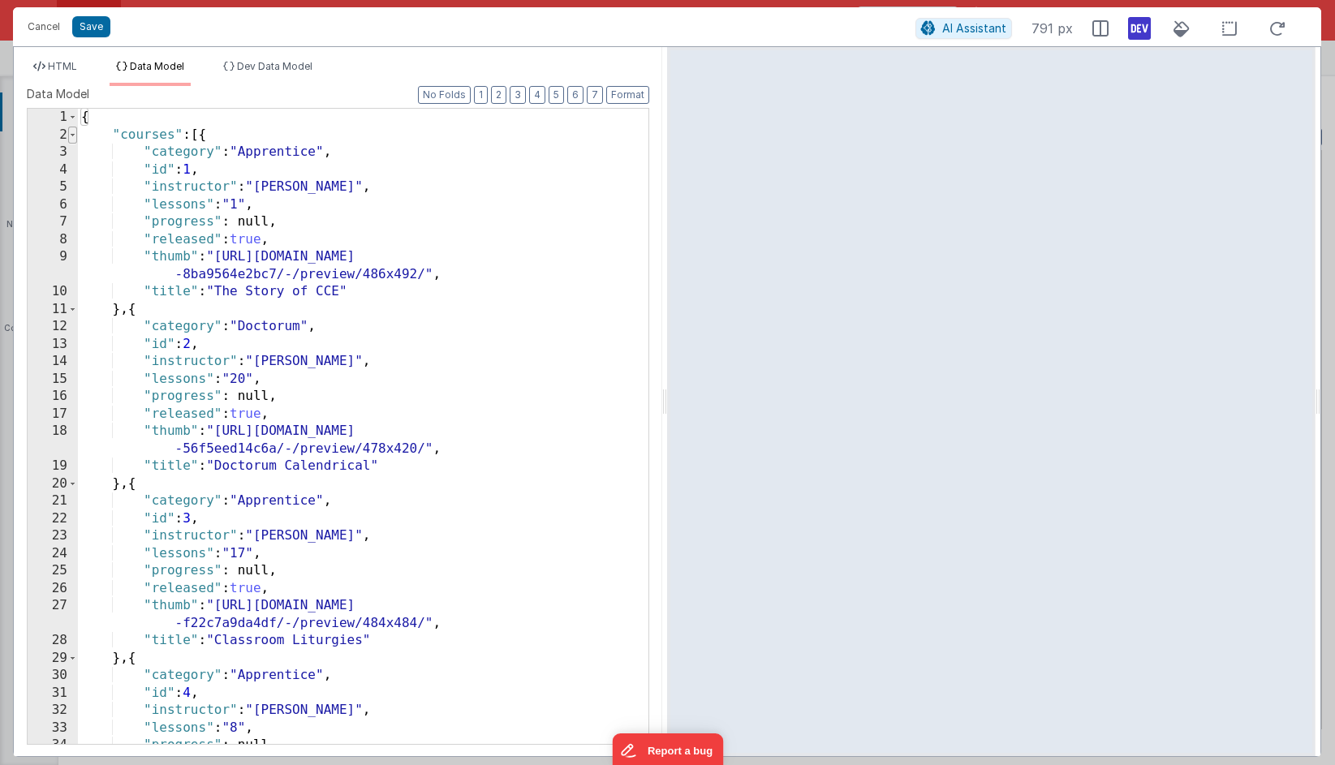
click at [75, 138] on span at bounding box center [72, 136] width 9 height 18
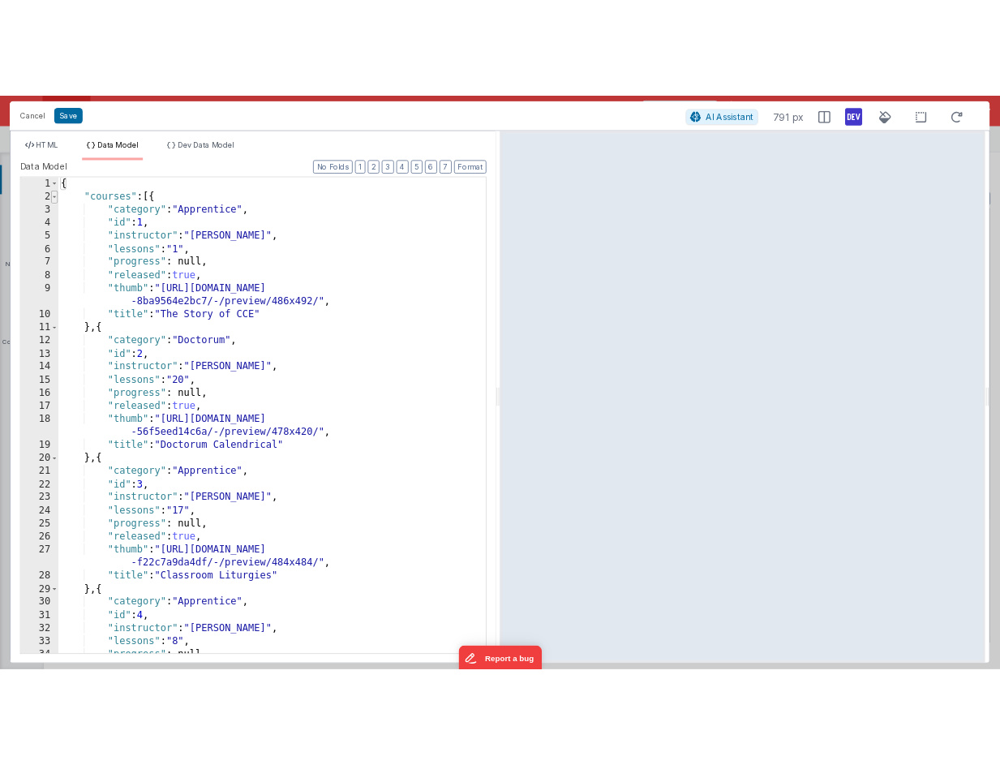
scroll to position [0, 0]
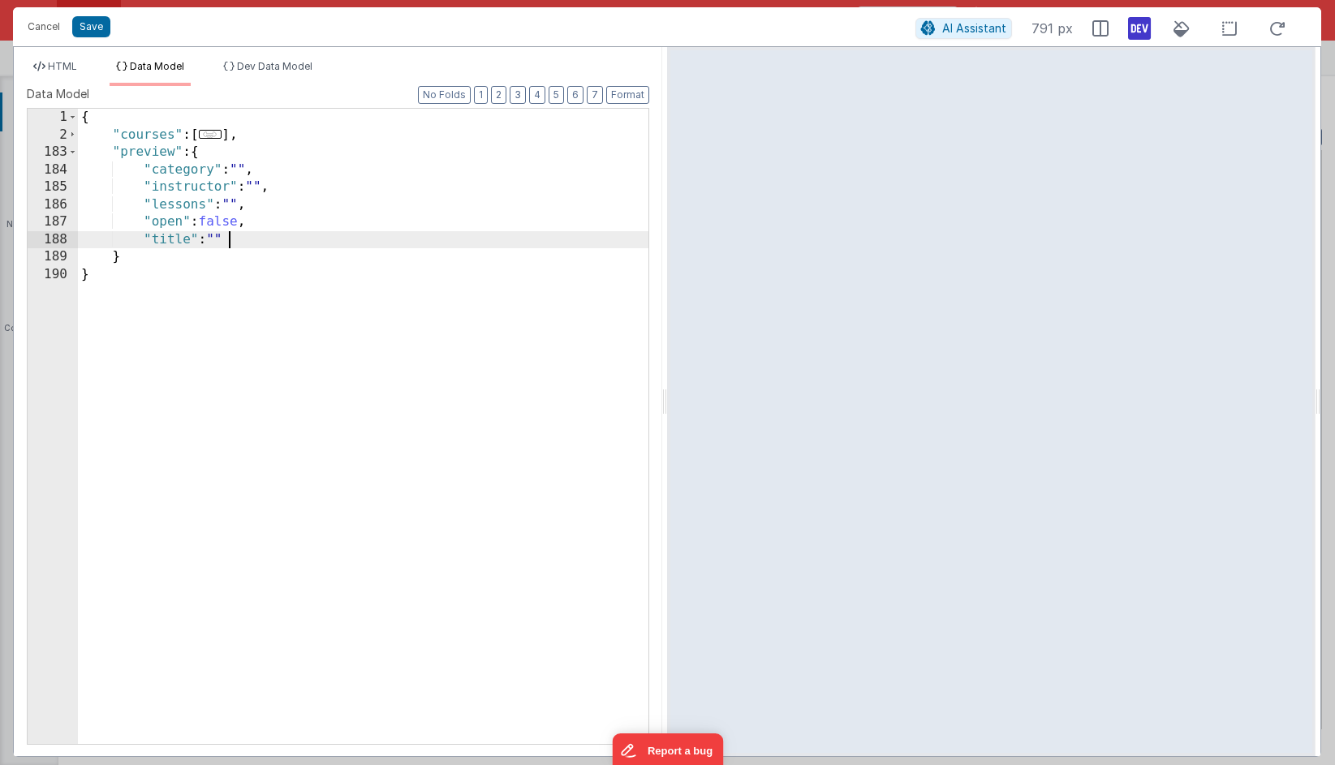
click at [269, 236] on div "{ "courses" : [ ... ] , "preview" : { "category" : "" , "instructor" : "" , "le…" at bounding box center [363, 444] width 570 height 670
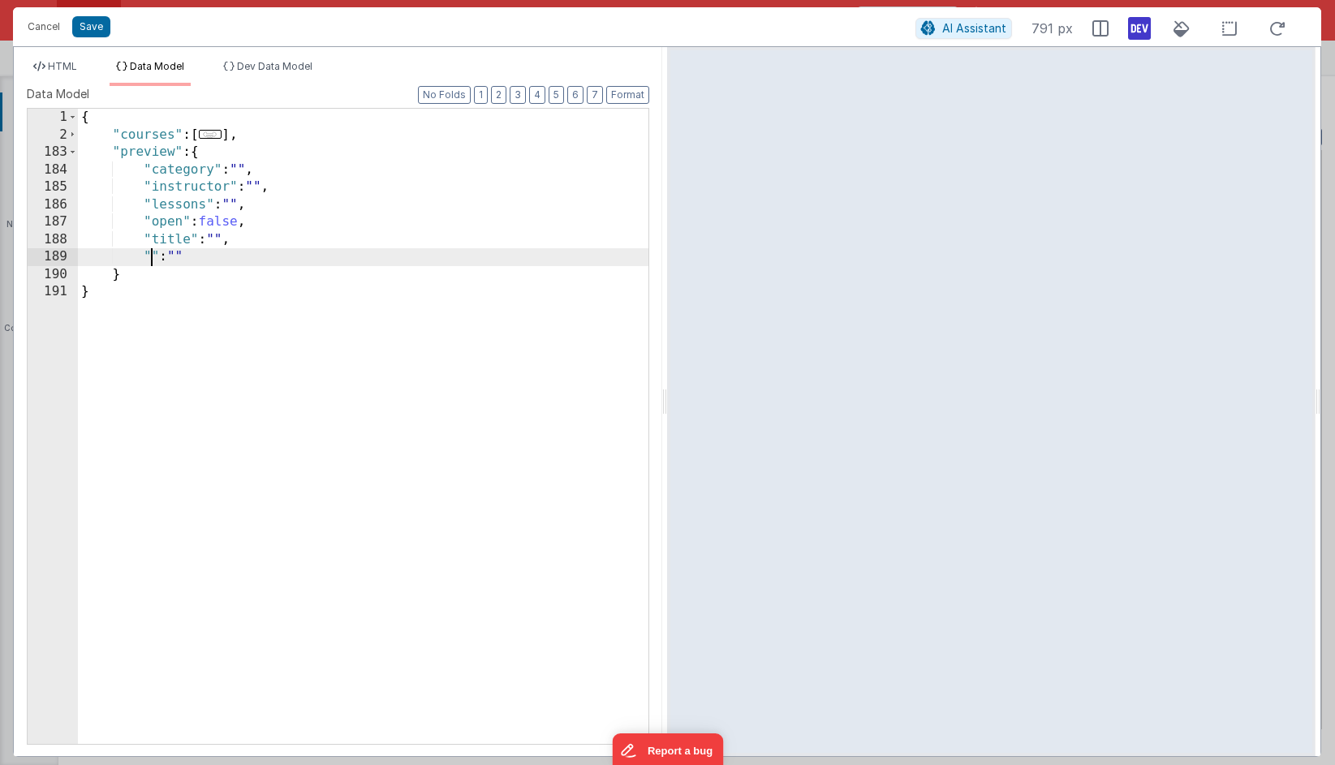
click at [151, 259] on div "{ "courses" : [ ... ] , "preview" : { "category" : "" , "instructor" : "" , "le…" at bounding box center [363, 444] width 570 height 670
click at [95, 27] on button "Save" at bounding box center [91, 26] width 38 height 21
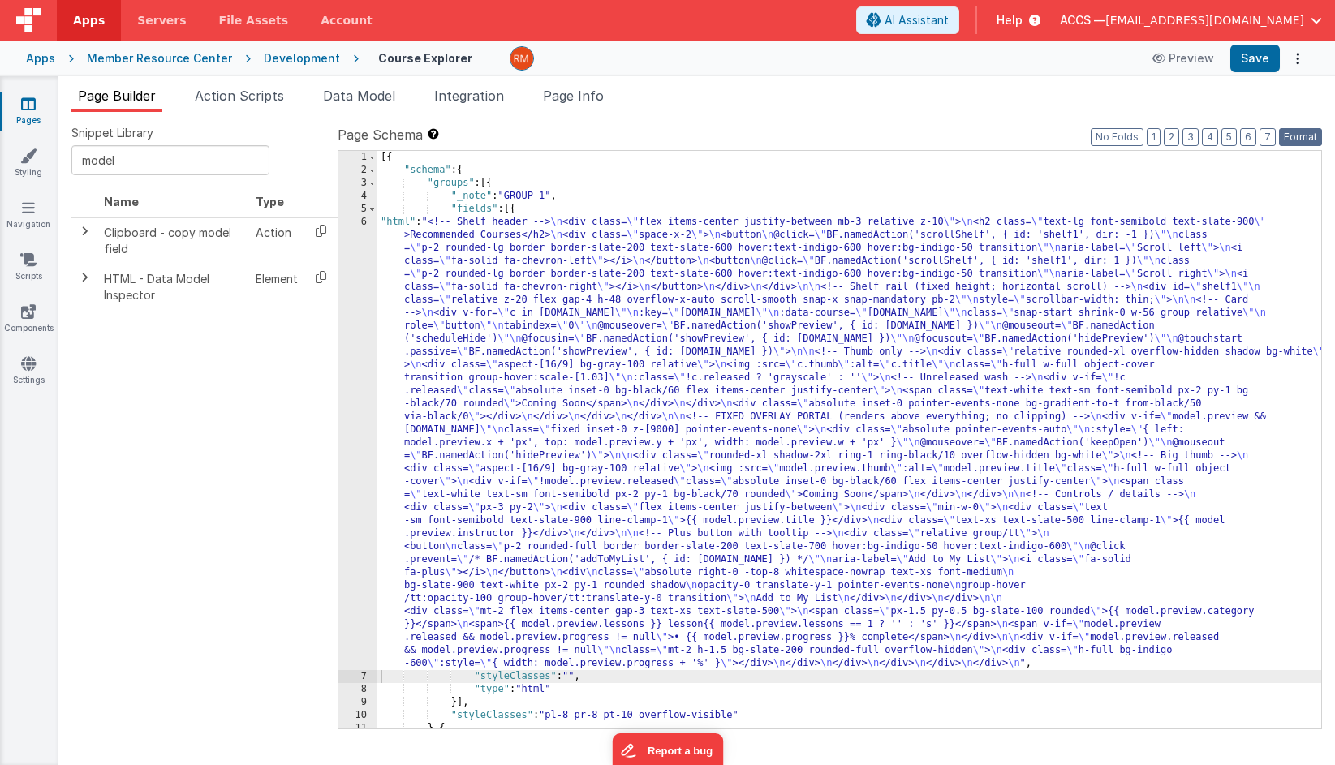
click at [1288, 136] on button "Format" at bounding box center [1300, 137] width 43 height 18
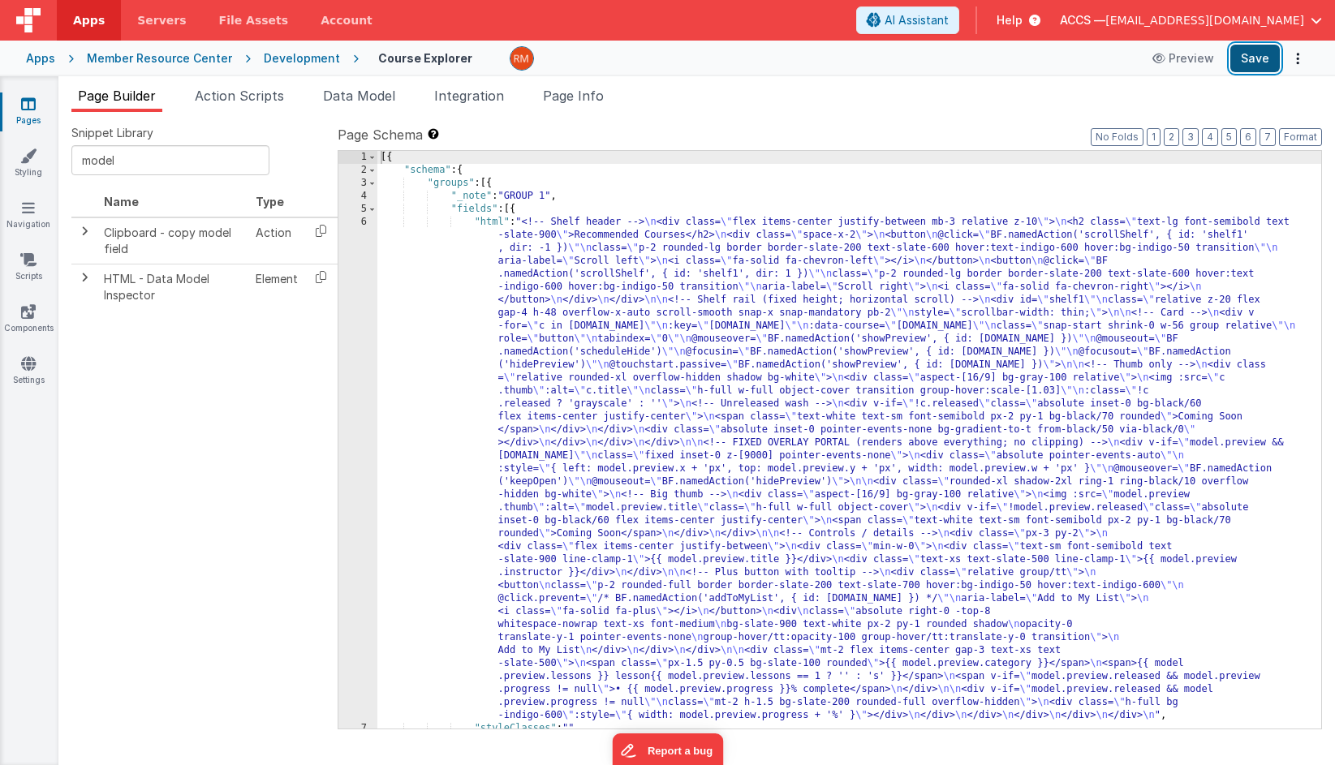
click at [1255, 59] on button "Save" at bounding box center [1254, 59] width 49 height 28
click at [581, 99] on span "Page Info" at bounding box center [573, 96] width 61 height 16
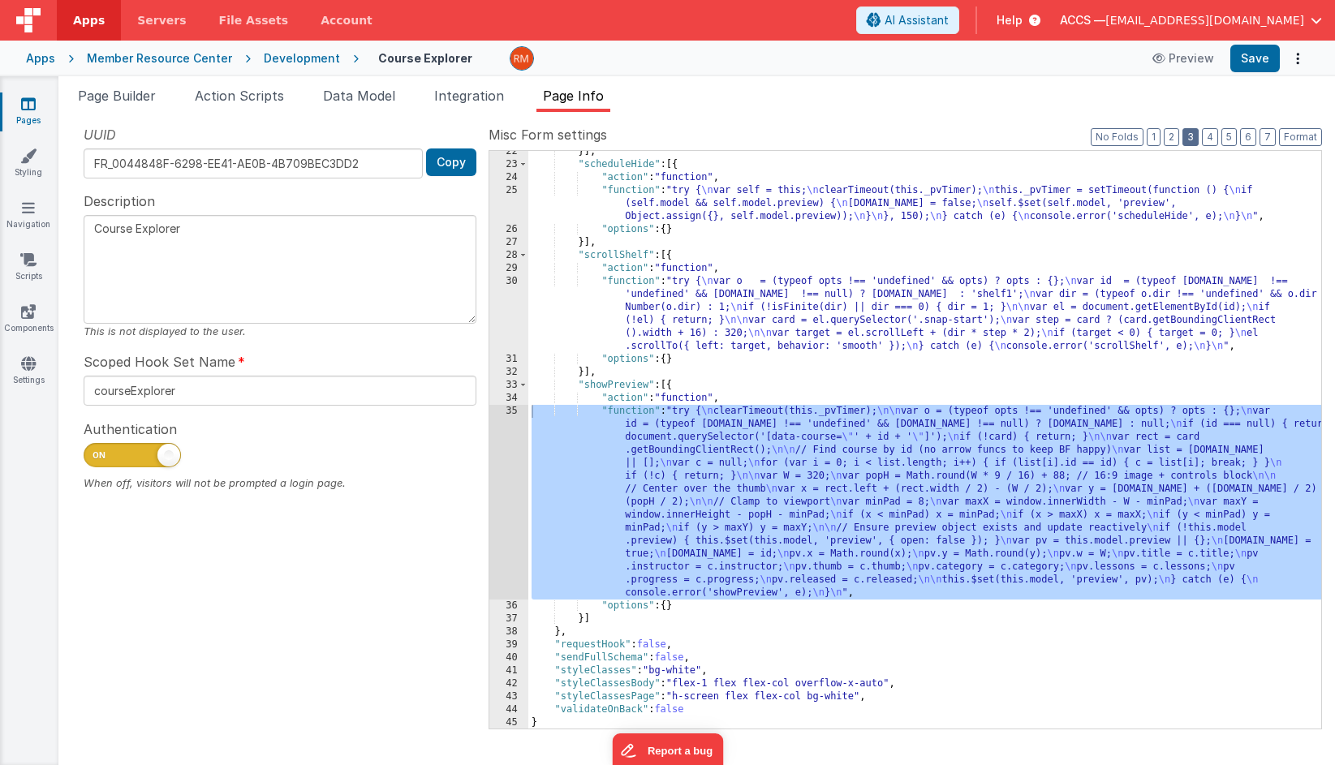
click at [1186, 132] on button "3" at bounding box center [1190, 137] width 16 height 18
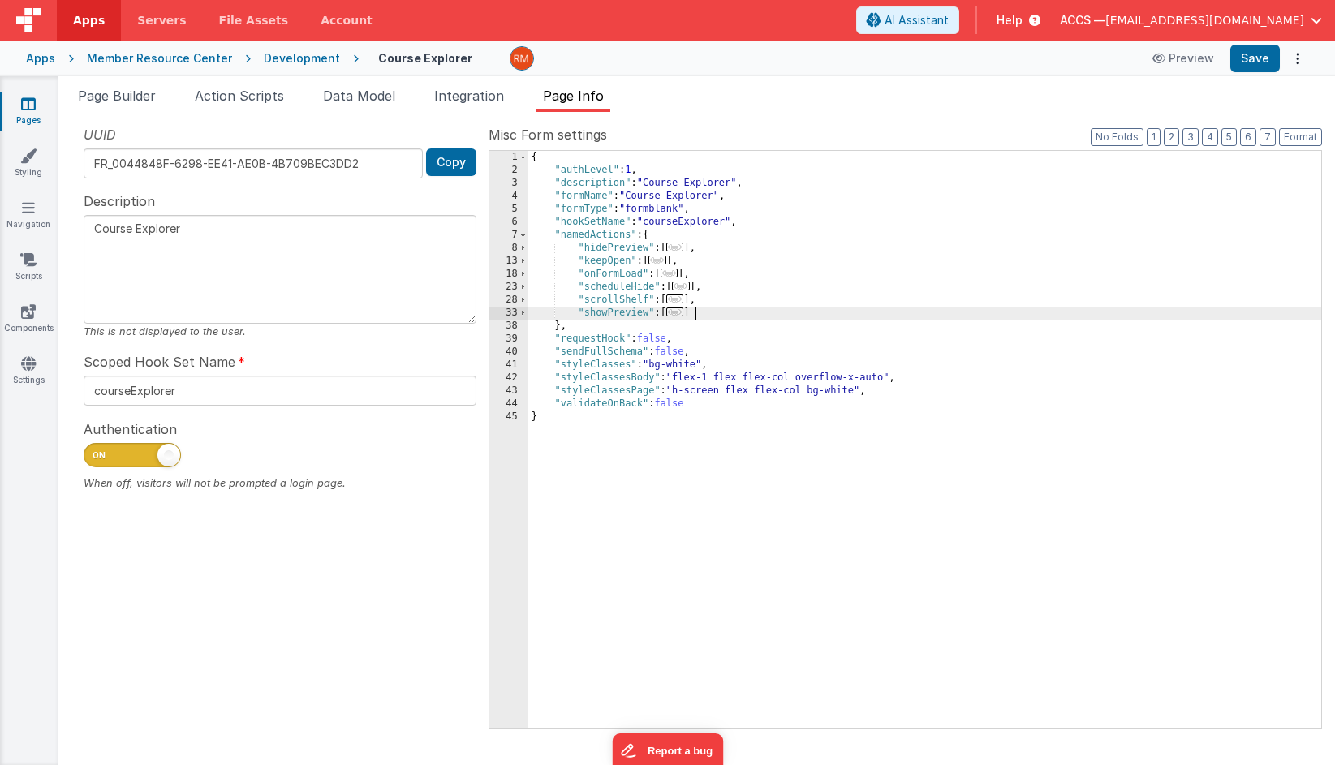
click at [717, 315] on div "{ "authLevel" : 1 , "description" : "Course Explorer" , "formName" : "Course Ex…" at bounding box center [924, 453] width 793 height 604
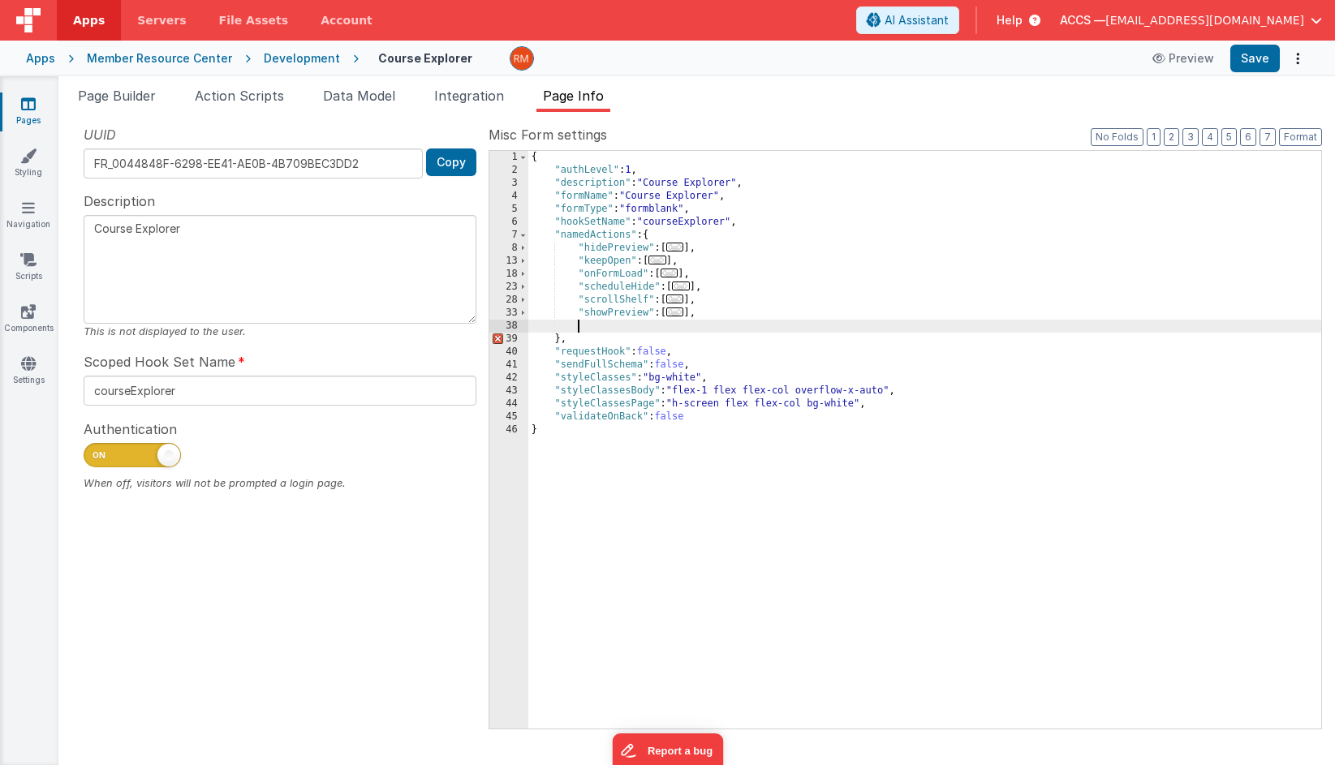
paste textarea
click at [579, 329] on div "{ "authLevel" : 1 , "description" : "Course Explorer" , "formName" : "Course Ex…" at bounding box center [924, 453] width 793 height 604
click at [707, 325] on div "{ "authLevel" : 1 , "description" : "Course Explorer" , "formName" : "Course Ex…" at bounding box center [924, 453] width 793 height 604
click at [1243, 53] on button "Save" at bounding box center [1254, 59] width 49 height 28
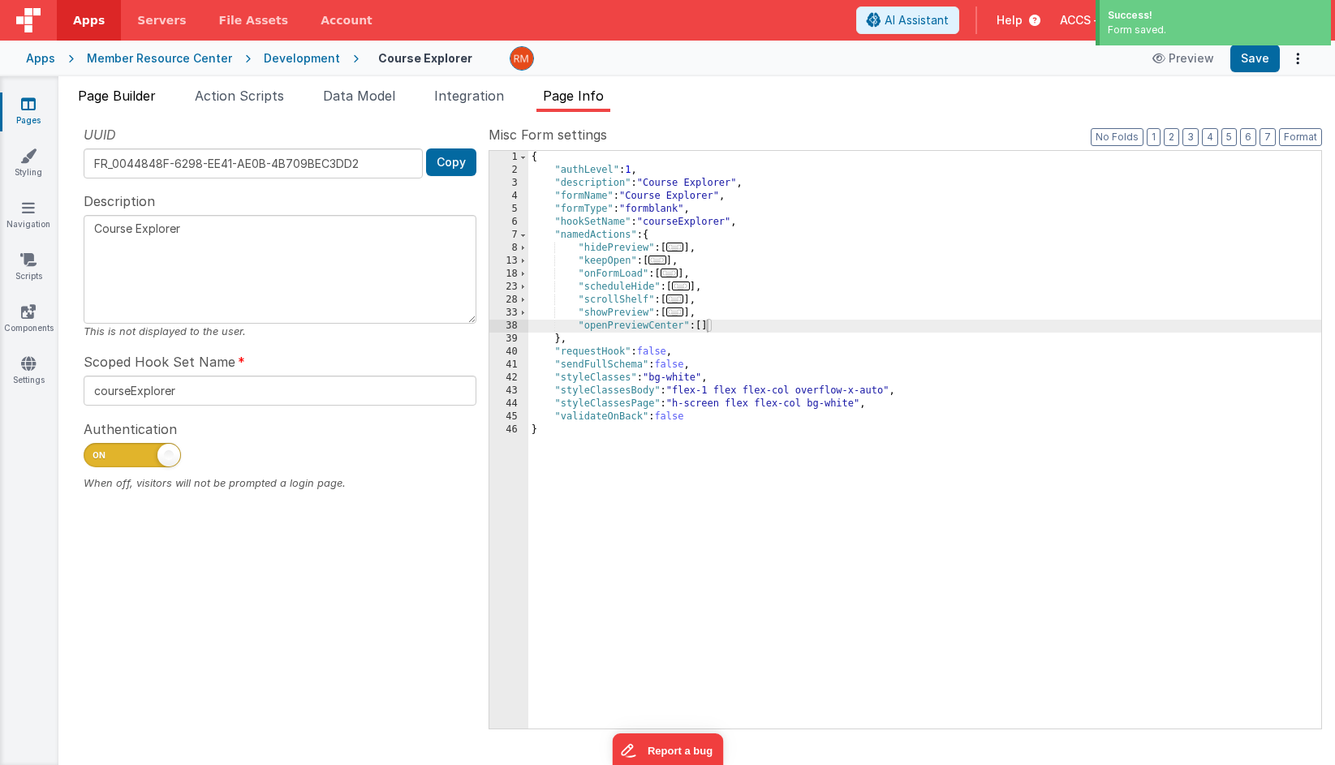
click at [124, 93] on span "Page Builder" at bounding box center [117, 96] width 78 height 16
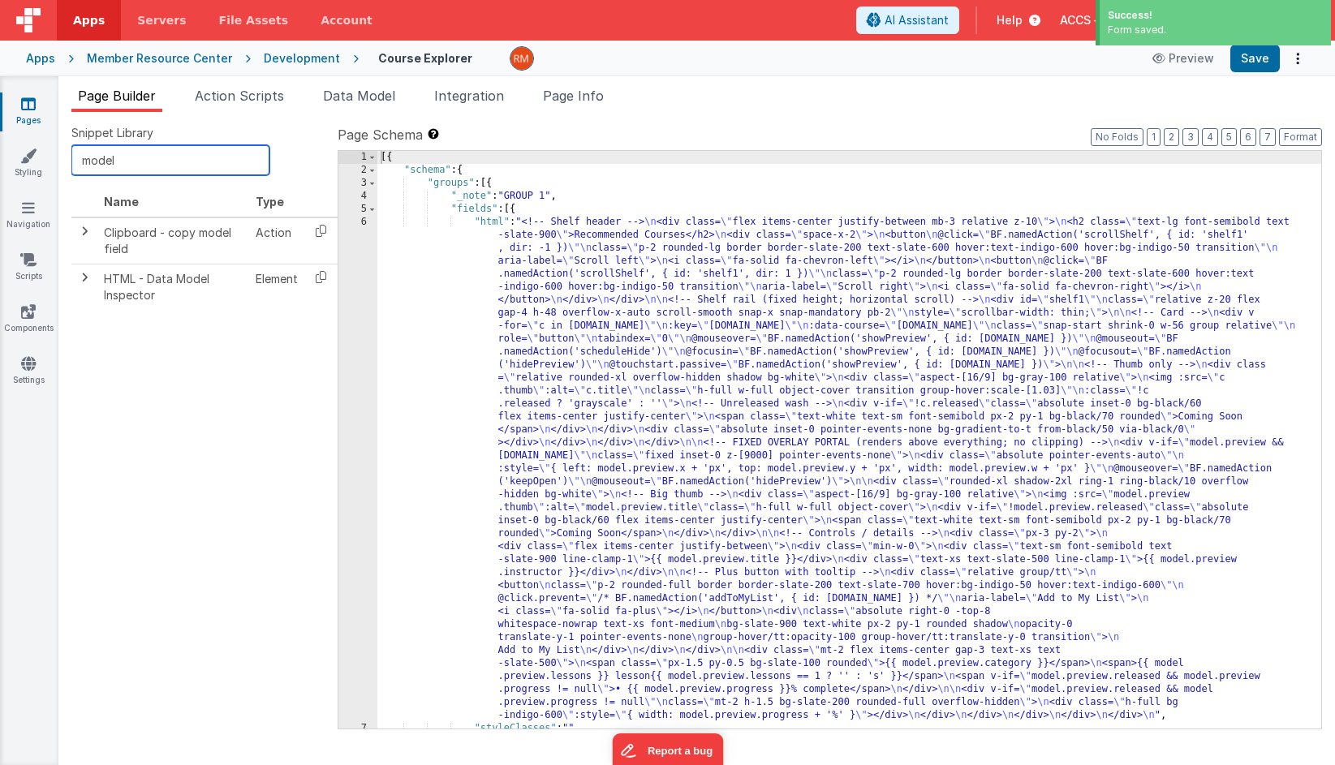
click at [138, 157] on input "model" at bounding box center [170, 160] width 198 height 30
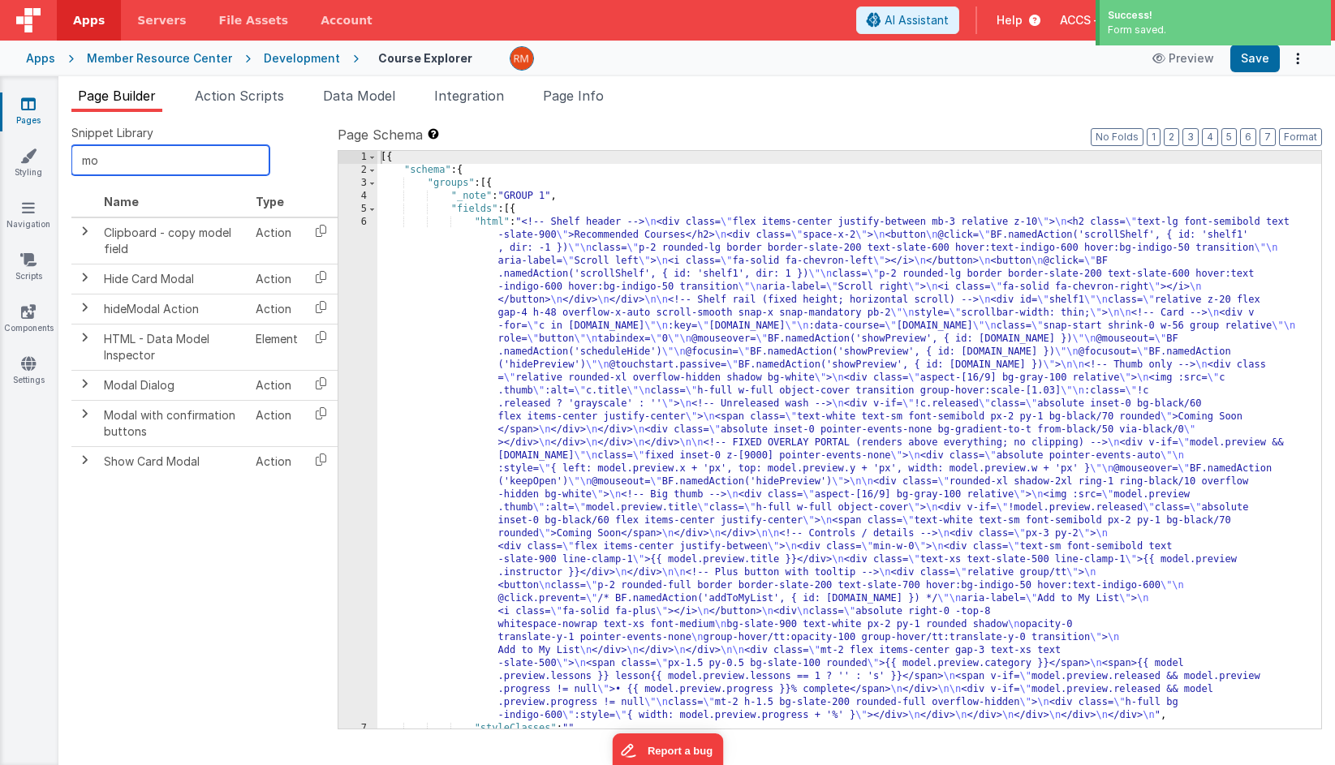
type input "m"
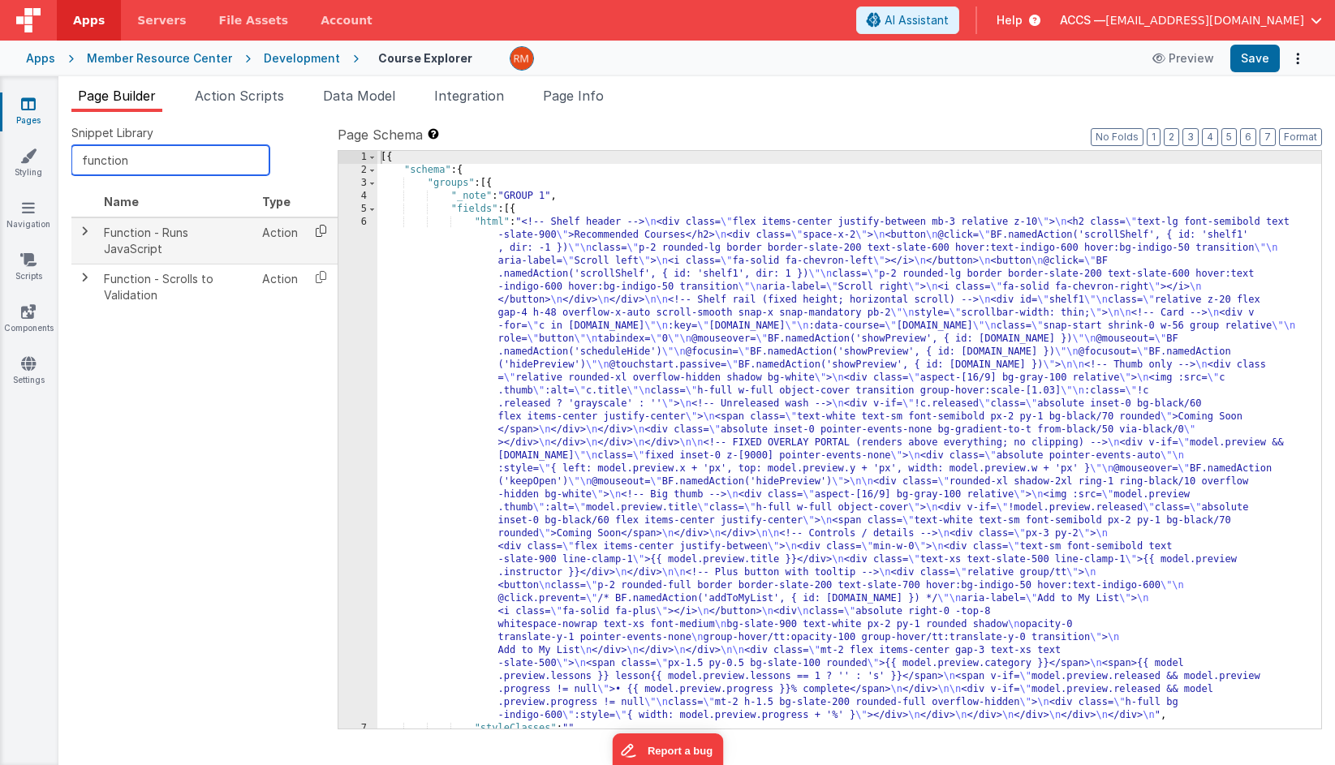
type input "function"
click at [320, 238] on icon at bounding box center [320, 230] width 33 height 25
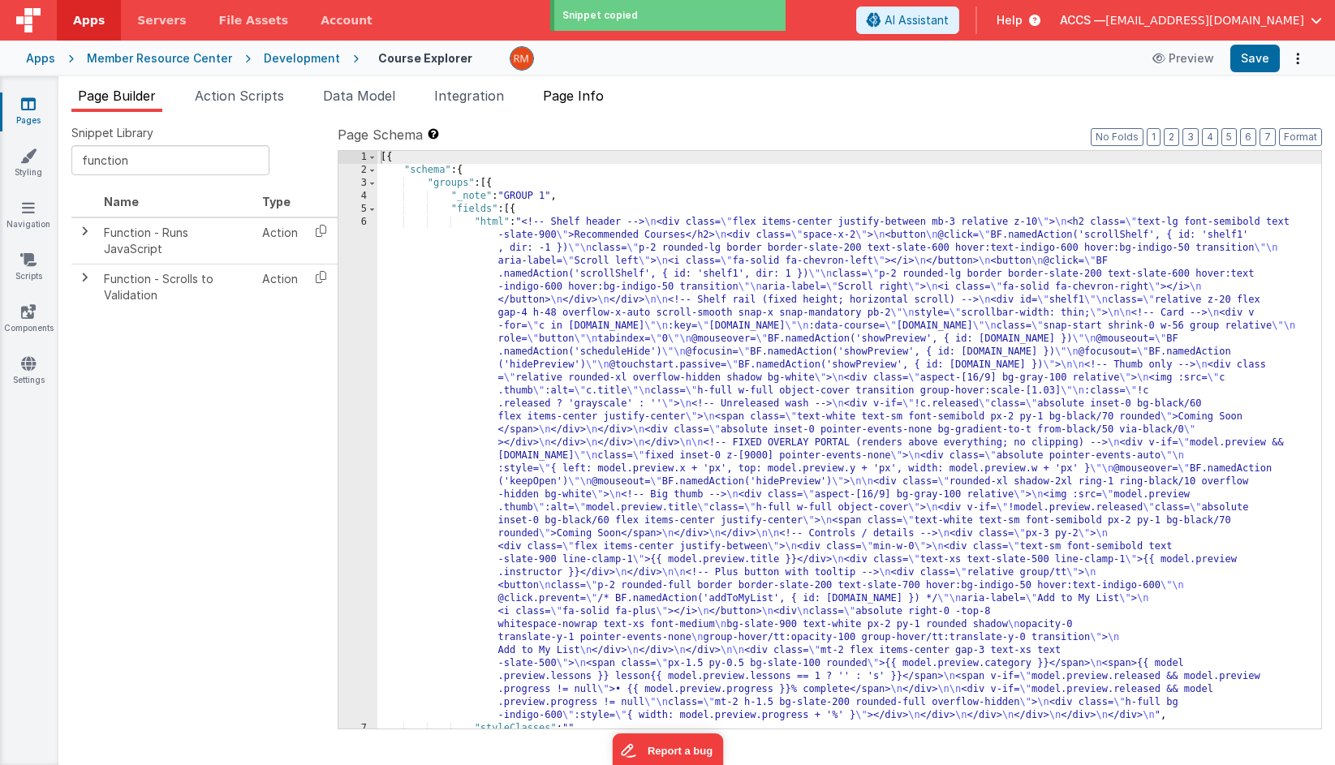
click at [575, 97] on span "Page Info" at bounding box center [573, 96] width 61 height 16
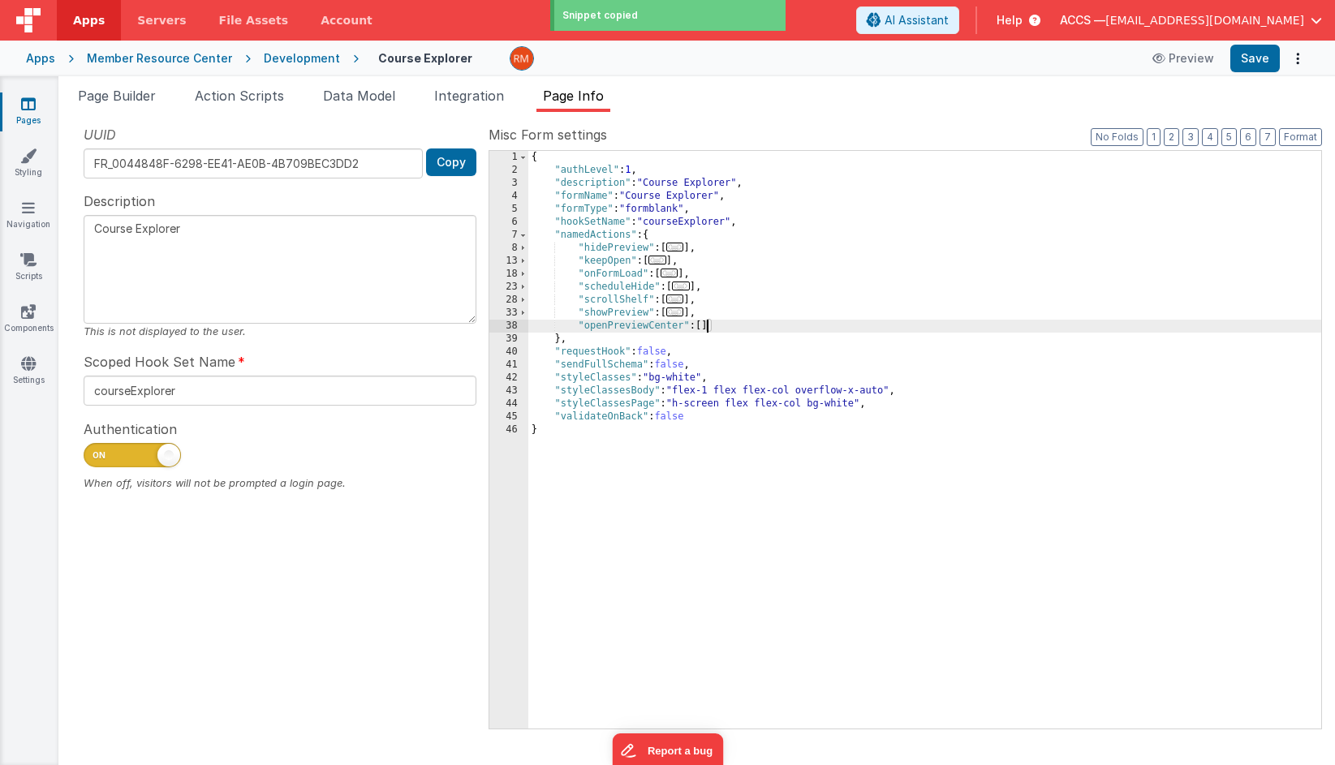
click at [707, 331] on div "{ "authLevel" : 1 , "description" : "Course Explorer" , "formName" : "Course Ex…" at bounding box center [924, 453] width 793 height 604
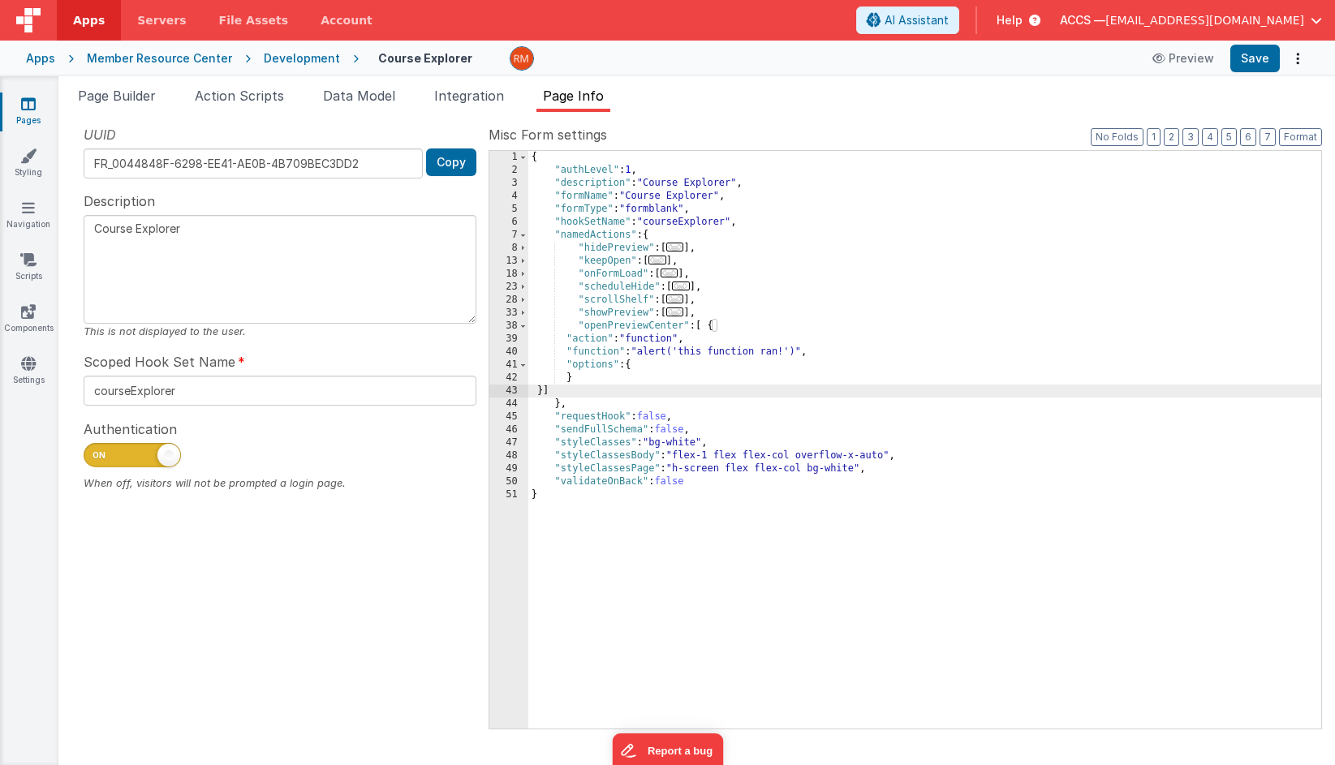
click at [512, 355] on div "40" at bounding box center [508, 352] width 39 height 13
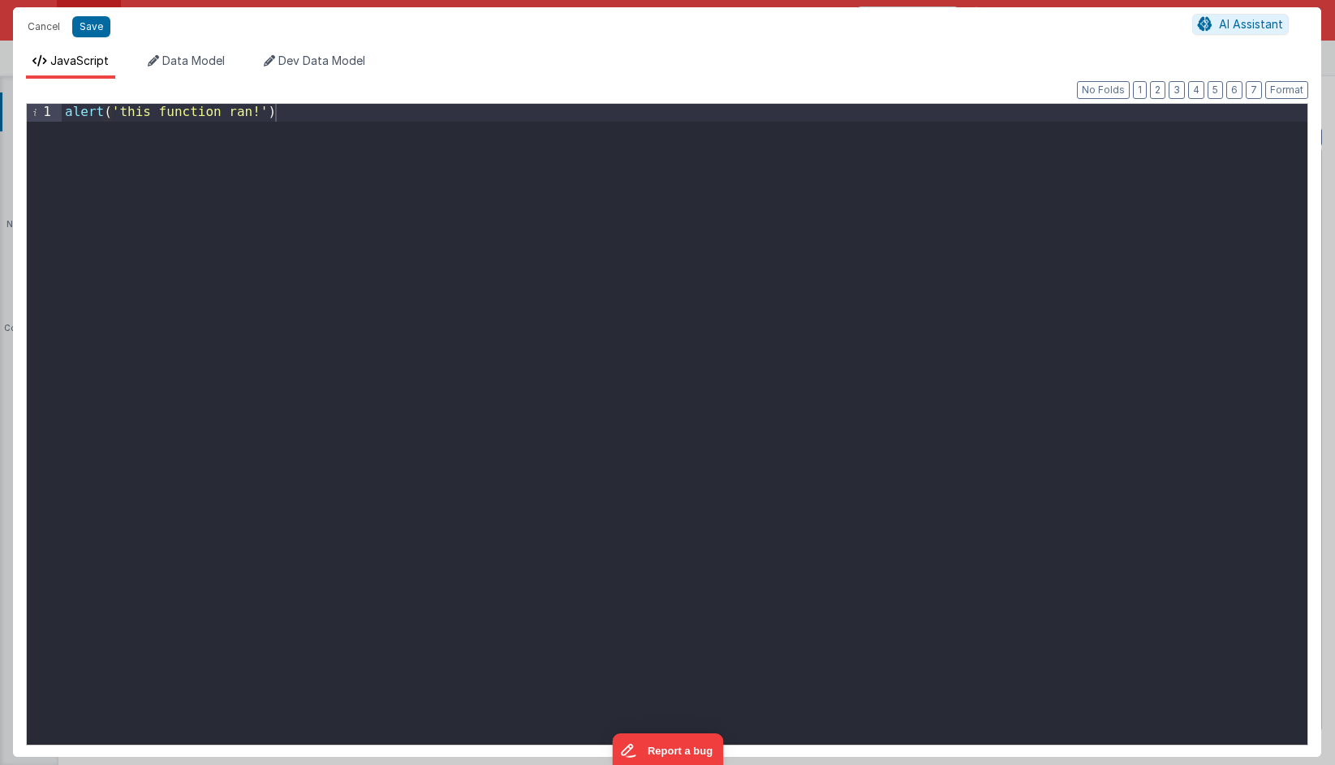
click at [454, 367] on div "alert ( 'this function ran!' )" at bounding box center [684, 442] width 1245 height 676
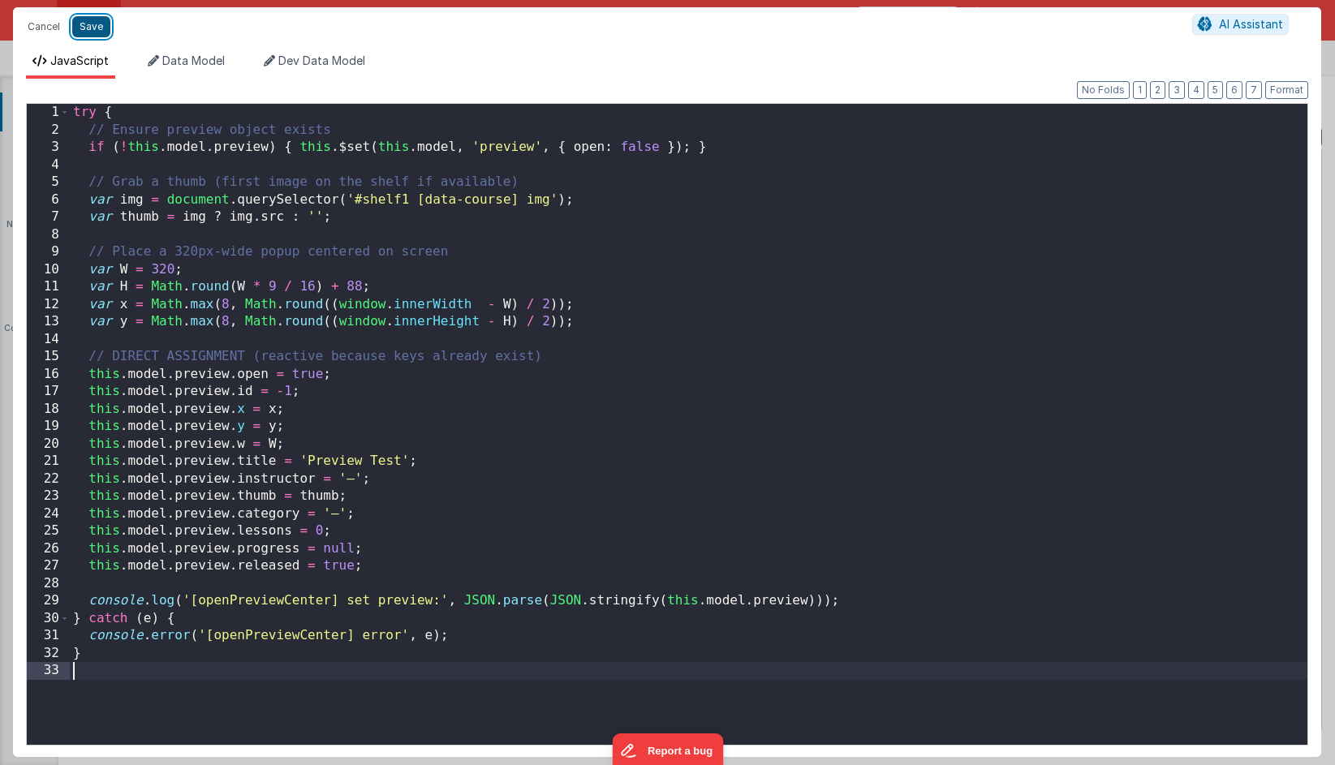
click at [88, 24] on button "Save" at bounding box center [91, 26] width 38 height 21
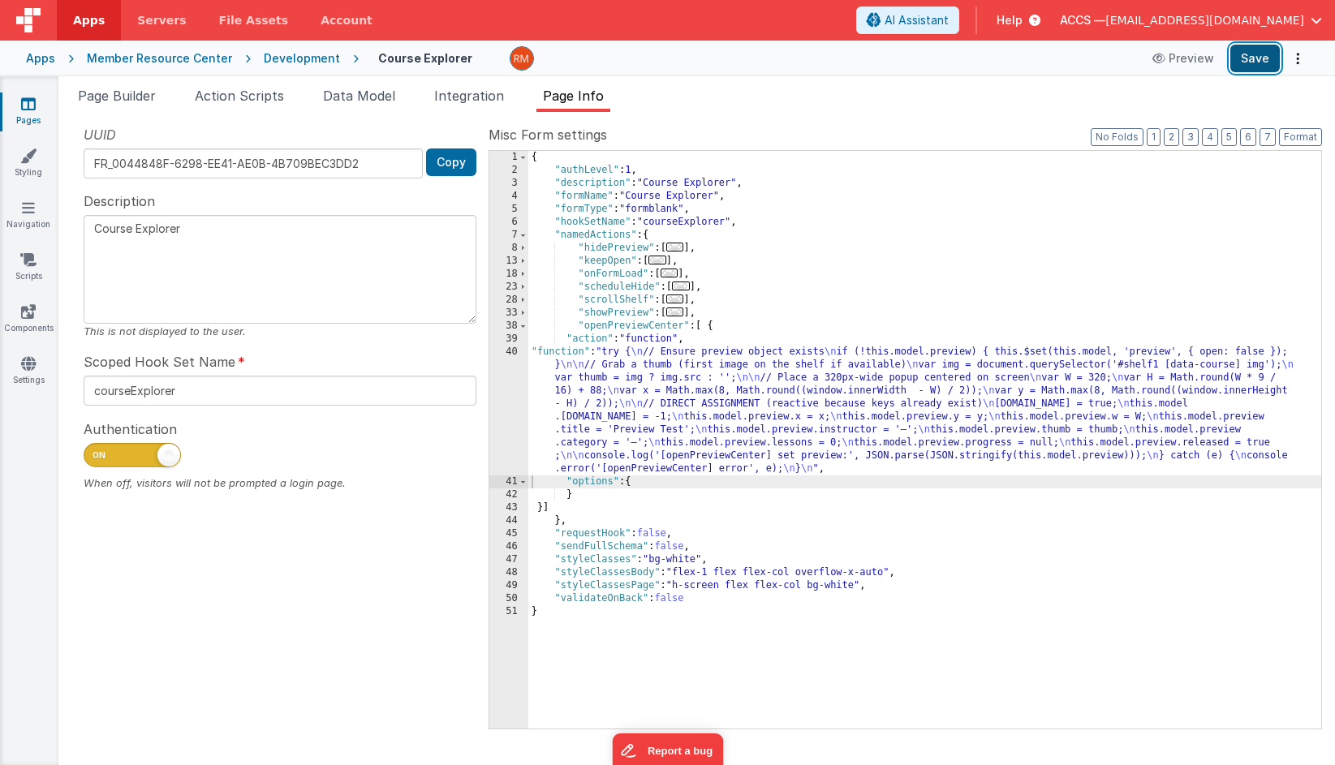
click at [1266, 65] on button "Save" at bounding box center [1254, 59] width 49 height 28
click at [553, 352] on div "{ "authLevel" : 1 , "description" : "Course Explorer" , "formName" : "Course Ex…" at bounding box center [924, 453] width 793 height 604
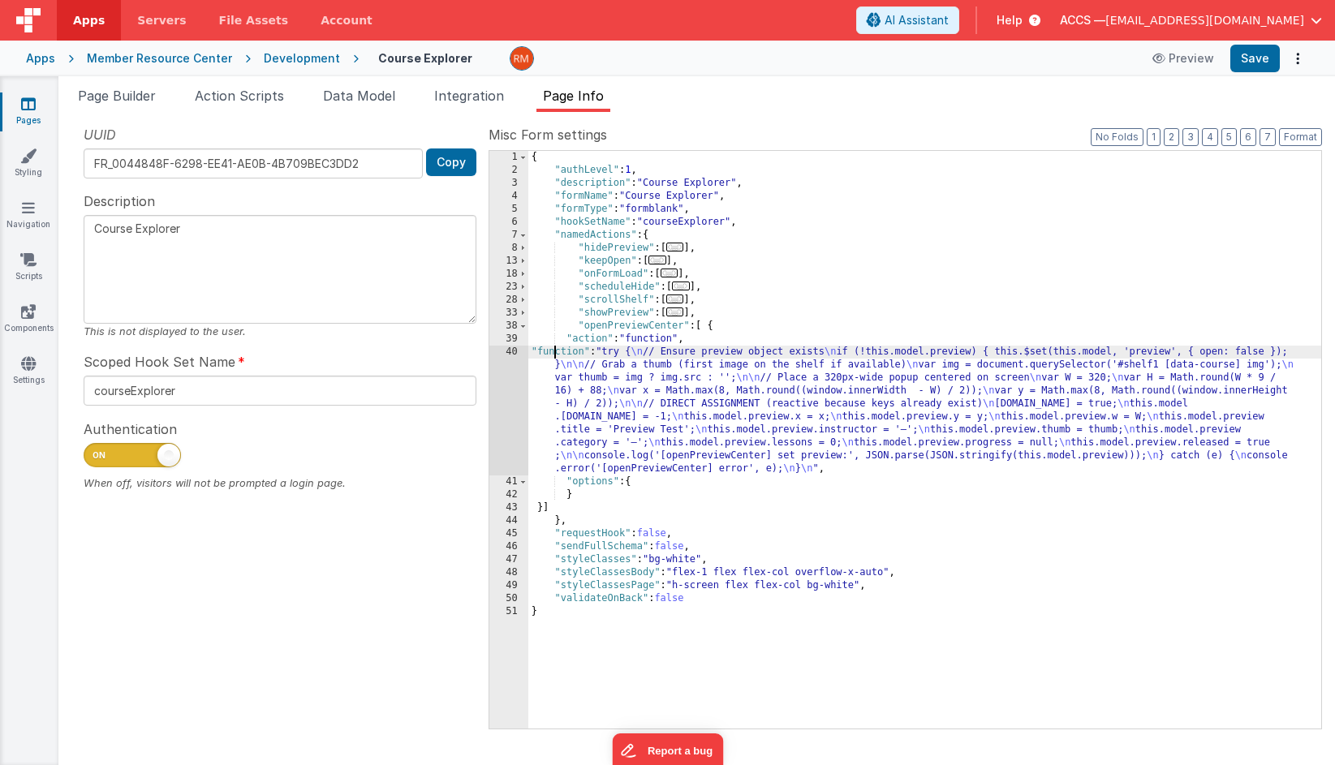
click at [514, 350] on div "40" at bounding box center [508, 411] width 39 height 130
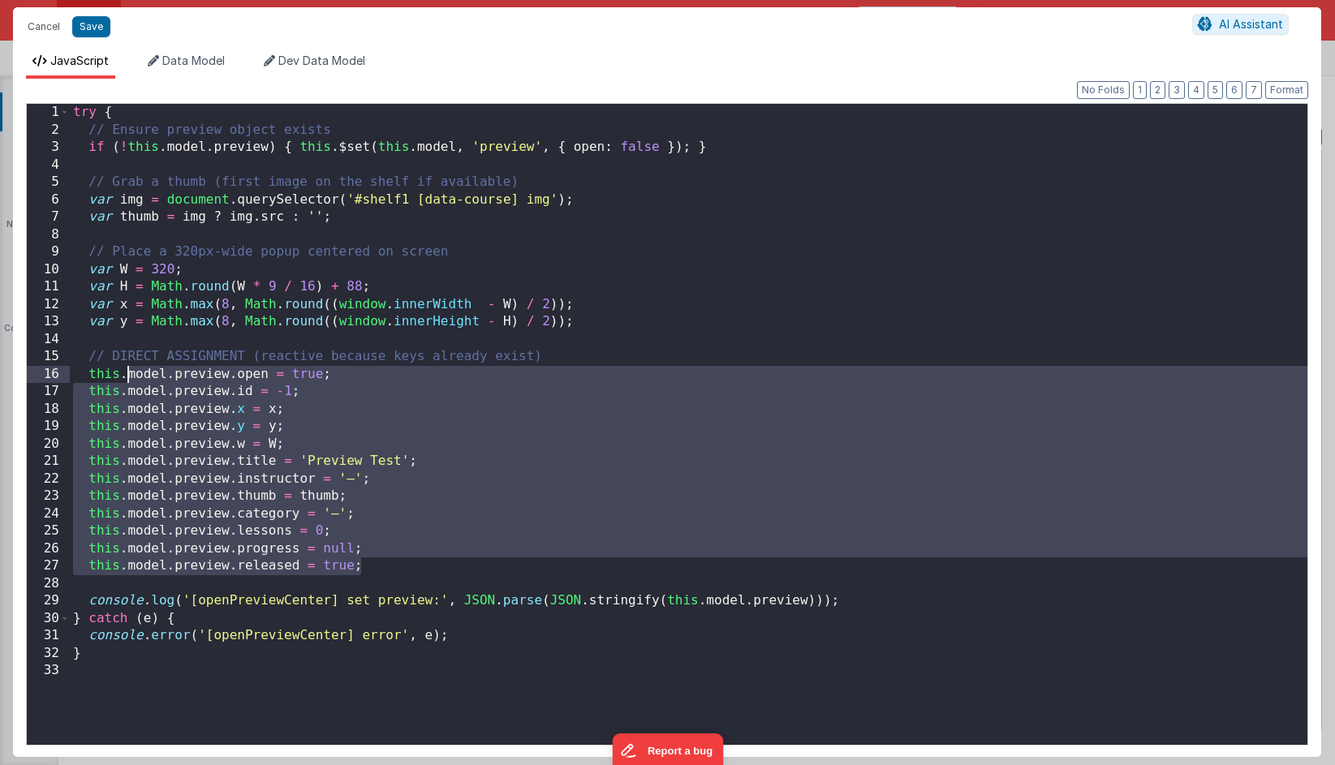
drag, startPoint x: 368, startPoint y: 565, endPoint x: 127, endPoint y: 381, distance: 302.8
click at [127, 381] on div "try { // Ensure preview object exists if ( ! this . model . preview ) { this . …" at bounding box center [688, 442] width 1237 height 676
click at [45, 27] on button "Cancel" at bounding box center [43, 26] width 49 height 23
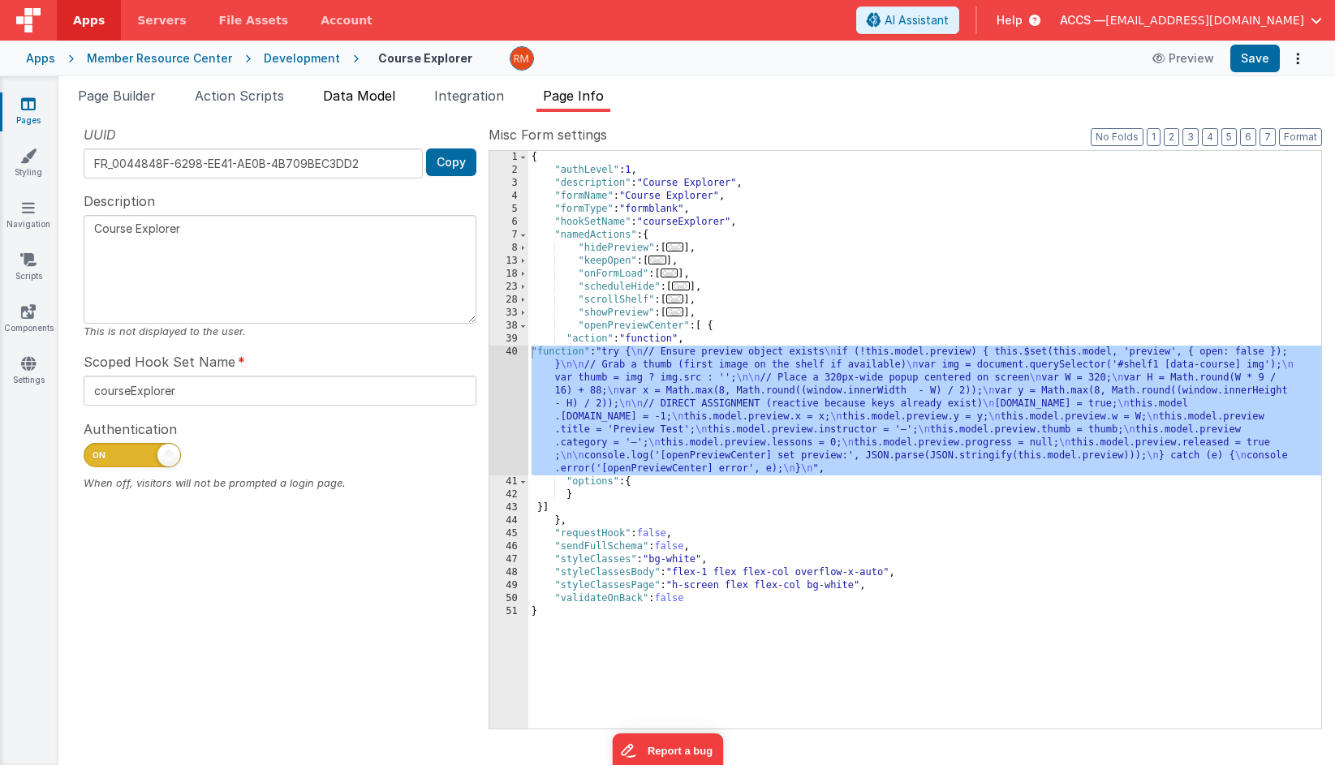
click at [355, 88] on span "Data Model" at bounding box center [359, 96] width 72 height 16
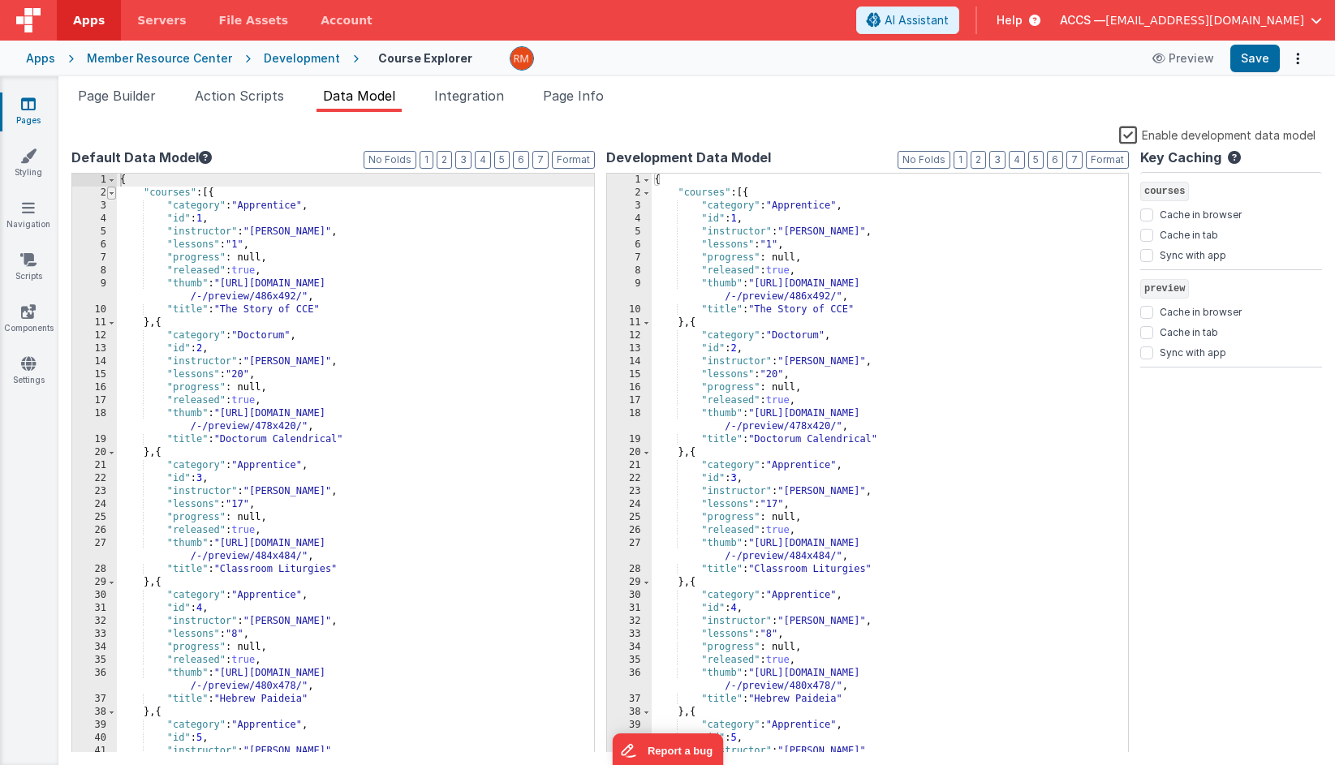
click at [114, 194] on span at bounding box center [111, 193] width 9 height 13
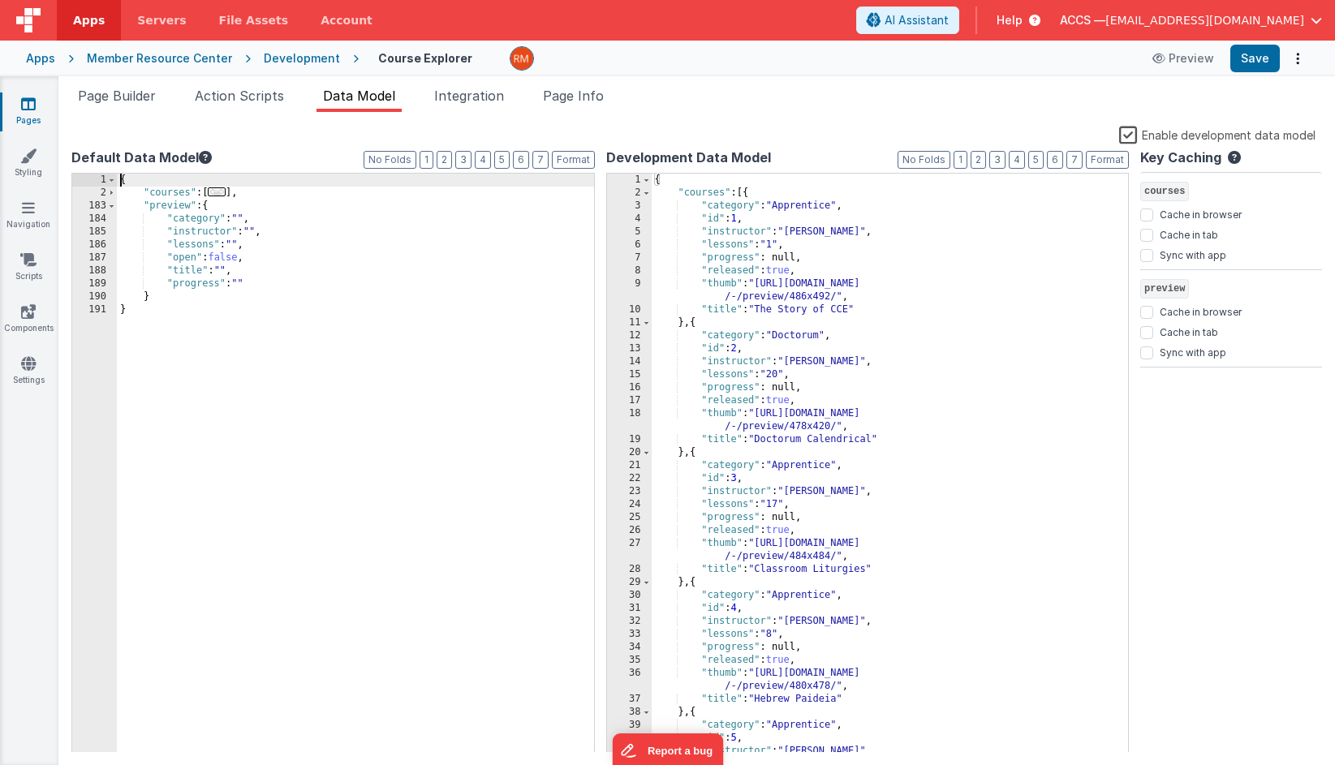
click at [1130, 135] on label "Enable development data model" at bounding box center [1217, 134] width 196 height 19
click at [0, 0] on input "Enable development data model" at bounding box center [0, 0] width 0 height 0
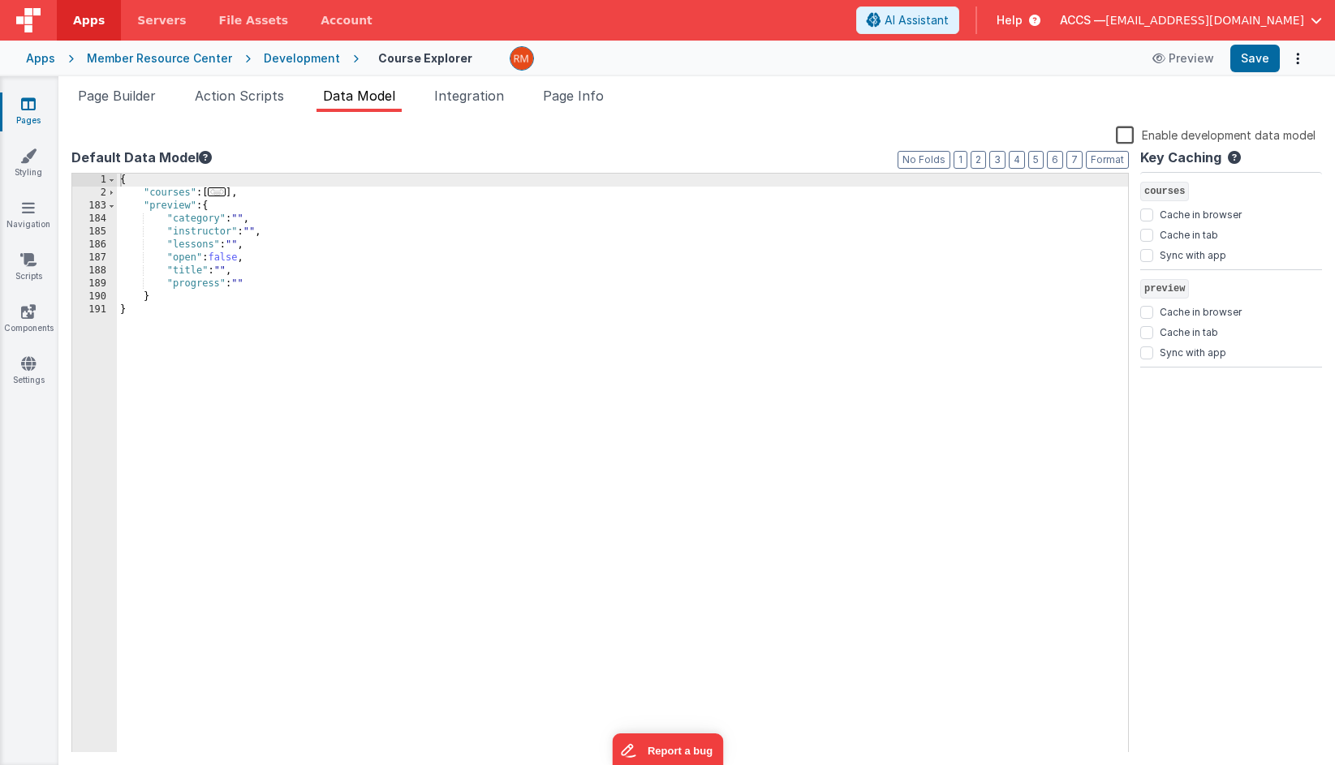
click at [256, 279] on div "{ "courses" : [ ... ] , "preview" : { "category" : "" , "instructor" : "" , "le…" at bounding box center [622, 476] width 1011 height 605
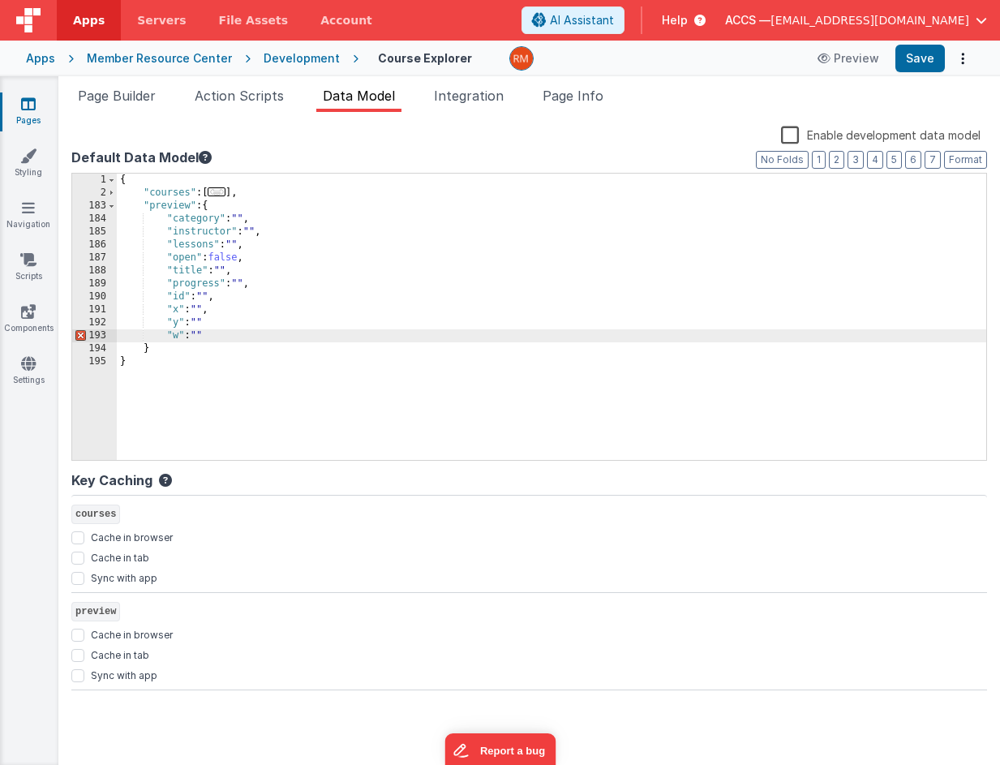
click at [218, 321] on div "{ "courses" : [ ... ] , "preview" : { "category" : "" , "instructor" : "" , "le…" at bounding box center [552, 330] width 870 height 312
click at [224, 330] on div "{ "courses" : [ ... ] , "preview" : { "category" : "" , "instructor" : "" , "le…" at bounding box center [552, 330] width 870 height 312
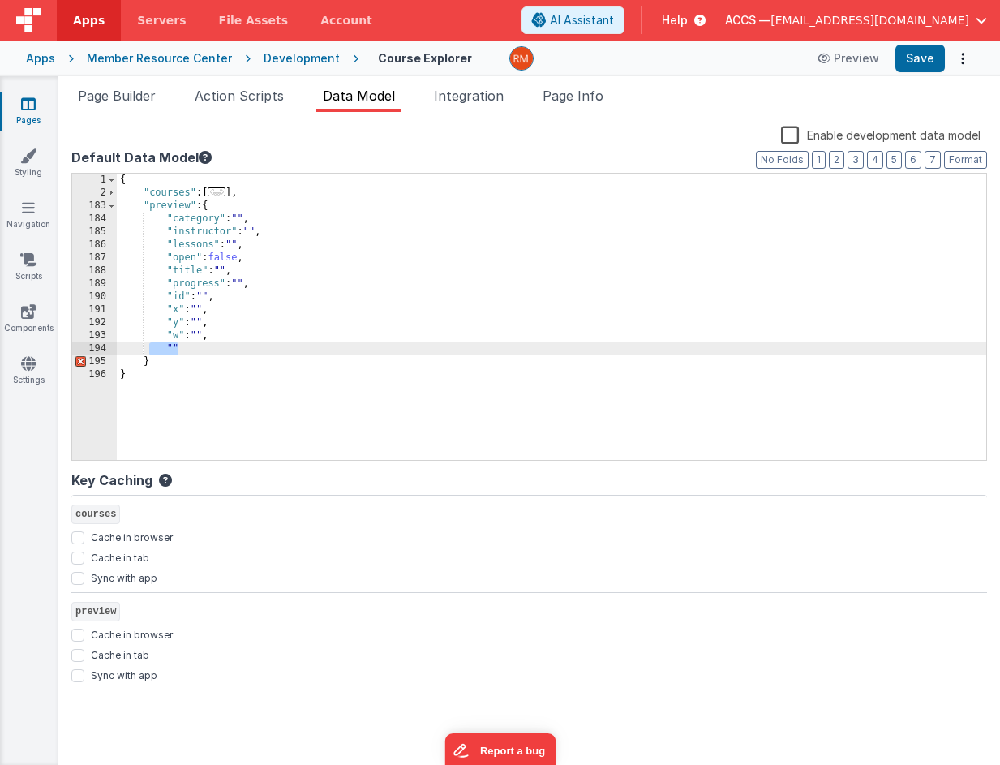
drag, startPoint x: 193, startPoint y: 346, endPoint x: 149, endPoint y: 346, distance: 43.8
click at [149, 346] on div "{ "courses" : [ ... ] , "preview" : { "category" : "" , "instructor" : "" , "le…" at bounding box center [552, 330] width 870 height 312
click at [226, 269] on div "{ "courses" : [ ... ] , "preview" : { "category" : "" , "instructor" : "" , "le…" at bounding box center [552, 330] width 870 height 312
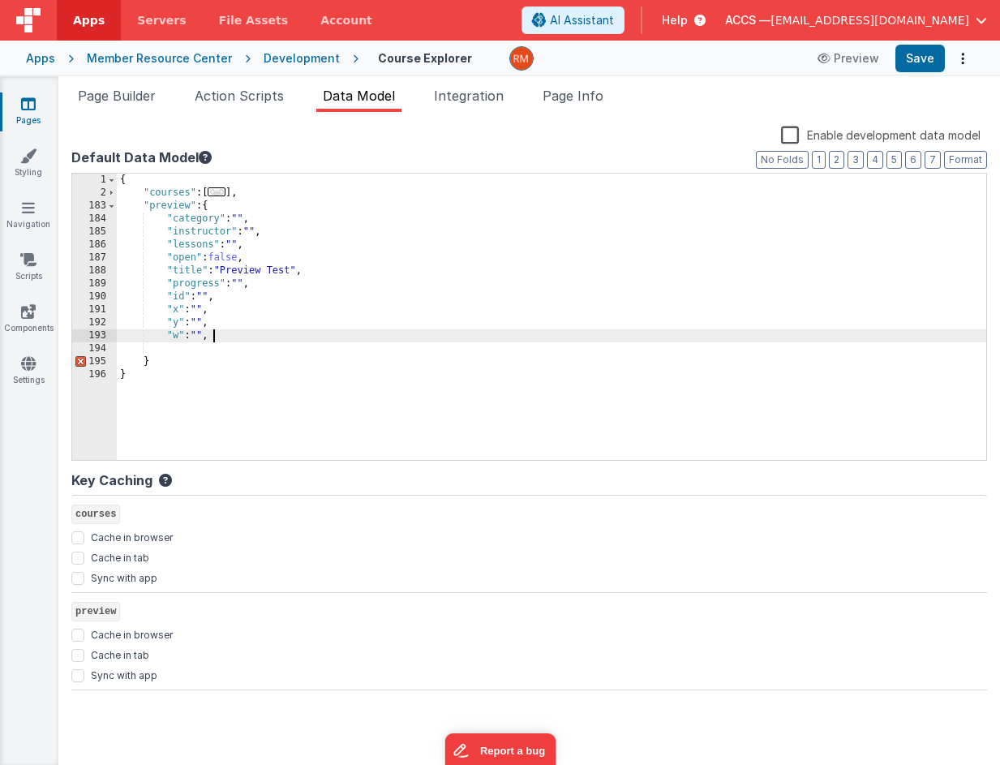
click at [223, 333] on div "{ "courses" : [ ... ] , "preview" : { "category" : "" , "instructor" : "" , "le…" at bounding box center [552, 330] width 870 height 312
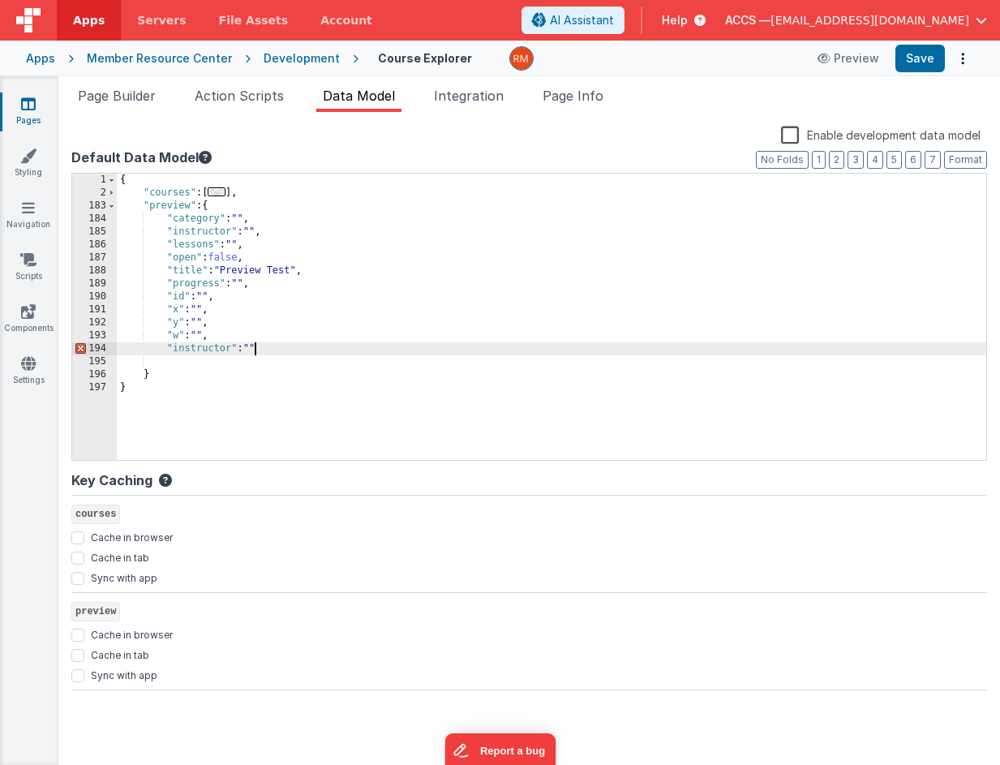
click at [254, 349] on div "{ "courses" : [ ... ] , "preview" : { "category" : "" , "instructor" : "" , "le…" at bounding box center [552, 330] width 870 height 312
click at [359, 342] on div "{ "courses" : [ ... ] , "preview" : { "category" : "" , "instructor" : "" , "le…" at bounding box center [552, 330] width 870 height 312
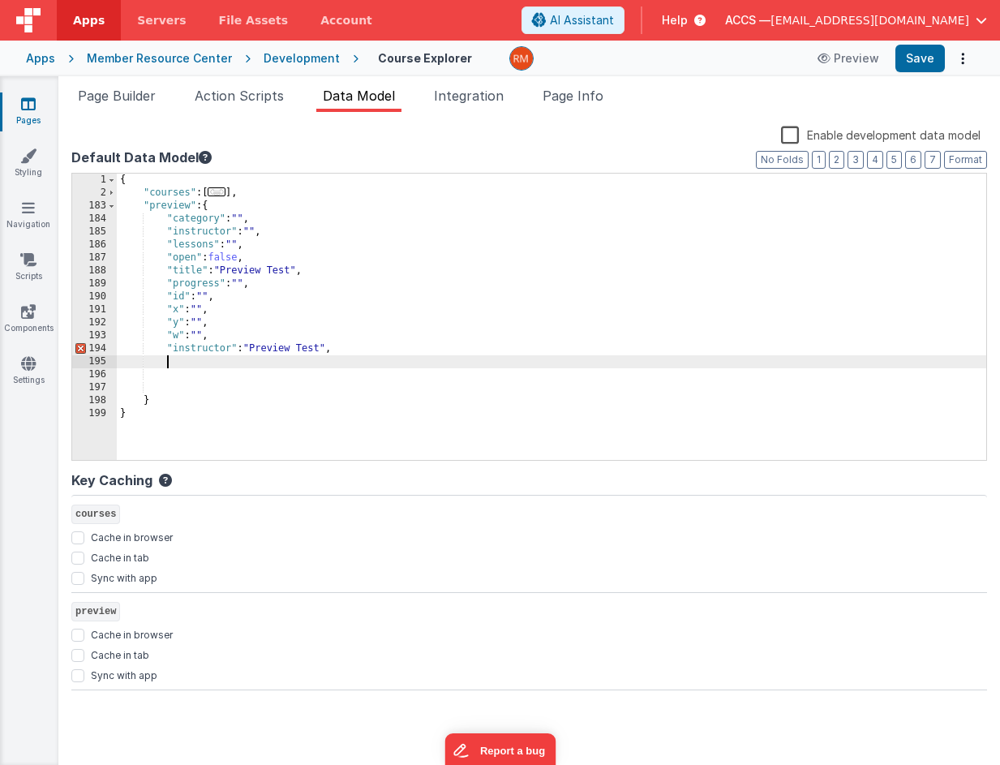
click at [256, 229] on div "{ "courses" : [ ... ] , "preview" : { "category" : "" , "instructor" : "" , "le…" at bounding box center [552, 330] width 870 height 312
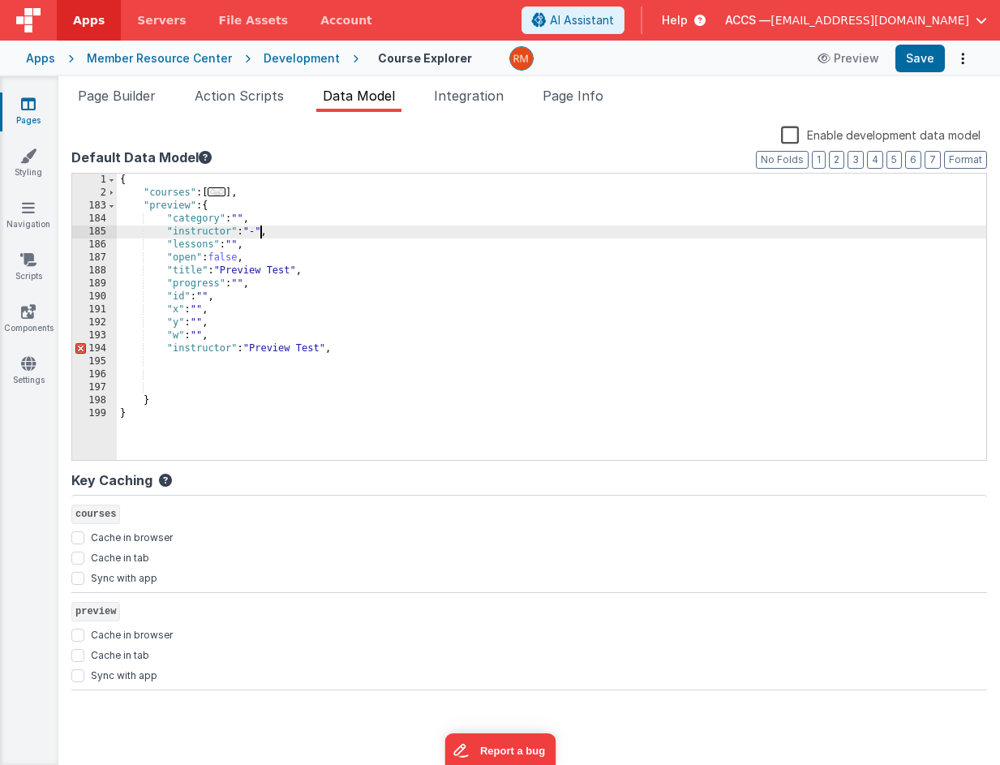
click at [341, 350] on div "{ "courses" : [ ... ] , "preview" : { "category" : "" , "instructor" : "-" , "l…" at bounding box center [552, 330] width 870 height 312
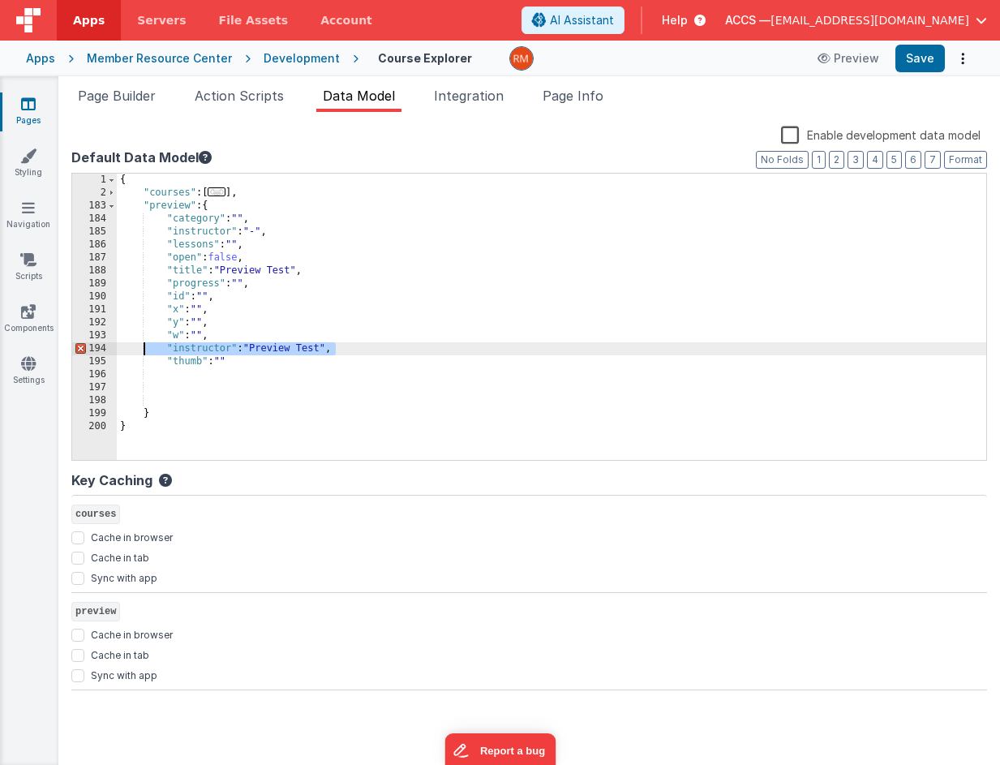
drag, startPoint x: 355, startPoint y: 347, endPoint x: 142, endPoint y: 348, distance: 213.4
click at [142, 348] on div "{ "courses" : [ ... ] , "preview" : { "category" : "" , "instructor" : "-" , "l…" at bounding box center [552, 330] width 870 height 312
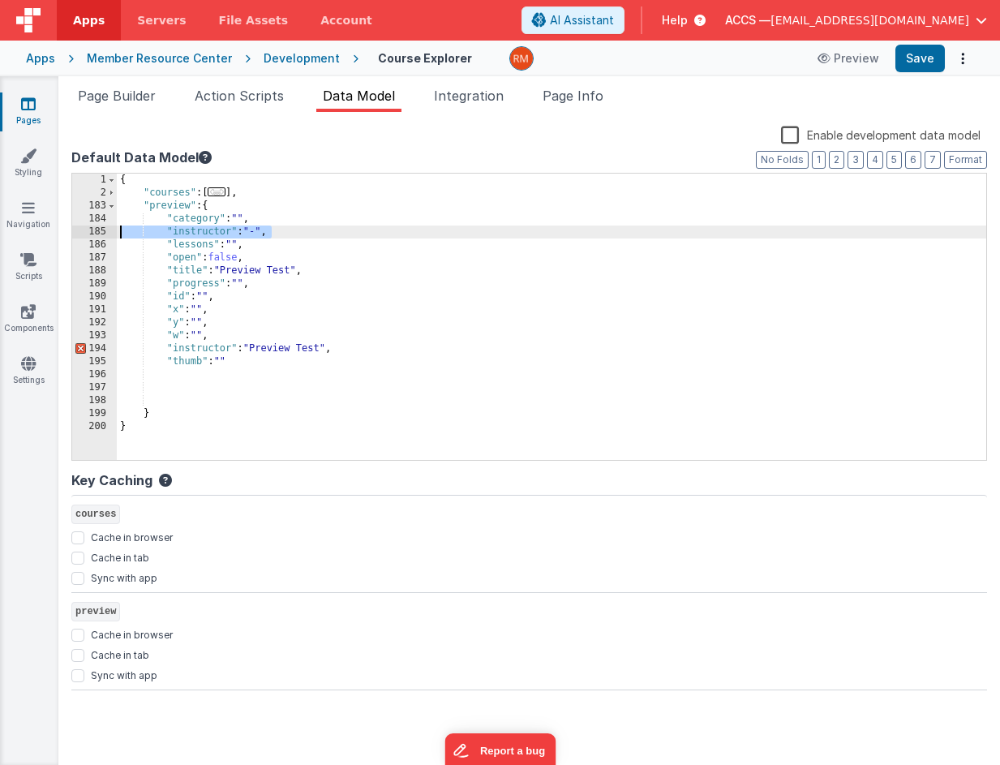
drag, startPoint x: 284, startPoint y: 233, endPoint x: 86, endPoint y: 226, distance: 198.1
click at [86, 226] on div "1 2 183 184 185 186 187 188 189 190 191 192 193 194 195 196 197 198 199 200 { "…" at bounding box center [529, 317] width 916 height 288
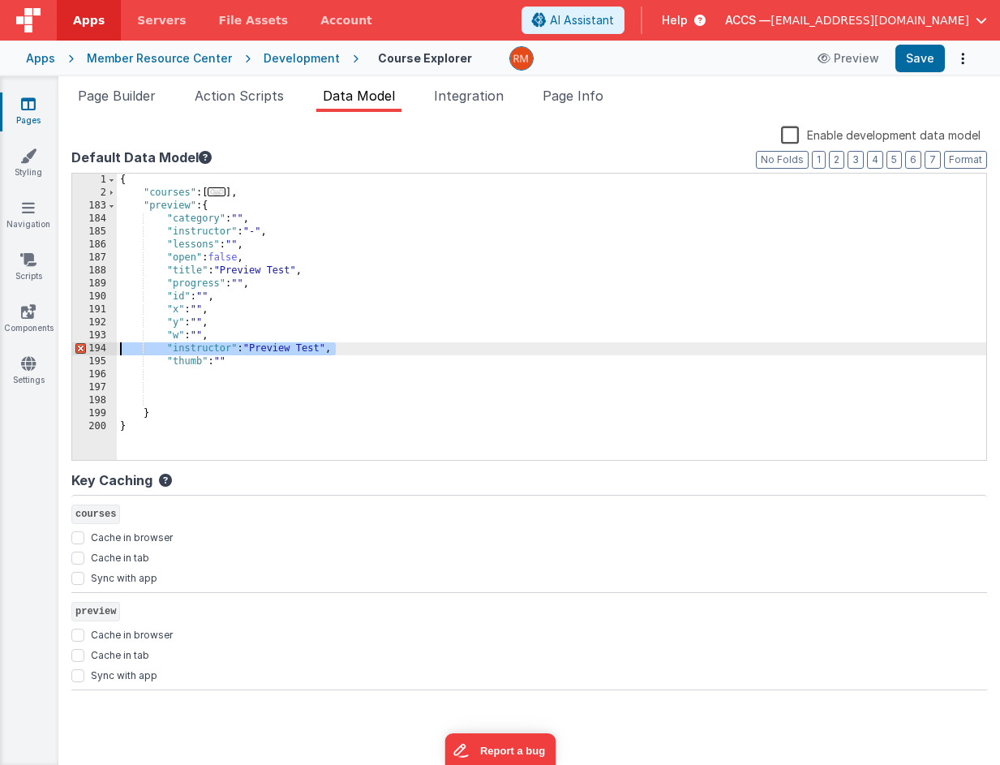
drag, startPoint x: 347, startPoint y: 349, endPoint x: 92, endPoint y: 350, distance: 255.6
click at [92, 350] on div "1 2 183 184 185 186 187 188 189 190 191 192 193 194 195 196 197 198 199 200 { "…" at bounding box center [529, 317] width 916 height 288
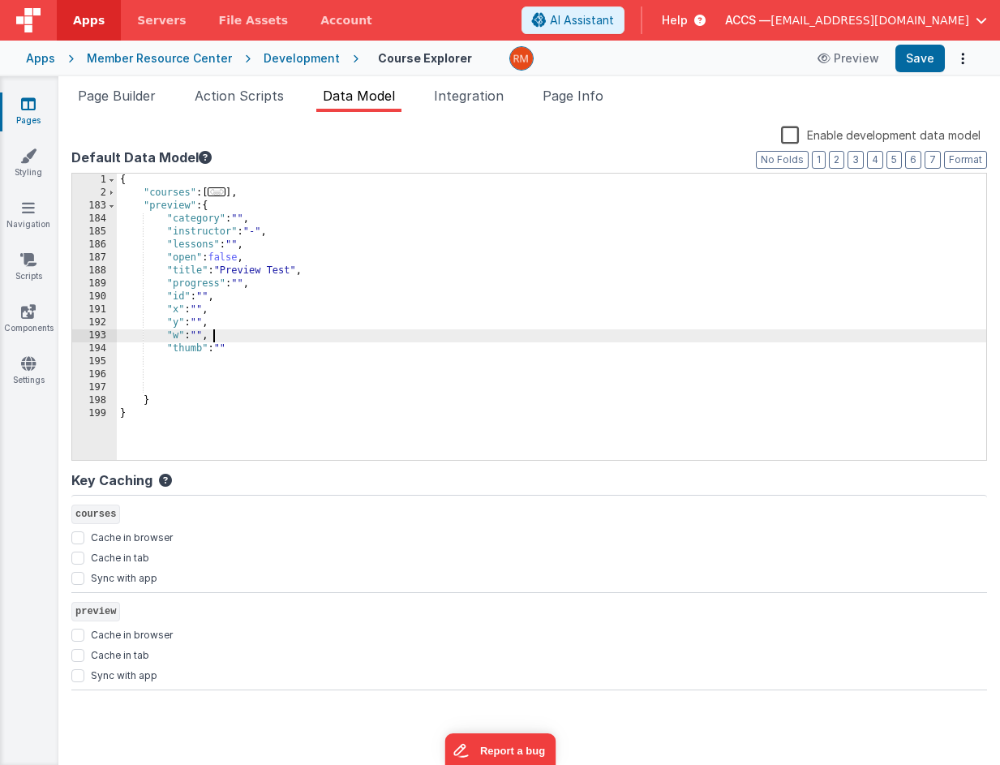
click at [228, 347] on div "{ "courses" : [ ... ] , "preview" : { "category" : "" , "instructor" : "-" , "l…" at bounding box center [552, 330] width 870 height 312
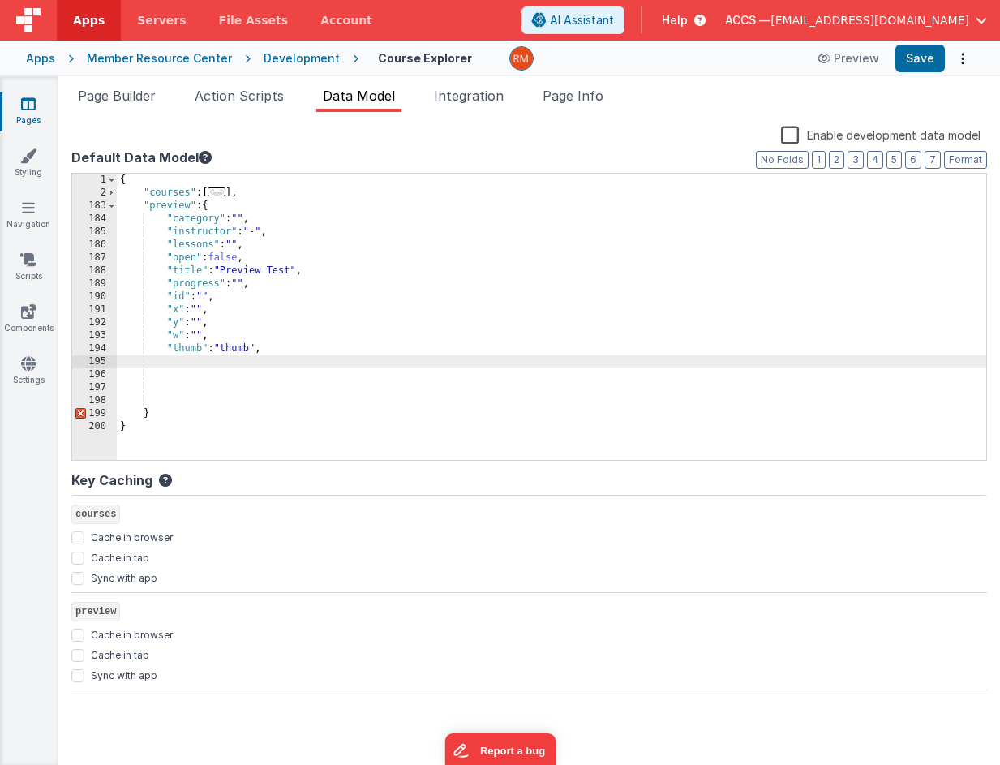
click at [242, 221] on div "{ "courses" : [ ... ] , "preview" : { "category" : "" , "instructor" : "-" , "l…" at bounding box center [552, 330] width 870 height 312
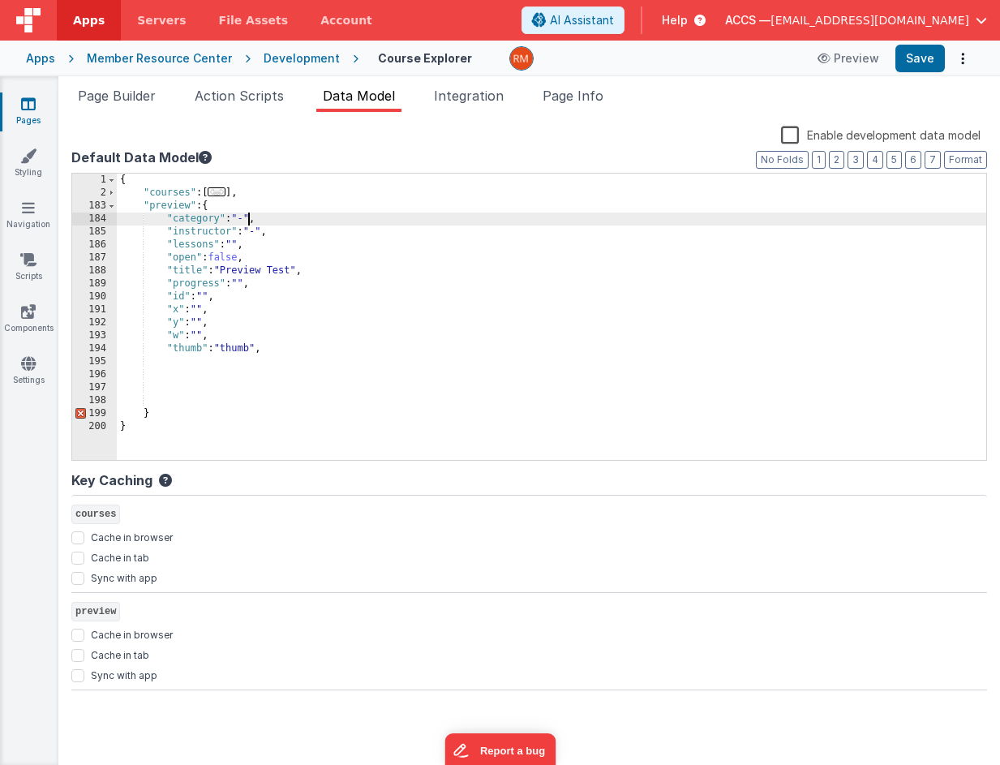
click at [239, 241] on div "{ "courses" : [ ... ] , "preview" : { "category" : "-" , "instructor" : "-" , "…" at bounding box center [552, 330] width 870 height 312
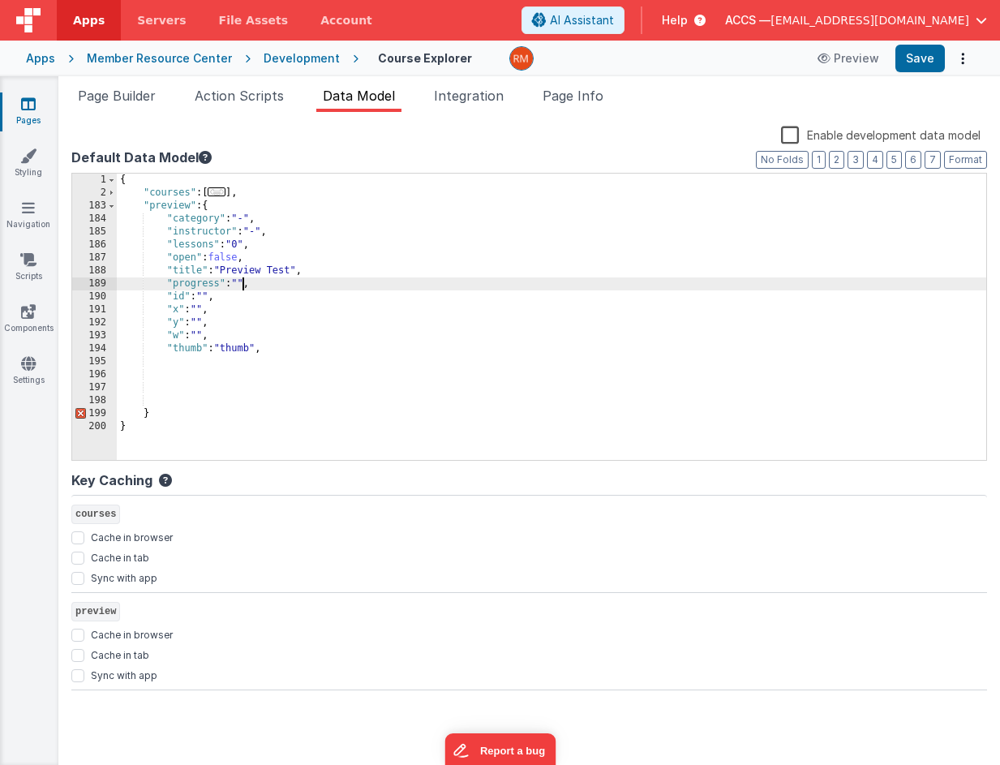
click at [243, 284] on div "{ "courses" : [ ... ] , "preview" : { "category" : "-" , "instructor" : "-" , "…" at bounding box center [552, 330] width 870 height 312
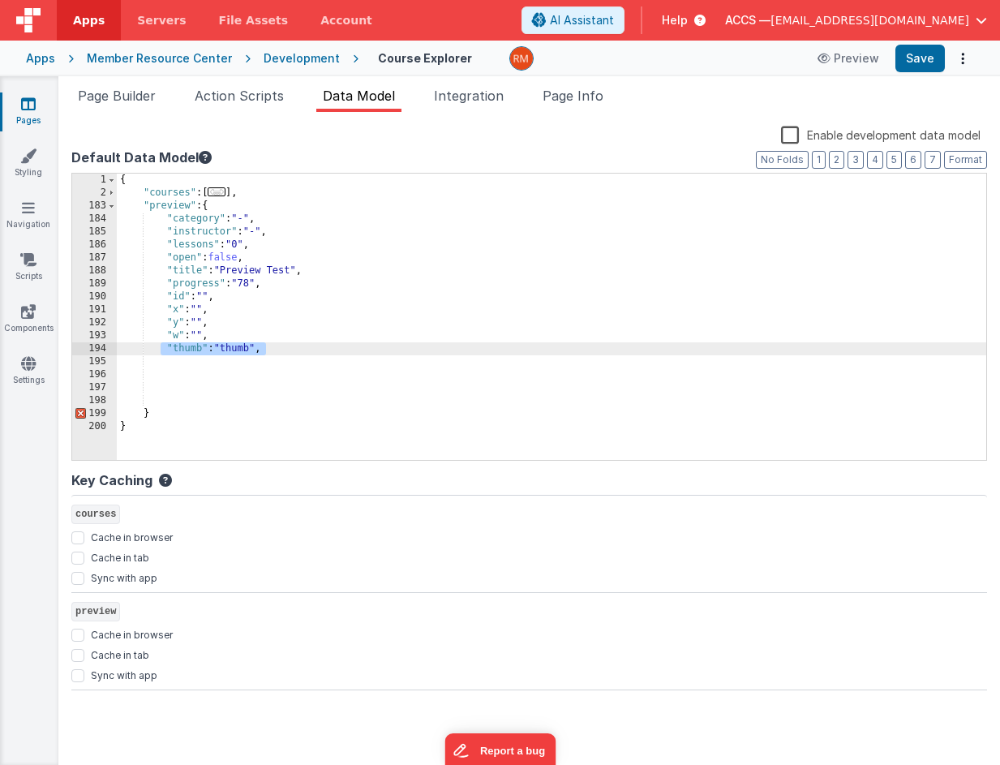
drag, startPoint x: 275, startPoint y: 350, endPoint x: 159, endPoint y: 353, distance: 116.0
click at [160, 353] on div "{ "courses" : [ ... ] , "preview" : { "category" : "-" , "instructor" : "-" , "…" at bounding box center [552, 330] width 870 height 312
click at [191, 365] on div "{ "courses" : [ ... ] , "preview" : { "category" : "-" , "instructor" : "-" , "…" at bounding box center [552, 330] width 870 height 312
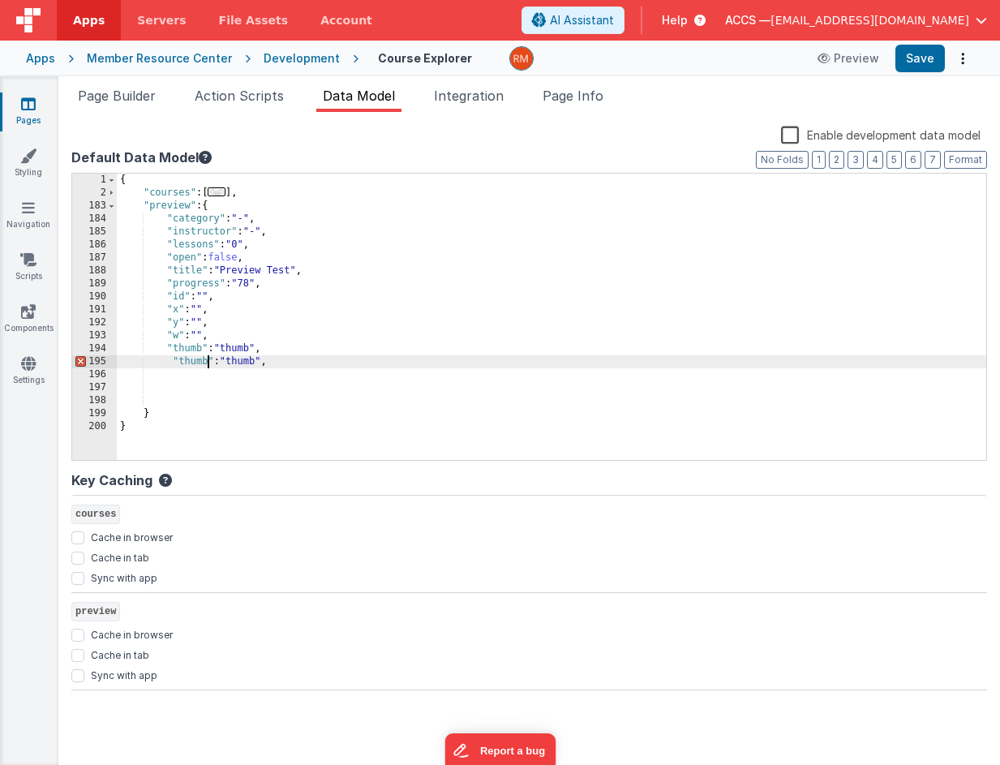
click at [206, 366] on div "{ "courses" : [ ... ] , "preview" : { "category" : "-" , "instructor" : "-" , "…" at bounding box center [552, 330] width 870 height 312
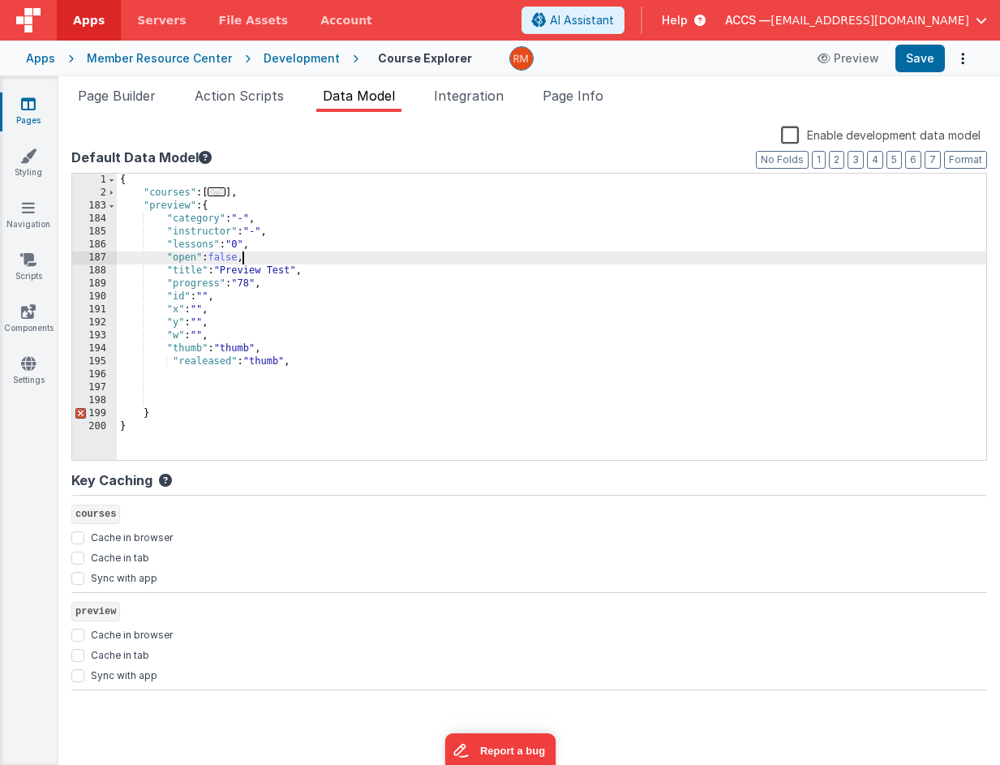
click at [245, 260] on div "{ "courses" : [ ... ] , "preview" : { "category" : "-" , "instructor" : "-" , "…" at bounding box center [552, 330] width 870 height 312
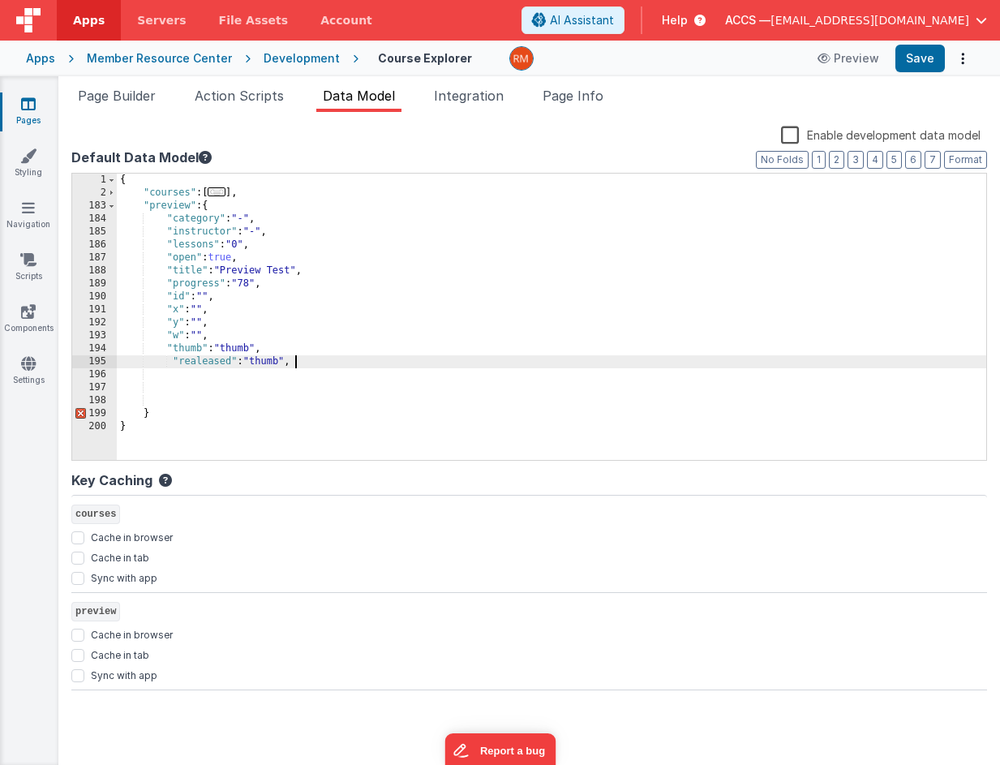
click at [303, 357] on div "{ "courses" : [ ... ] , "preview" : { "category" : "-" , "instructor" : "-" , "…" at bounding box center [552, 330] width 870 height 312
click at [209, 299] on div "{ "courses" : [ ... ] , "preview" : { "category" : "-" , "instructor" : "-" , "…" at bounding box center [552, 330] width 870 height 312
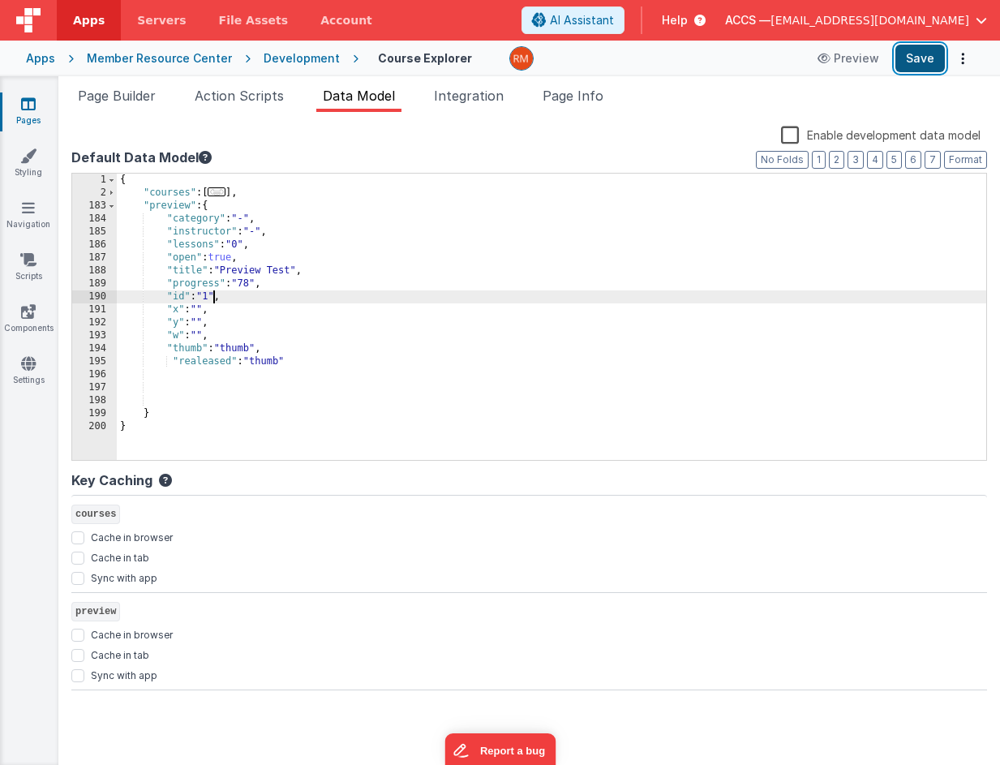
click at [917, 63] on button "Save" at bounding box center [920, 59] width 49 height 28
click at [196, 367] on div "{ "courses" : [ ... ] , "preview" : { "category" : "-" , "instructor" : "-" , "…" at bounding box center [552, 330] width 870 height 312
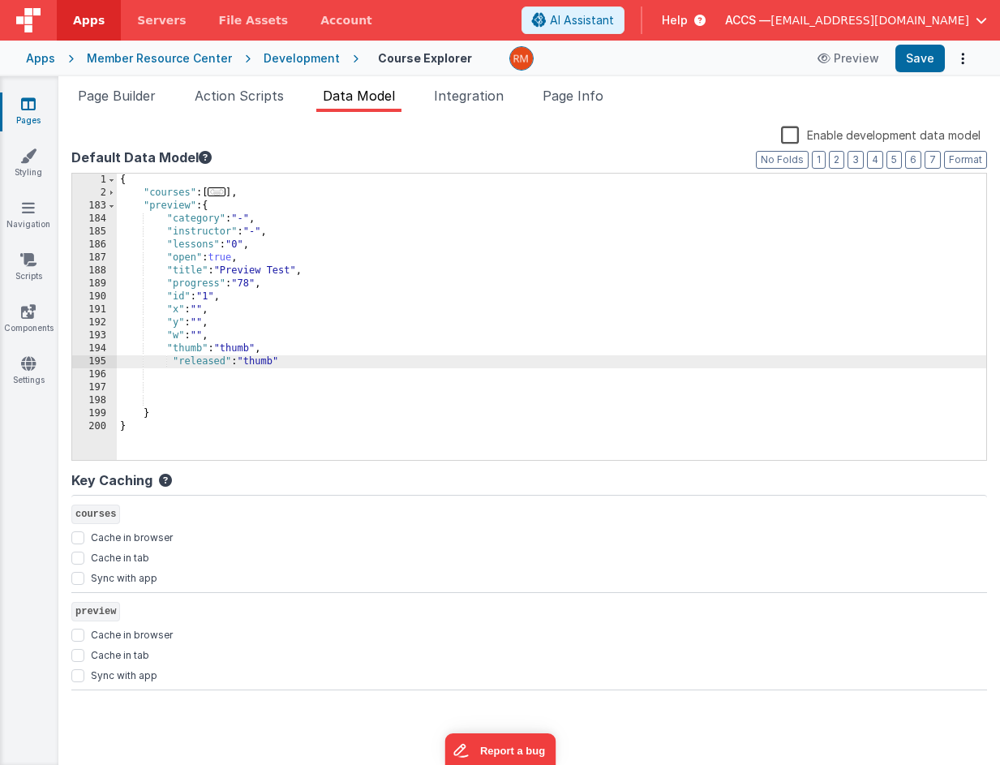
click at [279, 360] on div "{ "courses" : [ ... ] , "preview" : { "category" : "-" , "instructor" : "-" , "…" at bounding box center [552, 330] width 870 height 312
click at [900, 58] on button "Save" at bounding box center [920, 59] width 49 height 28
